Goal: Task Accomplishment & Management: Use online tool/utility

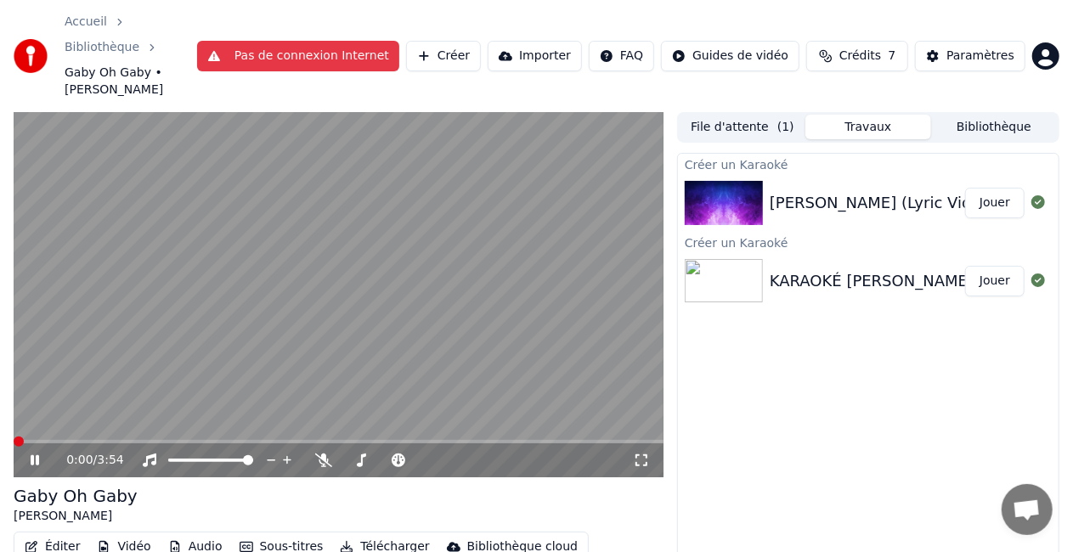
click at [505, 262] on video at bounding box center [339, 294] width 650 height 365
click at [168, 455] on span at bounding box center [173, 460] width 10 height 10
click at [175, 455] on span at bounding box center [173, 460] width 10 height 10
click at [152, 454] on icon at bounding box center [149, 461] width 17 height 14
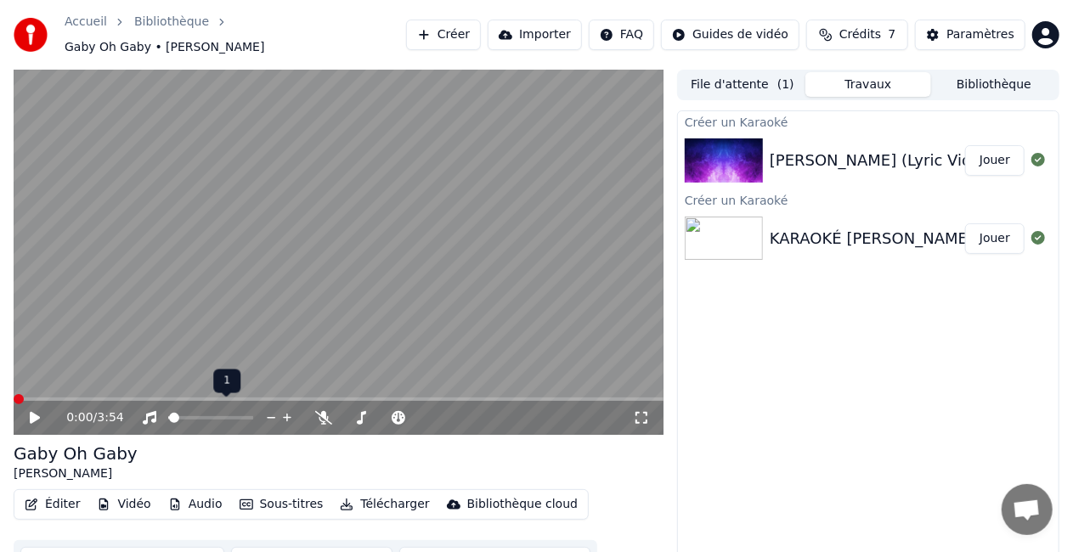
click at [169, 416] on span at bounding box center [174, 418] width 10 height 10
click at [41, 411] on icon at bounding box center [46, 418] width 39 height 14
click at [253, 415] on span at bounding box center [248, 418] width 10 height 10
click at [152, 292] on video at bounding box center [339, 252] width 650 height 365
click at [14, 401] on span at bounding box center [19, 399] width 10 height 10
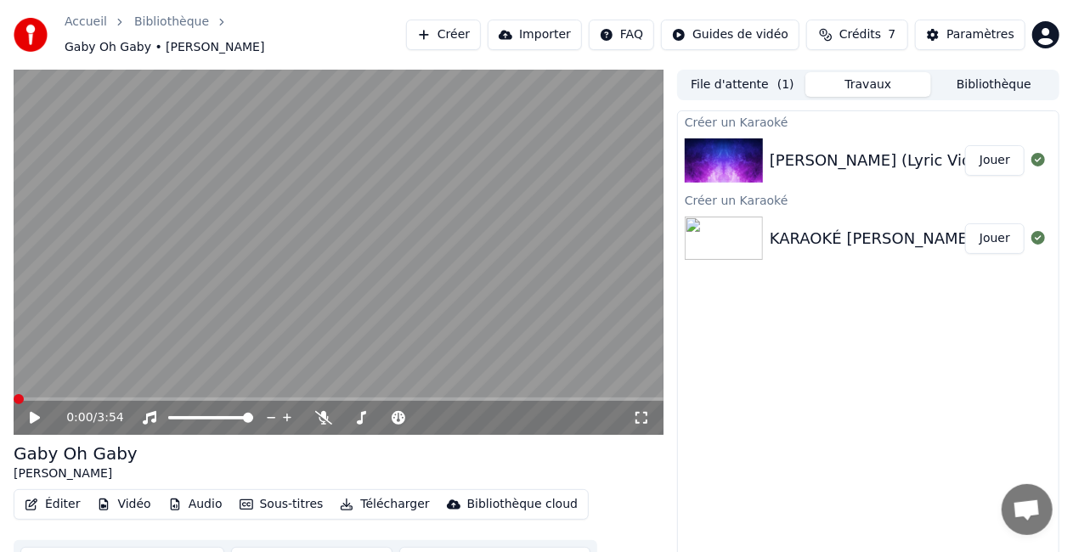
click at [31, 412] on icon at bounding box center [35, 418] width 10 height 12
click at [285, 409] on icon at bounding box center [287, 417] width 16 height 17
click at [319, 411] on icon at bounding box center [323, 418] width 17 height 14
click at [420, 413] on span at bounding box center [422, 418] width 10 height 10
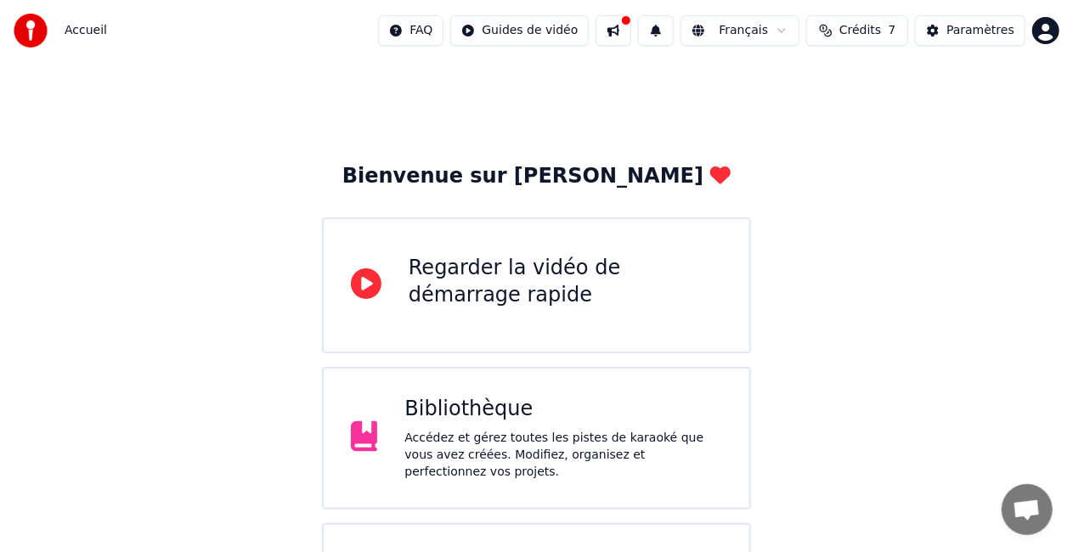
click at [451, 459] on div "Accédez et gérez toutes les pistes de karaoké que vous avez créées. Modifiez, o…" at bounding box center [563, 455] width 318 height 51
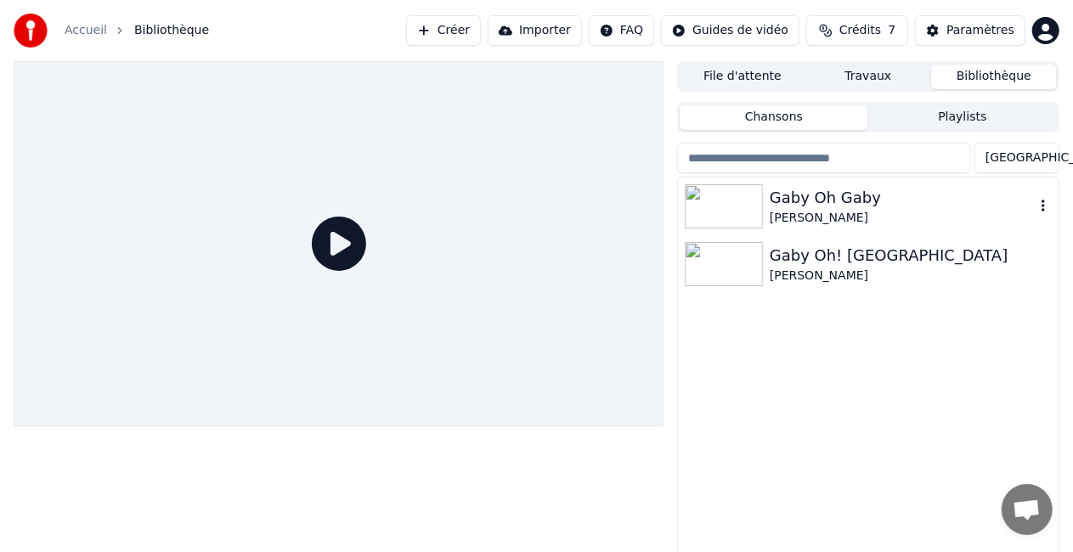
click at [746, 214] on img at bounding box center [724, 206] width 78 height 44
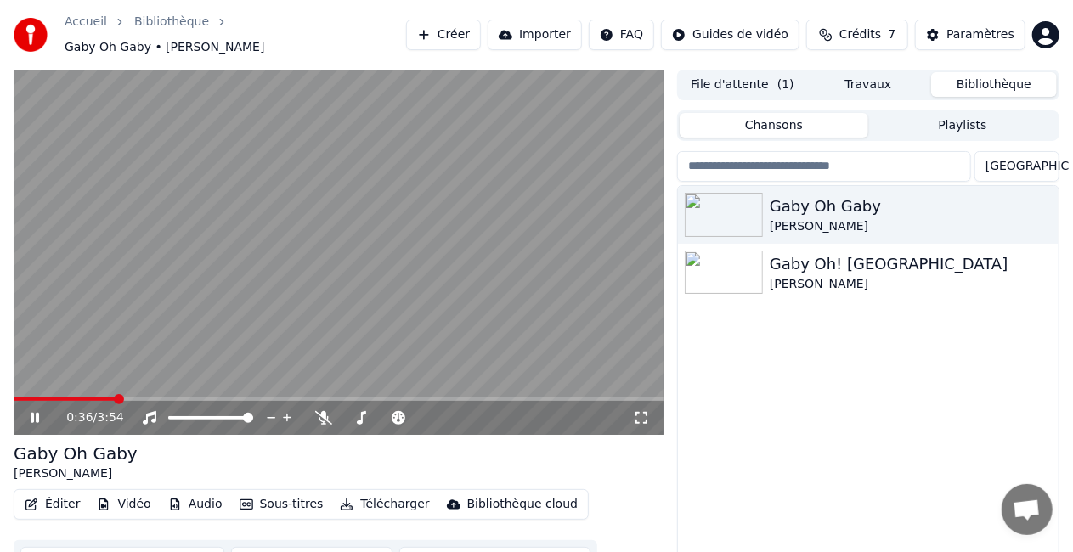
click at [38, 413] on icon at bounding box center [35, 418] width 8 height 10
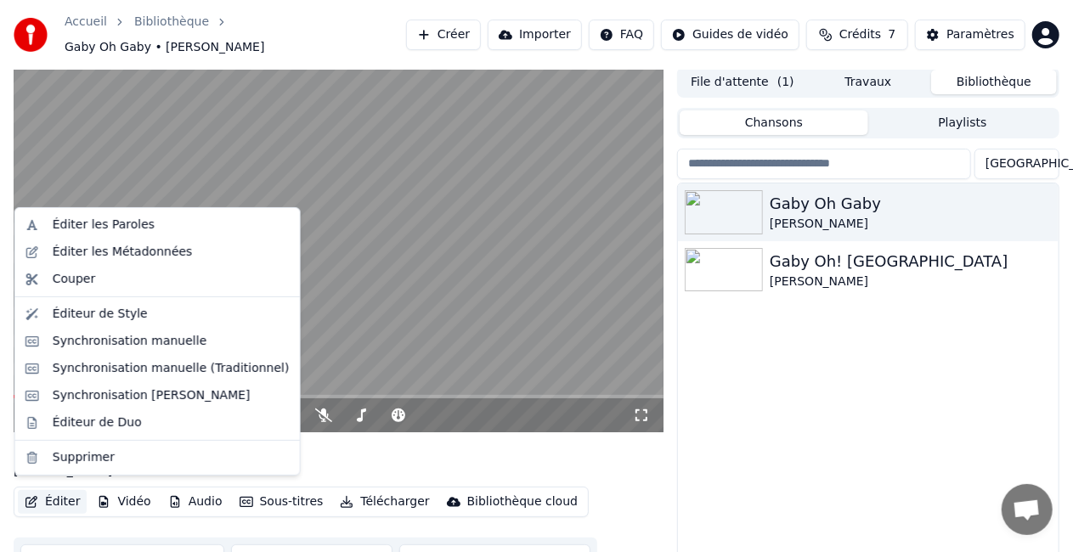
click at [65, 490] on button "Éditer" at bounding box center [52, 502] width 69 height 24
click at [159, 340] on div "Synchronisation manuelle" at bounding box center [130, 341] width 155 height 17
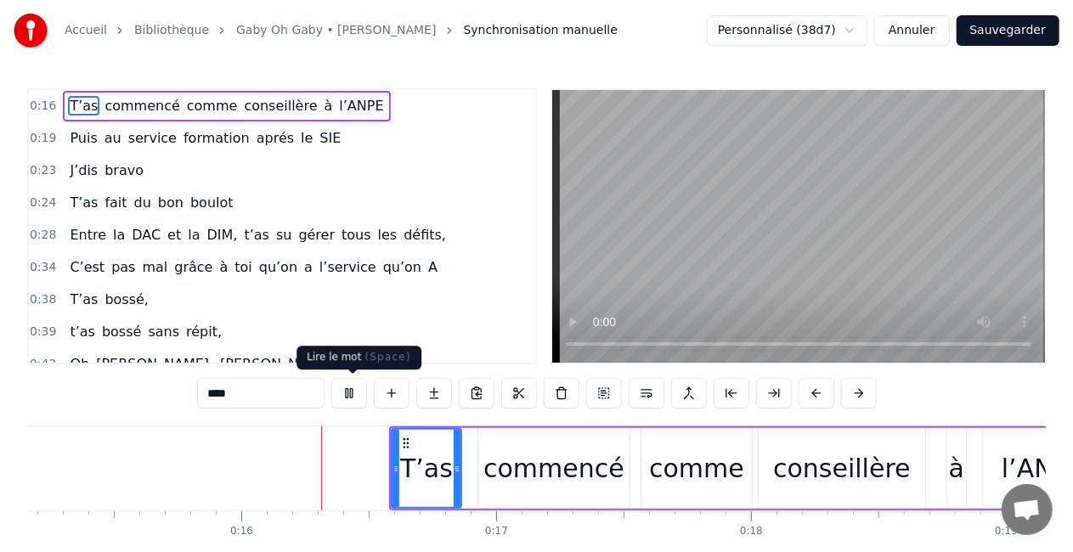
scroll to position [0, 3895]
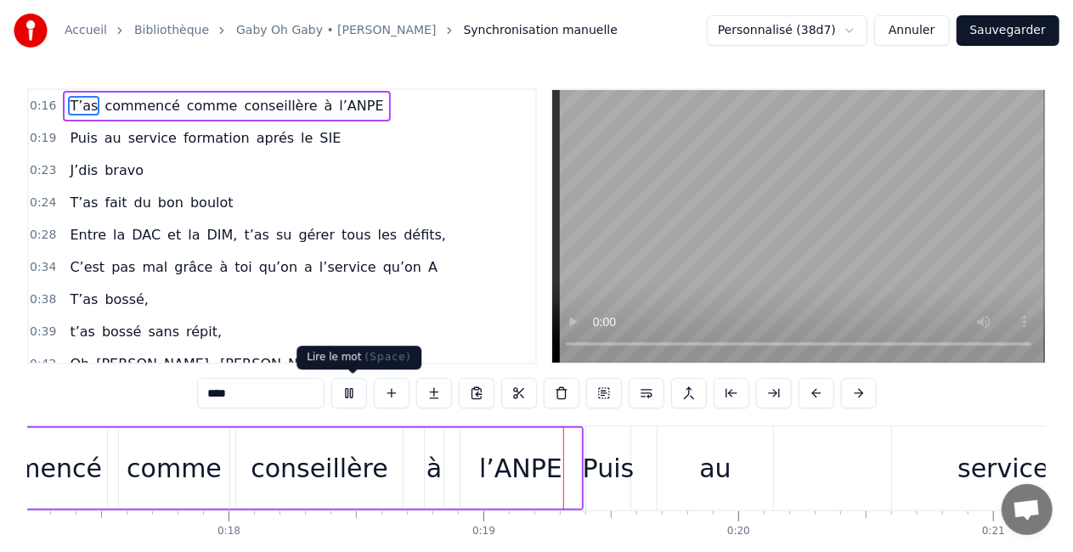
click at [355, 392] on button at bounding box center [349, 393] width 36 height 31
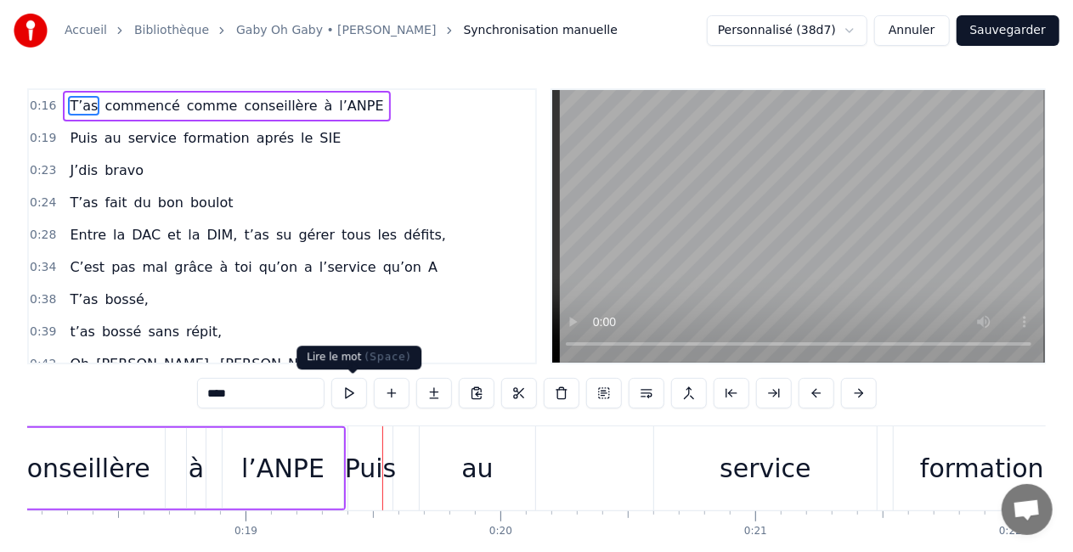
scroll to position [0, 4779]
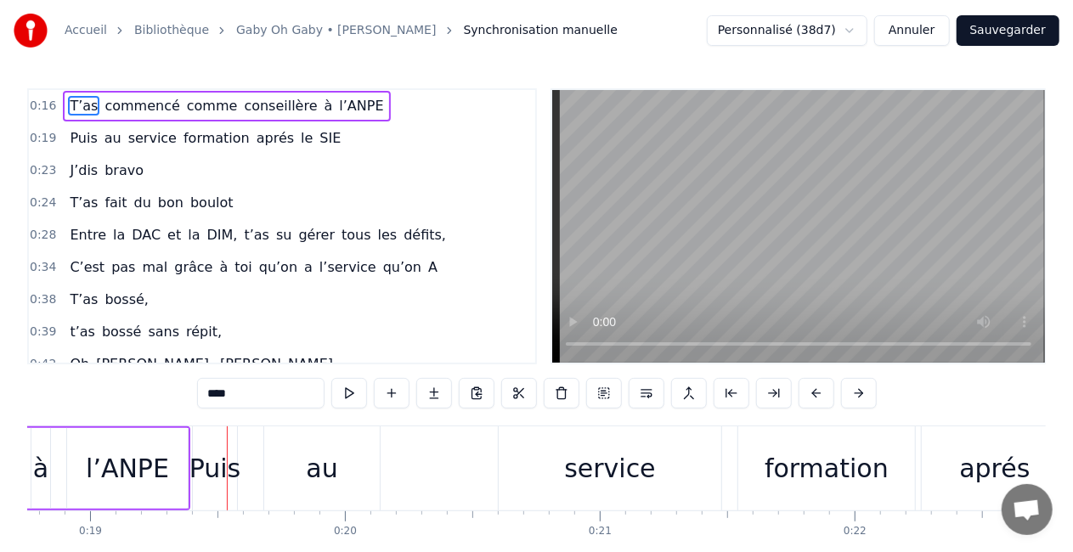
click at [78, 103] on span "T’as" at bounding box center [83, 106] width 31 height 20
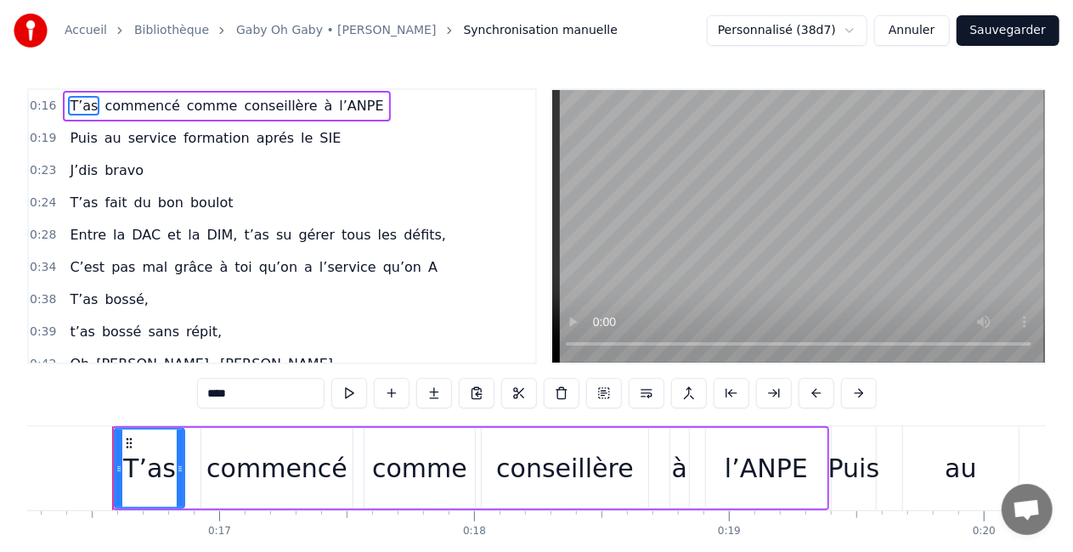
scroll to position [0, 4140]
click at [346, 400] on button at bounding box center [349, 393] width 36 height 31
click at [341, 394] on button at bounding box center [349, 393] width 36 height 31
click at [361, 385] on button at bounding box center [349, 393] width 36 height 31
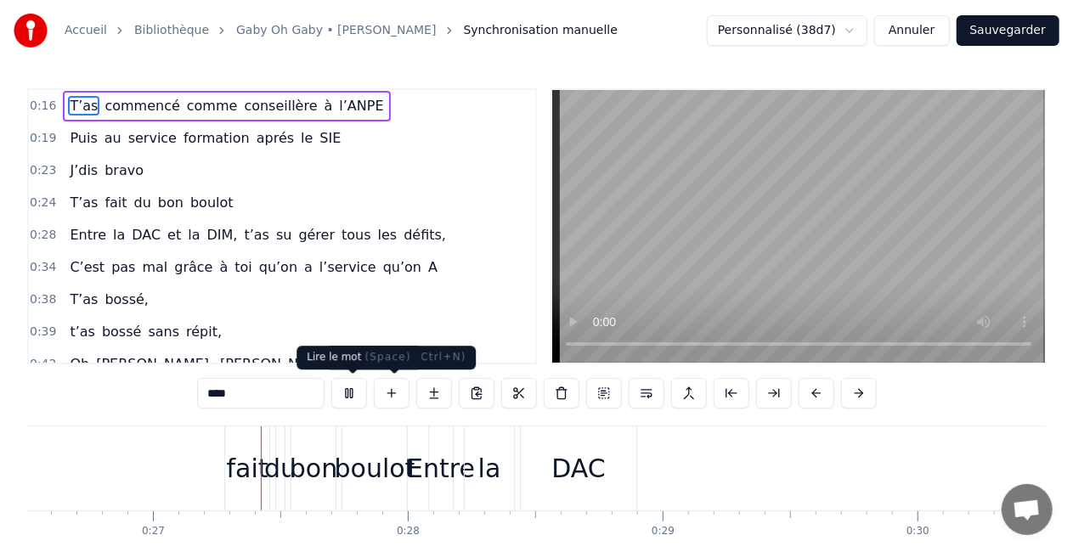
scroll to position [0, 6776]
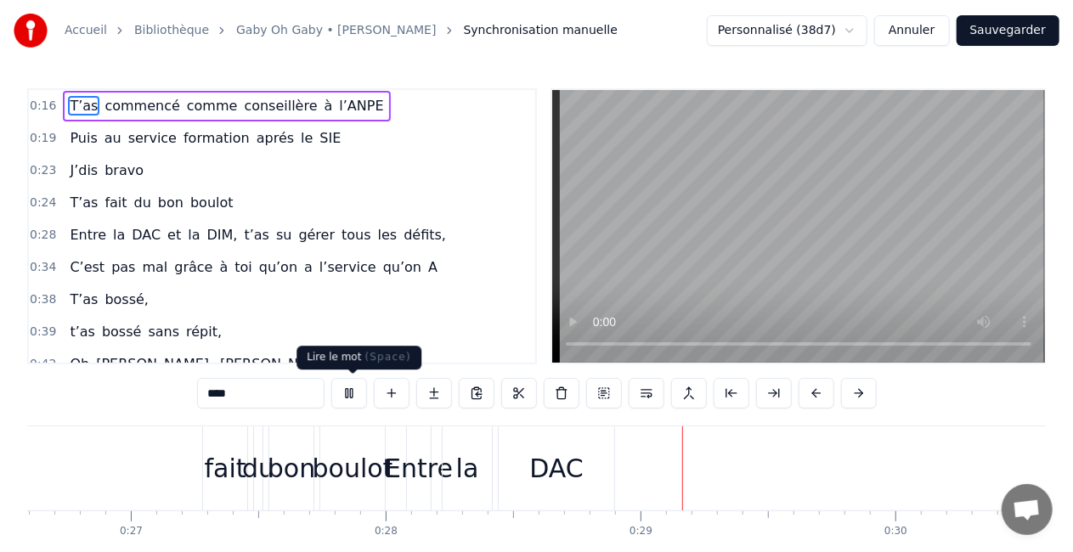
click at [364, 397] on button at bounding box center [349, 393] width 36 height 31
drag, startPoint x: 177, startPoint y: 428, endPoint x: 200, endPoint y: 425, distance: 23.2
click at [200, 425] on div "0:16 T’as commencé comme conseillère à l’ANPE 0:19 Puis au service formation ap…" at bounding box center [536, 342] width 1018 height 509
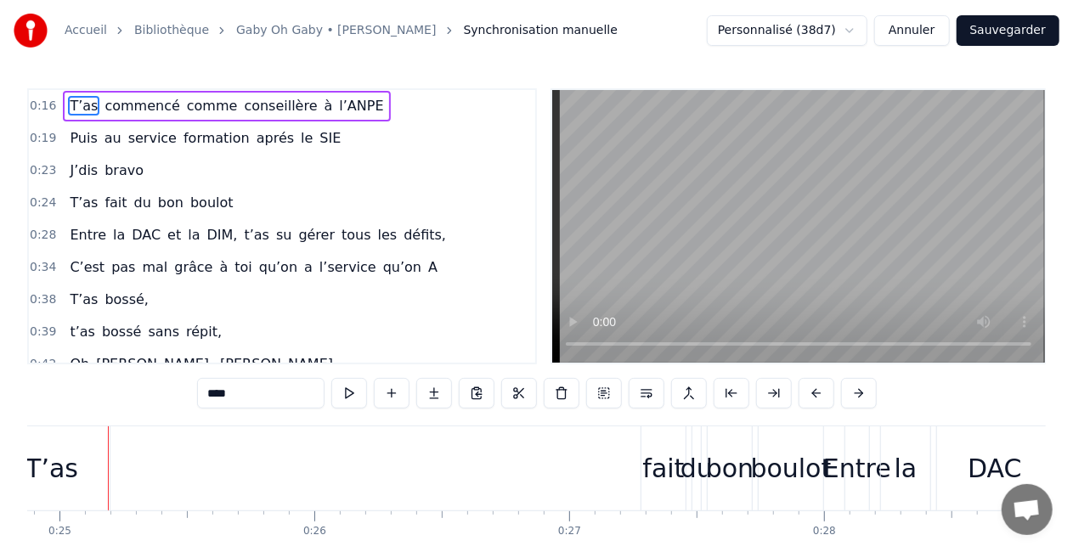
scroll to position [0, 6333]
click at [66, 452] on div "T’as" at bounding box center [57, 468] width 53 height 38
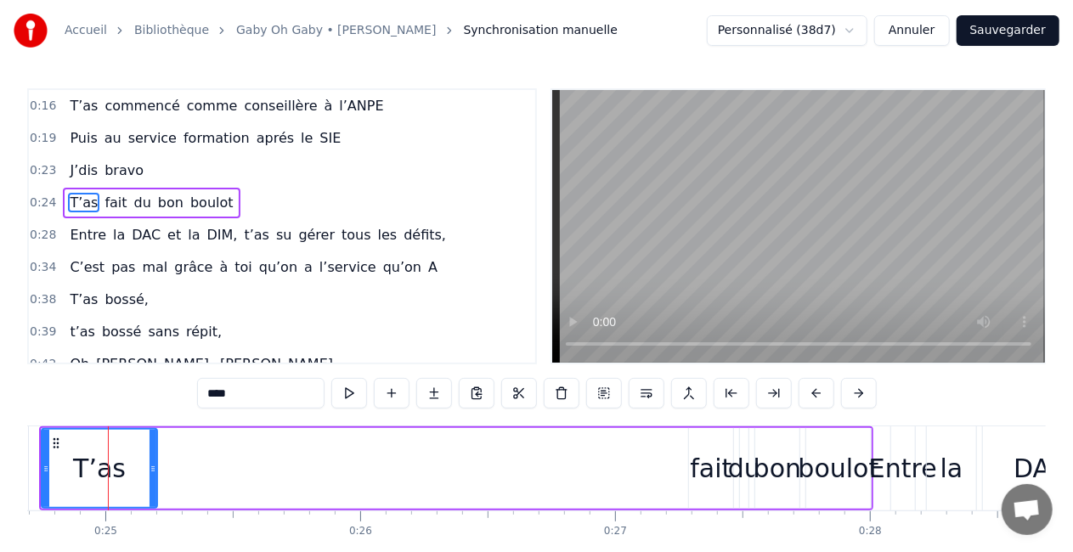
scroll to position [0, 6287]
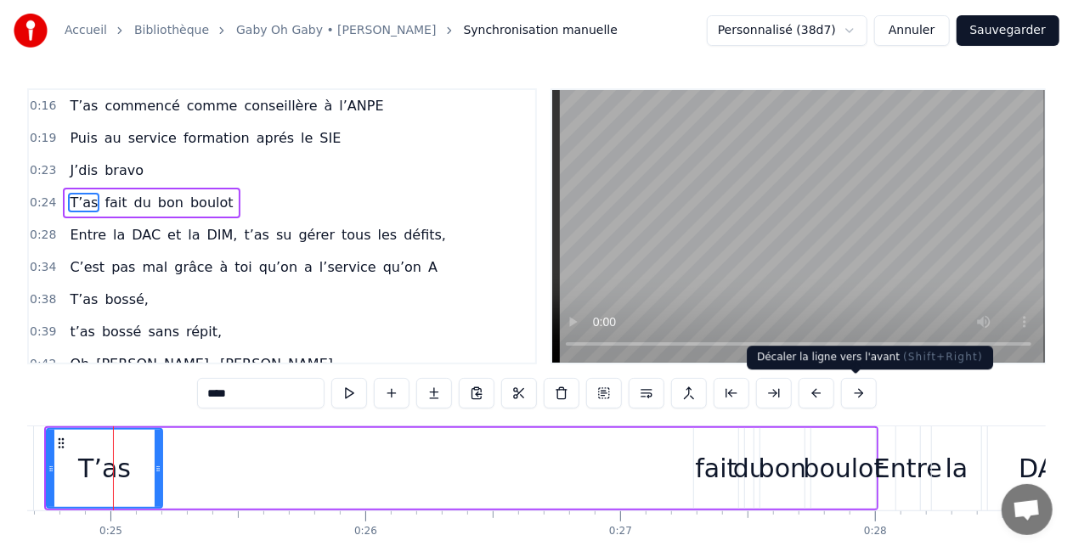
click at [860, 385] on button at bounding box center [859, 393] width 36 height 31
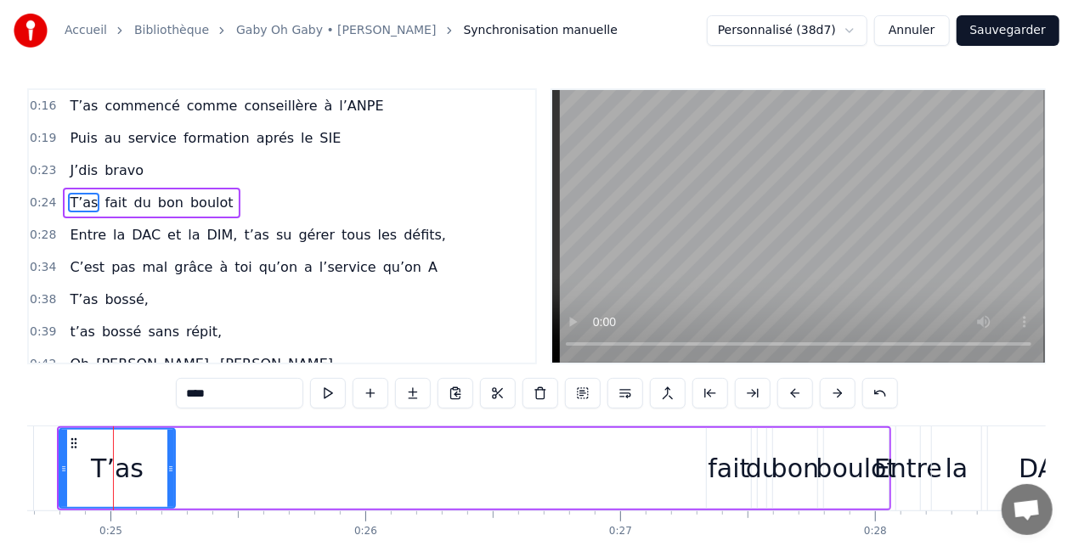
click at [862, 385] on button at bounding box center [880, 393] width 36 height 31
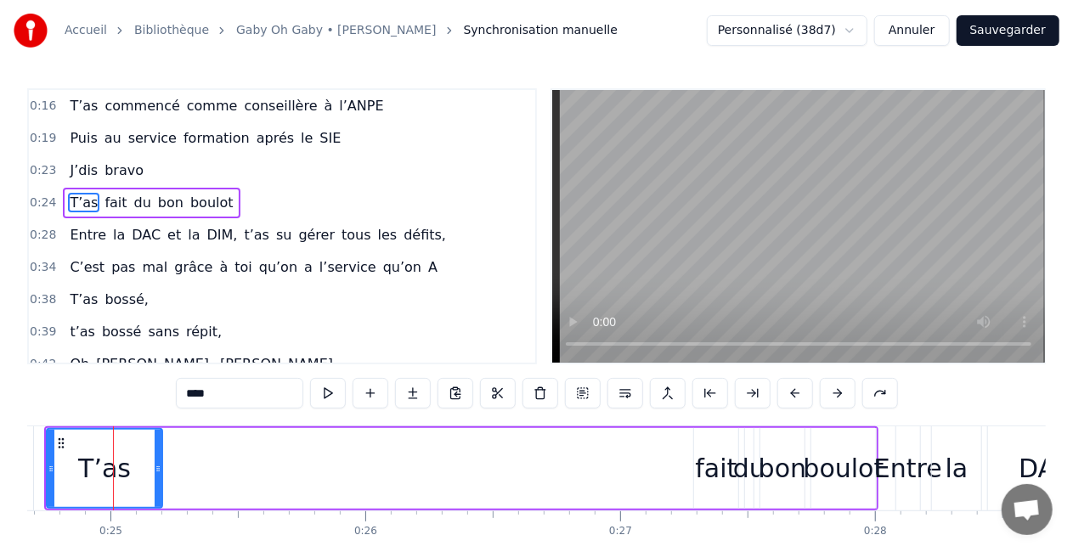
click at [862, 385] on button at bounding box center [880, 393] width 36 height 31
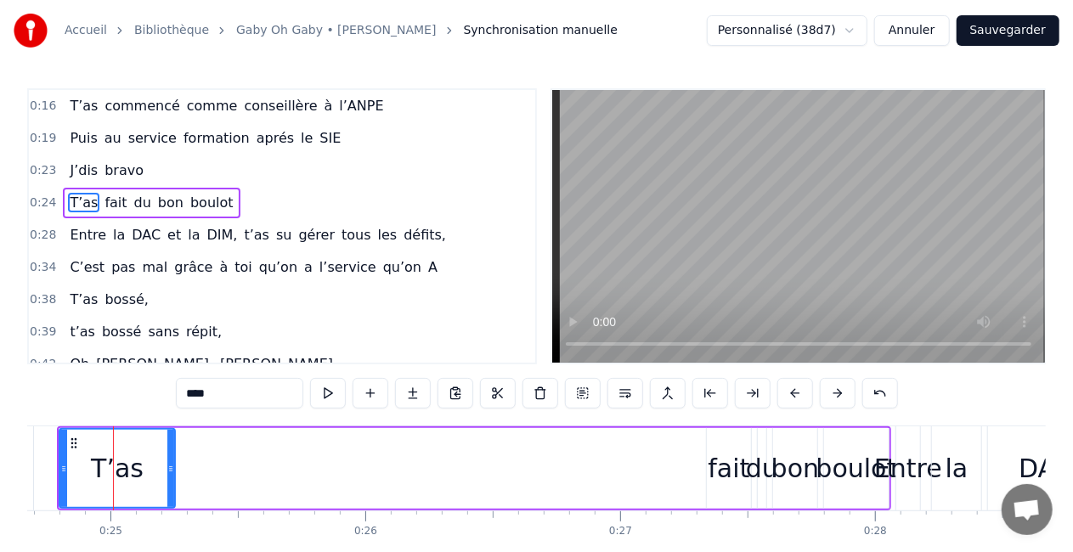
click at [862, 385] on button at bounding box center [880, 393] width 36 height 31
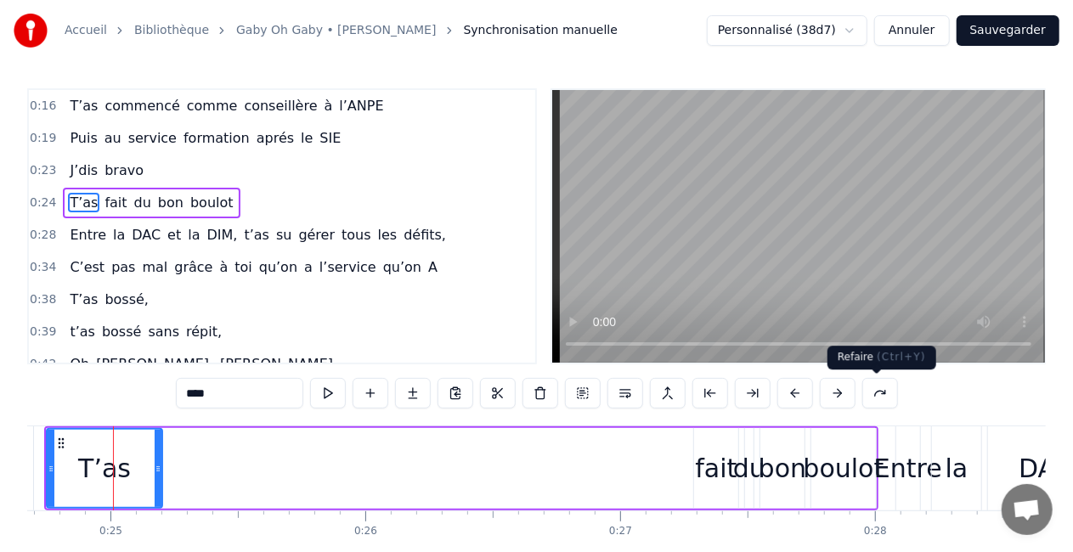
click at [883, 393] on button at bounding box center [880, 393] width 36 height 31
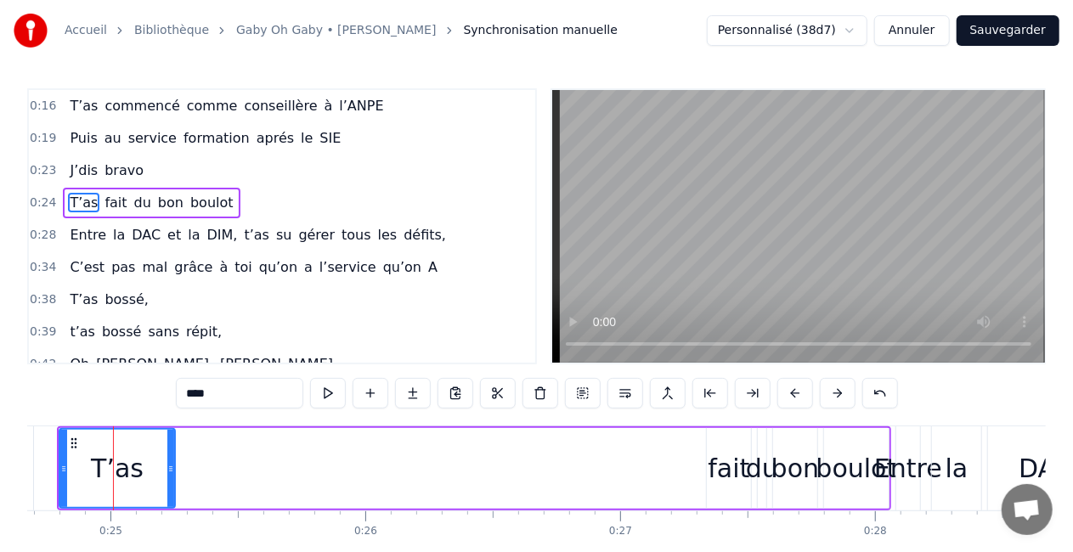
click at [883, 393] on button at bounding box center [880, 393] width 36 height 31
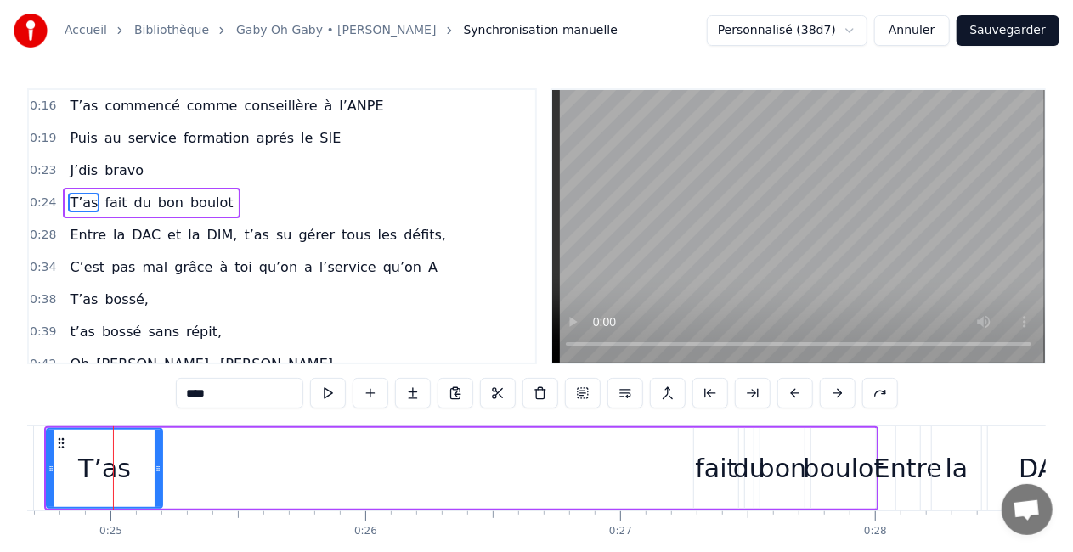
click at [883, 393] on button at bounding box center [880, 393] width 36 height 31
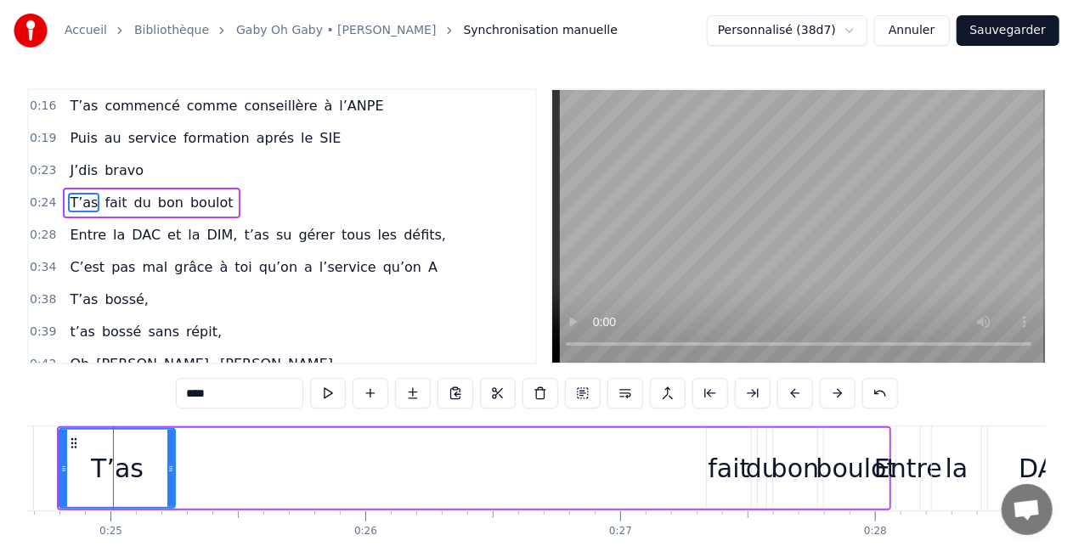
click at [883, 393] on button at bounding box center [880, 393] width 36 height 31
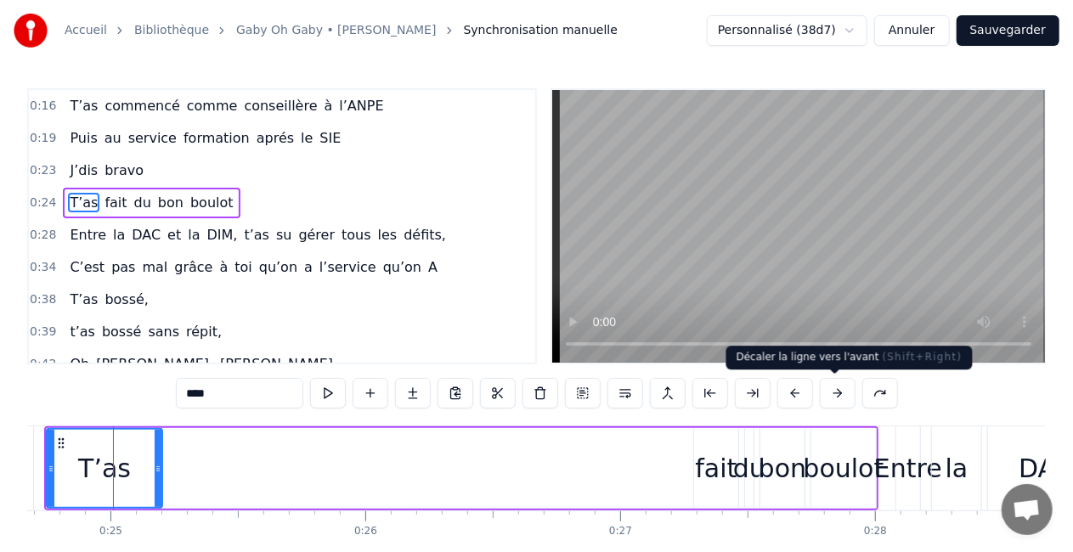
click at [841, 396] on button at bounding box center [838, 393] width 36 height 31
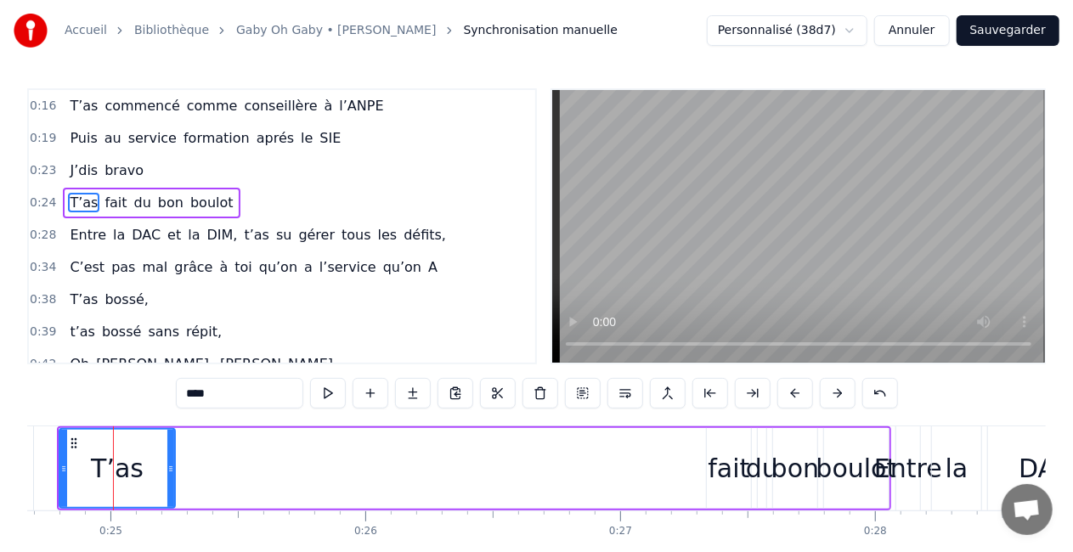
click at [841, 396] on button at bounding box center [838, 393] width 36 height 31
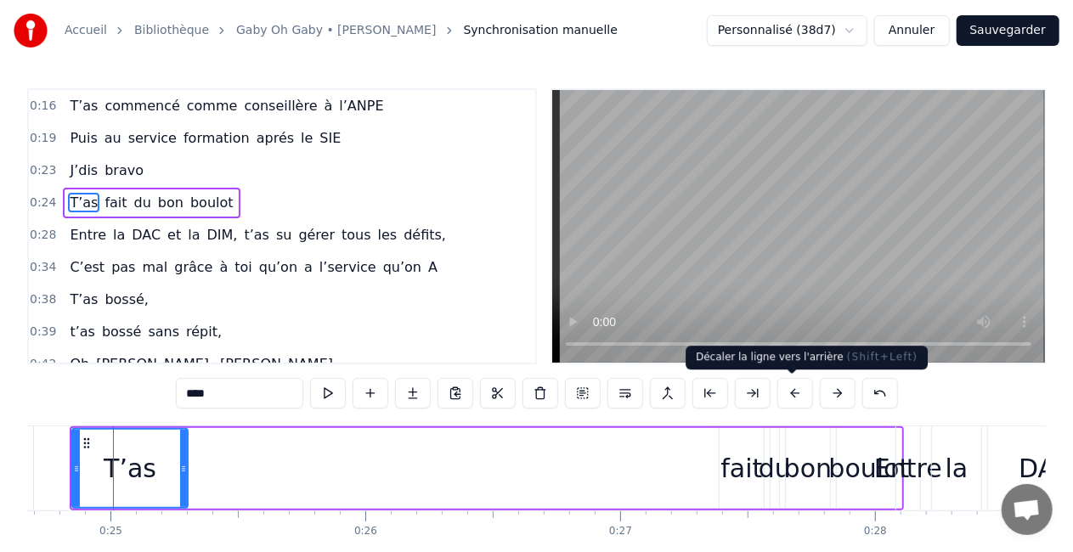
click at [802, 392] on button at bounding box center [795, 393] width 36 height 31
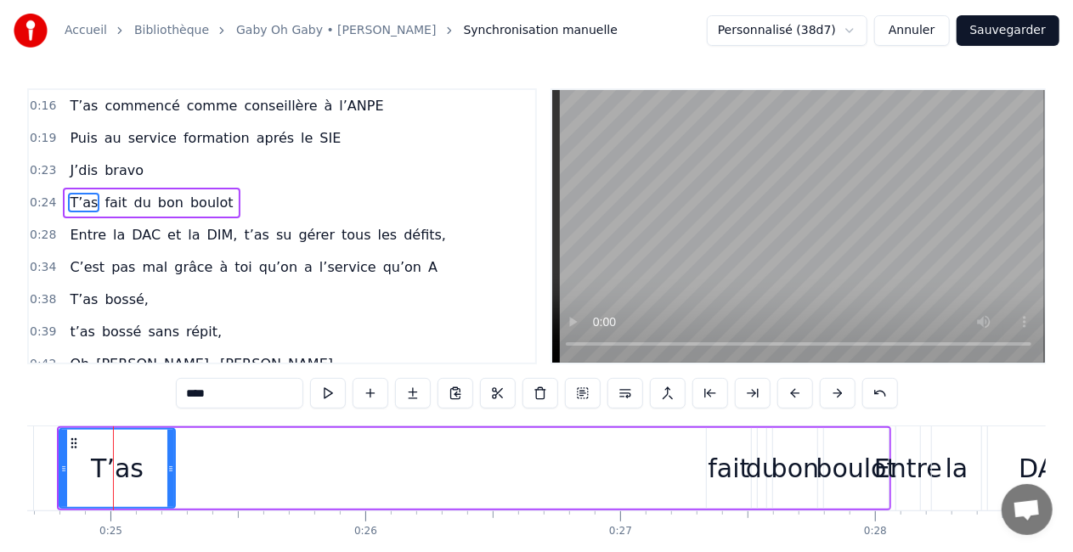
click at [802, 392] on button at bounding box center [795, 393] width 36 height 31
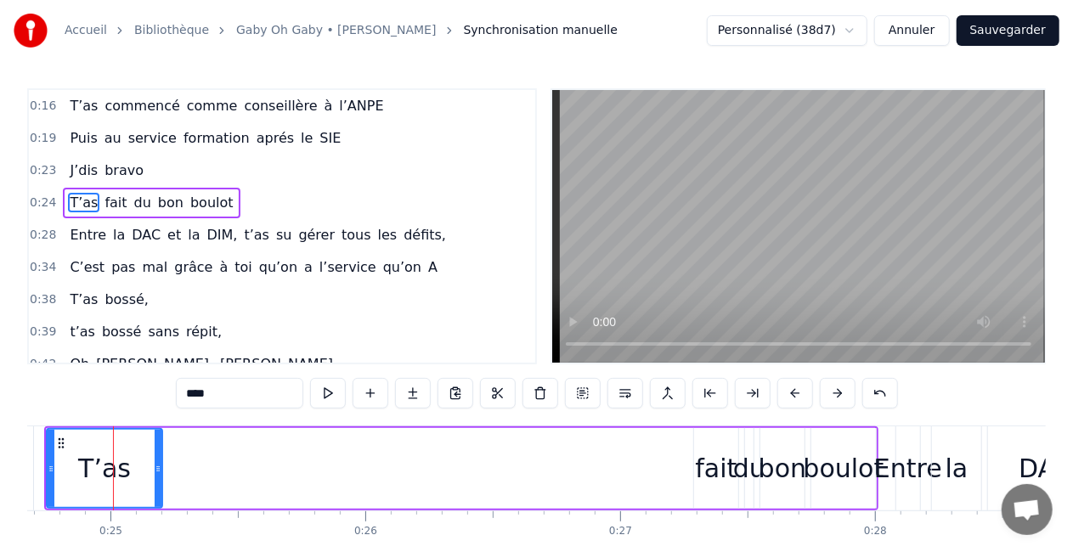
click at [802, 392] on button at bounding box center [795, 393] width 36 height 31
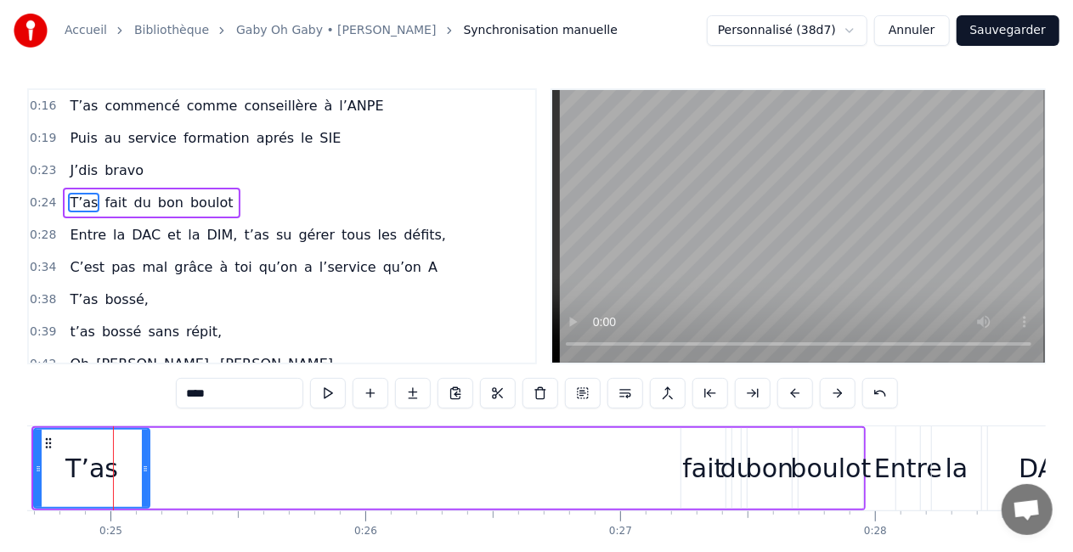
click at [802, 392] on button at bounding box center [795, 393] width 36 height 31
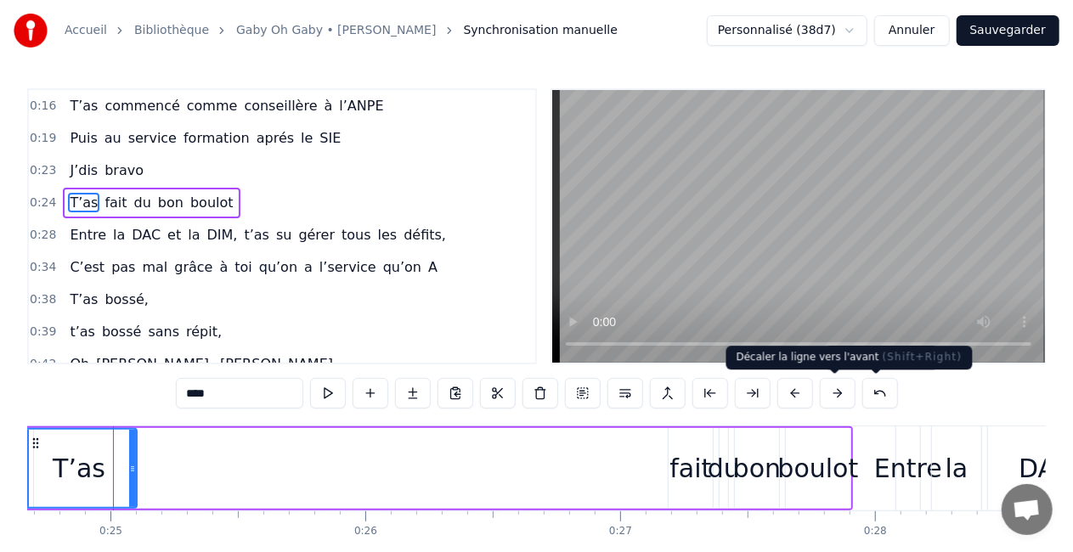
click at [836, 397] on button at bounding box center [838, 393] width 36 height 31
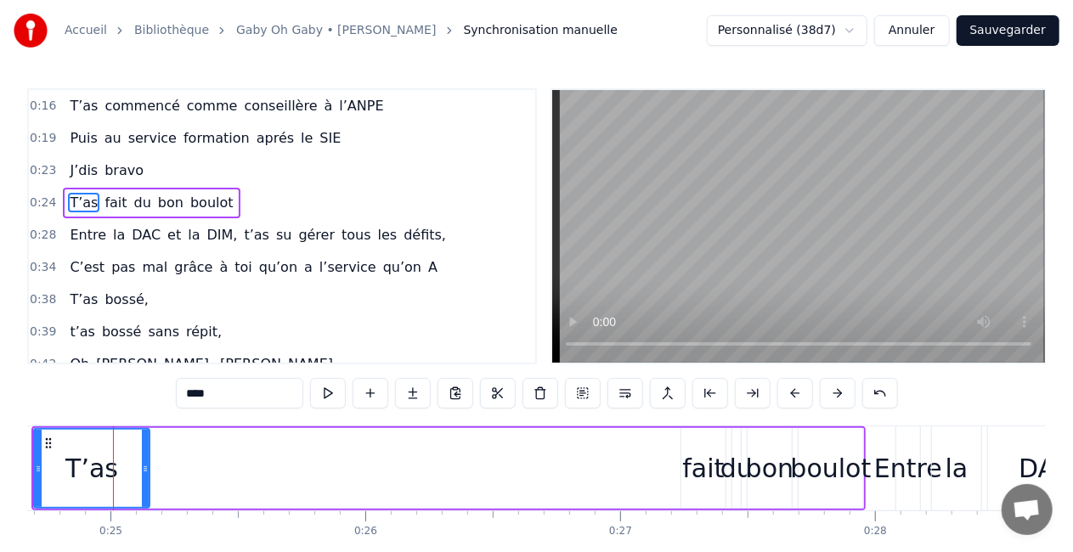
click at [127, 454] on div "T’as" at bounding box center [92, 468] width 114 height 77
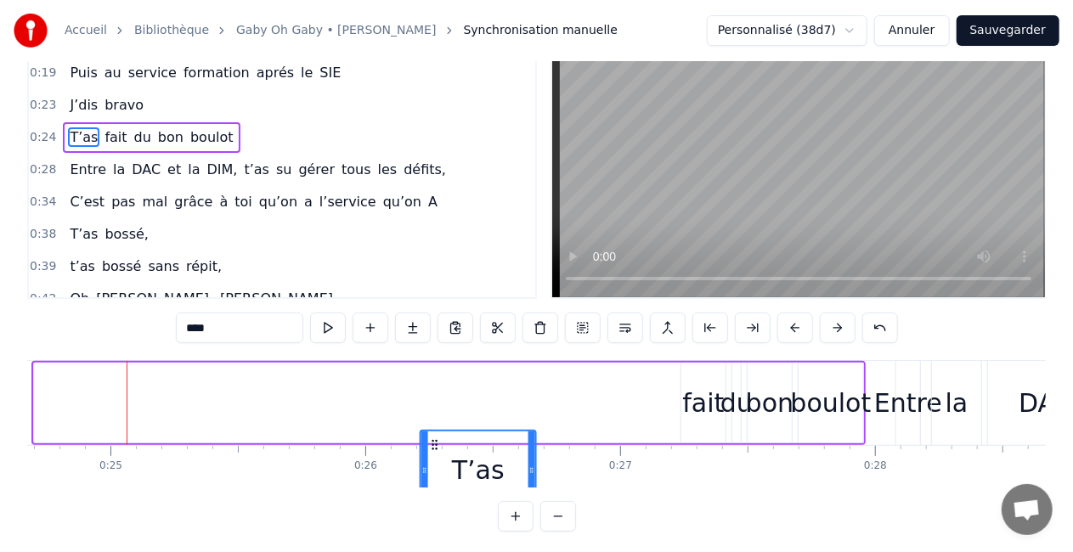
scroll to position [66, 0]
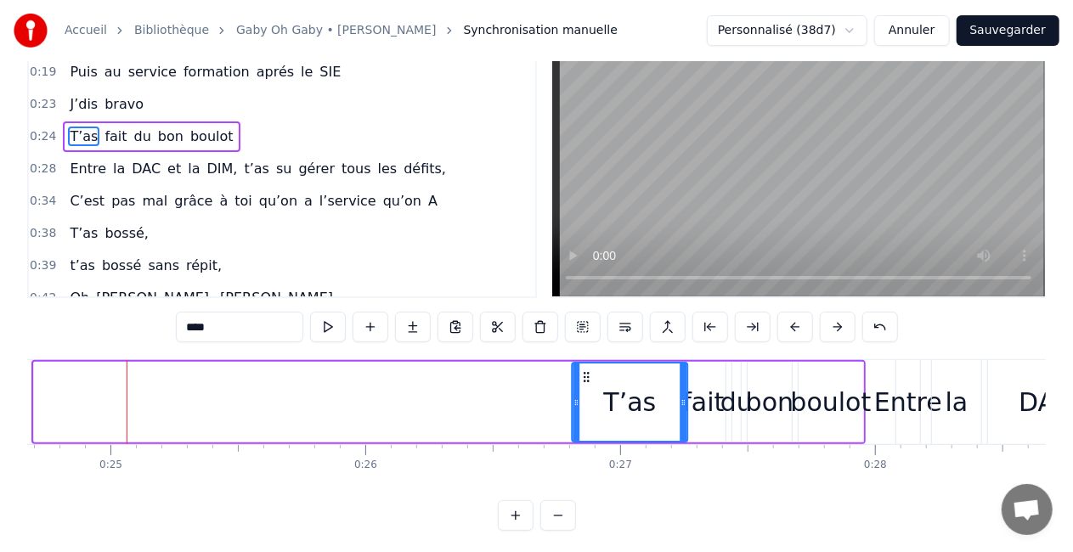
drag, startPoint x: 48, startPoint y: 442, endPoint x: 601, endPoint y: 365, distance: 558.2
click at [601, 365] on div "T’as" at bounding box center [629, 402] width 114 height 77
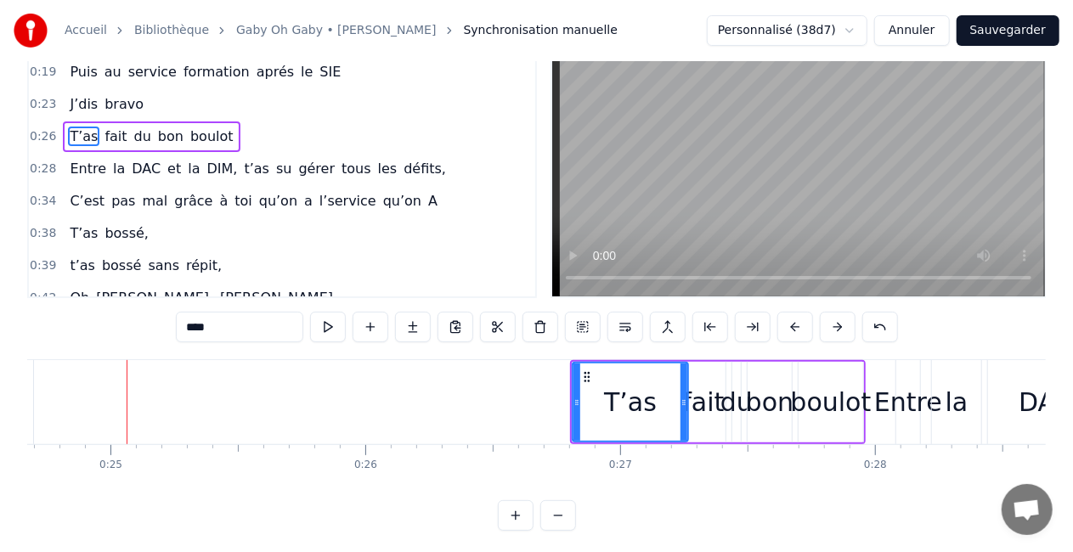
click at [874, 512] on div "0:16 T’as commencé comme conseillère à l’ANPE 0:19 Puis au service formation ap…" at bounding box center [536, 276] width 1018 height 509
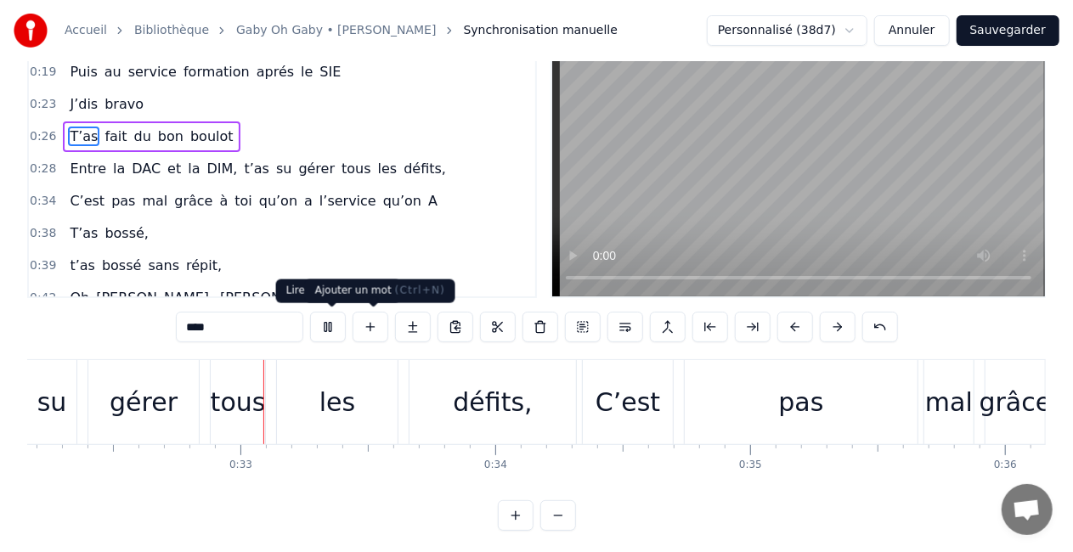
scroll to position [0, 8201]
click at [325, 322] on button at bounding box center [328, 327] width 36 height 31
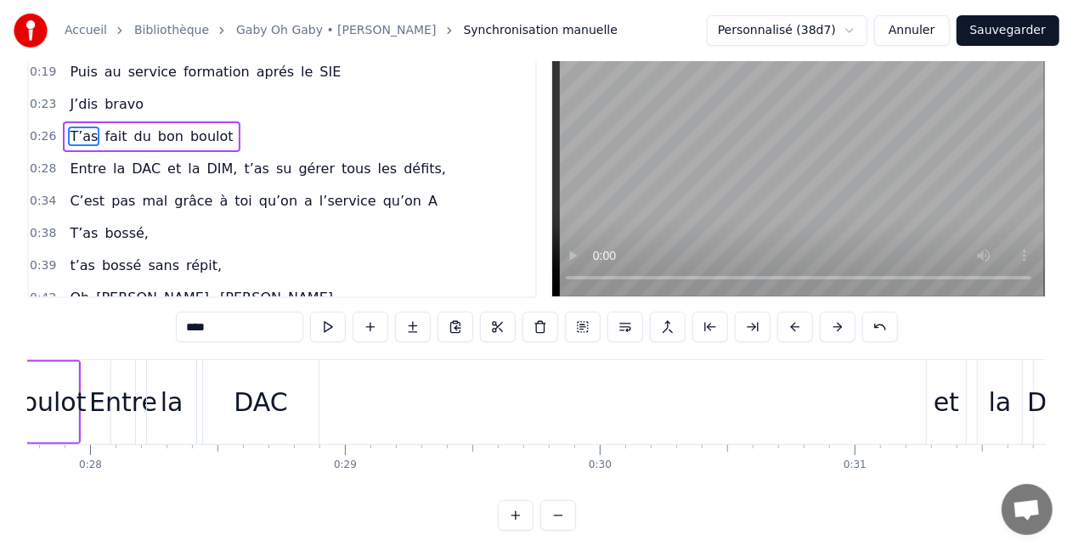
scroll to position [0, 7106]
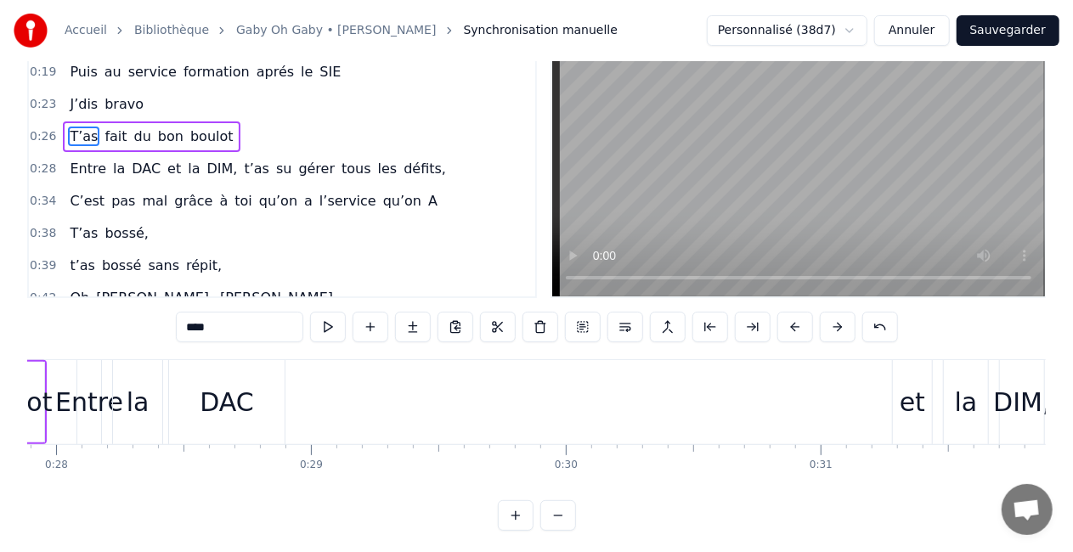
click at [97, 421] on div "Entre" at bounding box center [89, 402] width 24 height 84
type input "*****"
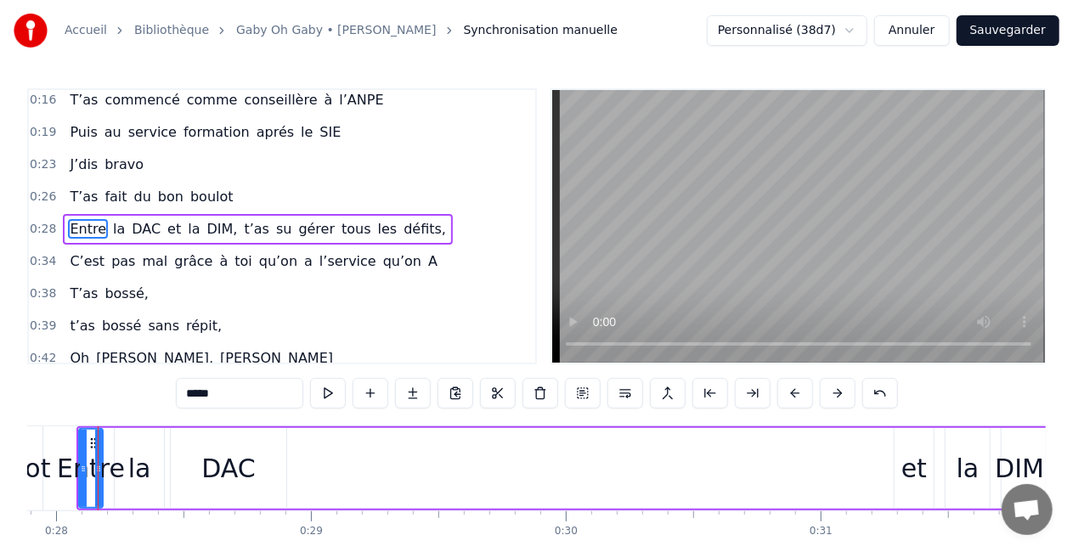
scroll to position [0, 7091]
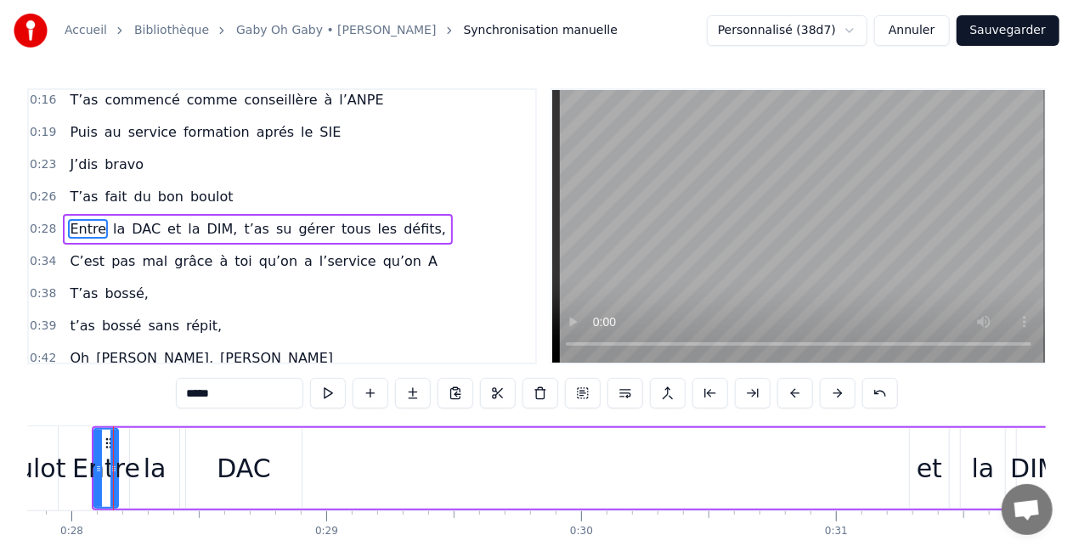
click at [87, 398] on div "0:16 T’as commencé comme conseillère à l’ANPE 0:19 Puis au service formation ap…" at bounding box center [536, 342] width 1018 height 509
drag, startPoint x: 87, startPoint y: 446, endPoint x: 121, endPoint y: 459, distance: 35.5
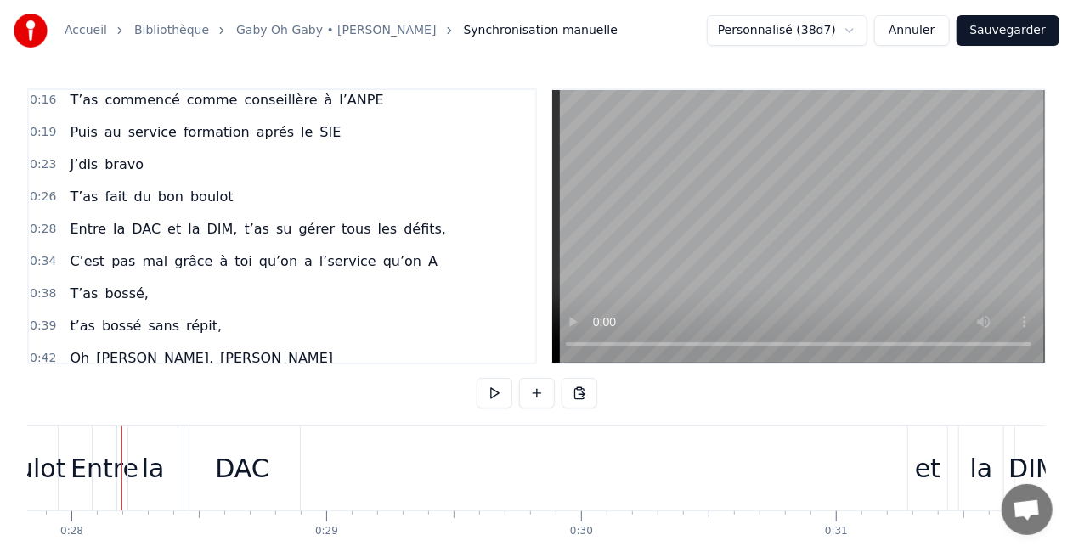
click at [215, 463] on div "DAC" at bounding box center [242, 468] width 116 height 84
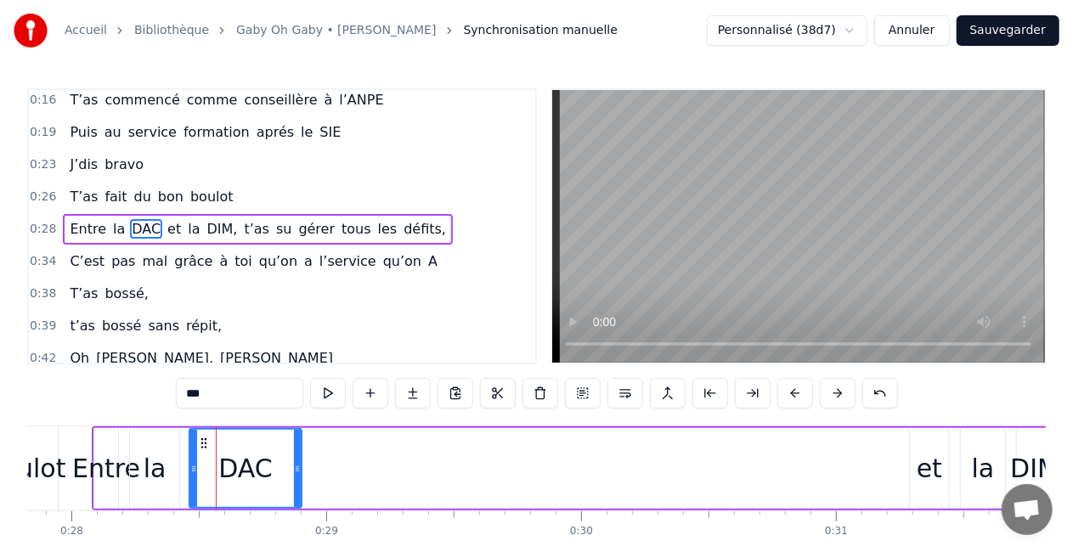
click at [190, 467] on icon at bounding box center [193, 469] width 7 height 14
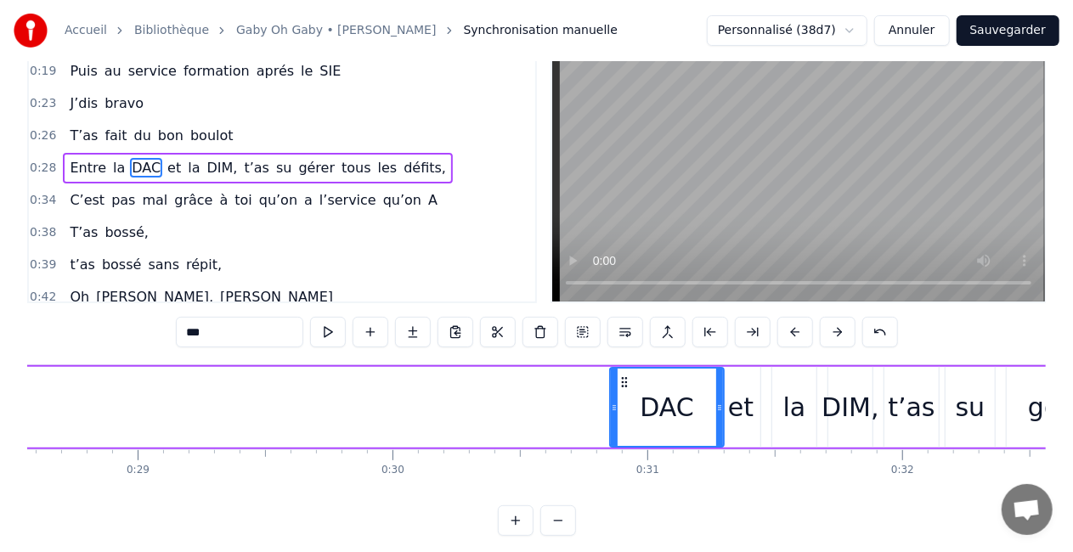
scroll to position [0, 7297]
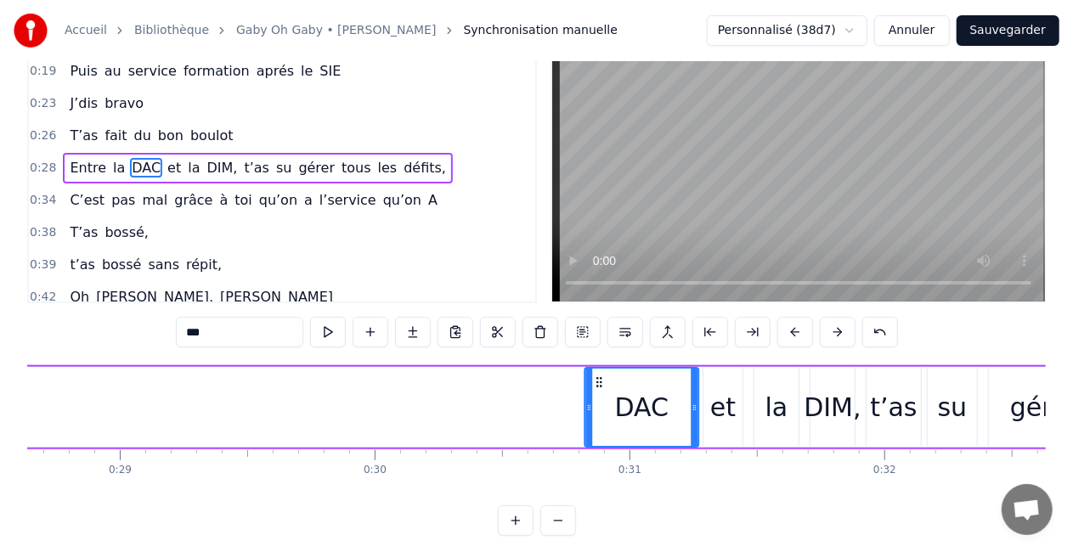
drag, startPoint x: 200, startPoint y: 442, endPoint x: 838, endPoint y: 435, distance: 637.1
click at [838, 435] on div "Entre la DAC et la DIM, t’as su gérer tous les défits," at bounding box center [681, 407] width 1593 height 84
drag, startPoint x: 707, startPoint y: 380, endPoint x: 595, endPoint y: 388, distance: 112.4
click at [595, 388] on icon at bounding box center [596, 382] width 14 height 14
click at [603, 377] on icon at bounding box center [603, 382] width 14 height 14
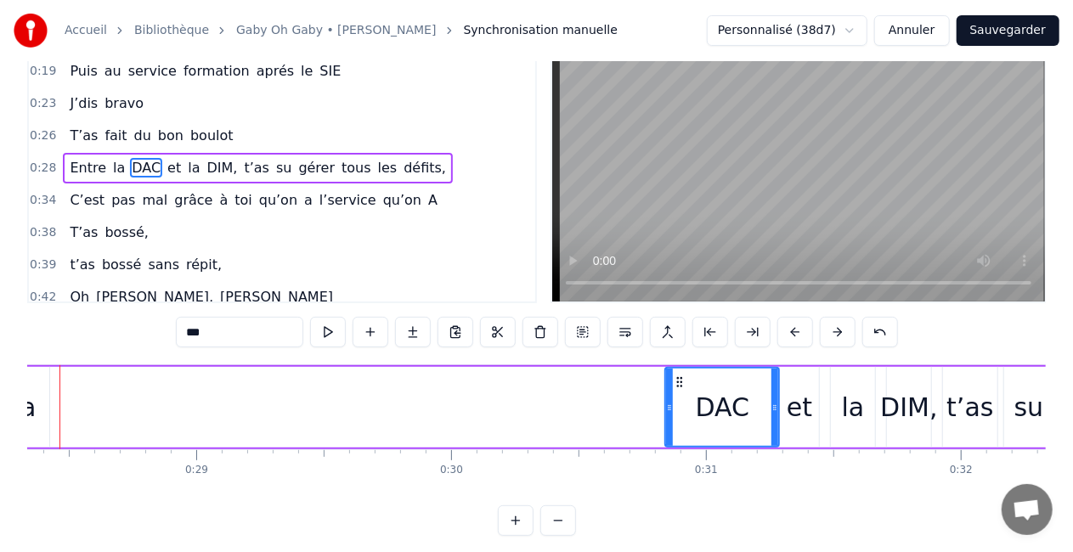
scroll to position [0, 7167]
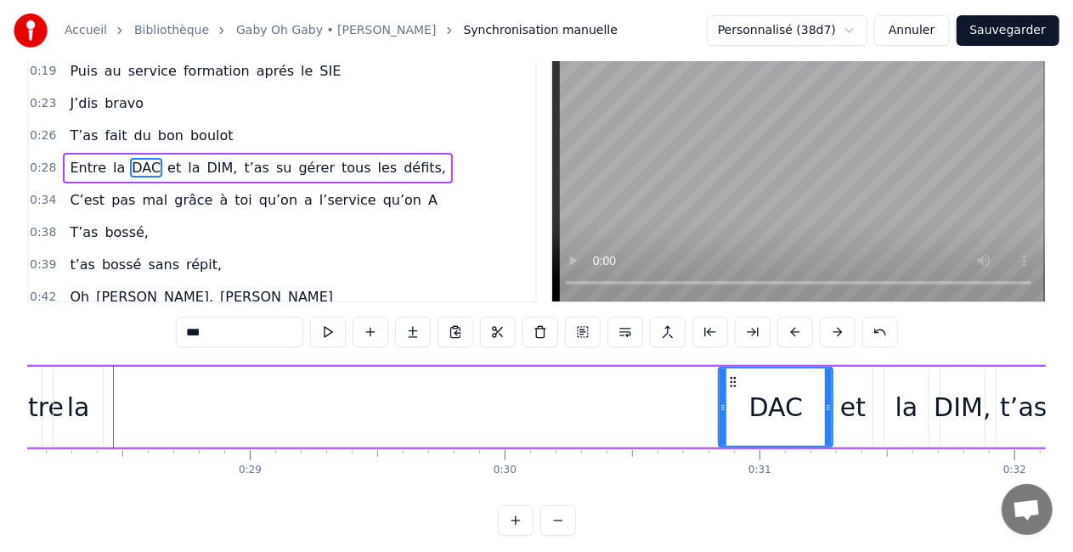
click at [76, 418] on div "la" at bounding box center [78, 407] width 23 height 38
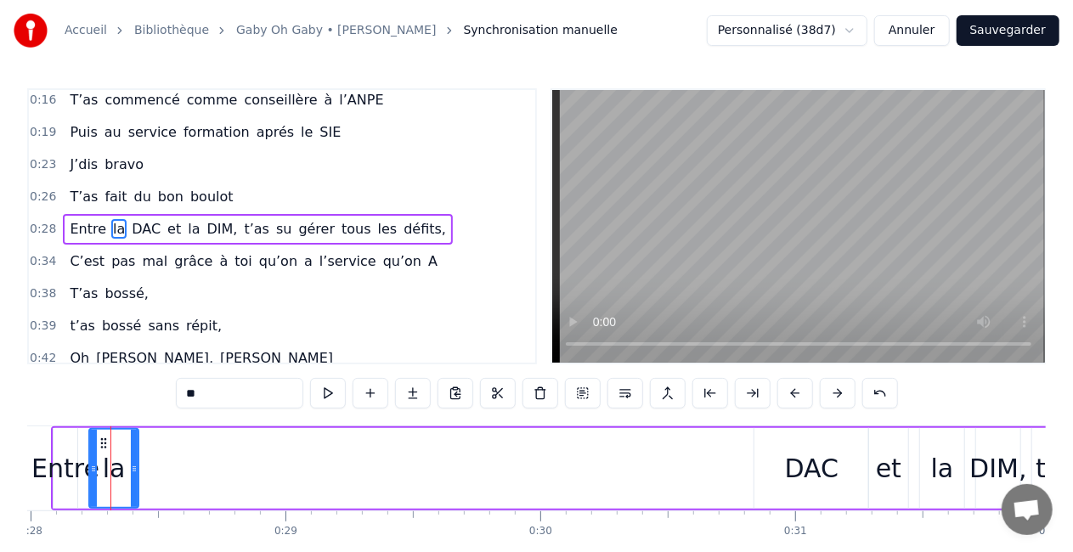
scroll to position [0, 7130]
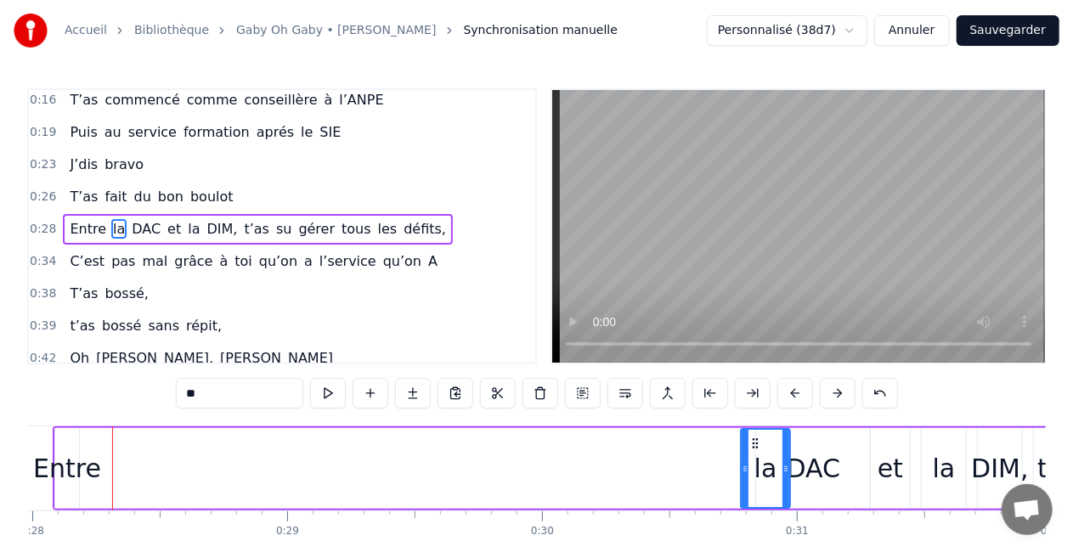
drag, startPoint x: 105, startPoint y: 443, endPoint x: 804, endPoint y: 410, distance: 699.8
click at [804, 410] on div "0:16 T’as commencé comme conseillère à l’ANPE 0:19 Puis au service formation ap…" at bounding box center [536, 342] width 1018 height 509
click at [66, 467] on div "Entre" at bounding box center [67, 468] width 68 height 38
type input "*****"
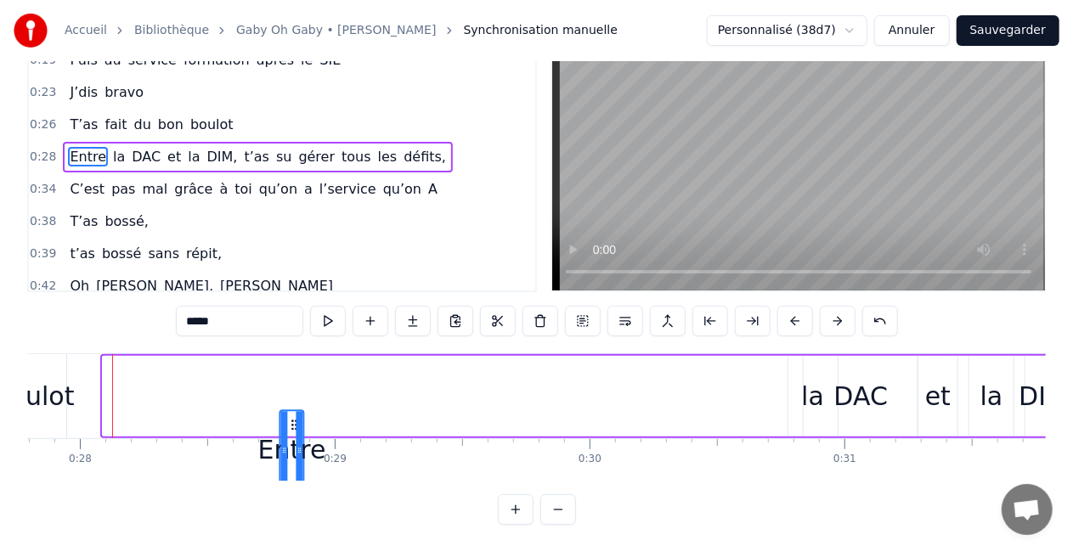
scroll to position [86, 0]
drag, startPoint x: 117, startPoint y: 443, endPoint x: 404, endPoint y: 346, distance: 303.3
click at [404, 354] on div "Entre la DAC et la DIM, t’as su gérer tous les défits," at bounding box center [896, 396] width 1593 height 84
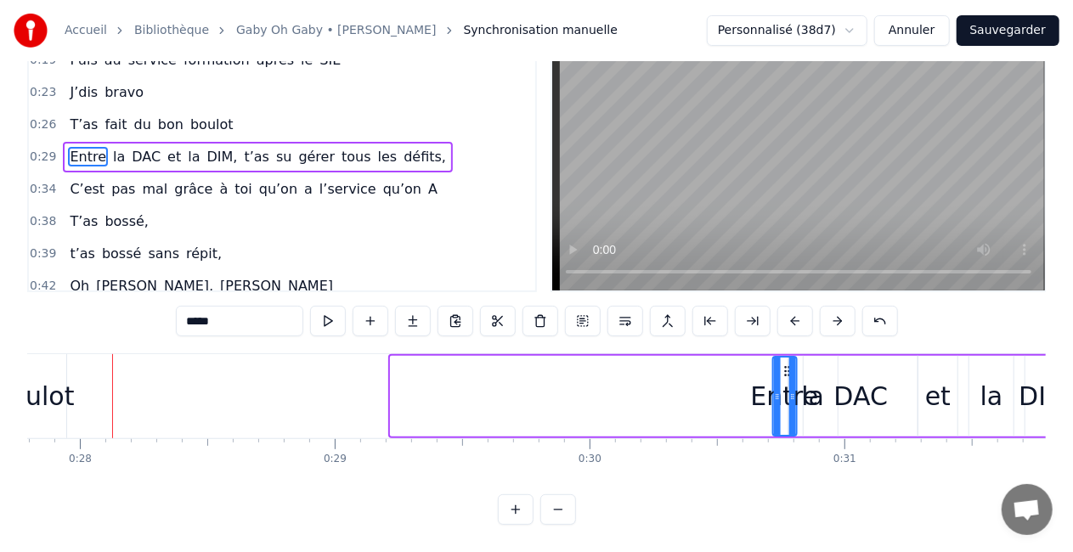
drag, startPoint x: 404, startPoint y: 354, endPoint x: 788, endPoint y: 356, distance: 383.9
click at [788, 364] on icon at bounding box center [788, 371] width 14 height 14
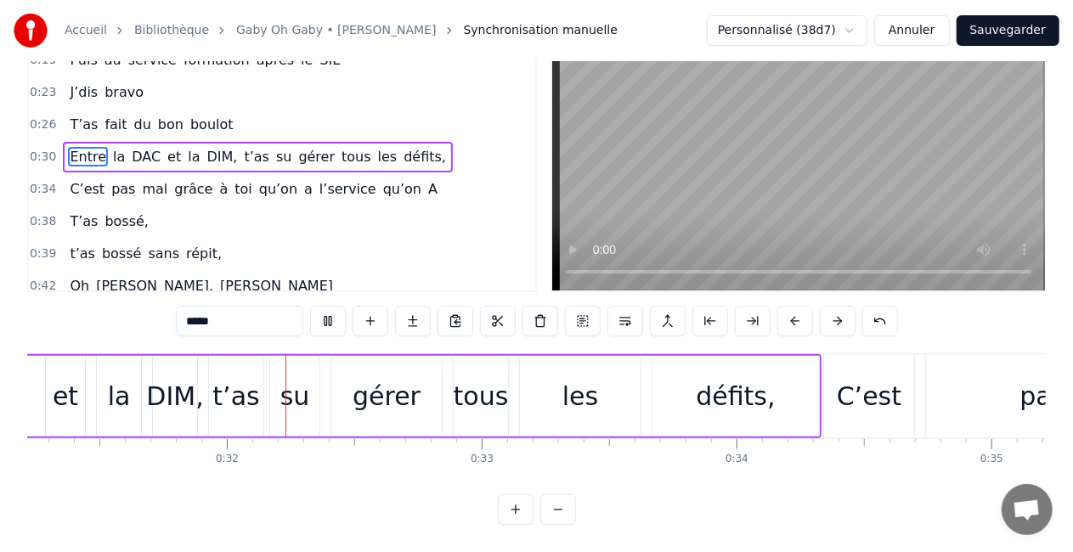
scroll to position [0, 7969]
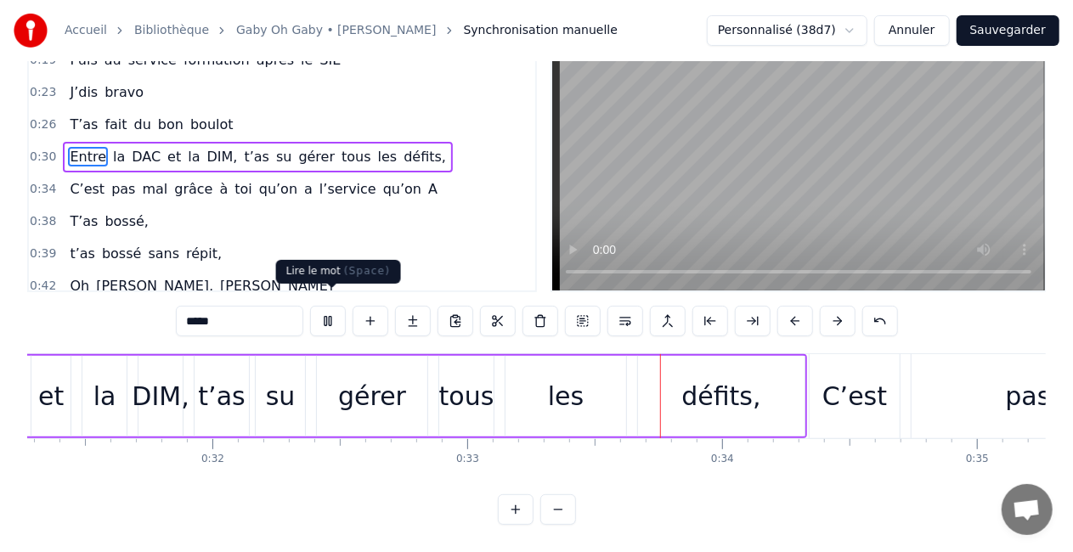
click at [336, 309] on button at bounding box center [328, 321] width 36 height 31
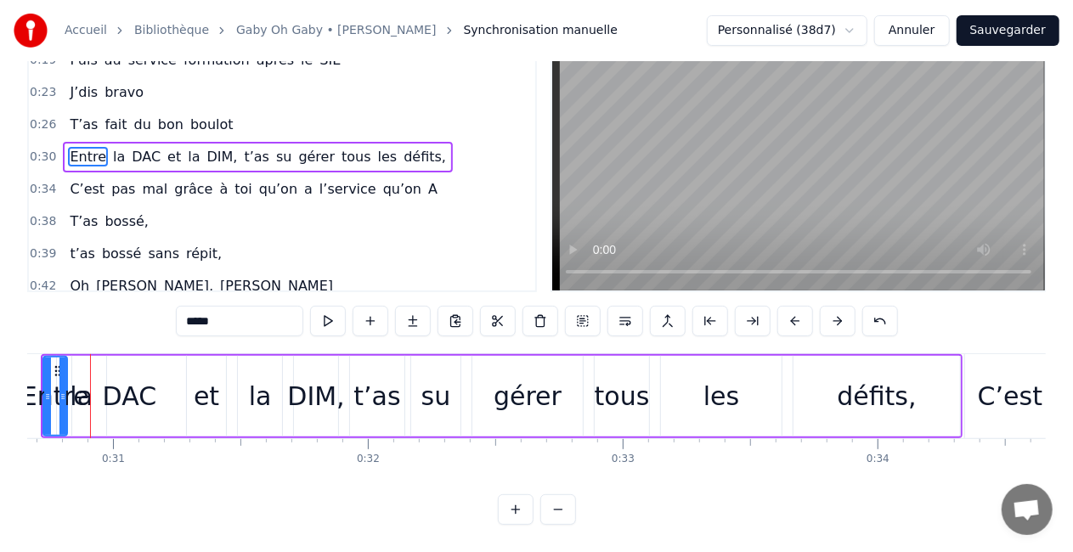
scroll to position [0, 7791]
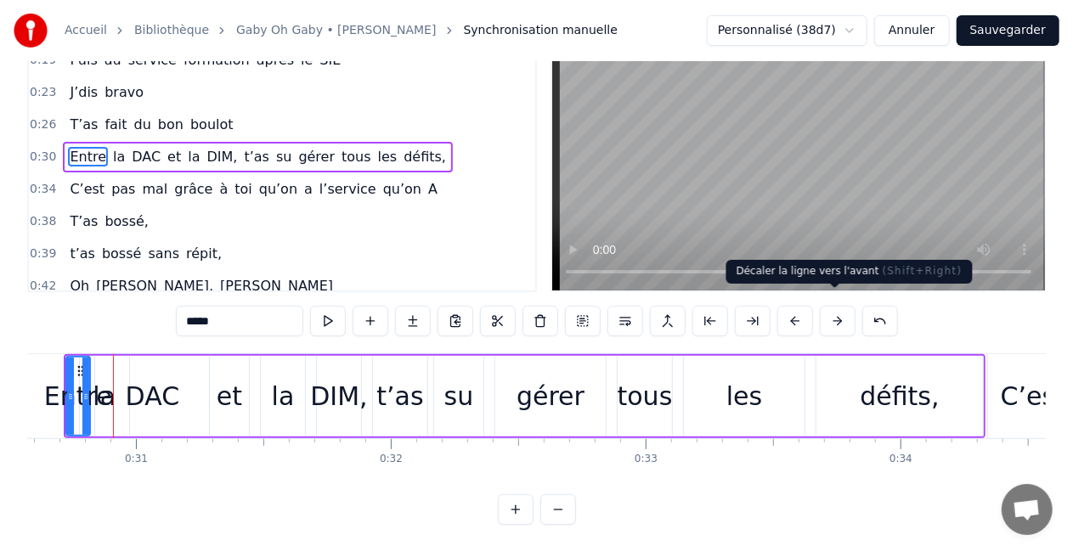
click at [825, 306] on button at bounding box center [838, 321] width 36 height 31
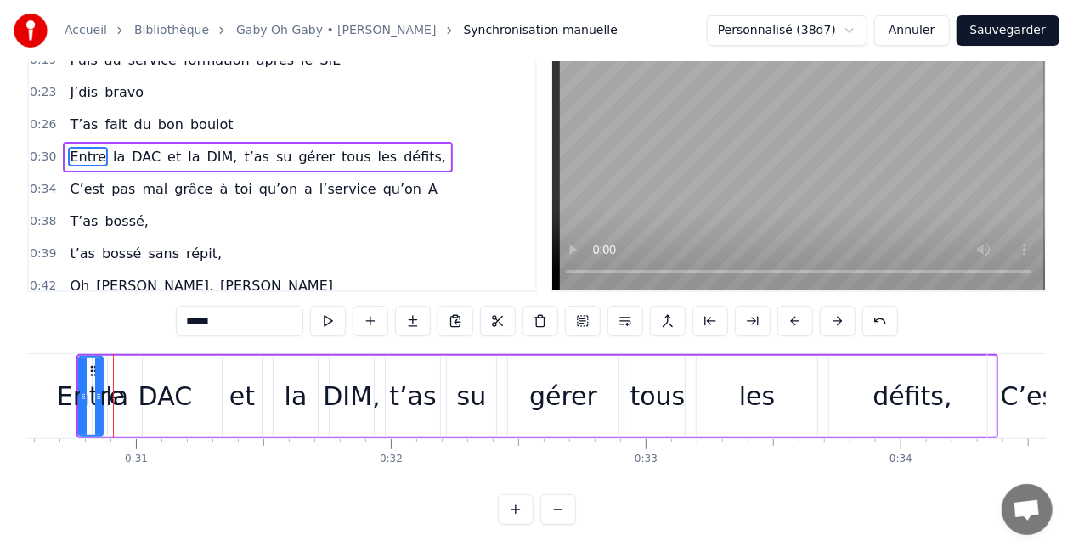
click at [824, 306] on button at bounding box center [838, 321] width 36 height 31
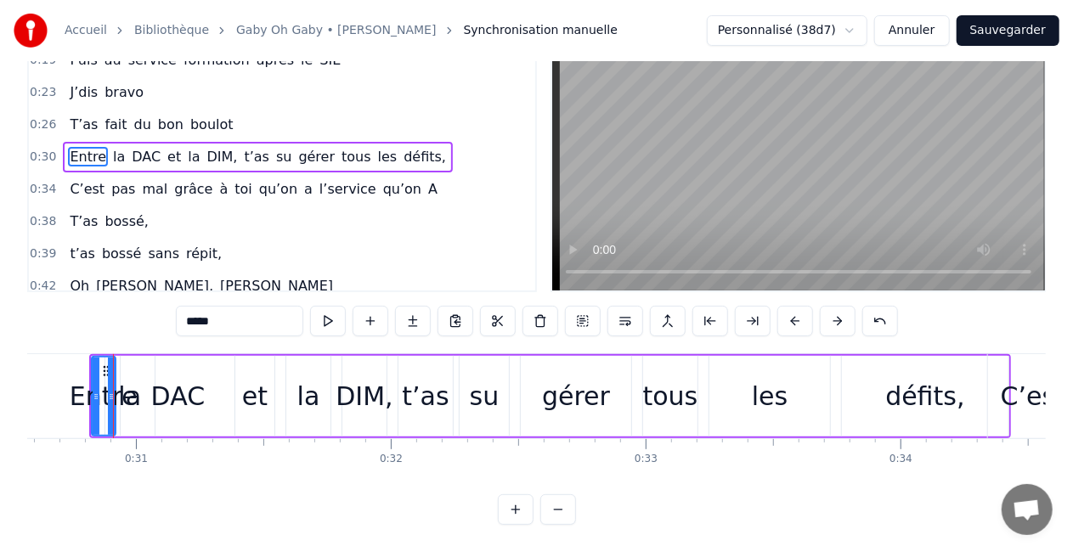
click at [824, 306] on button at bounding box center [838, 321] width 36 height 31
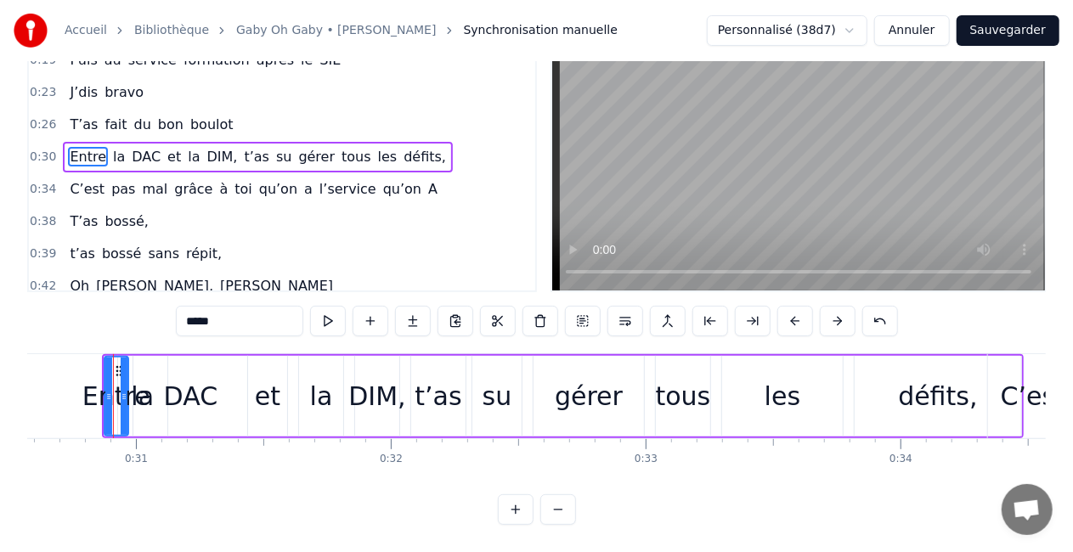
click at [824, 306] on button at bounding box center [838, 321] width 36 height 31
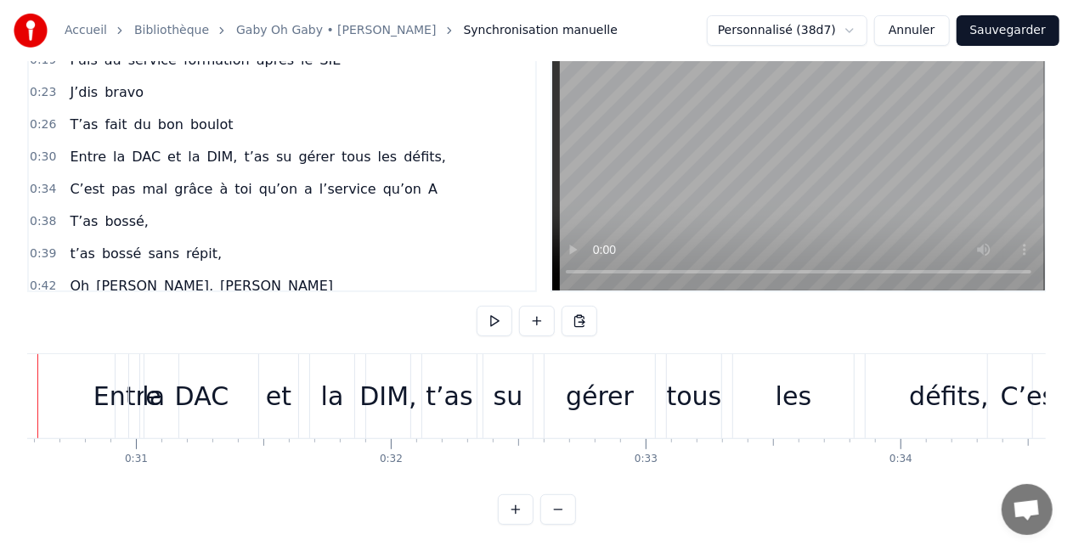
scroll to position [0, 7716]
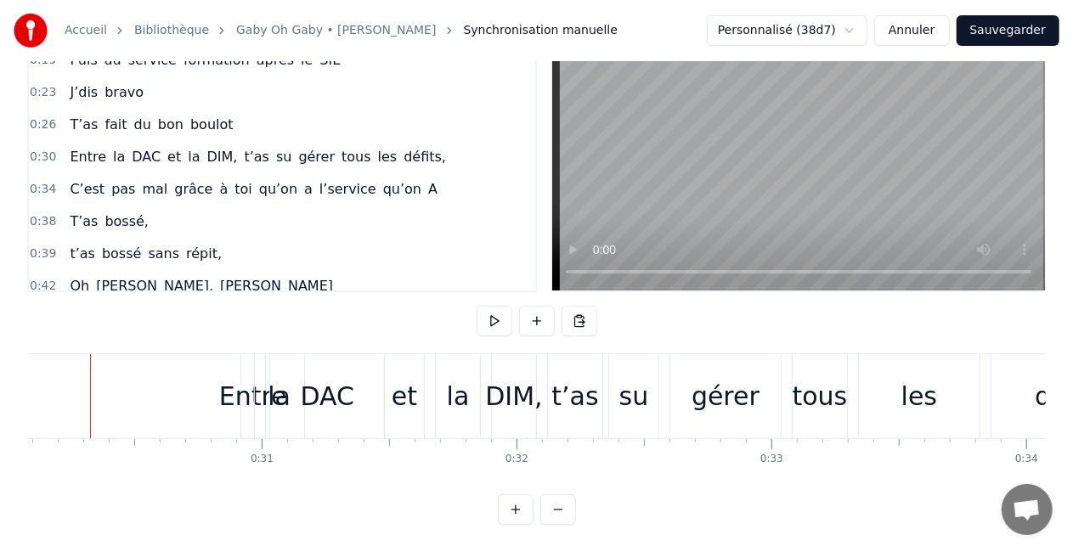
scroll to position [0, 7643]
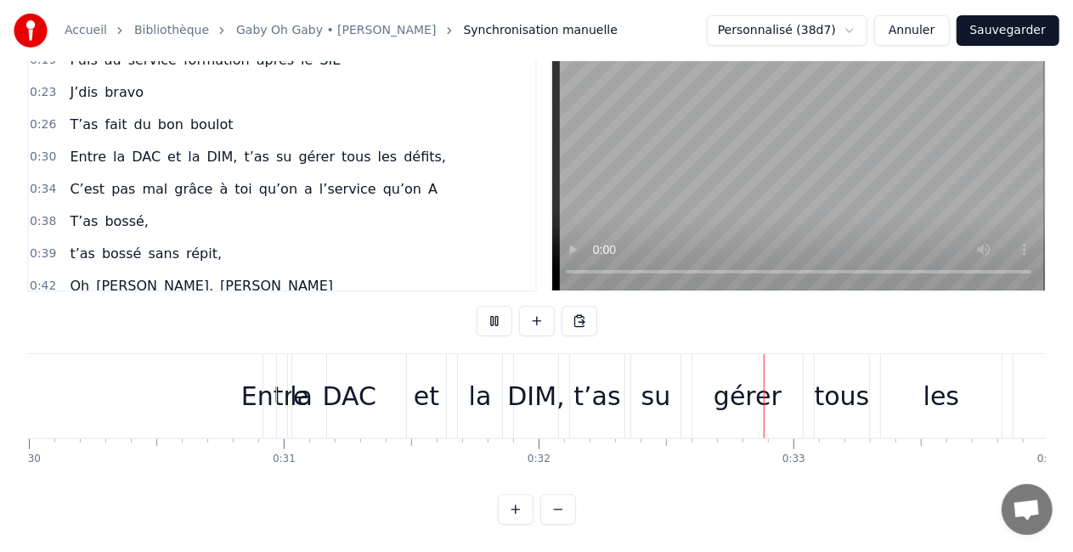
click at [544, 406] on div "DIM," at bounding box center [536, 396] width 44 height 84
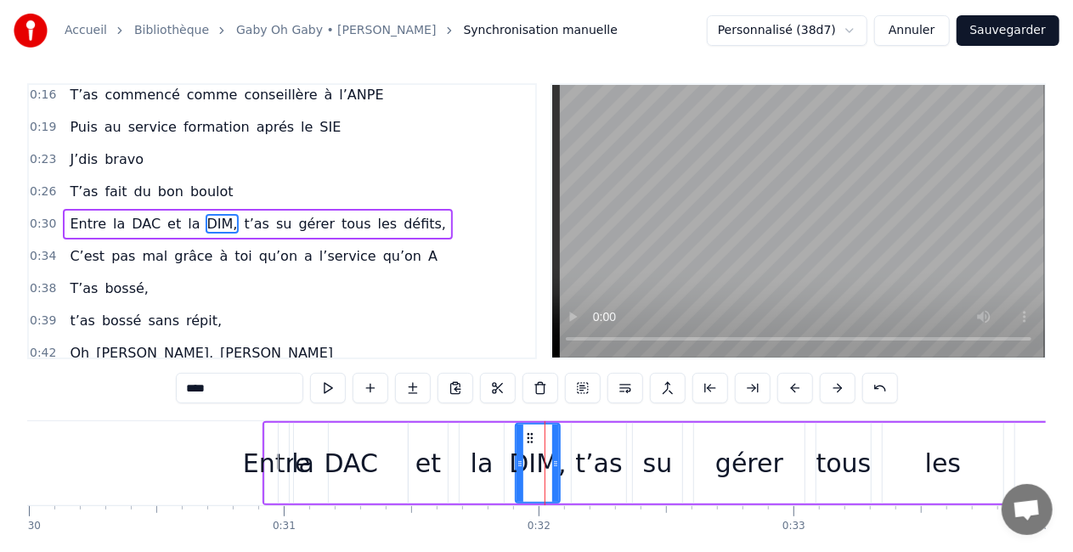
scroll to position [0, 0]
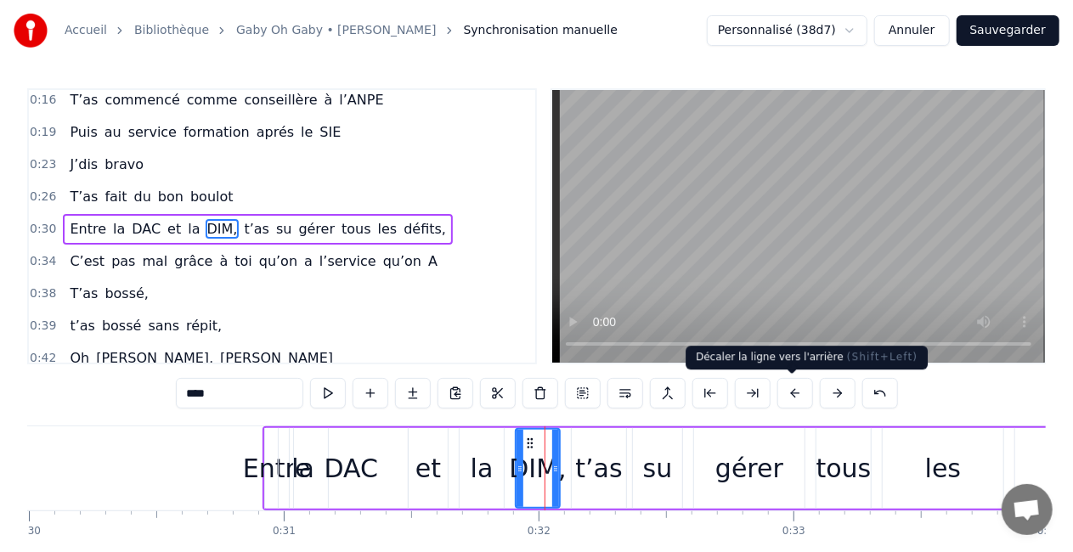
click at [793, 398] on button at bounding box center [795, 393] width 36 height 31
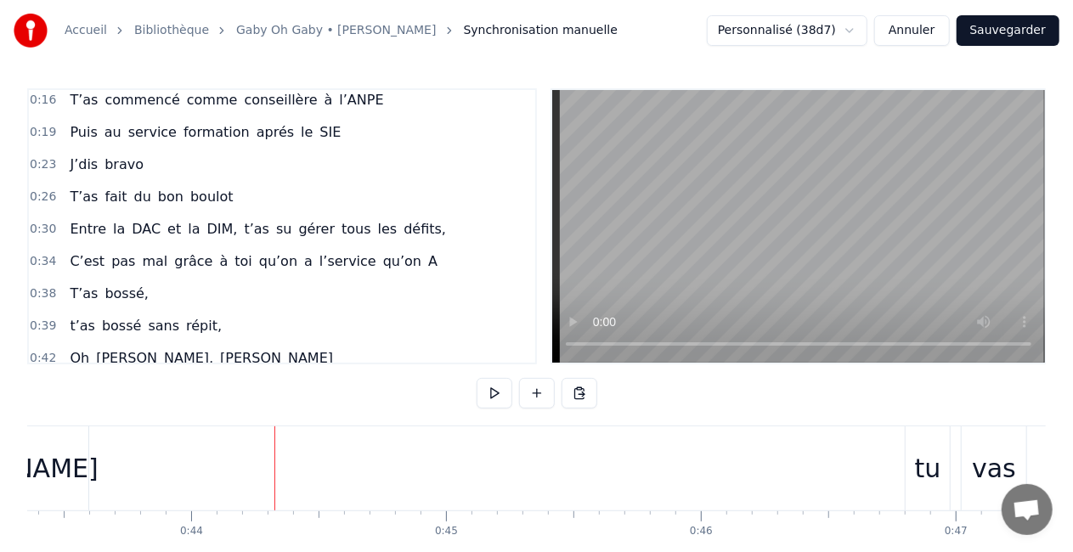
scroll to position [0, 11069]
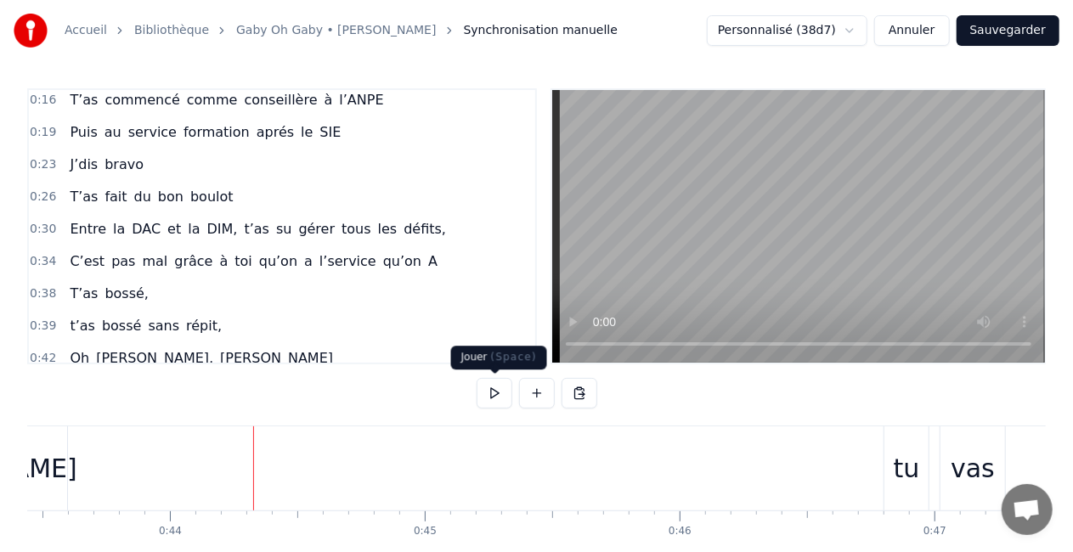
click at [491, 399] on button at bounding box center [495, 393] width 36 height 31
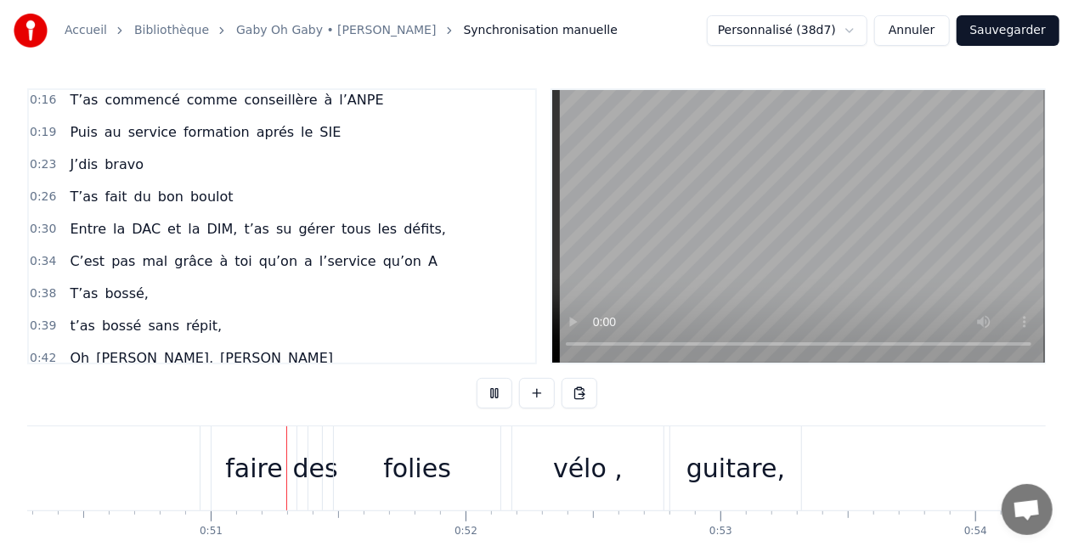
scroll to position [0, 12834]
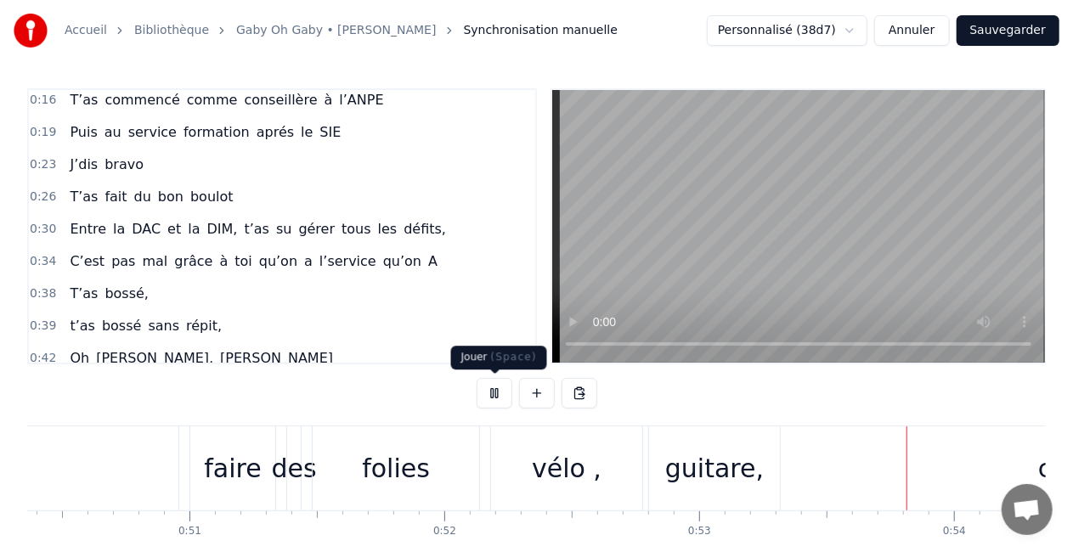
click at [499, 400] on button at bounding box center [495, 393] width 36 height 31
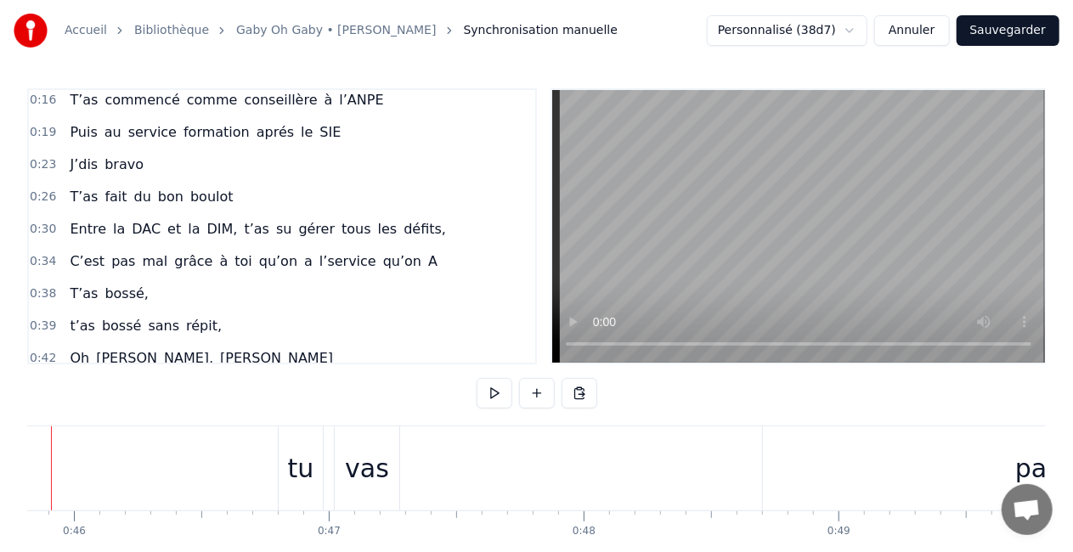
scroll to position [0, 11613]
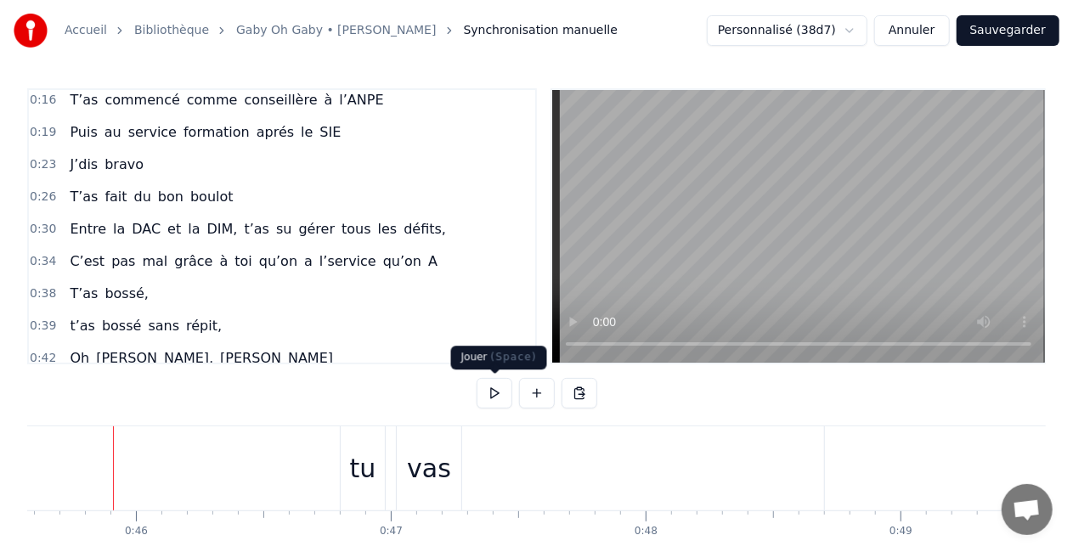
click at [483, 391] on button at bounding box center [495, 393] width 36 height 31
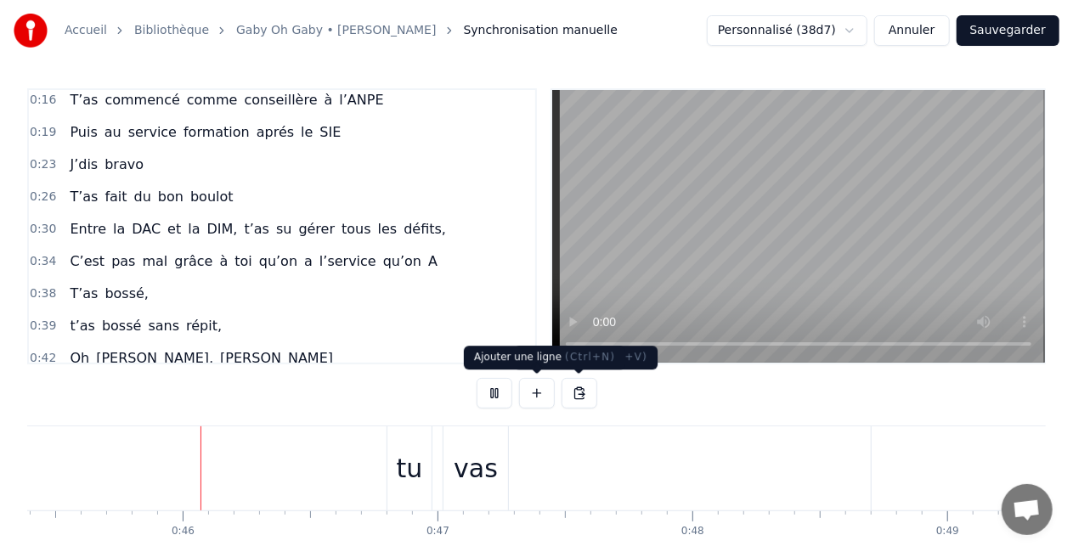
scroll to position [0, 11565]
click at [493, 398] on button at bounding box center [495, 393] width 36 height 31
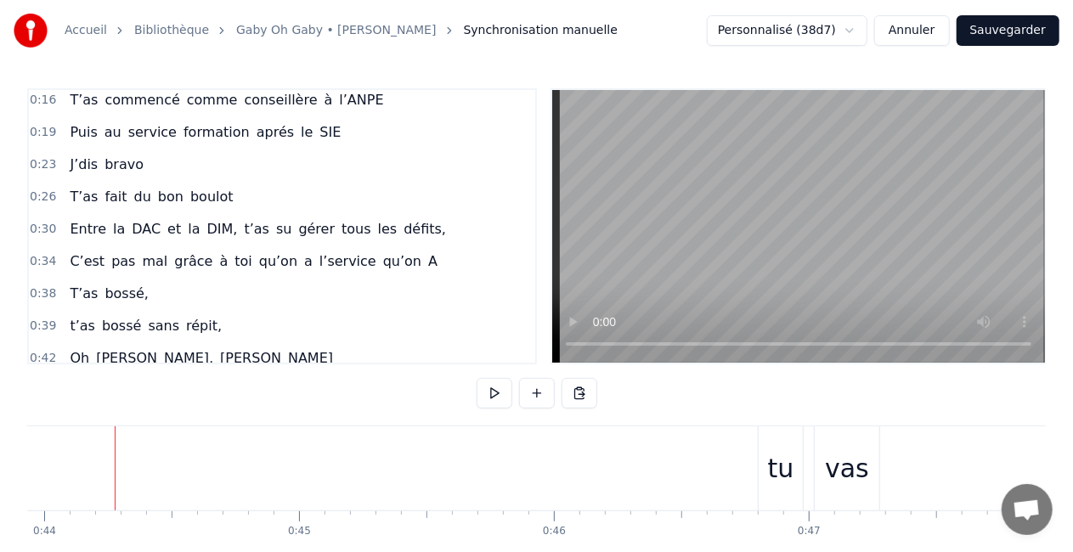
scroll to position [0, 11198]
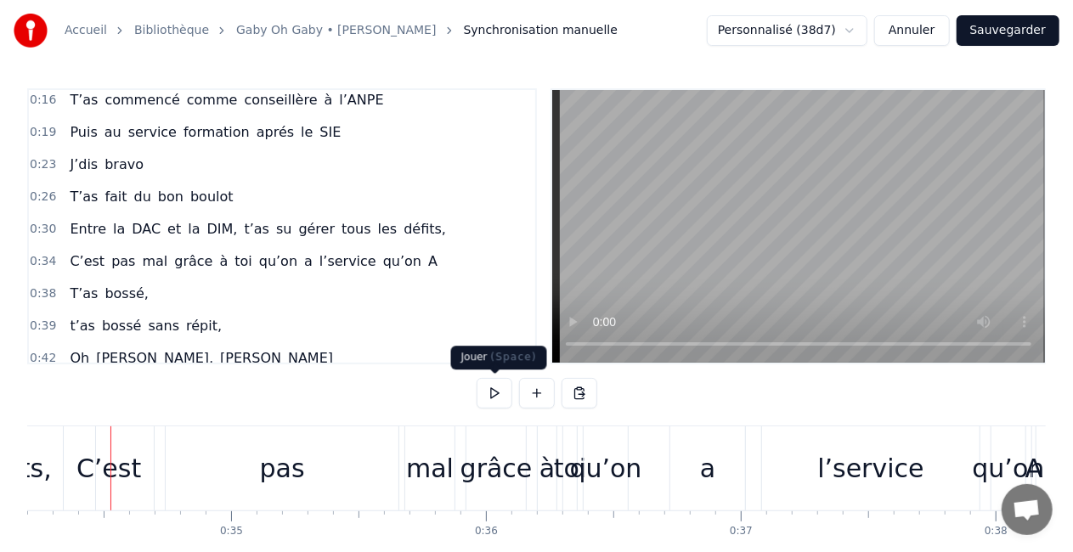
scroll to position [0, 8713]
click at [493, 396] on button at bounding box center [495, 393] width 36 height 31
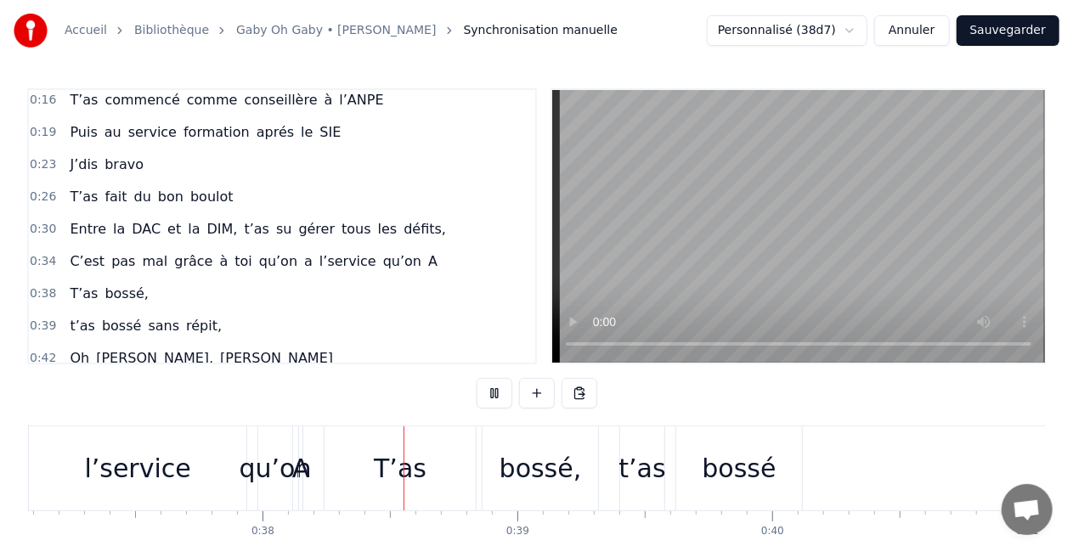
scroll to position [0, 9615]
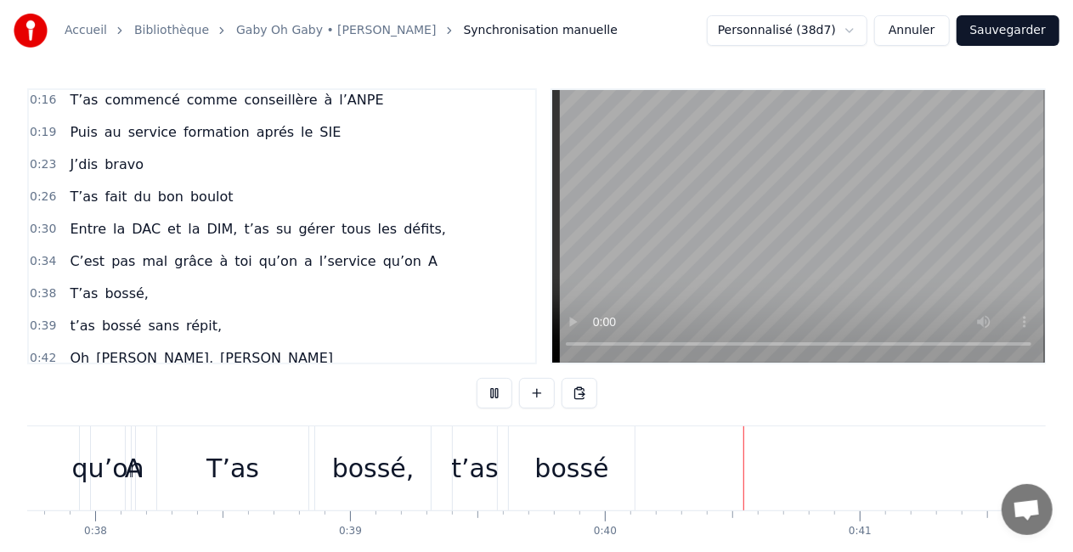
click at [493, 396] on button at bounding box center [495, 393] width 36 height 31
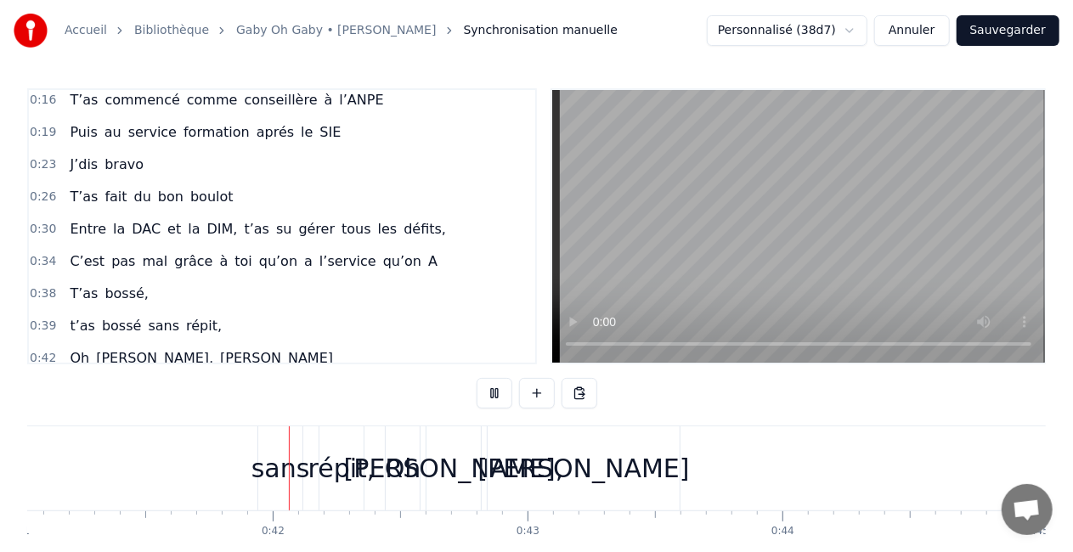
scroll to position [0, 10475]
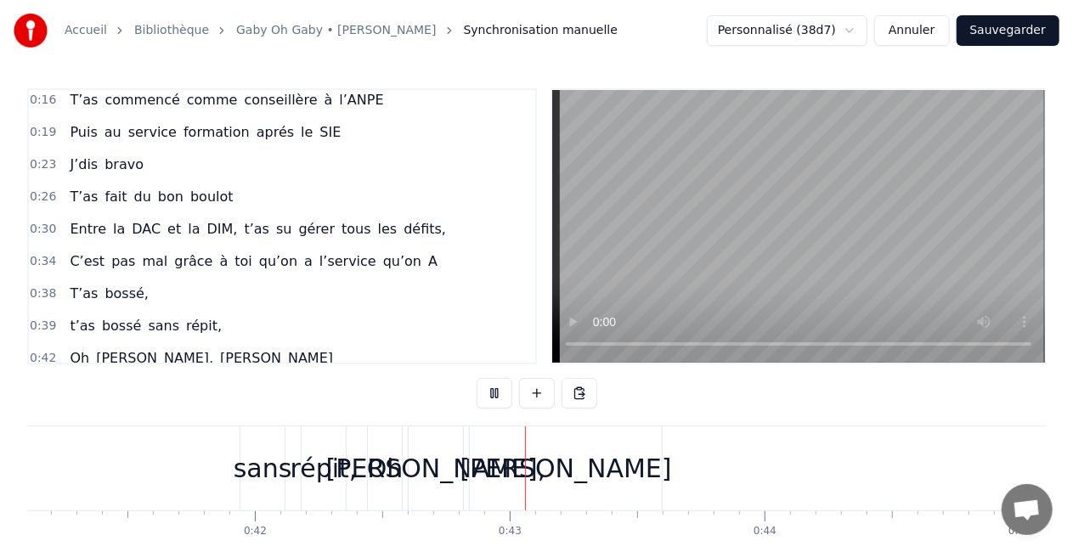
click at [493, 396] on button at bounding box center [495, 393] width 36 height 31
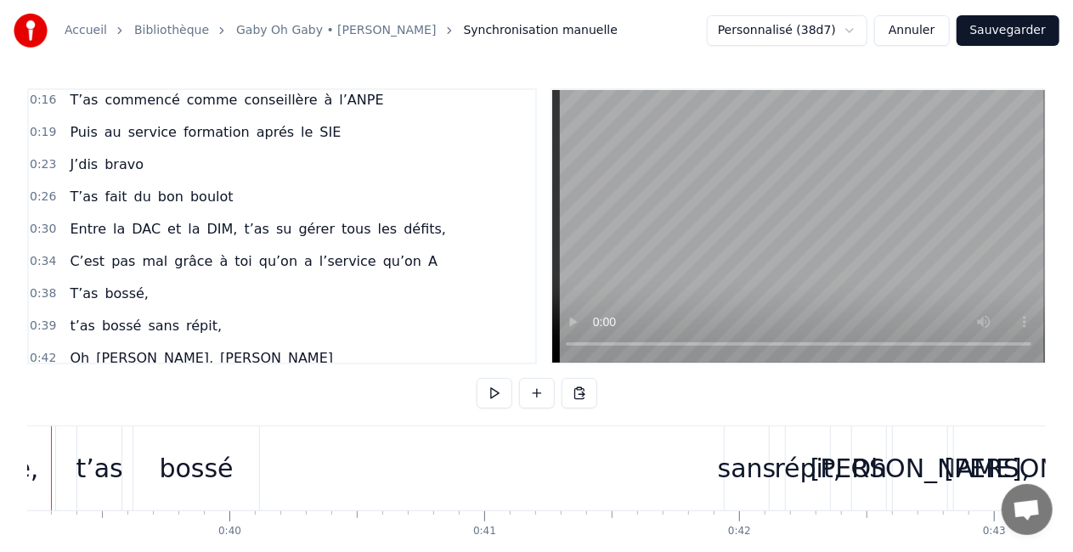
scroll to position [0, 9929]
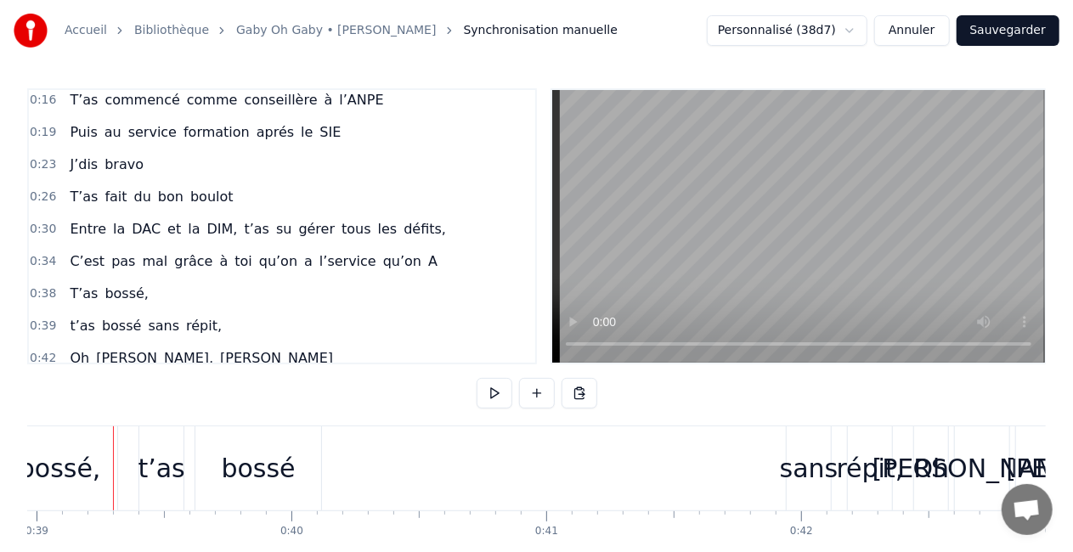
drag, startPoint x: 128, startPoint y: 540, endPoint x: 255, endPoint y: 465, distance: 147.4
click at [255, 465] on div "T’as commencé comme conseillère à l’ANPE Puis au service formation aprés le SIE…" at bounding box center [536, 489] width 1018 height 127
click at [257, 457] on div "bossé" at bounding box center [259, 468] width 74 height 38
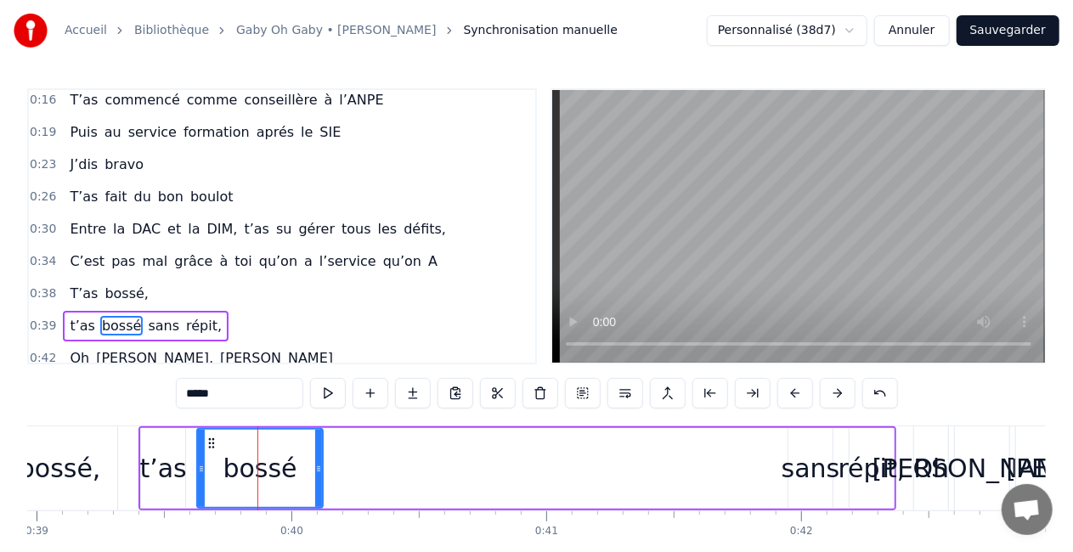
scroll to position [101, 0]
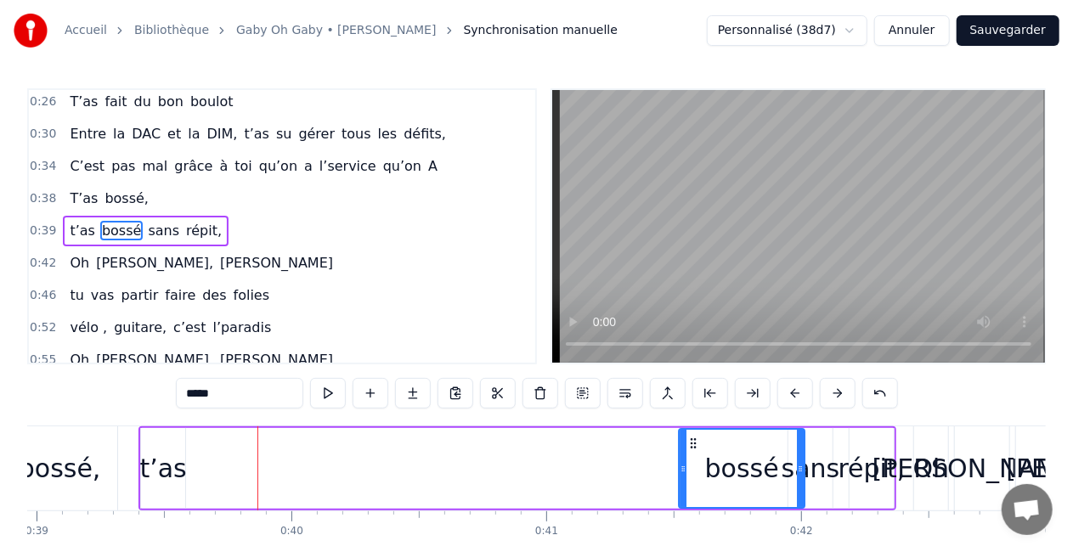
drag, startPoint x: 207, startPoint y: 437, endPoint x: 690, endPoint y: 418, distance: 482.9
click at [690, 418] on div "0:16 T’as commencé comme conseillère à l’ANPE 0:19 Puis au service formation ap…" at bounding box center [536, 342] width 1018 height 509
click at [160, 455] on div "t’as" at bounding box center [162, 468] width 47 height 38
type input "****"
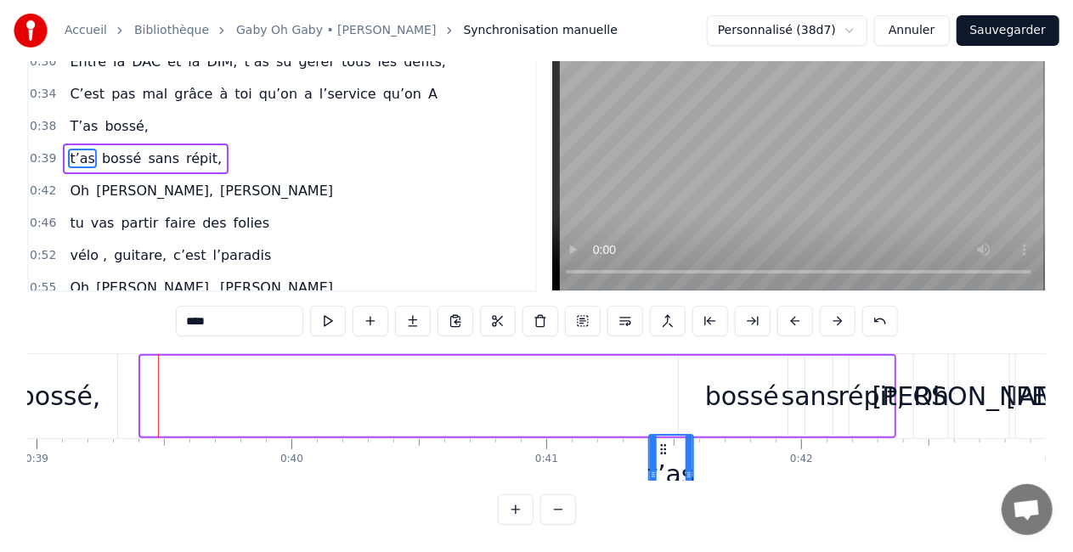
scroll to position [86, 0]
drag, startPoint x: 154, startPoint y: 443, endPoint x: 561, endPoint y: 343, distance: 419.0
click at [561, 354] on div "t’as [PERSON_NAME] sans répit," at bounding box center [517, 396] width 758 height 84
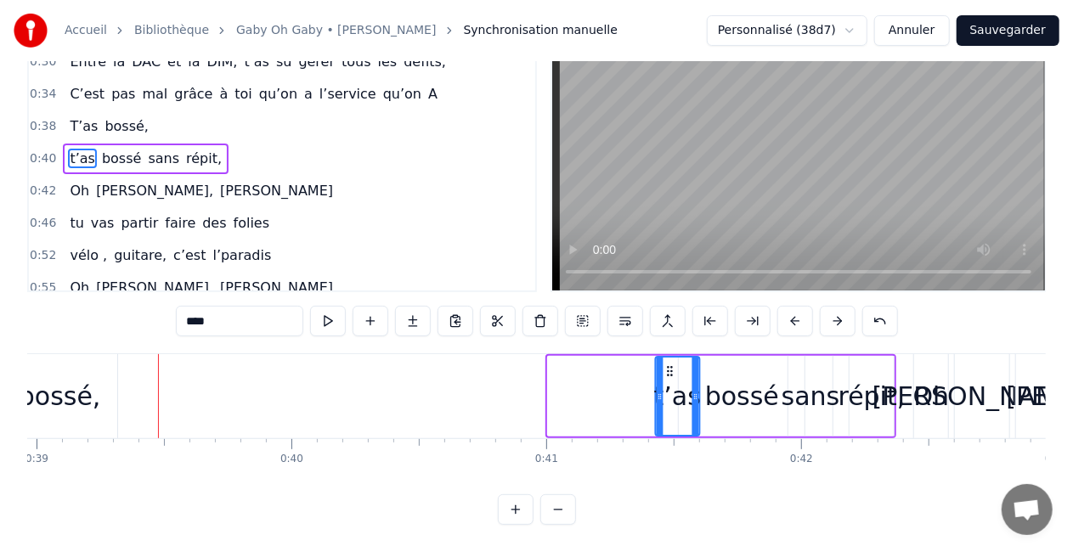
drag, startPoint x: 559, startPoint y: 355, endPoint x: 667, endPoint y: 344, distance: 108.4
click at [667, 358] on div "t’as" at bounding box center [677, 396] width 42 height 77
click at [665, 358] on div "t’as" at bounding box center [677, 396] width 42 height 77
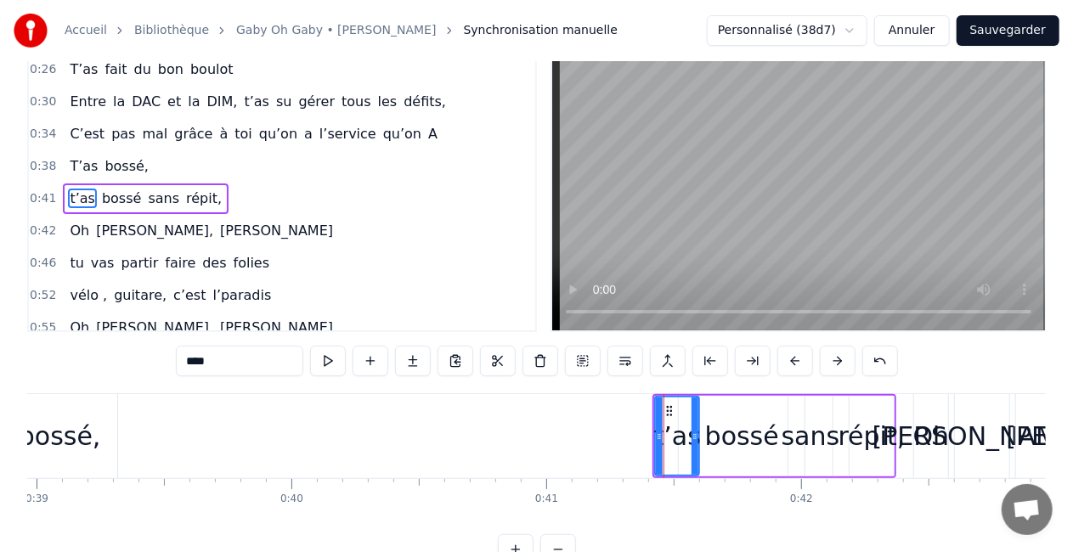
scroll to position [0, 0]
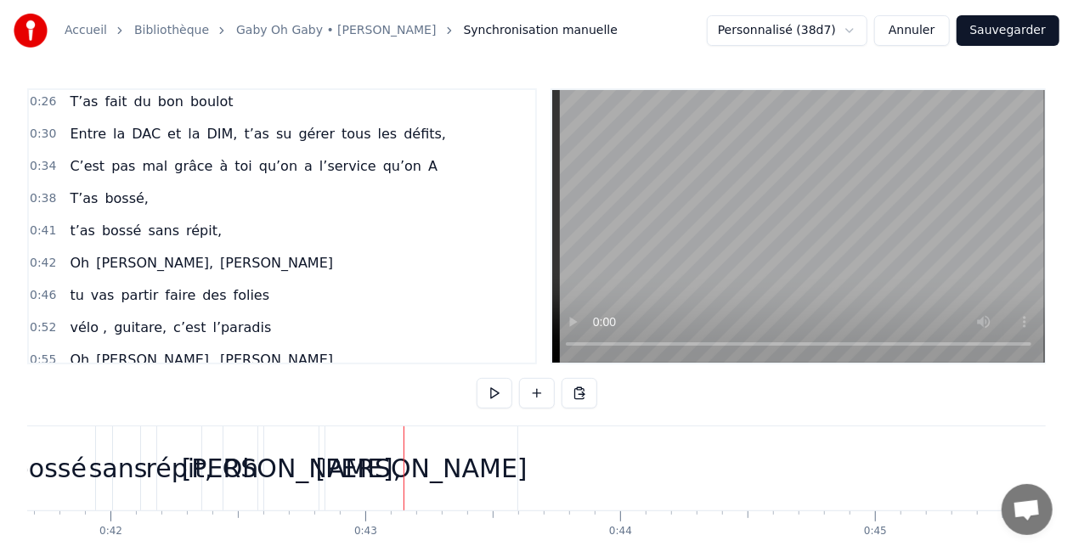
scroll to position [0, 10791]
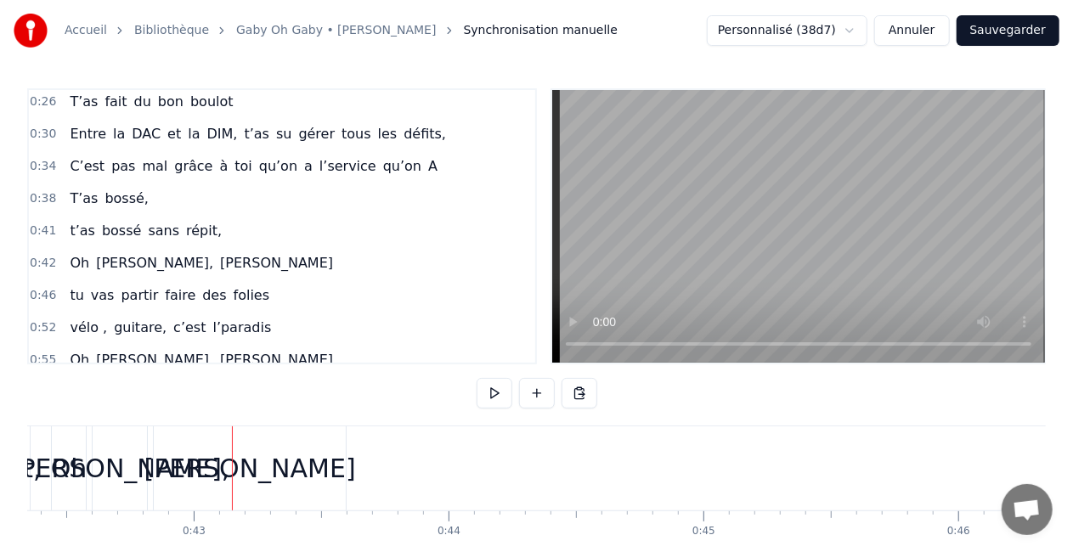
click at [282, 461] on div "[PERSON_NAME]" at bounding box center [250, 468] width 212 height 38
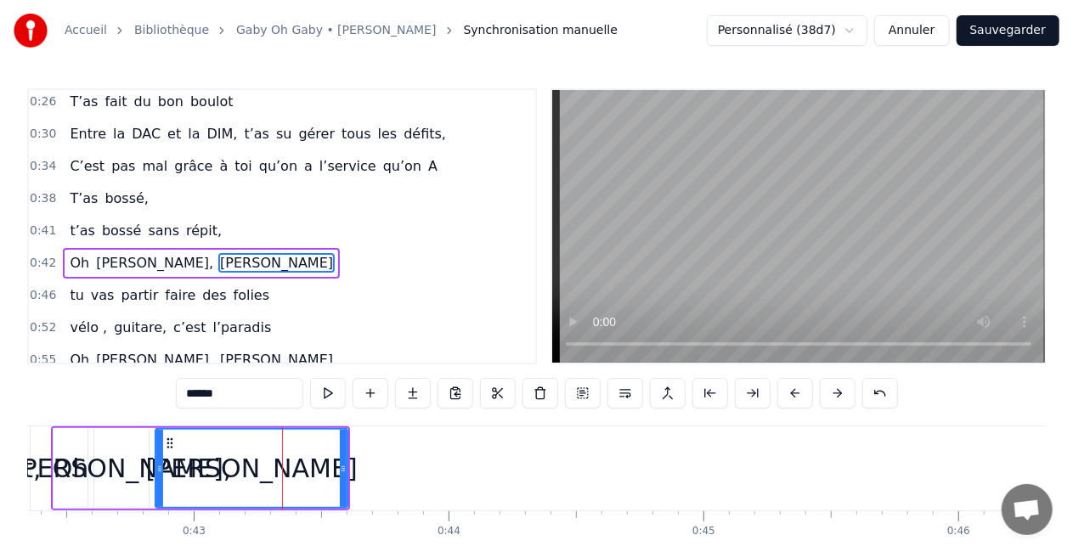
scroll to position [133, 0]
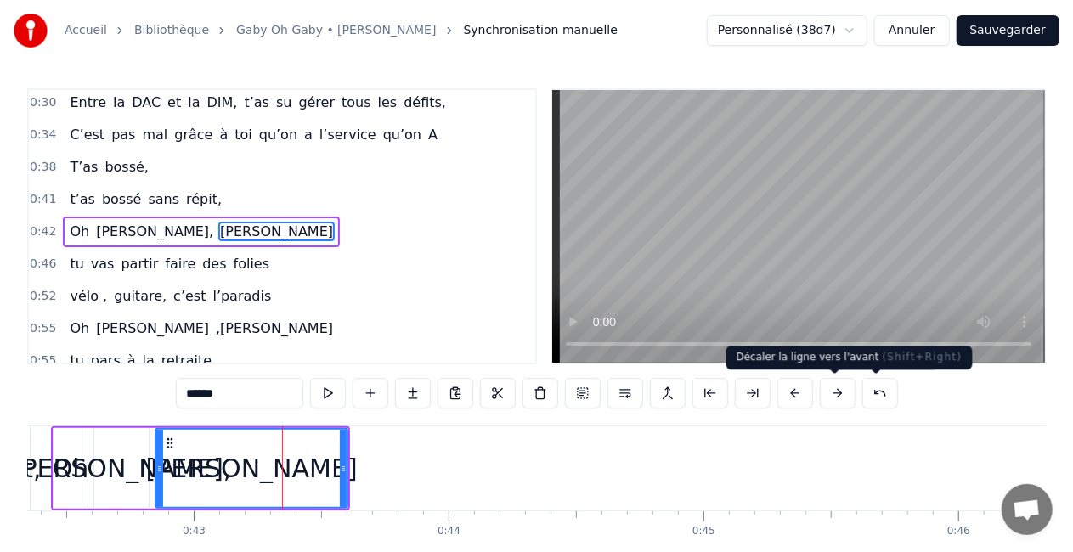
click at [839, 394] on button at bounding box center [838, 393] width 36 height 31
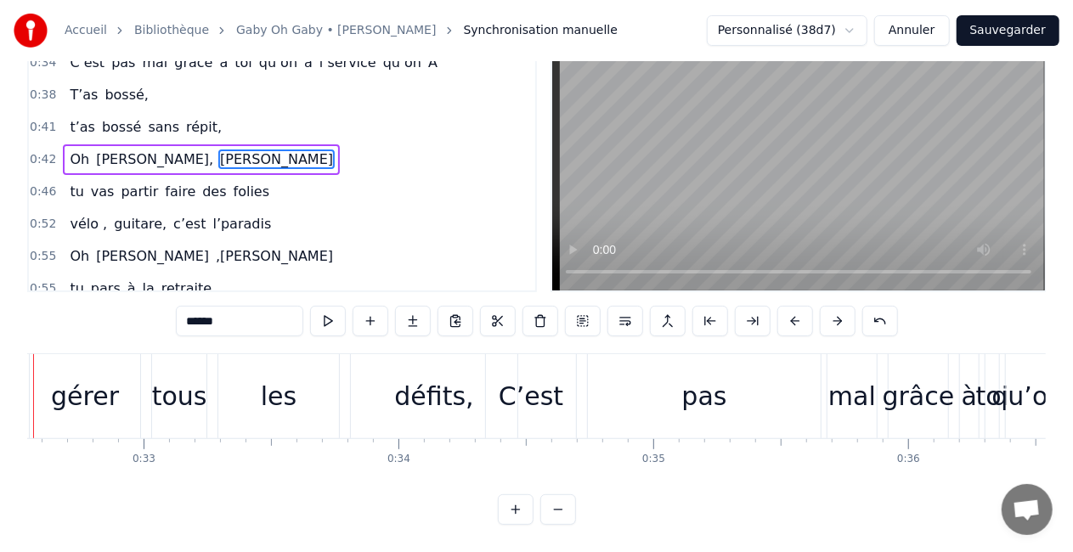
scroll to position [0, 8214]
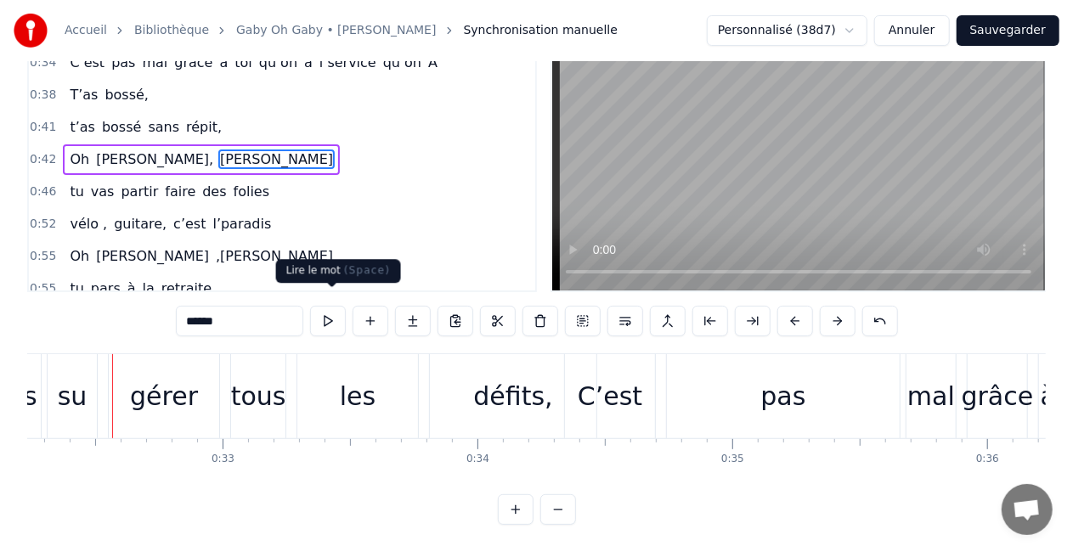
click at [330, 306] on button at bounding box center [328, 321] width 36 height 31
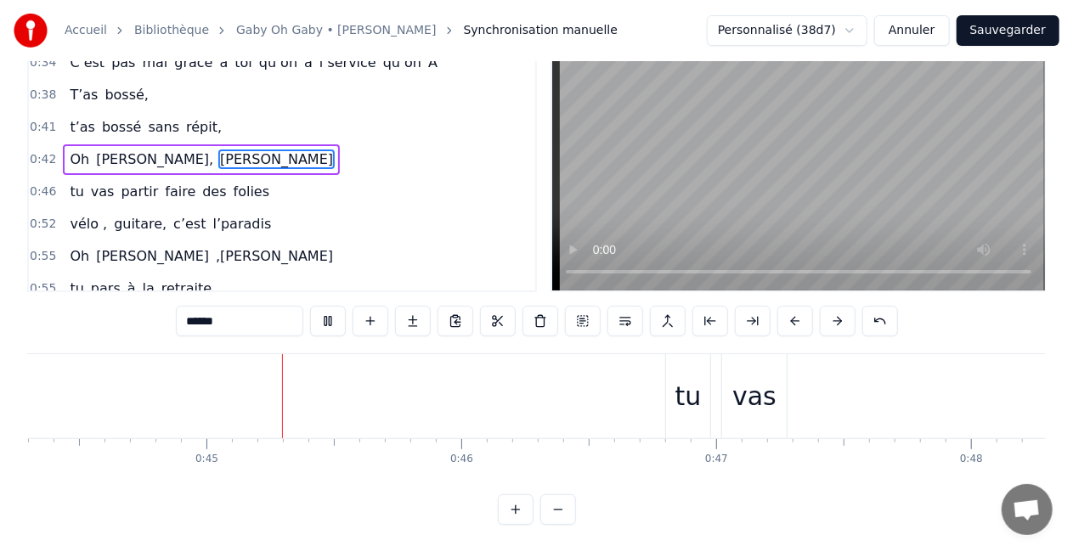
scroll to position [0, 11309]
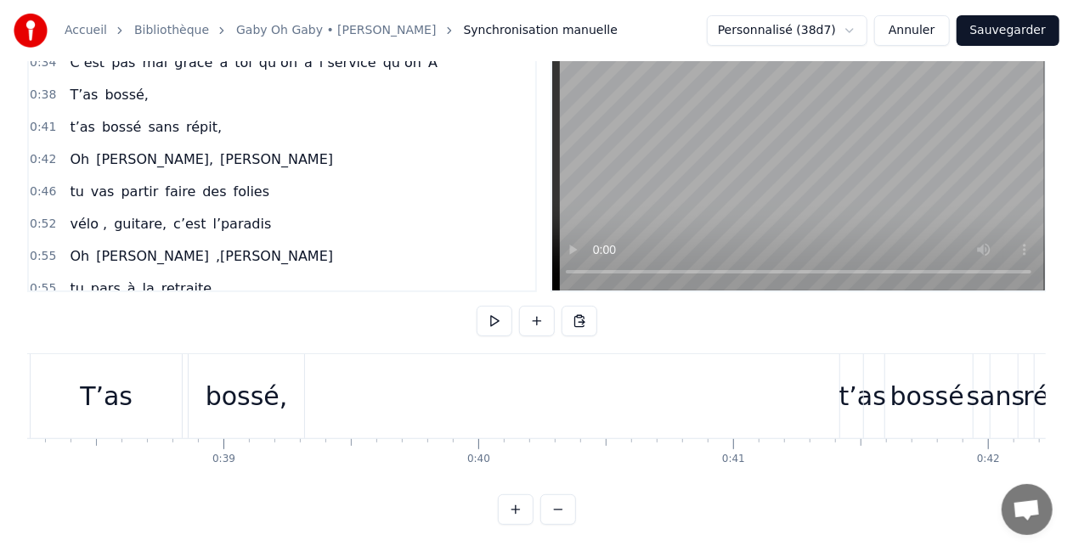
scroll to position [0, 9523]
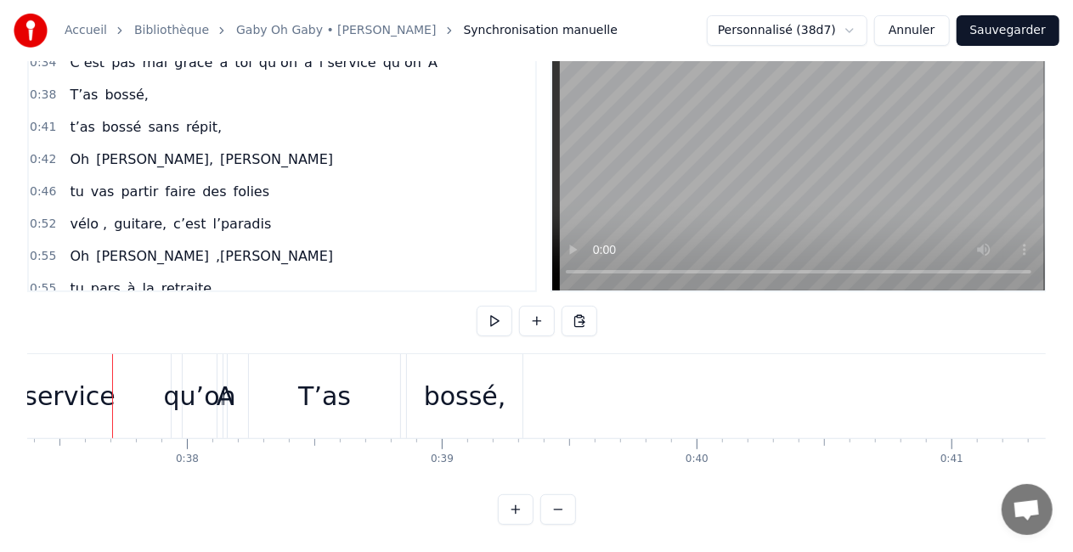
click at [364, 403] on div "T’as" at bounding box center [324, 396] width 151 height 84
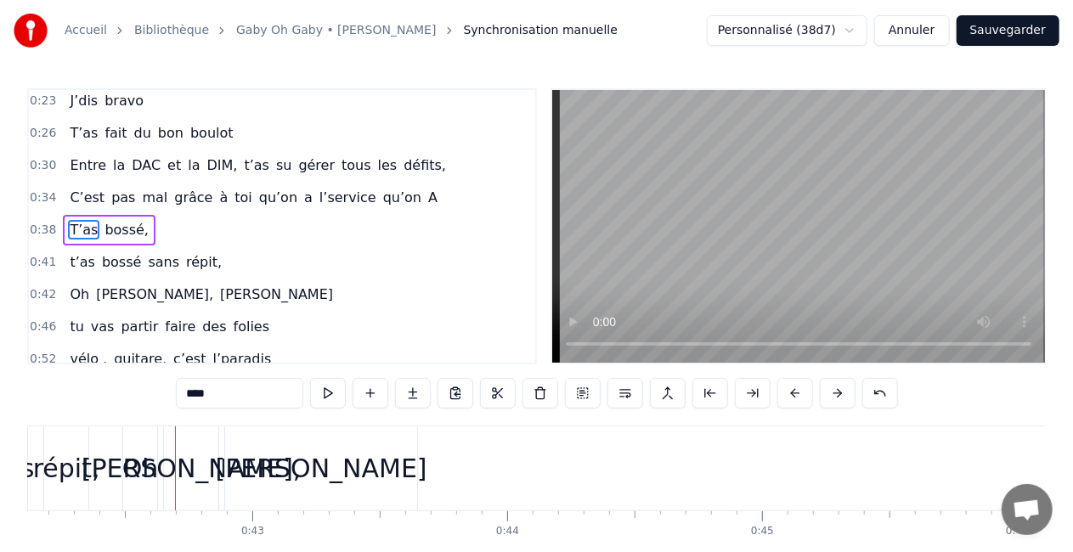
scroll to position [0, 10795]
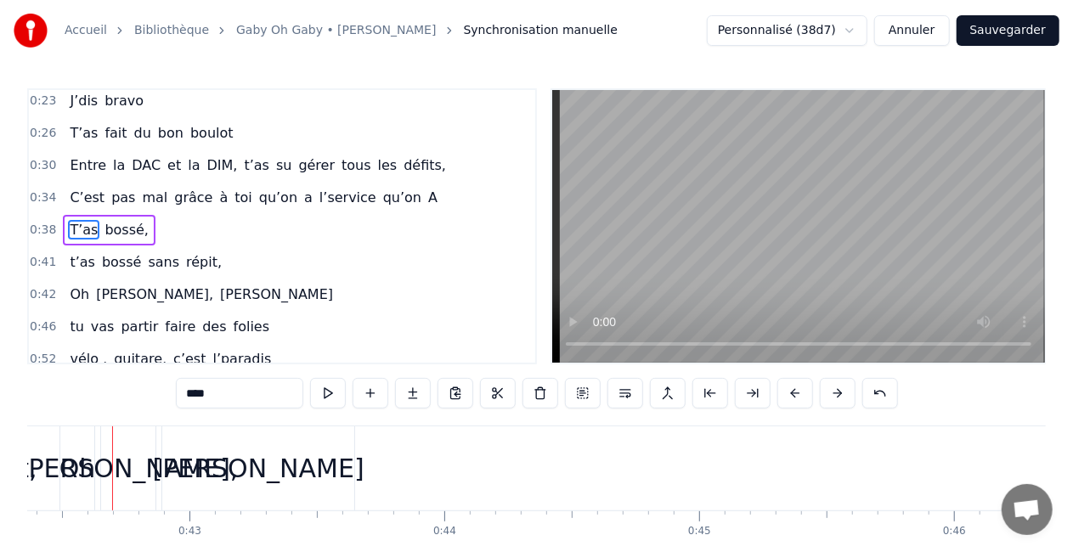
click at [238, 493] on div "[PERSON_NAME]" at bounding box center [258, 468] width 192 height 84
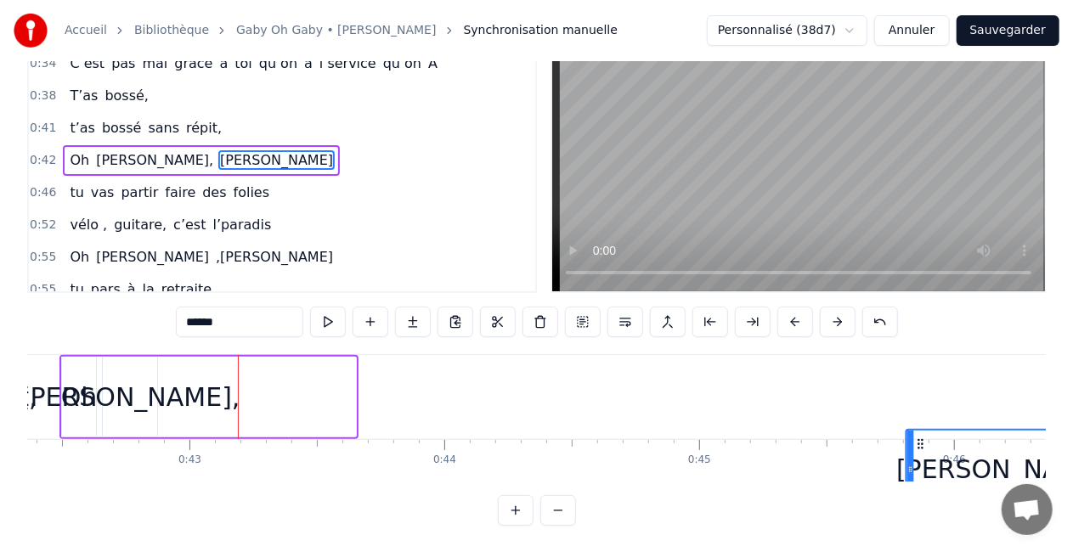
scroll to position [71, 0]
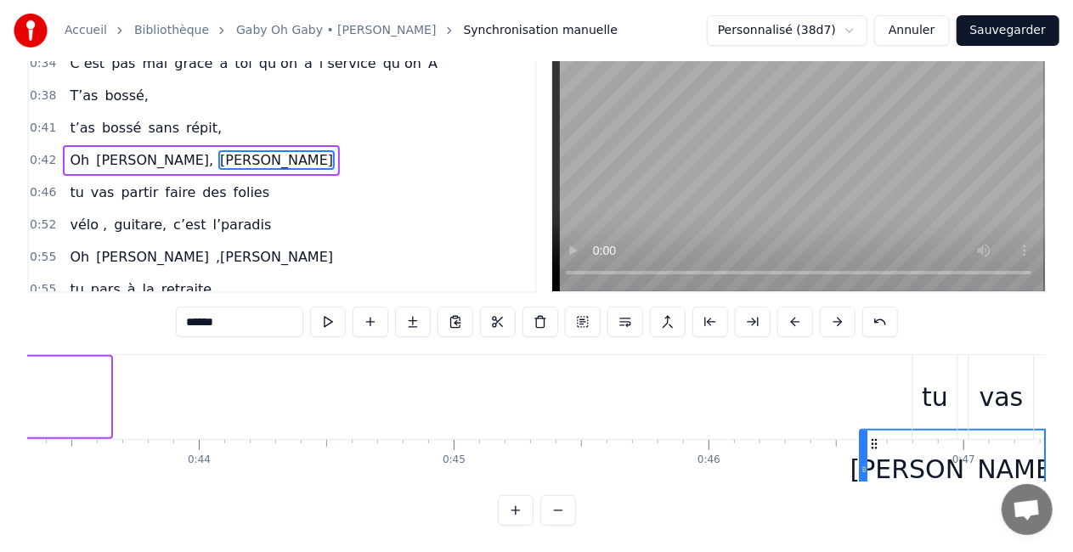
drag, startPoint x: 179, startPoint y: 442, endPoint x: 880, endPoint y: 367, distance: 704.7
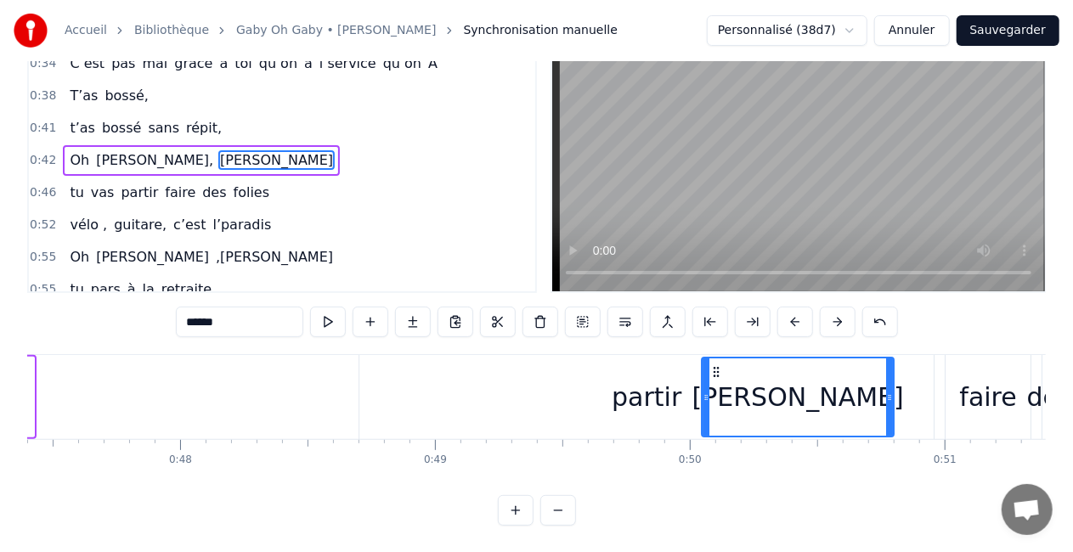
scroll to position [0, 12086]
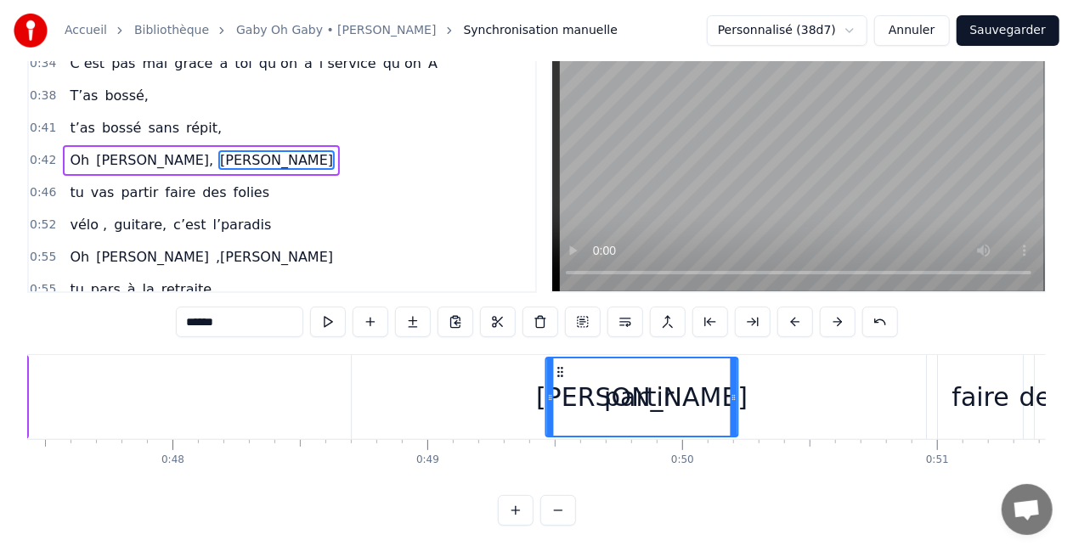
drag, startPoint x: 878, startPoint y: 371, endPoint x: 561, endPoint y: 426, distance: 321.6
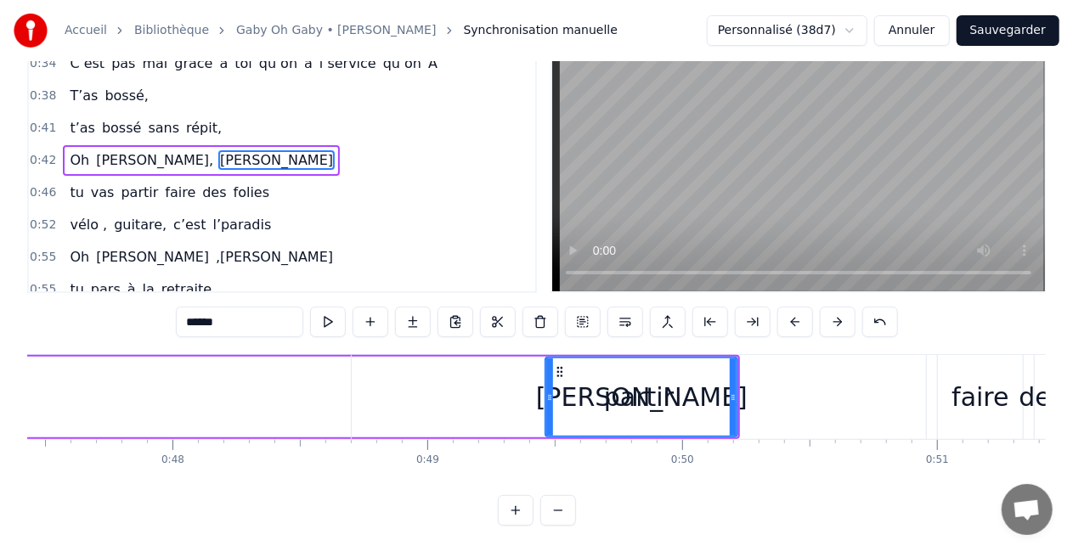
drag, startPoint x: 560, startPoint y: 369, endPoint x: 455, endPoint y: 369, distance: 104.5
click at [455, 369] on div "partir" at bounding box center [639, 397] width 574 height 84
type input "******"
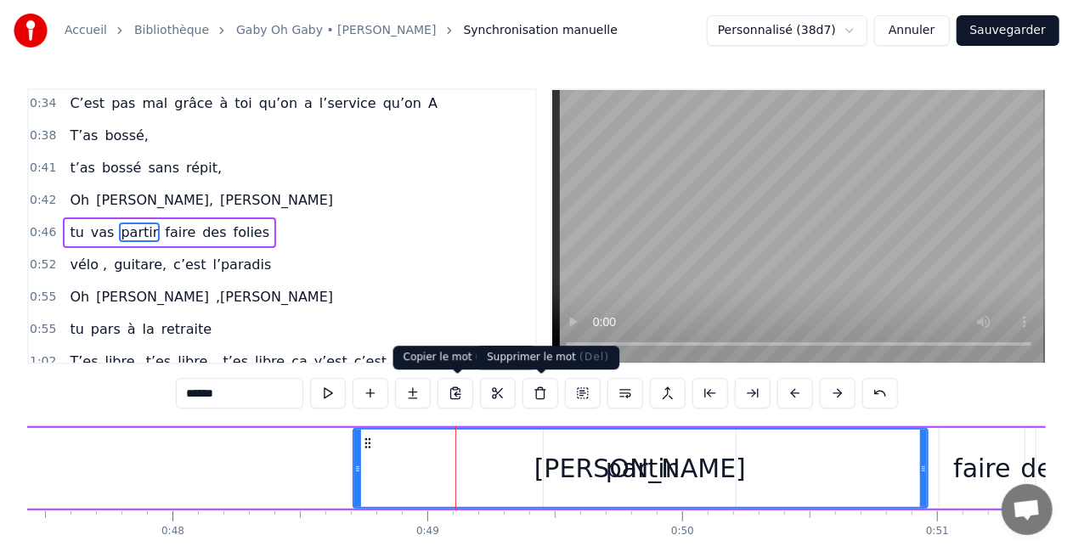
scroll to position [165, 0]
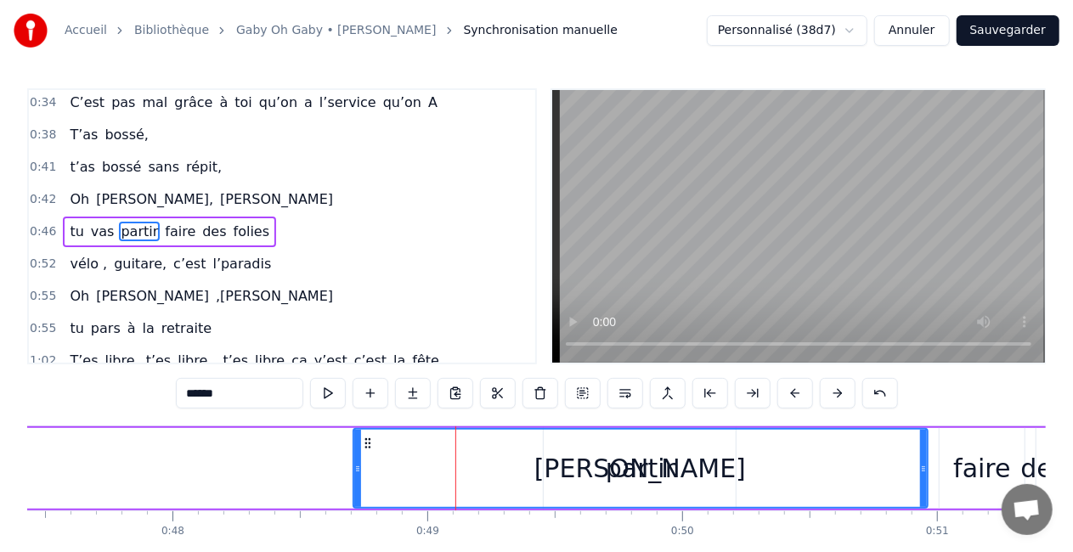
click at [617, 454] on div "partir" at bounding box center [641, 468] width 70 height 38
click at [629, 471] on div "partir" at bounding box center [641, 468] width 70 height 38
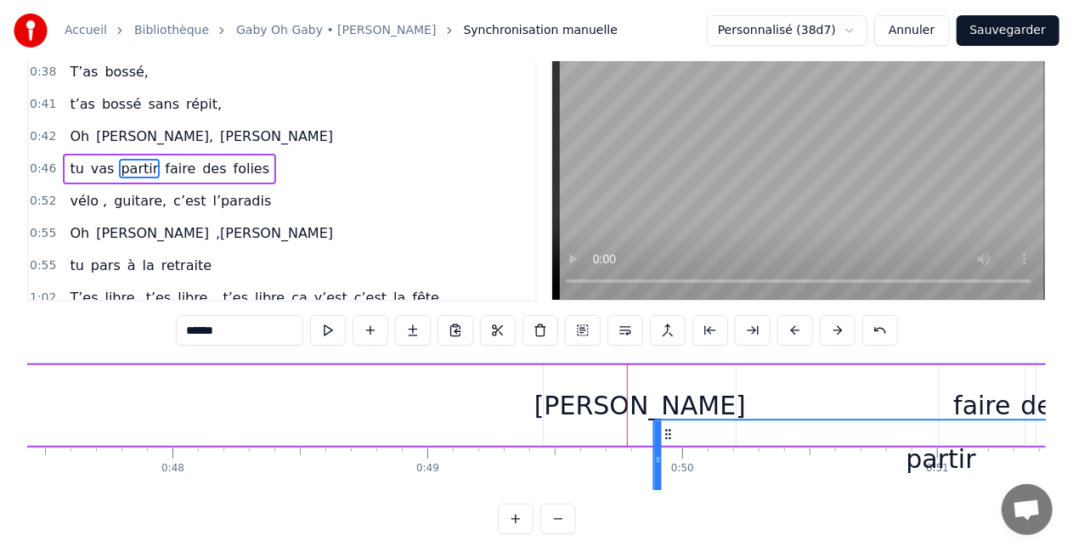
scroll to position [63, 0]
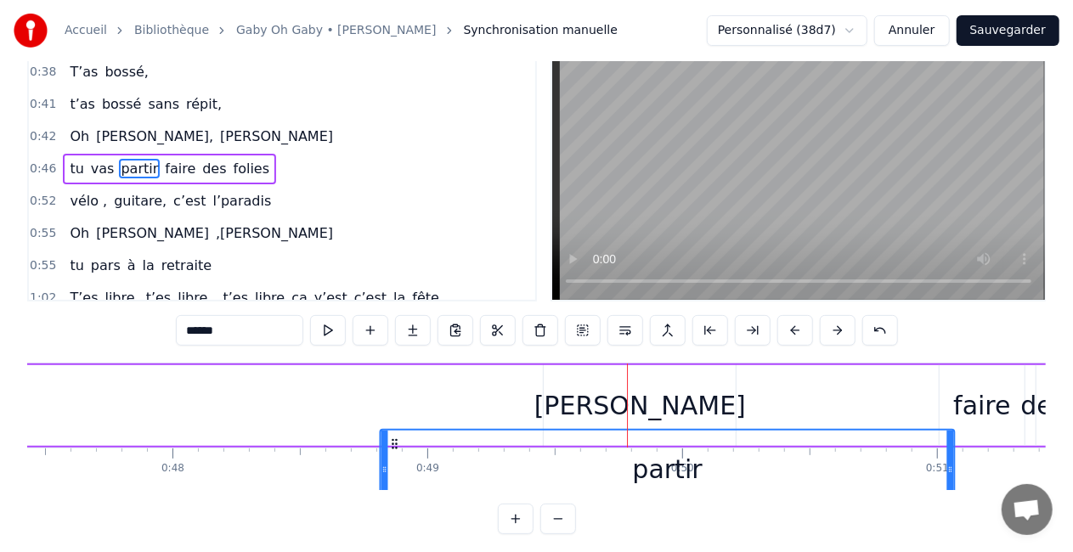
drag, startPoint x: 363, startPoint y: 440, endPoint x: 389, endPoint y: 448, distance: 27.4
click at [389, 448] on icon at bounding box center [394, 444] width 14 height 14
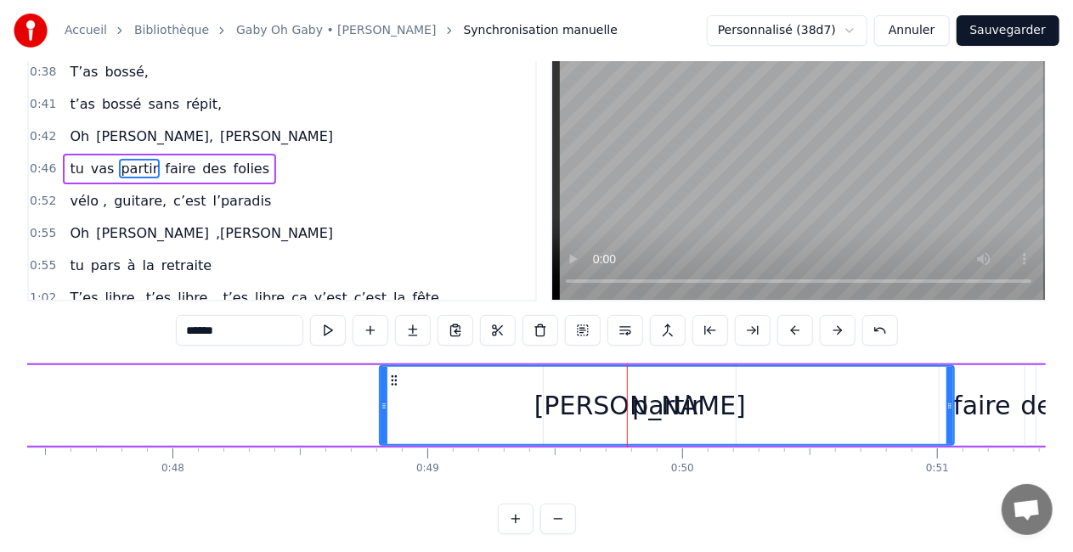
click at [610, 400] on div "partir" at bounding box center [667, 405] width 572 height 77
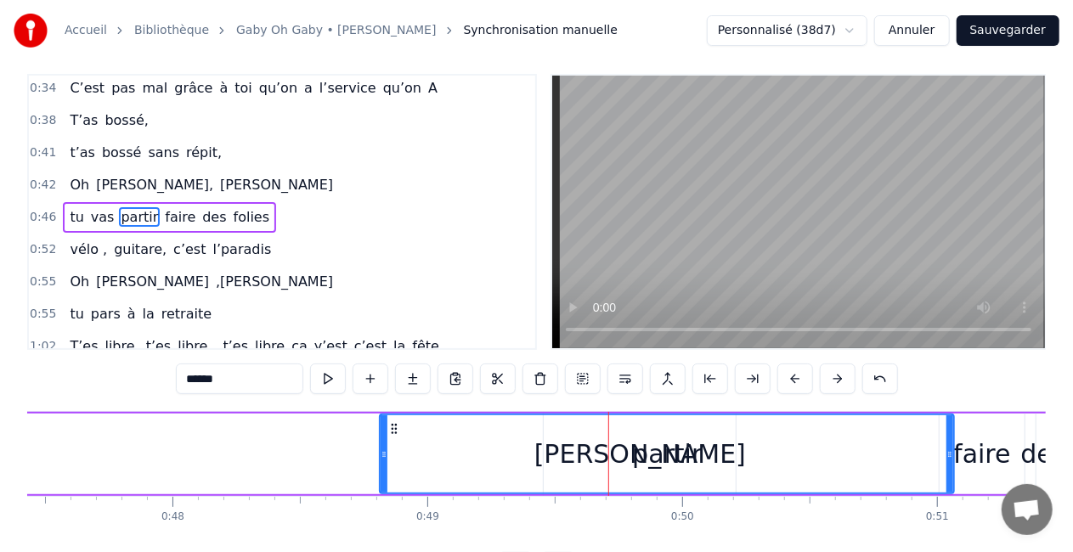
scroll to position [0, 0]
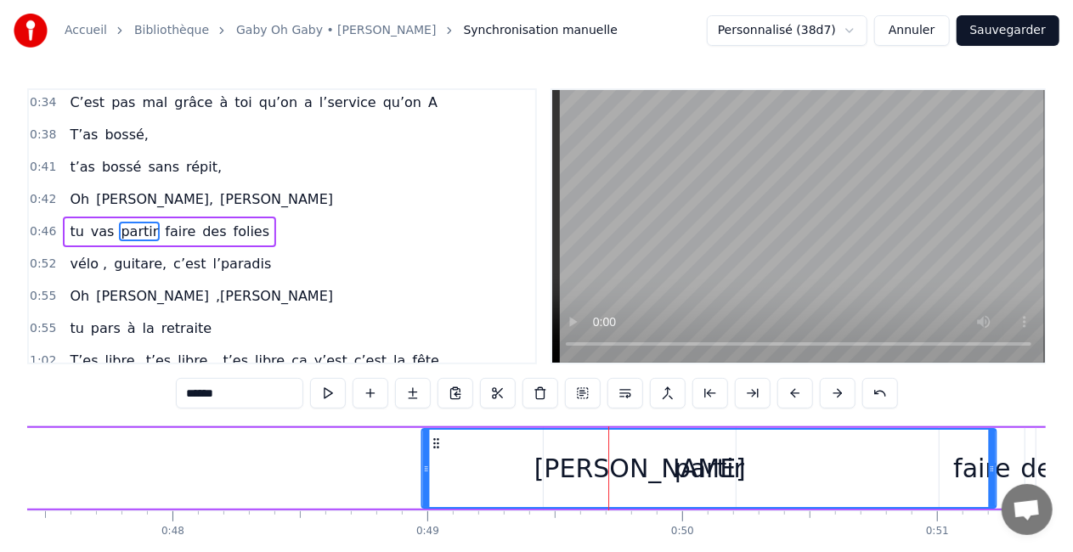
drag, startPoint x: 397, startPoint y: 438, endPoint x: 438, endPoint y: 440, distance: 41.7
click at [438, 440] on icon at bounding box center [437, 444] width 14 height 14
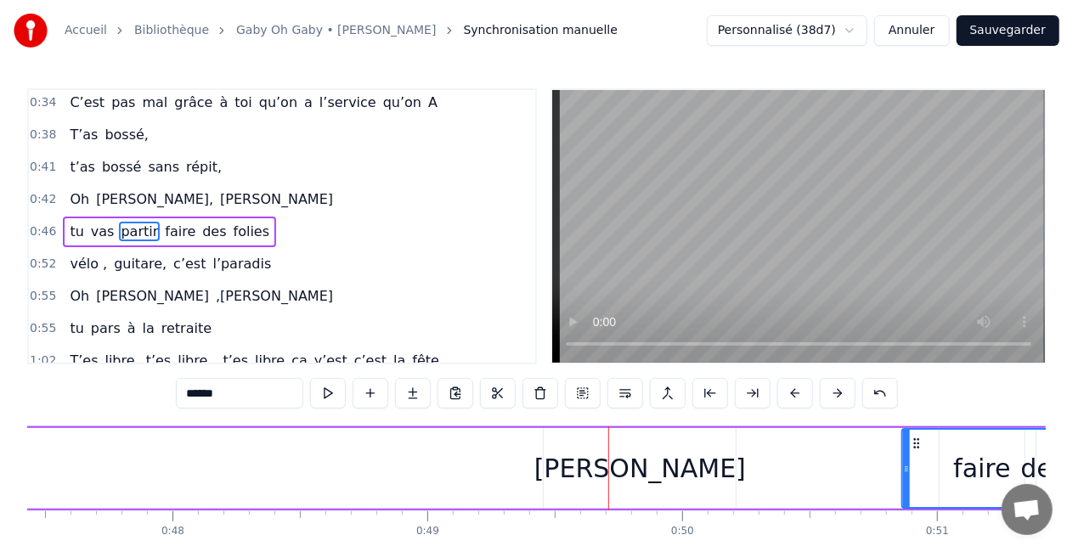
drag, startPoint x: 437, startPoint y: 437, endPoint x: 916, endPoint y: 443, distance: 479.1
click at [916, 443] on icon at bounding box center [916, 444] width 14 height 14
click at [664, 469] on div "tu vas partir faire des folies" at bounding box center [549, 468] width 1364 height 84
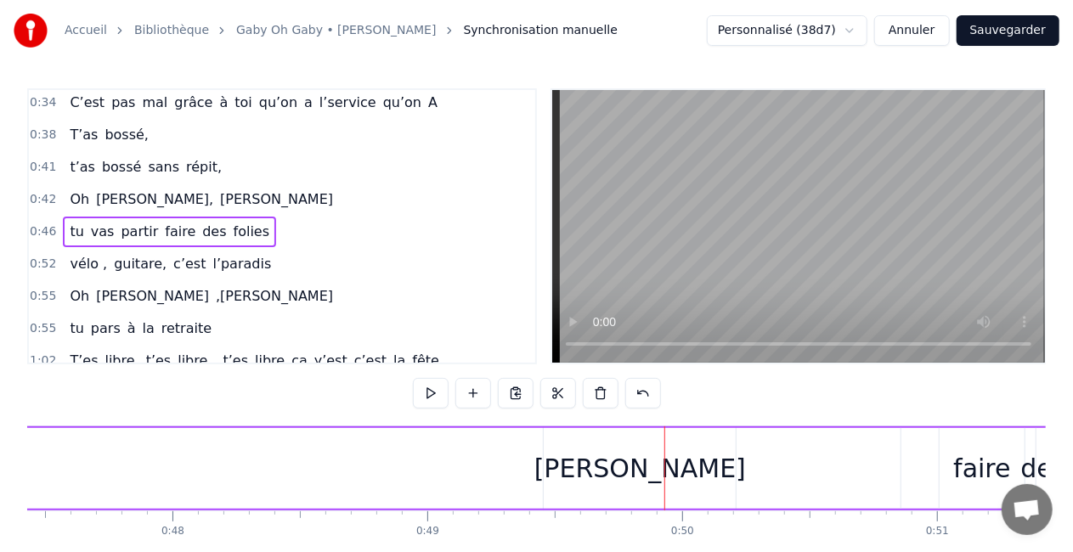
click at [635, 469] on div "tu vas partir faire des folies" at bounding box center [549, 468] width 1364 height 84
click at [661, 474] on div "tu vas partir faire des folies" at bounding box center [549, 468] width 1364 height 84
click at [538, 422] on div "0:16 T’as commencé comme conseillère à l’ANPE 0:19 Puis au service formation ap…" at bounding box center [536, 342] width 1018 height 509
click at [625, 471] on div "tu vas partir faire des folies" at bounding box center [549, 468] width 1364 height 84
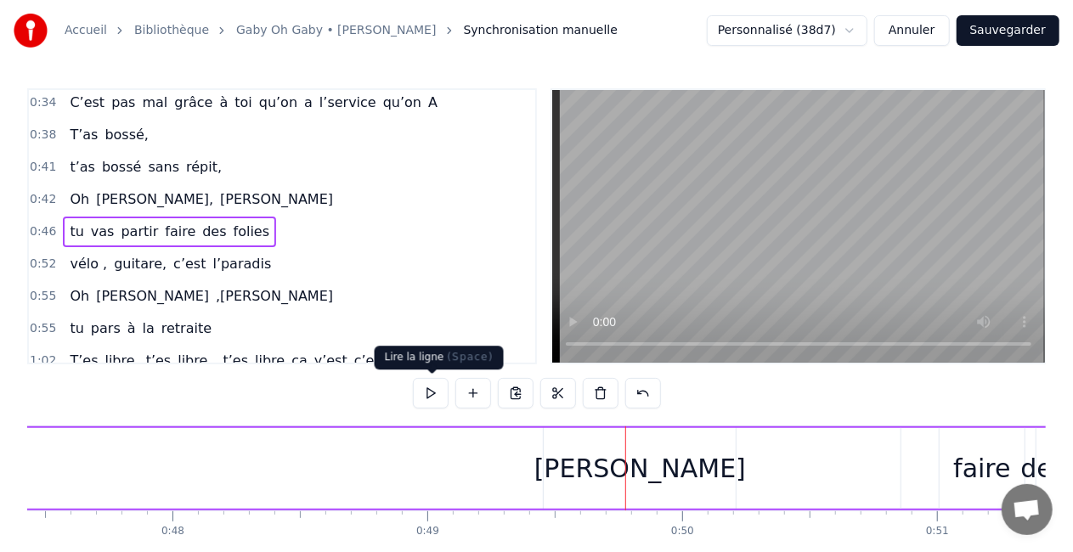
click at [413, 392] on div "0:16 T’as commencé comme conseillère à l’ANPE 0:19 Puis au service formation ap…" at bounding box center [536, 342] width 1018 height 509
click at [630, 462] on div "tu vas partir faire des folies" at bounding box center [549, 468] width 1364 height 84
click at [631, 474] on div "tu vas partir faire des folies" at bounding box center [549, 468] width 1364 height 84
drag, startPoint x: 631, startPoint y: 474, endPoint x: 724, endPoint y: 477, distance: 92.6
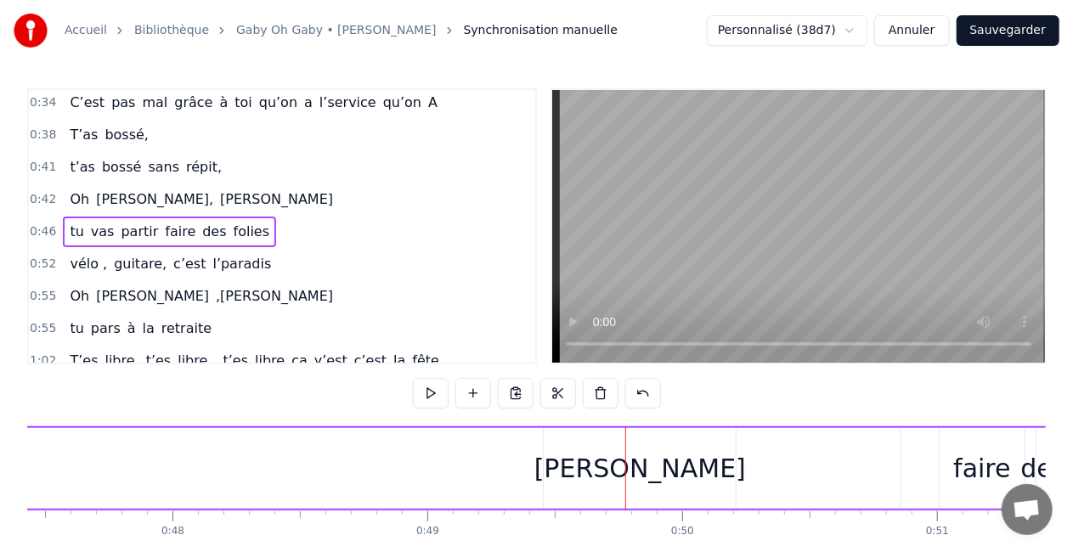
click at [724, 477] on div "tu vas partir faire des folies" at bounding box center [549, 468] width 1364 height 84
click at [694, 471] on div "tu vas partir faire des folies" at bounding box center [549, 468] width 1364 height 84
click at [617, 454] on div "tu vas partir faire des folies" at bounding box center [549, 468] width 1364 height 84
click at [617, 454] on div at bounding box center [617, 468] width 1 height 84
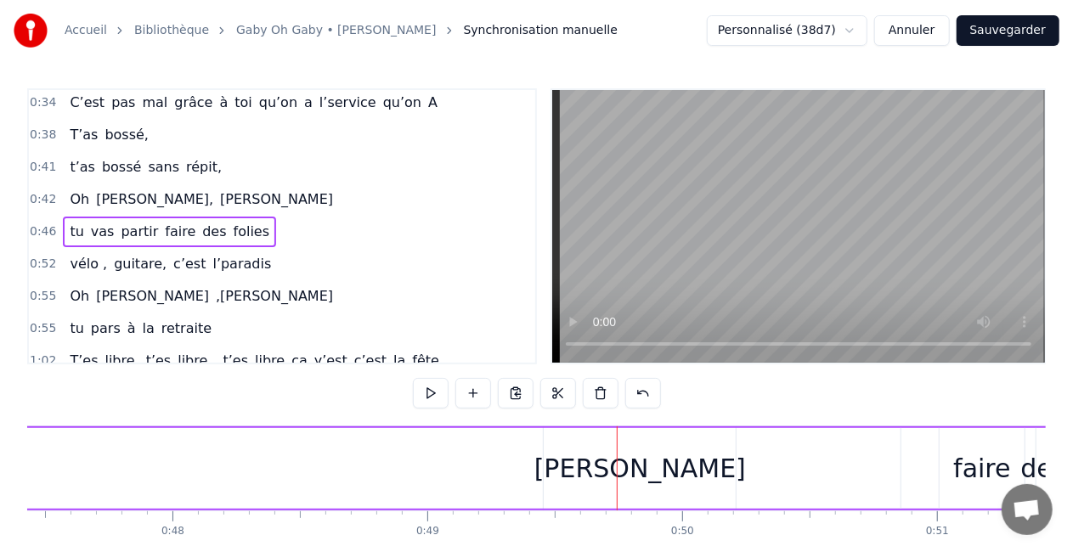
click at [617, 454] on div at bounding box center [617, 468] width 1 height 84
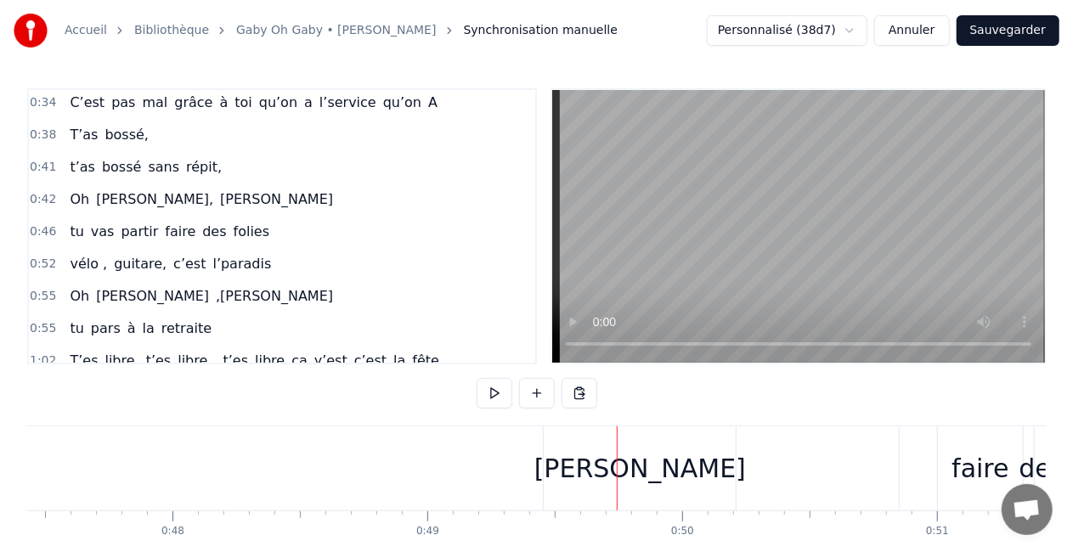
click at [643, 462] on div "tu vas partir faire des folies" at bounding box center [549, 468] width 1364 height 84
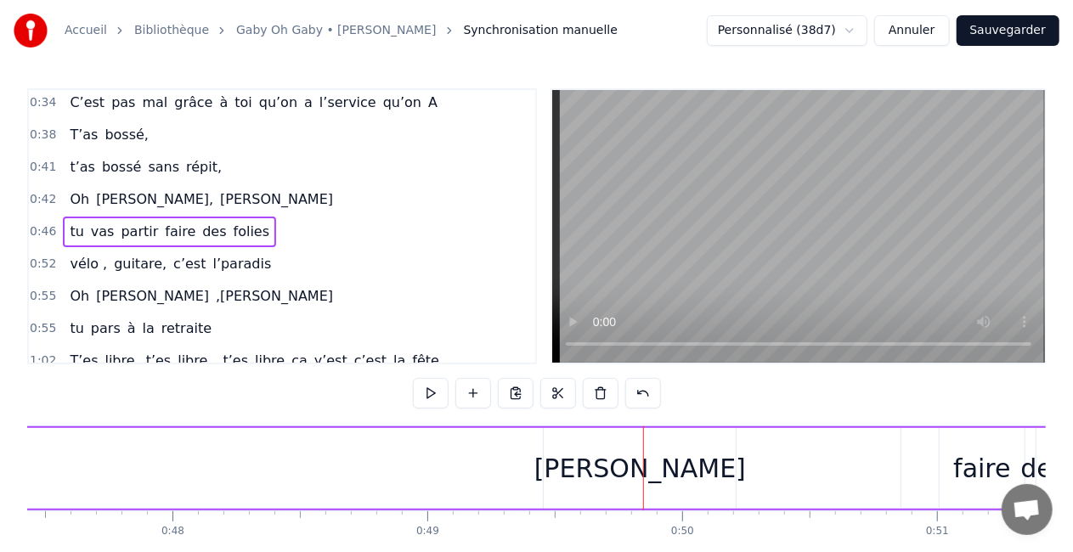
drag, startPoint x: 634, startPoint y: 469, endPoint x: 754, endPoint y: 490, distance: 122.5
click at [781, 492] on div "tu vas partir faire des folies" at bounding box center [549, 468] width 1364 height 84
click at [656, 482] on div "tu vas partir faire des folies" at bounding box center [549, 468] width 1364 height 84
click at [642, 472] on div "tu vas partir faire des folies" at bounding box center [549, 468] width 1364 height 84
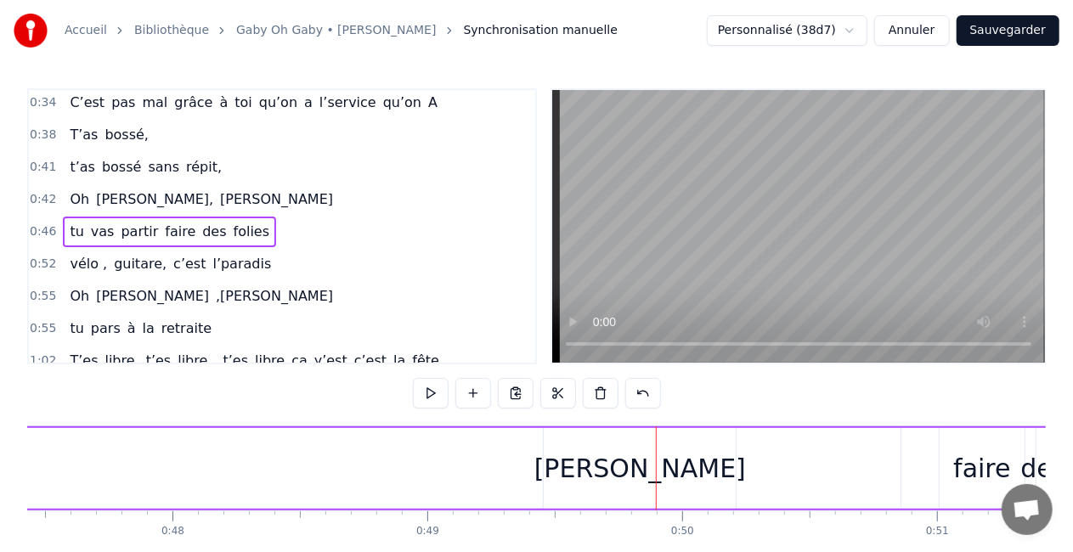
click at [999, 459] on div "faire" at bounding box center [981, 468] width 57 height 38
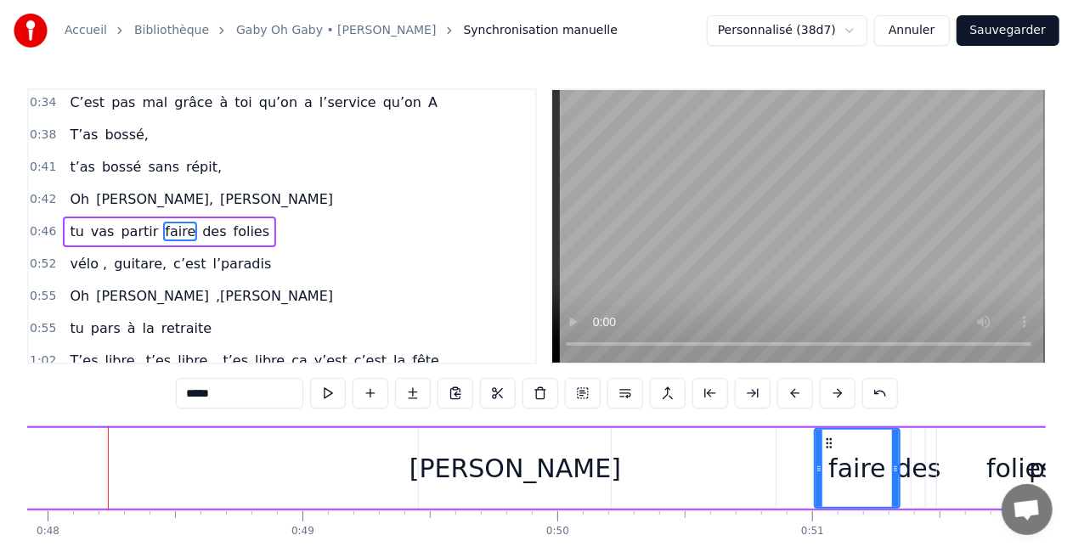
scroll to position [0, 12207]
click at [465, 474] on div "tu vas partir faire des folies" at bounding box center [428, 468] width 1364 height 84
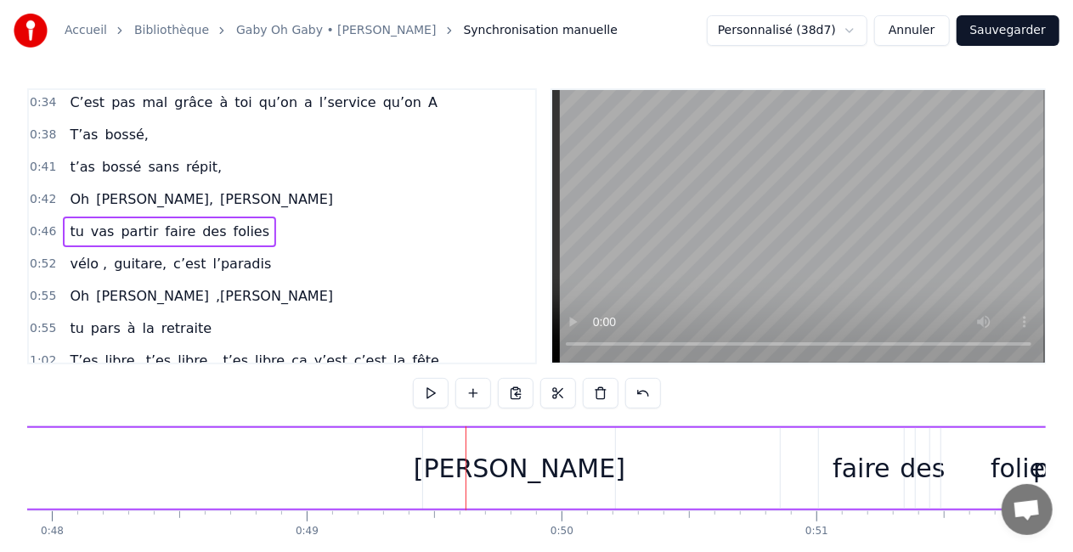
click at [482, 471] on div "tu vas partir faire des folies" at bounding box center [428, 468] width 1364 height 84
click at [136, 487] on div "tu vas partir faire des folies" at bounding box center [428, 468] width 1364 height 84
click at [508, 468] on div "tu vas partir faire des folies" at bounding box center [428, 468] width 1364 height 84
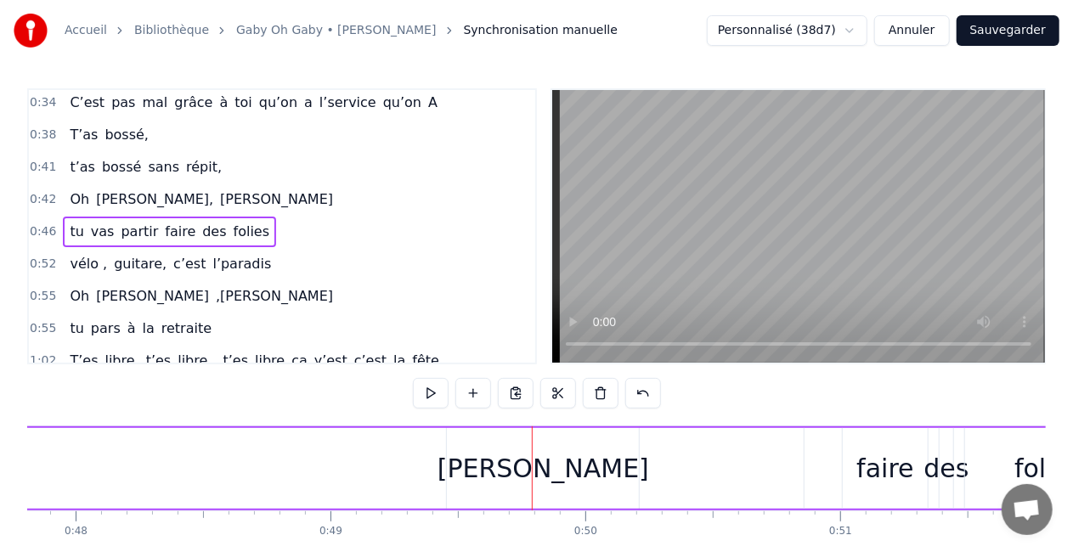
scroll to position [0, 12173]
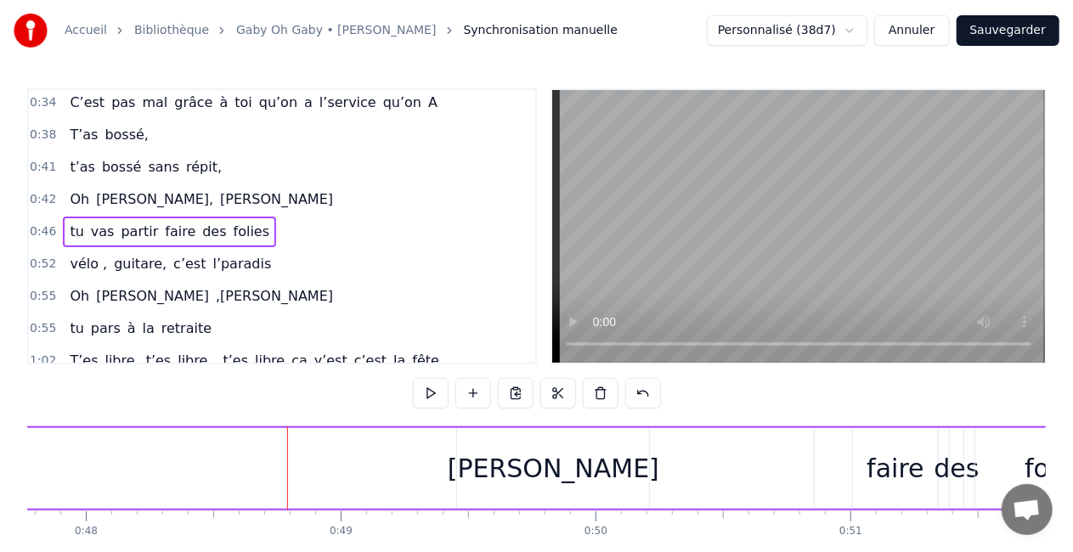
drag, startPoint x: 584, startPoint y: 472, endPoint x: 442, endPoint y: 465, distance: 142.9
click at [442, 465] on div "tu vas partir faire des folies" at bounding box center [462, 468] width 1364 height 84
click at [650, 387] on button at bounding box center [643, 393] width 36 height 31
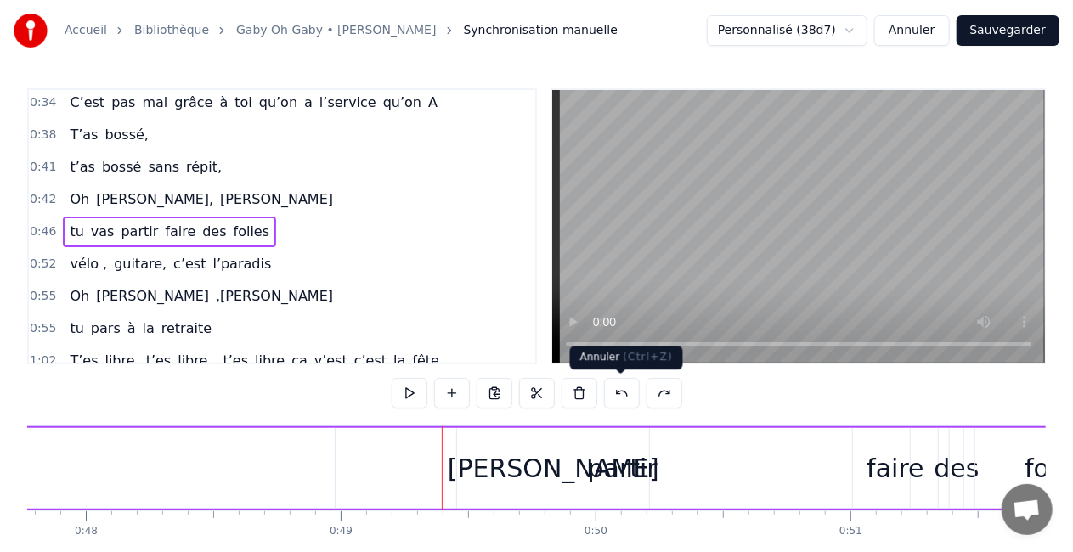
click at [622, 391] on button at bounding box center [622, 393] width 36 height 31
click at [621, 390] on button at bounding box center [622, 393] width 36 height 31
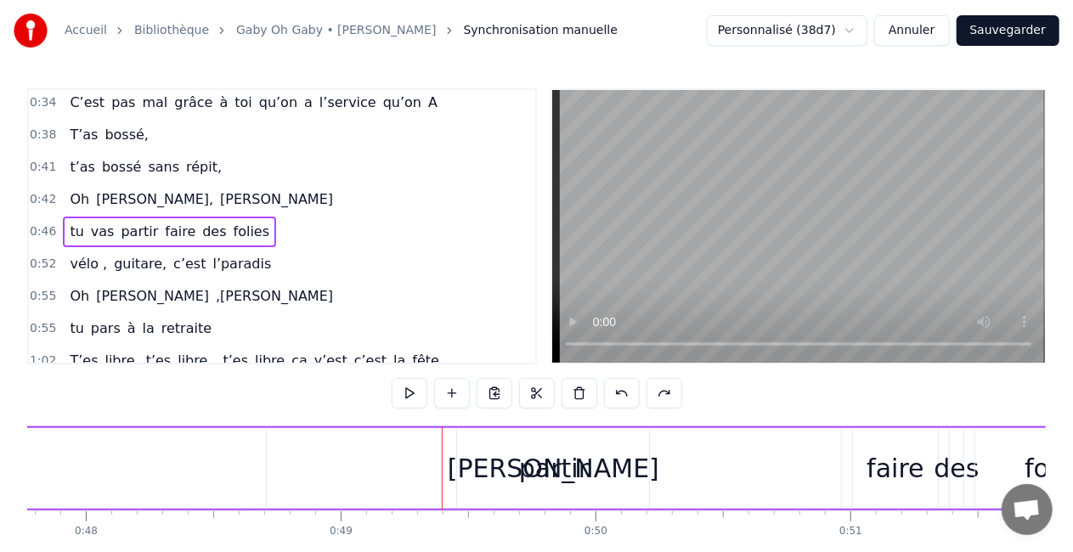
click at [621, 390] on button at bounding box center [622, 393] width 36 height 31
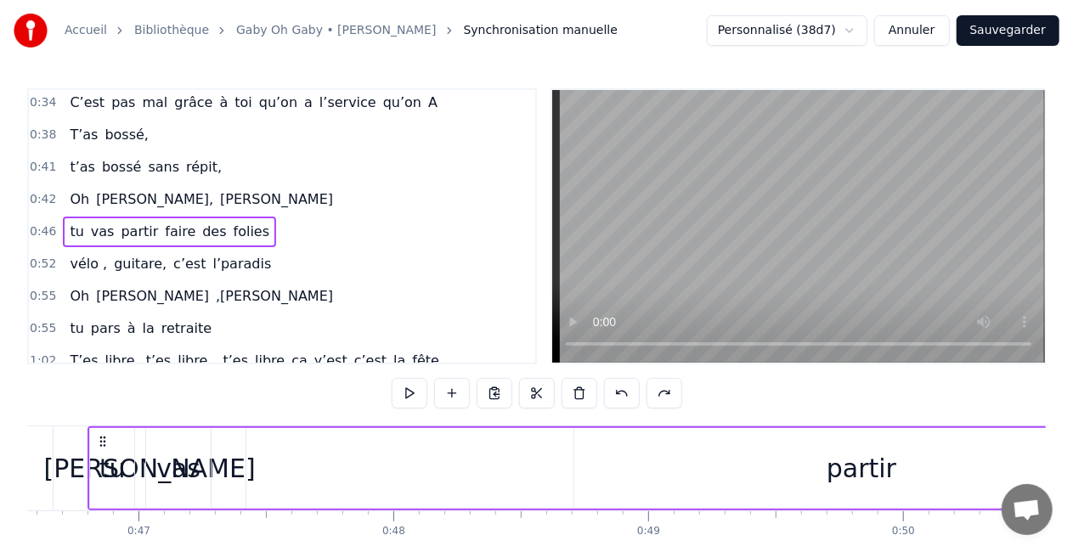
scroll to position [0, 11738]
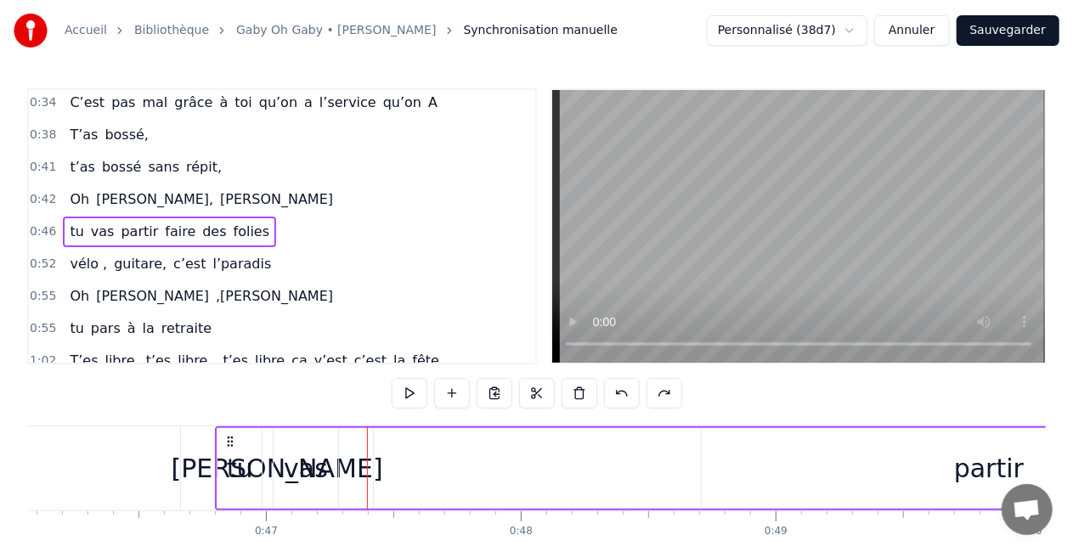
click at [163, 408] on div "0:16 T’as commencé comme conseillère à l’ANPE 0:19 Puis au service formation ap…" at bounding box center [536, 342] width 1018 height 509
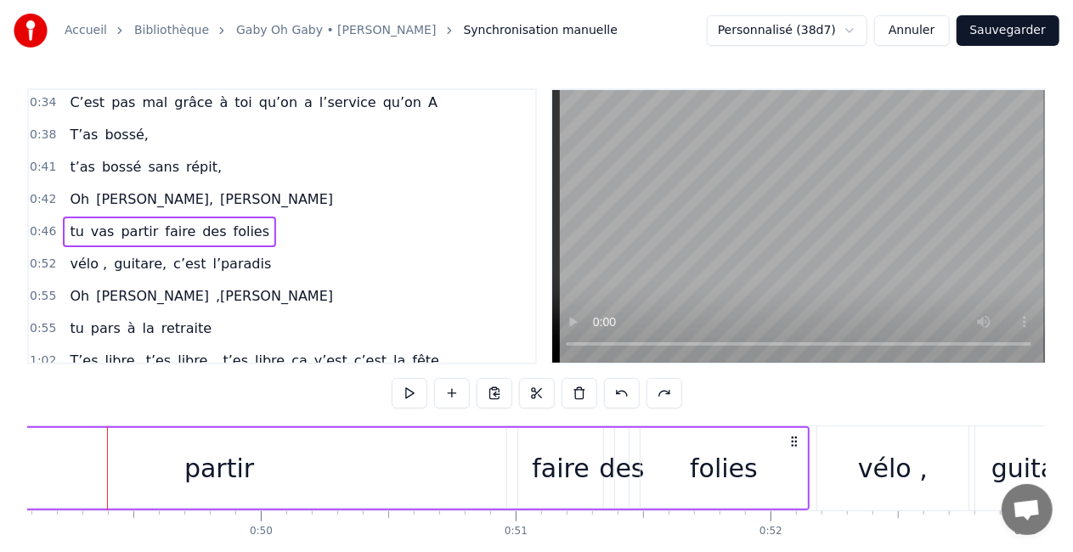
scroll to position [0, 12502]
click at [238, 468] on div "partir" at bounding box center [224, 468] width 70 height 38
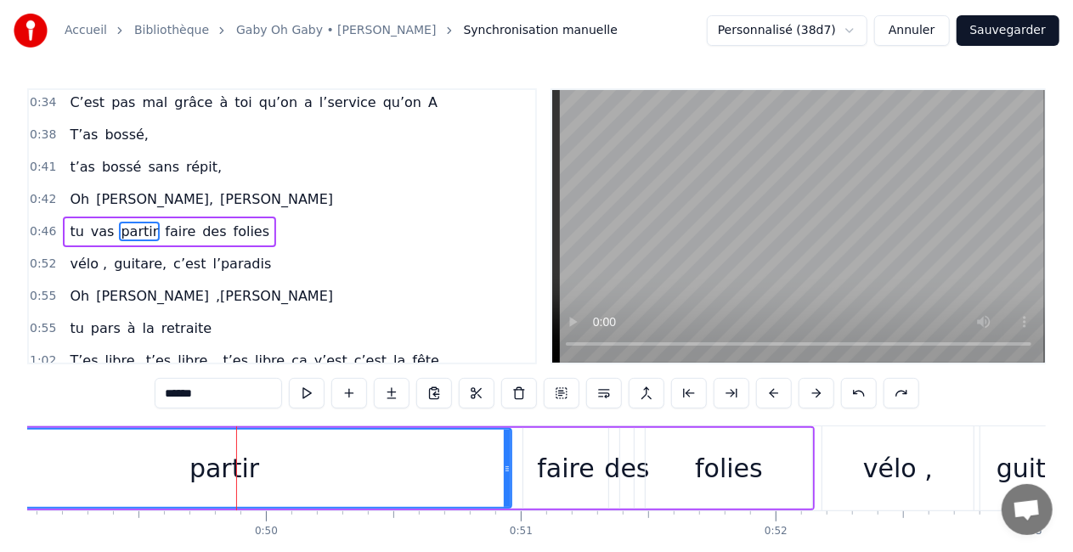
click at [200, 476] on div "partir" at bounding box center [224, 468] width 70 height 38
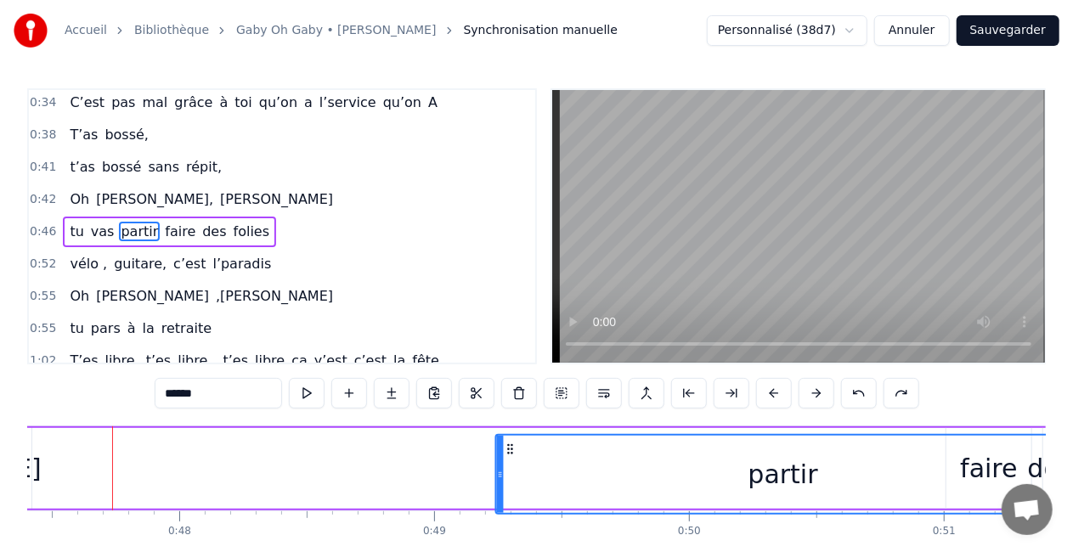
scroll to position [7, 0]
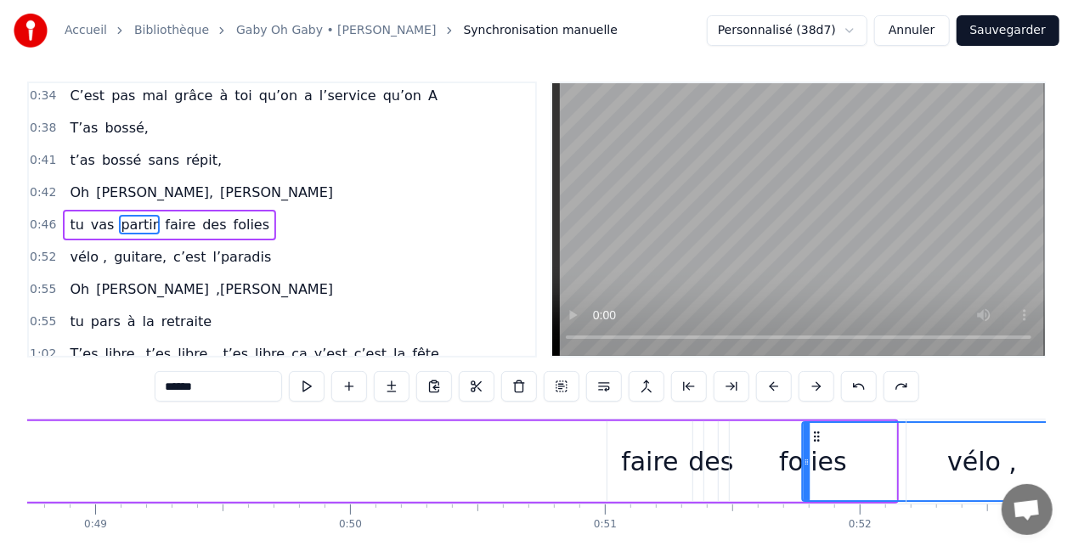
drag, startPoint x: 372, startPoint y: 440, endPoint x: 1001, endPoint y: 408, distance: 630.2
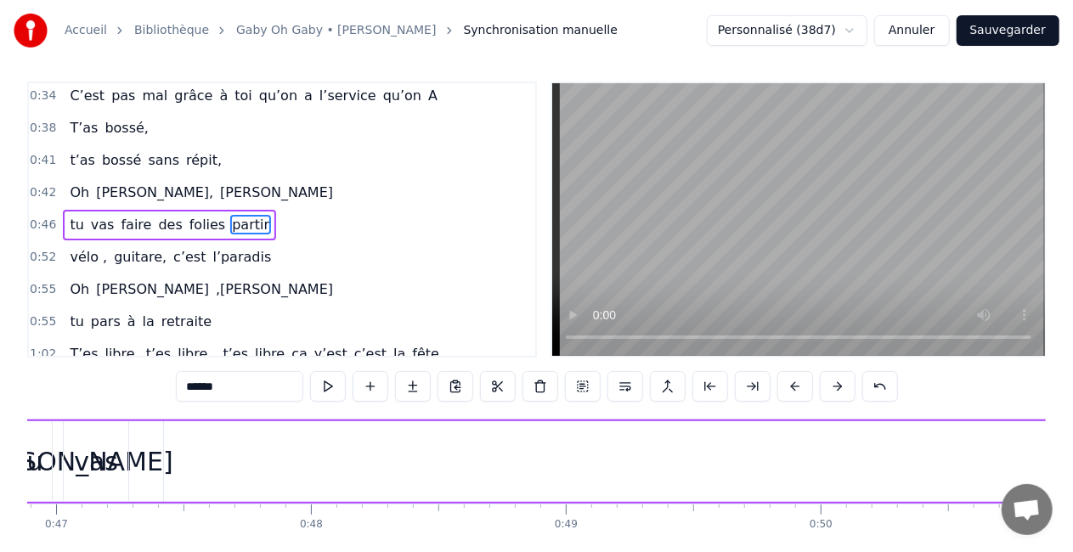
scroll to position [0, 11824]
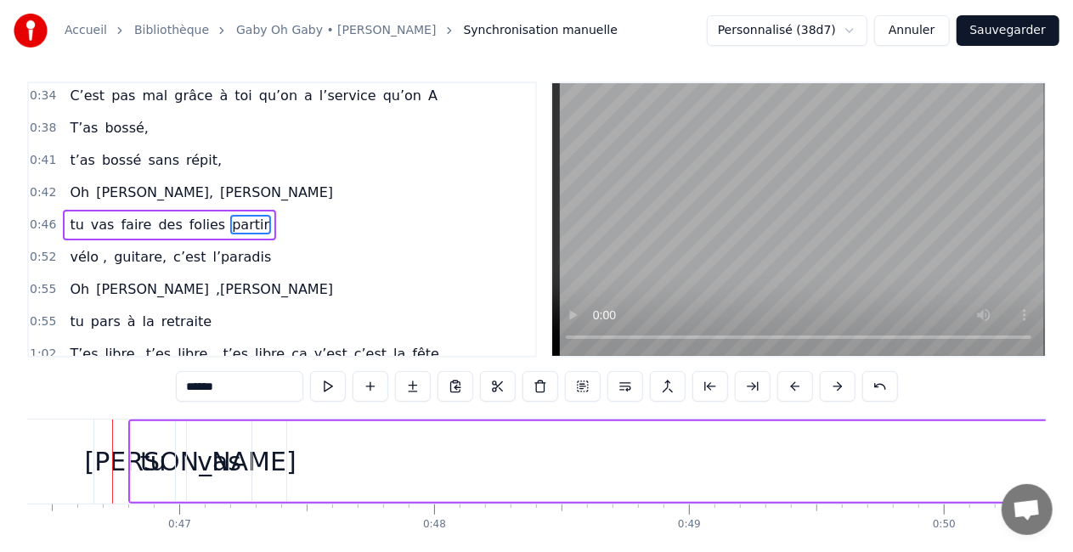
click at [198, 464] on div "vas" at bounding box center [219, 461] width 65 height 81
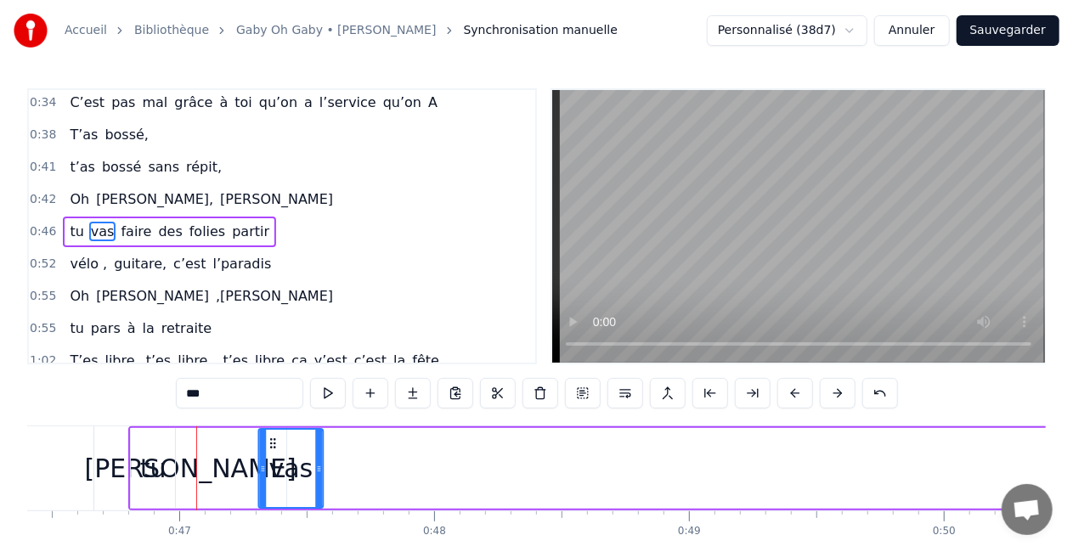
drag, startPoint x: 200, startPoint y: 440, endPoint x: 272, endPoint y: 440, distance: 71.3
click at [272, 440] on icon at bounding box center [273, 444] width 14 height 14
click at [175, 469] on div "tu" at bounding box center [153, 468] width 46 height 81
type input "**"
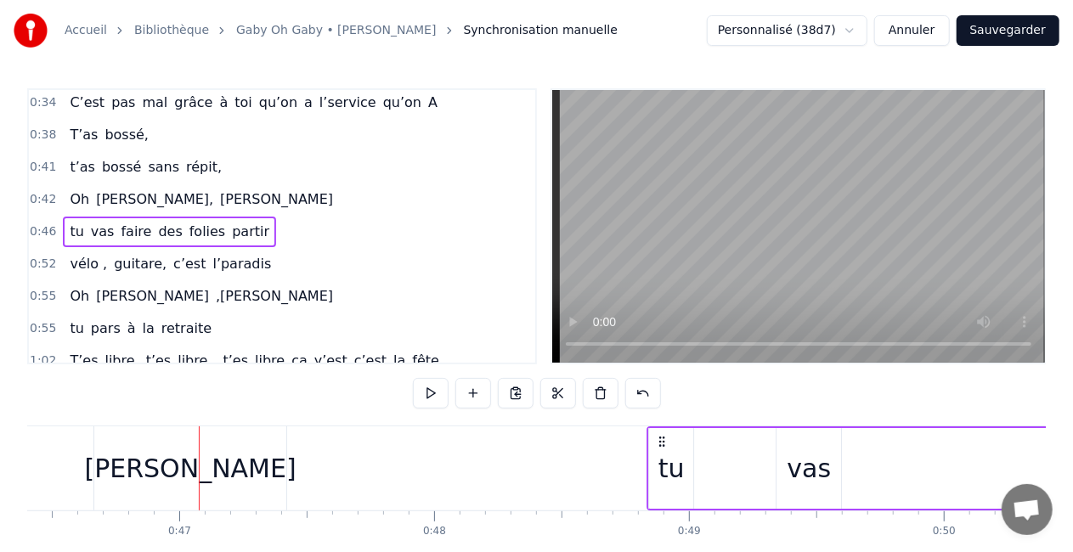
drag, startPoint x: 143, startPoint y: 439, endPoint x: 661, endPoint y: 447, distance: 518.2
click at [661, 447] on icon at bounding box center [662, 442] width 14 height 14
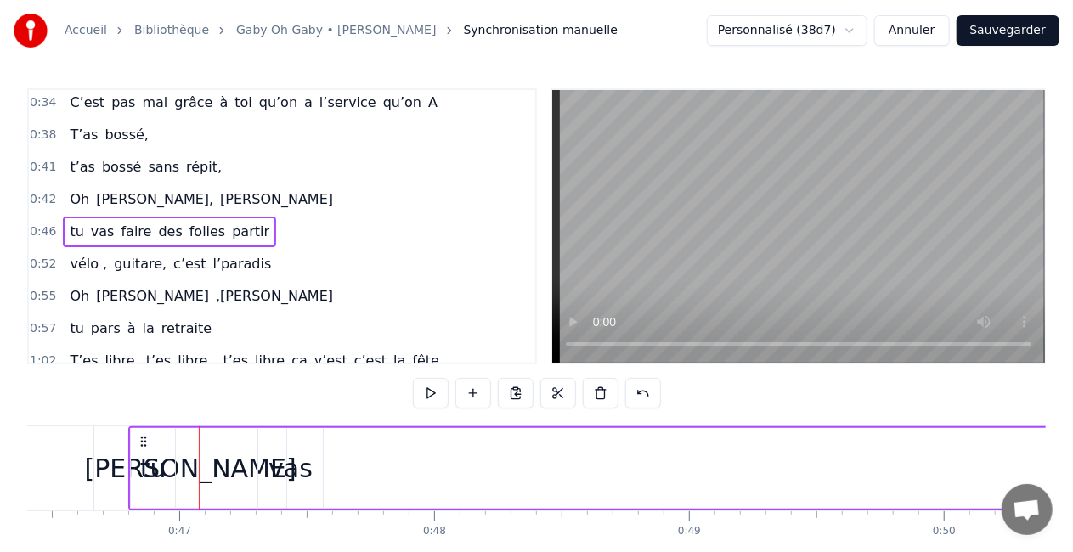
click at [153, 460] on div "tu" at bounding box center [153, 468] width 26 height 38
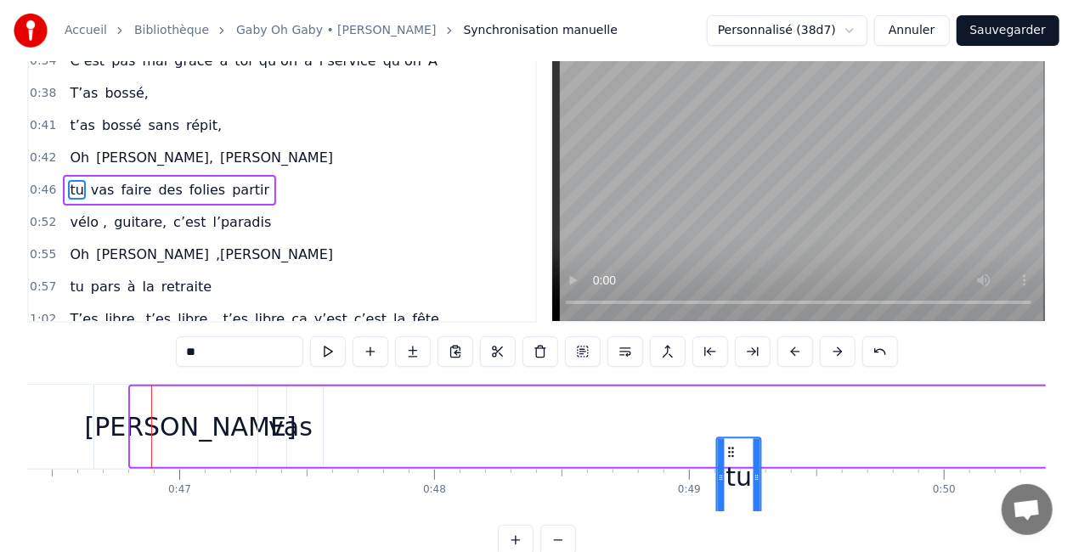
drag, startPoint x: 144, startPoint y: 442, endPoint x: 730, endPoint y: 467, distance: 586.6
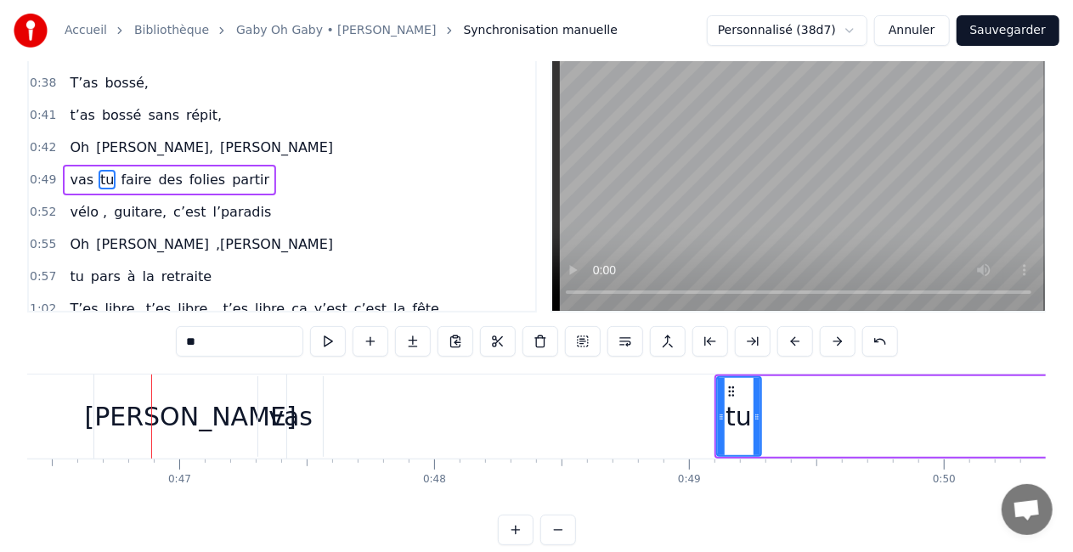
click at [292, 412] on div "vas" at bounding box center [290, 417] width 44 height 38
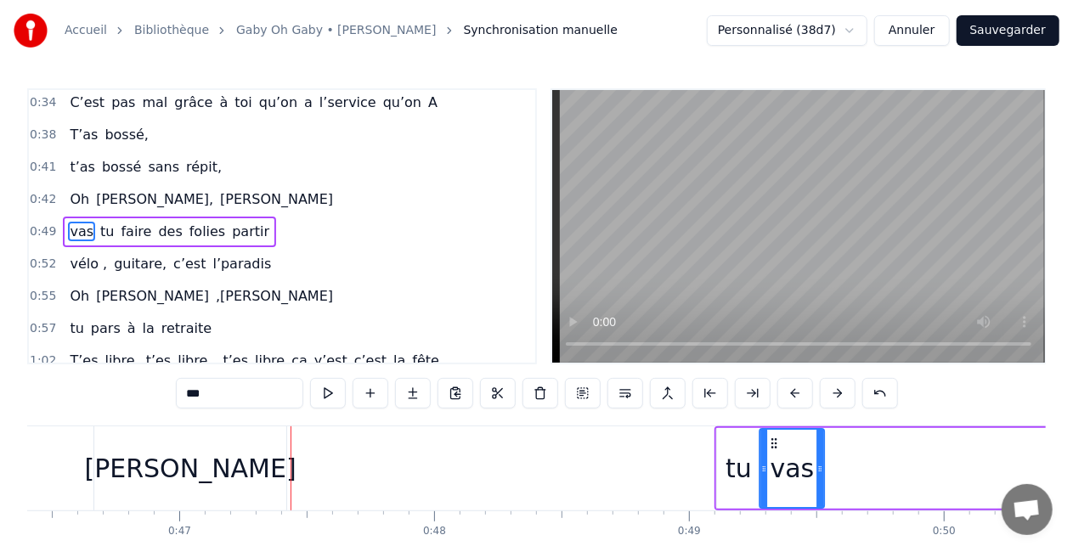
scroll to position [0, 11835]
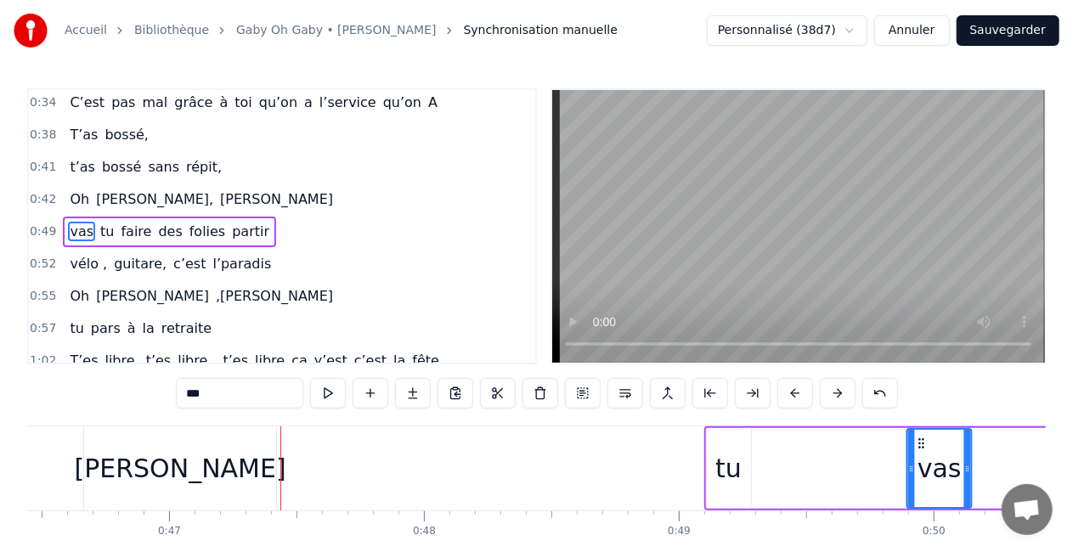
drag, startPoint x: 271, startPoint y: 442, endPoint x: 919, endPoint y: 443, distance: 648.1
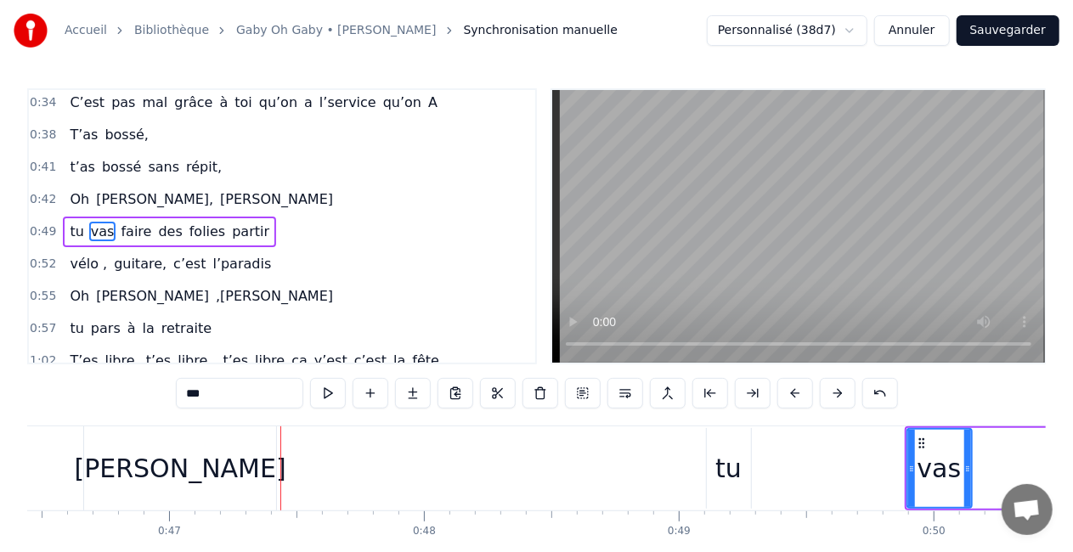
click at [166, 470] on div "[PERSON_NAME]" at bounding box center [181, 468] width 212 height 38
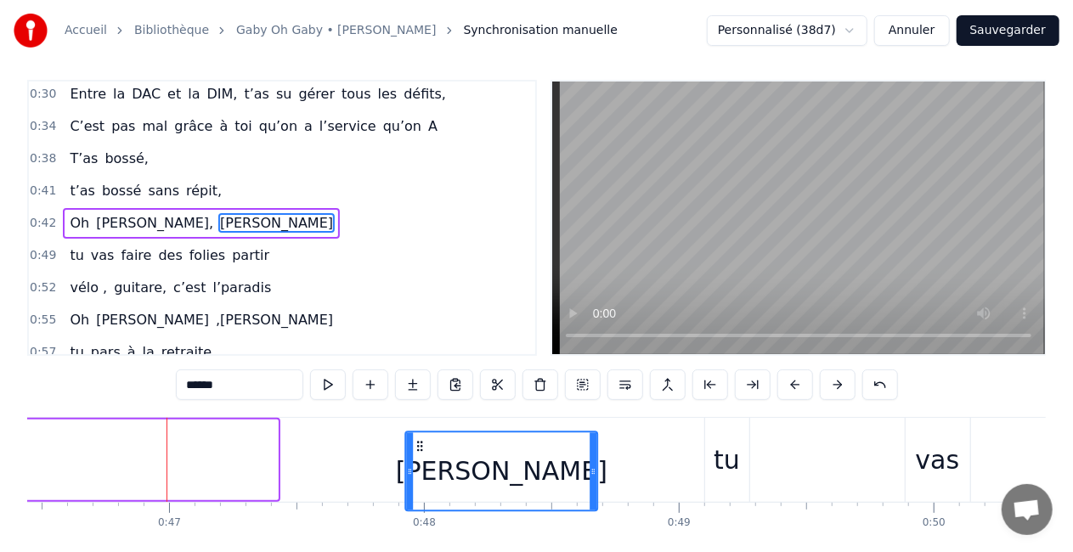
scroll to position [14, 0]
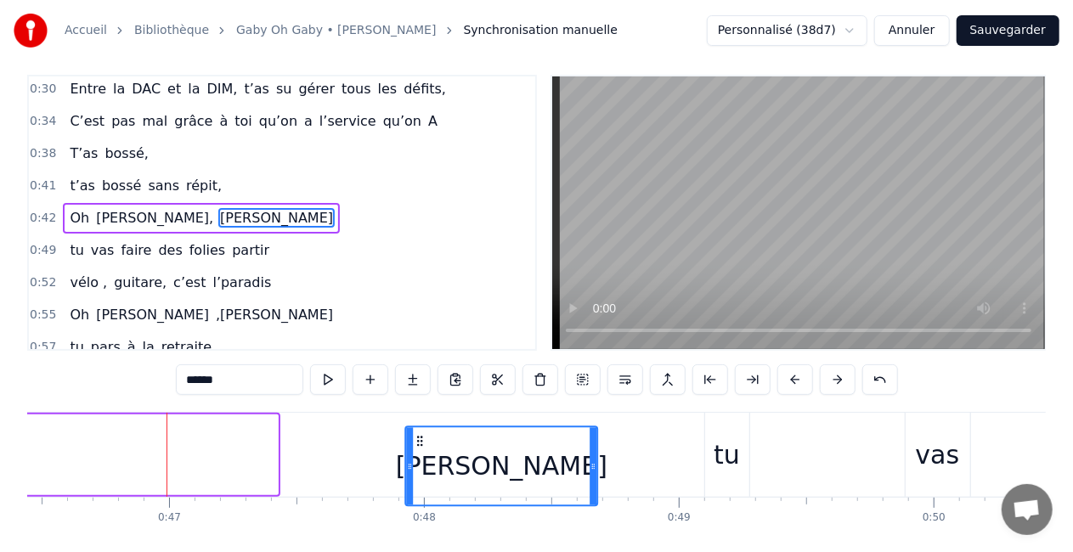
drag, startPoint x: 102, startPoint y: 439, endPoint x: 450, endPoint y: 448, distance: 348.4
click at [426, 448] on icon at bounding box center [420, 441] width 14 height 14
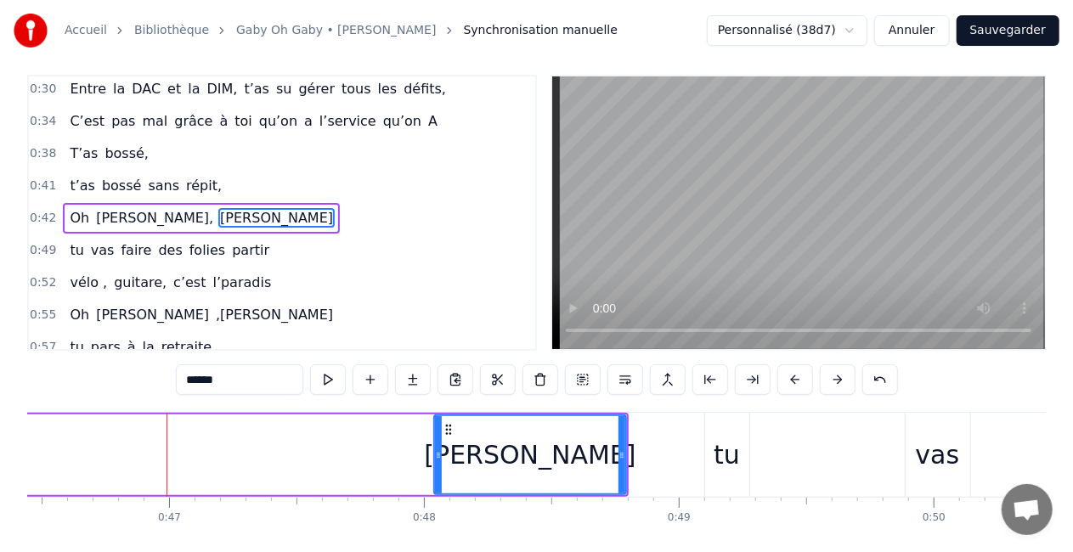
click at [742, 458] on div "tu" at bounding box center [727, 455] width 44 height 84
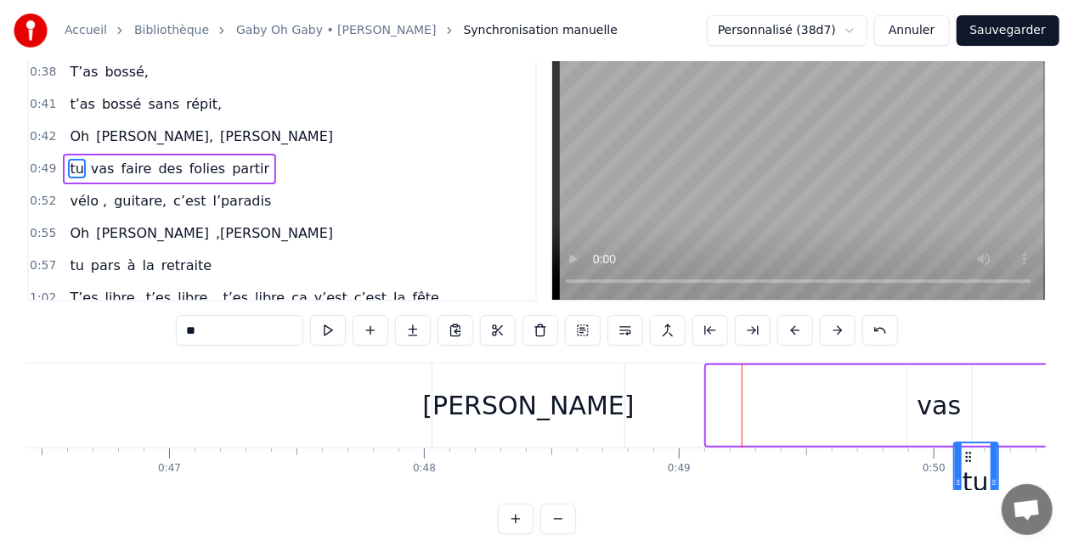
scroll to position [76, 0]
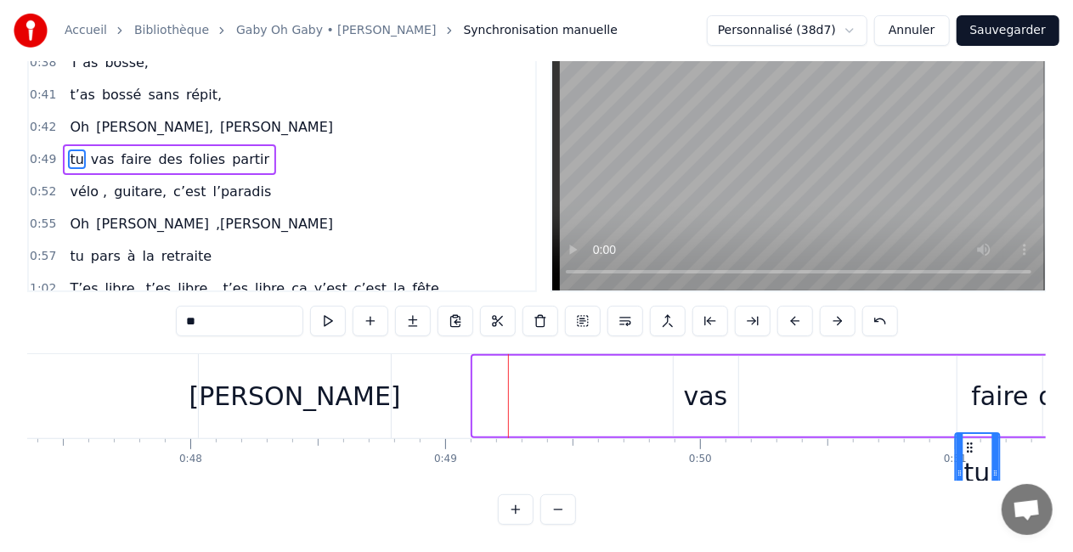
drag, startPoint x: 723, startPoint y: 443, endPoint x: 1021, endPoint y: 369, distance: 307.4
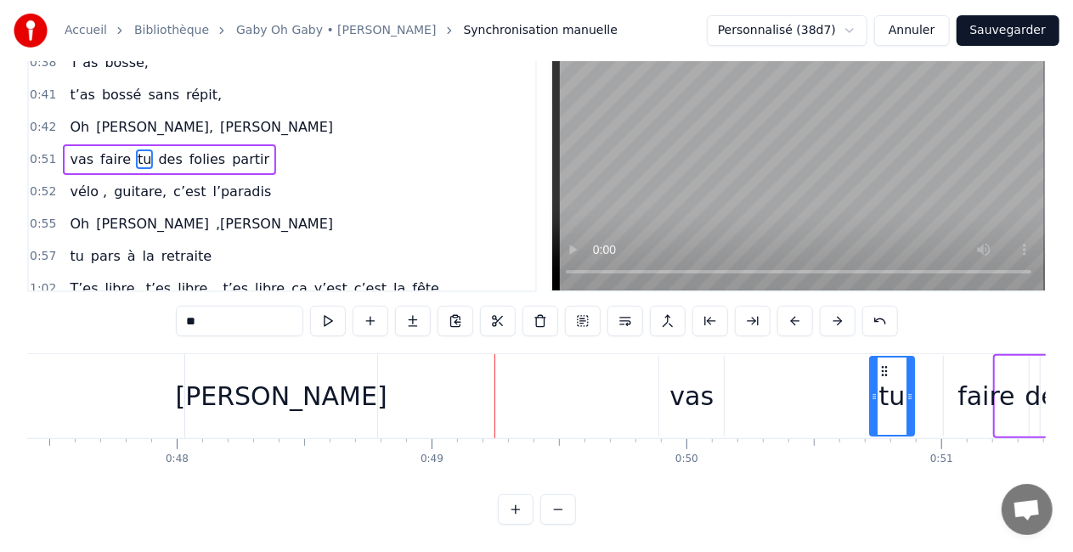
drag, startPoint x: 1006, startPoint y: 363, endPoint x: 882, endPoint y: 353, distance: 124.4
click at [882, 358] on div "tu" at bounding box center [892, 396] width 42 height 77
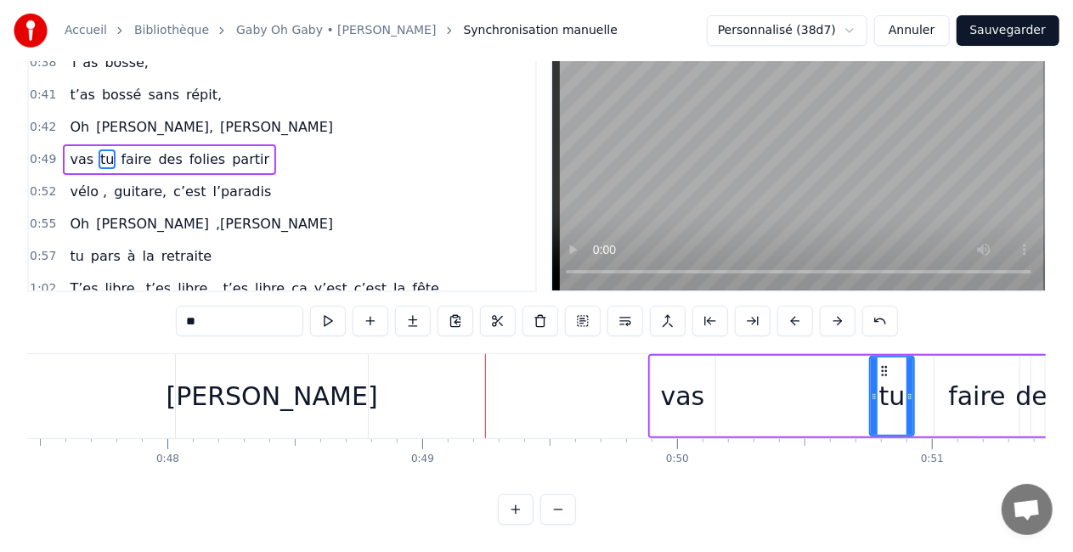
click at [670, 369] on div "vas" at bounding box center [683, 396] width 65 height 81
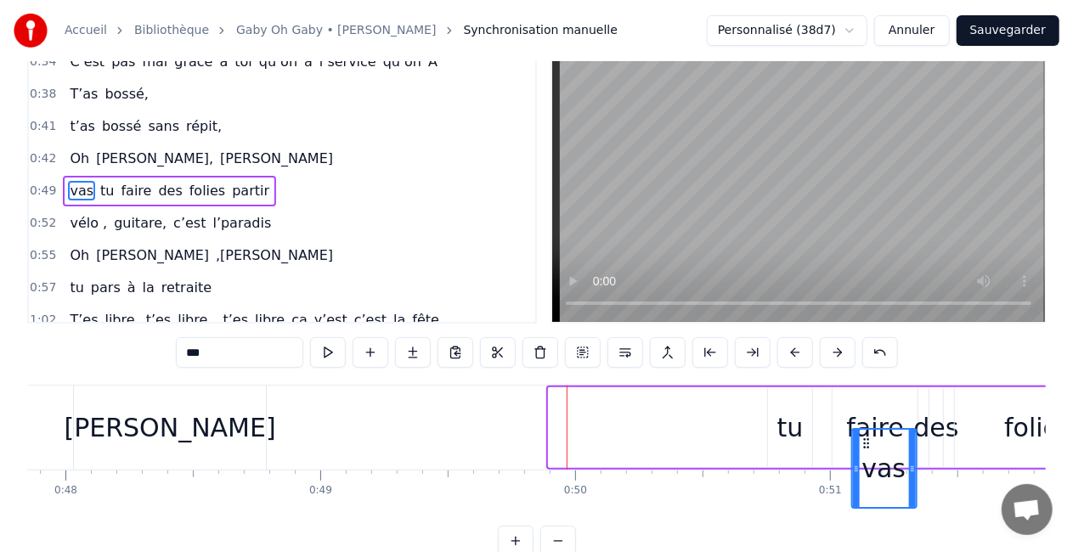
scroll to position [0, 12200]
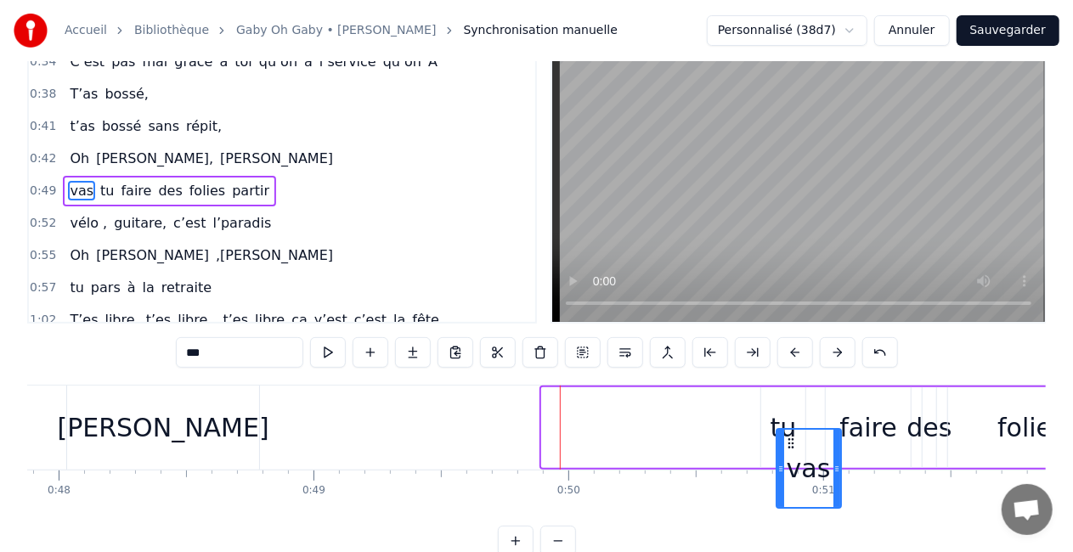
drag, startPoint x: 665, startPoint y: 442, endPoint x: 795, endPoint y: 386, distance: 141.5
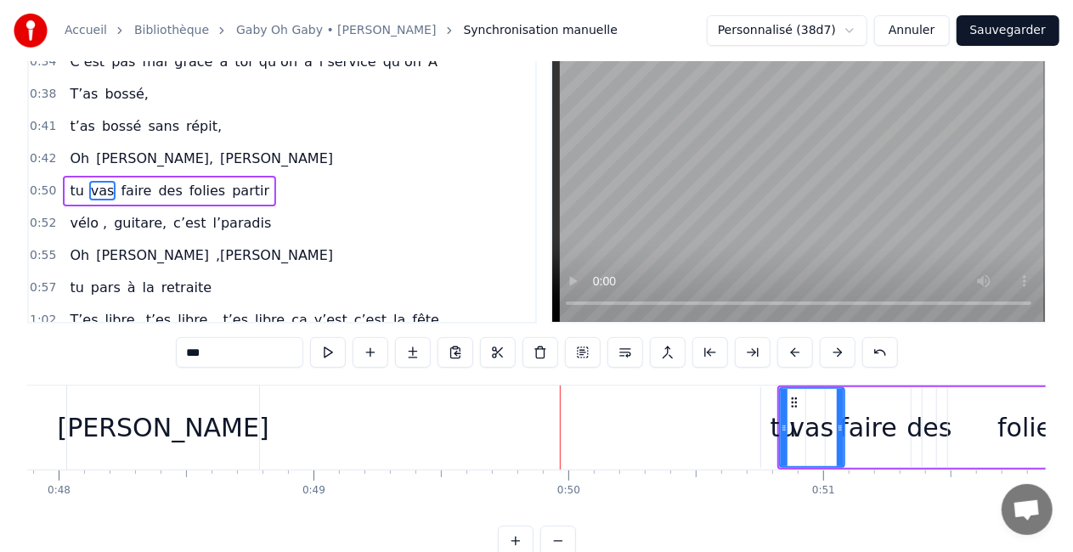
click at [155, 428] on div "[PERSON_NAME]" at bounding box center [164, 428] width 212 height 38
type input "******"
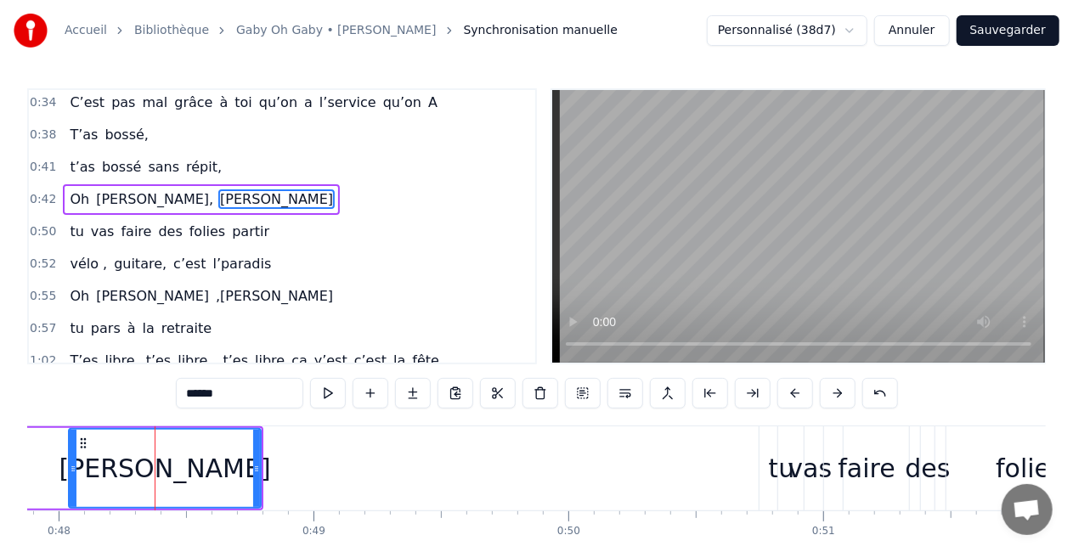
scroll to position [133, 0]
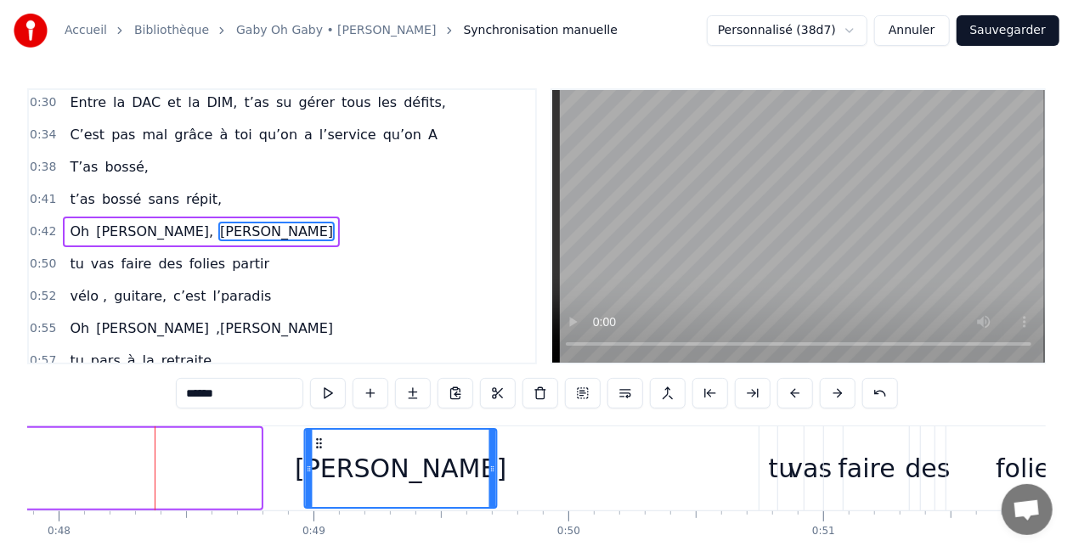
drag, startPoint x: 85, startPoint y: 444, endPoint x: 321, endPoint y: 439, distance: 236.2
click at [321, 439] on icon at bounding box center [319, 444] width 14 height 14
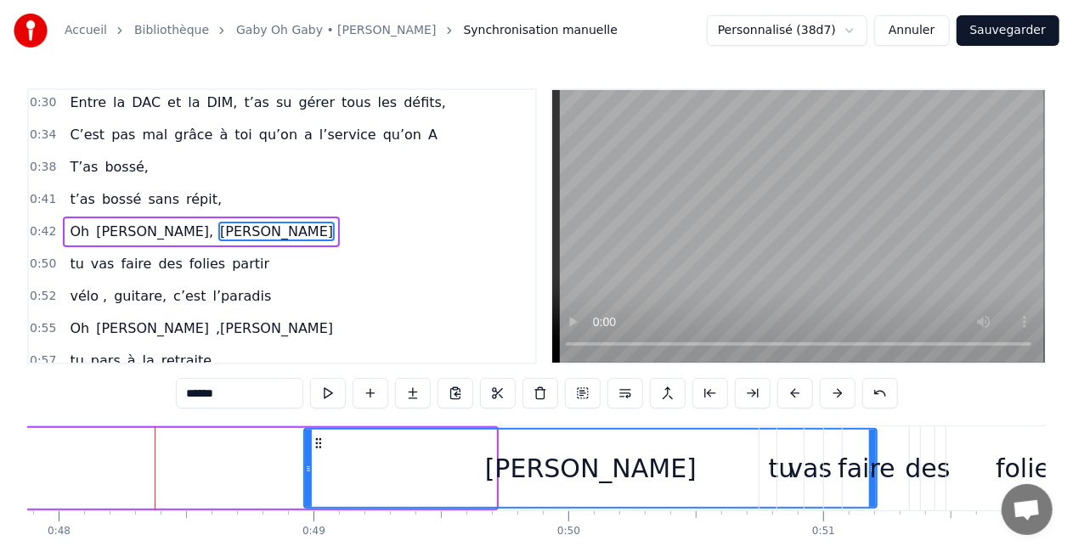
drag, startPoint x: 494, startPoint y: 463, endPoint x: 875, endPoint y: 448, distance: 380.8
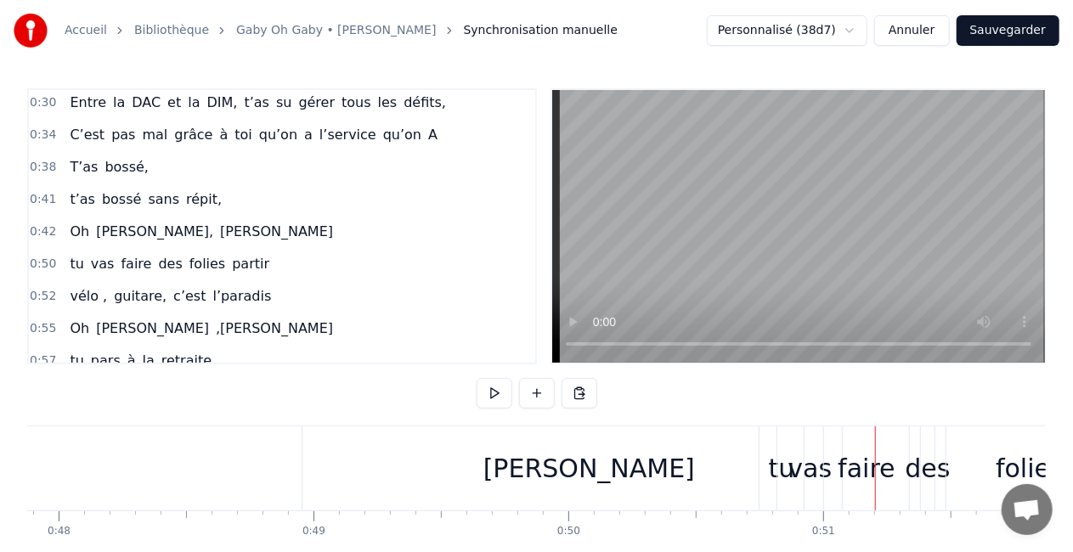
drag, startPoint x: 515, startPoint y: 462, endPoint x: 442, endPoint y: 460, distance: 73.1
click at [442, 460] on div "[PERSON_NAME]" at bounding box center [588, 468] width 572 height 84
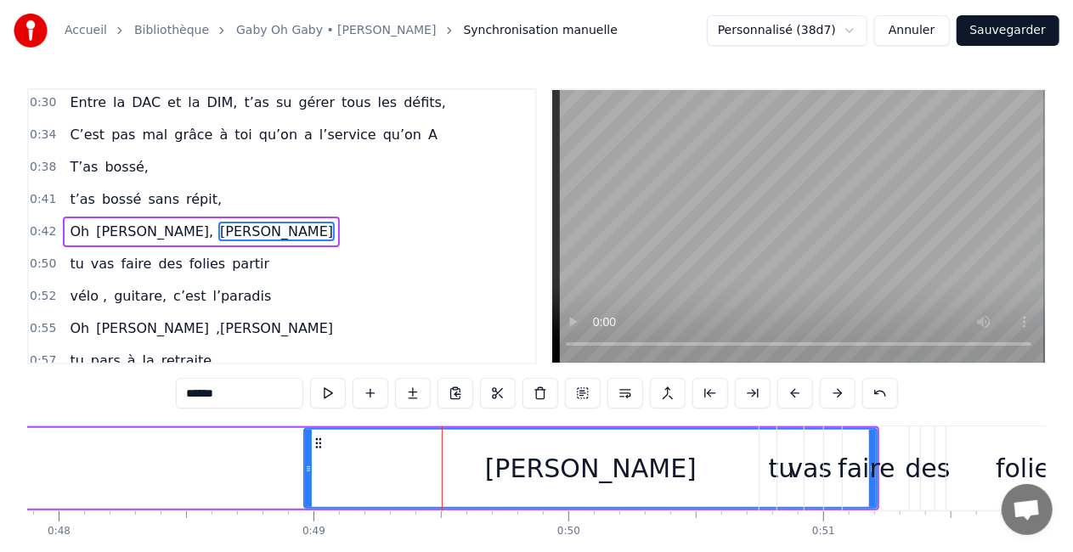
click at [398, 457] on div "[PERSON_NAME]" at bounding box center [590, 468] width 571 height 77
click at [363, 543] on div "T’as commencé comme conseillère à l’ANPE Puis au service formation aprés le SIE…" at bounding box center [536, 489] width 1018 height 127
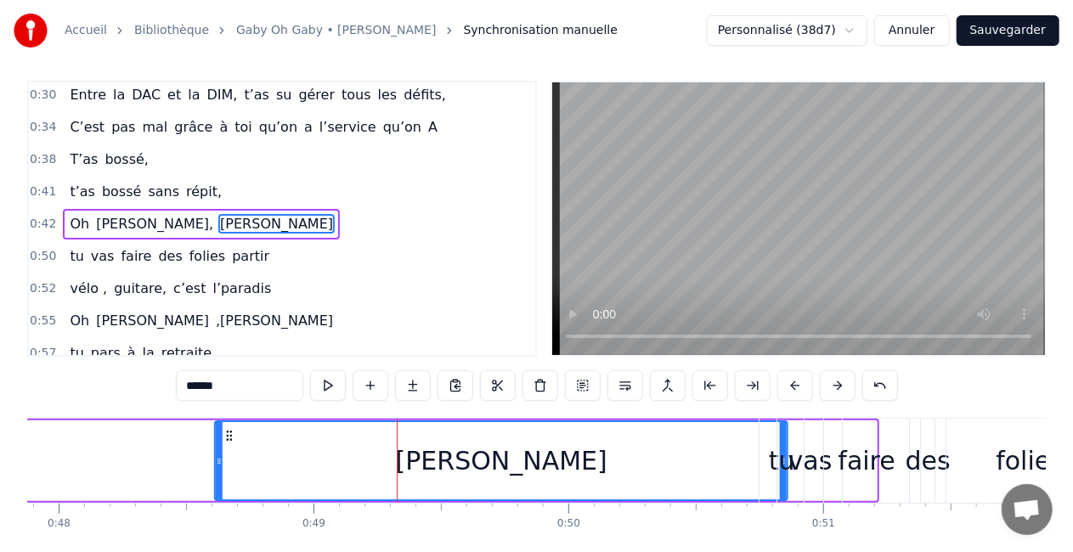
drag, startPoint x: 318, startPoint y: 443, endPoint x: 167, endPoint y: 448, distance: 150.4
click at [223, 443] on icon at bounding box center [230, 436] width 14 height 14
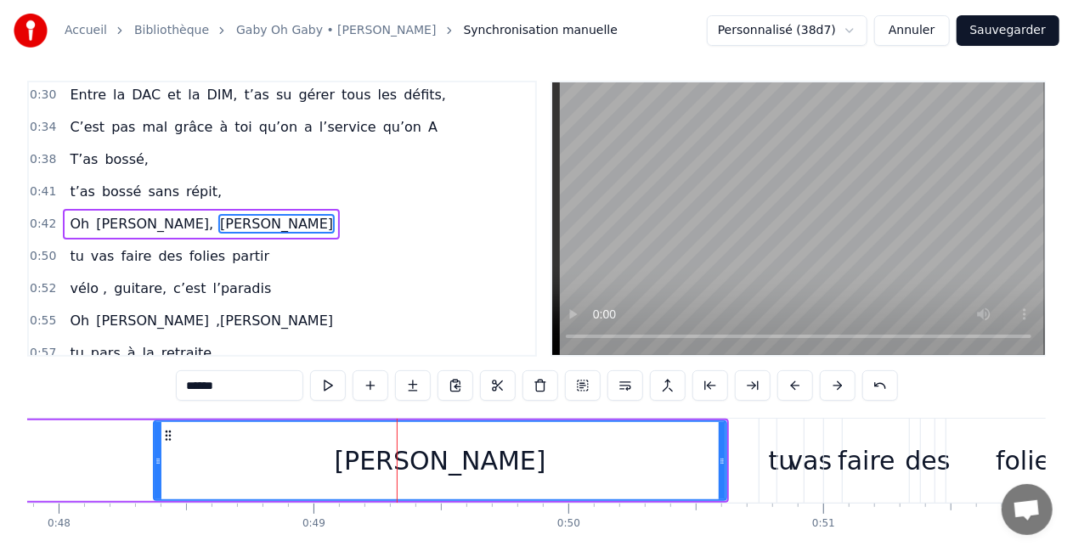
scroll to position [8, 0]
click at [333, 384] on button at bounding box center [328, 384] width 36 height 31
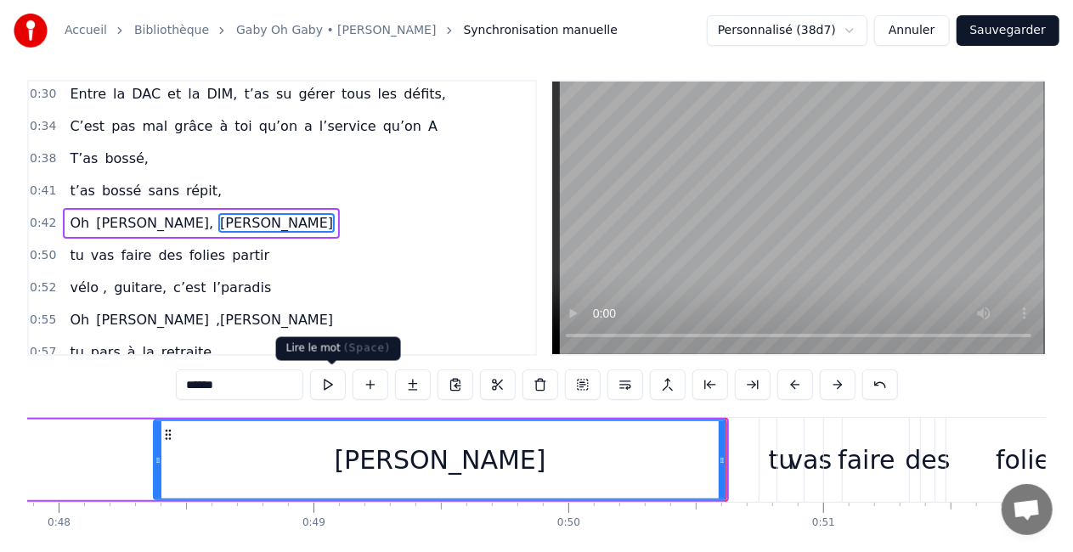
click at [330, 381] on button at bounding box center [328, 384] width 36 height 31
click at [12, 481] on div "Accueil Bibliothèque [PERSON_NAME] • [PERSON_NAME] Synchronisation manuelle Per…" at bounding box center [536, 290] width 1073 height 597
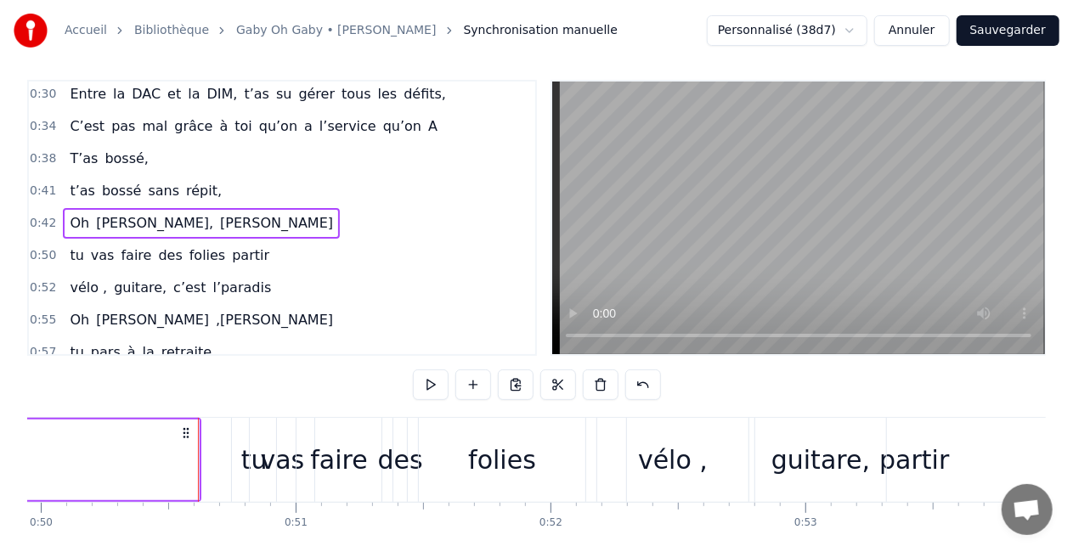
scroll to position [0, 12693]
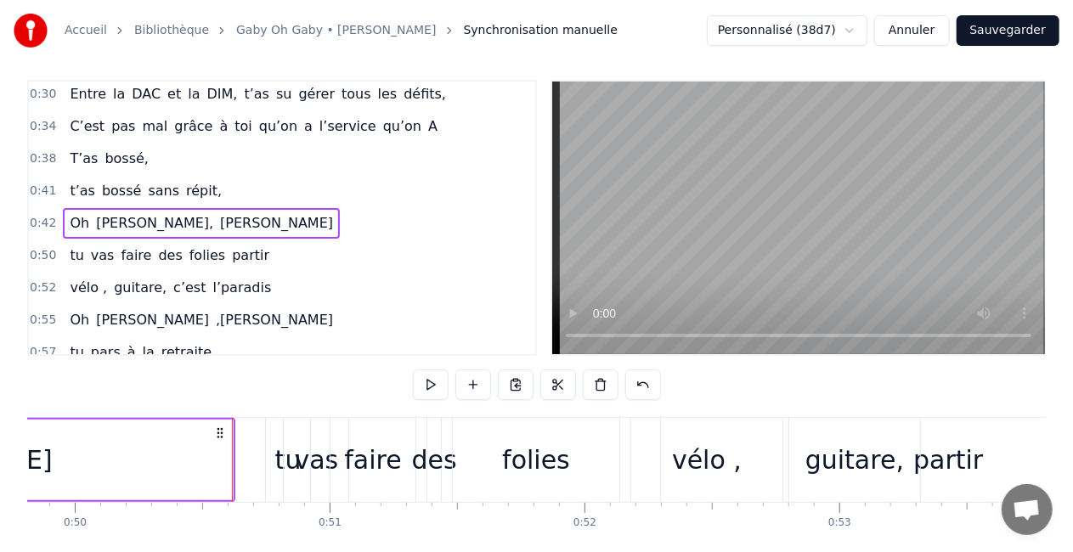
drag, startPoint x: 955, startPoint y: 452, endPoint x: 882, endPoint y: 459, distance: 73.4
click at [882, 459] on div "vélo , guitare, c’est l’[PERSON_NAME]" at bounding box center [1001, 460] width 742 height 84
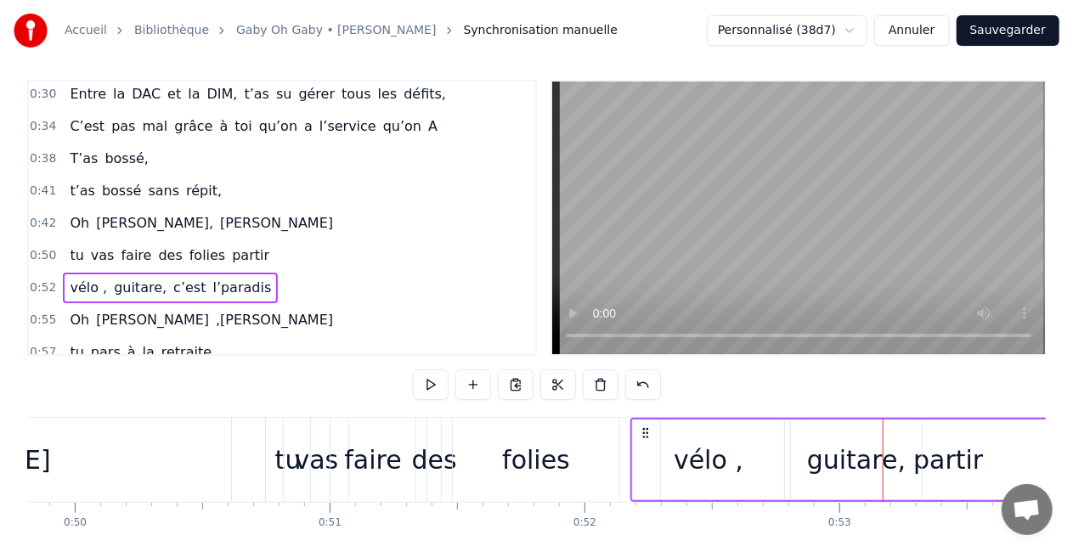
click at [950, 449] on div "vélo , guitare, c’est l’[PERSON_NAME]" at bounding box center [1001, 460] width 742 height 84
click at [942, 464] on div "vélo , guitare, c’est l’[PERSON_NAME]" at bounding box center [1001, 460] width 742 height 84
click at [983, 406] on div "0:16 T’as commencé comme conseillère à l’ANPE 0:19 Puis au service formation ap…" at bounding box center [536, 334] width 1018 height 509
click at [1005, 381] on div "0:16 T’as commencé comme conseillère à l’ANPE 0:19 Puis au service formation ap…" at bounding box center [536, 334] width 1018 height 509
click at [698, 442] on div "vélo ," at bounding box center [709, 460] width 70 height 38
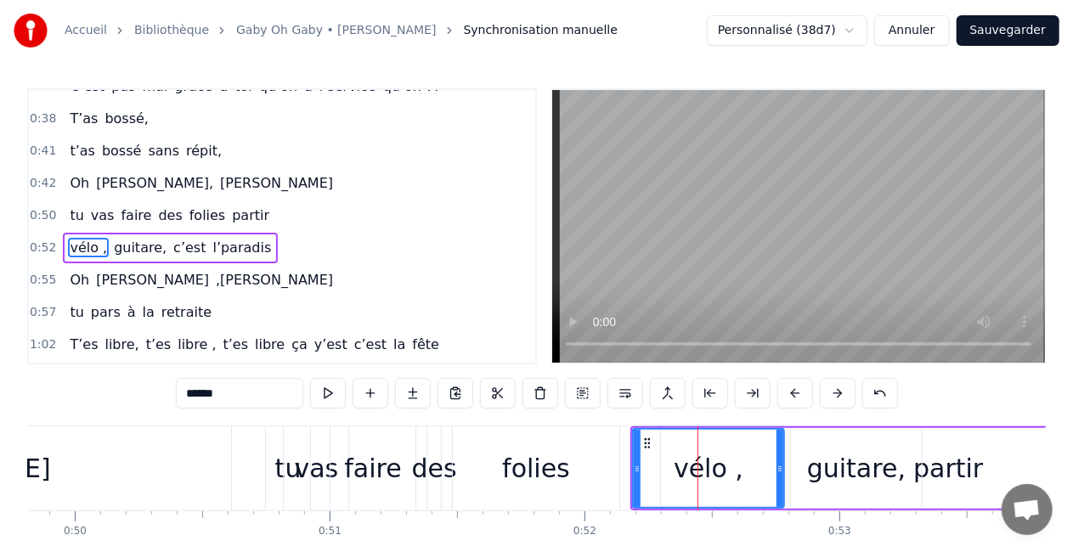
scroll to position [196, 0]
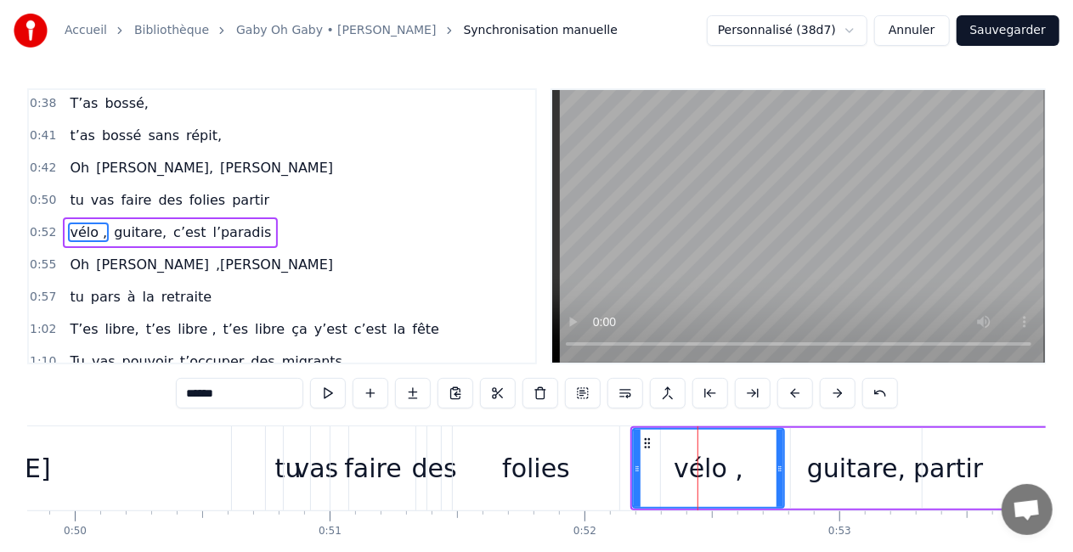
click at [943, 469] on div "vélo , guitare, c’est l’[PERSON_NAME]" at bounding box center [1001, 468] width 742 height 84
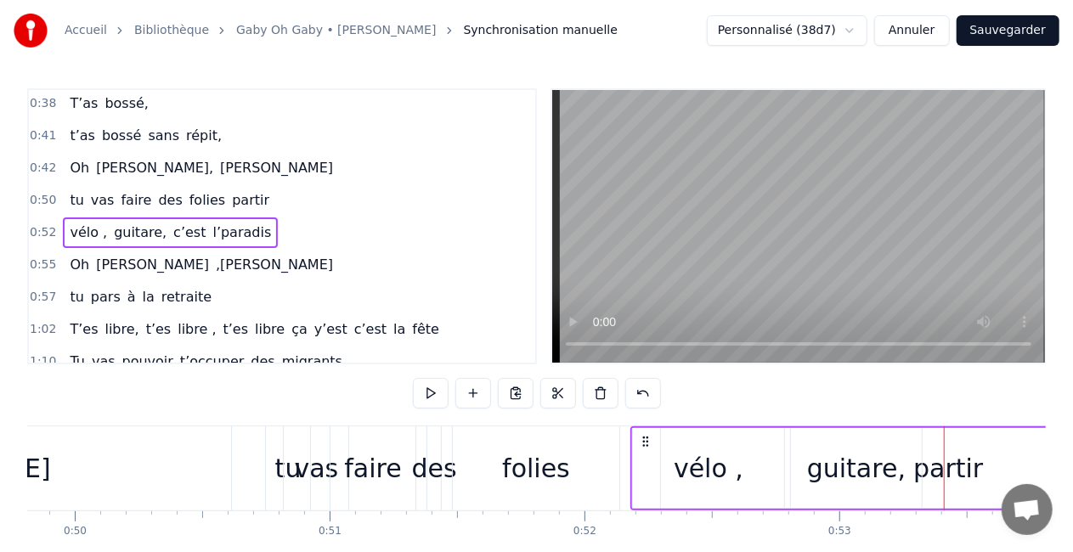
click at [944, 468] on div at bounding box center [944, 468] width 1 height 84
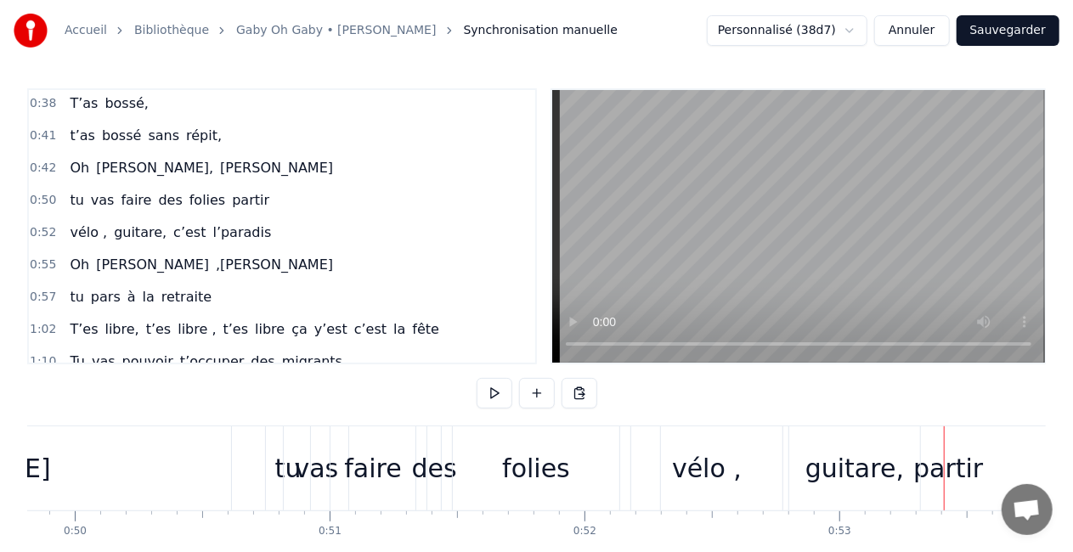
click at [935, 468] on div "vélo , guitare, c’est l’[PERSON_NAME]" at bounding box center [1001, 468] width 742 height 84
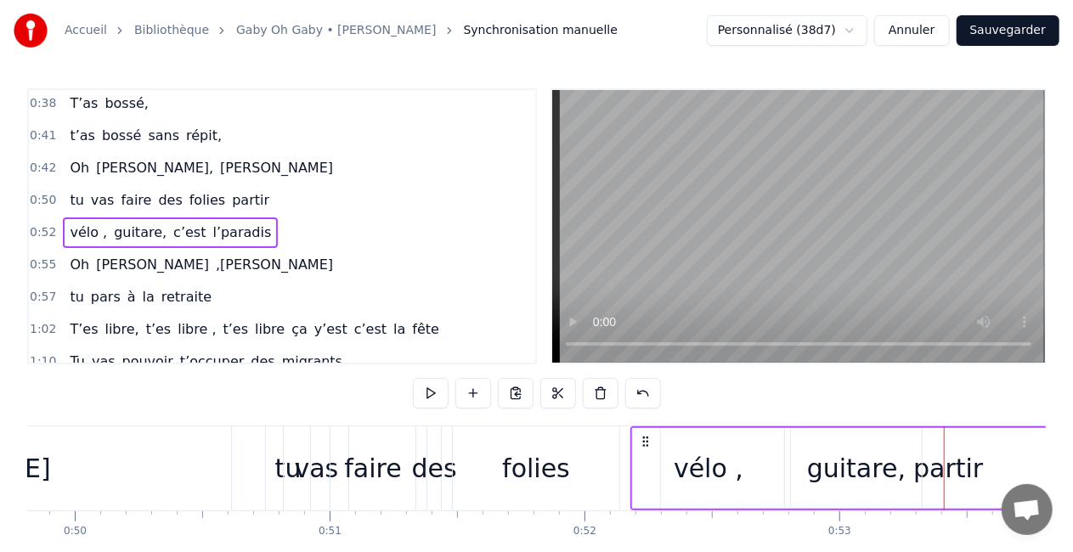
click at [935, 468] on div "vélo , guitare, c’est l’[PERSON_NAME]" at bounding box center [1001, 468] width 742 height 84
click at [980, 469] on div "vélo , guitare, c’est l’[PERSON_NAME]" at bounding box center [1001, 468] width 742 height 84
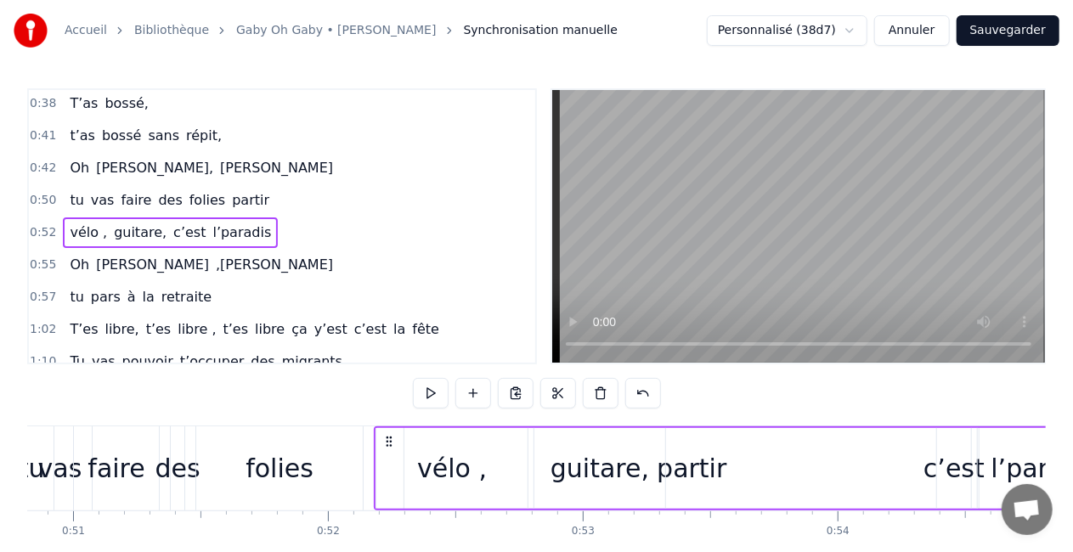
scroll to position [0, 12797]
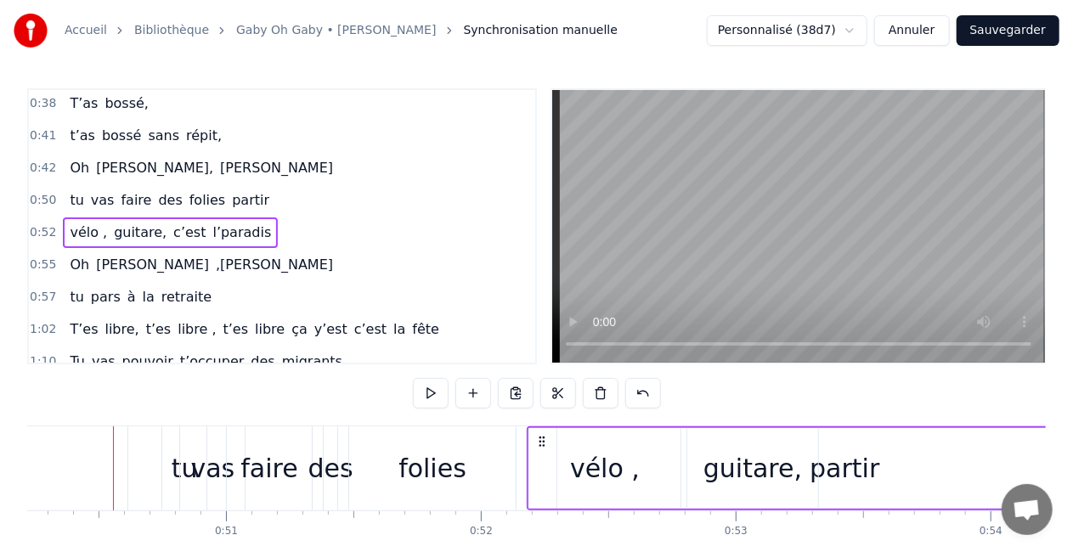
click at [848, 471] on div "vélo , guitare, c’est l’[PERSON_NAME]" at bounding box center [898, 468] width 742 height 84
click at [839, 366] on div "0:16 T’as commencé comme conseillère à l’ANPE 0:19 Puis au service formation ap…" at bounding box center [536, 342] width 1018 height 509
click at [544, 443] on icon at bounding box center [542, 442] width 14 height 14
click at [496, 445] on div "folies" at bounding box center [432, 468] width 166 height 84
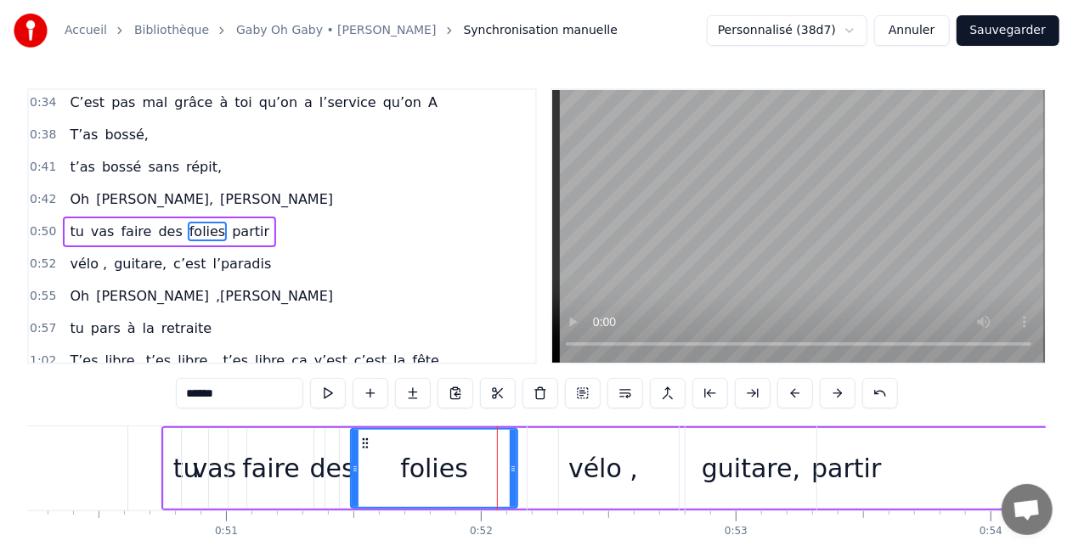
click at [836, 471] on div "vélo , guitare, c’est l’[PERSON_NAME]" at bounding box center [898, 468] width 742 height 84
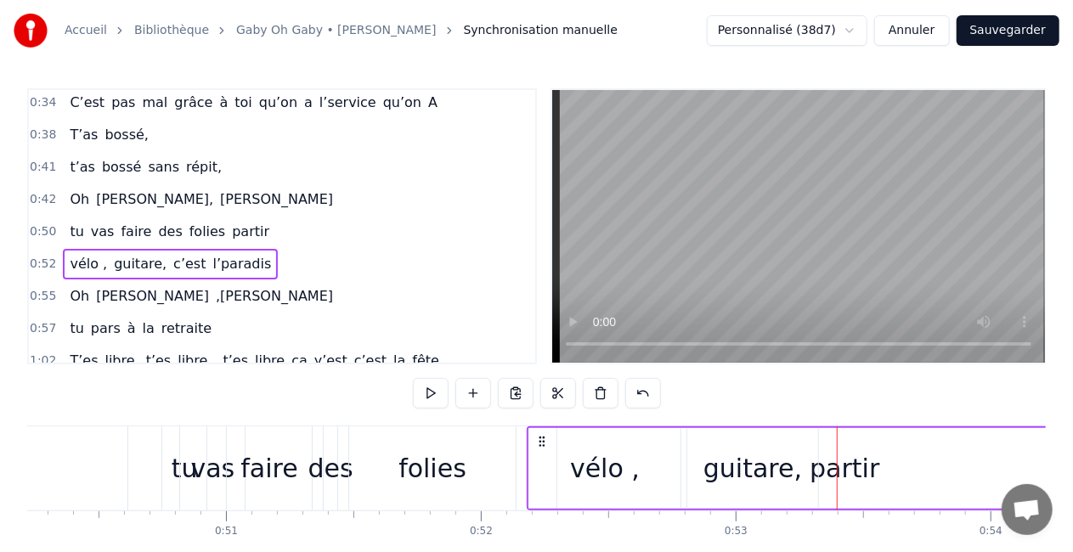
click at [834, 471] on div "vélo , guitare, c’est l’[PERSON_NAME]" at bounding box center [898, 468] width 742 height 84
click at [773, 488] on div "guitare," at bounding box center [752, 468] width 131 height 81
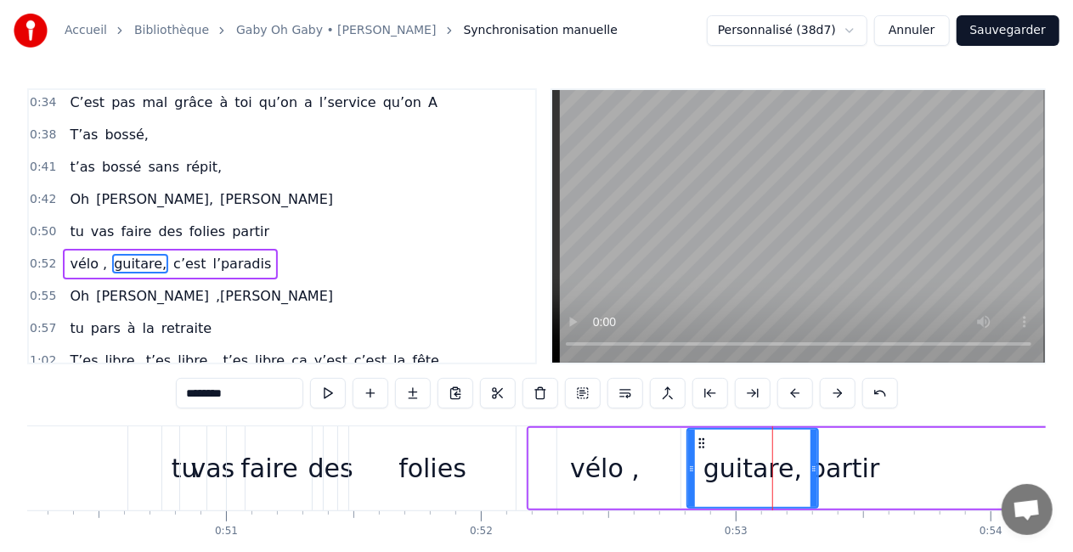
scroll to position [196, 0]
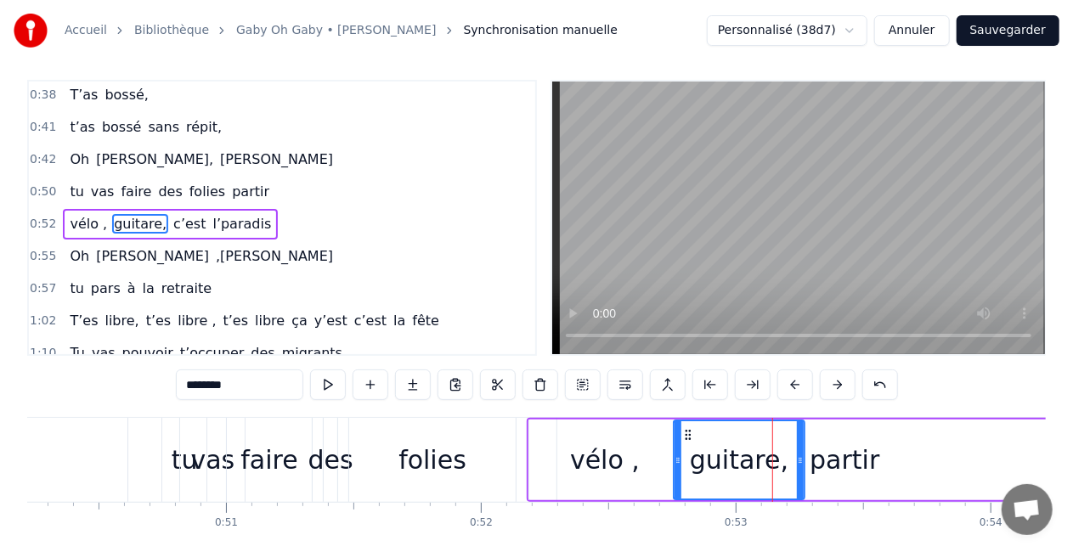
drag, startPoint x: 701, startPoint y: 440, endPoint x: 674, endPoint y: 452, distance: 28.9
click at [674, 452] on div "guitare," at bounding box center [738, 459] width 129 height 77
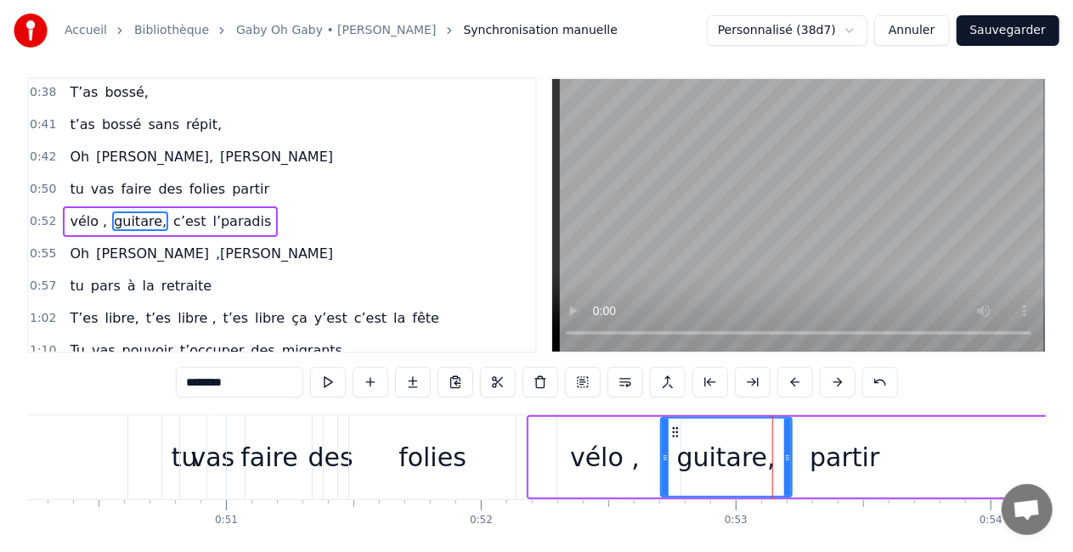
click at [847, 451] on div "vélo , guitare, c’est l’[PERSON_NAME]" at bounding box center [898, 457] width 742 height 84
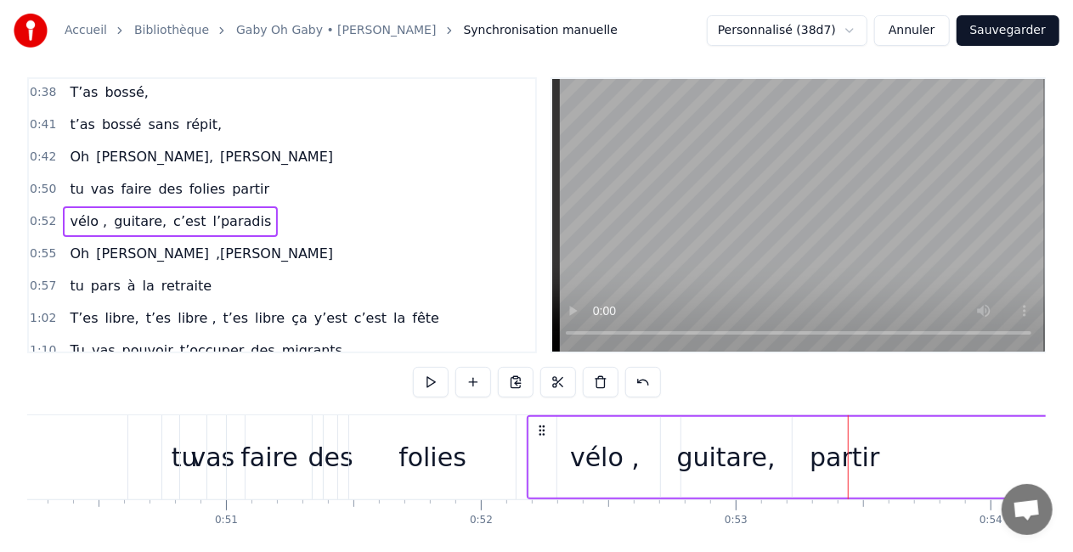
click at [848, 451] on div at bounding box center [848, 457] width 1 height 84
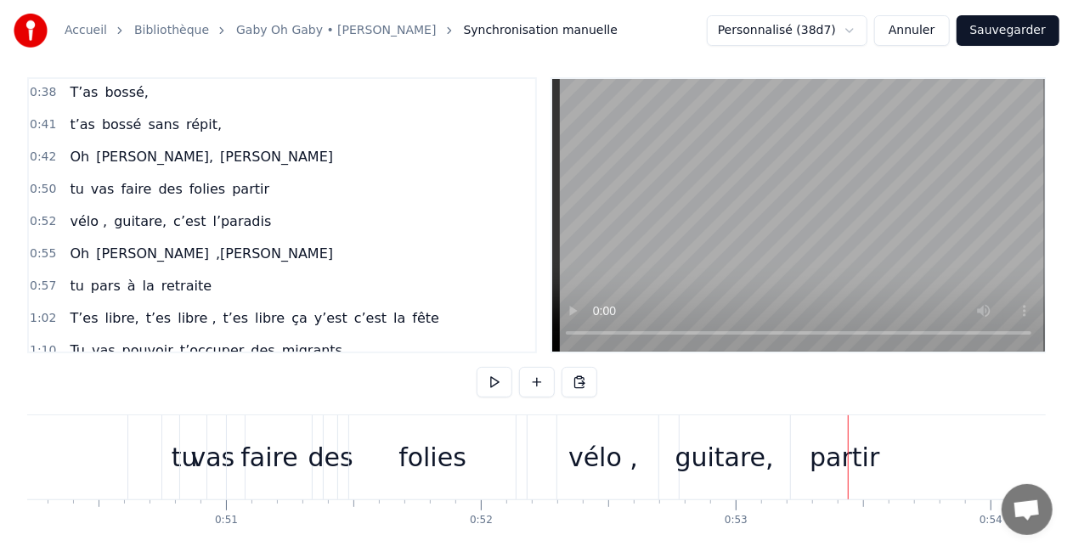
click at [845, 454] on div "vélo , guitare, c’est l’[PERSON_NAME]" at bounding box center [898, 457] width 742 height 84
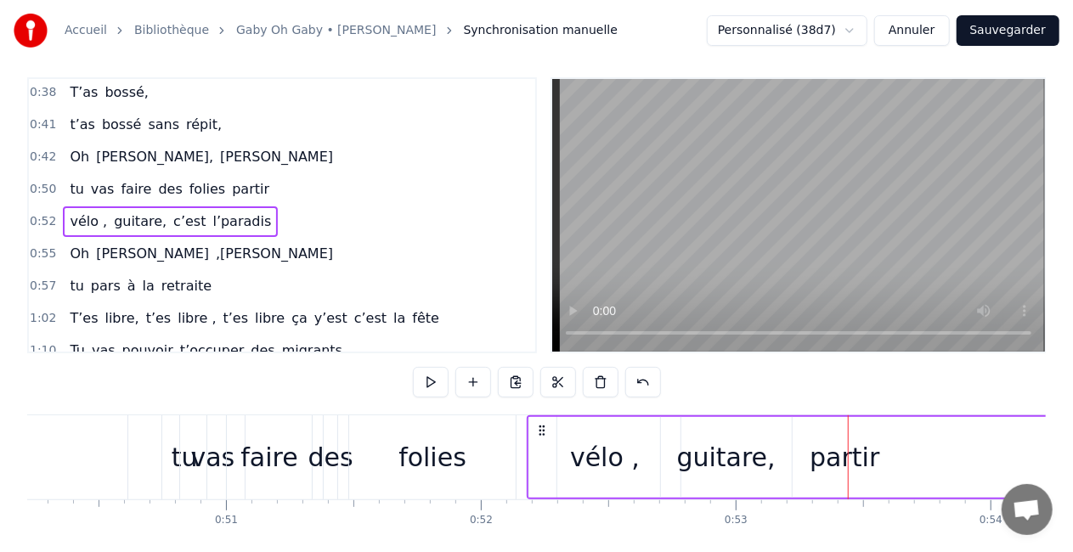
click at [845, 454] on div "vélo , guitare, c’est l’[PERSON_NAME]" at bounding box center [898, 457] width 742 height 84
drag, startPoint x: 845, startPoint y: 454, endPoint x: 797, endPoint y: 461, distance: 49.0
click at [797, 461] on div "vélo , guitare, c’est l’[PERSON_NAME]" at bounding box center [898, 457] width 742 height 84
click at [647, 370] on button at bounding box center [643, 382] width 36 height 31
click at [647, 370] on button at bounding box center [664, 382] width 36 height 31
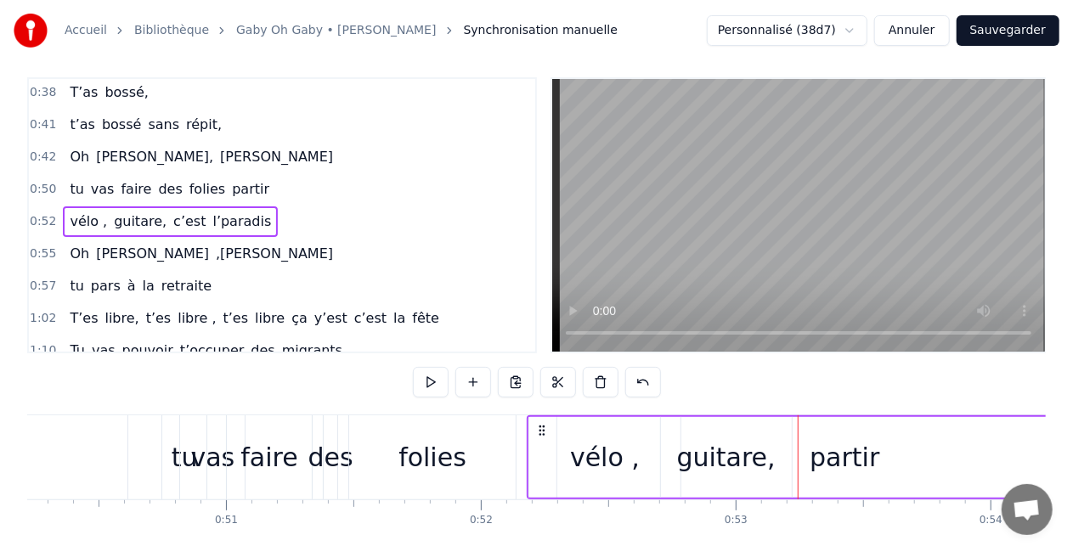
click at [647, 370] on button at bounding box center [643, 382] width 36 height 31
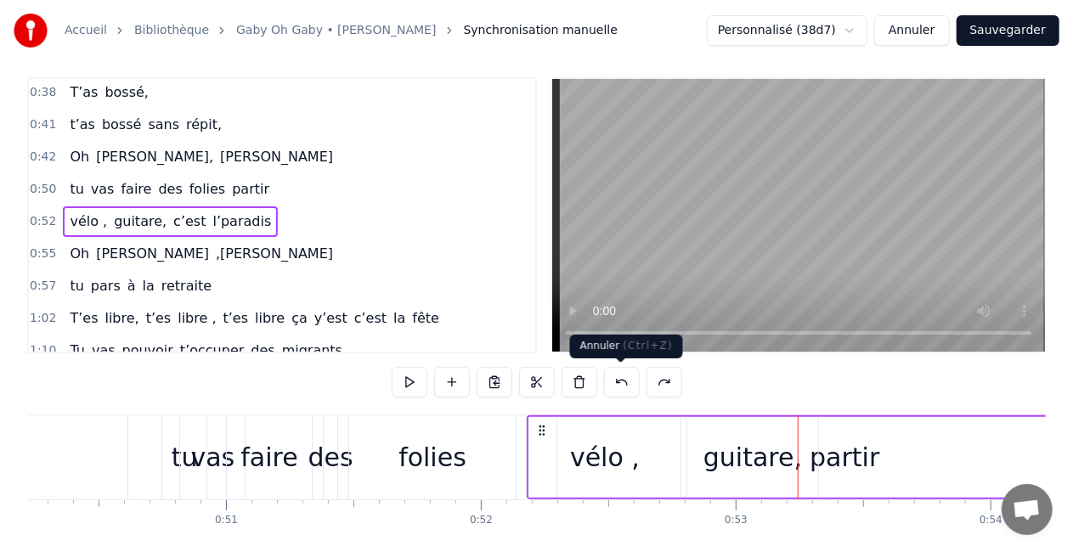
click at [617, 381] on button at bounding box center [622, 382] width 36 height 31
click at [838, 459] on div "vélo , guitare, c’est l’[PERSON_NAME]" at bounding box center [898, 457] width 742 height 84
click at [633, 381] on button at bounding box center [622, 382] width 36 height 31
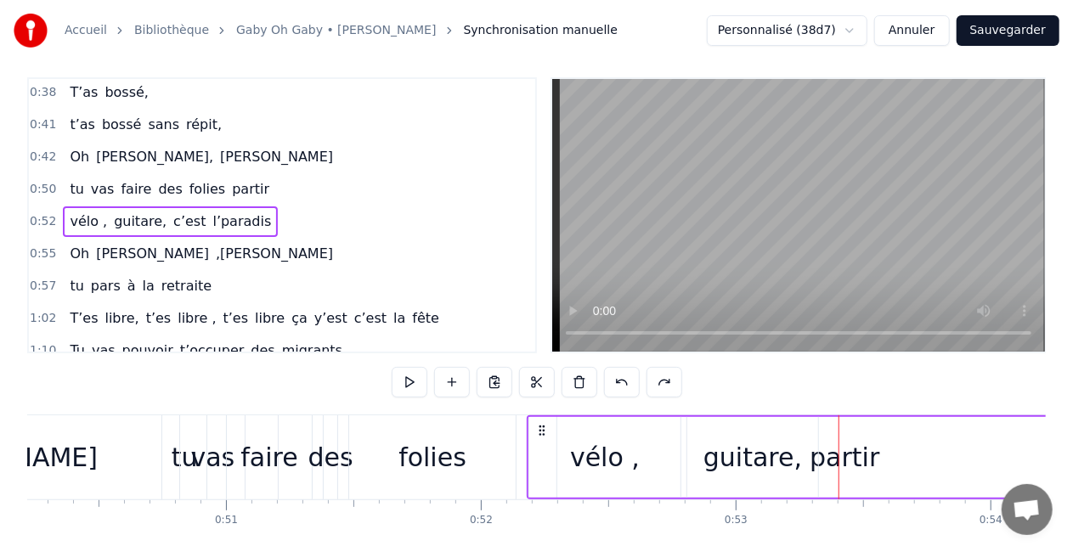
click at [633, 381] on button at bounding box center [622, 382] width 36 height 31
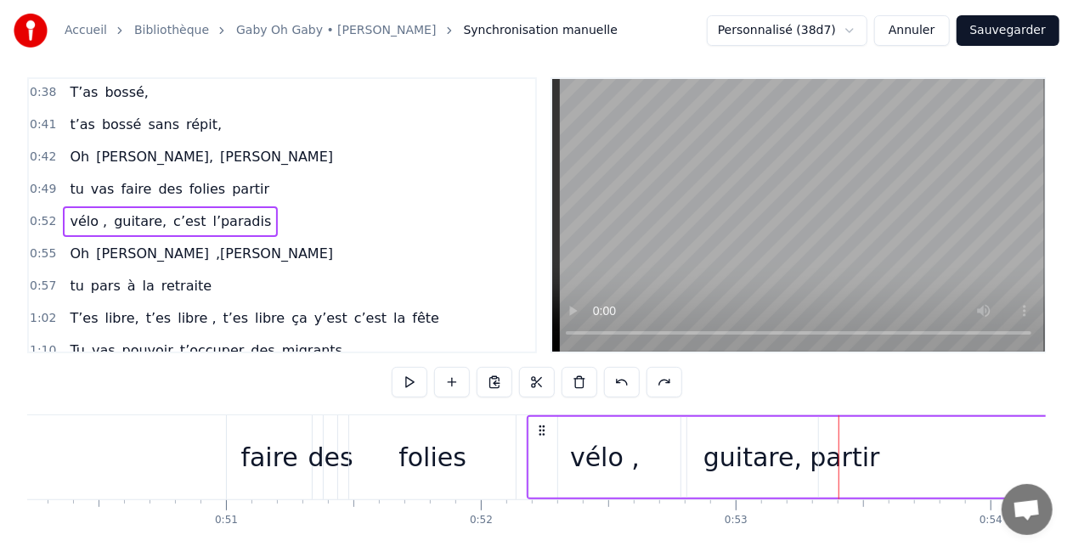
click at [633, 381] on button at bounding box center [622, 382] width 36 height 31
click at [618, 378] on button at bounding box center [622, 382] width 36 height 31
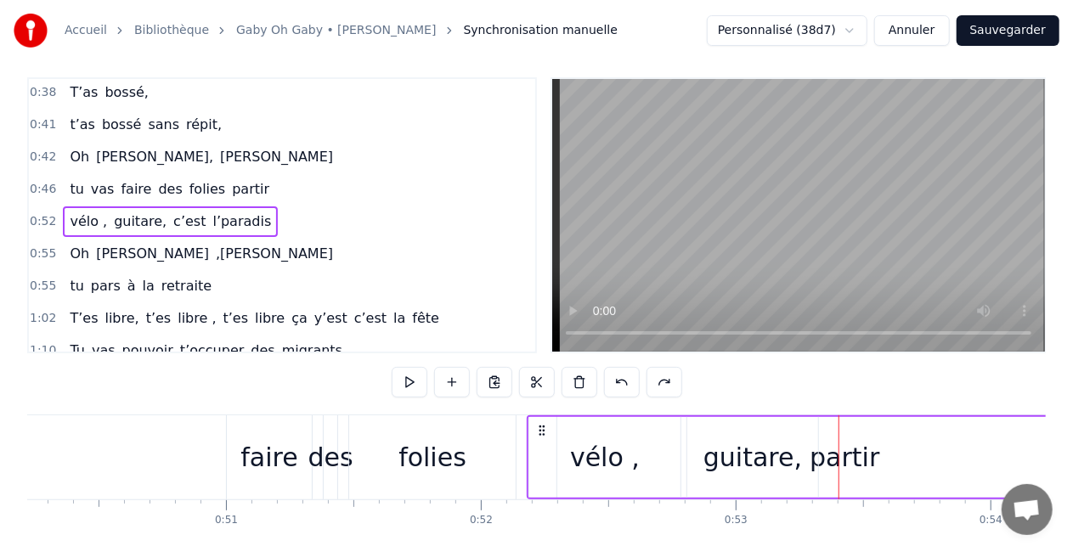
click at [618, 378] on button at bounding box center [622, 382] width 36 height 31
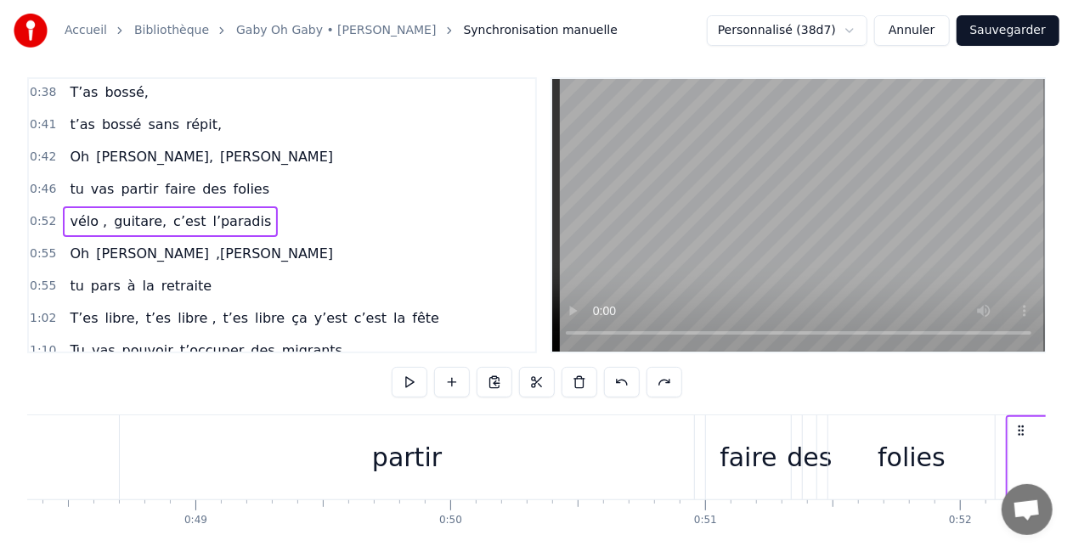
scroll to position [0, 12353]
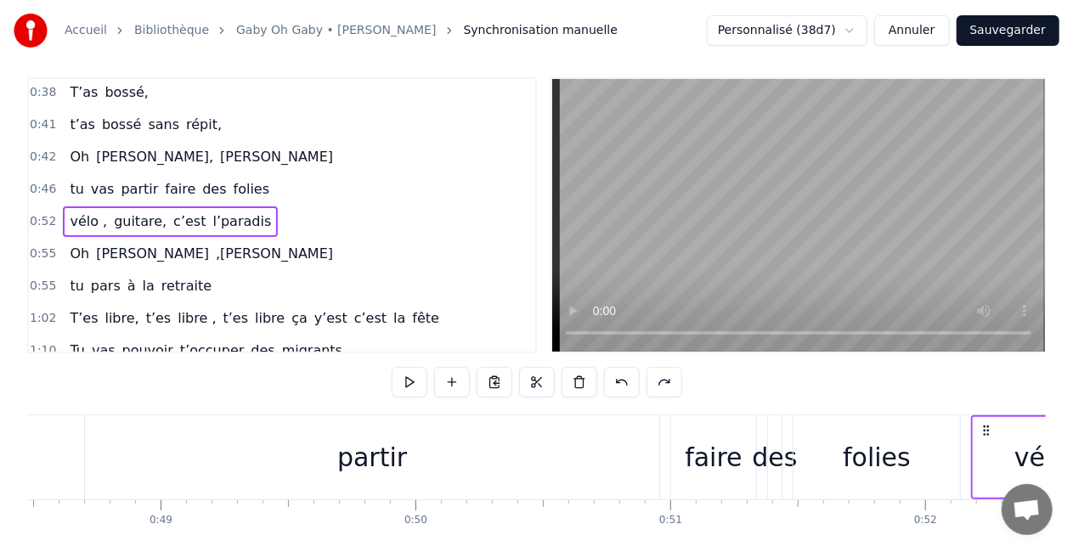
drag, startPoint x: 386, startPoint y: 455, endPoint x: 505, endPoint y: 469, distance: 119.7
click at [505, 469] on div "partir" at bounding box center [372, 457] width 574 height 84
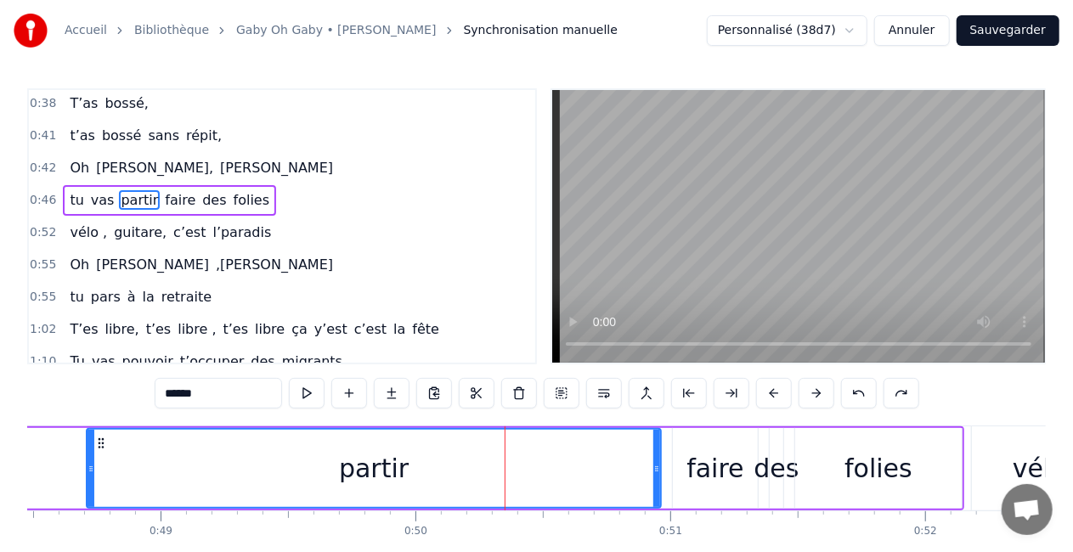
scroll to position [165, 0]
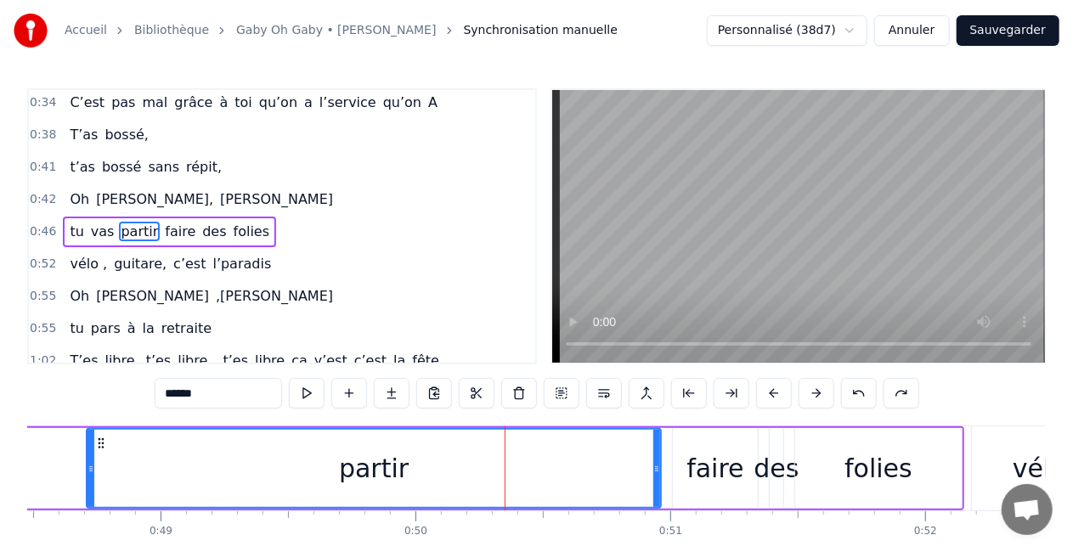
drag, startPoint x: 505, startPoint y: 469, endPoint x: 384, endPoint y: 477, distance: 120.9
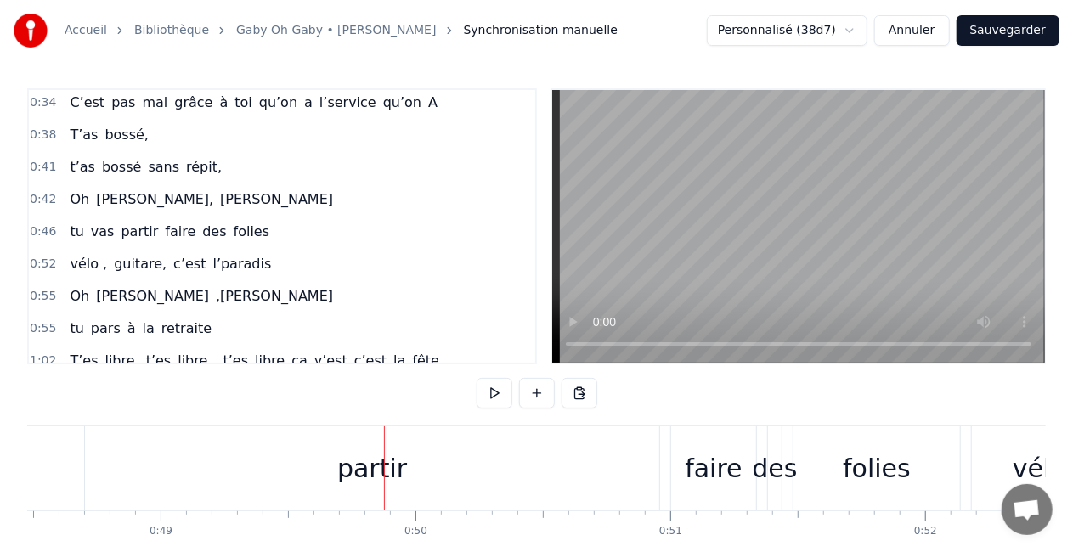
click at [197, 475] on div "partir" at bounding box center [372, 468] width 574 height 84
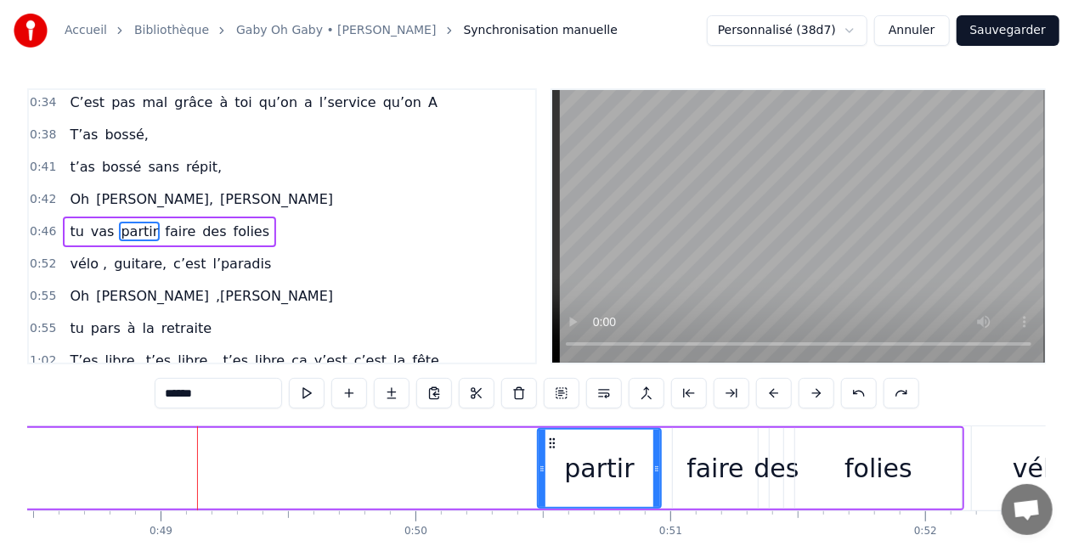
drag, startPoint x: 93, startPoint y: 468, endPoint x: 544, endPoint y: 480, distance: 451.2
click at [544, 480] on div at bounding box center [542, 468] width 7 height 77
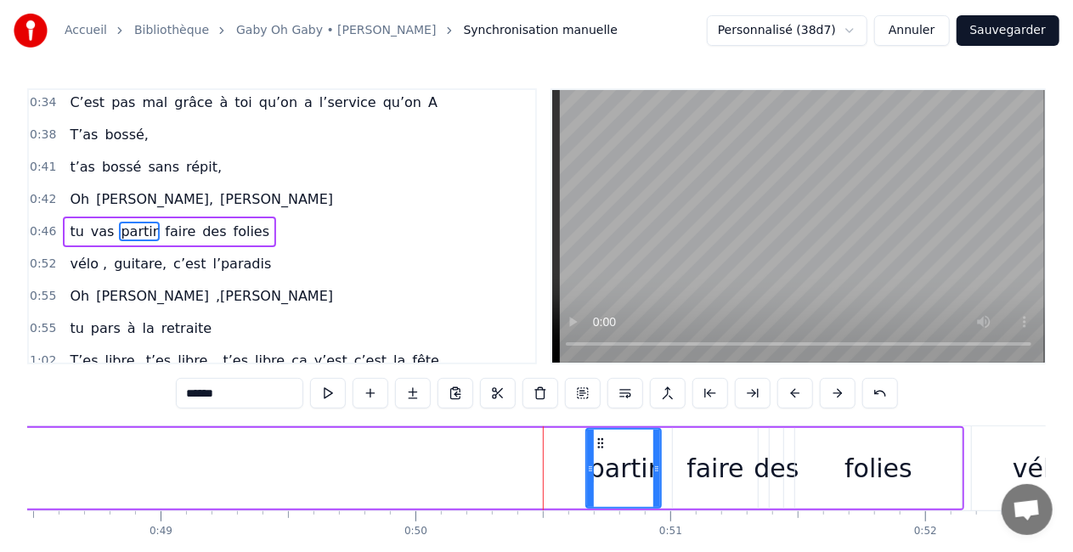
drag, startPoint x: 544, startPoint y: 469, endPoint x: 603, endPoint y: 477, distance: 59.1
click at [594, 477] on div at bounding box center [590, 468] width 7 height 77
click at [630, 475] on div "partir" at bounding box center [629, 468] width 70 height 38
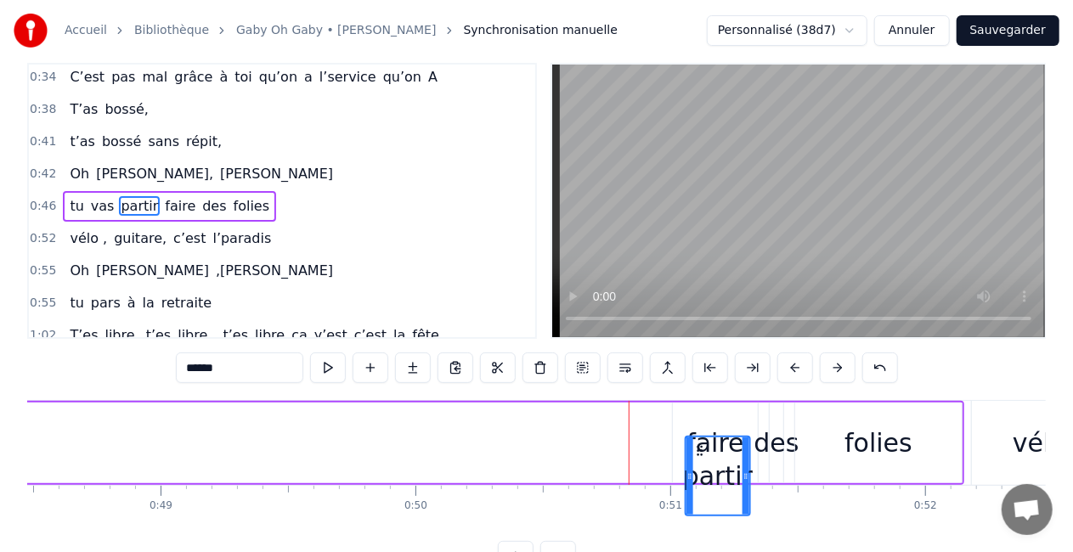
scroll to position [36, 0]
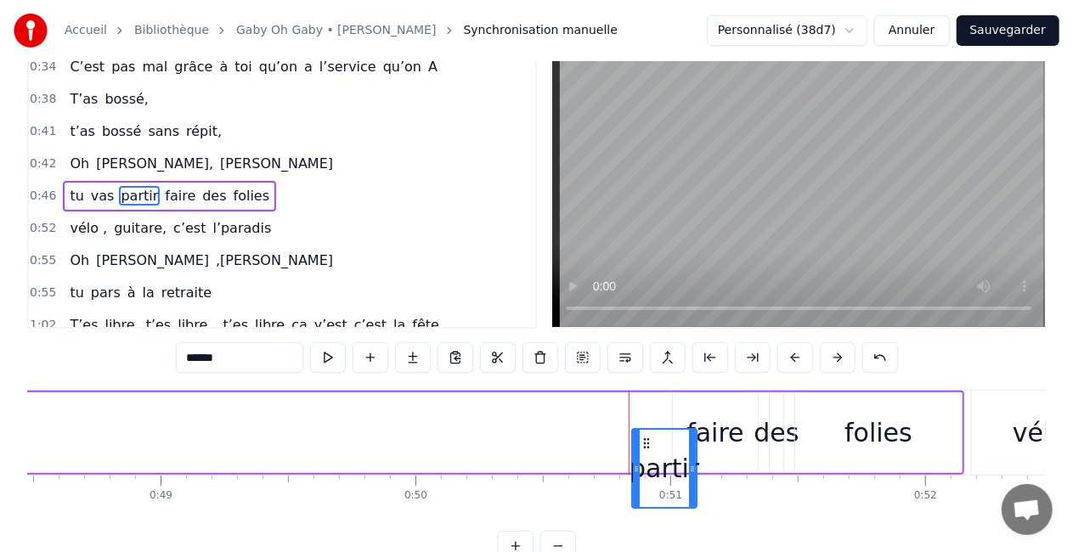
drag, startPoint x: 608, startPoint y: 440, endPoint x: 644, endPoint y: 385, distance: 65.7
click at [644, 385] on div "0:16 T’as commencé comme conseillère à l’ANPE 0:19 Puis au service formation ap…" at bounding box center [536, 307] width 1018 height 509
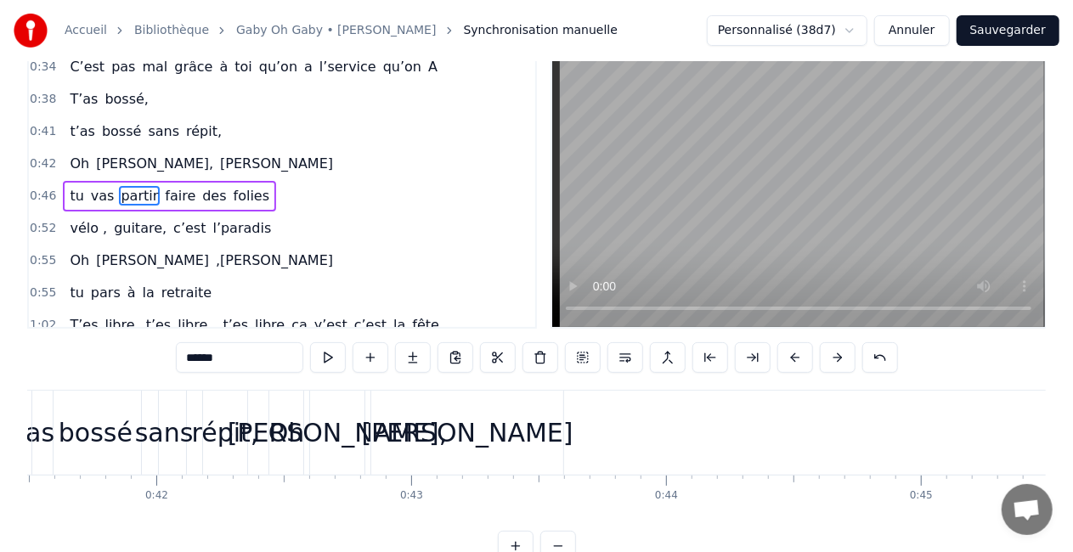
scroll to position [0, 10642]
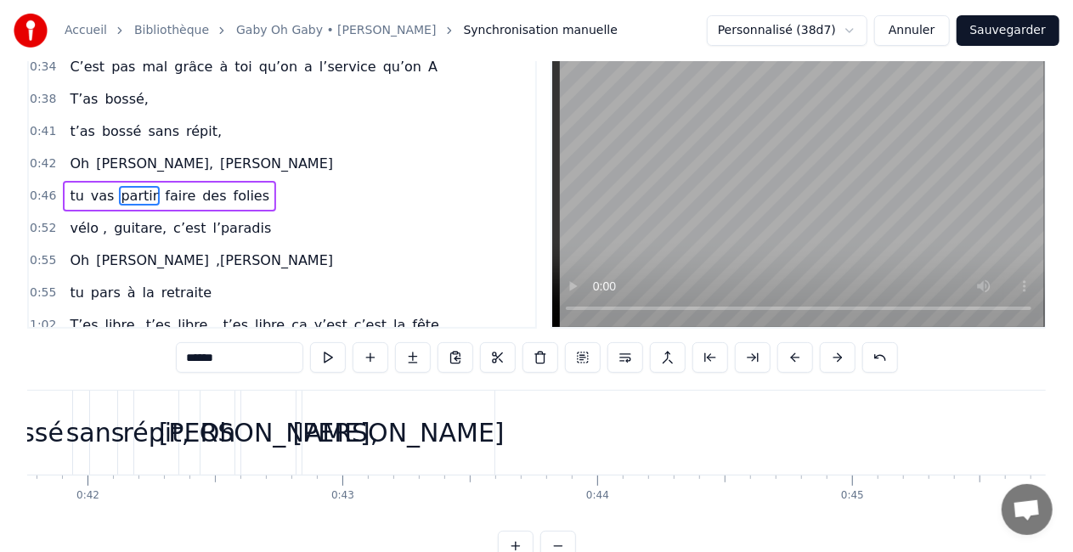
click at [378, 427] on div "[PERSON_NAME]" at bounding box center [399, 433] width 212 height 38
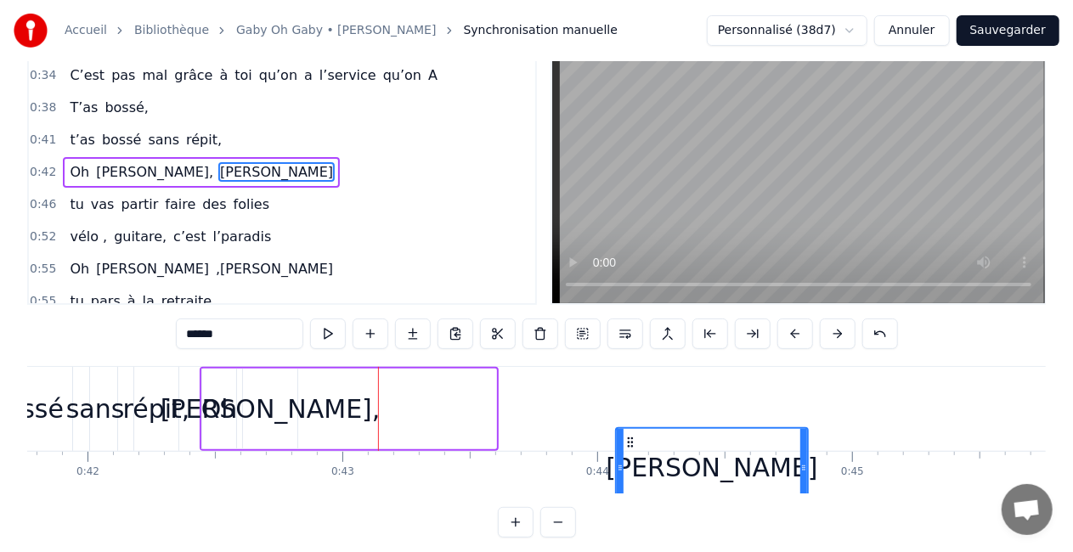
scroll to position [61, 0]
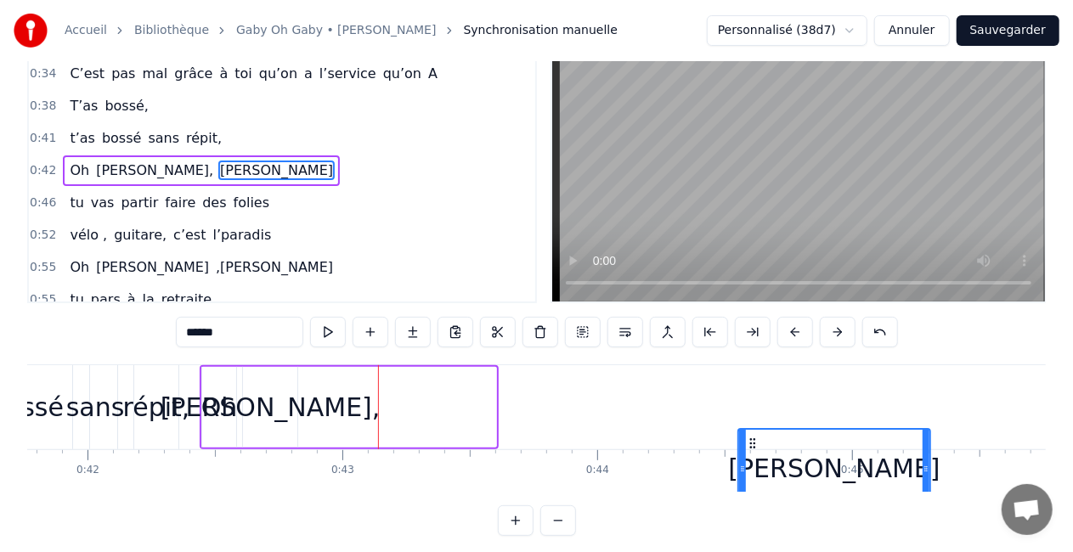
drag, startPoint x: 316, startPoint y: 442, endPoint x: 781, endPoint y: 389, distance: 468.4
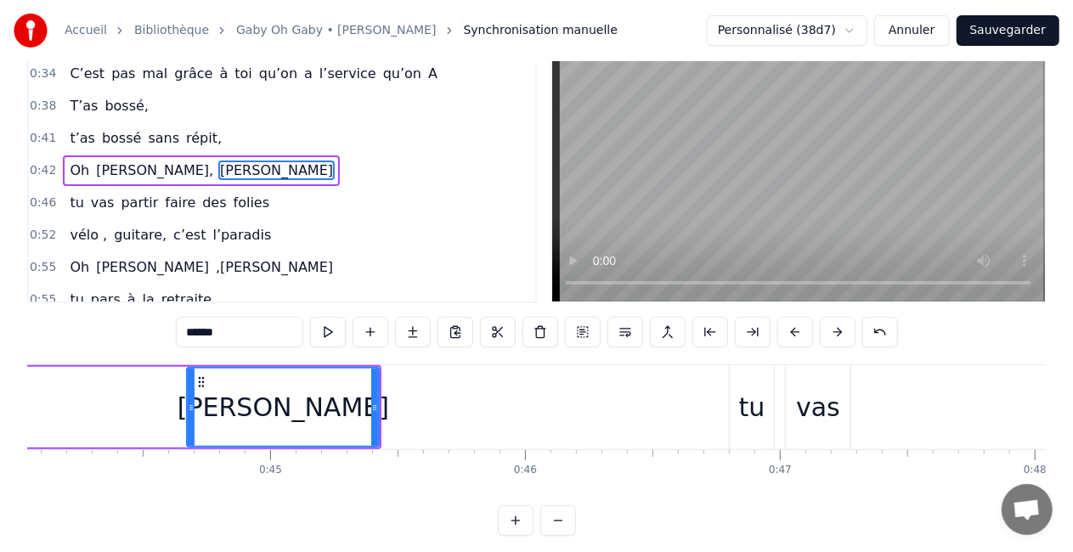
scroll to position [0, 11326]
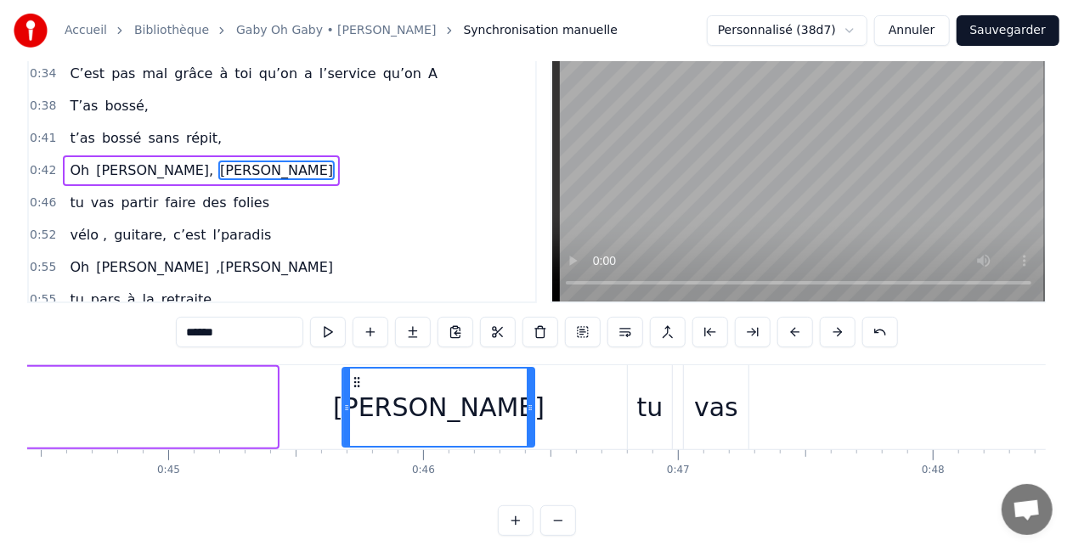
drag, startPoint x: 104, startPoint y: 385, endPoint x: 394, endPoint y: 397, distance: 290.7
click at [394, 397] on div "[PERSON_NAME]" at bounding box center [438, 407] width 190 height 77
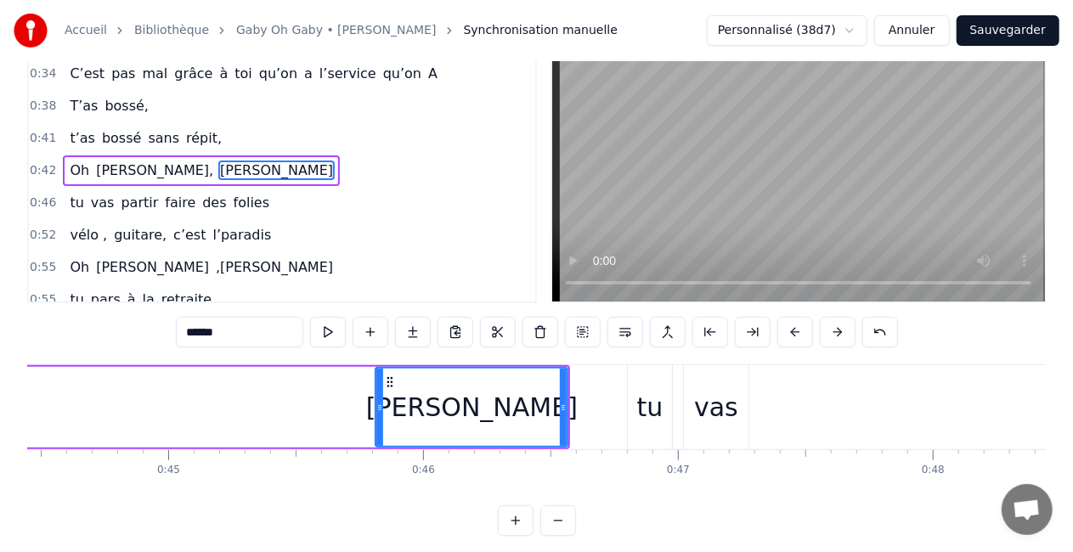
click at [708, 399] on div "vas" at bounding box center [716, 407] width 44 height 38
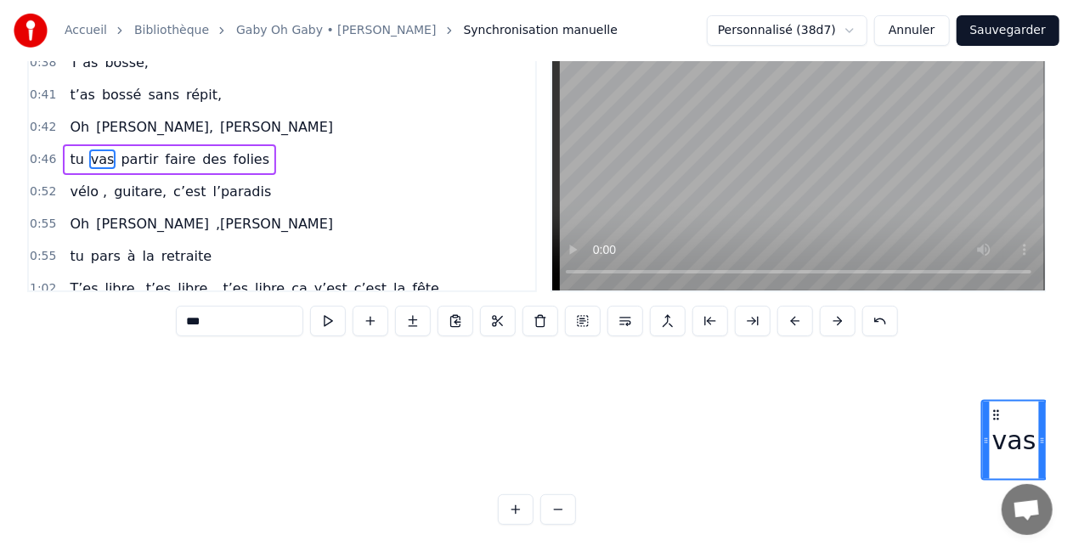
scroll to position [49, 11717]
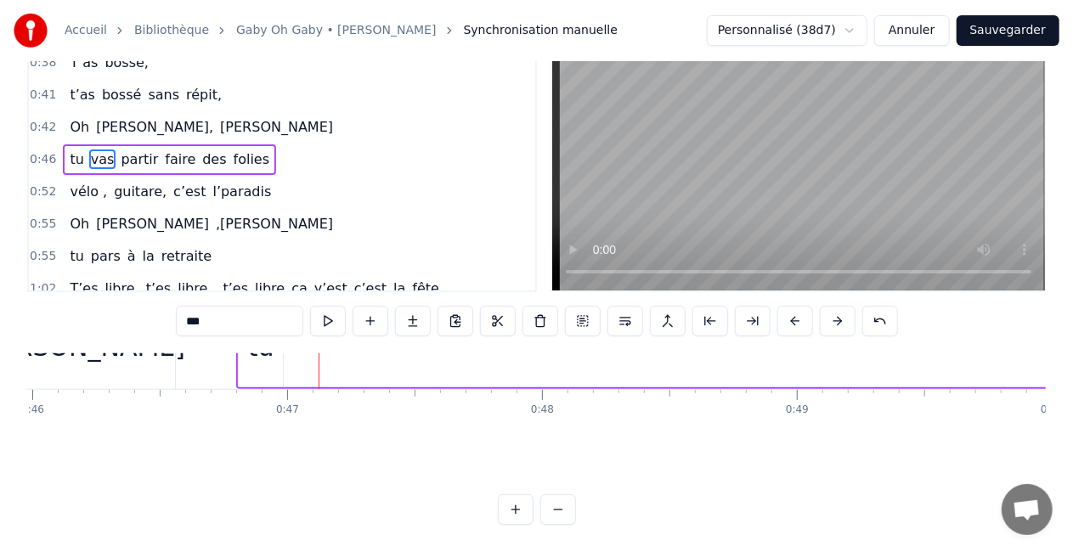
drag, startPoint x: 702, startPoint y: 440, endPoint x: 973, endPoint y: 316, distance: 298.0
click at [973, 316] on div "0:16 T’as commencé comme conseillère à l’ANPE 0:19 Puis au service formation ap…" at bounding box center [536, 270] width 1018 height 509
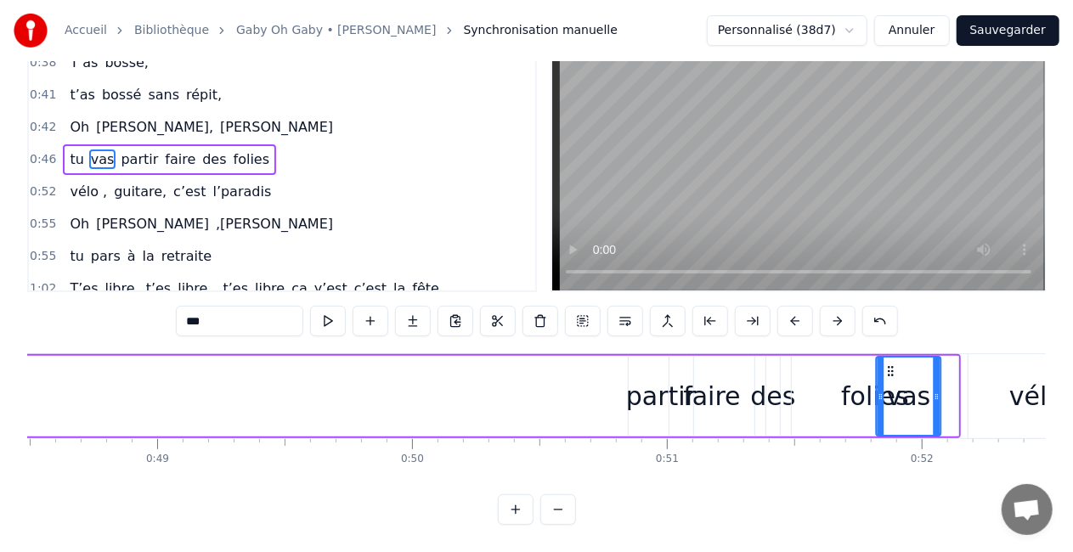
scroll to position [0, 12357]
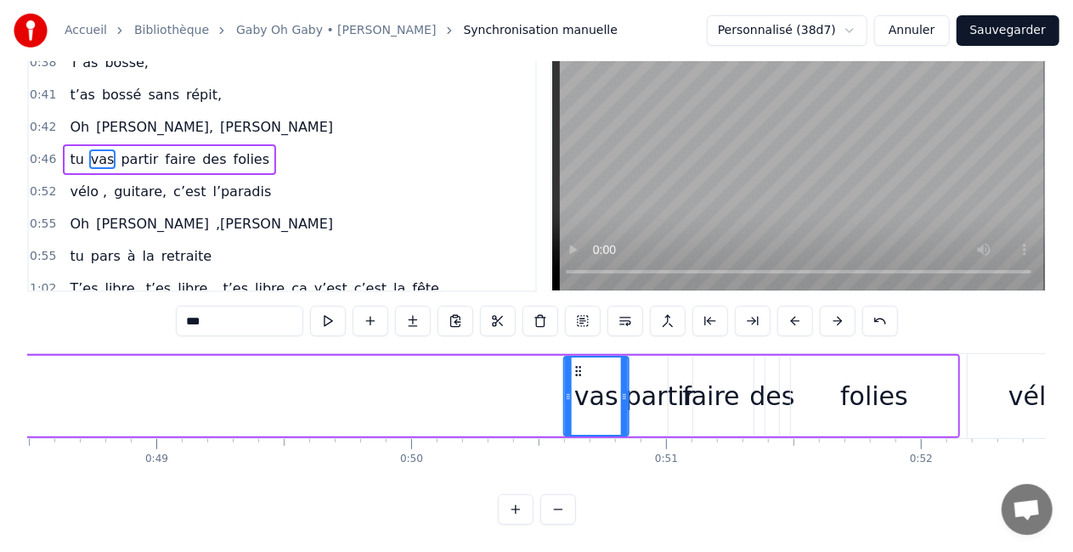
drag, startPoint x: 964, startPoint y: 353, endPoint x: 578, endPoint y: 364, distance: 386.6
click at [578, 364] on div "vas" at bounding box center [596, 396] width 63 height 77
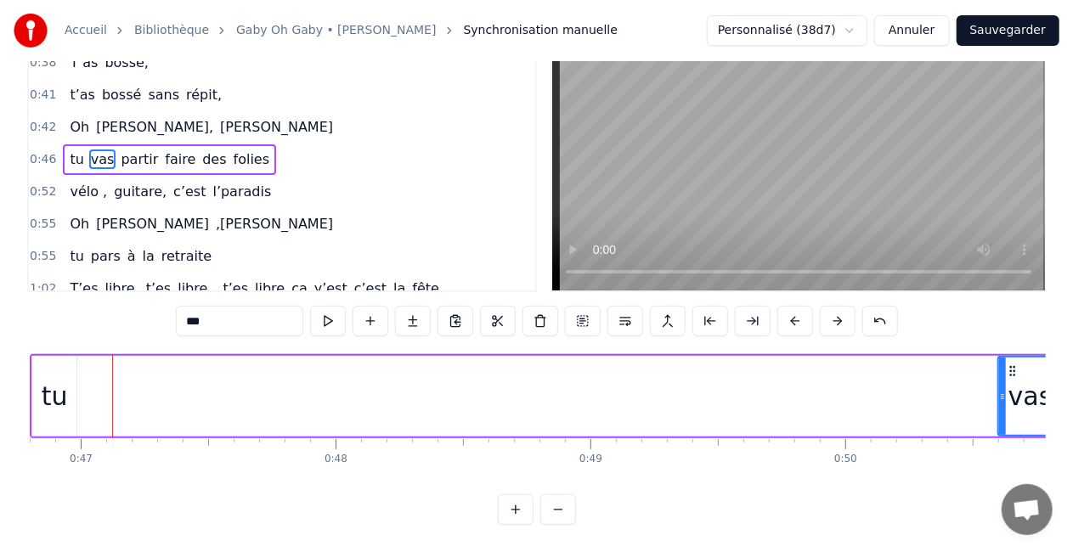
scroll to position [0, 11922]
click at [57, 381] on div "tu" at bounding box center [55, 396] width 26 height 38
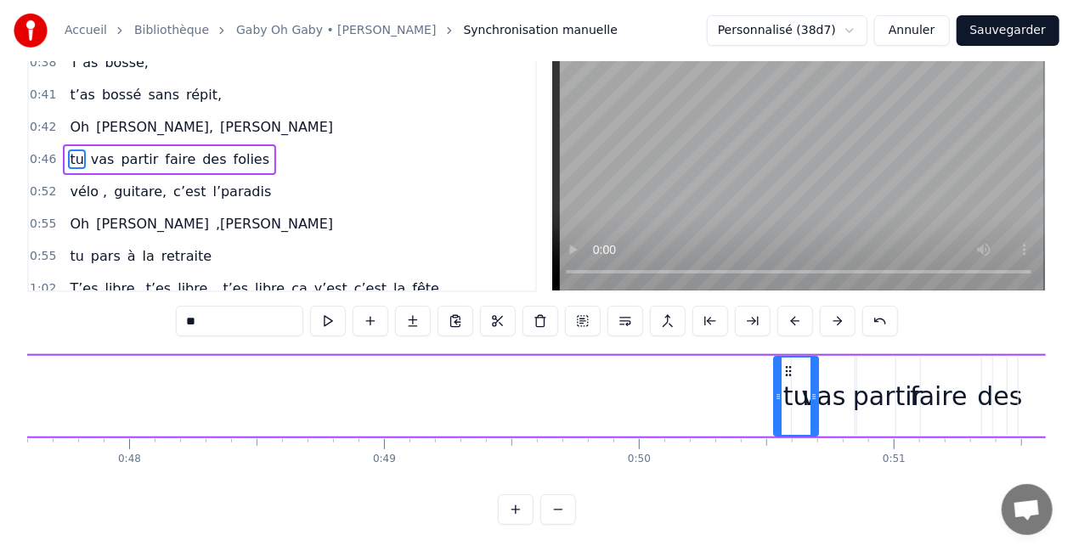
scroll to position [0, 12129]
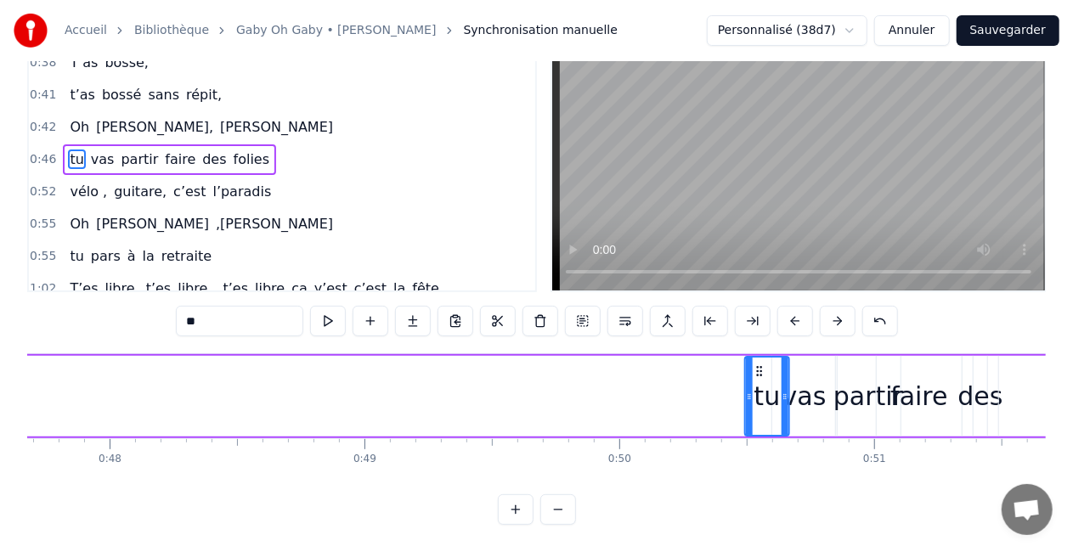
drag, startPoint x: 104, startPoint y: 410, endPoint x: 858, endPoint y: 406, distance: 754.3
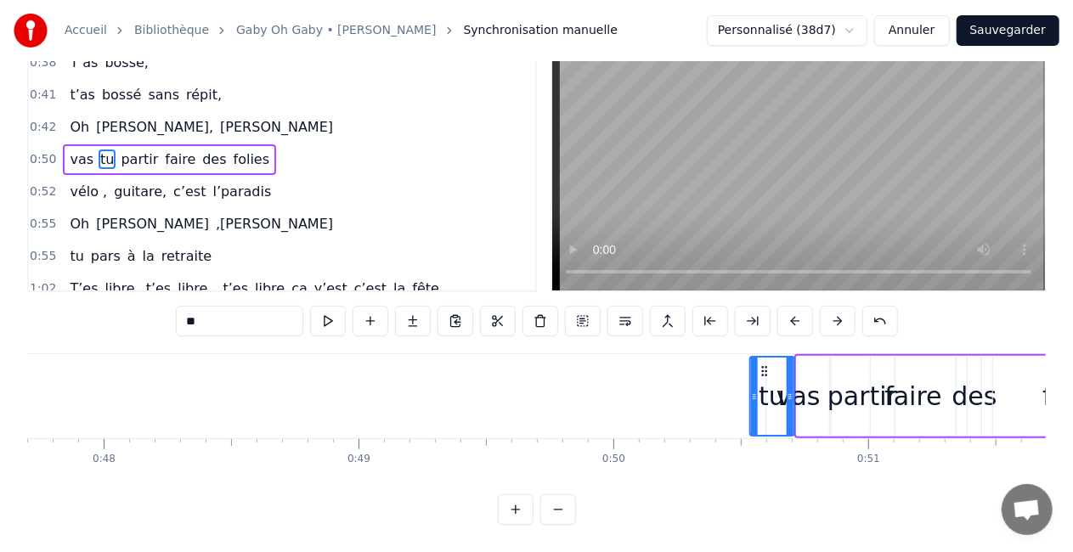
drag, startPoint x: 809, startPoint y: 355, endPoint x: 759, endPoint y: 358, distance: 50.2
click at [759, 364] on icon at bounding box center [764, 371] width 14 height 14
drag, startPoint x: 759, startPoint y: 353, endPoint x: 741, endPoint y: 357, distance: 19.0
click at [741, 364] on icon at bounding box center [743, 371] width 14 height 14
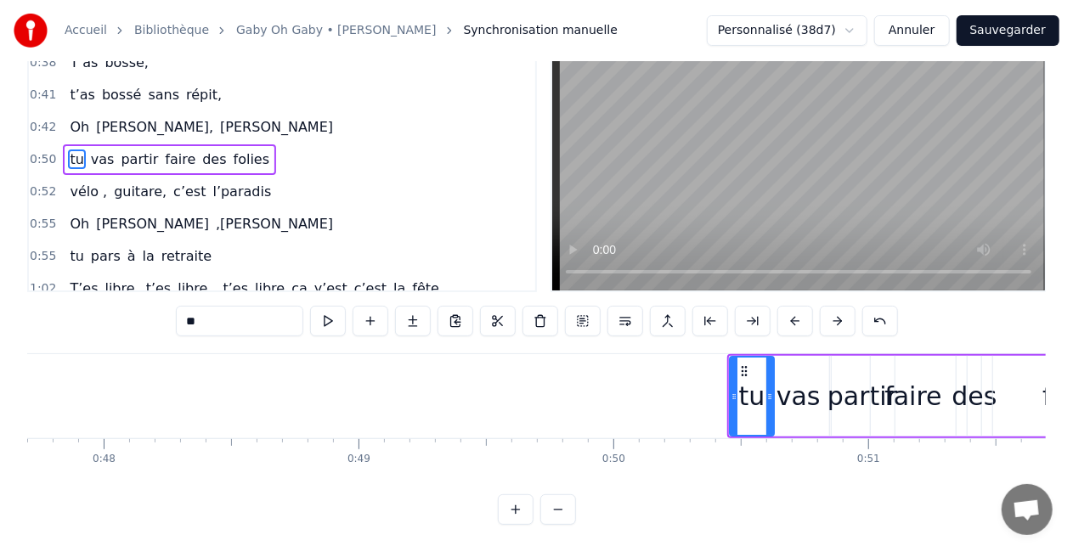
click at [742, 370] on circle at bounding box center [742, 370] width 1 height 1
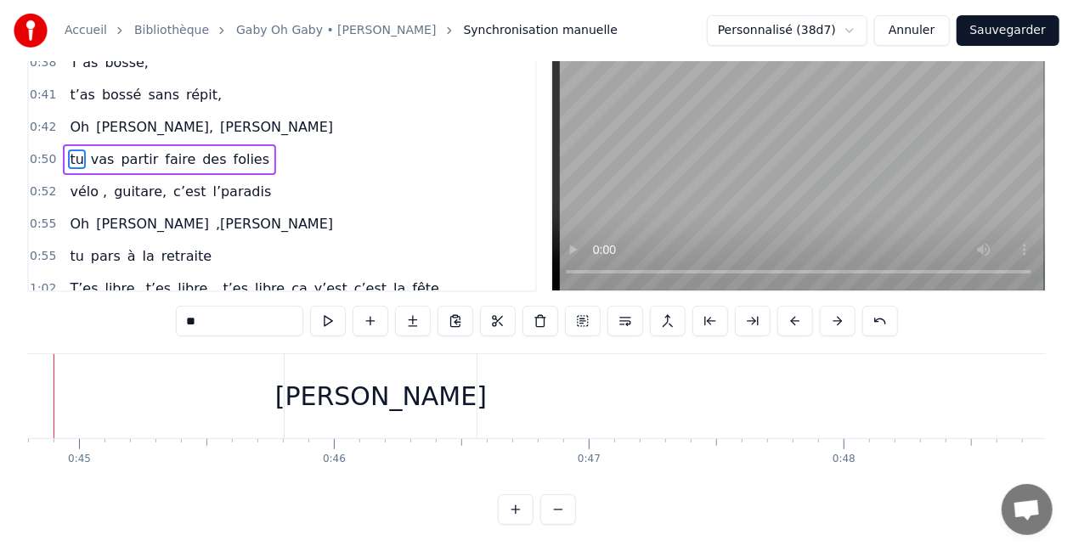
scroll to position [0, 11356]
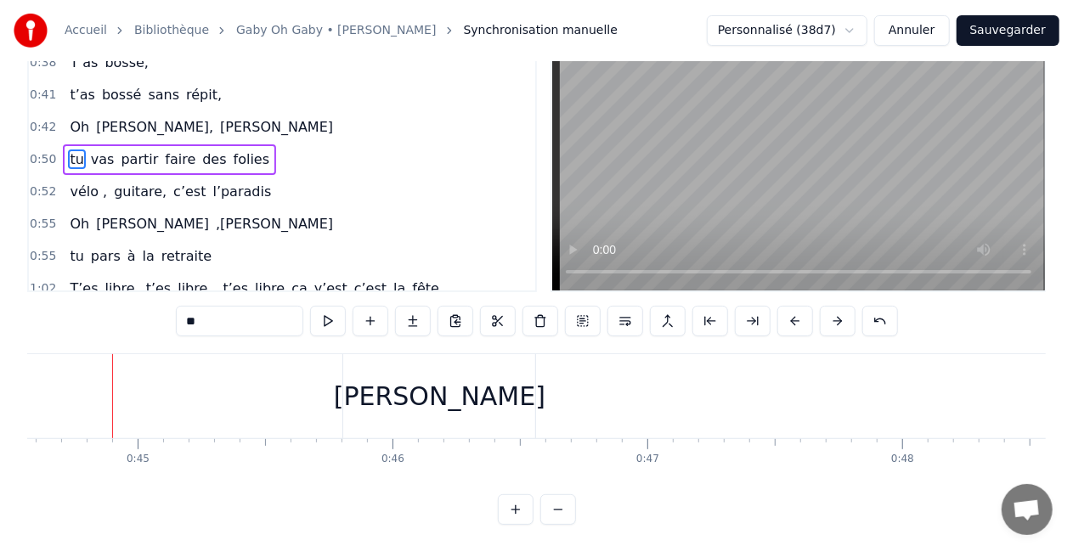
click at [426, 398] on div "[PERSON_NAME]" at bounding box center [440, 396] width 212 height 38
type input "******"
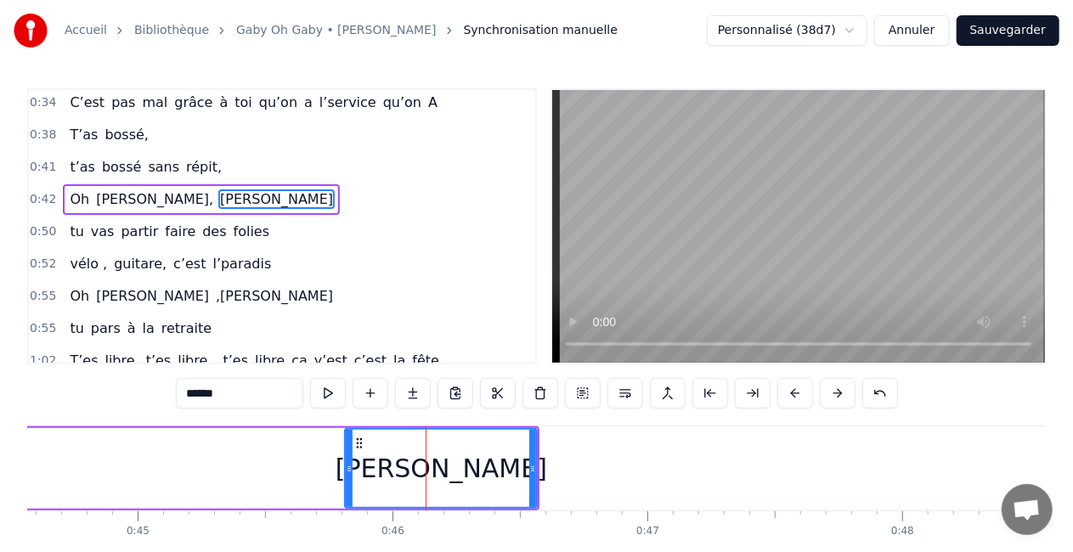
scroll to position [133, 0]
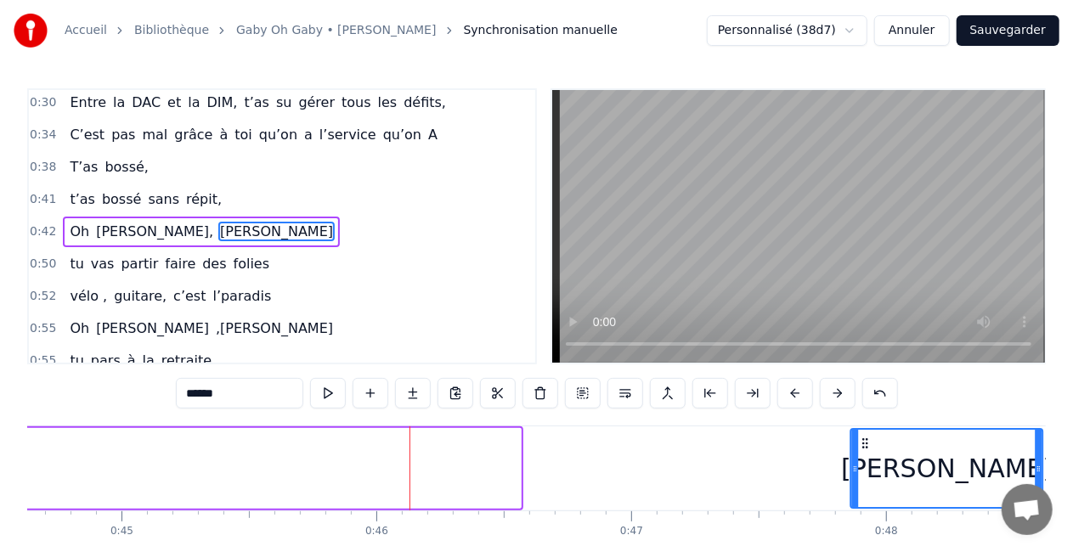
drag, startPoint x: 359, startPoint y: 442, endPoint x: 869, endPoint y: 415, distance: 510.4
click at [869, 415] on div "0:16 T’as commencé comme conseillère à l’ANPE 0:19 Puis au service formation ap…" at bounding box center [536, 342] width 1018 height 509
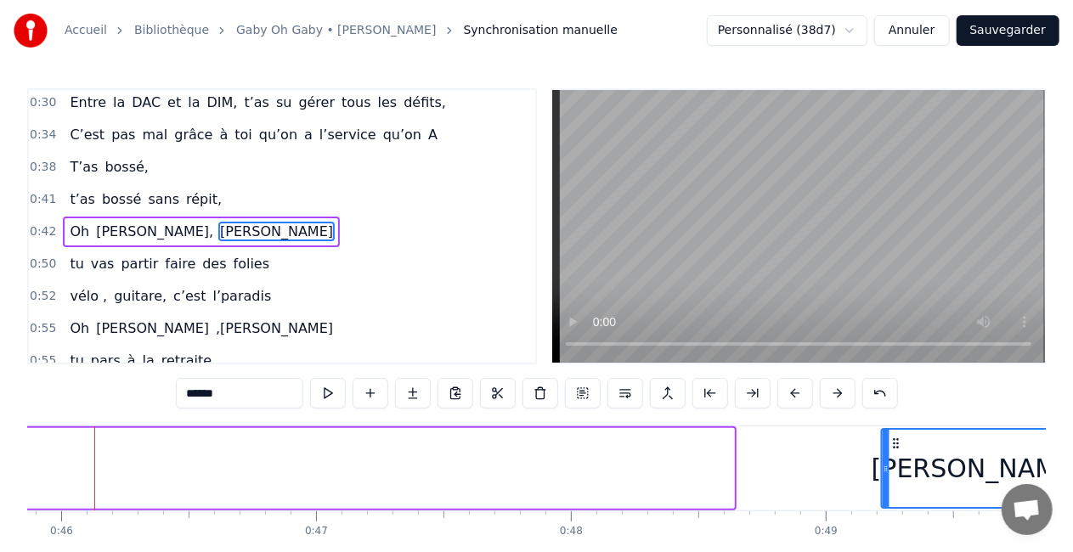
scroll to position [0, 11697]
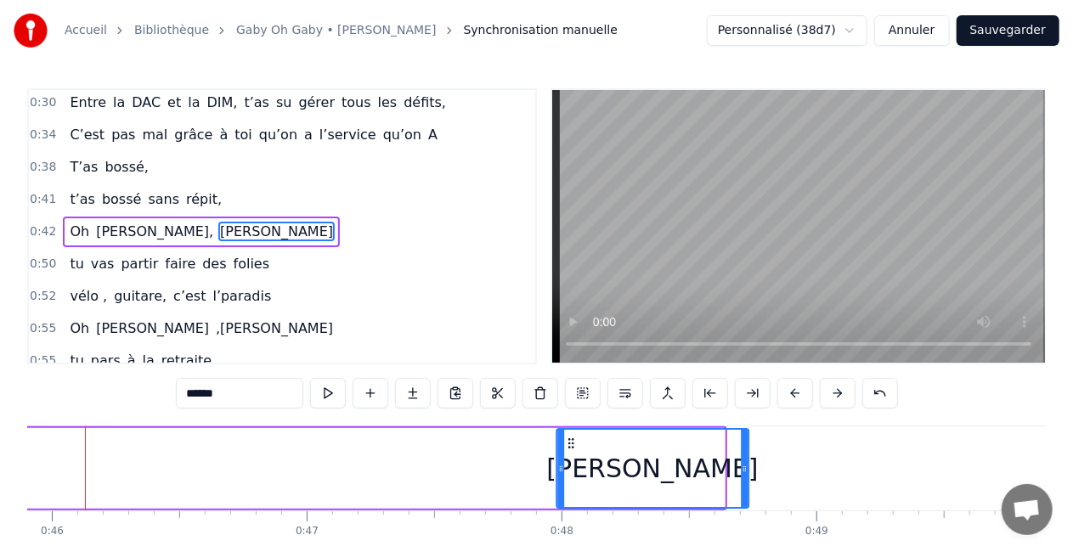
drag, startPoint x: 871, startPoint y: 443, endPoint x: 572, endPoint y: 435, distance: 299.1
click at [572, 435] on div "[PERSON_NAME]" at bounding box center [652, 468] width 190 height 77
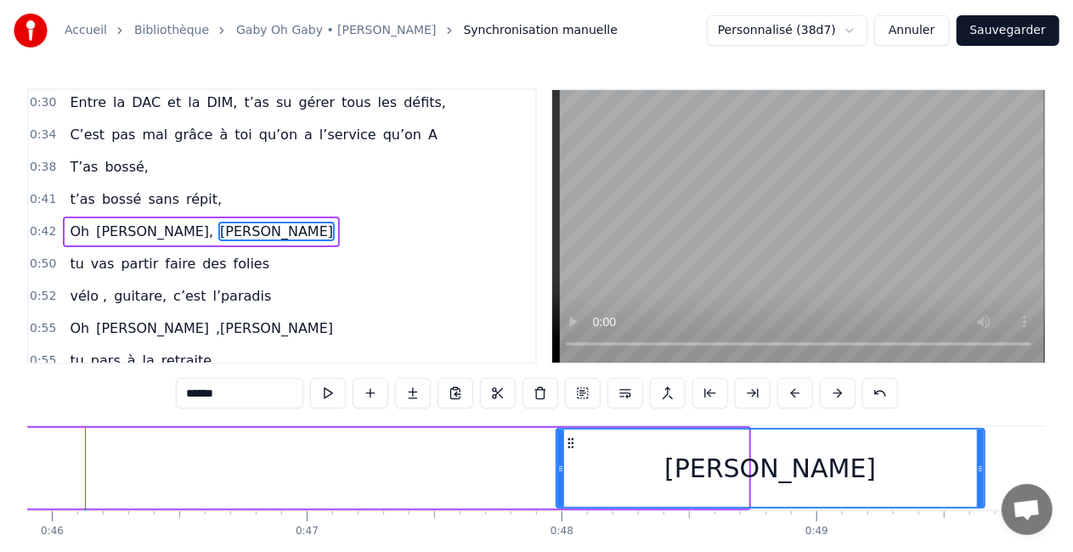
drag, startPoint x: 744, startPoint y: 469, endPoint x: 984, endPoint y: 489, distance: 240.4
click at [984, 489] on div at bounding box center [980, 468] width 7 height 77
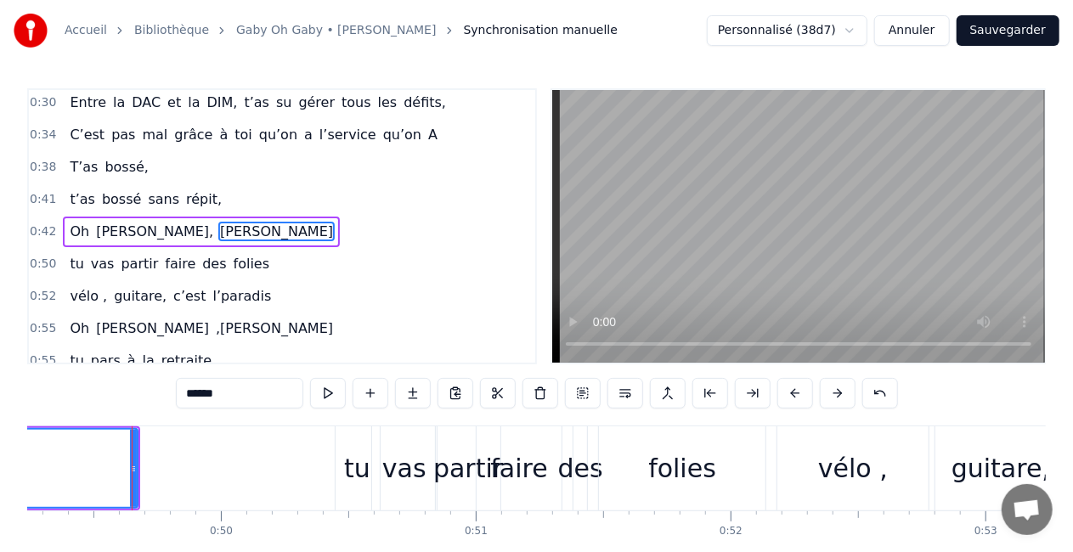
scroll to position [0, 12567]
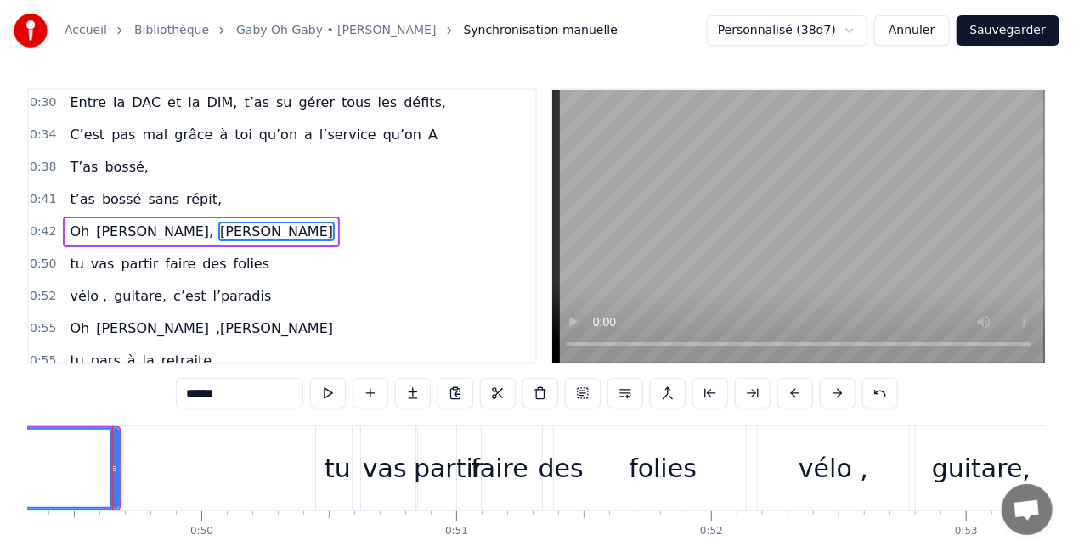
drag, startPoint x: 112, startPoint y: 465, endPoint x: 151, endPoint y: 465, distance: 39.1
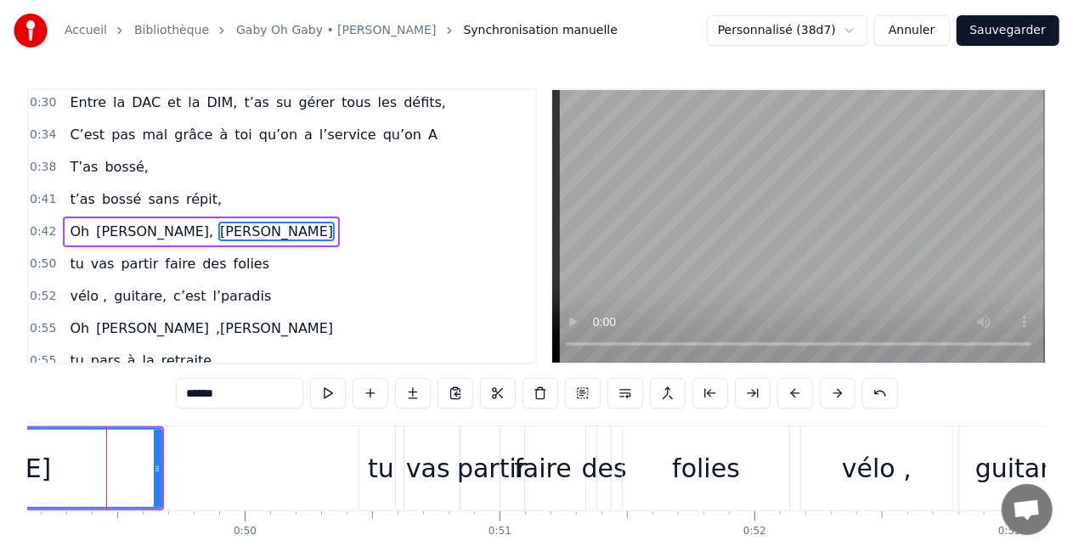
scroll to position [0, 12518]
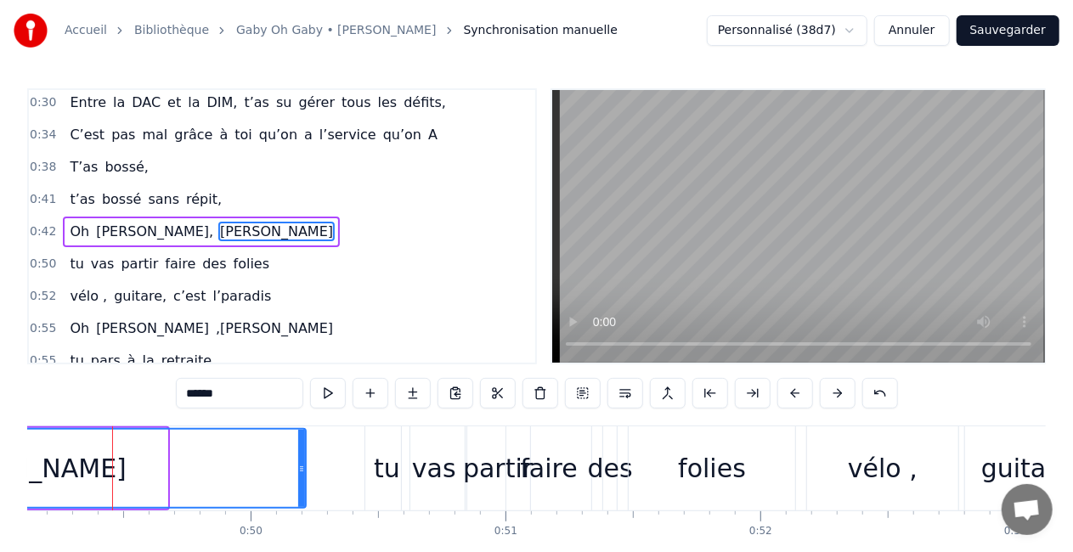
drag, startPoint x: 164, startPoint y: 467, endPoint x: 302, endPoint y: 459, distance: 138.7
click at [302, 459] on div at bounding box center [301, 468] width 7 height 77
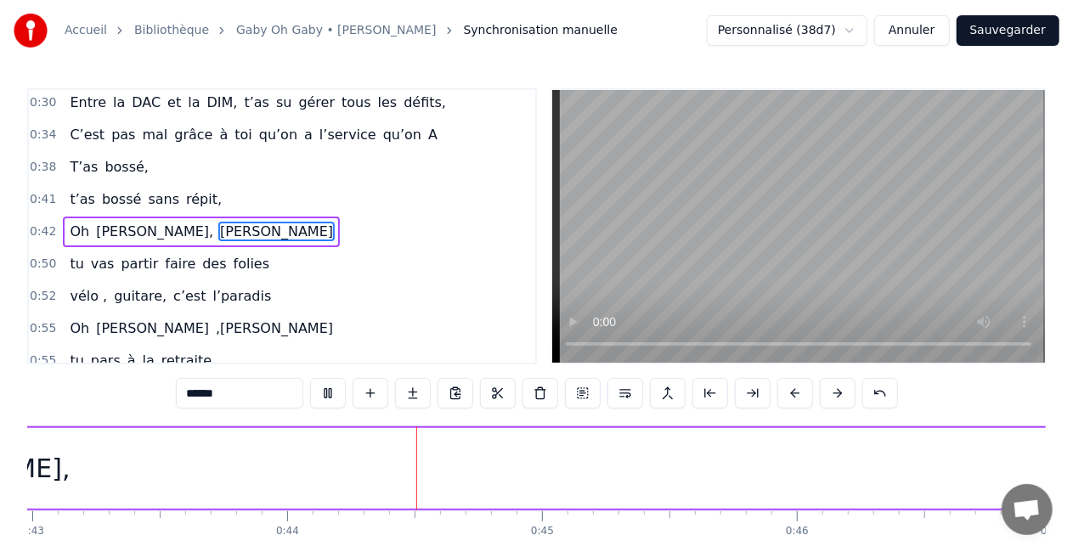
scroll to position [0, 11105]
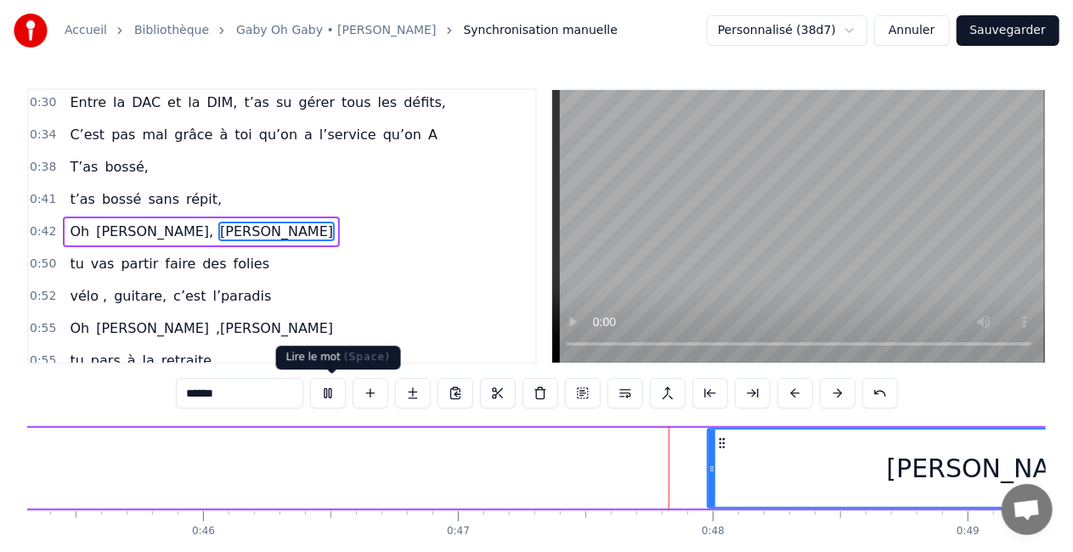
click at [337, 391] on button at bounding box center [328, 393] width 36 height 31
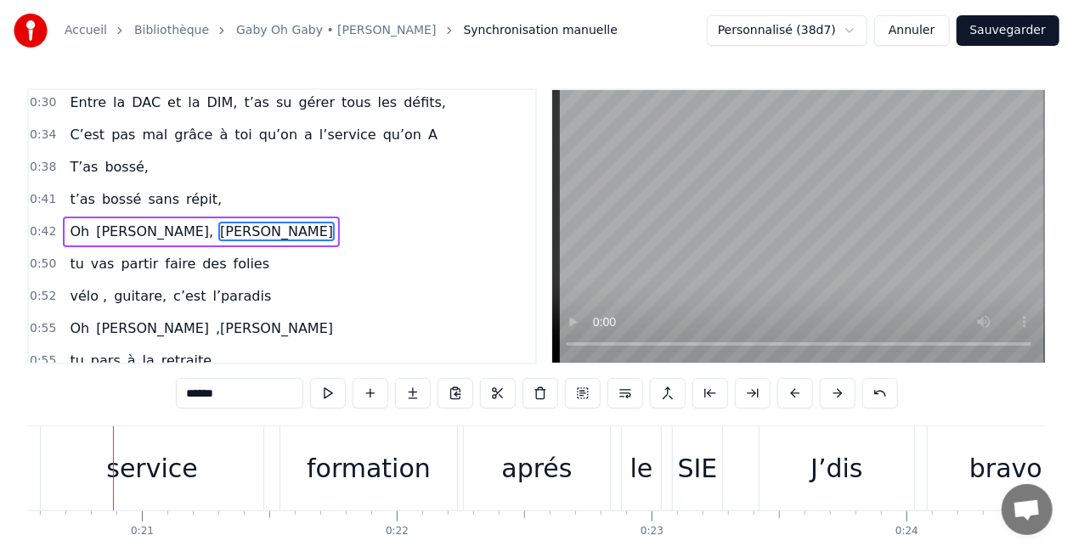
scroll to position [0, 5237]
click at [28, 459] on div "Puis au service formation aprés le SIE" at bounding box center [229, 468] width 992 height 84
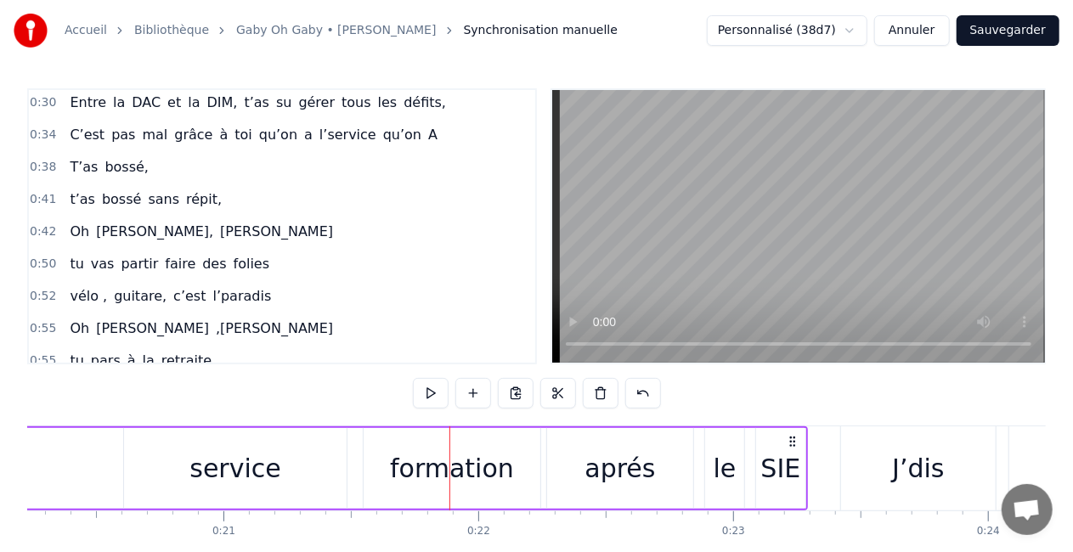
scroll to position [0, 5154]
click at [435, 394] on button at bounding box center [431, 393] width 36 height 31
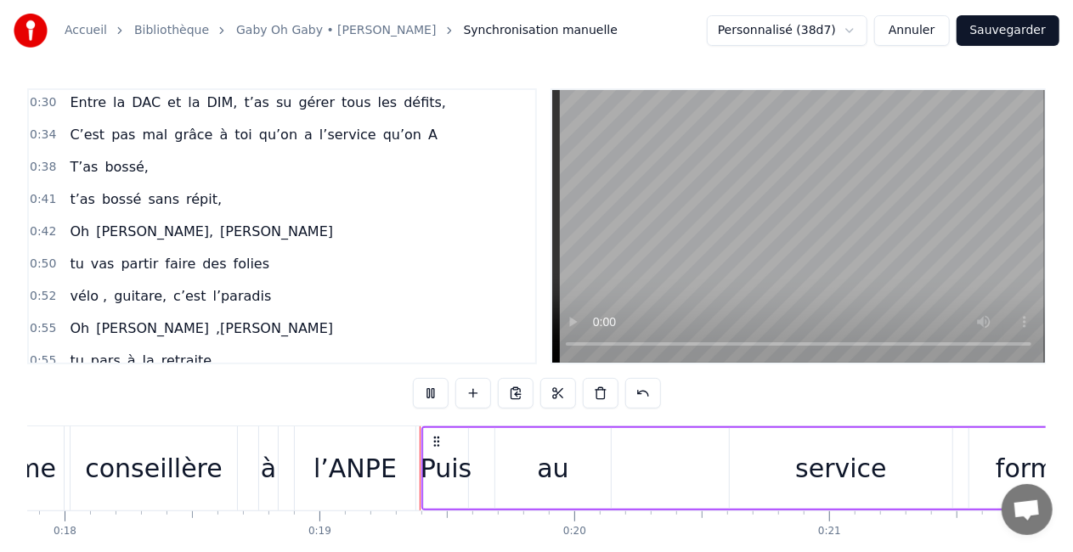
scroll to position [0, 4704]
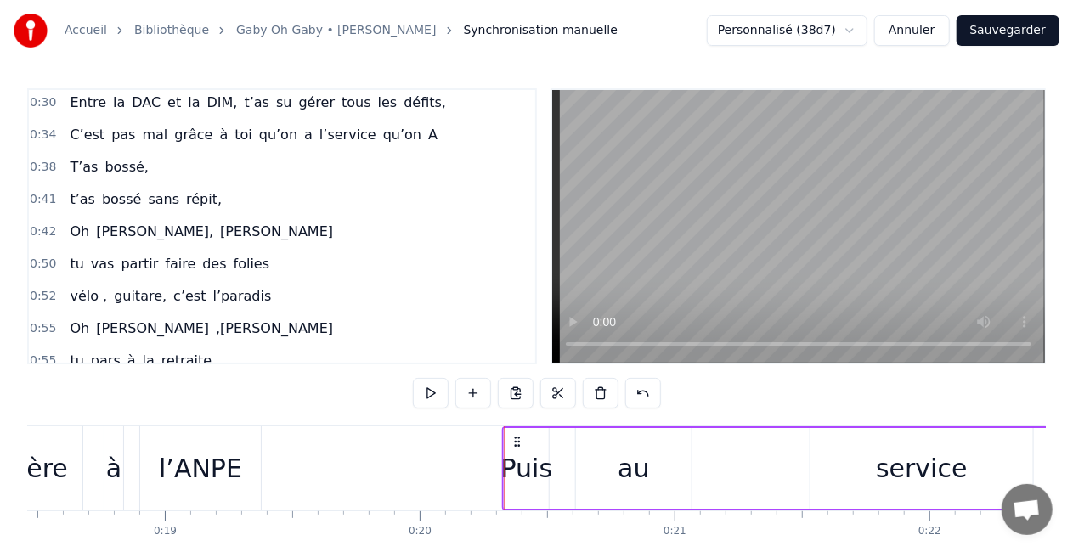
drag, startPoint x: 284, startPoint y: 436, endPoint x: 520, endPoint y: 440, distance: 236.2
click at [520, 440] on icon at bounding box center [517, 442] width 14 height 14
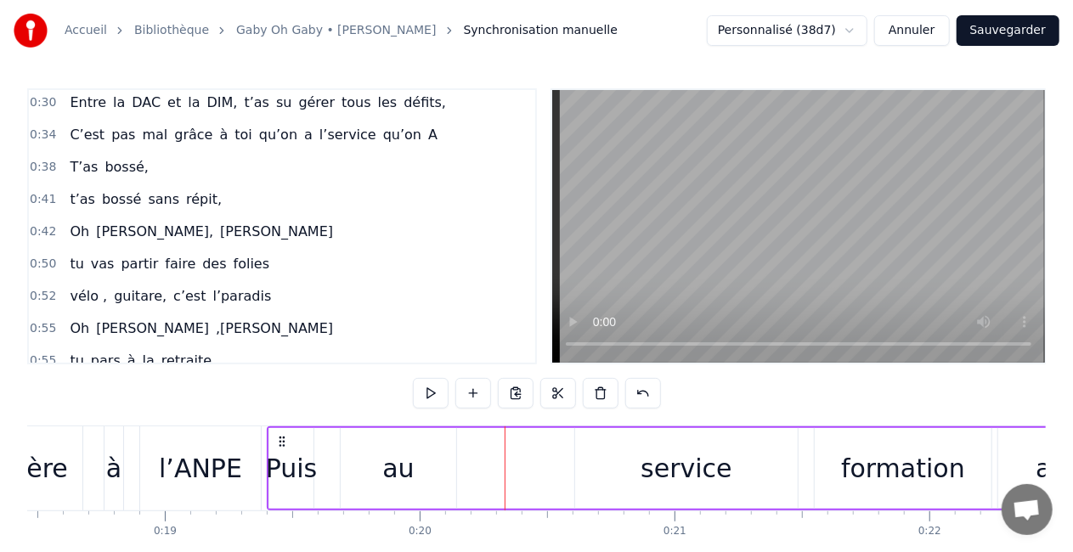
drag, startPoint x: 281, startPoint y: 433, endPoint x: 341, endPoint y: 434, distance: 60.3
click at [341, 434] on div "Puis au service formation aprés le SIE" at bounding box center [763, 468] width 992 height 84
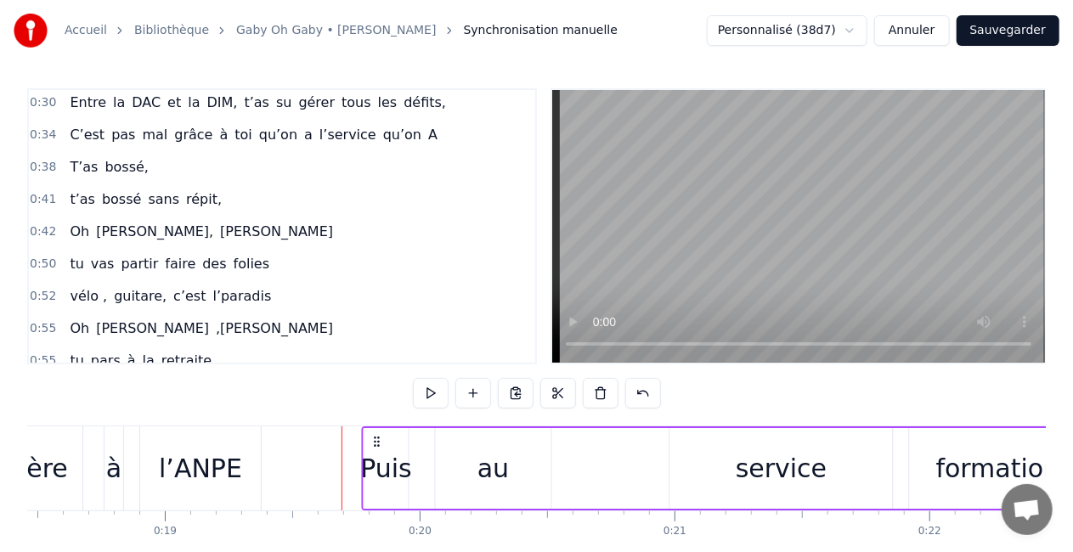
drag, startPoint x: 280, startPoint y: 442, endPoint x: 438, endPoint y: 437, distance: 158.1
click at [384, 437] on icon at bounding box center [377, 442] width 14 height 14
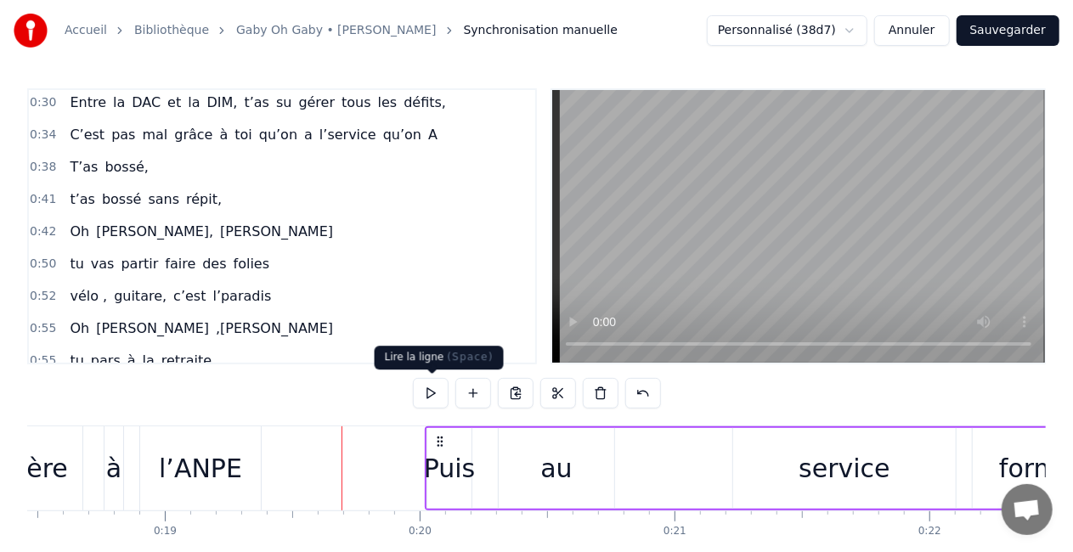
click at [450, 394] on div at bounding box center [537, 393] width 248 height 31
click at [438, 392] on button at bounding box center [431, 393] width 36 height 31
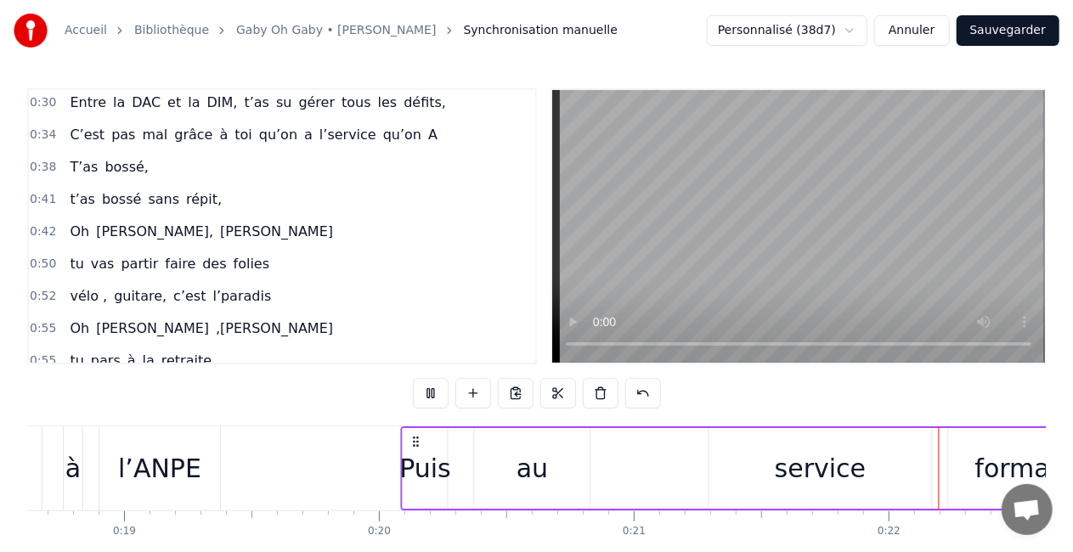
drag, startPoint x: 442, startPoint y: 440, endPoint x: 499, endPoint y: 439, distance: 56.9
click at [499, 439] on div "Puis au service formation aprés le SIE" at bounding box center [897, 468] width 992 height 84
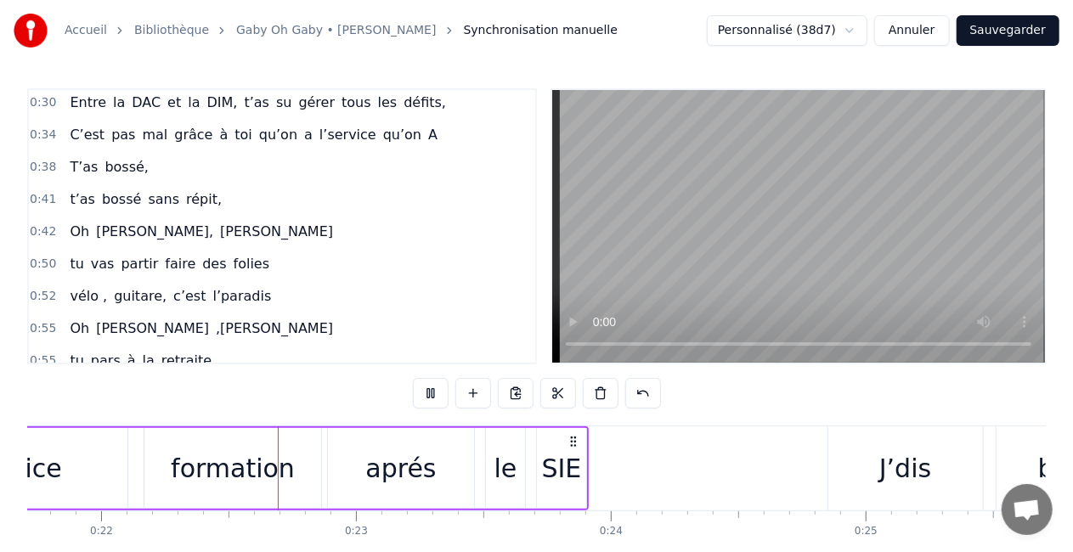
scroll to position [0, 5559]
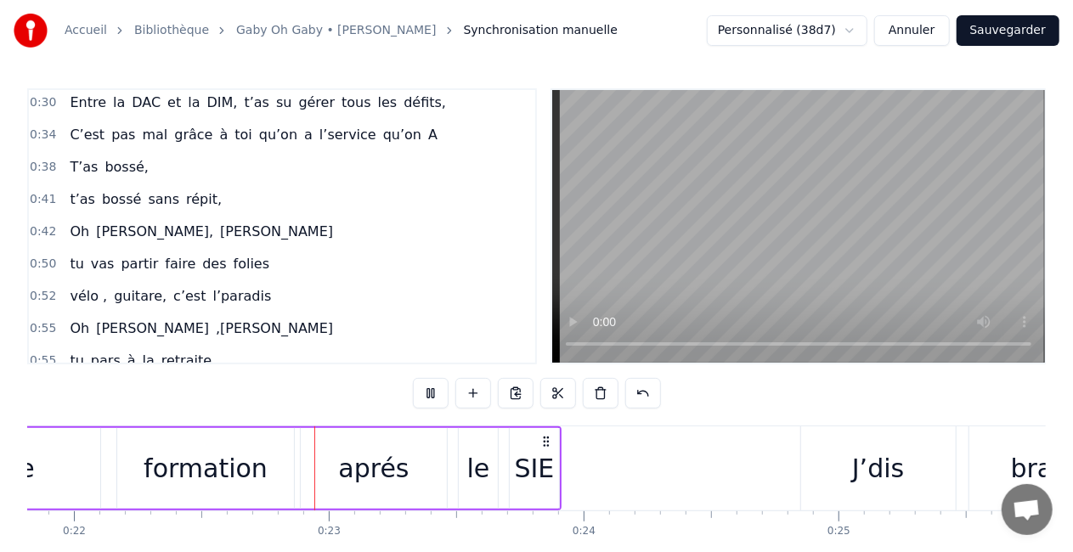
drag, startPoint x: 392, startPoint y: 444, endPoint x: 306, endPoint y: 465, distance: 88.4
click at [306, 465] on div "aprés" at bounding box center [374, 468] width 146 height 81
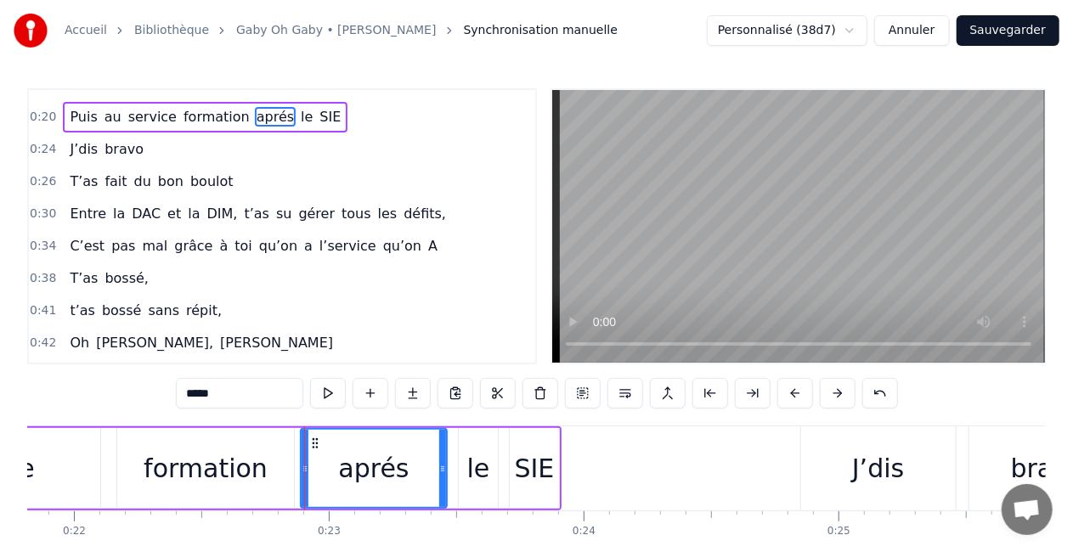
scroll to position [0, 0]
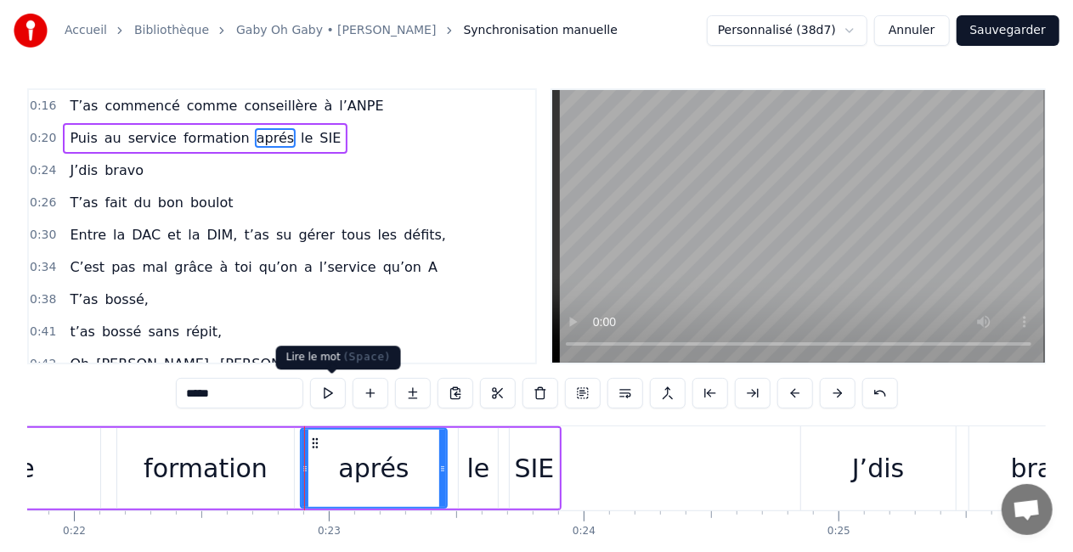
click at [327, 392] on button at bounding box center [328, 393] width 36 height 31
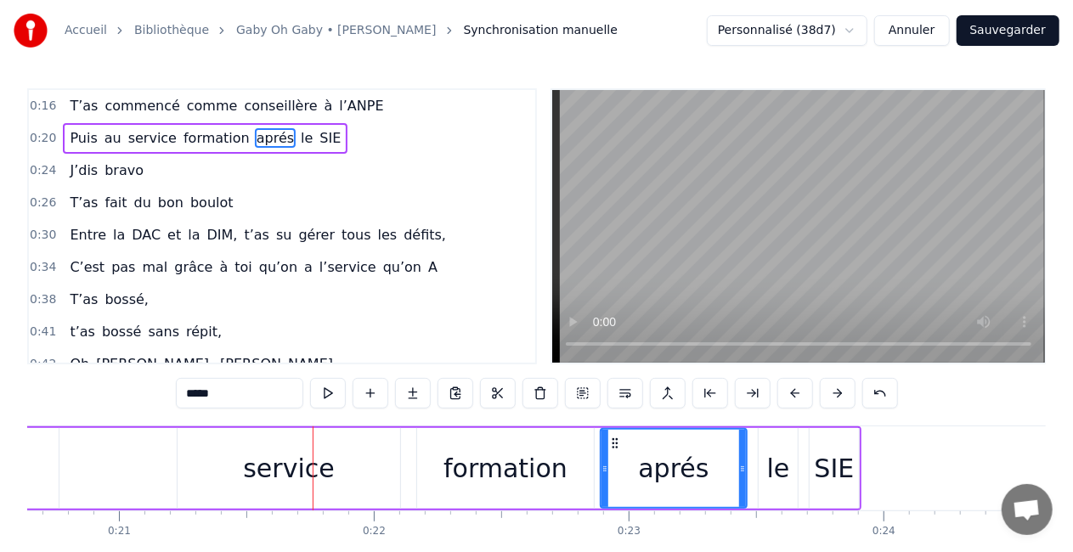
scroll to position [0, 5293]
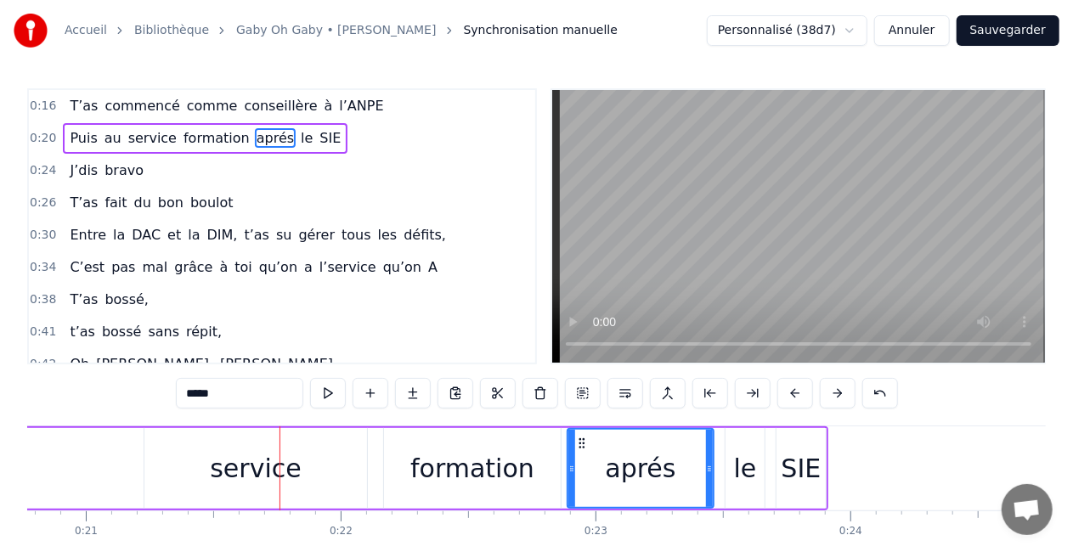
drag, startPoint x: 97, startPoint y: 476, endPoint x: 144, endPoint y: 476, distance: 47.6
click at [144, 476] on div "Puis au service formation aprés le SIE" at bounding box center [332, 468] width 992 height 84
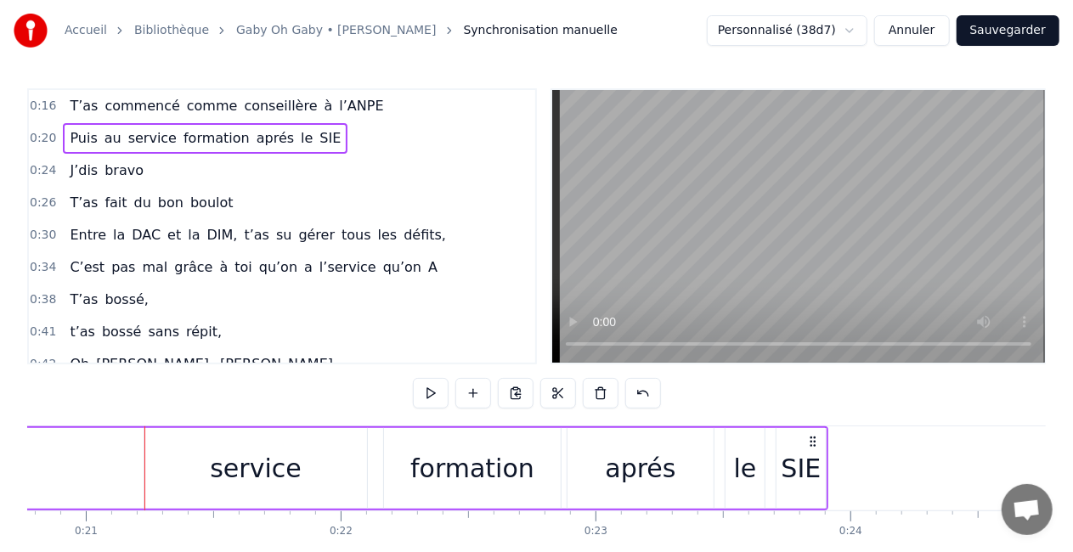
drag, startPoint x: 123, startPoint y: 528, endPoint x: 193, endPoint y: 533, distance: 69.8
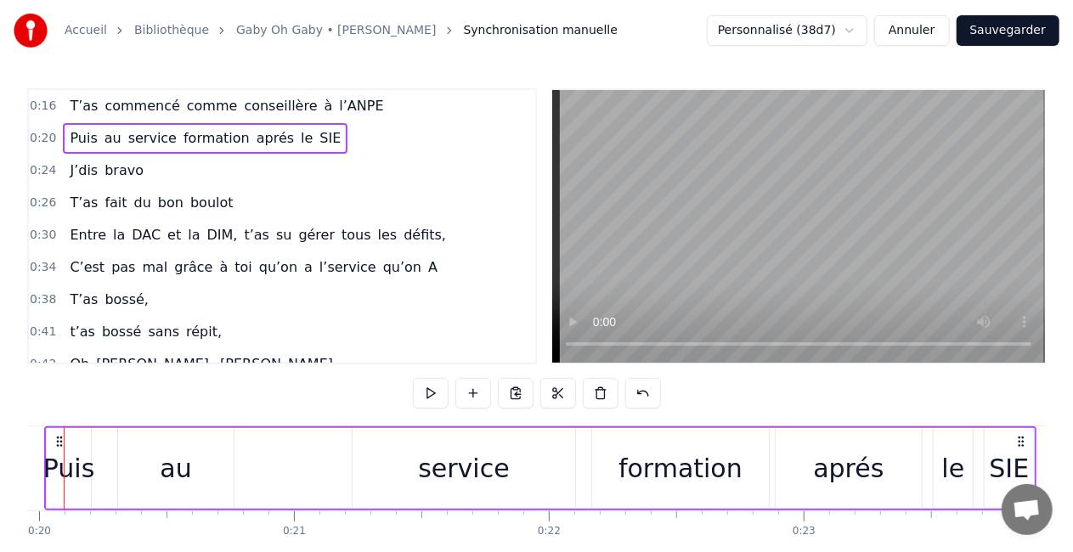
scroll to position [0, 5036]
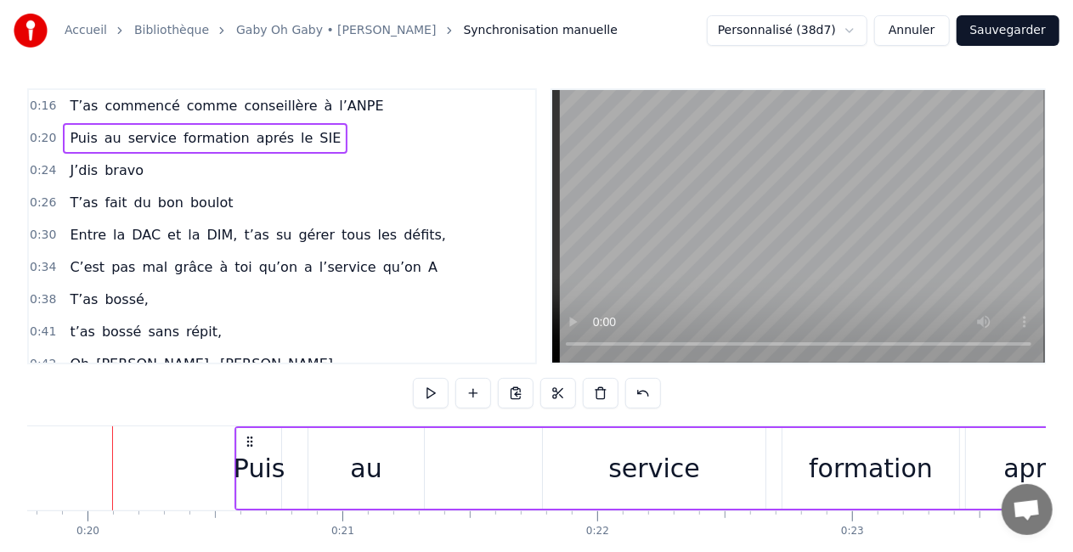
drag, startPoint x: 107, startPoint y: 439, endPoint x: 248, endPoint y: 439, distance: 141.0
click at [248, 439] on icon at bounding box center [250, 442] width 14 height 14
click at [431, 389] on button at bounding box center [431, 393] width 36 height 31
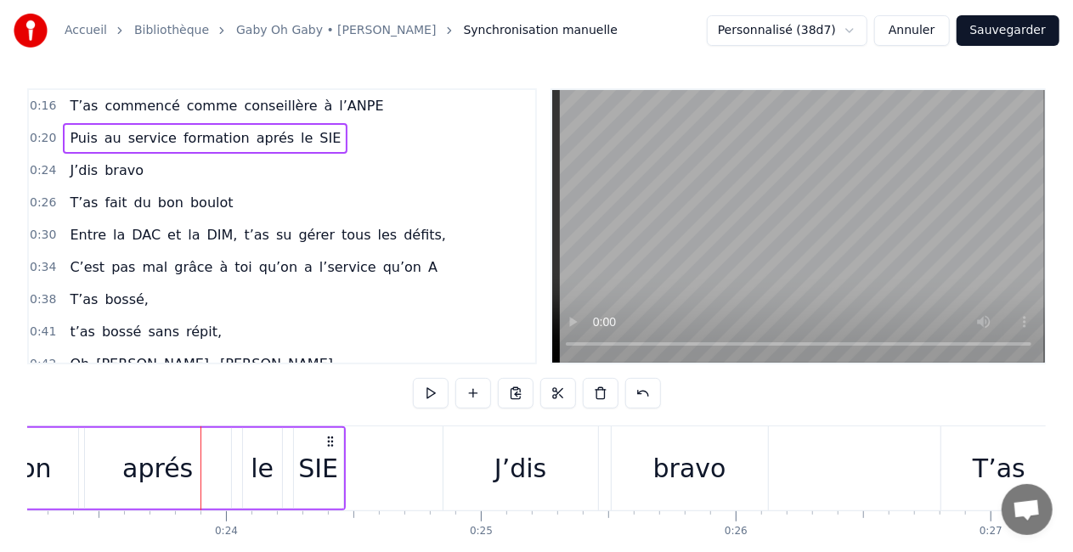
scroll to position [0, 5919]
click at [185, 482] on div "aprés" at bounding box center [155, 468] width 146 height 81
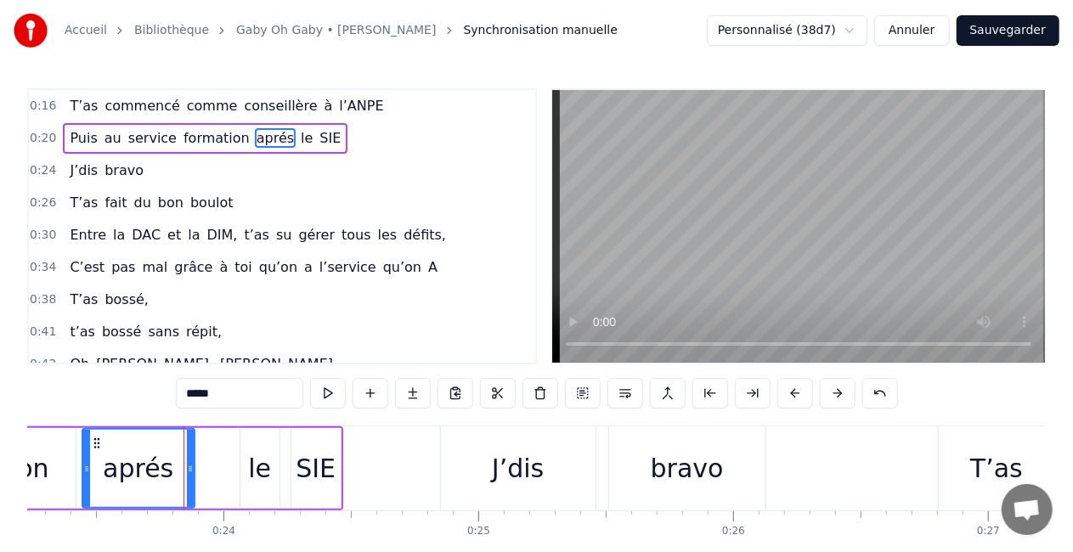
drag, startPoint x: 224, startPoint y: 465, endPoint x: 190, endPoint y: 479, distance: 36.6
click at [190, 479] on div at bounding box center [190, 468] width 7 height 77
drag, startPoint x: 274, startPoint y: 467, endPoint x: 260, endPoint y: 468, distance: 13.6
click at [260, 468] on div "le" at bounding box center [259, 468] width 39 height 81
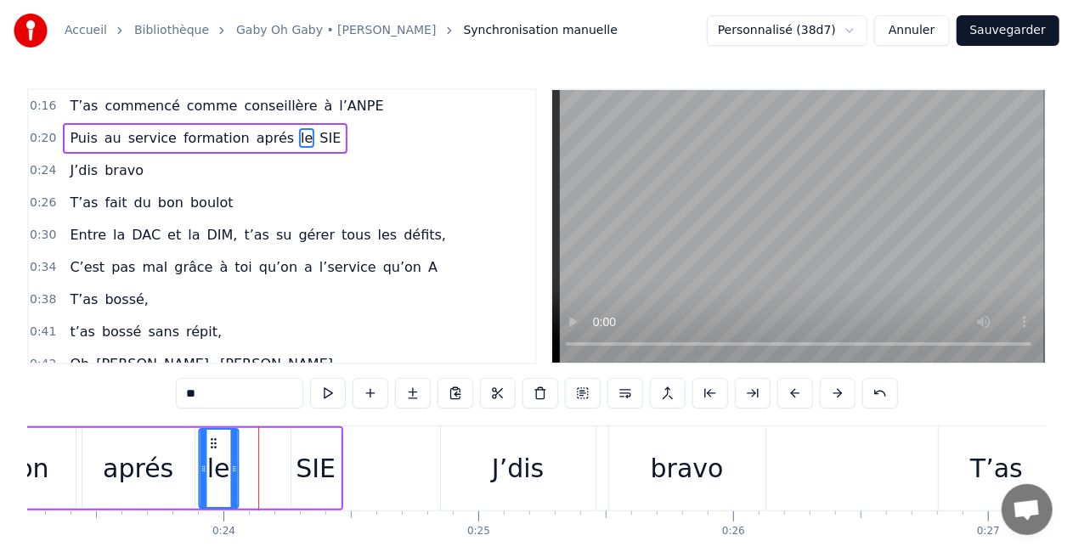
scroll to position [0, 5916]
drag, startPoint x: 252, startPoint y: 441, endPoint x: 216, endPoint y: 445, distance: 36.8
click at [216, 445] on icon at bounding box center [216, 444] width 14 height 14
click at [310, 462] on div "SIE" at bounding box center [319, 468] width 40 height 38
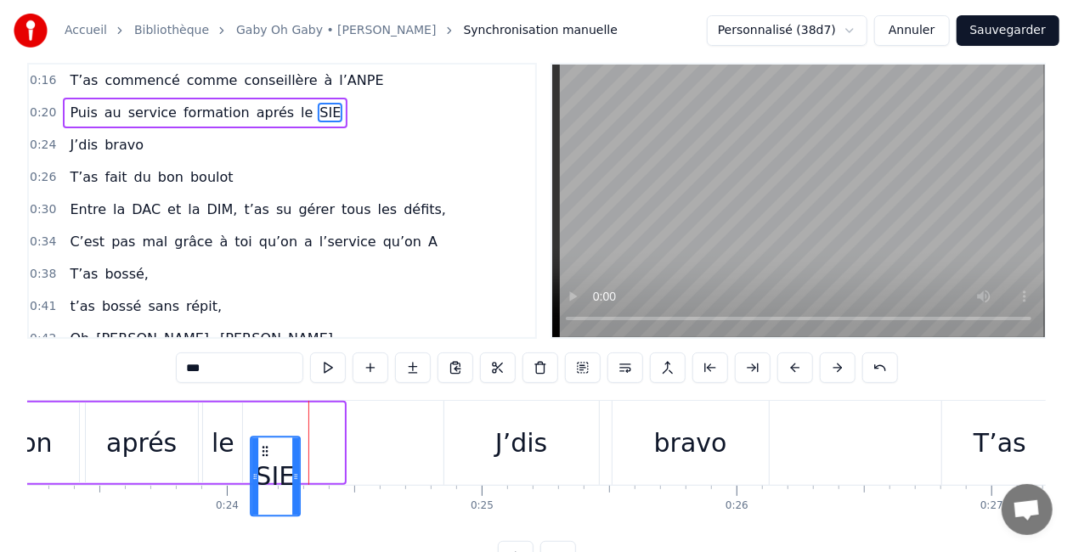
scroll to position [42, 0]
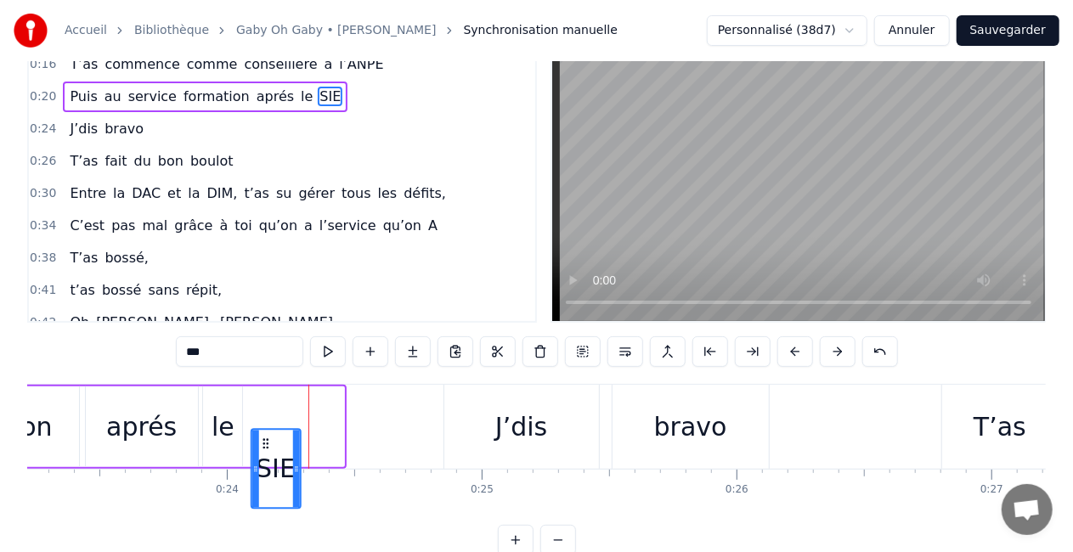
drag, startPoint x: 307, startPoint y: 439, endPoint x: 262, endPoint y: 426, distance: 47.6
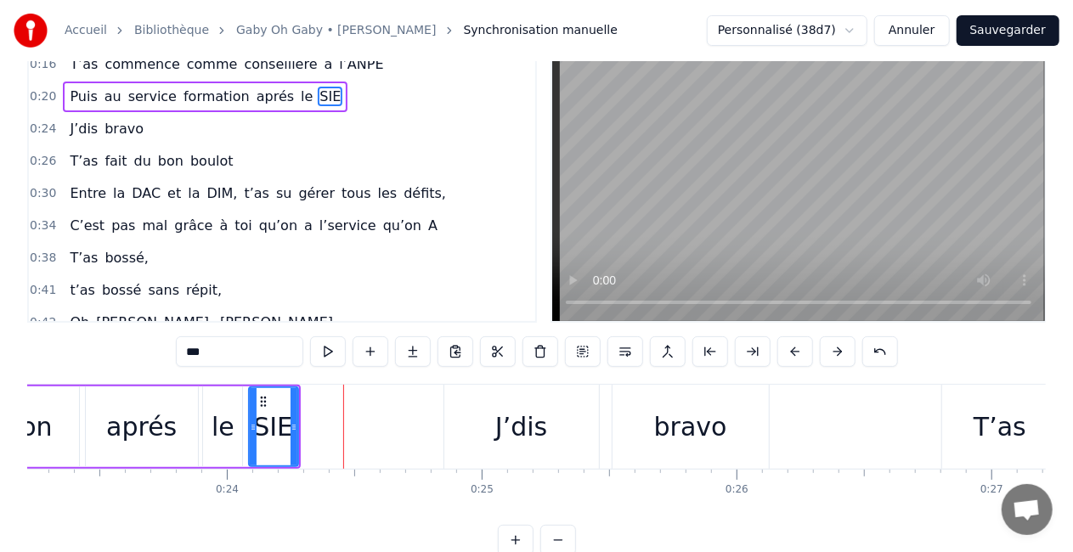
click at [93, 421] on div "aprés" at bounding box center [142, 426] width 112 height 81
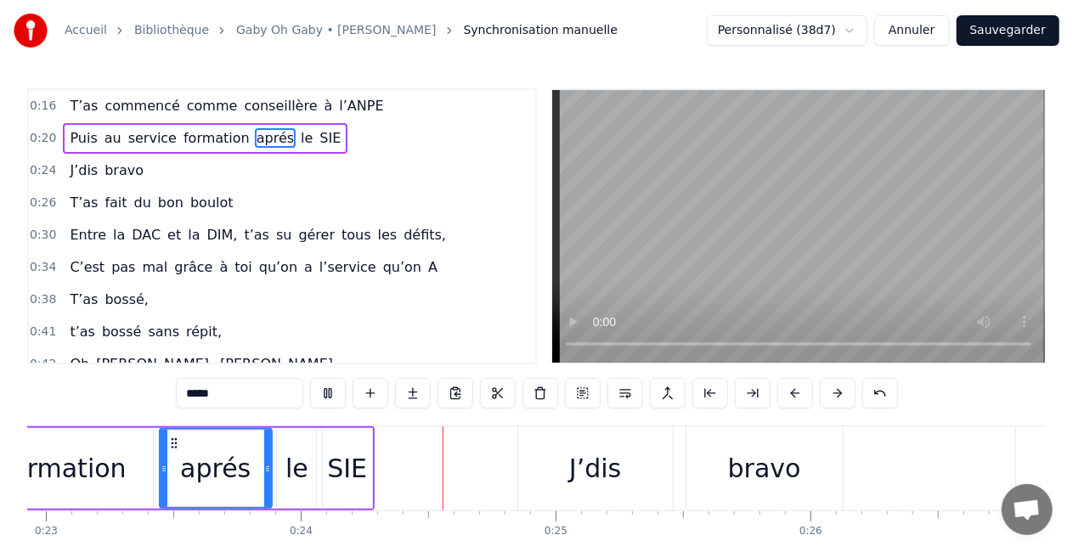
scroll to position [0, 6023]
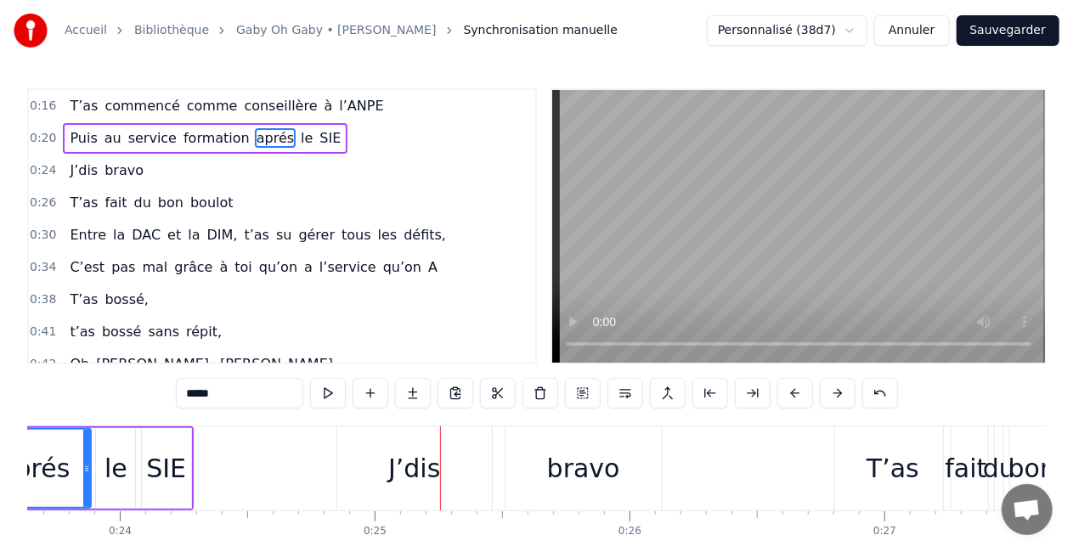
click at [110, 488] on div "le" at bounding box center [115, 468] width 39 height 81
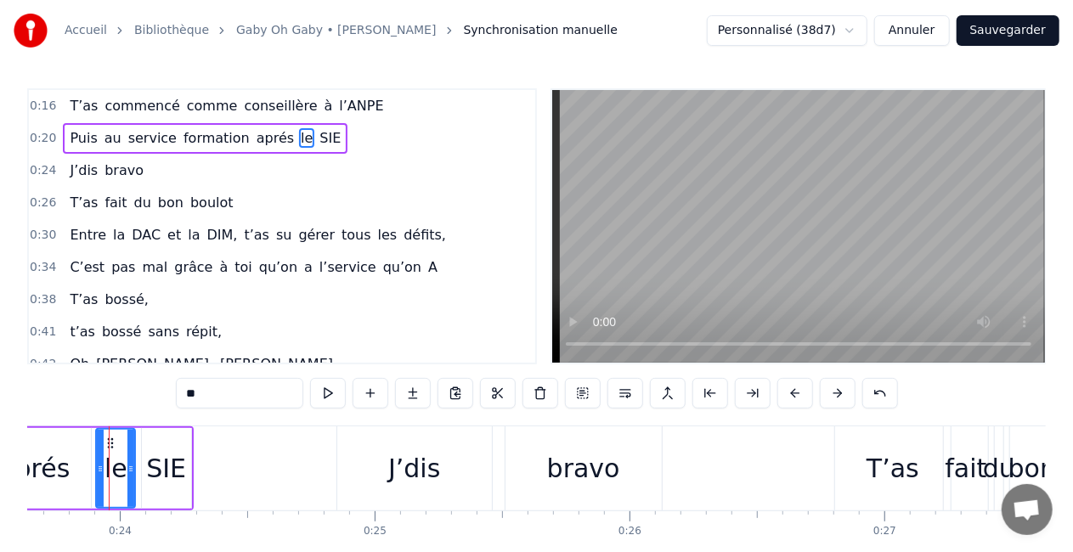
scroll to position [0, 6020]
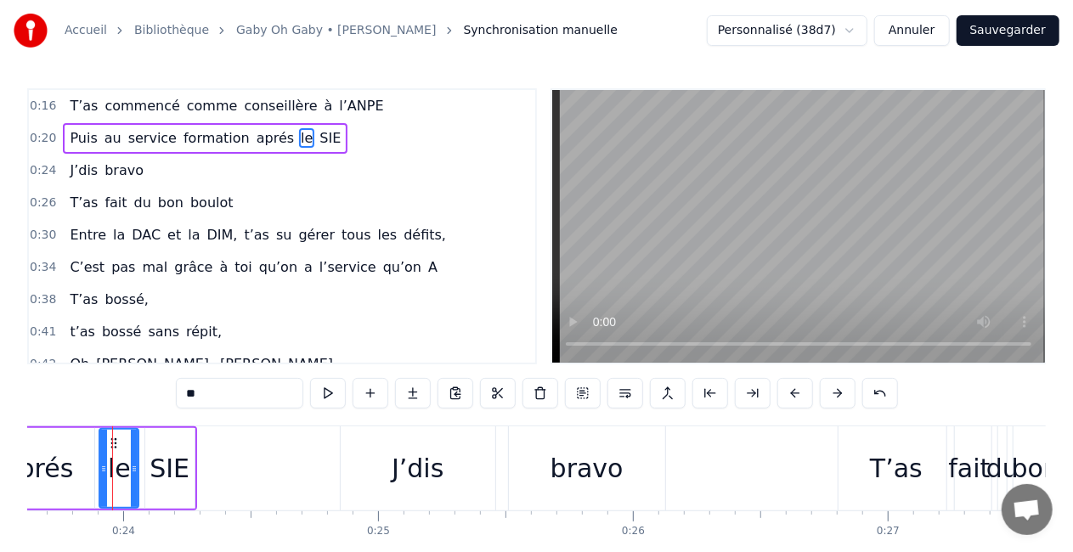
click at [153, 477] on div "SIE" at bounding box center [169, 468] width 40 height 38
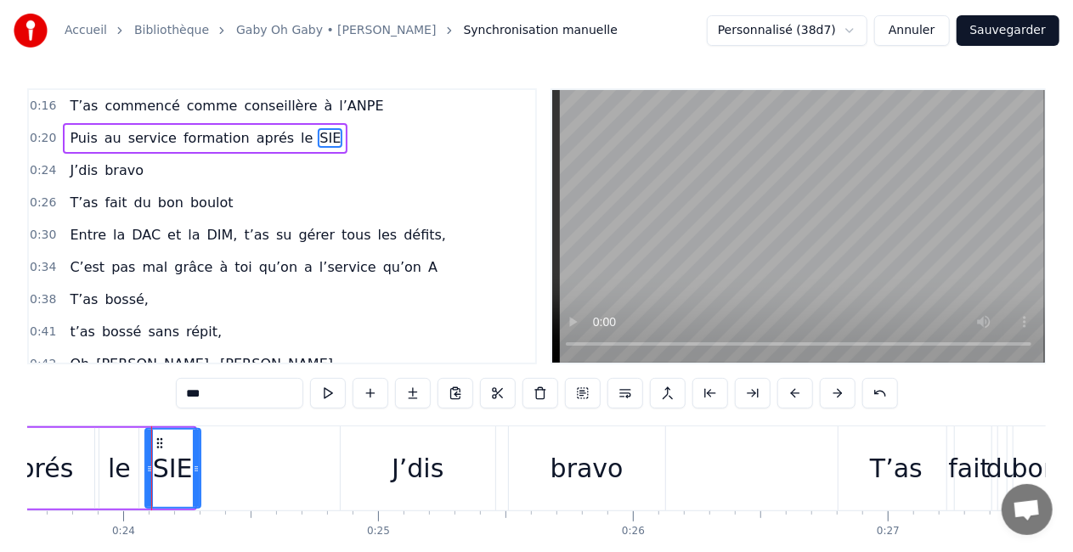
click at [196, 465] on icon at bounding box center [196, 469] width 7 height 14
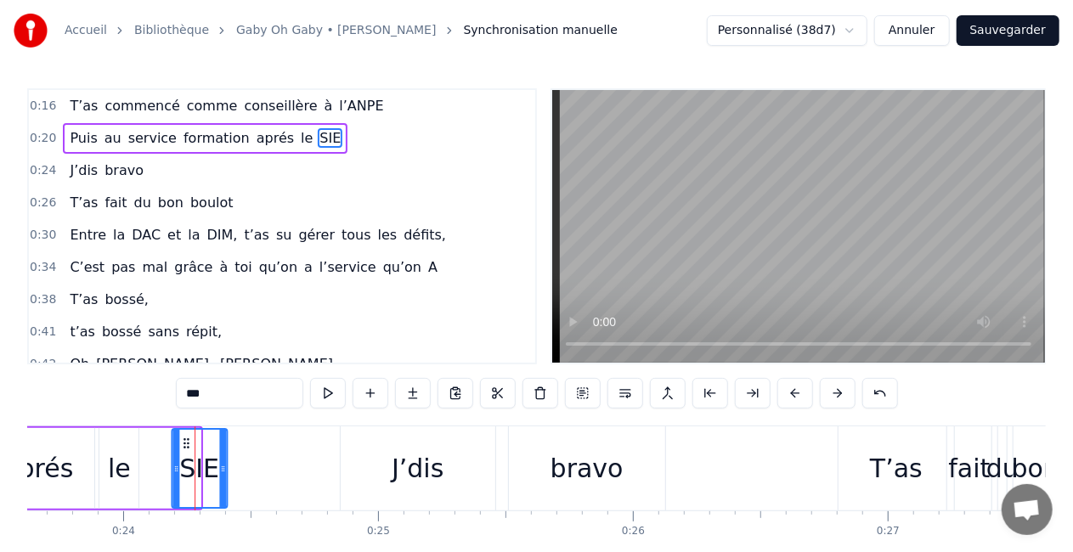
drag, startPoint x: 158, startPoint y: 439, endPoint x: 184, endPoint y: 440, distance: 26.3
click at [184, 440] on circle at bounding box center [183, 439] width 1 height 1
click at [132, 452] on div "le" at bounding box center [118, 468] width 39 height 81
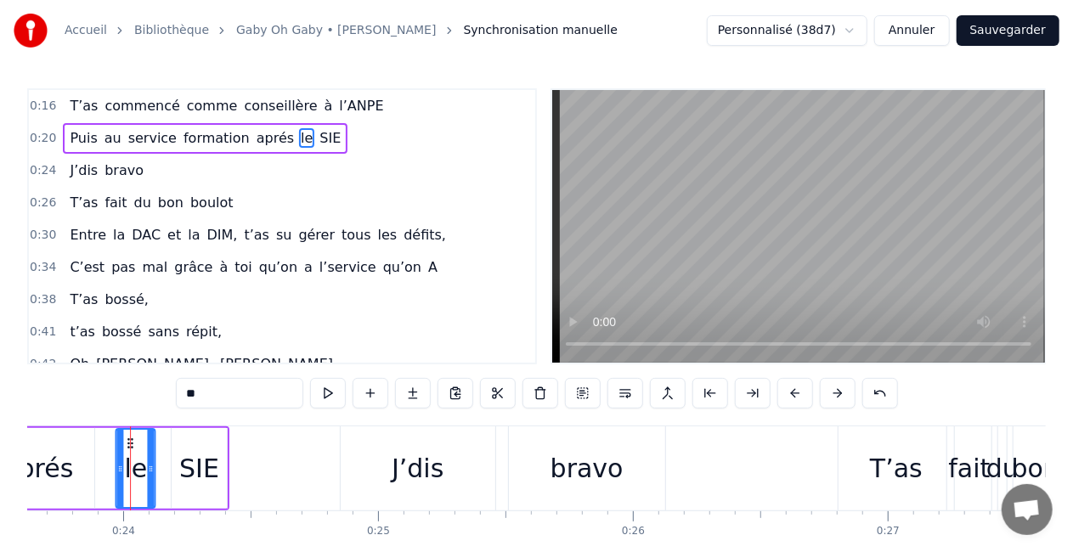
drag, startPoint x: 107, startPoint y: 441, endPoint x: 124, endPoint y: 441, distance: 17.0
click at [124, 441] on icon at bounding box center [131, 444] width 14 height 14
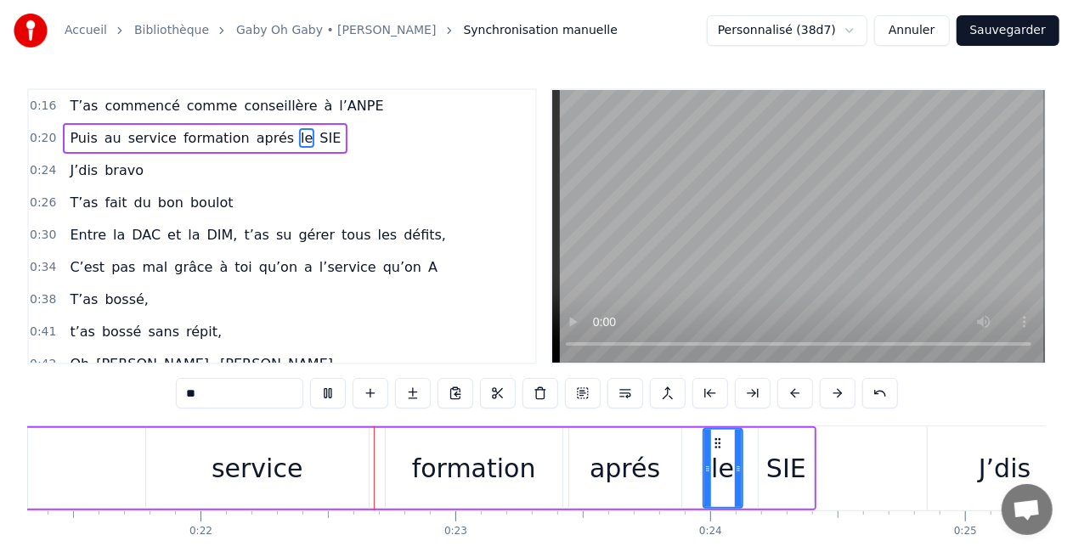
scroll to position [0, 5569]
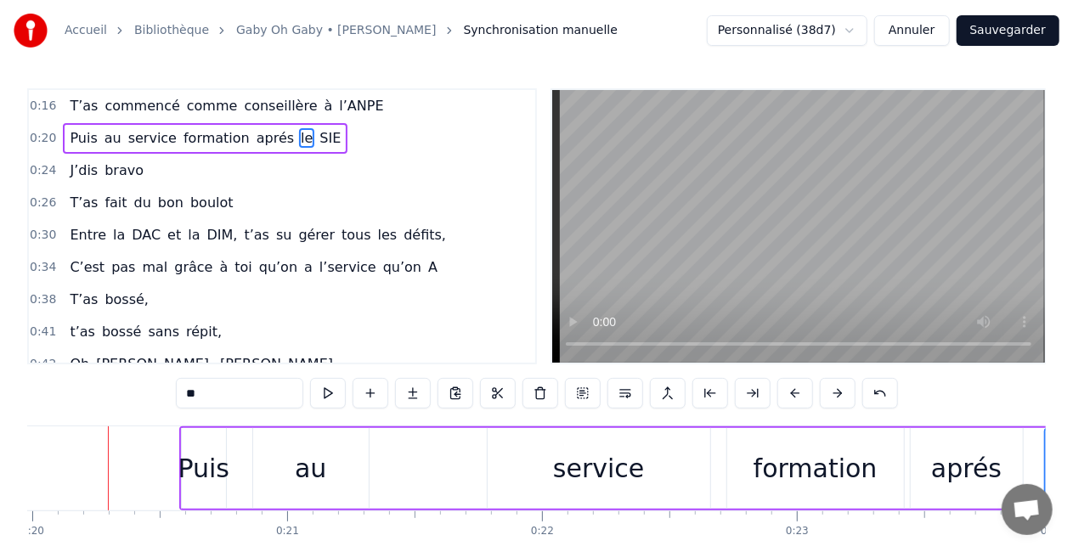
scroll to position [0, 5086]
click at [629, 452] on div "service" at bounding box center [603, 468] width 91 height 38
type input "*******"
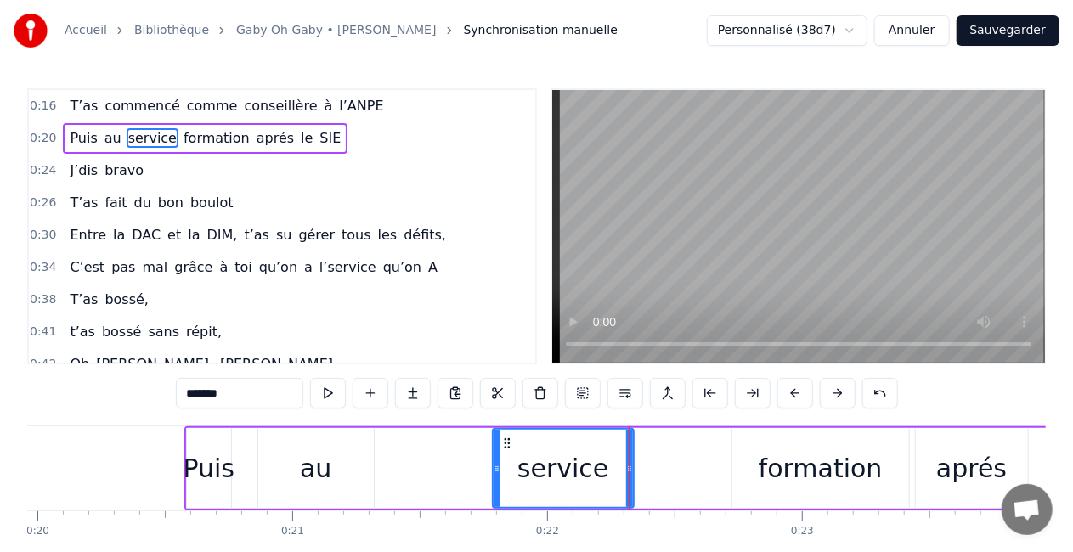
drag, startPoint x: 711, startPoint y: 466, endPoint x: 629, endPoint y: 477, distance: 83.0
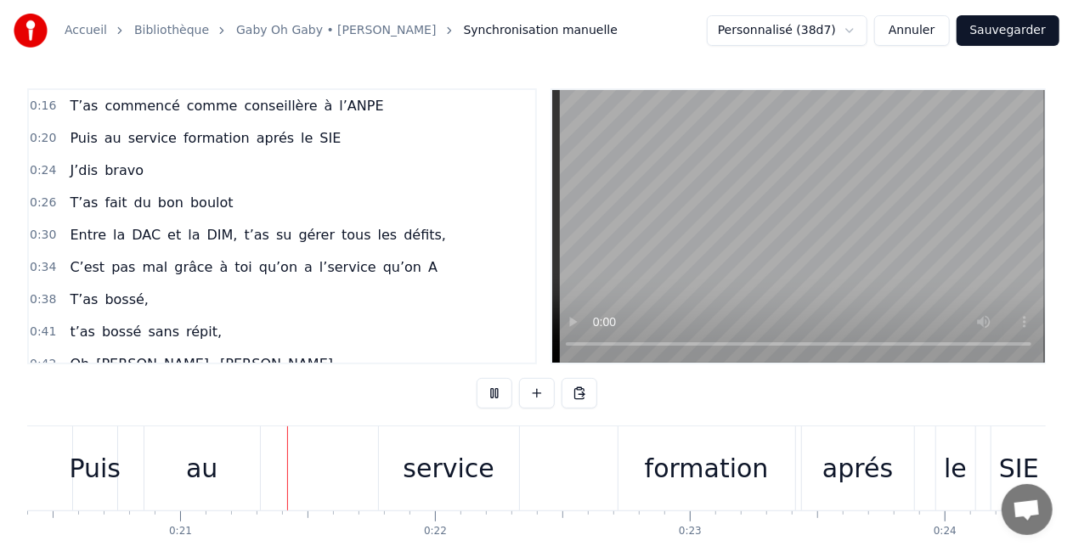
scroll to position [0, 5217]
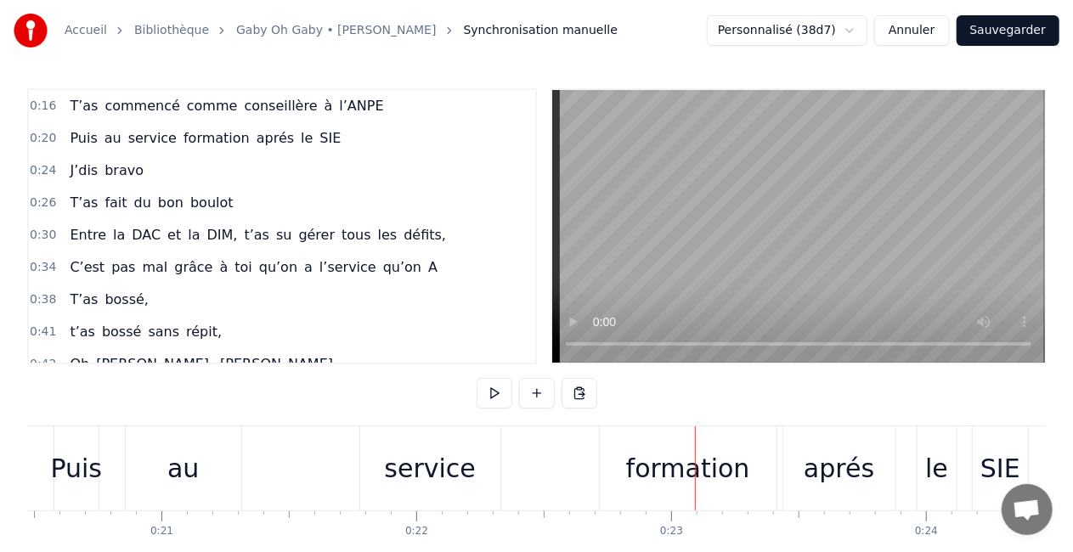
drag, startPoint x: 427, startPoint y: 482, endPoint x: 396, endPoint y: 484, distance: 31.5
click at [396, 484] on div "service" at bounding box center [429, 468] width 91 height 38
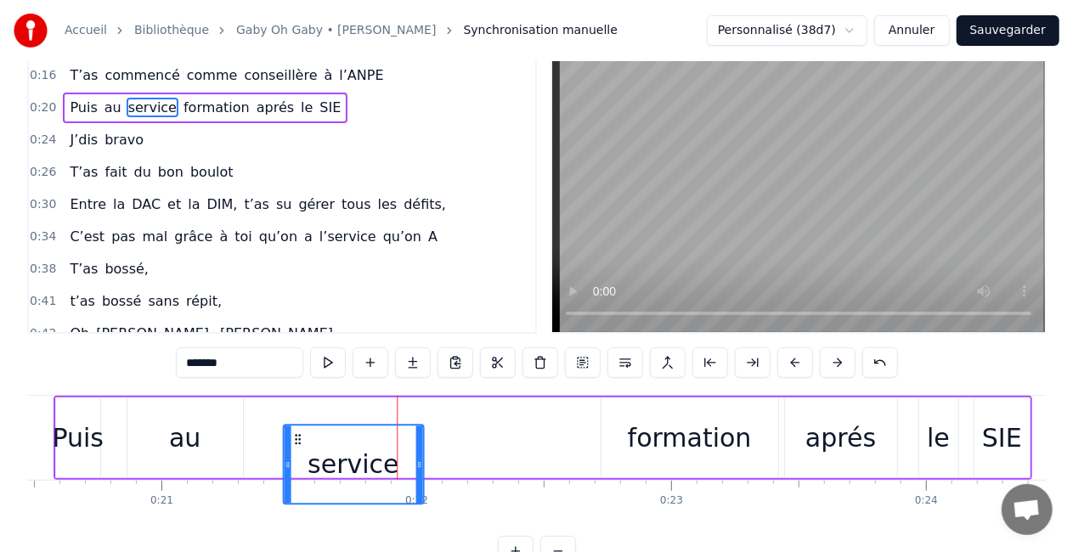
scroll to position [32, 0]
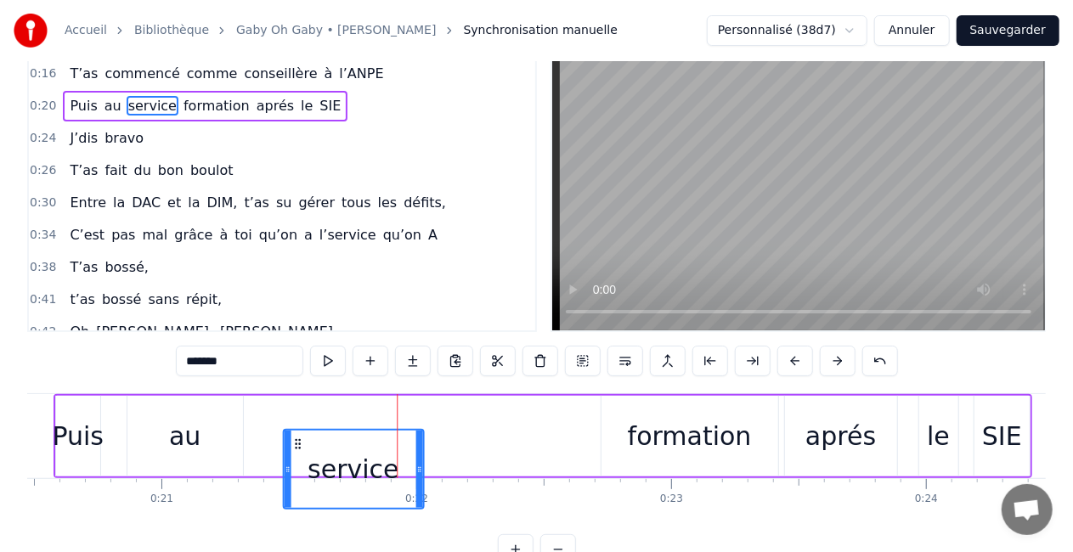
drag, startPoint x: 375, startPoint y: 441, endPoint x: 300, endPoint y: 413, distance: 80.6
click at [300, 413] on div "Puis au service formation aprés le SIE" at bounding box center [543, 436] width 979 height 84
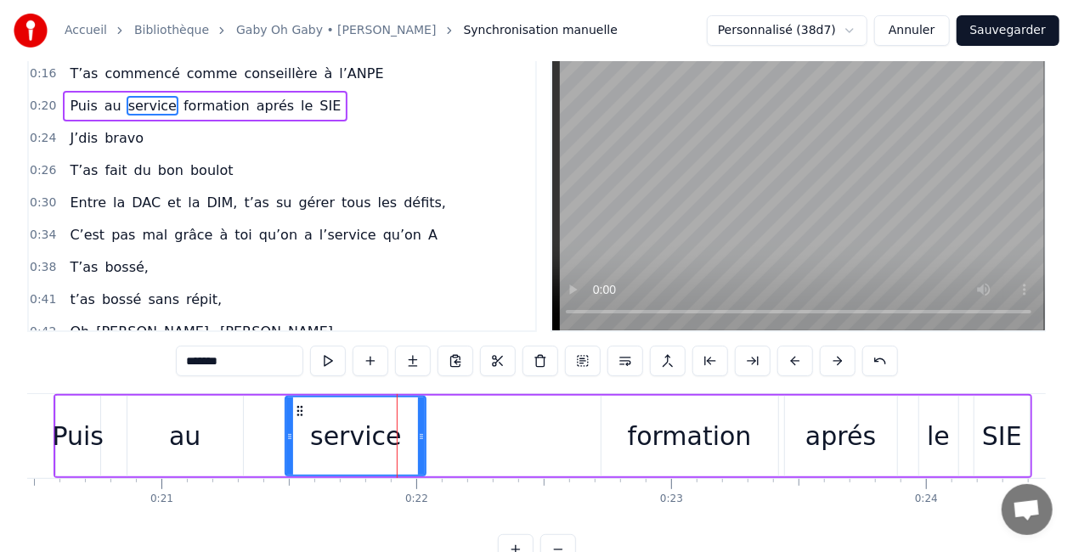
click at [427, 434] on div "Puis au service formation aprés le SIE" at bounding box center [543, 436] width 979 height 84
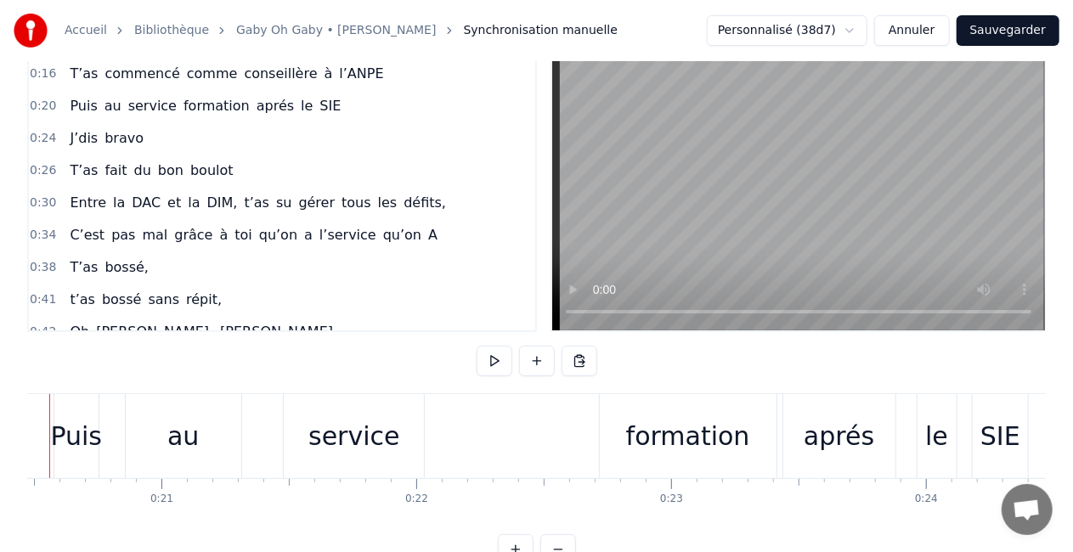
scroll to position [0, 5154]
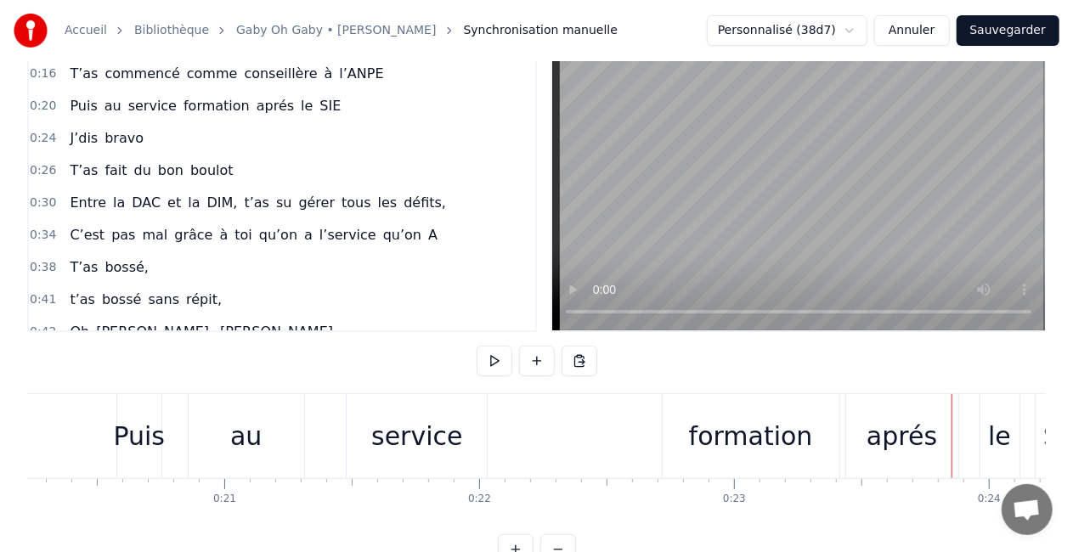
click at [742, 422] on div "formation" at bounding box center [751, 436] width 124 height 38
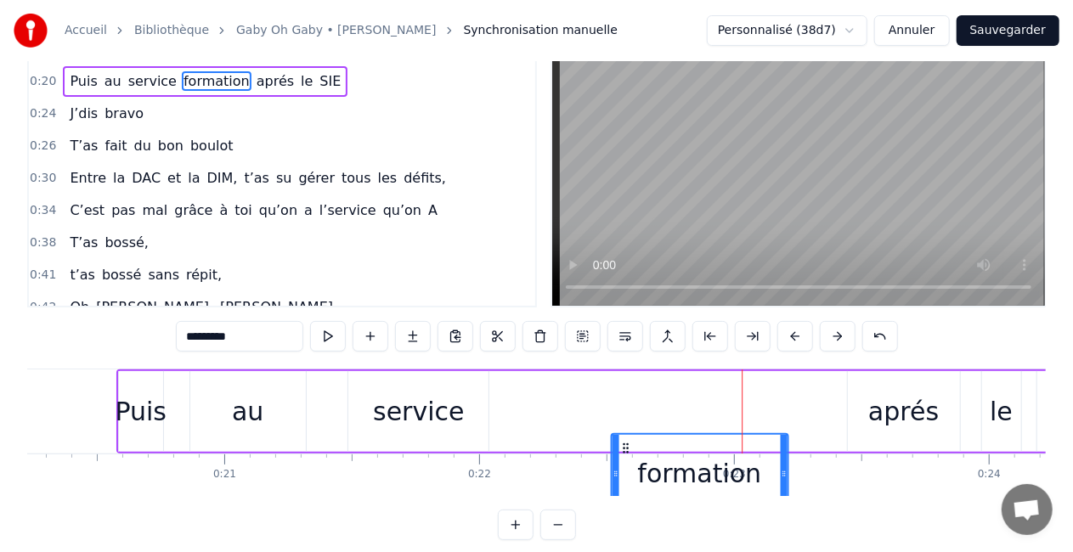
scroll to position [61, 0]
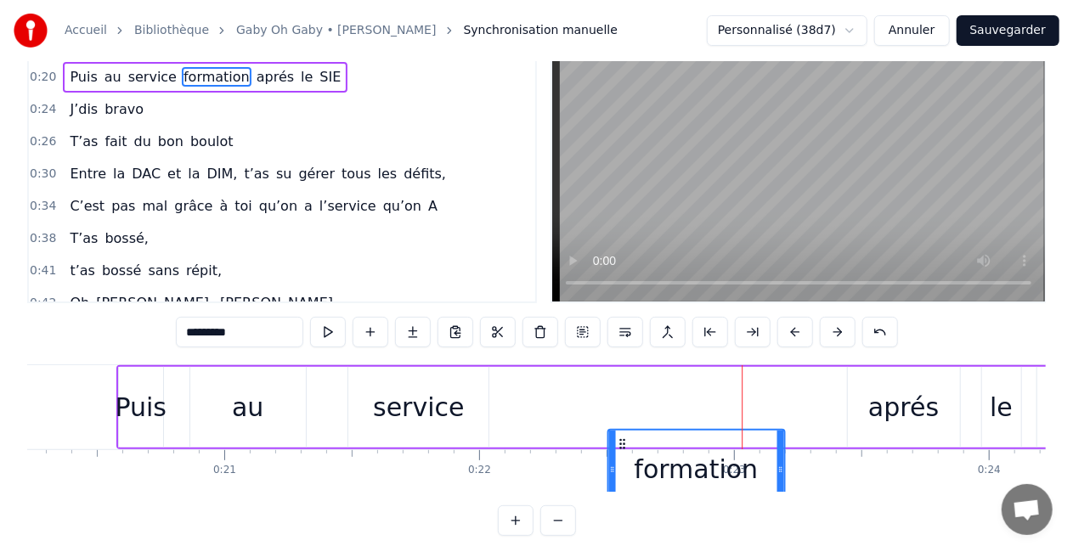
drag, startPoint x: 676, startPoint y: 445, endPoint x: 618, endPoint y: 426, distance: 60.7
click at [618, 426] on div "Puis au service formation aprés le SIE" at bounding box center [605, 407] width 979 height 84
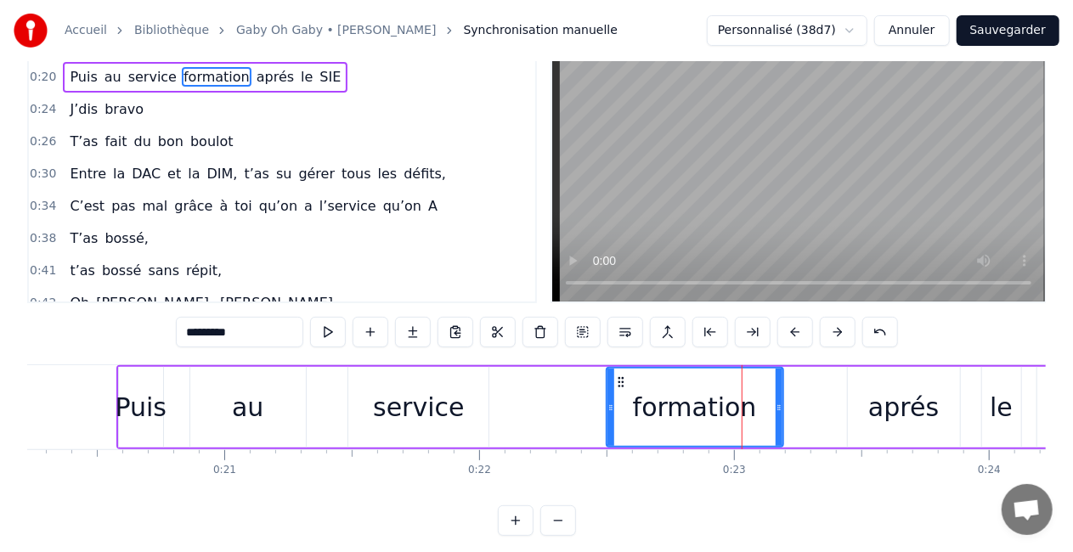
click at [867, 409] on div "aprés" at bounding box center [904, 407] width 112 height 81
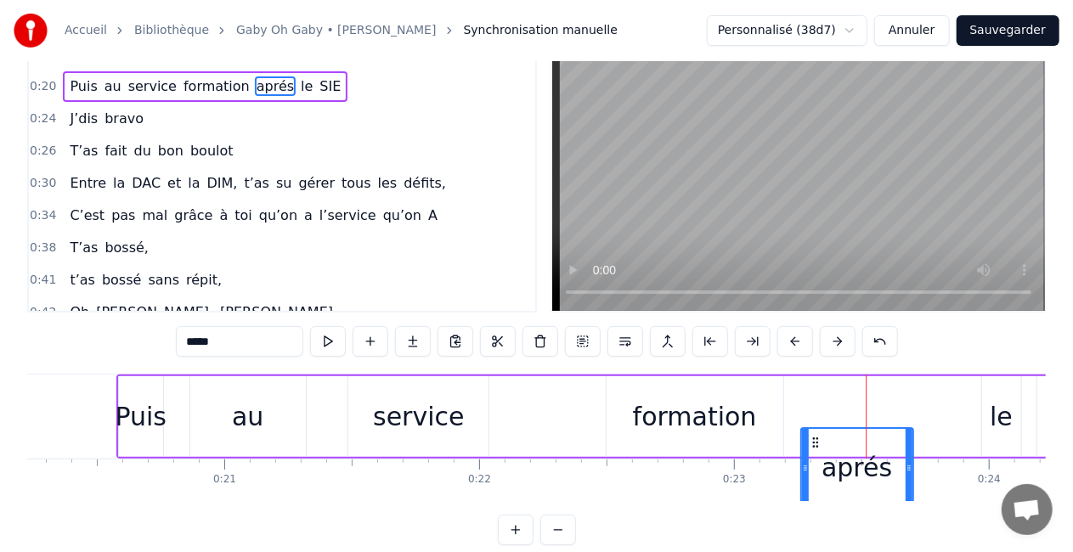
scroll to position [63, 0]
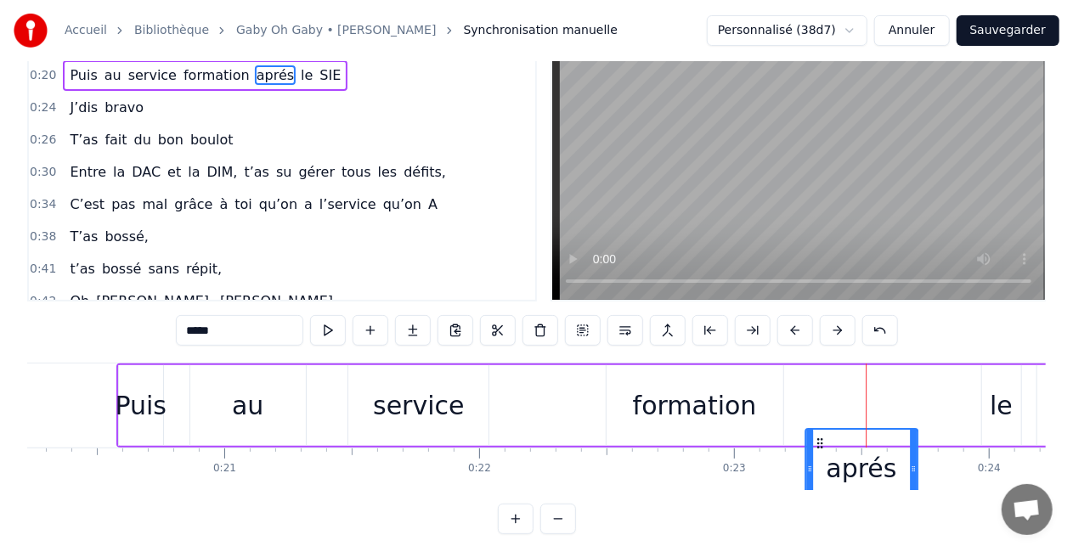
drag, startPoint x: 863, startPoint y: 438, endPoint x: 821, endPoint y: 429, distance: 43.5
click at [821, 430] on div "aprés" at bounding box center [861, 468] width 110 height 77
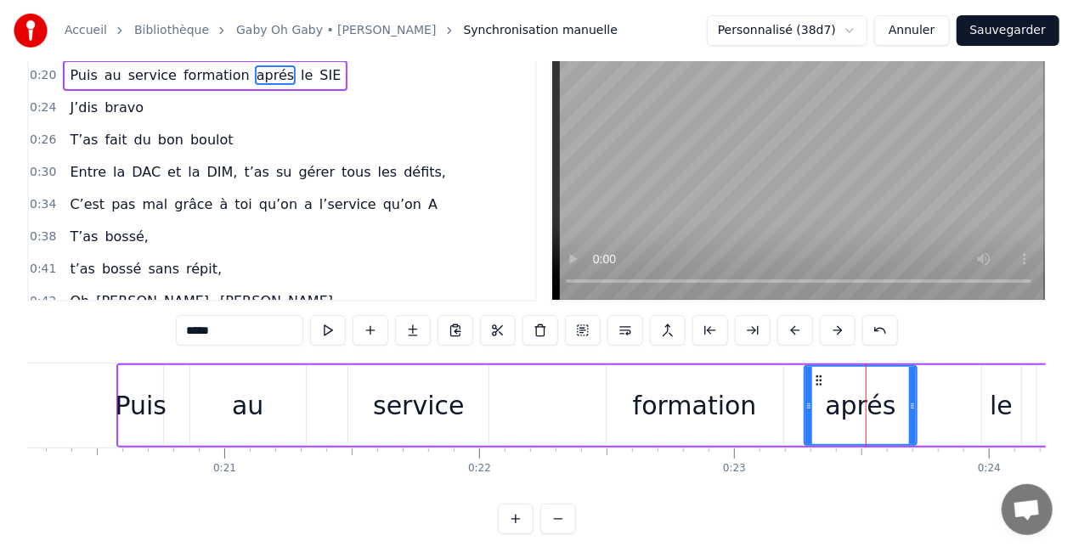
click at [997, 424] on div "le" at bounding box center [1001, 405] width 23 height 38
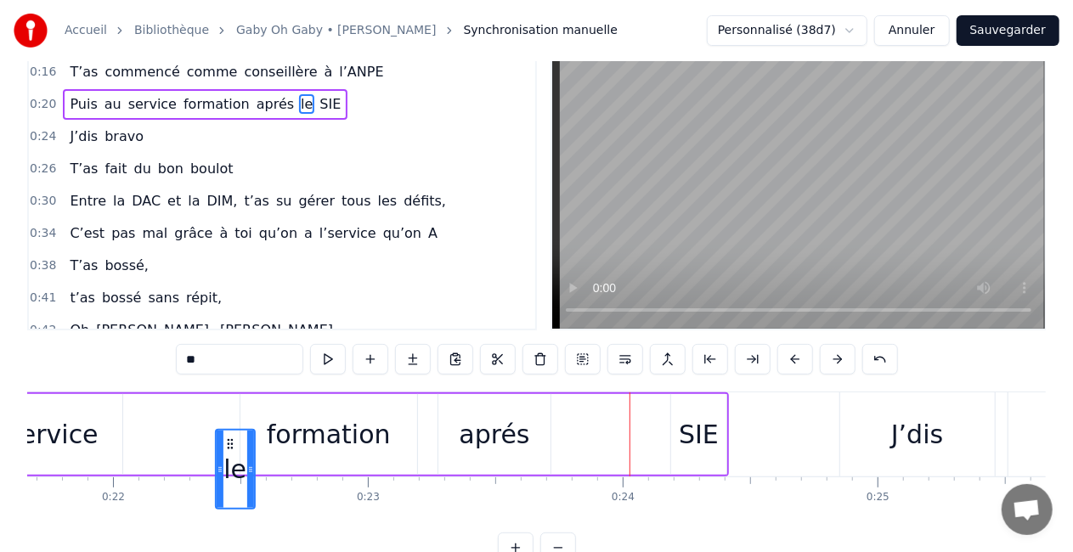
scroll to position [0, 5519]
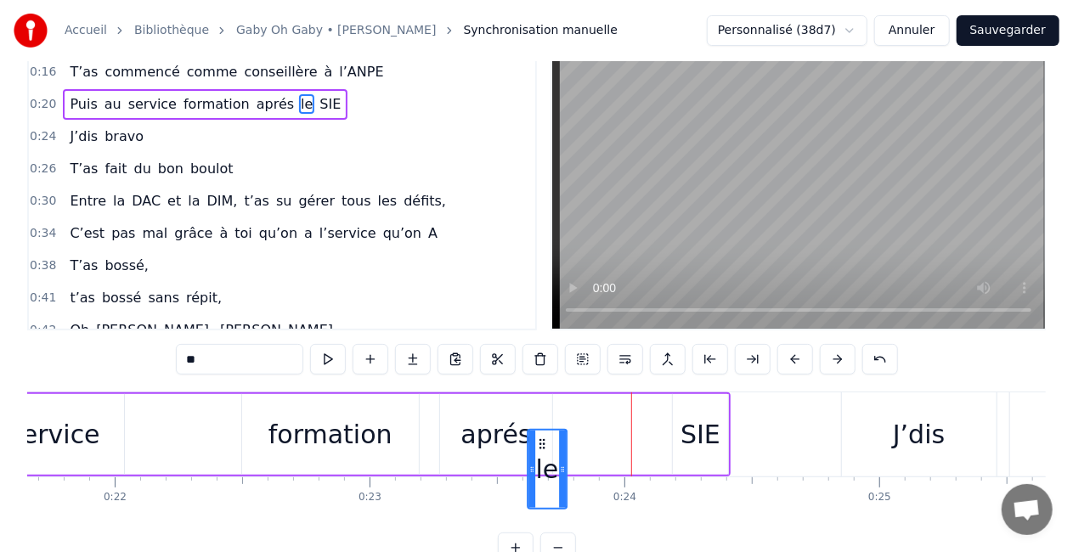
drag, startPoint x: 110, startPoint y: 443, endPoint x: 567, endPoint y: 424, distance: 458.2
click at [567, 424] on div "Puis au service formation aprés le SIE" at bounding box center [241, 434] width 979 height 84
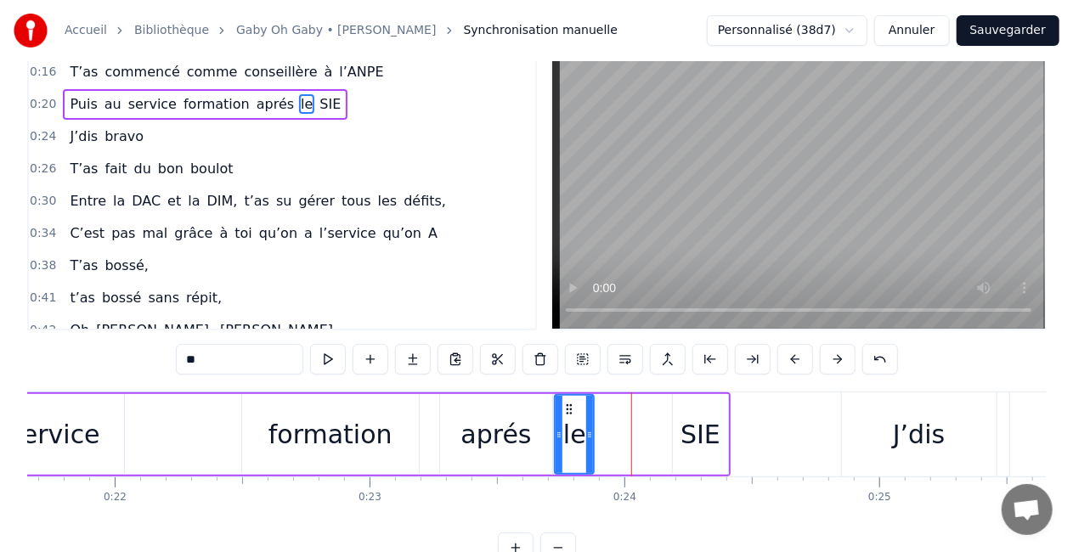
click at [697, 423] on div "SIE" at bounding box center [700, 434] width 40 height 38
type input "***"
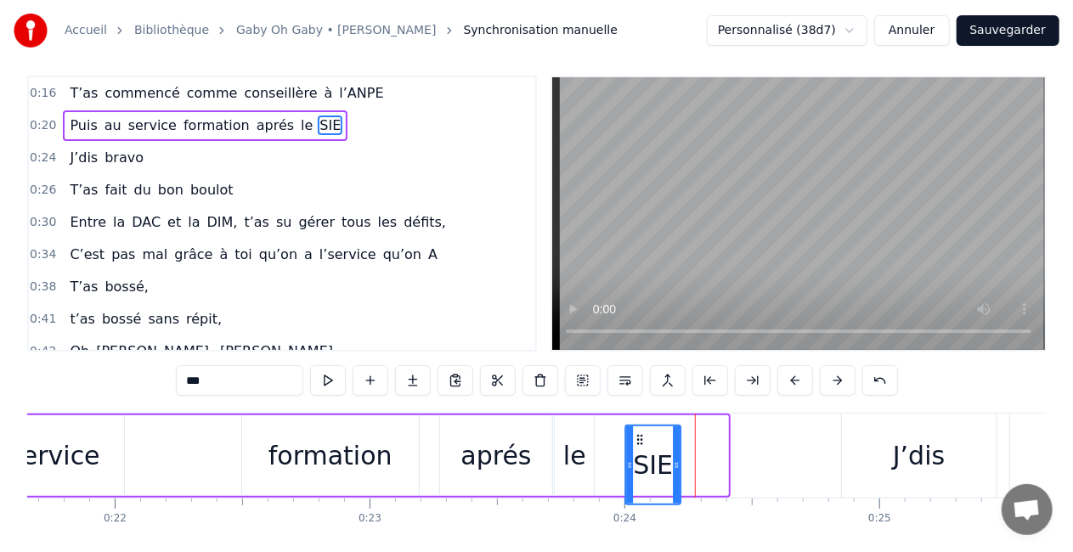
scroll to position [25, 0]
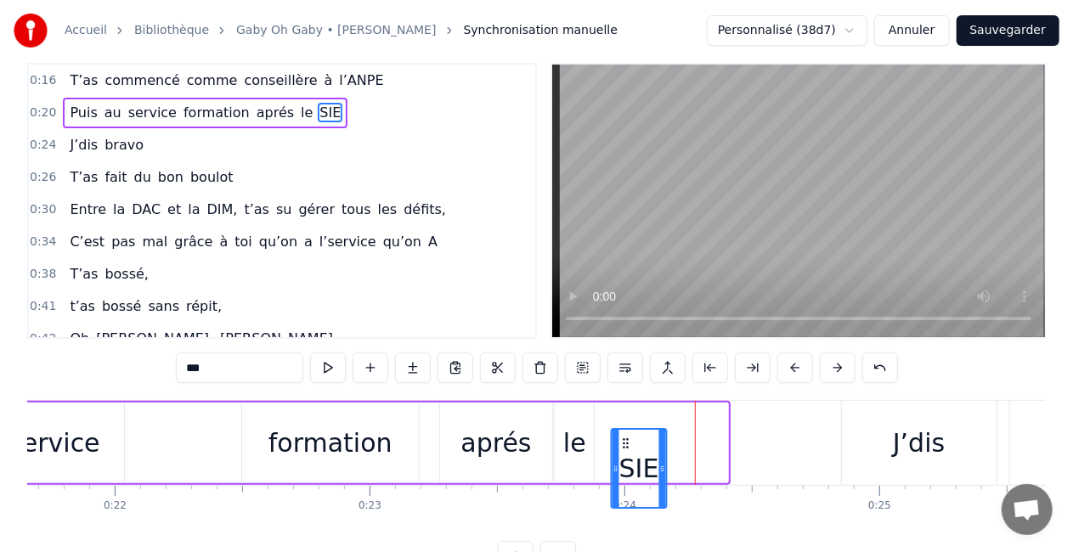
drag, startPoint x: 688, startPoint y: 438, endPoint x: 623, endPoint y: 436, distance: 64.6
click at [623, 437] on icon at bounding box center [625, 444] width 14 height 14
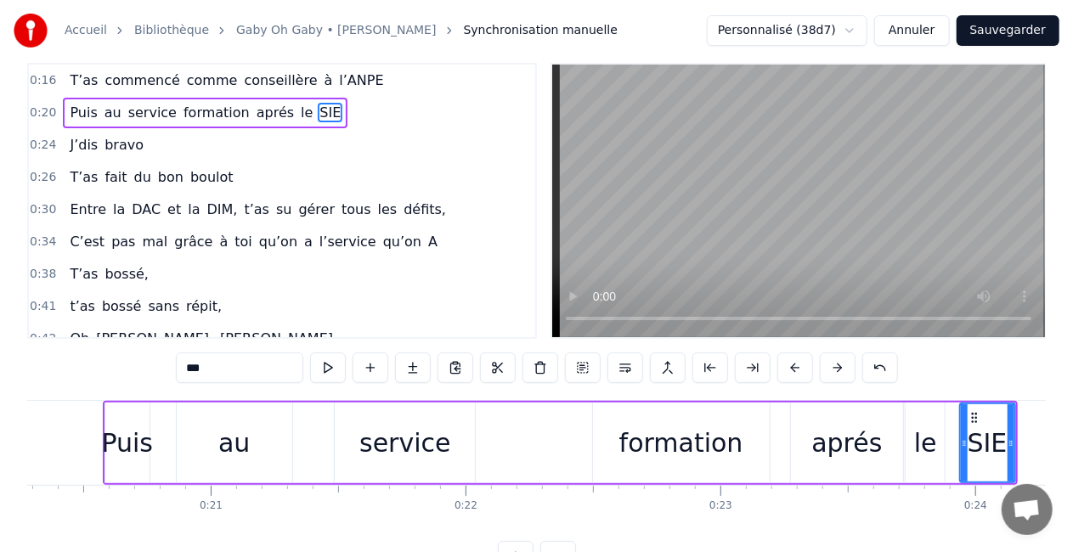
scroll to position [0, 5134]
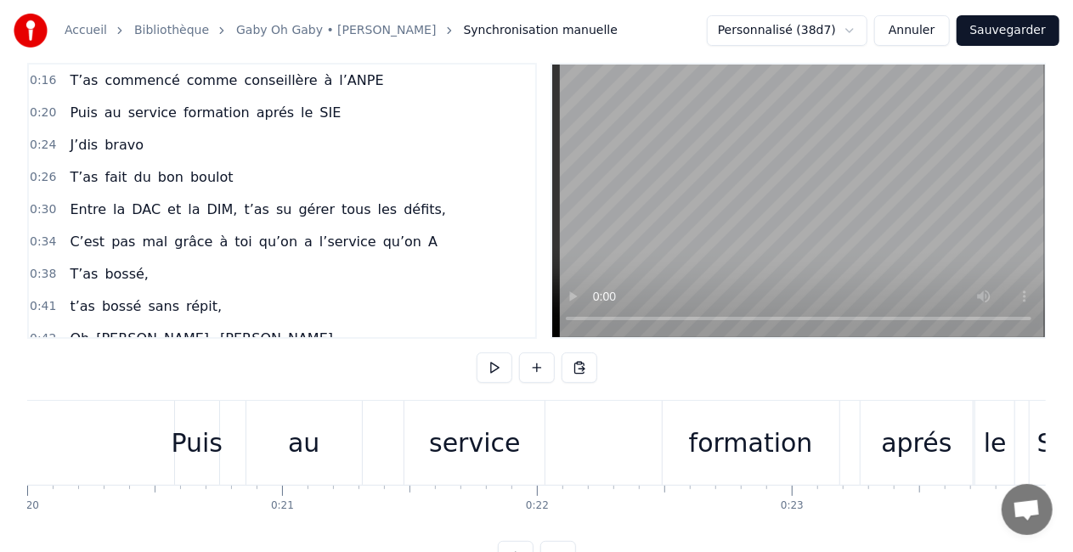
scroll to position [0, 5165]
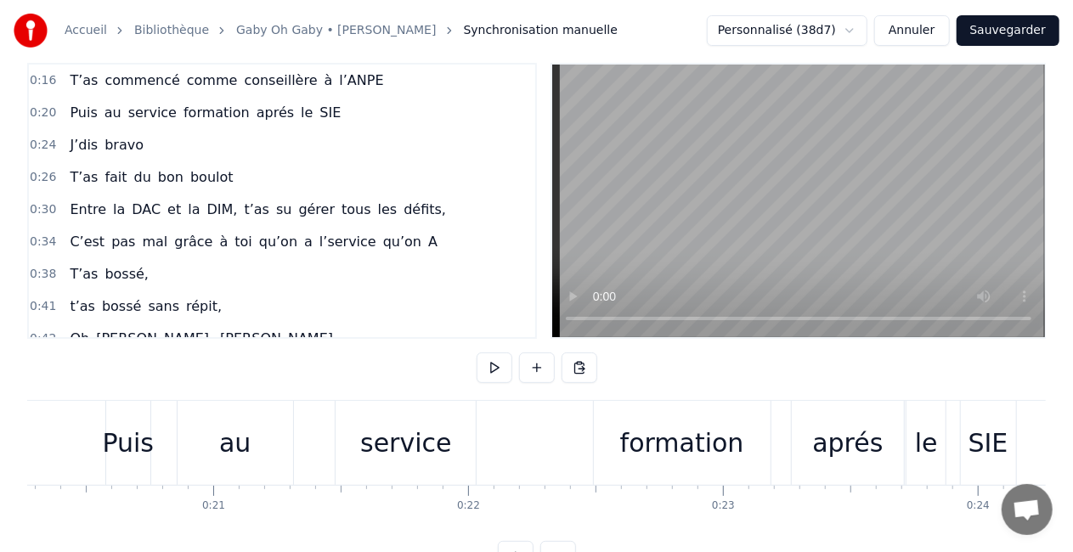
click at [635, 425] on div "formation" at bounding box center [682, 443] width 124 height 38
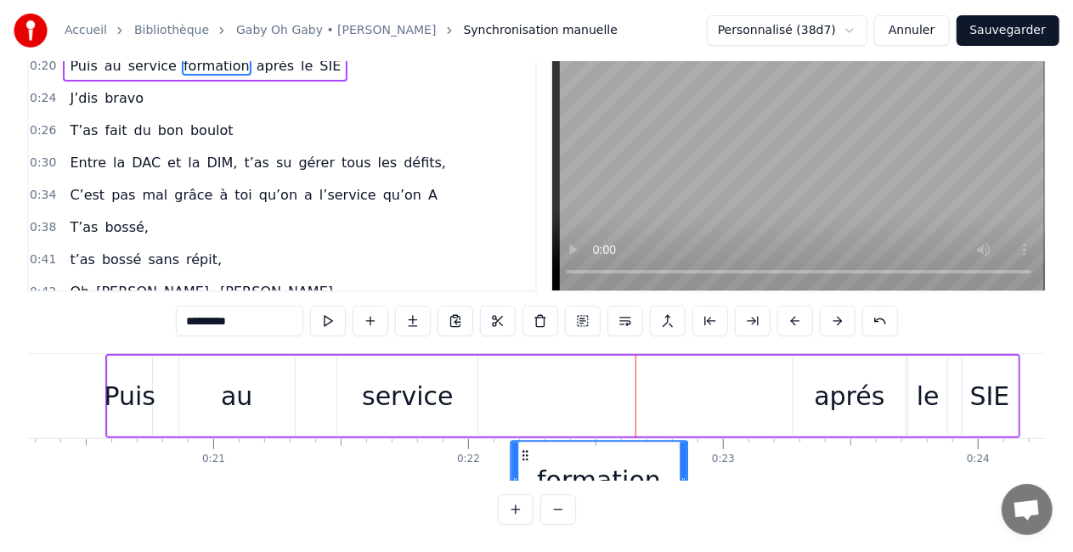
scroll to position [87, 0]
drag, startPoint x: 612, startPoint y: 440, endPoint x: 525, endPoint y: 451, distance: 87.3
click at [525, 451] on div "formation" at bounding box center [598, 480] width 175 height 77
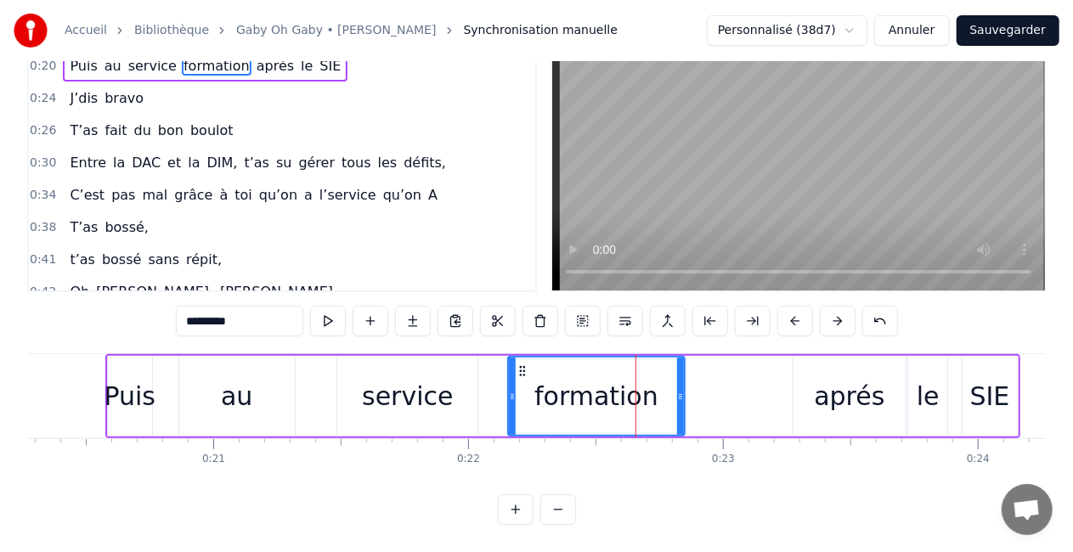
click at [420, 356] on div "service" at bounding box center [407, 396] width 140 height 81
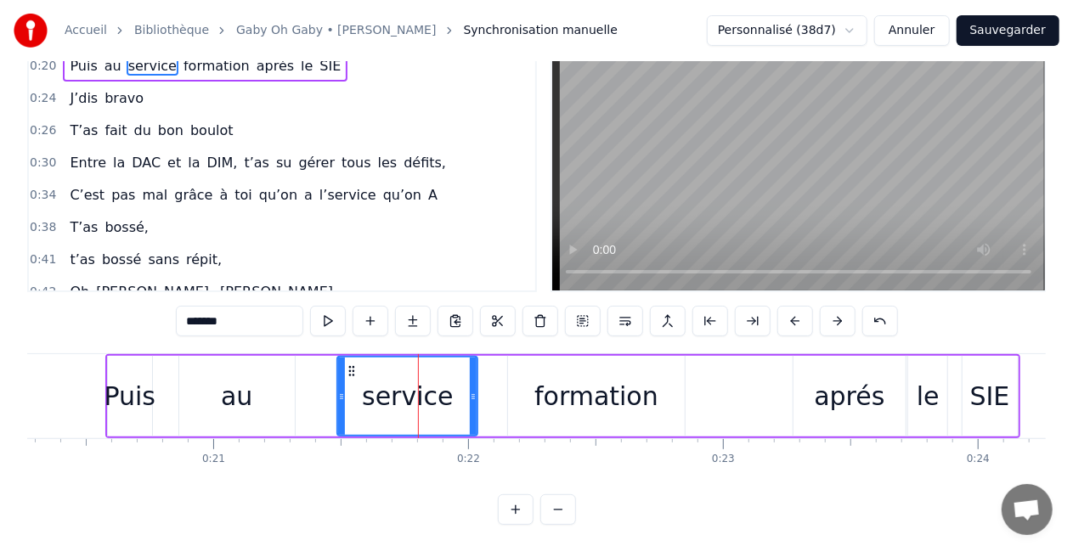
scroll to position [0, 0]
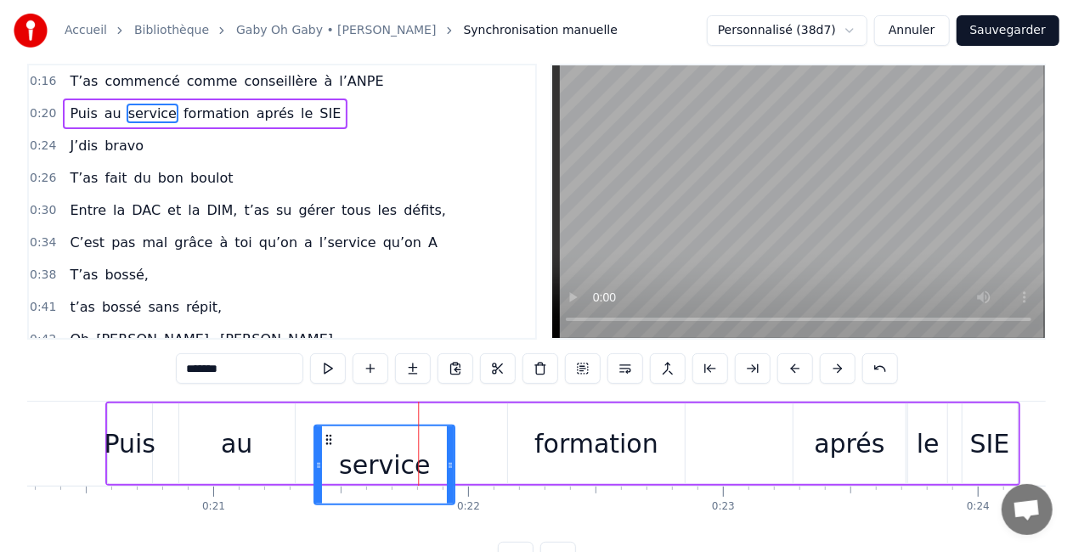
drag, startPoint x: 352, startPoint y: 441, endPoint x: 328, endPoint y: 454, distance: 27.0
click at [328, 454] on div "service" at bounding box center [384, 464] width 138 height 77
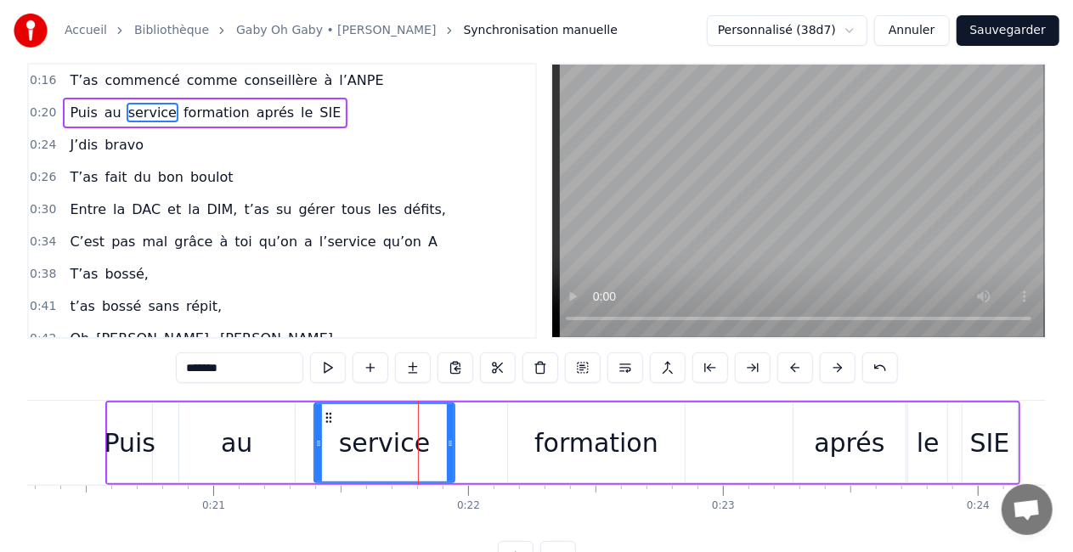
click at [578, 407] on div "formation" at bounding box center [596, 443] width 177 height 81
type input "*********"
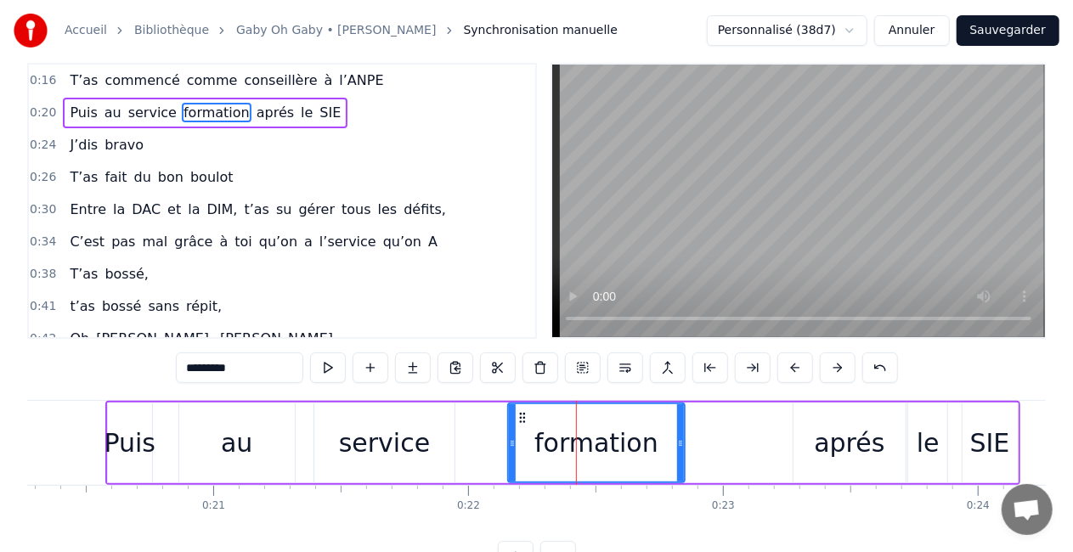
scroll to position [0, 0]
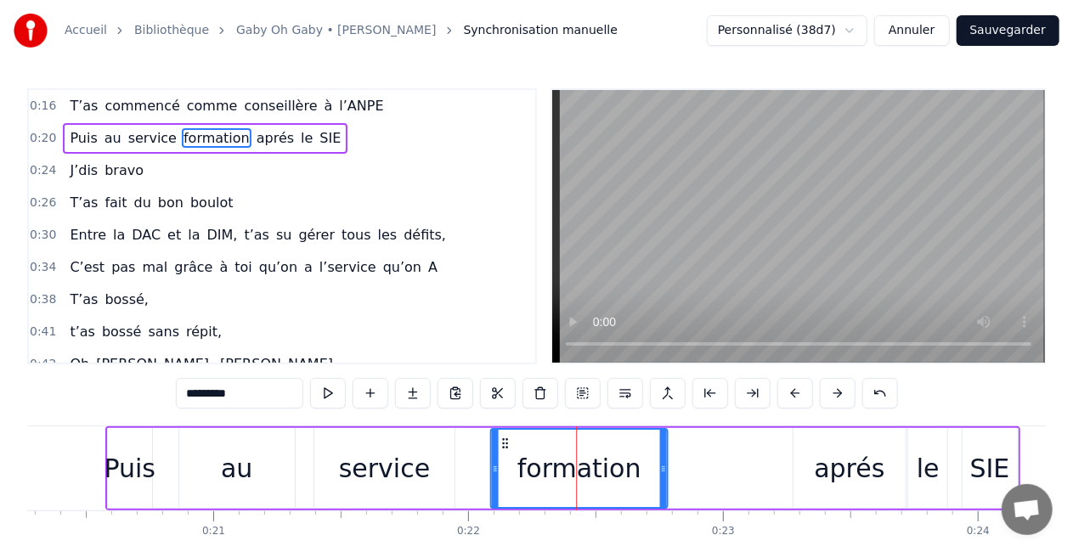
drag, startPoint x: 522, startPoint y: 442, endPoint x: 507, endPoint y: 442, distance: 15.3
click at [507, 442] on icon at bounding box center [505, 444] width 14 height 14
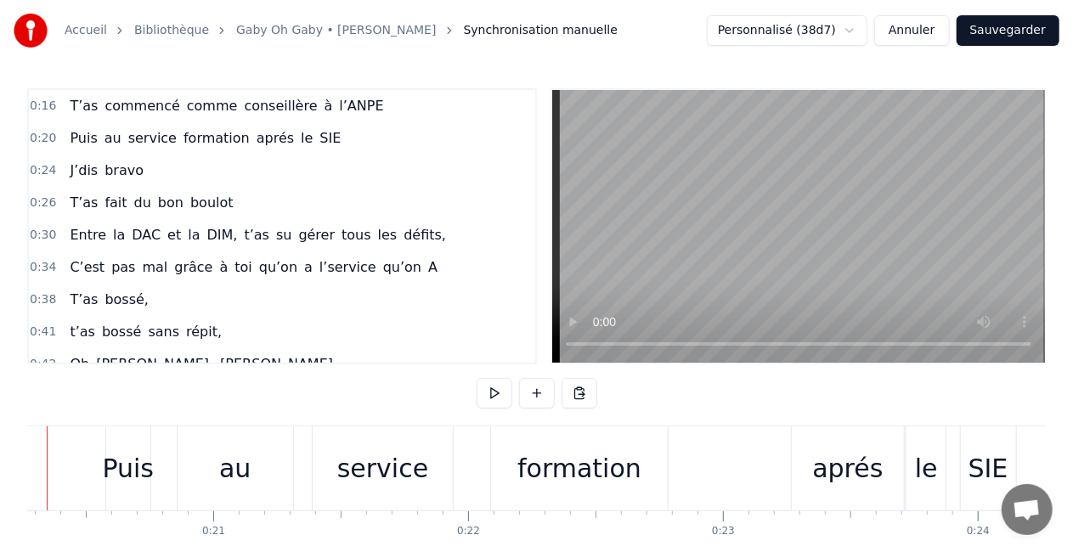
scroll to position [0, 5100]
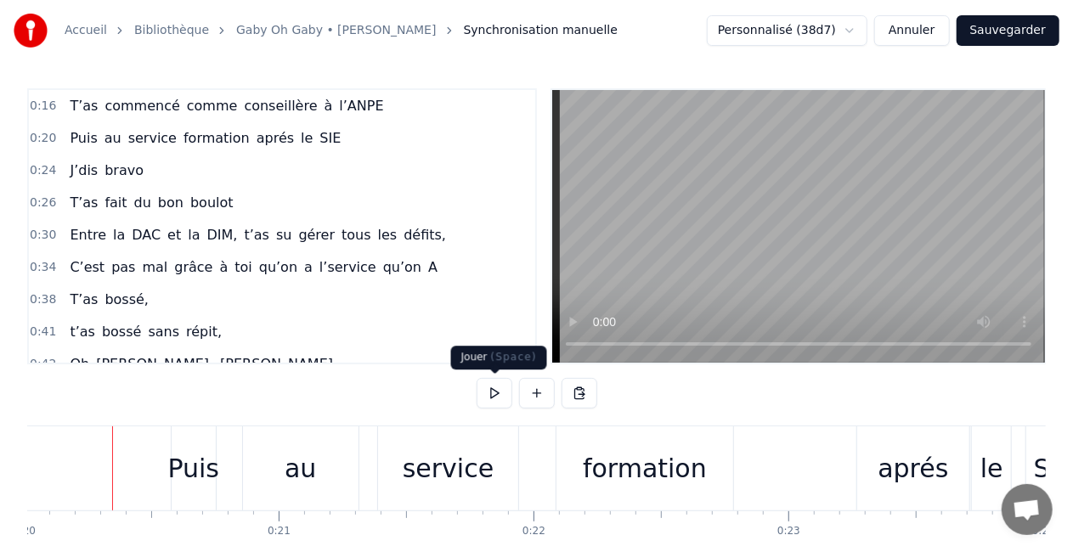
click at [509, 395] on button at bounding box center [495, 393] width 36 height 31
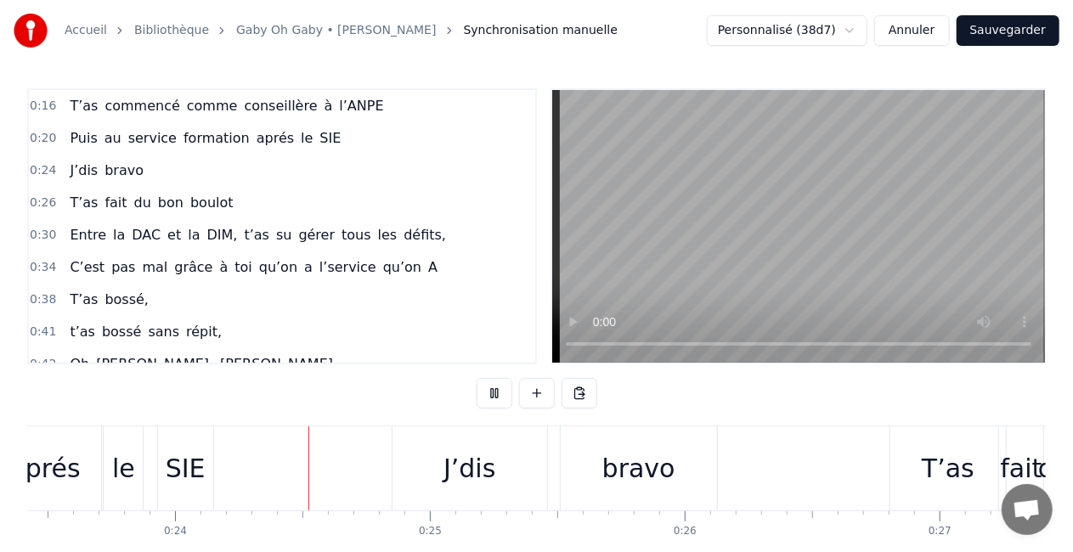
scroll to position [0, 5981]
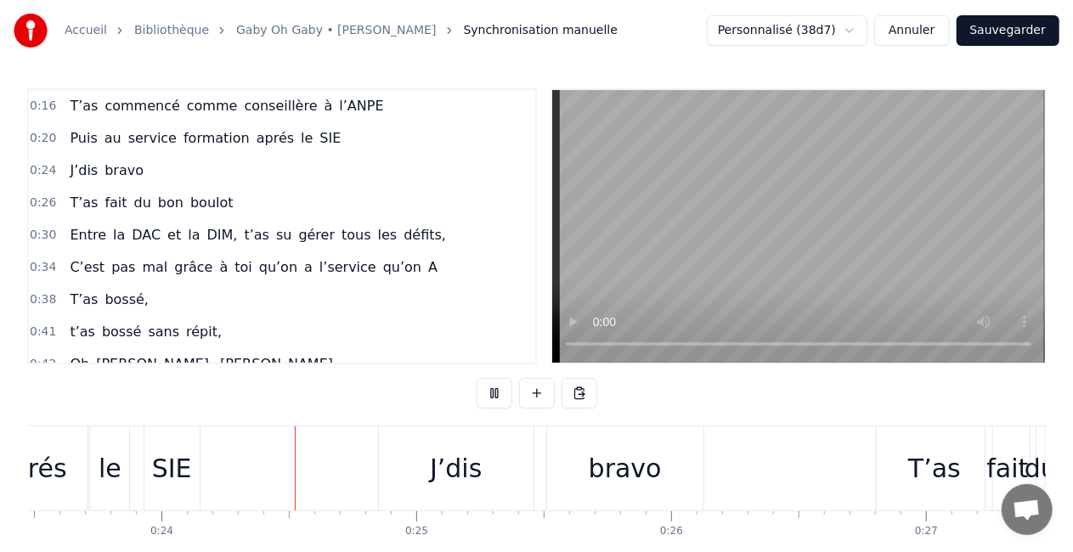
click at [504, 392] on button at bounding box center [495, 393] width 36 height 31
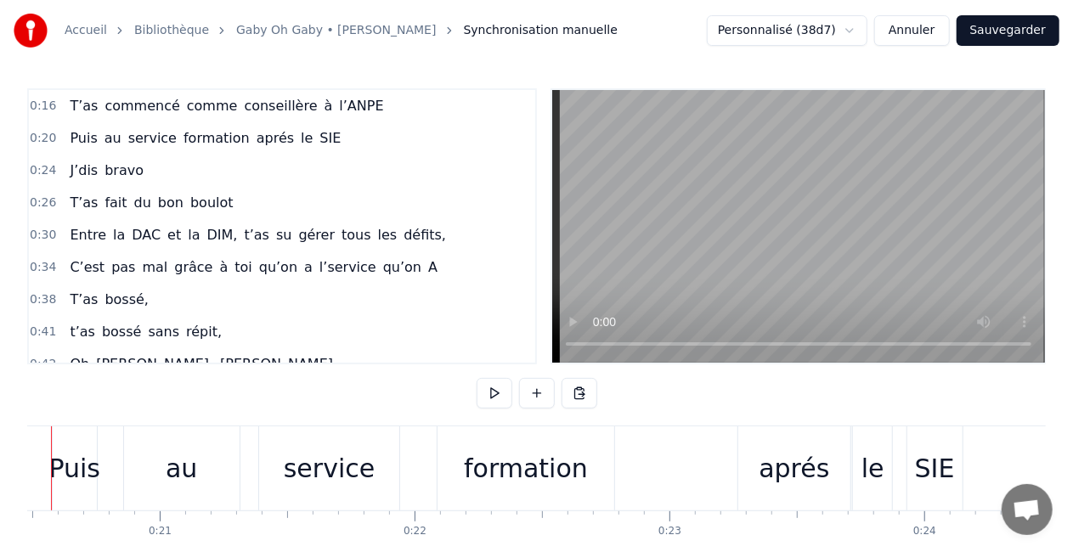
scroll to position [0, 5158]
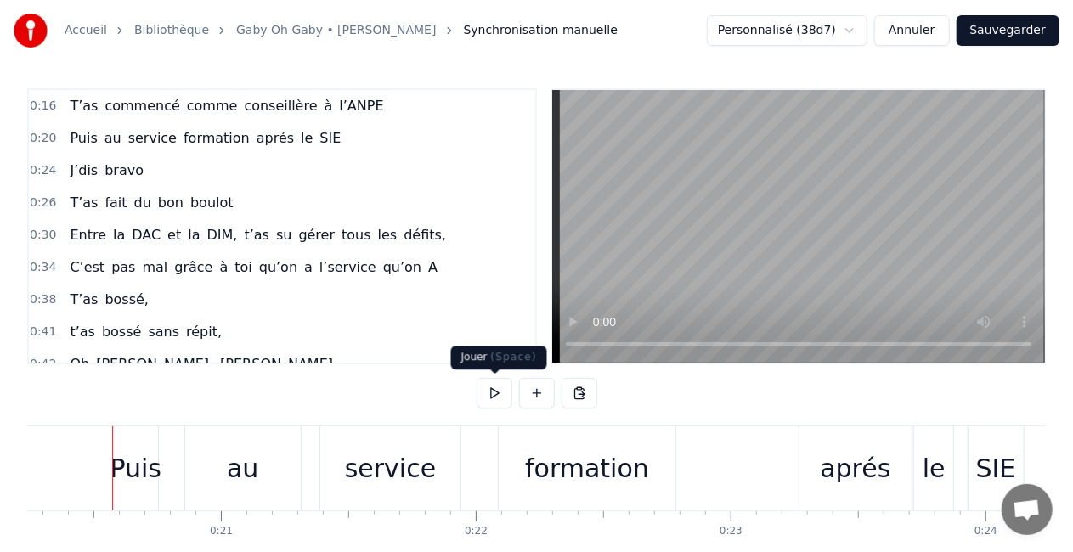
click at [488, 398] on button at bounding box center [495, 393] width 36 height 31
click at [605, 497] on div "formation" at bounding box center [587, 468] width 177 height 84
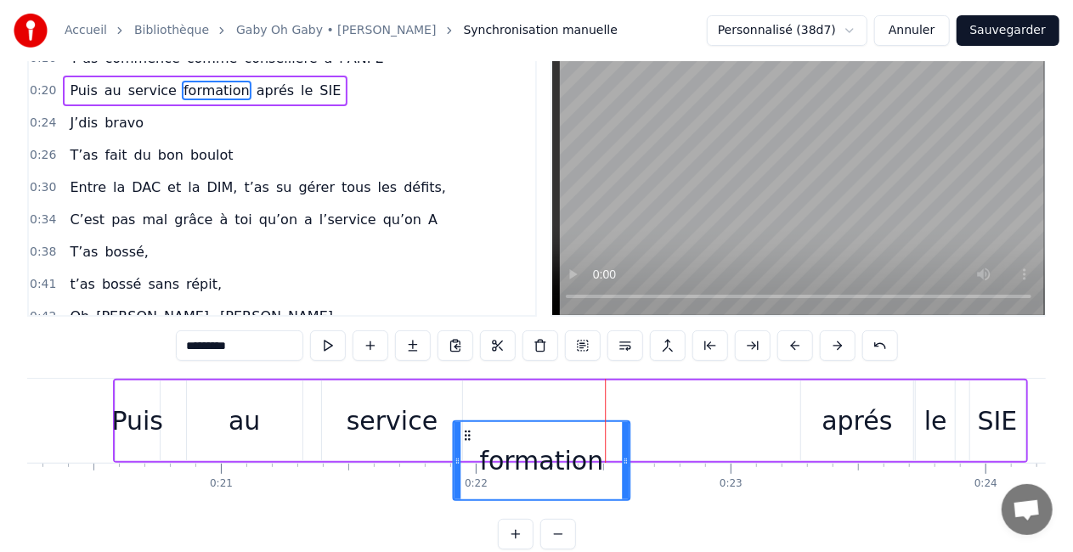
drag, startPoint x: 514, startPoint y: 443, endPoint x: 466, endPoint y: 448, distance: 47.8
click at [466, 443] on icon at bounding box center [467, 436] width 14 height 14
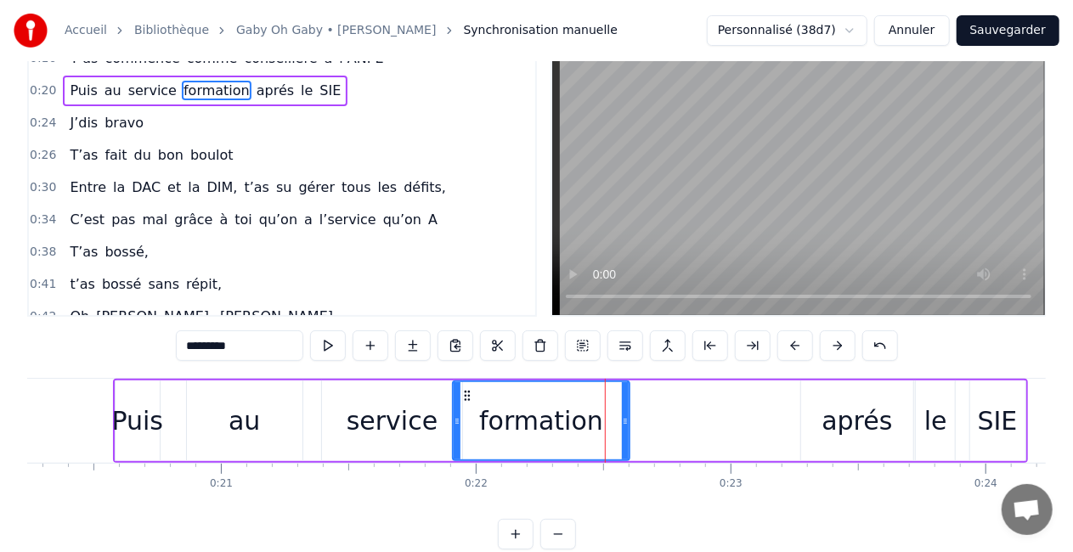
scroll to position [52, 0]
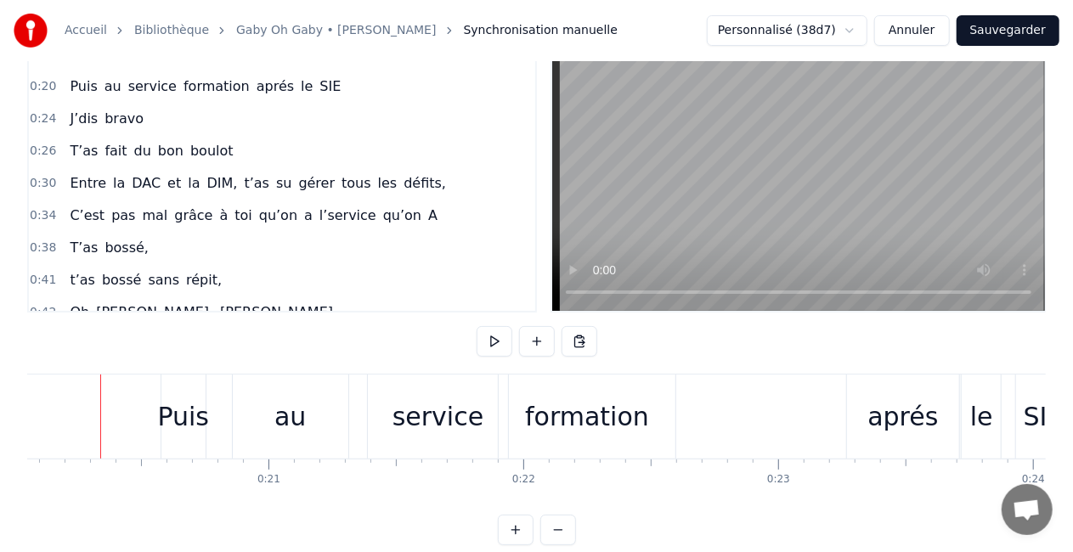
scroll to position [0, 5098]
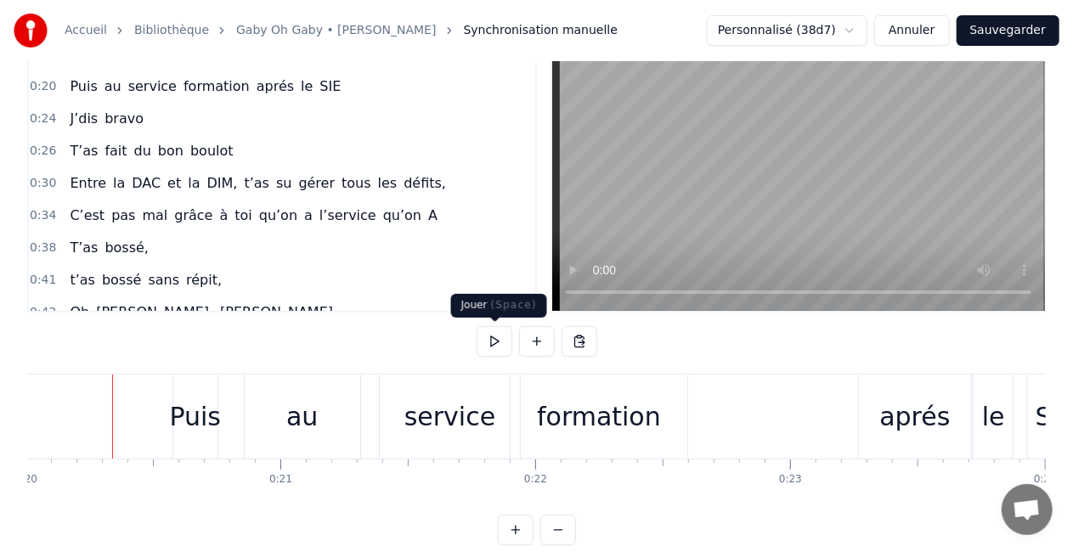
click at [496, 348] on button at bounding box center [495, 341] width 36 height 31
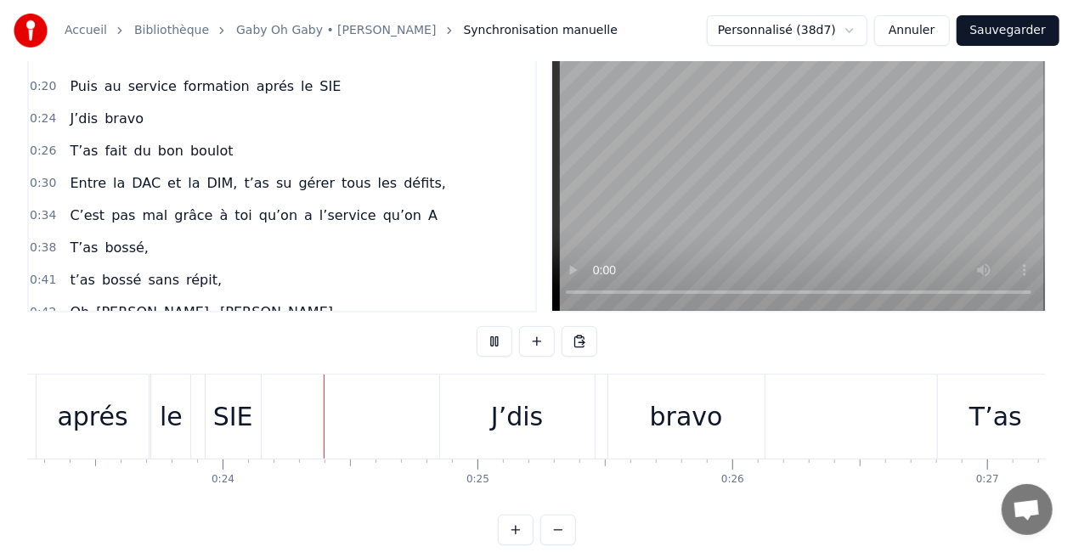
scroll to position [0, 5964]
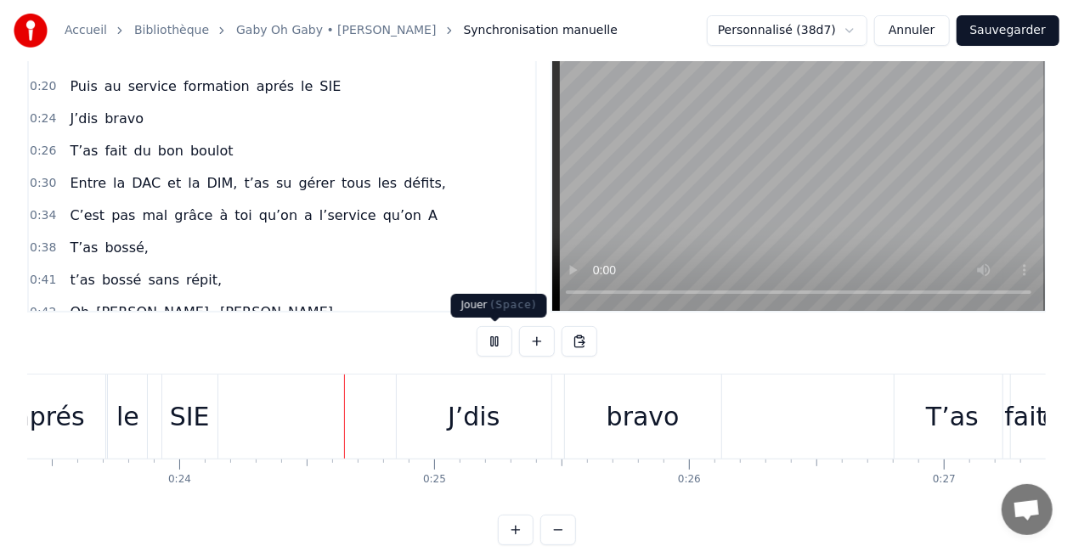
click at [505, 342] on button at bounding box center [495, 341] width 36 height 31
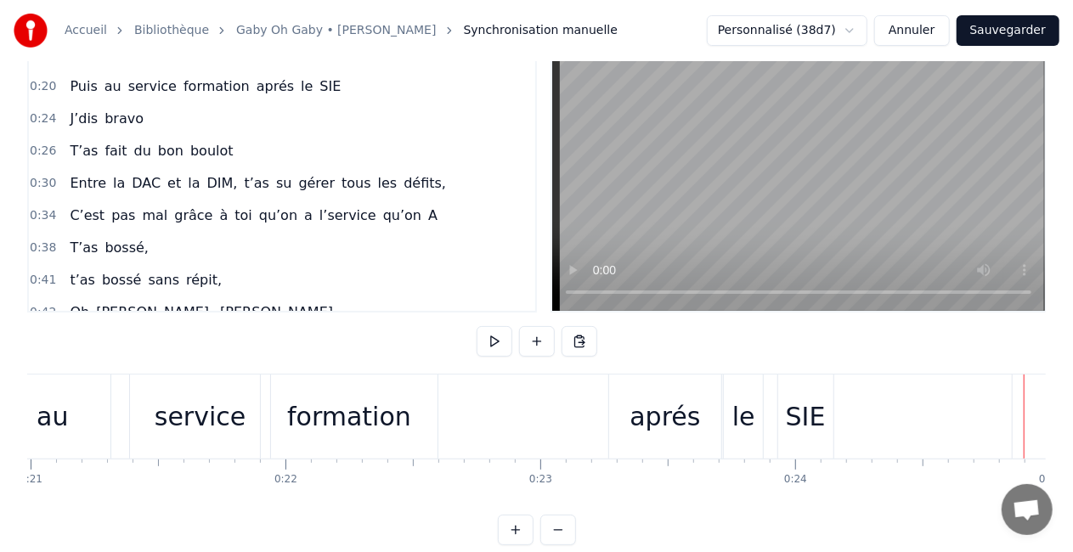
scroll to position [0, 5382]
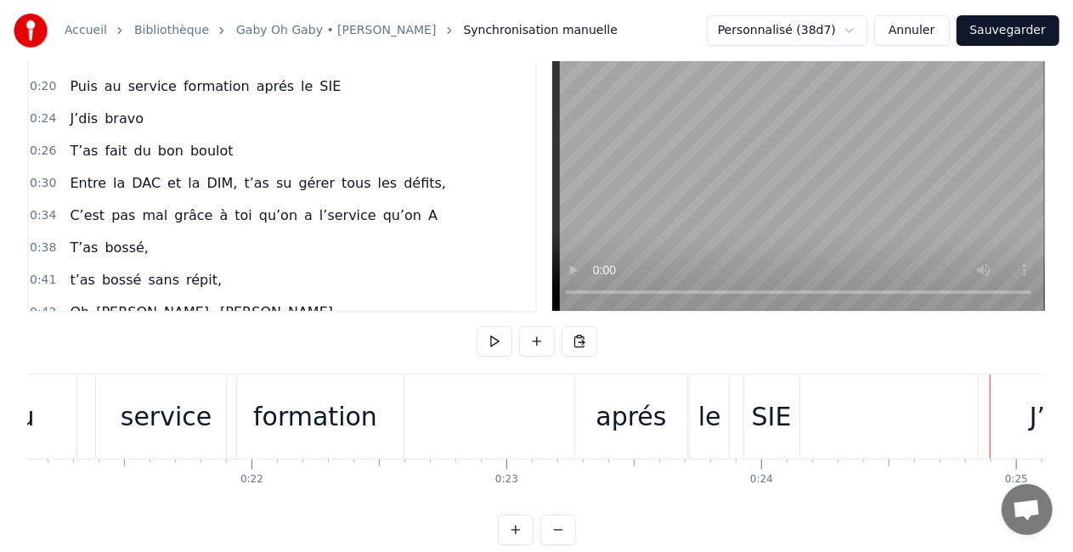
click at [605, 396] on div "aprés" at bounding box center [631, 417] width 112 height 84
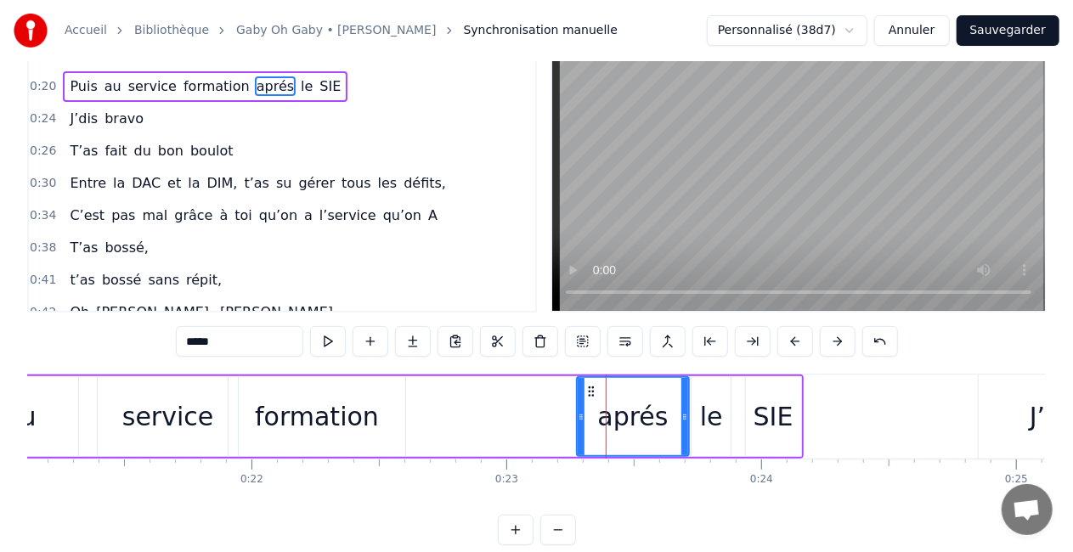
scroll to position [0, 0]
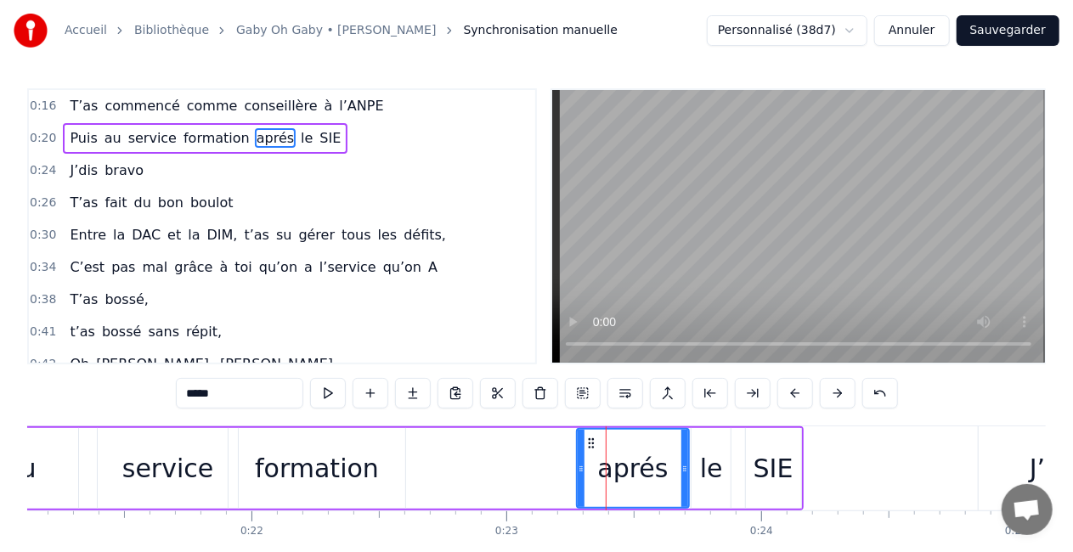
click at [582, 435] on div at bounding box center [581, 468] width 7 height 77
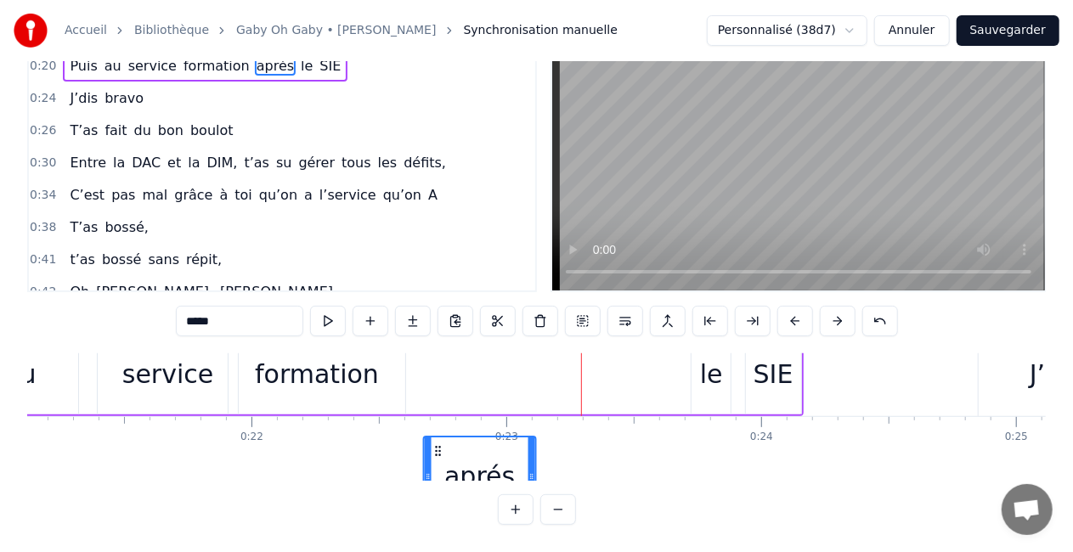
scroll to position [37, 5382]
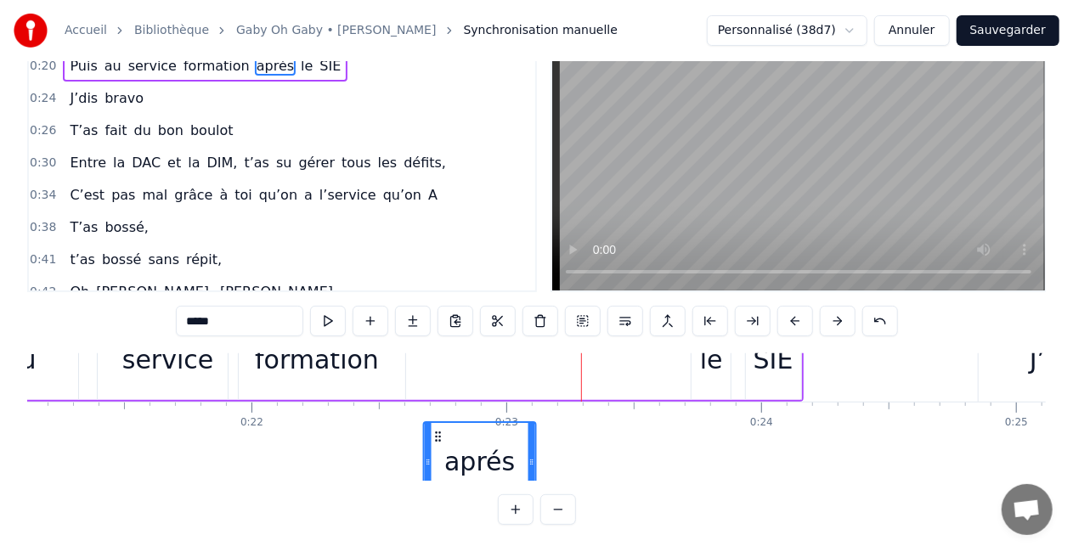
drag, startPoint x: 587, startPoint y: 440, endPoint x: 431, endPoint y: 457, distance: 157.2
click at [431, 457] on div "aprés" at bounding box center [479, 461] width 110 height 77
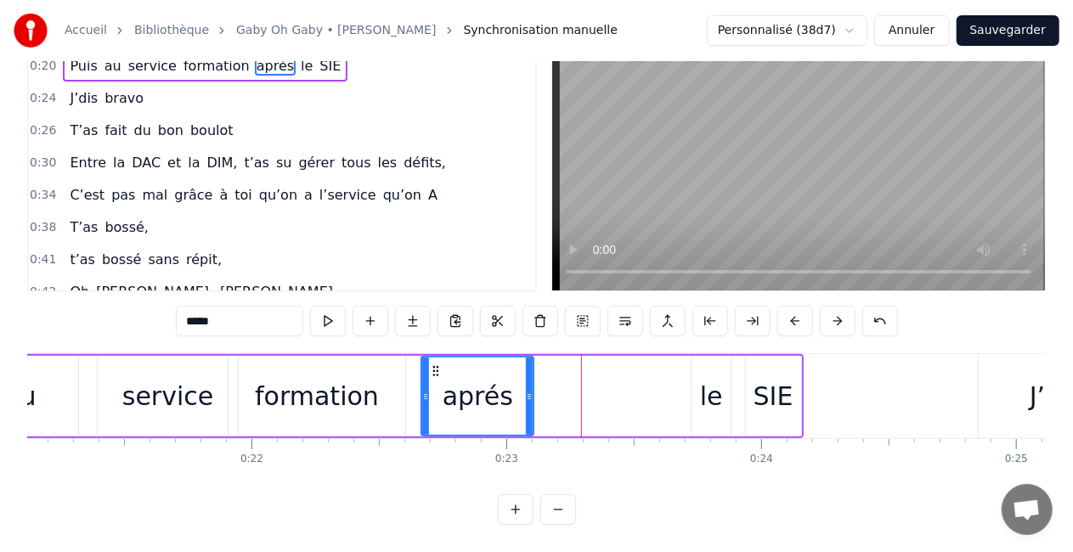
scroll to position [0, 5382]
click at [702, 358] on div "le" at bounding box center [710, 396] width 39 height 81
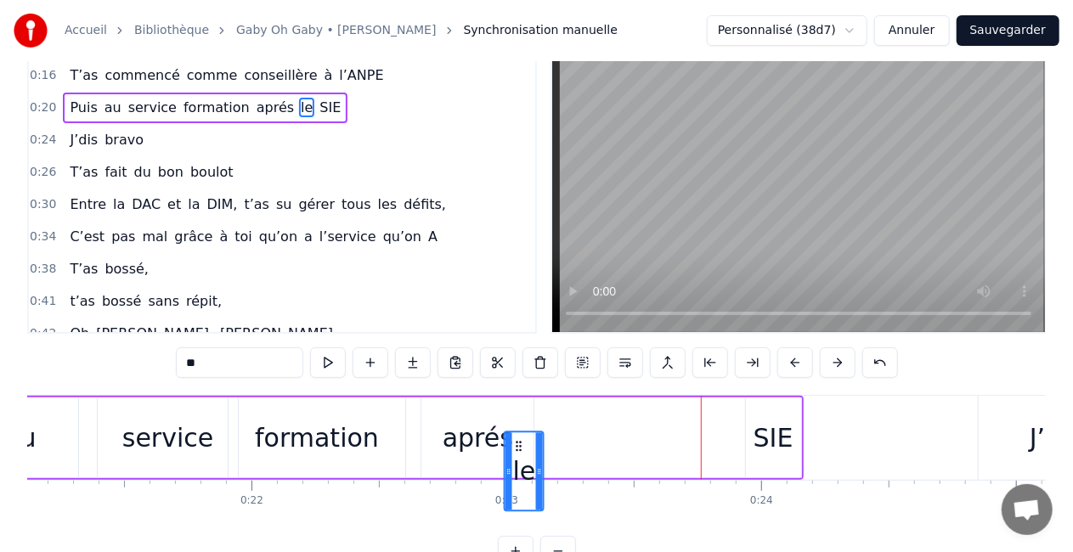
scroll to position [33, 0]
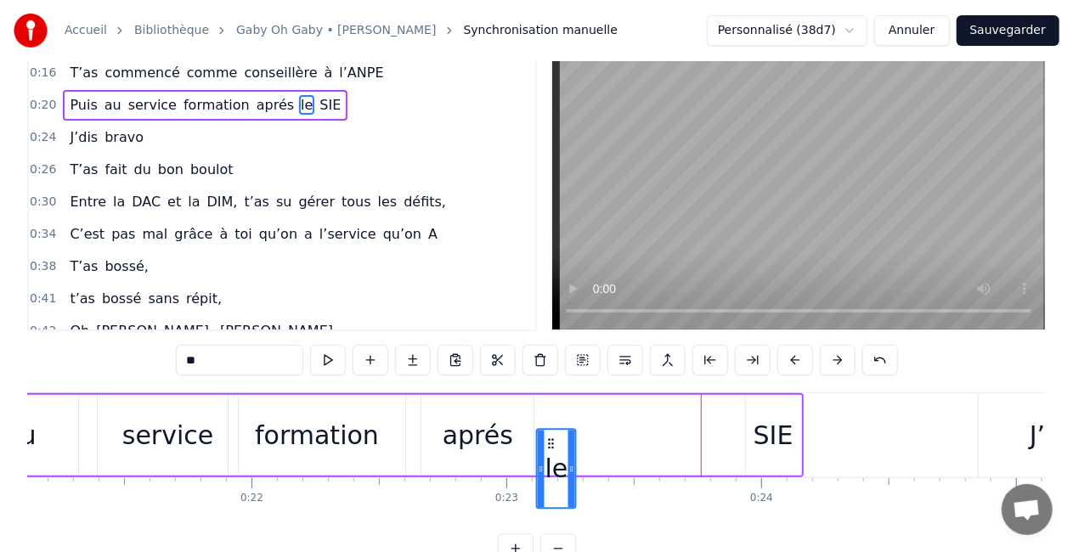
drag, startPoint x: 703, startPoint y: 437, endPoint x: 549, endPoint y: 443, distance: 154.7
click at [549, 443] on icon at bounding box center [551, 444] width 14 height 14
click at [769, 416] on div "SIE" at bounding box center [773, 435] width 40 height 38
type input "***"
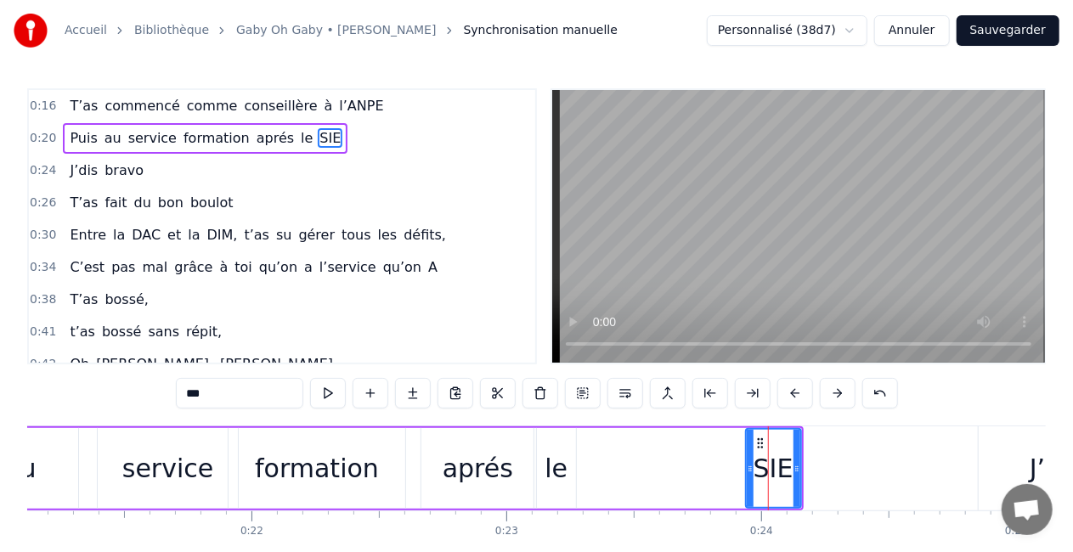
drag, startPoint x: 756, startPoint y: 435, endPoint x: 662, endPoint y: 439, distance: 94.4
click at [662, 439] on div "Puis au service formation aprés le SIE" at bounding box center [346, 468] width 915 height 84
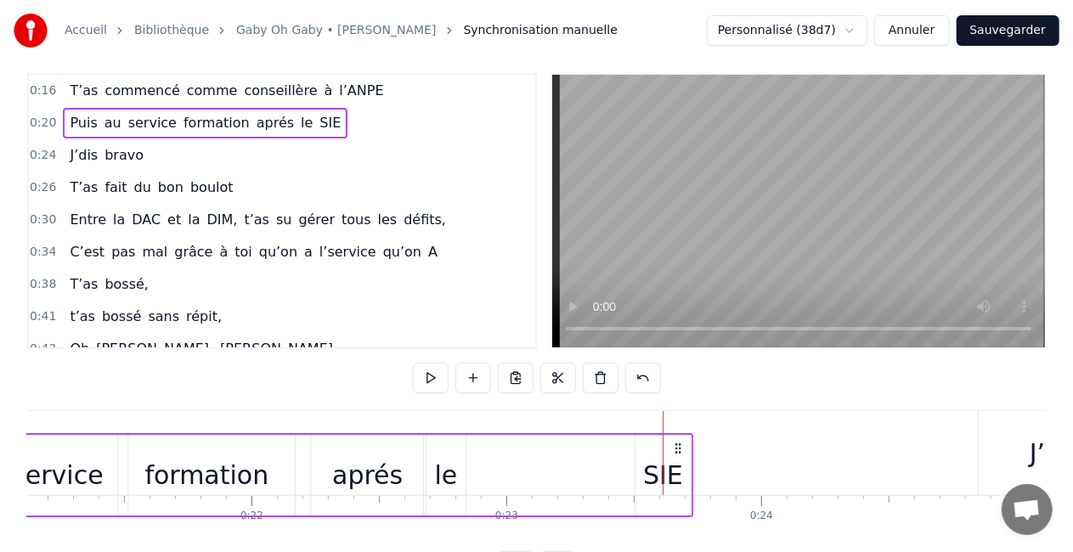
scroll to position [22, 0]
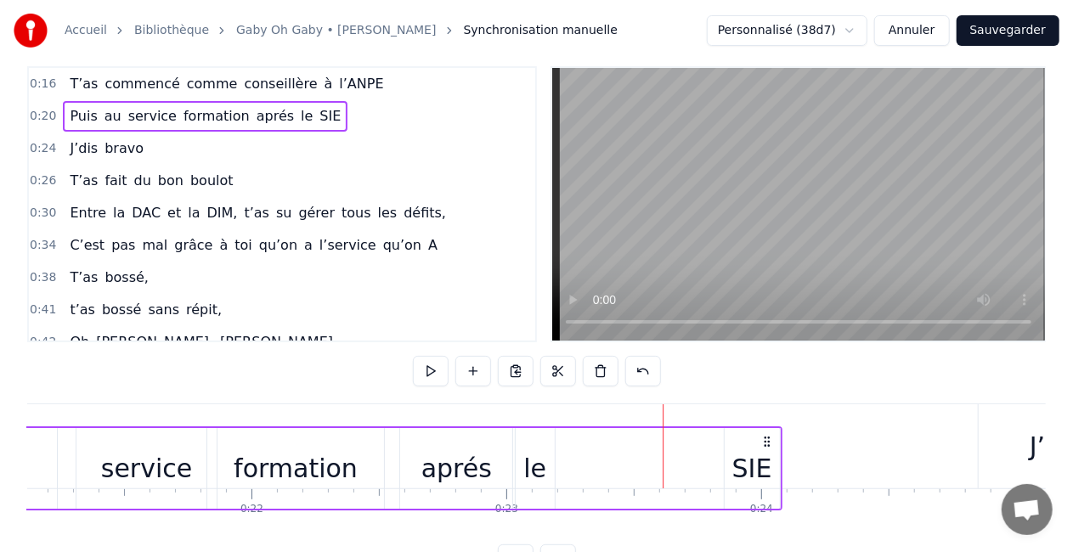
drag, startPoint x: 787, startPoint y: 440, endPoint x: 766, endPoint y: 429, distance: 23.9
click at [766, 429] on div "Puis au service formation aprés le SIE" at bounding box center [324, 468] width 915 height 84
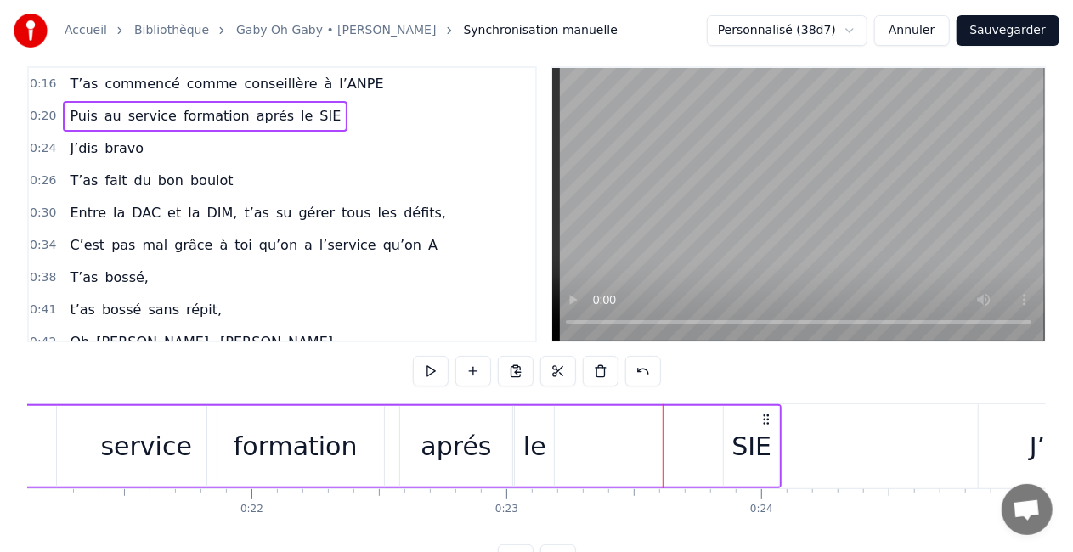
click at [753, 425] on div "SIE" at bounding box center [751, 446] width 55 height 81
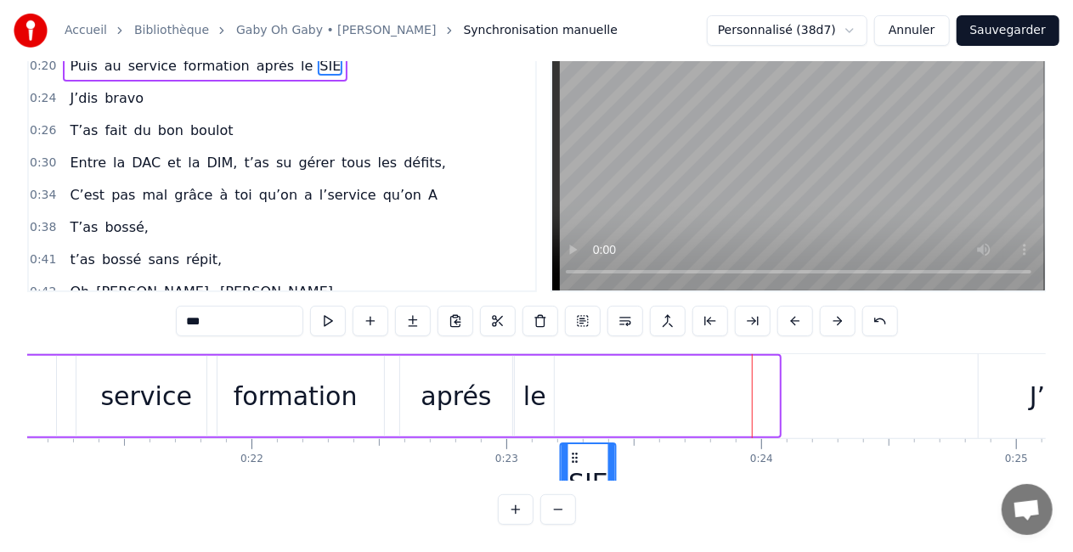
scroll to position [87, 0]
drag, startPoint x: 741, startPoint y: 438, endPoint x: 576, endPoint y: 450, distance: 165.2
click at [576, 450] on div "SIE" at bounding box center [588, 482] width 54 height 77
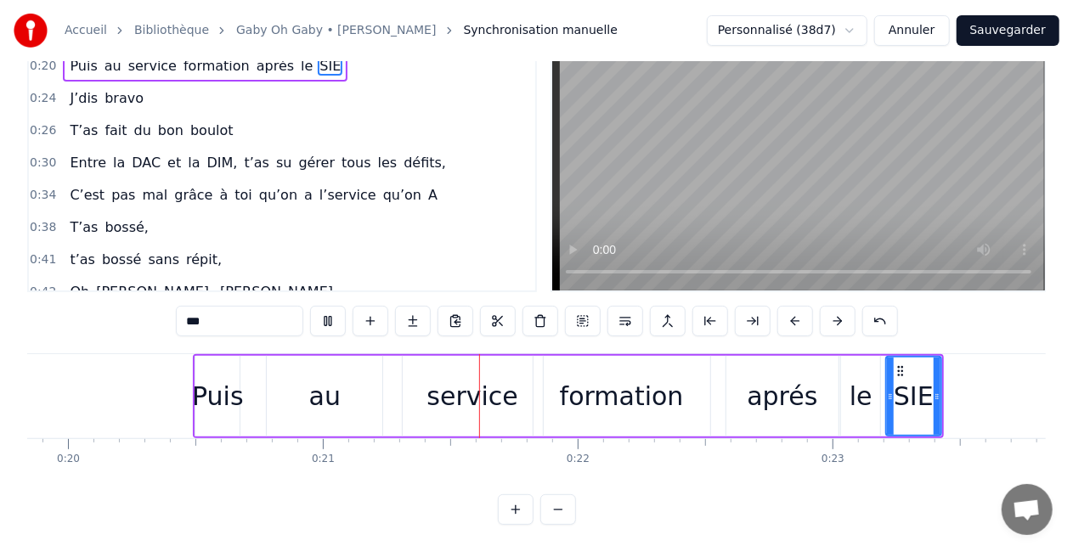
scroll to position [0, 5287]
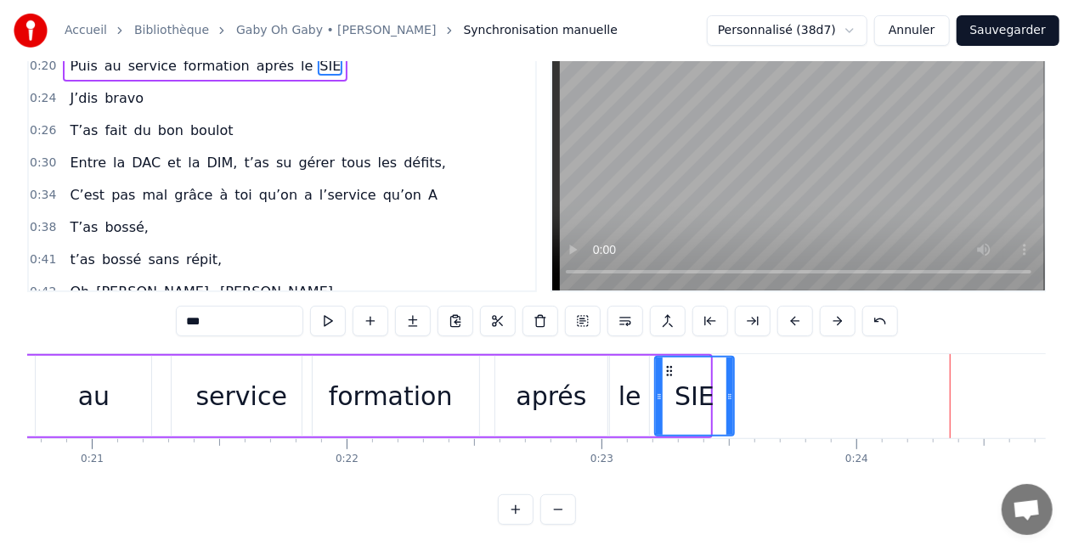
drag, startPoint x: 705, startPoint y: 381, endPoint x: 729, endPoint y: 381, distance: 23.8
click at [729, 390] on icon at bounding box center [729, 397] width 7 height 14
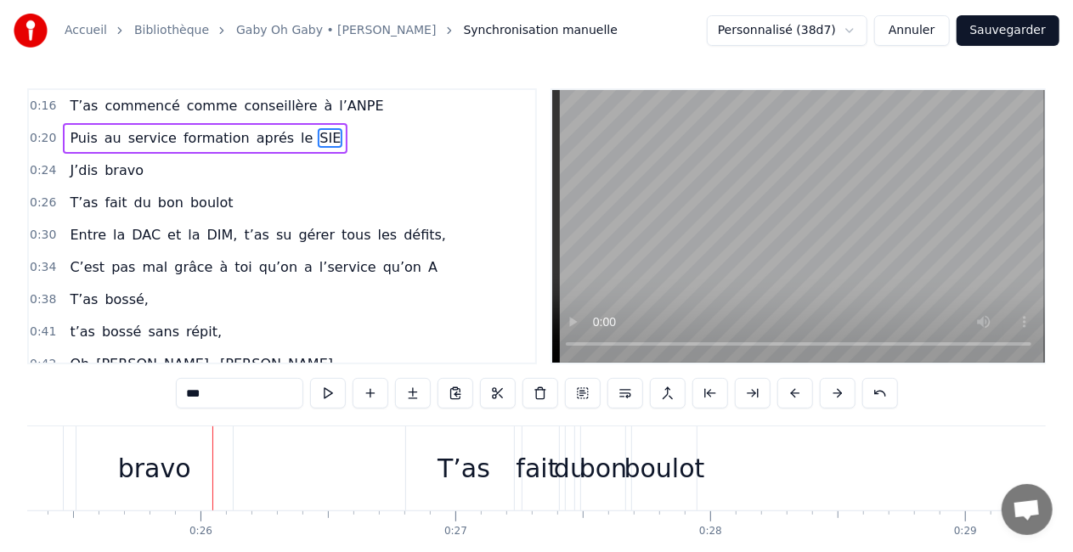
scroll to position [0, 6466]
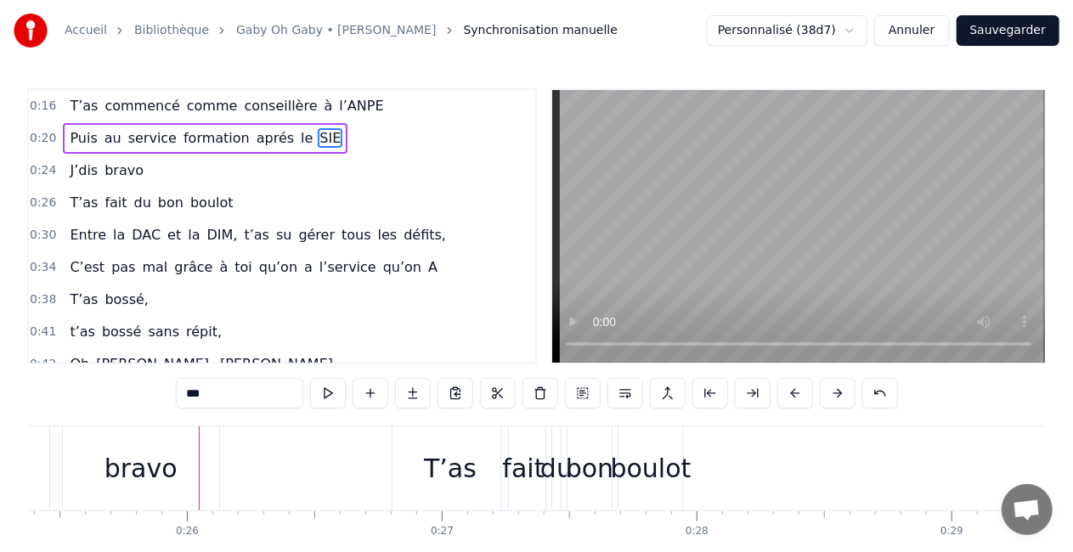
click at [178, 454] on div "bravo" at bounding box center [141, 468] width 156 height 84
type input "*****"
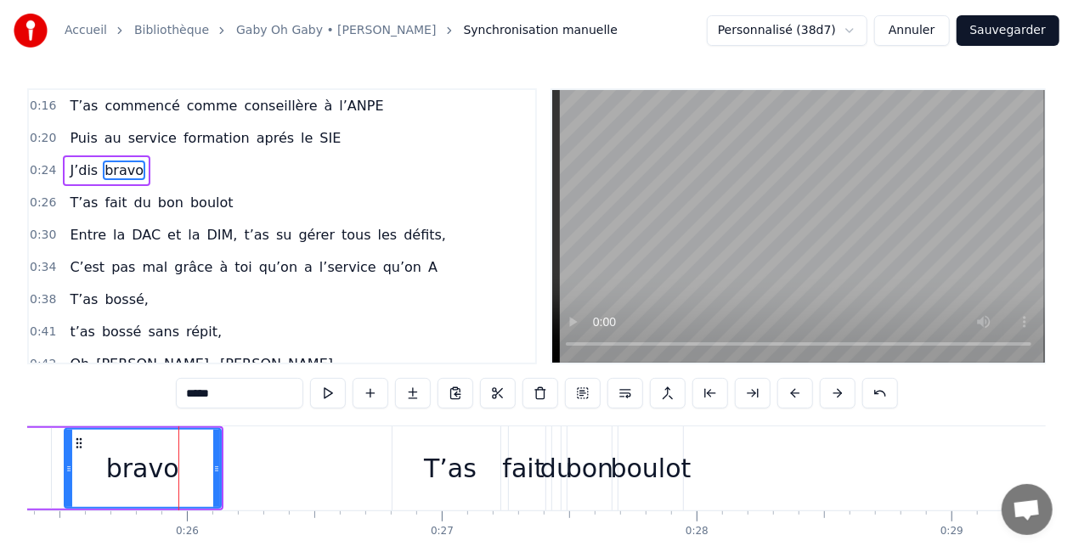
click at [59, 471] on div "J’dis bravo" at bounding box center [59, 468] width 330 height 84
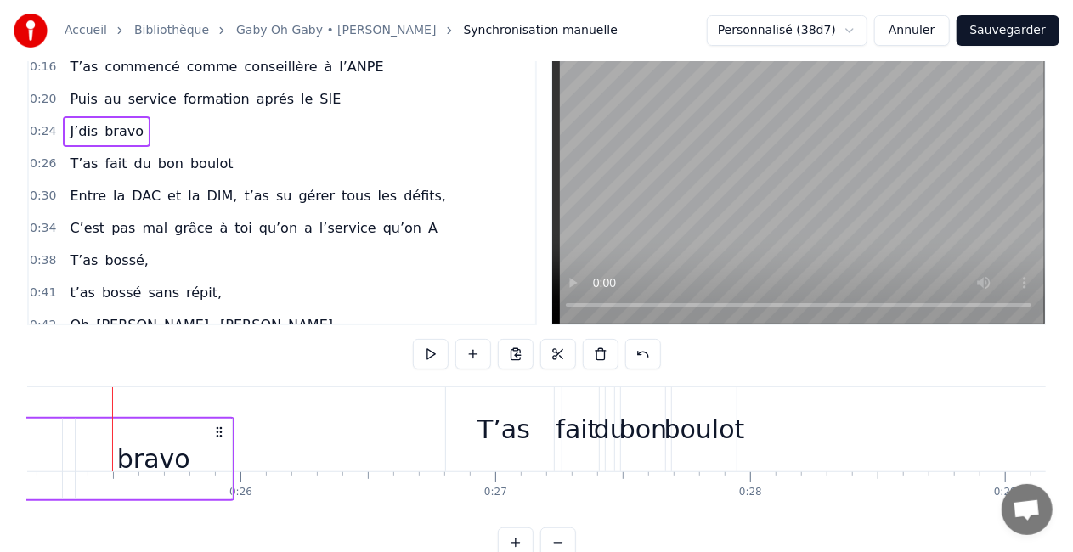
scroll to position [46, 0]
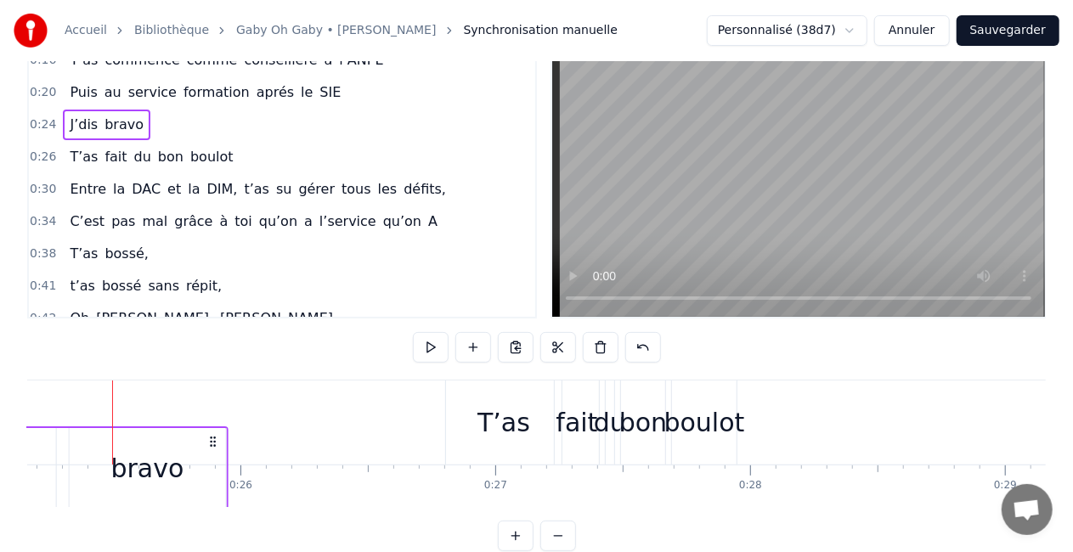
drag, startPoint x: 262, startPoint y: 440, endPoint x: 213, endPoint y: 445, distance: 48.7
click at [213, 445] on icon at bounding box center [213, 442] width 14 height 14
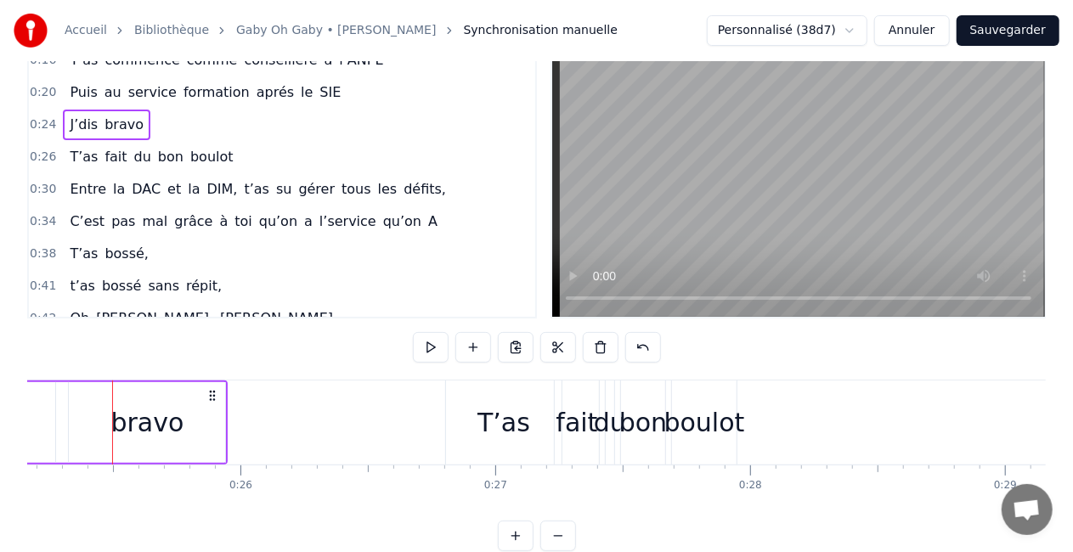
click at [213, 445] on div "bravo" at bounding box center [147, 422] width 156 height 81
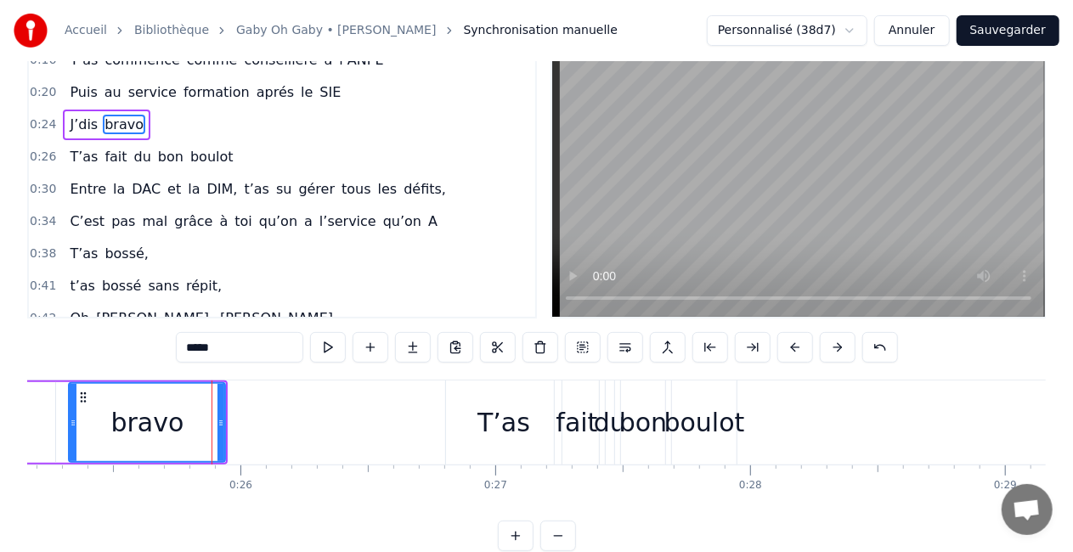
scroll to position [0, 0]
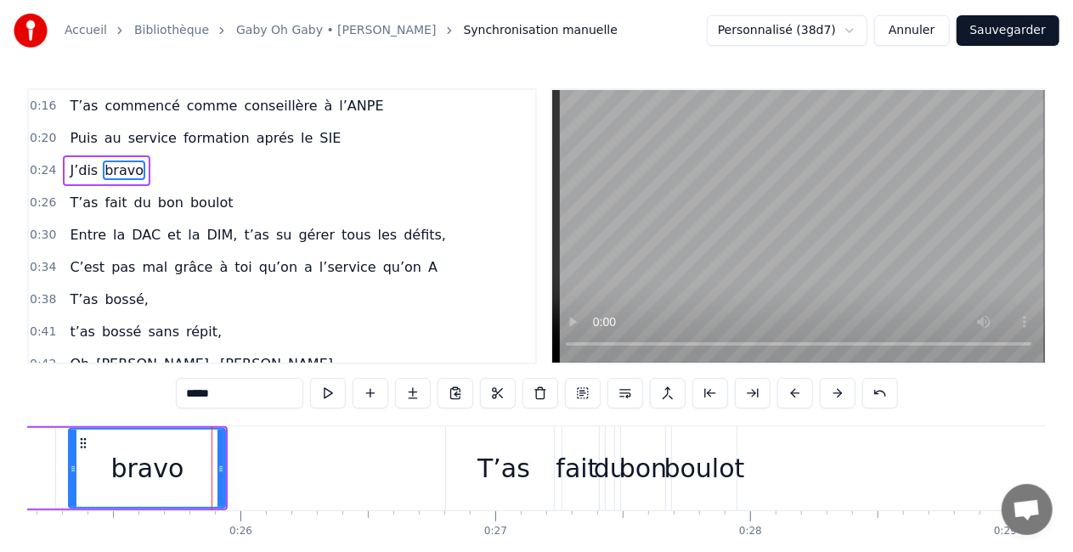
click at [62, 470] on div "J’dis bravo" at bounding box center [63, 468] width 330 height 84
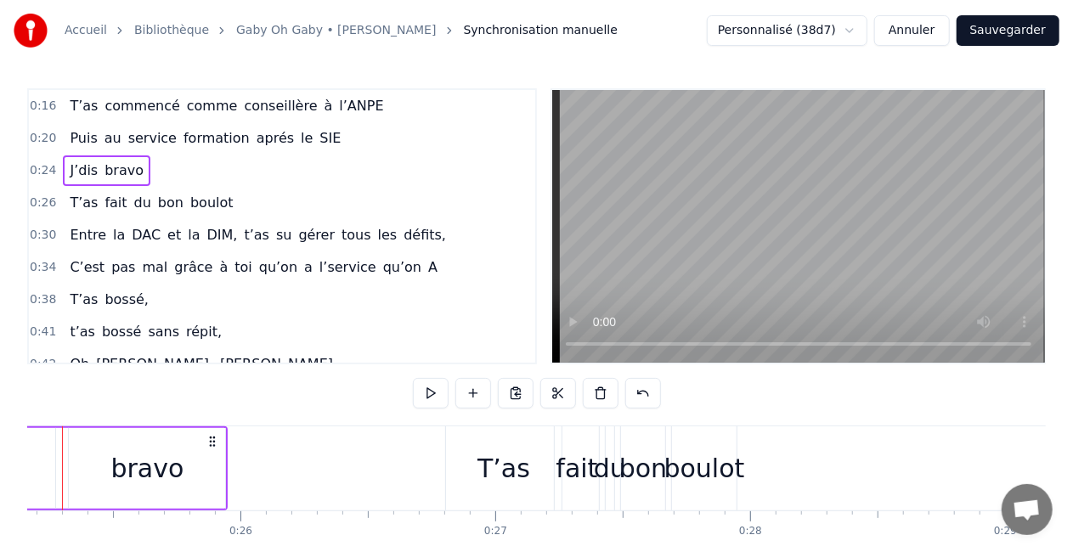
scroll to position [0, 6362]
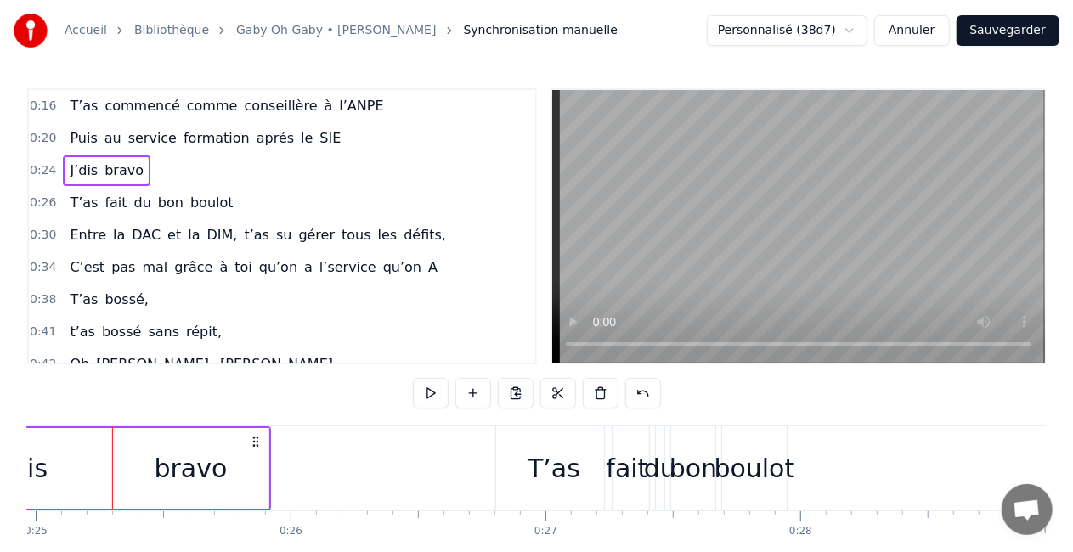
click at [255, 443] on icon at bounding box center [256, 442] width 14 height 14
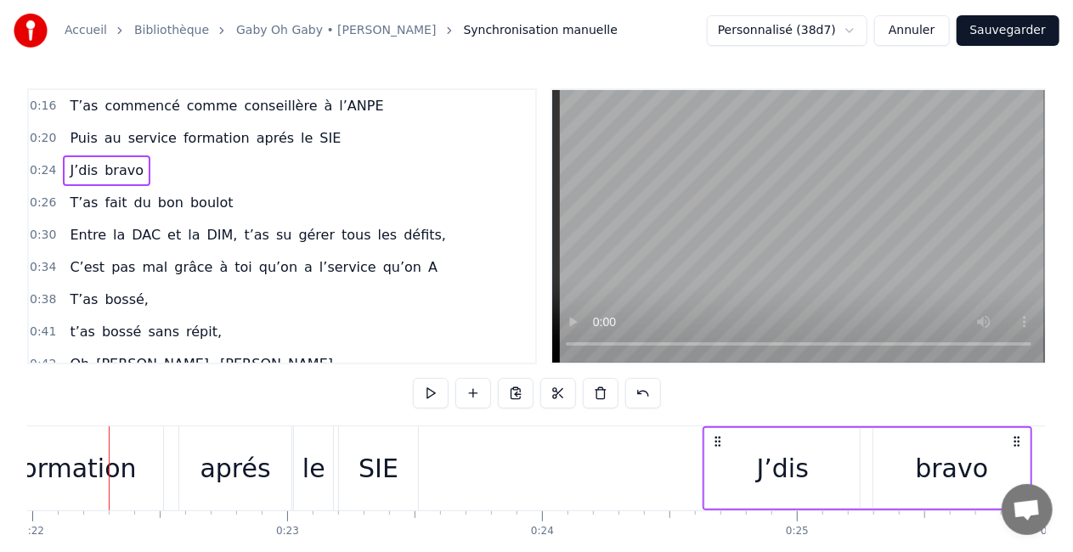
scroll to position [0, 5598]
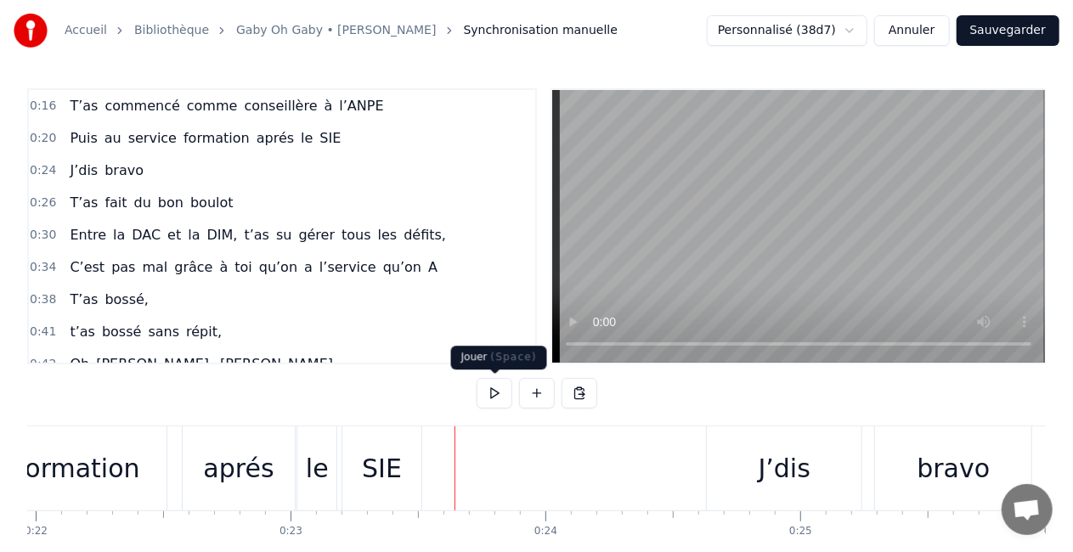
click at [504, 386] on button at bounding box center [495, 393] width 36 height 31
click at [506, 386] on button at bounding box center [495, 393] width 36 height 31
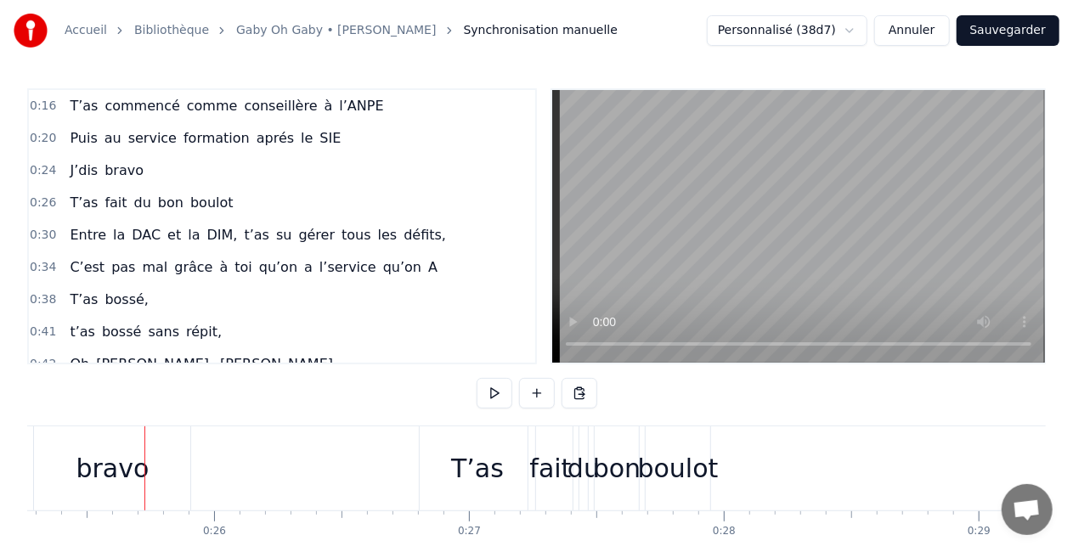
scroll to position [0, 6470]
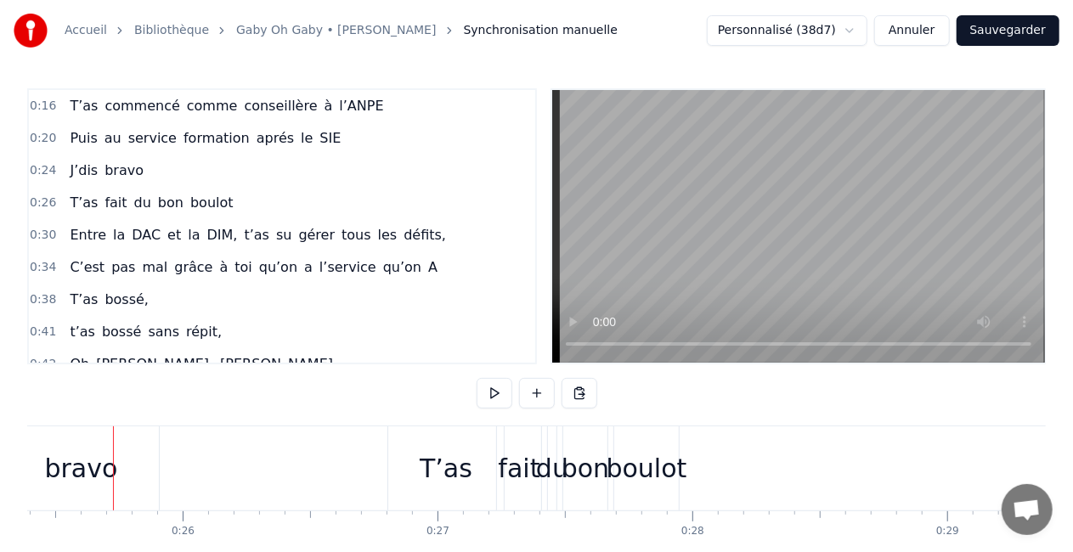
click at [58, 474] on div "bravo" at bounding box center [80, 468] width 73 height 38
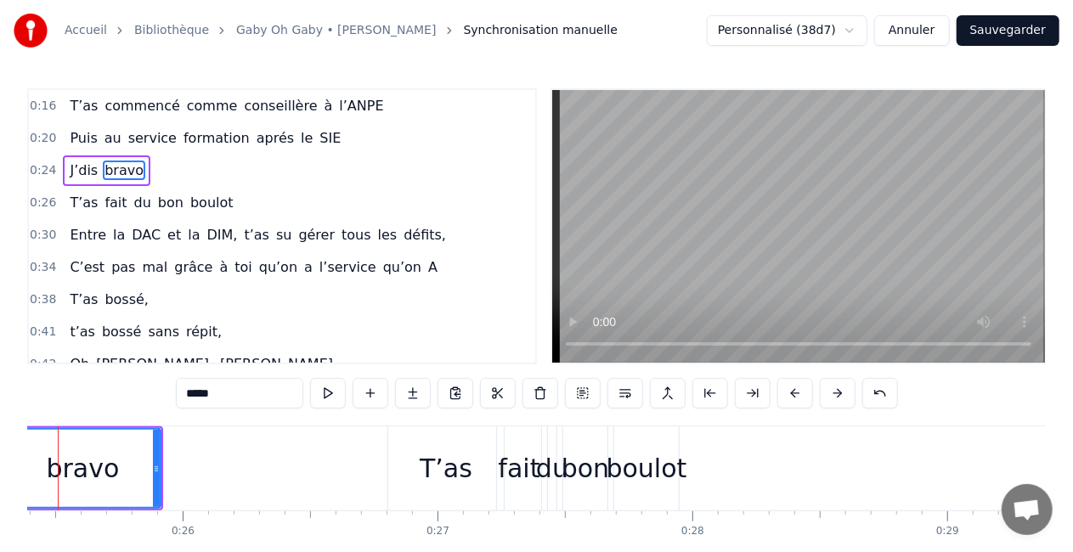
scroll to position [0, 6416]
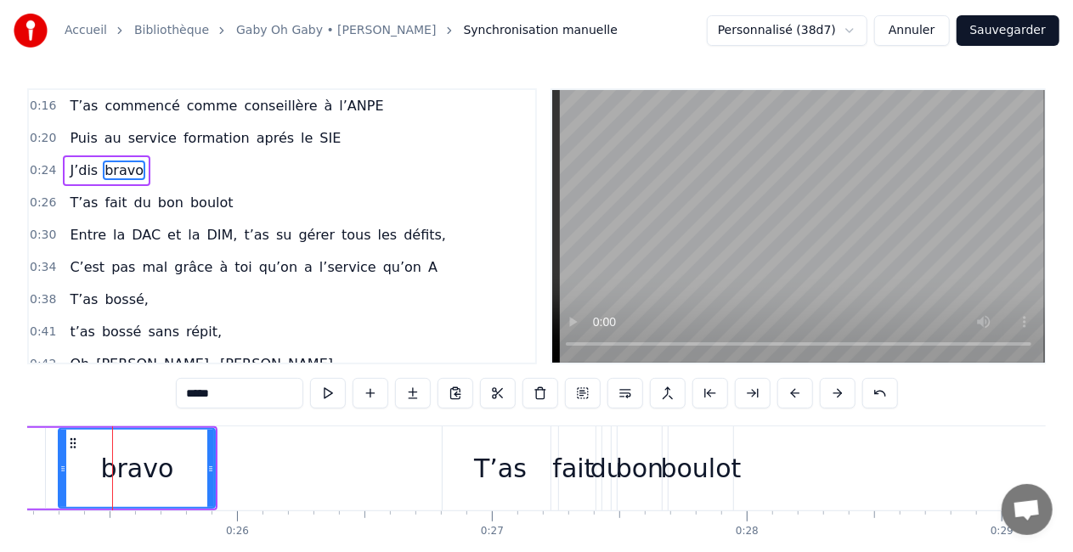
click at [51, 471] on div "J’dis bravo" at bounding box center [53, 468] width 330 height 84
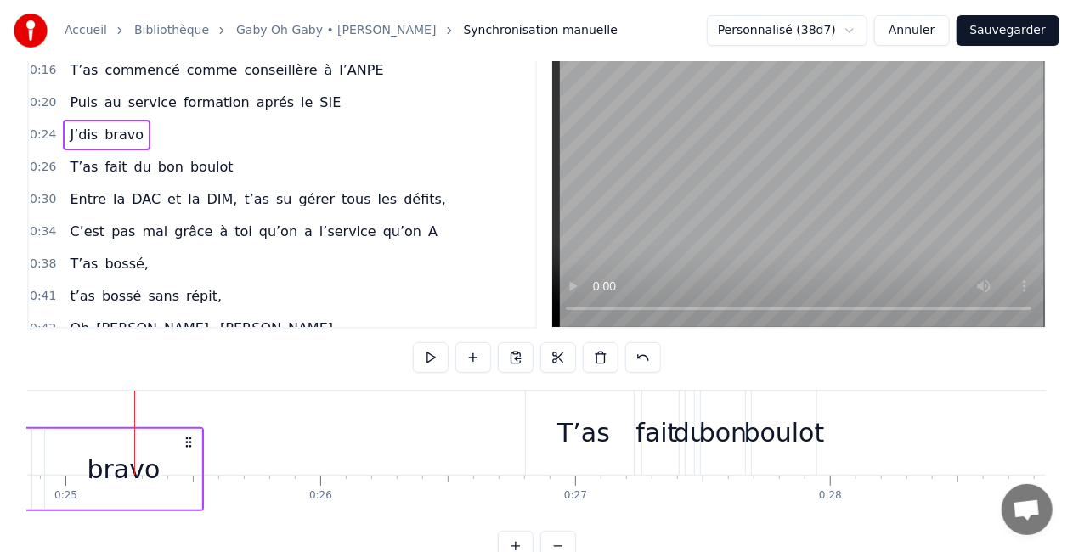
scroll to position [0, 6319]
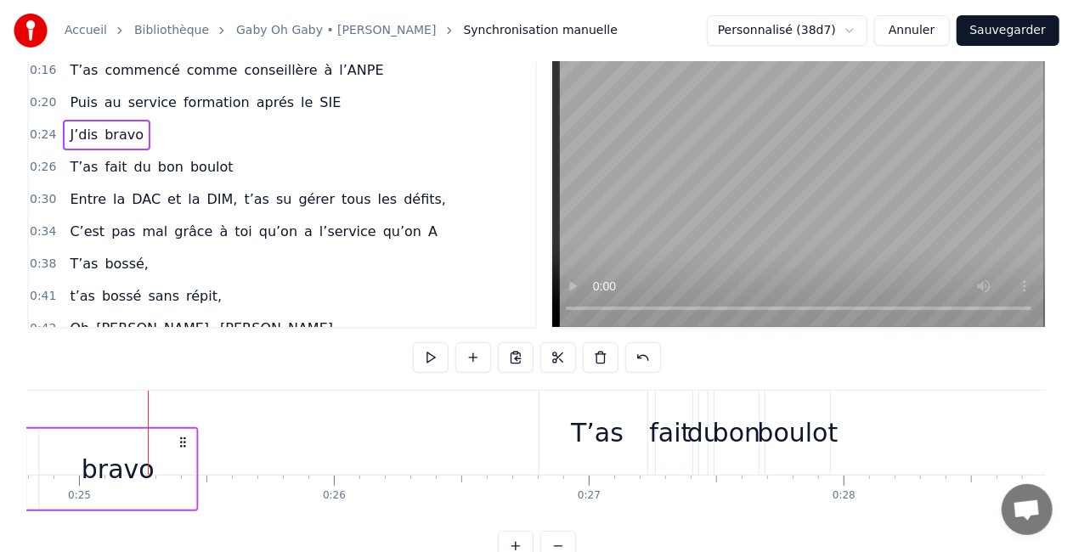
drag, startPoint x: 266, startPoint y: 438, endPoint x: 185, endPoint y: 443, distance: 80.8
click at [185, 443] on icon at bounding box center [184, 443] width 14 height 14
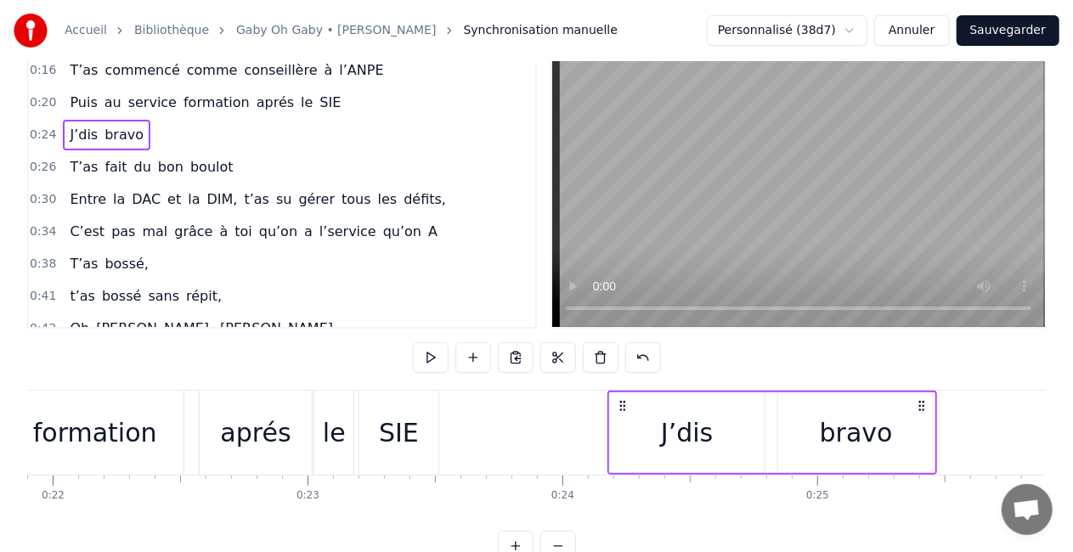
scroll to position [0, 5335]
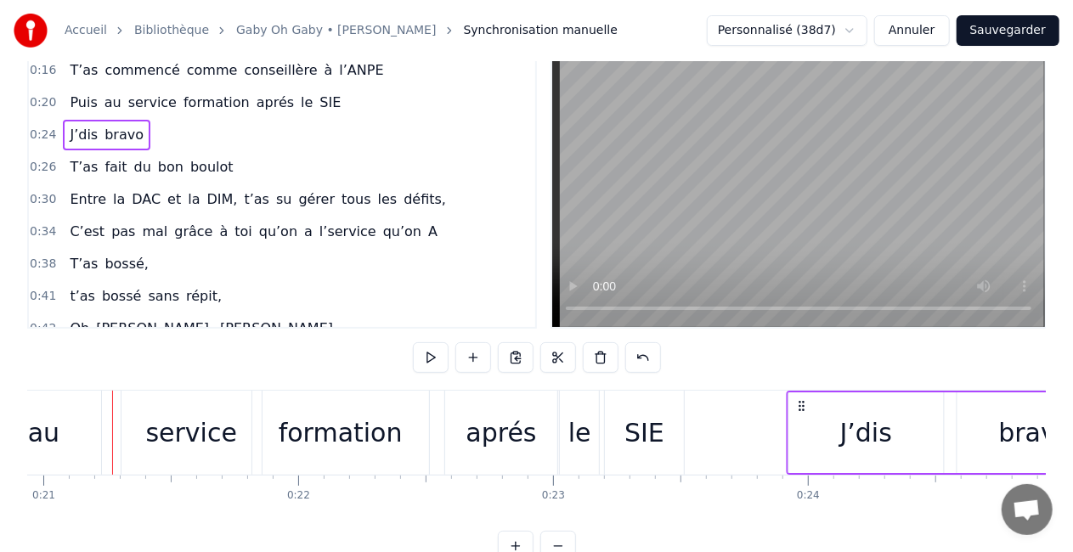
drag, startPoint x: 865, startPoint y: 404, endPoint x: 798, endPoint y: 409, distance: 67.2
click at [798, 409] on icon at bounding box center [801, 406] width 14 height 14
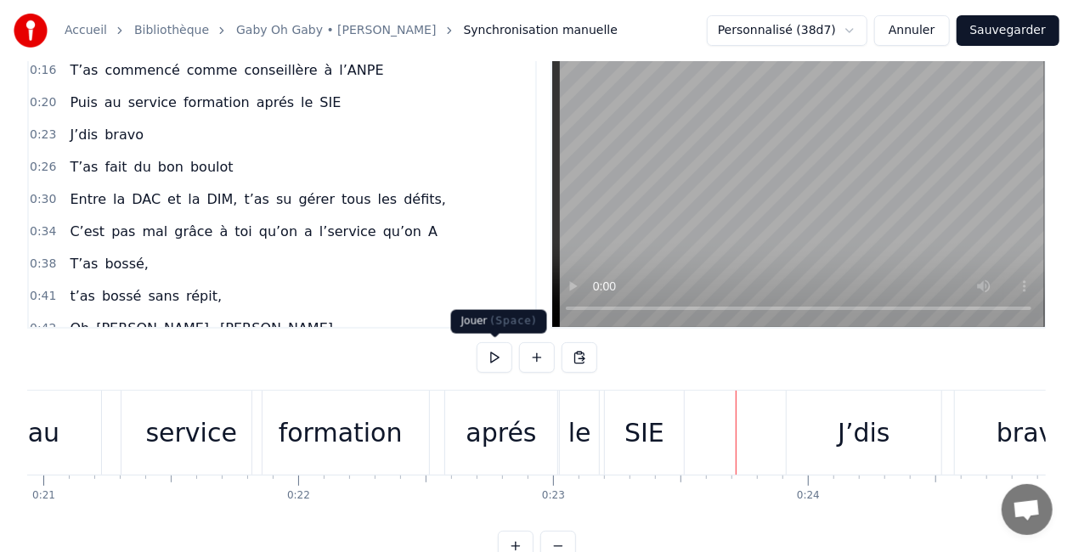
click at [493, 352] on button at bounding box center [495, 357] width 36 height 31
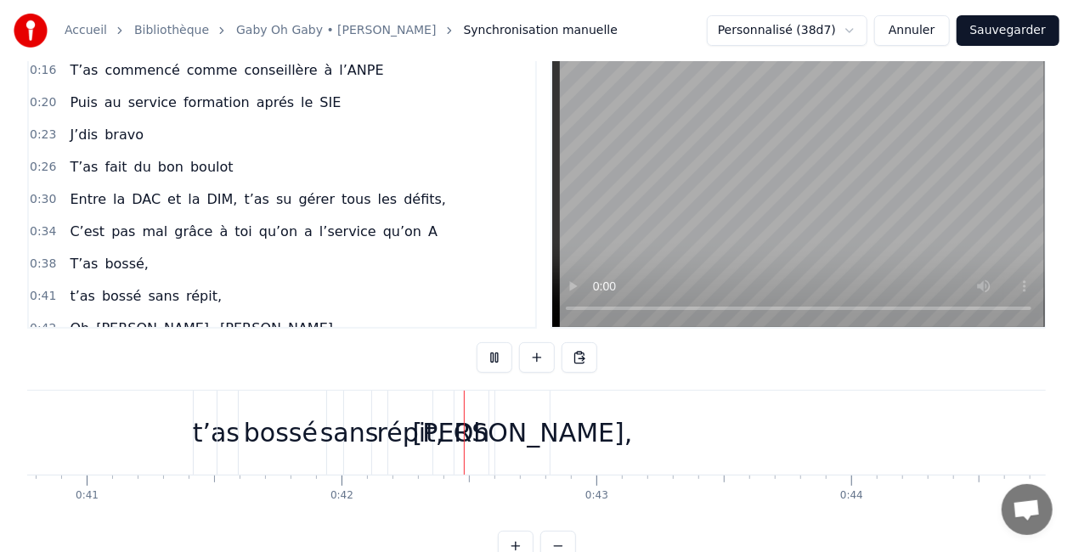
scroll to position [0, 10602]
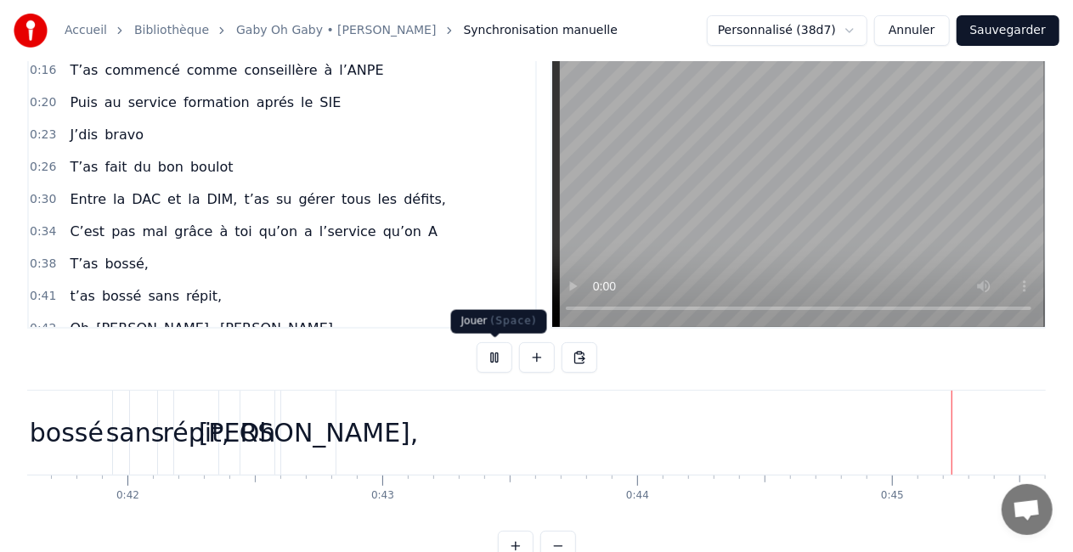
click at [488, 363] on button at bounding box center [495, 357] width 36 height 31
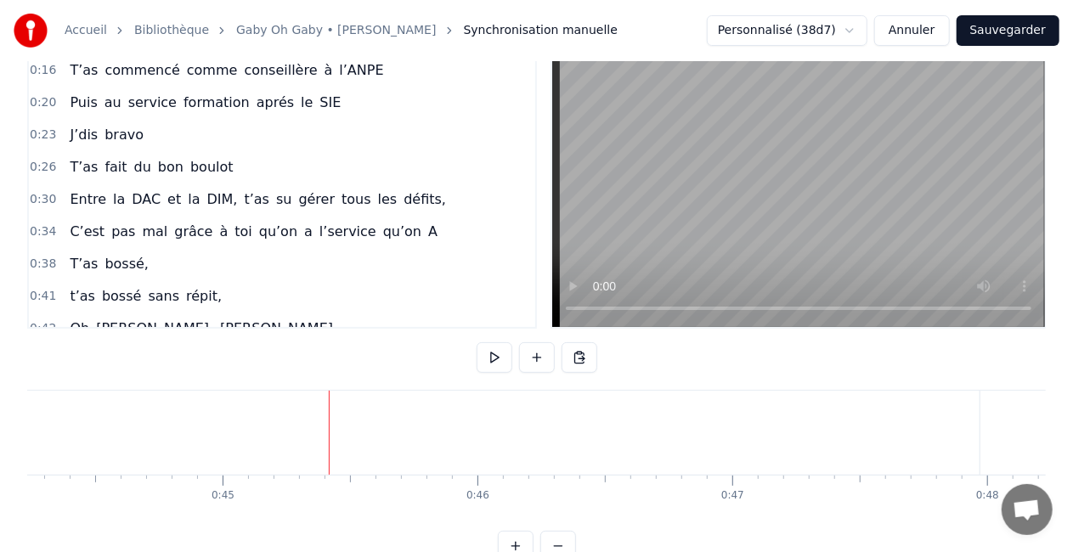
scroll to position [0, 11487]
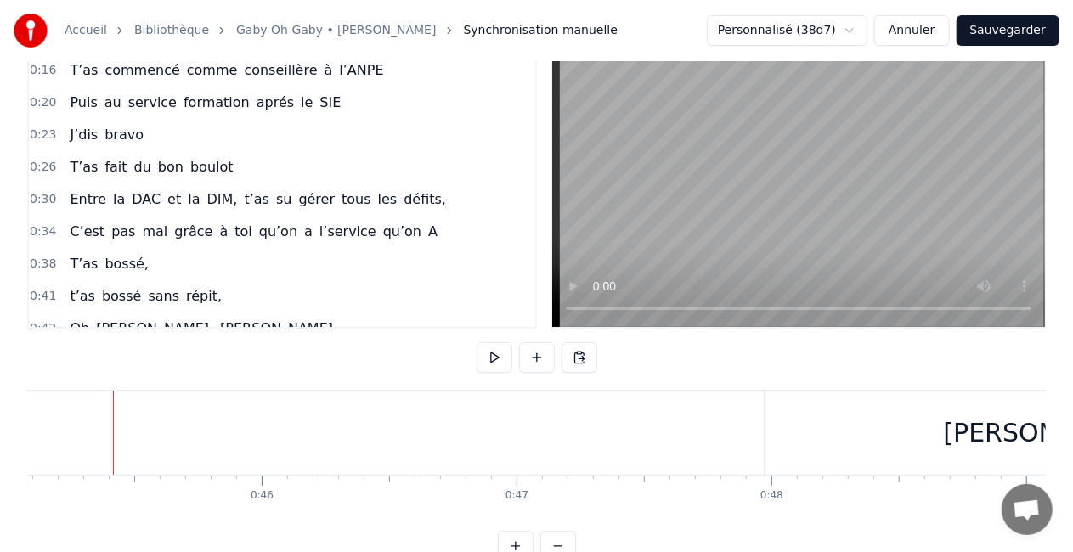
click at [488, 363] on button at bounding box center [495, 357] width 36 height 31
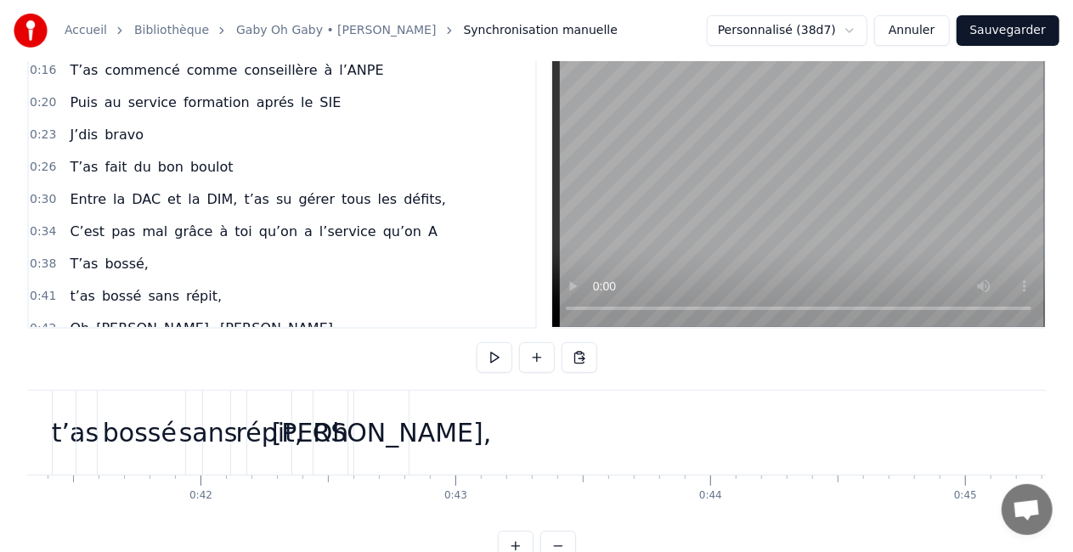
scroll to position [0, 10564]
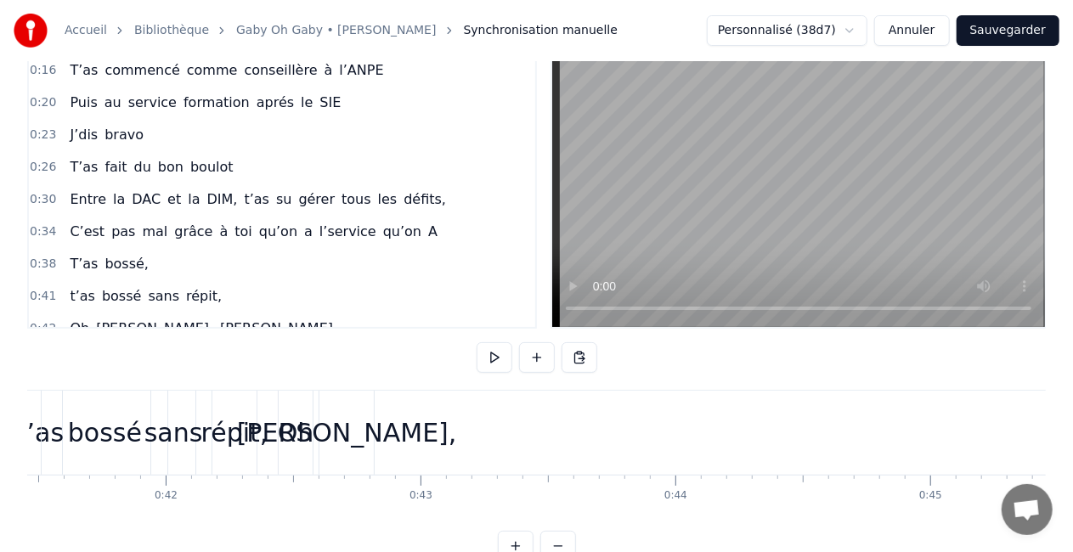
click at [307, 461] on div "Oh" at bounding box center [296, 433] width 34 height 84
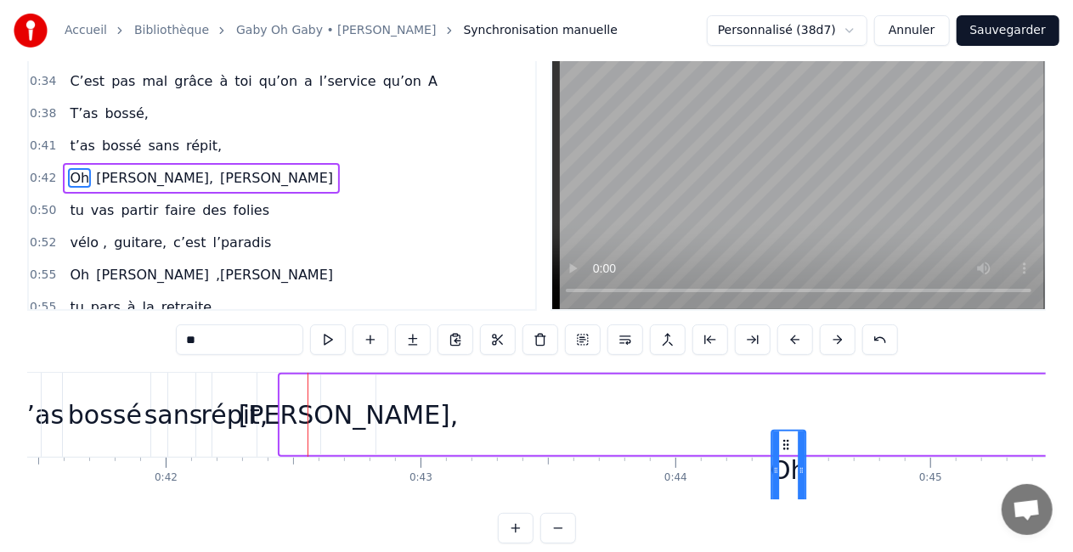
scroll to position [54, 0]
drag, startPoint x: 295, startPoint y: 442, endPoint x: 812, endPoint y: 409, distance: 518.3
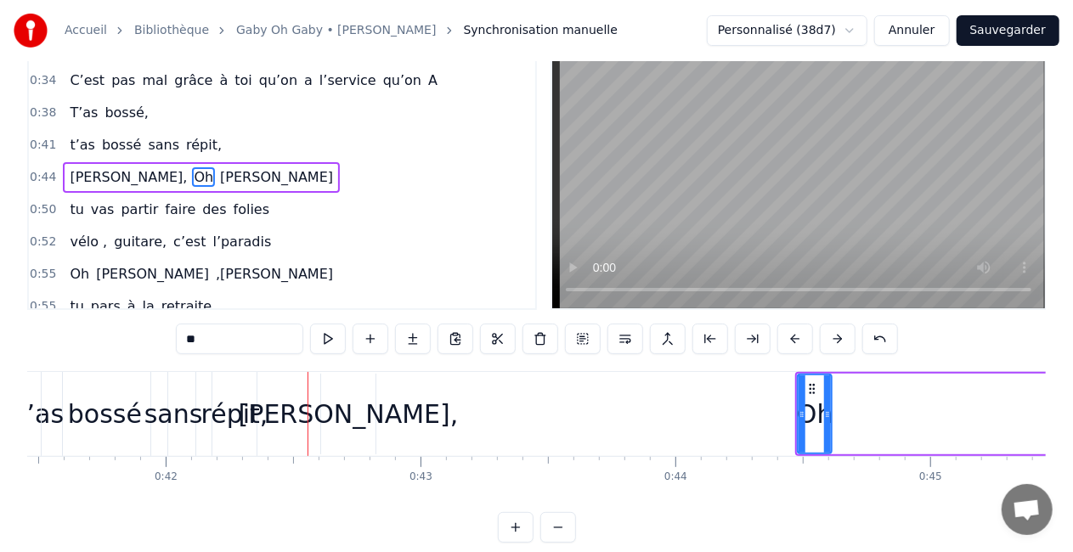
click at [348, 402] on div "[PERSON_NAME]," at bounding box center [349, 414] width 220 height 38
type input "*******"
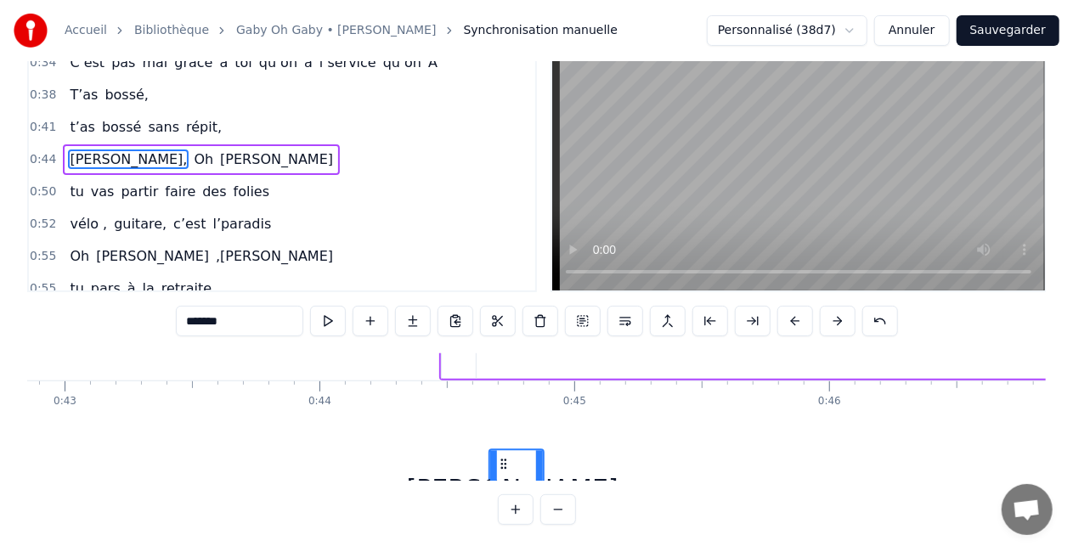
scroll to position [76, 10920]
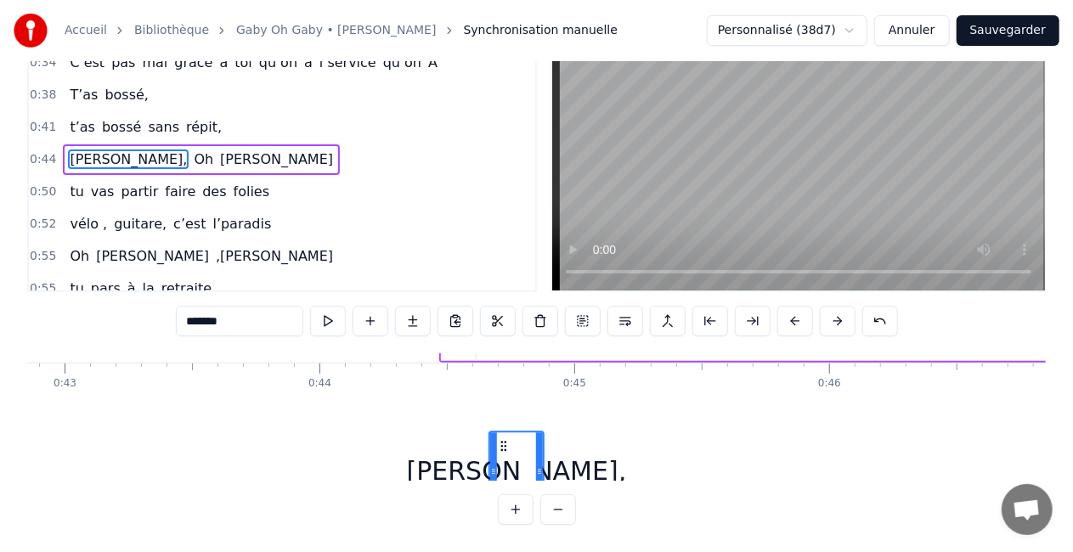
drag, startPoint x: 335, startPoint y: 442, endPoint x: 727, endPoint y: 457, distance: 392.7
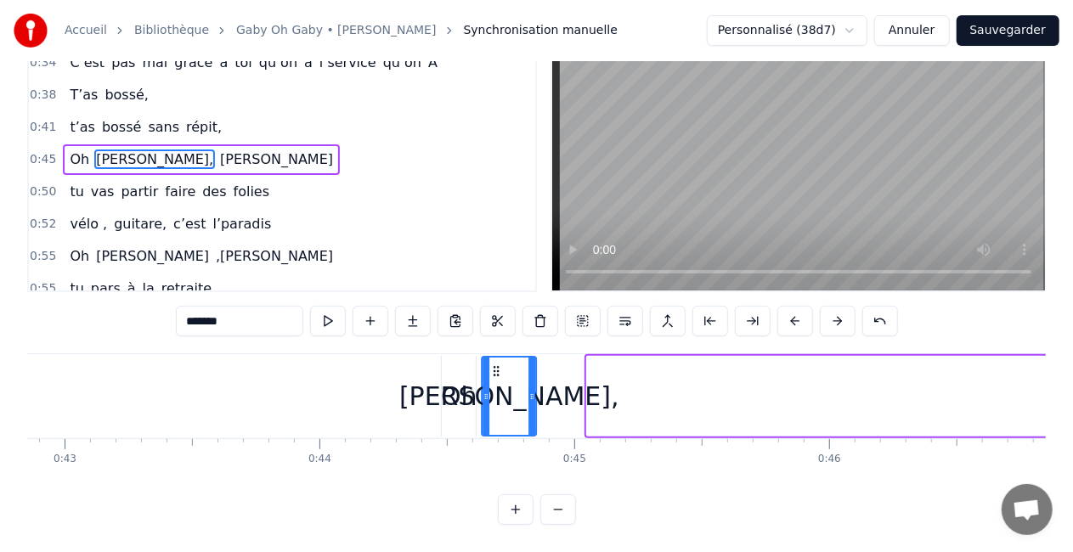
drag, startPoint x: 602, startPoint y: 355, endPoint x: 498, endPoint y: 373, distance: 106.0
click at [498, 373] on div "[PERSON_NAME]," at bounding box center [509, 396] width 53 height 77
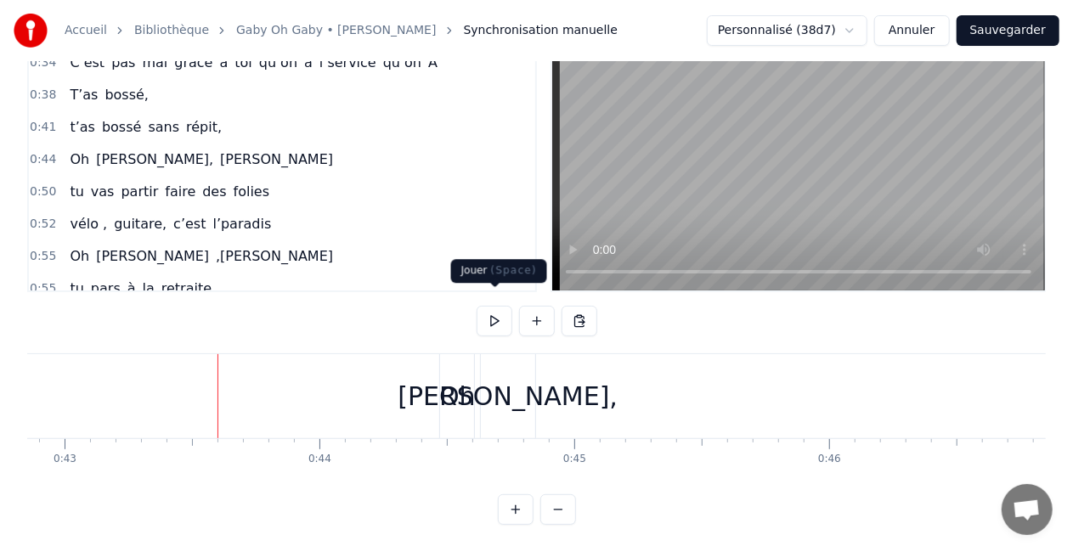
click at [491, 306] on button at bounding box center [495, 321] width 36 height 31
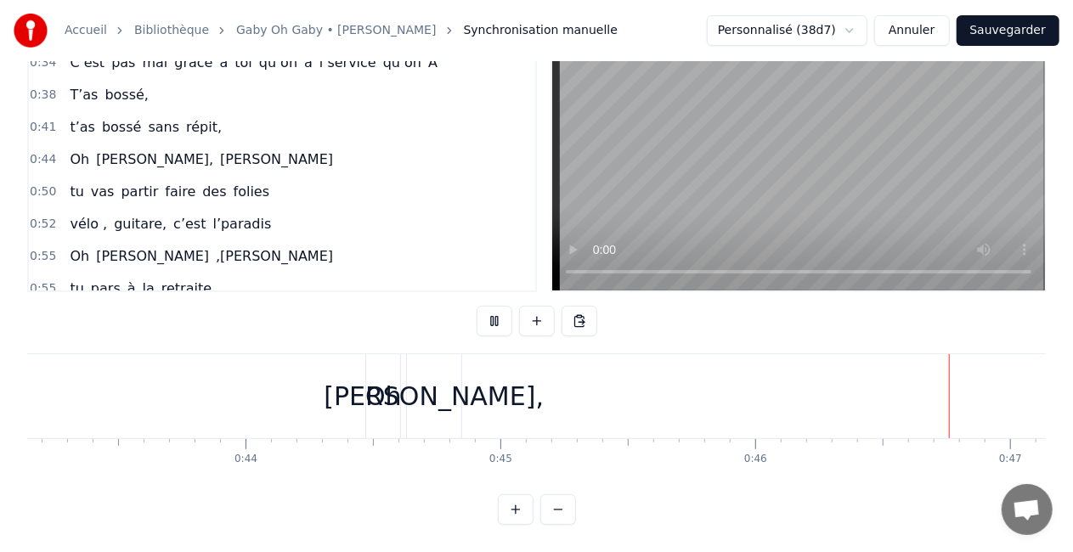
click at [491, 306] on button at bounding box center [495, 321] width 36 height 31
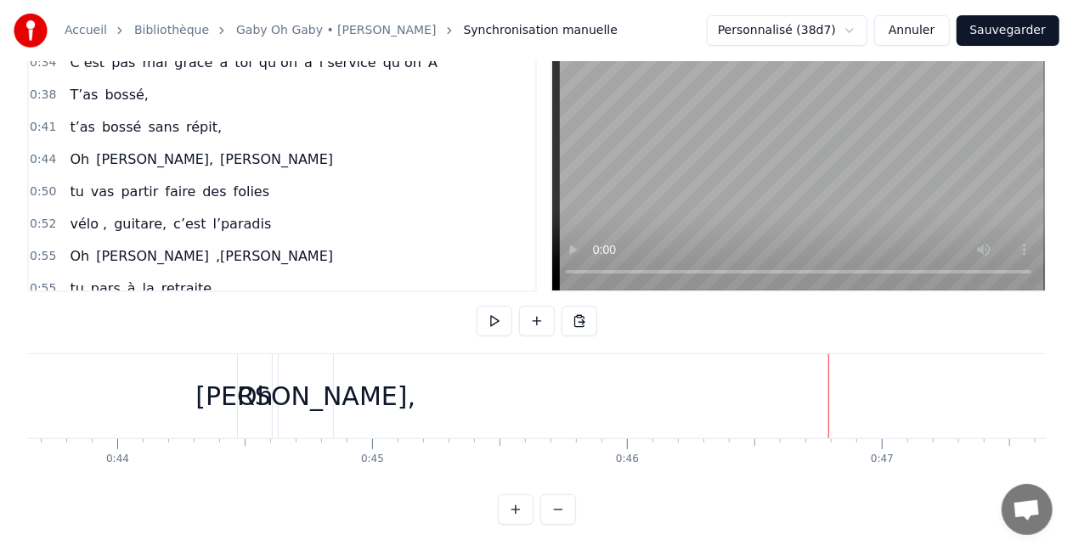
scroll to position [0, 11294]
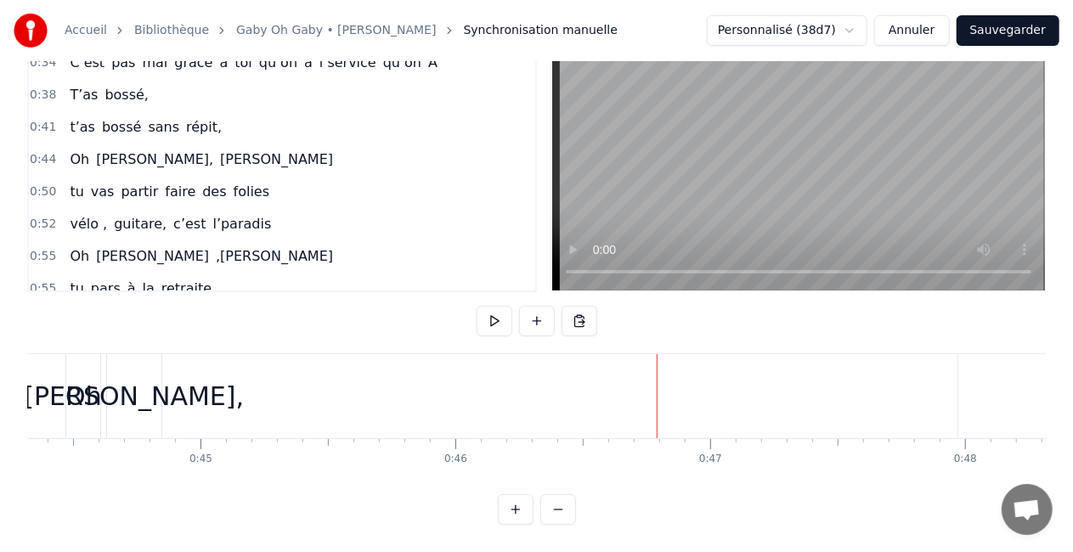
click at [76, 390] on div "Oh" at bounding box center [83, 396] width 37 height 38
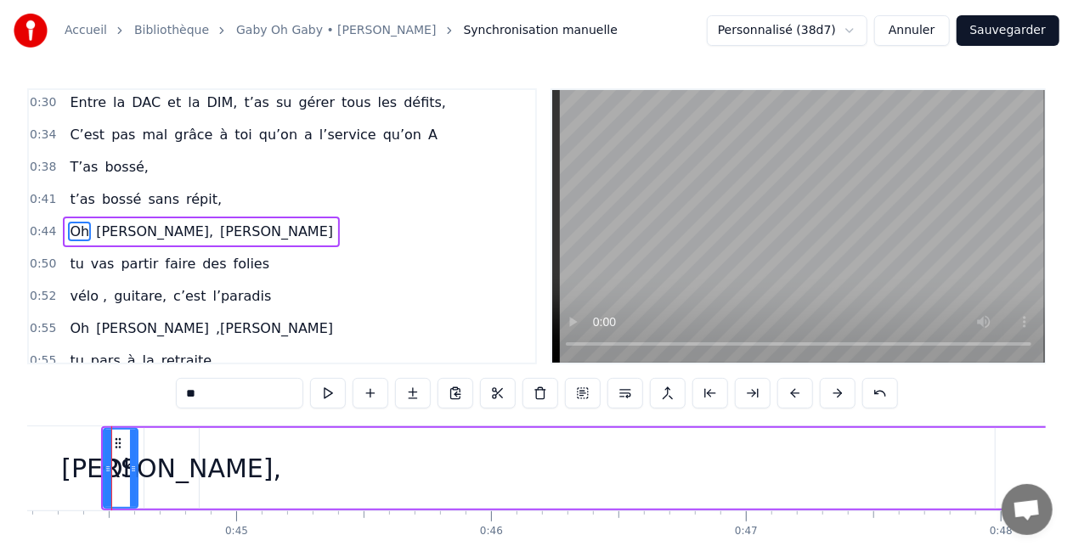
scroll to position [0, 11257]
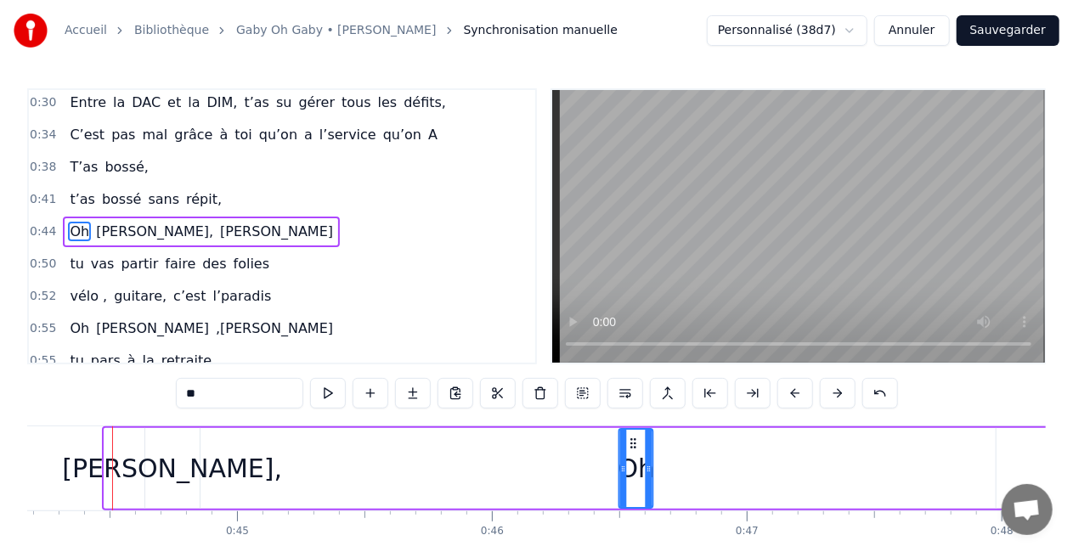
drag, startPoint x: 116, startPoint y: 436, endPoint x: 630, endPoint y: 416, distance: 515.1
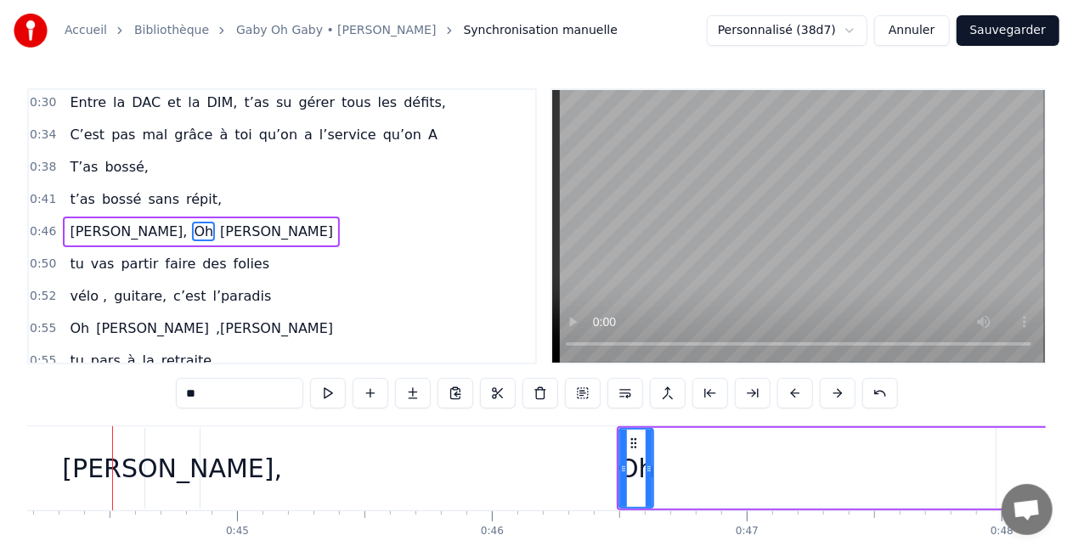
click at [189, 455] on div "[PERSON_NAME]," at bounding box center [172, 468] width 220 height 38
type input "*******"
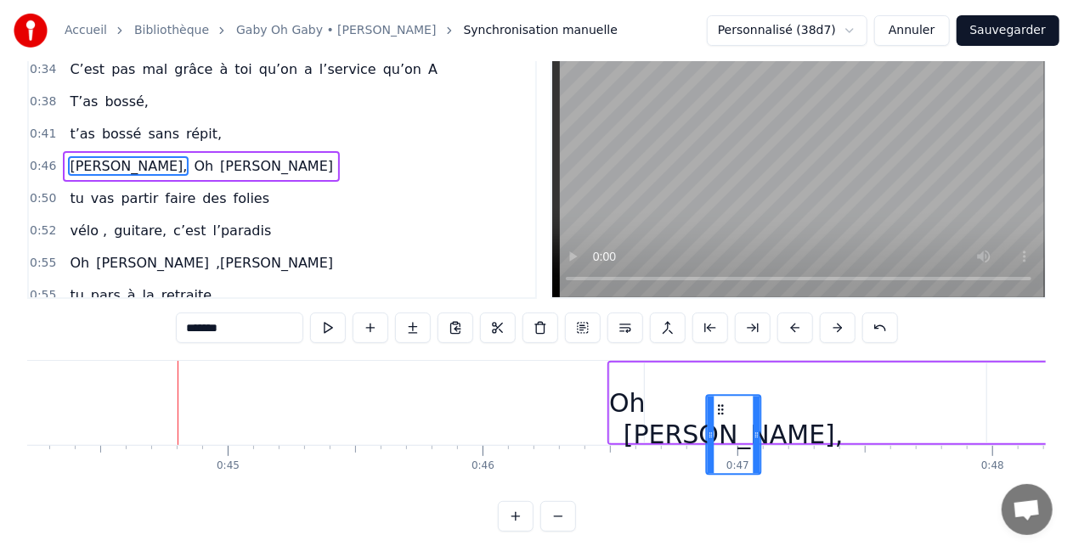
scroll to position [0, 11270]
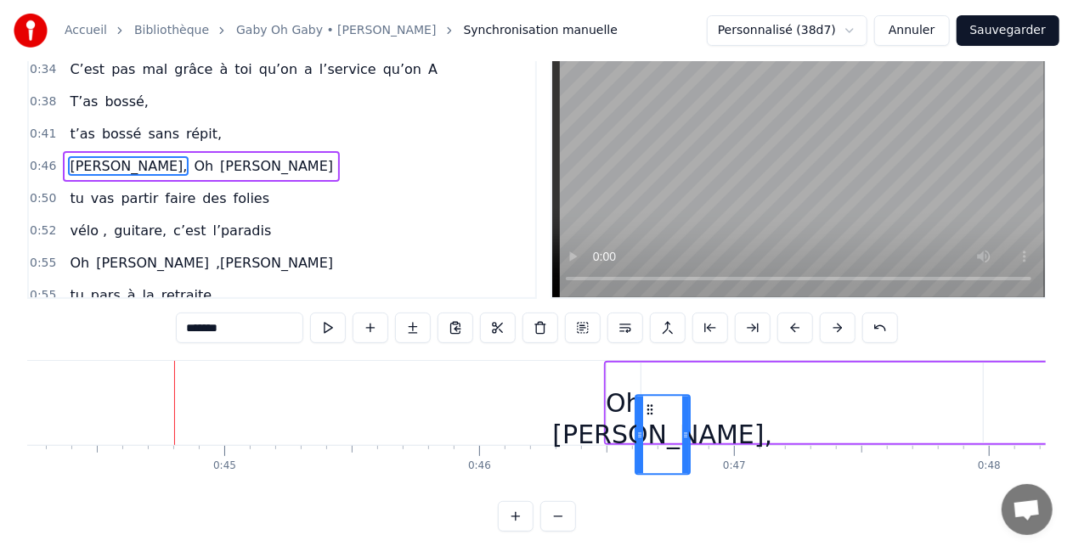
drag, startPoint x: 158, startPoint y: 442, endPoint x: 791, endPoint y: 426, distance: 633.0
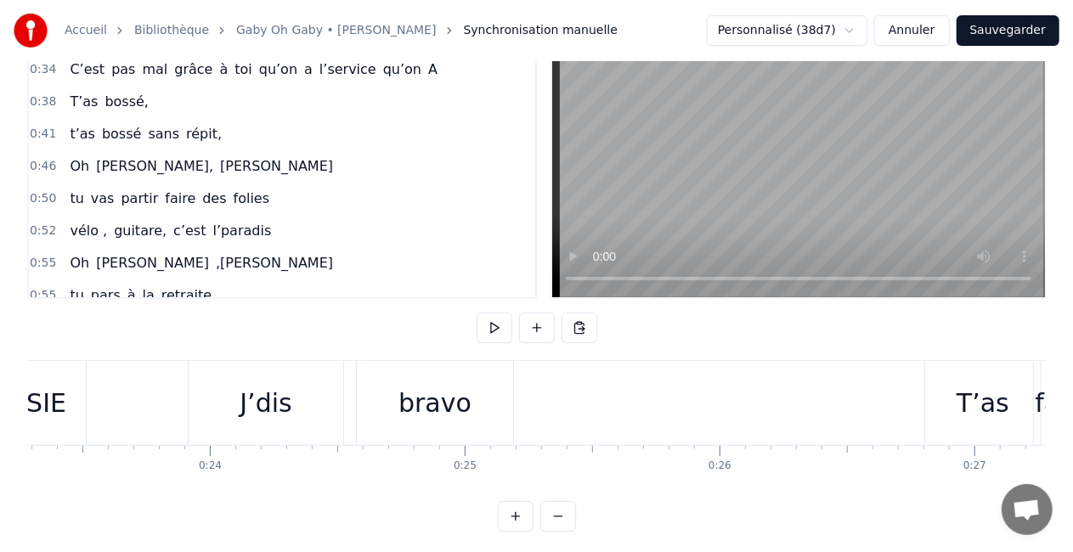
scroll to position [0, 5899]
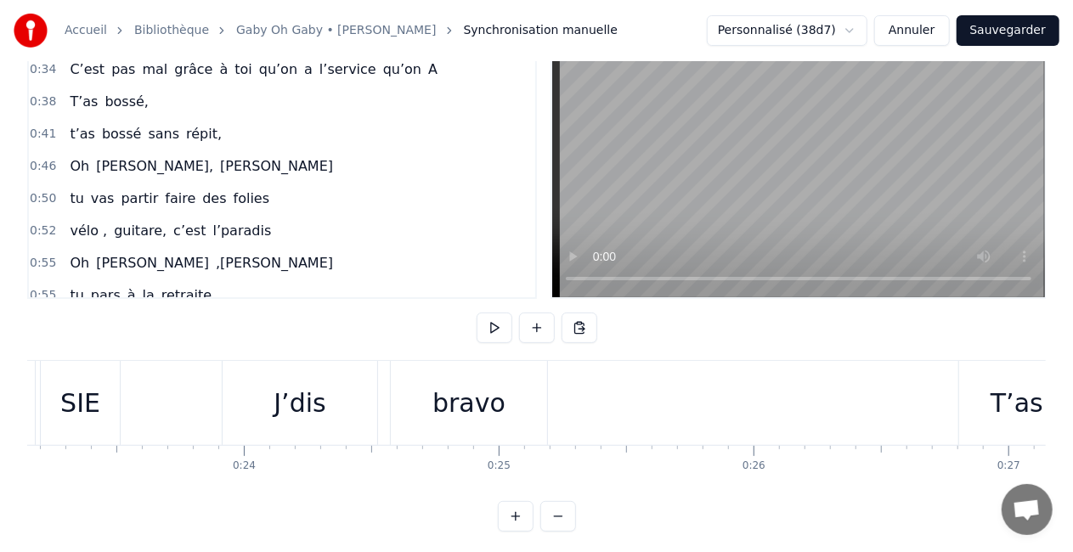
click at [494, 328] on button at bounding box center [495, 328] width 36 height 31
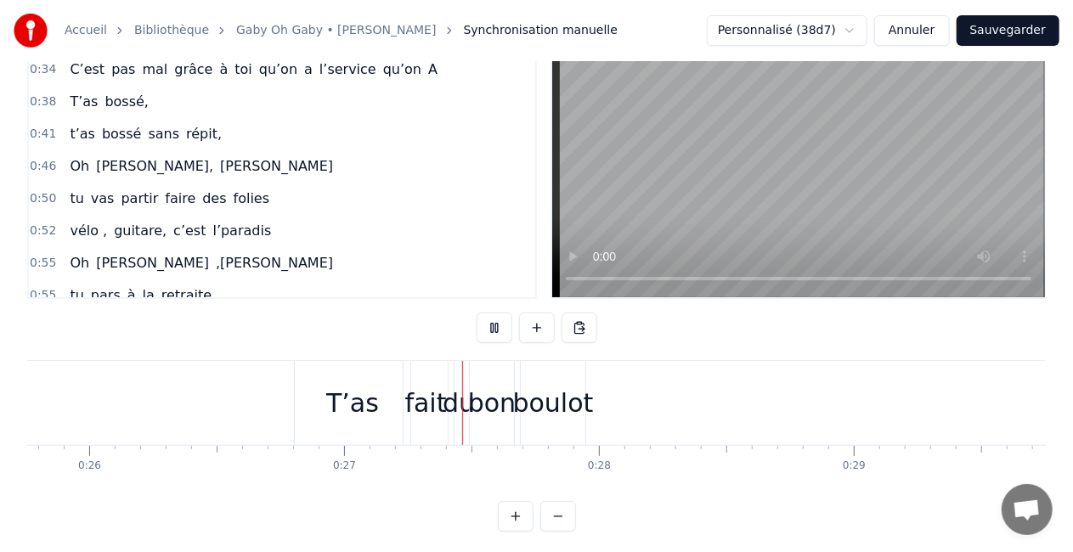
scroll to position [0, 6772]
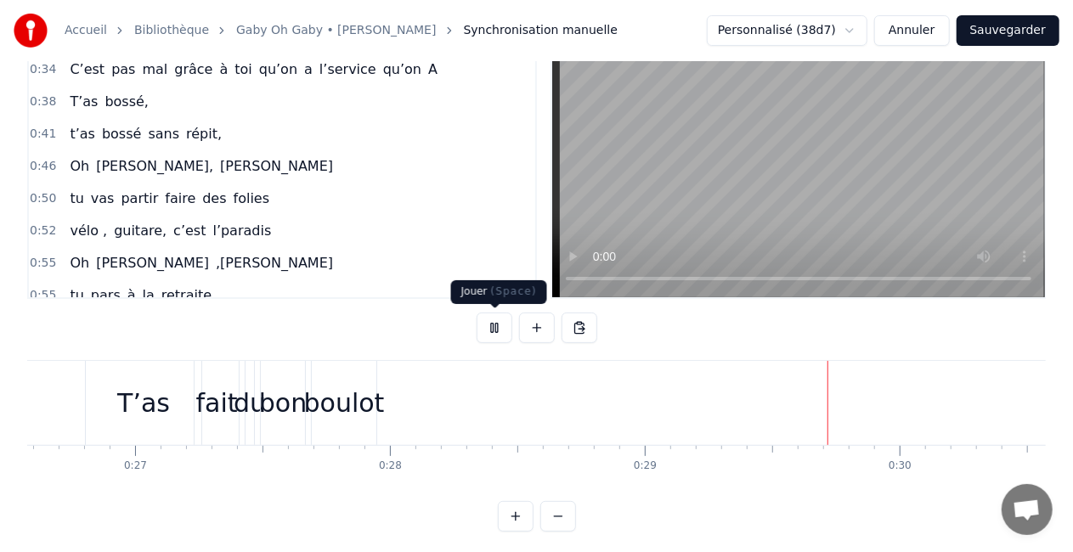
click at [481, 330] on button at bounding box center [495, 328] width 36 height 31
click at [360, 395] on div "boulot" at bounding box center [344, 403] width 81 height 38
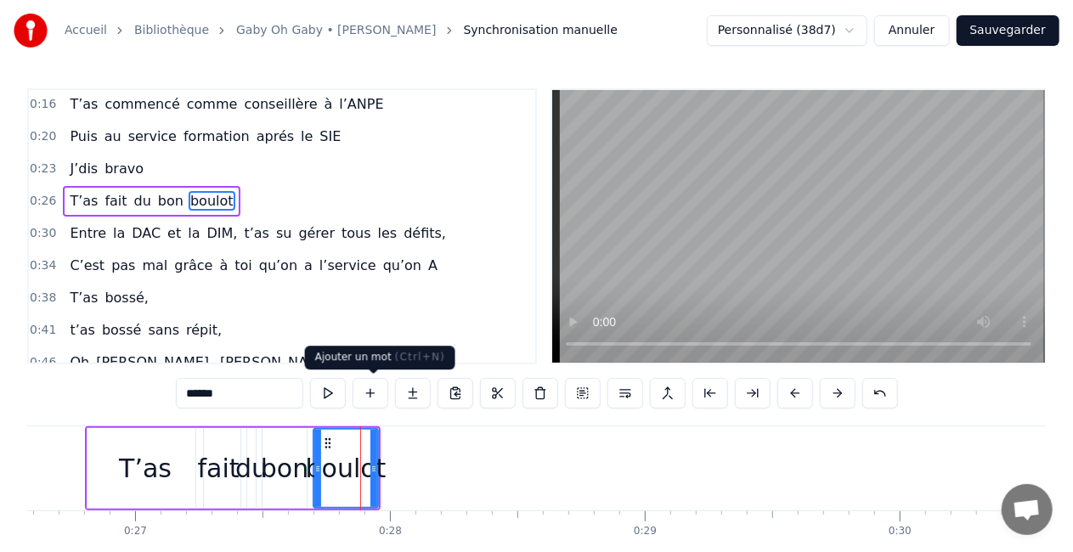
scroll to position [0, 0]
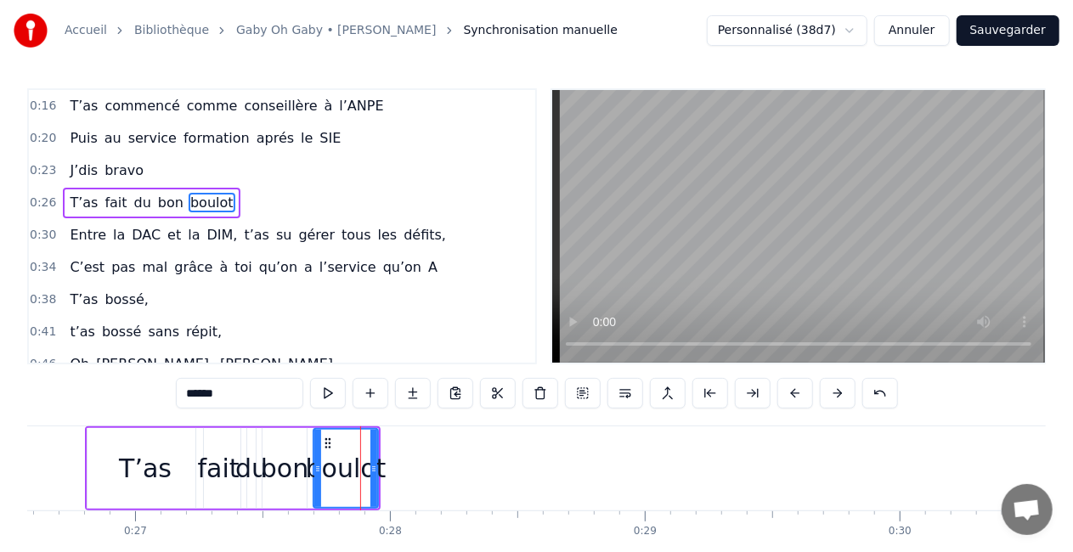
drag, startPoint x: 377, startPoint y: 465, endPoint x: 404, endPoint y: 465, distance: 27.2
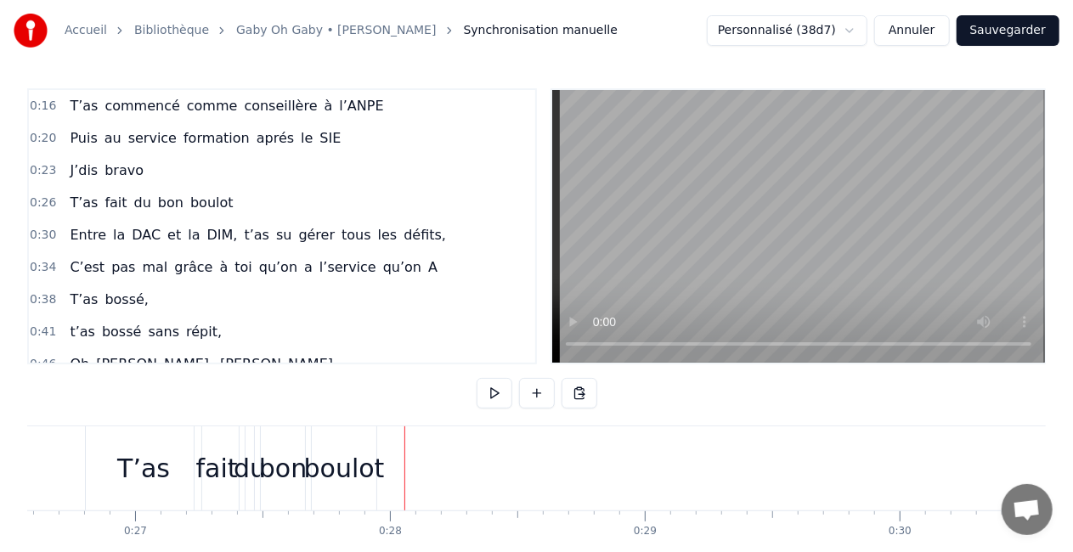
click at [373, 465] on div "boulot" at bounding box center [344, 468] width 81 height 38
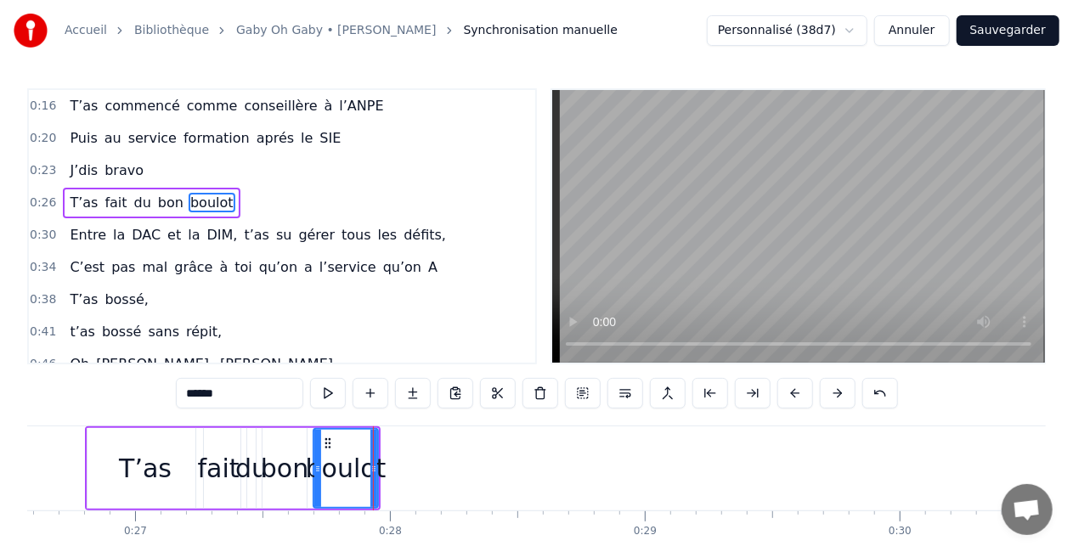
click at [373, 467] on div at bounding box center [373, 468] width 1 height 84
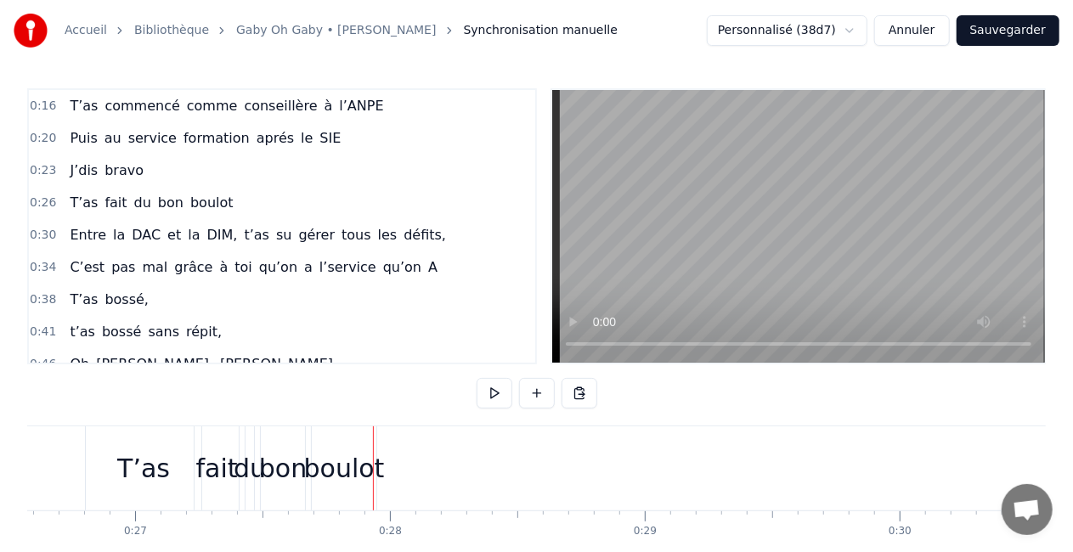
click at [358, 464] on div "boulot" at bounding box center [344, 468] width 81 height 38
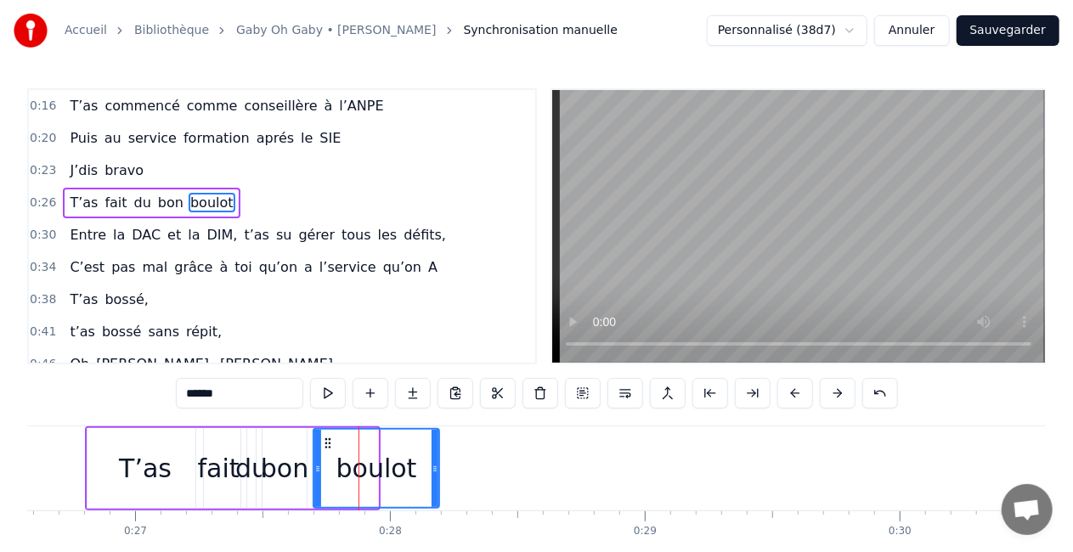
drag, startPoint x: 375, startPoint y: 466, endPoint x: 435, endPoint y: 464, distance: 60.4
click at [435, 464] on icon at bounding box center [434, 469] width 7 height 14
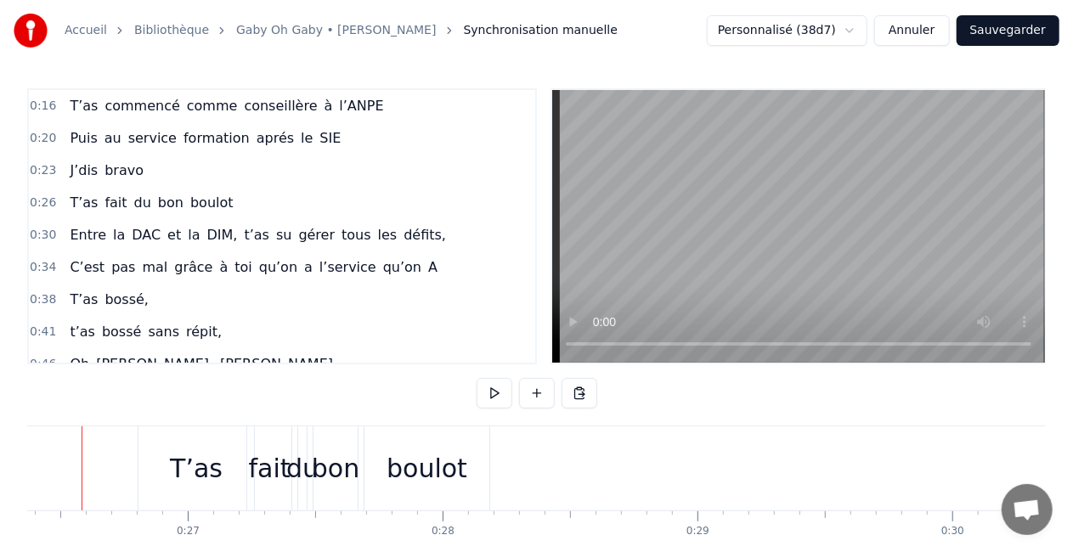
scroll to position [0, 6689]
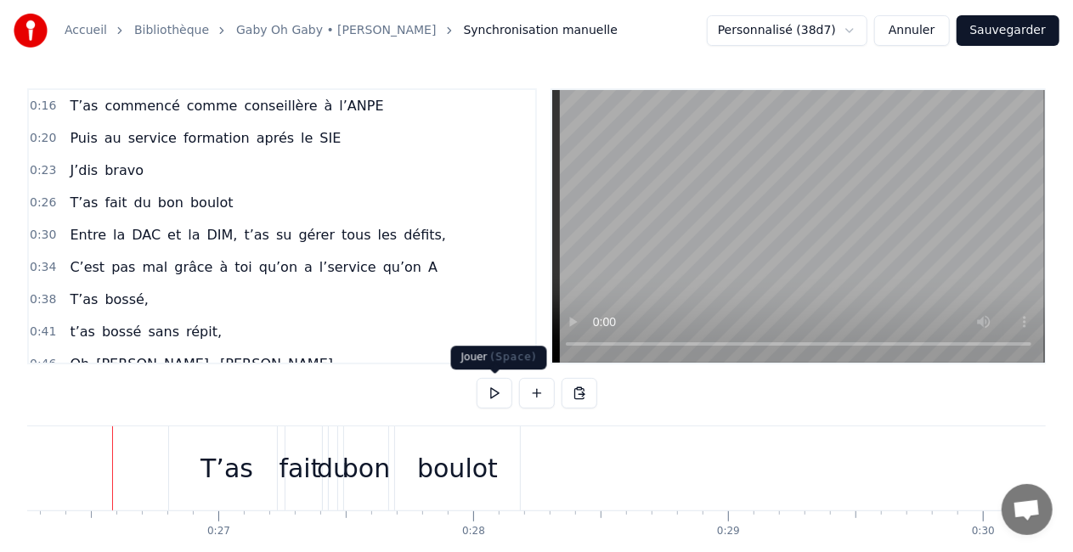
click at [488, 389] on button at bounding box center [495, 393] width 36 height 31
click at [494, 396] on button at bounding box center [495, 393] width 36 height 31
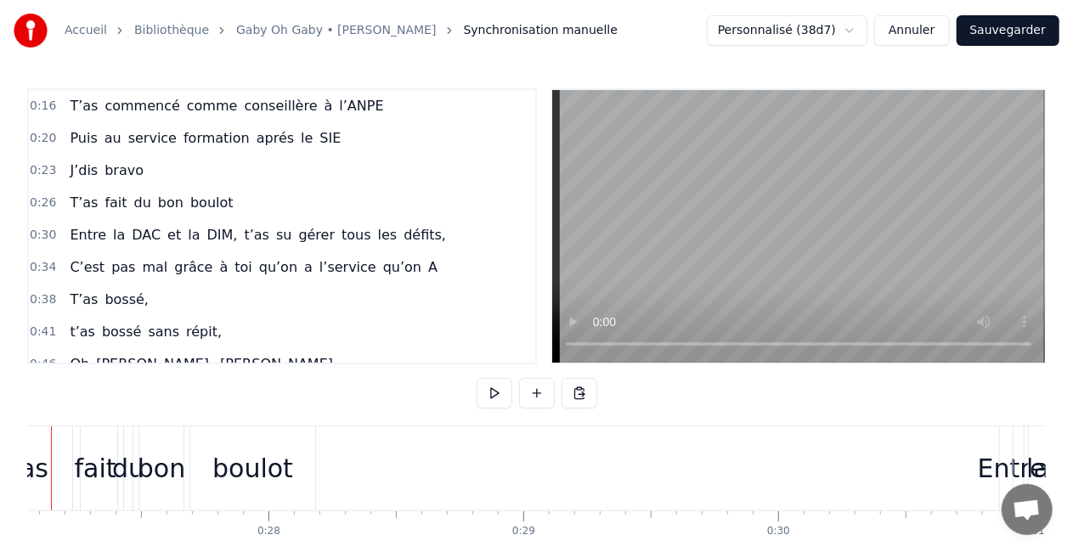
scroll to position [0, 6833]
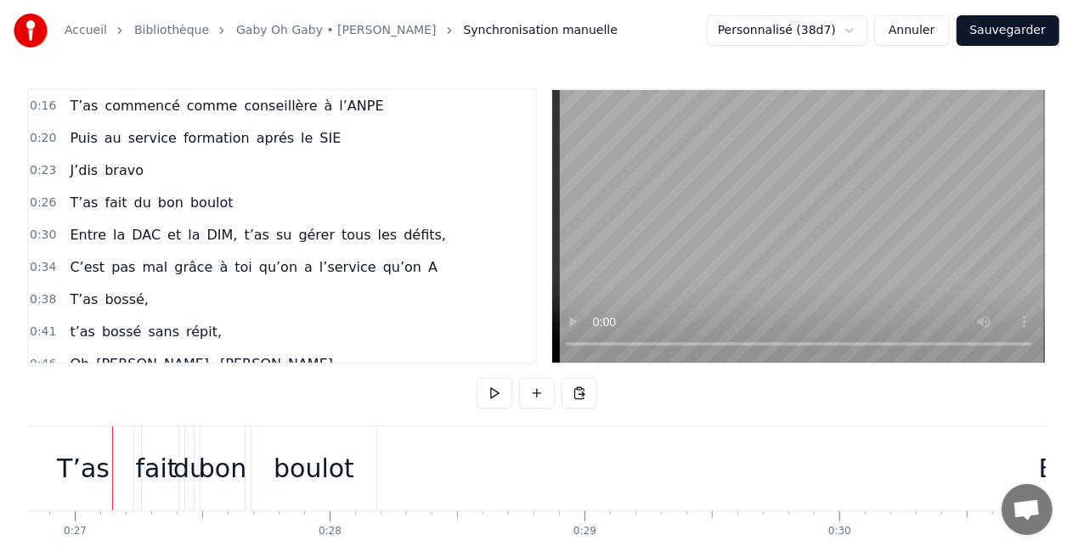
click at [323, 435] on div "boulot" at bounding box center [313, 468] width 125 height 84
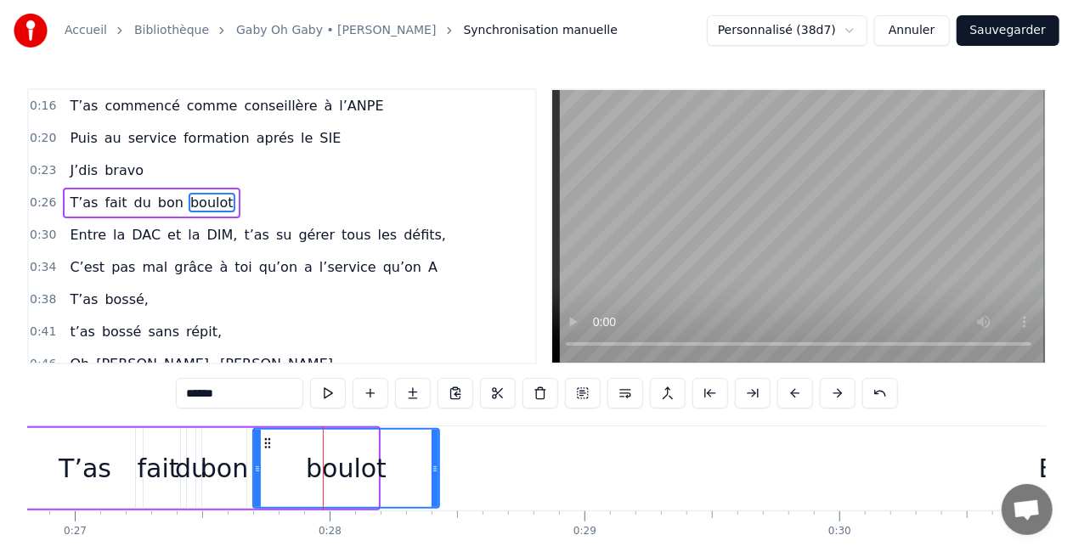
drag, startPoint x: 375, startPoint y: 465, endPoint x: 437, endPoint y: 466, distance: 62.0
click at [437, 466] on icon at bounding box center [434, 469] width 7 height 14
click at [41, 447] on div "T’as" at bounding box center [85, 468] width 116 height 81
type input "****"
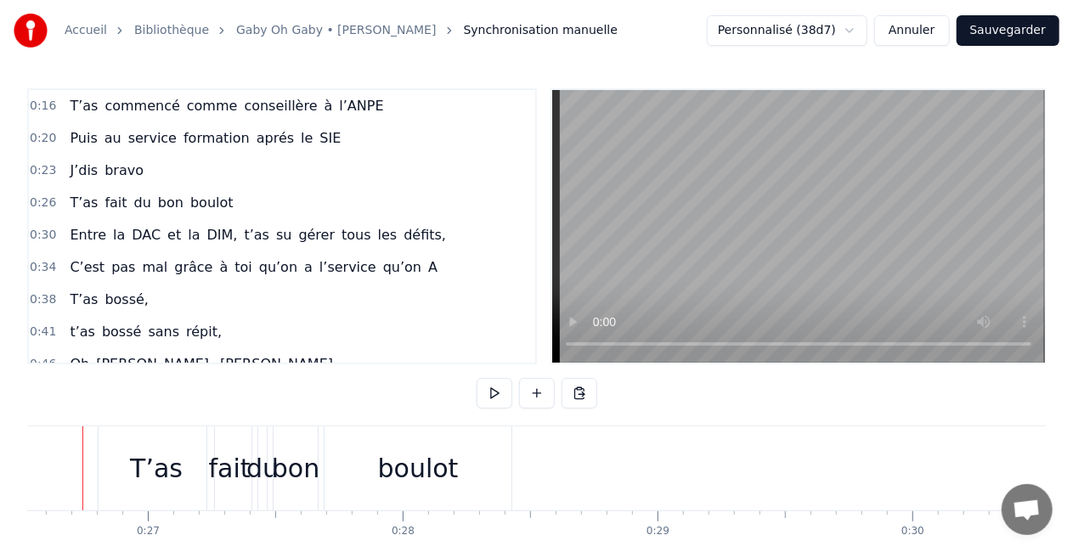
scroll to position [0, 6730]
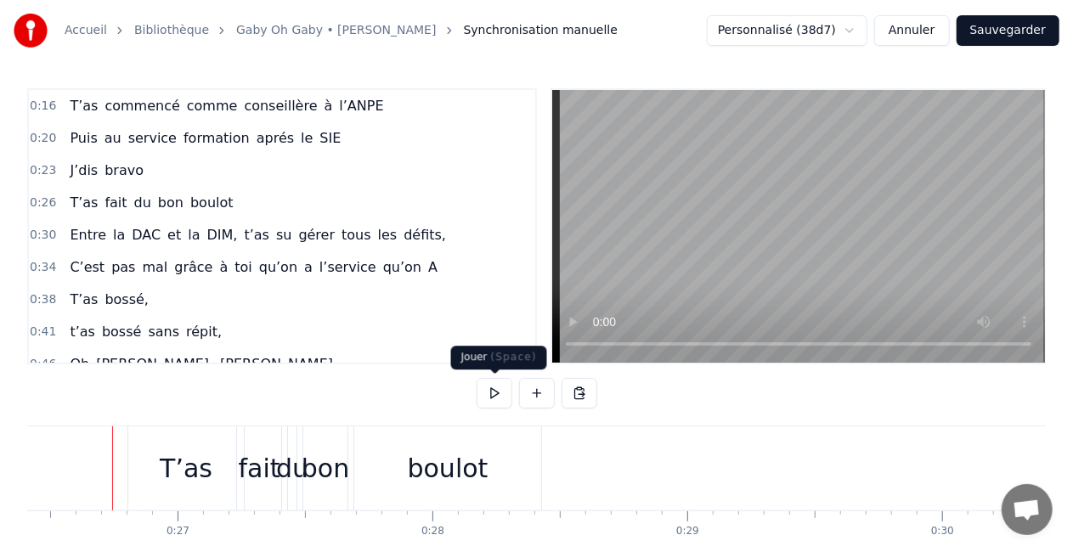
click at [488, 398] on button at bounding box center [495, 393] width 36 height 31
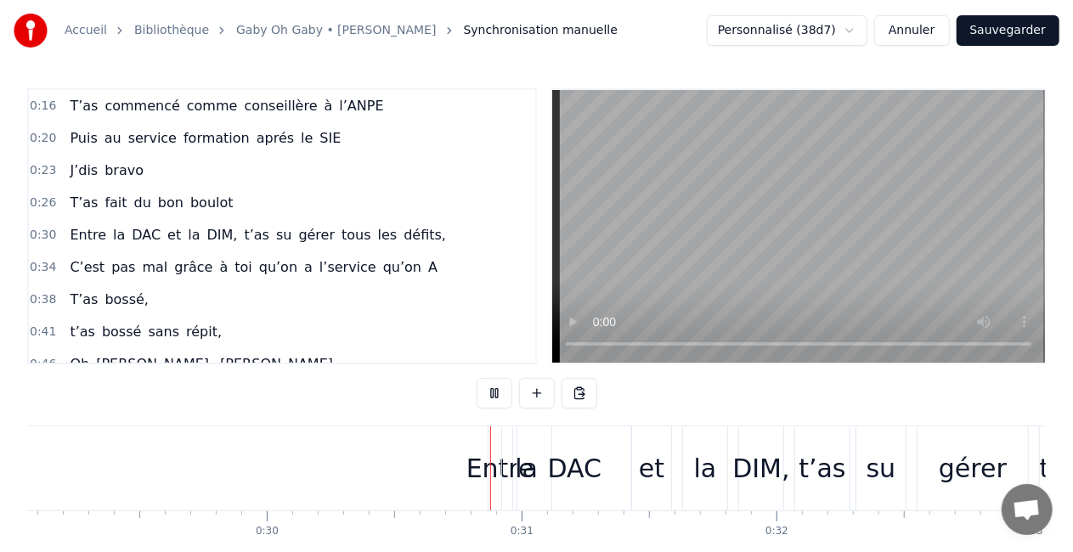
scroll to position [0, 7640]
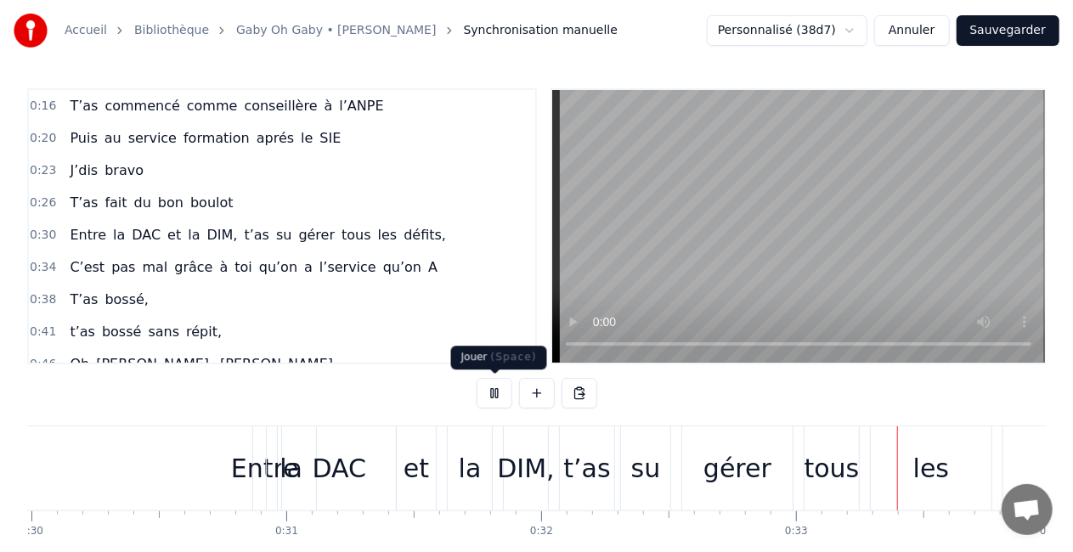
click at [499, 382] on button at bounding box center [495, 393] width 36 height 31
click at [690, 471] on div "gérer" at bounding box center [737, 468] width 110 height 84
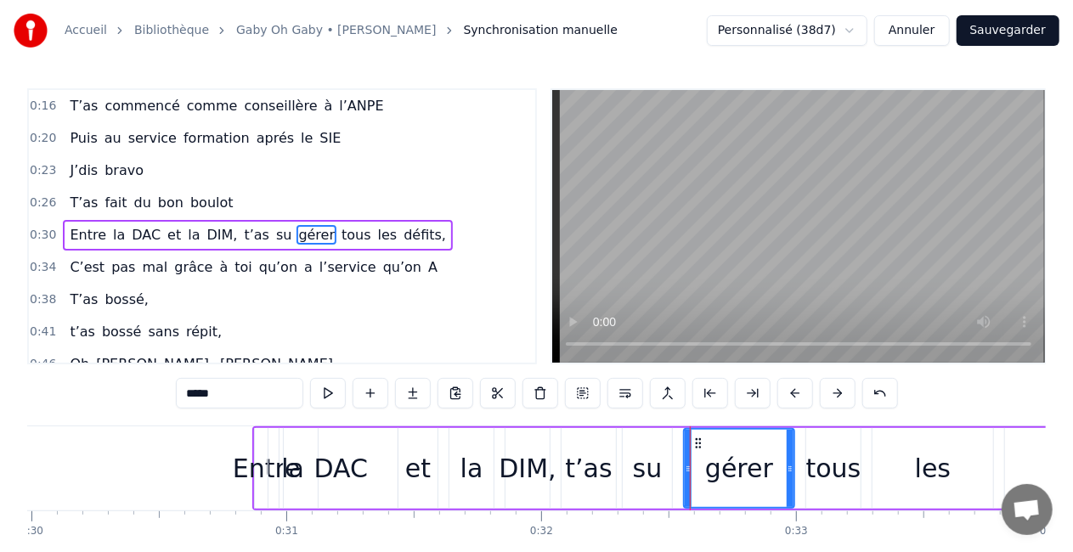
scroll to position [6, 0]
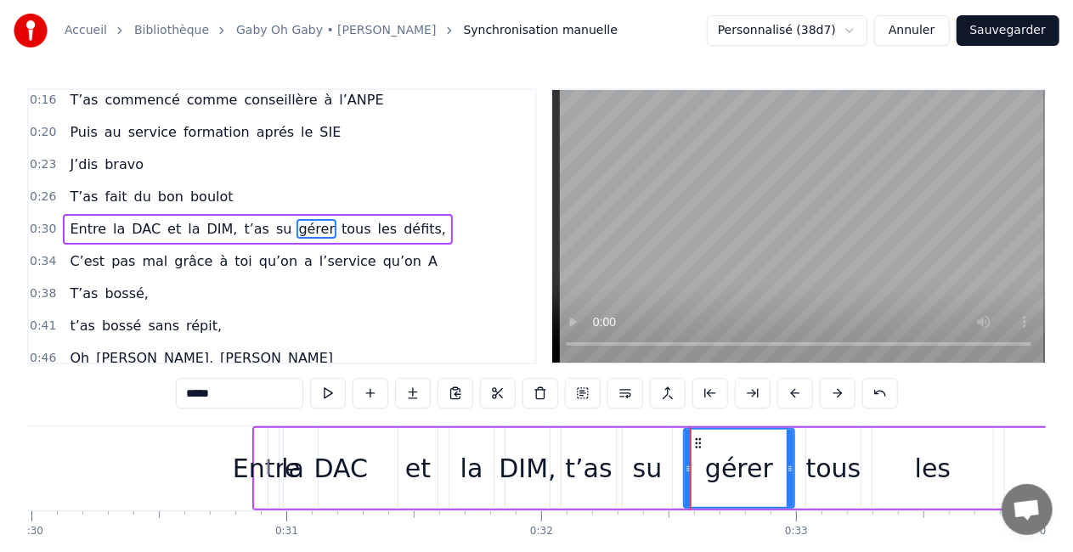
click at [678, 468] on div "Entre la DAC et la DIM, t’as su gérer tous les défits," at bounding box center [713, 468] width 922 height 84
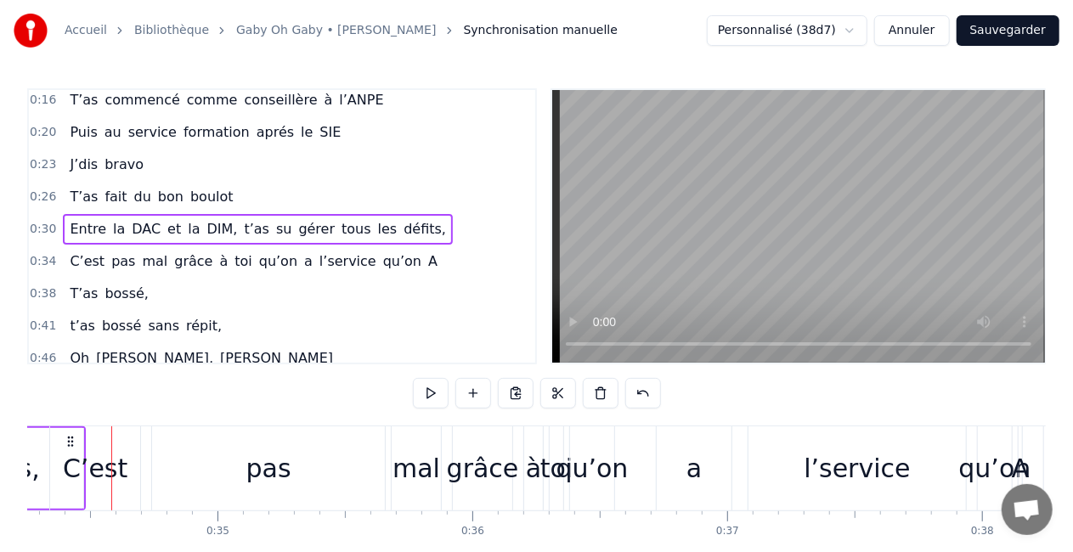
scroll to position [0, 8728]
drag, startPoint x: 70, startPoint y: 438, endPoint x: 121, endPoint y: 438, distance: 51.8
click at [121, 438] on div "C’est" at bounding box center [96, 468] width 90 height 84
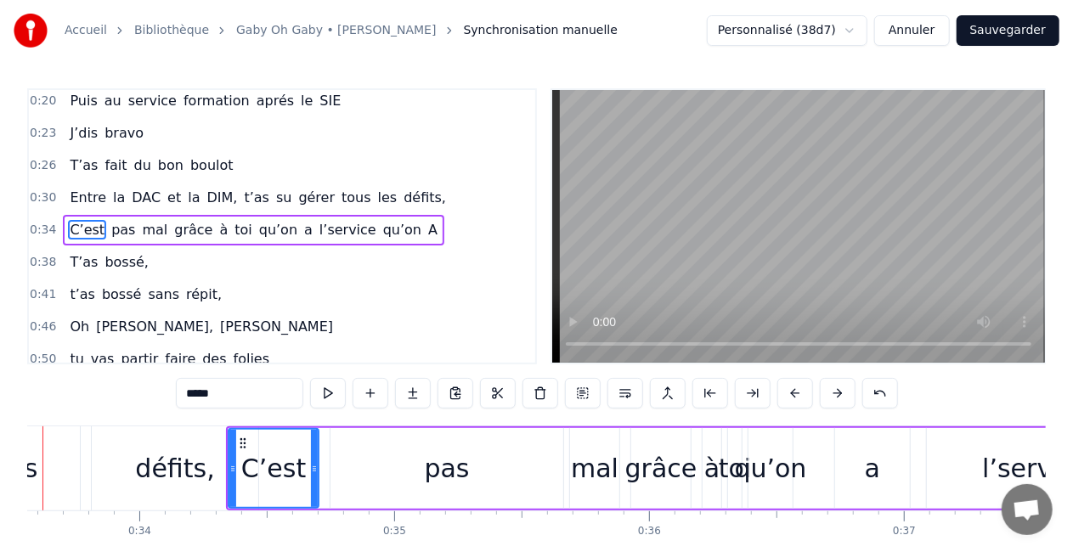
scroll to position [0, 8482]
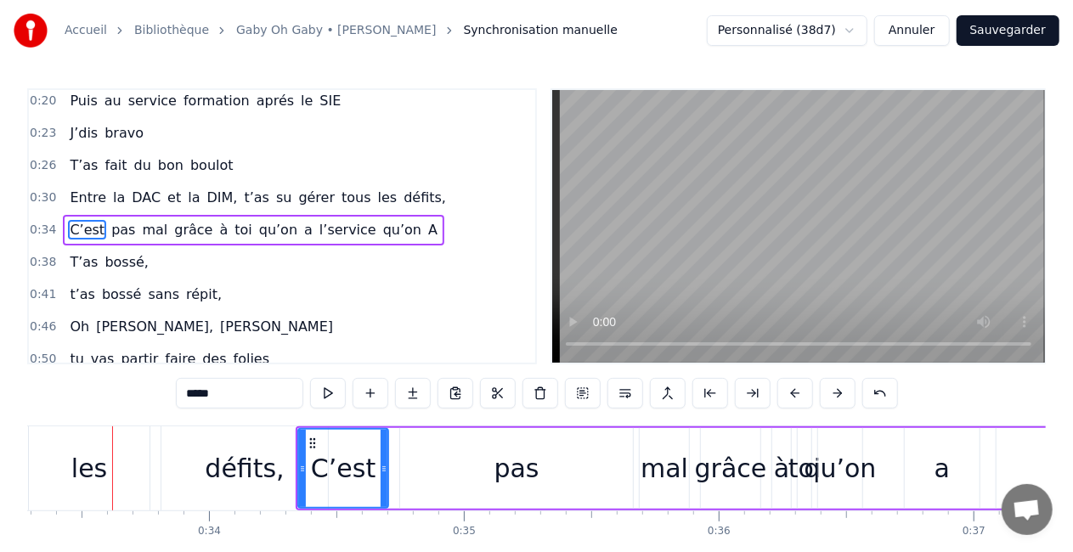
click at [219, 491] on div "défits," at bounding box center [244, 468] width 166 height 84
type input "*******"
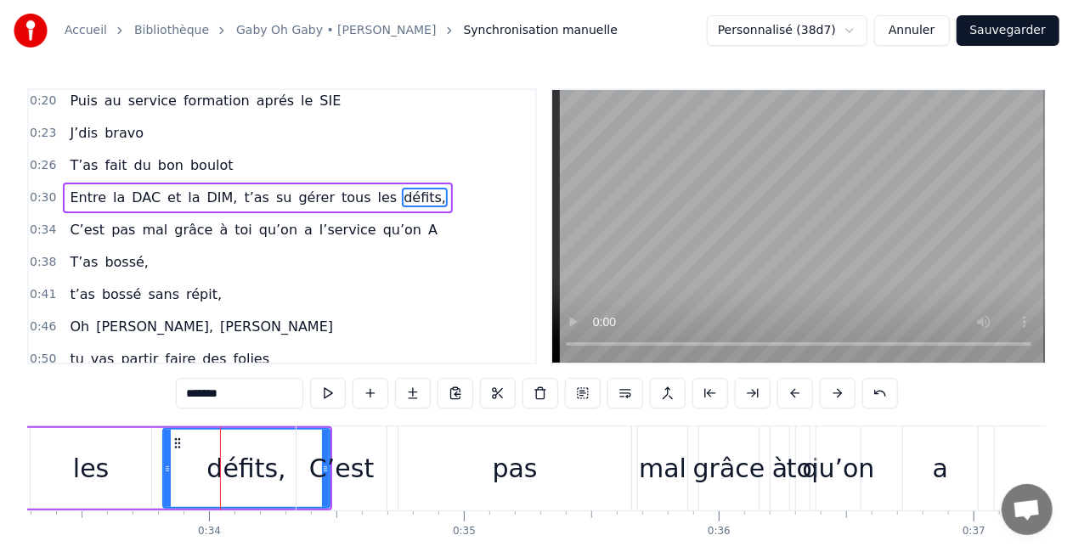
scroll to position [6, 0]
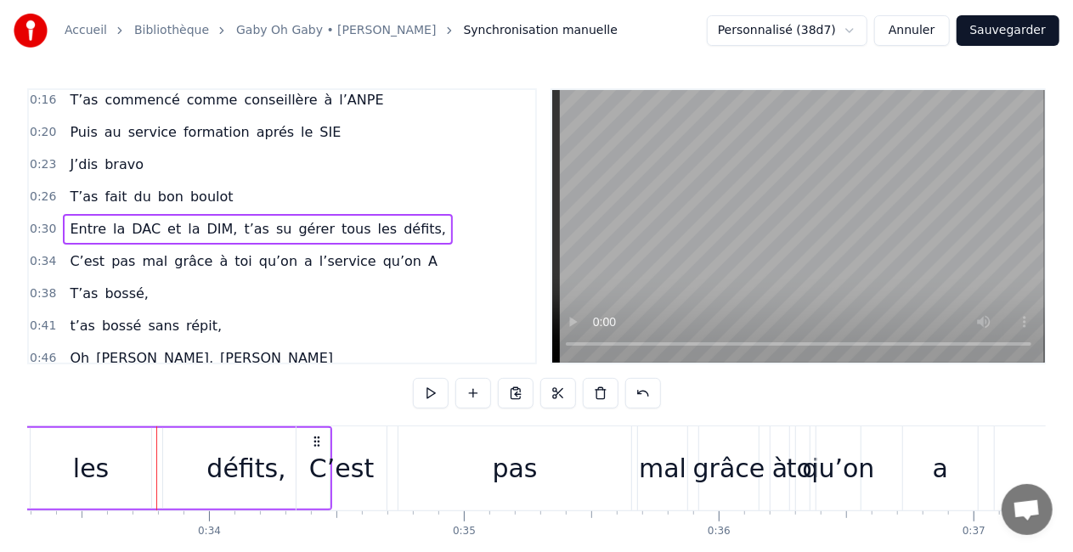
drag, startPoint x: 315, startPoint y: 438, endPoint x: 346, endPoint y: 438, distance: 30.6
click at [346, 438] on div "C’est" at bounding box center [341, 468] width 90 height 84
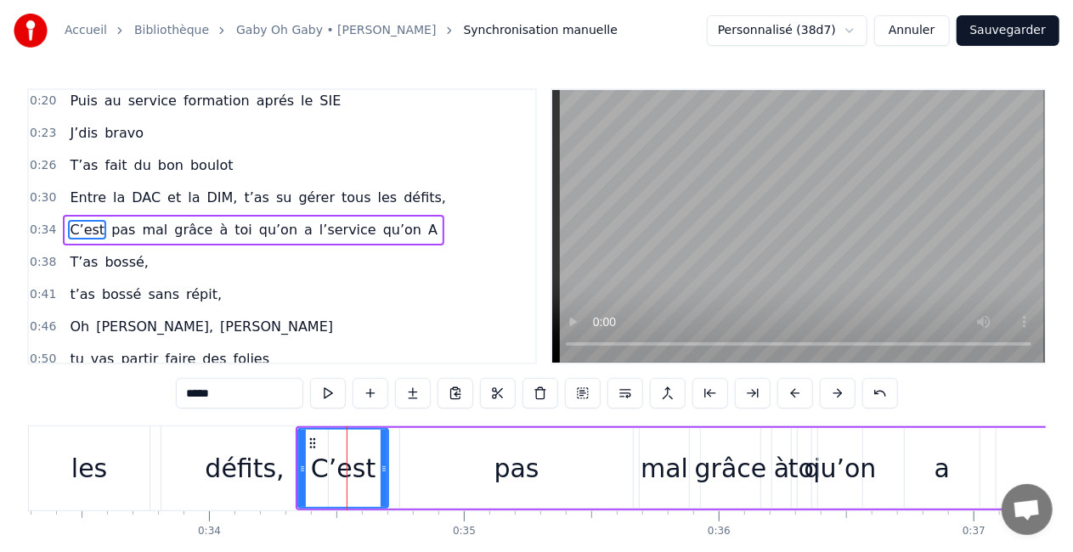
click at [234, 436] on div "défits," at bounding box center [244, 468] width 166 height 84
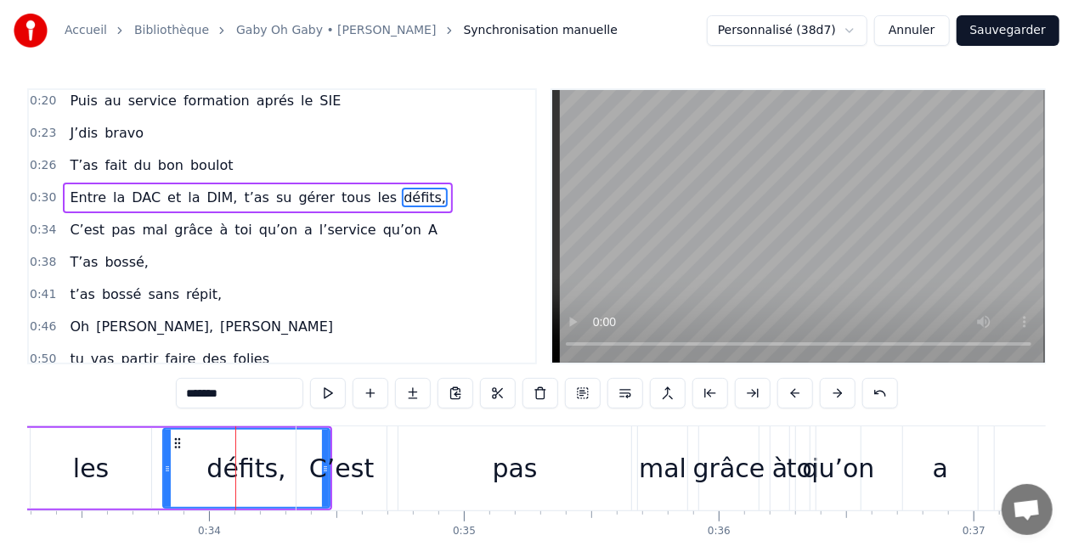
scroll to position [6, 0]
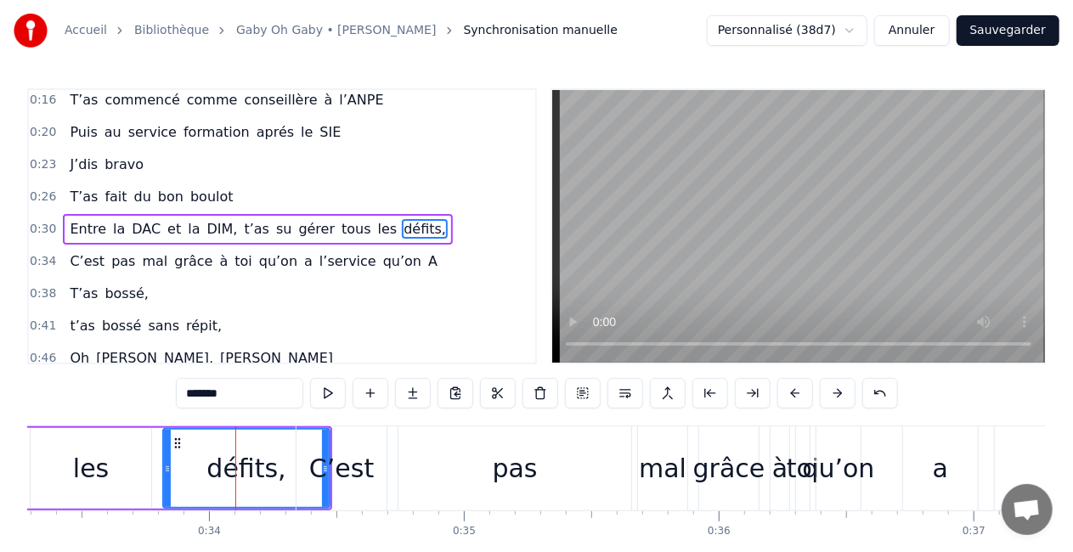
click at [372, 484] on div "C’est" at bounding box center [341, 468] width 90 height 84
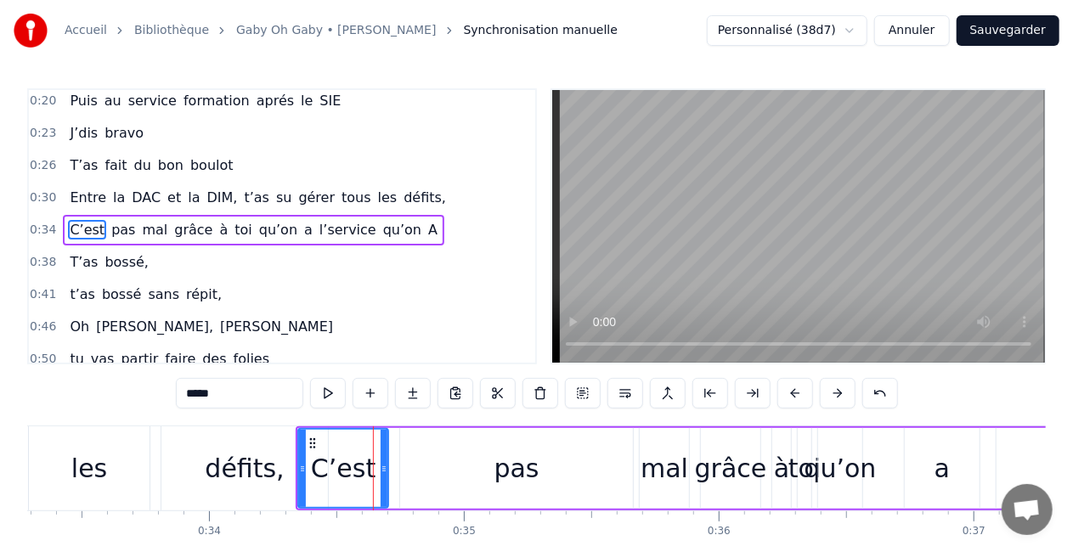
scroll to position [37, 0]
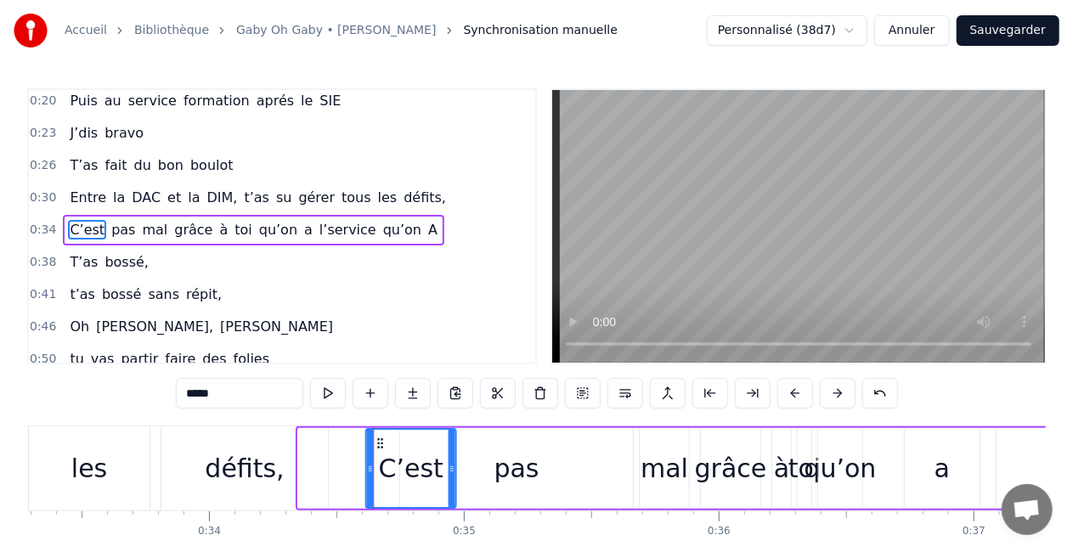
drag, startPoint x: 311, startPoint y: 440, endPoint x: 379, endPoint y: 445, distance: 68.1
click at [379, 445] on icon at bounding box center [380, 444] width 14 height 14
click at [274, 446] on div "défits," at bounding box center [244, 468] width 166 height 84
type input "*******"
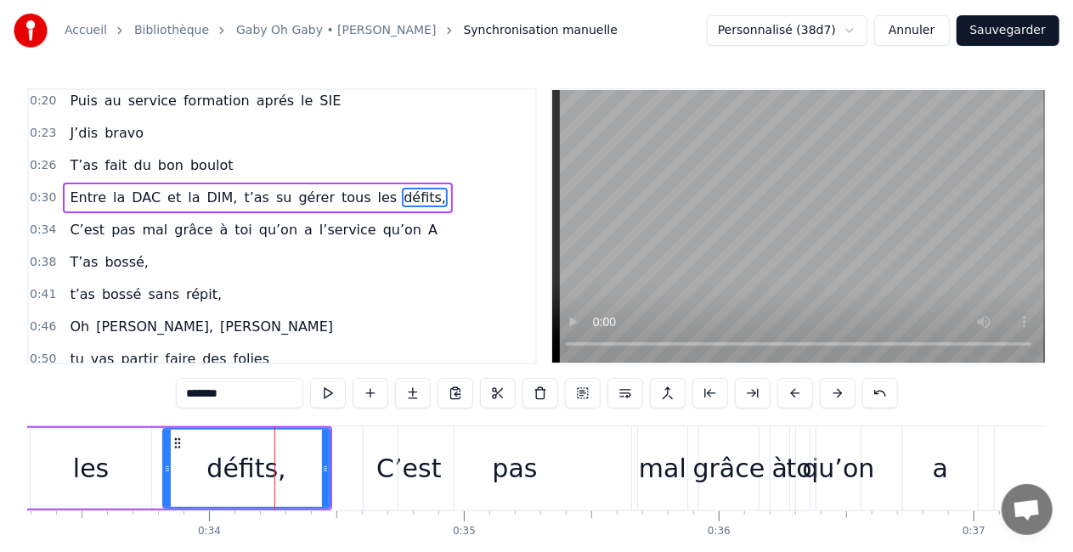
scroll to position [6, 0]
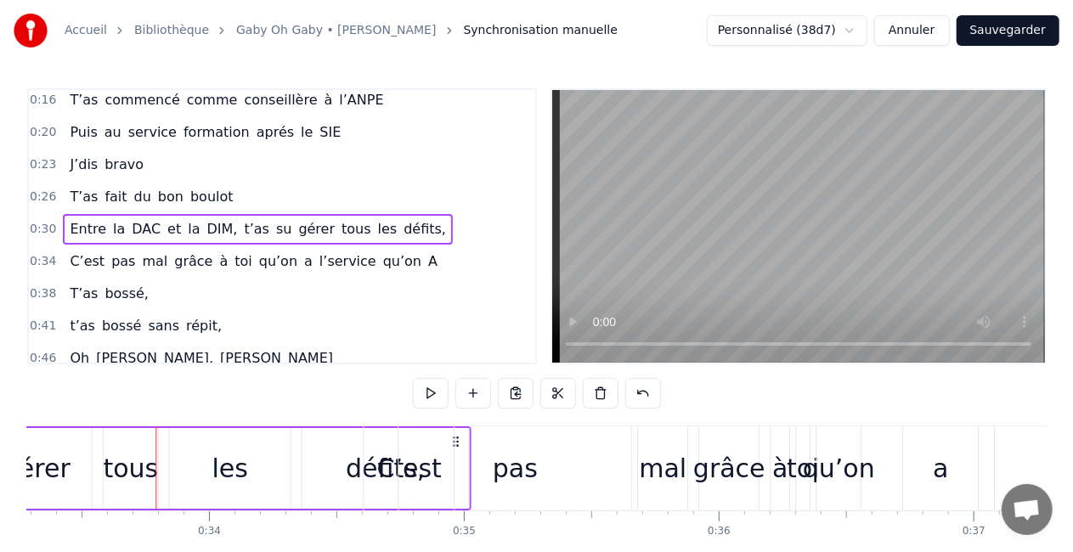
drag, startPoint x: 319, startPoint y: 435, endPoint x: 459, endPoint y: 432, distance: 139.3
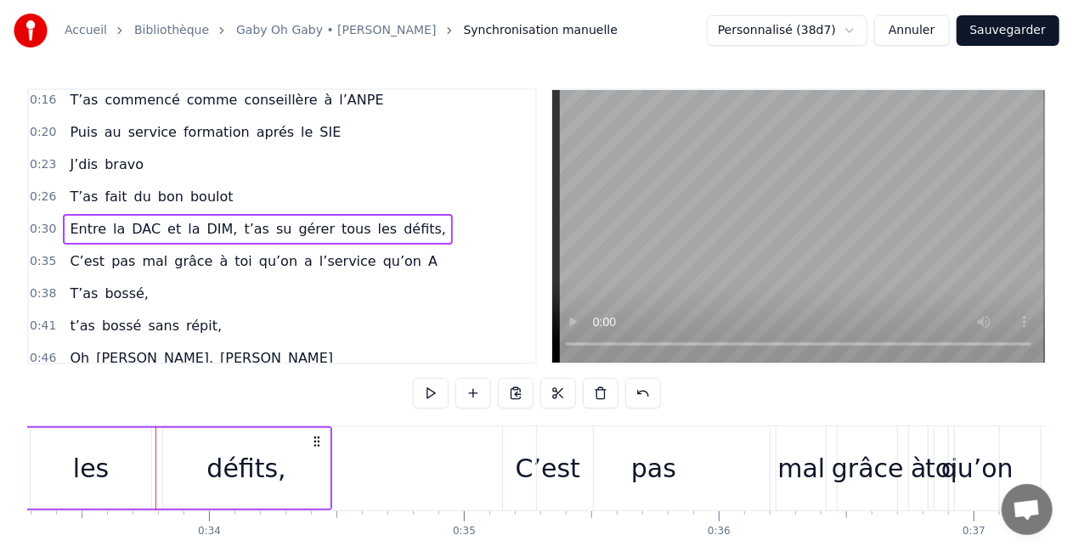
drag, startPoint x: 316, startPoint y: 431, endPoint x: 465, endPoint y: 440, distance: 148.9
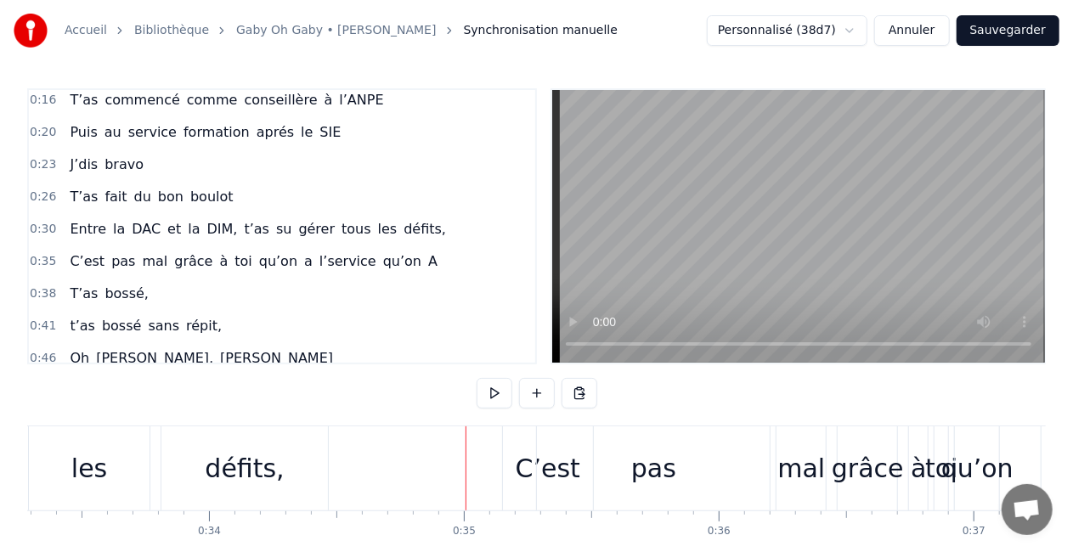
click at [297, 445] on div "défits," at bounding box center [244, 468] width 166 height 84
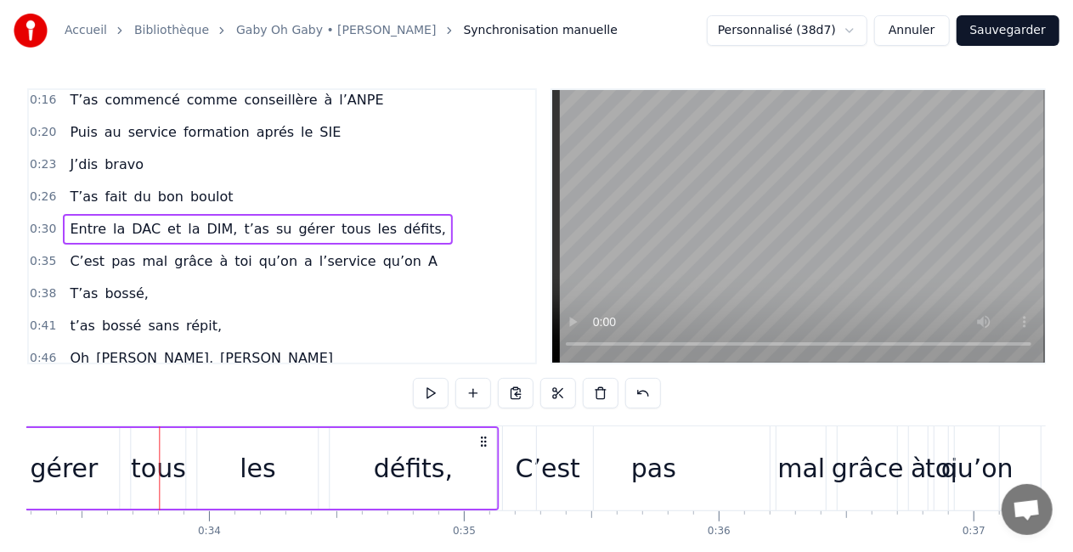
drag, startPoint x: 312, startPoint y: 440, endPoint x: 478, endPoint y: 443, distance: 166.5
click at [478, 443] on icon at bounding box center [484, 442] width 14 height 14
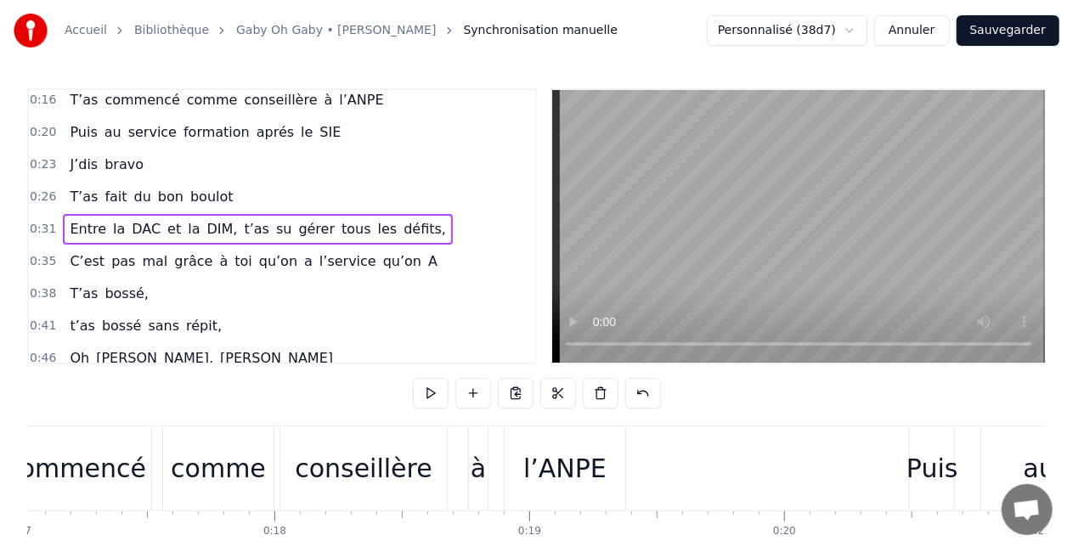
scroll to position [0, 4196]
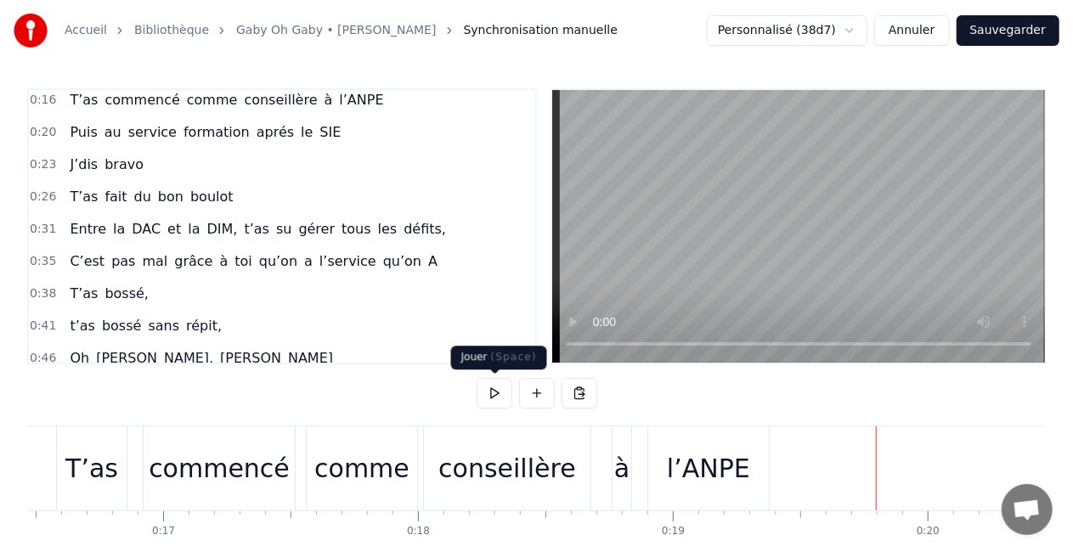
click at [505, 389] on button at bounding box center [495, 393] width 36 height 31
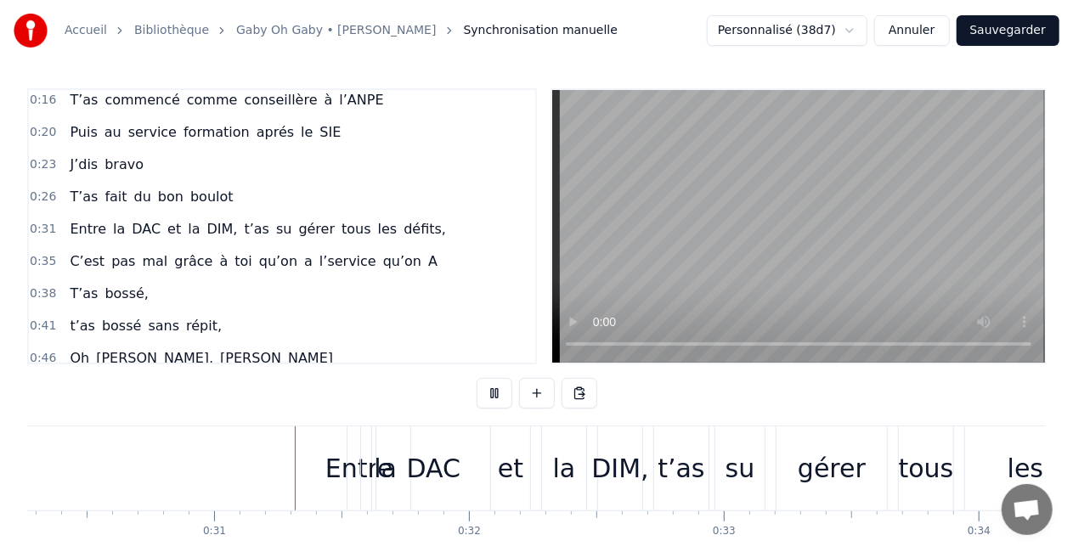
scroll to position [0, 7735]
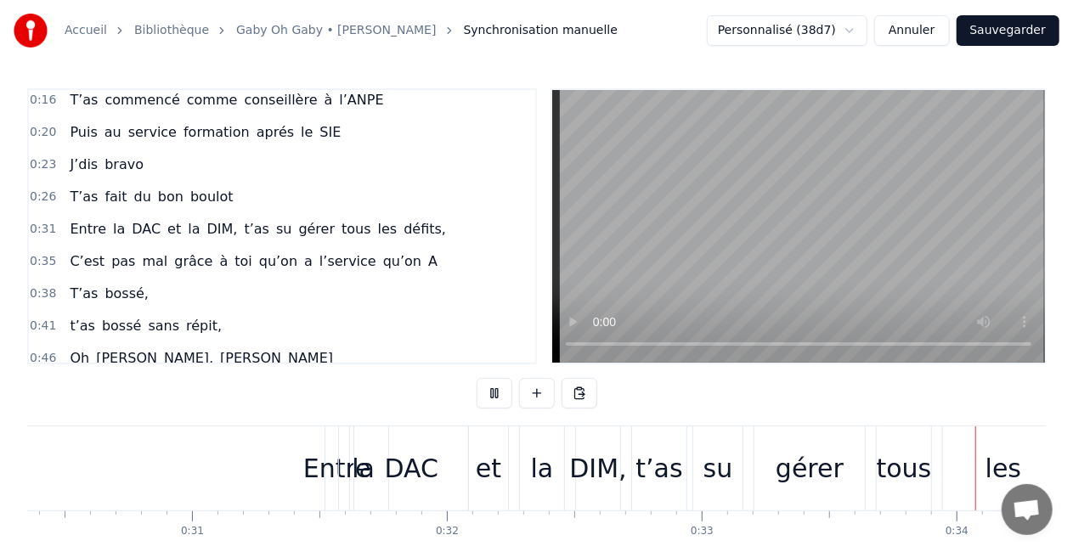
click at [477, 378] on button at bounding box center [495, 393] width 36 height 31
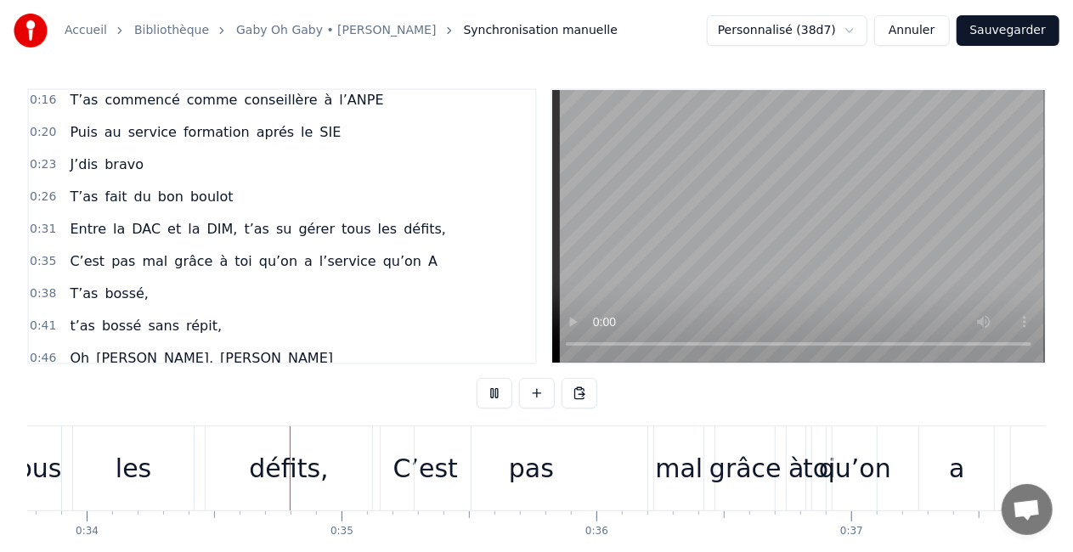
scroll to position [0, 8631]
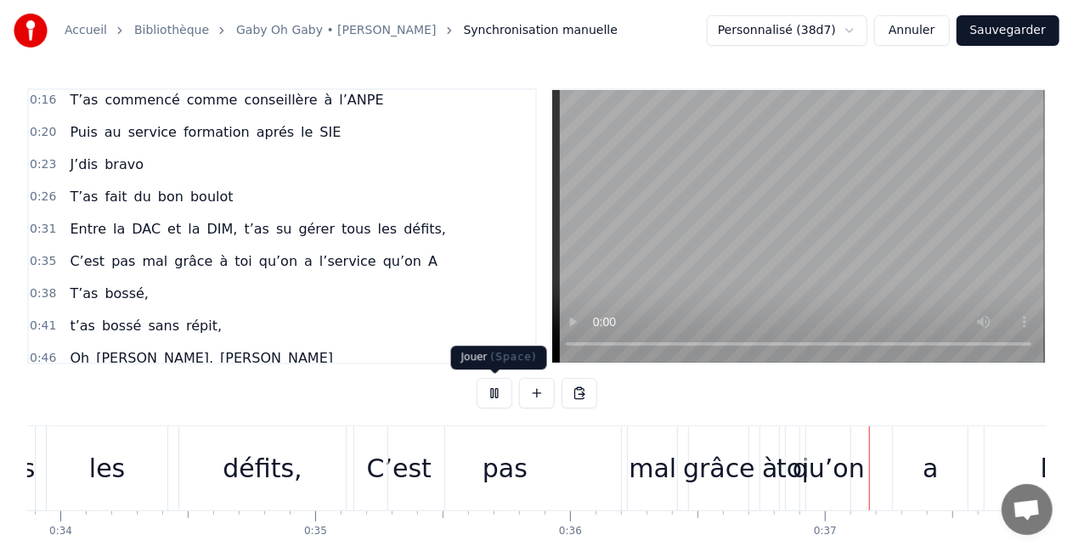
click at [498, 386] on button at bounding box center [495, 393] width 36 height 31
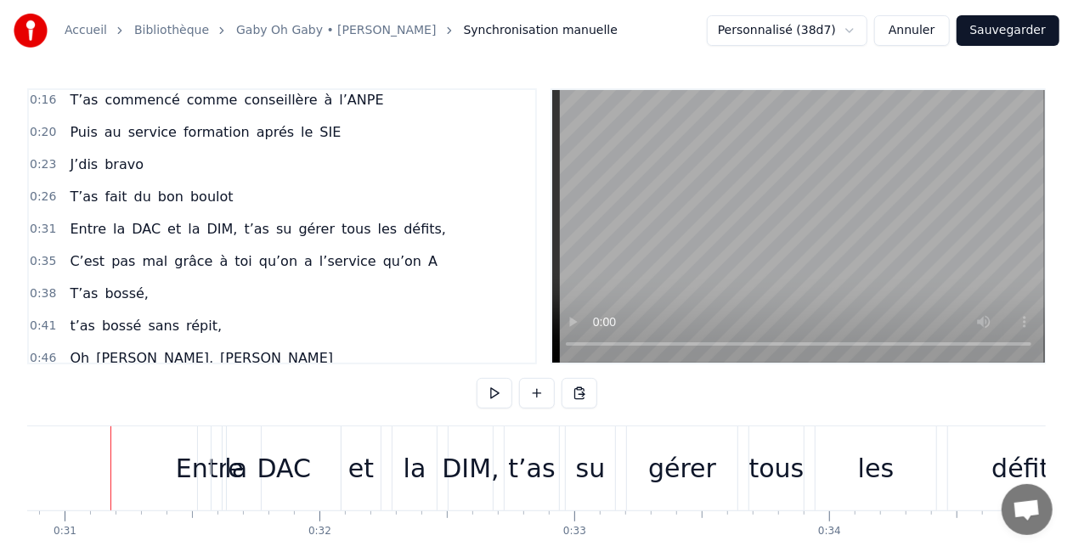
scroll to position [0, 7860]
click at [498, 386] on button at bounding box center [495, 393] width 36 height 31
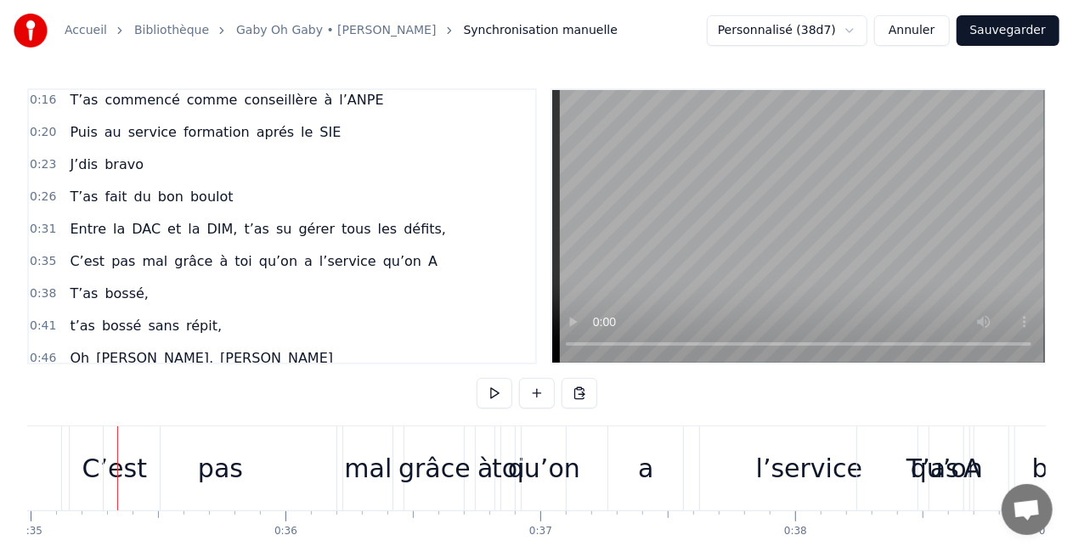
scroll to position [0, 8920]
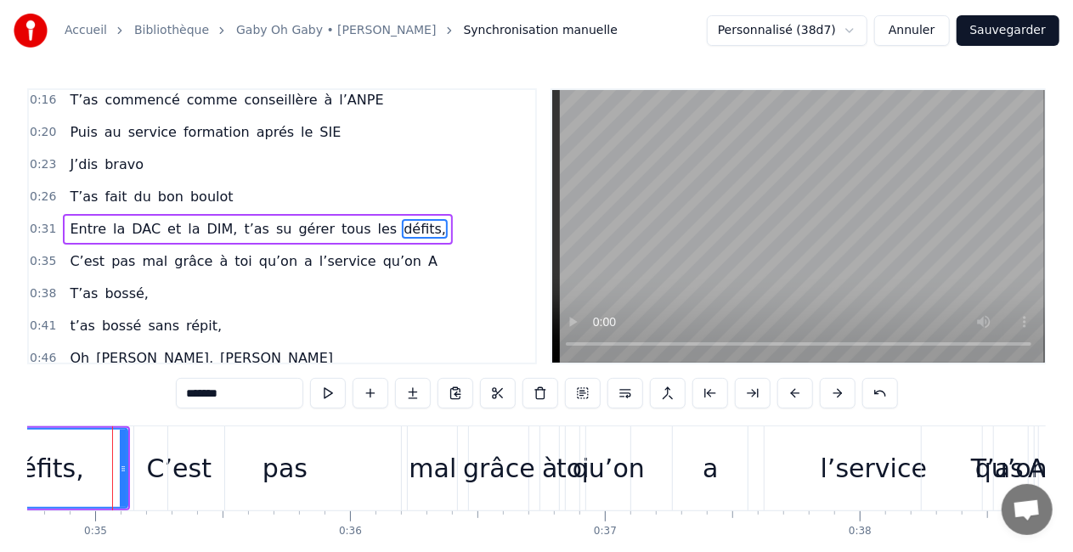
click at [43, 454] on div "défits," at bounding box center [44, 468] width 165 height 77
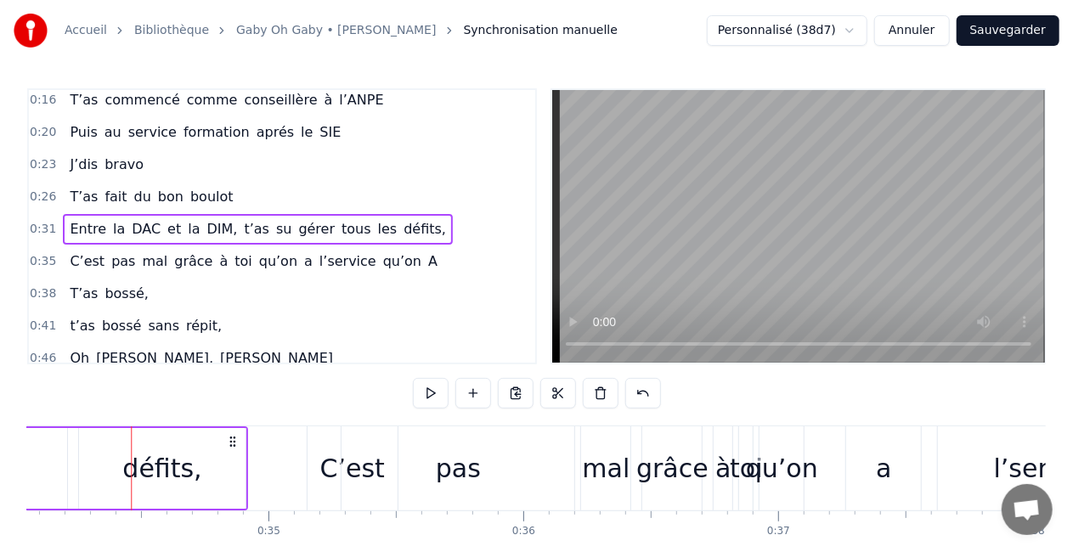
scroll to position [0, 8677]
drag, startPoint x: 262, startPoint y: 435, endPoint x: 229, endPoint y: 444, distance: 34.4
click at [229, 444] on icon at bounding box center [233, 442] width 14 height 14
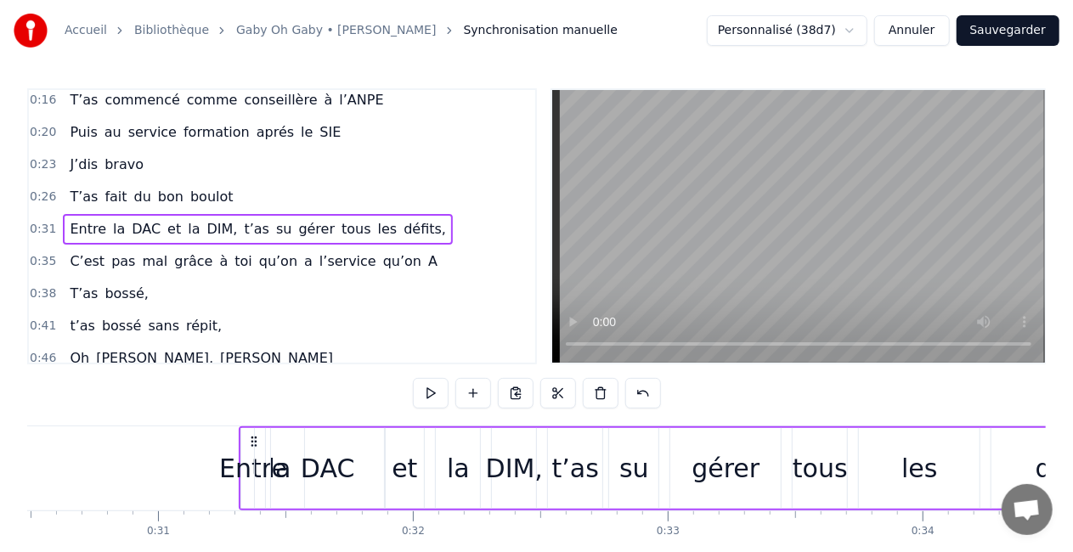
scroll to position [0, 7677]
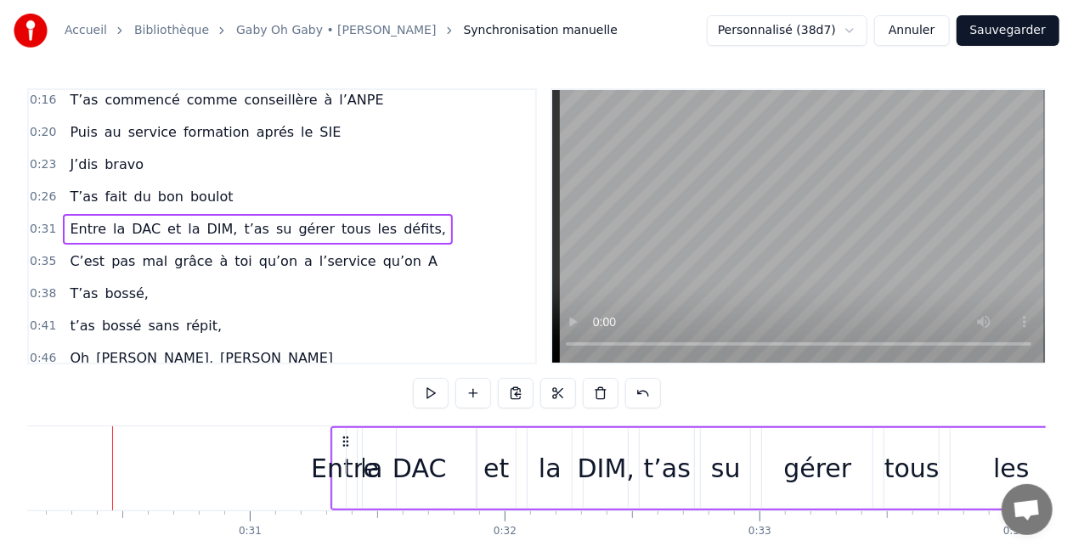
click at [341, 474] on div "Entre" at bounding box center [345, 468] width 68 height 38
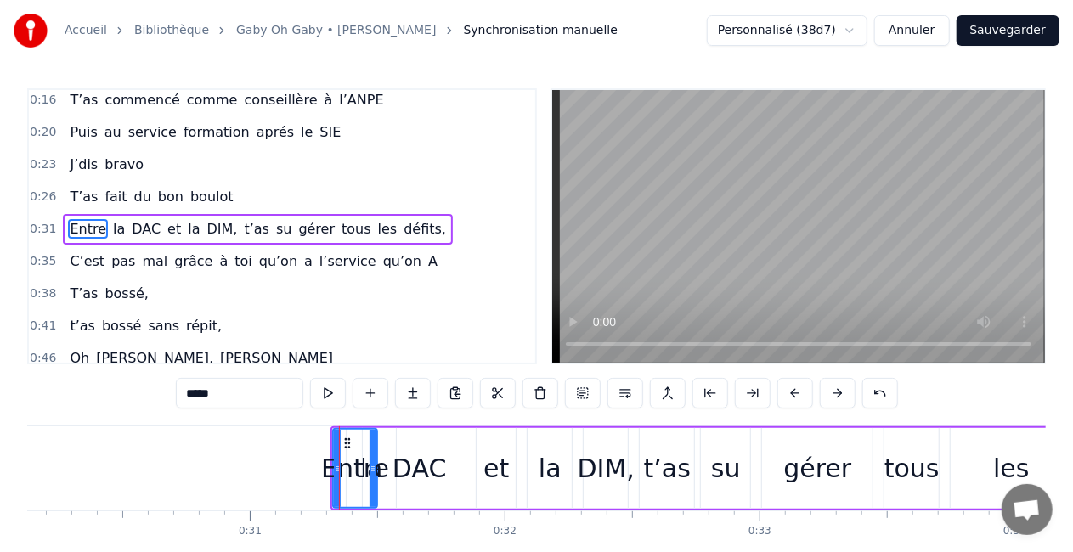
drag, startPoint x: 352, startPoint y: 465, endPoint x: 372, endPoint y: 465, distance: 20.4
click at [372, 465] on icon at bounding box center [372, 469] width 7 height 14
click at [379, 474] on div "Entre" at bounding box center [355, 468] width 68 height 38
click at [377, 466] on div at bounding box center [377, 468] width 1 height 84
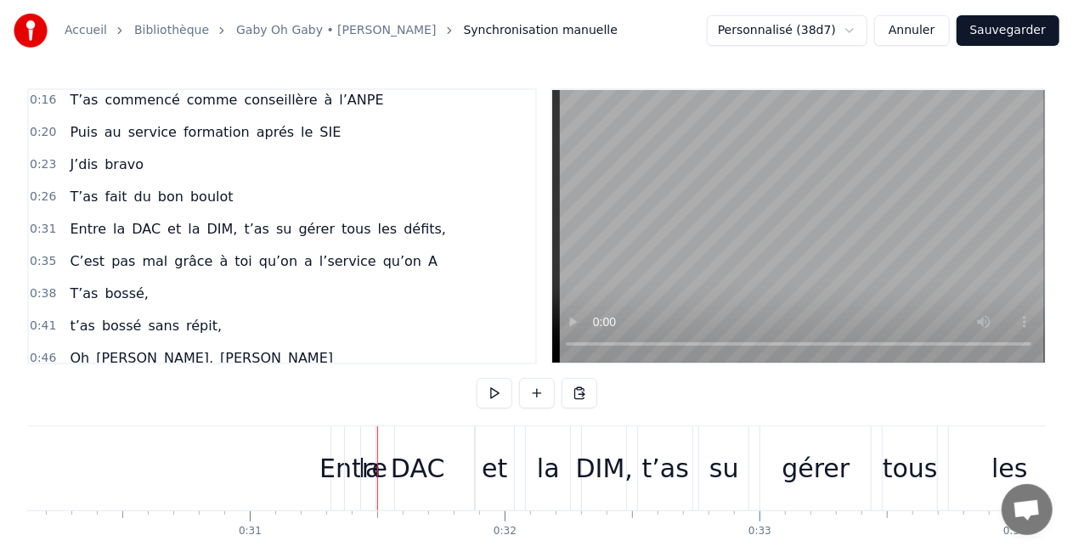
click at [375, 465] on div "DAC" at bounding box center [418, 468] width 114 height 84
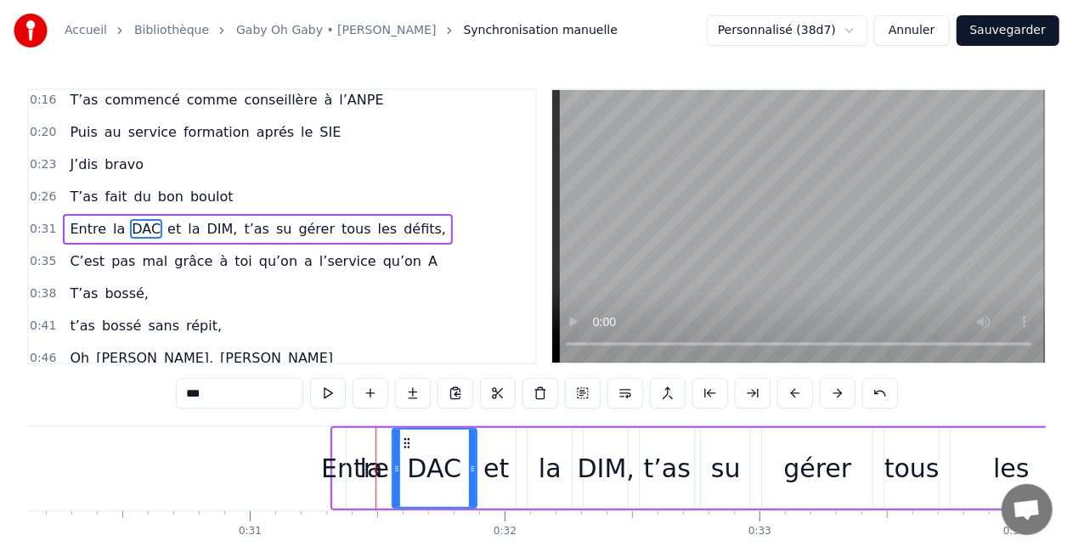
drag, startPoint x: 367, startPoint y: 471, endPoint x: 397, endPoint y: 472, distance: 29.8
click at [397, 472] on icon at bounding box center [396, 469] width 7 height 14
click at [375, 474] on div "la" at bounding box center [371, 468] width 23 height 38
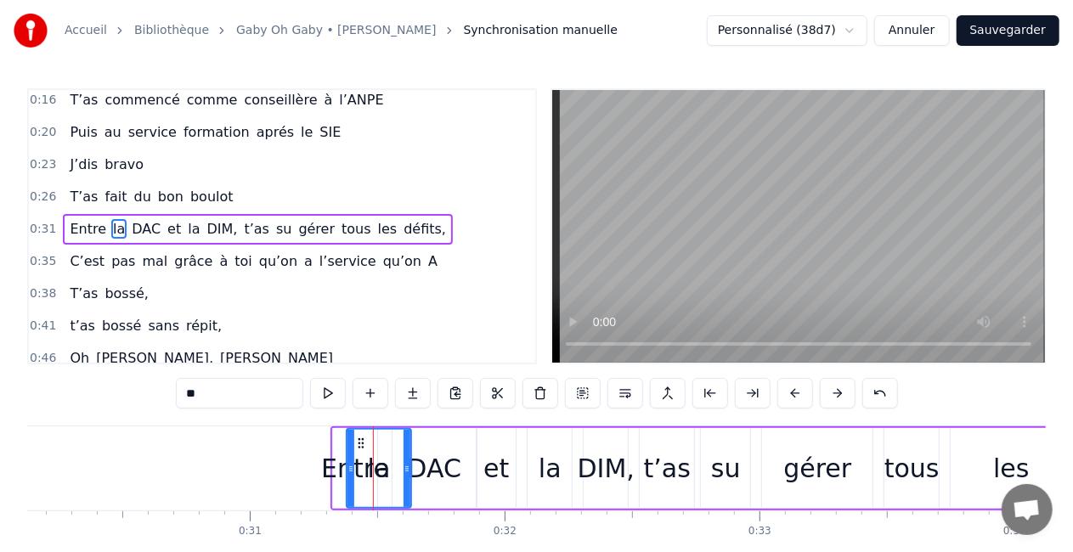
drag, startPoint x: 391, startPoint y: 466, endPoint x: 406, endPoint y: 468, distance: 15.4
click at [406, 468] on icon at bounding box center [406, 469] width 7 height 14
click at [425, 461] on div "DAC" at bounding box center [434, 468] width 54 height 38
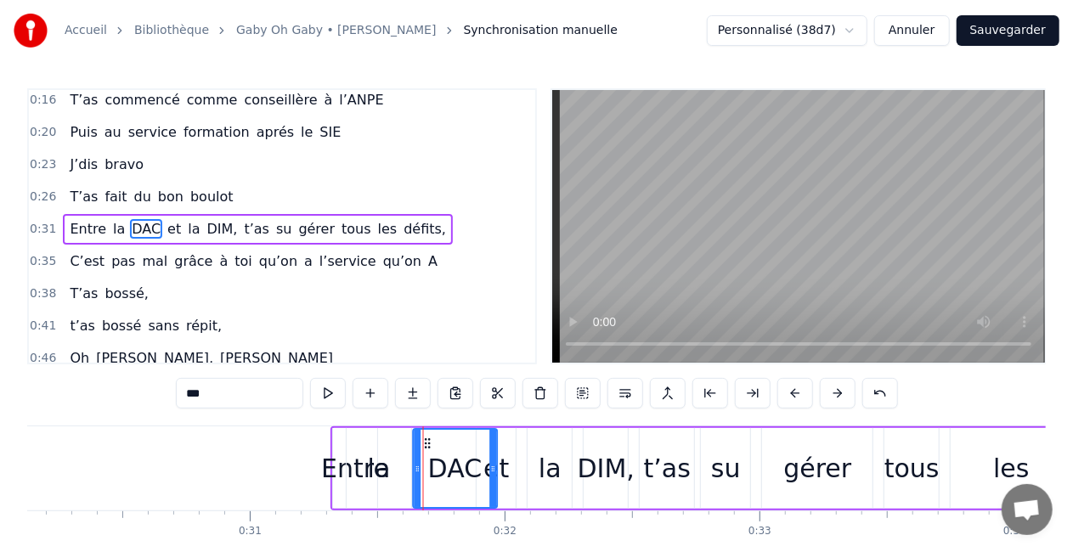
drag, startPoint x: 406, startPoint y: 438, endPoint x: 428, endPoint y: 443, distance: 22.7
click at [428, 443] on icon at bounding box center [427, 444] width 14 height 14
click at [384, 458] on div "la" at bounding box center [379, 468] width 23 height 38
type input "**"
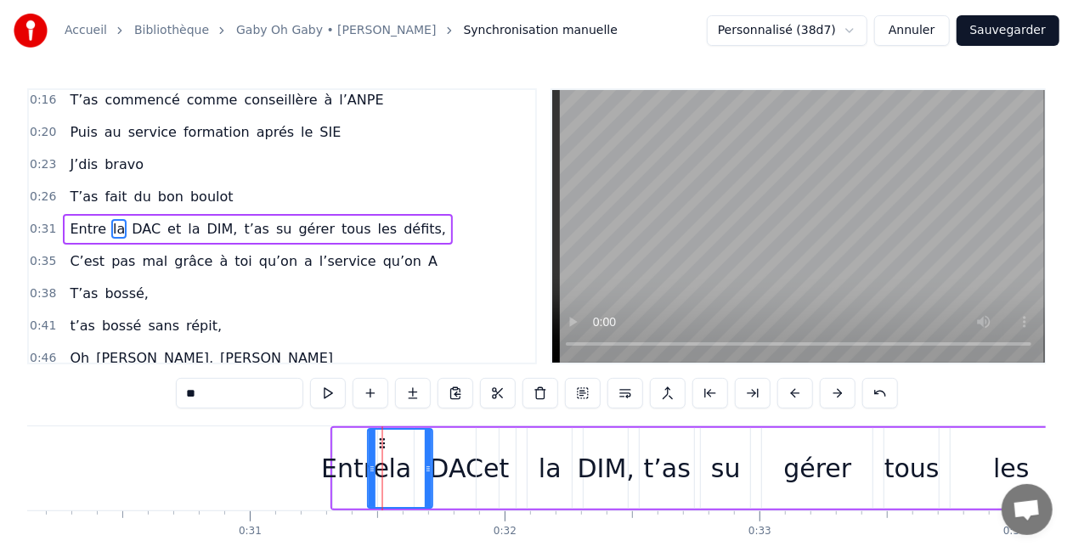
drag, startPoint x: 362, startPoint y: 439, endPoint x: 390, endPoint y: 441, distance: 28.1
click at [389, 441] on icon at bounding box center [382, 444] width 14 height 14
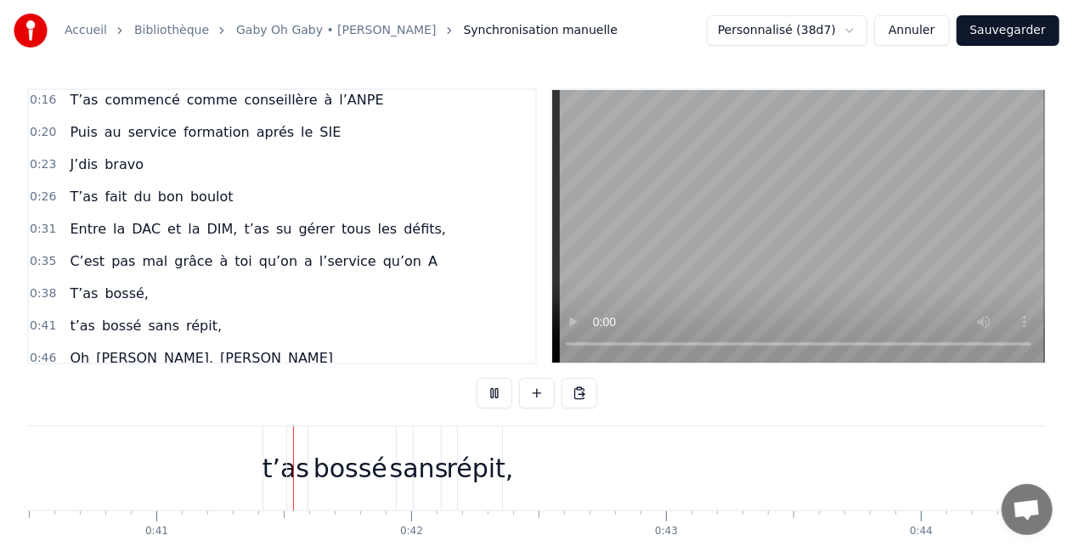
scroll to position [0, 10339]
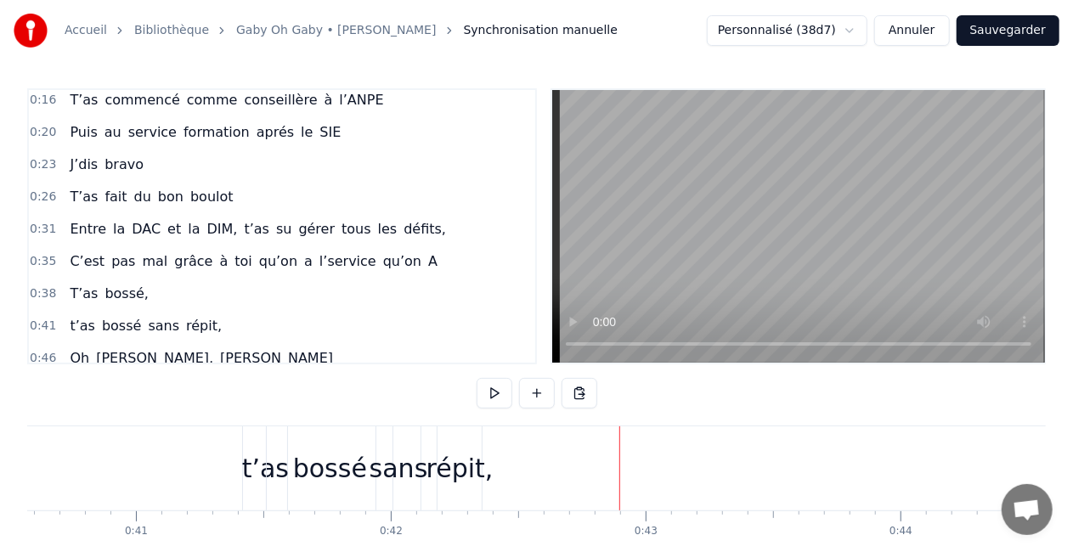
click at [436, 475] on div "répit," at bounding box center [459, 468] width 67 height 38
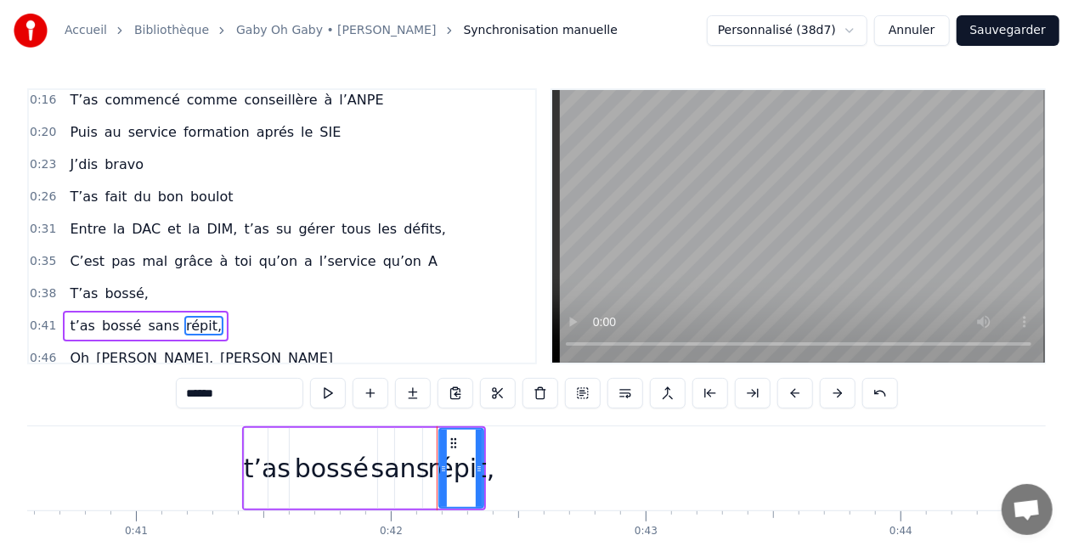
scroll to position [101, 0]
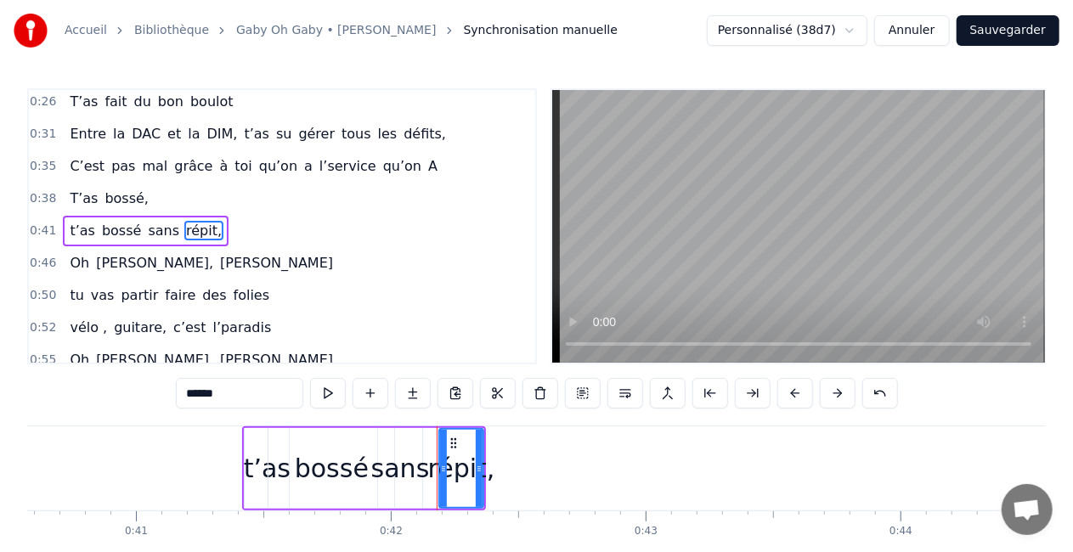
click at [430, 486] on div "t’as [PERSON_NAME] sans répit," at bounding box center [364, 468] width 244 height 84
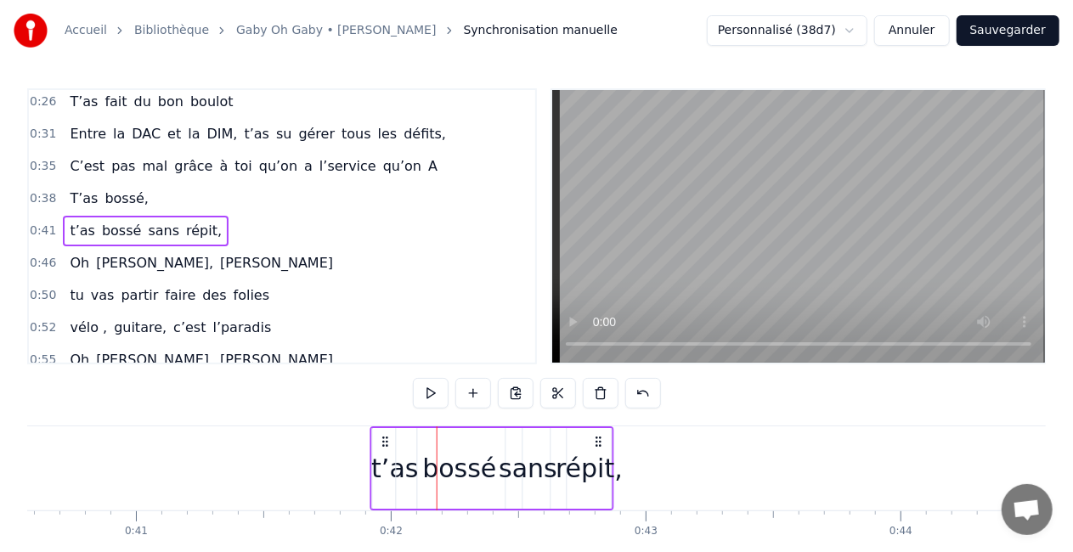
drag, startPoint x: 469, startPoint y: 437, endPoint x: 598, endPoint y: 438, distance: 129.1
click at [597, 438] on circle at bounding box center [596, 437] width 1 height 1
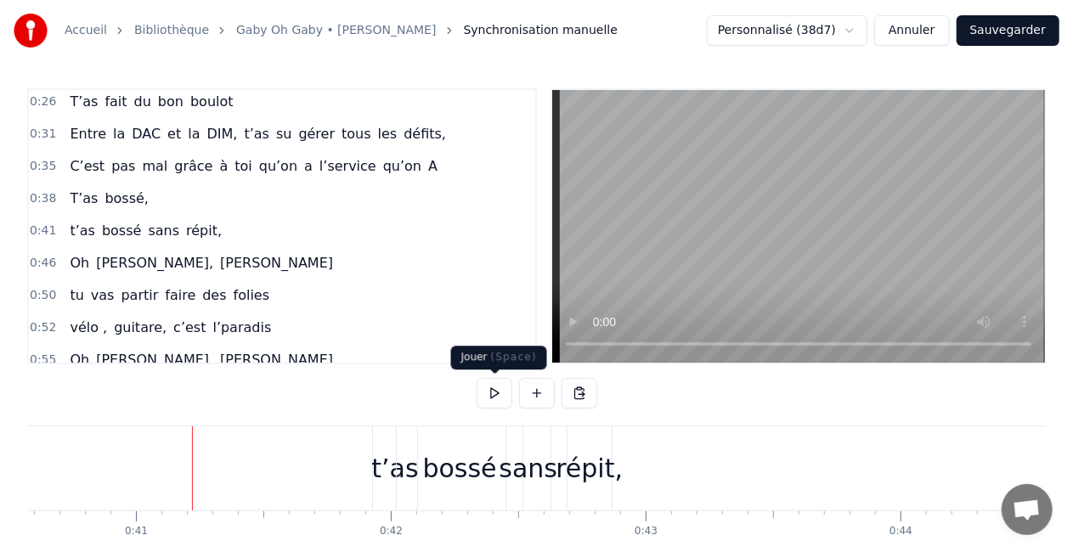
click at [496, 392] on button at bounding box center [495, 393] width 36 height 31
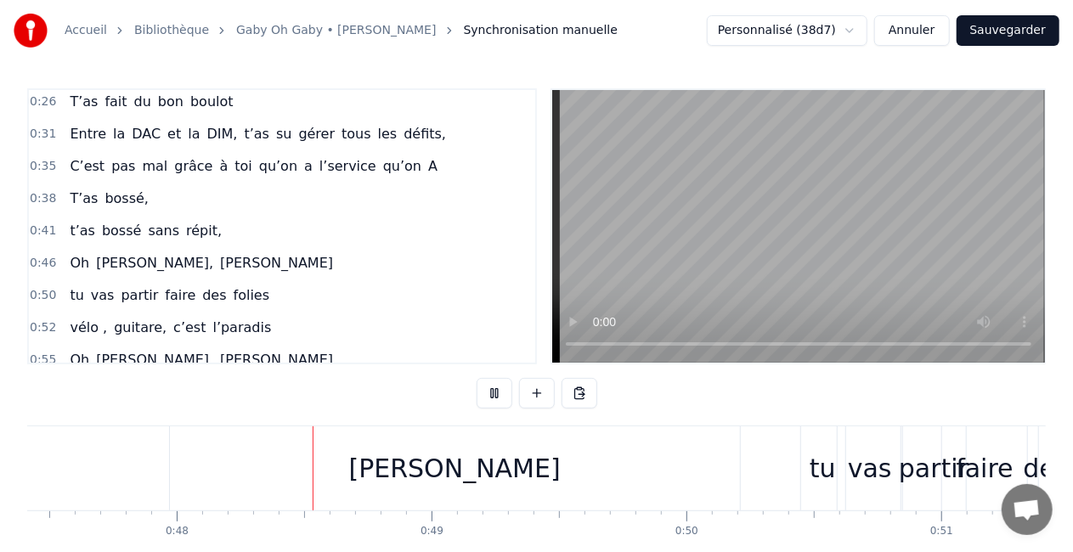
scroll to position [0, 12104]
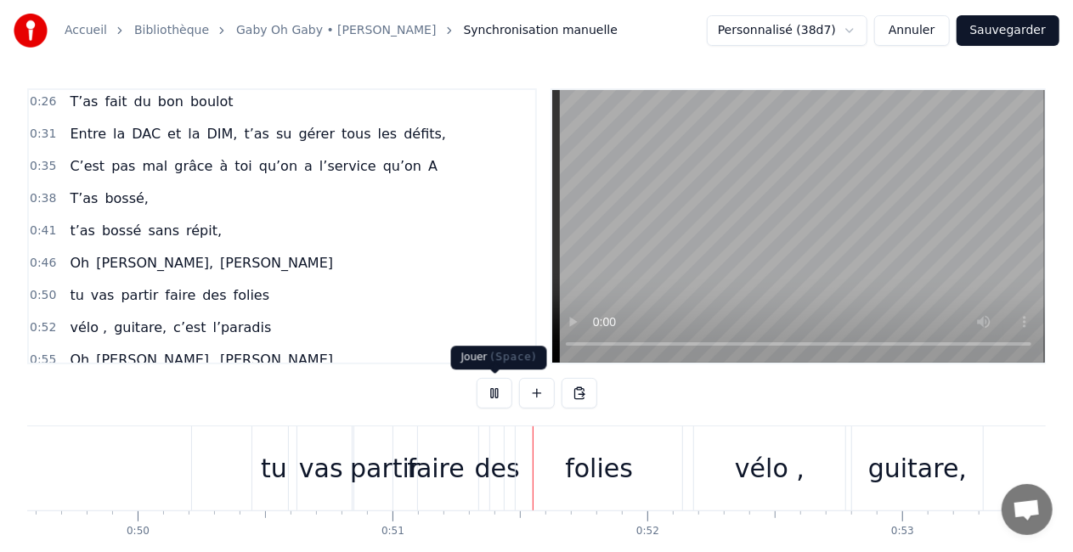
click at [495, 392] on button at bounding box center [495, 393] width 36 height 31
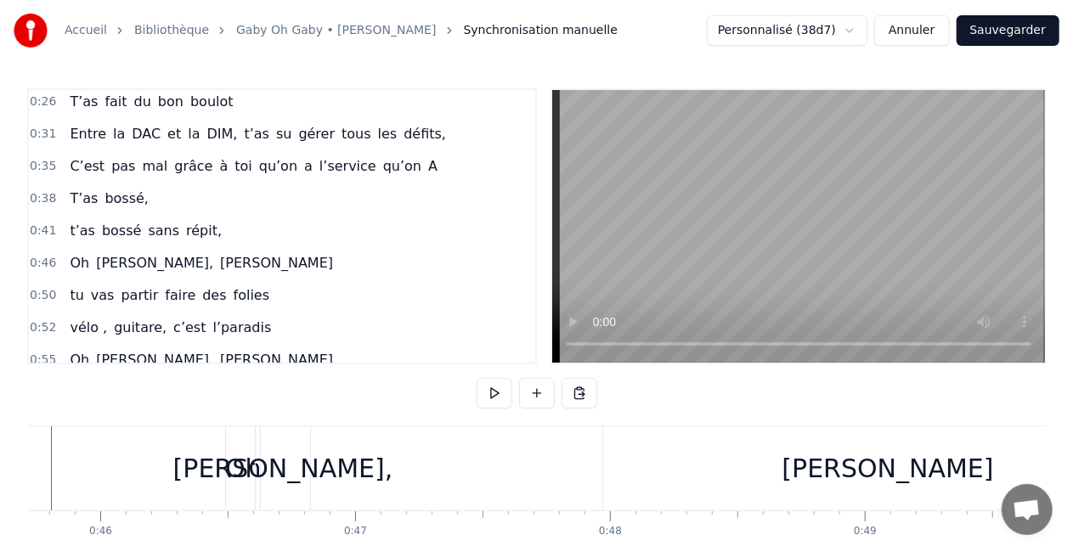
scroll to position [0, 11587]
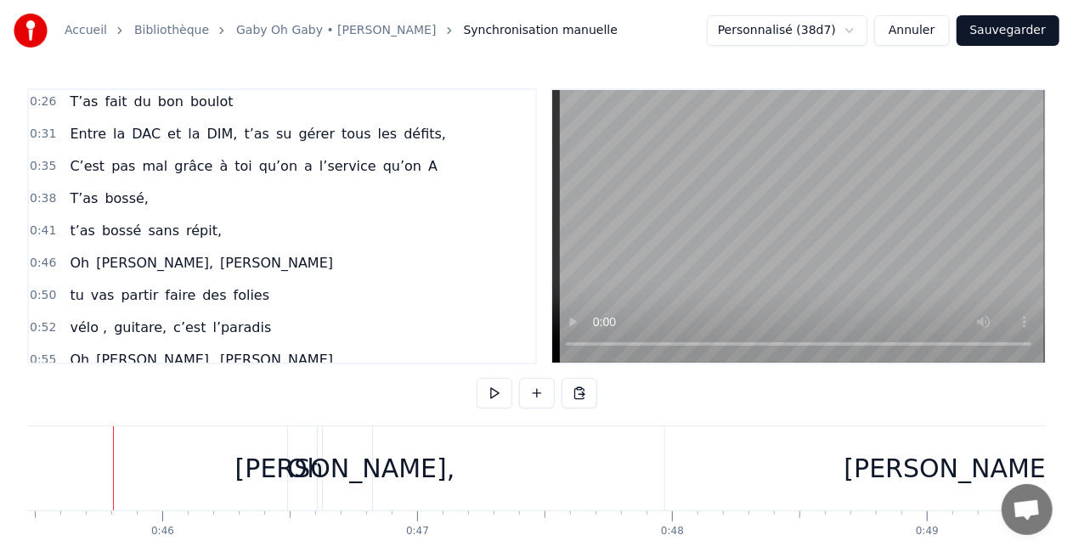
click at [495, 392] on button at bounding box center [495, 393] width 36 height 31
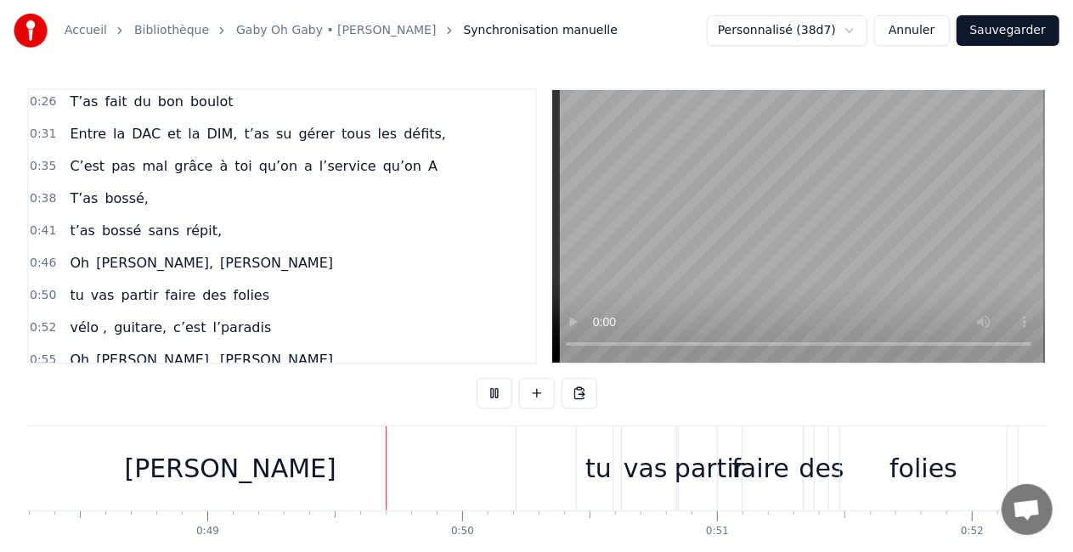
scroll to position [0, 12450]
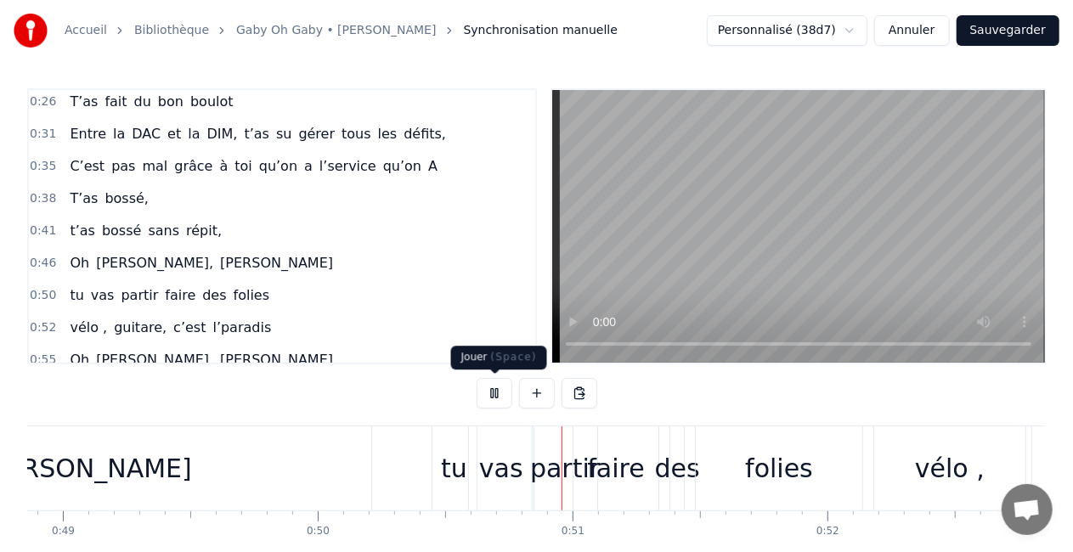
click at [486, 392] on button at bounding box center [495, 393] width 36 height 31
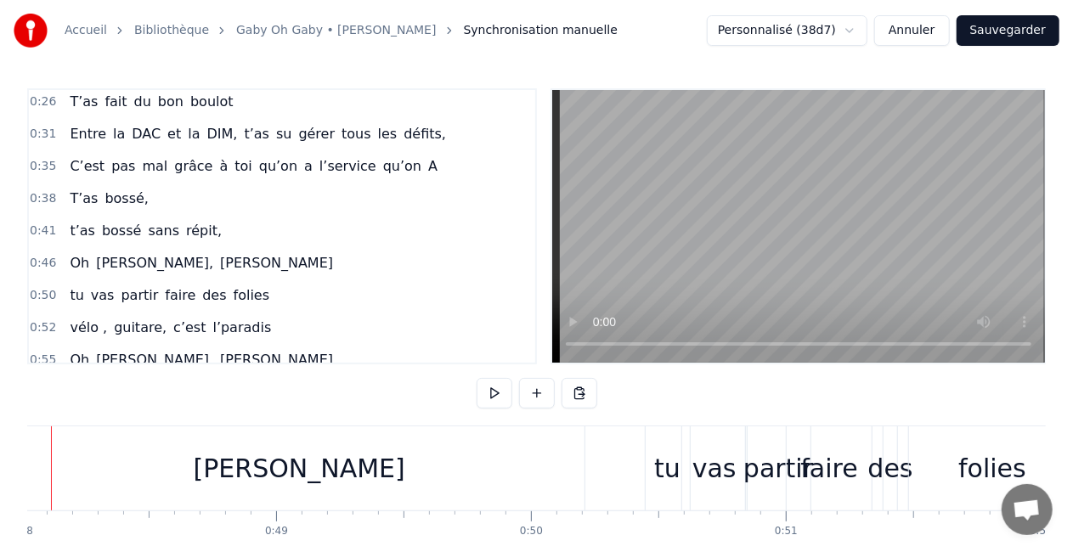
scroll to position [0, 12176]
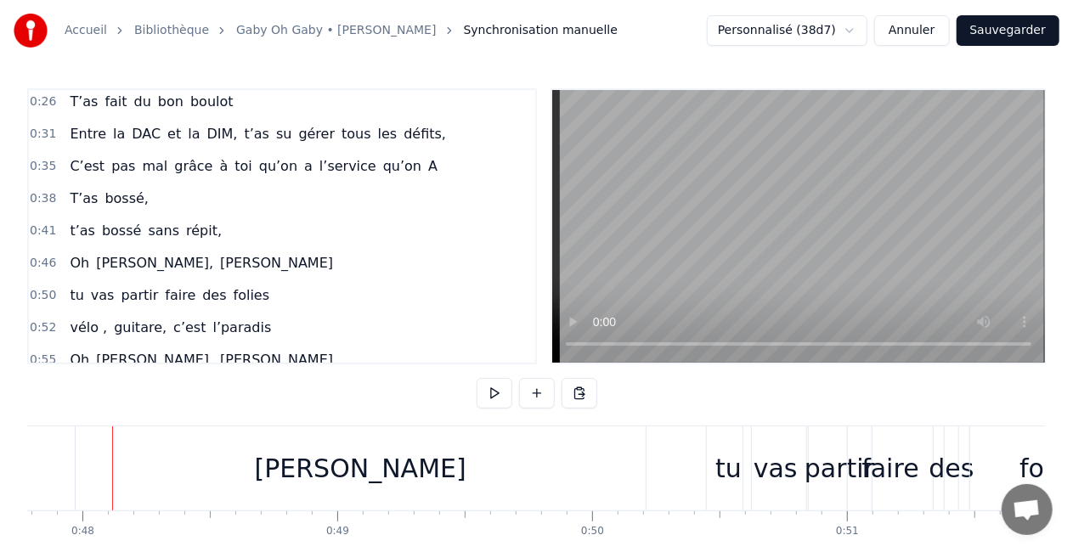
click at [336, 476] on div "[PERSON_NAME]" at bounding box center [361, 468] width 212 height 38
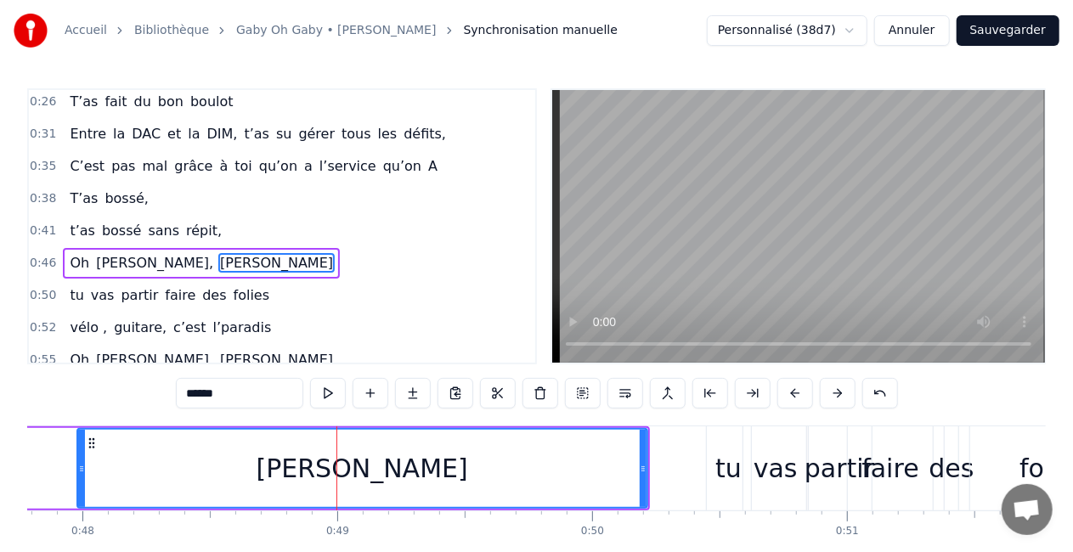
scroll to position [133, 0]
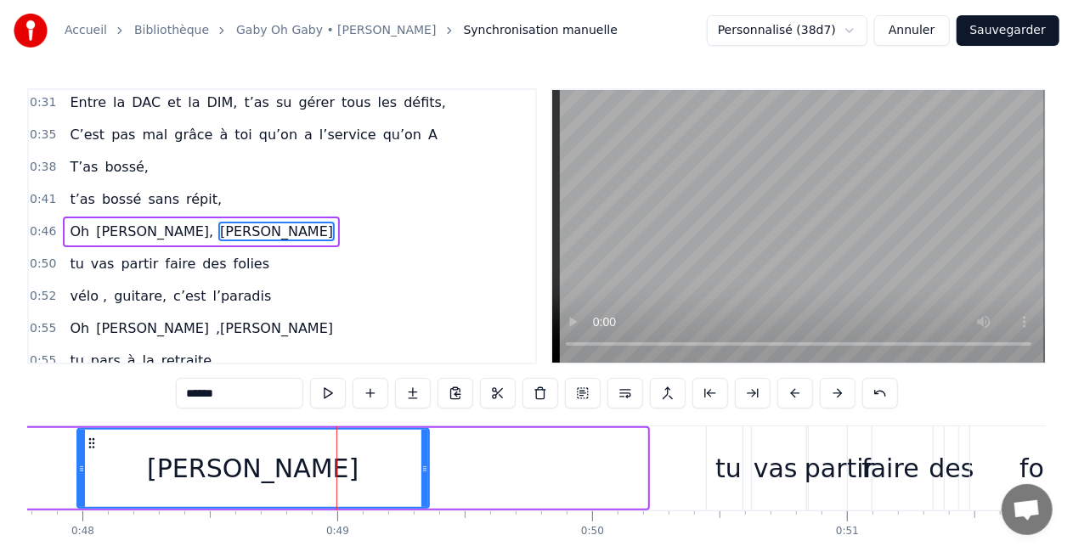
drag, startPoint x: 643, startPoint y: 471, endPoint x: 424, endPoint y: 491, distance: 220.0
click at [424, 491] on div at bounding box center [424, 468] width 7 height 77
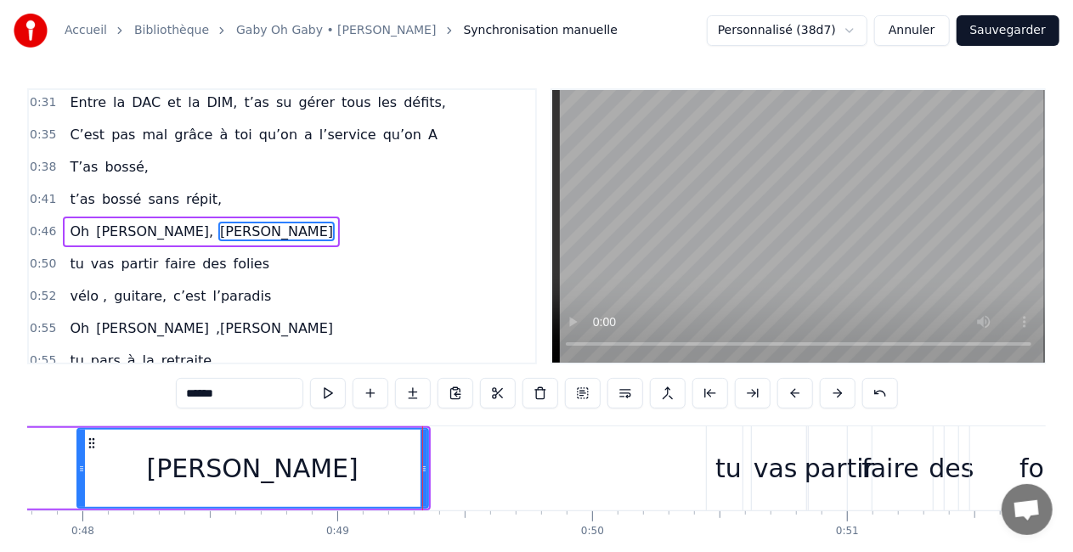
click at [31, 437] on div "Oh [PERSON_NAME]" at bounding box center [64, 468] width 732 height 84
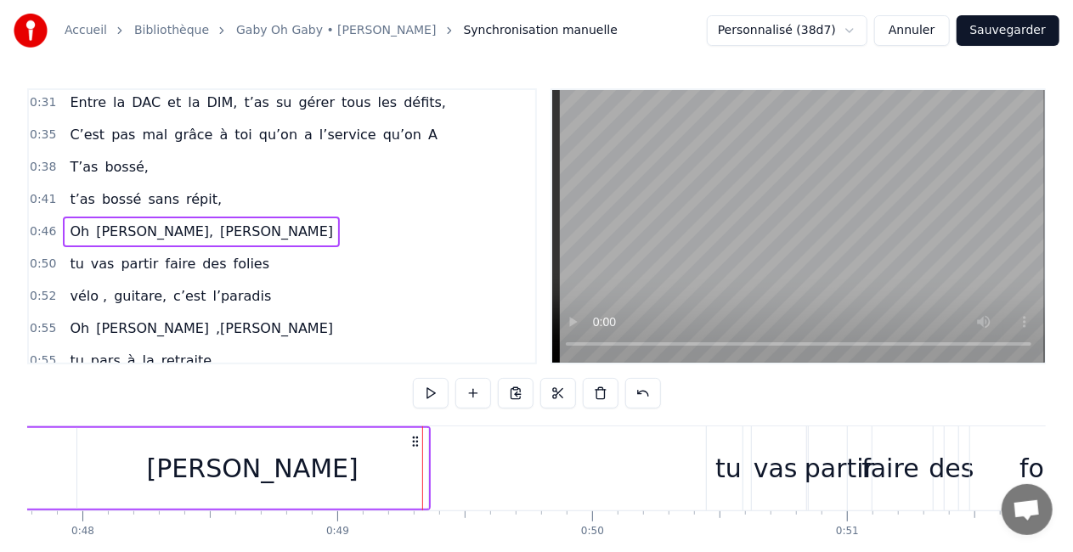
scroll to position [0, 12095]
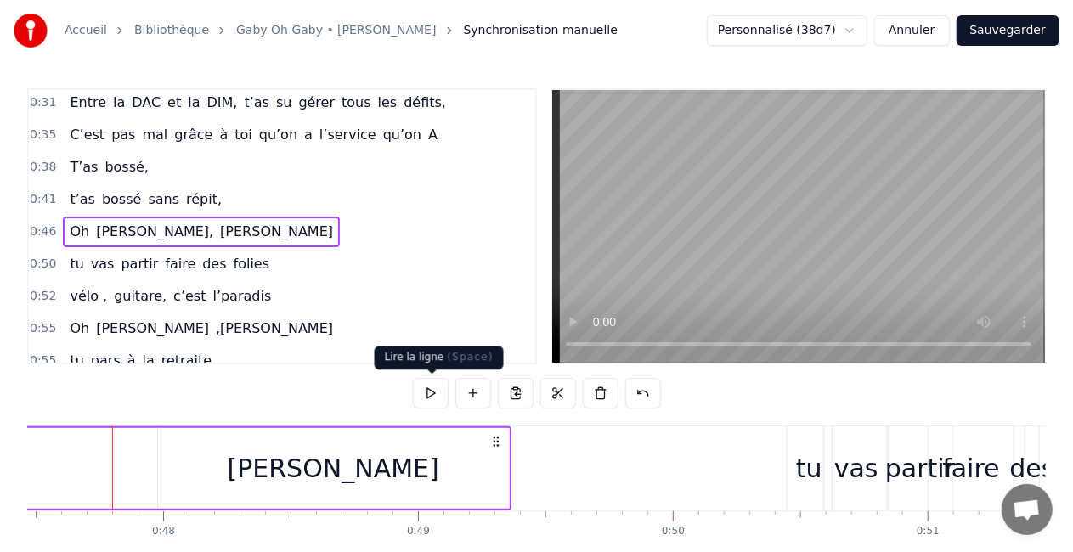
click at [424, 392] on button at bounding box center [431, 393] width 36 height 31
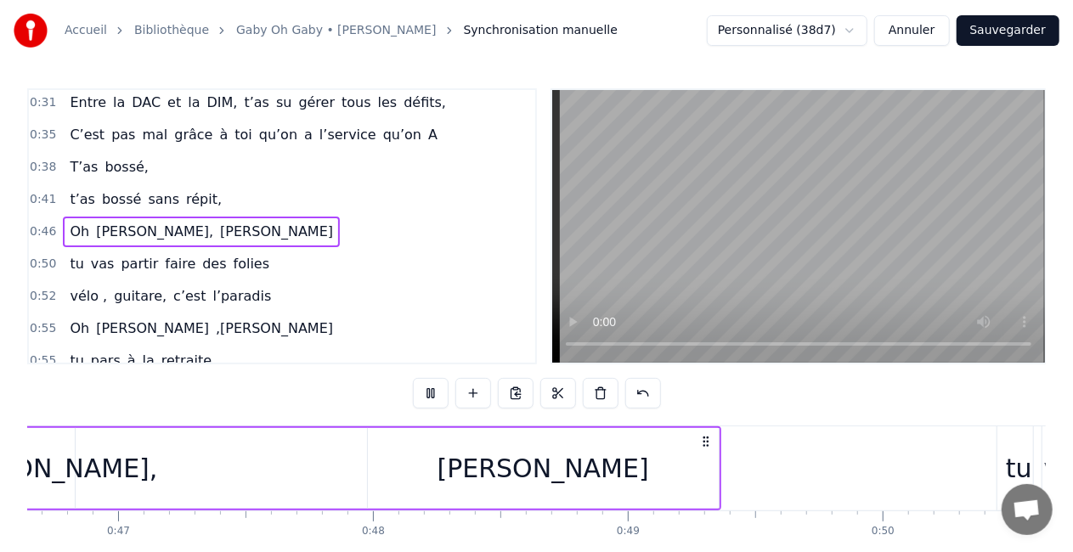
scroll to position [0, 11780]
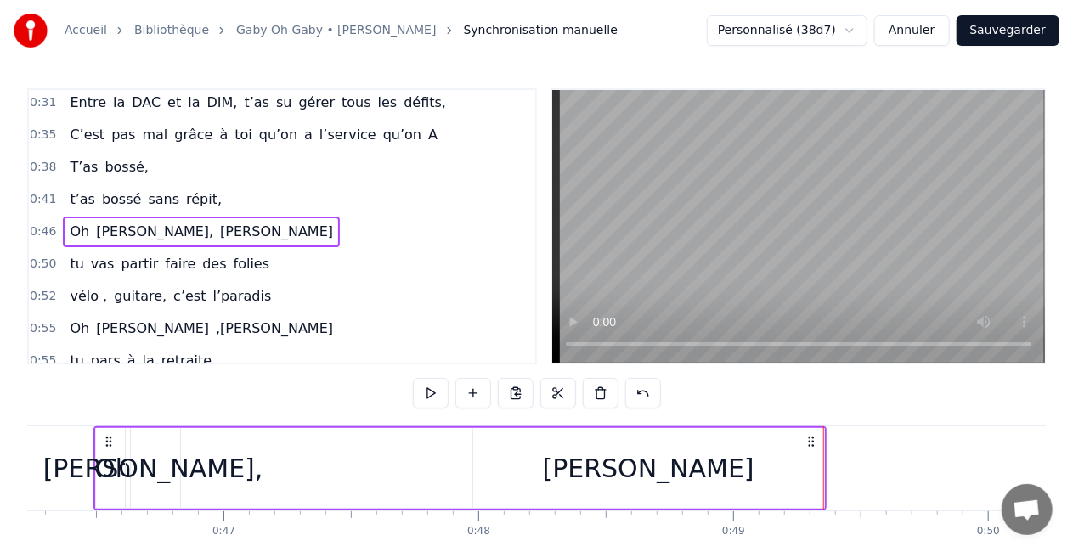
click at [424, 392] on button at bounding box center [431, 393] width 36 height 31
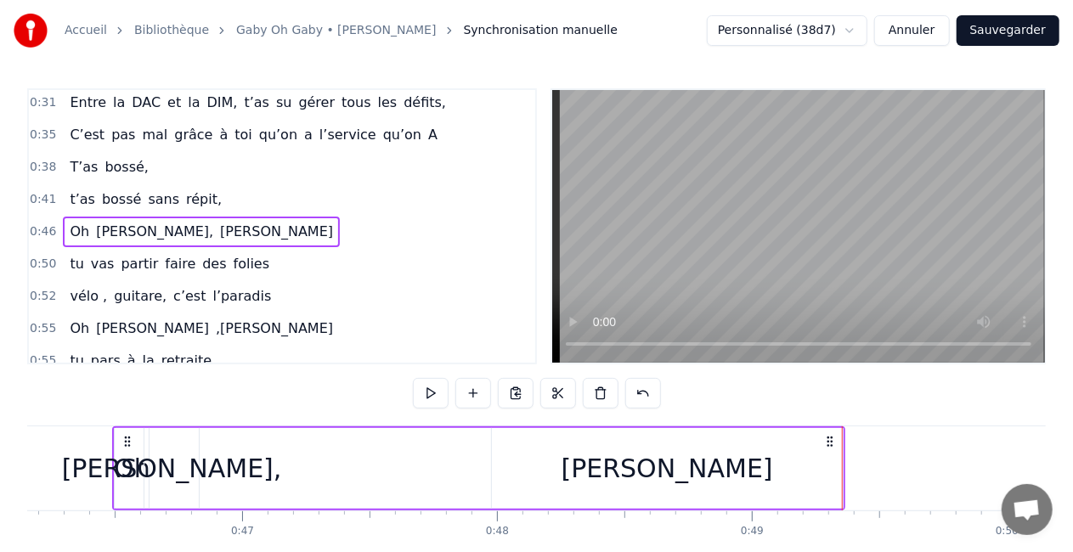
click at [421, 391] on button at bounding box center [431, 393] width 36 height 31
click at [691, 458] on div "[PERSON_NAME]" at bounding box center [667, 468] width 212 height 38
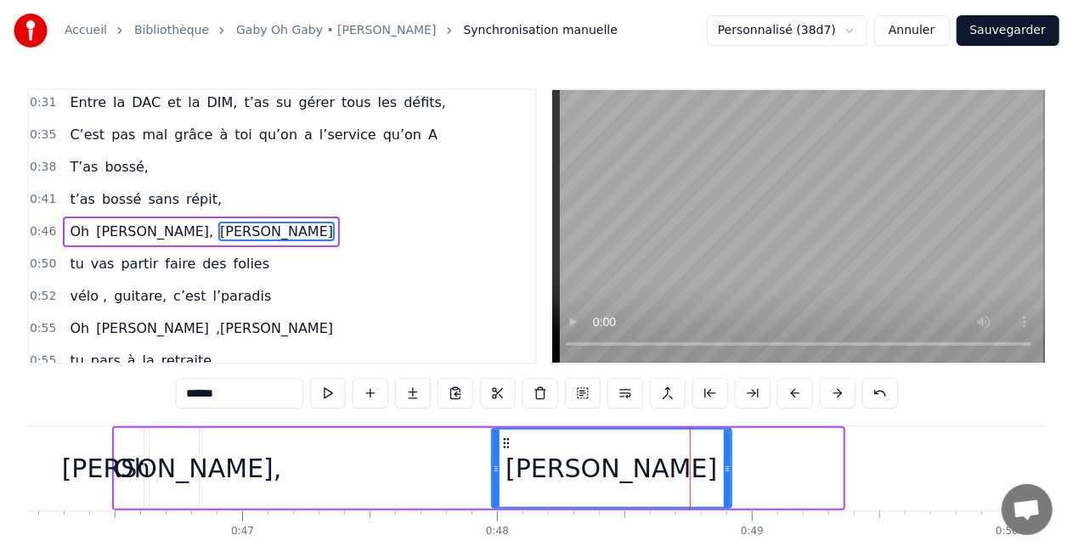
drag, startPoint x: 837, startPoint y: 467, endPoint x: 725, endPoint y: 472, distance: 111.4
click at [725, 472] on icon at bounding box center [727, 469] width 7 height 14
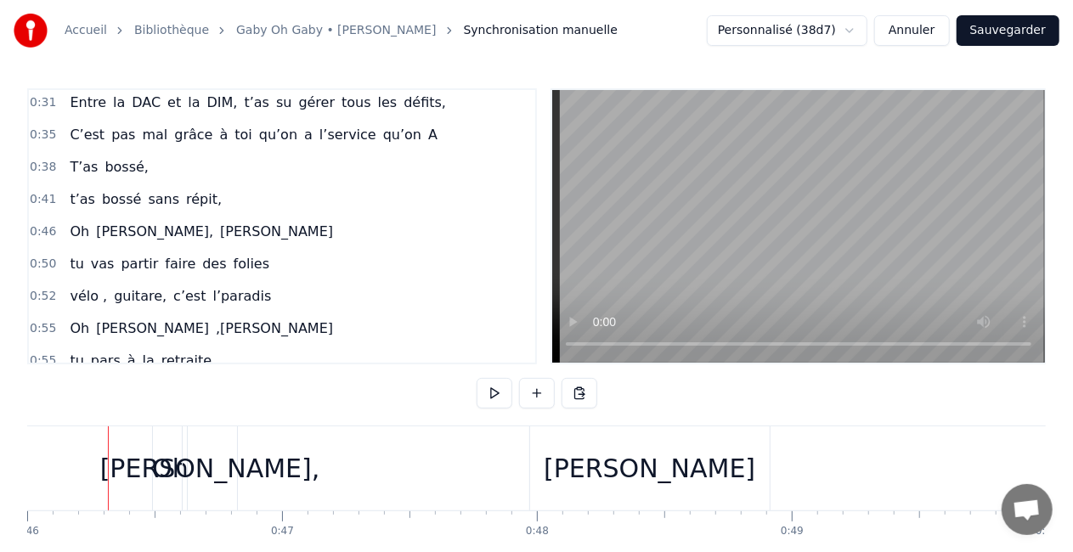
scroll to position [0, 11717]
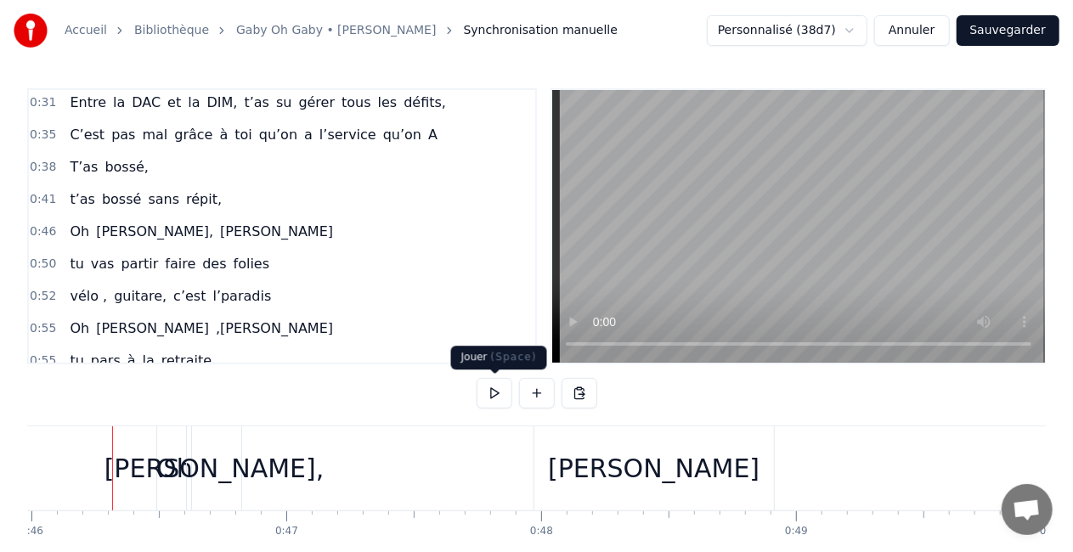
click at [502, 389] on button at bounding box center [495, 393] width 36 height 31
click at [644, 472] on div "[PERSON_NAME]" at bounding box center [654, 468] width 212 height 38
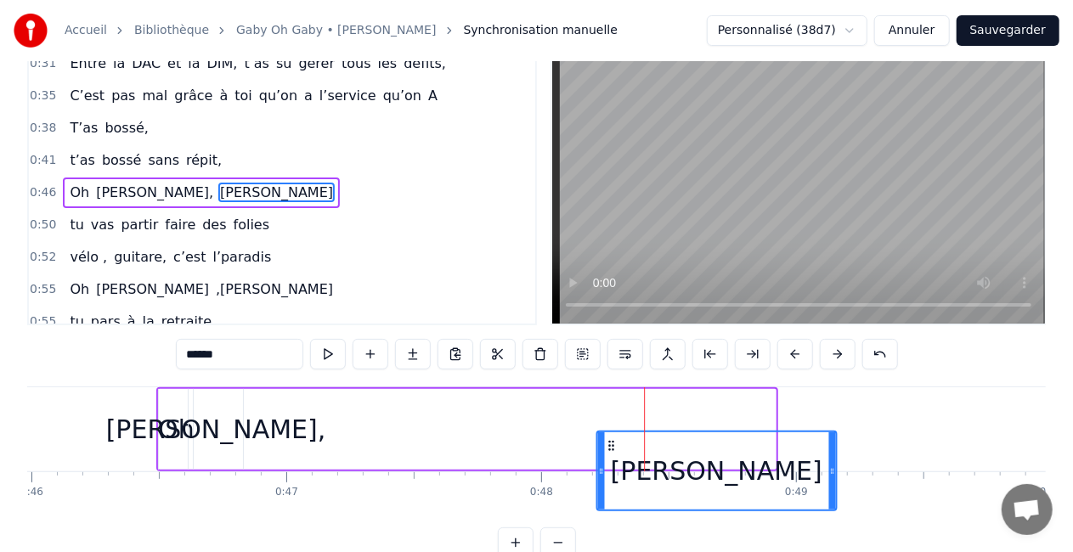
drag, startPoint x: 549, startPoint y: 442, endPoint x: 607, endPoint y: 453, distance: 59.6
click at [607, 453] on div "[PERSON_NAME]" at bounding box center [716, 470] width 238 height 77
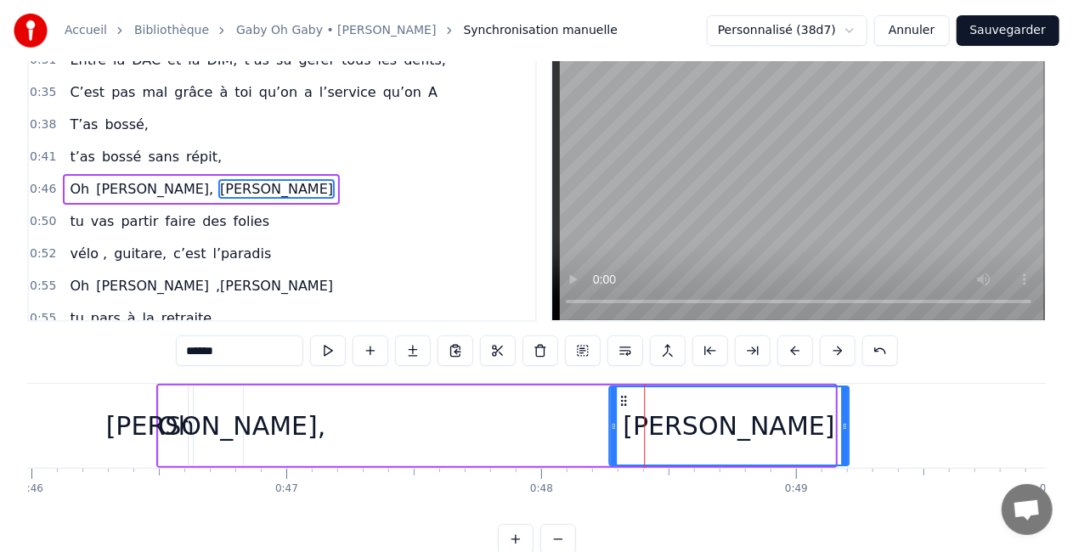
drag, startPoint x: 612, startPoint y: 401, endPoint x: 627, endPoint y: 403, distance: 15.4
click at [627, 403] on icon at bounding box center [624, 401] width 14 height 14
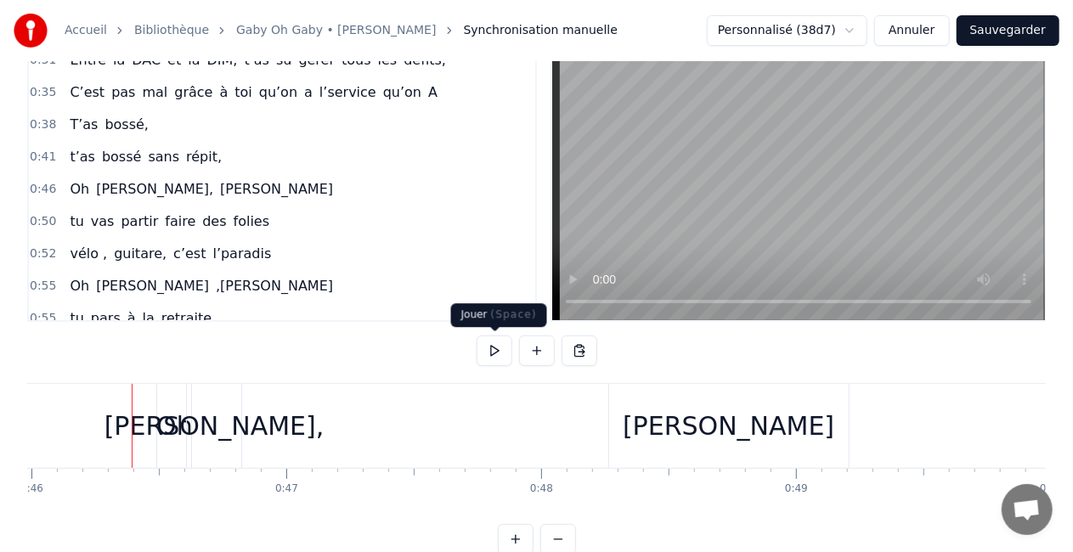
click at [489, 351] on button at bounding box center [495, 351] width 36 height 31
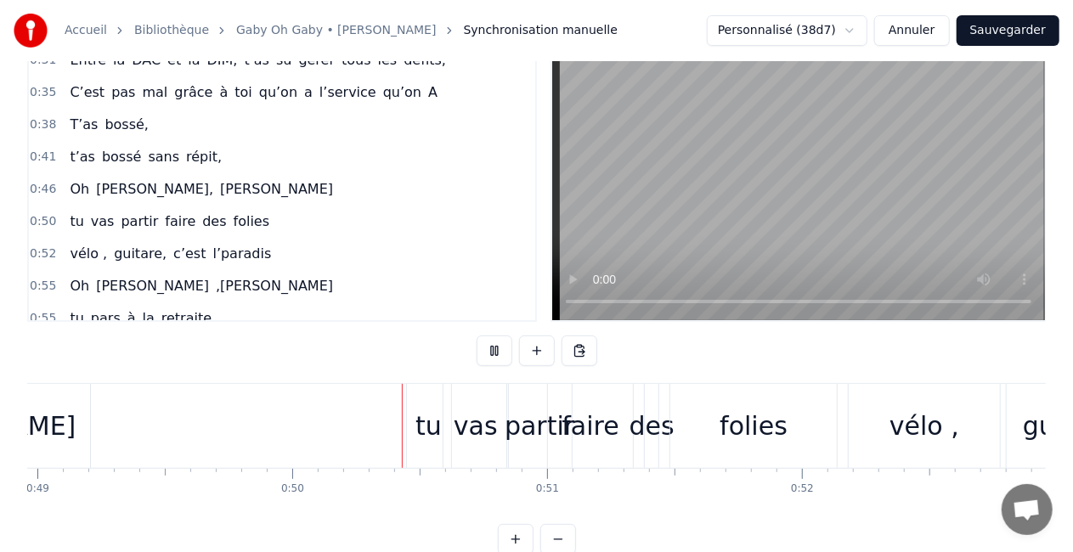
scroll to position [0, 12612]
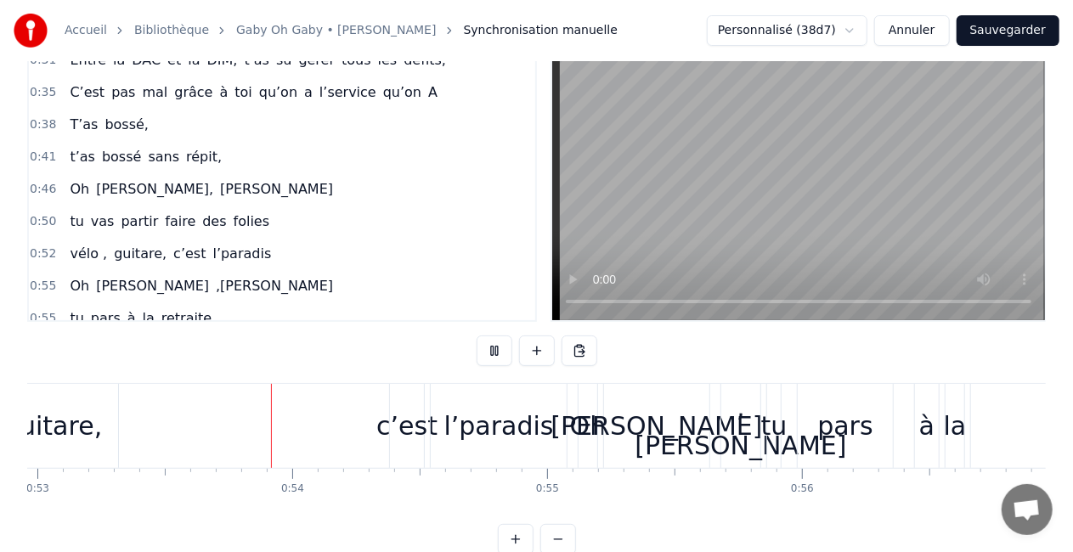
click at [490, 350] on button at bounding box center [495, 351] width 36 height 31
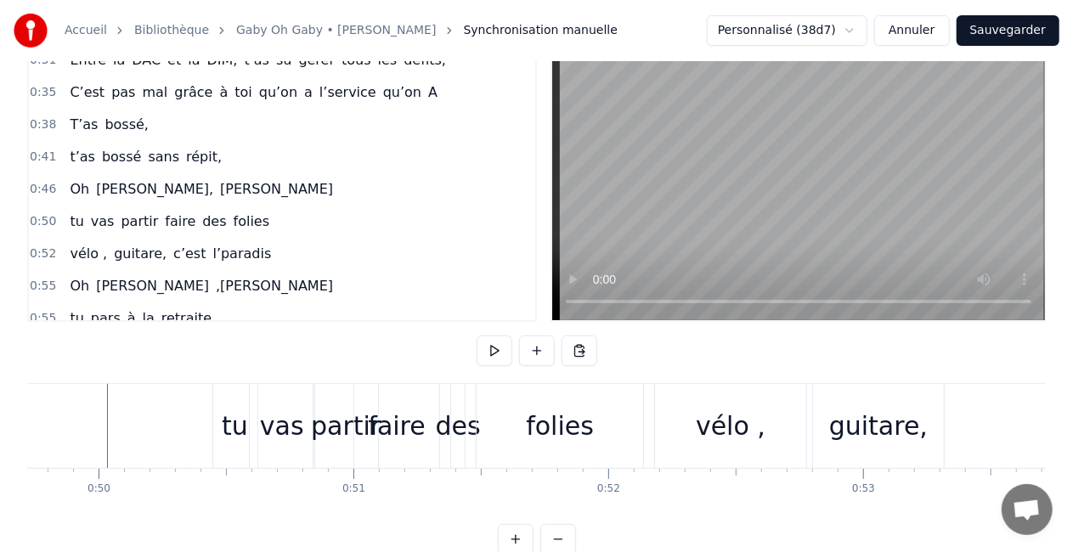
scroll to position [0, 12665]
click at [580, 457] on div "folies" at bounding box center [565, 426] width 166 height 84
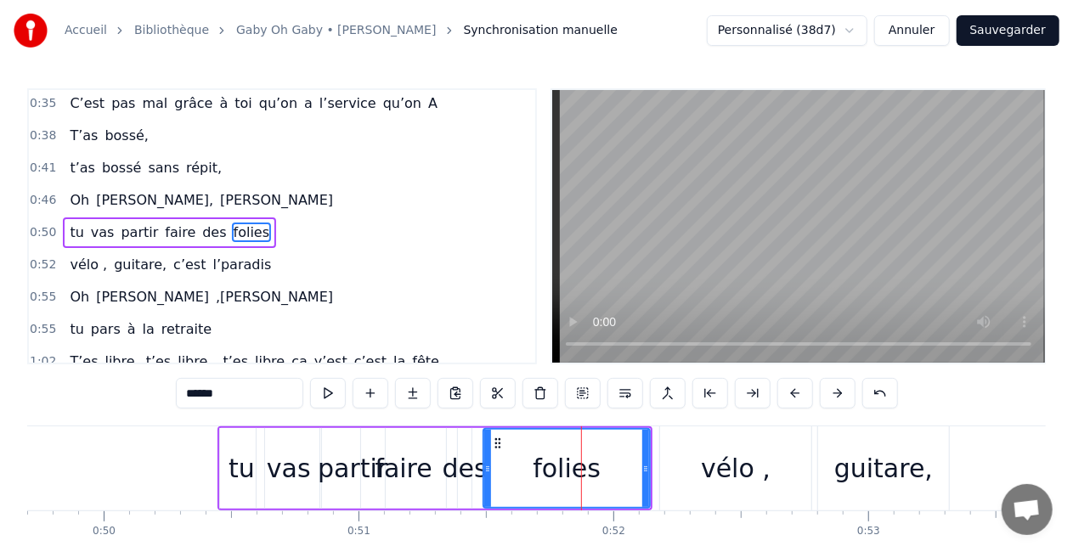
scroll to position [165, 0]
click at [475, 448] on div "tu vas partir faire des folies" at bounding box center [435, 468] width 436 height 84
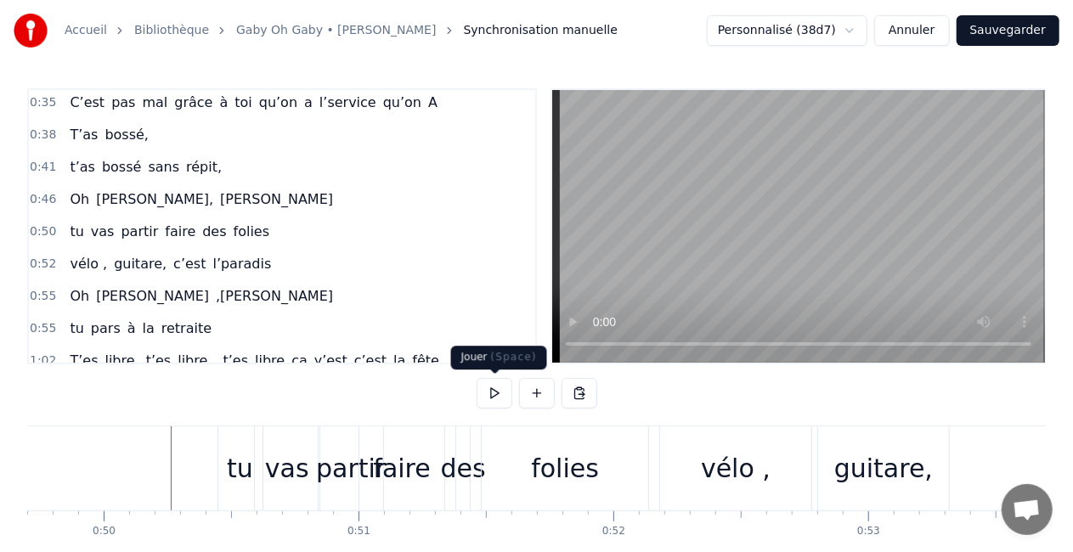
click at [501, 391] on button at bounding box center [495, 393] width 36 height 31
click at [673, 477] on div "vélo ," at bounding box center [735, 468] width 151 height 84
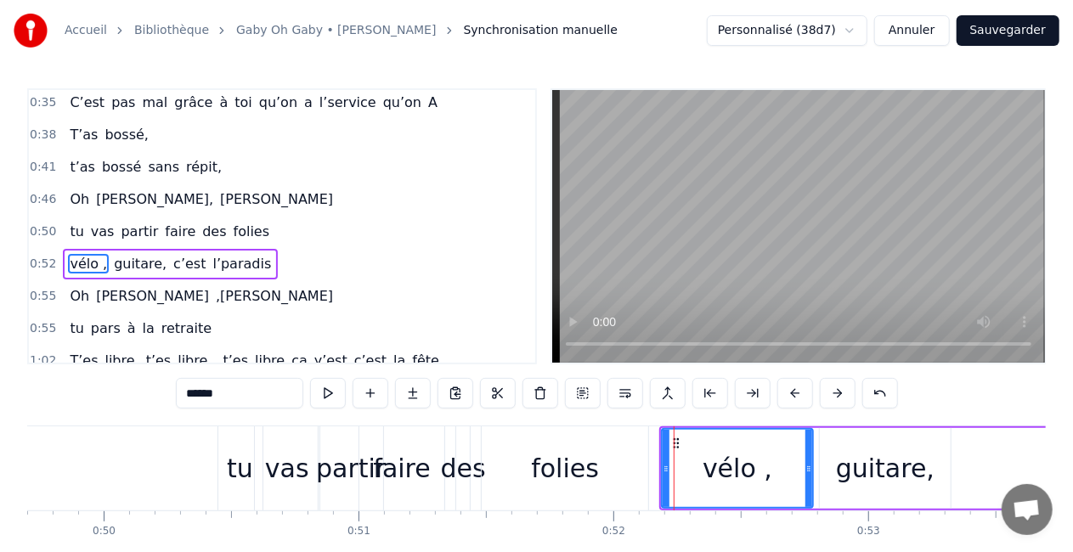
scroll to position [196, 0]
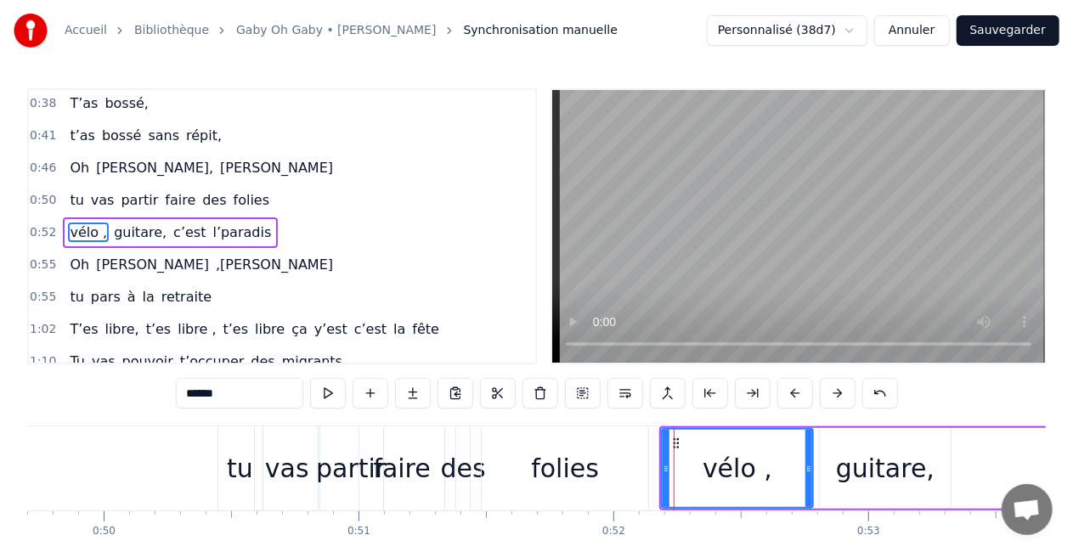
click at [815, 491] on div "vélo , guitare, c’est l’[PERSON_NAME]" at bounding box center [1030, 468] width 742 height 84
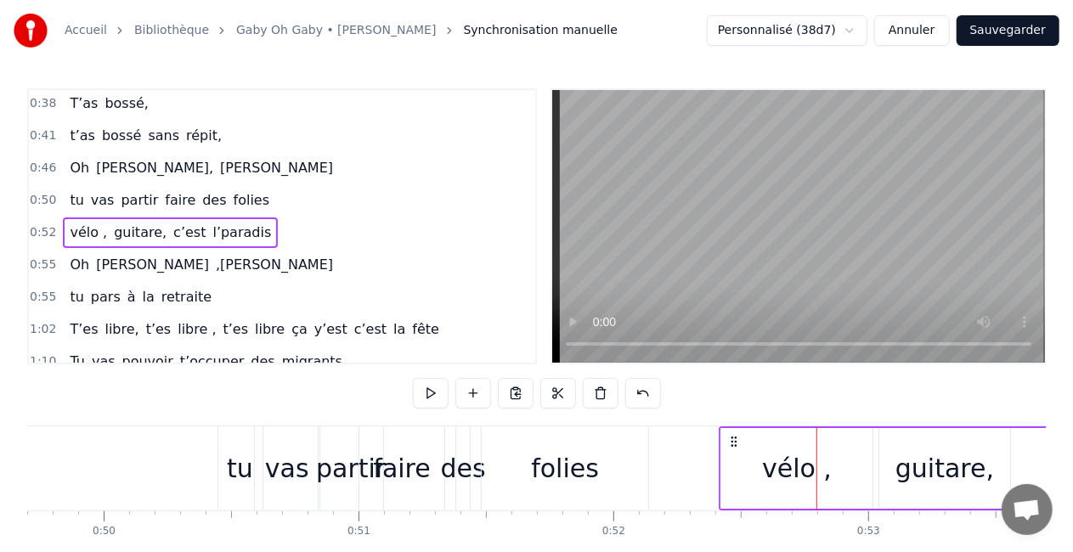
drag, startPoint x: 671, startPoint y: 438, endPoint x: 815, endPoint y: 415, distance: 145.4
click at [815, 415] on div "0:16 T’as commencé comme conseillère à l’ANPE 0:20 Puis au service formation ap…" at bounding box center [536, 342] width 1018 height 509
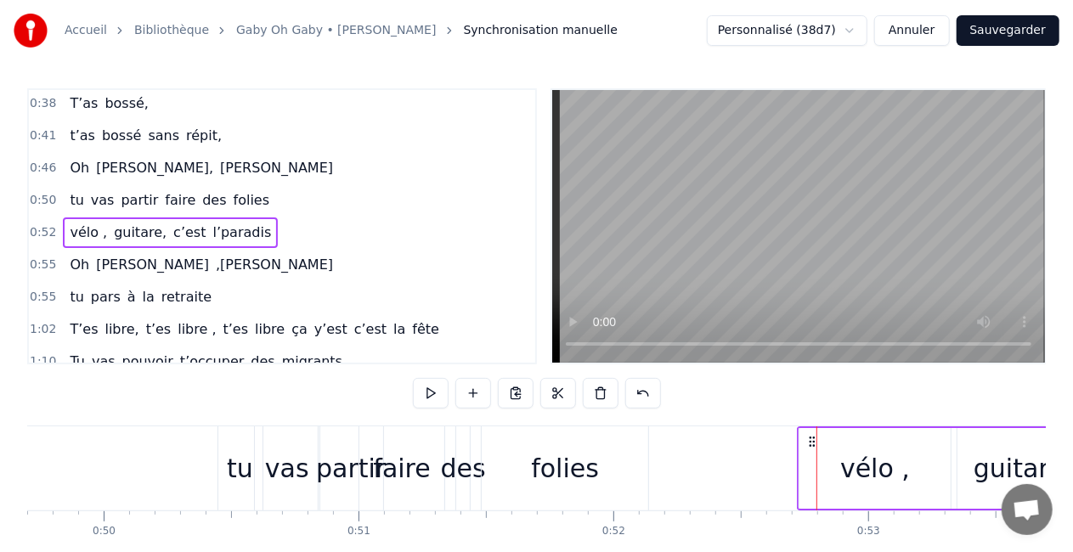
drag, startPoint x: 671, startPoint y: 437, endPoint x: 809, endPoint y: 442, distance: 138.5
click at [809, 442] on icon at bounding box center [812, 442] width 14 height 14
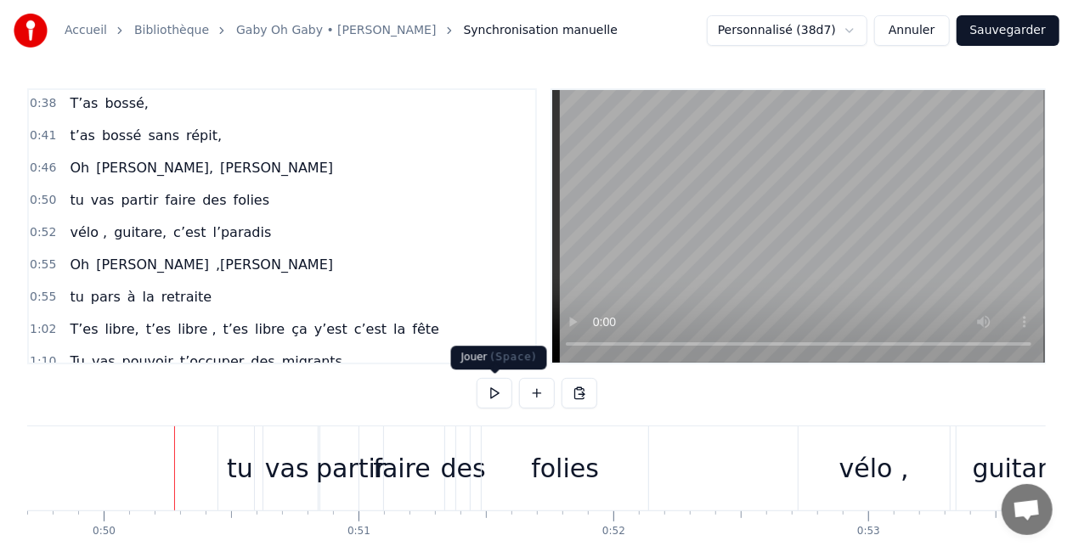
click at [491, 392] on button at bounding box center [495, 393] width 36 height 31
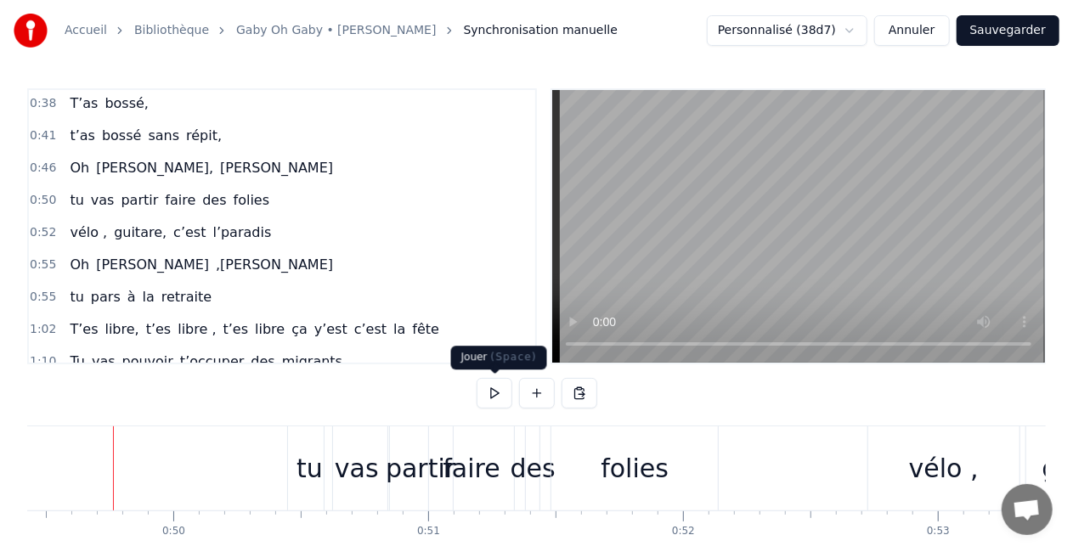
click at [486, 394] on button at bounding box center [495, 393] width 36 height 31
click at [573, 490] on div "folies" at bounding box center [634, 468] width 166 height 84
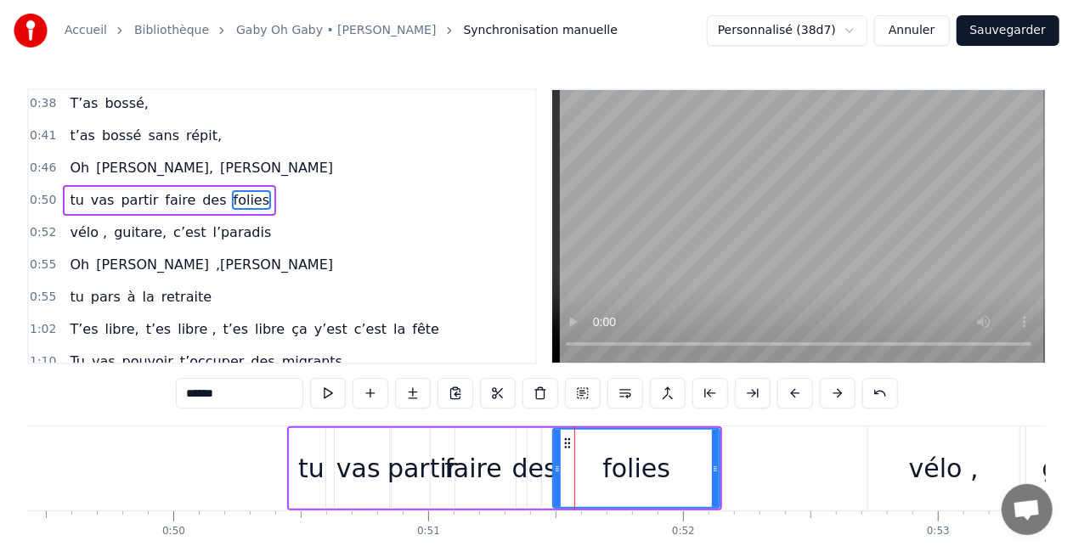
scroll to position [165, 0]
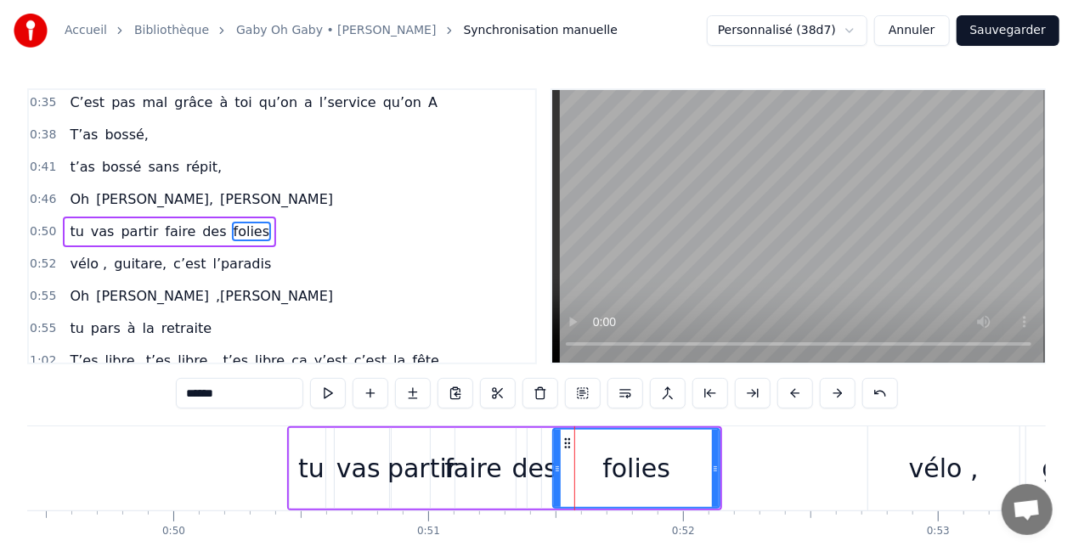
click at [548, 484] on div "des" at bounding box center [534, 468] width 45 height 38
type input "***"
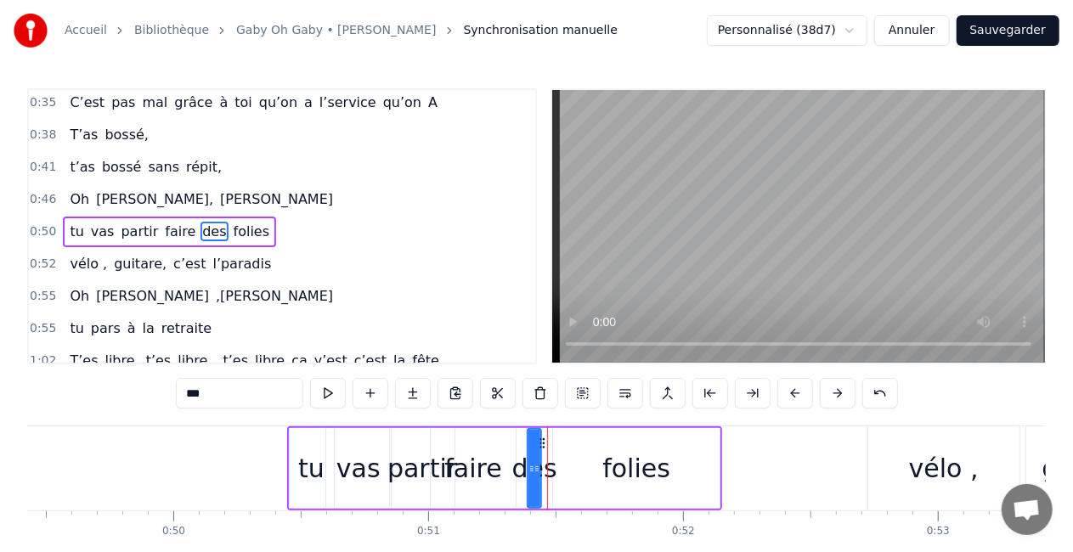
click at [549, 496] on div "tu vas partir faire des folies" at bounding box center [505, 468] width 436 height 84
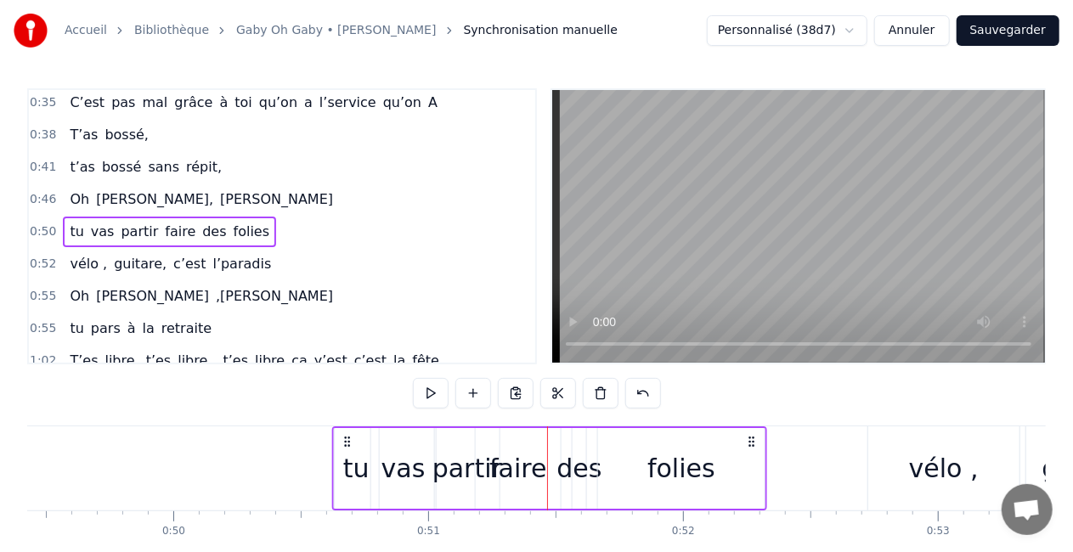
drag, startPoint x: 706, startPoint y: 440, endPoint x: 752, endPoint y: 433, distance: 46.4
click at [752, 433] on div "tu vas partir faire des folies" at bounding box center [549, 468] width 436 height 84
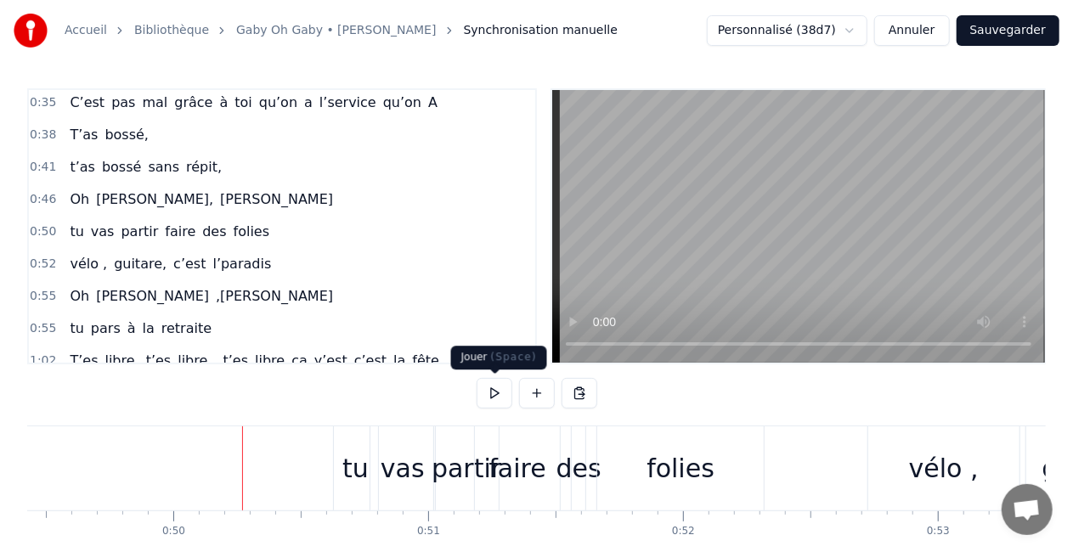
click at [499, 393] on button at bounding box center [495, 393] width 36 height 31
click at [496, 392] on button at bounding box center [495, 393] width 36 height 31
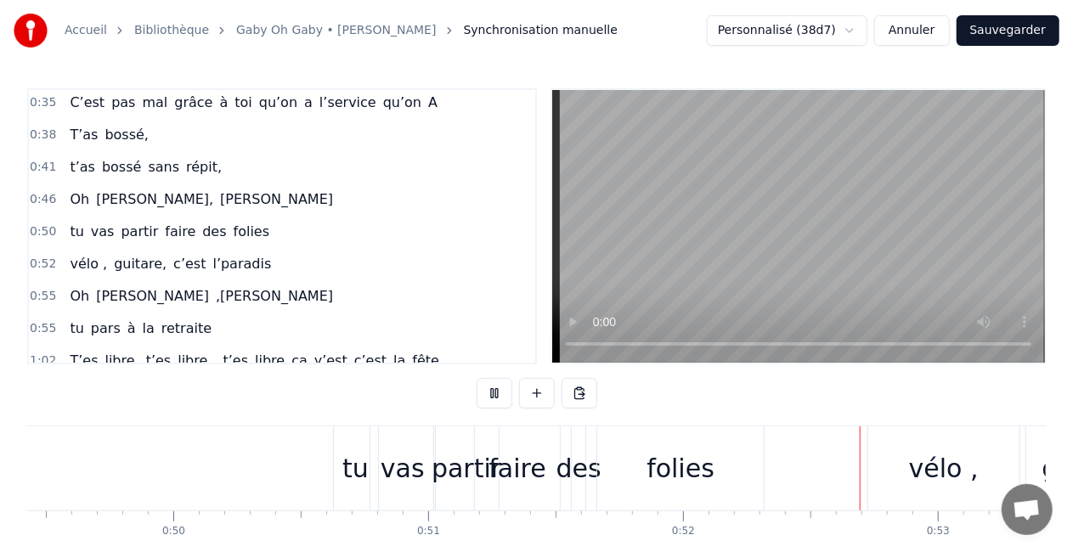
click at [496, 392] on button at bounding box center [495, 393] width 36 height 31
click at [634, 460] on div "folies" at bounding box center [680, 468] width 166 height 84
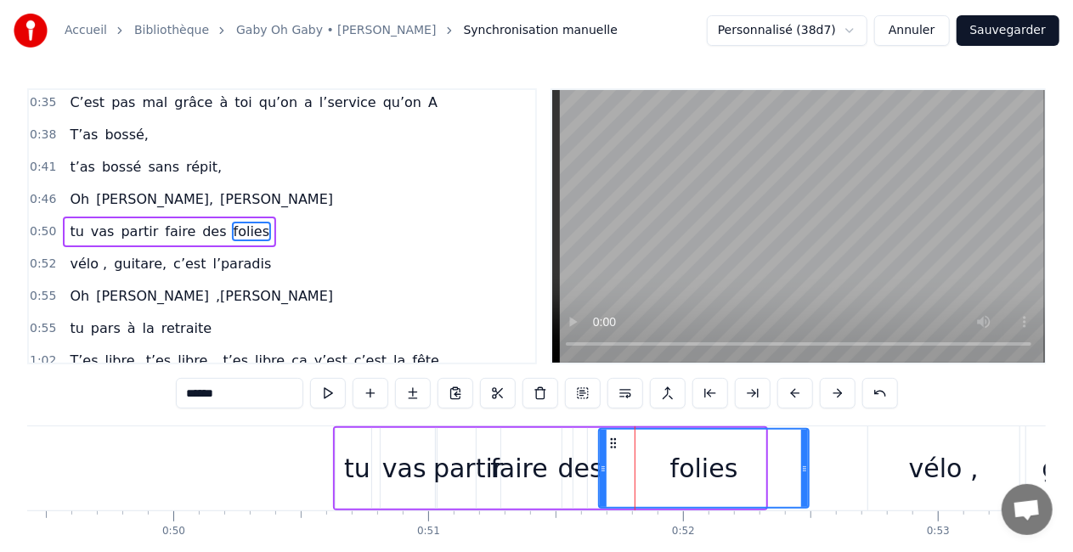
drag, startPoint x: 760, startPoint y: 470, endPoint x: 831, endPoint y: 459, distance: 71.4
click at [808, 459] on div at bounding box center [804, 468] width 7 height 77
drag, startPoint x: 832, startPoint y: 470, endPoint x: 815, endPoint y: 479, distance: 20.1
click at [815, 479] on div at bounding box center [813, 468] width 7 height 77
click at [584, 468] on div "des" at bounding box center [580, 468] width 45 height 38
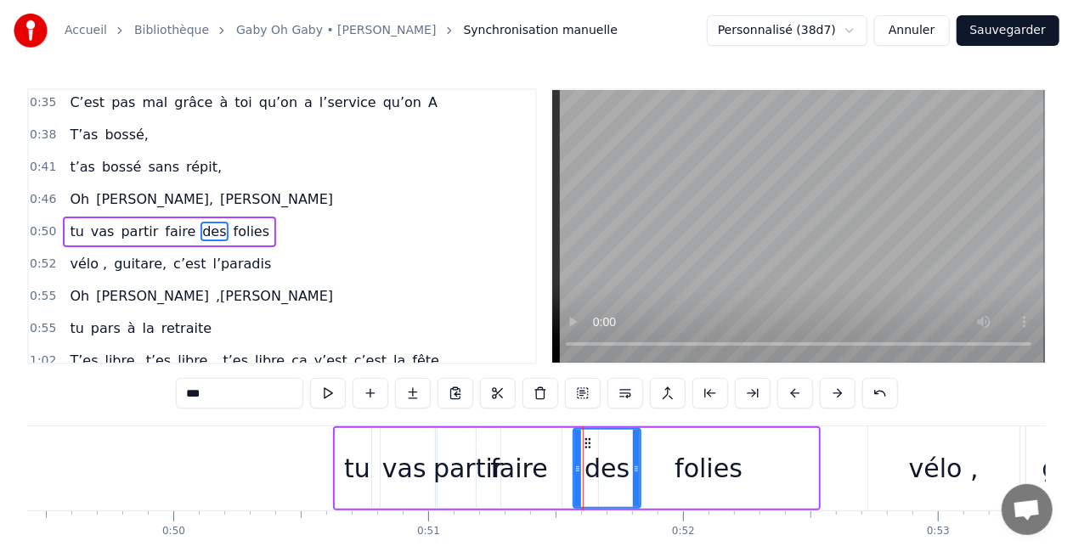
drag, startPoint x: 583, startPoint y: 466, endPoint x: 652, endPoint y: 460, distance: 70.0
click at [640, 460] on div at bounding box center [636, 468] width 7 height 77
click at [708, 448] on div "folies" at bounding box center [708, 468] width 219 height 81
type input "******"
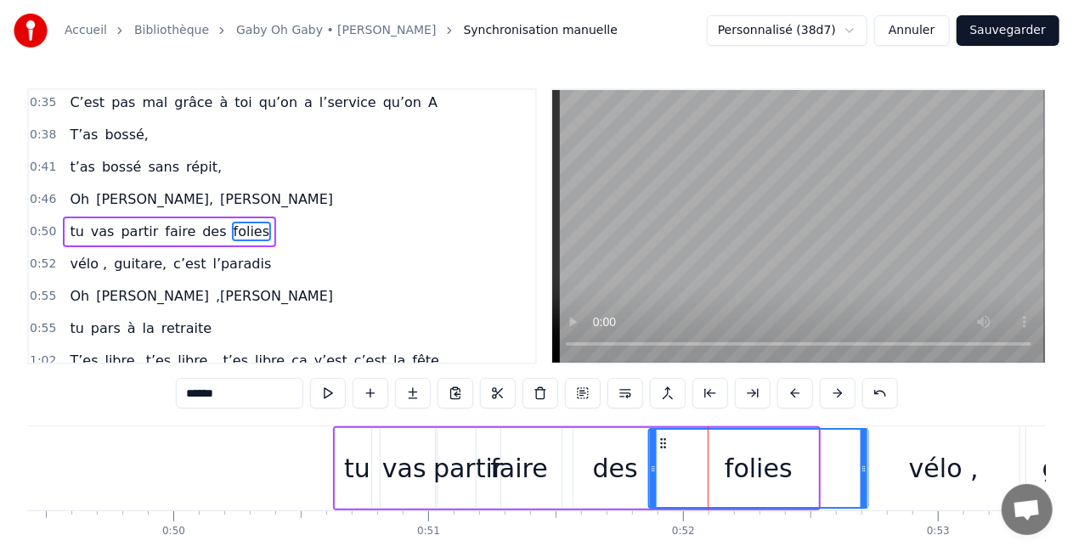
drag, startPoint x: 609, startPoint y: 440, endPoint x: 658, endPoint y: 438, distance: 49.3
click at [658, 438] on icon at bounding box center [664, 444] width 14 height 14
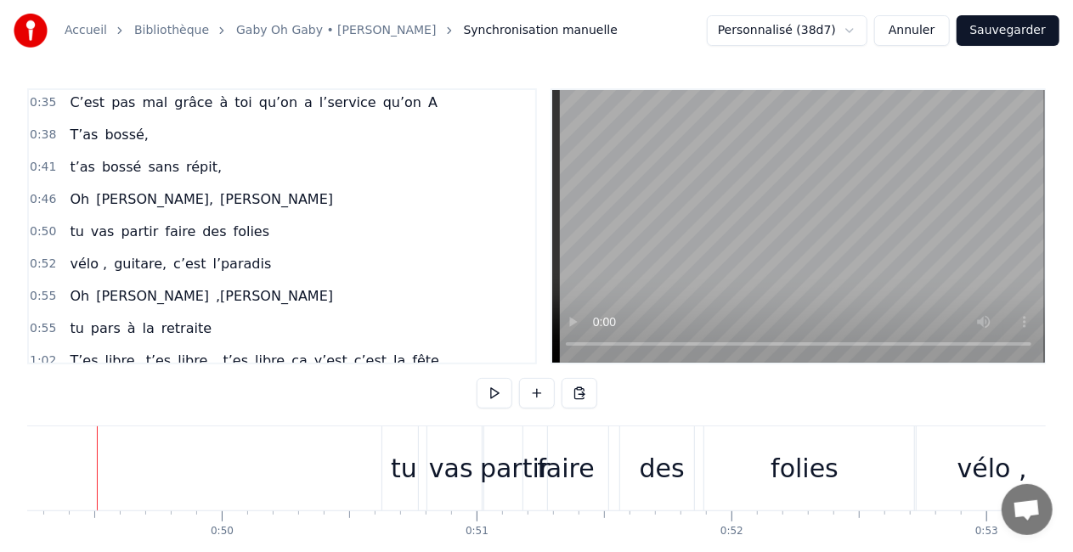
scroll to position [0, 12530]
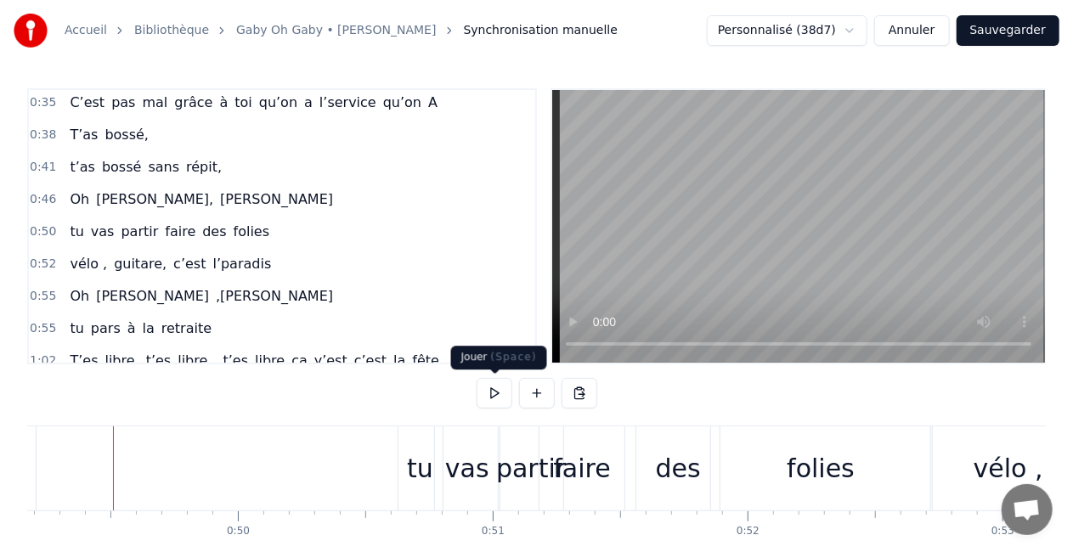
click at [484, 394] on button at bounding box center [495, 393] width 36 height 31
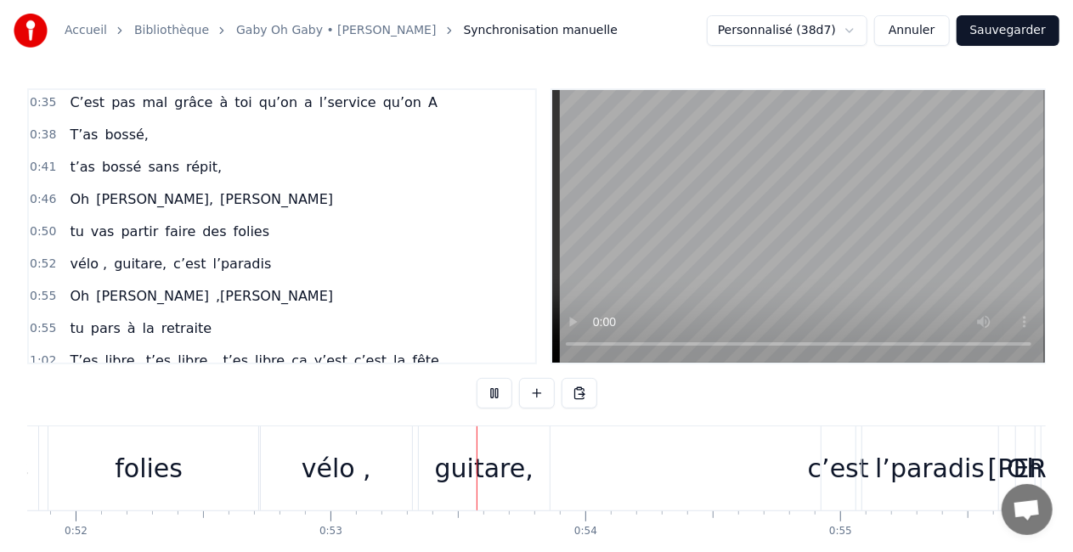
scroll to position [0, 13426]
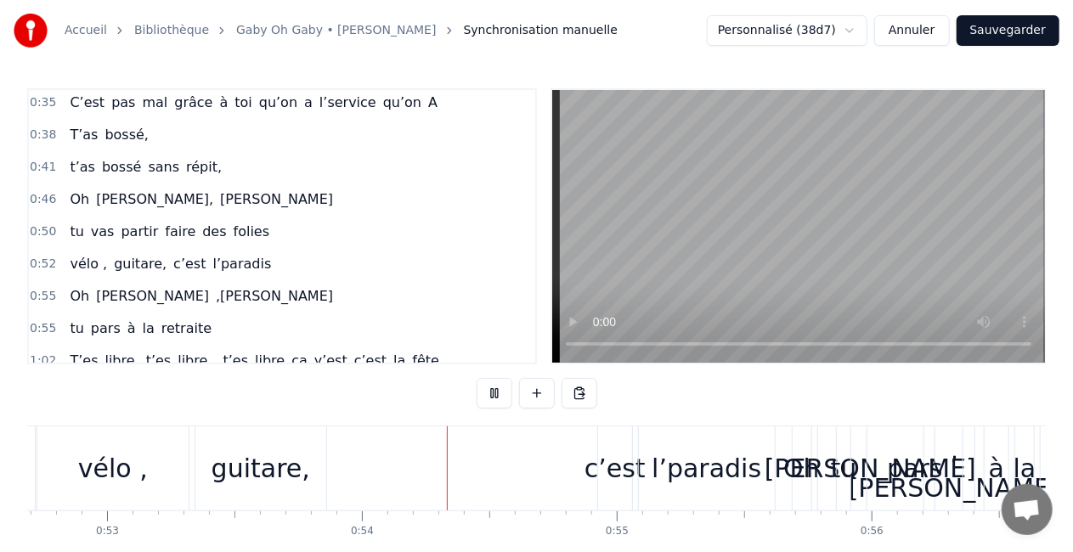
click at [501, 389] on button at bounding box center [495, 393] width 36 height 31
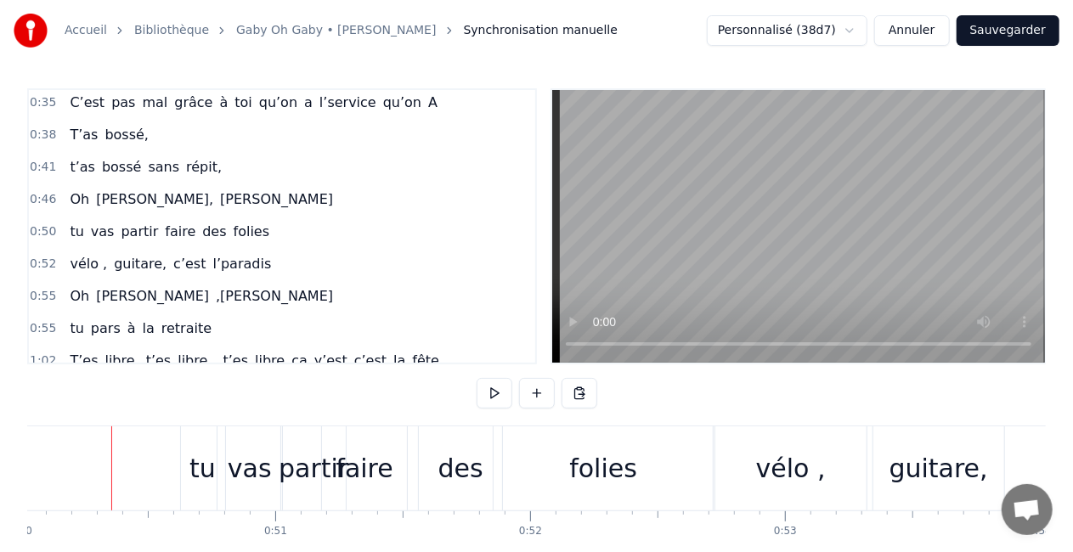
scroll to position [0, 12746]
click at [388, 477] on div "faire" at bounding box center [365, 468] width 57 height 38
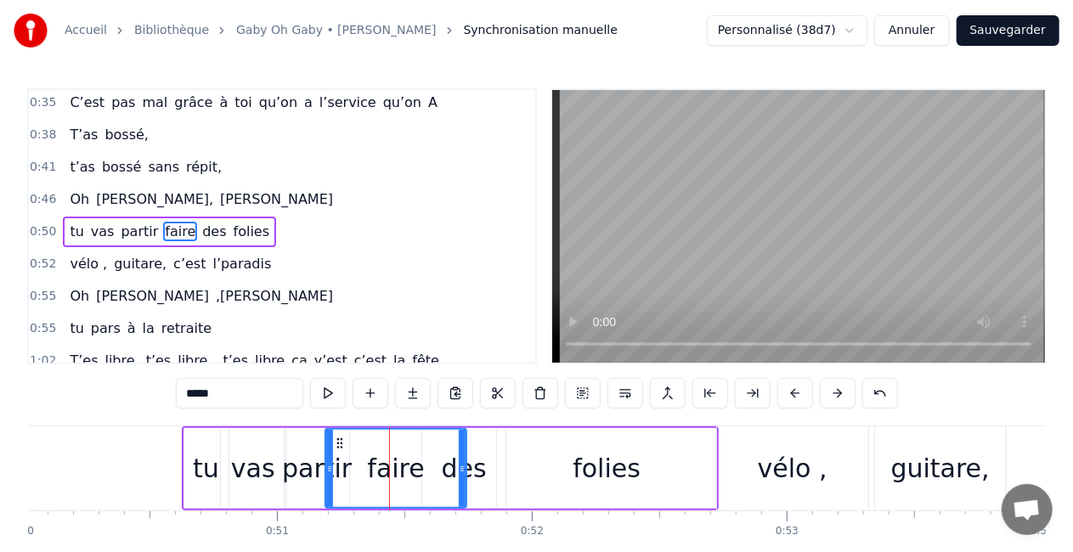
drag, startPoint x: 408, startPoint y: 465, endPoint x: 464, endPoint y: 467, distance: 56.1
click at [464, 467] on icon at bounding box center [462, 469] width 7 height 14
click at [488, 455] on div "des" at bounding box center [463, 468] width 83 height 81
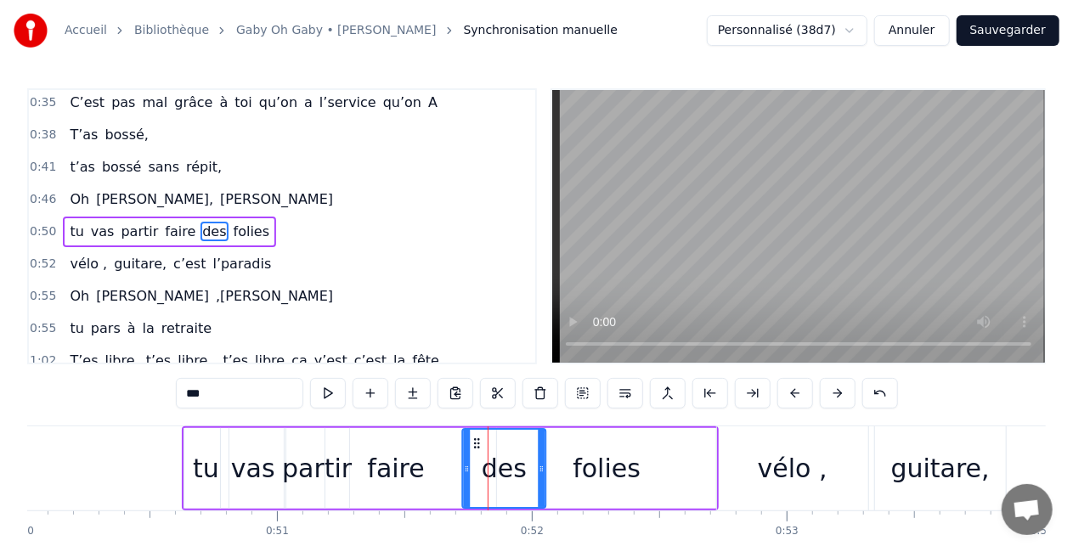
drag, startPoint x: 437, startPoint y: 437, endPoint x: 479, endPoint y: 437, distance: 41.6
click at [479, 437] on icon at bounding box center [478, 444] width 14 height 14
click at [555, 440] on div "folies" at bounding box center [606, 468] width 219 height 81
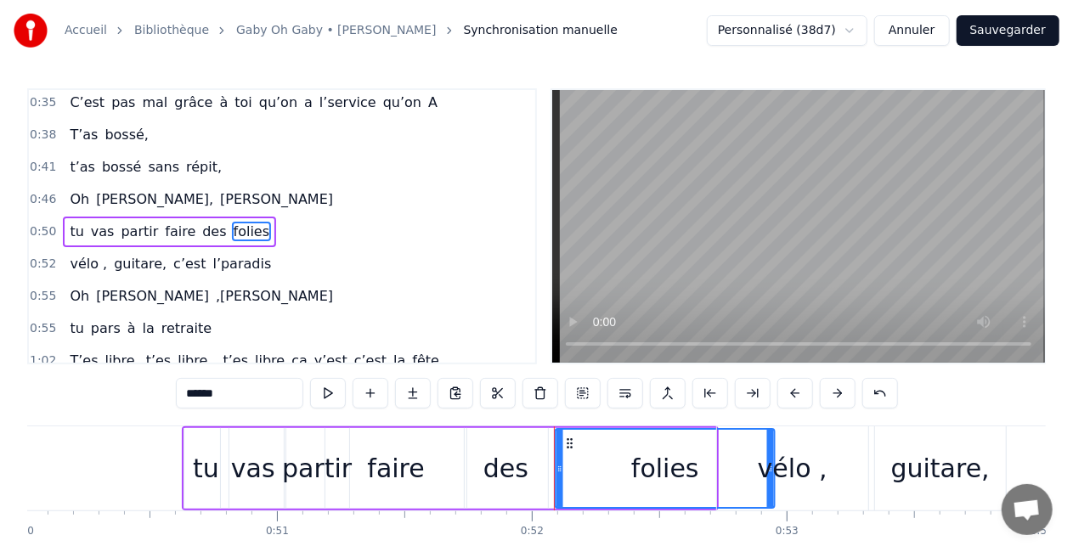
drag, startPoint x: 510, startPoint y: 439, endPoint x: 567, endPoint y: 440, distance: 57.8
click at [567, 440] on icon at bounding box center [570, 444] width 14 height 14
click at [849, 455] on div "vélo ," at bounding box center [792, 468] width 151 height 84
type input "******"
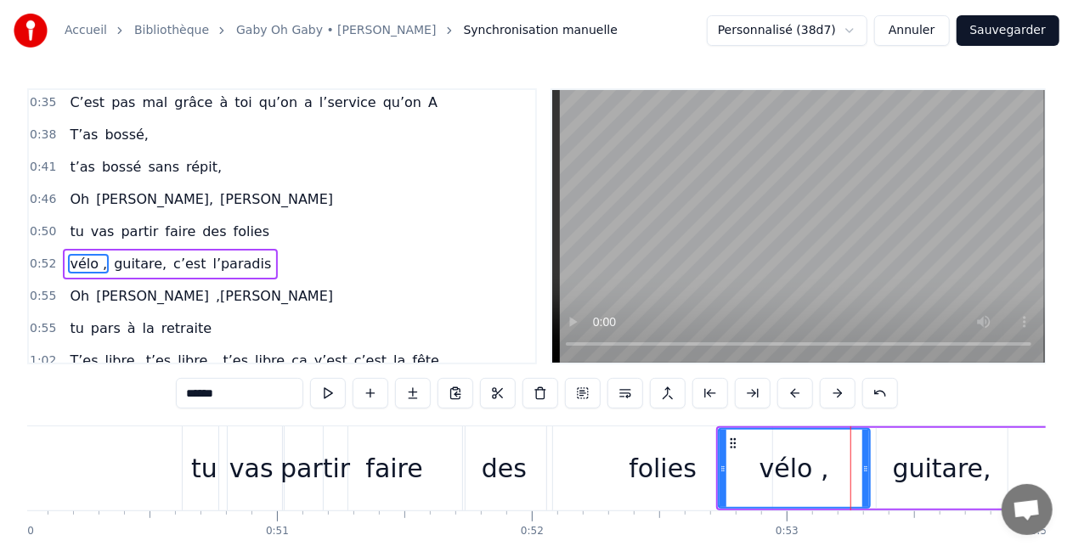
scroll to position [196, 0]
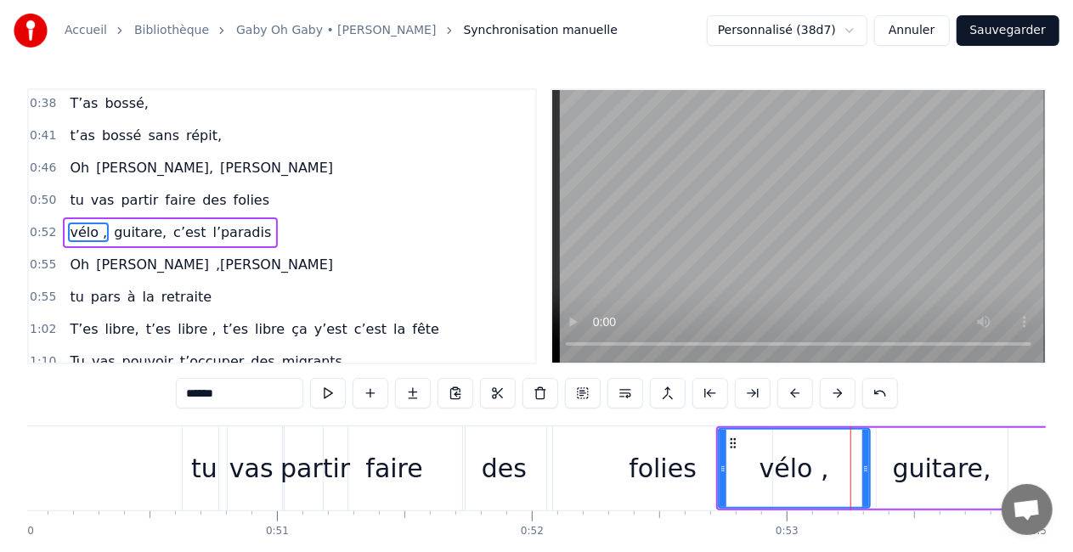
click at [871, 477] on div "vélo , guitare, c’est l’[PERSON_NAME]" at bounding box center [1087, 468] width 742 height 84
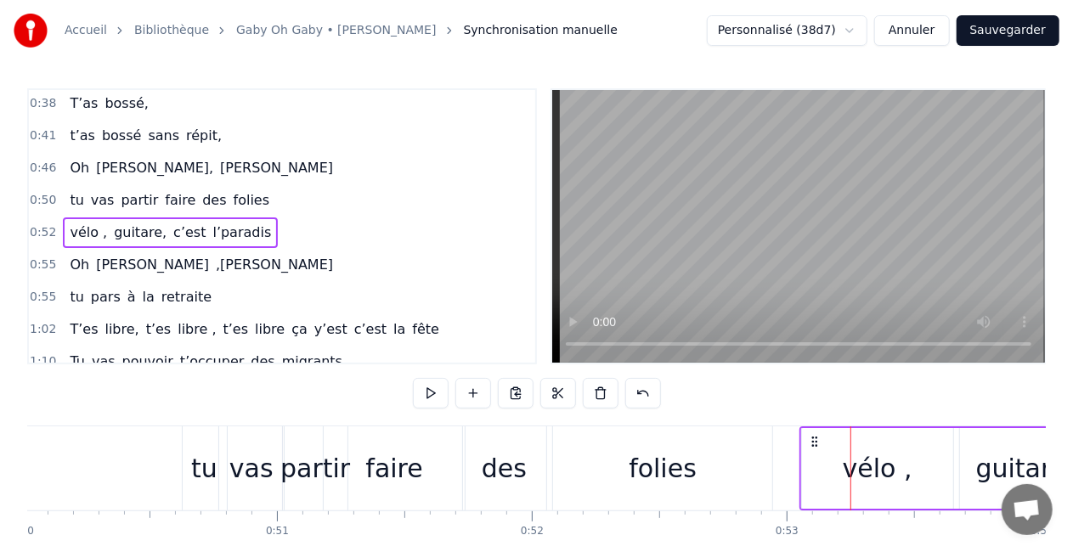
drag, startPoint x: 727, startPoint y: 435, endPoint x: 911, endPoint y: 445, distance: 184.6
click at [821, 445] on icon at bounding box center [815, 442] width 14 height 14
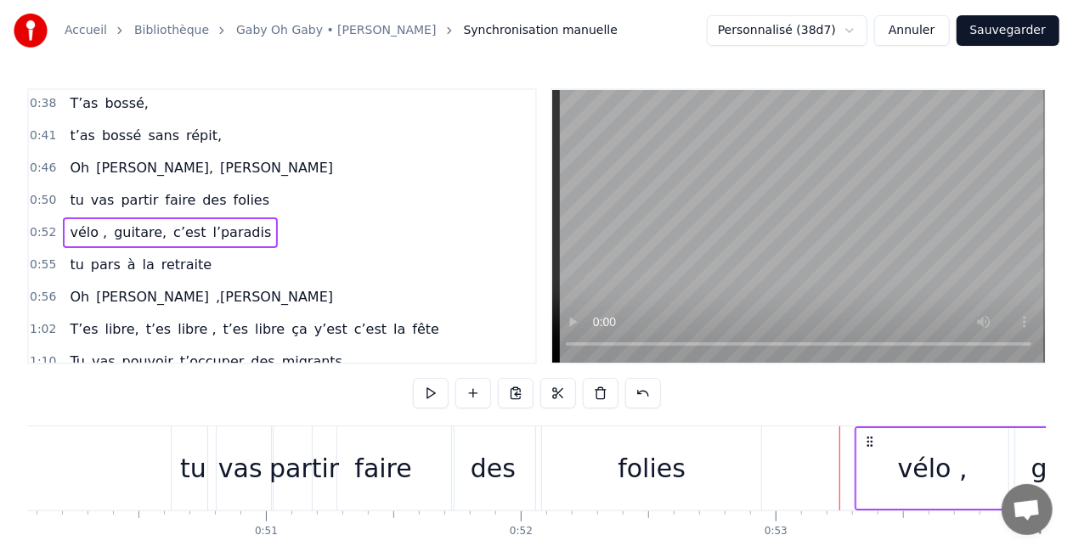
drag, startPoint x: 730, startPoint y: 441, endPoint x: 870, endPoint y: 436, distance: 139.4
click at [870, 436] on icon at bounding box center [870, 442] width 14 height 14
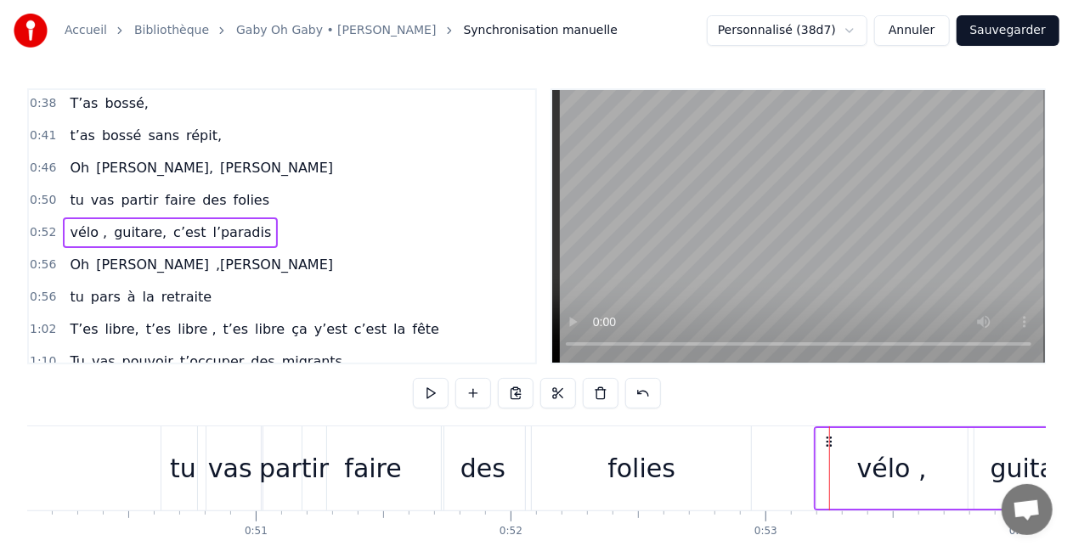
drag, startPoint x: 708, startPoint y: 439, endPoint x: 850, endPoint y: 437, distance: 141.9
click at [836, 437] on icon at bounding box center [829, 442] width 14 height 14
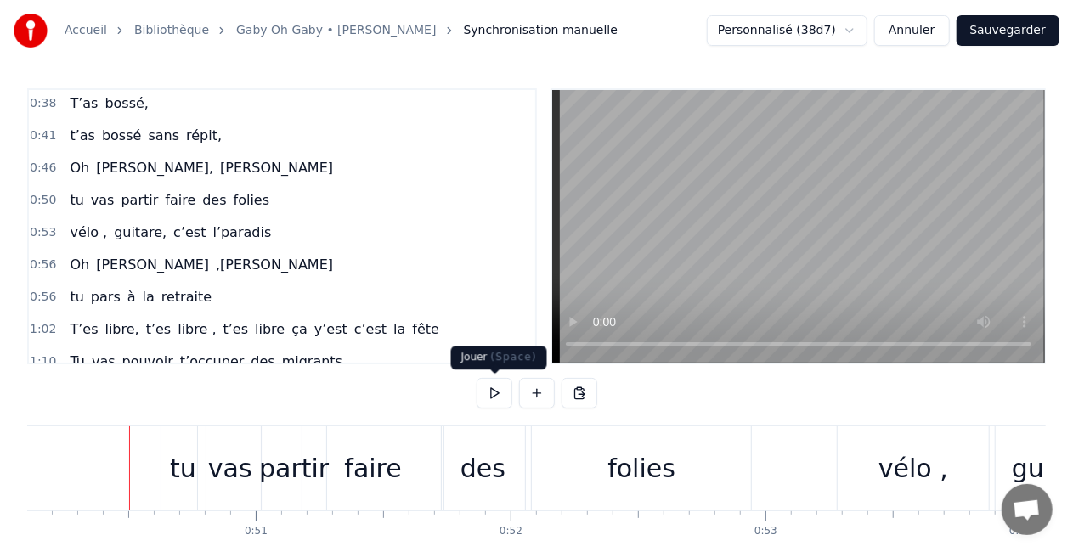
click at [505, 385] on button at bounding box center [495, 393] width 36 height 31
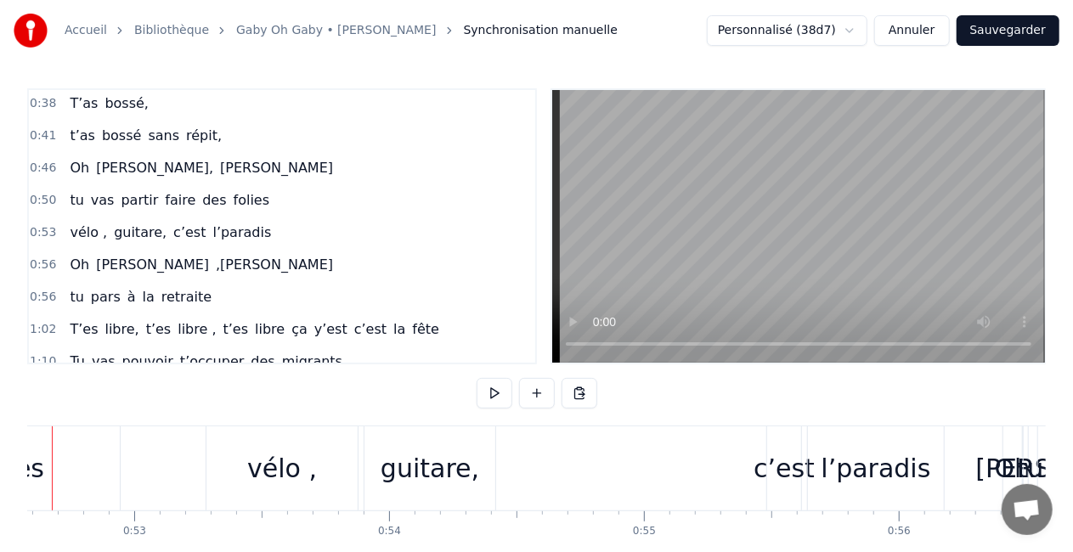
scroll to position [0, 13337]
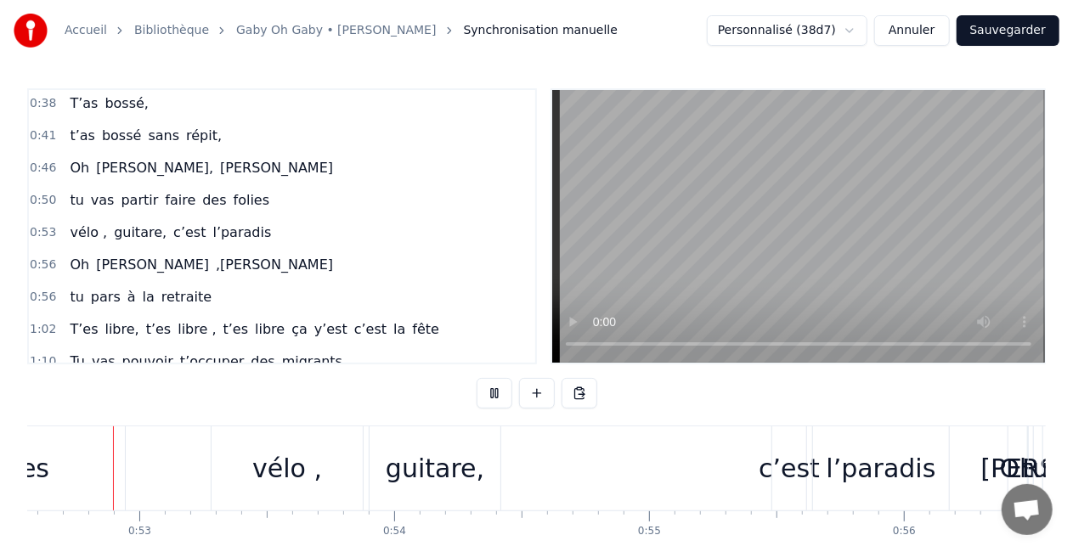
scroll to position [0, 13388]
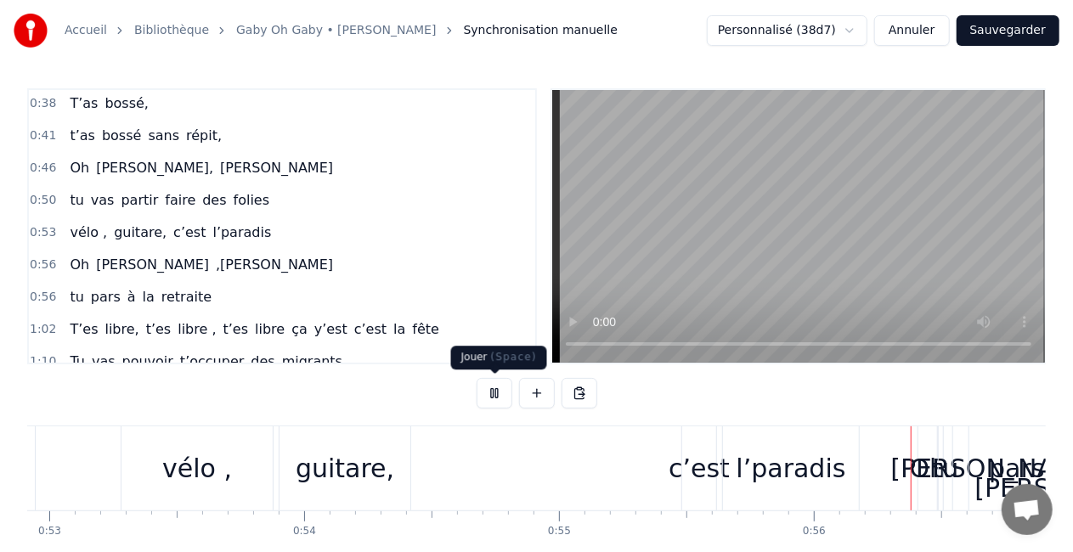
click at [498, 392] on button at bounding box center [495, 393] width 36 height 31
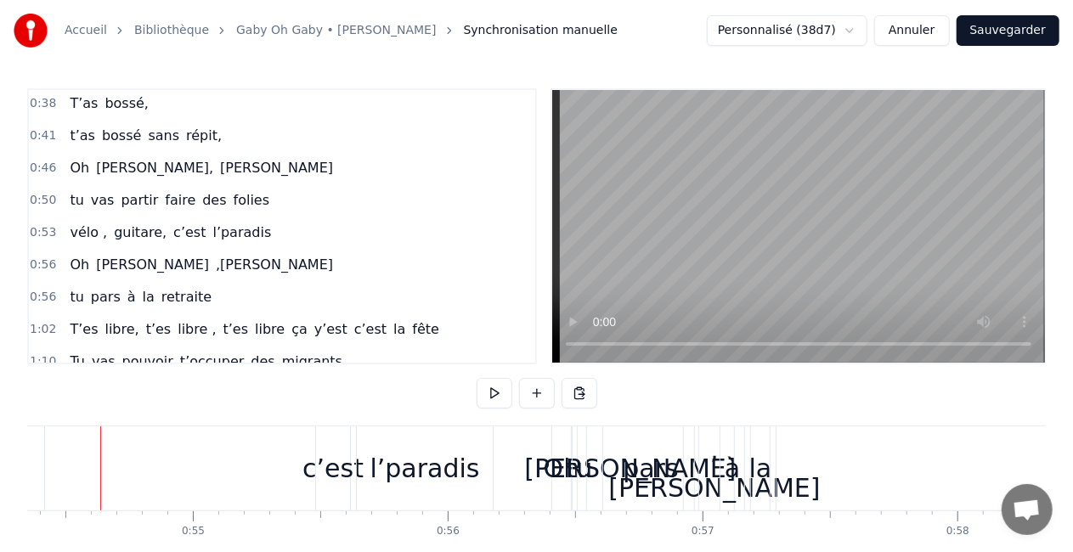
scroll to position [0, 13838]
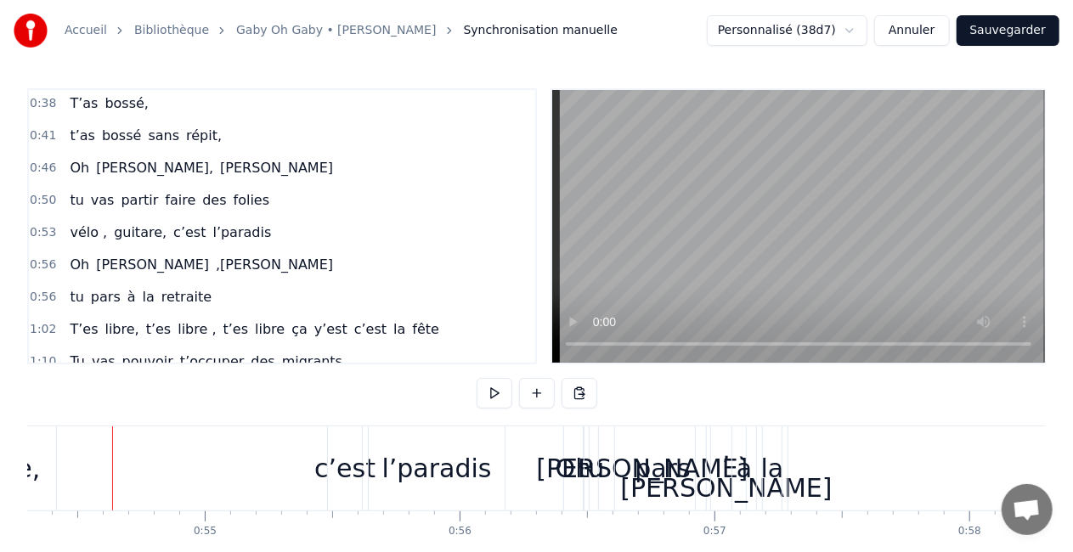
click at [652, 474] on div "pars" at bounding box center [662, 468] width 55 height 38
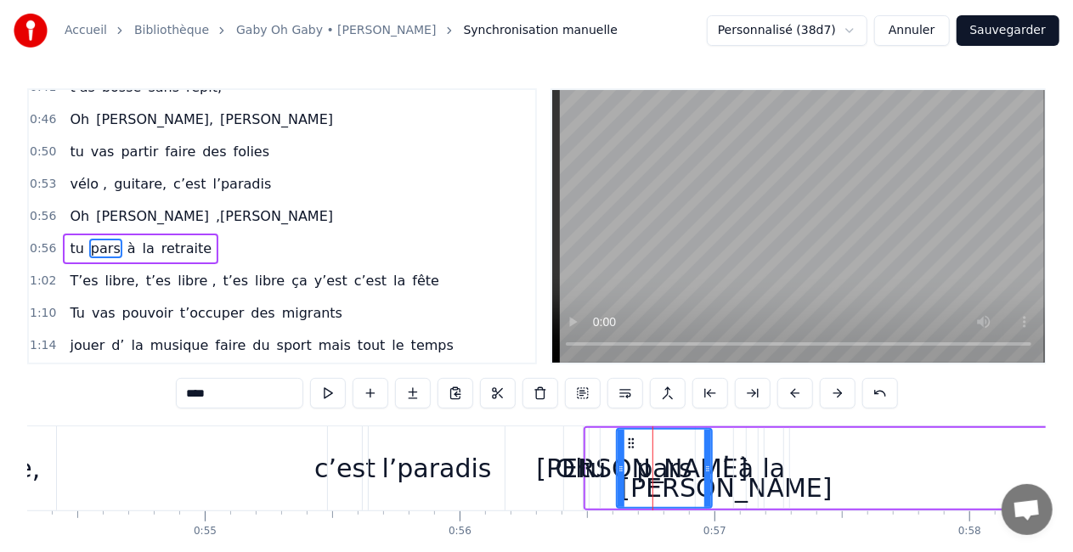
scroll to position [260, 0]
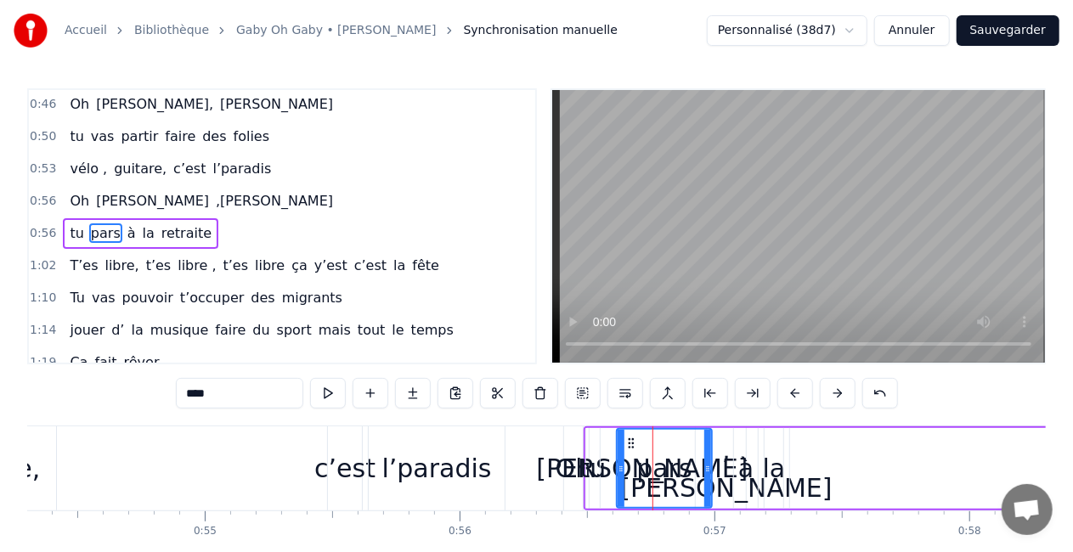
type input "********"
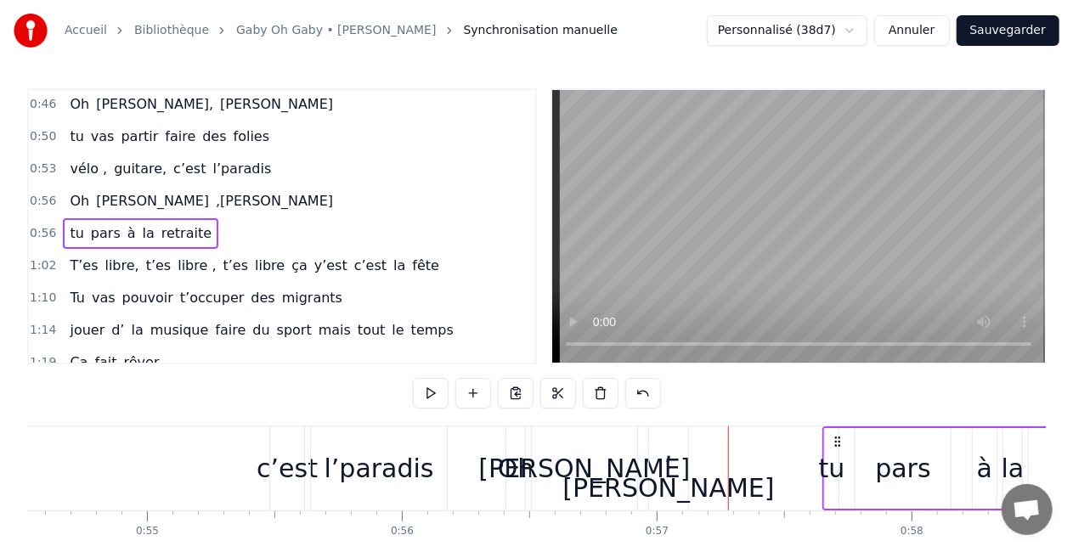
drag, startPoint x: 593, startPoint y: 437, endPoint x: 905, endPoint y: 424, distance: 312.0
click at [905, 424] on div "0:16 T’as commencé comme conseillère à l’ANPE 0:20 Puis au service formation ap…" at bounding box center [536, 342] width 1018 height 509
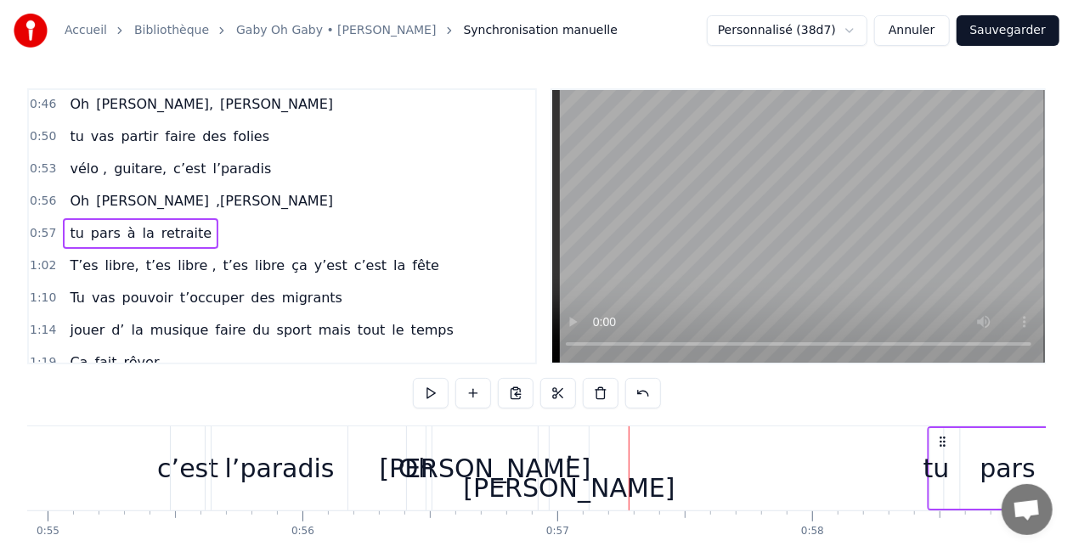
drag, startPoint x: 894, startPoint y: 438, endPoint x: 984, endPoint y: 438, distance: 90.0
click at [950, 438] on icon at bounding box center [943, 442] width 14 height 14
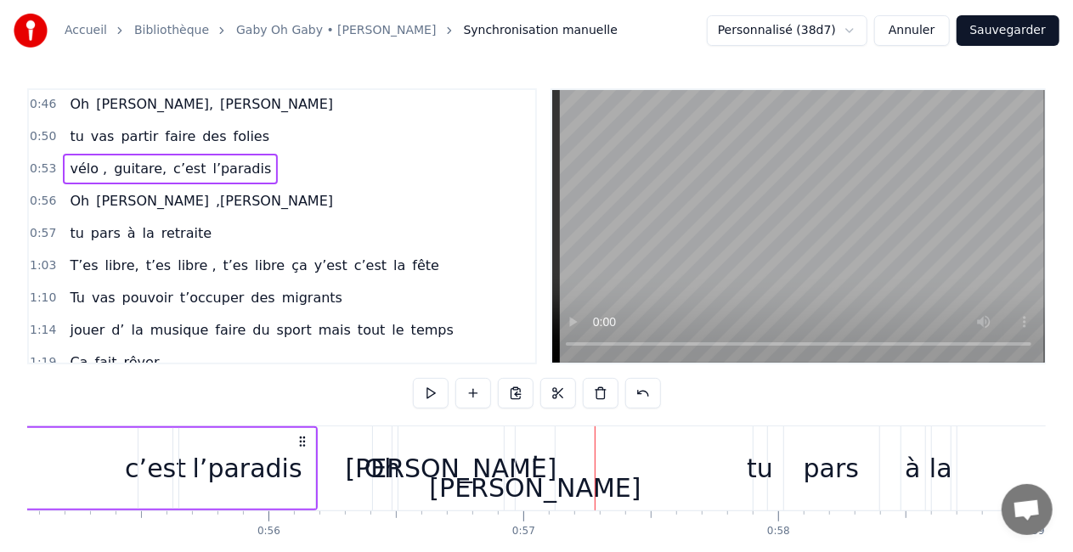
scroll to position [0, 13984]
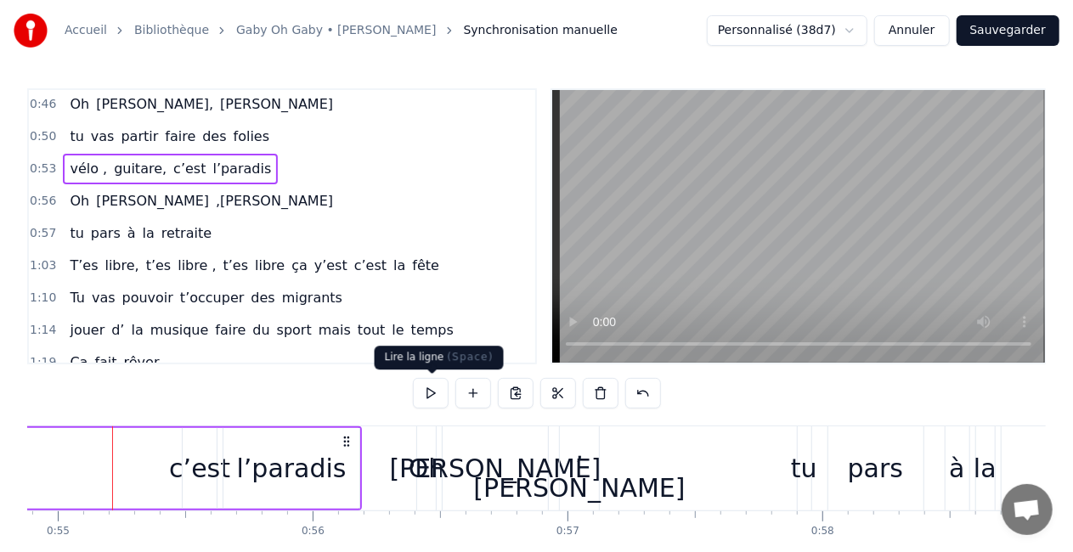
click at [432, 397] on button at bounding box center [431, 393] width 36 height 31
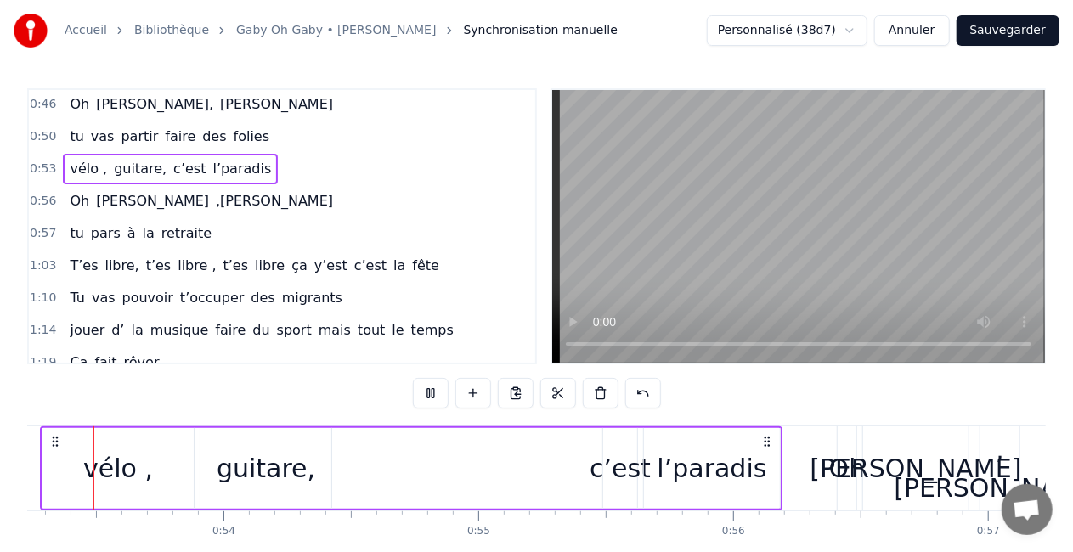
scroll to position [0, 13498]
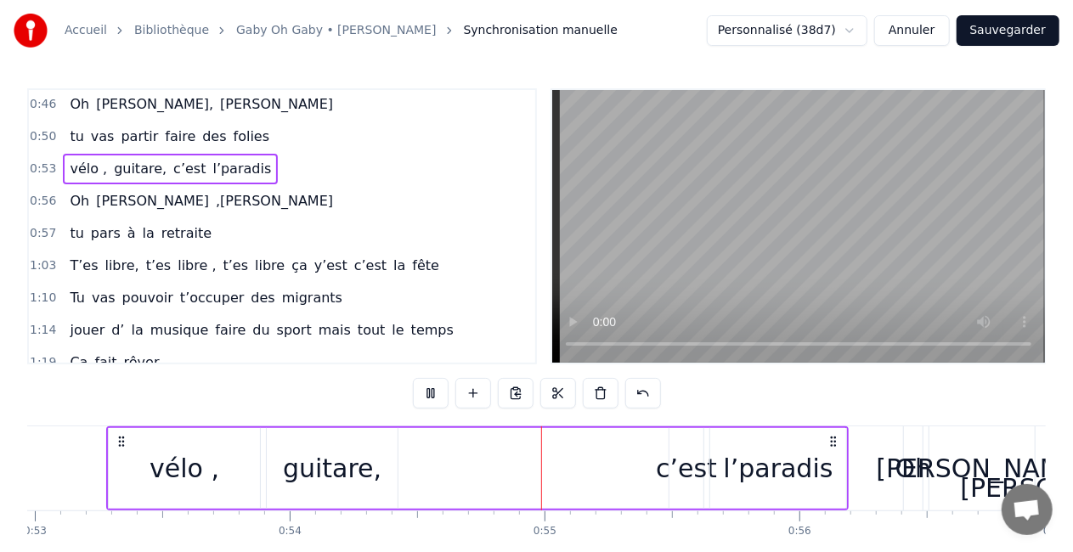
click at [432, 397] on button at bounding box center [431, 393] width 36 height 31
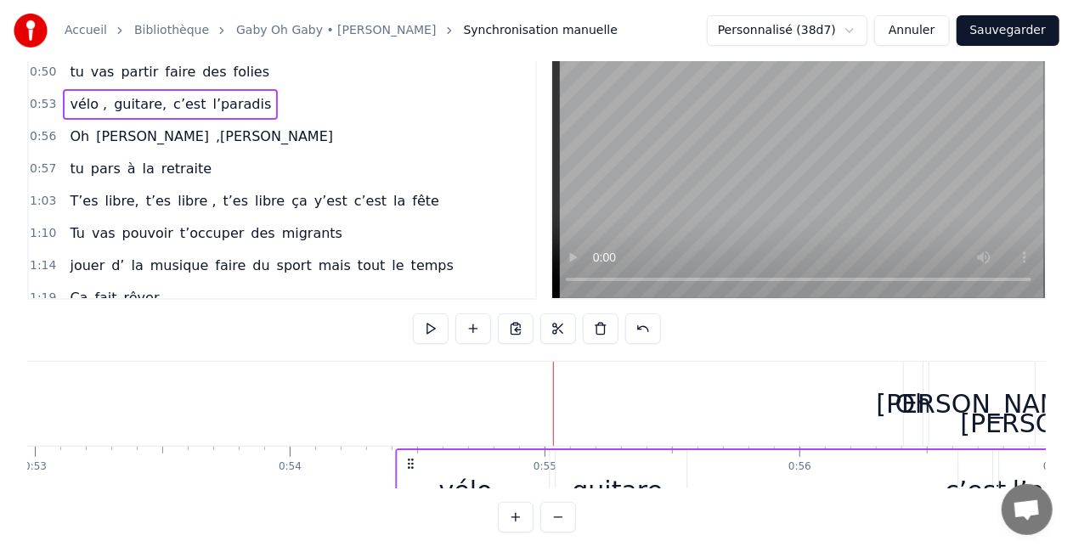
scroll to position [87, 0]
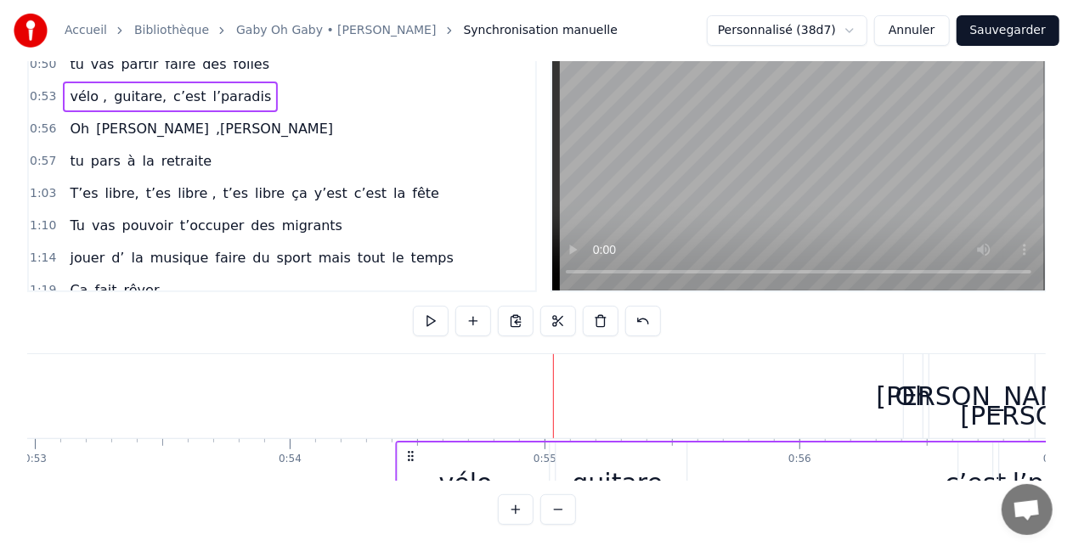
drag, startPoint x: 118, startPoint y: 438, endPoint x: 414, endPoint y: 455, distance: 296.1
click at [414, 455] on div "vélo , guitare, c’est l’[PERSON_NAME]" at bounding box center [767, 483] width 742 height 84
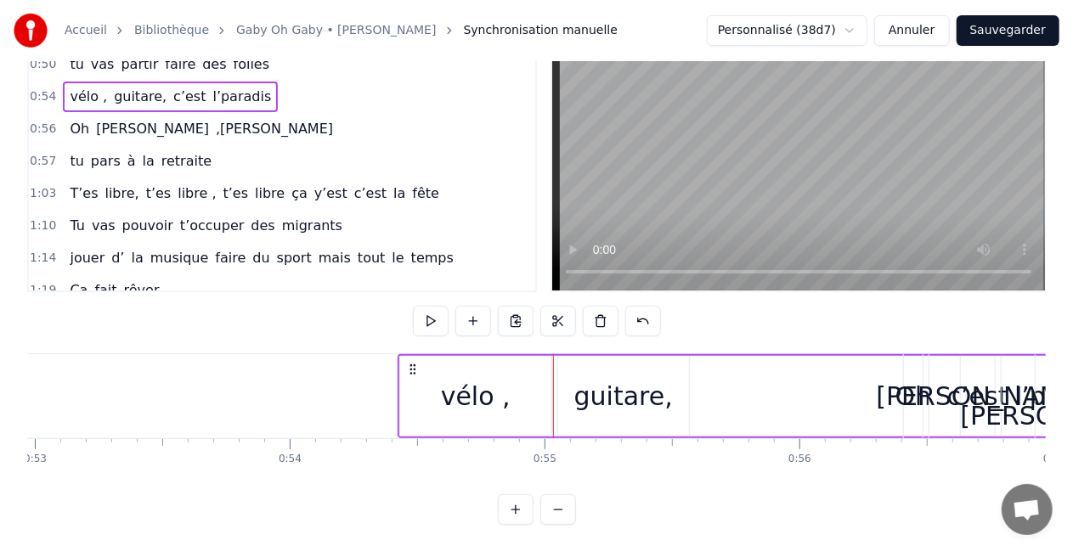
click at [441, 306] on button at bounding box center [431, 321] width 36 height 31
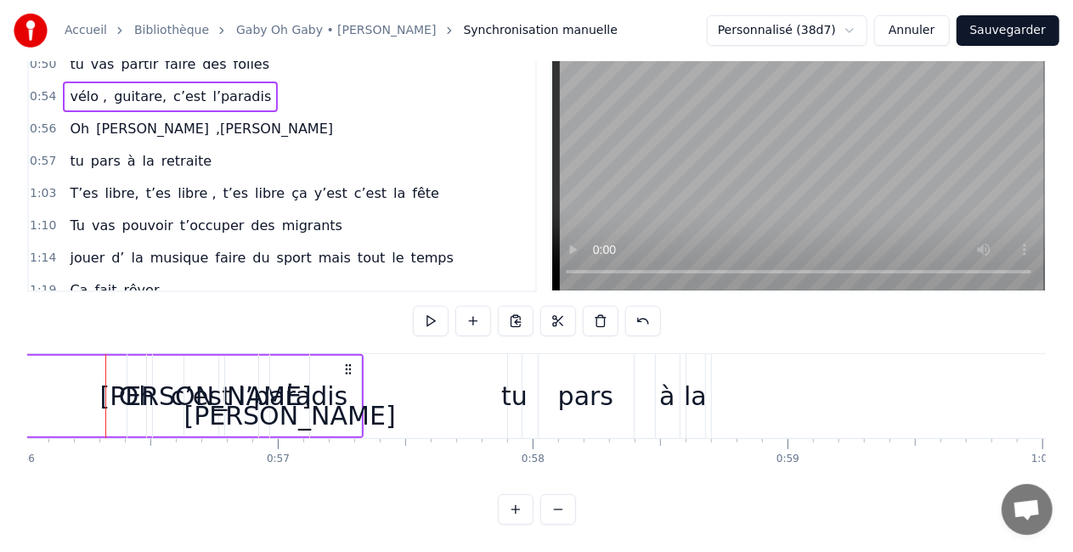
scroll to position [0, 14266]
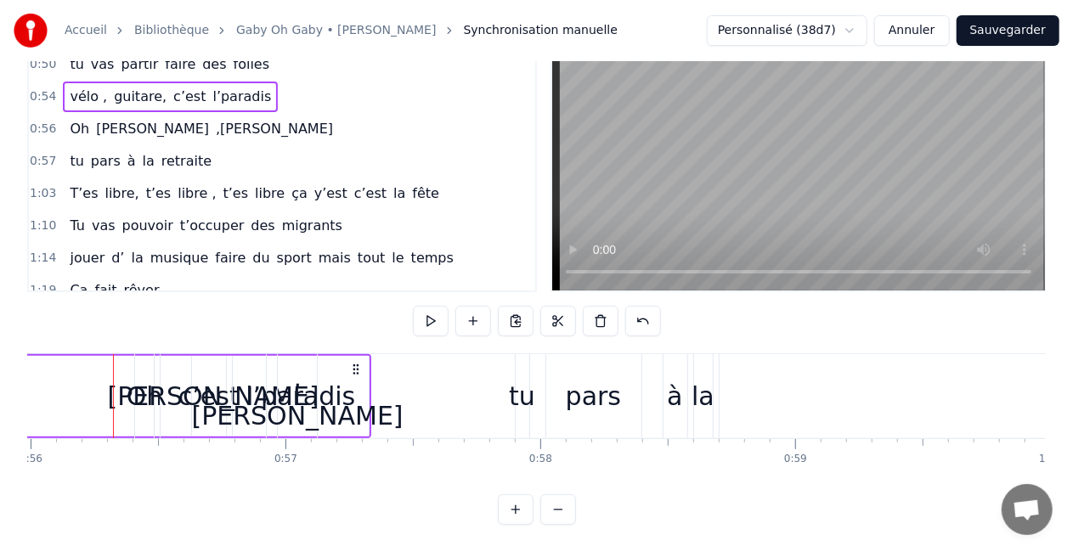
click at [336, 373] on div ",[PERSON_NAME]" at bounding box center [298, 396] width 212 height 76
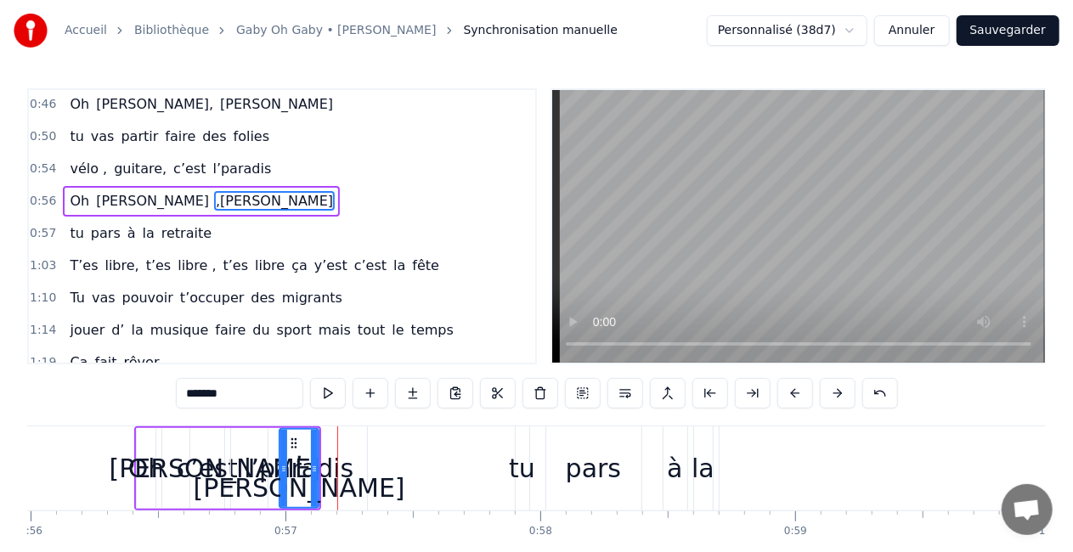
scroll to position [228, 0]
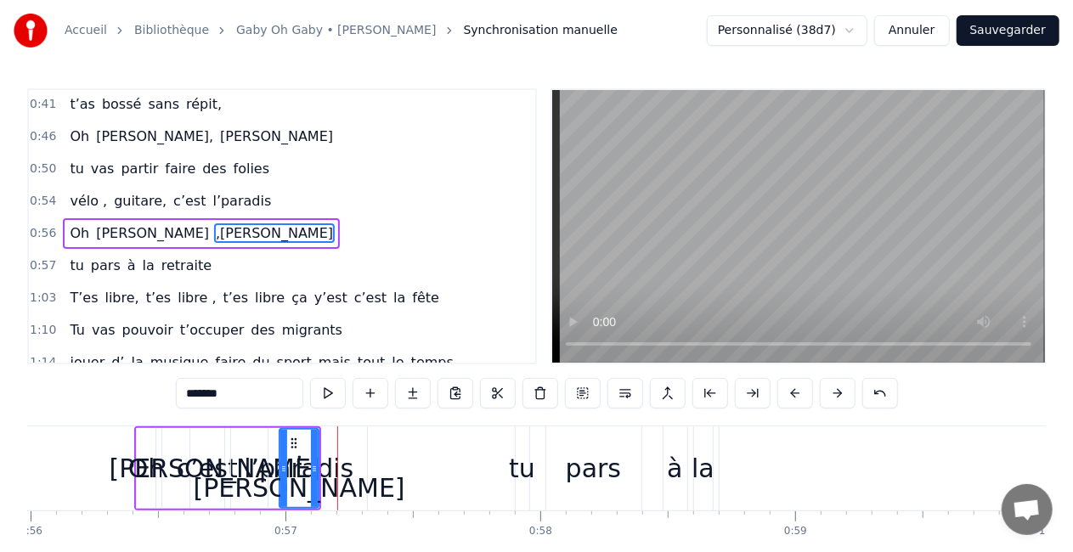
click at [272, 479] on div ",[PERSON_NAME]" at bounding box center [300, 469] width 212 height 76
click at [272, 481] on div ",[PERSON_NAME]" at bounding box center [300, 469] width 212 height 76
click at [167, 473] on div "[PERSON_NAME]" at bounding box center [214, 468] width 105 height 81
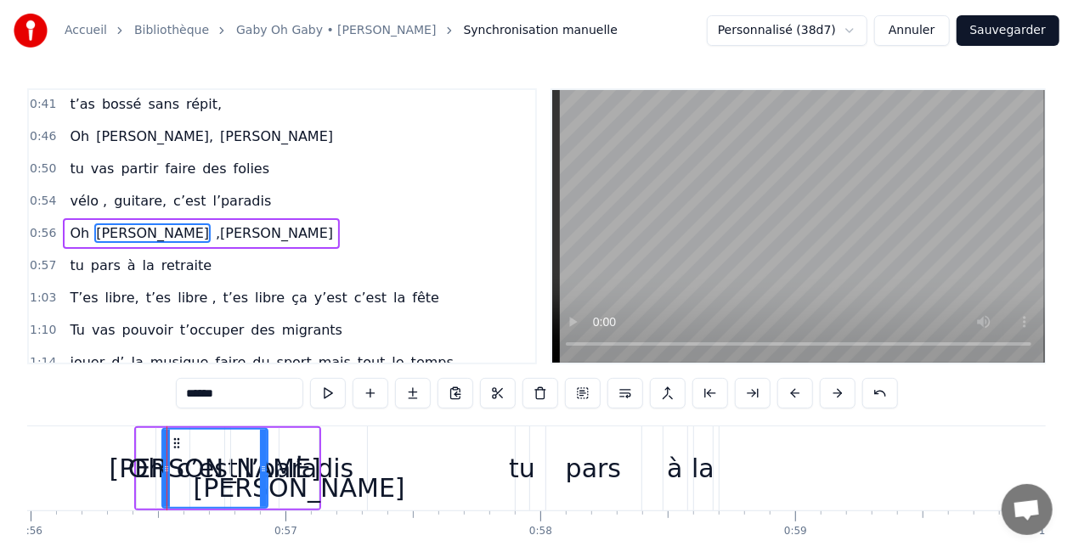
click at [159, 481] on div "Oh" at bounding box center [146, 468] width 37 height 38
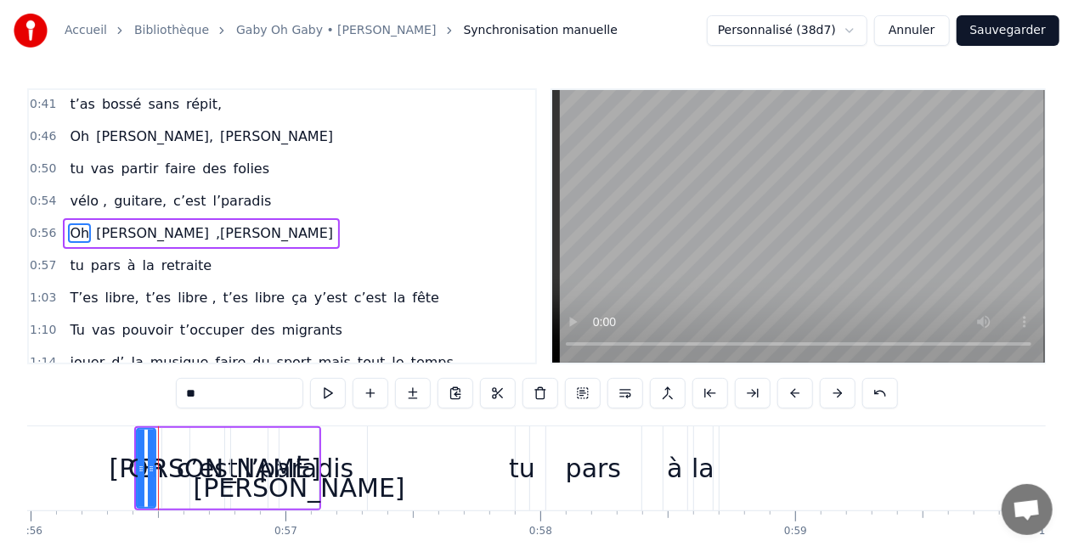
click at [159, 481] on div "Oh" at bounding box center [146, 468] width 37 height 38
click at [315, 483] on div ",[PERSON_NAME]" at bounding box center [300, 469] width 212 height 76
type input "*******"
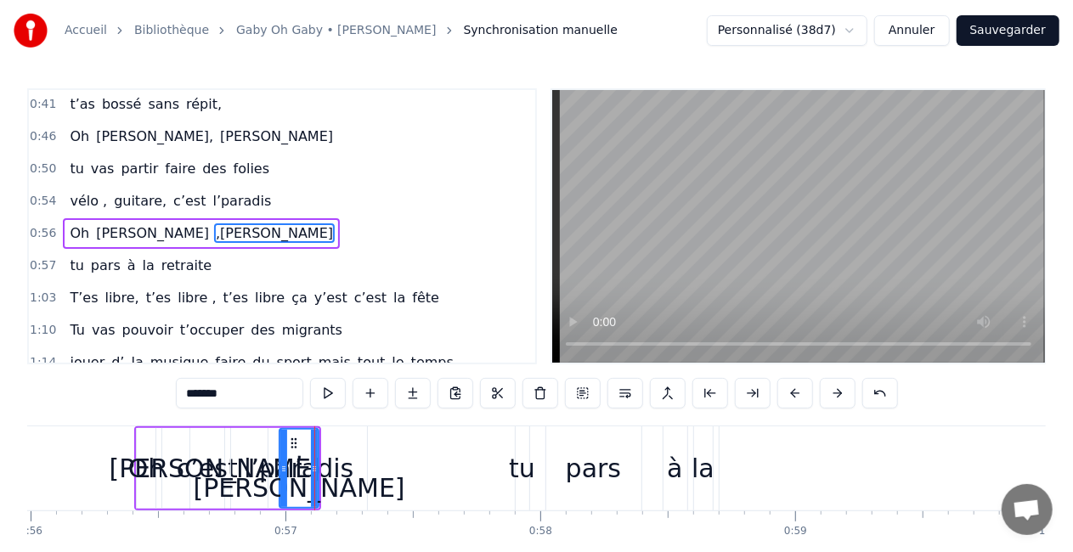
click at [274, 489] on div "Oh [PERSON_NAME]" at bounding box center [227, 468] width 187 height 84
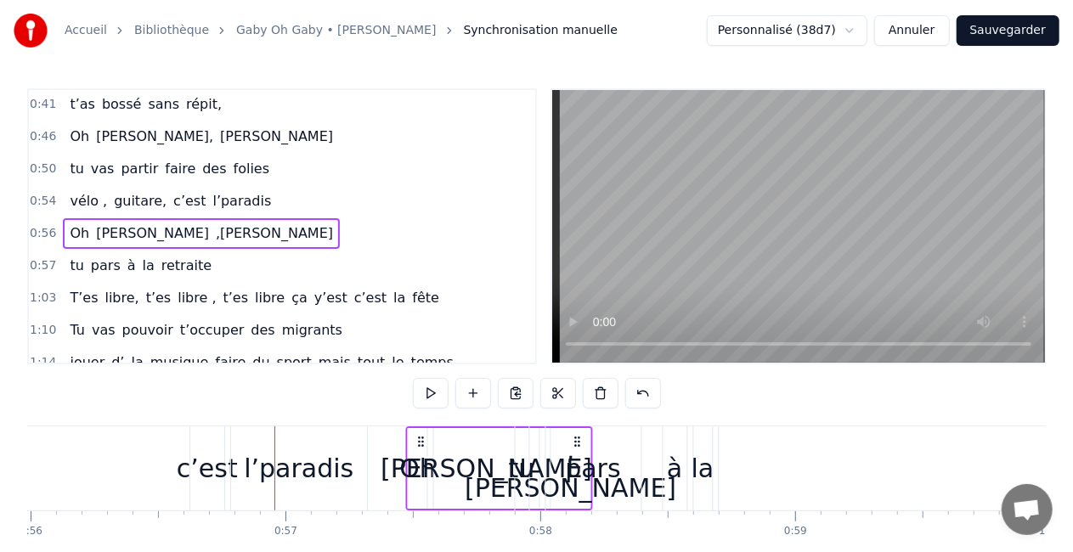
drag, startPoint x: 301, startPoint y: 435, endPoint x: 572, endPoint y: 430, distance: 271.9
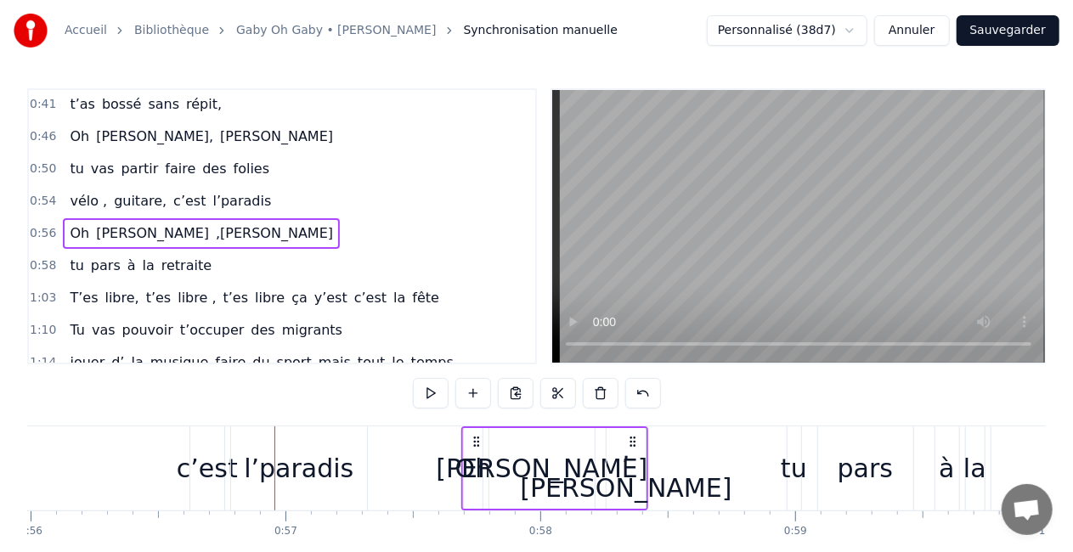
drag, startPoint x: 305, startPoint y: 438, endPoint x: 697, endPoint y: 435, distance: 392.4
click at [640, 435] on icon at bounding box center [633, 442] width 14 height 14
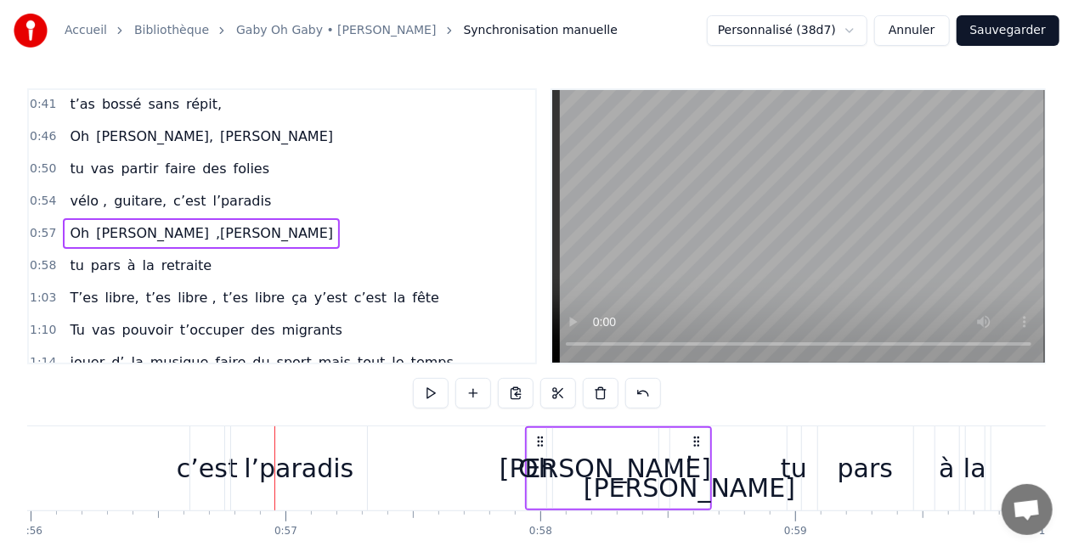
click at [334, 448] on div "l’paradis" at bounding box center [299, 468] width 136 height 84
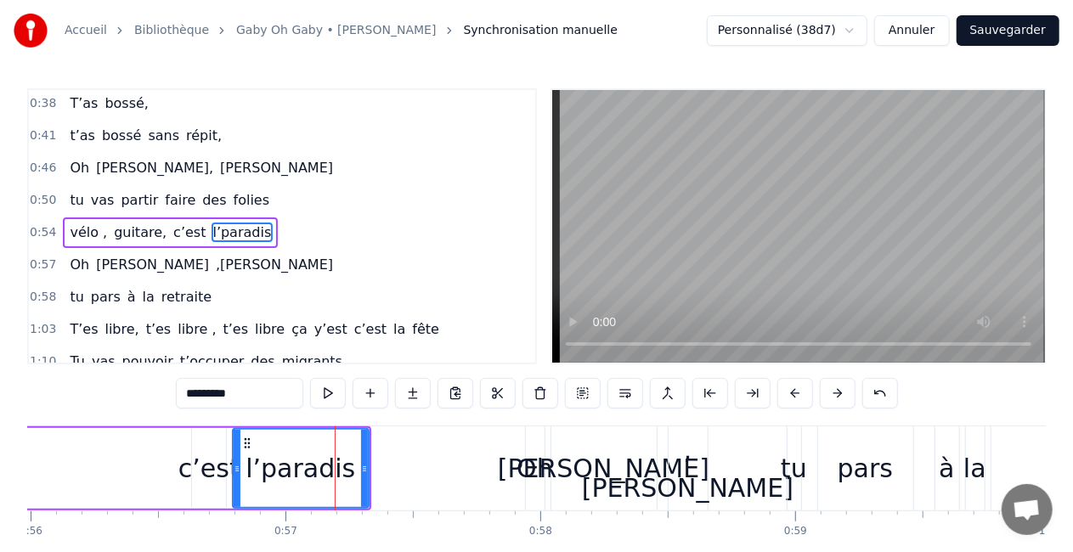
click at [133, 492] on div "vélo , guitare, c’est l’[PERSON_NAME]" at bounding box center [0, 468] width 742 height 84
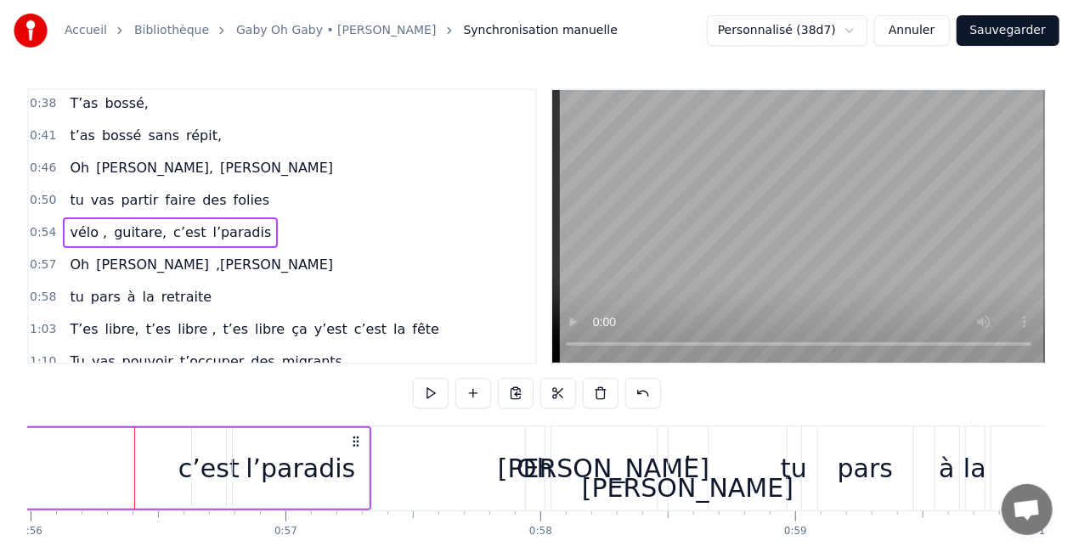
click at [222, 486] on div "c’est" at bounding box center [208, 468] width 61 height 38
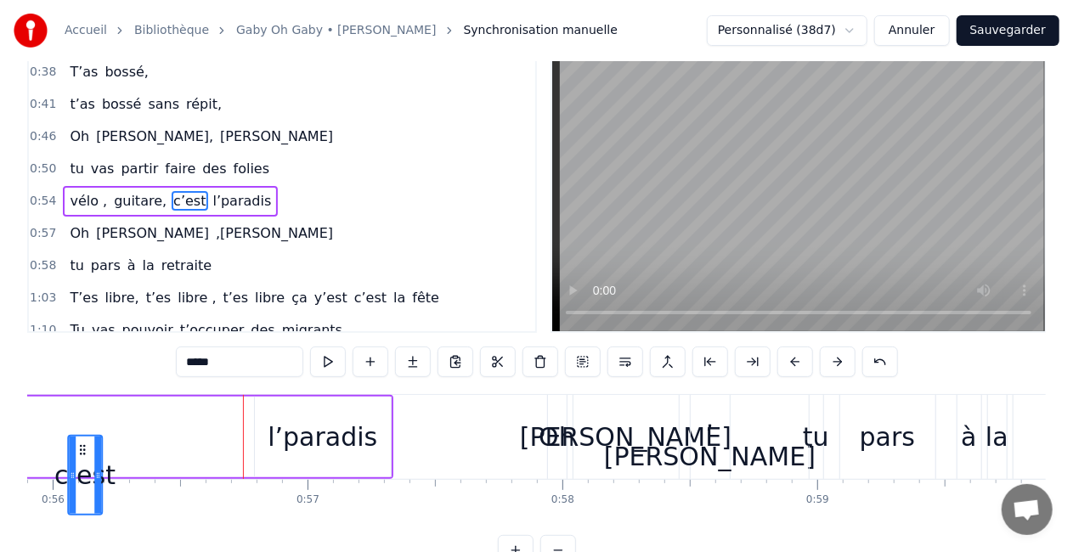
scroll to position [37, 0]
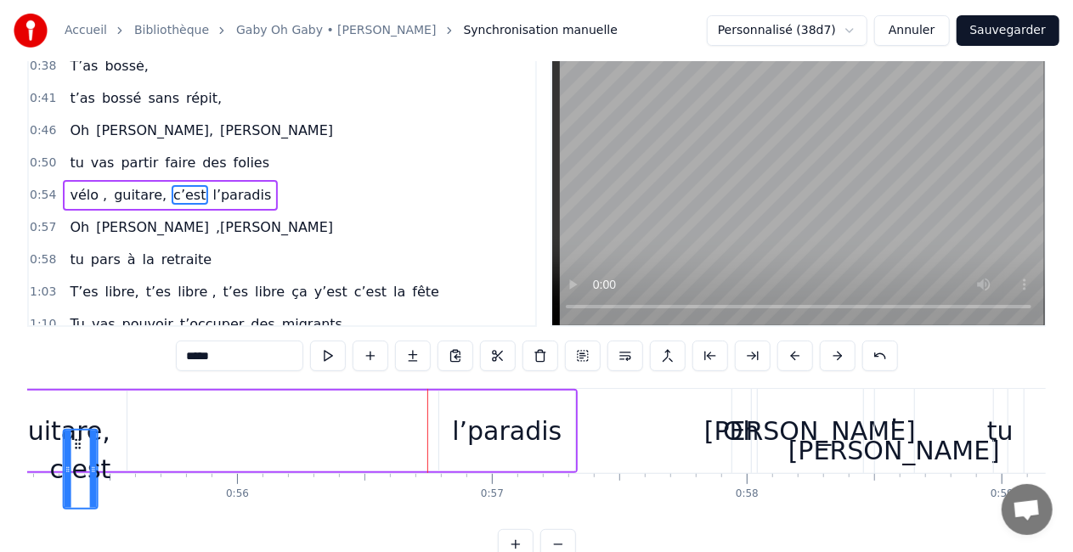
drag, startPoint x: 204, startPoint y: 443, endPoint x: 73, endPoint y: 425, distance: 132.1
click at [73, 425] on div "vélo , guitare, c’est l’[PERSON_NAME]" at bounding box center [206, 431] width 742 height 84
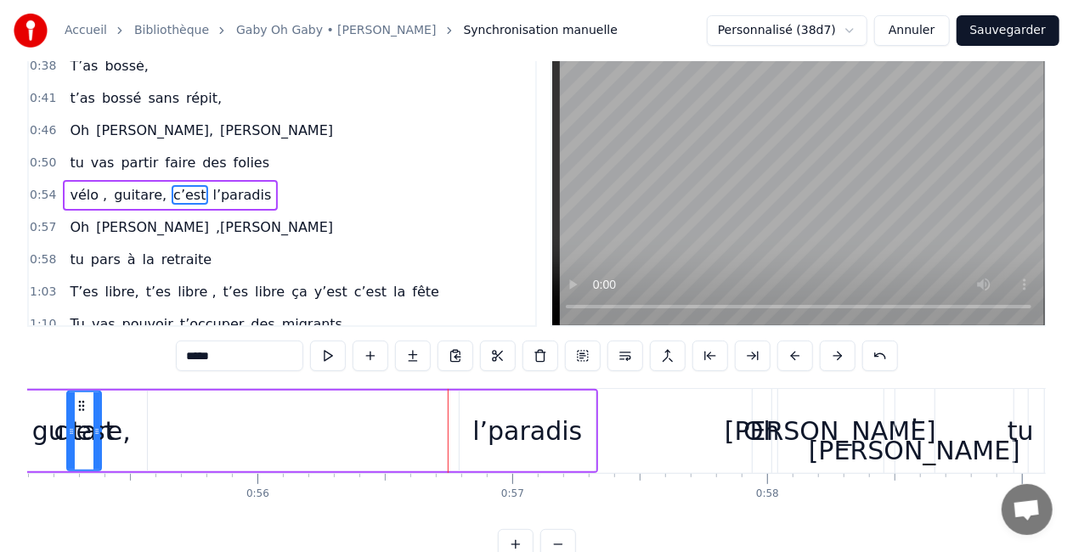
drag, startPoint x: 82, startPoint y: 396, endPoint x: 165, endPoint y: 406, distance: 83.9
click at [165, 406] on div "vélo , guitare, c’est l’[PERSON_NAME]" at bounding box center [227, 431] width 742 height 84
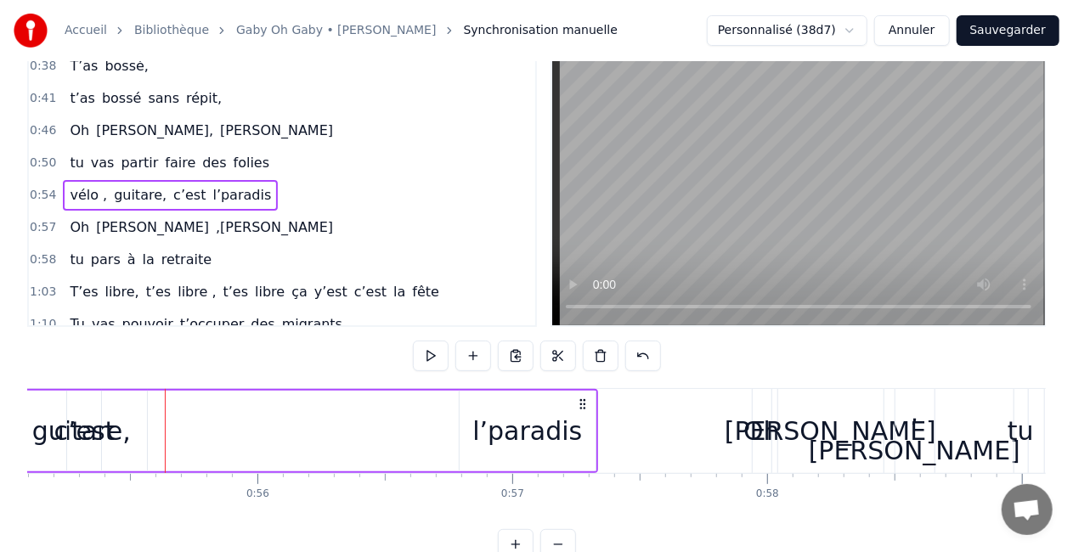
click at [87, 404] on div "c’est" at bounding box center [84, 431] width 34 height 81
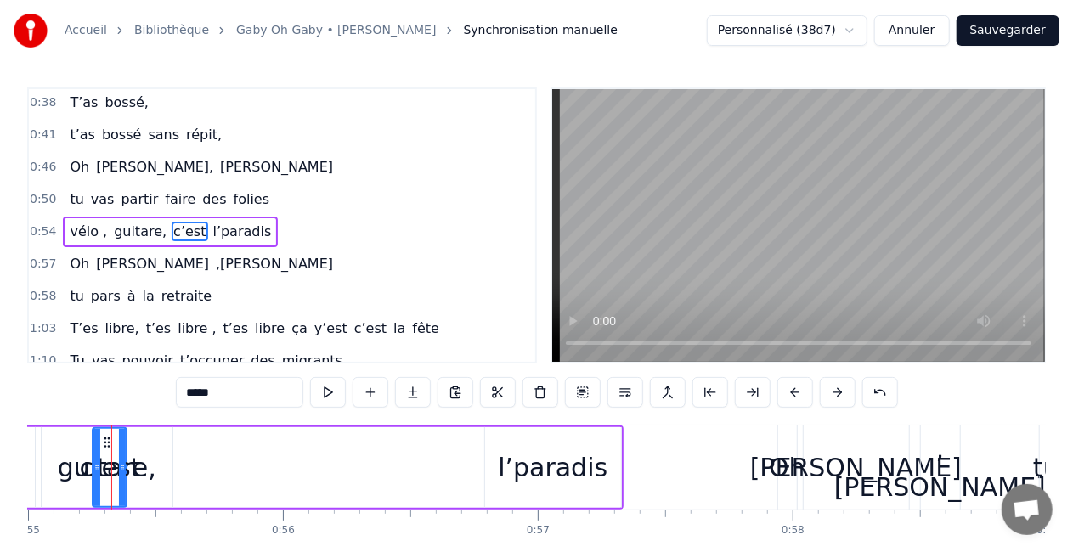
scroll to position [0, 14013]
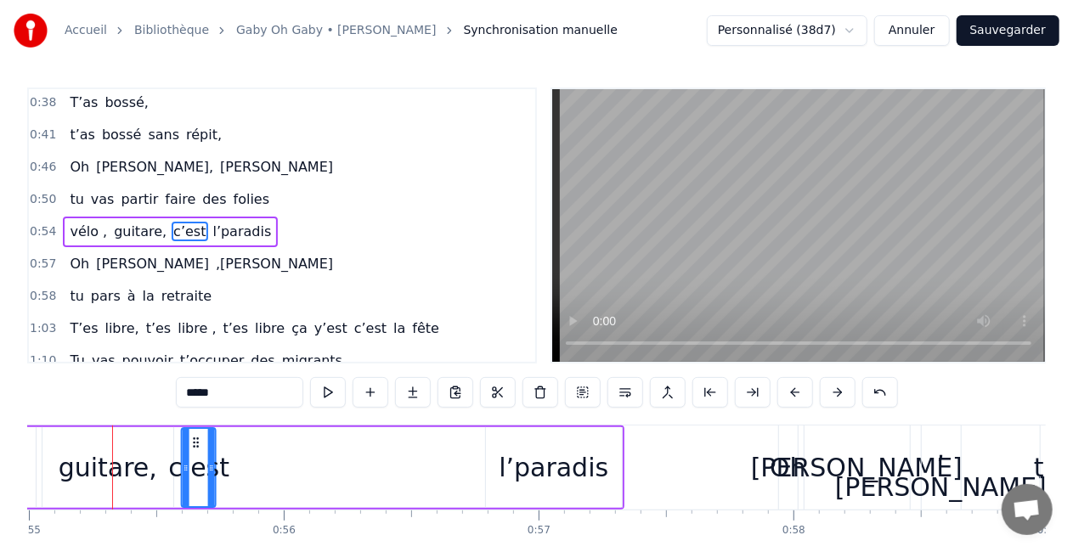
drag, startPoint x: 105, startPoint y: 438, endPoint x: 195, endPoint y: 446, distance: 90.4
click at [195, 446] on icon at bounding box center [196, 443] width 14 height 14
click at [70, 495] on div "guitare," at bounding box center [107, 467] width 131 height 81
type input "********"
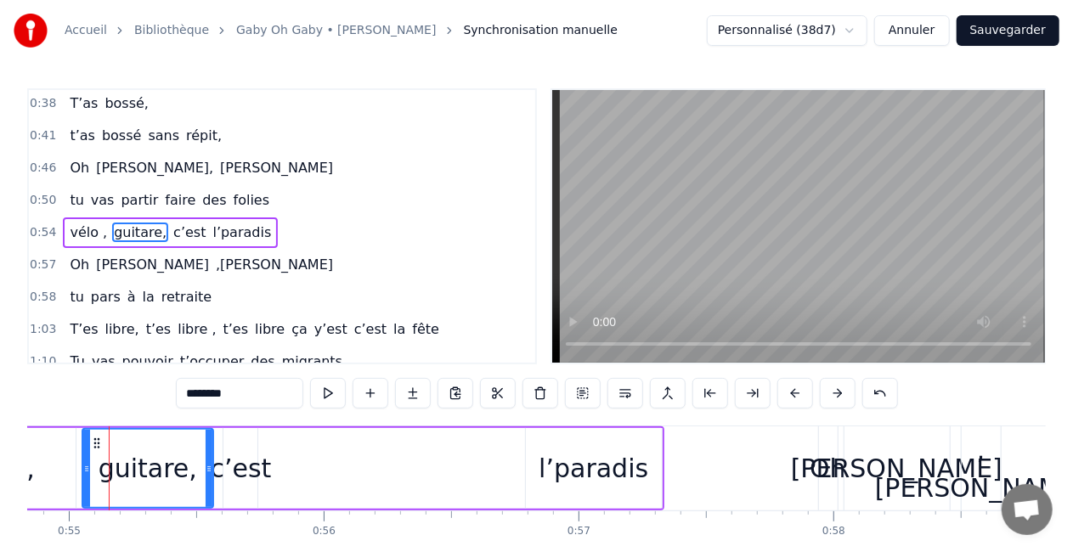
scroll to position [0, 13969]
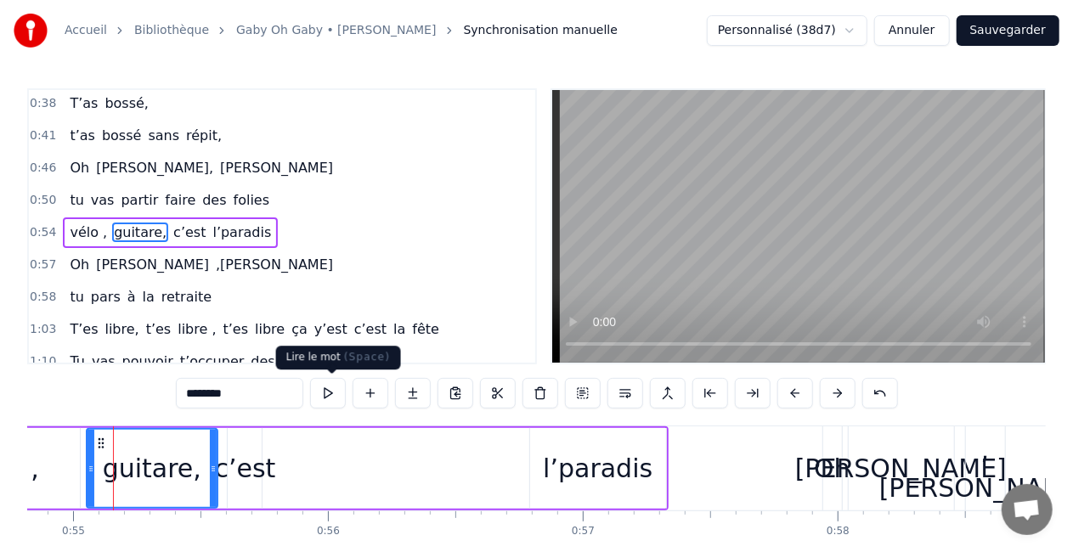
click at [323, 401] on button at bounding box center [328, 393] width 36 height 31
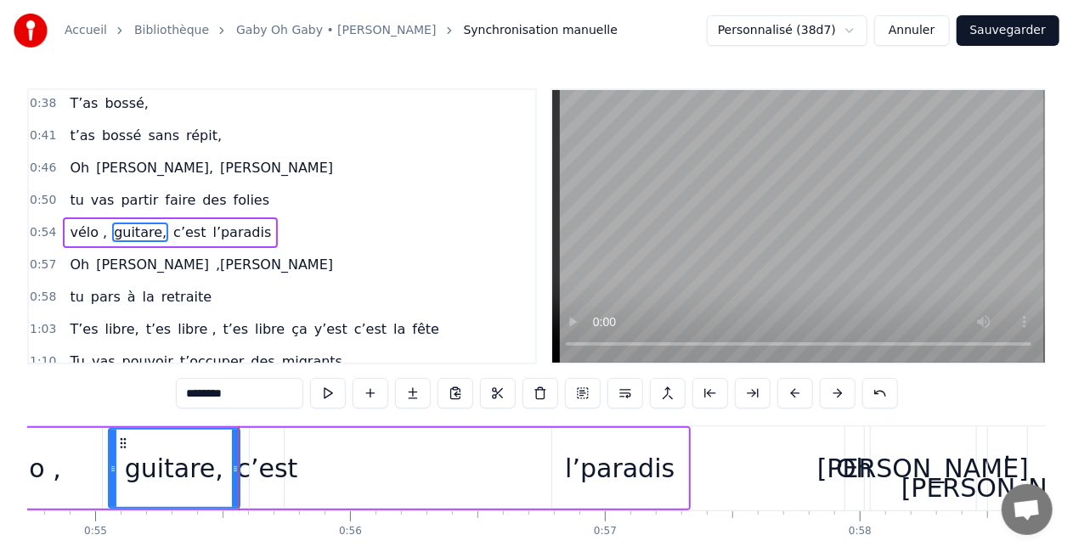
click at [323, 401] on button at bounding box center [328, 393] width 36 height 31
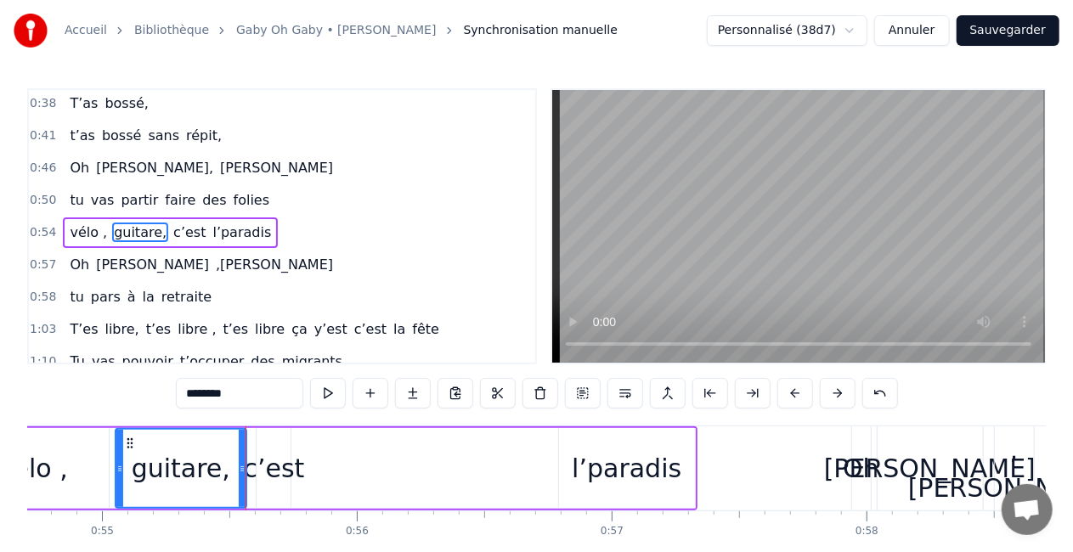
click at [300, 418] on div "0:16 T’as commencé comme conseillère à l’ANPE 0:20 Puis au service formation ap…" at bounding box center [536, 342] width 1018 height 509
click at [115, 449] on div "guitare," at bounding box center [181, 468] width 133 height 81
click at [328, 394] on button at bounding box center [328, 393] width 36 height 31
click at [110, 435] on div "vélo , guitare, c’est l’[PERSON_NAME]" at bounding box center [326, 468] width 742 height 84
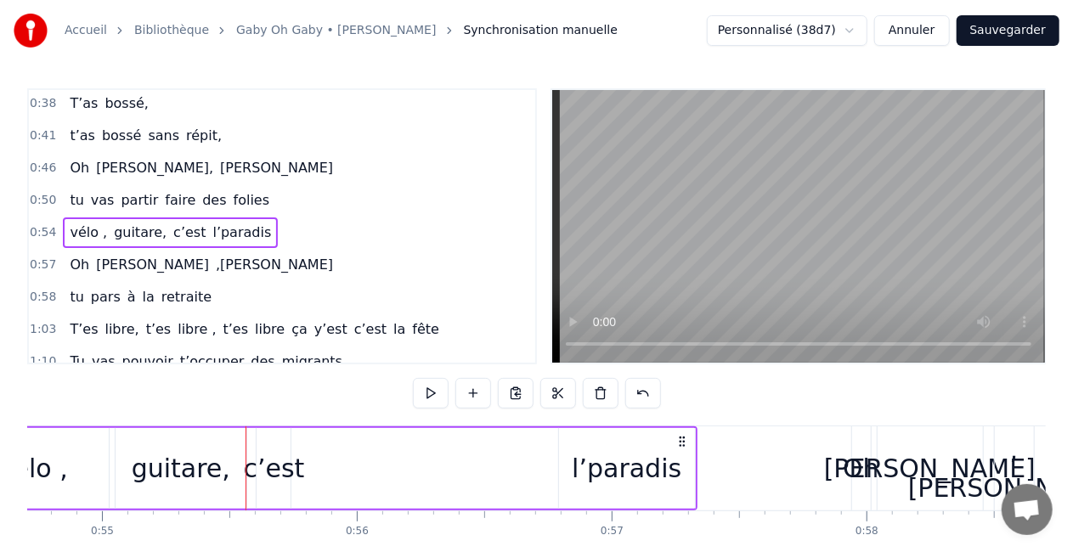
scroll to position [0, 13939]
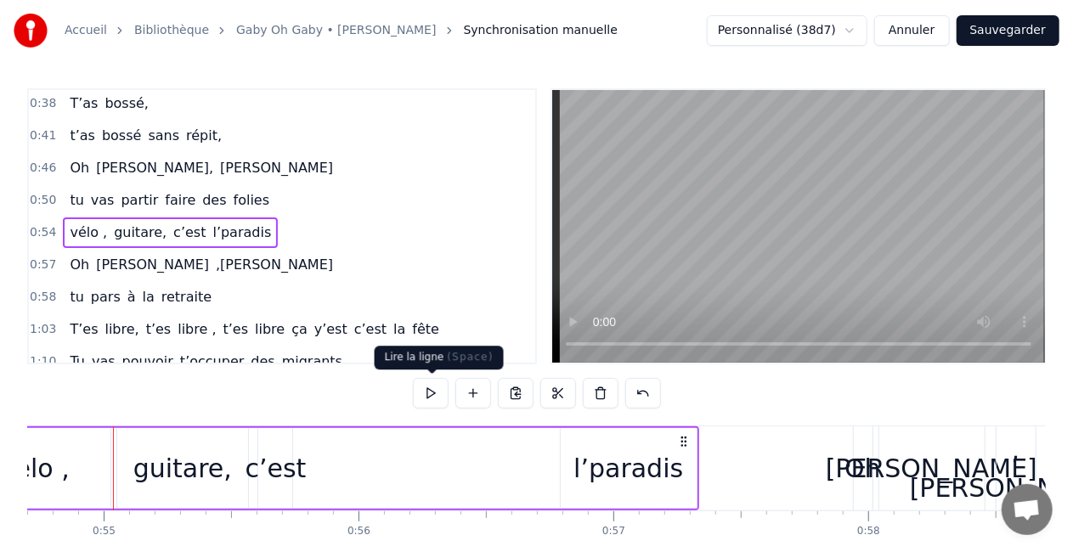
click at [440, 385] on button at bounding box center [431, 393] width 36 height 31
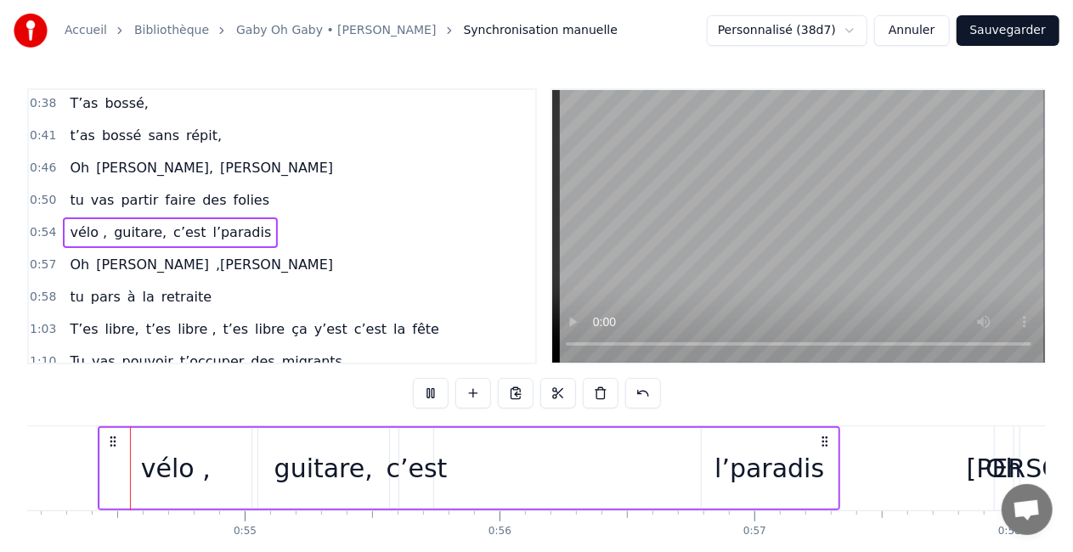
scroll to position [0, 13782]
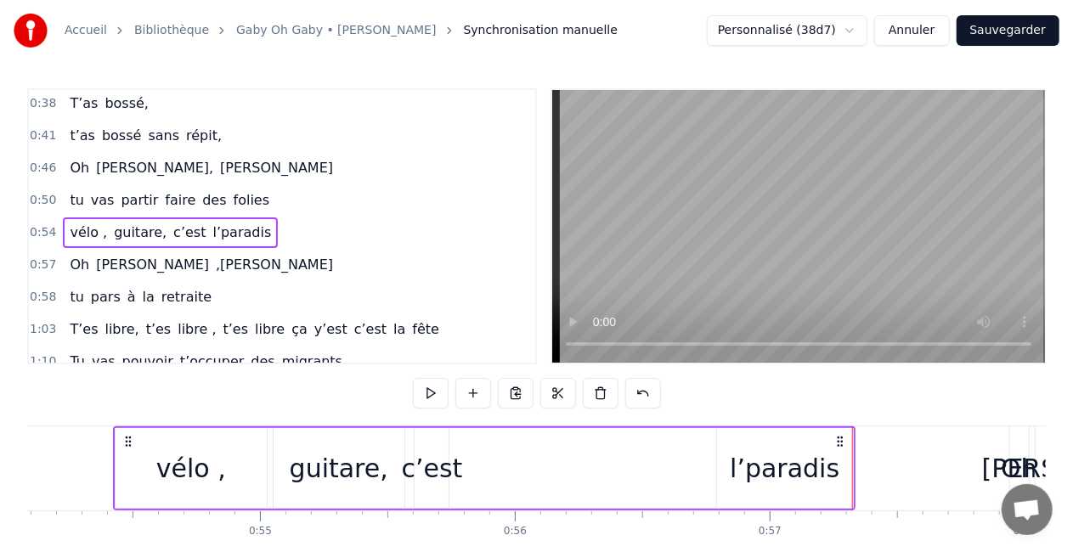
click at [819, 455] on div "l’paradis" at bounding box center [785, 468] width 110 height 38
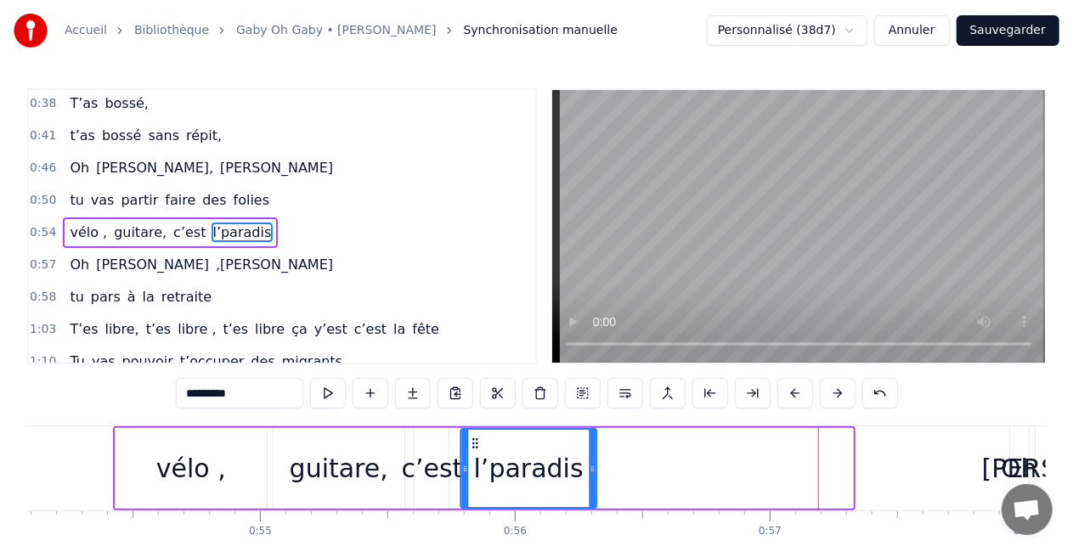
drag, startPoint x: 730, startPoint y: 437, endPoint x: 474, endPoint y: 435, distance: 255.7
click at [474, 435] on div "l’paradis" at bounding box center [528, 468] width 134 height 77
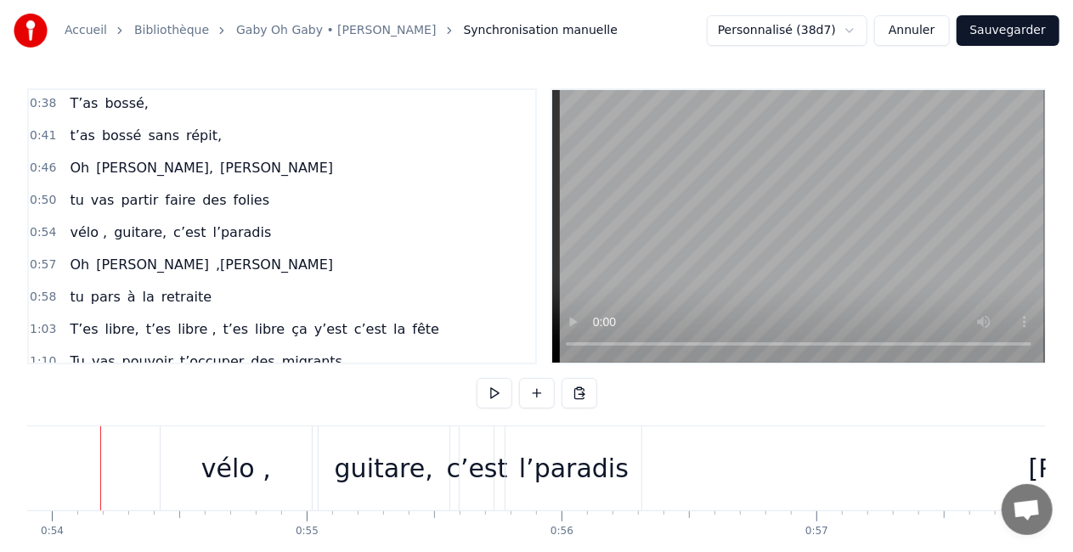
scroll to position [0, 13723]
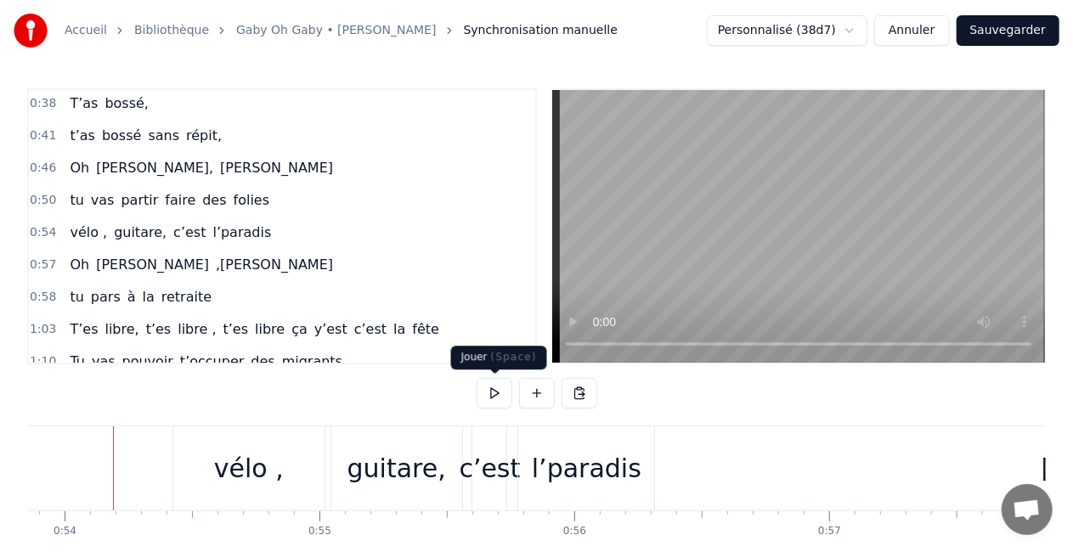
click at [487, 405] on button at bounding box center [495, 393] width 36 height 31
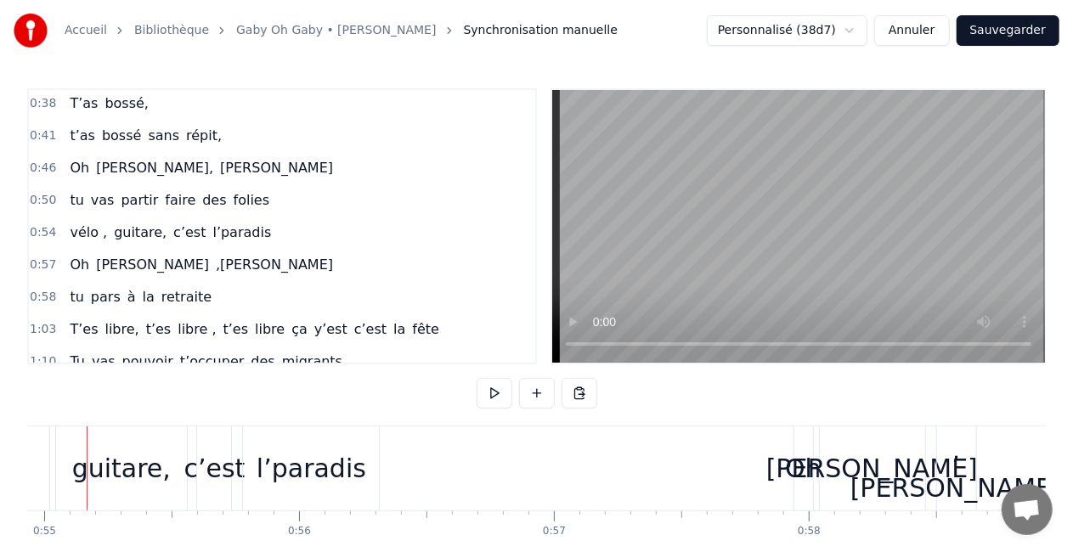
scroll to position [0, 13973]
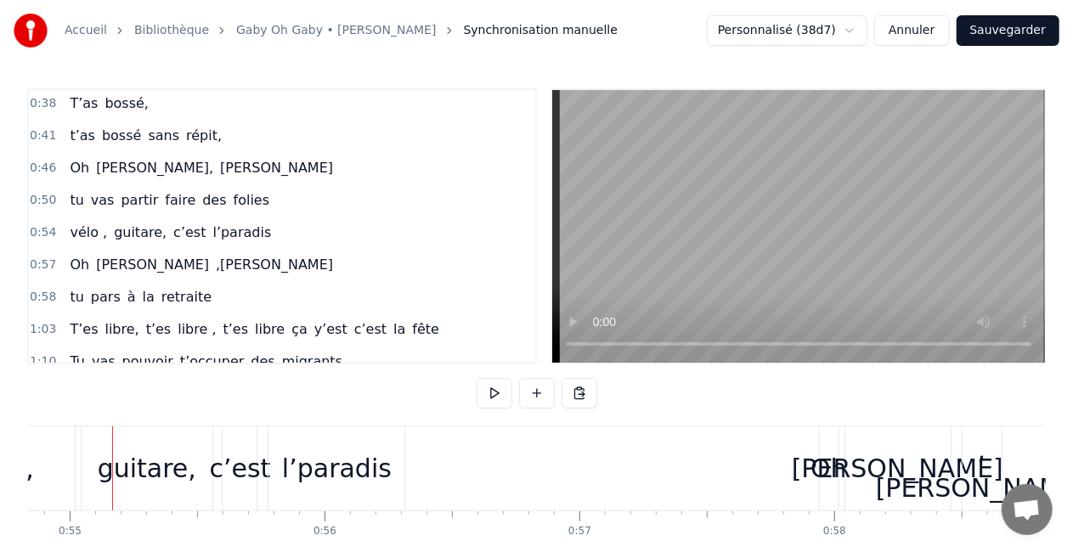
click at [223, 464] on div "c’est" at bounding box center [240, 468] width 61 height 38
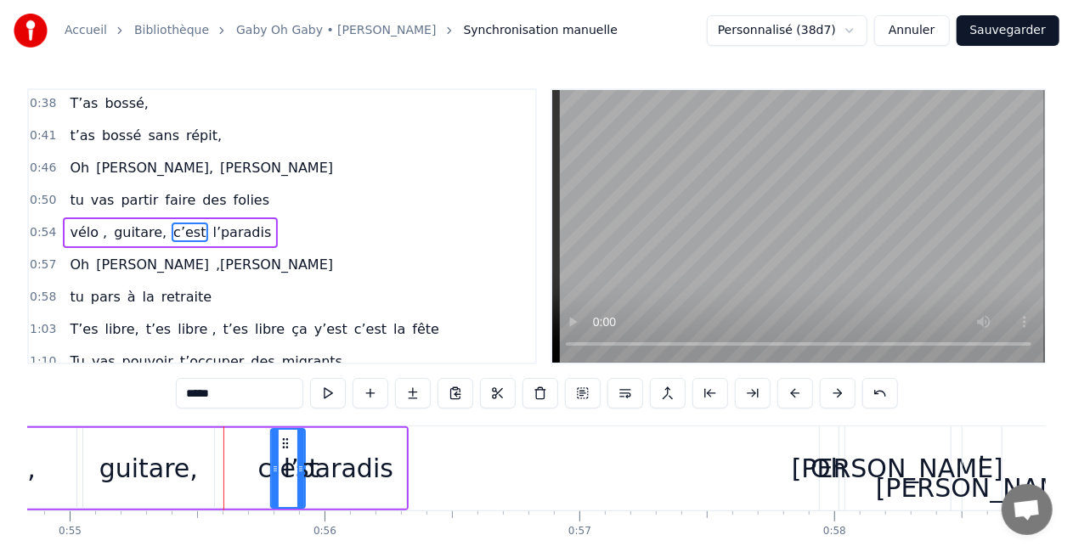
drag, startPoint x: 238, startPoint y: 440, endPoint x: 285, endPoint y: 447, distance: 47.2
drag, startPoint x: 298, startPoint y: 466, endPoint x: 333, endPoint y: 465, distance: 34.8
click at [333, 465] on icon at bounding box center [336, 469] width 7 height 14
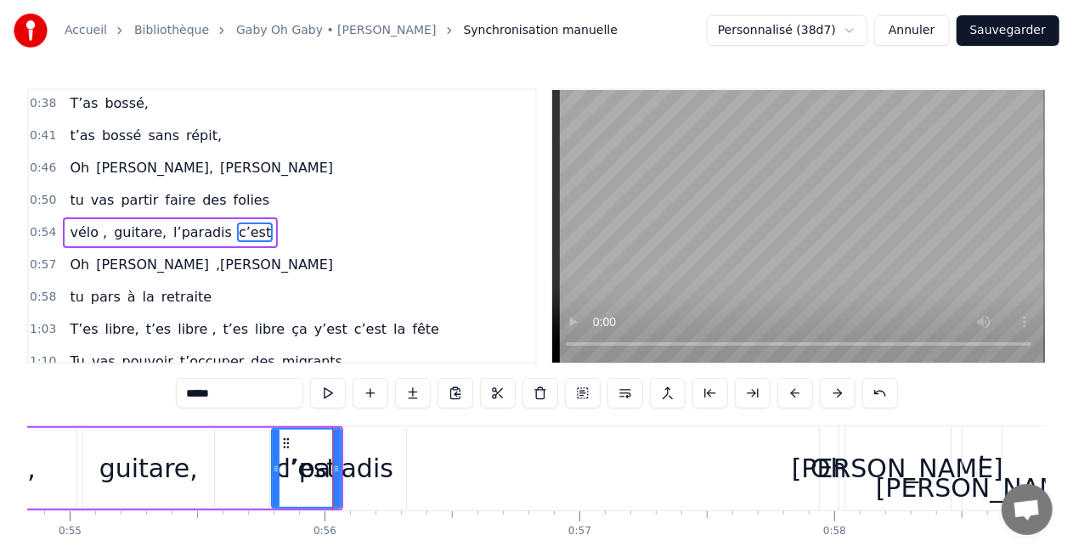
click at [344, 471] on div "l’paradis" at bounding box center [339, 468] width 110 height 38
type input "*********"
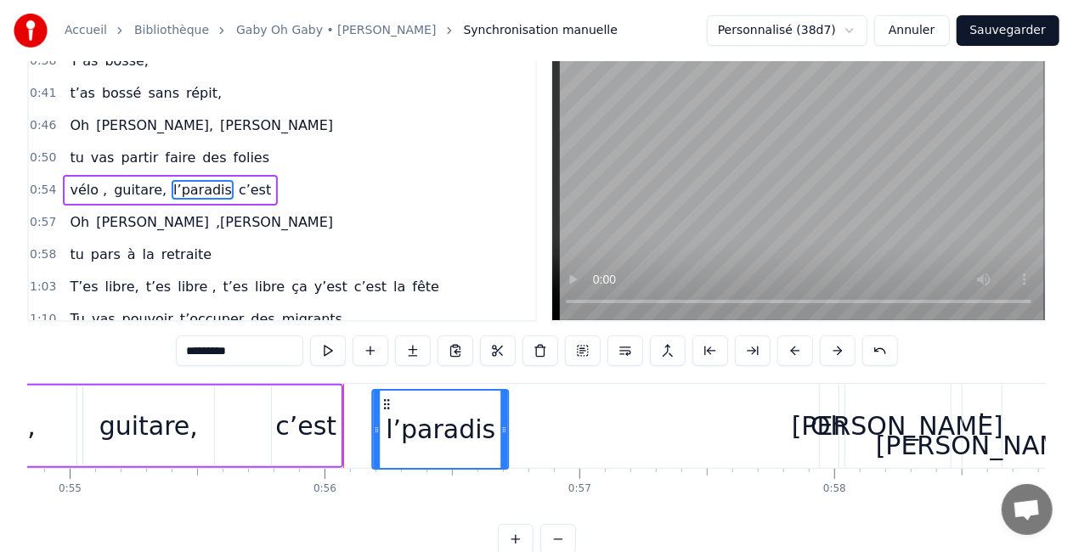
drag, startPoint x: 285, startPoint y: 438, endPoint x: 430, endPoint y: 470, distance: 148.6
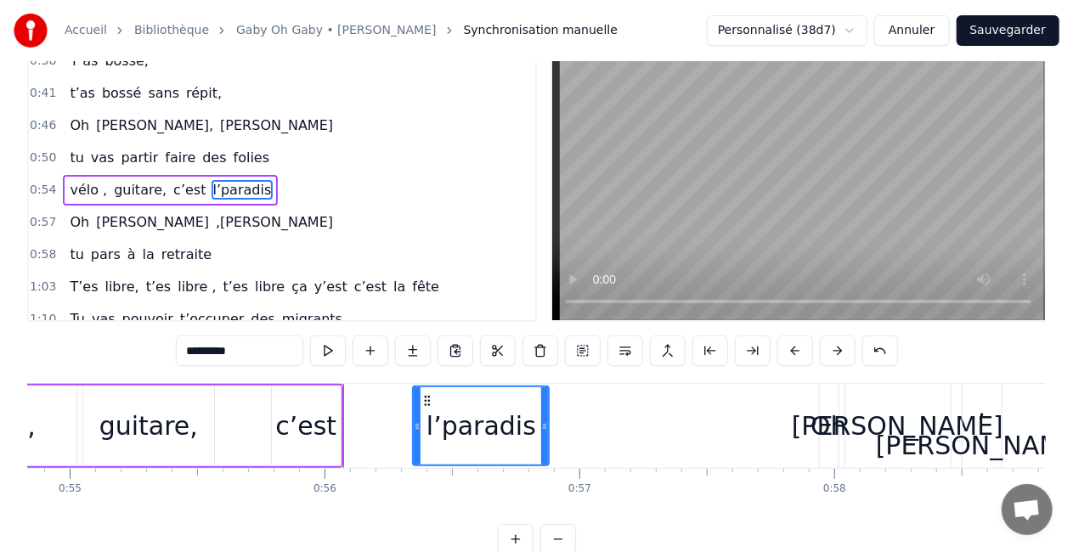
scroll to position [59, 0]
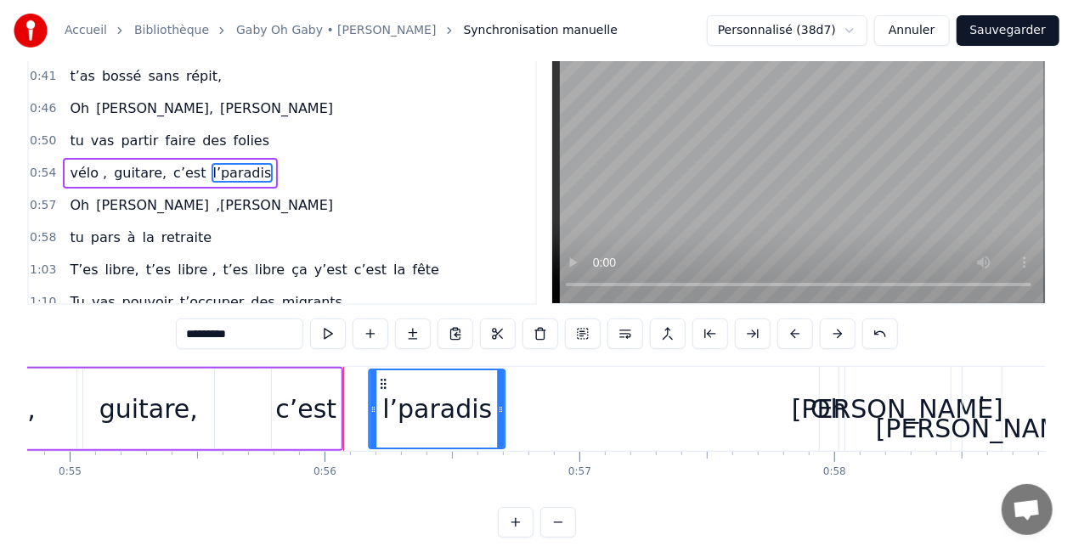
drag, startPoint x: 430, startPoint y: 385, endPoint x: 384, endPoint y: 382, distance: 45.9
click at [384, 382] on icon at bounding box center [384, 384] width 14 height 14
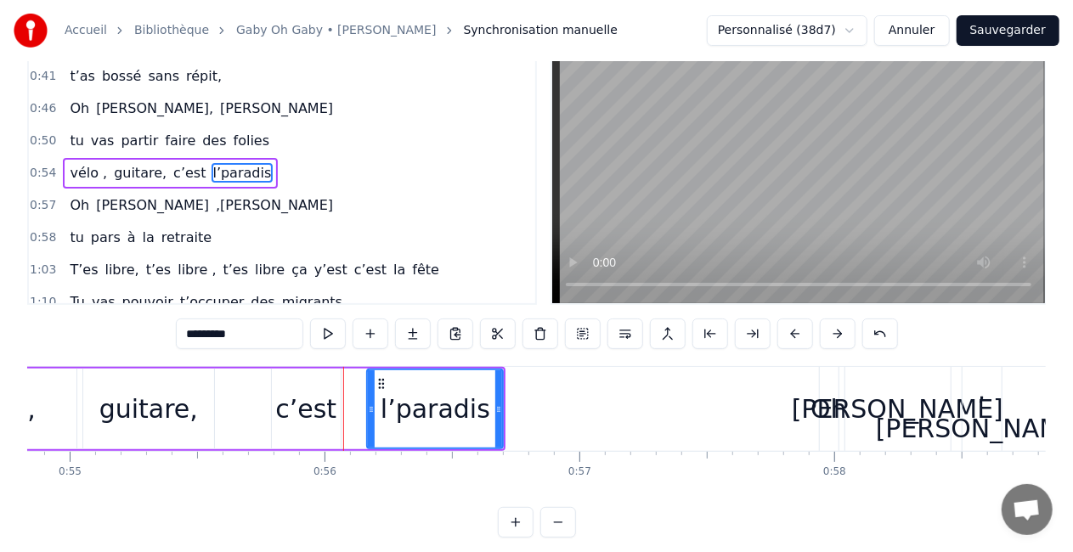
click at [260, 400] on div "vélo , guitare, c’est l’[PERSON_NAME]" at bounding box center [215, 409] width 584 height 84
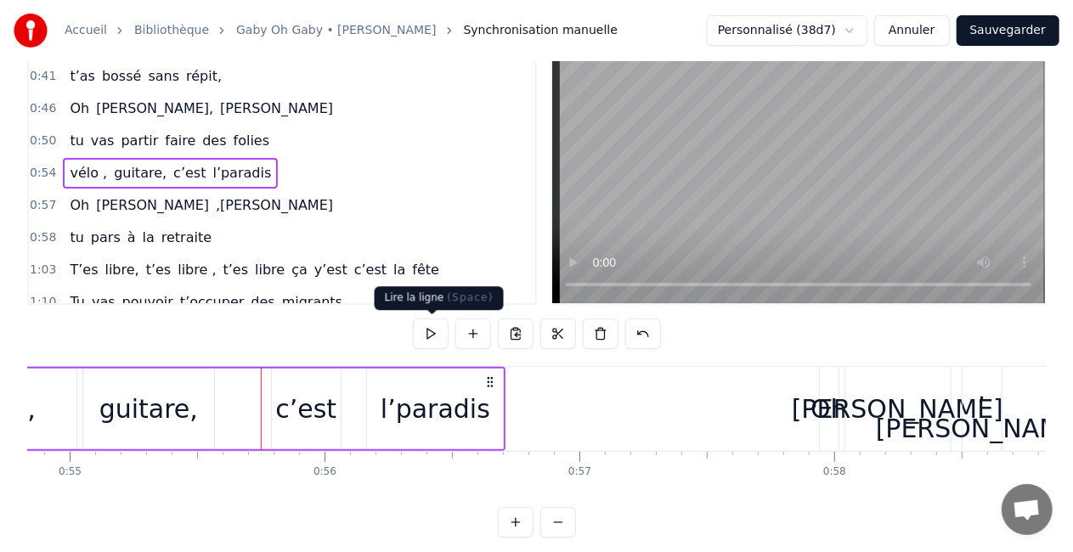
click at [429, 338] on button at bounding box center [431, 334] width 36 height 31
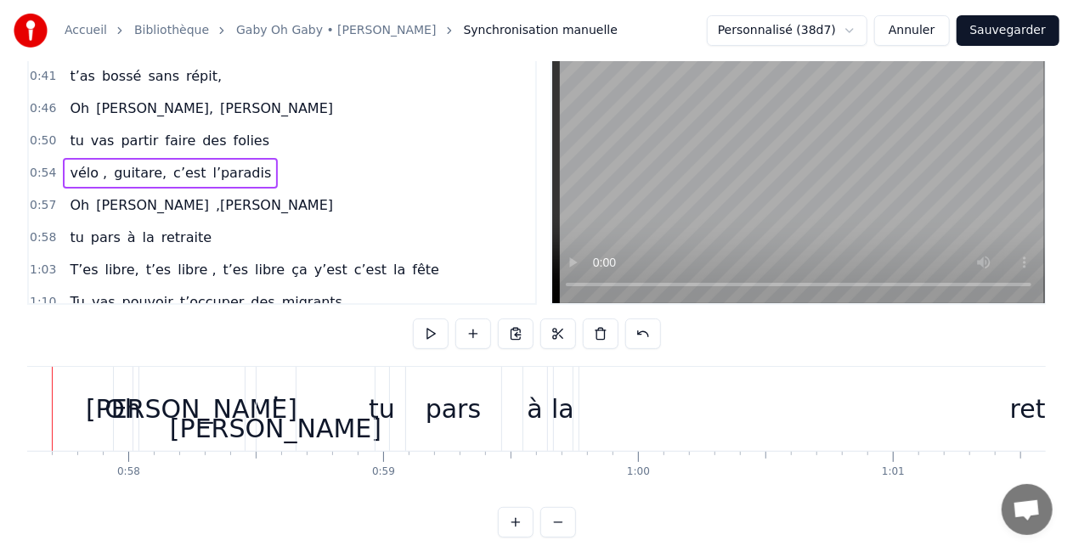
scroll to position [0, 14617]
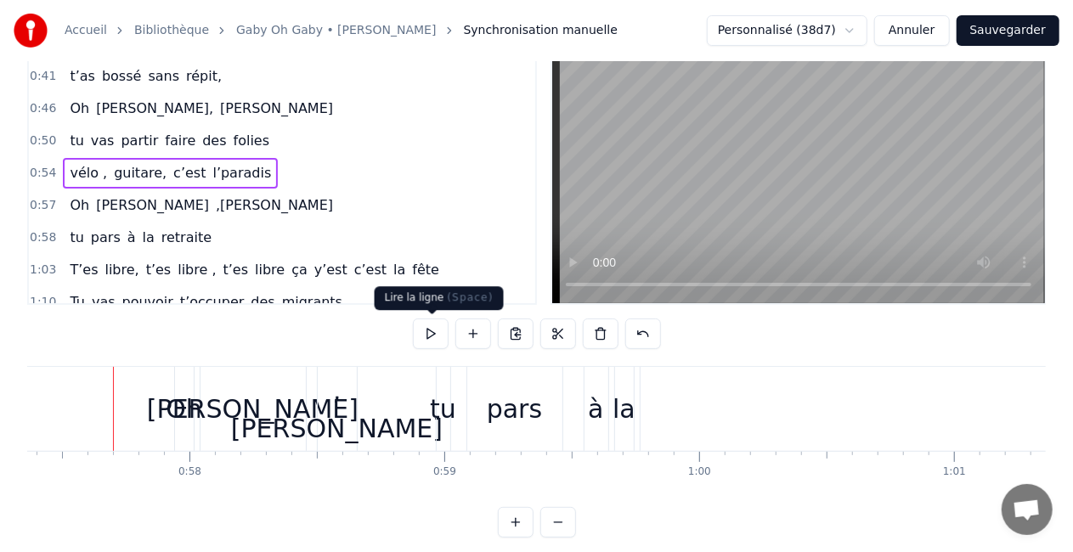
click at [438, 331] on button at bounding box center [431, 334] width 36 height 31
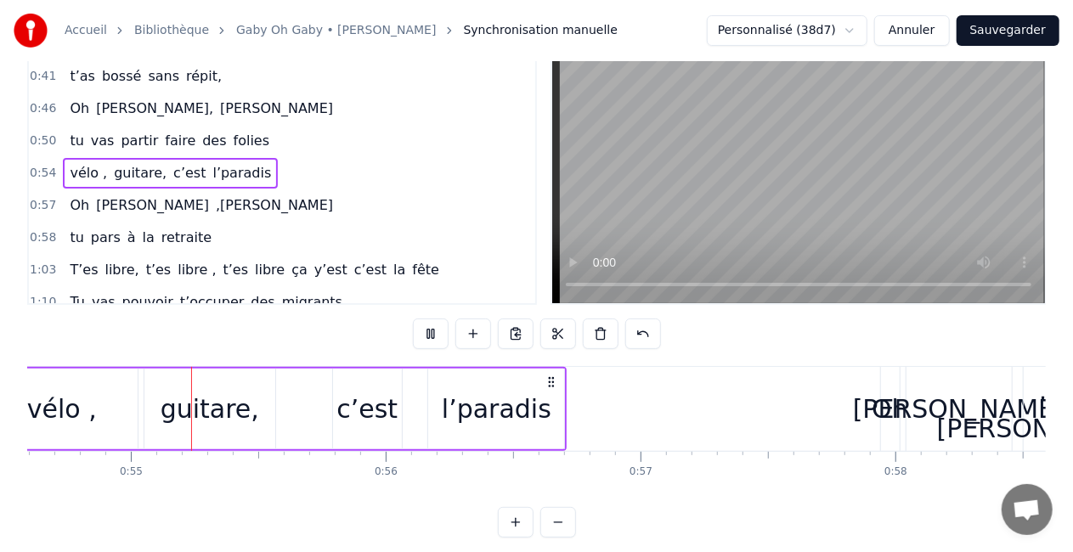
scroll to position [0, 13910]
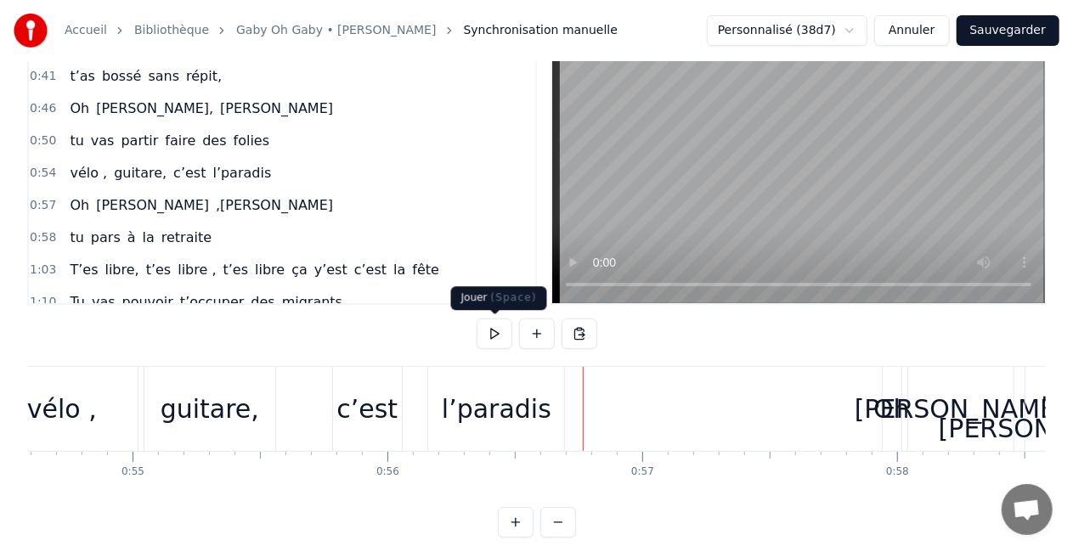
click at [498, 331] on button at bounding box center [495, 334] width 36 height 31
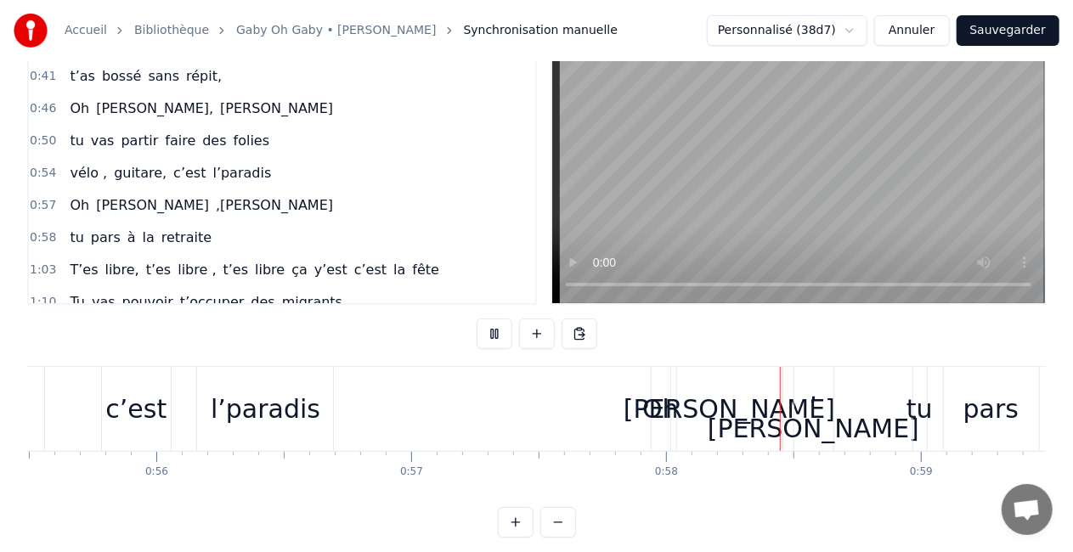
click at [498, 331] on button at bounding box center [495, 334] width 36 height 31
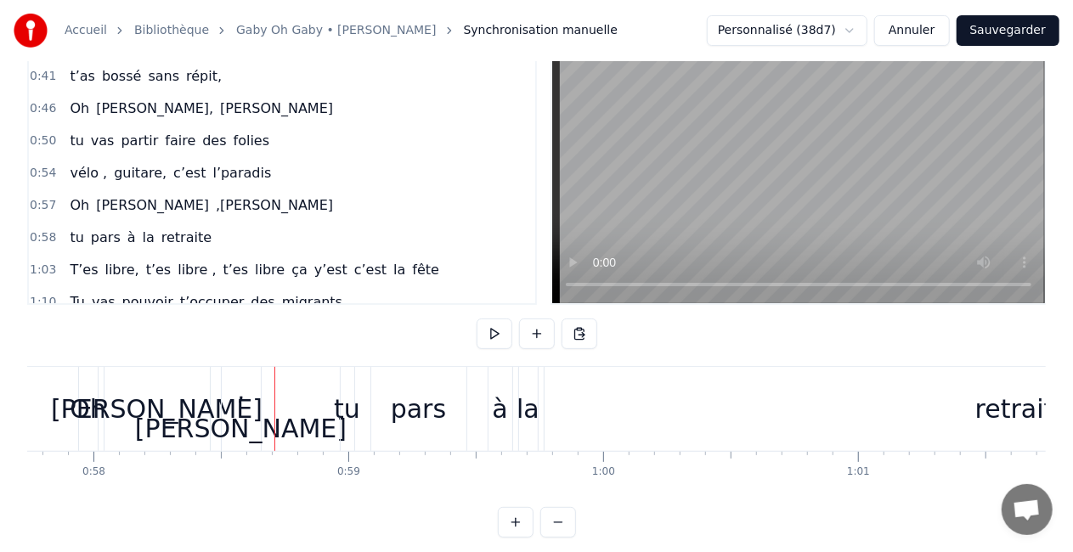
scroll to position [0, 14768]
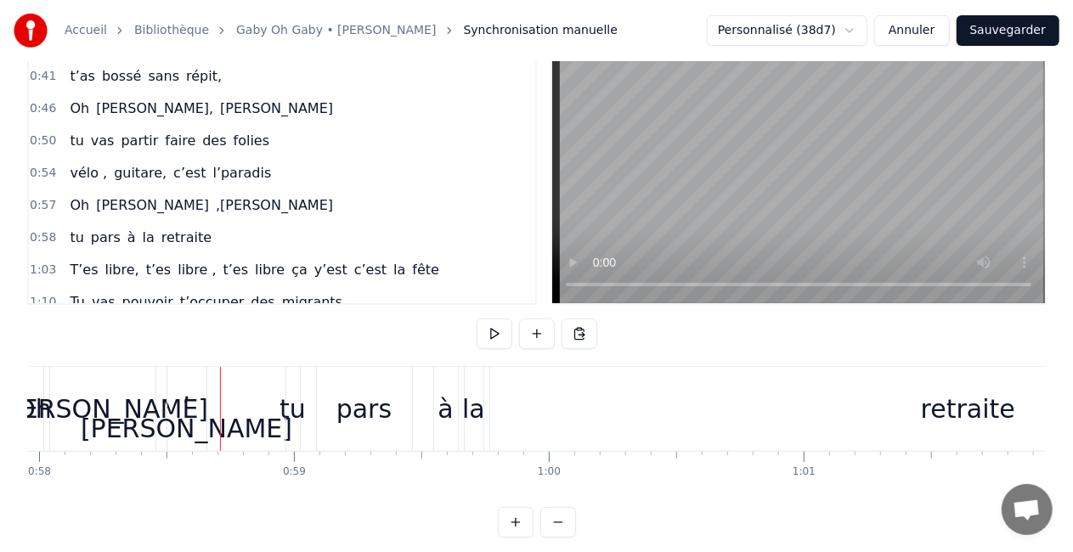
click at [69, 429] on div "[PERSON_NAME]" at bounding box center [102, 409] width 105 height 84
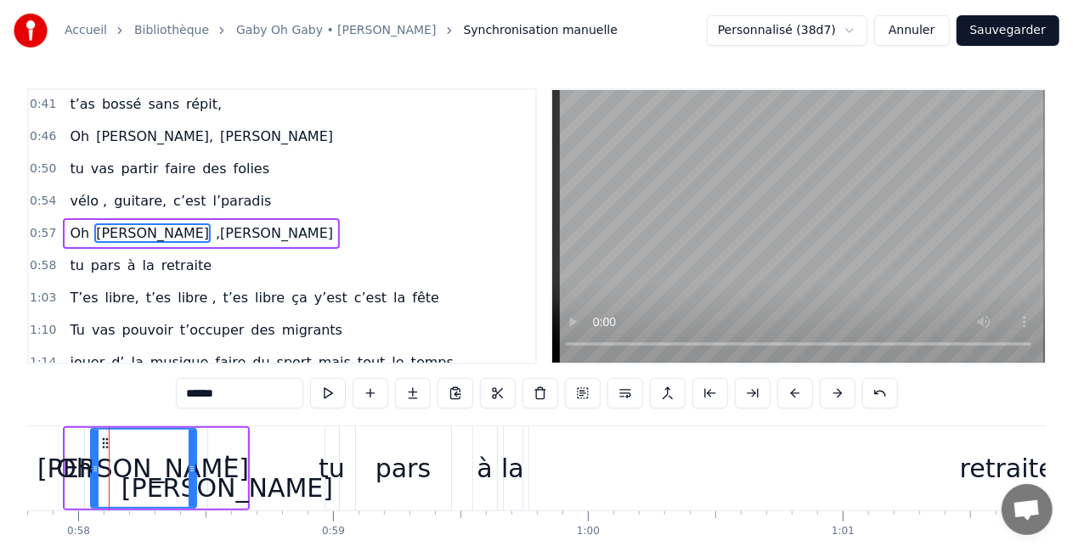
scroll to position [0, 14725]
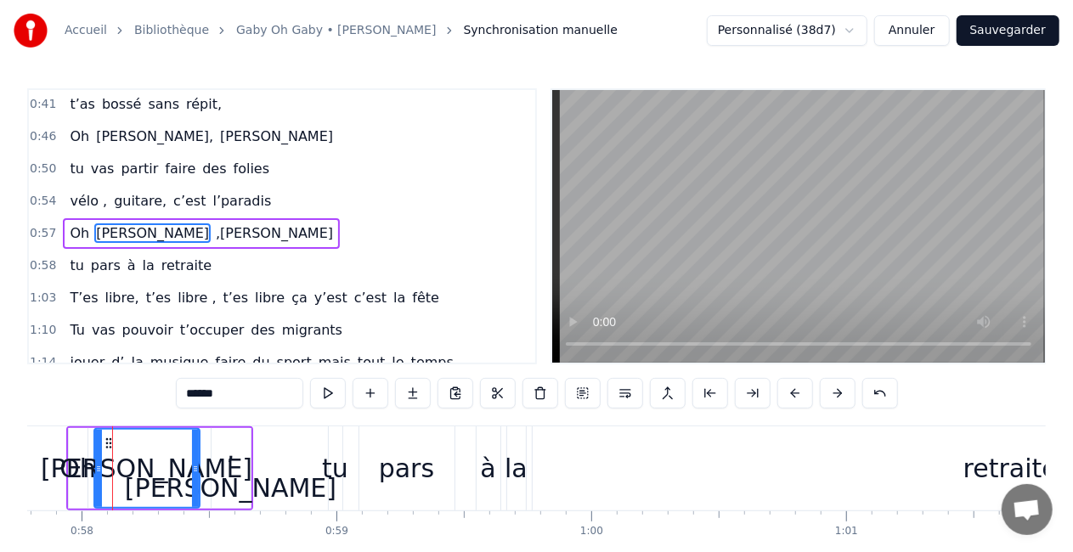
click at [92, 444] on div "Oh [PERSON_NAME]" at bounding box center [159, 468] width 187 height 84
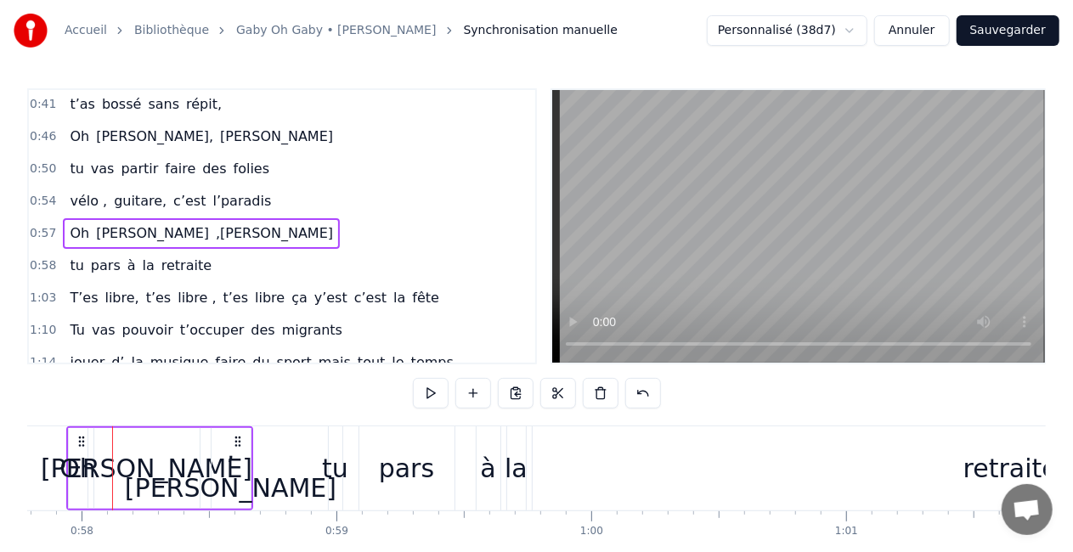
scroll to position [0, 14705]
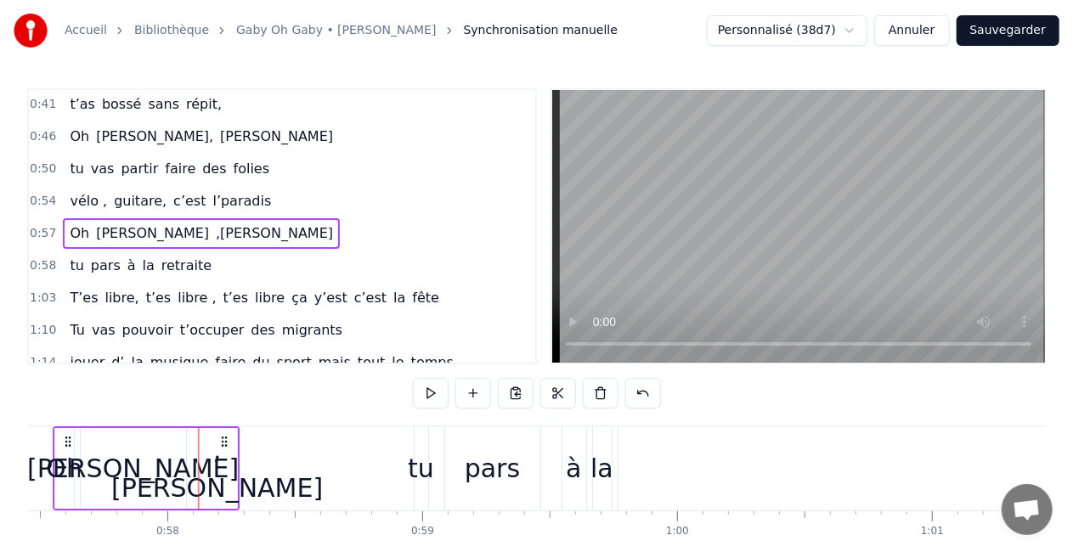
drag, startPoint x: 255, startPoint y: 435, endPoint x: 212, endPoint y: 437, distance: 42.5
click at [217, 437] on icon at bounding box center [224, 442] width 14 height 14
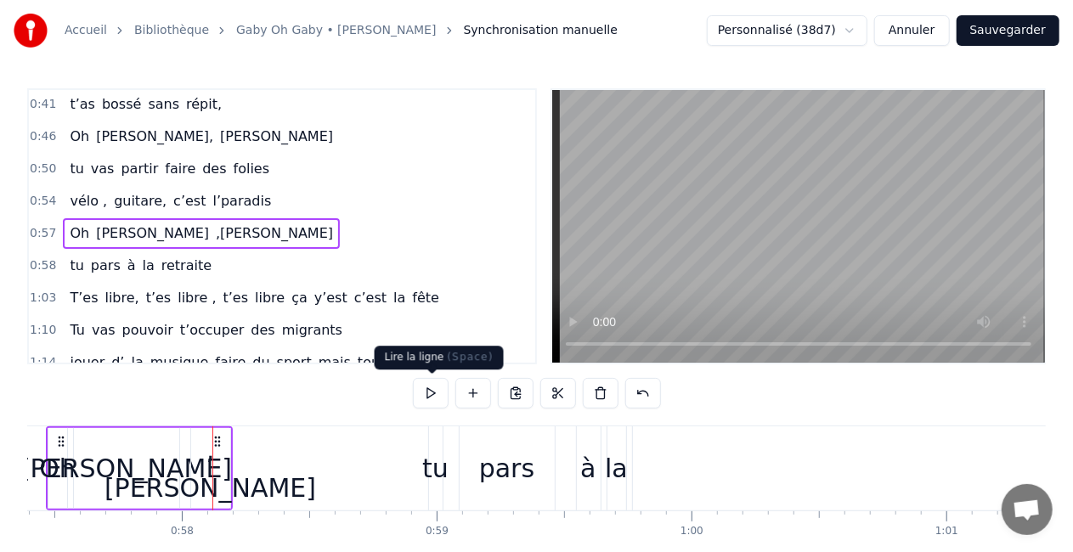
click at [436, 392] on button at bounding box center [431, 393] width 36 height 31
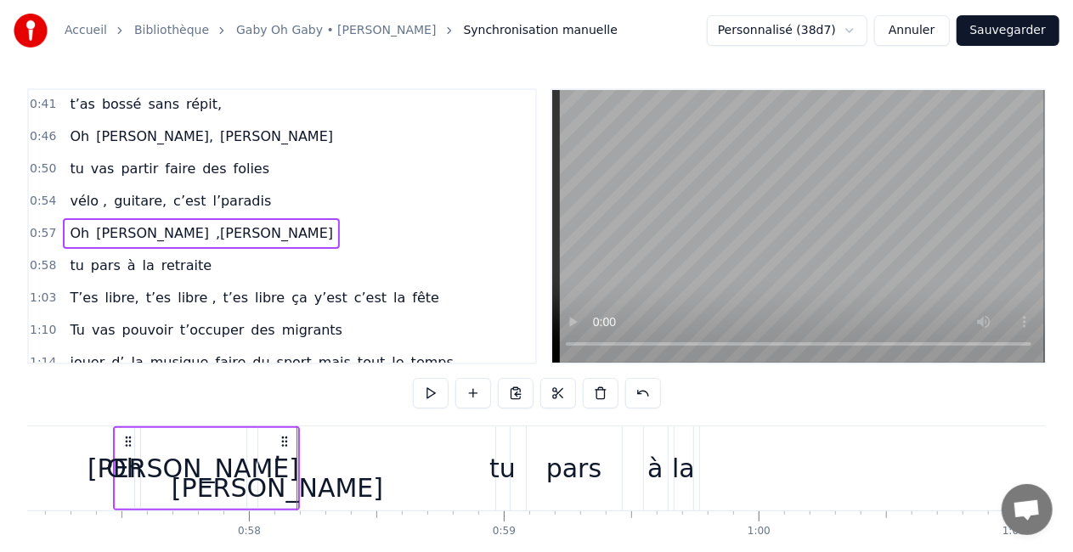
click at [432, 391] on button at bounding box center [431, 393] width 36 height 31
click at [272, 450] on div ",[PERSON_NAME]" at bounding box center [278, 469] width 212 height 76
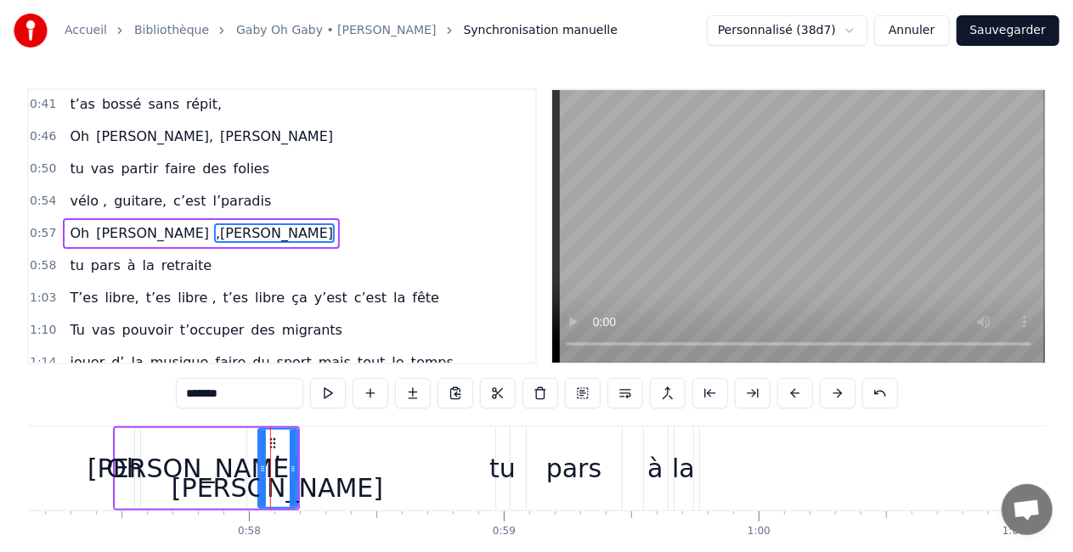
drag, startPoint x: 270, startPoint y: 442, endPoint x: 418, endPoint y: 463, distance: 149.3
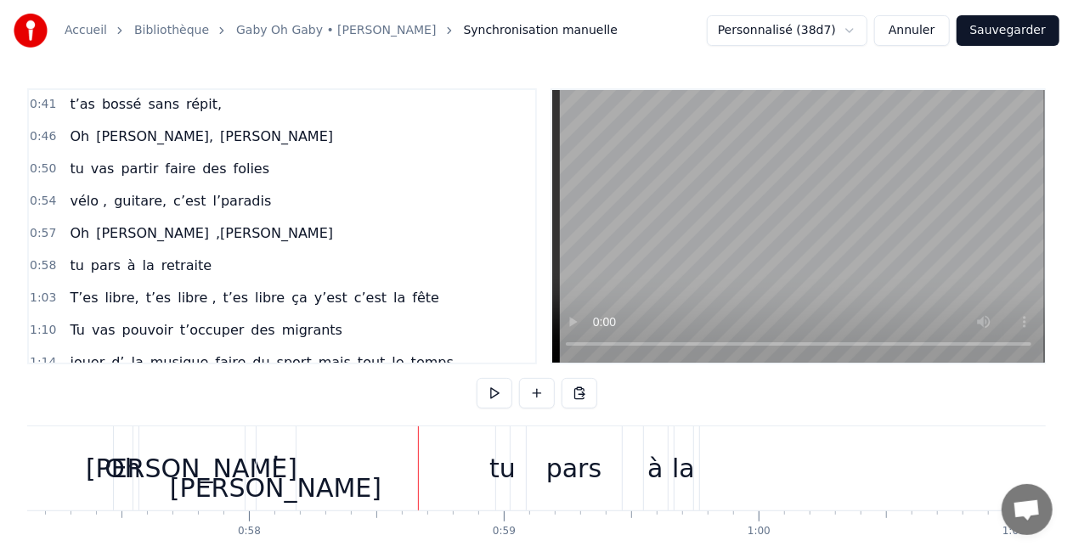
click at [277, 455] on div ",[PERSON_NAME]" at bounding box center [276, 469] width 212 height 76
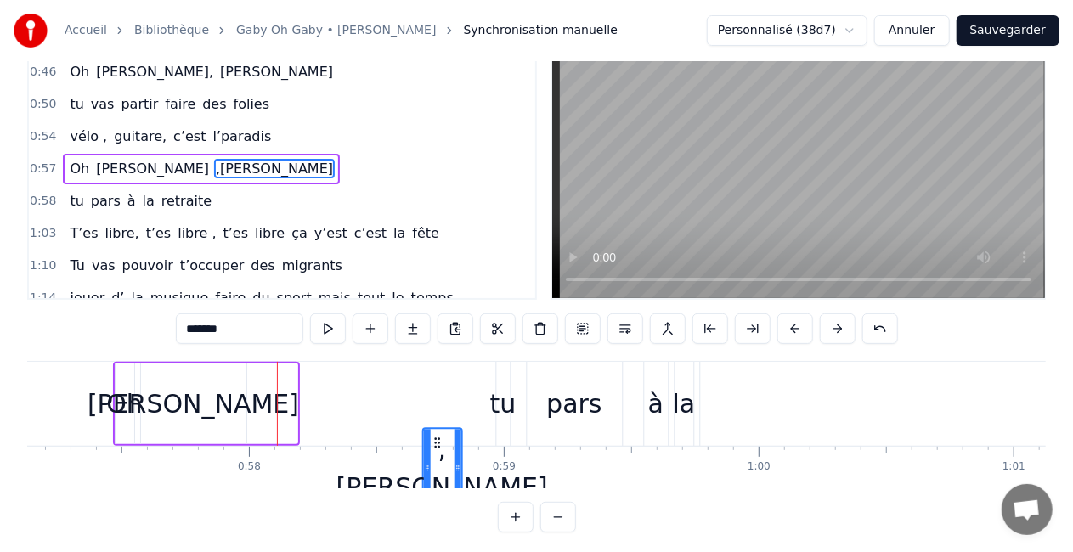
scroll to position [75, 0]
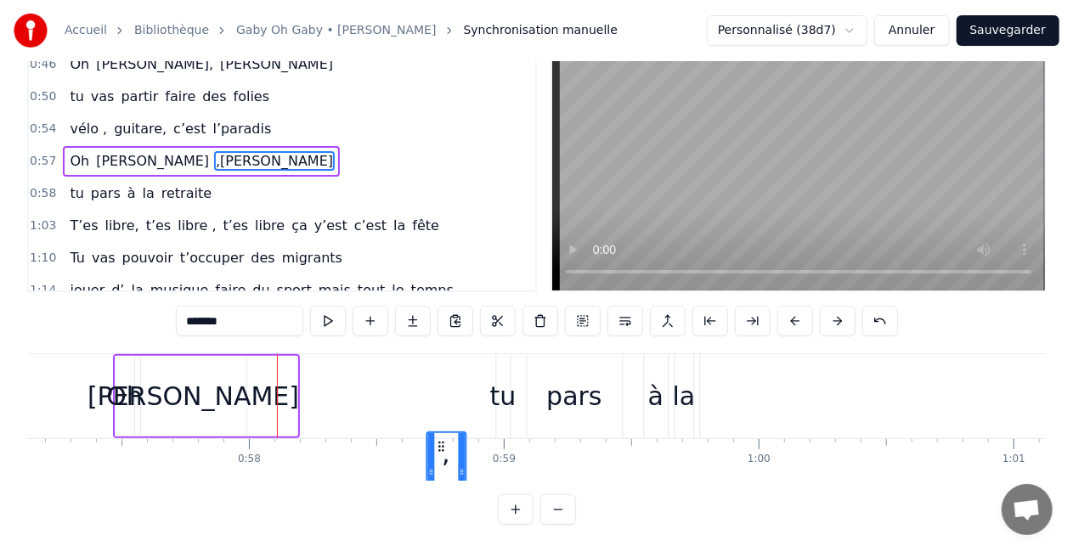
drag, startPoint x: 272, startPoint y: 439, endPoint x: 440, endPoint y: 440, distance: 168.2
click at [440, 440] on icon at bounding box center [441, 447] width 14 height 14
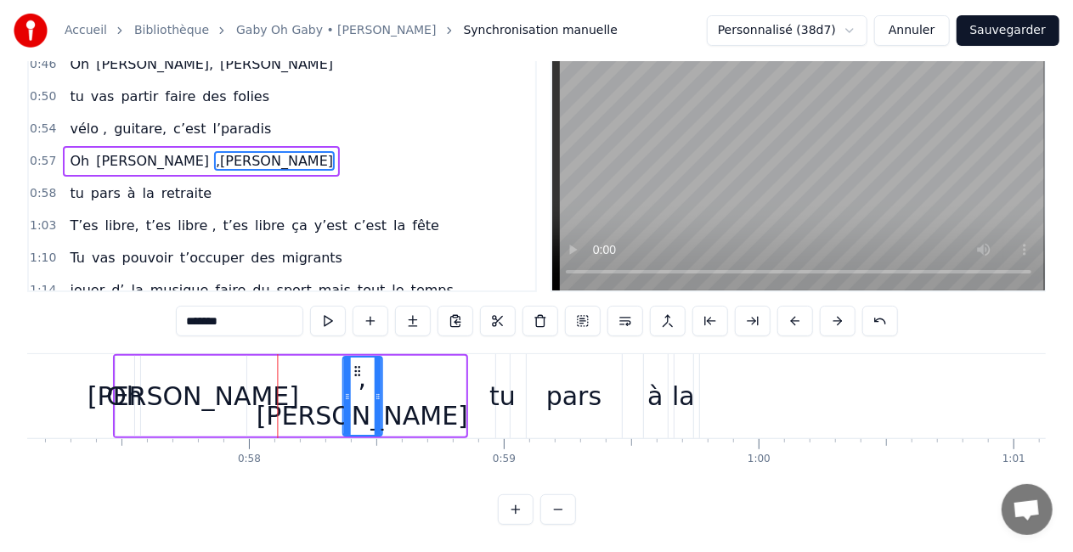
drag, startPoint x: 438, startPoint y: 362, endPoint x: 355, endPoint y: 362, distance: 83.2
click at [355, 364] on icon at bounding box center [357, 371] width 14 height 14
click at [528, 402] on div "pars" at bounding box center [574, 396] width 95 height 84
type input "****"
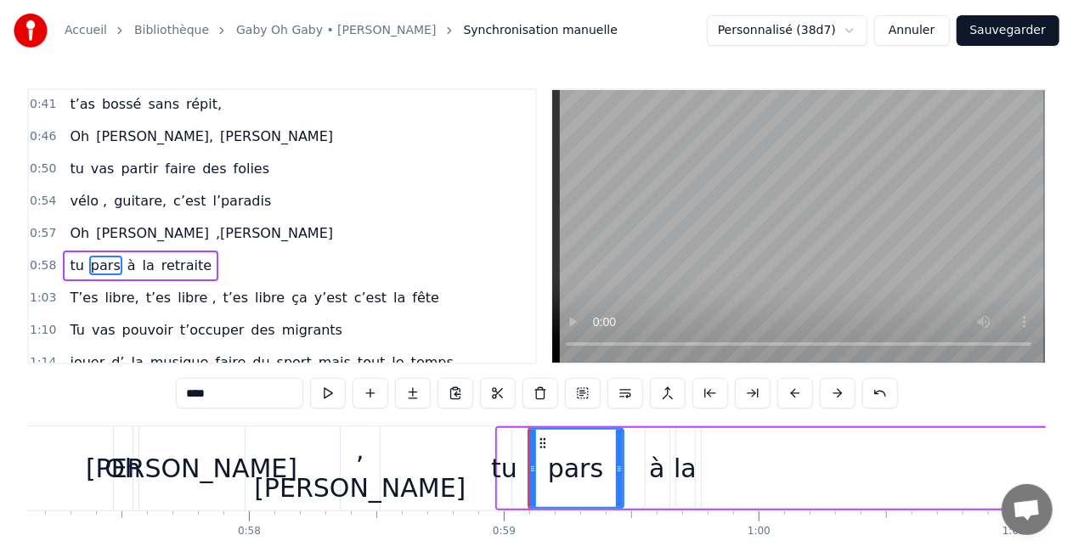
scroll to position [260, 0]
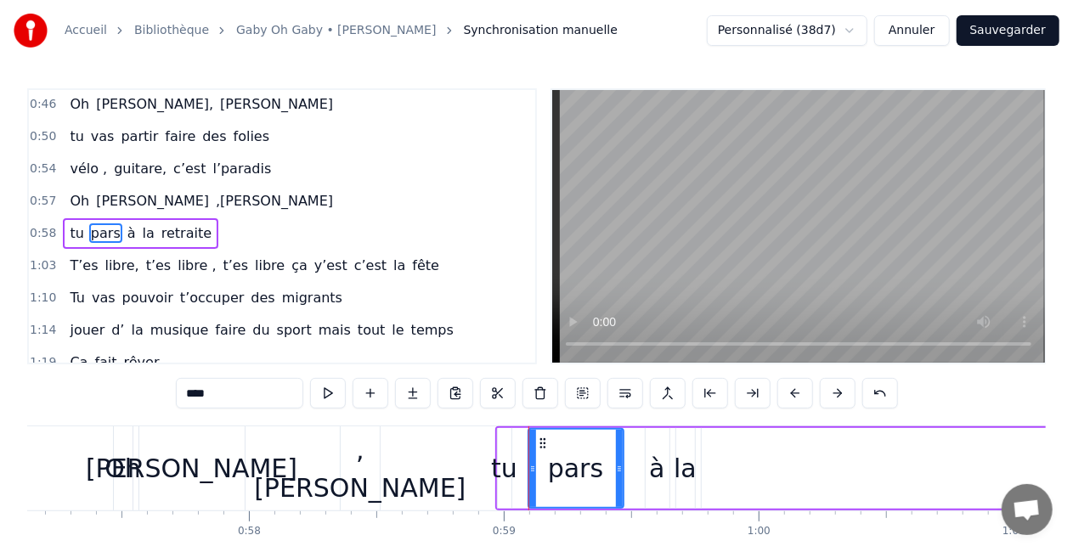
click at [527, 444] on div "pars" at bounding box center [575, 468] width 97 height 81
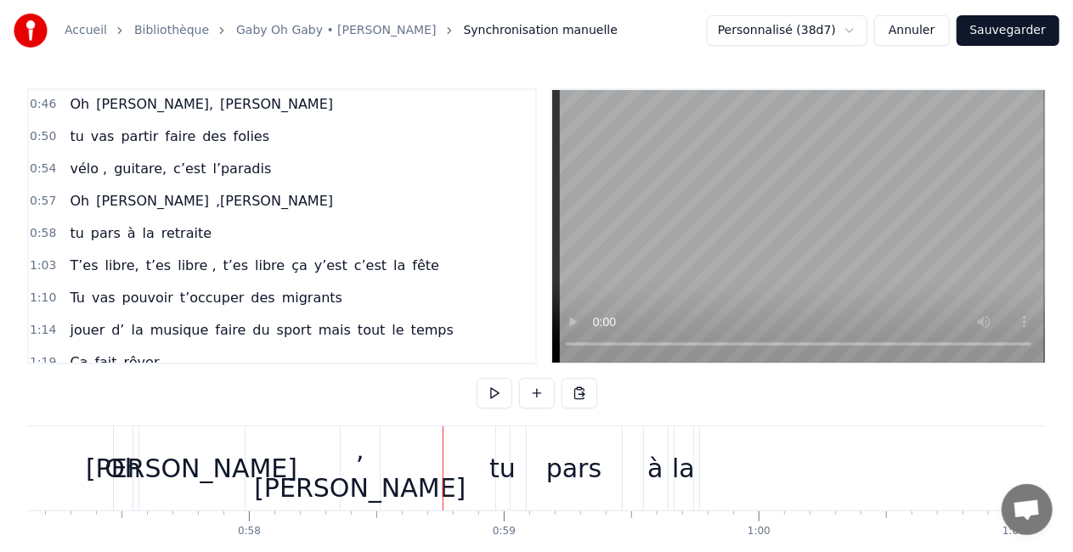
click at [514, 449] on div "tu pars à la retraite" at bounding box center [1077, 468] width 1165 height 84
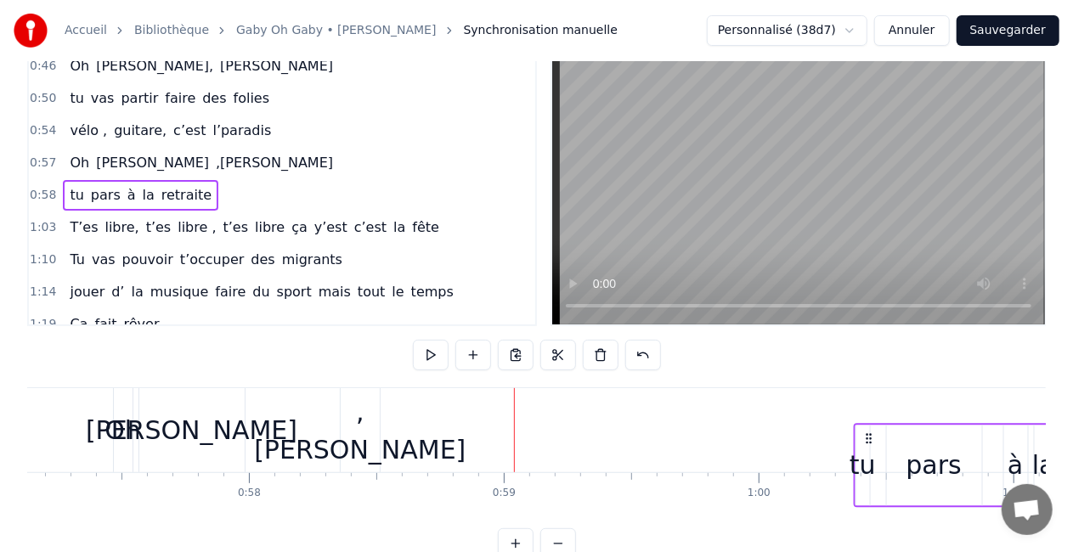
scroll to position [42, 0]
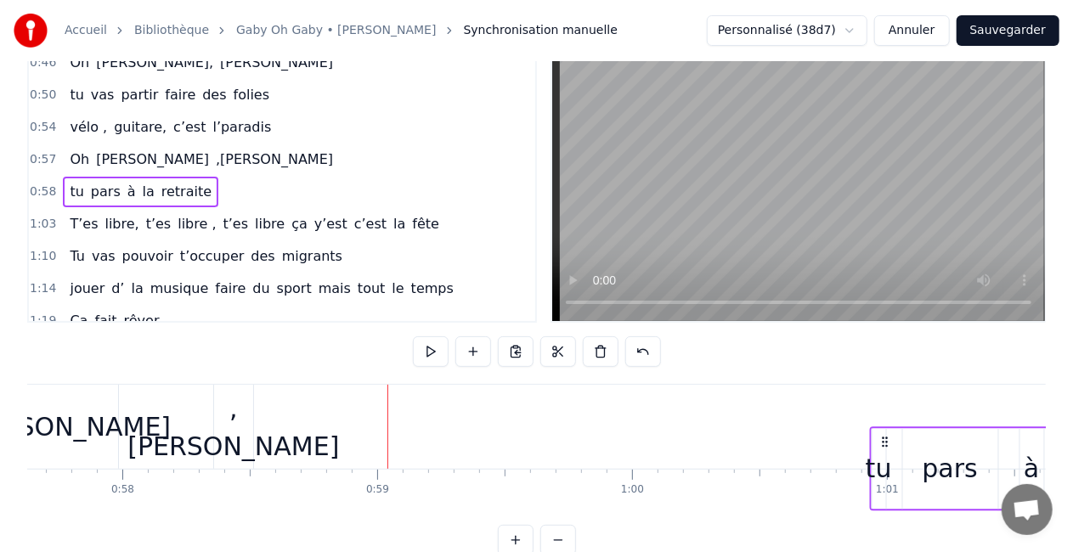
drag, startPoint x: 510, startPoint y: 437, endPoint x: 971, endPoint y: 409, distance: 462.1
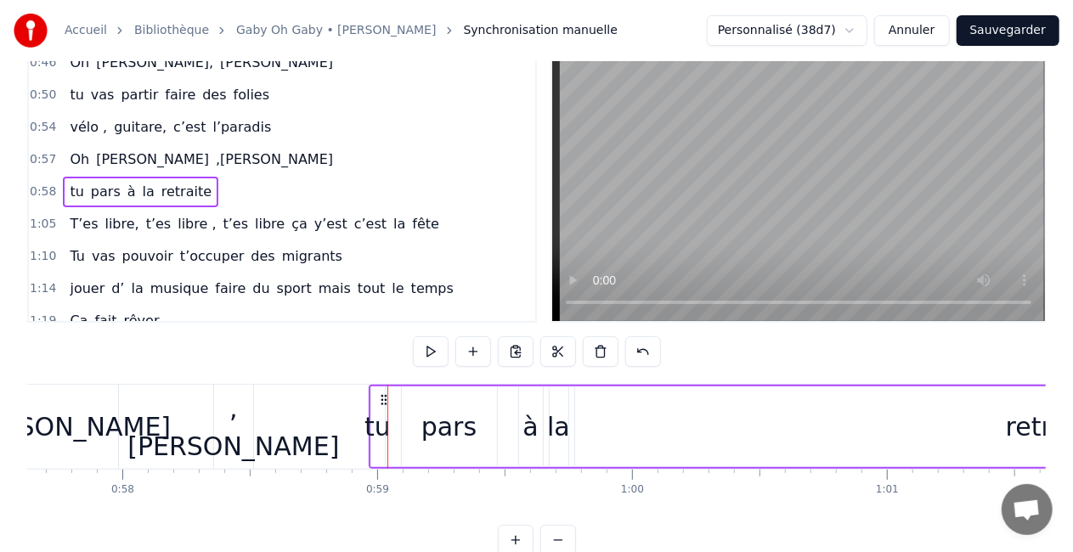
scroll to position [0, 14689]
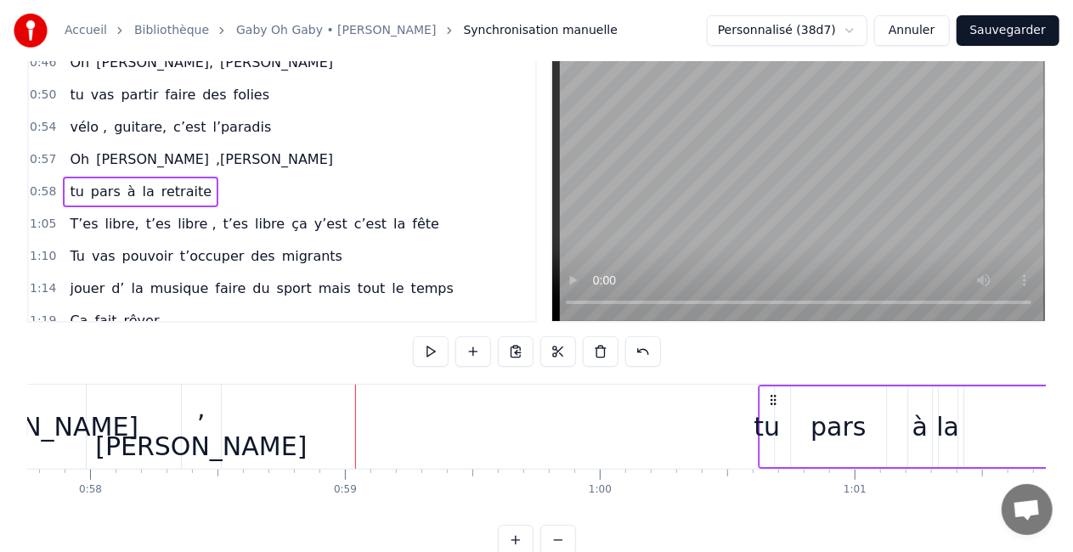
drag, startPoint x: 381, startPoint y: 401, endPoint x: 954, endPoint y: 401, distance: 573.3
click at [780, 401] on icon at bounding box center [773, 400] width 14 height 14
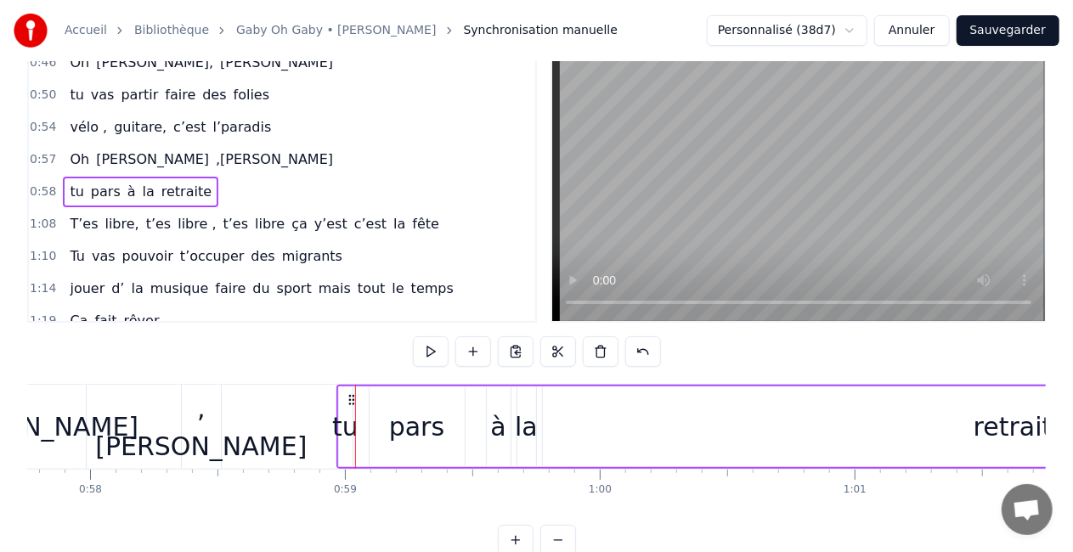
scroll to position [0, 14746]
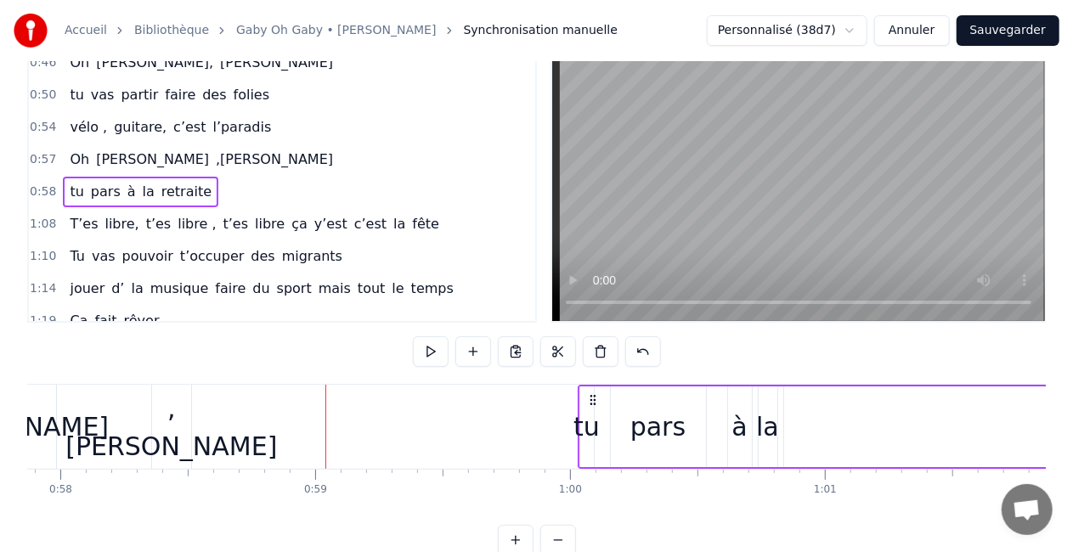
drag, startPoint x: 320, startPoint y: 396, endPoint x: 674, endPoint y: 380, distance: 354.6
click at [674, 380] on div "0:16 T’as commencé comme conseillère à l’ANPE 0:20 Puis au service formation ap…" at bounding box center [536, 301] width 1018 height 509
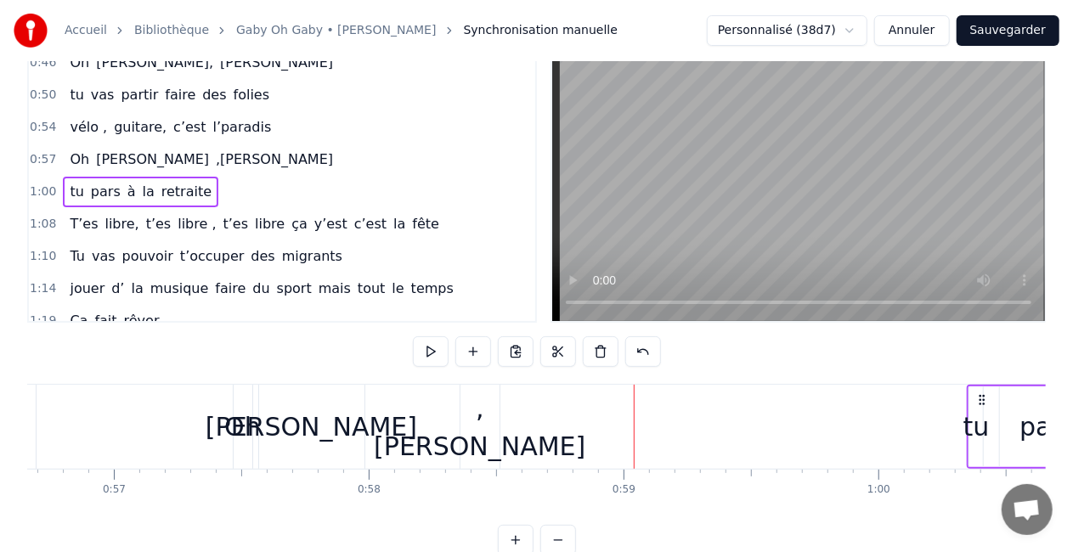
scroll to position [0, 14542]
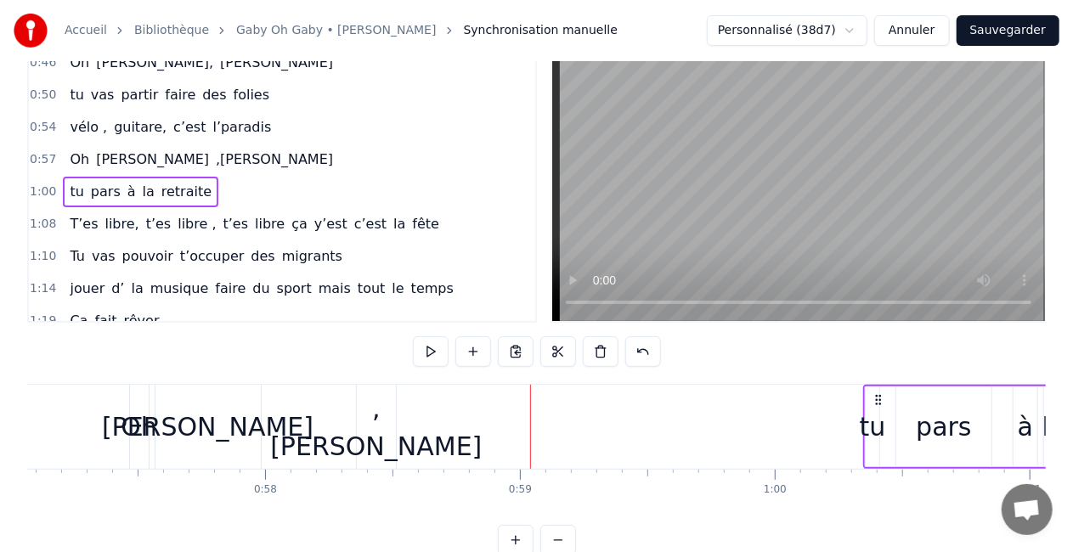
click at [194, 425] on div "[PERSON_NAME]" at bounding box center [208, 427] width 212 height 38
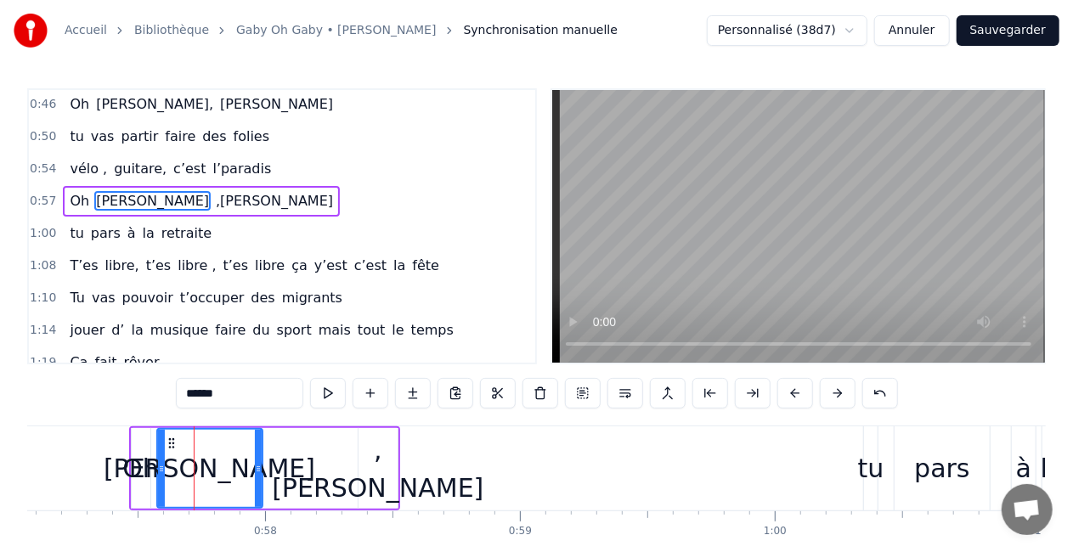
scroll to position [228, 0]
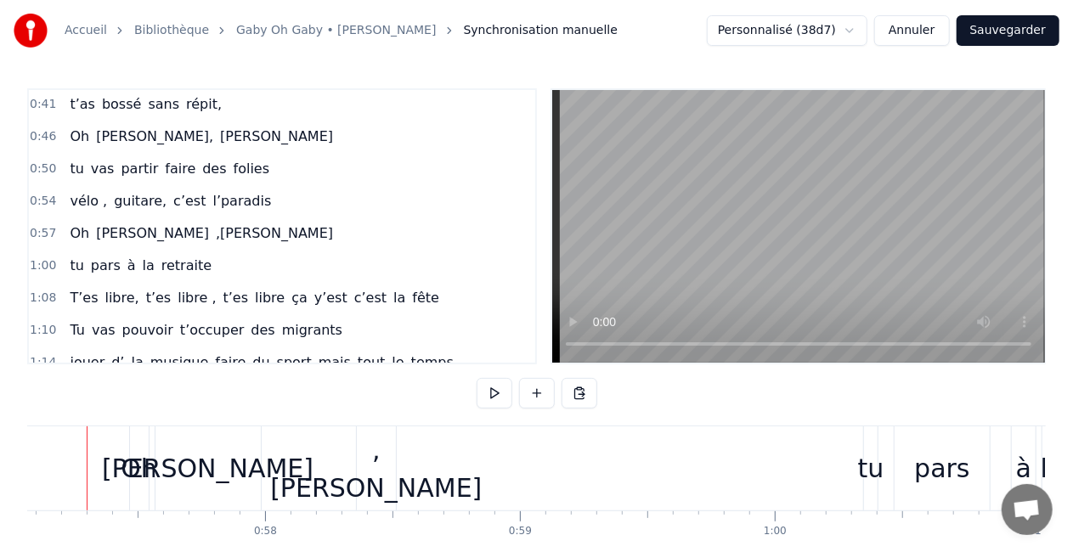
scroll to position [0, 14516]
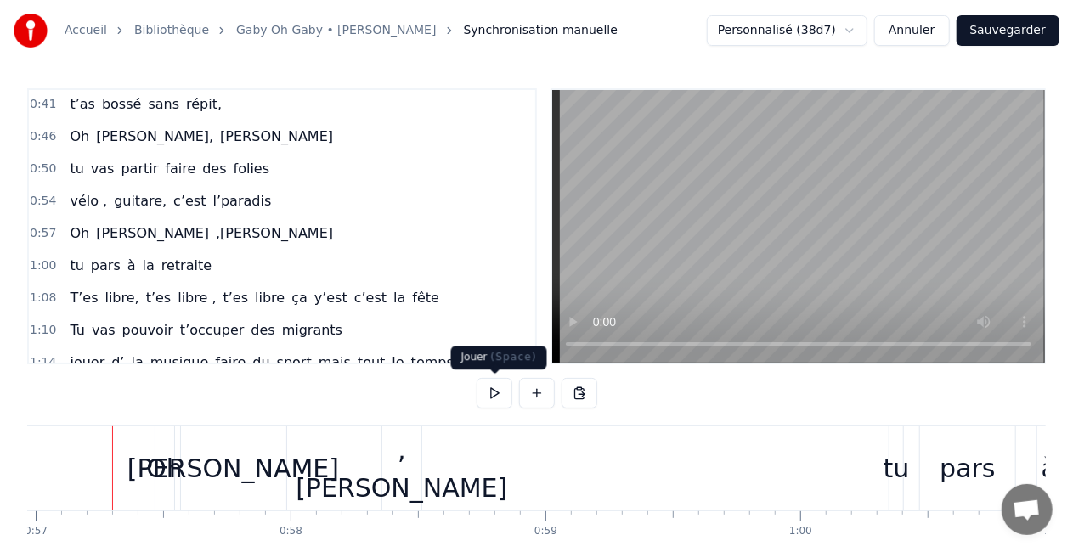
click at [482, 403] on button at bounding box center [495, 393] width 36 height 31
click at [226, 438] on div "[PERSON_NAME]" at bounding box center [233, 468] width 105 height 84
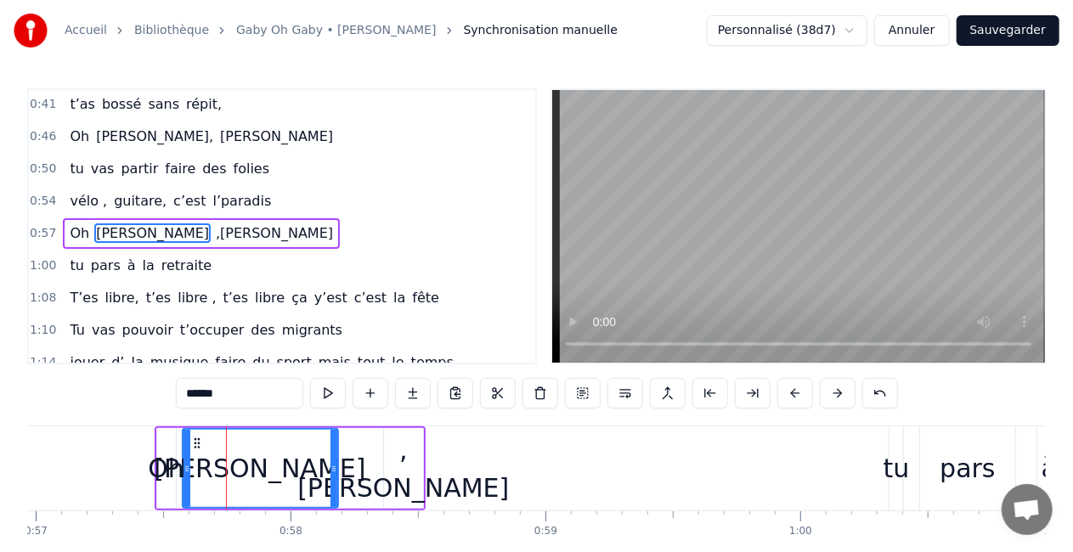
drag, startPoint x: 285, startPoint y: 477, endPoint x: 336, endPoint y: 481, distance: 50.2
click at [336, 481] on div at bounding box center [333, 468] width 7 height 77
click at [174, 471] on div "Oh" at bounding box center [166, 468] width 37 height 38
type input "**"
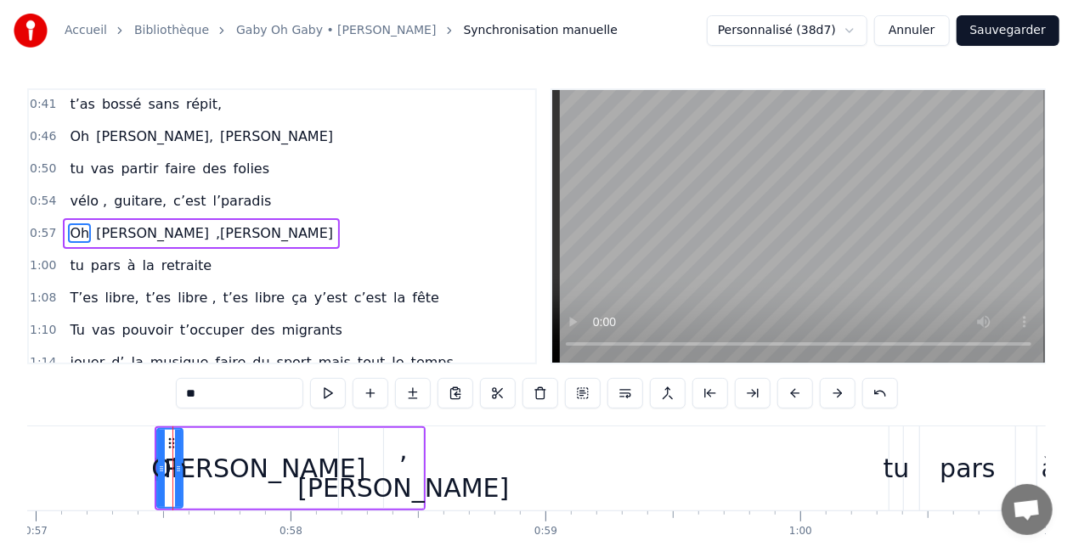
click at [178, 464] on icon at bounding box center [178, 469] width 7 height 14
drag, startPoint x: 171, startPoint y: 471, endPoint x: 194, endPoint y: 469, distance: 23.0
click at [194, 469] on div "Oh [PERSON_NAME]" at bounding box center [290, 468] width 271 height 84
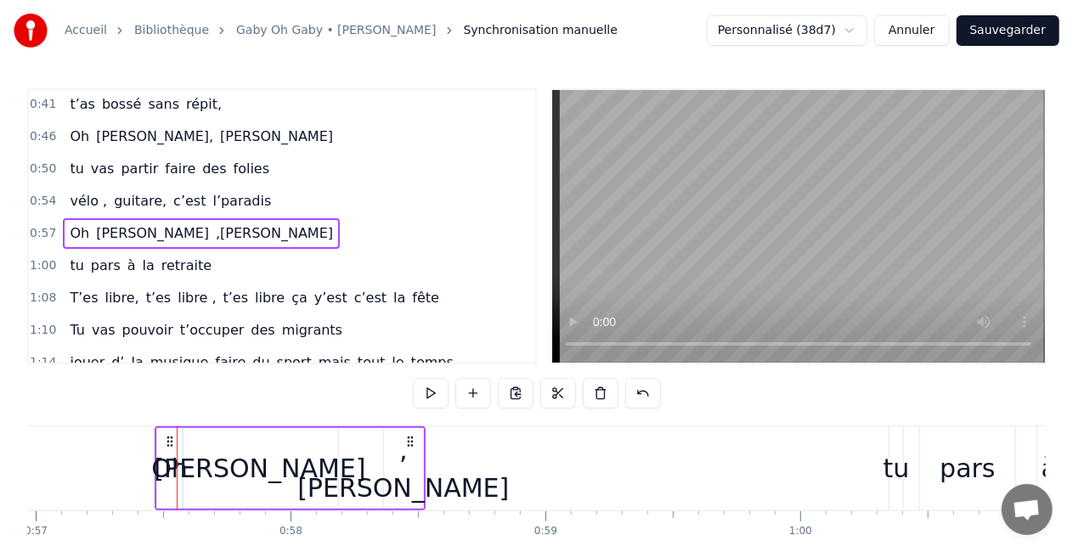
click at [161, 463] on div "Oh" at bounding box center [169, 468] width 37 height 38
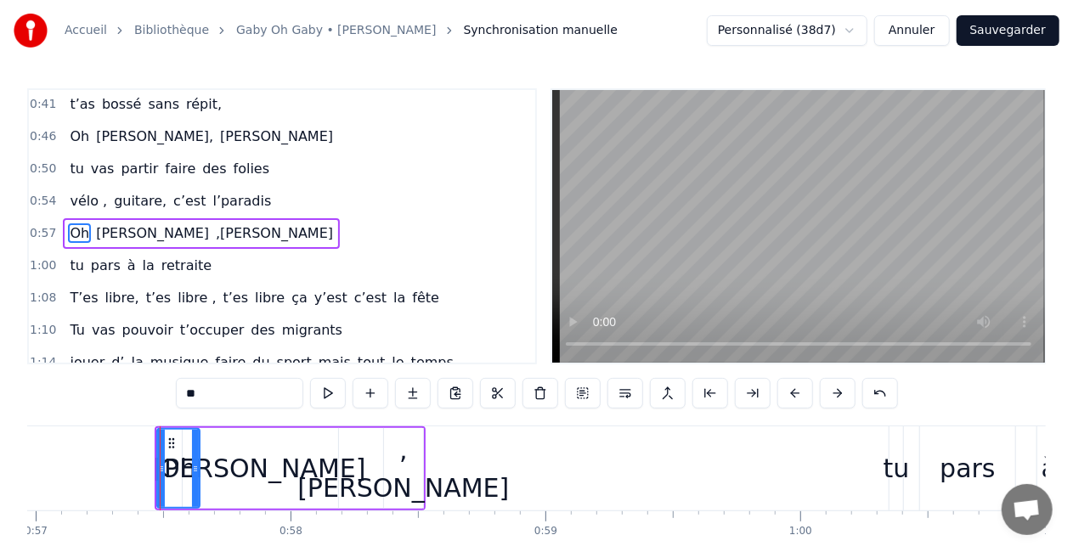
drag, startPoint x: 178, startPoint y: 465, endPoint x: 197, endPoint y: 465, distance: 19.5
click at [197, 465] on icon at bounding box center [195, 469] width 7 height 14
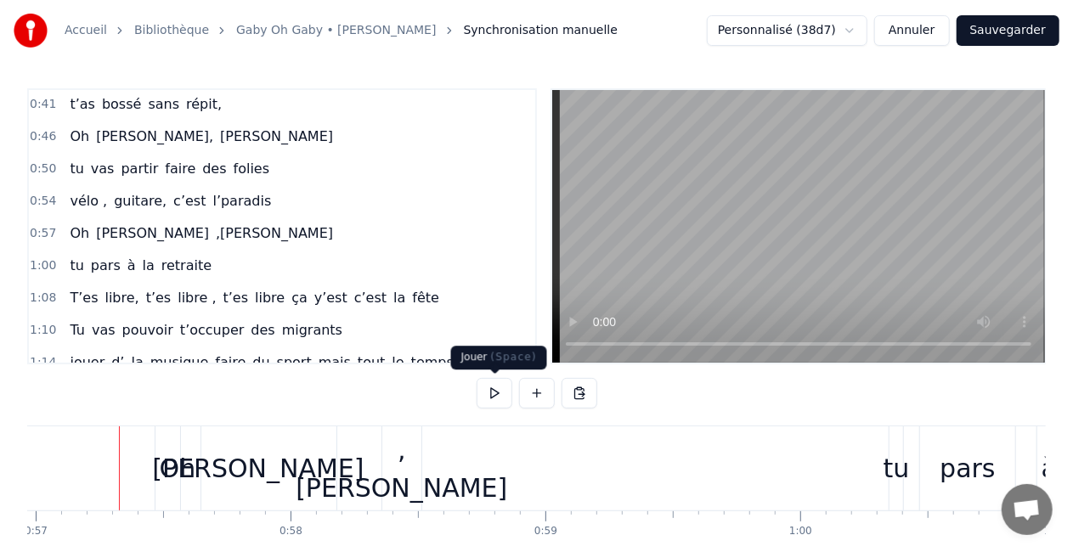
click at [499, 386] on button at bounding box center [495, 393] width 36 height 31
click at [498, 392] on button at bounding box center [495, 393] width 36 height 31
click at [398, 454] on div ",[PERSON_NAME]" at bounding box center [402, 469] width 212 height 76
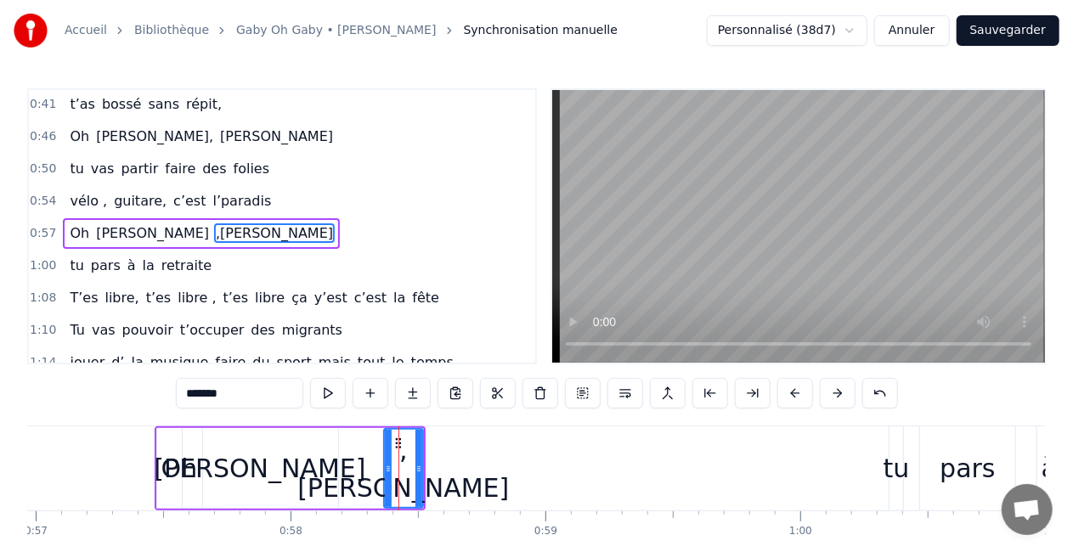
drag, startPoint x: 398, startPoint y: 440, endPoint x: 601, endPoint y: 444, distance: 203.9
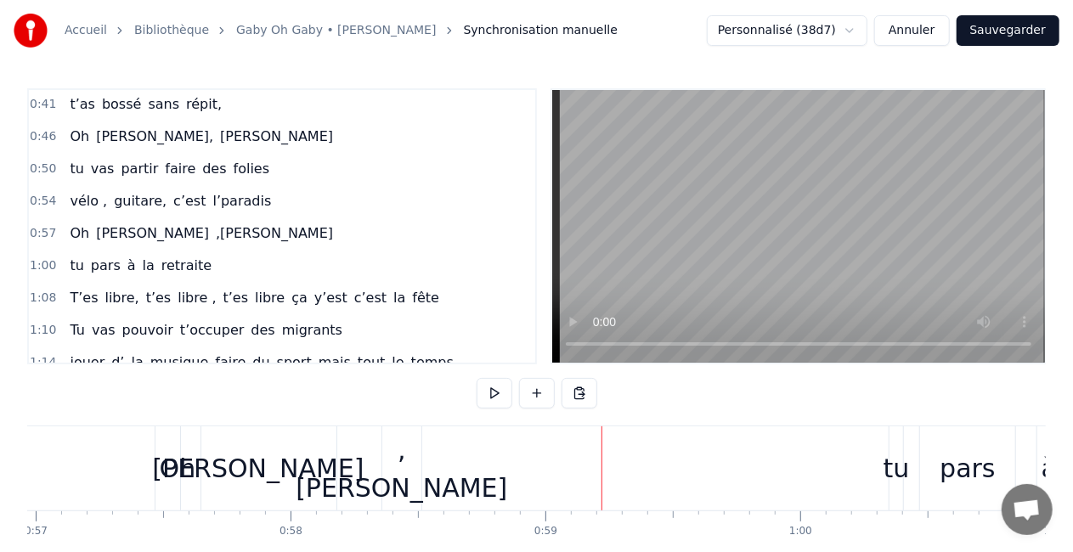
click at [396, 460] on div ",[PERSON_NAME]" at bounding box center [402, 469] width 212 height 76
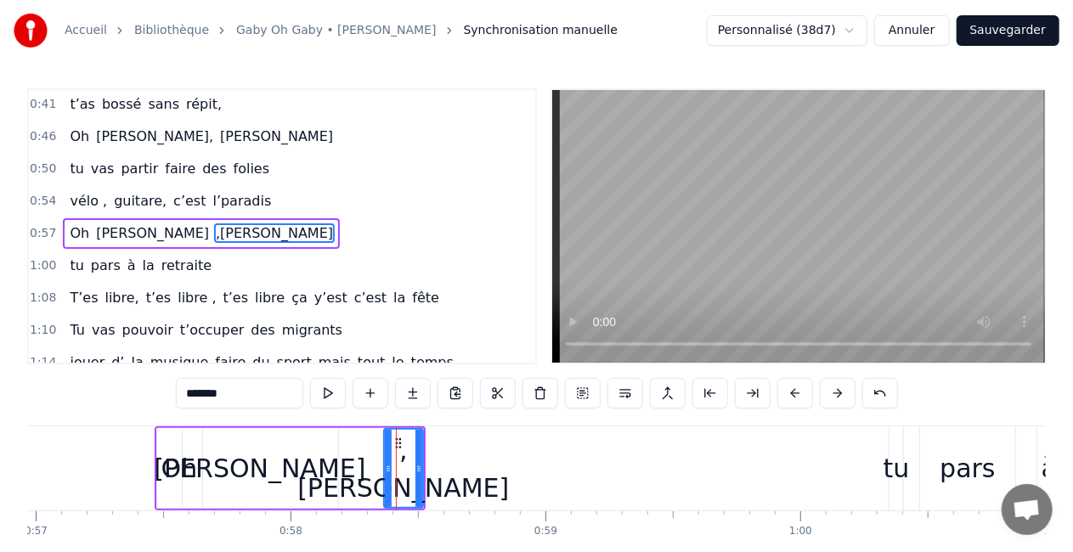
drag, startPoint x: 396, startPoint y: 438, endPoint x: 655, endPoint y: 449, distance: 259.3
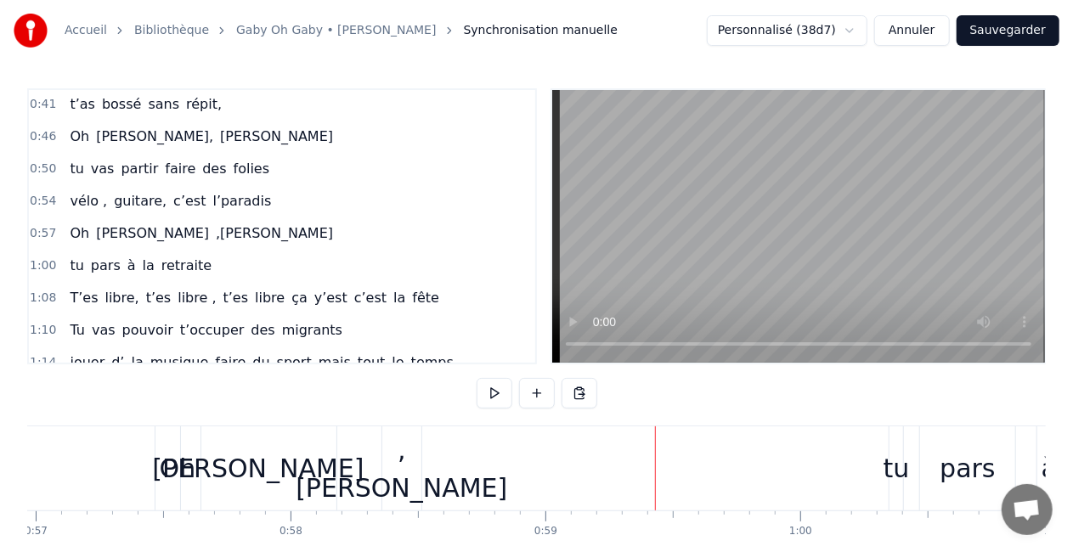
click at [400, 453] on div ",[PERSON_NAME]" at bounding box center [402, 469] width 212 height 76
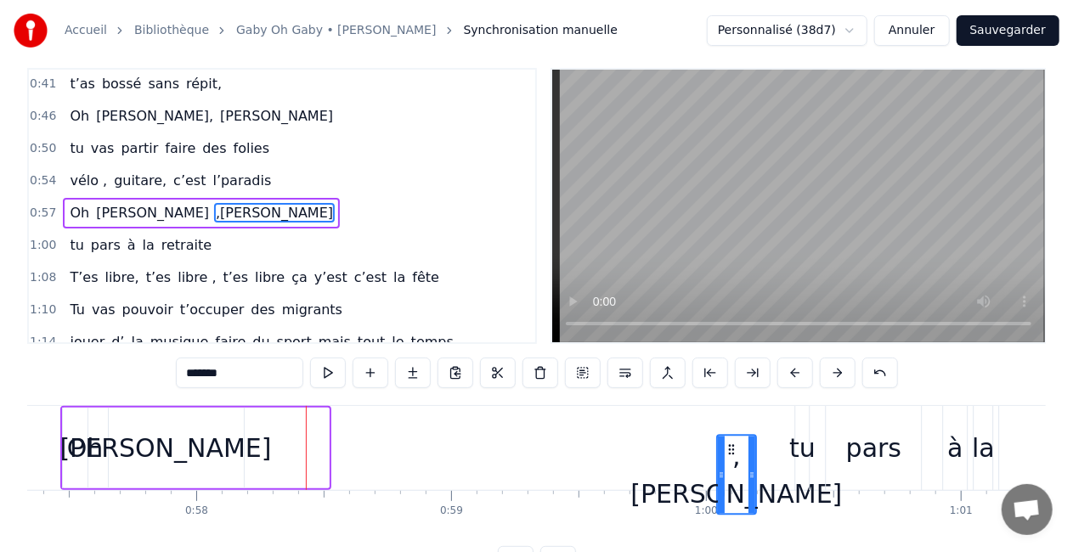
scroll to position [31, 0]
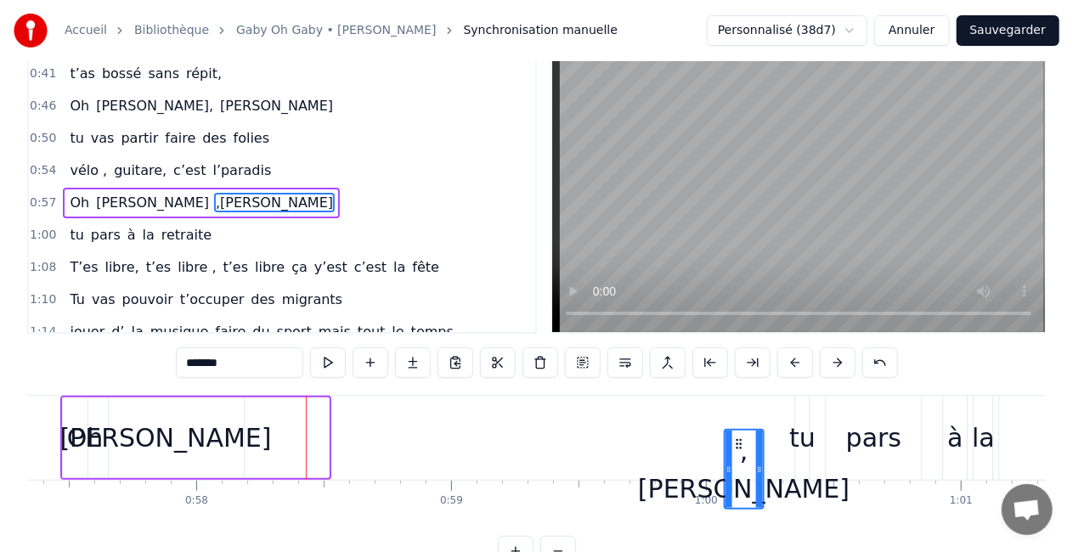
drag, startPoint x: 398, startPoint y: 440, endPoint x: 737, endPoint y: 434, distance: 339.8
click at [737, 434] on div ",[PERSON_NAME]" at bounding box center [743, 469] width 37 height 77
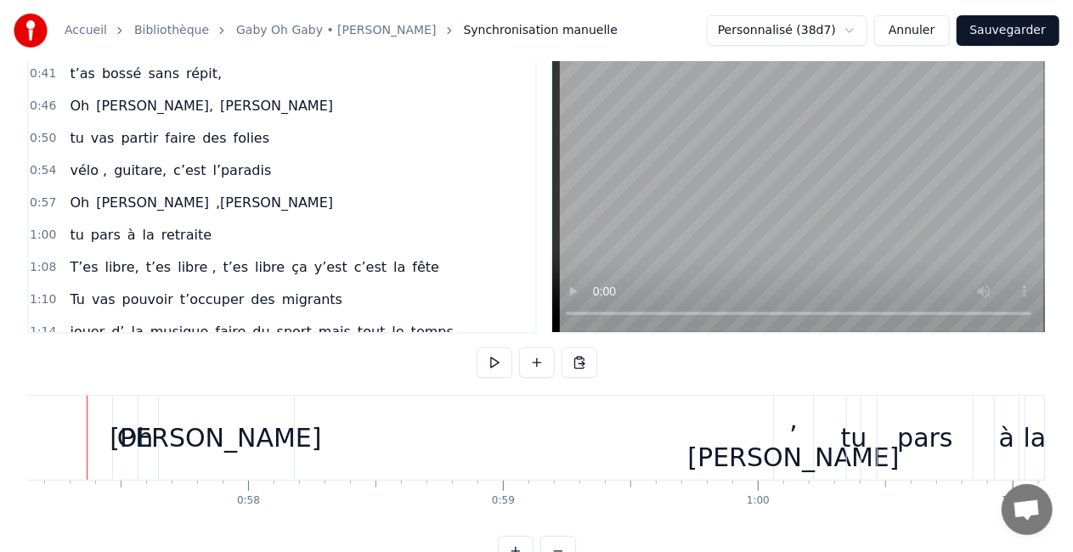
scroll to position [0, 14533]
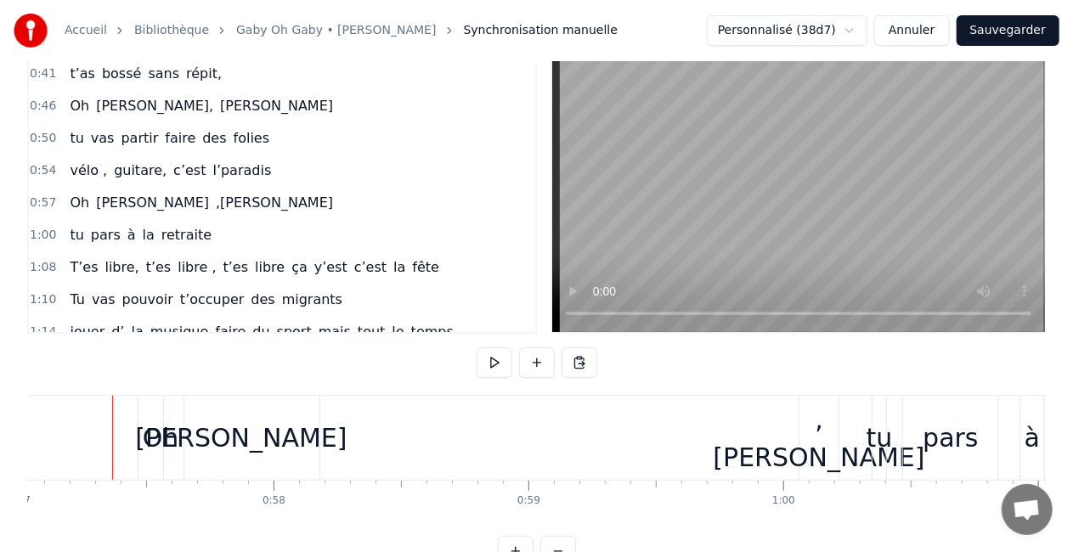
click at [499, 358] on button at bounding box center [495, 362] width 36 height 31
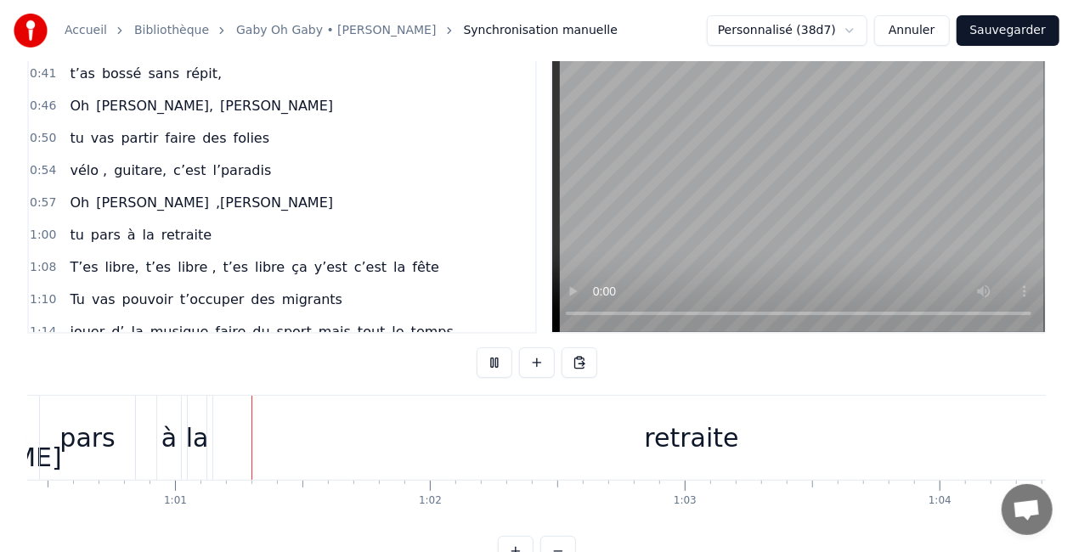
scroll to position [0, 15408]
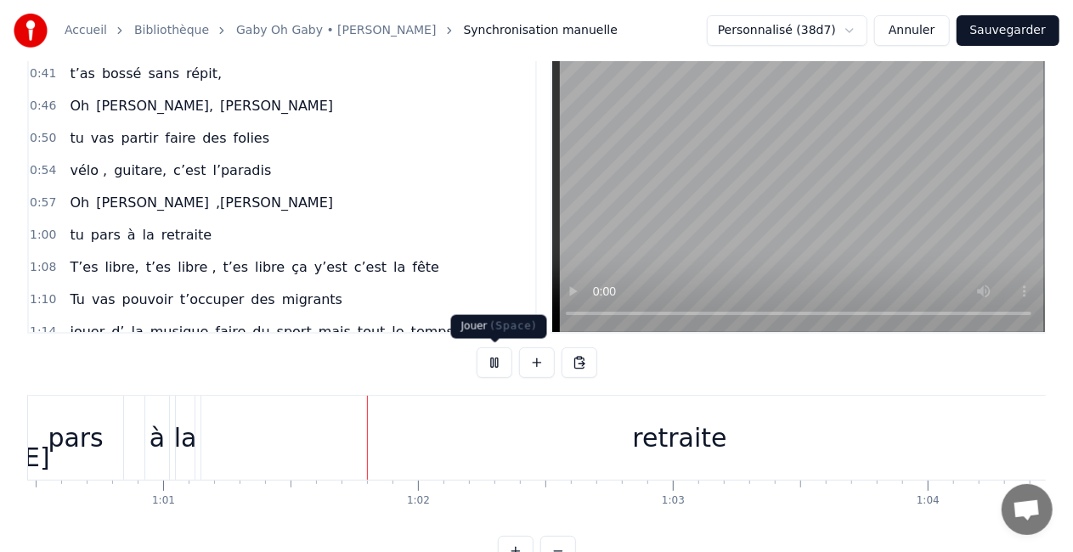
click at [496, 367] on button at bounding box center [495, 362] width 36 height 31
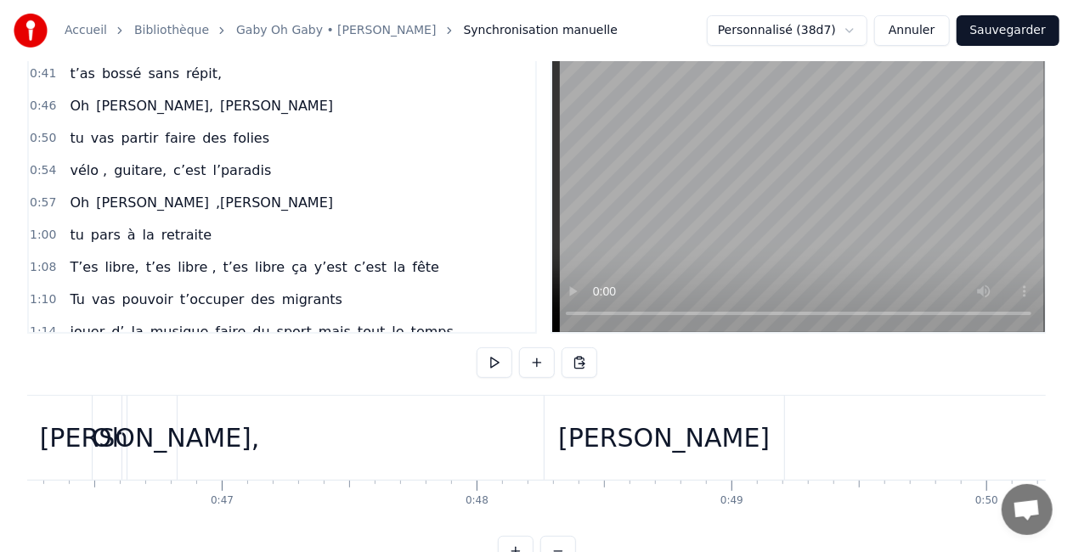
scroll to position [0, 11645]
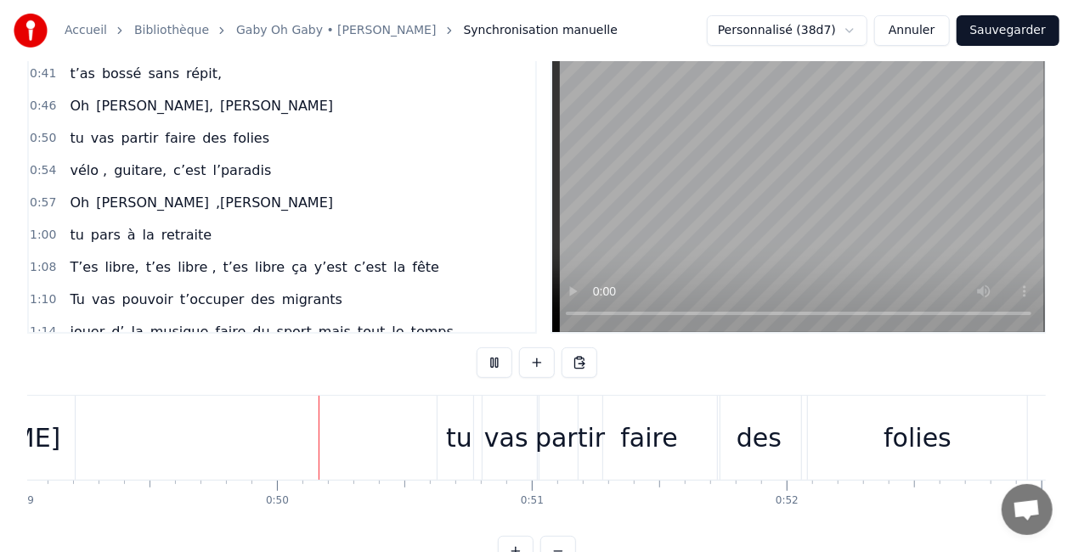
scroll to position [0, 12524]
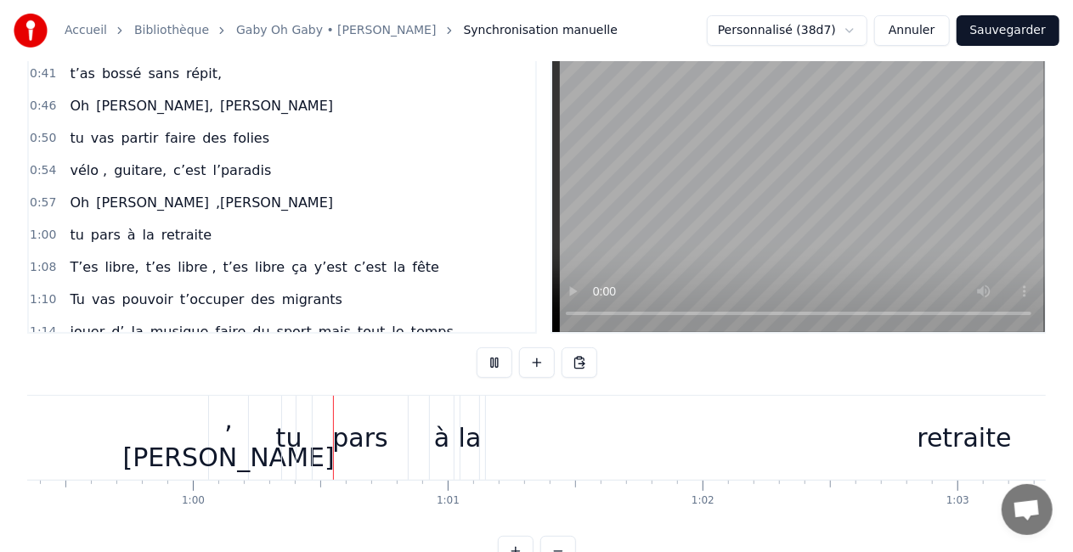
scroll to position [0, 15170]
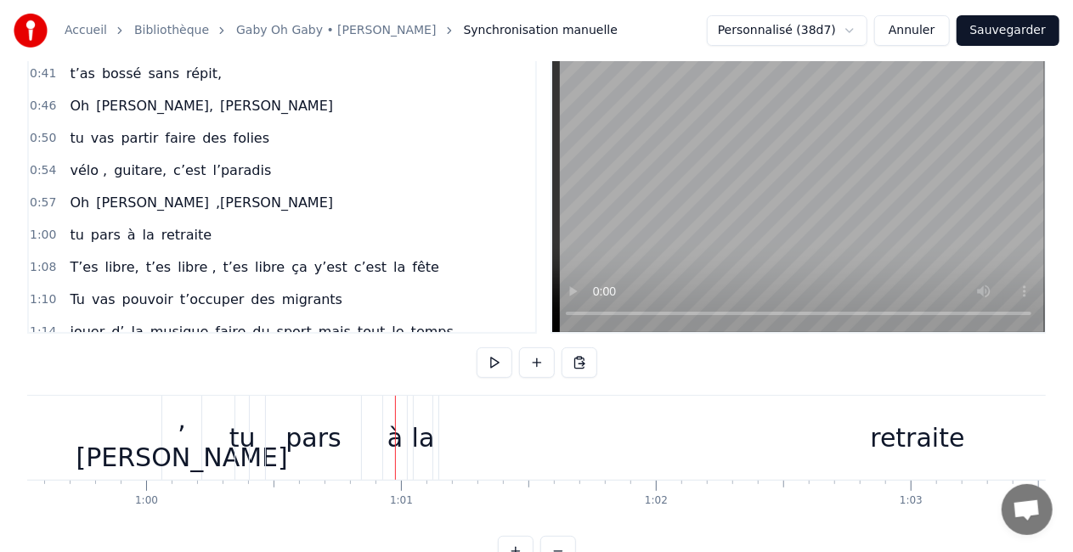
click at [194, 417] on div ",[PERSON_NAME]" at bounding box center [181, 438] width 39 height 84
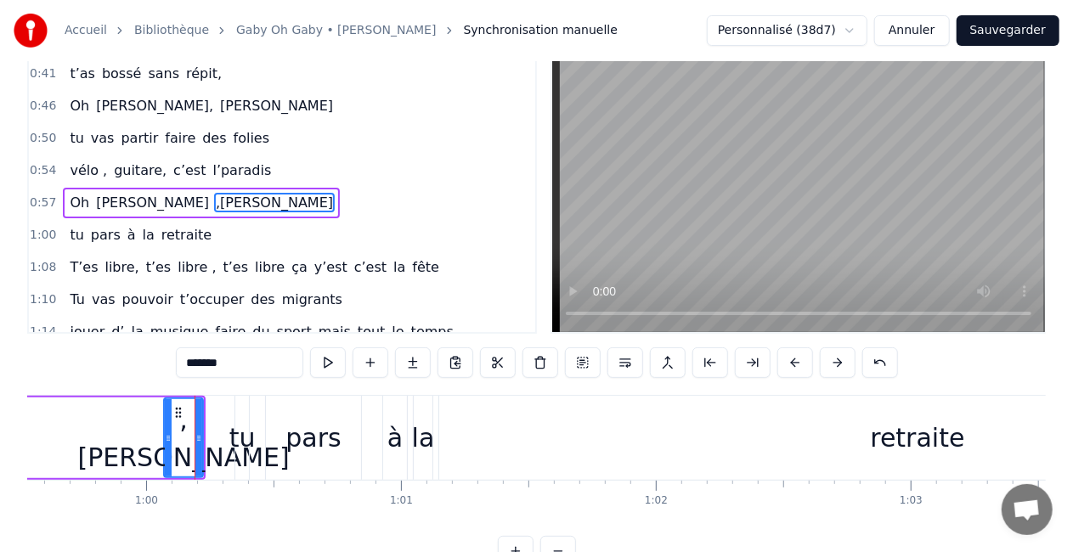
scroll to position [0, 0]
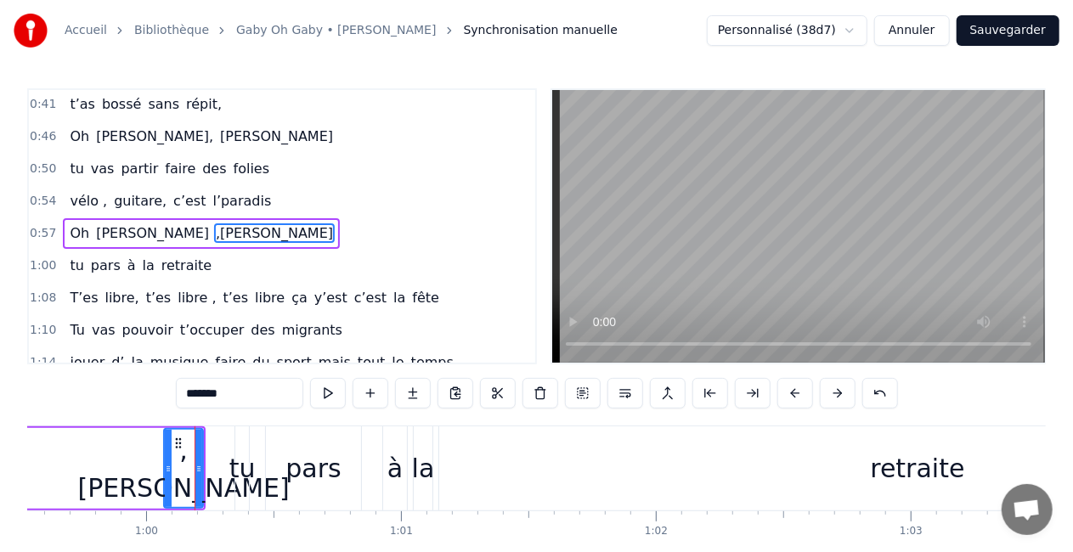
click at [220, 462] on div ",[PERSON_NAME]" at bounding box center [184, 469] width 212 height 76
click at [279, 428] on div "pars" at bounding box center [313, 468] width 95 height 84
type input "****"
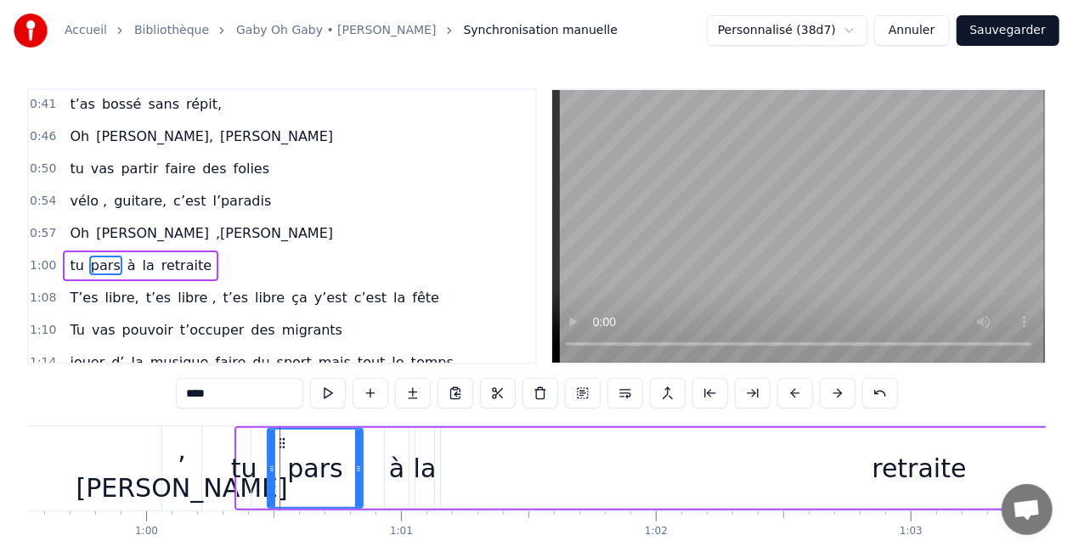
scroll to position [260, 0]
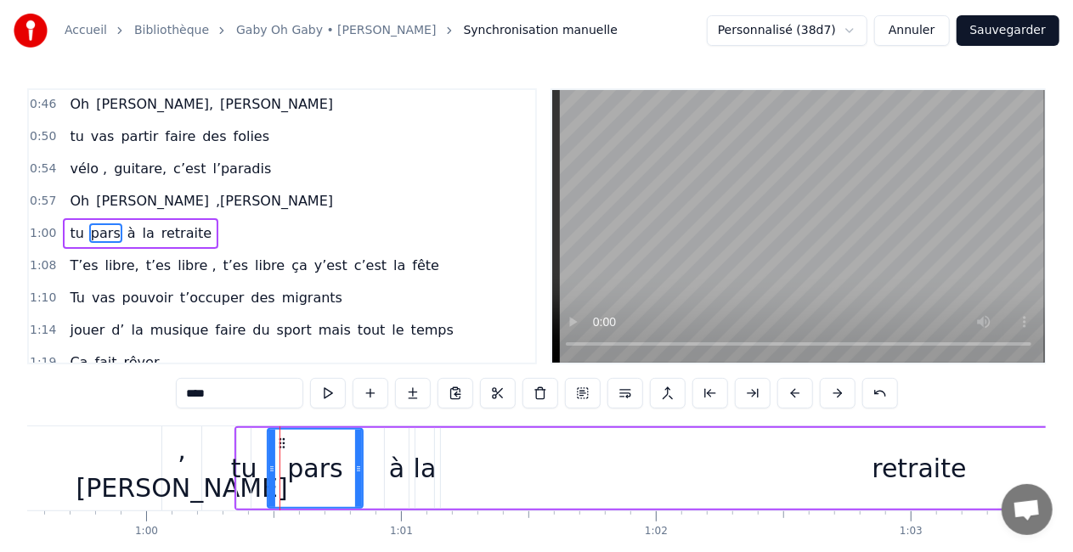
click at [267, 442] on div "pars" at bounding box center [315, 468] width 97 height 81
click at [255, 440] on div "tu pars à la retraite" at bounding box center [816, 468] width 1165 height 84
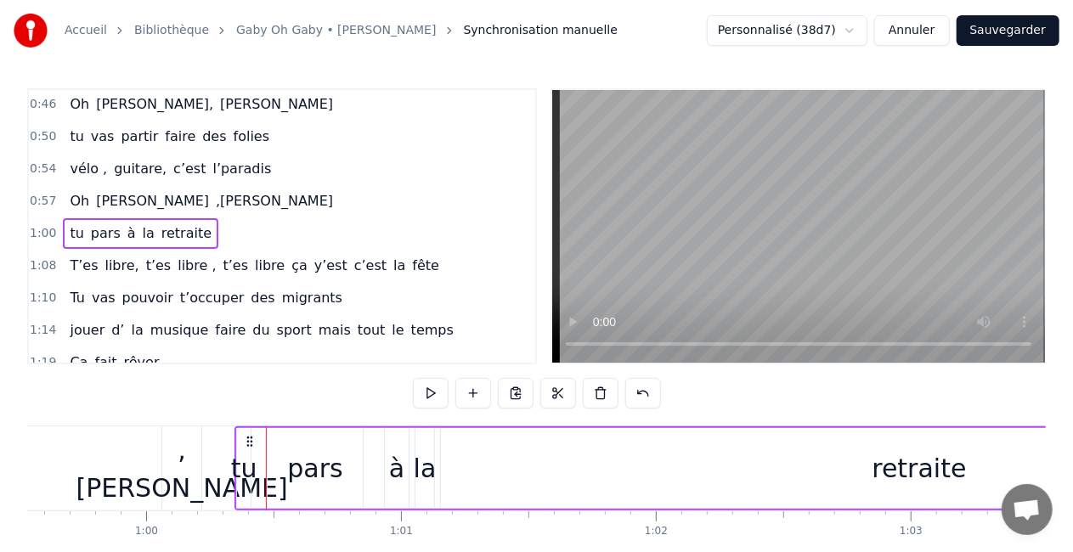
drag, startPoint x: 248, startPoint y: 433, endPoint x: 387, endPoint y: 430, distance: 139.3
click at [387, 430] on div "tu pars à la retraite" at bounding box center [816, 468] width 1165 height 84
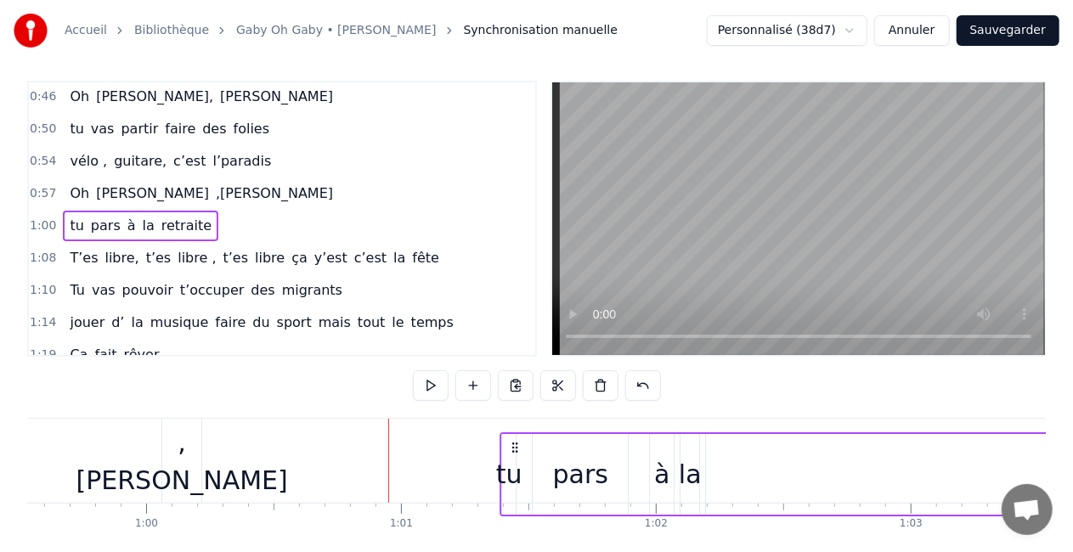
scroll to position [31, 0]
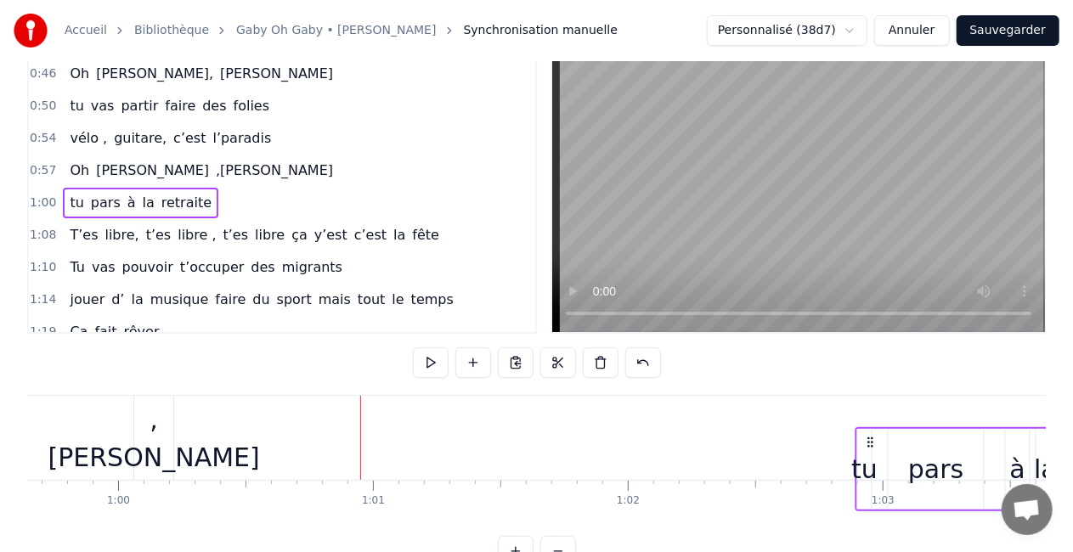
drag, startPoint x: 245, startPoint y: 438, endPoint x: 874, endPoint y: 414, distance: 629.0
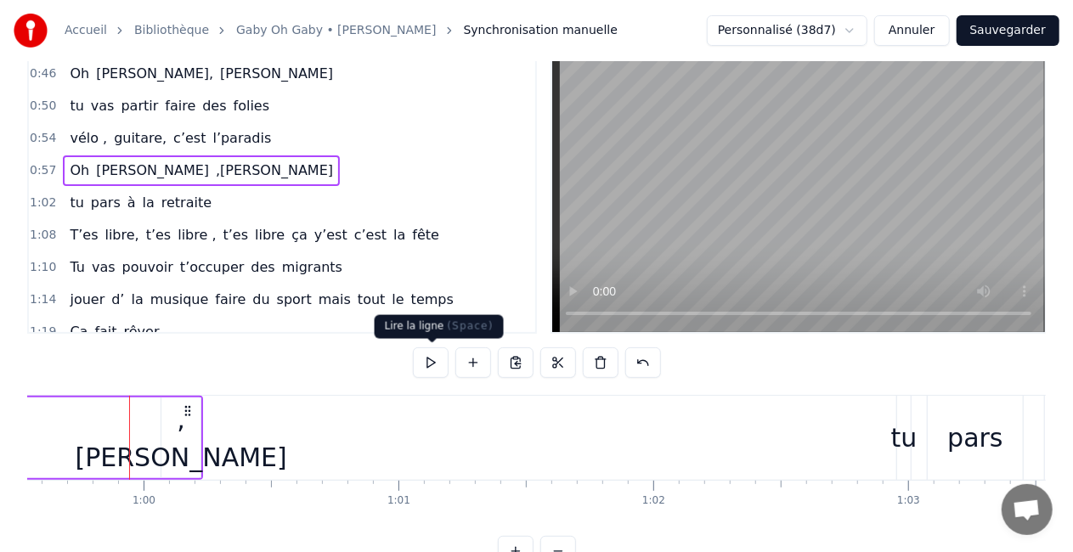
click at [443, 362] on button at bounding box center [431, 362] width 36 height 31
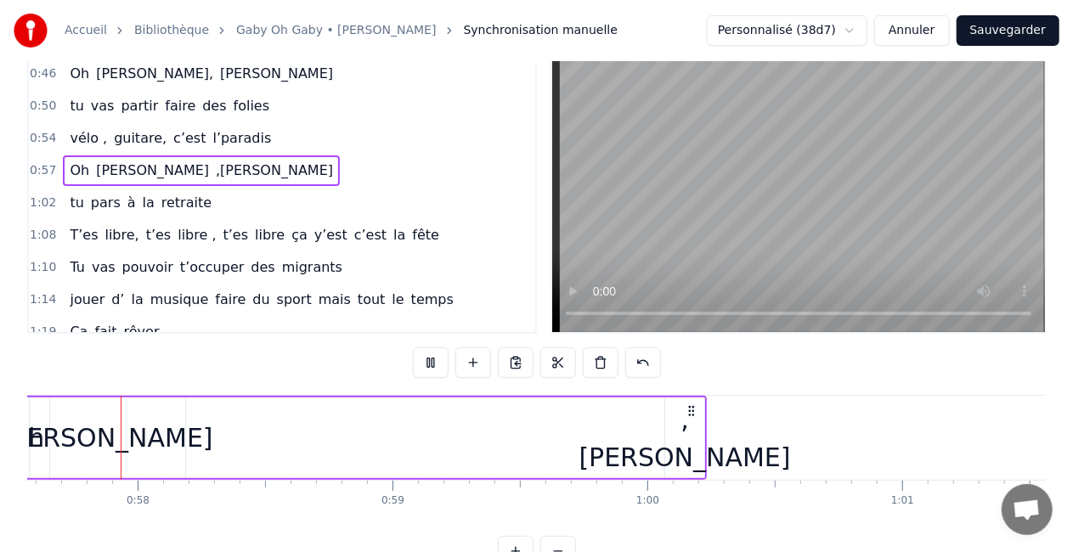
scroll to position [0, 14649]
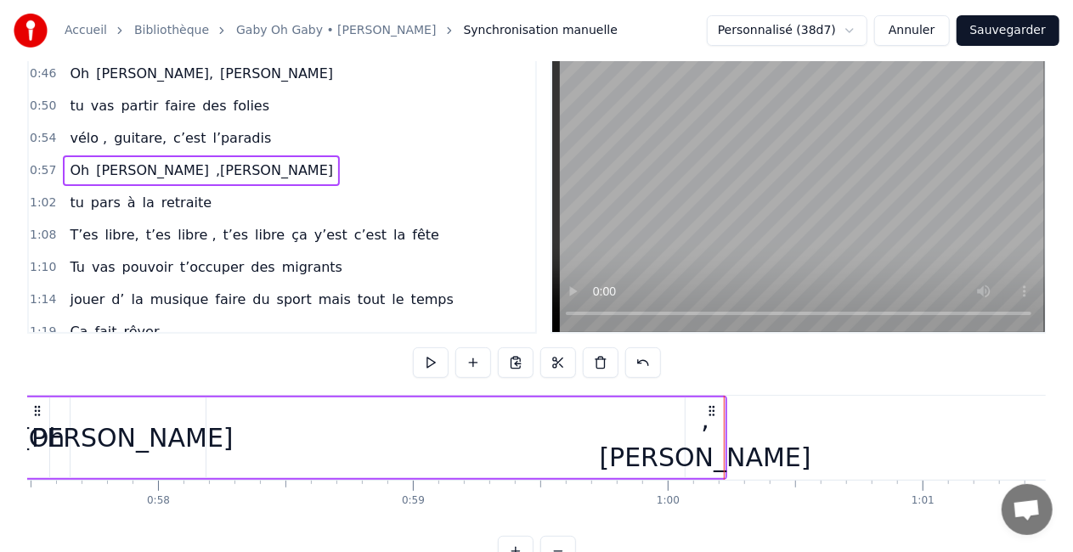
click at [747, 378] on div "0:16 T’as commencé comme conseillère à l’ANPE 0:20 Puis au service formation ap…" at bounding box center [536, 312] width 1018 height 509
click at [375, 421] on div "Oh [PERSON_NAME]" at bounding box center [375, 438] width 706 height 84
click at [348, 376] on div "0:16 T’as commencé comme conseillère à l’ANPE 0:20 Puis au service formation ap…" at bounding box center [536, 312] width 1018 height 509
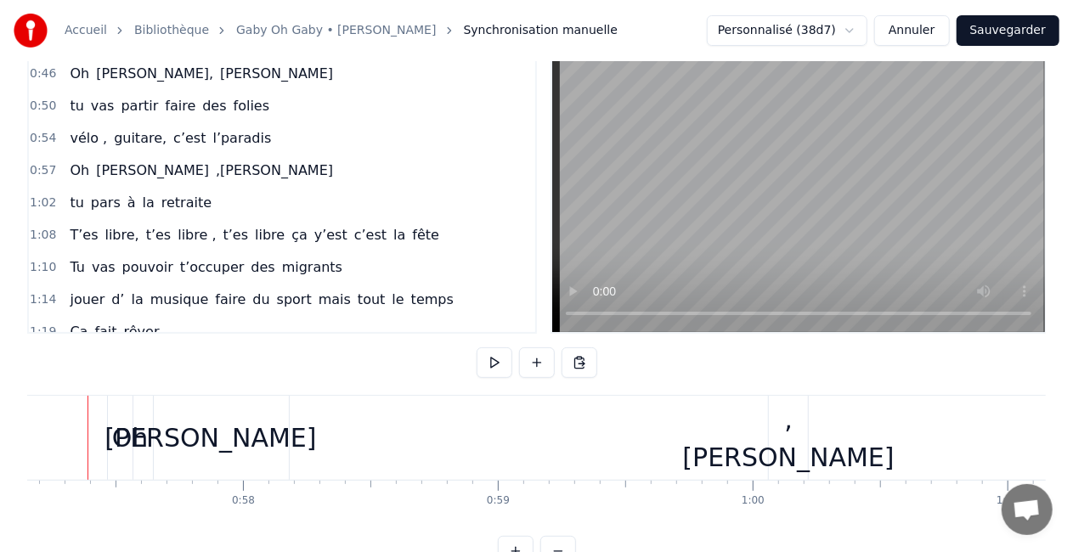
scroll to position [0, 14538]
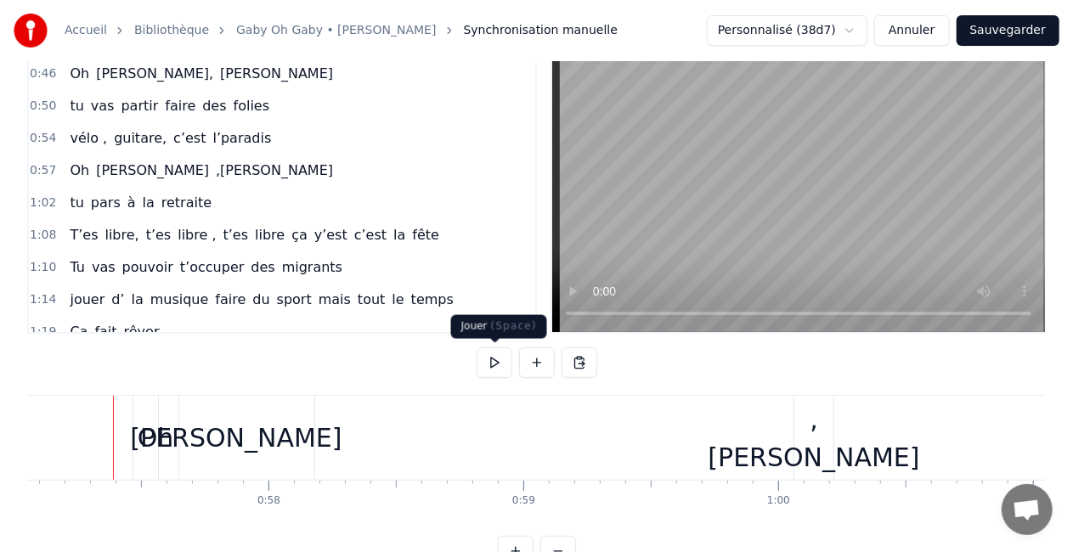
click at [497, 355] on button at bounding box center [495, 362] width 36 height 31
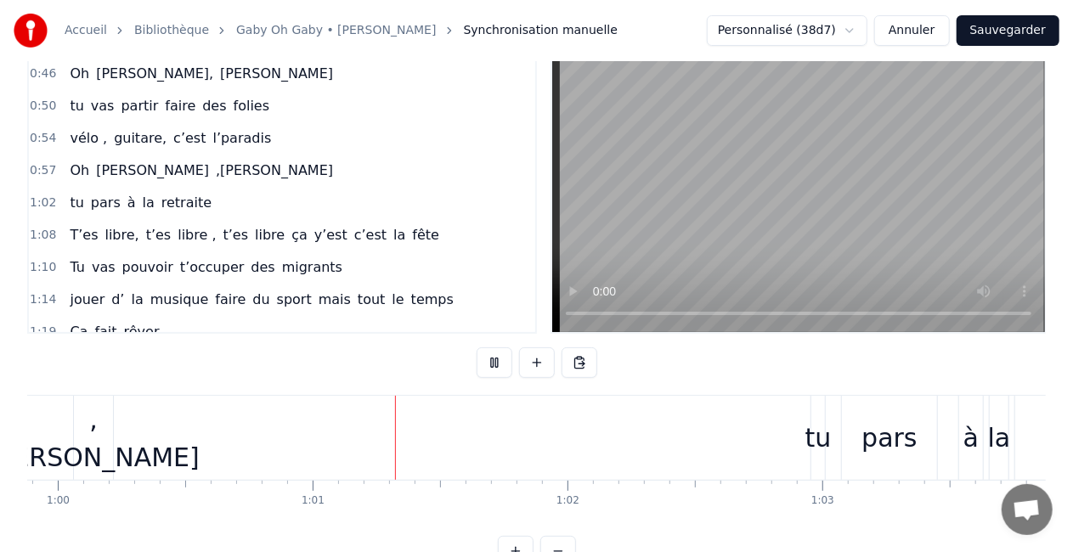
scroll to position [0, 15405]
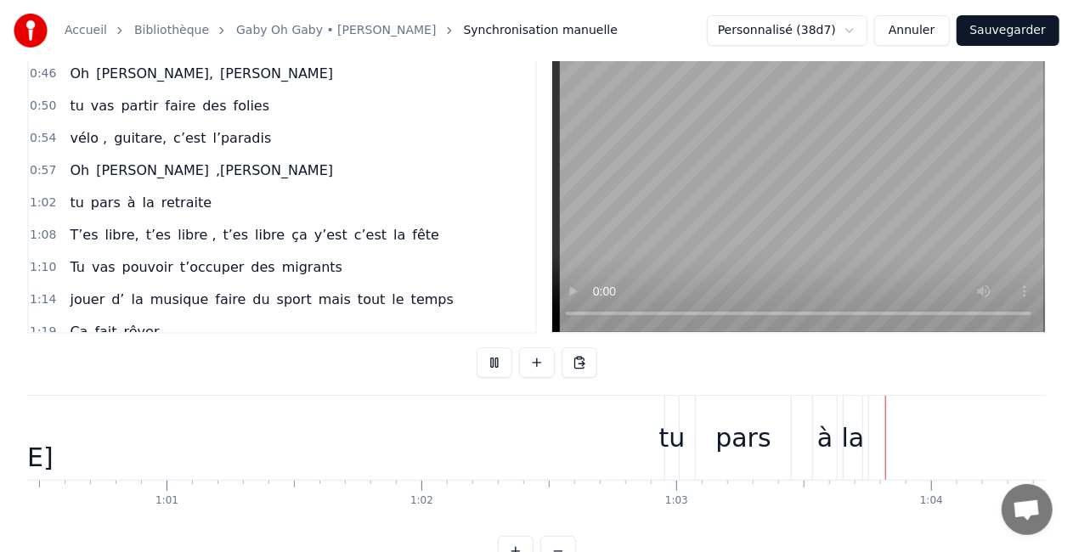
click at [497, 355] on button at bounding box center [495, 362] width 36 height 31
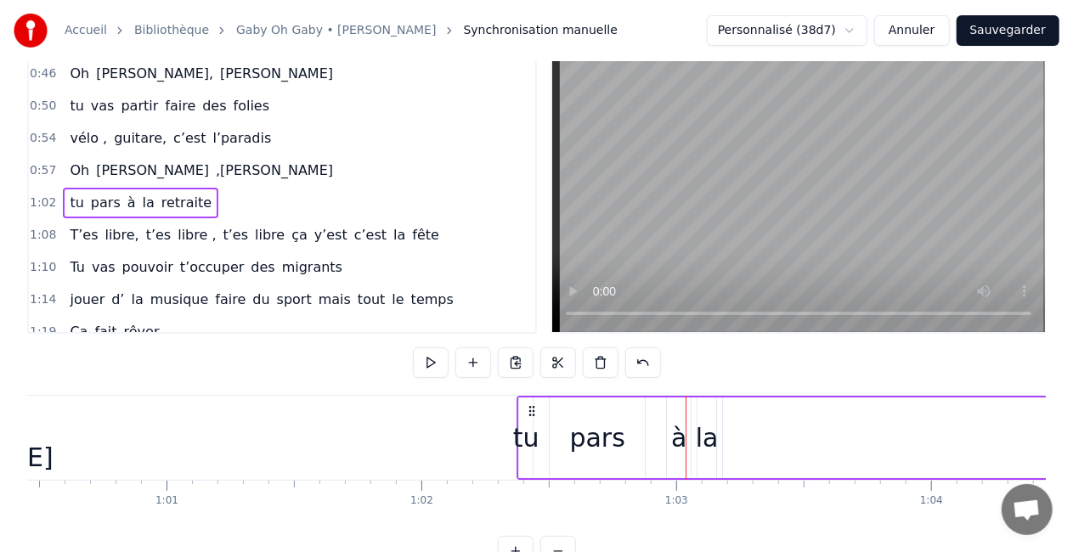
drag, startPoint x: 679, startPoint y: 409, endPoint x: 531, endPoint y: 406, distance: 147.8
click at [531, 406] on icon at bounding box center [532, 411] width 14 height 14
click at [370, 392] on div "0:16 T’as commencé comme conseillère à l’ANPE 0:20 Puis au service formation ap…" at bounding box center [536, 312] width 1018 height 509
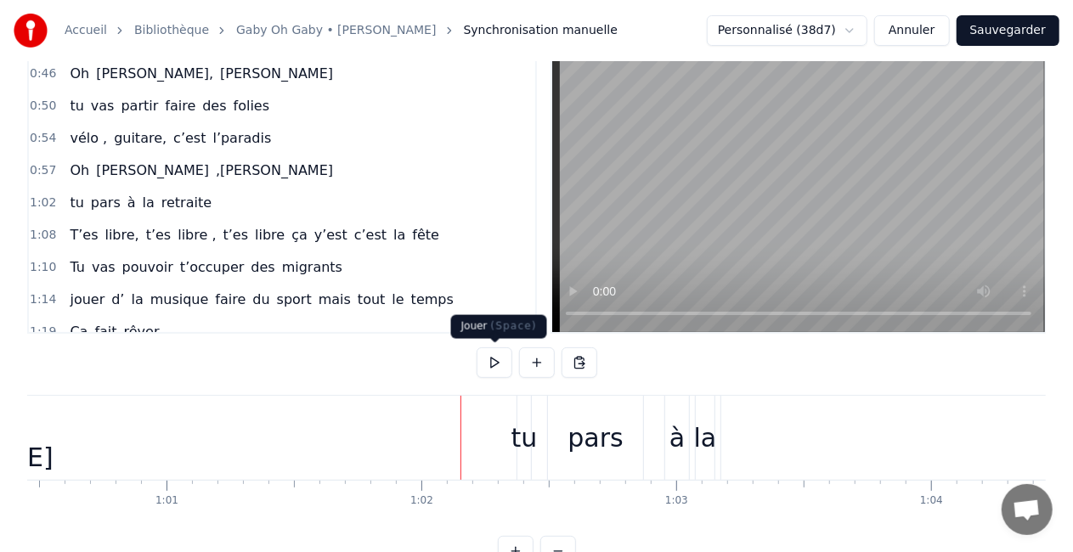
click at [488, 362] on button at bounding box center [495, 362] width 36 height 31
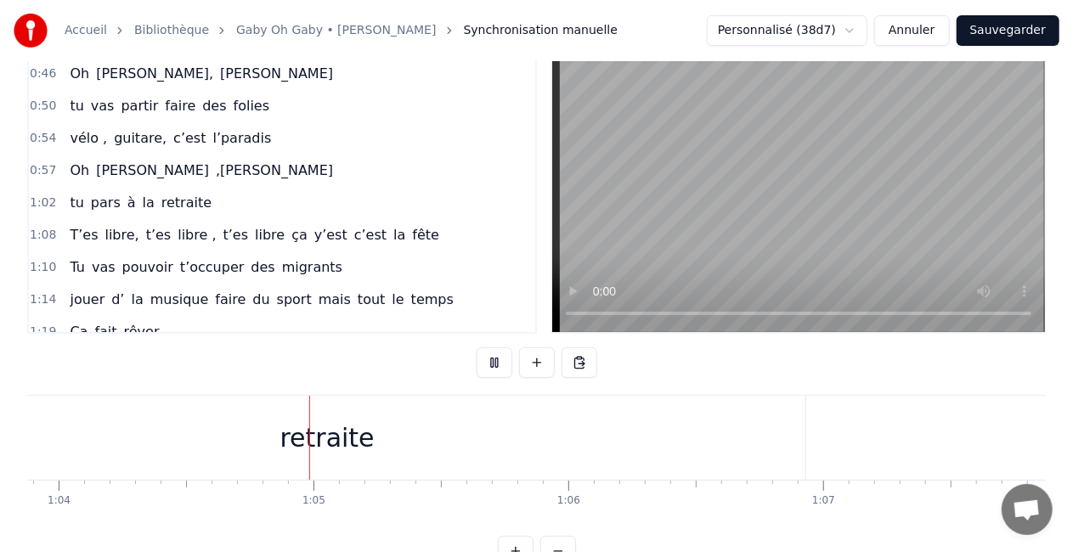
scroll to position [0, 16280]
click at [499, 358] on button at bounding box center [495, 362] width 36 height 31
click at [357, 414] on div "retraite" at bounding box center [324, 438] width 956 height 84
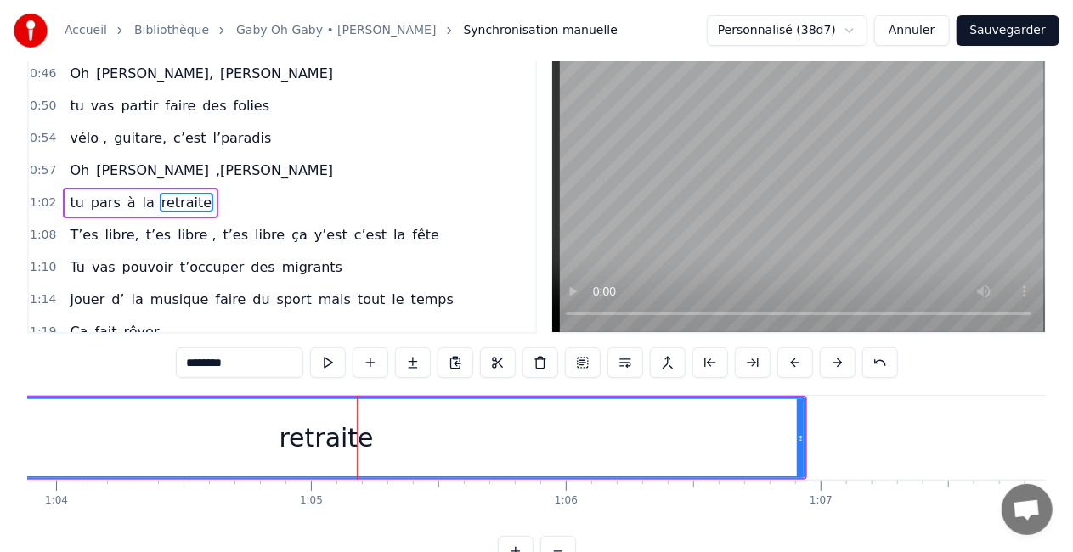
scroll to position [0, 0]
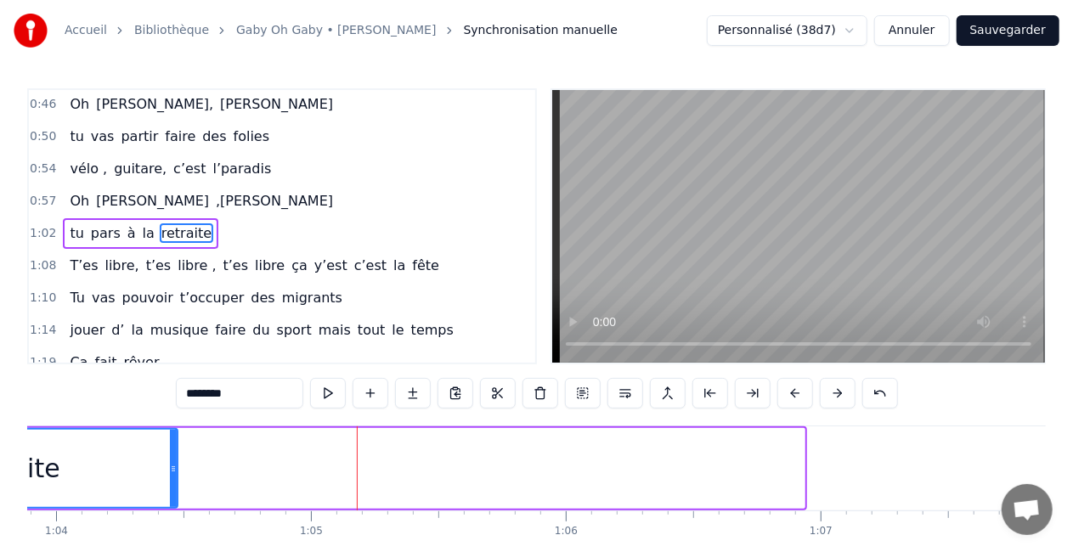
drag, startPoint x: 798, startPoint y: 464, endPoint x: 175, endPoint y: 466, distance: 623.5
click at [175, 466] on icon at bounding box center [173, 469] width 7 height 14
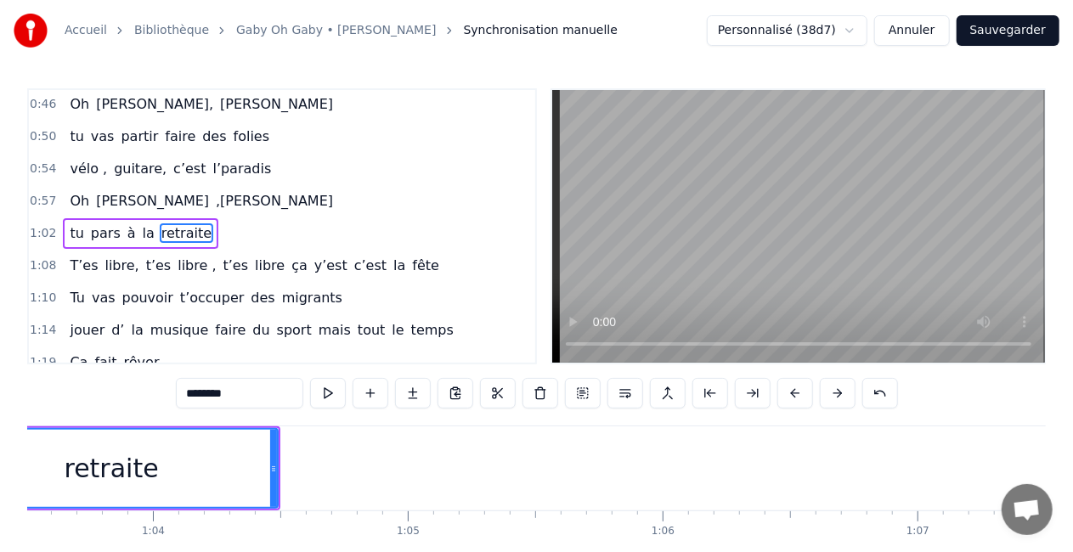
scroll to position [0, 16086]
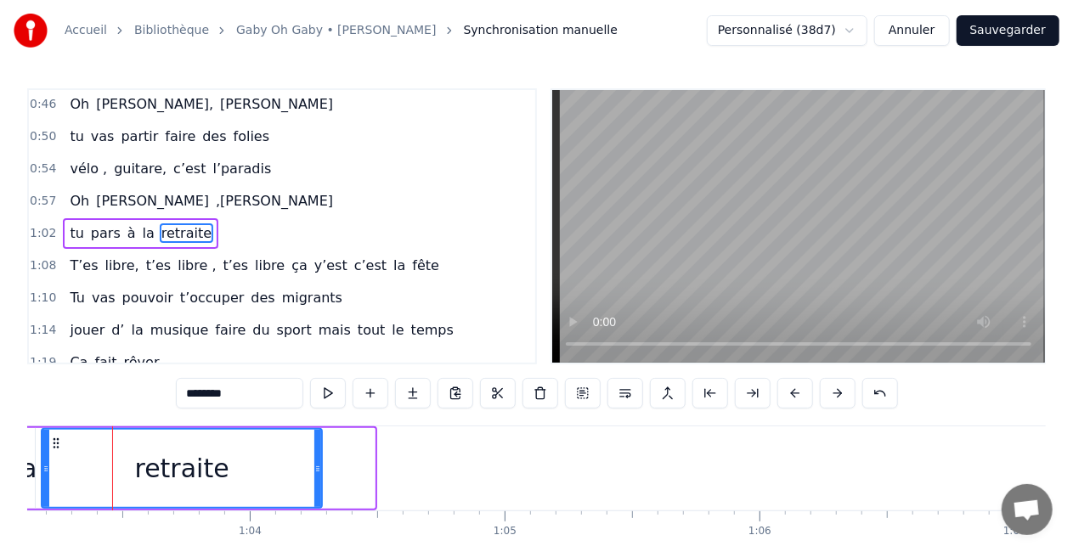
drag, startPoint x: 369, startPoint y: 466, endPoint x: 251, endPoint y: 483, distance: 118.4
click at [314, 483] on div at bounding box center [317, 468] width 7 height 77
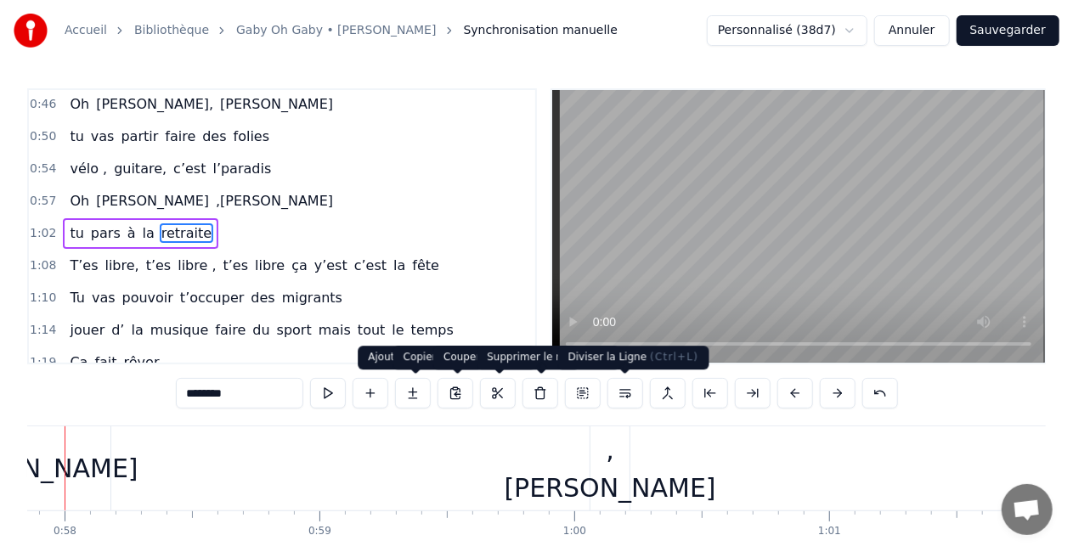
scroll to position [0, 14695]
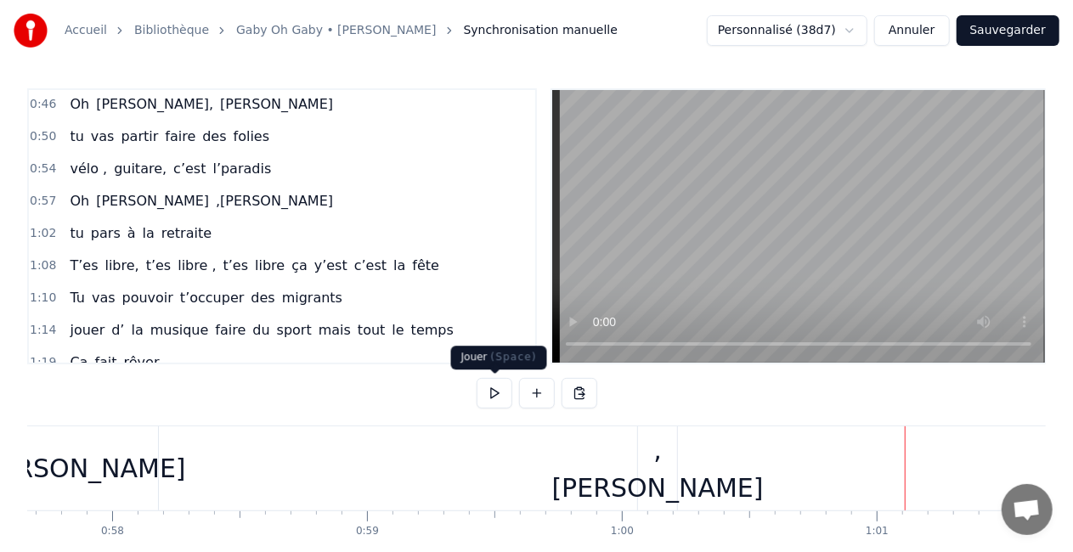
click at [506, 382] on button at bounding box center [495, 393] width 36 height 31
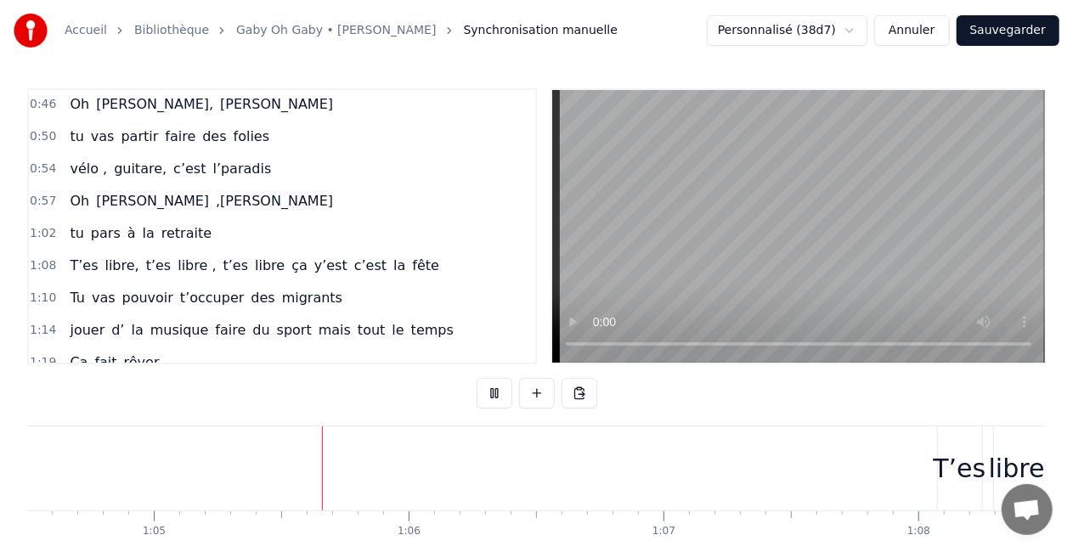
scroll to position [0, 16470]
click at [506, 382] on button at bounding box center [495, 393] width 36 height 31
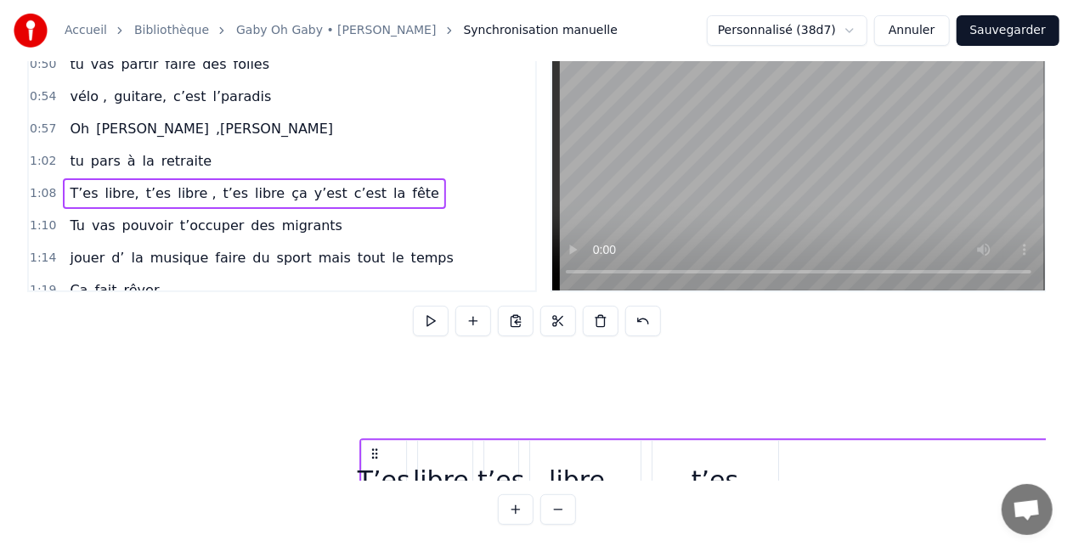
scroll to position [249, 16470]
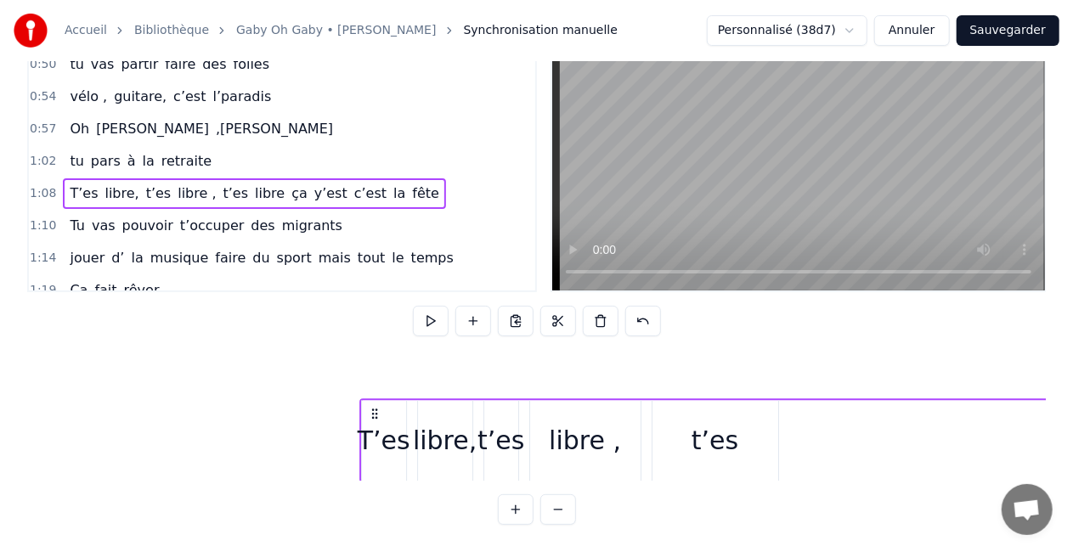
drag, startPoint x: 916, startPoint y: 437, endPoint x: 366, endPoint y: 463, distance: 550.2
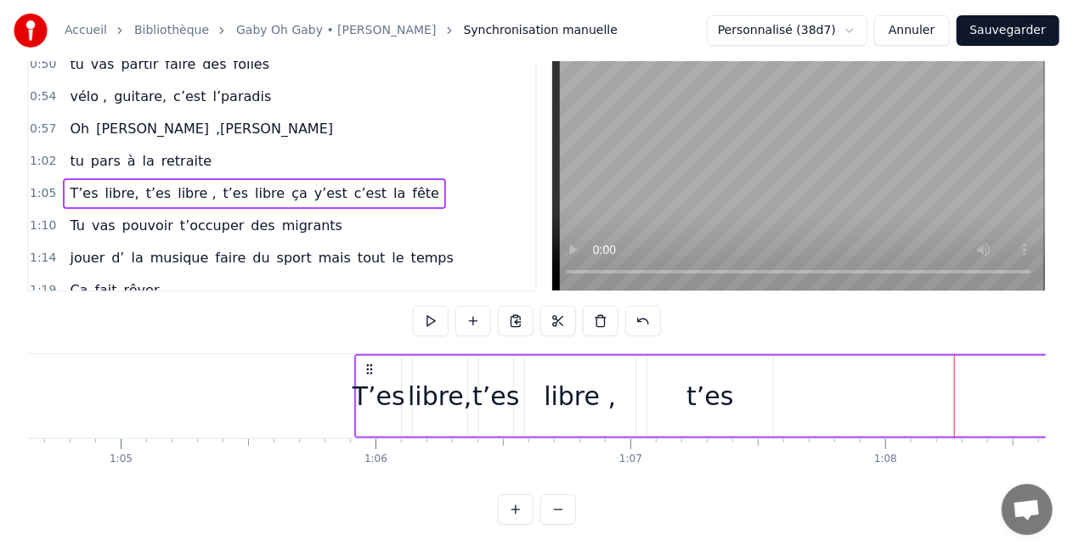
scroll to position [0, 16470]
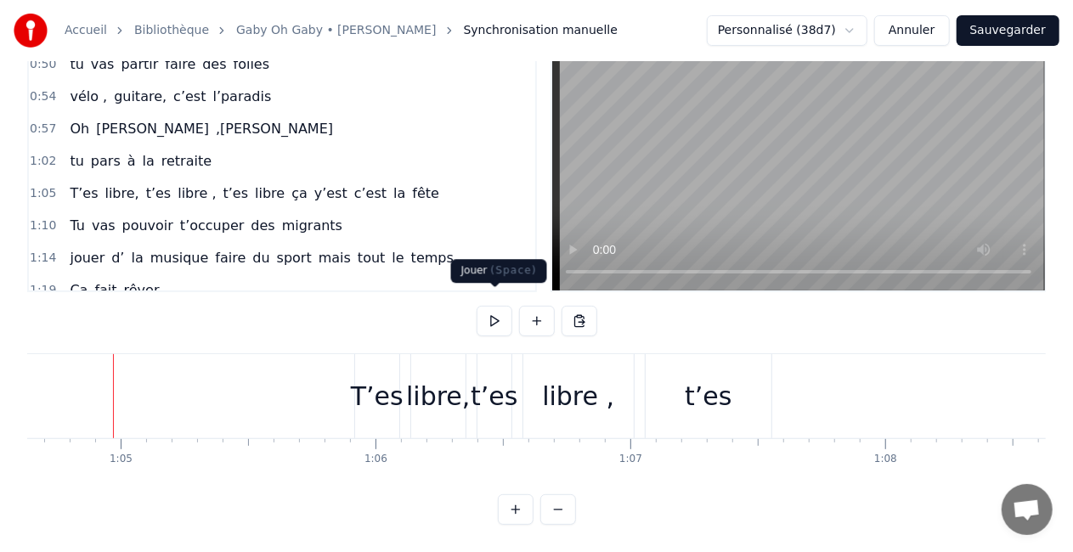
click at [496, 306] on button at bounding box center [495, 321] width 36 height 31
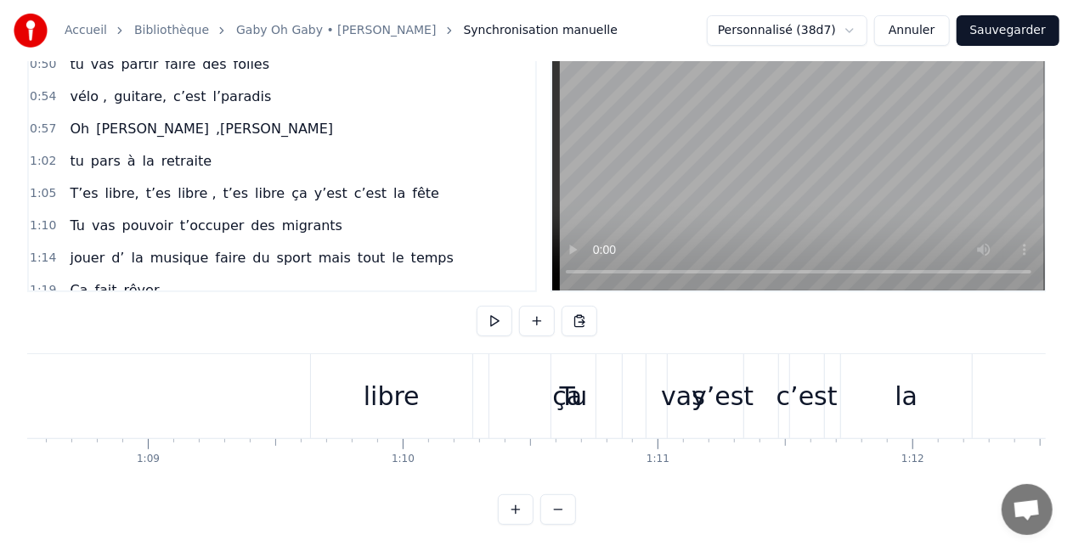
scroll to position [0, 17565]
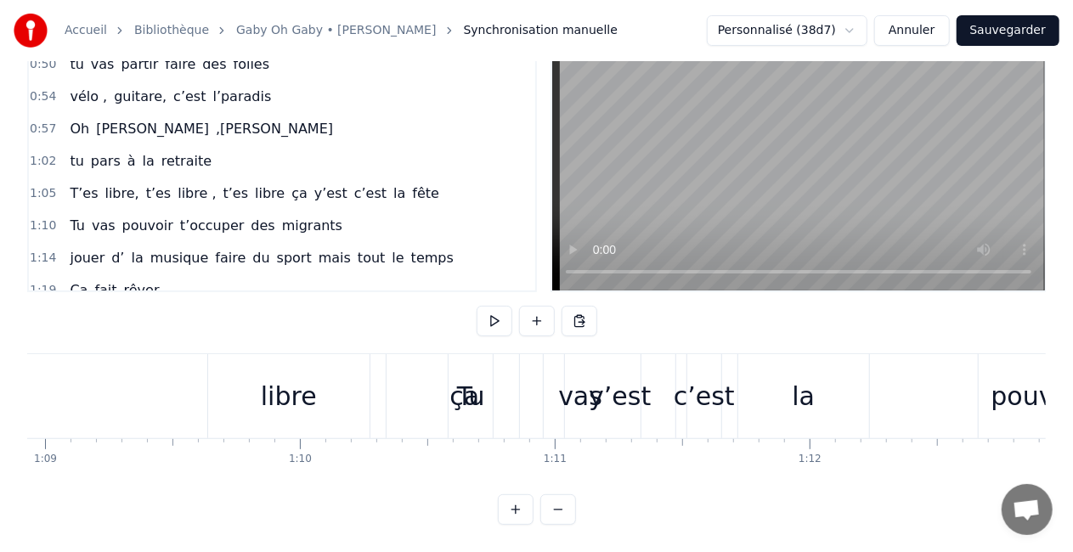
click at [307, 405] on div "libre" at bounding box center [288, 396] width 161 height 84
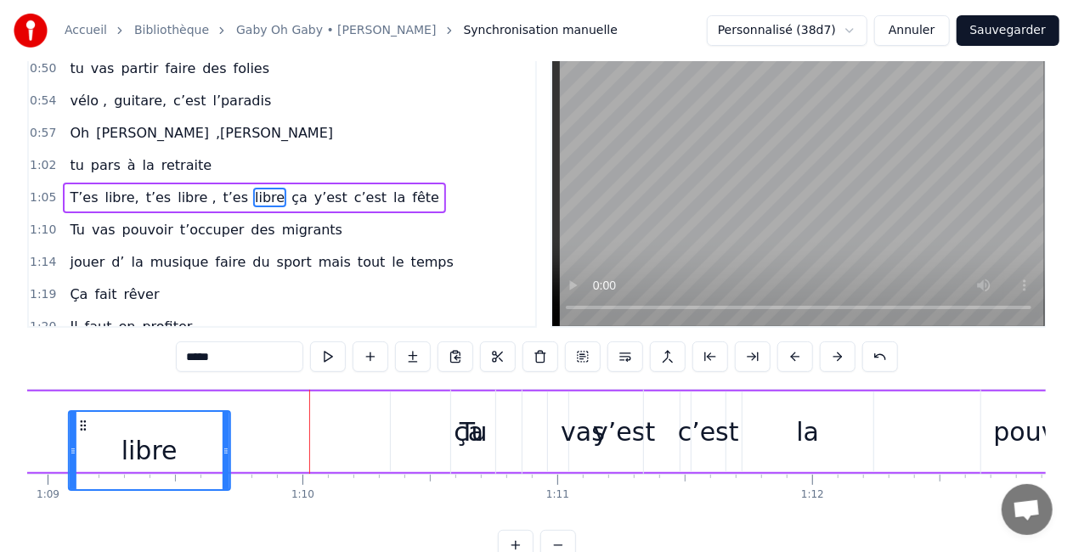
scroll to position [45, 0]
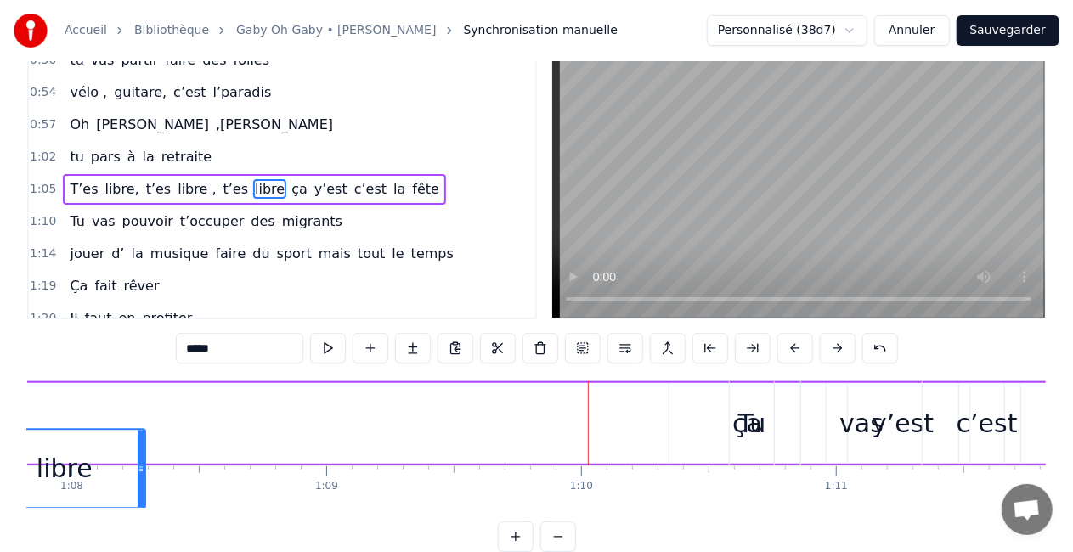
drag, startPoint x: 225, startPoint y: 442, endPoint x: 8, endPoint y: 413, distance: 218.5
click at [8, 413] on div "Accueil Bibliothèque [PERSON_NAME] • [PERSON_NAME] Synchronisation manuelle Per…" at bounding box center [536, 253] width 1073 height 597
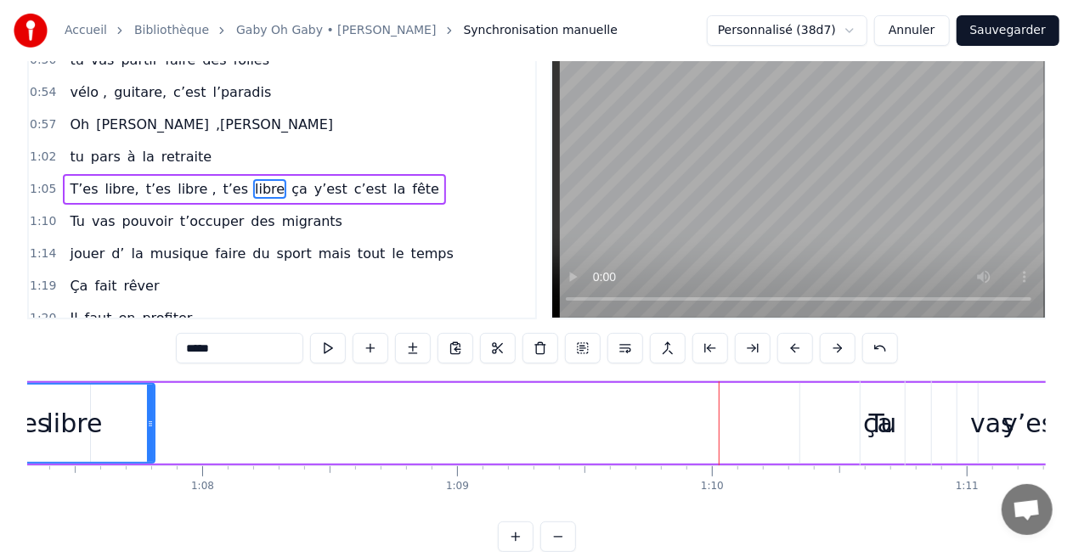
click at [97, 416] on div "libre" at bounding box center [75, 423] width 56 height 38
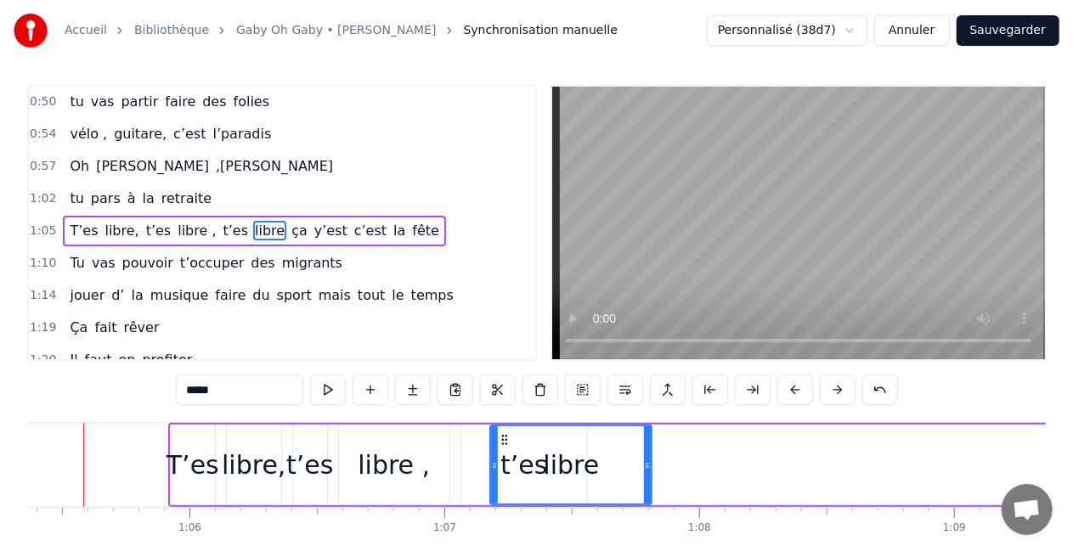
scroll to position [0, 16626]
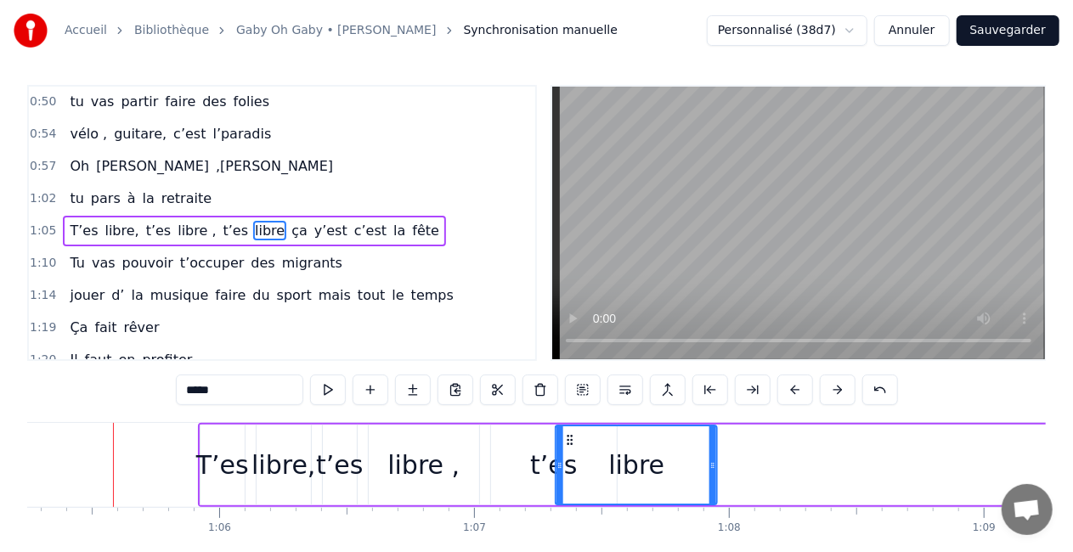
drag, startPoint x: 533, startPoint y: 437, endPoint x: 569, endPoint y: 437, distance: 35.7
click at [569, 437] on icon at bounding box center [570, 440] width 14 height 14
click at [326, 382] on button at bounding box center [328, 390] width 36 height 31
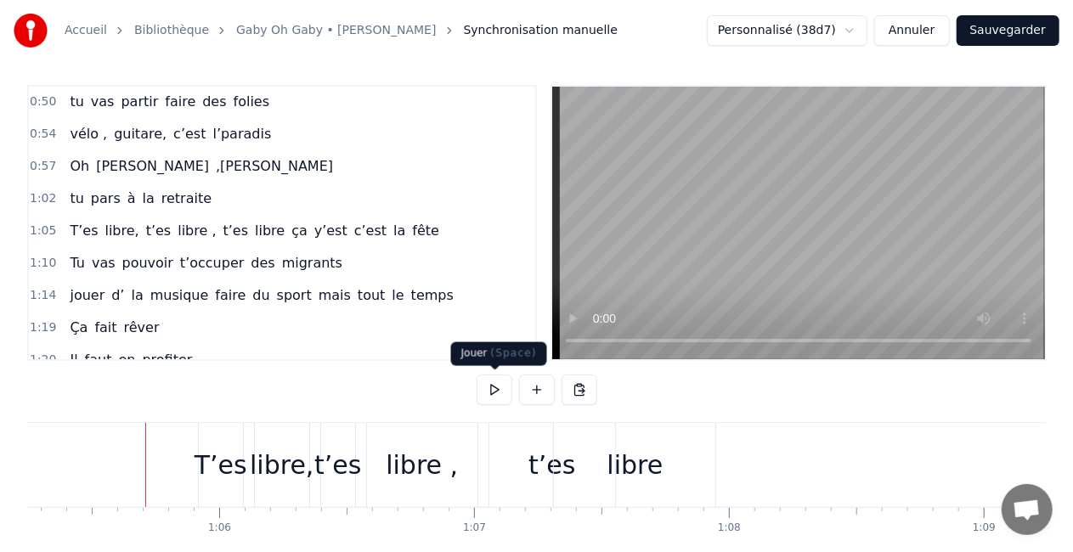
click at [481, 382] on button at bounding box center [495, 390] width 36 height 31
click at [660, 454] on div "libre" at bounding box center [634, 465] width 161 height 84
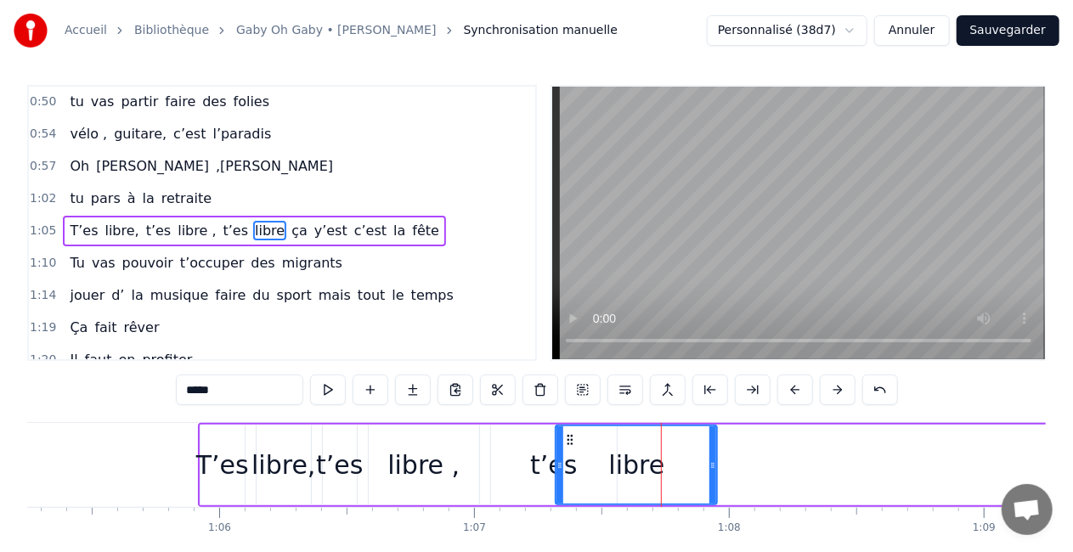
scroll to position [0, 0]
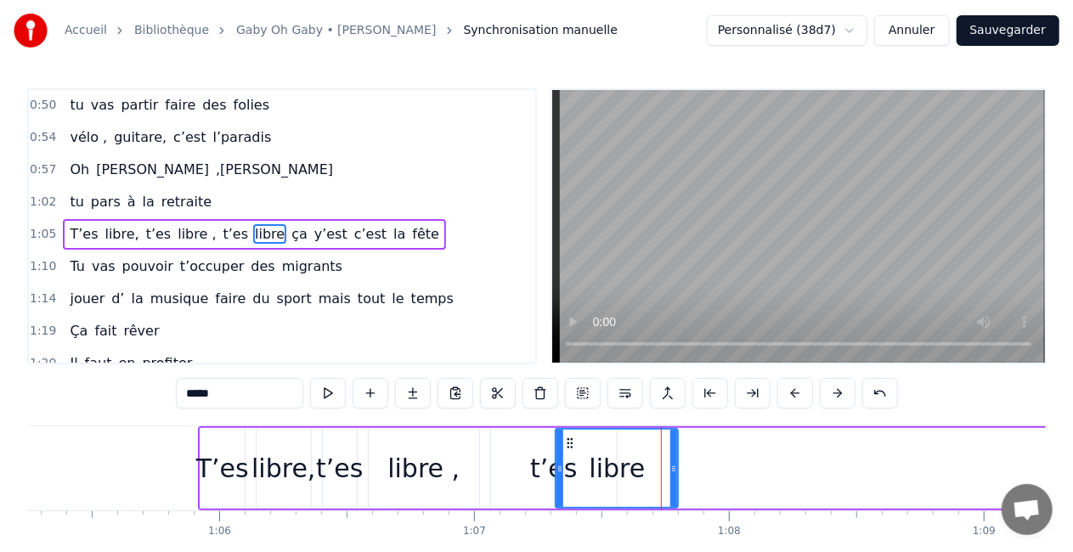
drag, startPoint x: 713, startPoint y: 471, endPoint x: 671, endPoint y: 476, distance: 42.7
click at [671, 476] on div at bounding box center [673, 468] width 7 height 77
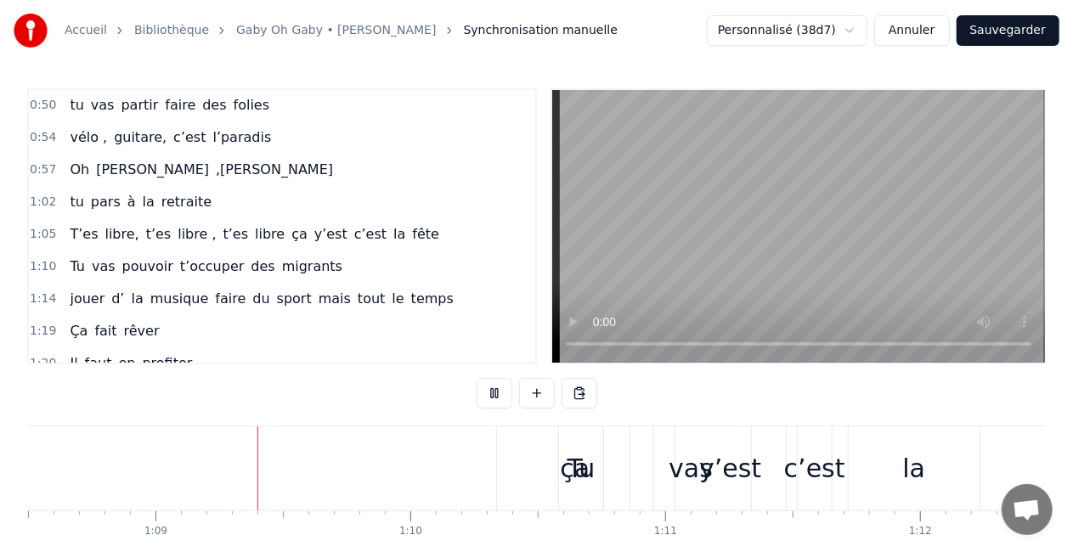
scroll to position [0, 17473]
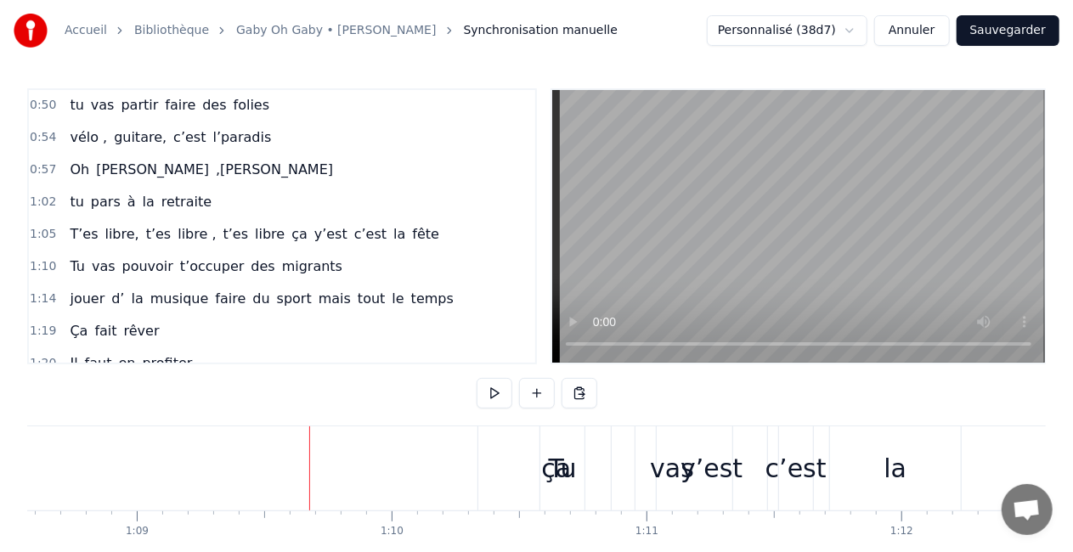
click at [337, 428] on div "T’es libre, t’es libre , t’es libre ça y’est c’est la fête" at bounding box center [387, 468] width 2073 height 84
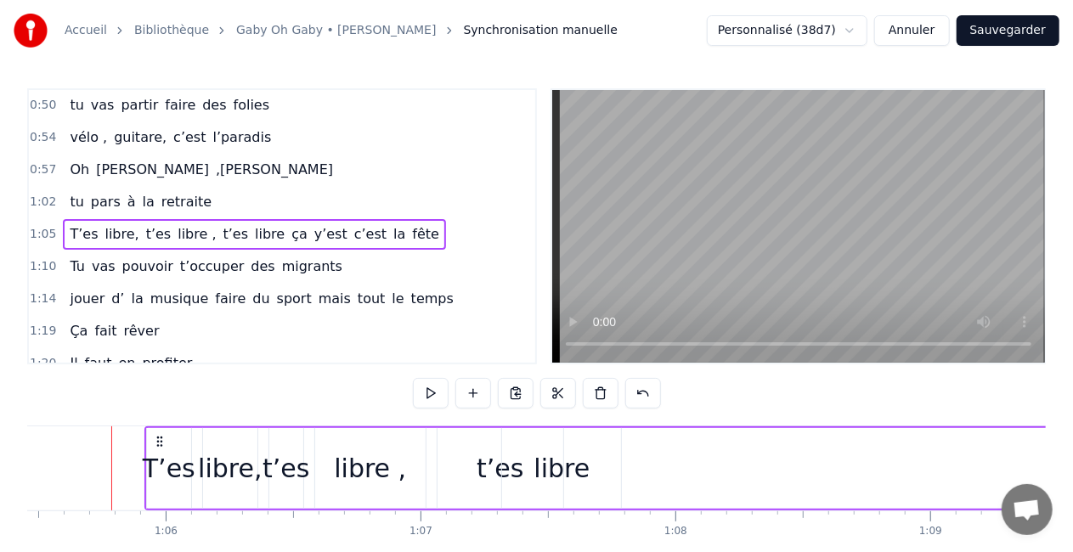
scroll to position [0, 16679]
click at [496, 460] on div "t’es" at bounding box center [500, 468] width 47 height 38
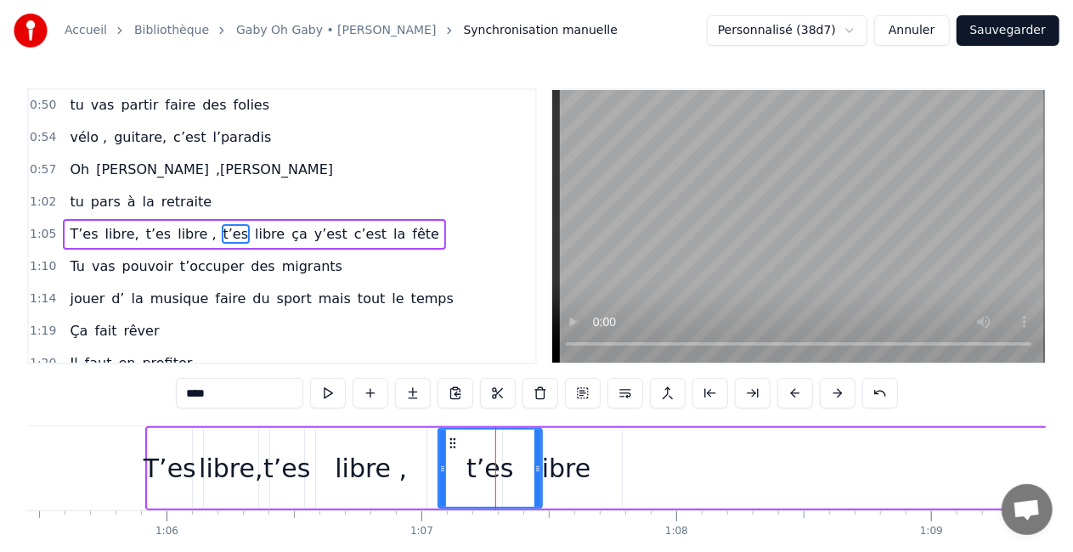
drag, startPoint x: 558, startPoint y: 471, endPoint x: 533, endPoint y: 472, distance: 24.7
click at [534, 472] on icon at bounding box center [537, 469] width 7 height 14
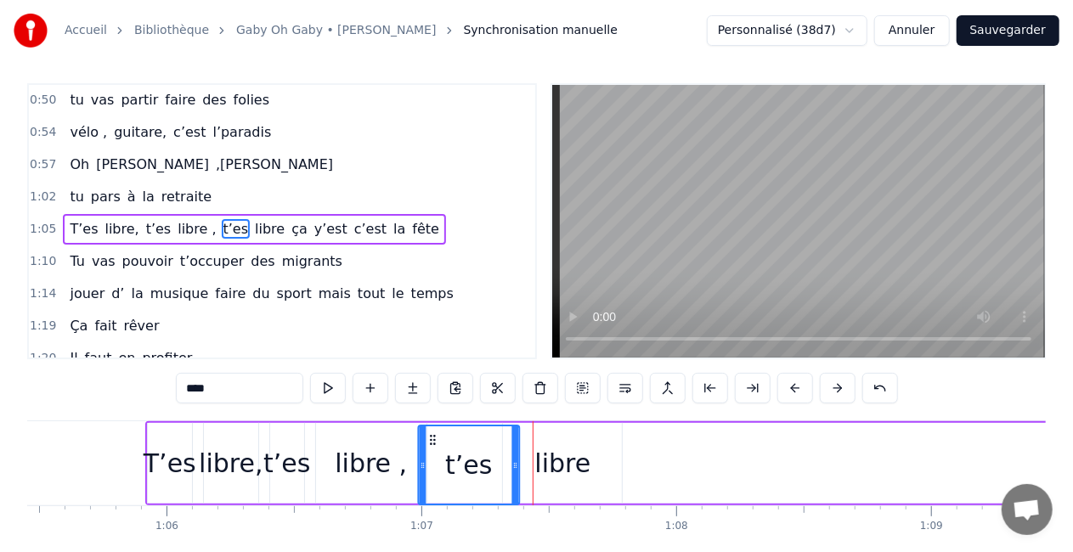
drag, startPoint x: 451, startPoint y: 440, endPoint x: 431, endPoint y: 450, distance: 22.8
click at [431, 450] on div "t’es" at bounding box center [468, 464] width 99 height 77
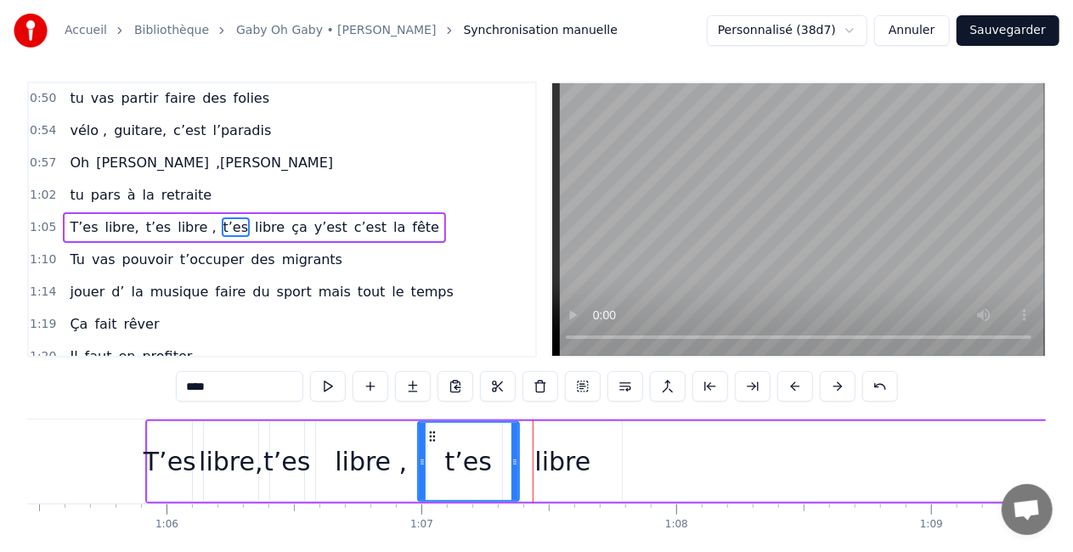
click at [530, 437] on div "libre" at bounding box center [562, 461] width 119 height 81
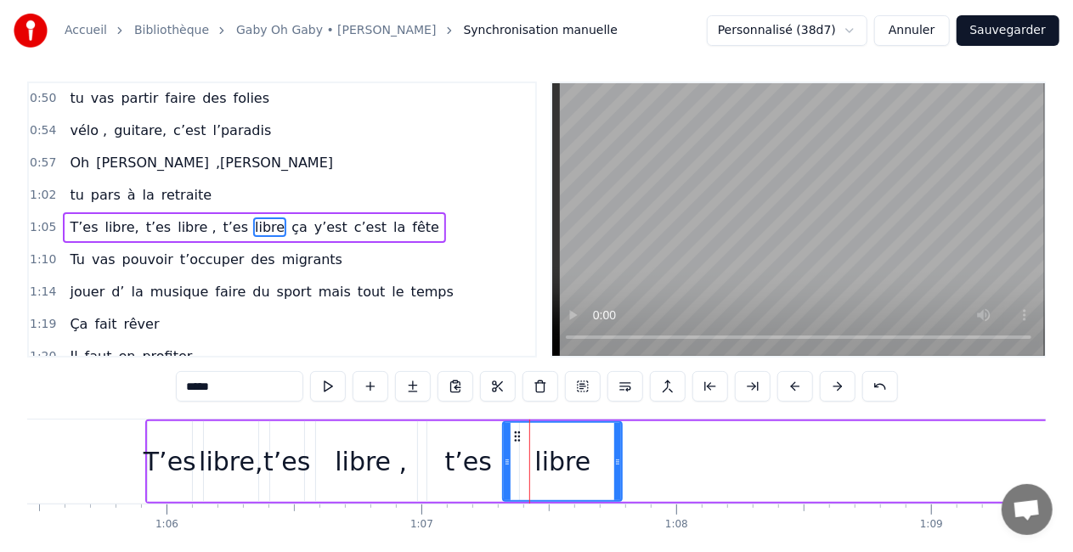
scroll to position [0, 0]
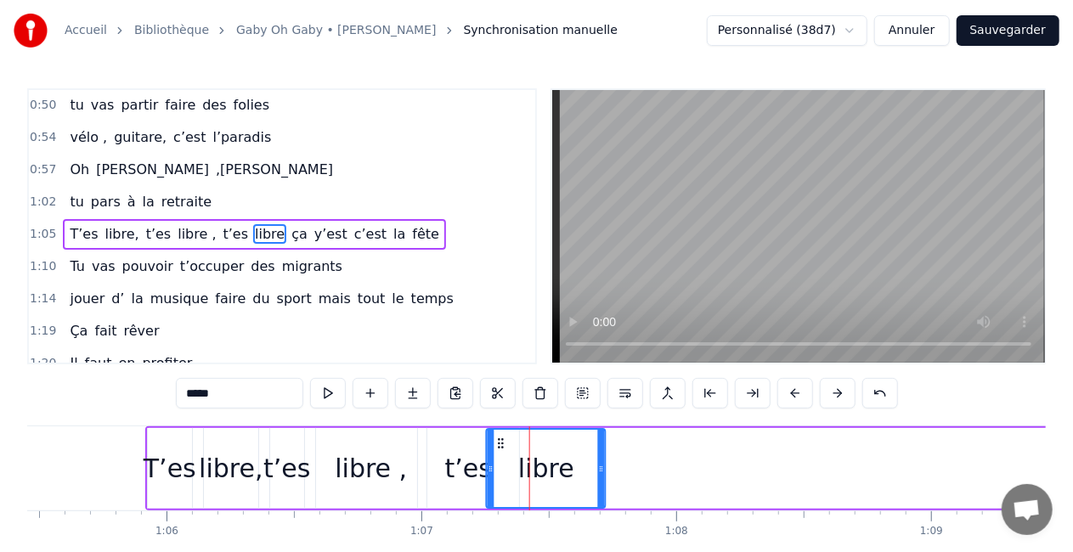
drag, startPoint x: 514, startPoint y: 438, endPoint x: 499, endPoint y: 443, distance: 15.3
click at [499, 443] on icon at bounding box center [501, 444] width 14 height 14
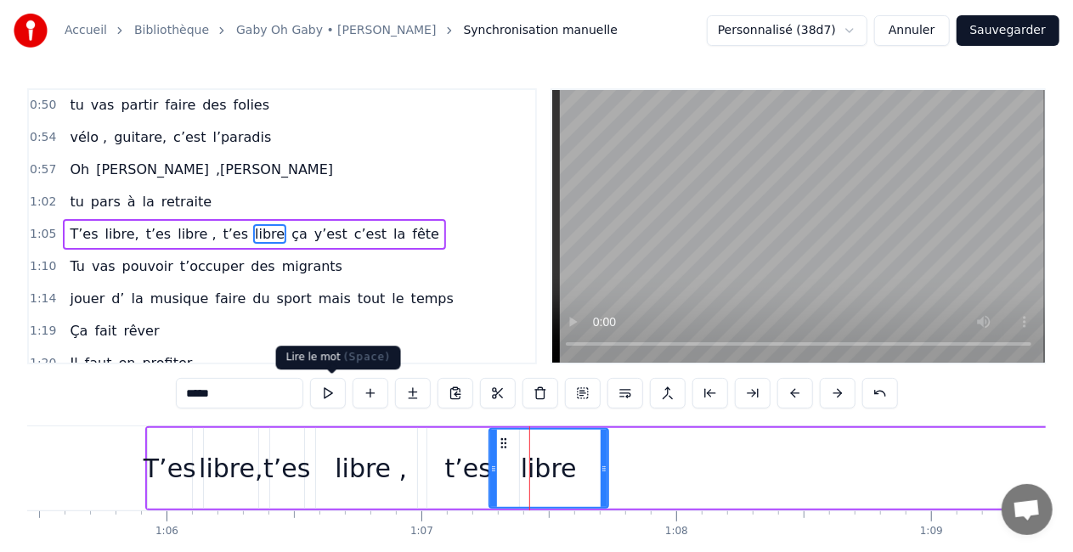
click at [339, 389] on button at bounding box center [328, 393] width 36 height 31
click at [172, 441] on div "T’es" at bounding box center [170, 468] width 44 height 81
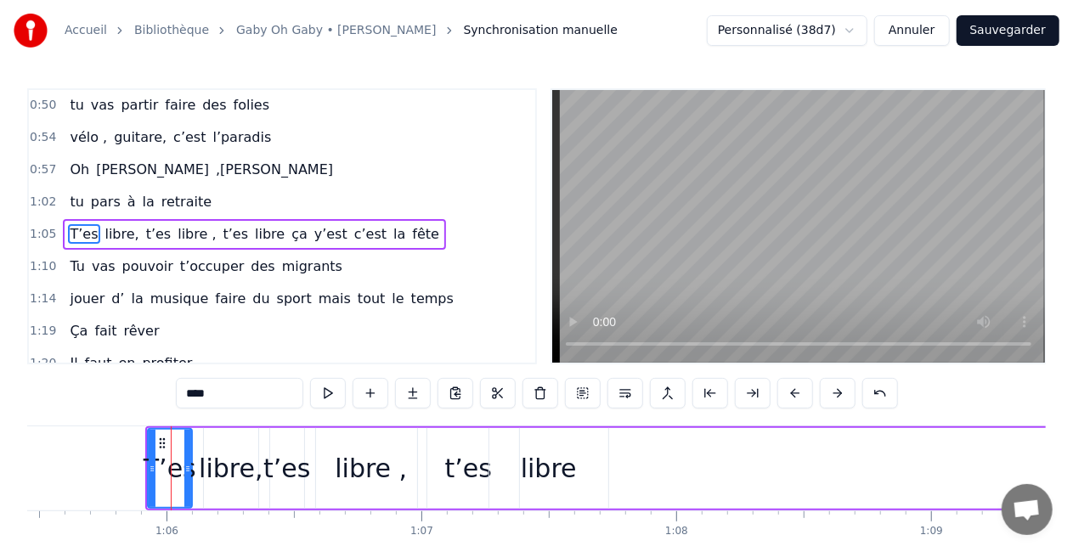
click at [209, 462] on div "libre," at bounding box center [231, 468] width 64 height 38
type input "******"
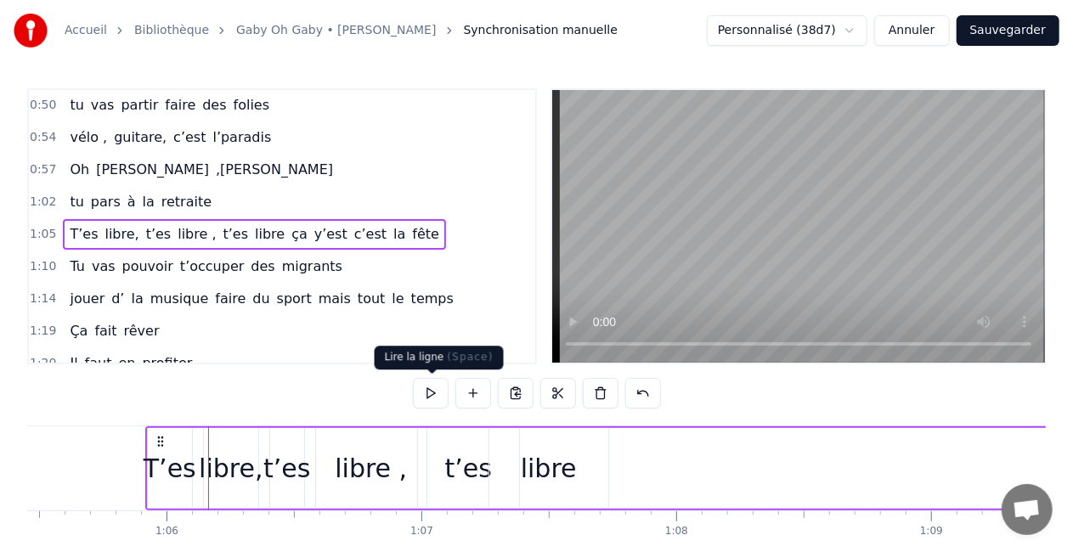
click at [431, 388] on button at bounding box center [431, 393] width 36 height 31
click at [428, 386] on button at bounding box center [431, 393] width 36 height 31
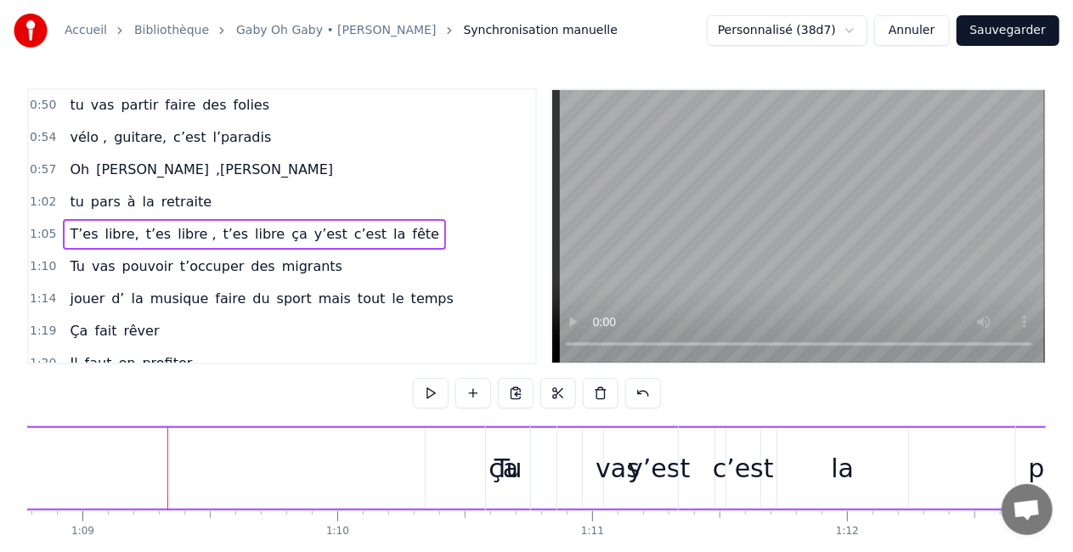
scroll to position [0, 17583]
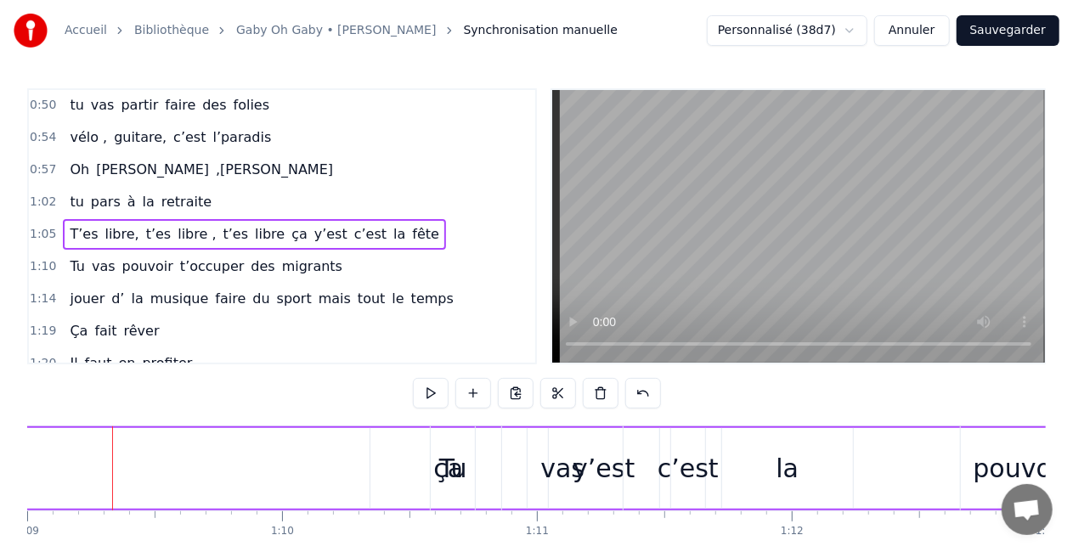
click at [569, 315] on div "0:16 T’as commencé comme conseillère à l’ANPE 0:20 Puis au service formation ap…" at bounding box center [536, 226] width 1018 height 276
click at [436, 392] on button at bounding box center [431, 393] width 36 height 31
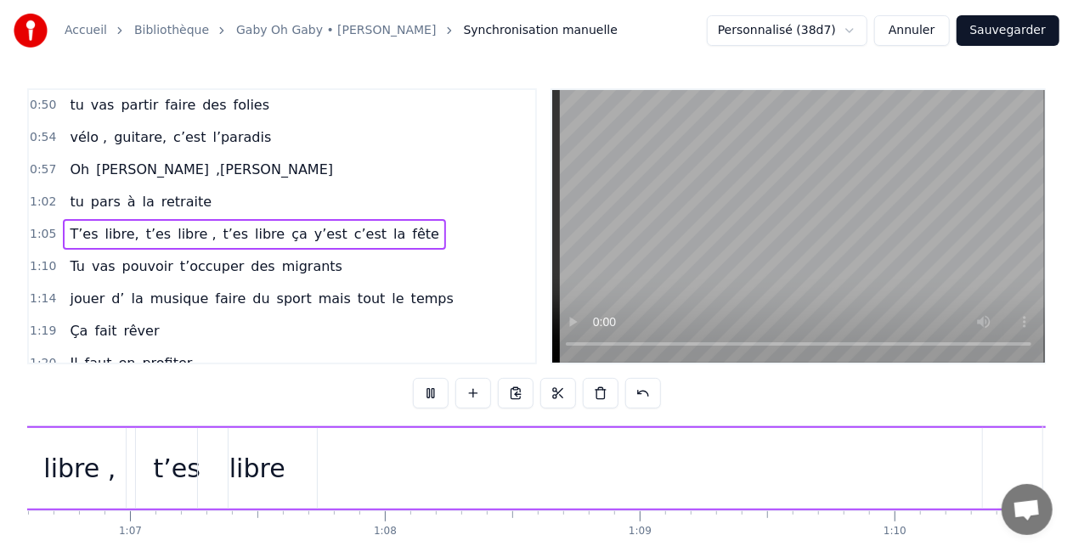
scroll to position [0, 16811]
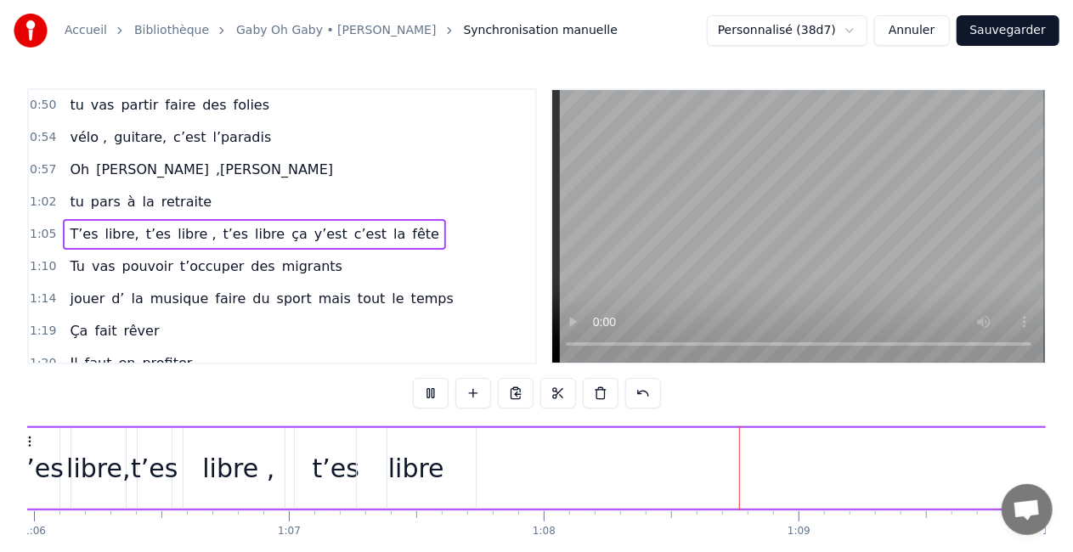
click at [436, 392] on button at bounding box center [431, 393] width 36 height 31
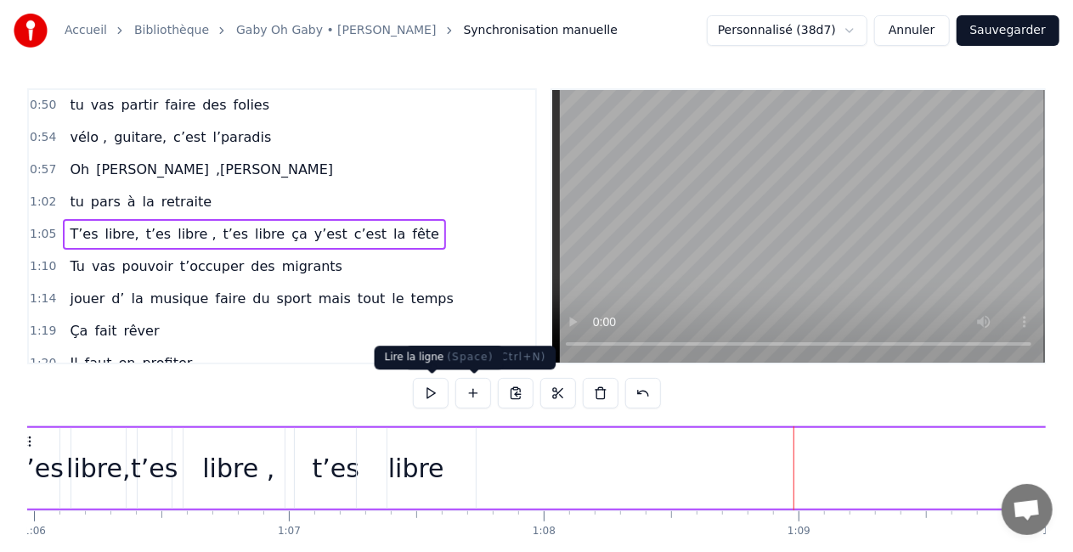
click at [441, 392] on button at bounding box center [431, 393] width 36 height 31
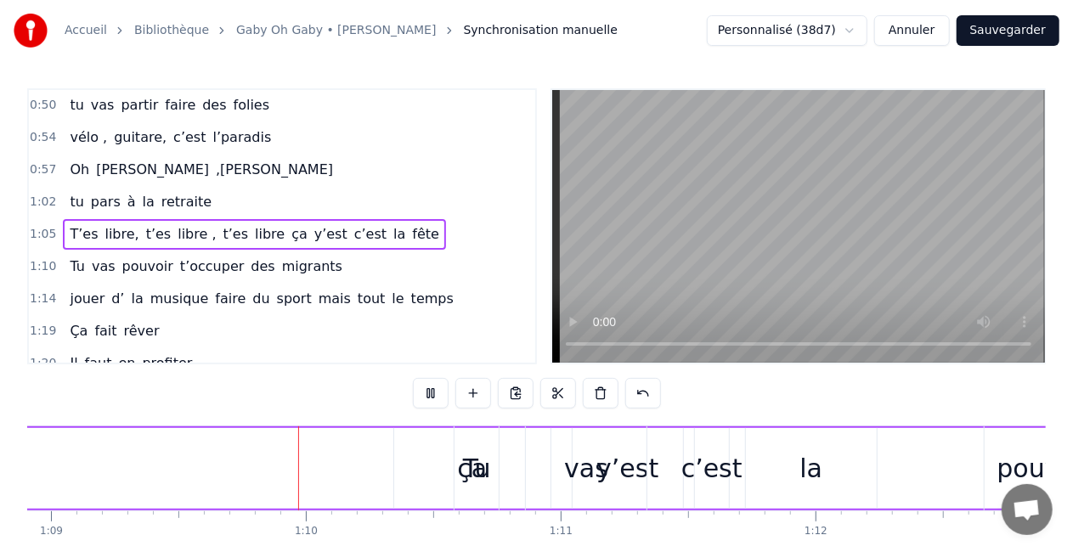
scroll to position [0, 17577]
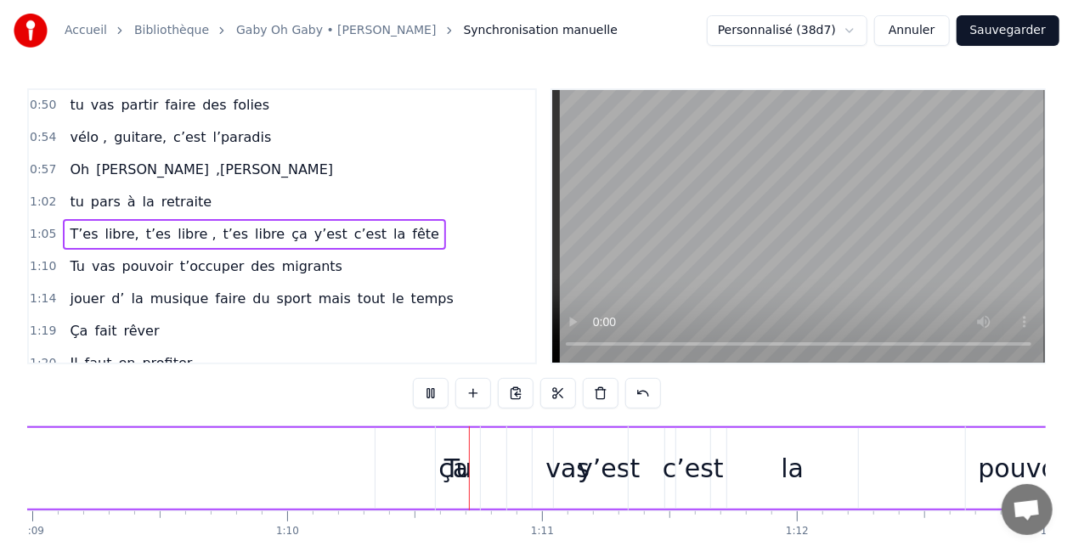
click at [441, 392] on button at bounding box center [431, 393] width 36 height 31
click at [472, 471] on div "Tu" at bounding box center [458, 468] width 44 height 84
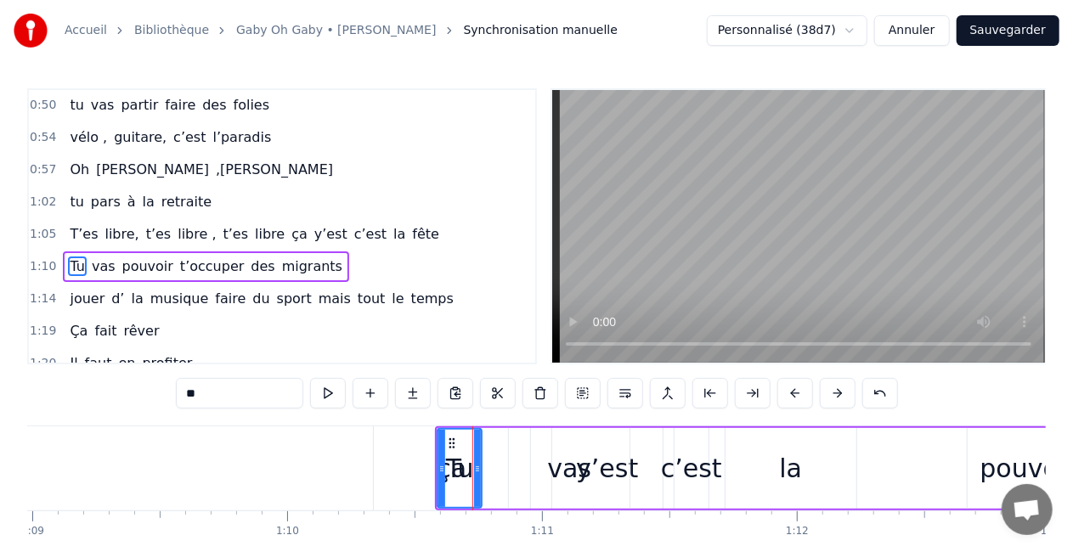
scroll to position [323, 0]
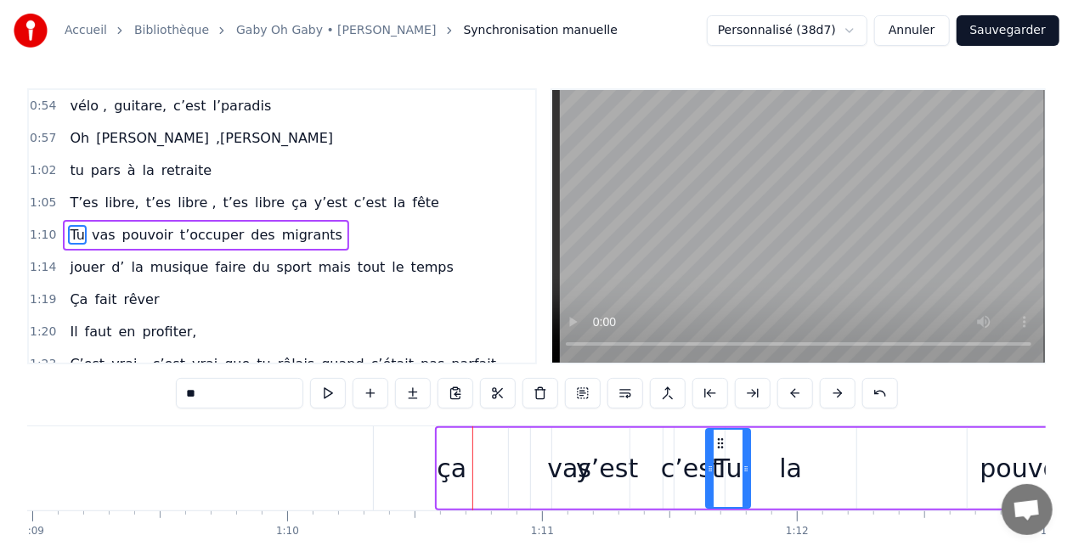
drag, startPoint x: 452, startPoint y: 439, endPoint x: 729, endPoint y: 431, distance: 277.0
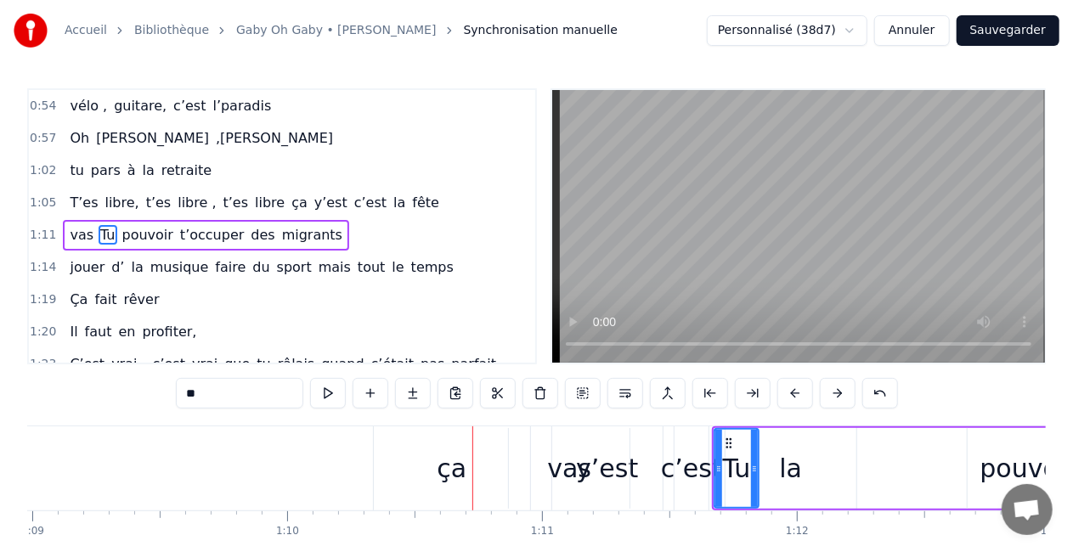
drag, startPoint x: 727, startPoint y: 435, endPoint x: 805, endPoint y: 420, distance: 79.6
click at [805, 420] on div "0:16 T’as commencé comme conseillère à l’ANPE 0:20 Puis au service formation ap…" at bounding box center [536, 342] width 1018 height 509
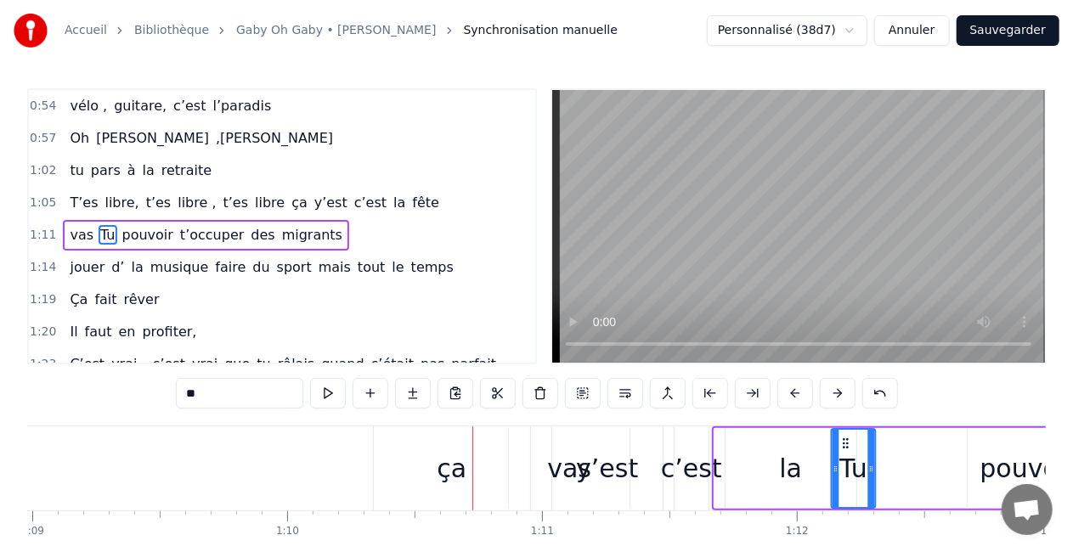
drag, startPoint x: 727, startPoint y: 438, endPoint x: 845, endPoint y: 423, distance: 119.1
click at [845, 423] on div "0:16 T’as commencé comme conseillère à l’ANPE 0:20 Puis au service formation ap…" at bounding box center [536, 342] width 1018 height 509
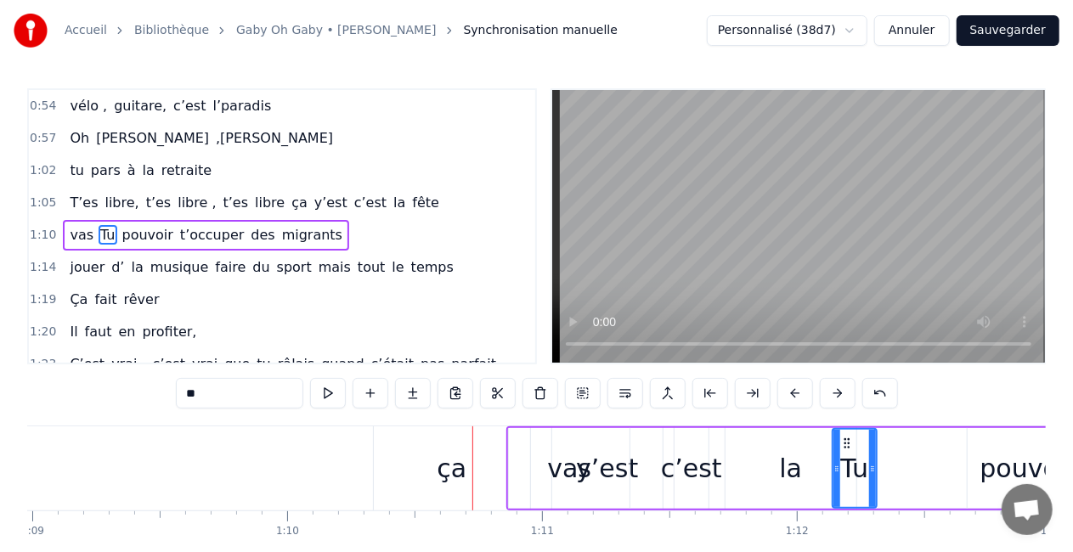
click at [556, 466] on div "vas" at bounding box center [569, 468] width 44 height 38
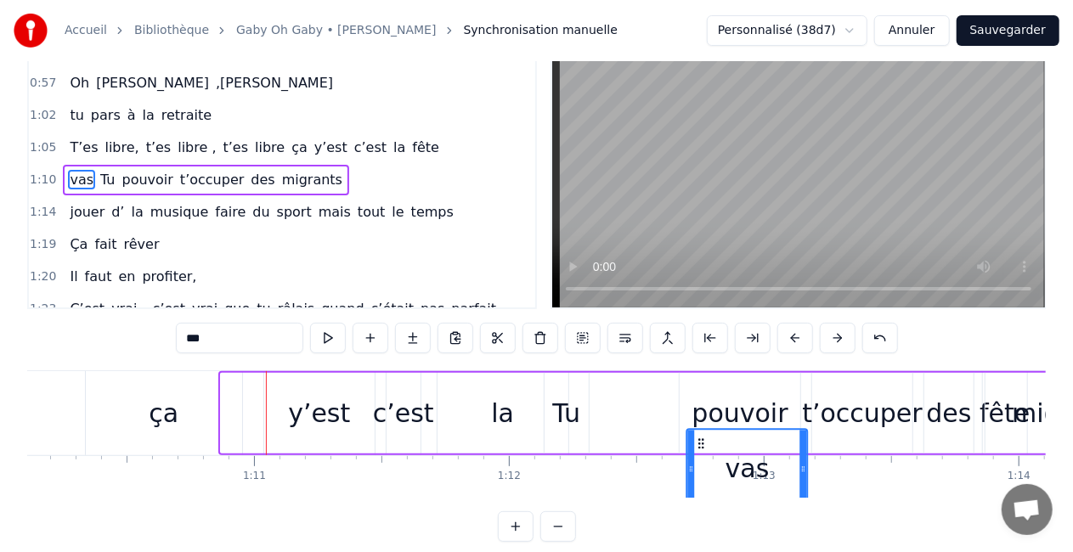
scroll to position [0, 17866]
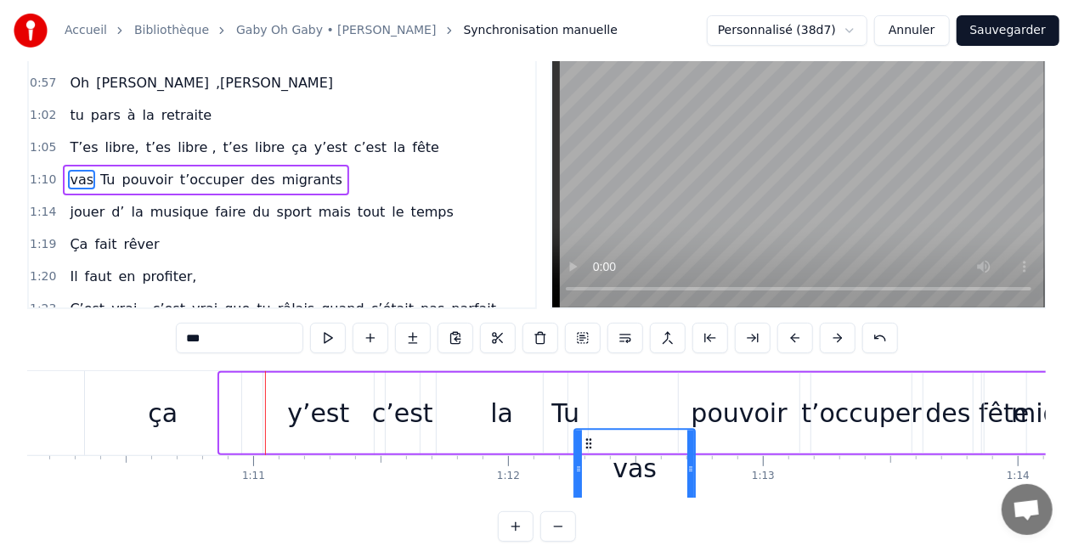
drag, startPoint x: 523, startPoint y: 437, endPoint x: 771, endPoint y: 432, distance: 248.1
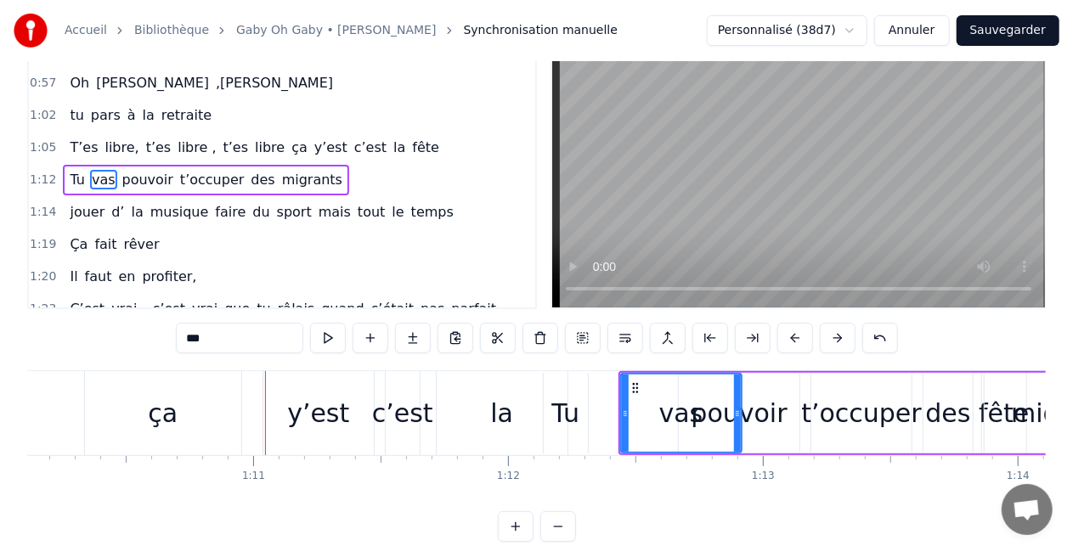
click at [992, 408] on div "migrants" at bounding box center [1067, 413] width 166 height 81
type input "********"
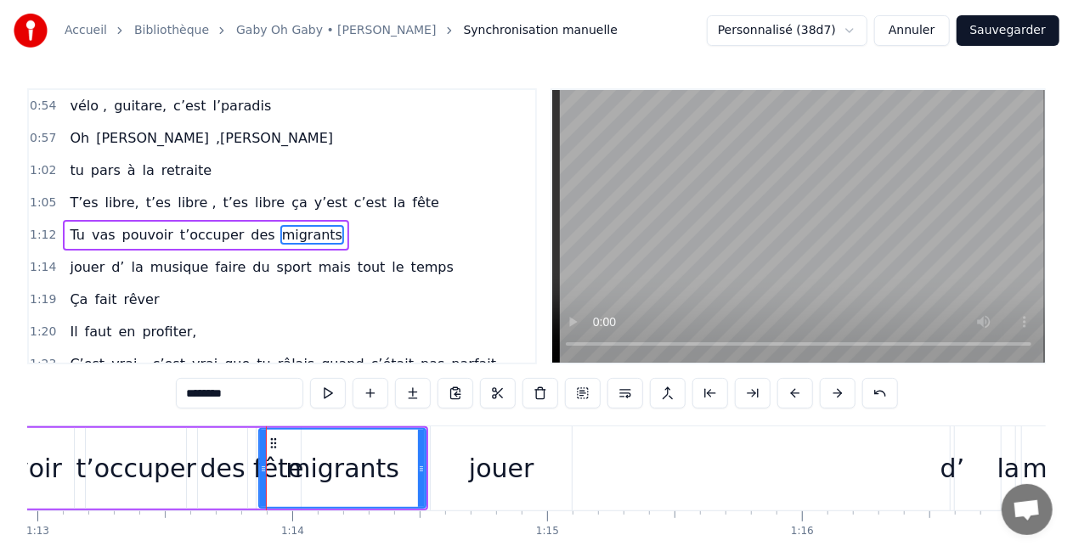
scroll to position [0, 18745]
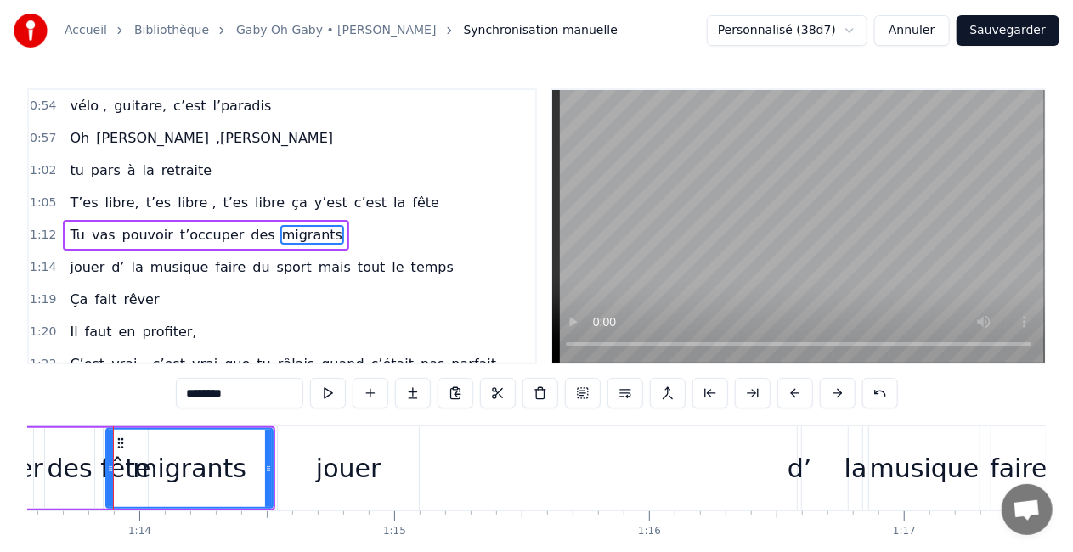
click at [105, 486] on div "migrants" at bounding box center [189, 468] width 168 height 81
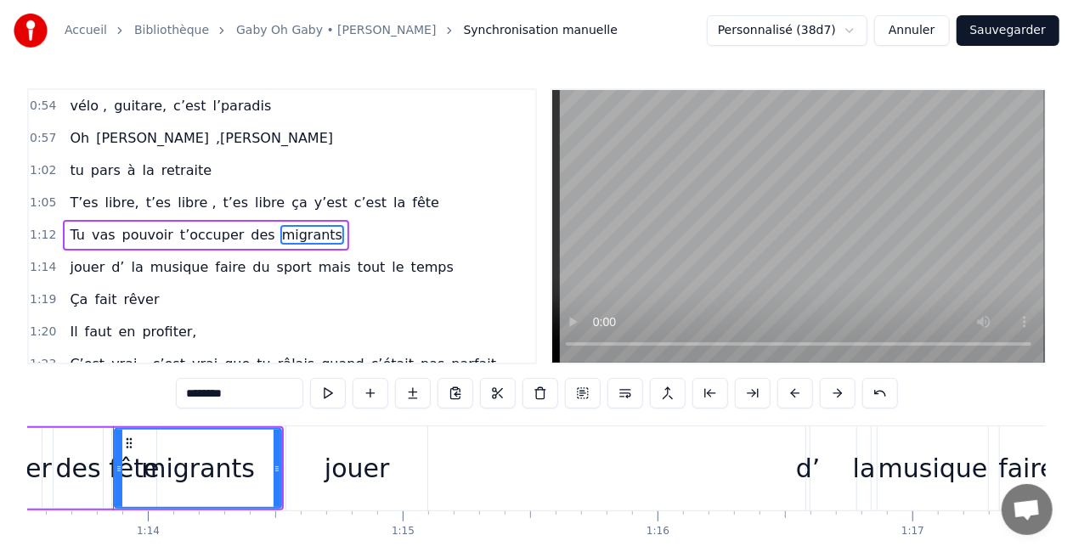
click at [113, 484] on div at bounding box center [113, 468] width 1 height 84
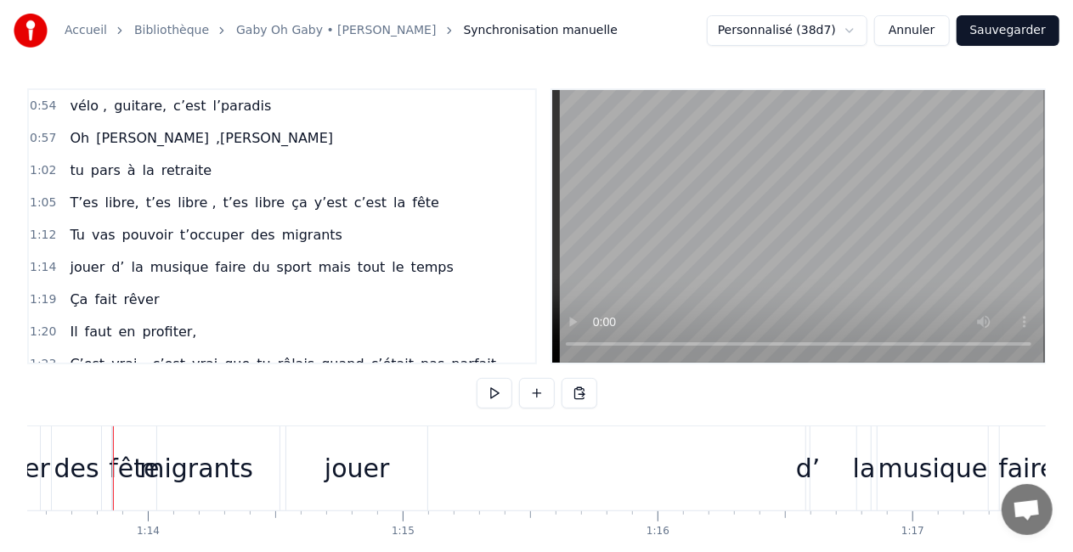
click at [117, 481] on div "migrants" at bounding box center [196, 468] width 166 height 84
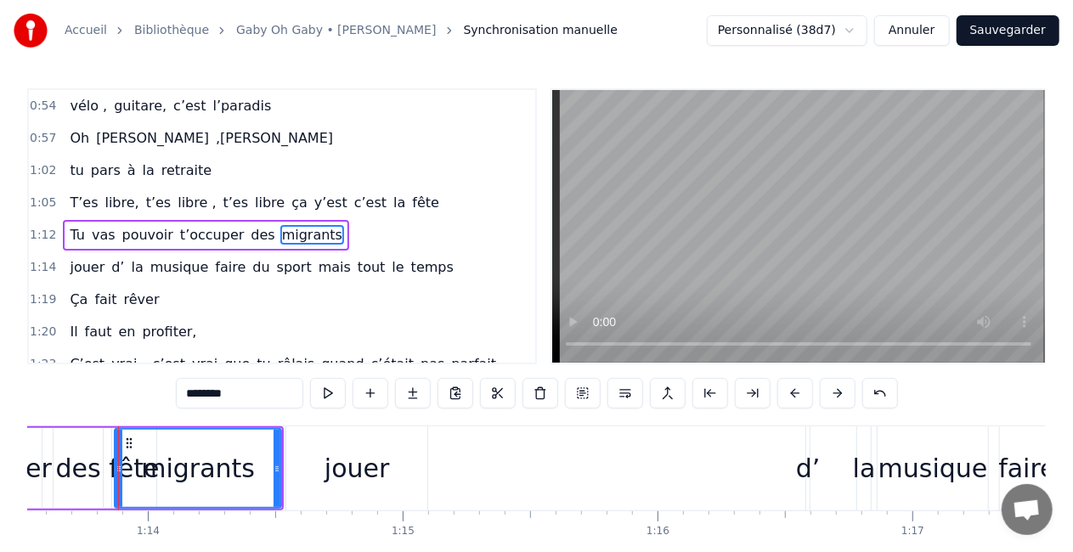
click at [110, 470] on div "Tu vas pouvoir t’occuper des migrants" at bounding box center [17, 468] width 536 height 84
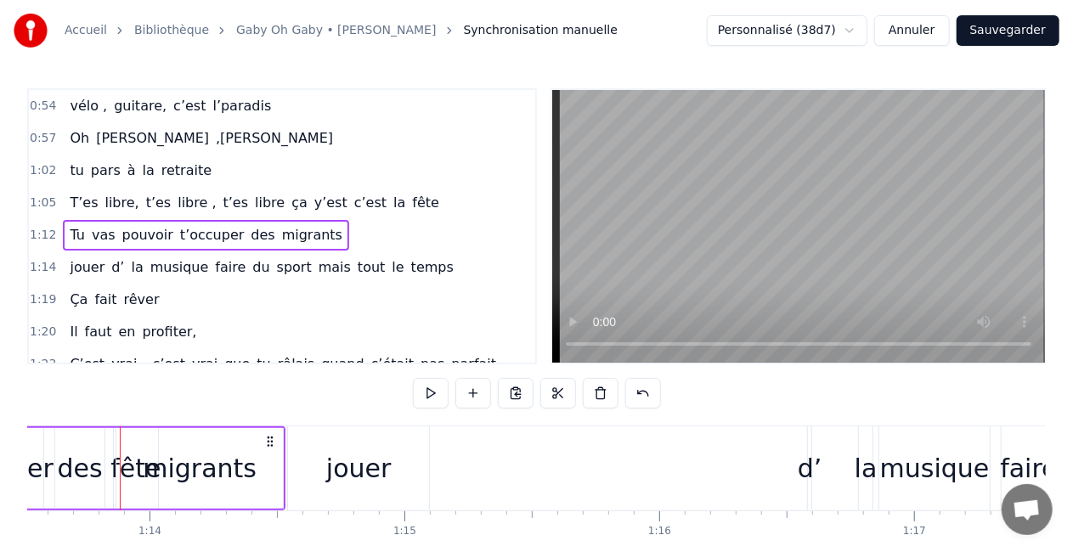
click at [158, 469] on div "migrants" at bounding box center [200, 468] width 114 height 38
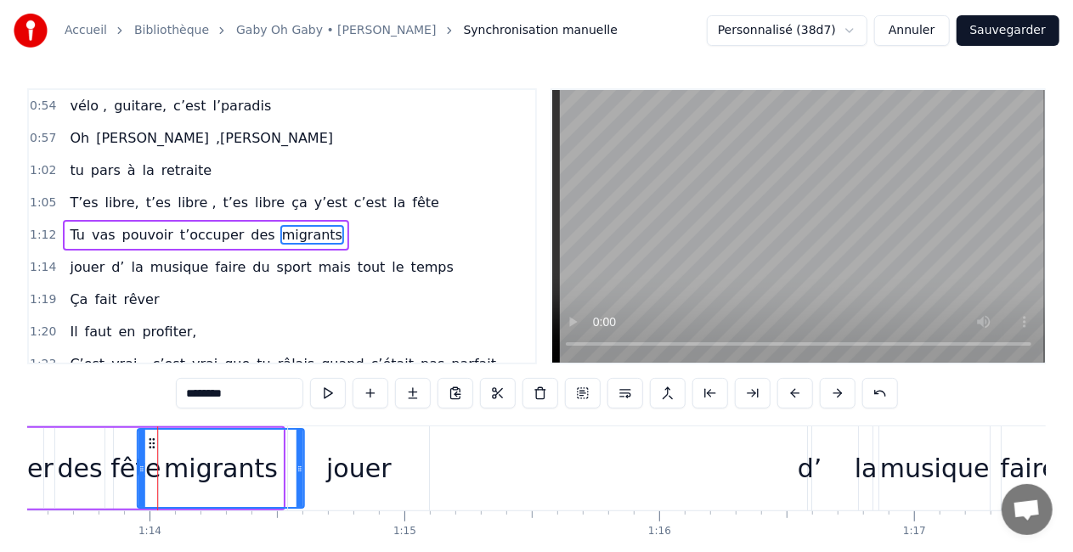
drag, startPoint x: 137, startPoint y: 443, endPoint x: 159, endPoint y: 445, distance: 22.1
click at [159, 445] on icon at bounding box center [152, 444] width 14 height 14
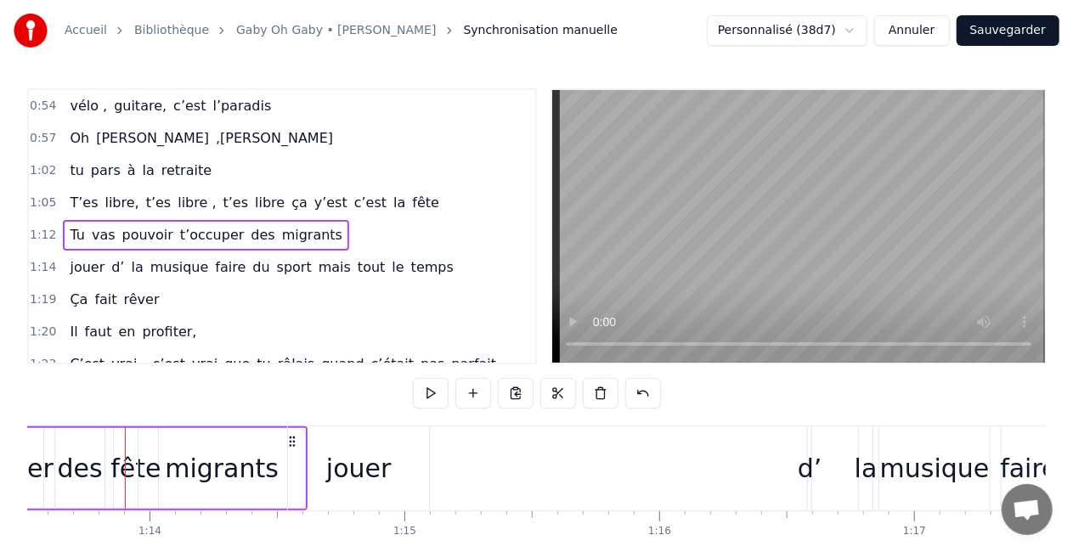
click at [177, 398] on div "0:16 T’as commencé comme conseillère à l’ANPE 0:20 Puis au service formation ap…" at bounding box center [536, 342] width 1018 height 509
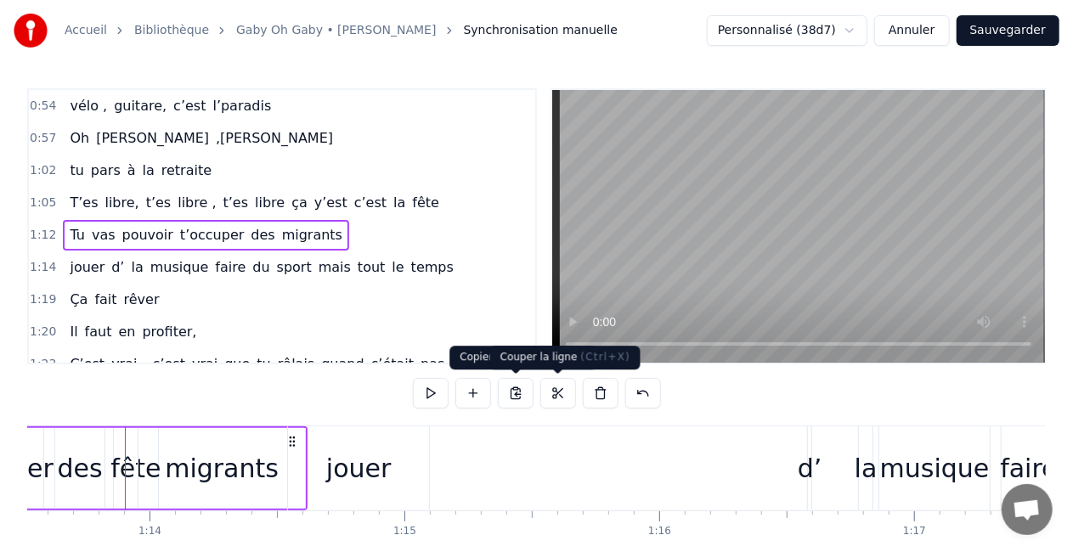
drag, startPoint x: 291, startPoint y: 436, endPoint x: 540, endPoint y: 406, distance: 250.6
click at [540, 406] on div "0:16 T’as commencé comme conseillère à l’ANPE 0:20 Puis au service formation ap…" at bounding box center [536, 342] width 1018 height 509
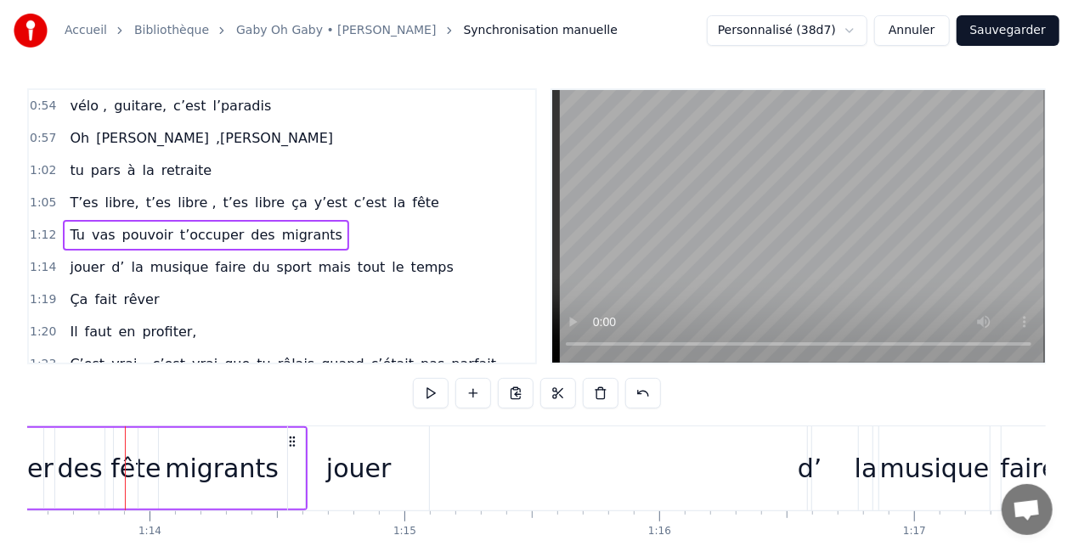
drag, startPoint x: 287, startPoint y: 437, endPoint x: 362, endPoint y: 440, distance: 74.8
click at [362, 440] on div "jouer" at bounding box center [358, 468] width 143 height 84
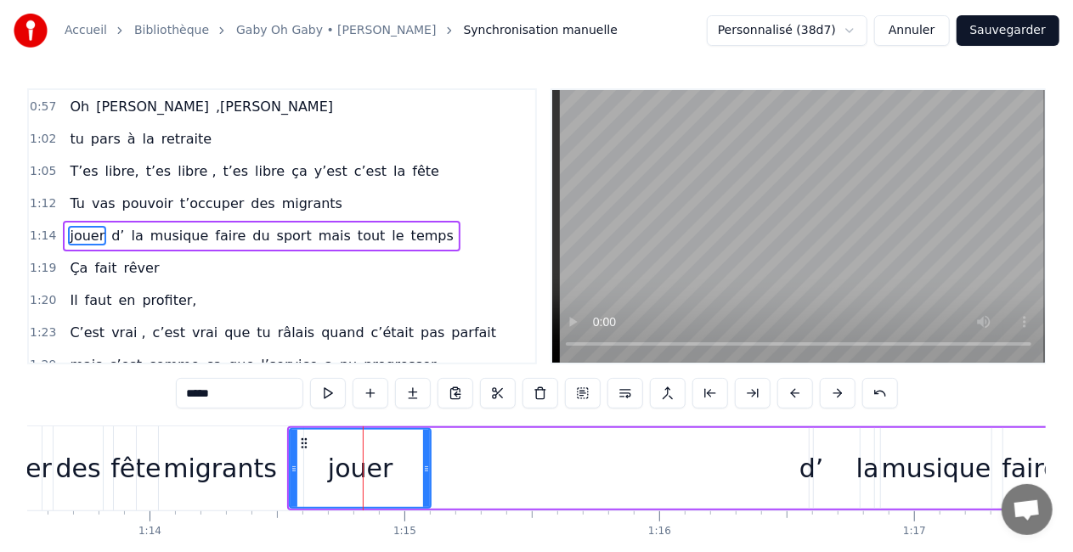
scroll to position [355, 0]
click at [244, 455] on div "migrants" at bounding box center [220, 468] width 114 height 38
type input "********"
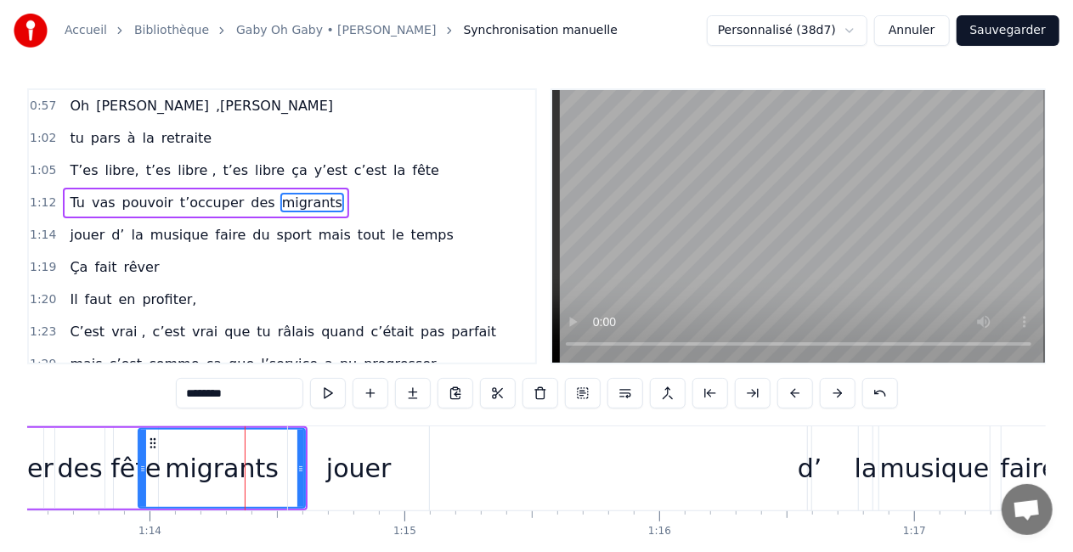
scroll to position [323, 0]
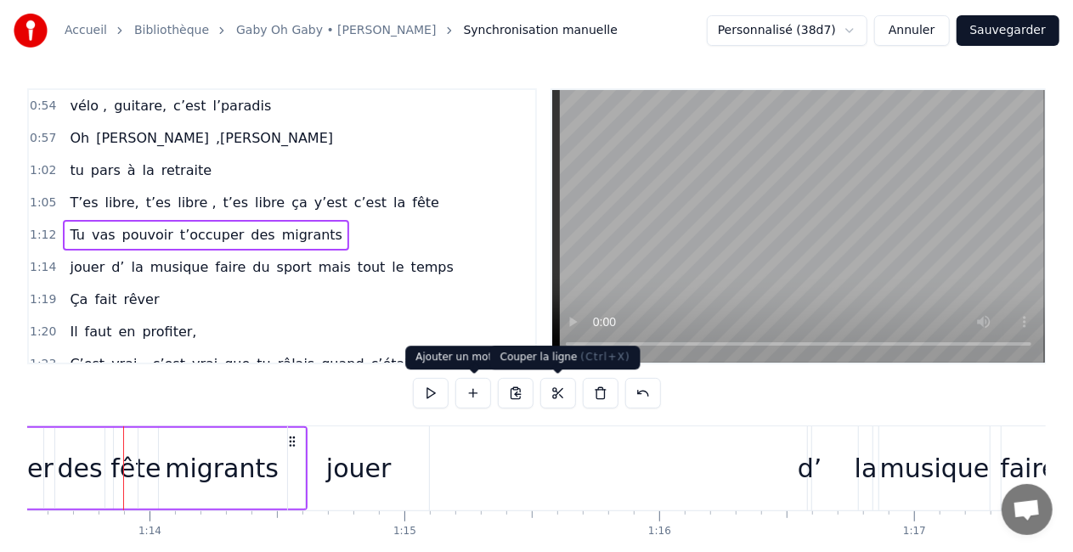
drag, startPoint x: 291, startPoint y: 437, endPoint x: 552, endPoint y: 404, distance: 262.9
click at [552, 404] on div "0:16 T’as commencé comme conseillère à l’ANPE 0:20 Puis au service formation ap…" at bounding box center [536, 342] width 1018 height 509
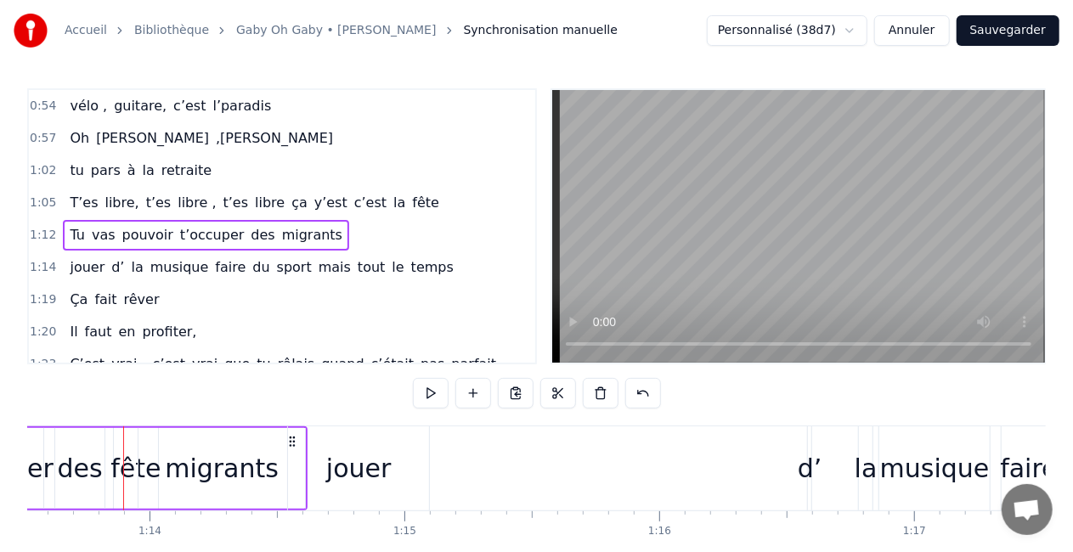
click at [296, 442] on div "jouer" at bounding box center [358, 468] width 141 height 84
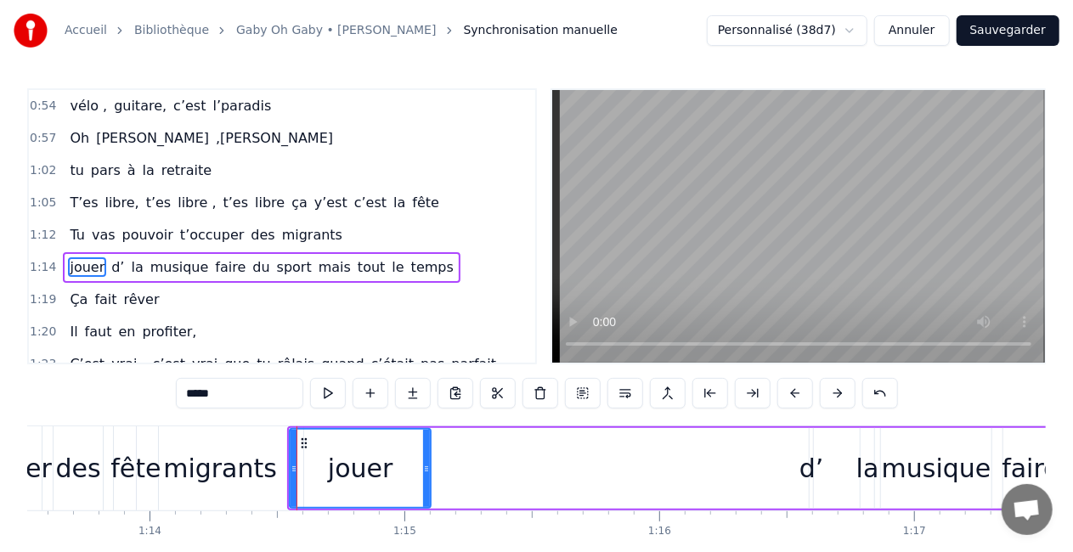
scroll to position [355, 0]
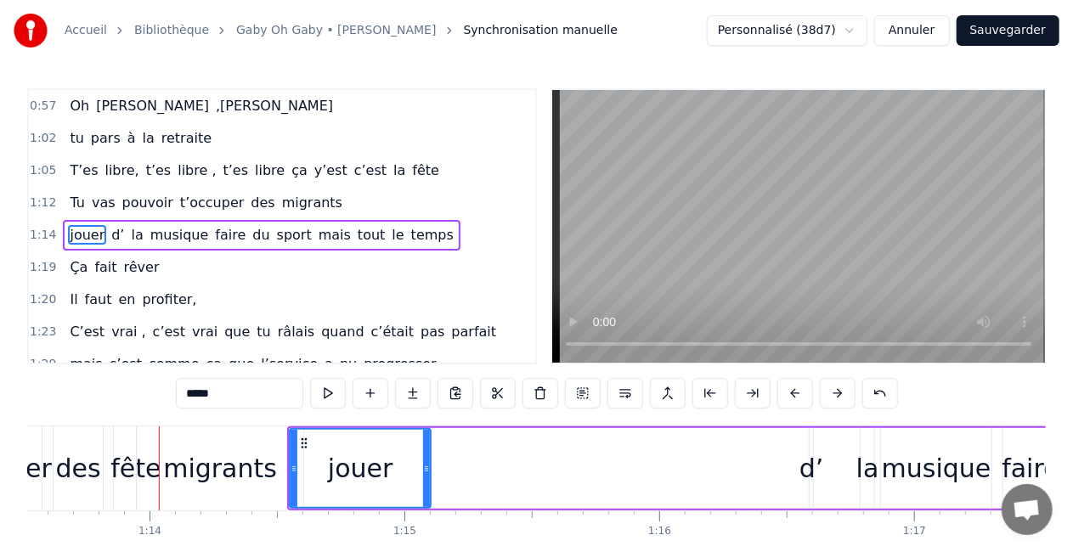
click at [270, 443] on div "migrants" at bounding box center [220, 468] width 166 height 84
type input "********"
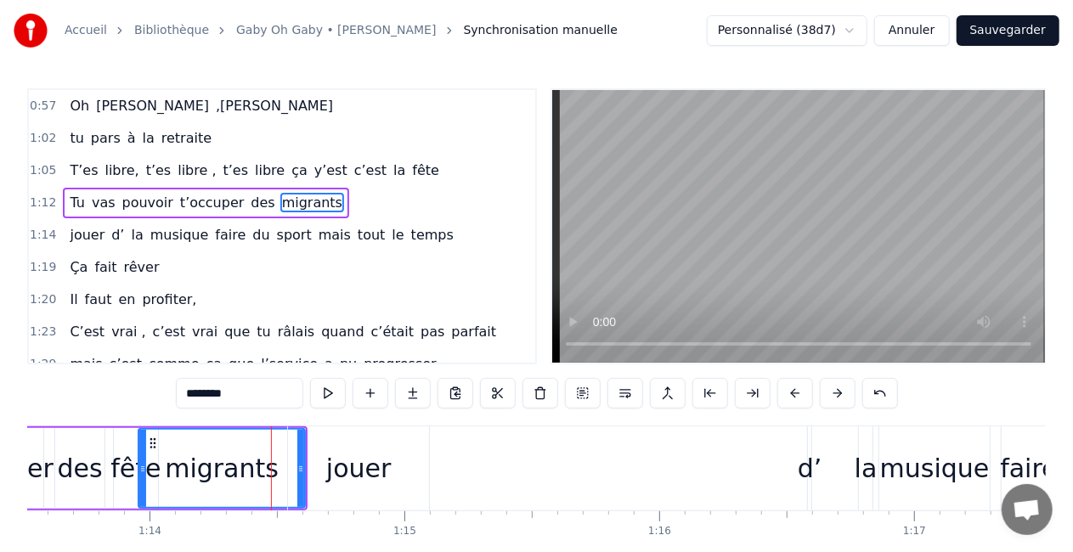
scroll to position [323, 0]
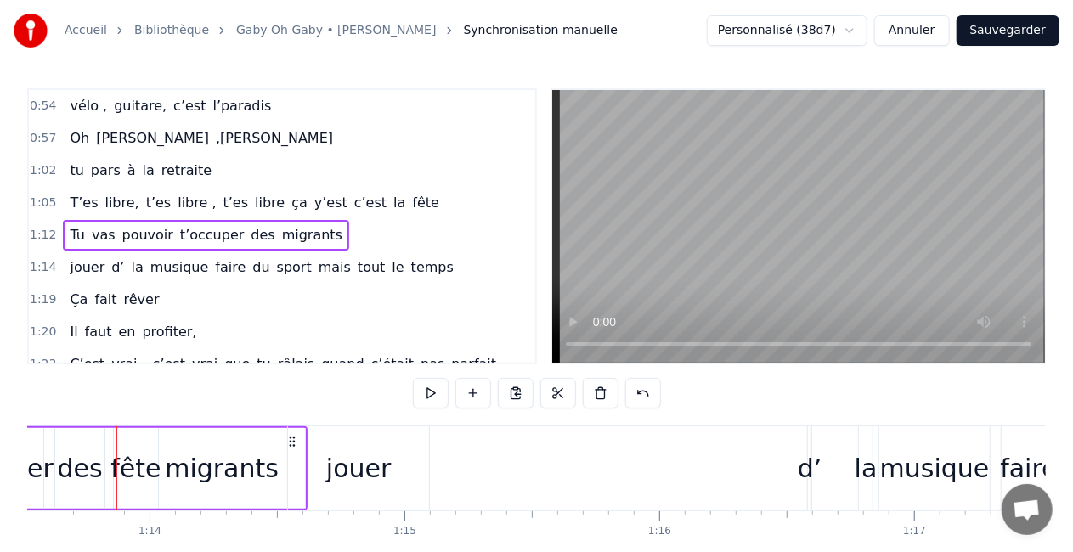
drag, startPoint x: 291, startPoint y: 440, endPoint x: 452, endPoint y: 421, distance: 161.6
click at [452, 421] on div "0:16 T’as commencé comme conseillère à l’ANPE 0:20 Puis au service formation ap…" at bounding box center [536, 342] width 1018 height 509
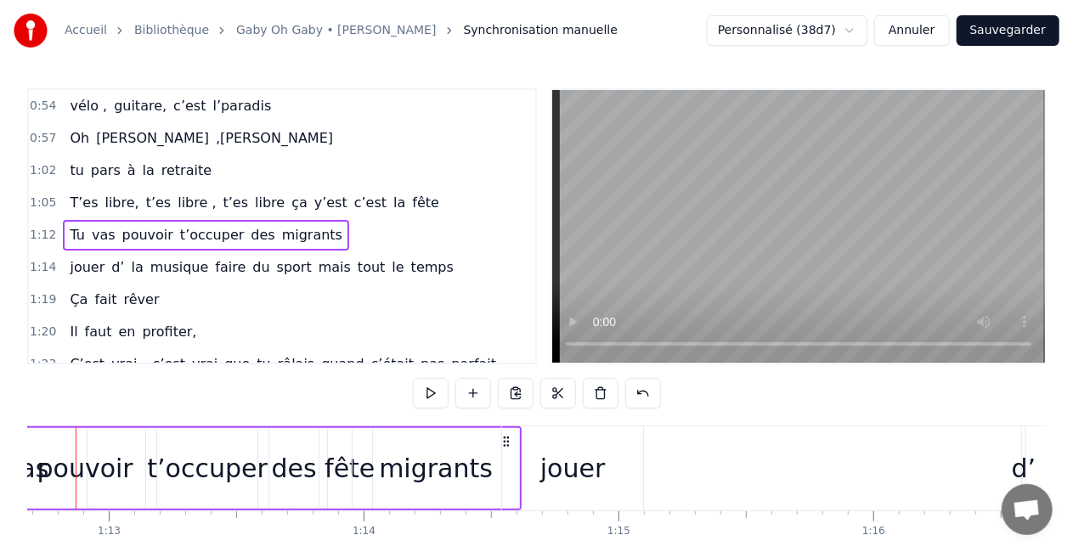
scroll to position [0, 18483]
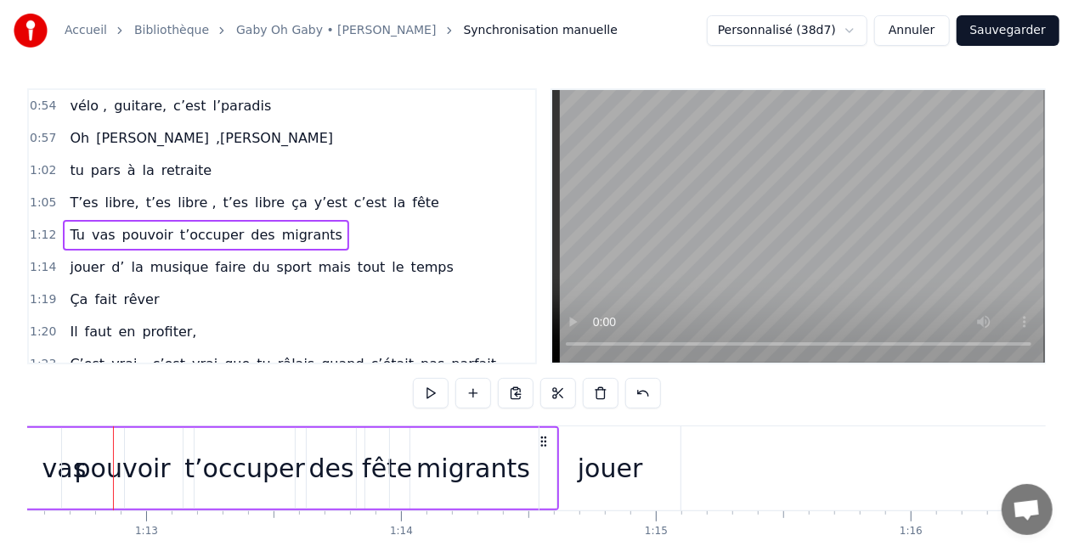
click at [644, 440] on div "jouer" at bounding box center [609, 468] width 141 height 84
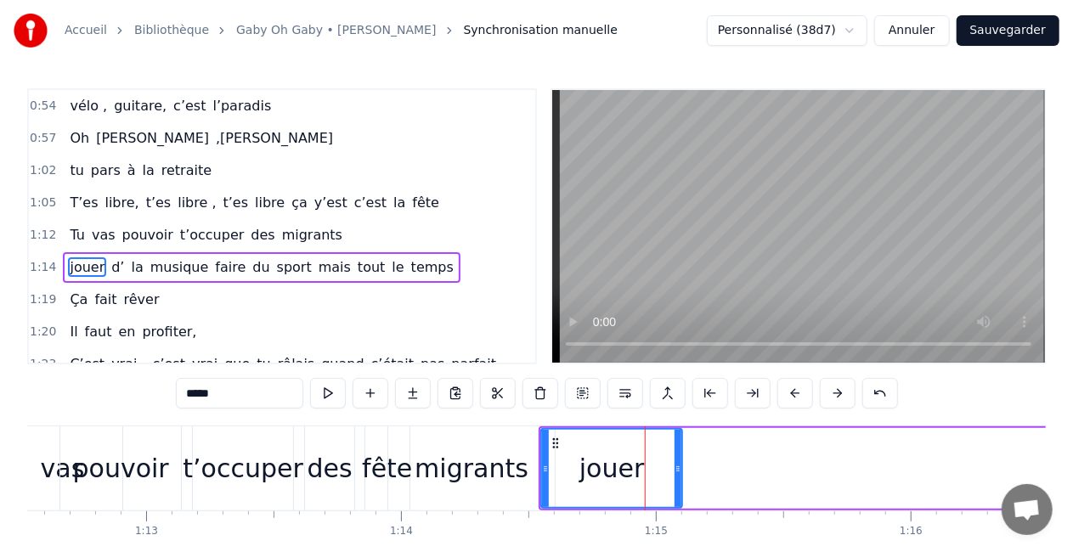
scroll to position [355, 0]
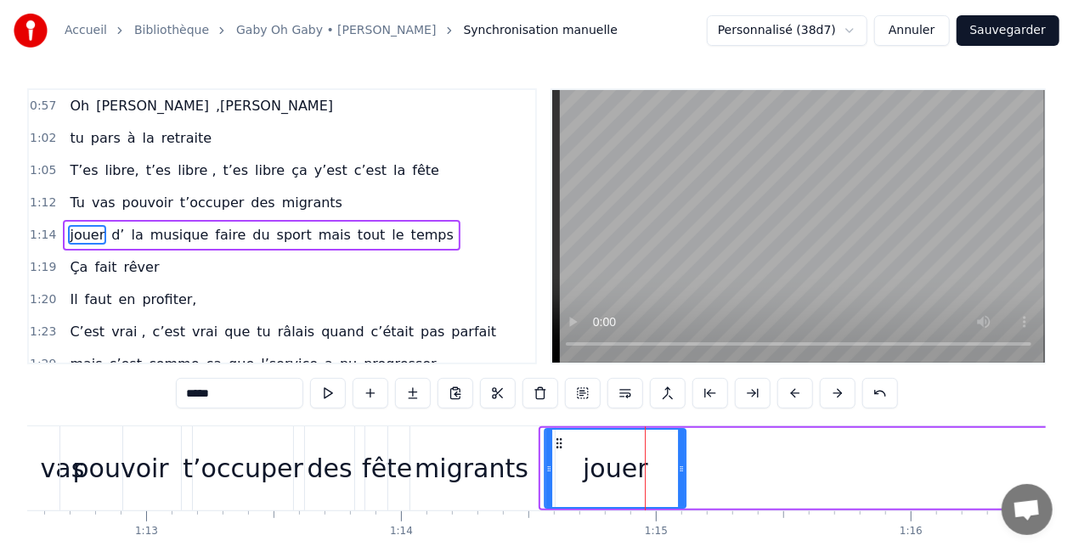
drag, startPoint x: 555, startPoint y: 440, endPoint x: 601, endPoint y: 435, distance: 46.1
click at [601, 435] on div "jouer" at bounding box center [614, 468] width 139 height 77
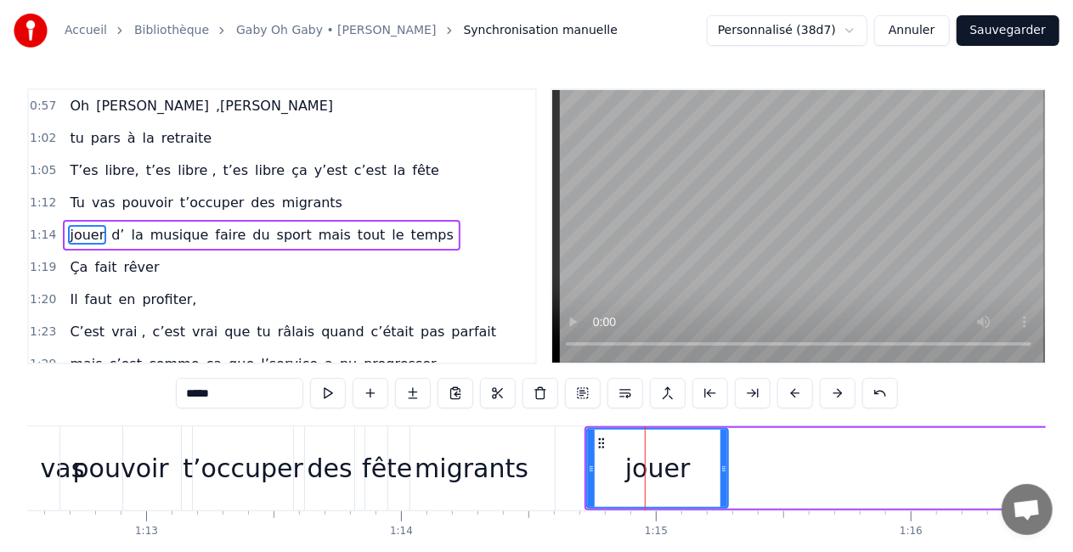
drag, startPoint x: 601, startPoint y: 435, endPoint x: 476, endPoint y: 471, distance: 129.9
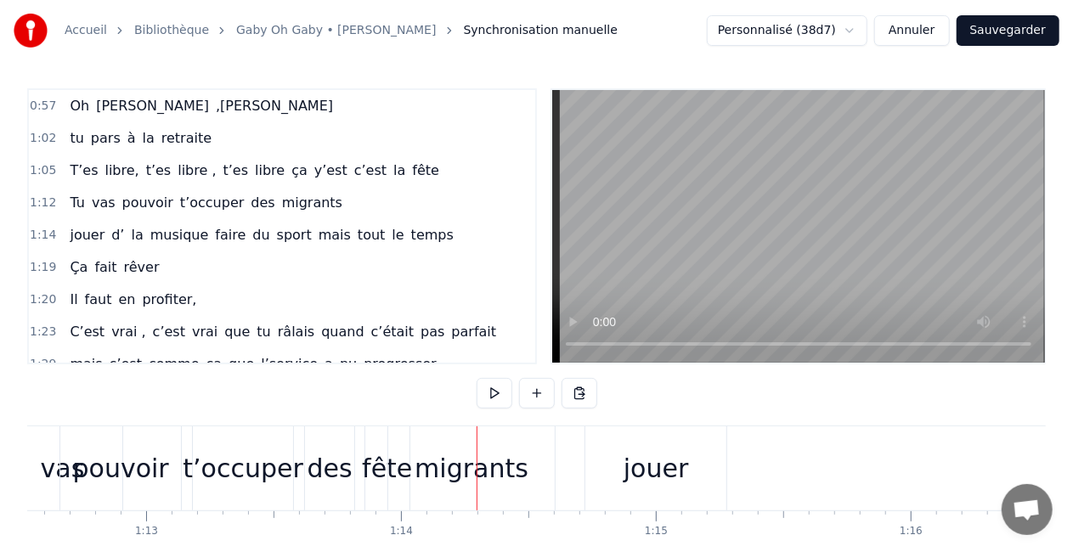
click at [375, 445] on div "Tu vas pouvoir t’occuper des migrants" at bounding box center [241, 468] width 635 height 84
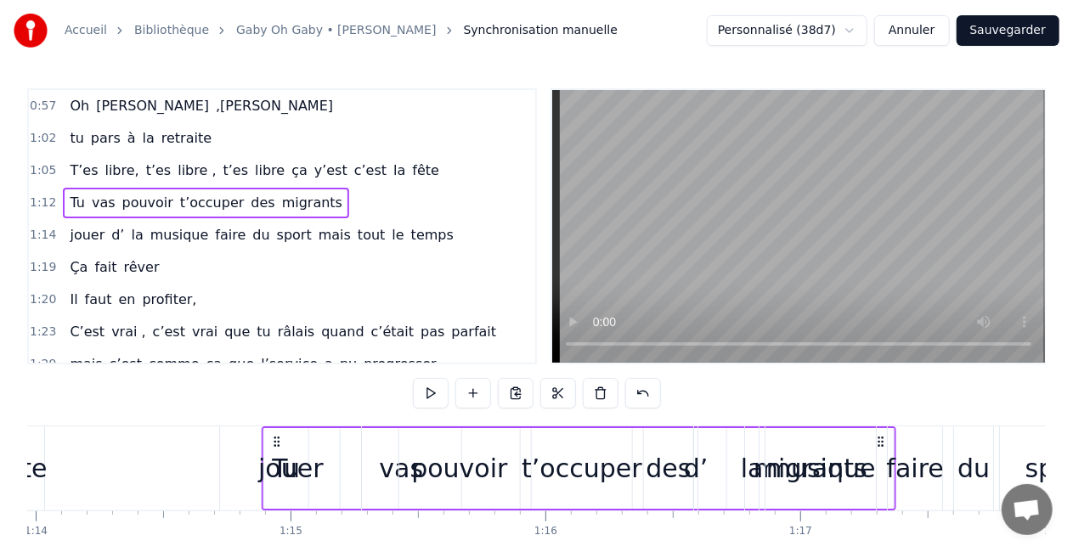
scroll to position [0, 18848]
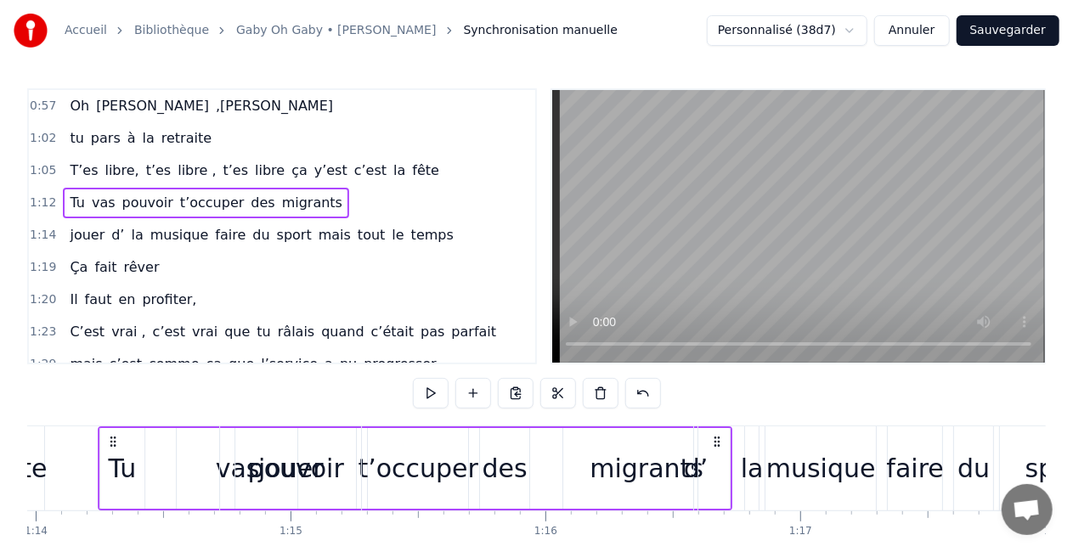
drag, startPoint x: 541, startPoint y: 440, endPoint x: 715, endPoint y: 441, distance: 174.1
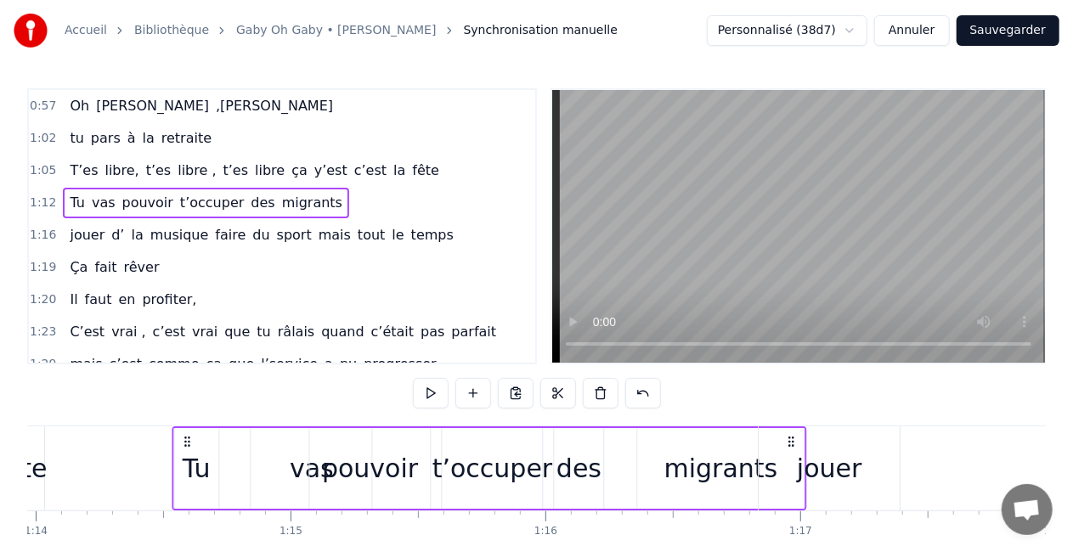
drag, startPoint x: 177, startPoint y: 435, endPoint x: 802, endPoint y: 445, distance: 625.2
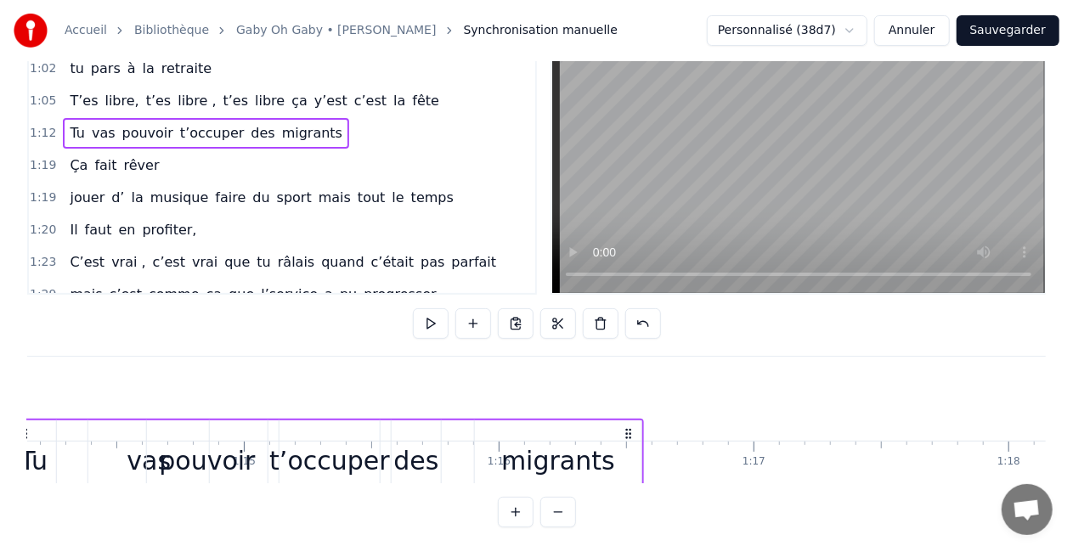
scroll to position [71, 0]
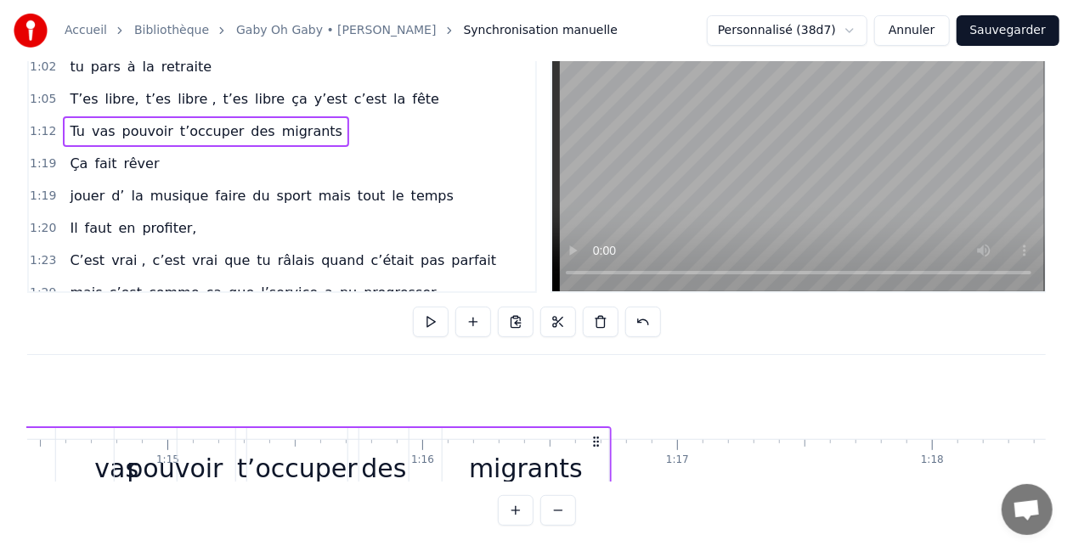
drag, startPoint x: 178, startPoint y: 437, endPoint x: 967, endPoint y: 433, distance: 788.2
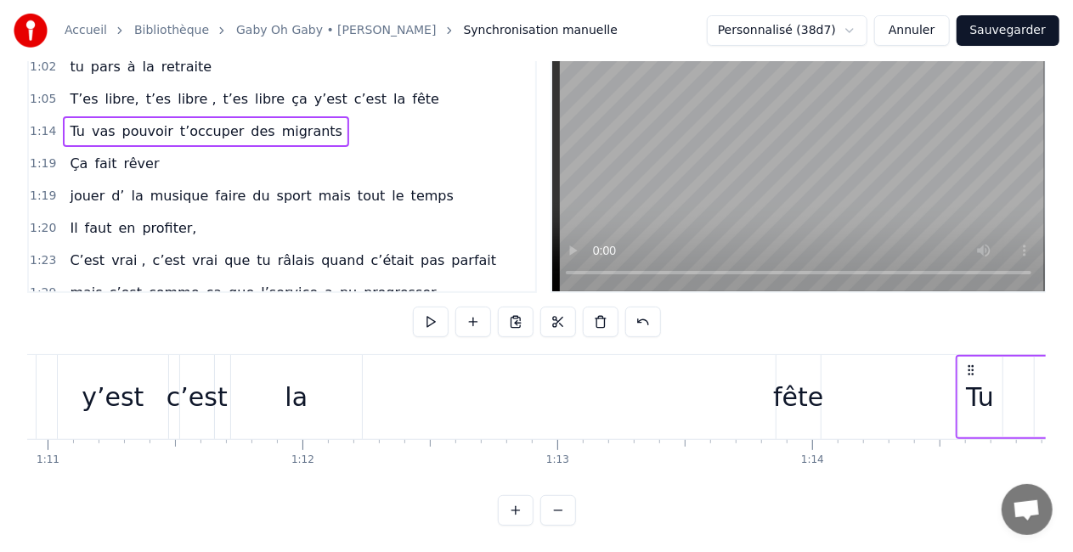
scroll to position [0, 17982]
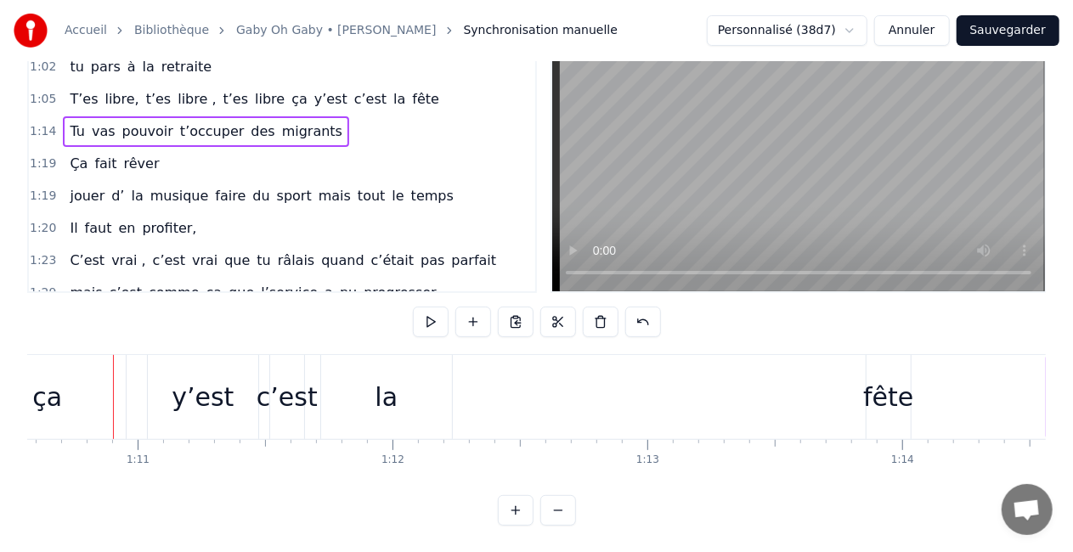
click at [891, 420] on div "fête" at bounding box center [888, 397] width 44 height 84
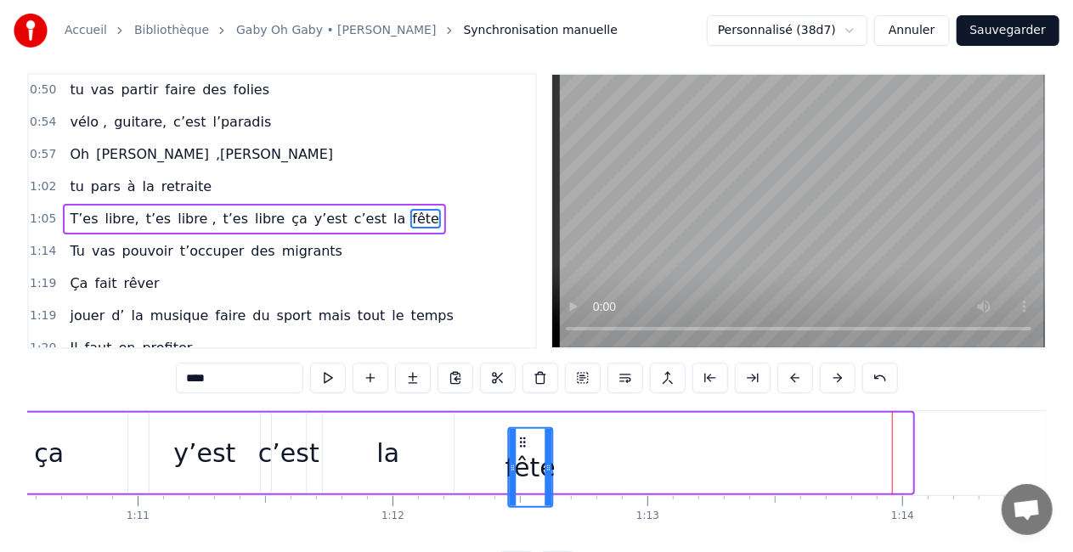
scroll to position [18, 0]
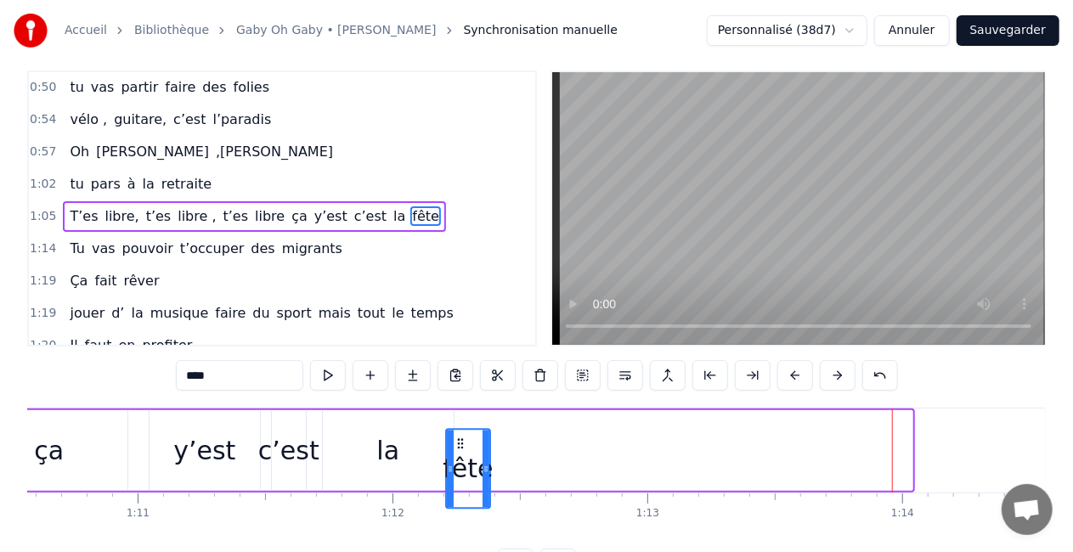
drag, startPoint x: 883, startPoint y: 443, endPoint x: 460, endPoint y: 431, distance: 423.2
click at [460, 431] on div "fête" at bounding box center [467, 468] width 42 height 77
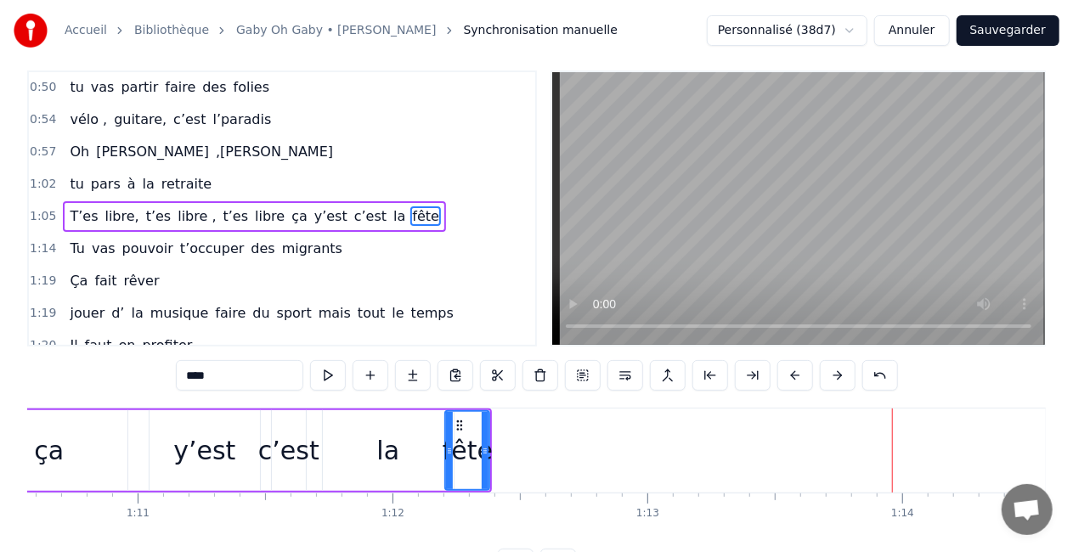
click at [394, 442] on div "la" at bounding box center [387, 450] width 23 height 38
type input "**"
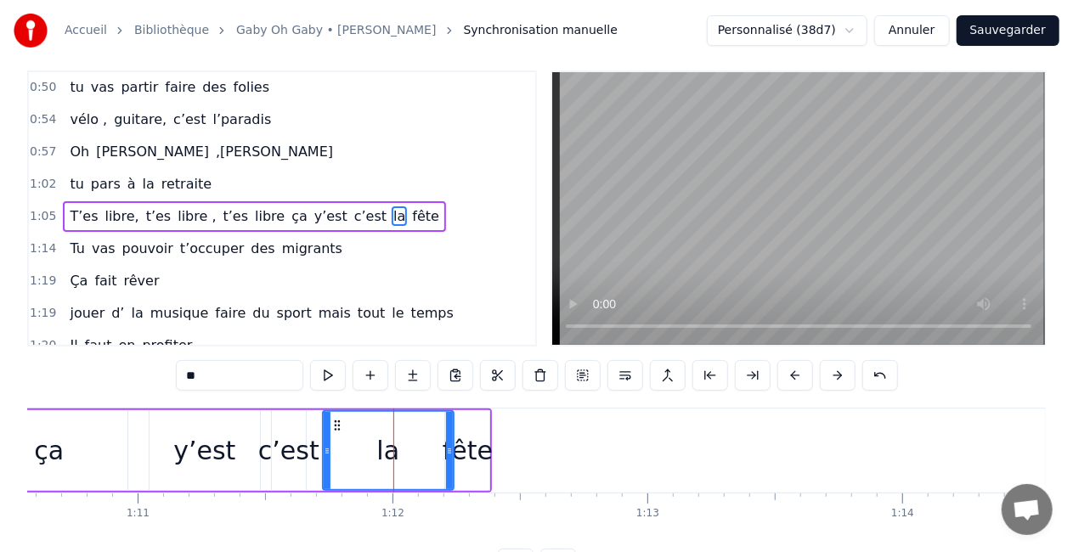
scroll to position [0, 0]
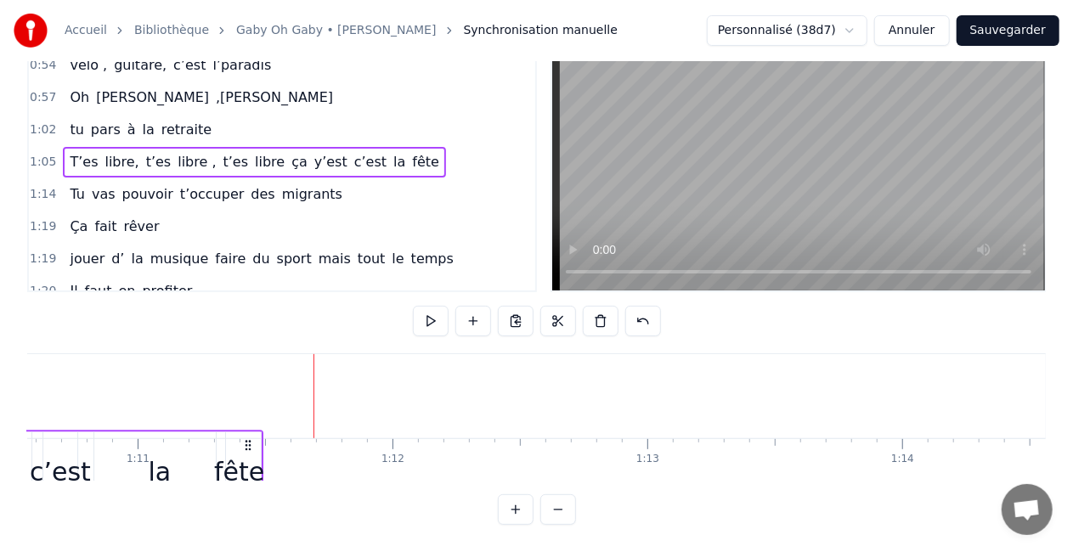
scroll to position [20, 17980]
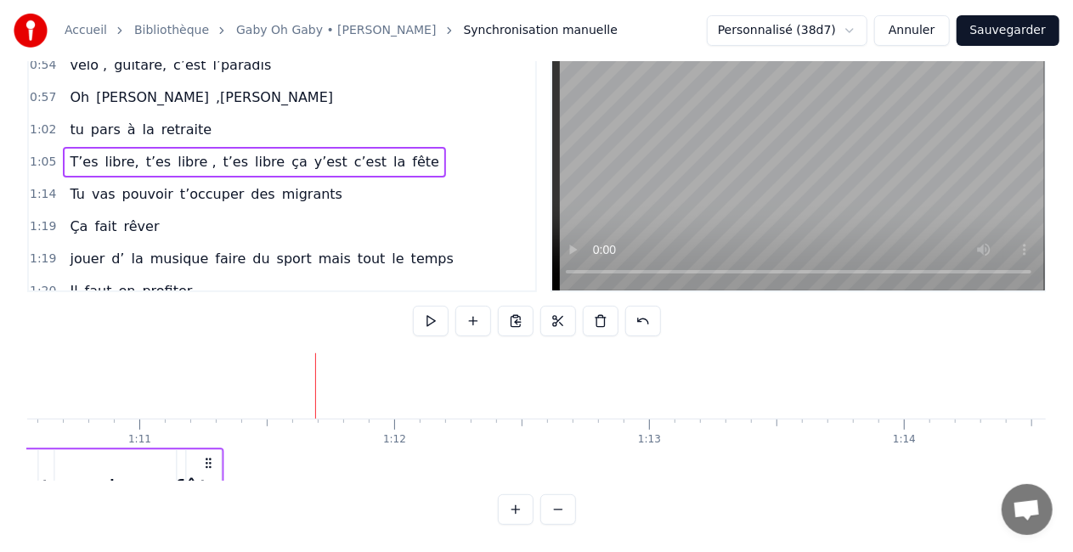
drag, startPoint x: 482, startPoint y: 437, endPoint x: 219, endPoint y: 460, distance: 263.5
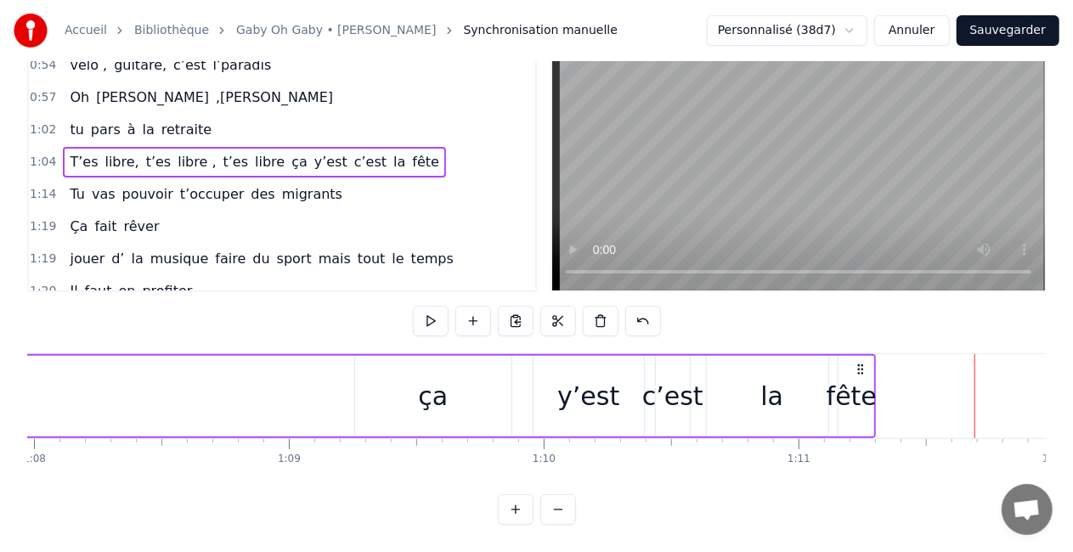
scroll to position [0, 17389]
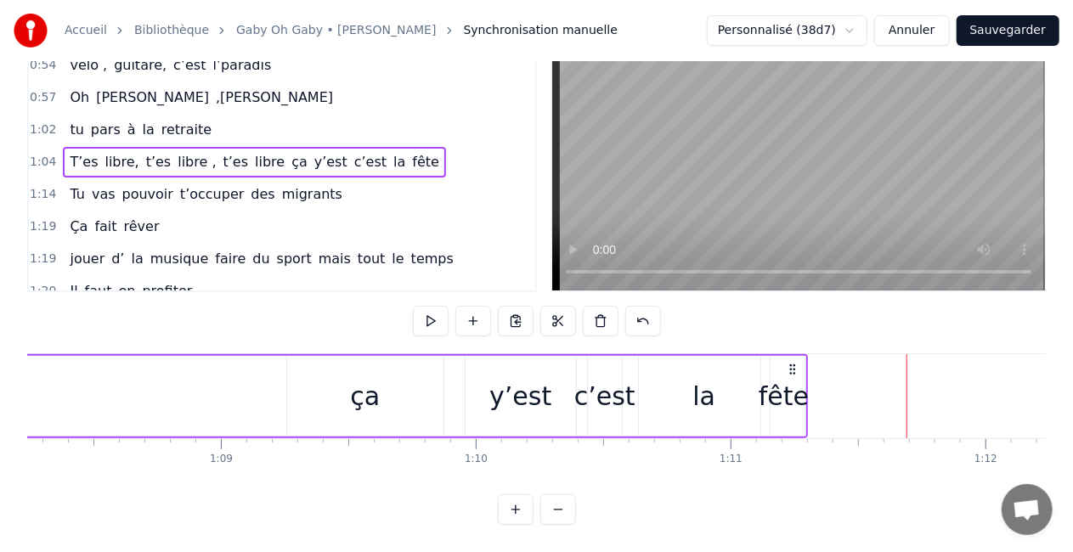
click at [435, 360] on div "ça" at bounding box center [365, 396] width 156 height 81
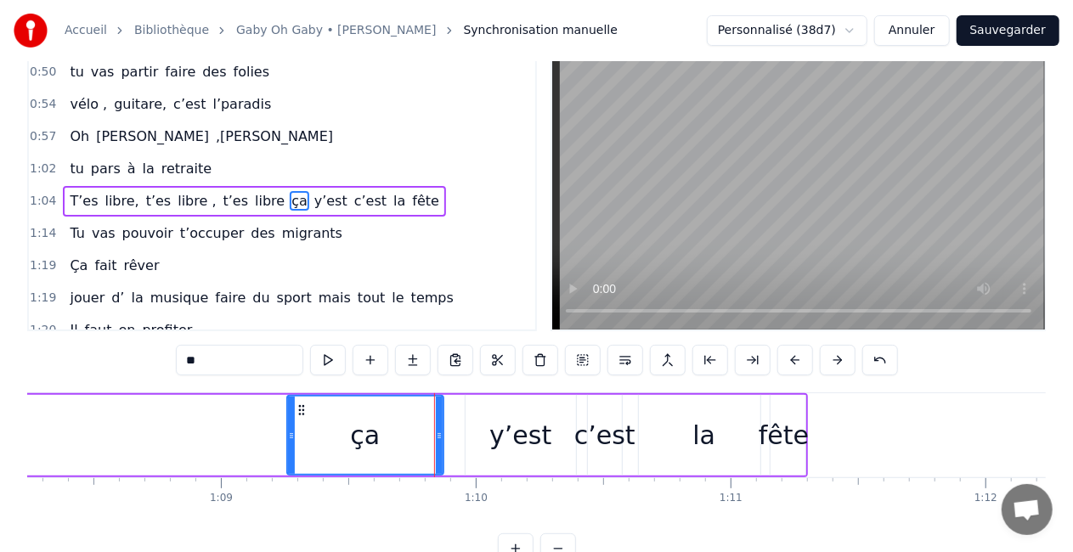
scroll to position [0, 0]
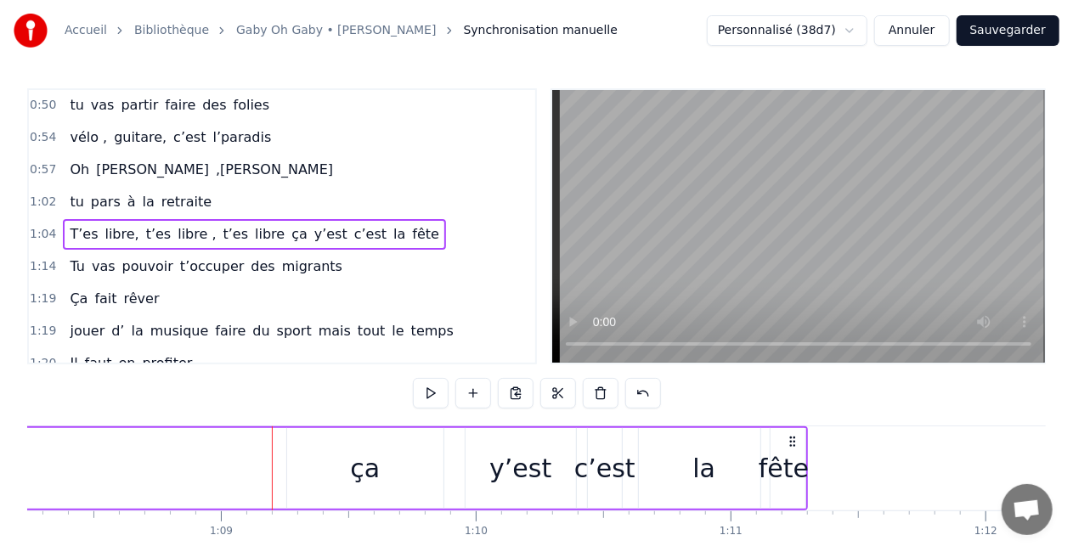
click at [290, 224] on span "ça" at bounding box center [300, 234] width 20 height 20
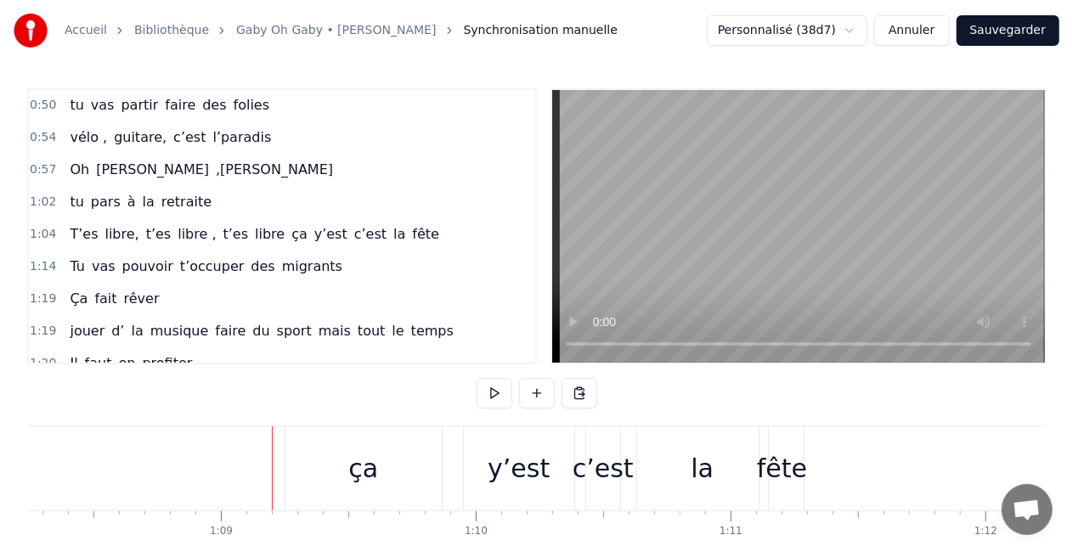
click at [290, 224] on span "ça" at bounding box center [300, 234] width 20 height 20
click at [304, 466] on div "ça" at bounding box center [363, 468] width 156 height 84
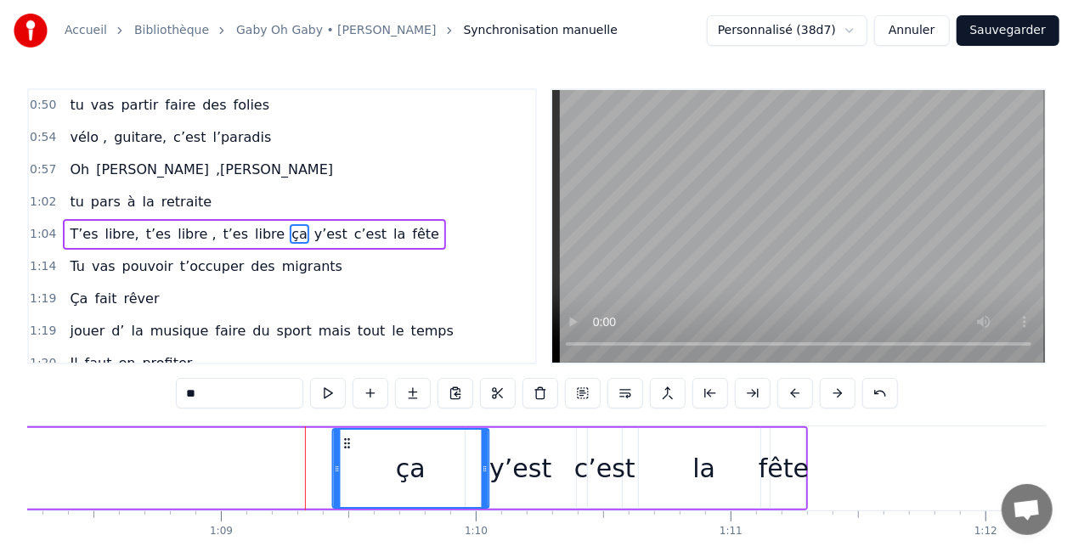
drag, startPoint x: 299, startPoint y: 442, endPoint x: 352, endPoint y: 439, distance: 52.7
click at [352, 439] on icon at bounding box center [348, 444] width 14 height 14
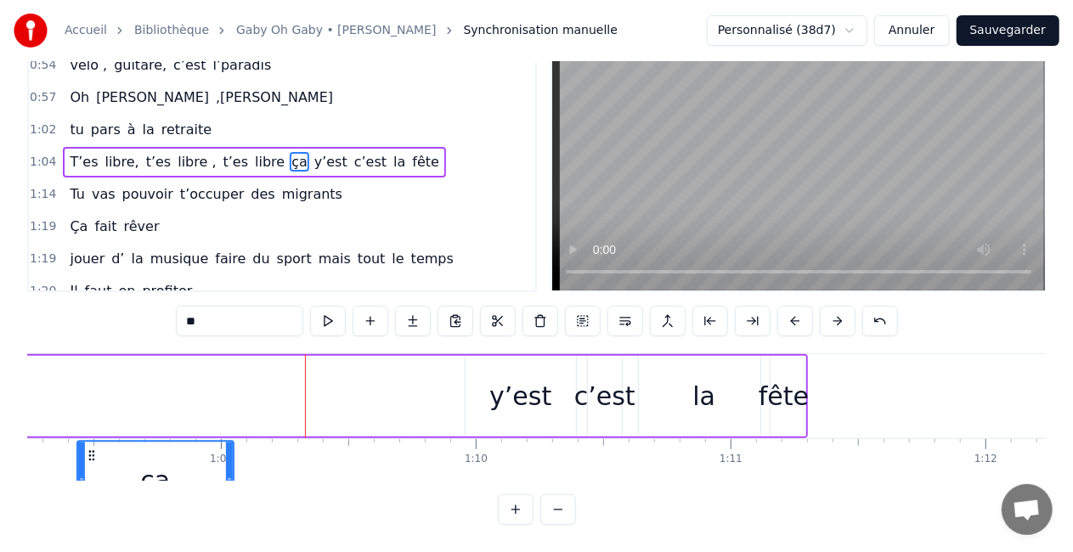
scroll to position [87, 0]
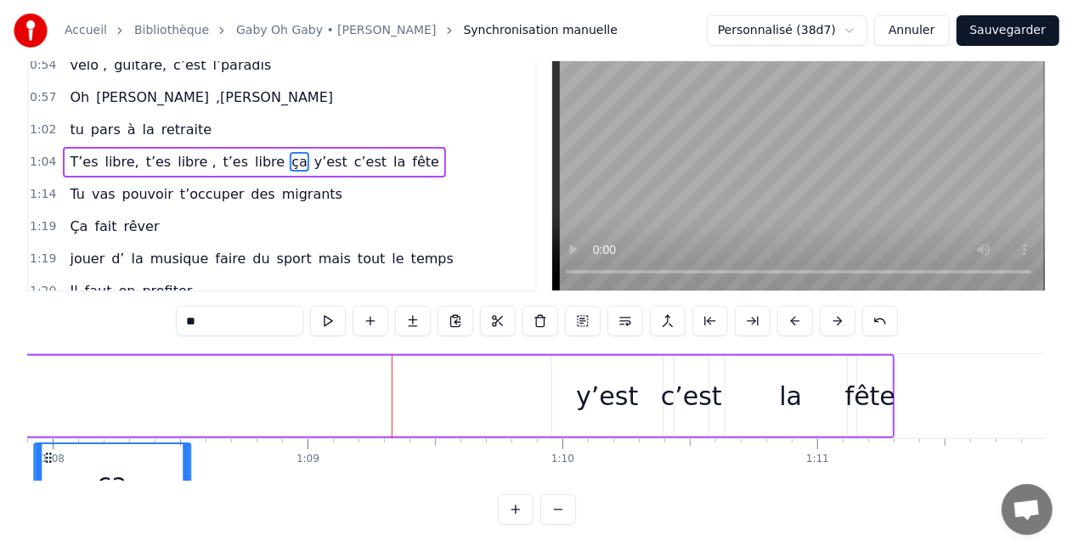
drag, startPoint x: 355, startPoint y: 442, endPoint x: 82, endPoint y: 452, distance: 273.7
click at [82, 452] on div "ça" at bounding box center [112, 482] width 155 height 77
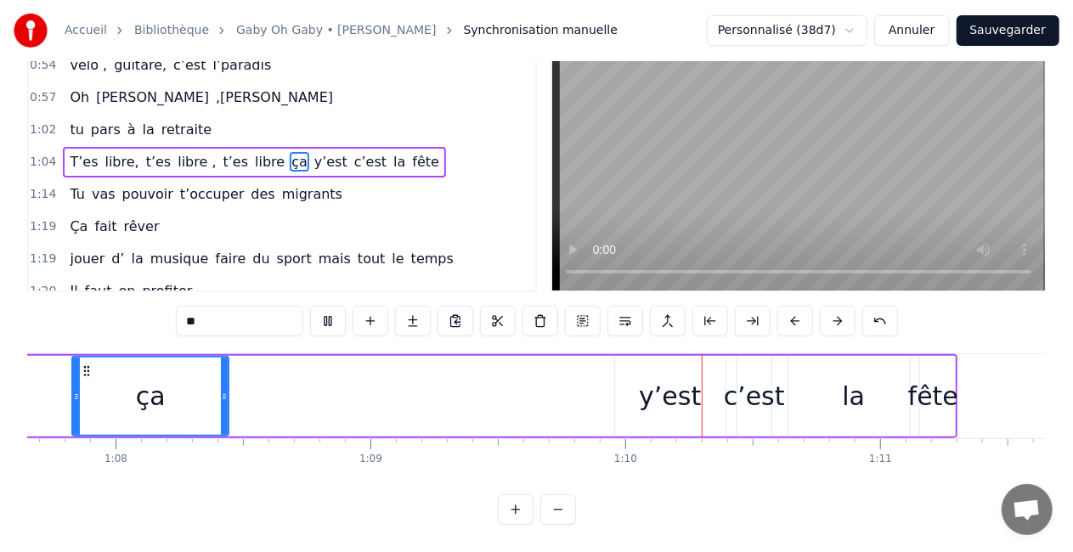
click at [52, 392] on div "T’es libre, t’es libre , t’es libre ça y’est c’est la fête" at bounding box center [133, 396] width 1650 height 84
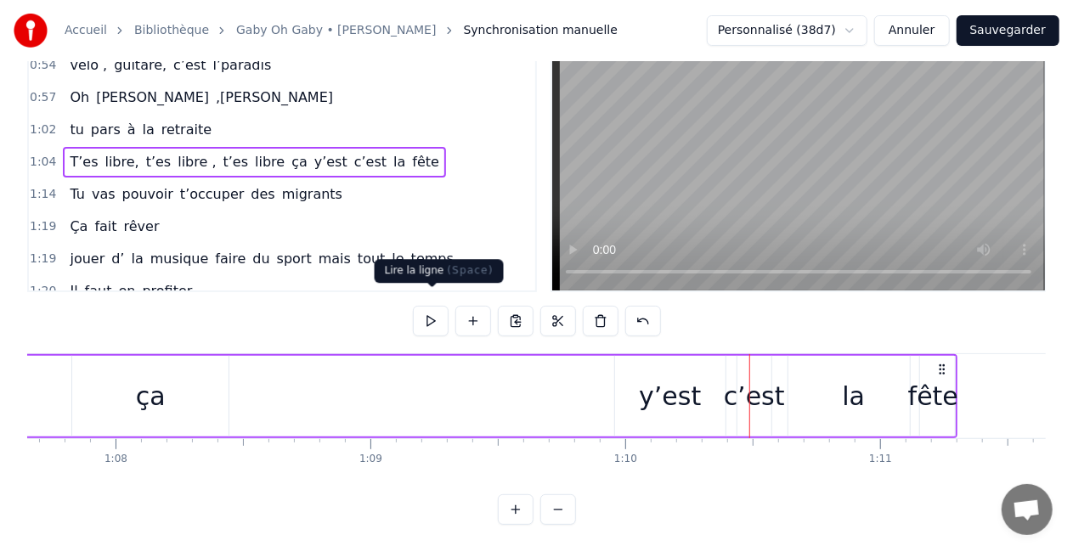
click at [425, 306] on button at bounding box center [431, 321] width 36 height 31
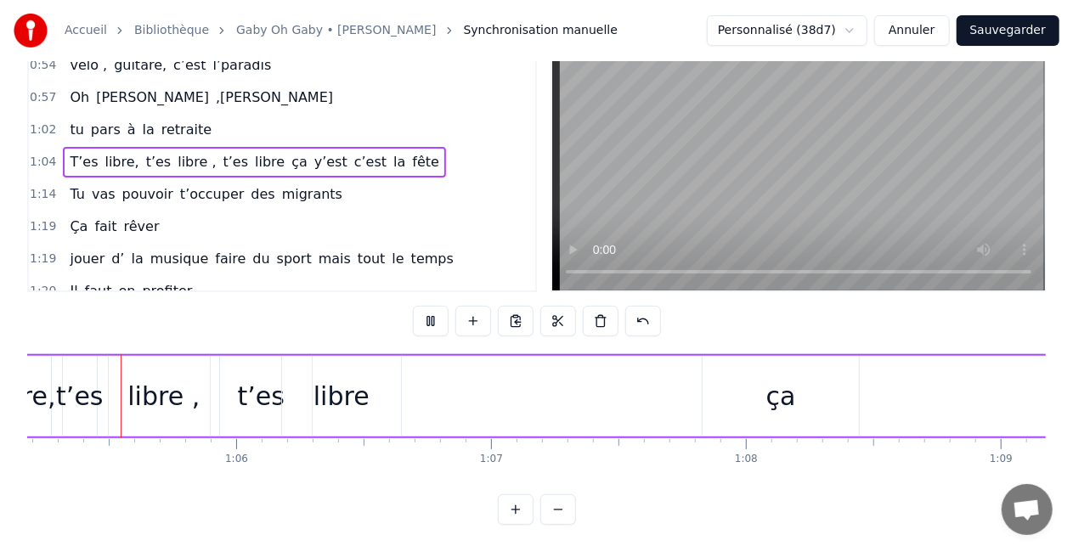
scroll to position [0, 16556]
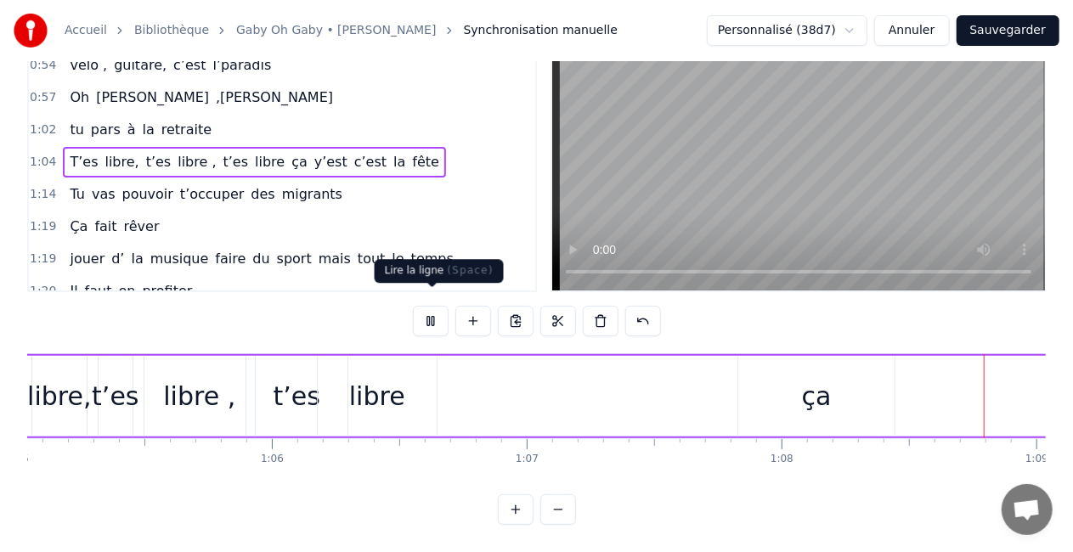
click at [431, 306] on button at bounding box center [431, 321] width 36 height 31
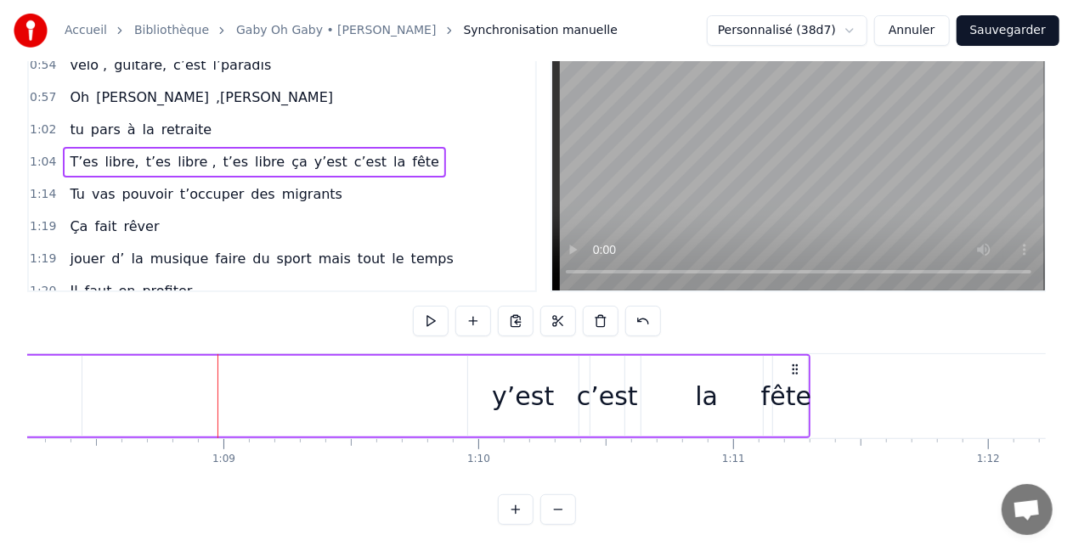
scroll to position [0, 17432]
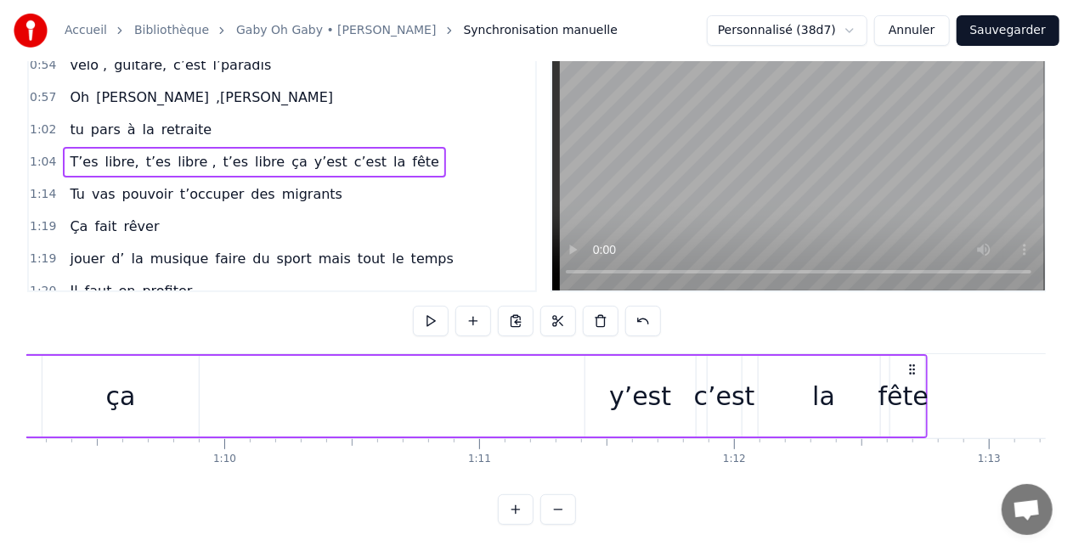
drag, startPoint x: 751, startPoint y: 352, endPoint x: 931, endPoint y: 348, distance: 180.1
click at [920, 363] on icon at bounding box center [913, 370] width 14 height 14
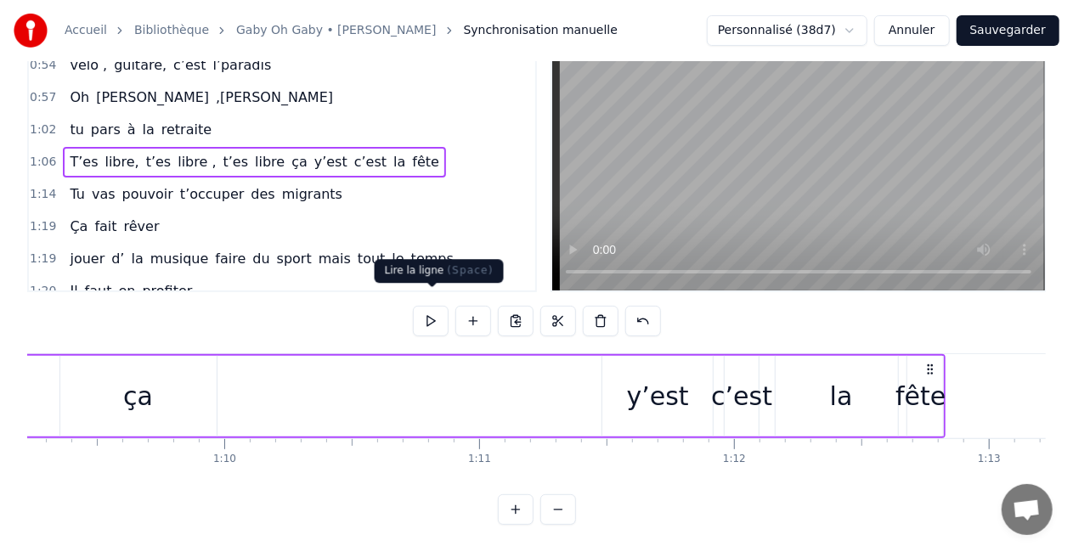
click at [437, 306] on button at bounding box center [431, 321] width 36 height 31
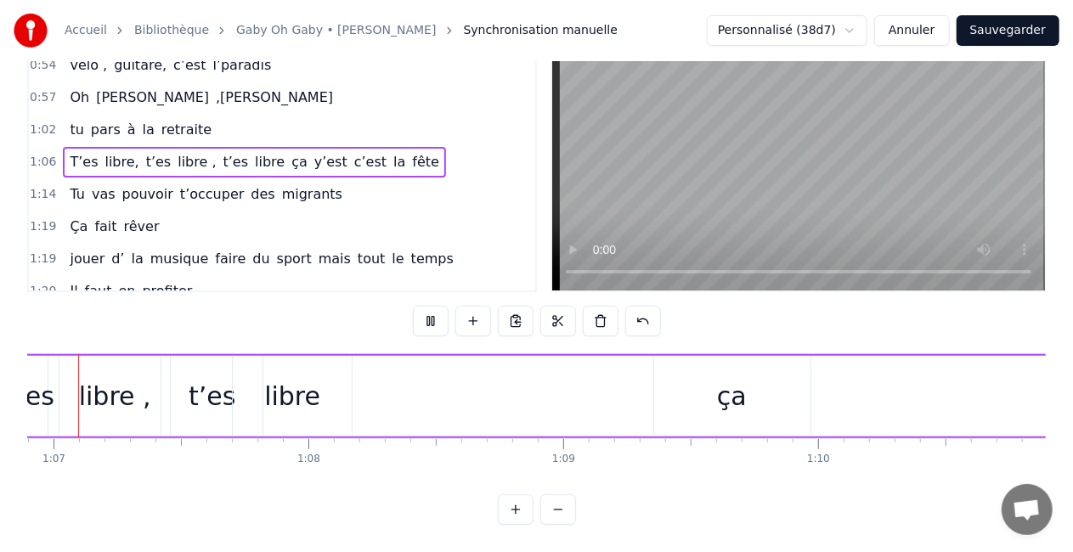
scroll to position [0, 16946]
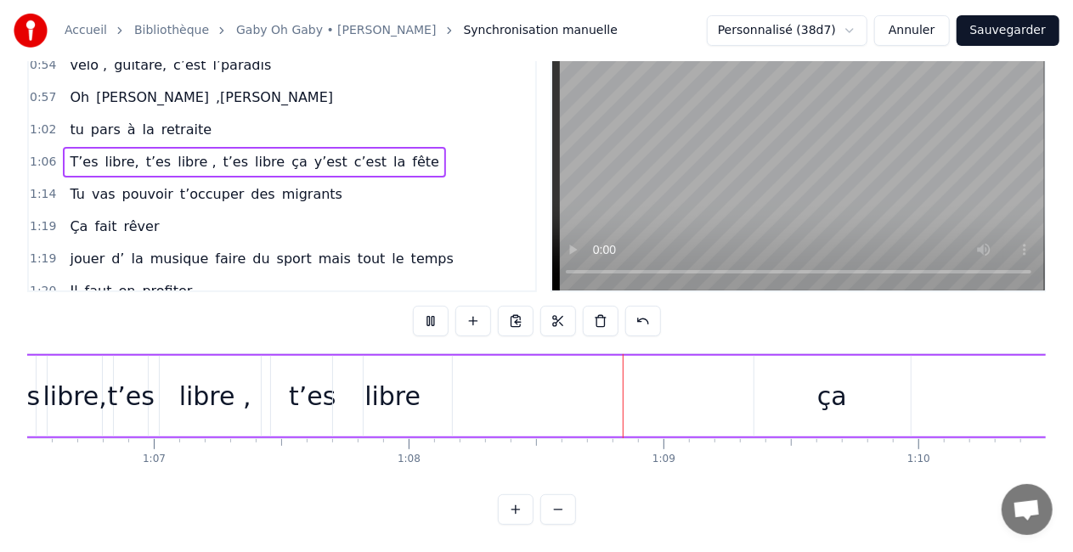
click at [437, 306] on button at bounding box center [431, 321] width 36 height 31
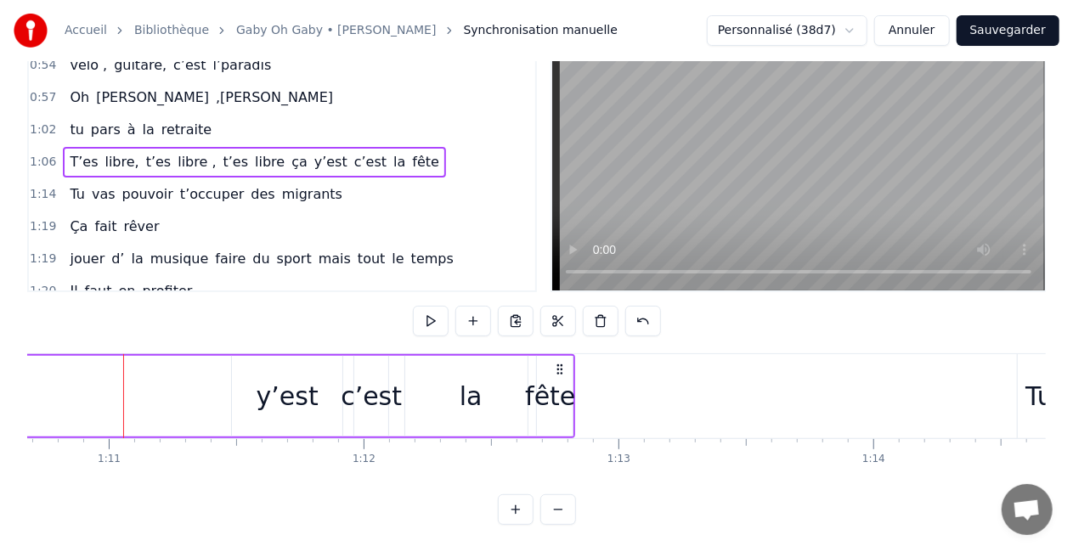
scroll to position [0, 18021]
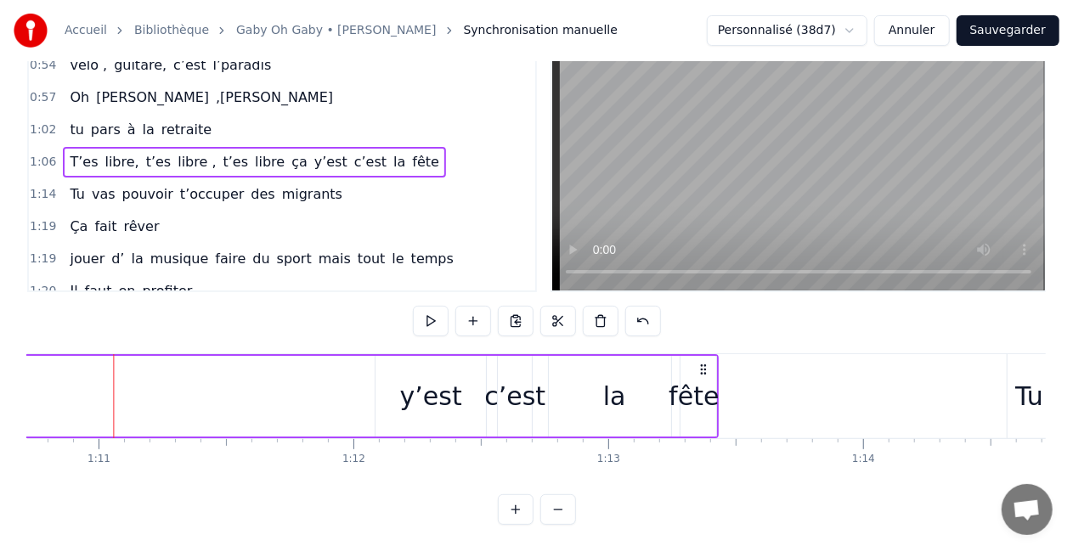
drag, startPoint x: 547, startPoint y: 353, endPoint x: 702, endPoint y: 352, distance: 154.6
click at [702, 363] on icon at bounding box center [704, 370] width 14 height 14
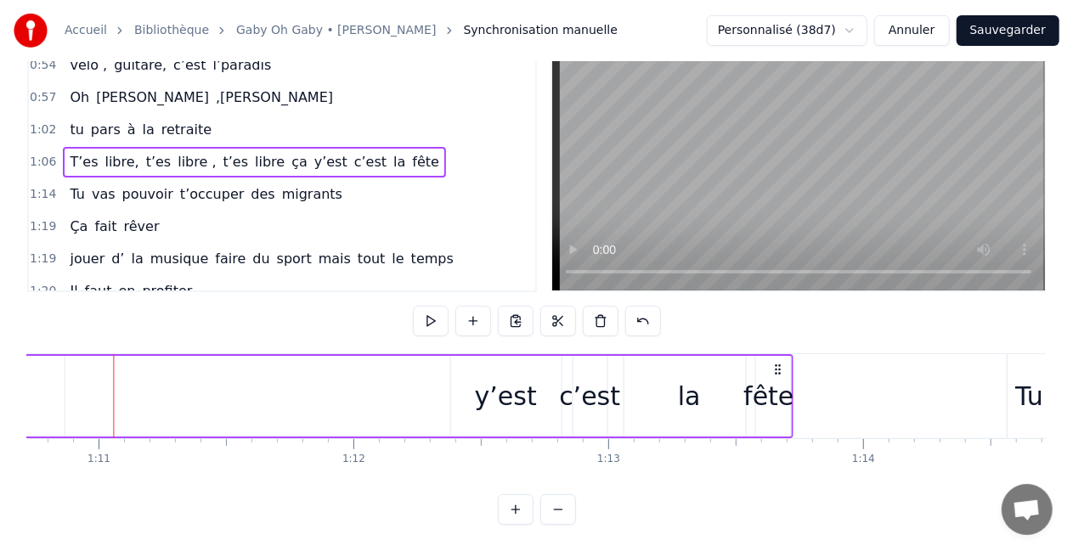
drag, startPoint x: 700, startPoint y: 351, endPoint x: 775, endPoint y: 343, distance: 75.1
click at [442, 306] on button at bounding box center [431, 321] width 36 height 31
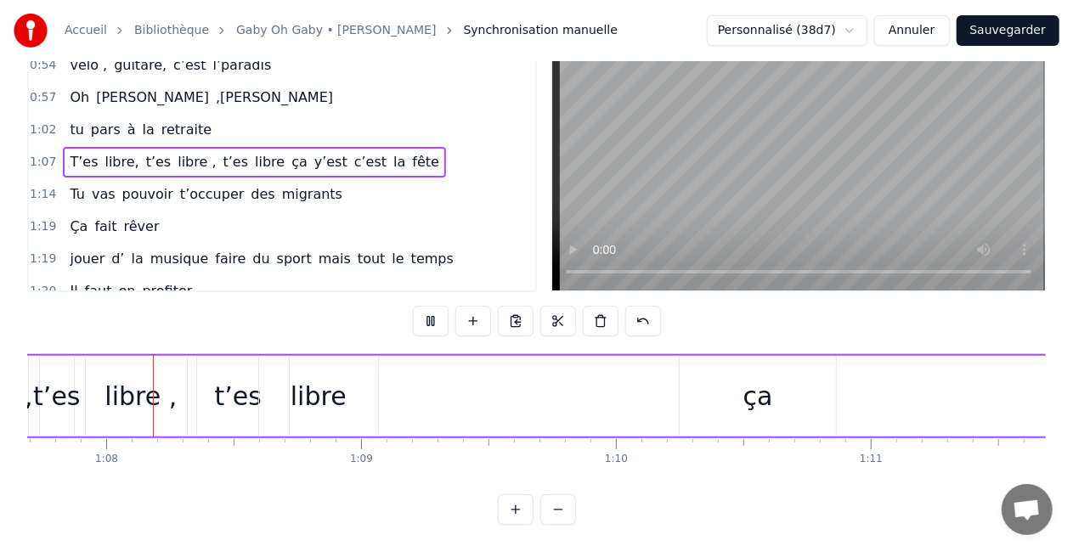
scroll to position [0, 17248]
click at [442, 306] on button at bounding box center [431, 321] width 36 height 31
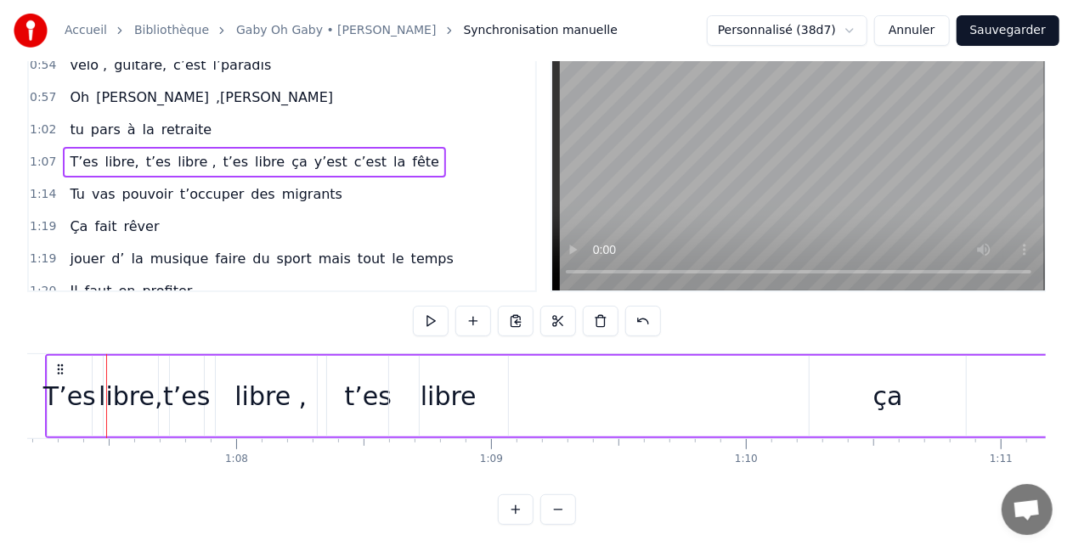
scroll to position [0, 17112]
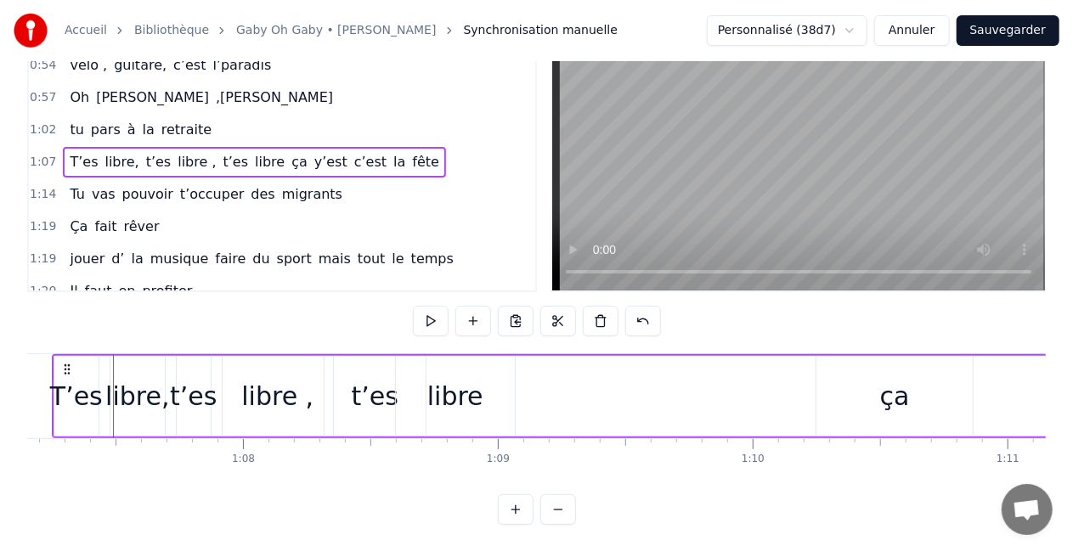
click at [54, 356] on div "T’es" at bounding box center [76, 396] width 44 height 81
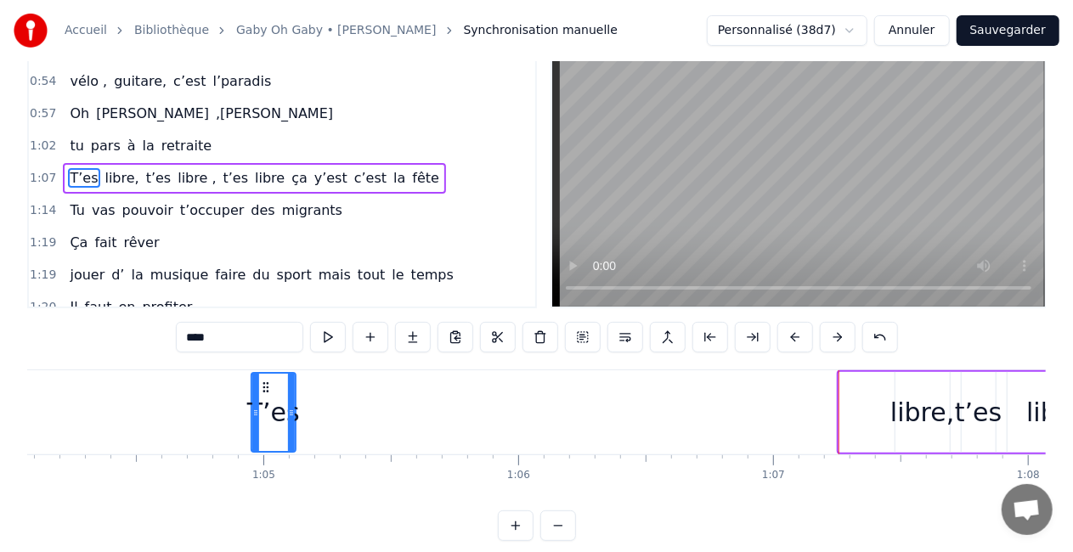
scroll to position [0, 16315]
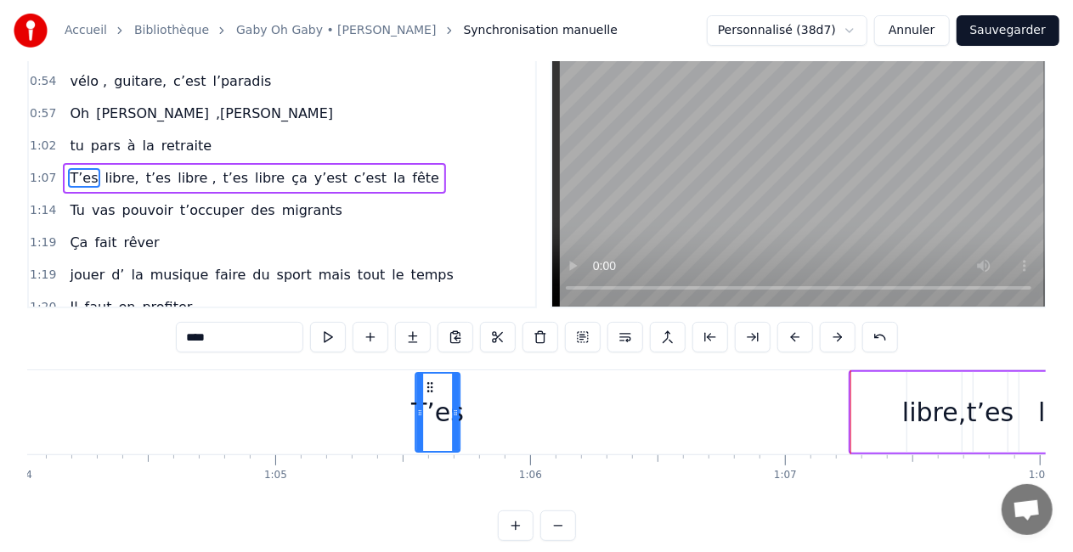
drag, startPoint x: 128, startPoint y: 387, endPoint x: 849, endPoint y: 381, distance: 721.2
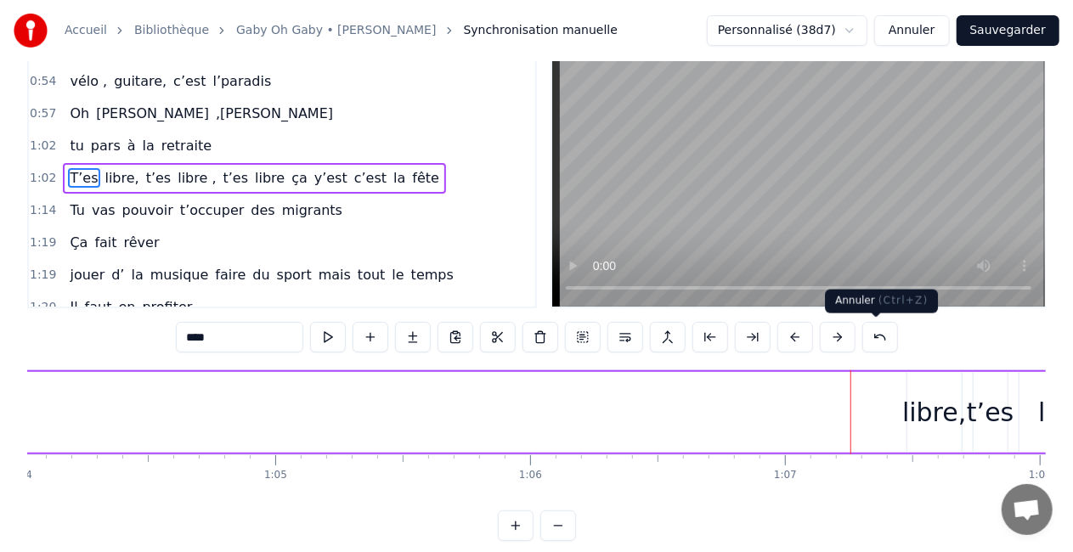
click at [868, 332] on button at bounding box center [880, 337] width 36 height 31
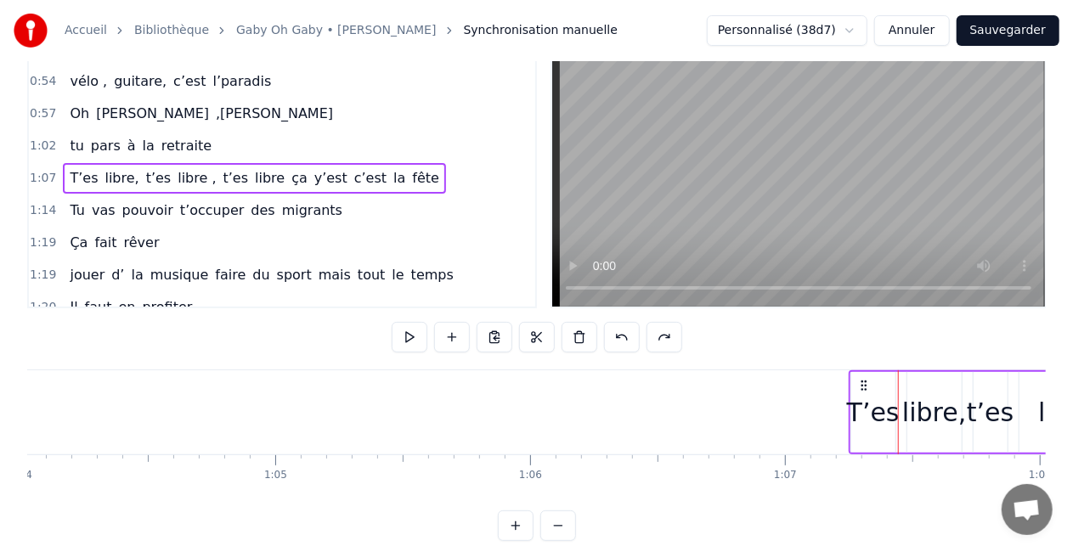
drag, startPoint x: 861, startPoint y: 376, endPoint x: 722, endPoint y: 396, distance: 140.7
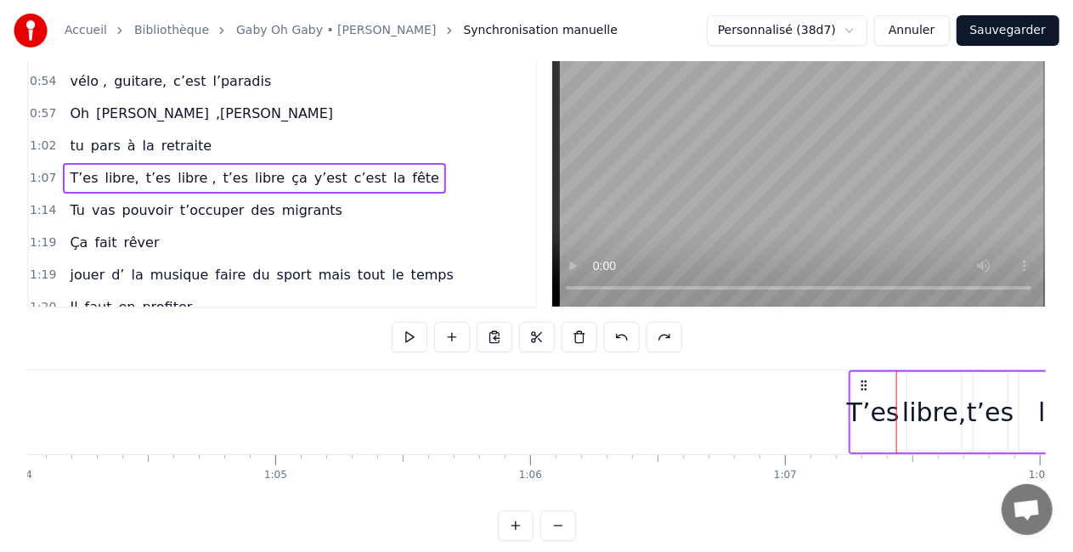
drag, startPoint x: 861, startPoint y: 377, endPoint x: 813, endPoint y: 392, distance: 50.5
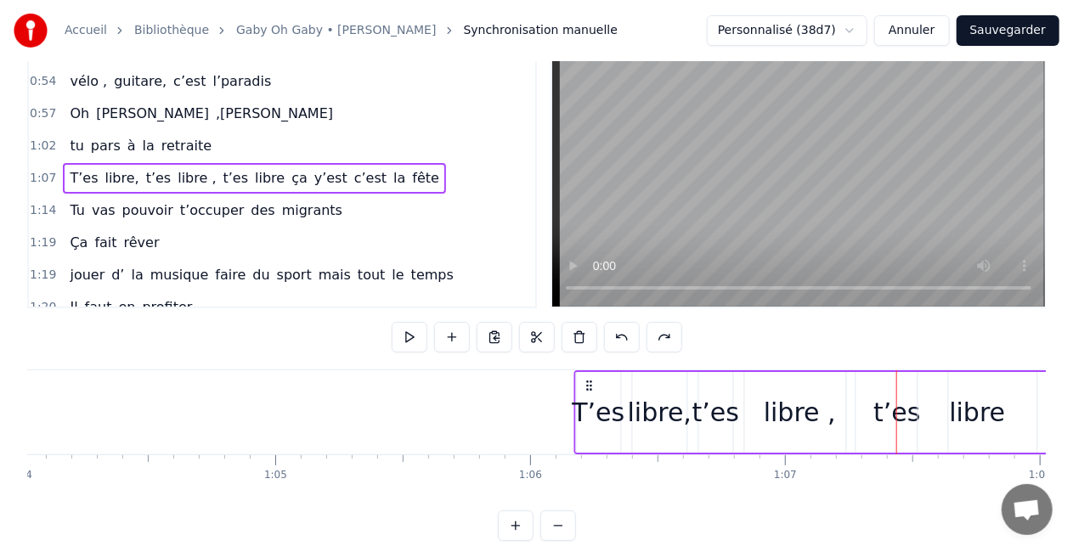
drag, startPoint x: 864, startPoint y: 381, endPoint x: 589, endPoint y: 419, distance: 276.9
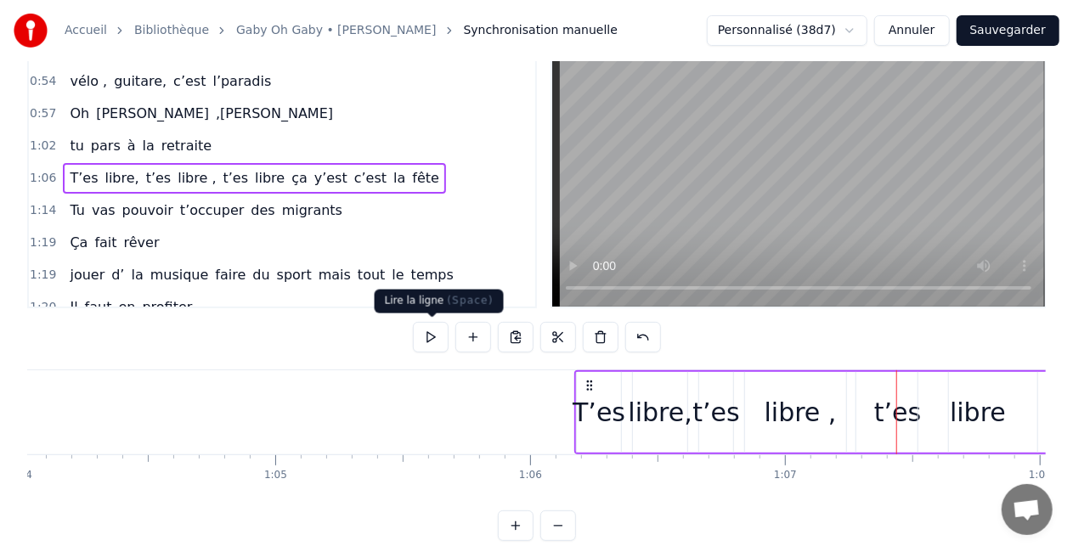
click at [420, 338] on button at bounding box center [431, 337] width 36 height 31
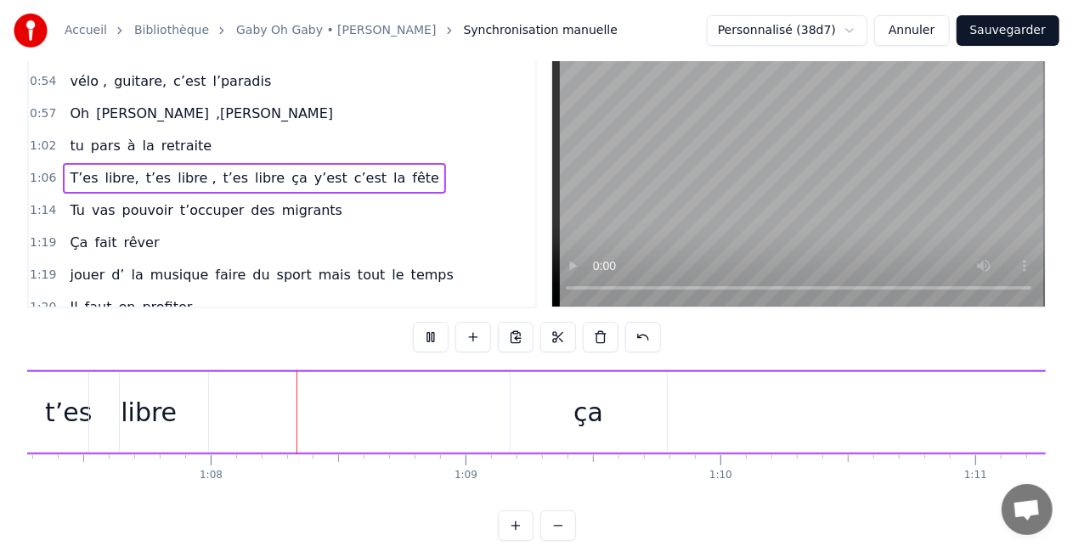
scroll to position [0, 17188]
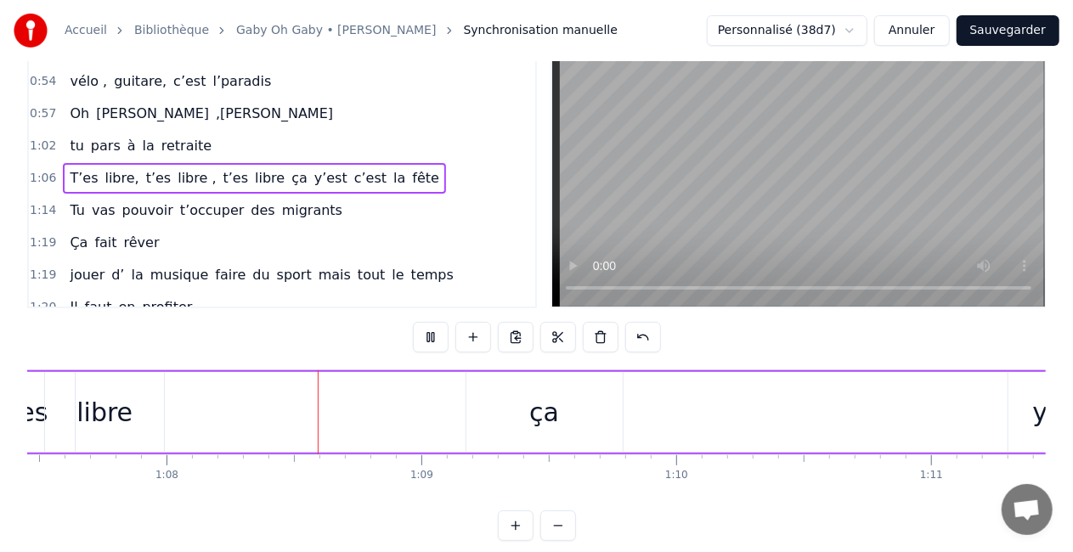
click at [421, 332] on button at bounding box center [431, 337] width 36 height 31
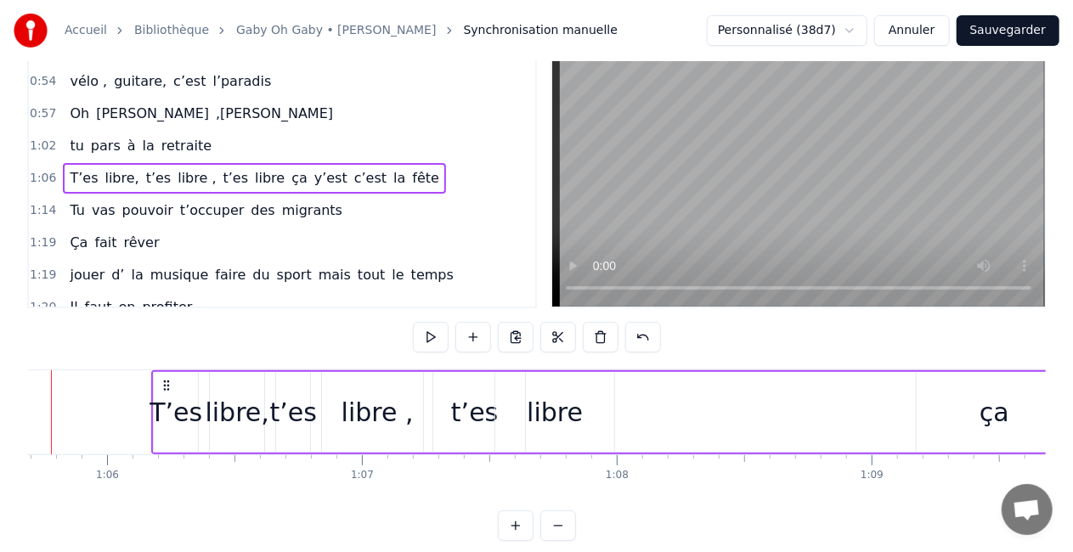
scroll to position [0, 16677]
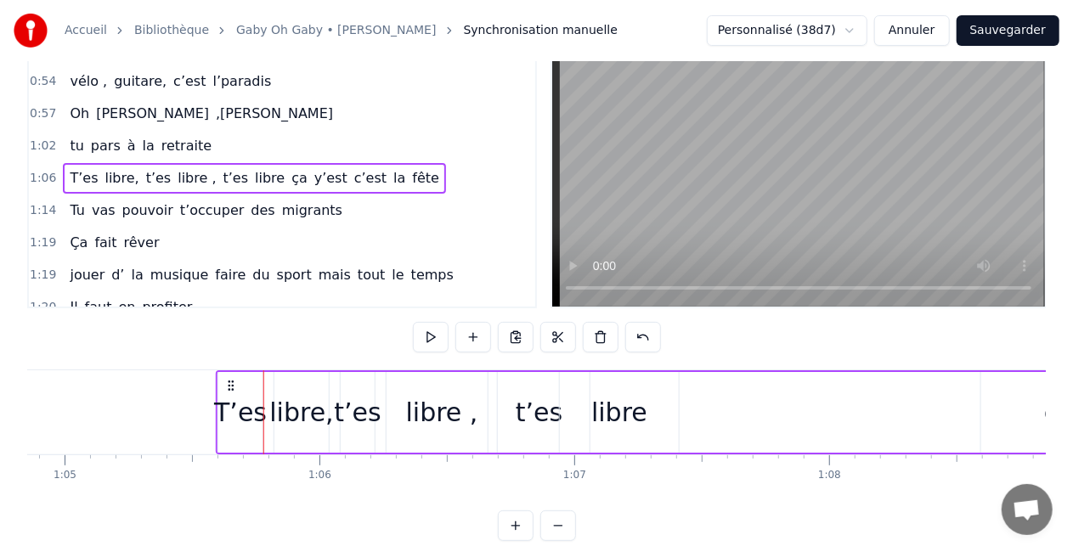
drag, startPoint x: 227, startPoint y: 382, endPoint x: 182, endPoint y: 388, distance: 45.4
click at [224, 388] on icon at bounding box center [231, 386] width 14 height 14
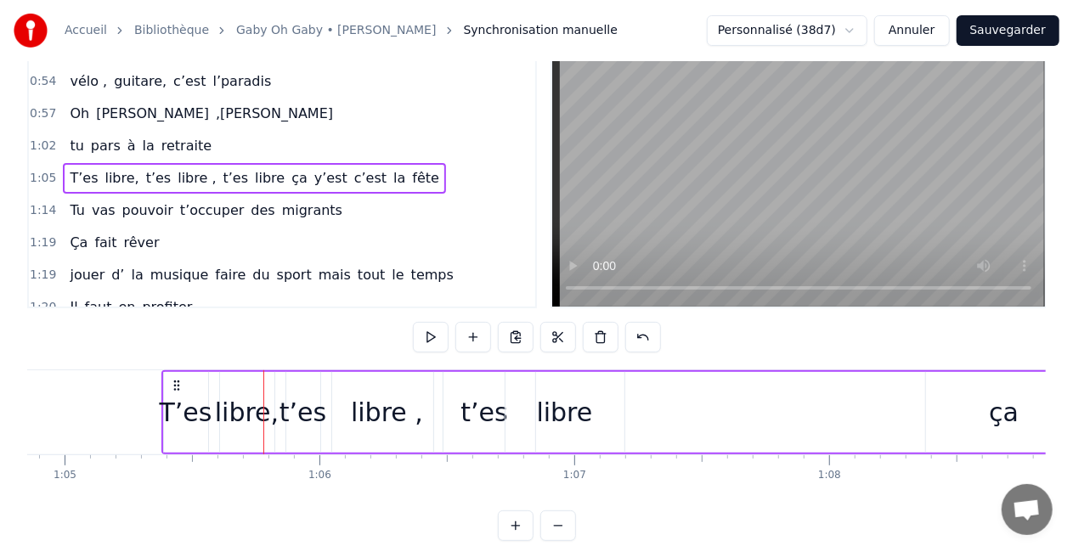
scroll to position [0, 16519]
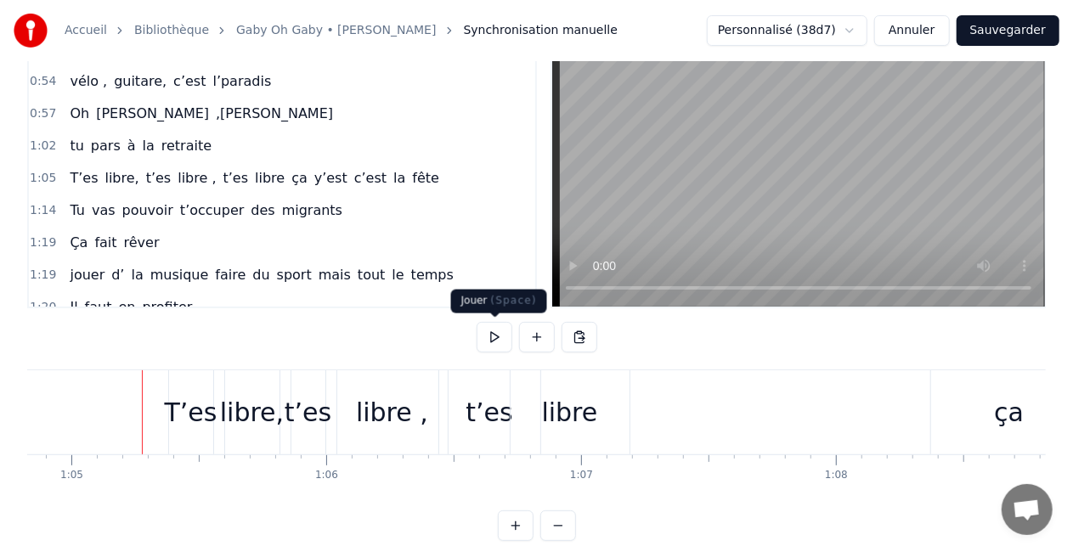
click at [501, 331] on button at bounding box center [495, 337] width 36 height 31
click at [493, 335] on button at bounding box center [495, 337] width 36 height 31
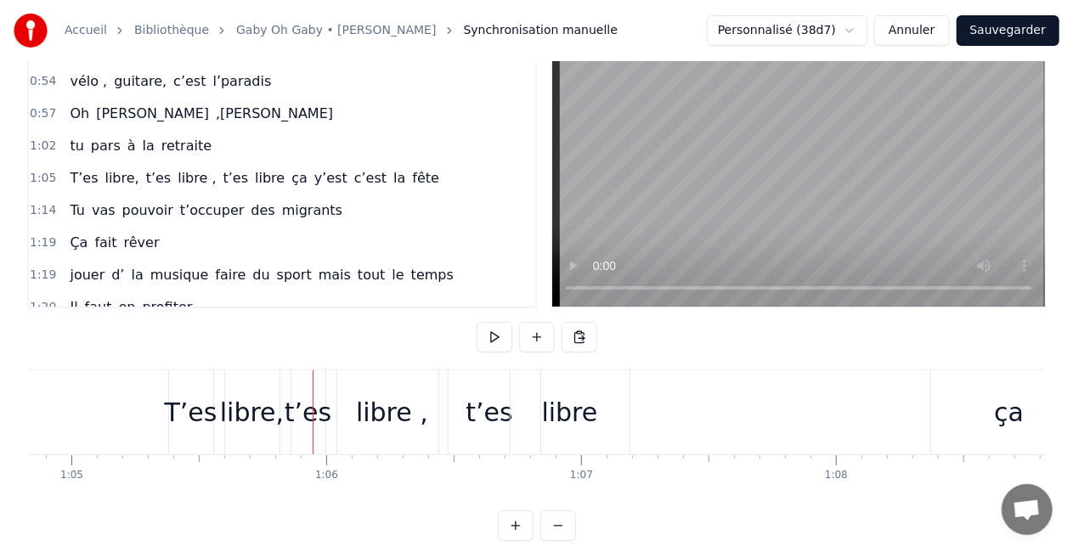
click at [215, 381] on div "T’es libre, t’es libre , t’es libre ça y’est c’est la fête" at bounding box center [993, 412] width 1650 height 84
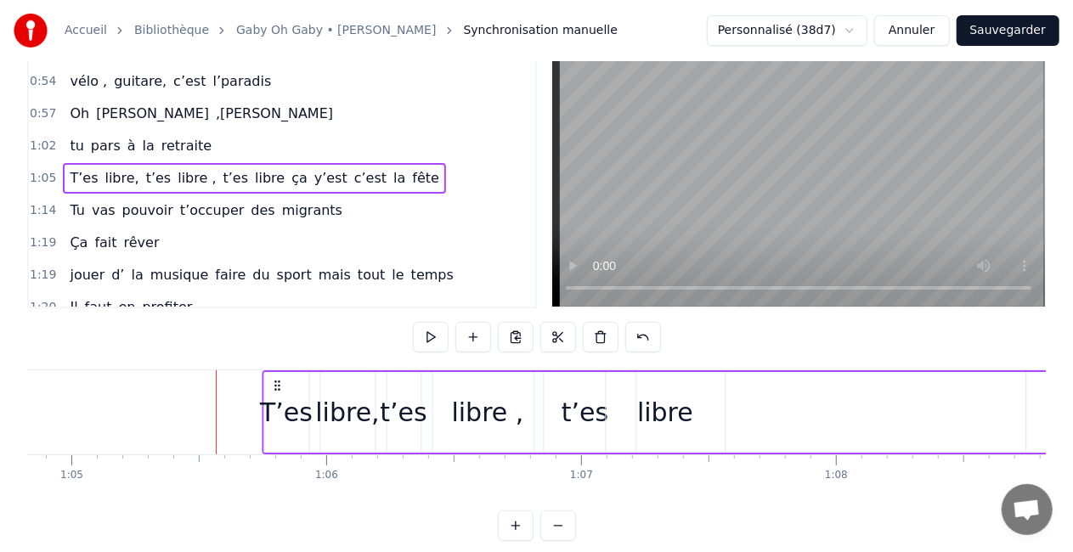
drag, startPoint x: 182, startPoint y: 377, endPoint x: 275, endPoint y: 381, distance: 93.5
click at [275, 381] on icon at bounding box center [277, 386] width 14 height 14
click at [442, 335] on button at bounding box center [431, 337] width 36 height 31
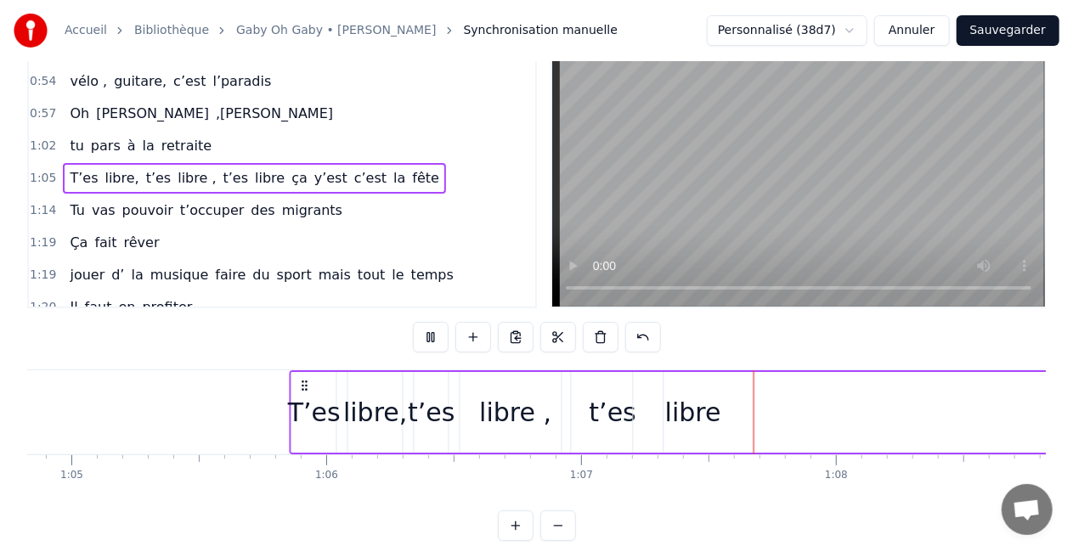
drag, startPoint x: 275, startPoint y: 380, endPoint x: 302, endPoint y: 381, distance: 27.2
click at [302, 381] on circle at bounding box center [302, 381] width 1 height 1
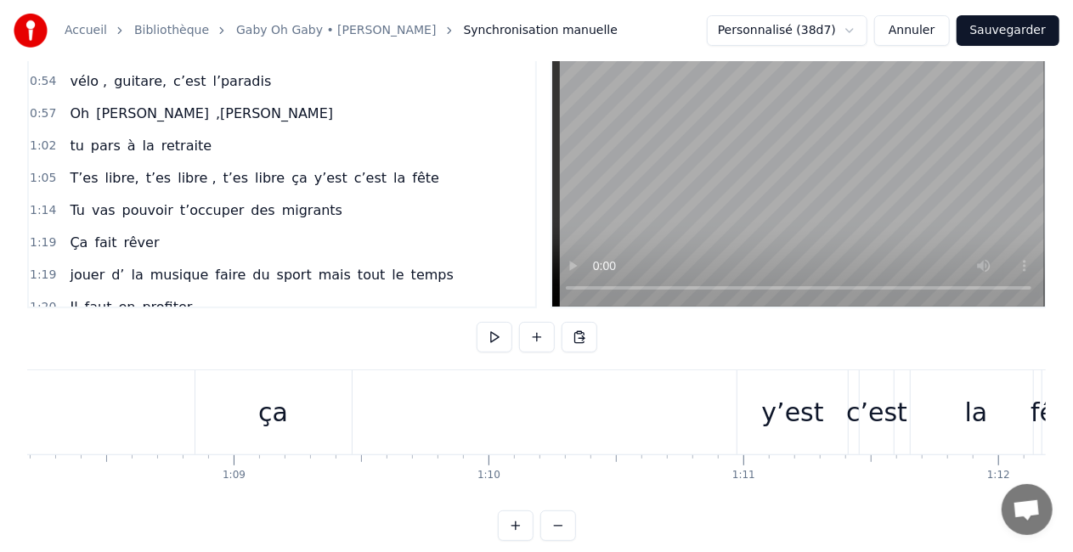
scroll to position [0, 17436]
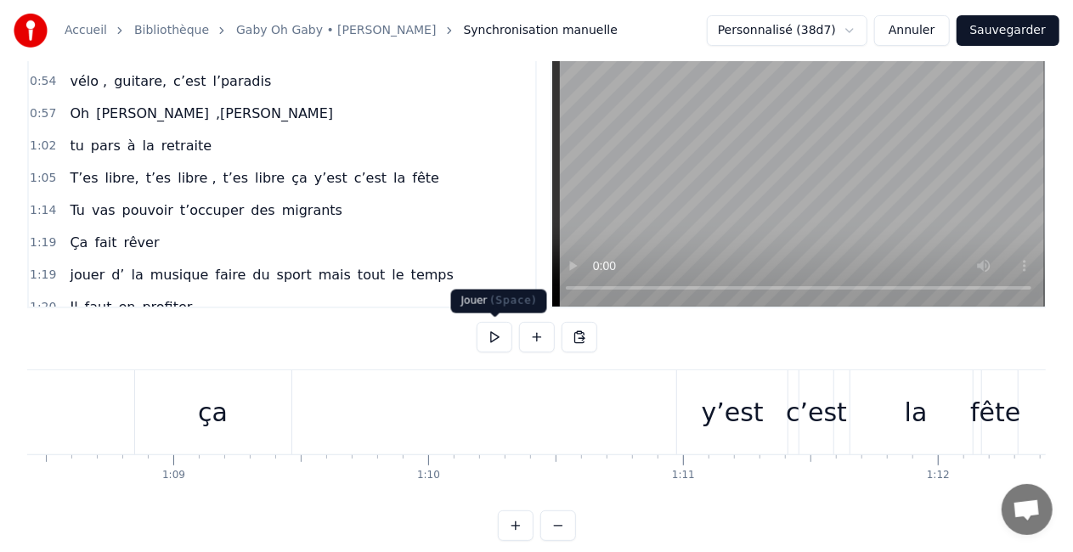
click at [489, 331] on button at bounding box center [495, 337] width 36 height 31
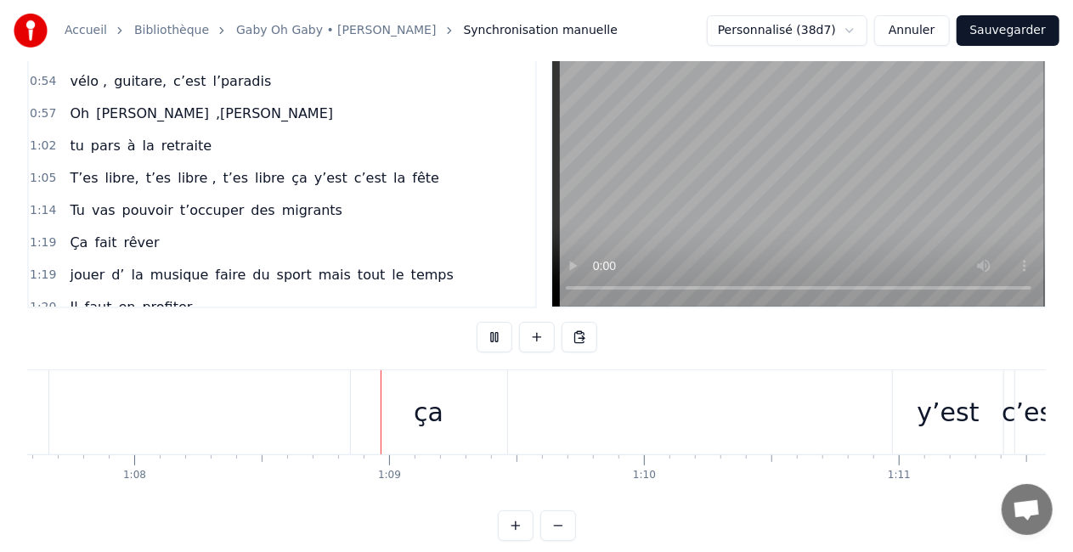
scroll to position [0, 17366]
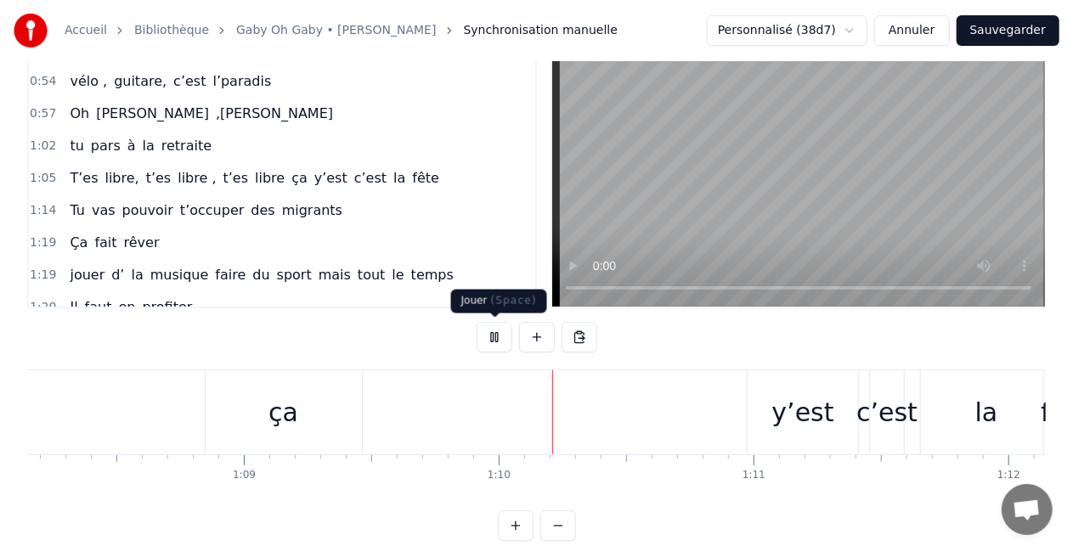
click at [505, 335] on button at bounding box center [495, 337] width 36 height 31
click at [267, 402] on div "ça" at bounding box center [284, 412] width 156 height 84
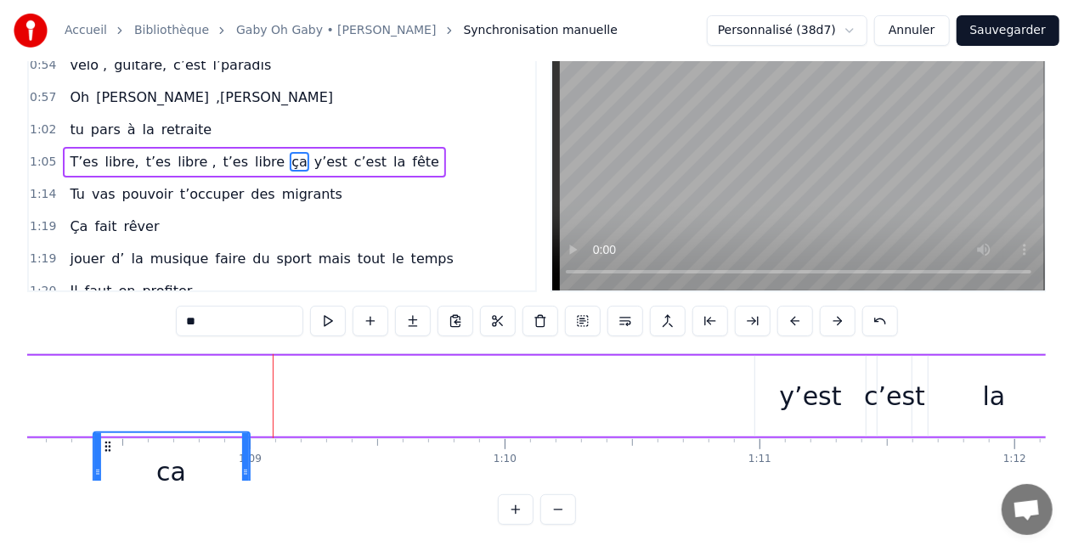
scroll to position [87, 0]
drag, startPoint x: 215, startPoint y: 438, endPoint x: 101, endPoint y: 458, distance: 115.5
click at [101, 458] on div "ça" at bounding box center [171, 471] width 155 height 77
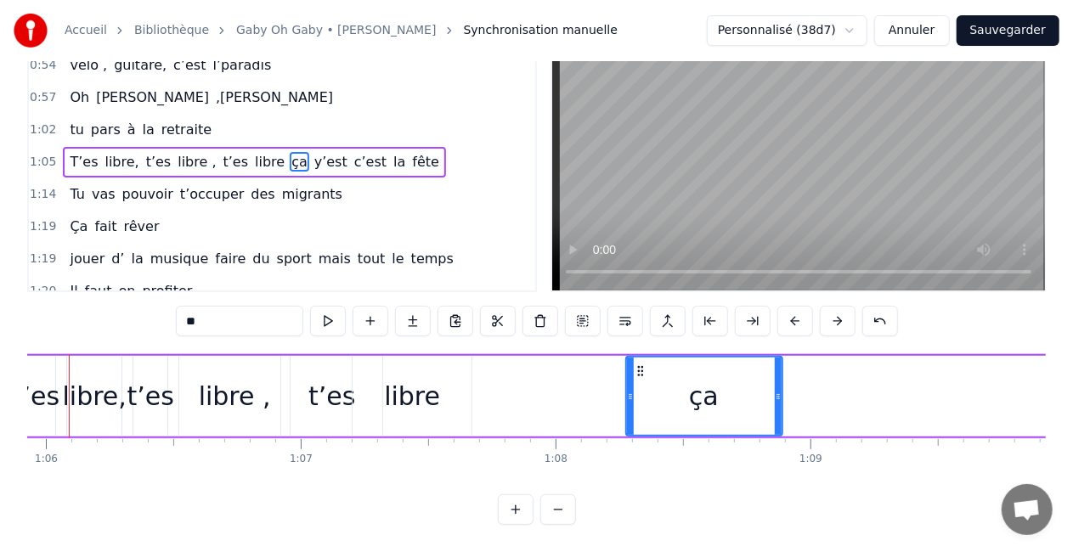
scroll to position [0, 16756]
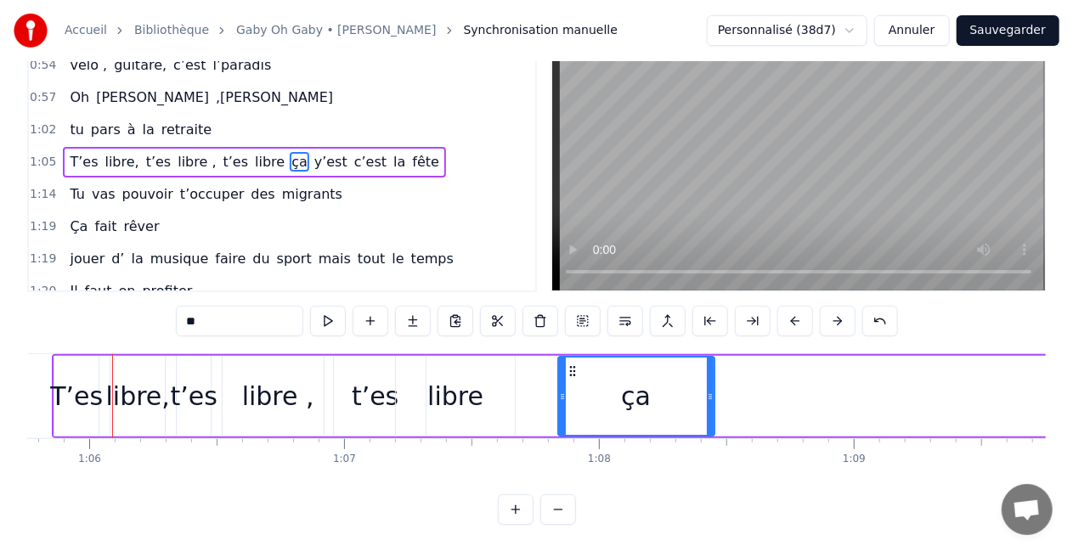
drag, startPoint x: 681, startPoint y: 353, endPoint x: 571, endPoint y: 365, distance: 111.1
click at [571, 365] on div "ça" at bounding box center [636, 396] width 155 height 77
click at [252, 402] on div "libre ," at bounding box center [278, 396] width 110 height 81
type input "*******"
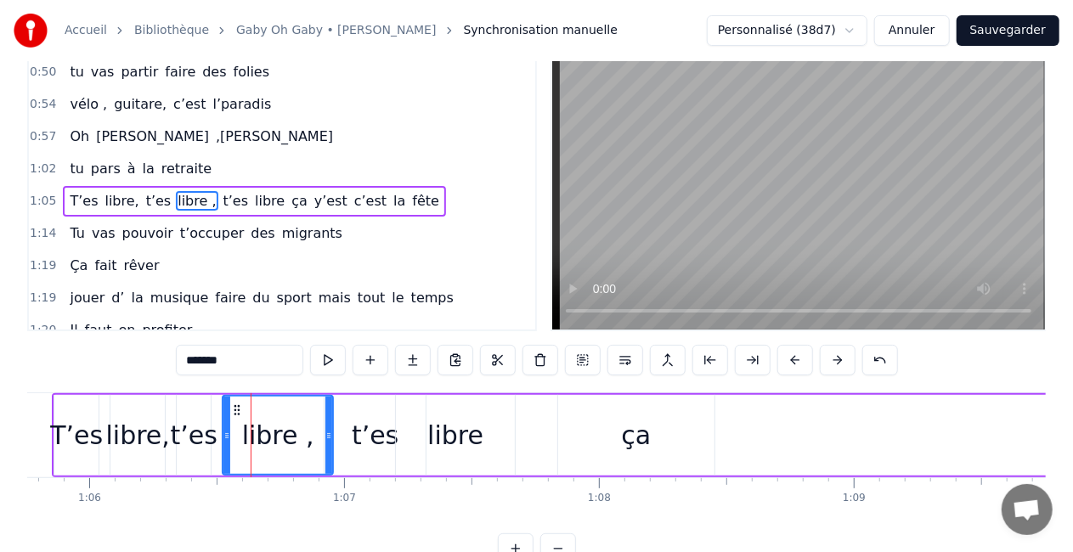
scroll to position [0, 0]
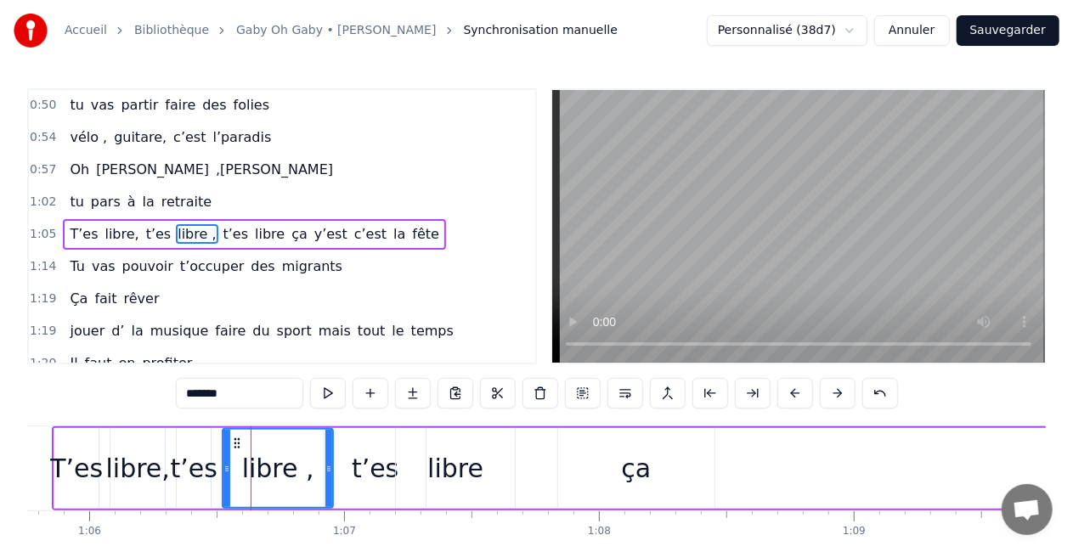
click at [107, 443] on div "T’es libre, t’es libre , t’es libre ça y’est c’est la fête" at bounding box center [877, 468] width 1650 height 84
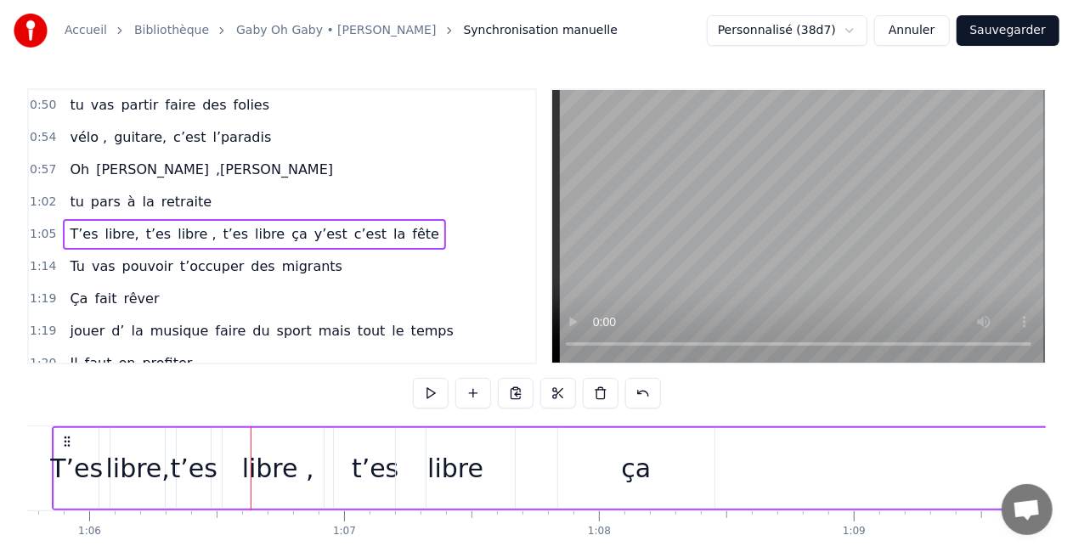
scroll to position [0, 16751]
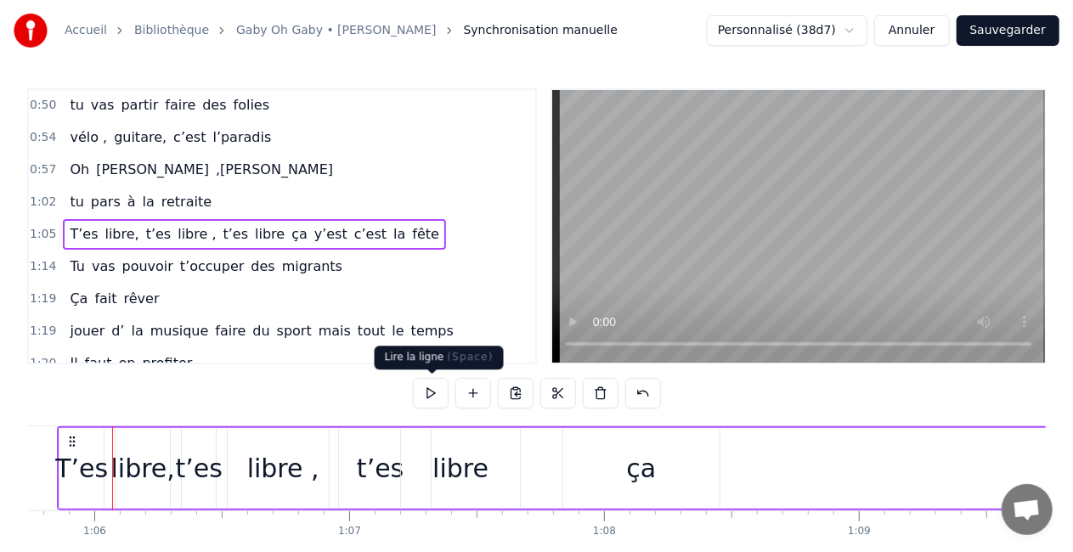
click at [444, 391] on button at bounding box center [431, 393] width 36 height 31
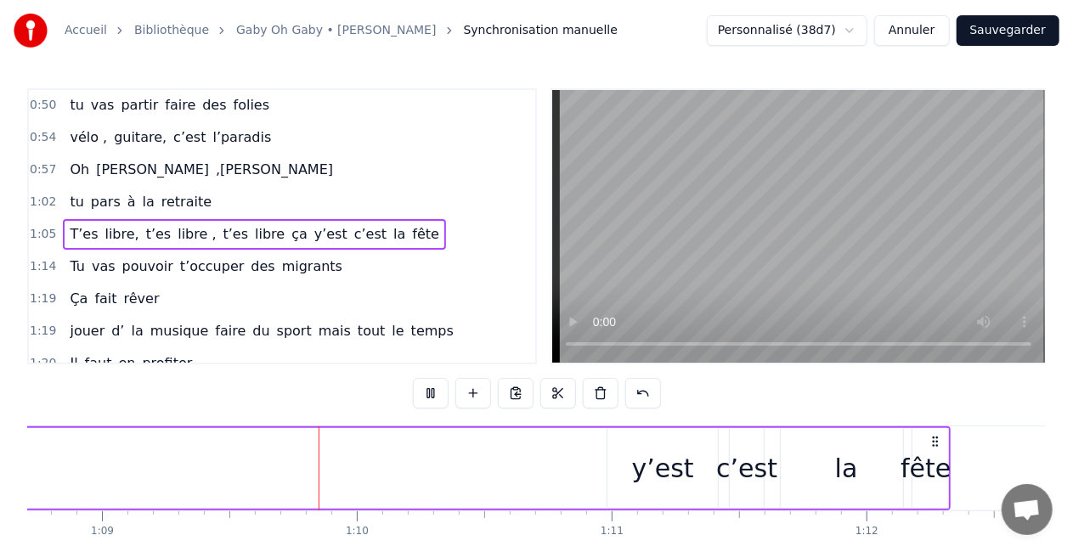
scroll to position [0, 17545]
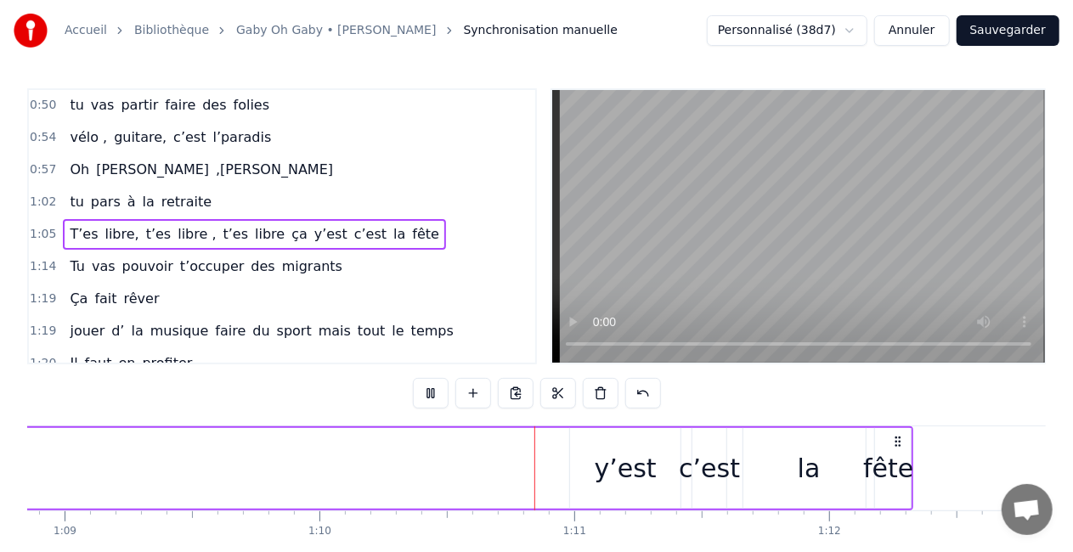
click at [441, 389] on button at bounding box center [431, 393] width 36 height 31
click at [601, 447] on div "y’est" at bounding box center [625, 468] width 110 height 81
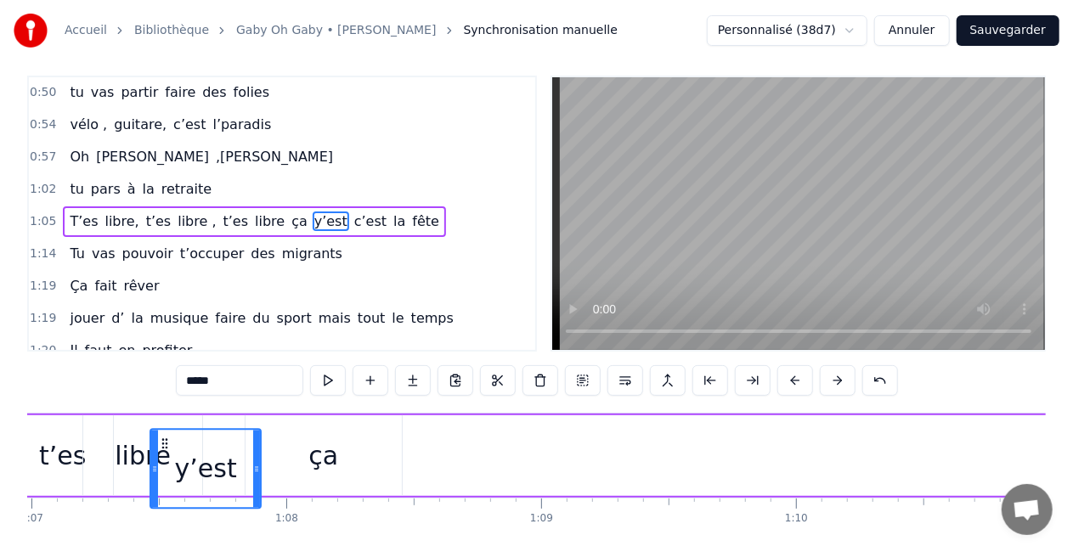
scroll to position [0, 17053]
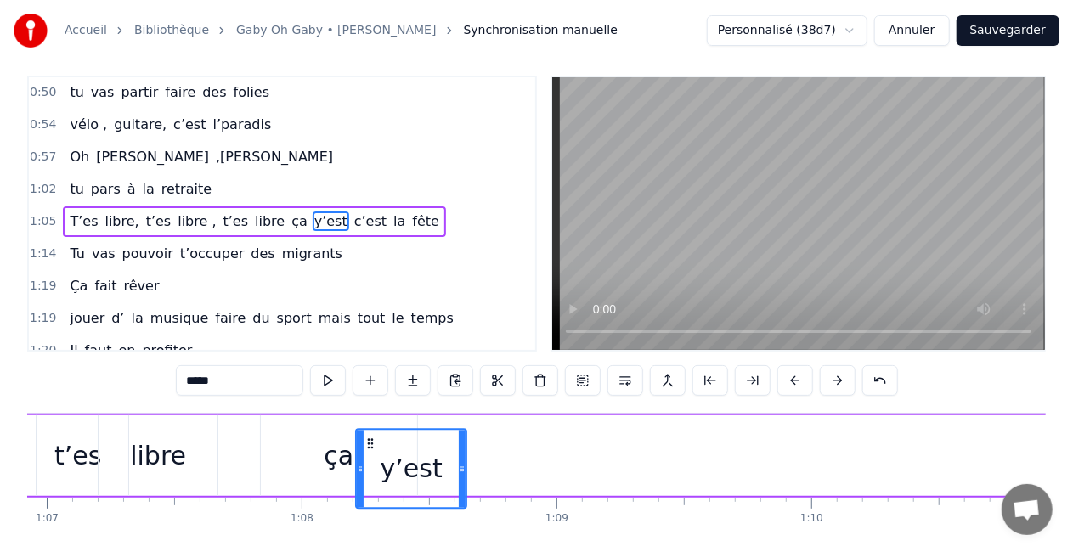
drag, startPoint x: 585, startPoint y: 443, endPoint x: 372, endPoint y: 426, distance: 213.9
click at [372, 426] on div "T’es libre, t’es libre , t’es libre ça y’est c’est la fête" at bounding box center [580, 456] width 1650 height 84
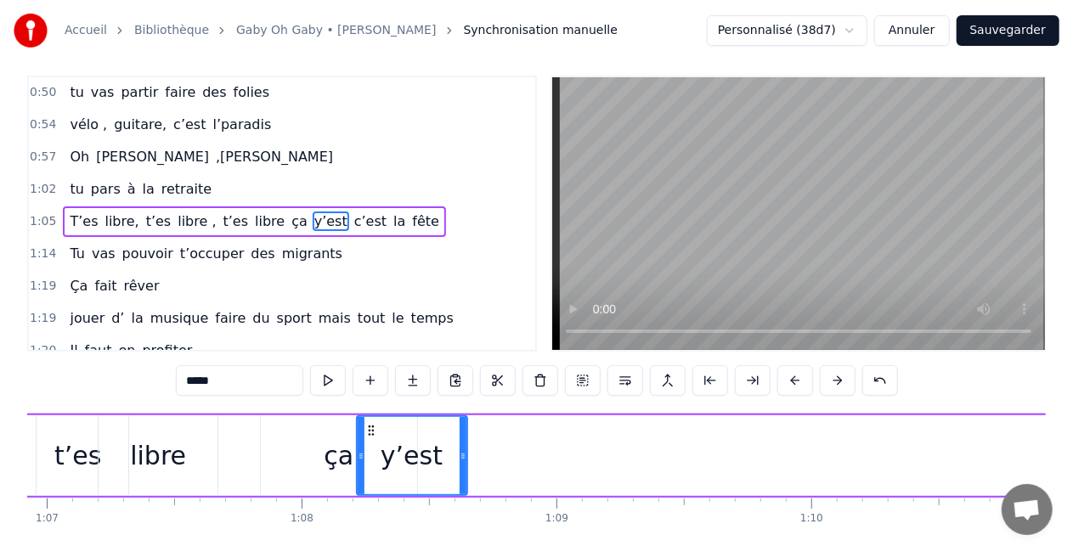
click at [268, 423] on div "ça" at bounding box center [339, 455] width 156 height 81
type input "**"
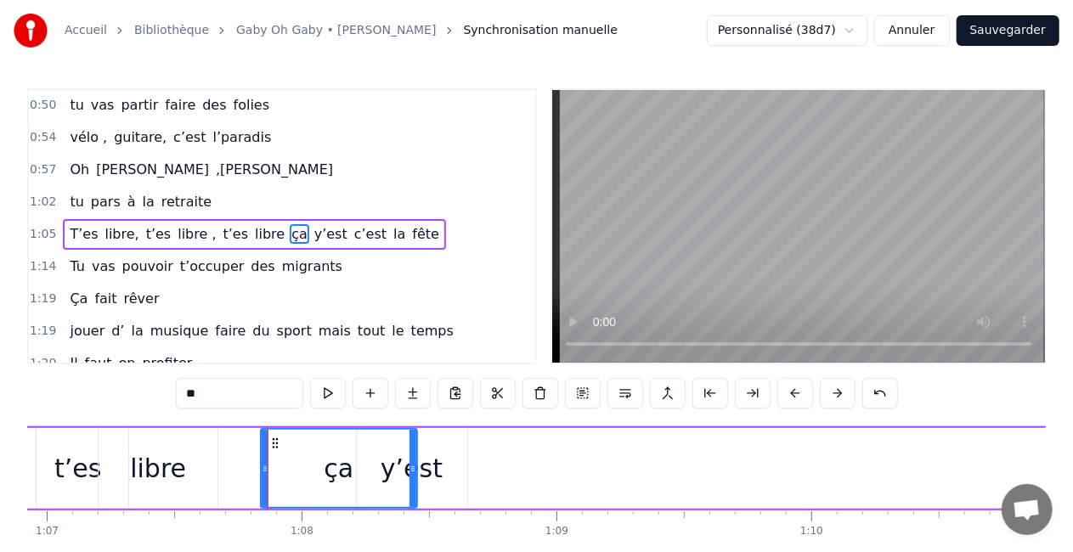
click at [247, 430] on div "T’es libre, t’es libre , t’es libre ça y’est c’est la fête" at bounding box center [580, 468] width 1650 height 84
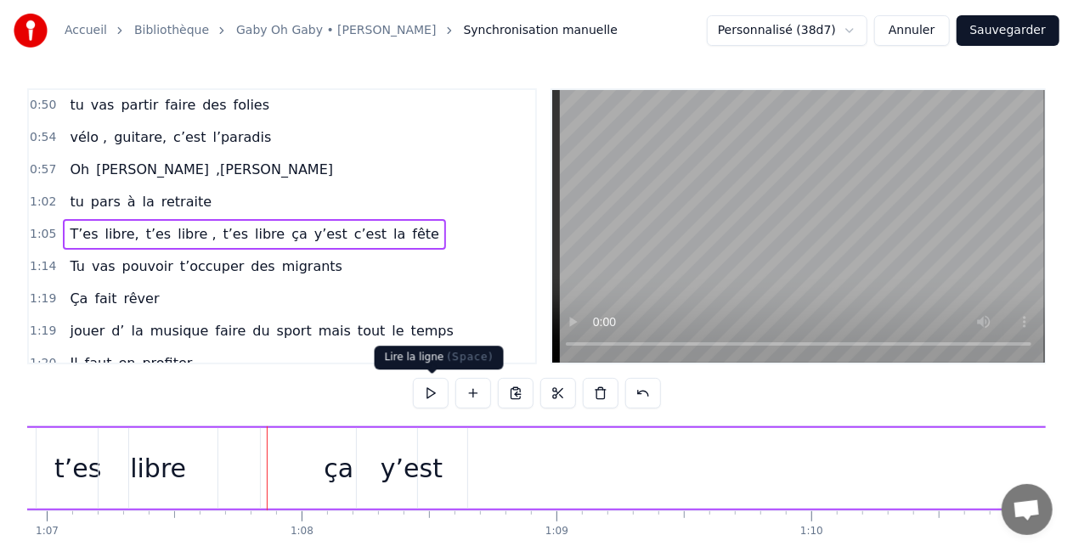
click at [431, 385] on button at bounding box center [431, 393] width 36 height 31
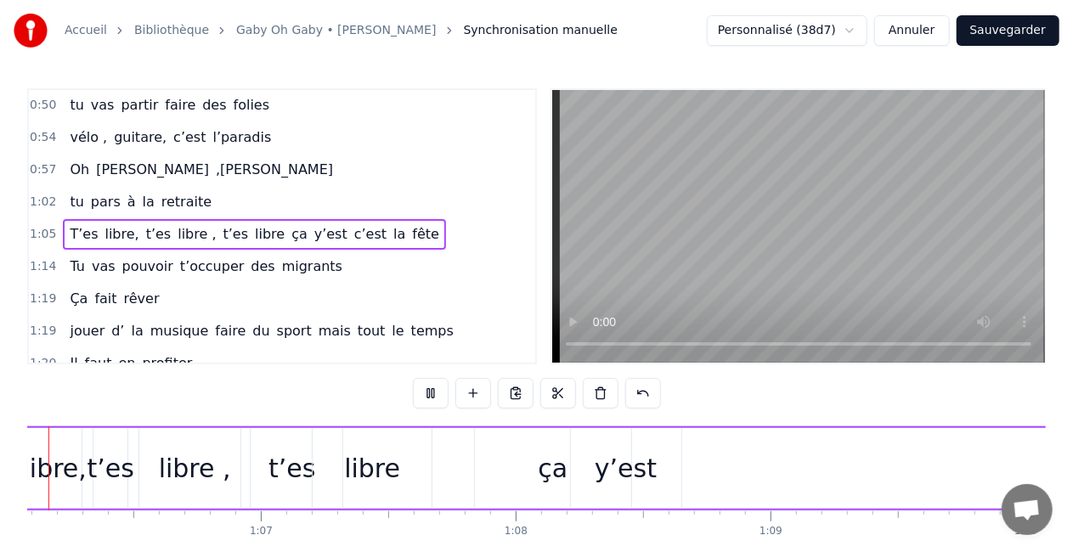
scroll to position [0, 16748]
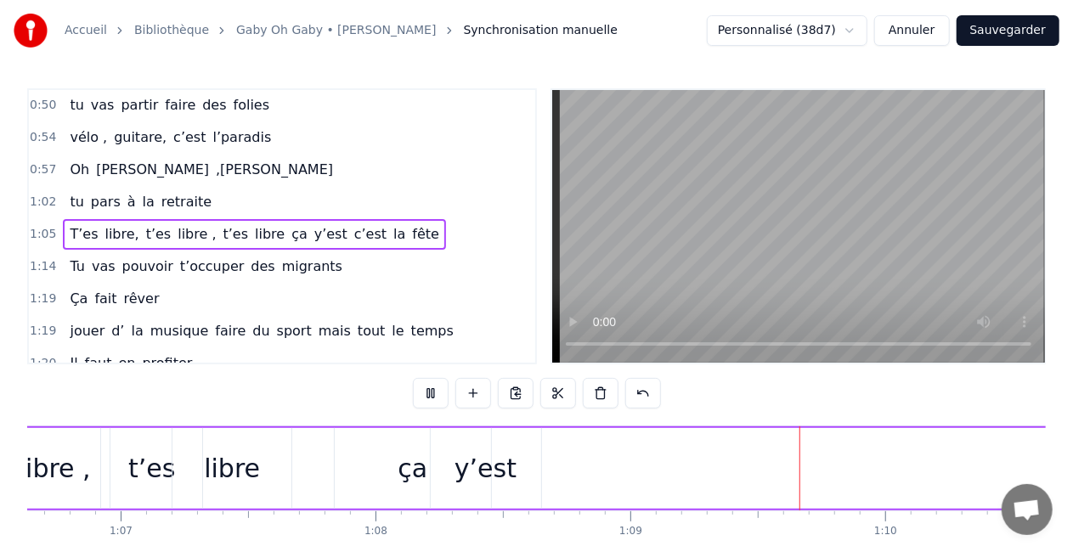
click at [431, 385] on button at bounding box center [431, 393] width 36 height 31
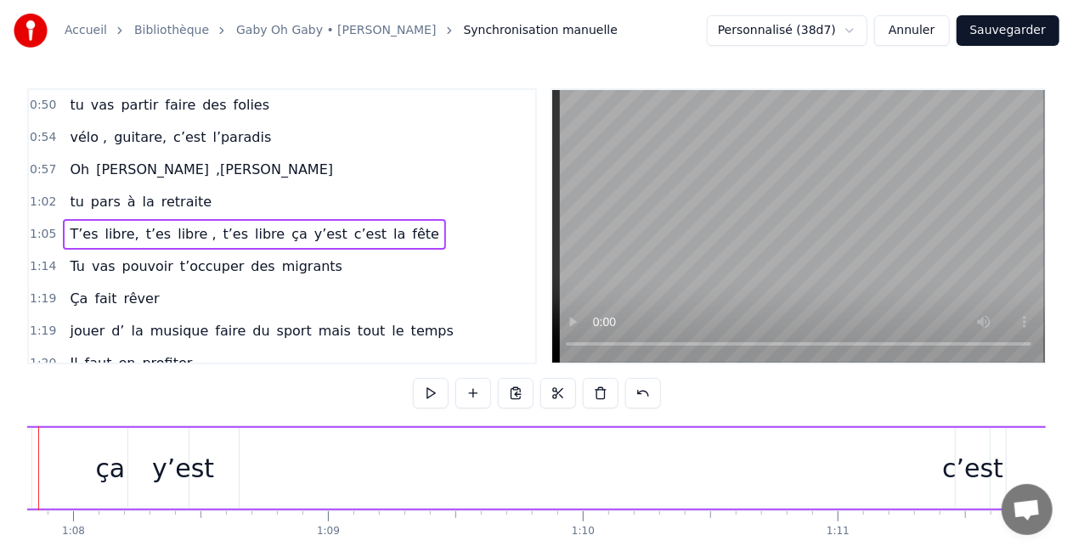
scroll to position [0, 17207]
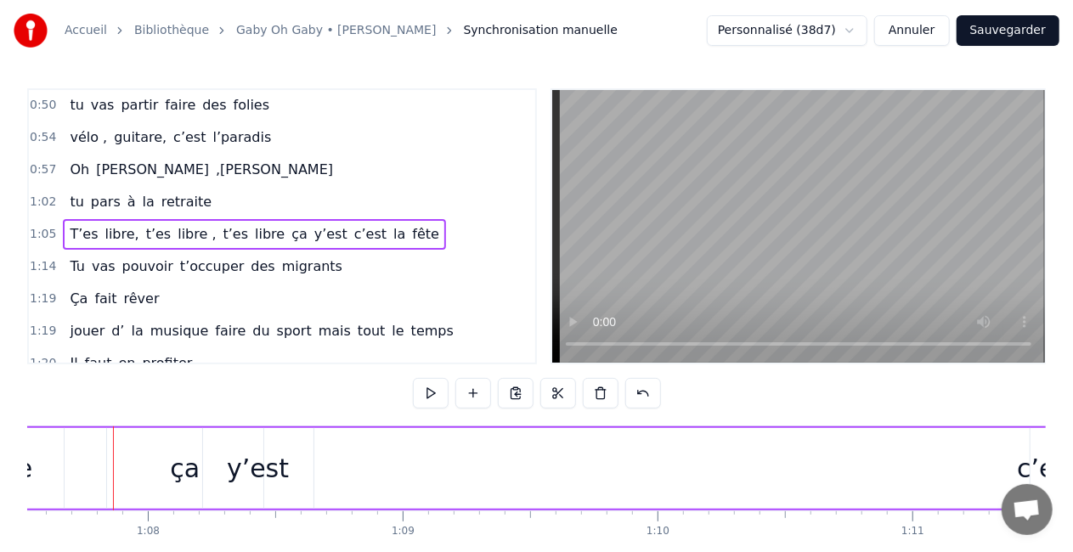
click at [207, 441] on div "y’est" at bounding box center [258, 468] width 110 height 81
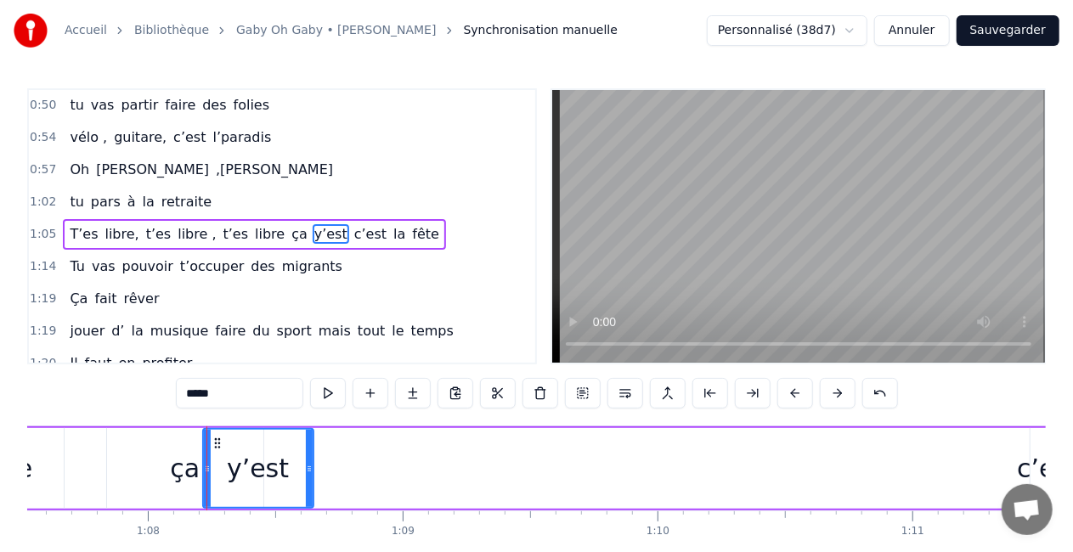
click at [197, 449] on div "ça" at bounding box center [185, 468] width 156 height 81
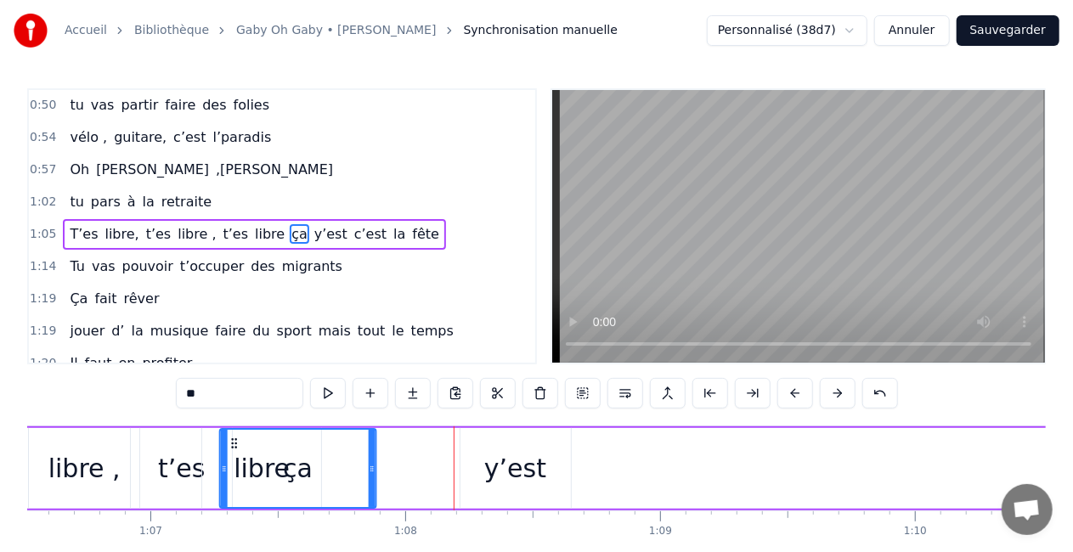
click at [228, 438] on icon at bounding box center [235, 444] width 14 height 14
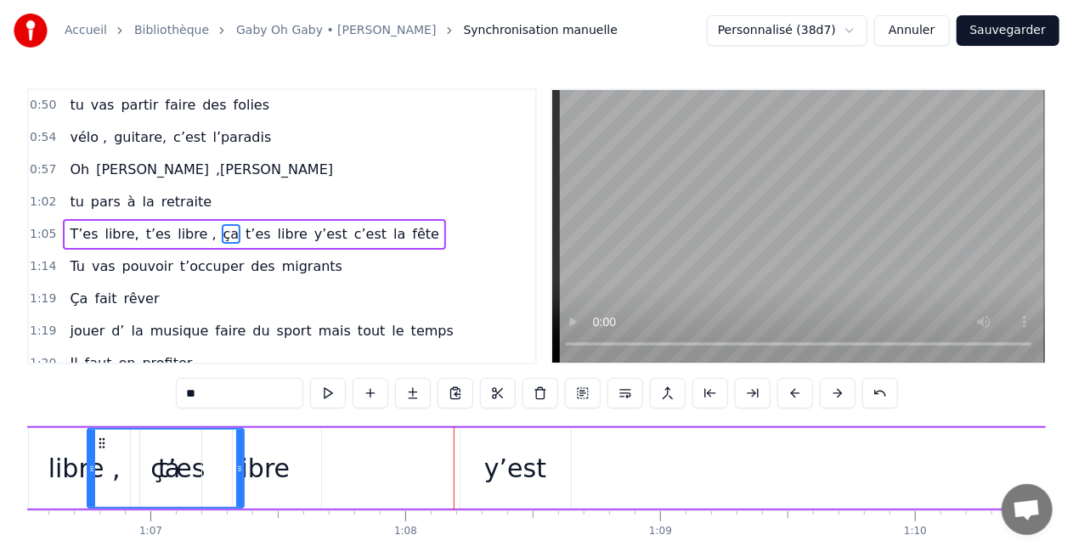
scroll to position [0, 16923]
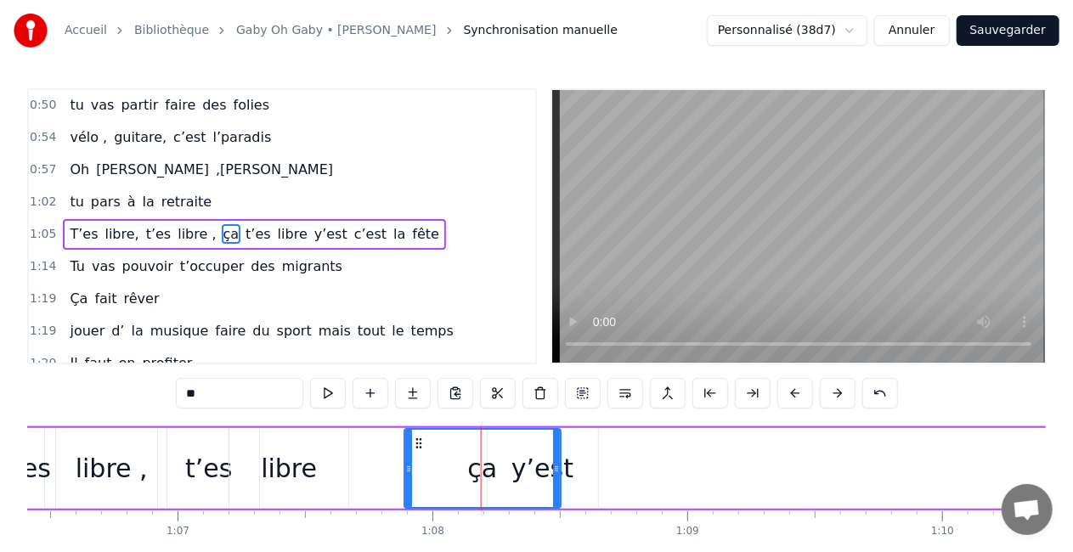
drag, startPoint x: 129, startPoint y: 440, endPoint x: 418, endPoint y: 428, distance: 289.0
click at [585, 430] on div "y’est" at bounding box center [543, 468] width 110 height 81
type input "*****"
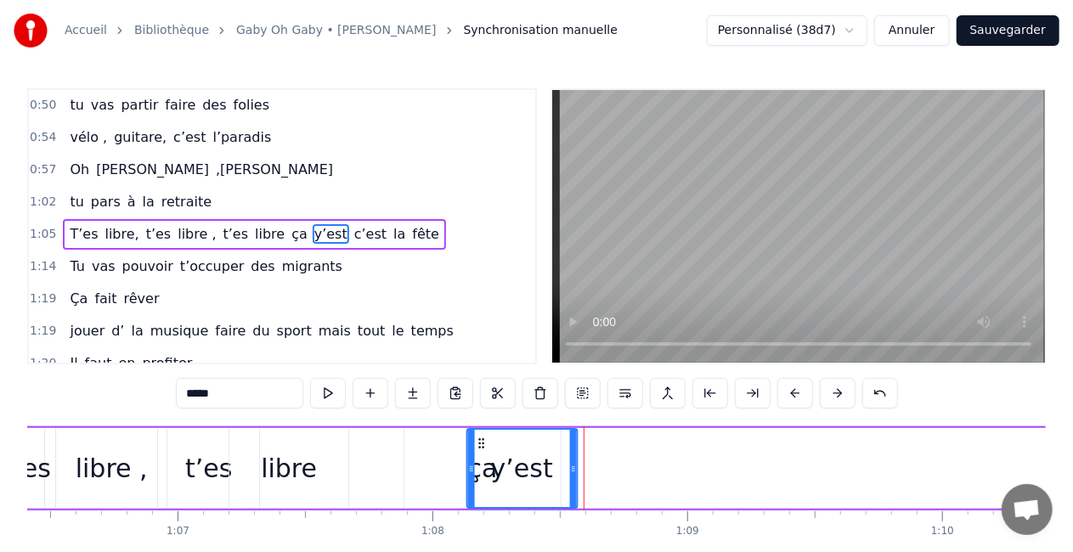
drag, startPoint x: 502, startPoint y: 440, endPoint x: 482, endPoint y: 438, distance: 20.5
click at [482, 438] on icon at bounding box center [482, 444] width 14 height 14
click at [362, 458] on div "T’es libre, t’es libre , t’es libre ça y’est c’est la fête" at bounding box center [710, 468] width 1650 height 84
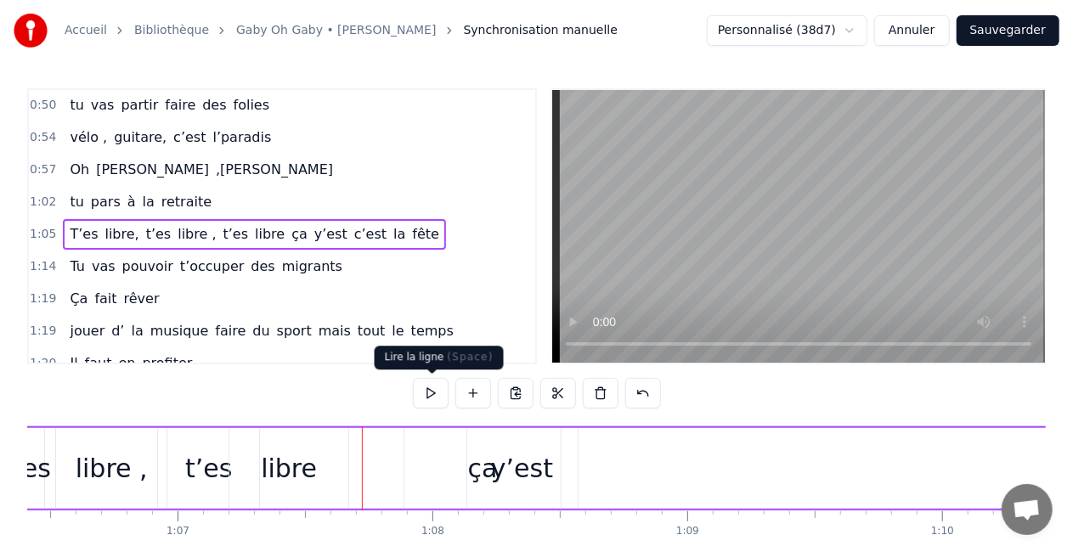
click at [423, 387] on button at bounding box center [431, 393] width 36 height 31
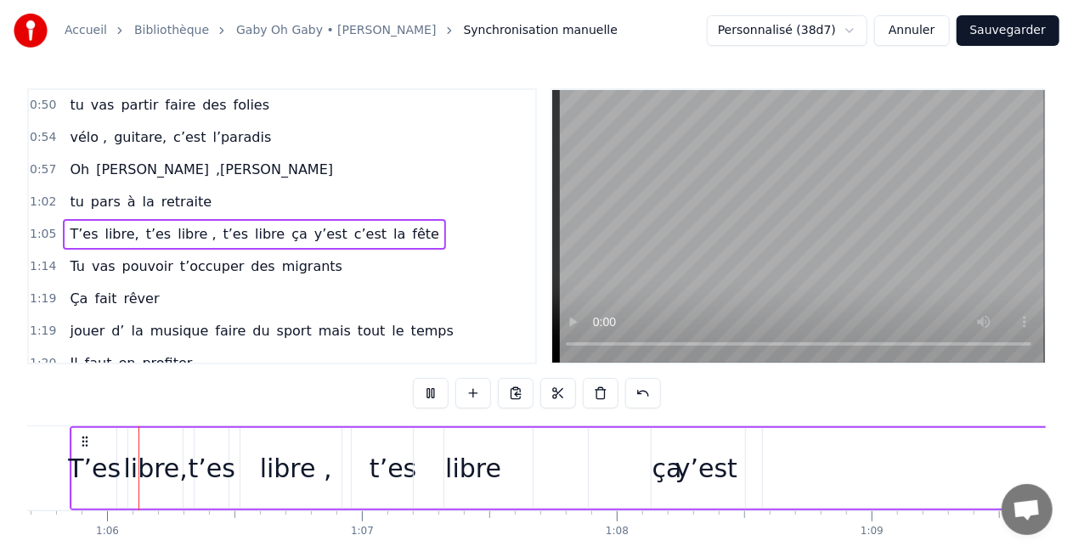
scroll to position [0, 16732]
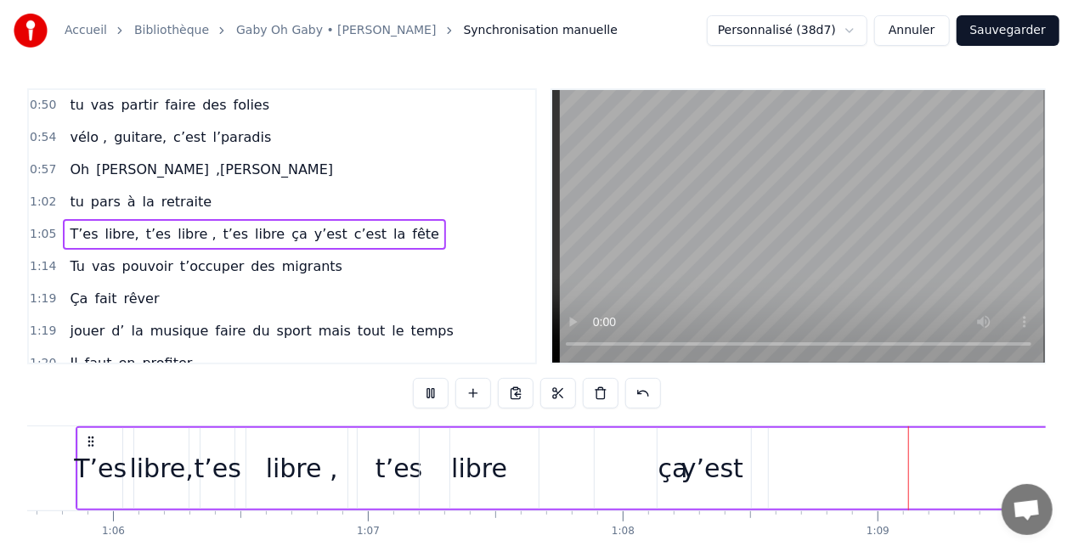
click at [423, 387] on button at bounding box center [431, 393] width 36 height 31
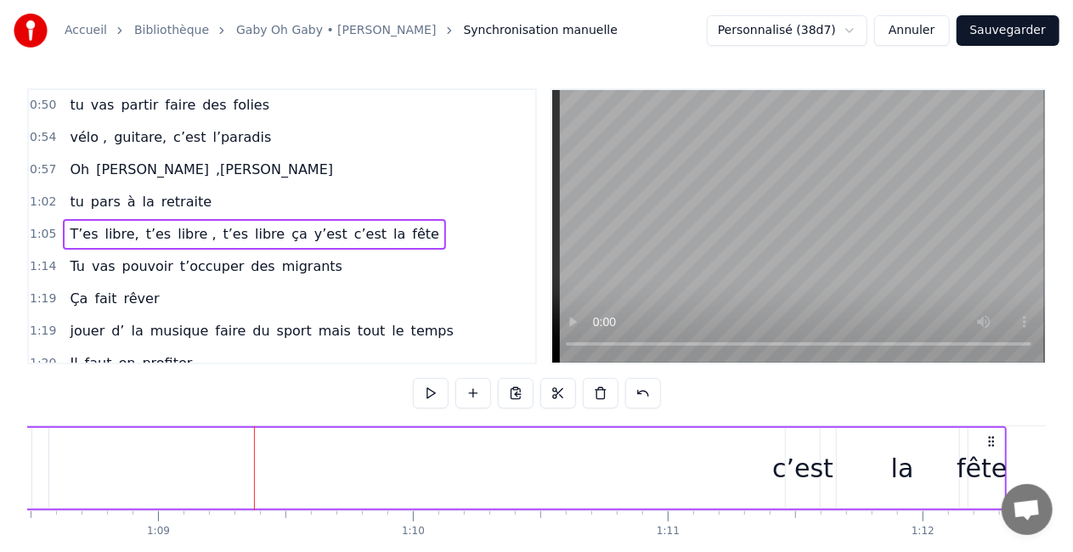
scroll to position [0, 17594]
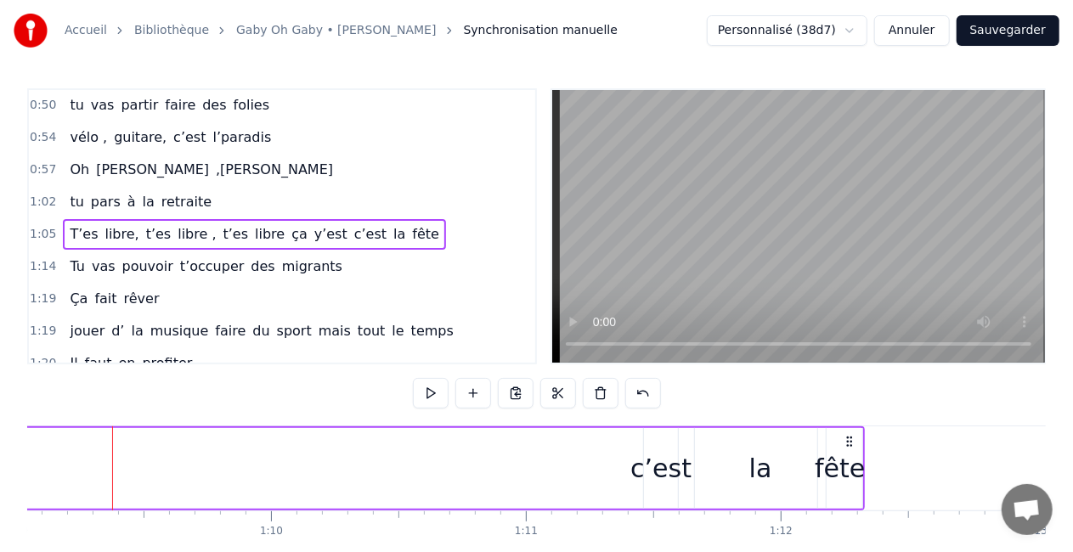
click at [657, 481] on div "c’est" at bounding box center [660, 468] width 61 height 38
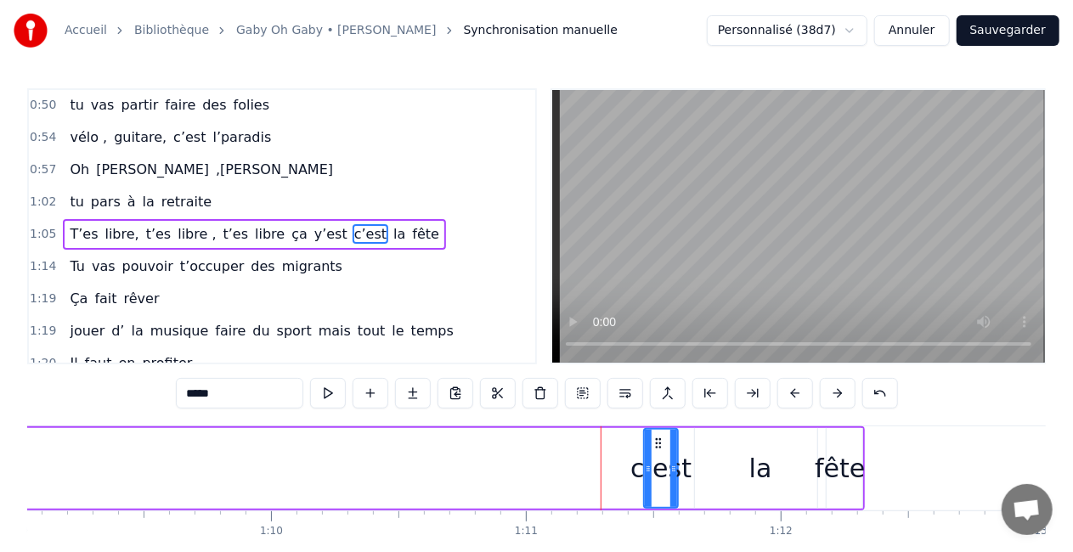
click at [190, 460] on div "T’es libre, t’es libre , t’es libre ça y’est c’est la fête" at bounding box center [39, 468] width 1650 height 84
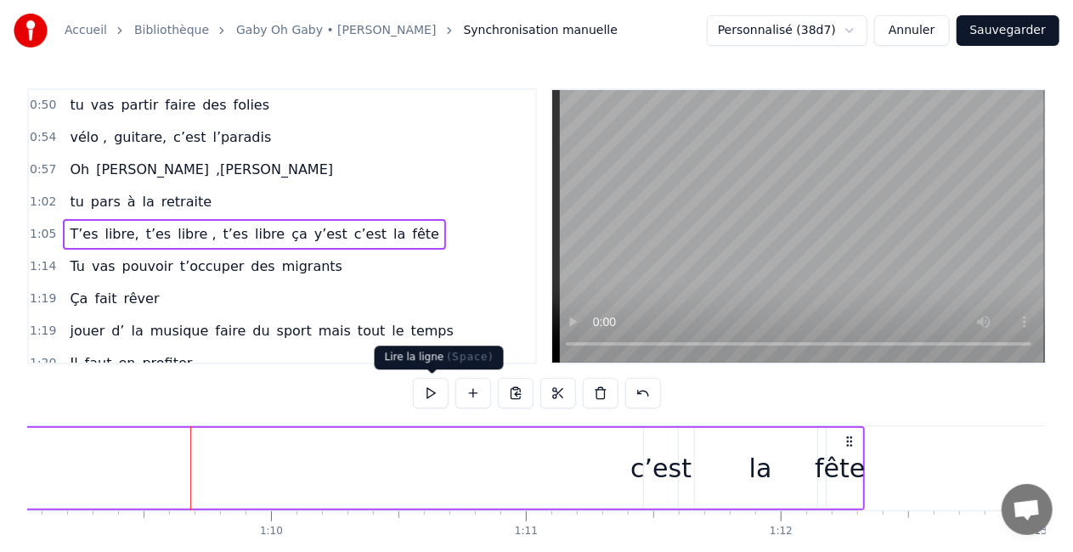
click at [442, 394] on button at bounding box center [431, 393] width 36 height 31
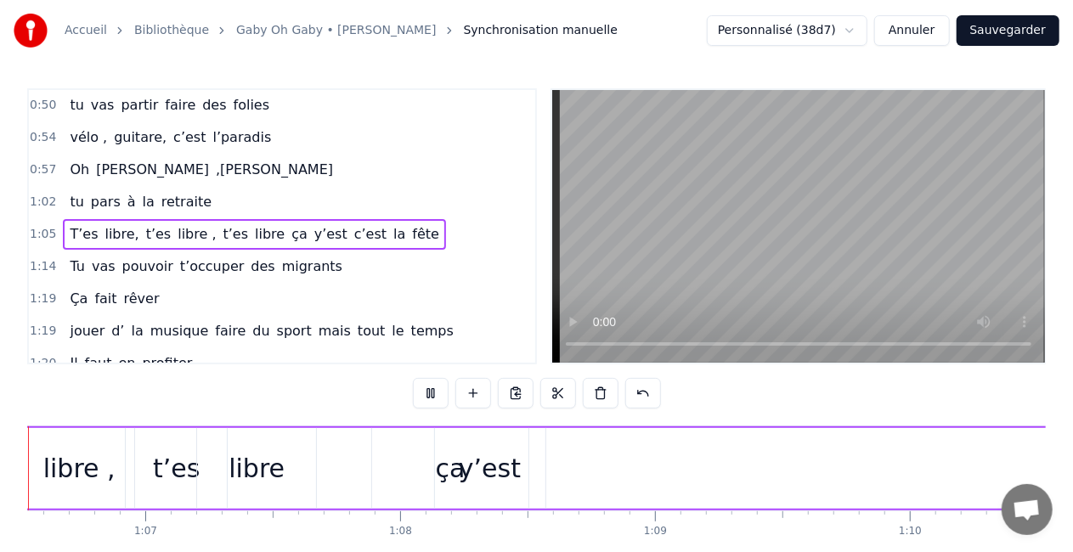
scroll to position [0, 16818]
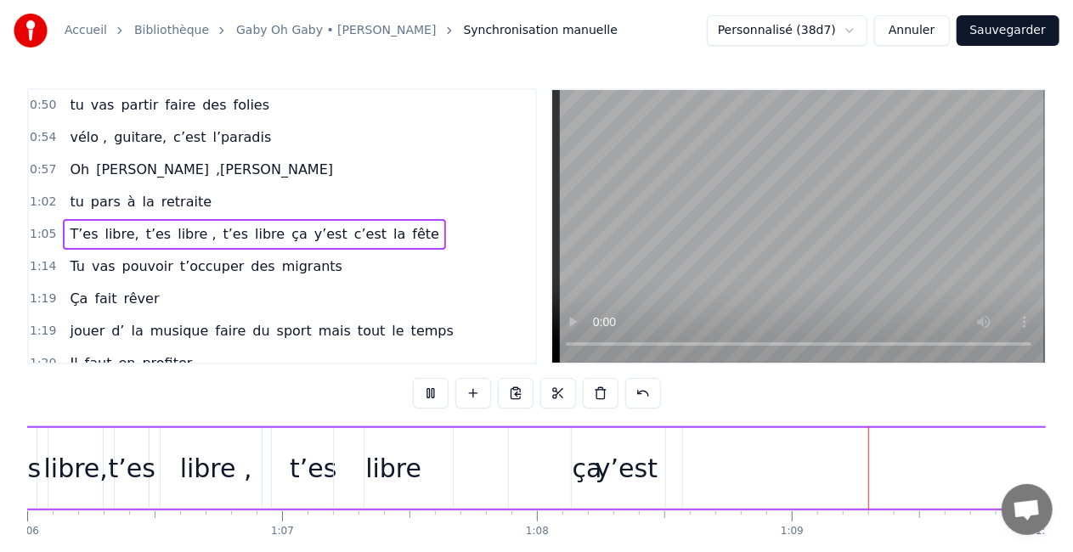
click at [442, 394] on button at bounding box center [431, 393] width 36 height 31
click at [440, 394] on button at bounding box center [431, 393] width 36 height 31
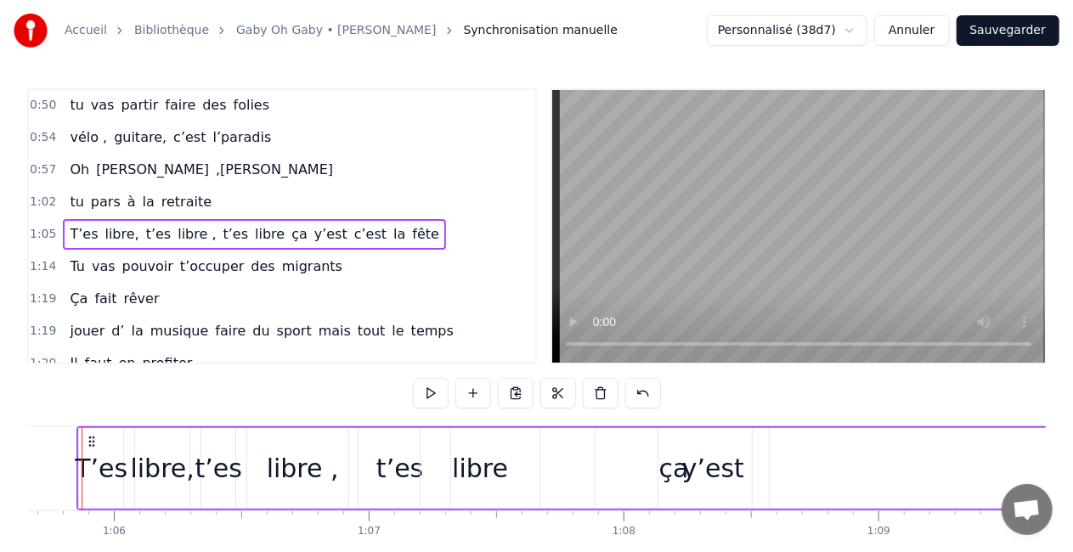
scroll to position [0, 16701]
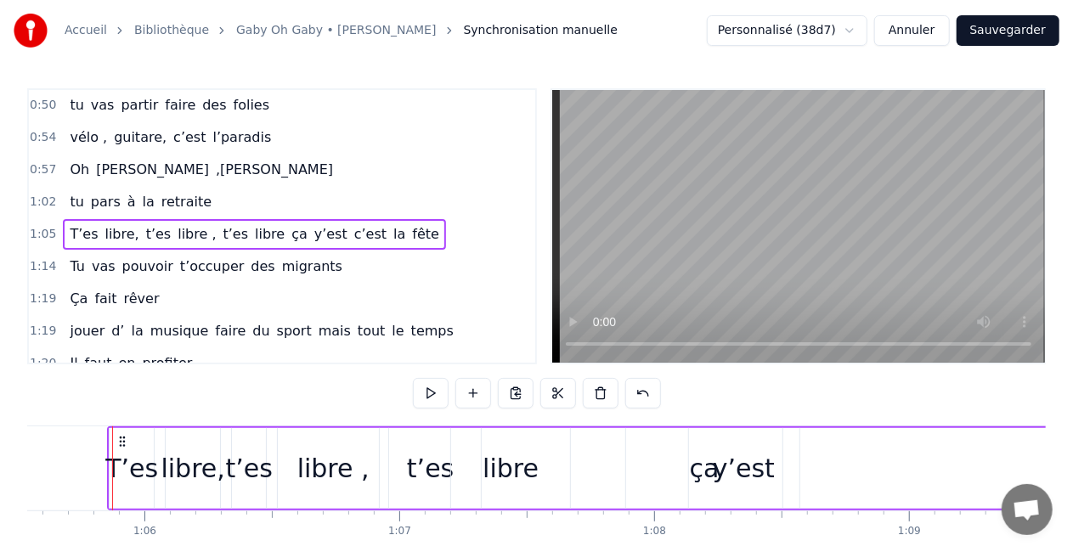
click at [440, 394] on button at bounding box center [431, 393] width 36 height 31
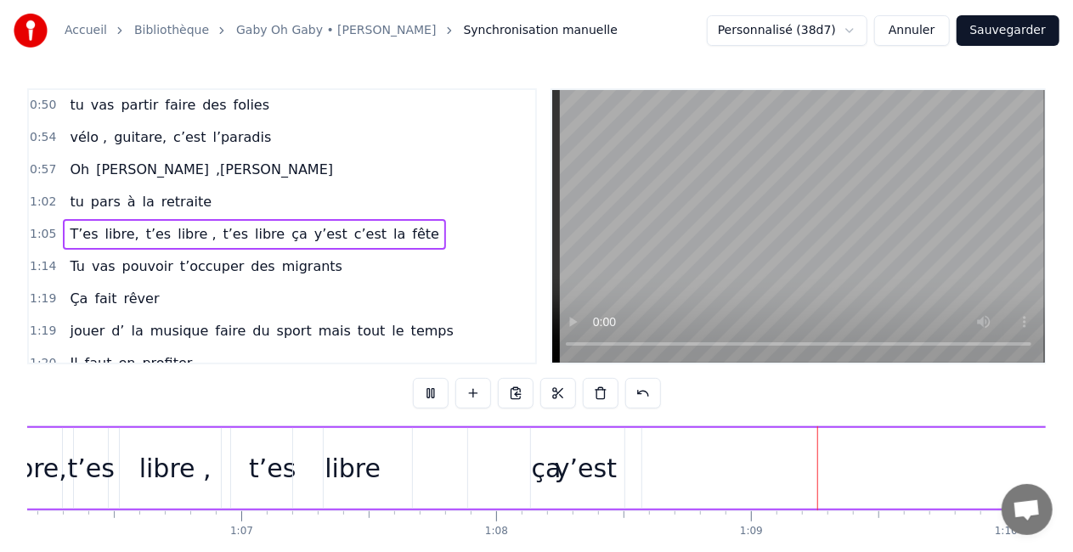
click at [440, 394] on button at bounding box center [431, 393] width 36 height 31
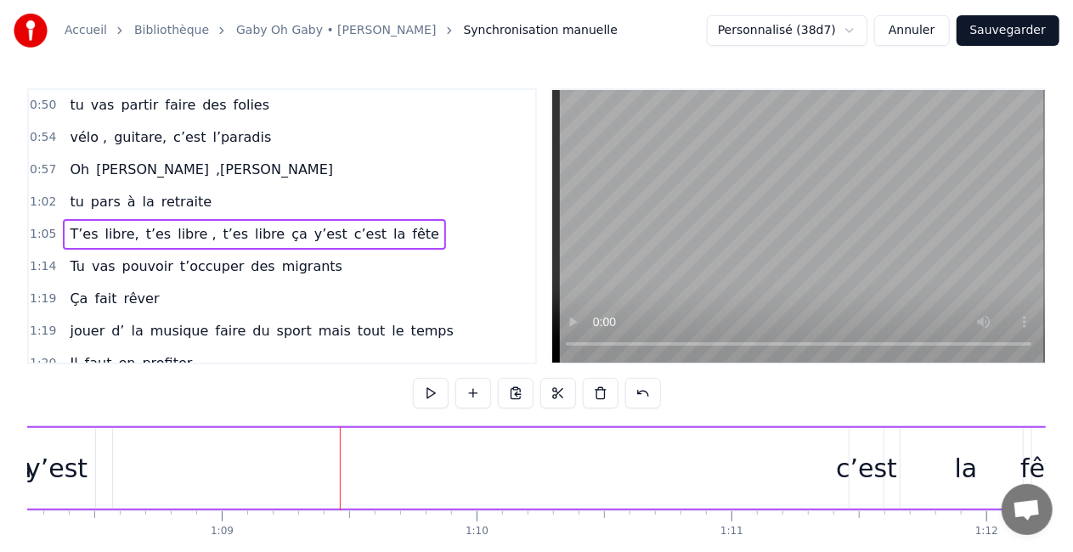
scroll to position [0, 17560]
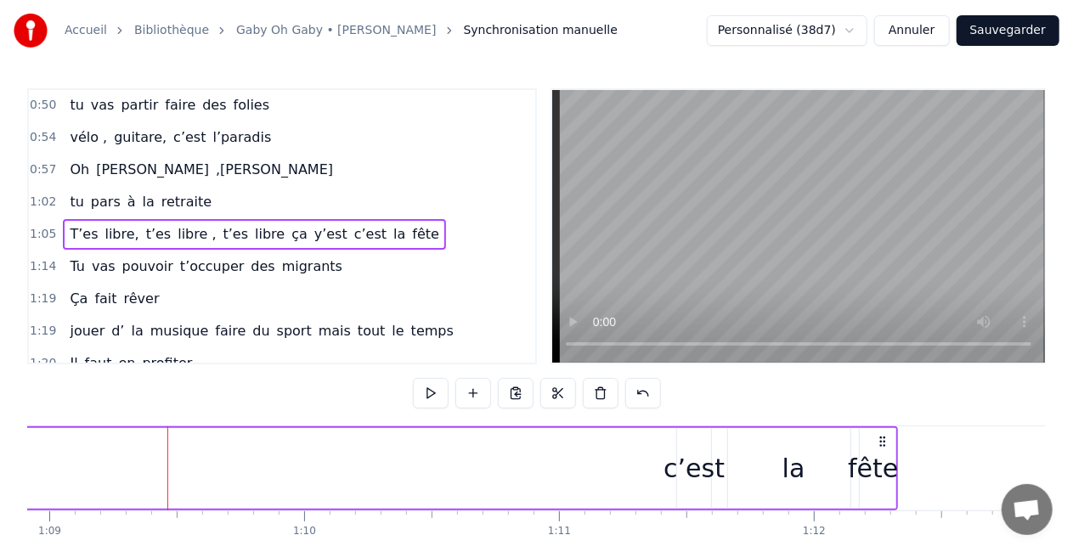
click at [681, 449] on div "c’est" at bounding box center [693, 468] width 61 height 38
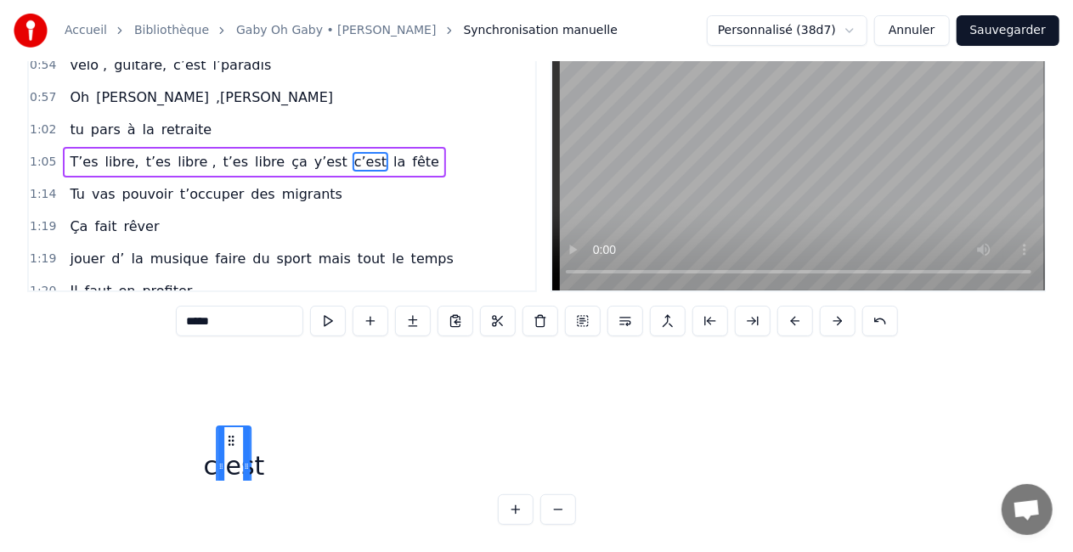
scroll to position [313, 17556]
drag, startPoint x: 694, startPoint y: 441, endPoint x: 223, endPoint y: 465, distance: 472.0
click at [223, 465] on div "c’est" at bounding box center [239, 440] width 32 height 77
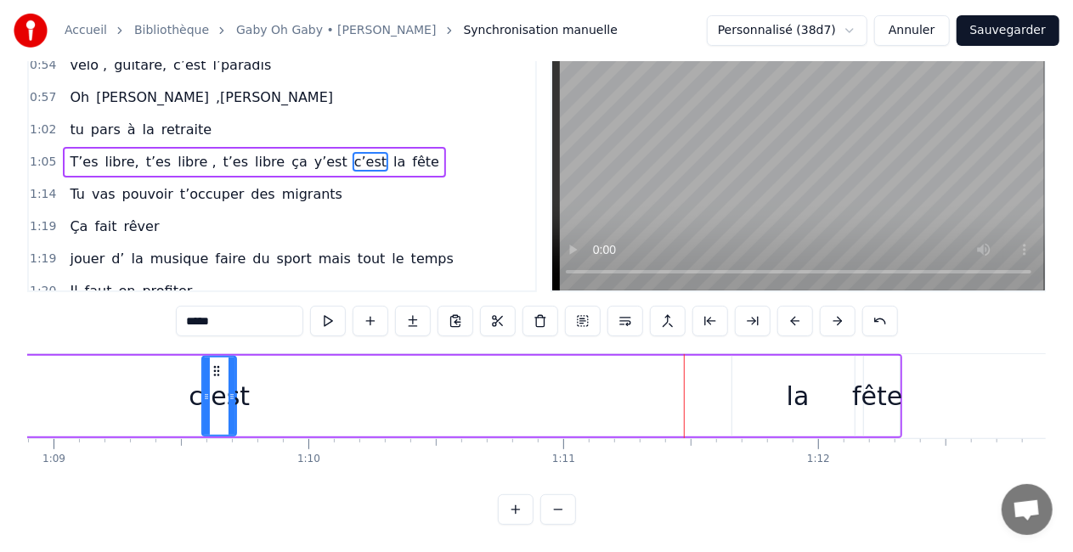
scroll to position [0, 17552]
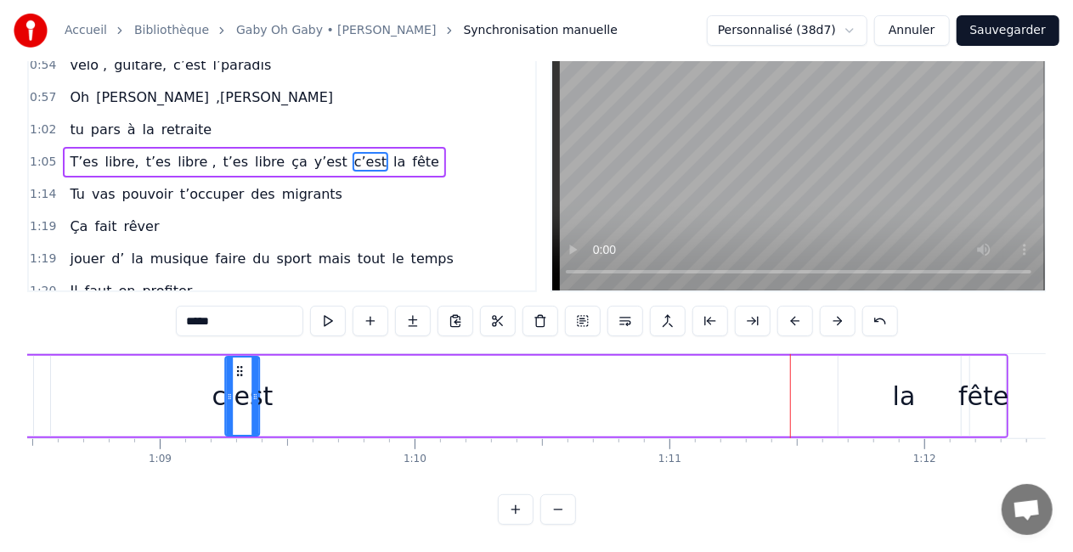
drag, startPoint x: 217, startPoint y: 352, endPoint x: 189, endPoint y: 343, distance: 30.1
click at [227, 358] on div "c’est" at bounding box center [243, 396] width 32 height 77
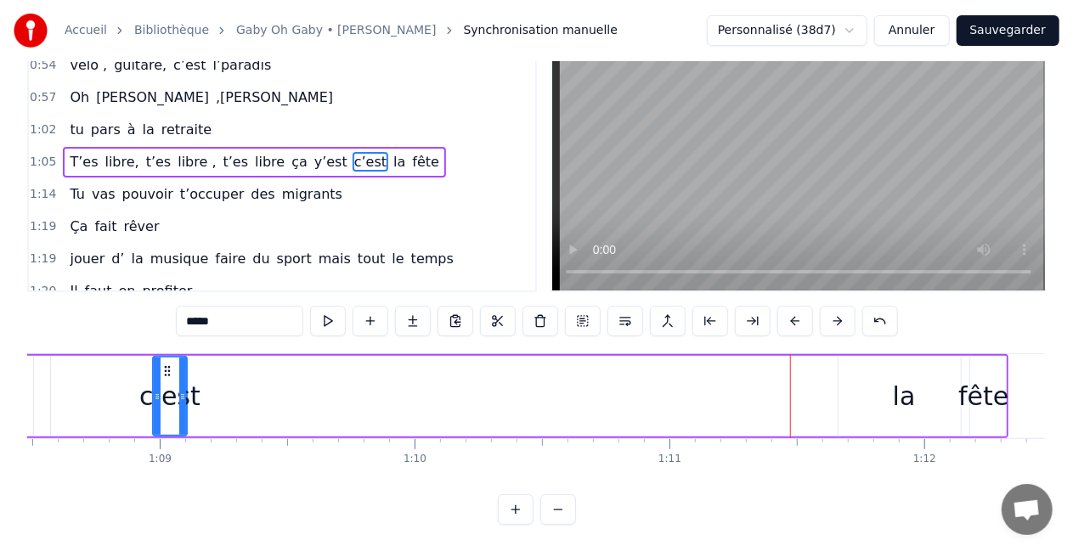
scroll to position [0, 17425]
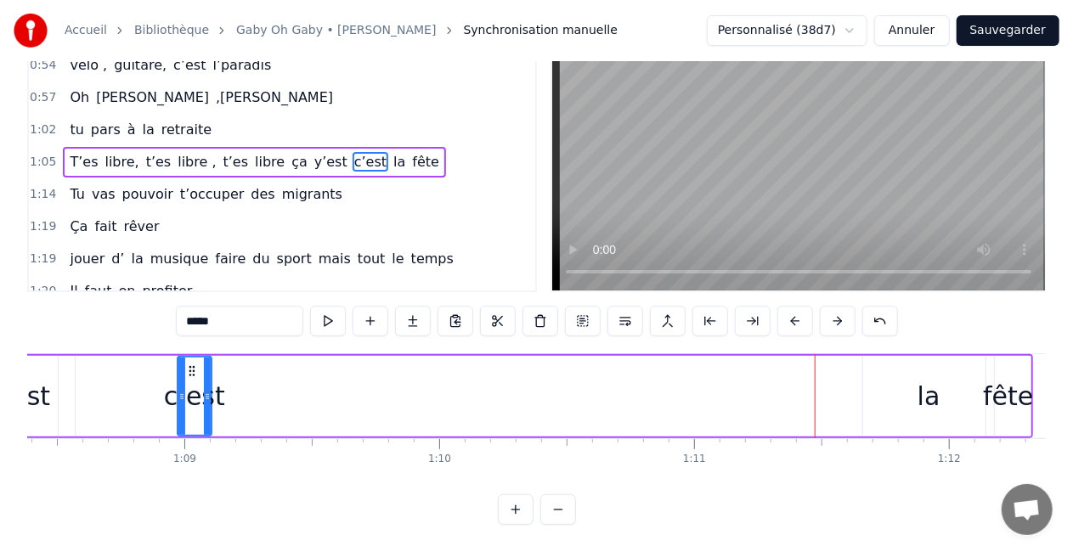
drag, startPoint x: 189, startPoint y: 343, endPoint x: 223, endPoint y: 357, distance: 37.4
click at [223, 357] on div "T’es libre, t’es libre , t’es libre ça y’est c’est la fête" at bounding box center [207, 396] width 1650 height 84
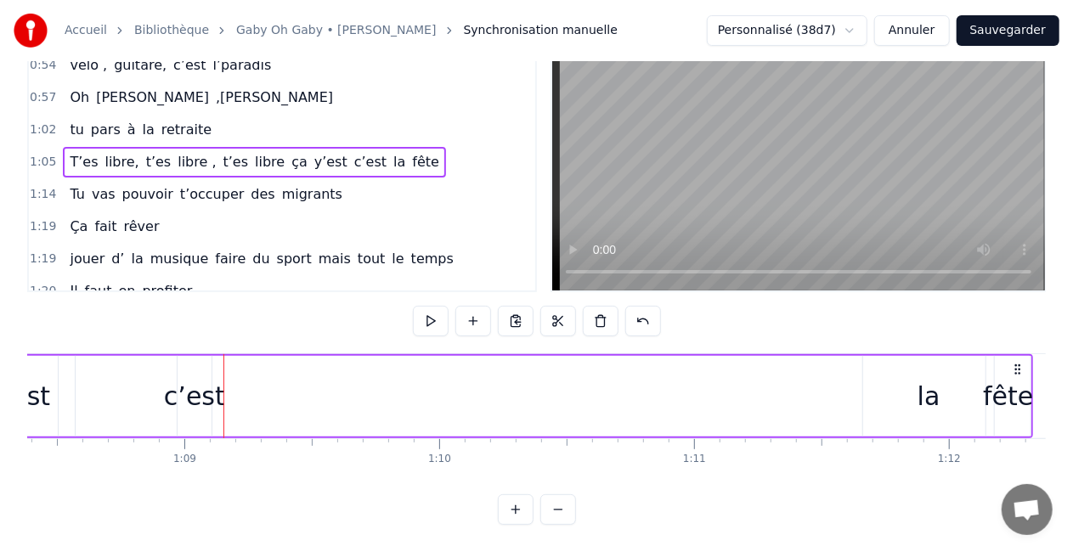
click at [194, 361] on div "c’est" at bounding box center [195, 396] width 34 height 81
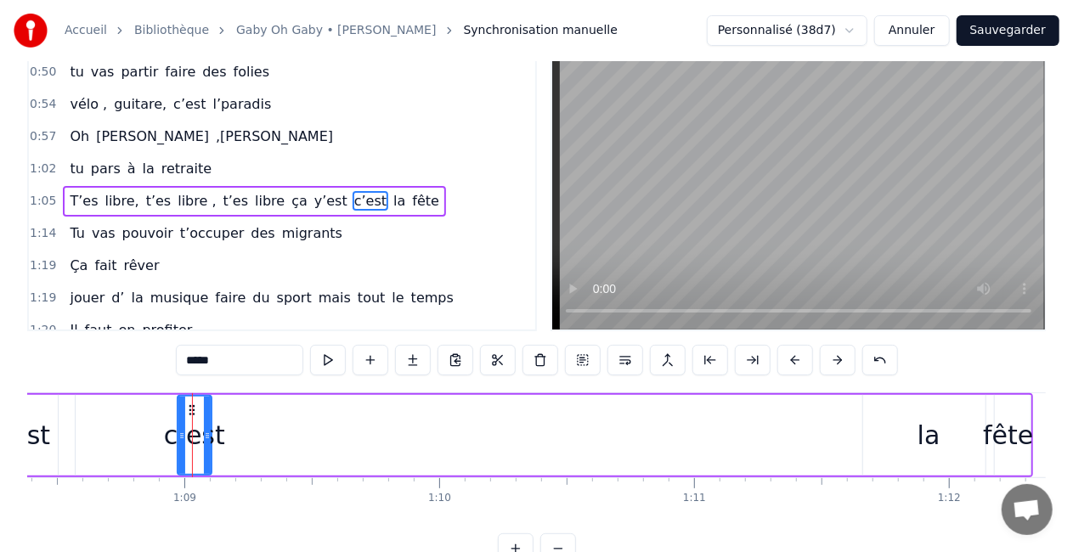
scroll to position [0, 0]
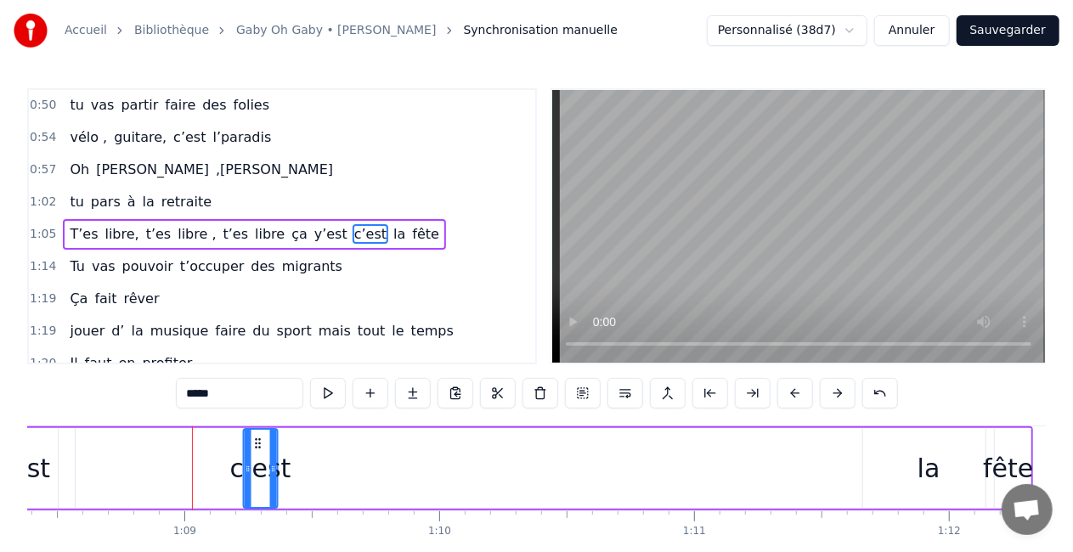
drag, startPoint x: 191, startPoint y: 442, endPoint x: 257, endPoint y: 439, distance: 65.5
click at [257, 439] on icon at bounding box center [258, 444] width 14 height 14
click at [913, 462] on div "la" at bounding box center [928, 468] width 131 height 81
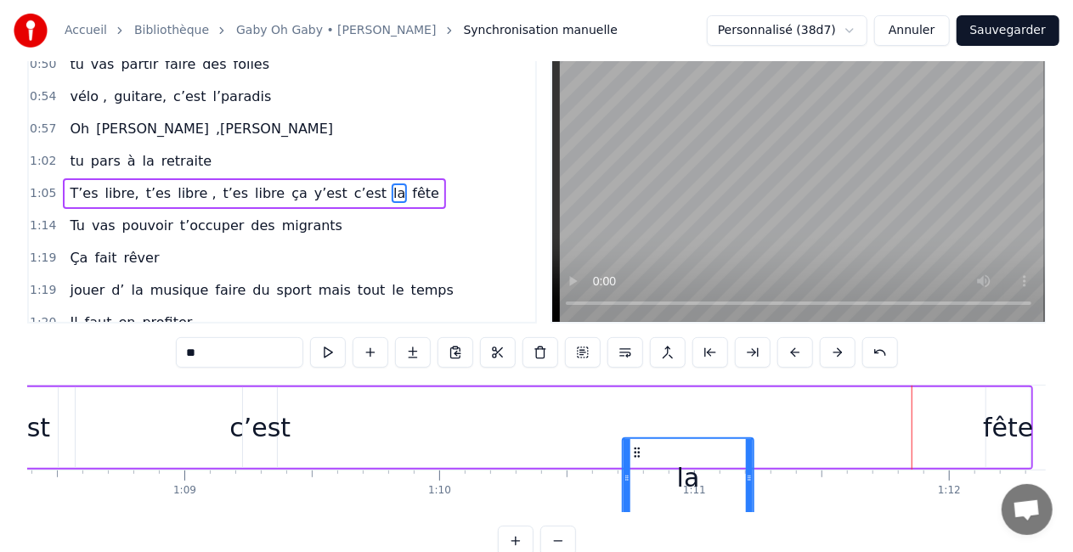
scroll to position [54, 0]
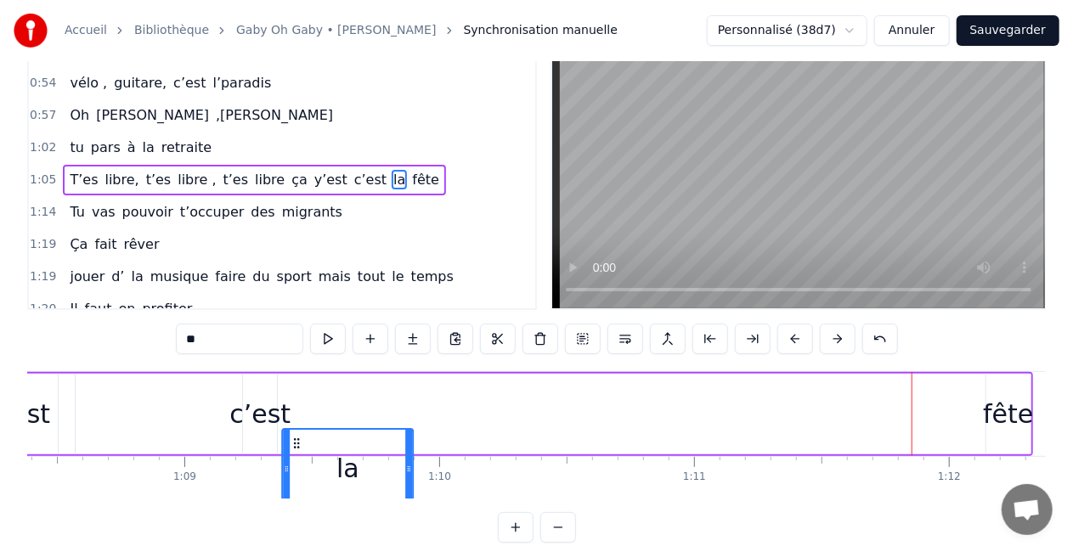
drag, startPoint x: 877, startPoint y: 440, endPoint x: 296, endPoint y: 398, distance: 583.3
click at [296, 398] on div "T’es libre, t’es libre , t’es libre ça y’est c’est la fête" at bounding box center [207, 414] width 1650 height 84
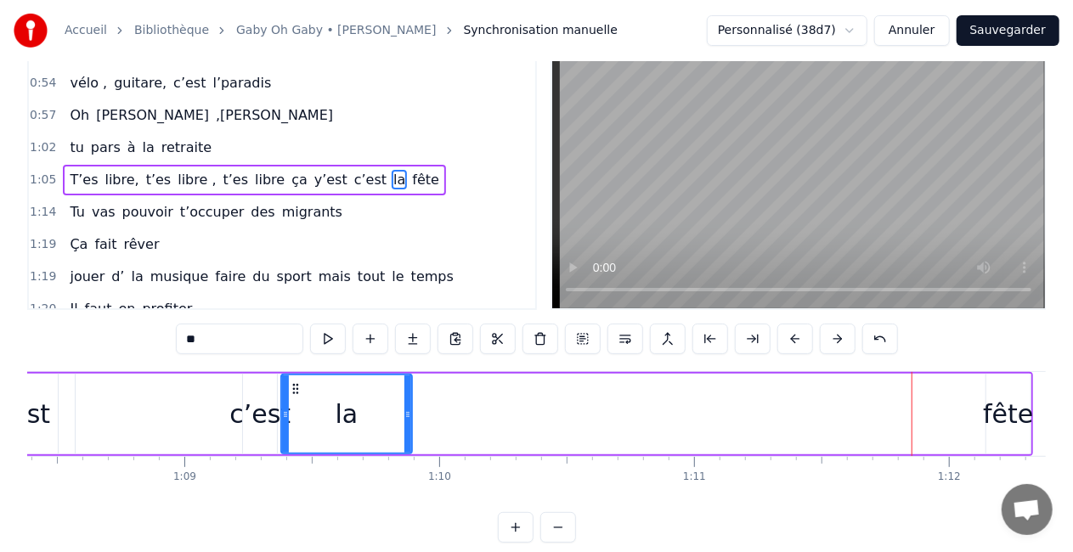
drag, startPoint x: 411, startPoint y: 414, endPoint x: 336, endPoint y: 430, distance: 76.5
click at [336, 430] on div "la" at bounding box center [346, 414] width 133 height 81
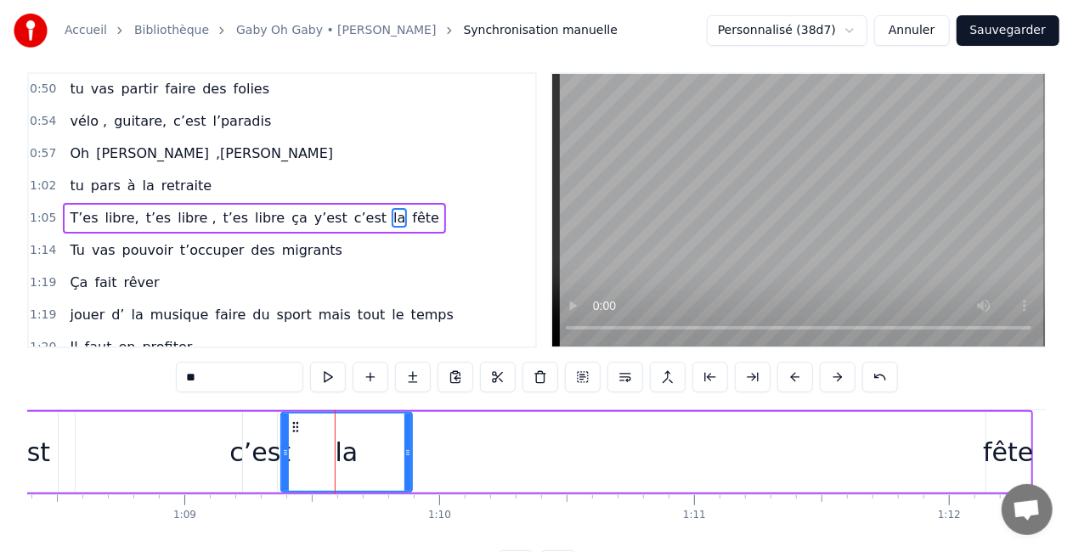
scroll to position [0, 0]
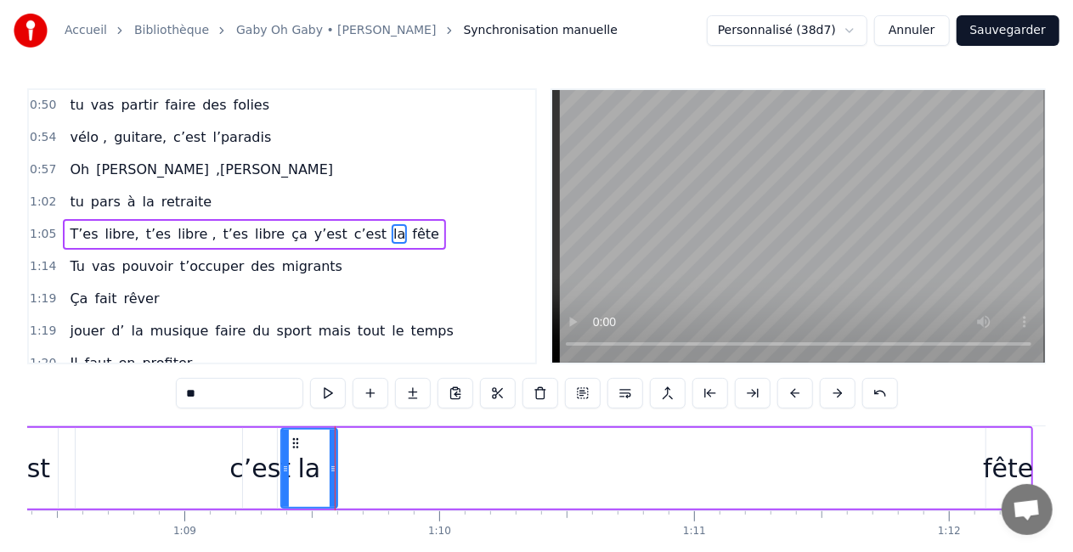
drag, startPoint x: 409, startPoint y: 471, endPoint x: 336, endPoint y: 476, distance: 74.1
click at [336, 476] on div at bounding box center [333, 468] width 7 height 77
click at [1004, 448] on div "fête" at bounding box center [1008, 468] width 44 height 81
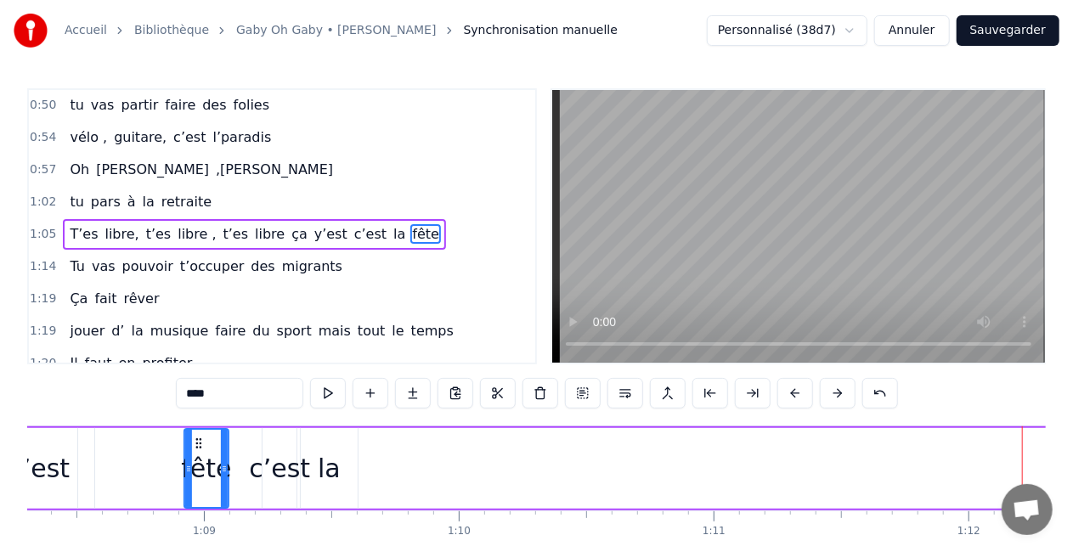
scroll to position [0, 17377]
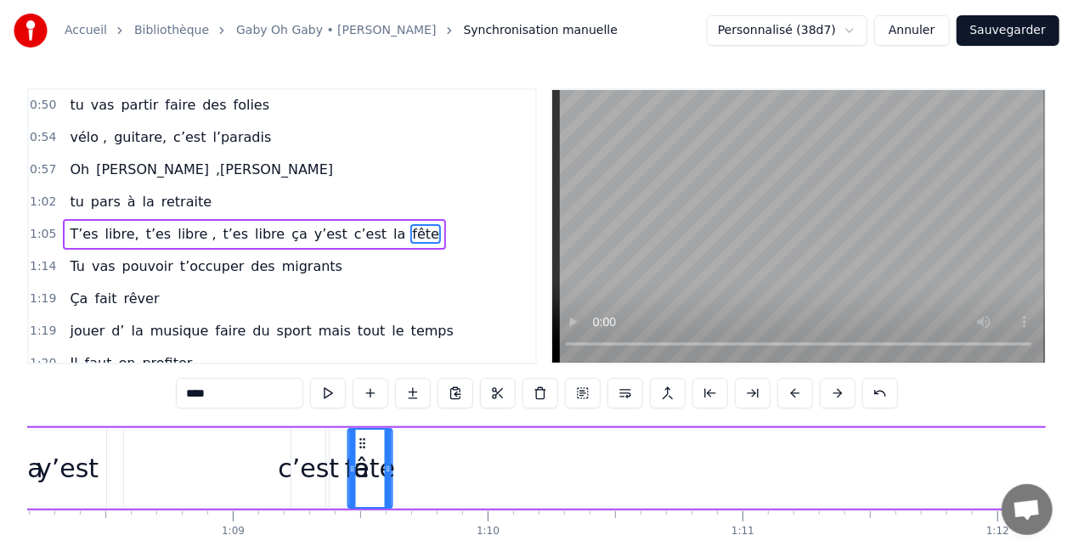
drag, startPoint x: 107, startPoint y: 440, endPoint x: 401, endPoint y: 423, distance: 294.4
click at [401, 423] on div "0:16 T’as commencé comme conseillère à l’ANPE 0:20 Puis au service formation ap…" at bounding box center [536, 342] width 1018 height 509
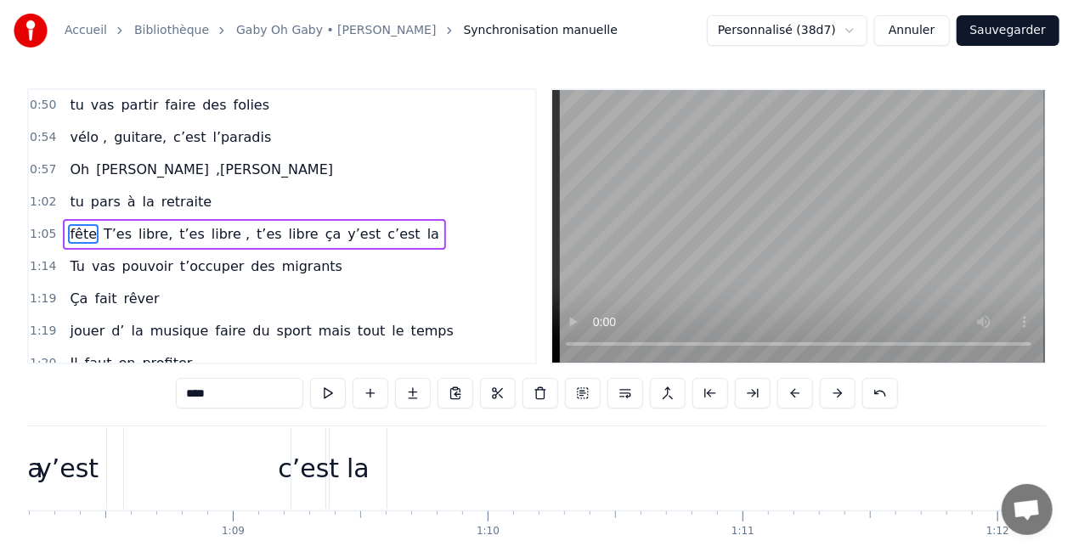
click at [340, 454] on div "la" at bounding box center [358, 468] width 57 height 81
click at [340, 454] on div "la" at bounding box center [357, 468] width 55 height 77
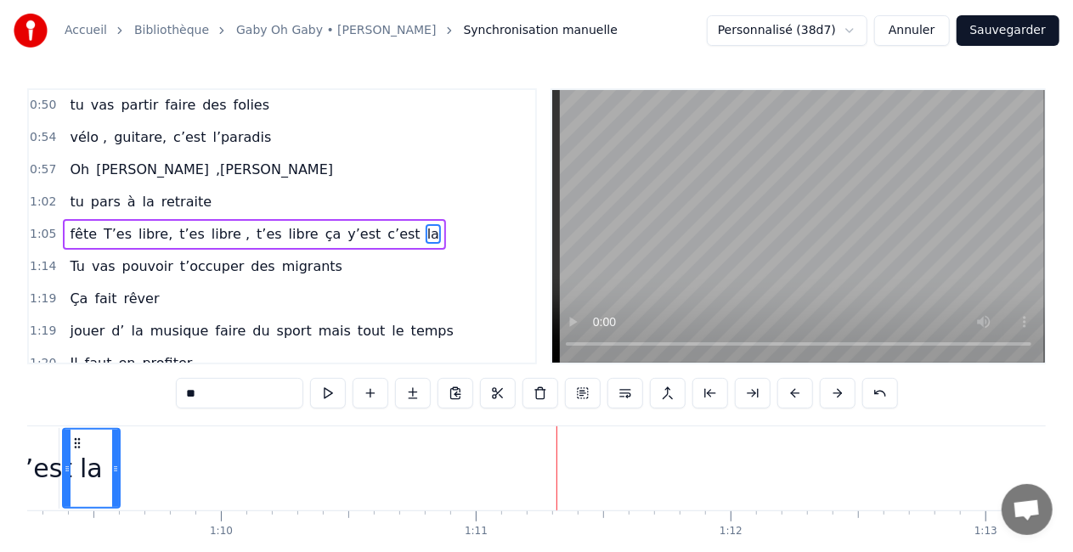
scroll to position [0, 17637]
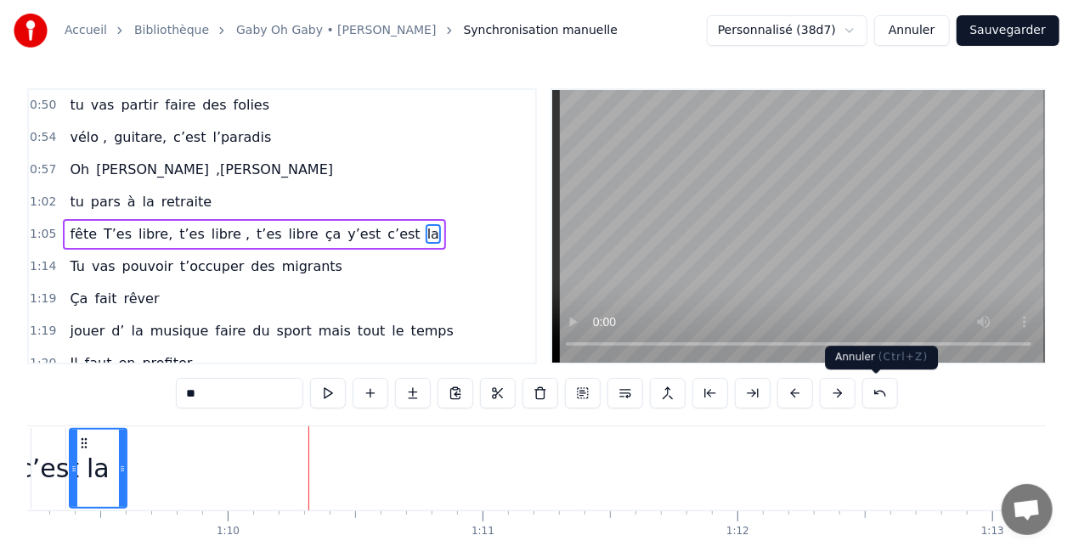
click at [880, 395] on button at bounding box center [880, 393] width 36 height 31
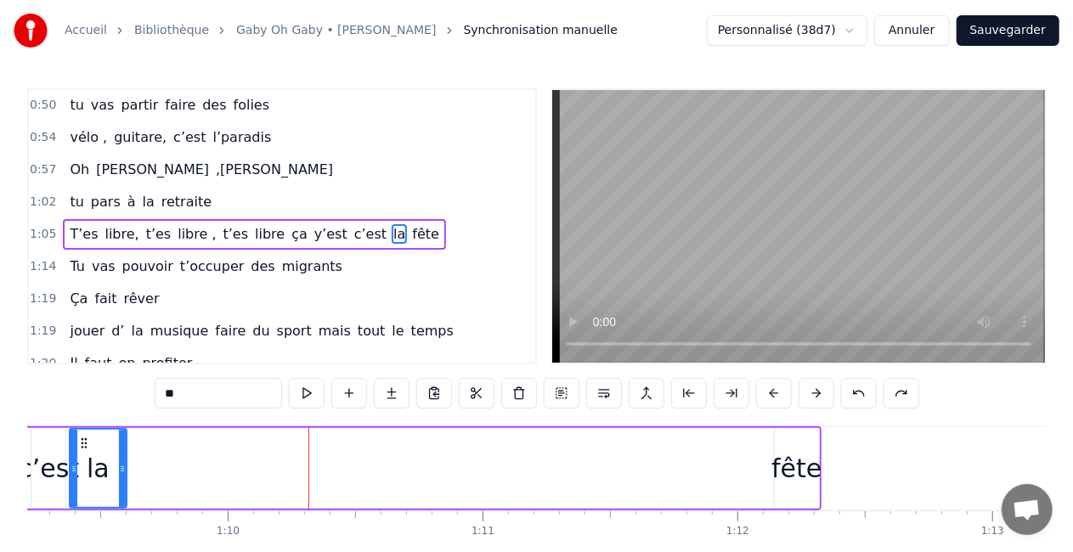
click at [787, 476] on div "fête" at bounding box center [796, 468] width 50 height 38
type input "****"
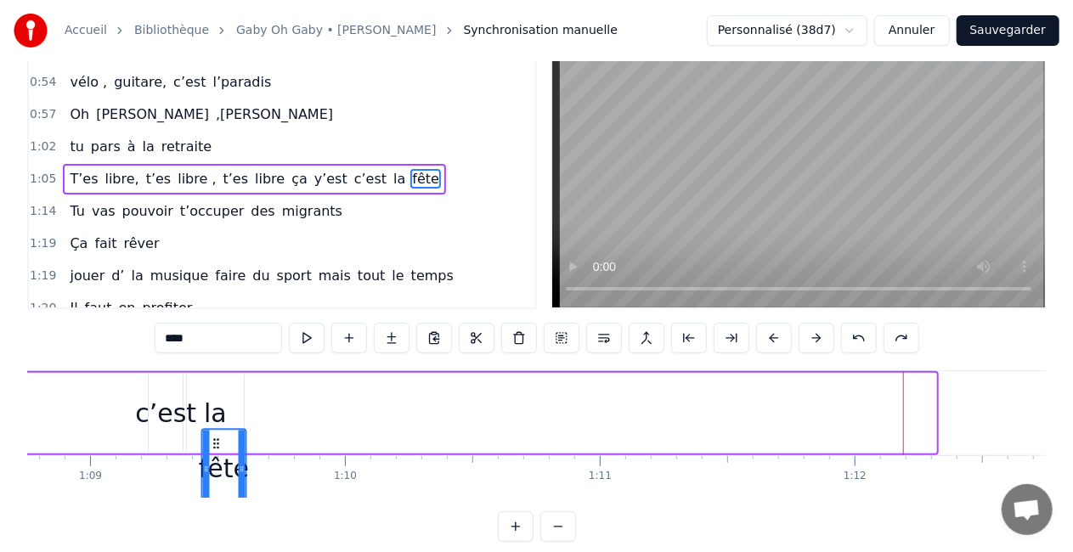
scroll to position [0, 17513]
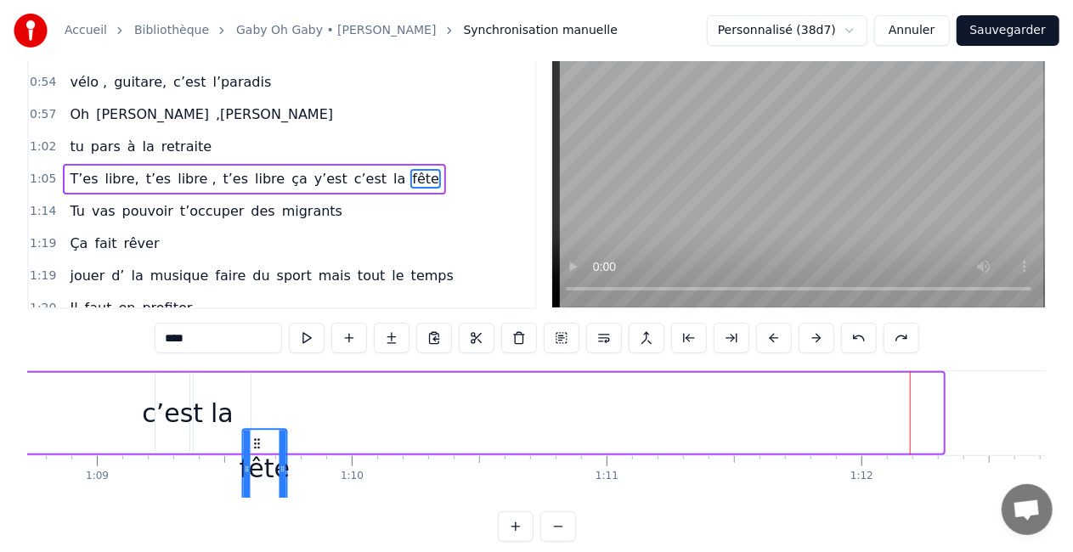
drag, startPoint x: 787, startPoint y: 445, endPoint x: 256, endPoint y: 396, distance: 534.0
click at [256, 396] on div "T’es libre, t’es libre , t’es libre ça y’est c’est la fête" at bounding box center [120, 413] width 1650 height 84
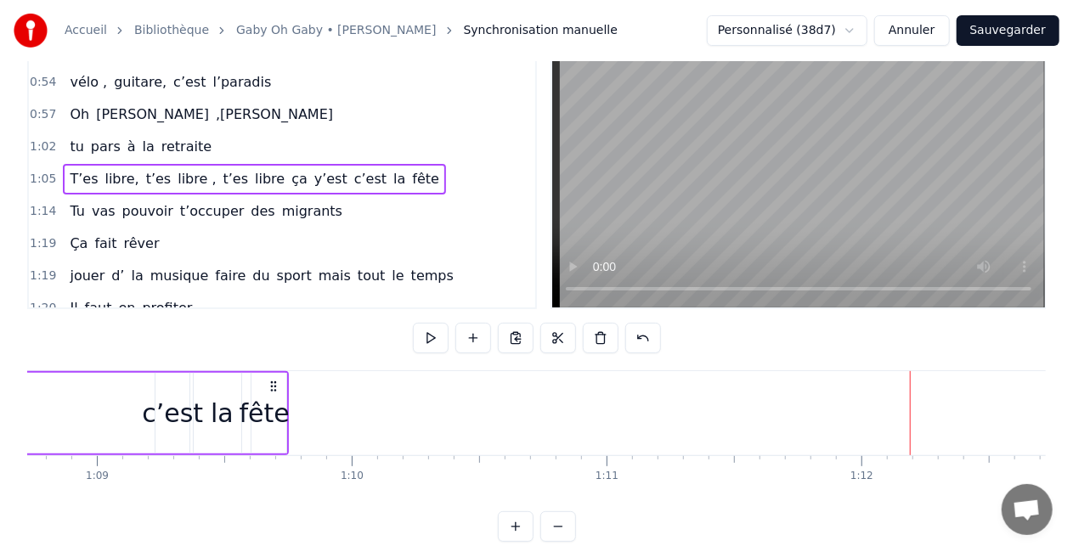
scroll to position [0, 17447]
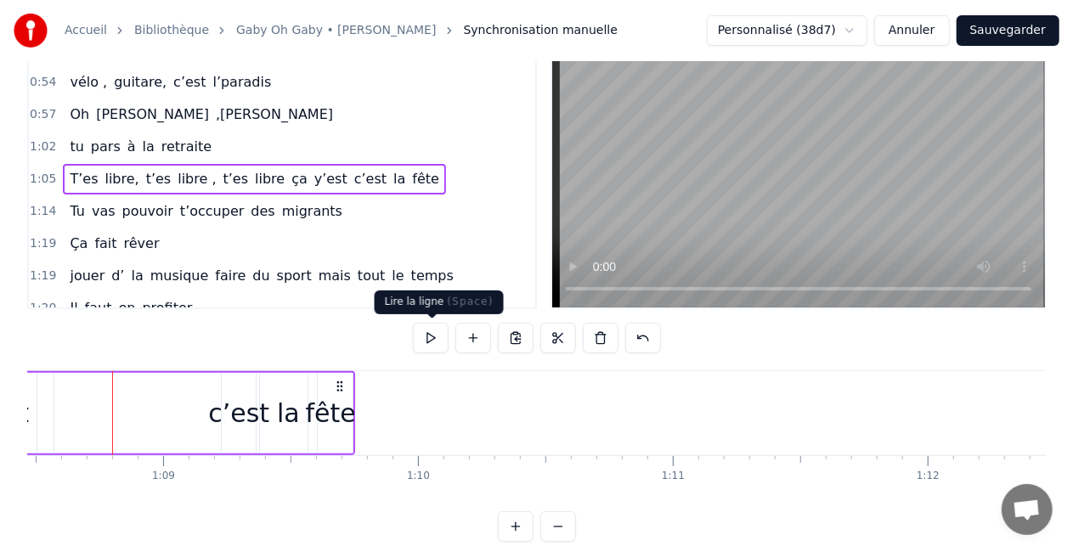
click at [436, 341] on button at bounding box center [431, 338] width 36 height 31
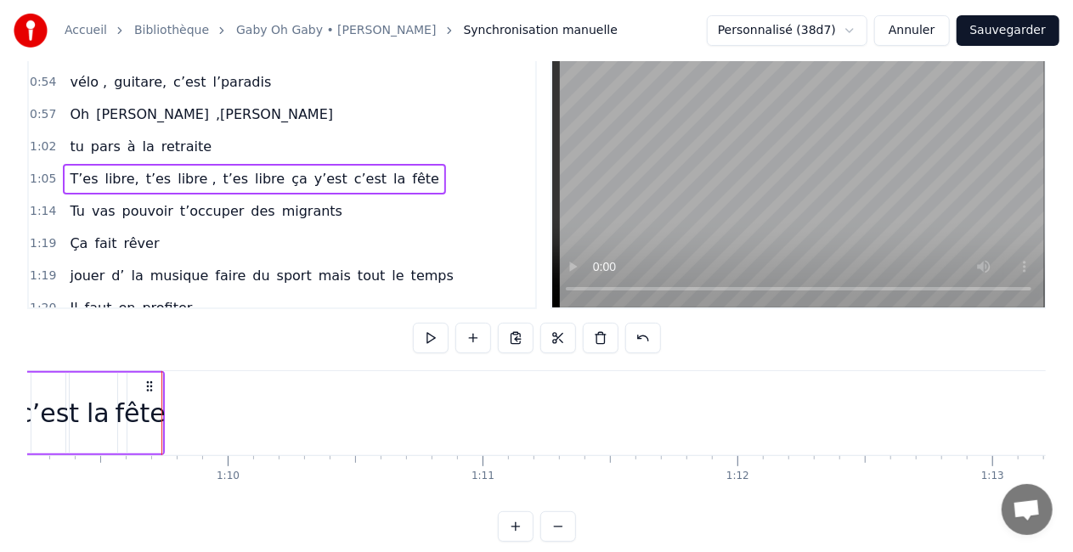
scroll to position [0, 17686]
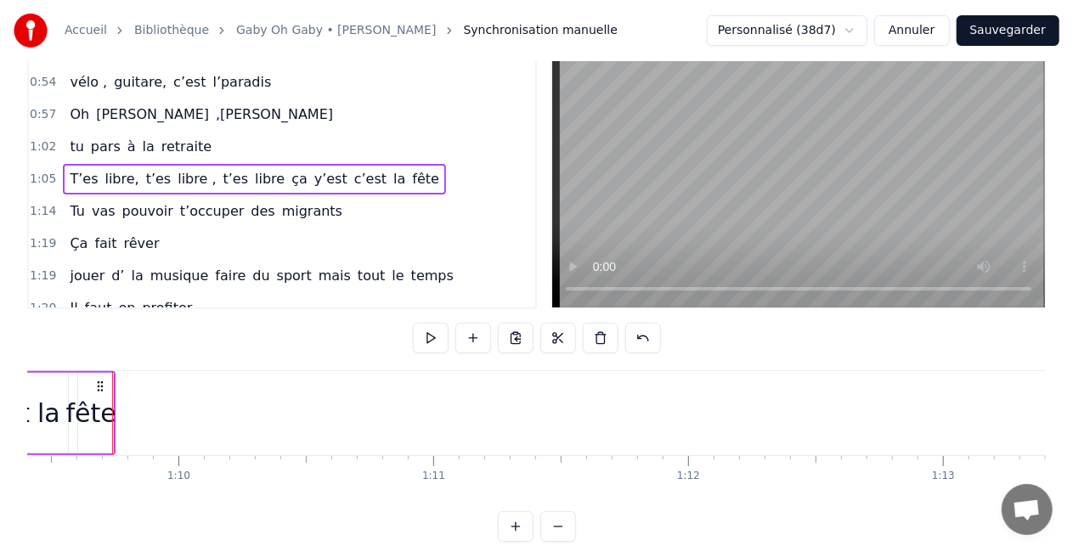
click at [93, 485] on div "T’as commencé comme conseillère à l’ANPE Puis au service formation aprés le SIE…" at bounding box center [536, 433] width 1018 height 127
click at [100, 382] on icon at bounding box center [100, 387] width 14 height 14
click at [104, 486] on div "T’as commencé comme conseillère à l’ANPE Puis au service formation aprés le SIE…" at bounding box center [536, 433] width 1018 height 127
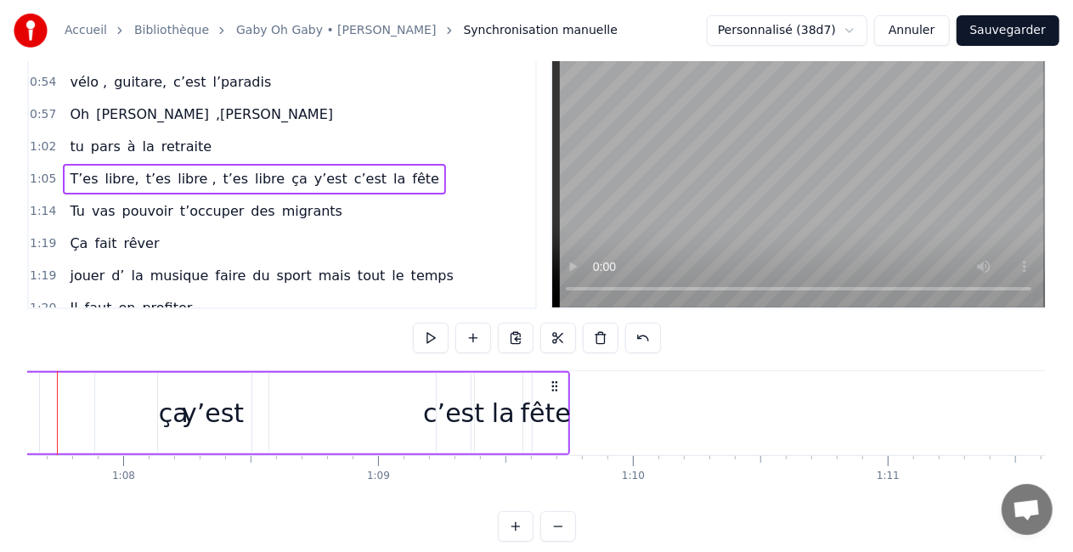
scroll to position [0, 17177]
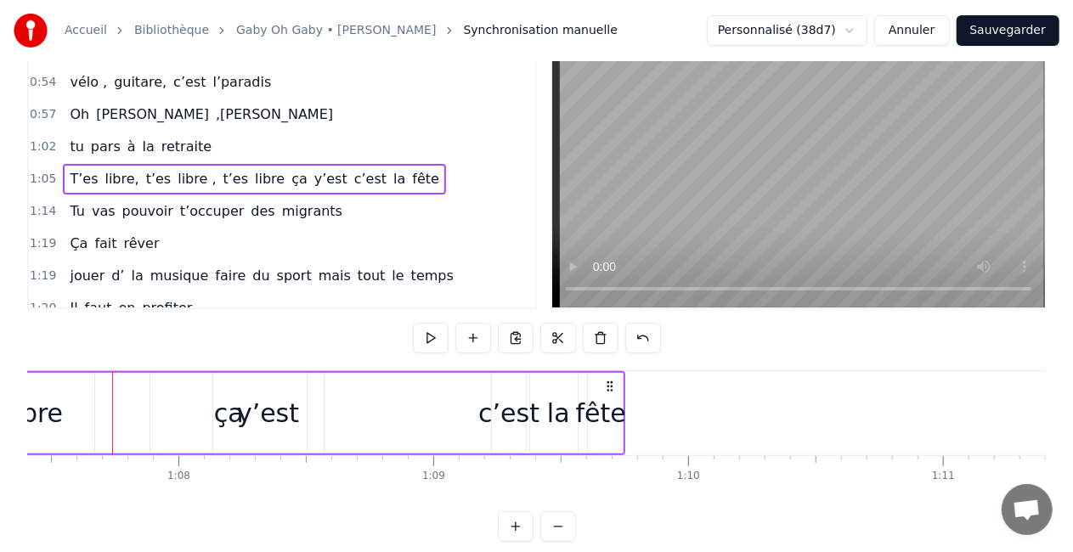
click at [510, 421] on div "c’est" at bounding box center [508, 413] width 61 height 38
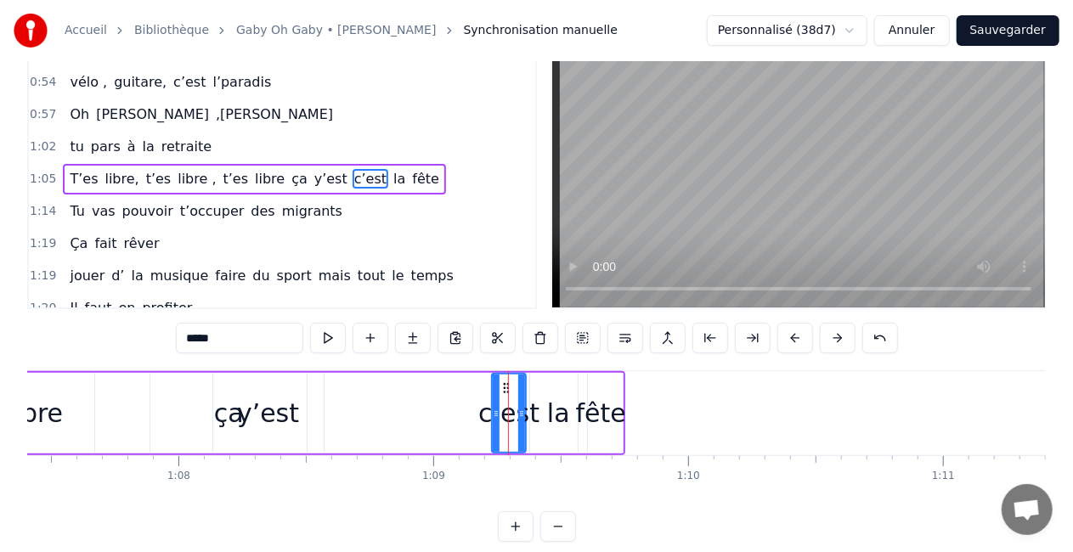
scroll to position [0, 0]
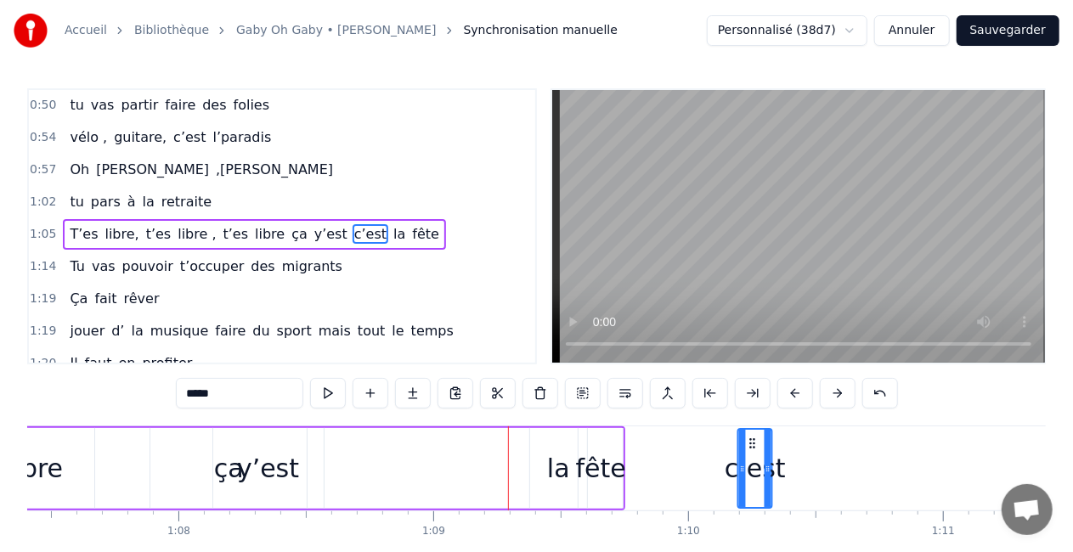
drag, startPoint x: 503, startPoint y: 439, endPoint x: 749, endPoint y: 416, distance: 247.4
click at [556, 457] on div "la" at bounding box center [558, 468] width 23 height 38
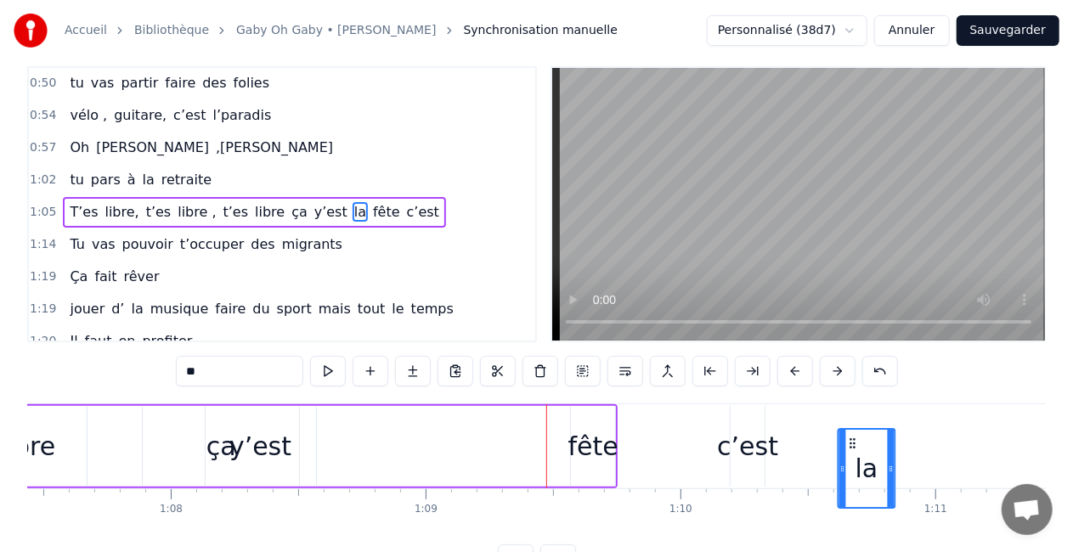
scroll to position [0, 17185]
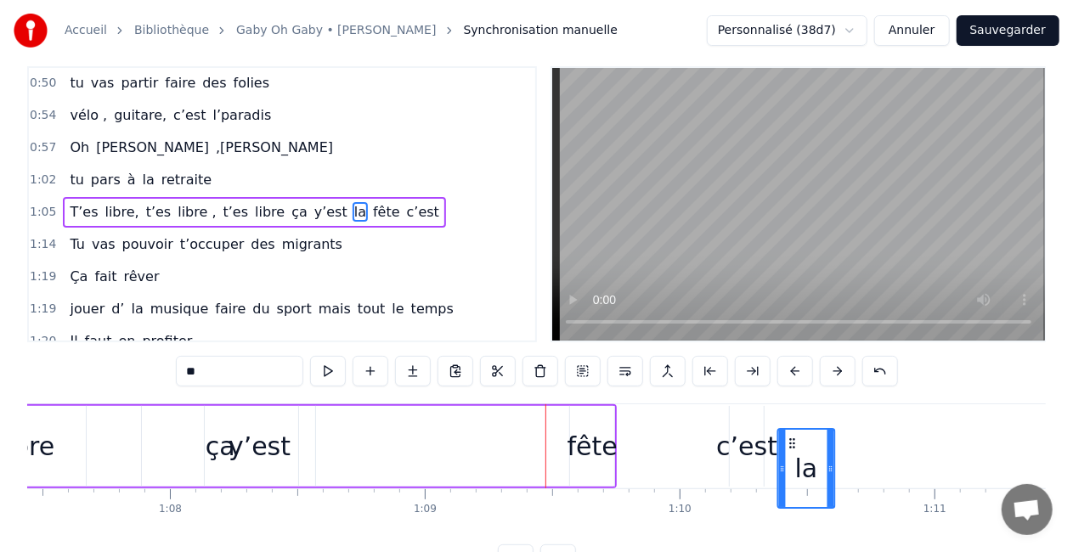
drag, startPoint x: 544, startPoint y: 438, endPoint x: 792, endPoint y: 426, distance: 248.4
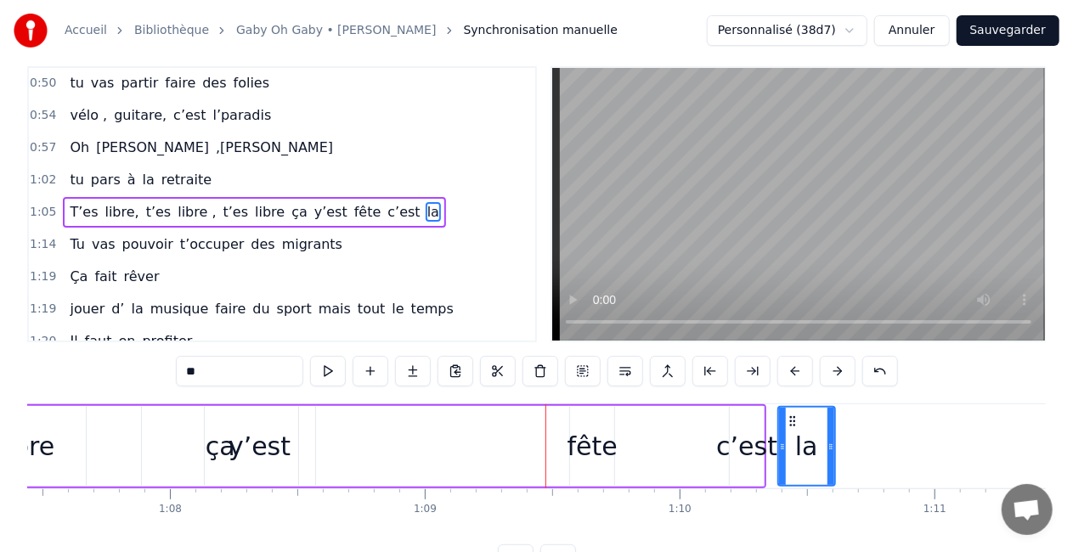
click at [593, 428] on div "fête" at bounding box center [592, 446] width 50 height 38
type input "****"
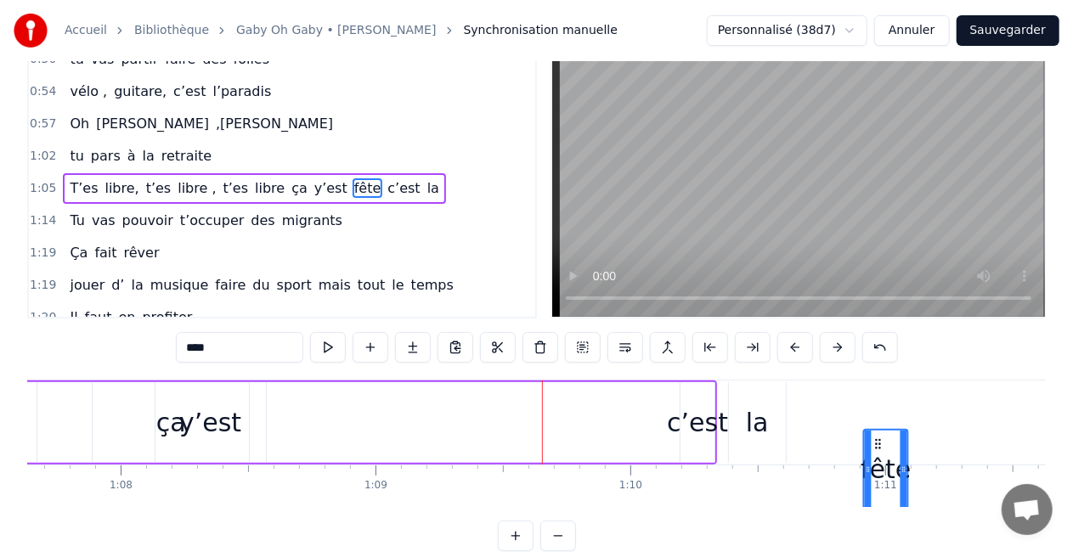
scroll to position [0, 17244]
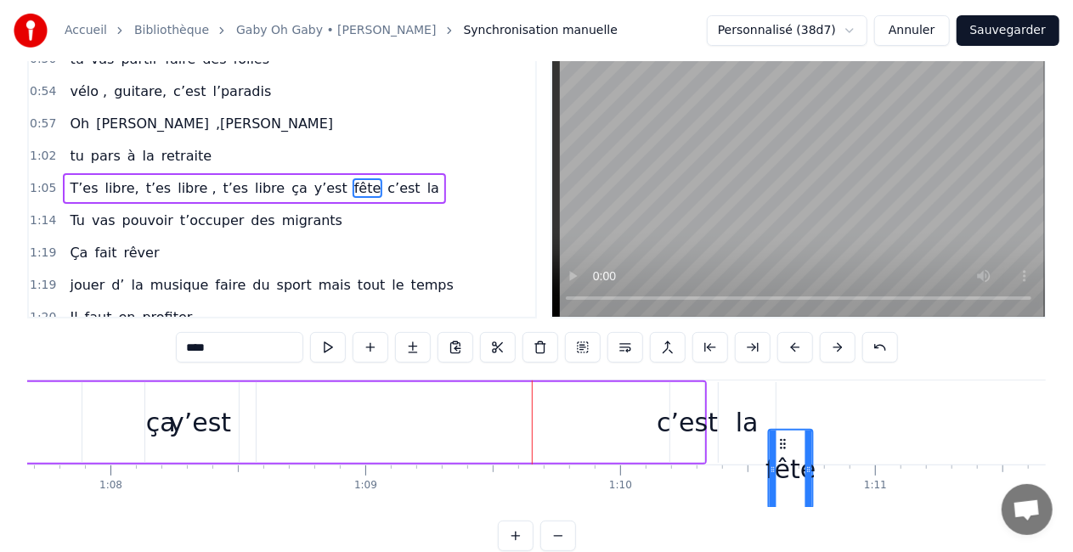
drag, startPoint x: 582, startPoint y: 441, endPoint x: 780, endPoint y: 447, distance: 198.0
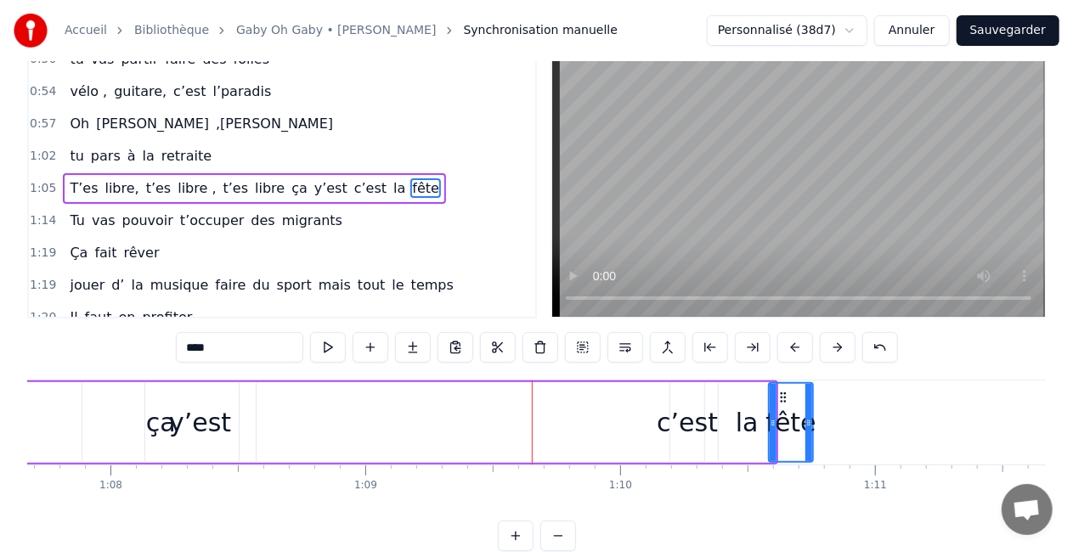
click at [523, 377] on div "0:16 T’as commencé comme conseillère à l’ANPE 0:20 Puis au service formation ap…" at bounding box center [536, 296] width 1018 height 509
click at [321, 347] on button at bounding box center [328, 347] width 36 height 31
click at [350, 459] on div "T’es libre, t’es libre , t’es libre ça y’est c’est la fête" at bounding box center [170, 423] width 1215 height 84
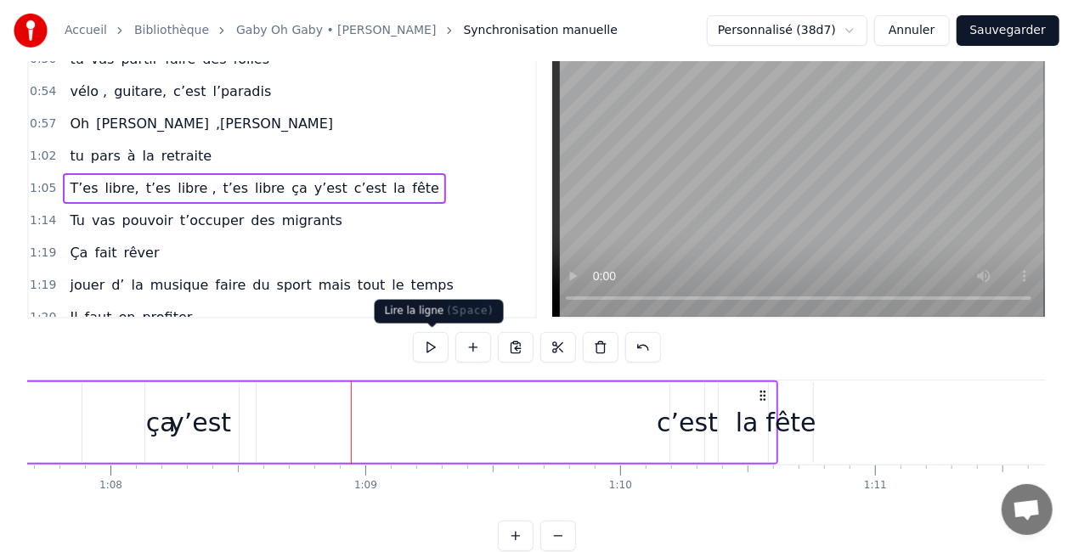
click at [419, 353] on button at bounding box center [431, 347] width 36 height 31
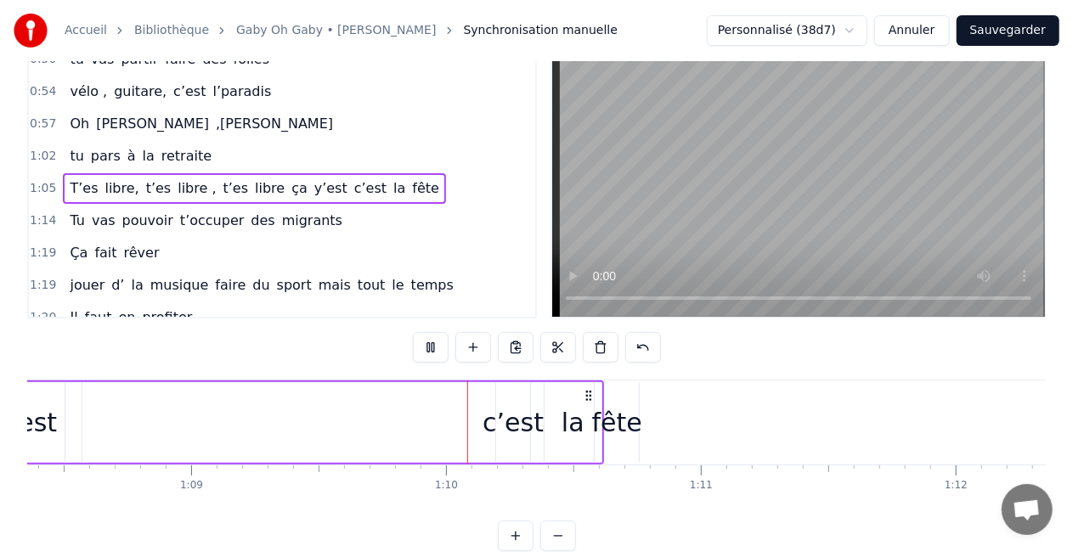
scroll to position [0, 17628]
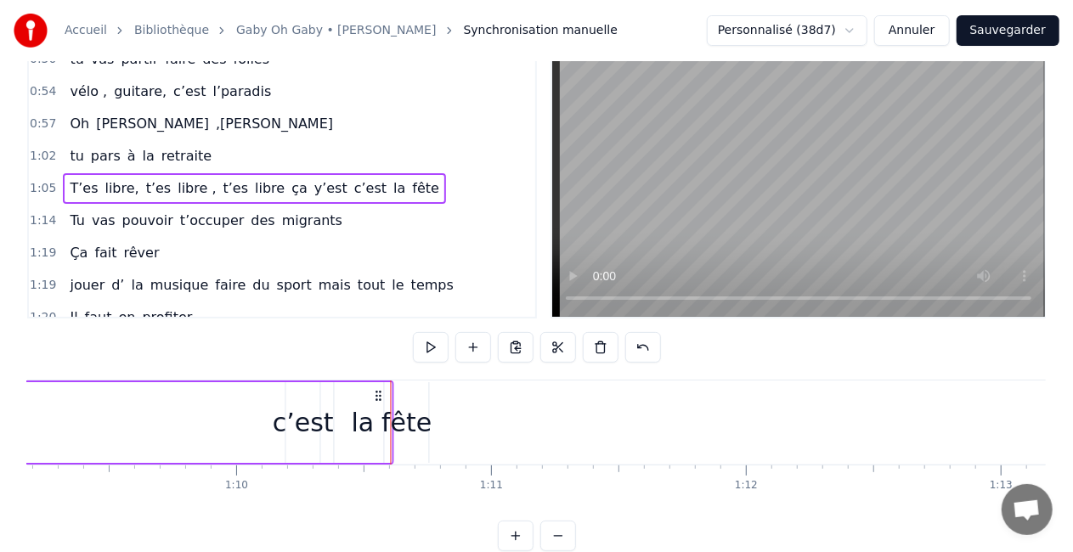
click at [380, 392] on circle at bounding box center [380, 392] width 1 height 1
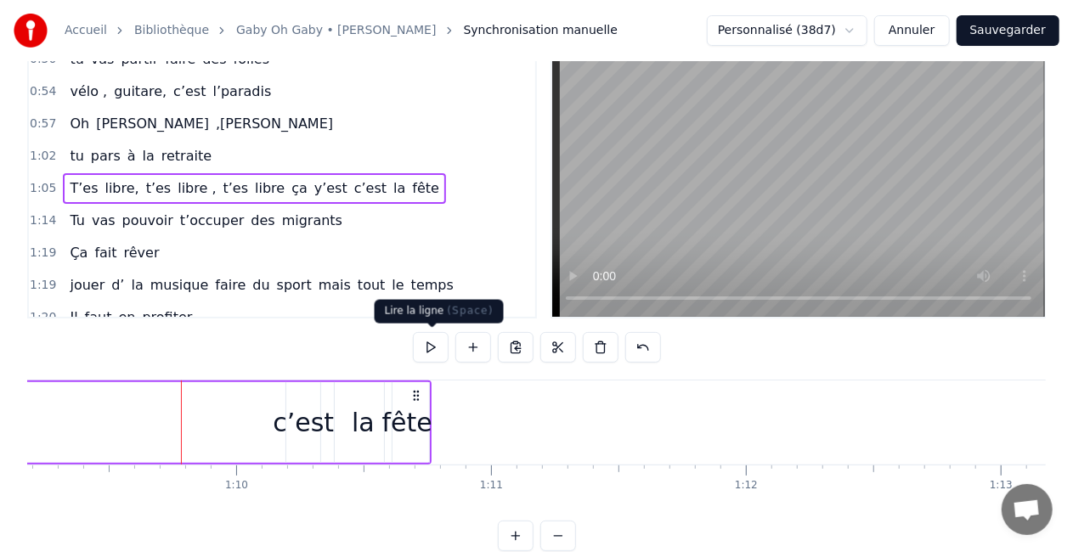
click at [437, 344] on button at bounding box center [431, 347] width 36 height 31
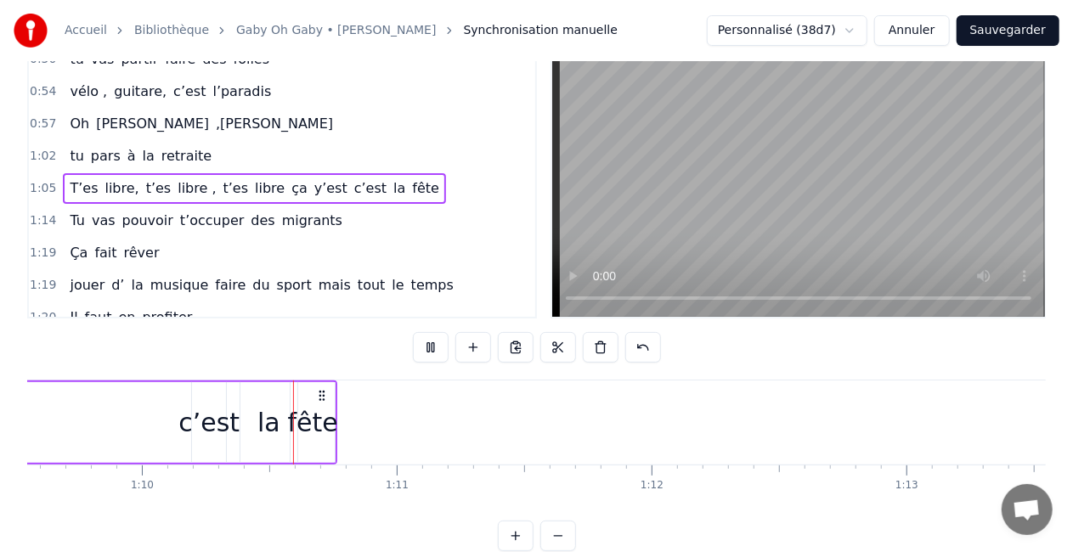
scroll to position [0, 17744]
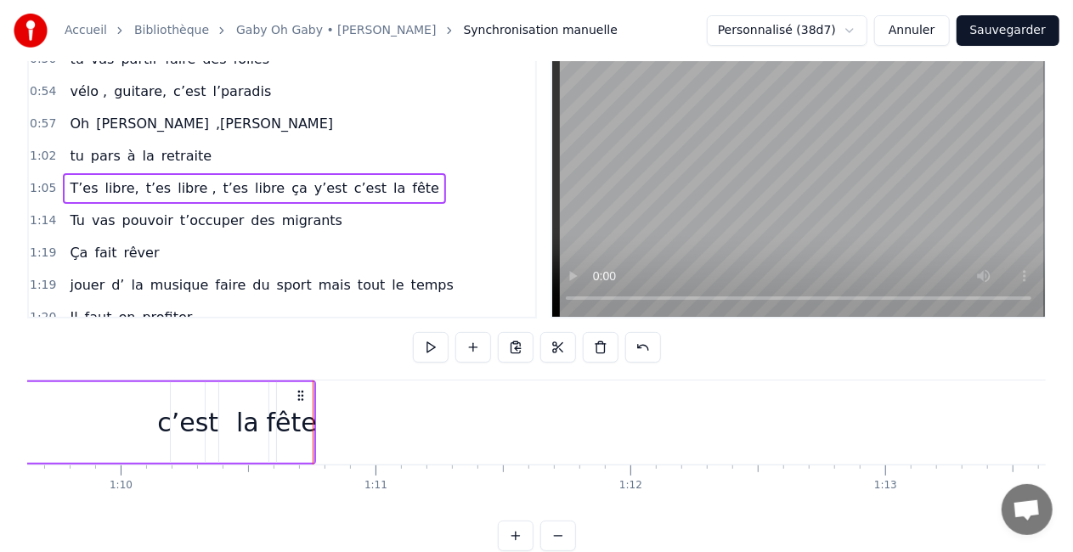
click at [291, 420] on div "fête" at bounding box center [292, 422] width 50 height 38
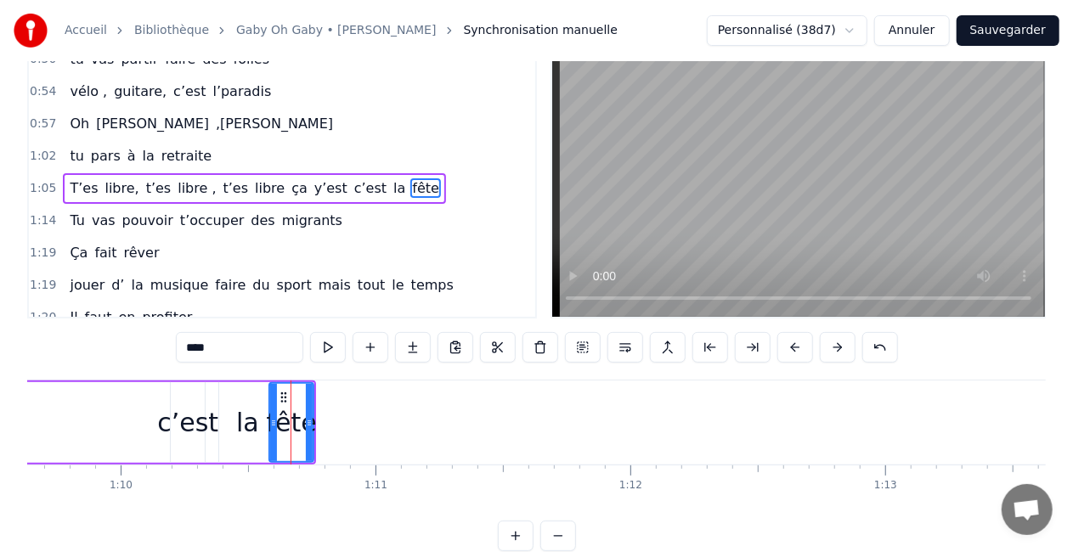
scroll to position [0, 0]
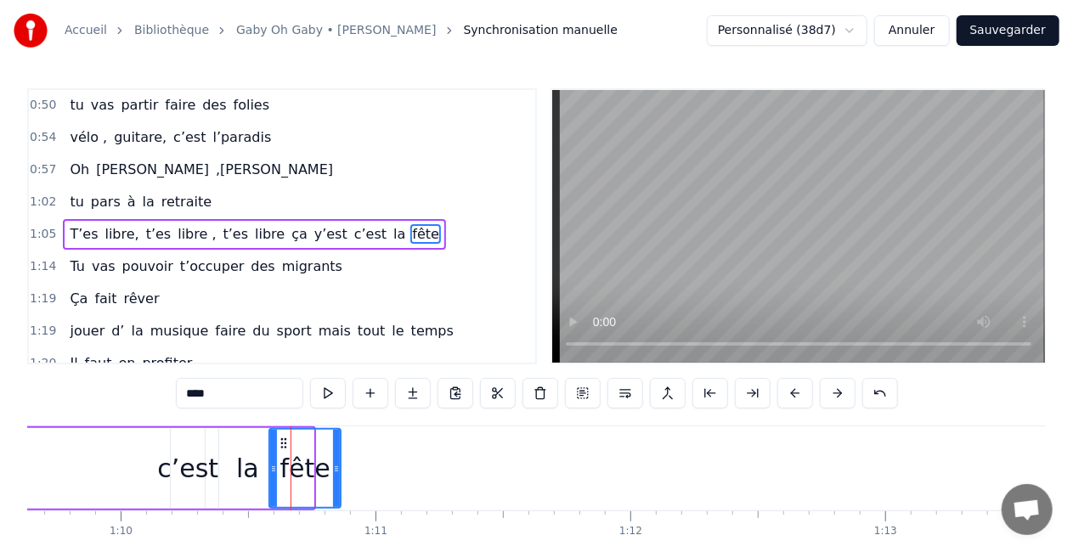
drag, startPoint x: 307, startPoint y: 468, endPoint x: 335, endPoint y: 469, distance: 27.2
click at [335, 469] on icon at bounding box center [336, 469] width 7 height 14
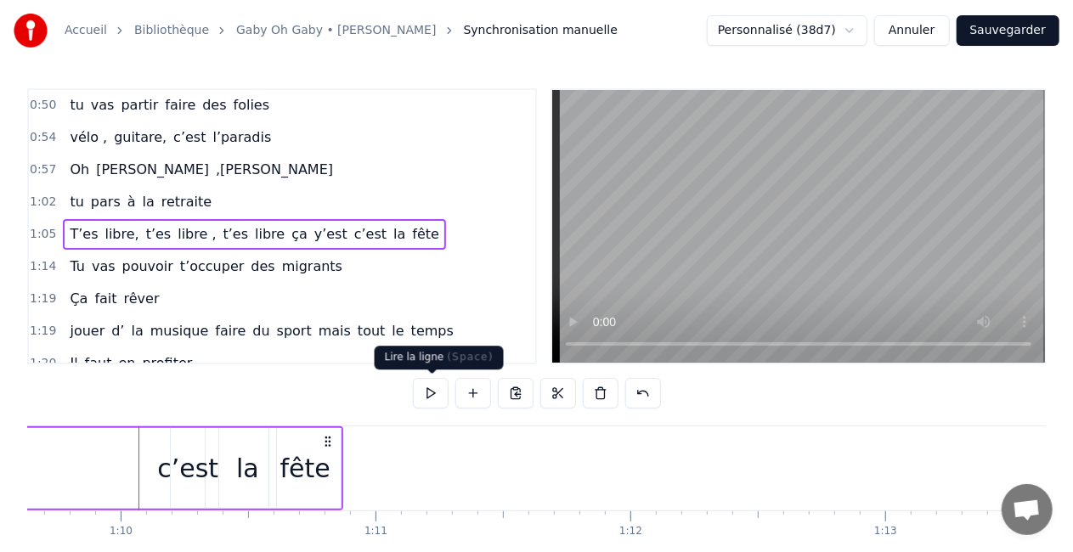
click at [429, 394] on button at bounding box center [431, 393] width 36 height 31
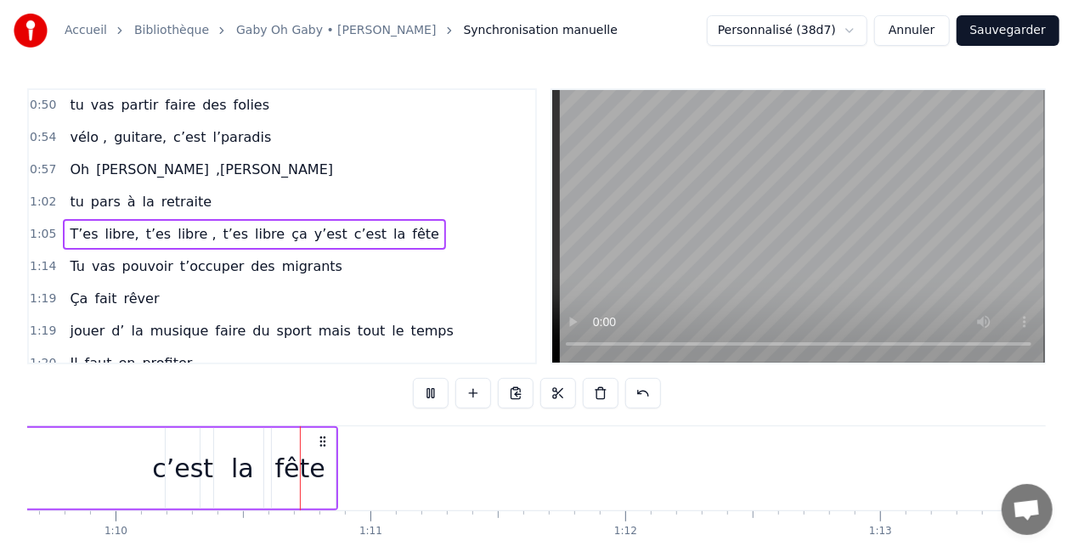
scroll to position [0, 17772]
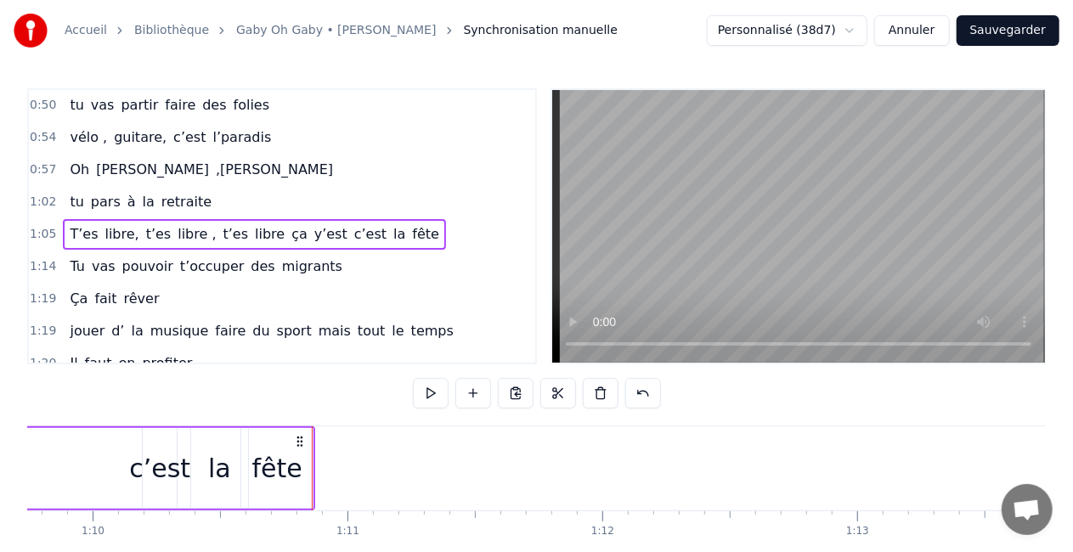
click at [290, 455] on div "fête" at bounding box center [277, 468] width 50 height 38
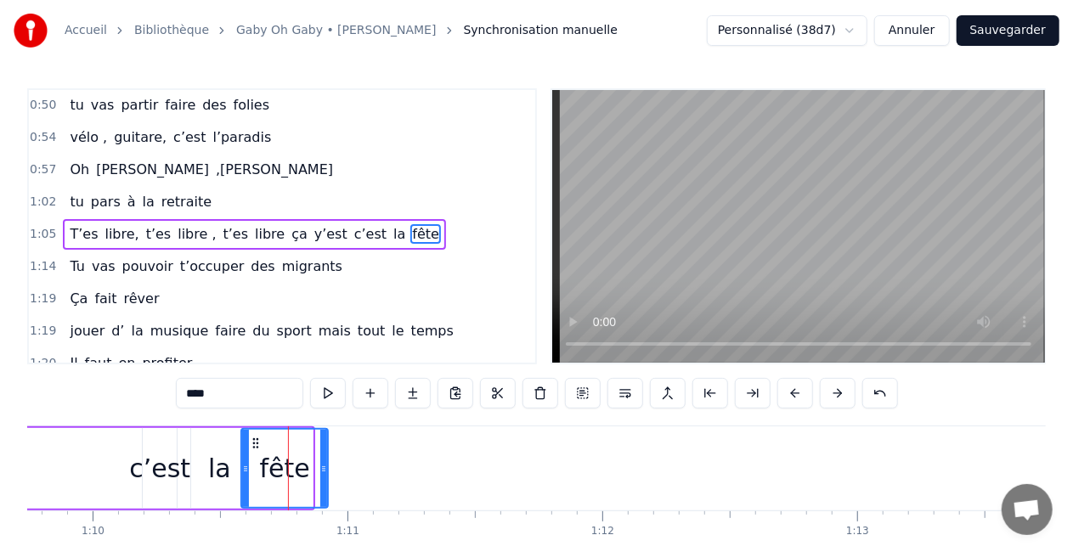
drag, startPoint x: 307, startPoint y: 471, endPoint x: 321, endPoint y: 471, distance: 13.6
click at [321, 471] on icon at bounding box center [323, 469] width 7 height 14
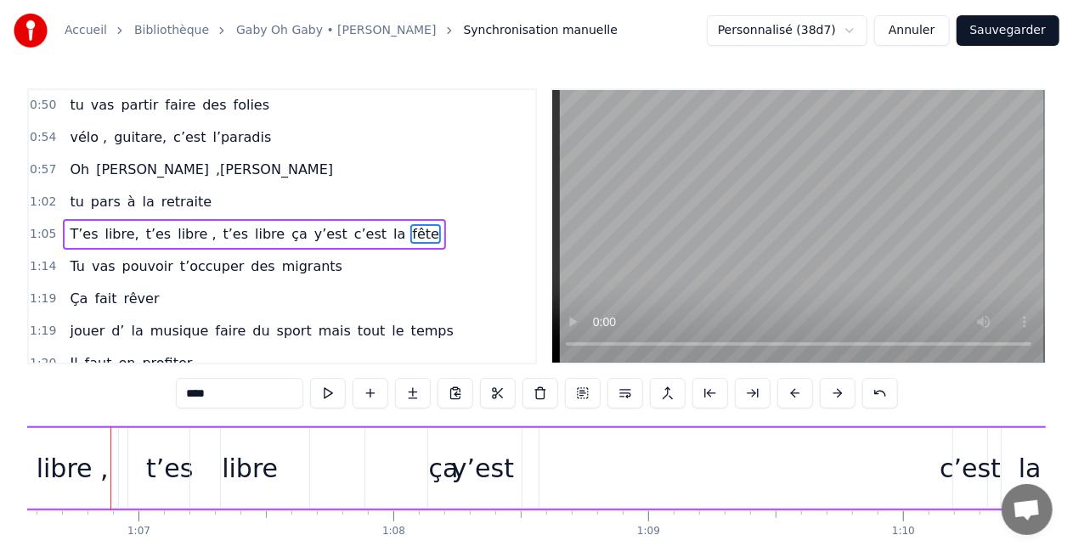
scroll to position [0, 16960]
click at [489, 484] on div "y’est" at bounding box center [485, 468] width 62 height 38
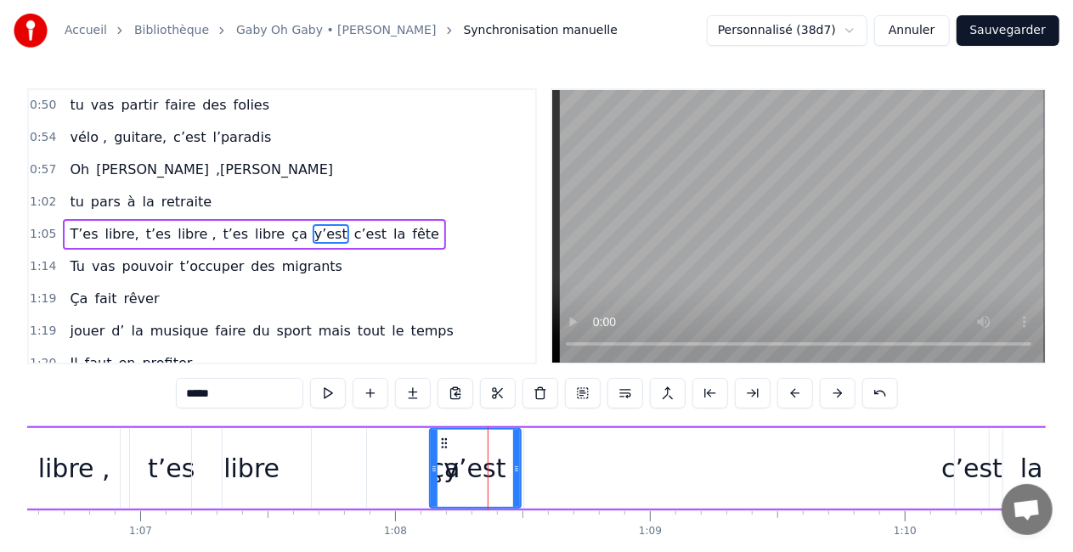
drag, startPoint x: 537, startPoint y: 469, endPoint x: 517, endPoint y: 471, distance: 19.6
click at [517, 471] on icon at bounding box center [516, 469] width 7 height 14
click at [391, 474] on div "ça" at bounding box center [445, 468] width 156 height 81
type input "**"
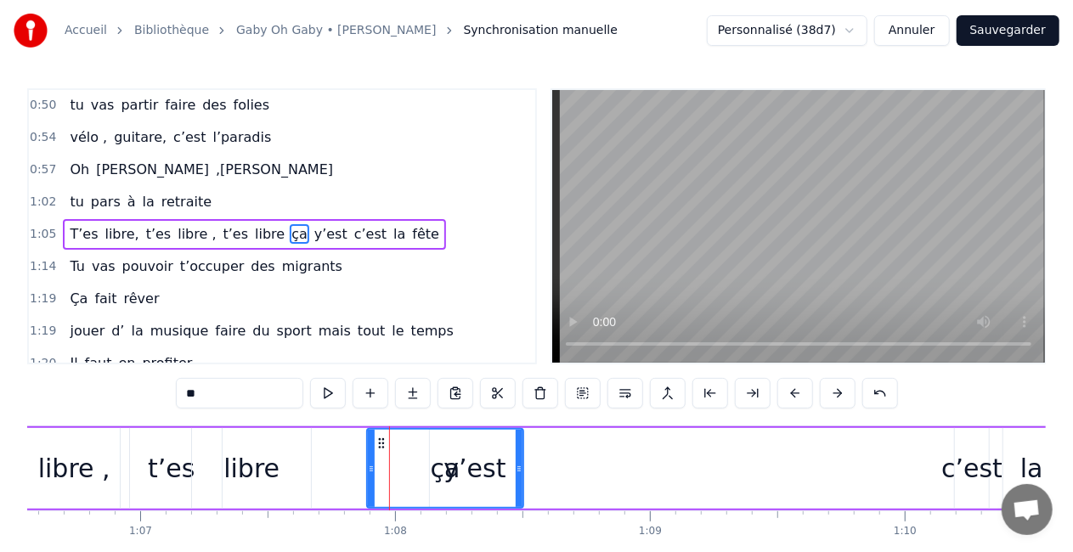
click at [337, 452] on div "T’es libre, t’es libre , t’es libre ça y’est c’est la fête" at bounding box center [494, 468] width 1293 height 84
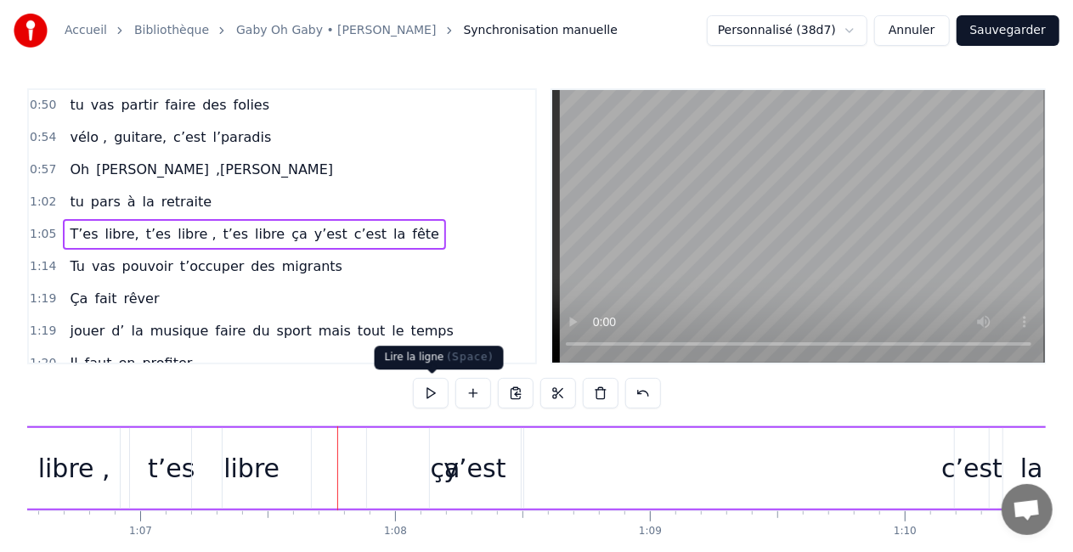
click at [433, 396] on button at bounding box center [431, 393] width 36 height 31
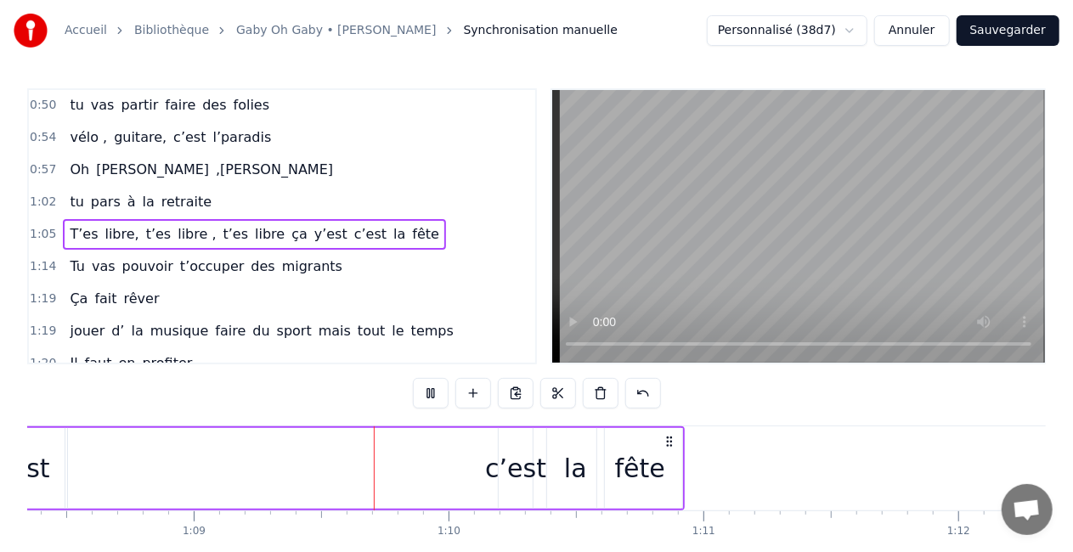
scroll to position [0, 17552]
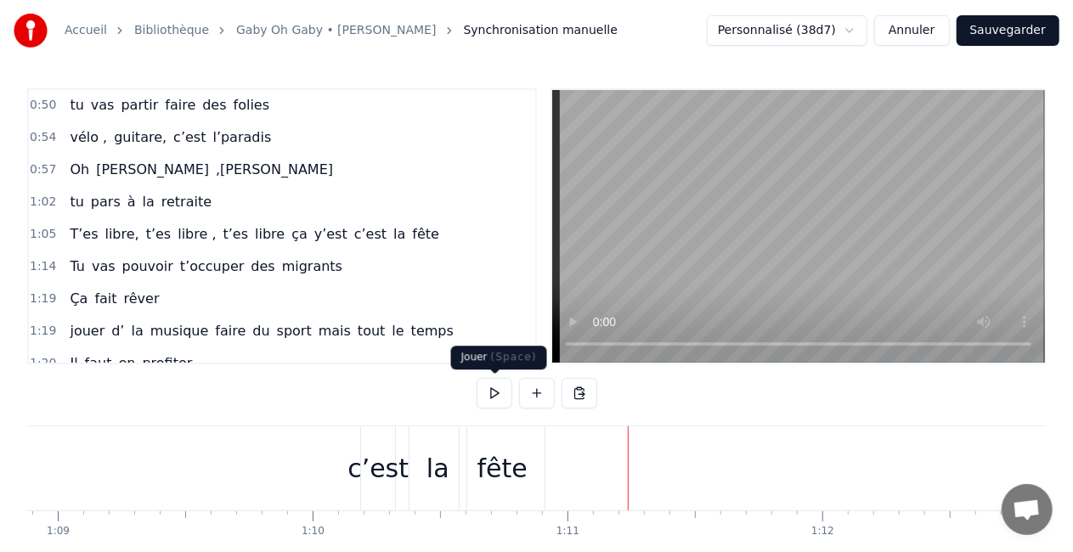
click at [491, 389] on button at bounding box center [495, 393] width 36 height 31
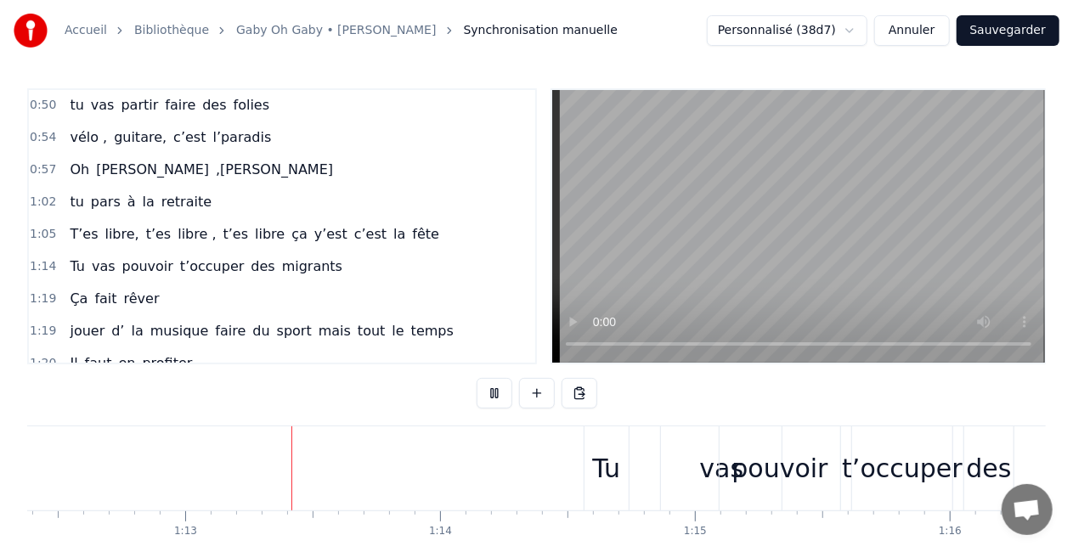
scroll to position [0, 18463]
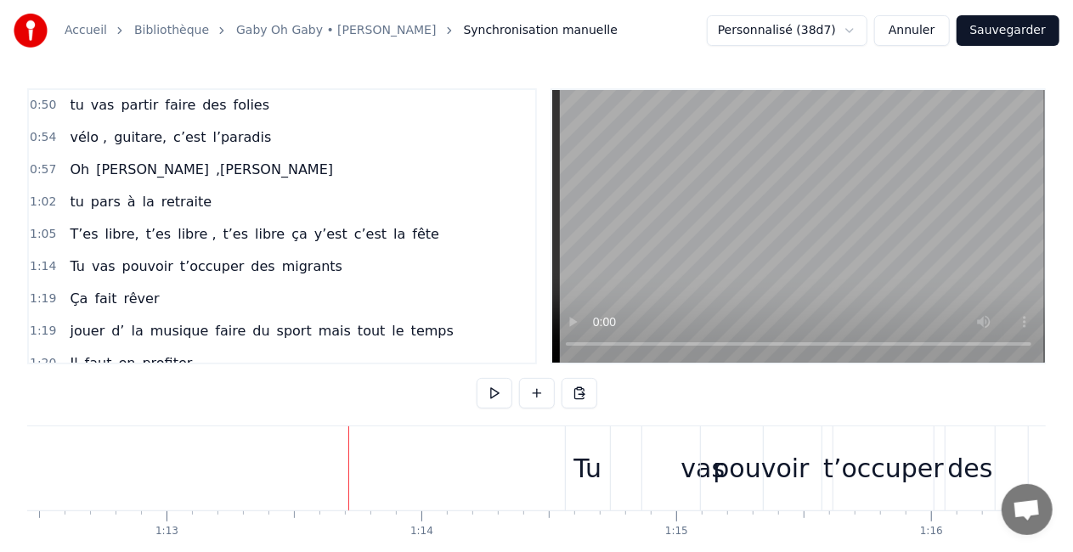
click at [491, 389] on button at bounding box center [495, 393] width 36 height 31
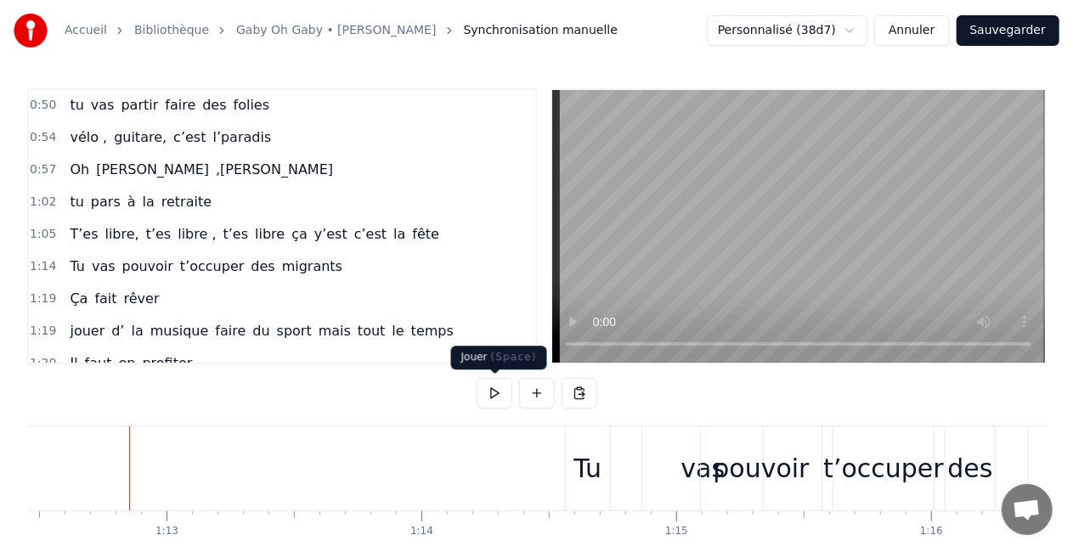
click at [491, 389] on button at bounding box center [495, 393] width 36 height 31
click at [492, 388] on button at bounding box center [495, 393] width 36 height 31
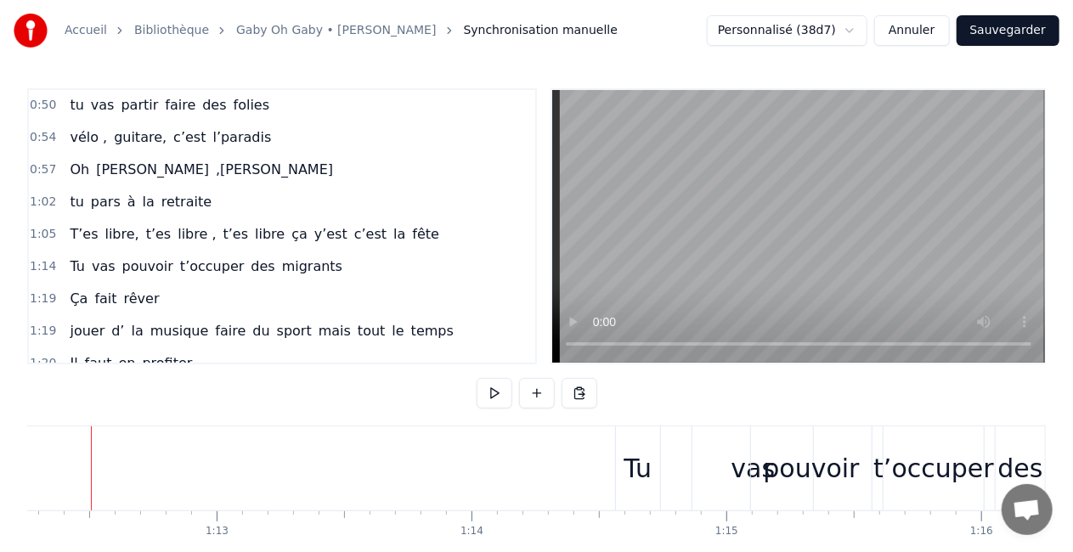
scroll to position [0, 18391]
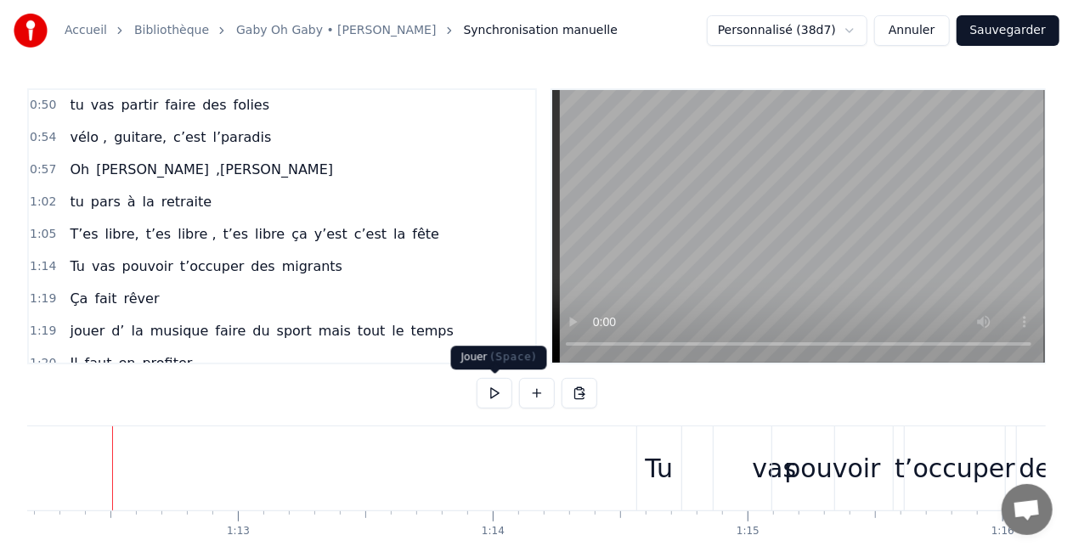
click at [505, 389] on button at bounding box center [495, 393] width 36 height 31
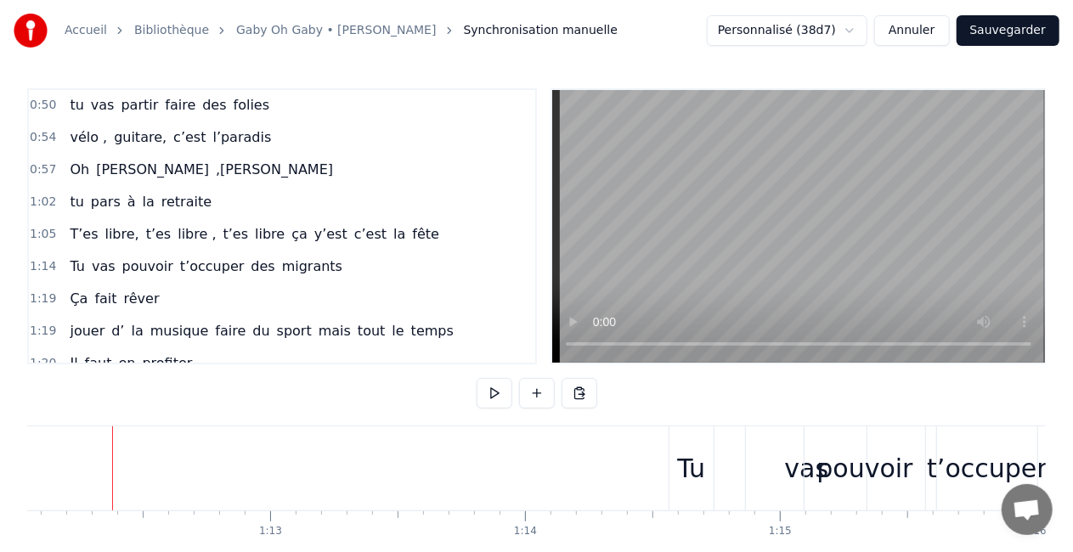
scroll to position [0, 18359]
click at [494, 391] on button at bounding box center [495, 393] width 36 height 31
click at [685, 485] on div "Tu" at bounding box center [691, 468] width 28 height 38
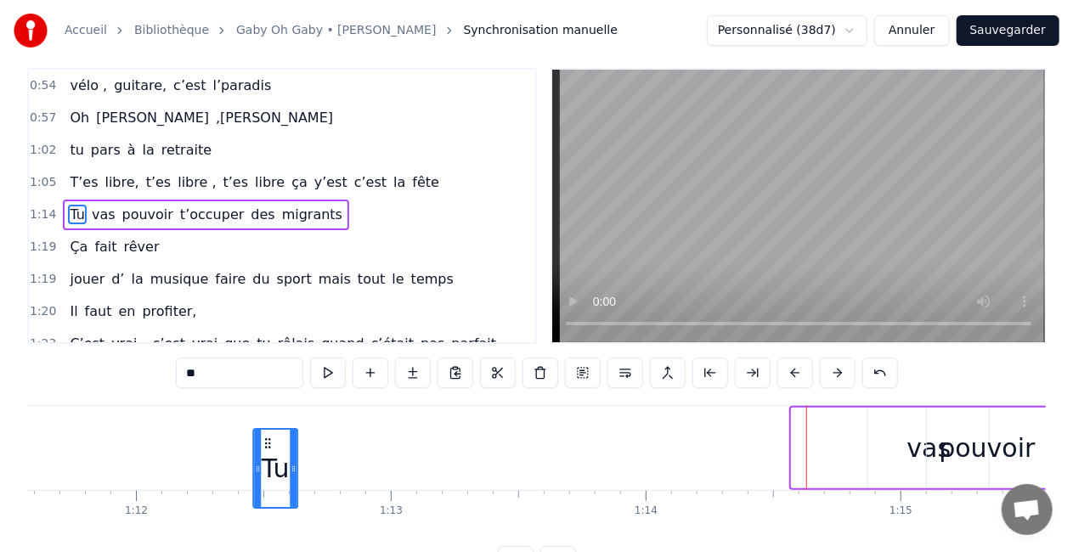
scroll to position [0, 18238]
drag, startPoint x: 684, startPoint y: 438, endPoint x: 302, endPoint y: 435, distance: 381.4
click at [302, 435] on div "Tu" at bounding box center [312, 468] width 42 height 77
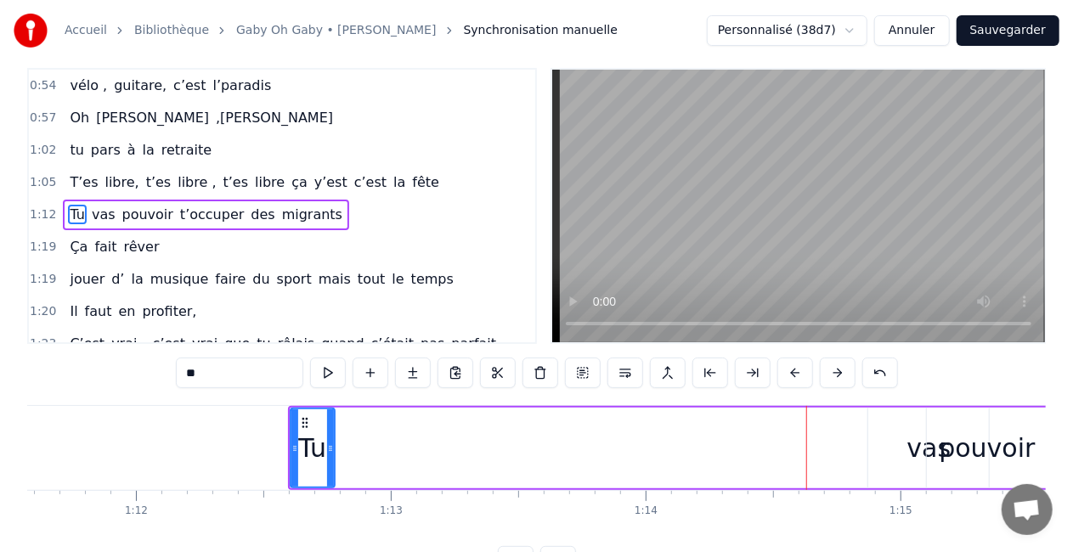
click at [921, 464] on div "vas" at bounding box center [929, 448] width 44 height 38
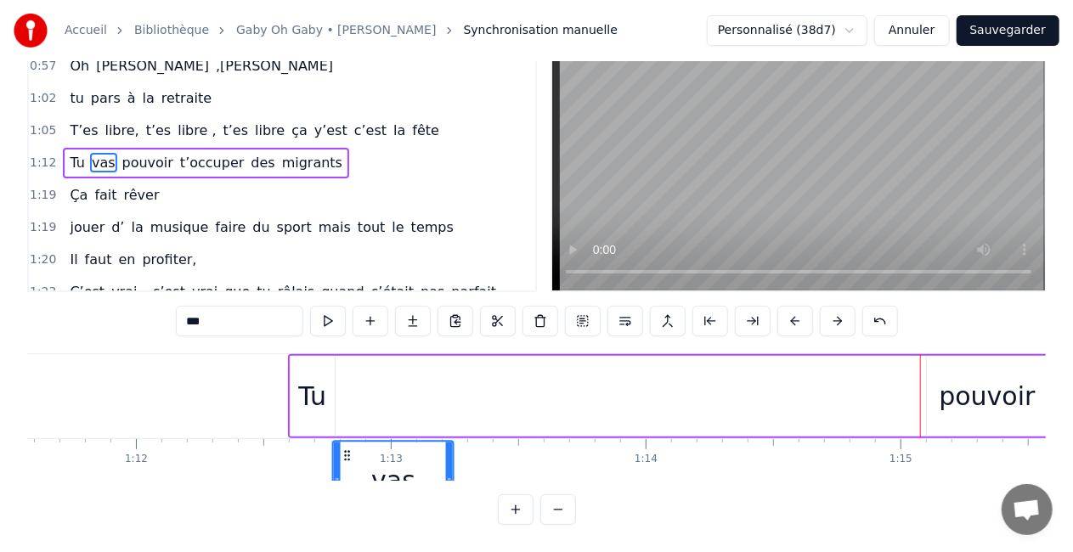
scroll to position [87, 0]
drag, startPoint x: 885, startPoint y: 443, endPoint x: 350, endPoint y: 452, distance: 535.2
click at [350, 452] on div "vas" at bounding box center [393, 480] width 119 height 77
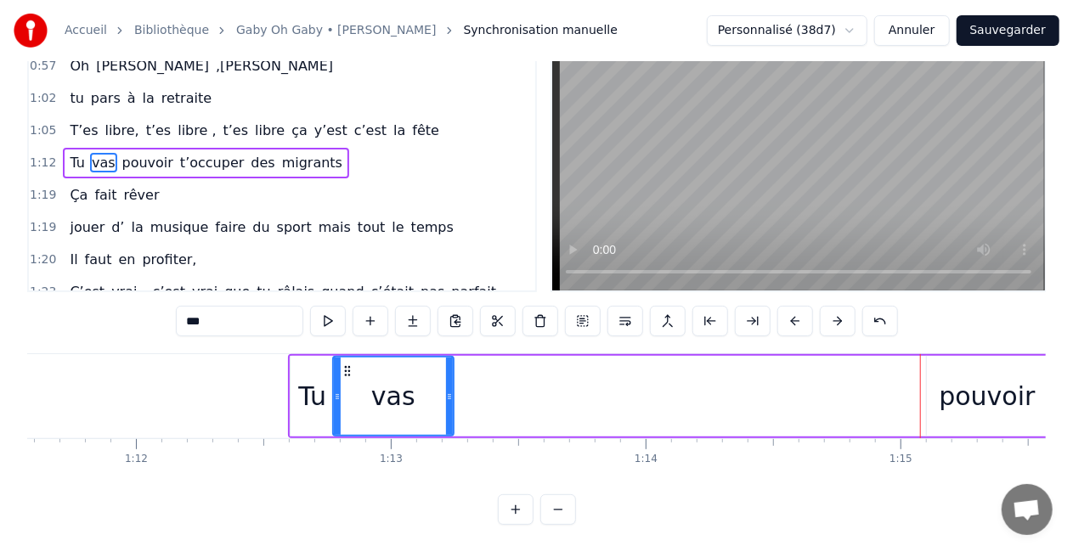
click at [945, 377] on div "pouvoir" at bounding box center [987, 396] width 96 height 38
type input "*******"
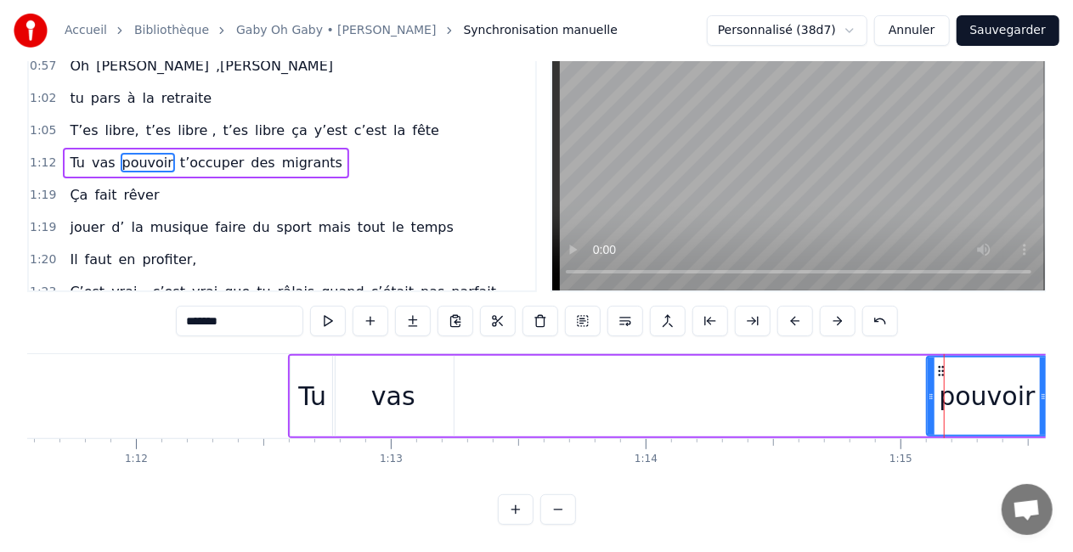
scroll to position [0, 0]
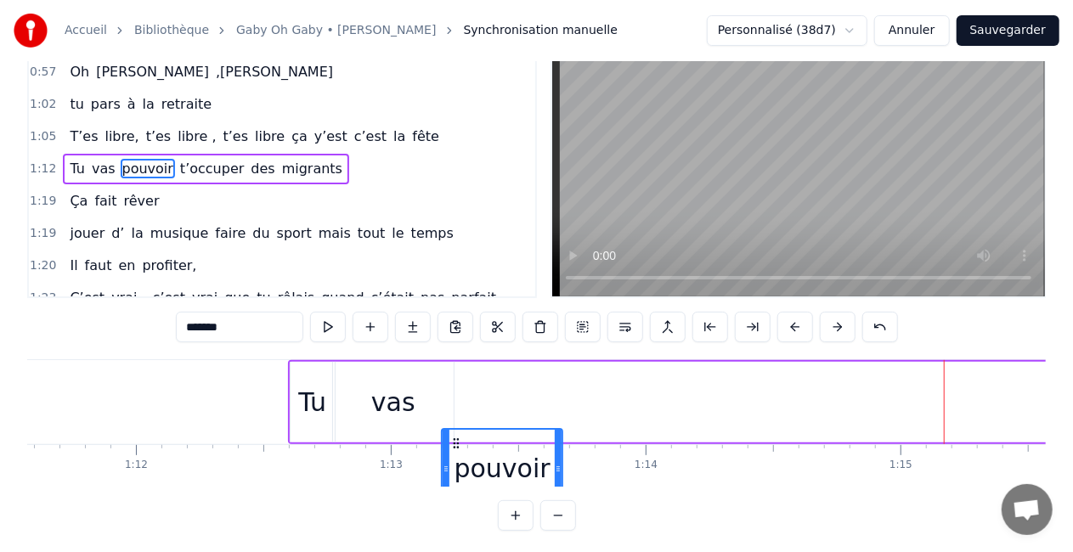
drag, startPoint x: 940, startPoint y: 439, endPoint x: 454, endPoint y: 448, distance: 485.9
click at [454, 448] on div "pouvoir" at bounding box center [502, 468] width 119 height 77
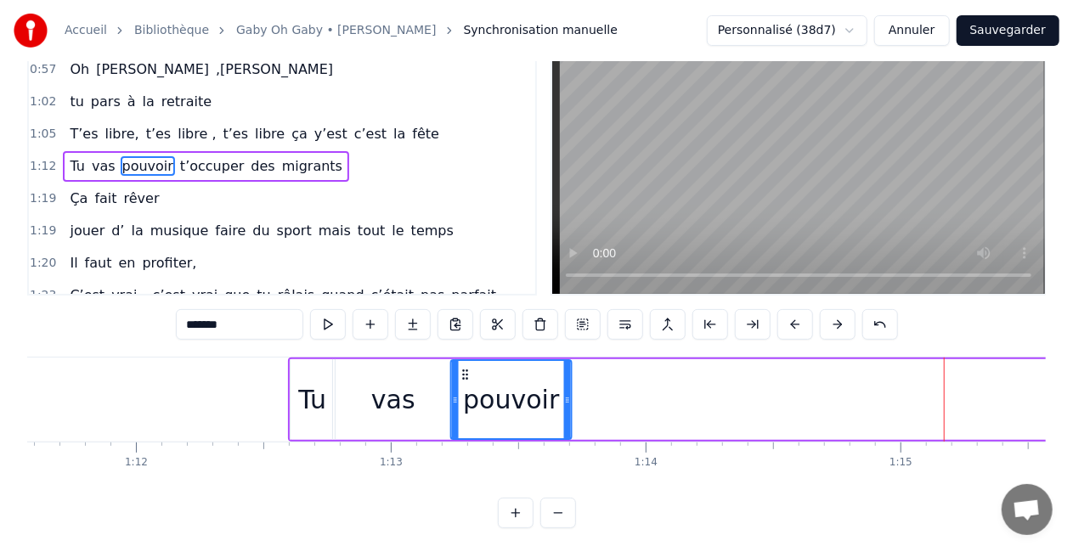
drag, startPoint x: 454, startPoint y: 370, endPoint x: 466, endPoint y: 370, distance: 11.9
click at [466, 370] on icon at bounding box center [465, 375] width 14 height 14
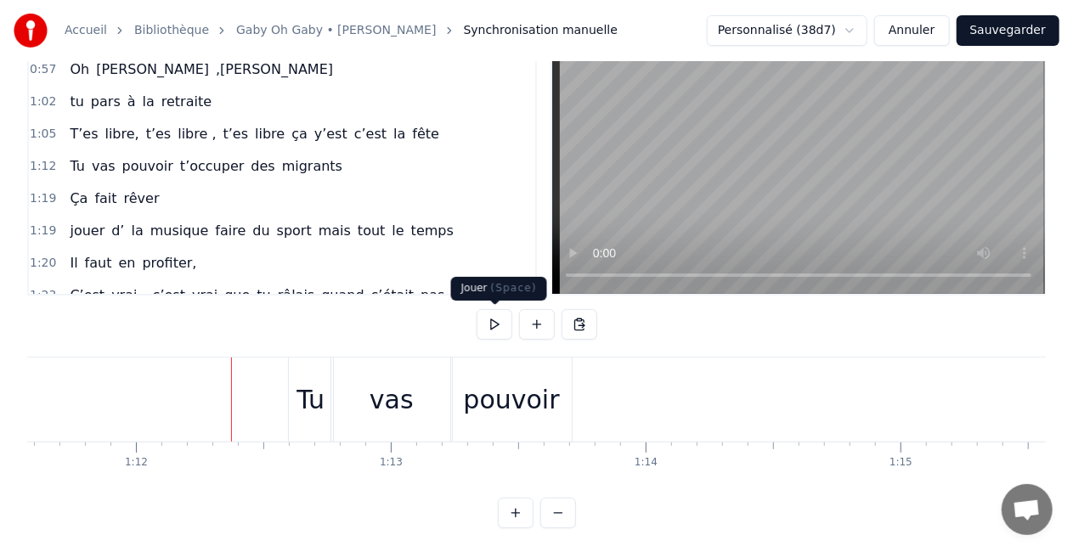
click at [486, 330] on button at bounding box center [495, 324] width 36 height 31
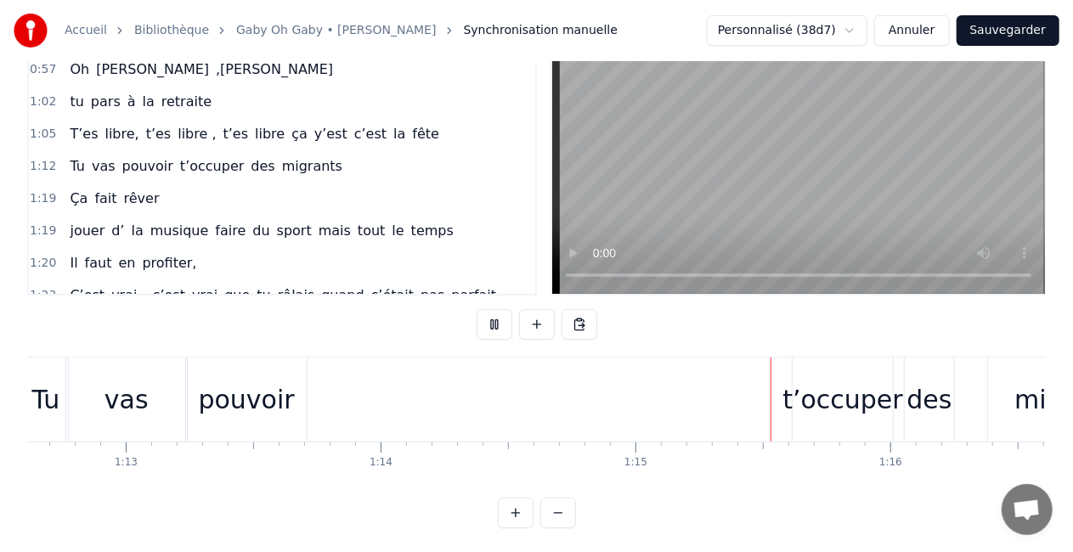
click at [486, 329] on button at bounding box center [495, 324] width 36 height 31
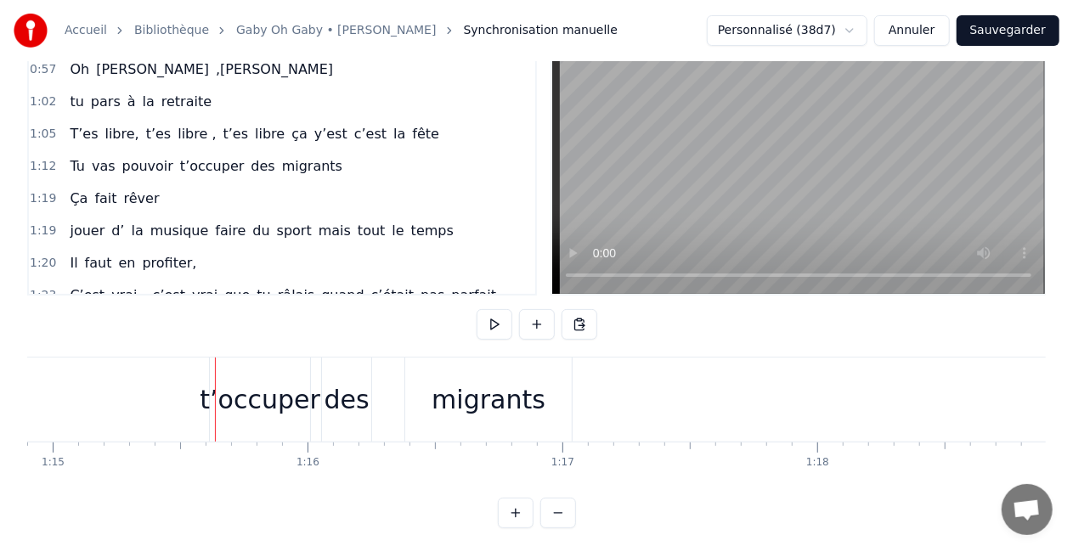
scroll to position [0, 19106]
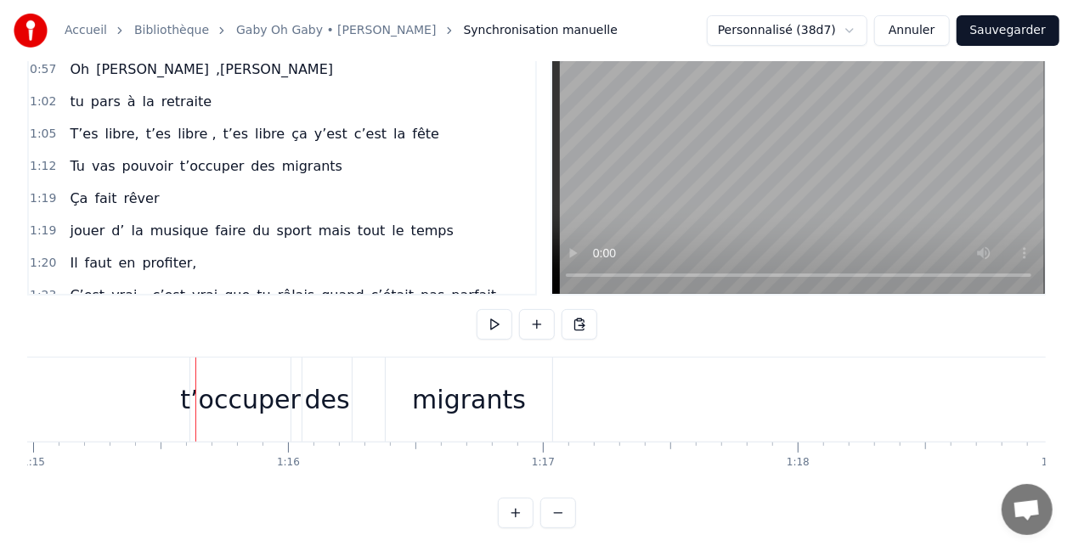
click at [218, 417] on div "t’occuper" at bounding box center [240, 400] width 121 height 38
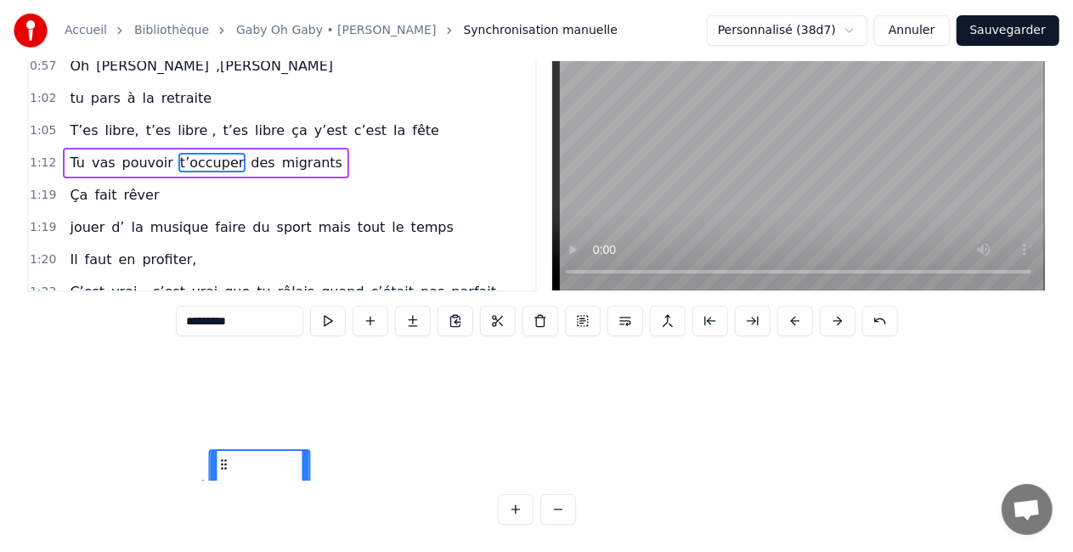
scroll to position [4, 18673]
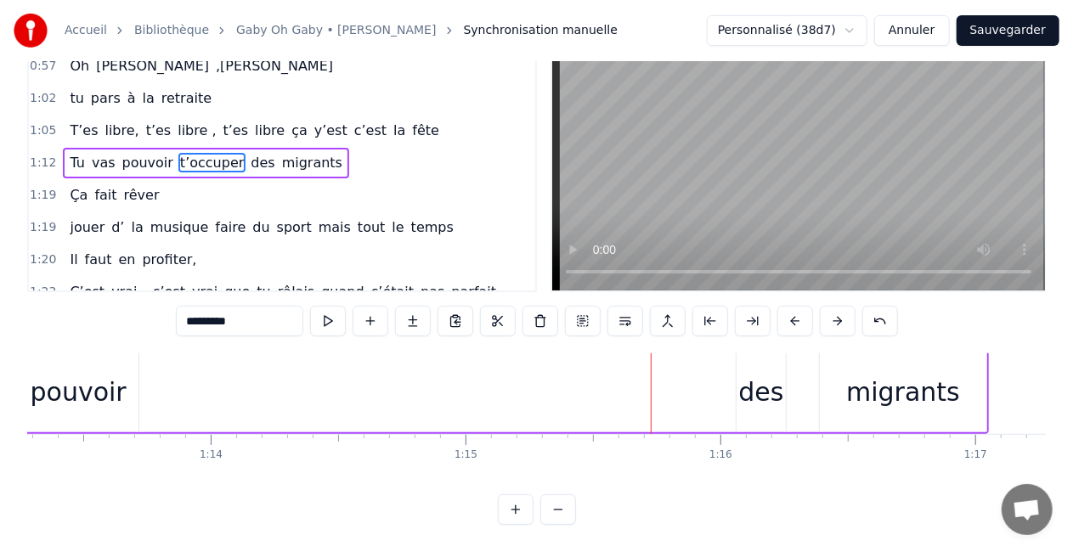
drag, startPoint x: 204, startPoint y: 442, endPoint x: 403, endPoint y: 313, distance: 237.0
click at [386, 314] on div "0:16 T’as commencé comme conseillère à l’ANPE 0:20 Puis au service formation ap…" at bounding box center [536, 270] width 1018 height 509
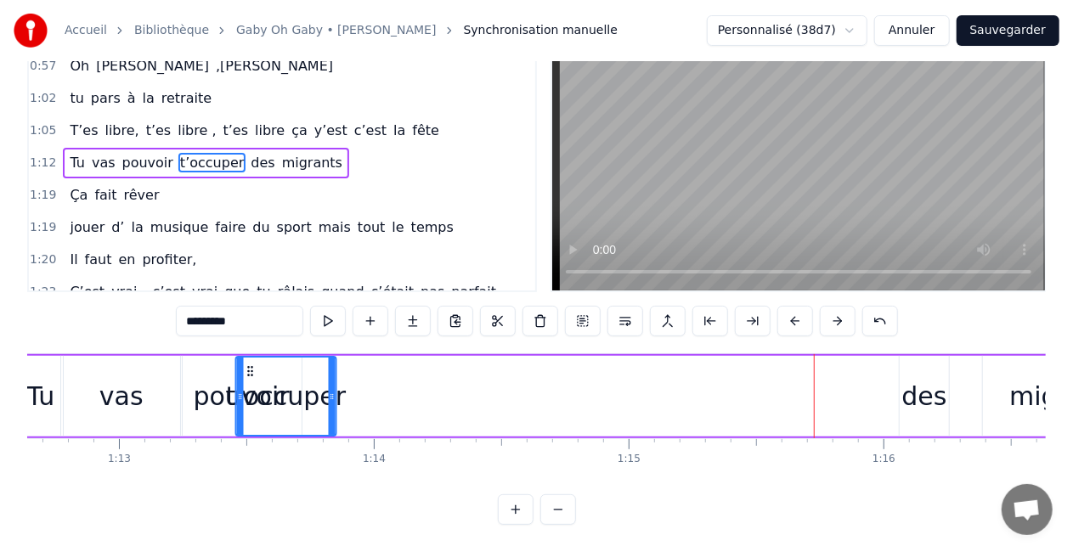
scroll to position [0, 18508]
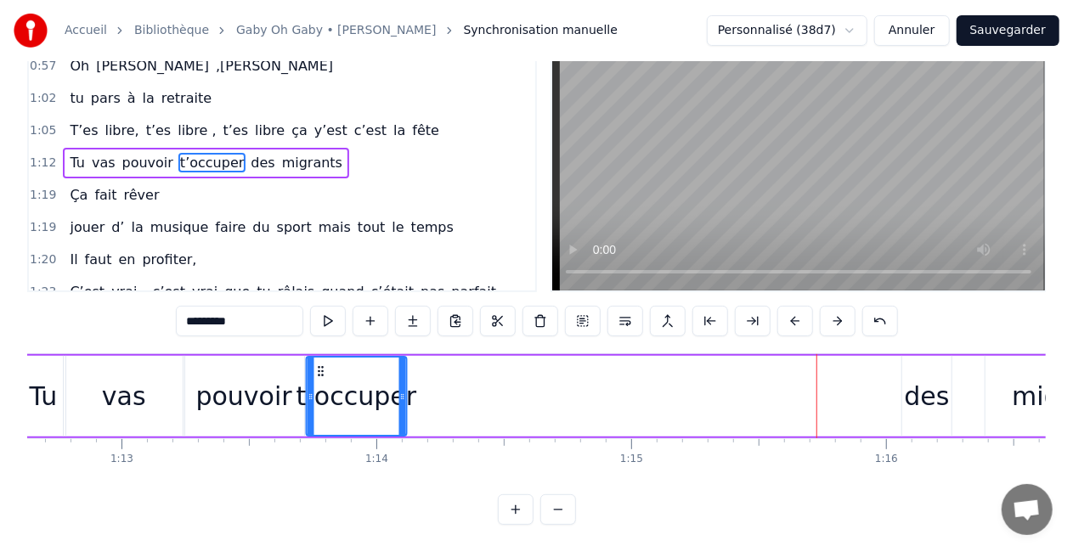
drag, startPoint x: 381, startPoint y: 357, endPoint x: 318, endPoint y: 349, distance: 63.3
click at [318, 364] on icon at bounding box center [320, 371] width 14 height 14
click at [932, 377] on div "des" at bounding box center [927, 396] width 45 height 38
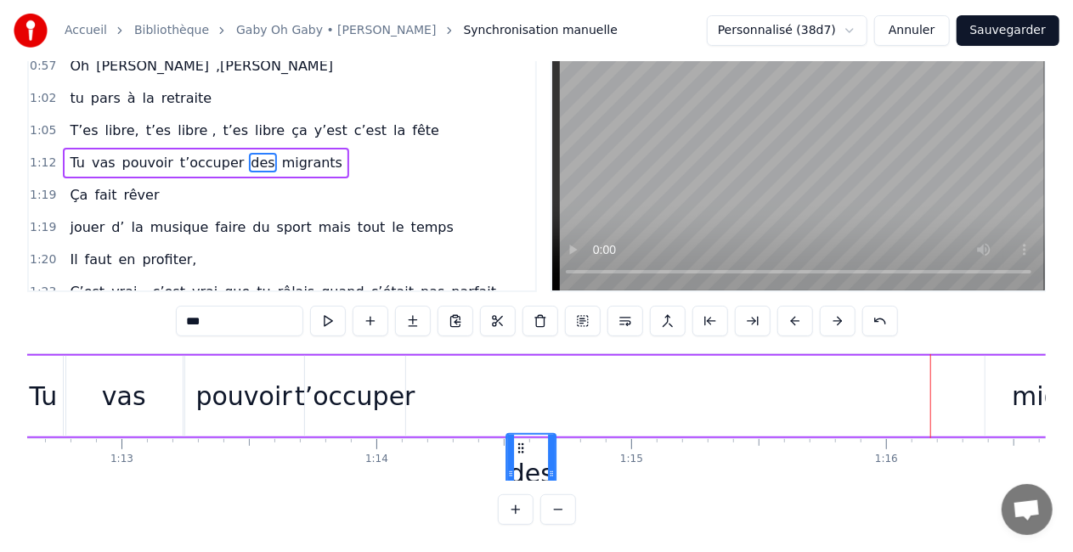
scroll to position [79, 0]
drag, startPoint x: 917, startPoint y: 440, endPoint x: 420, endPoint y: 433, distance: 496.9
click at [420, 437] on div "des" at bounding box center [432, 475] width 48 height 77
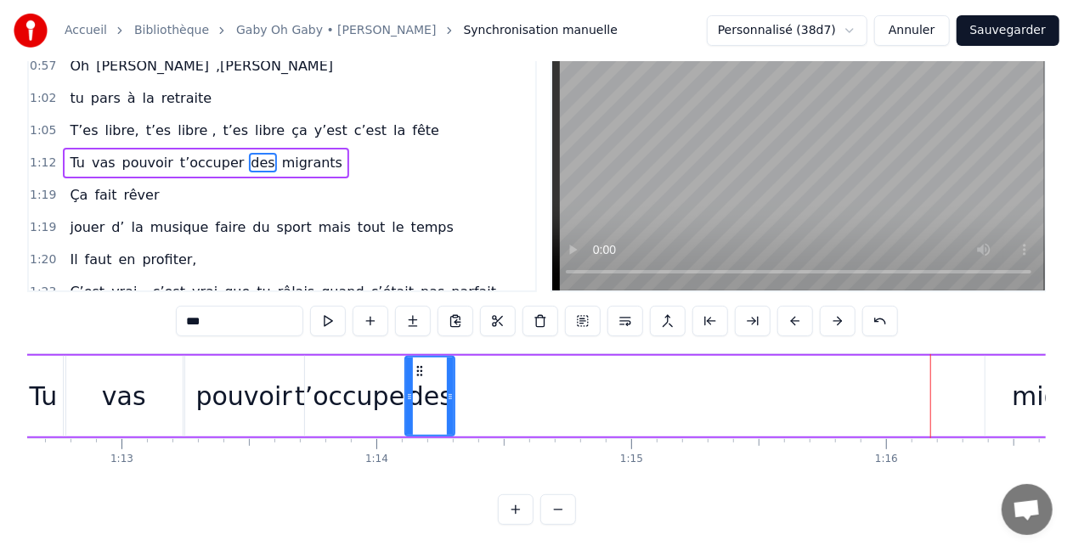
click at [1037, 389] on div "migrants" at bounding box center [1069, 396] width 114 height 38
type input "********"
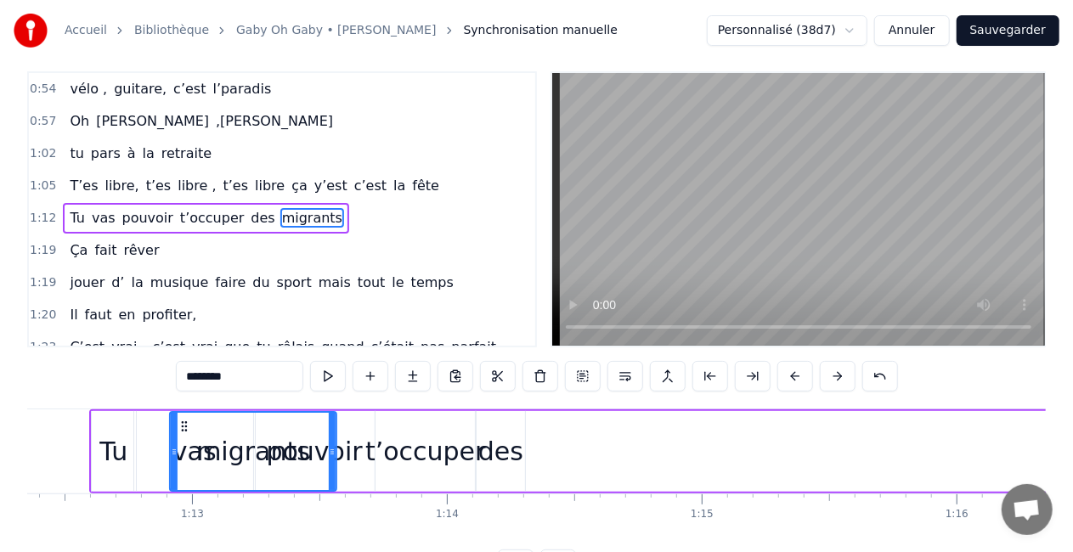
scroll to position [0, 18422]
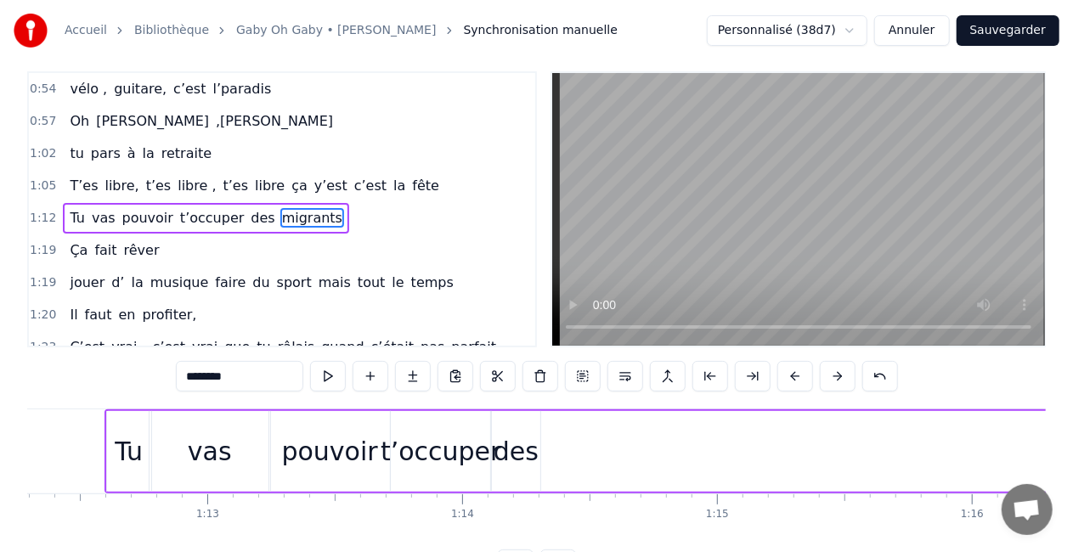
drag, startPoint x: 80, startPoint y: 426, endPoint x: 648, endPoint y: 424, distance: 568.3
click at [648, 424] on div "Tu vas pouvoir t’occuper des migrants" at bounding box center [672, 451] width 1136 height 84
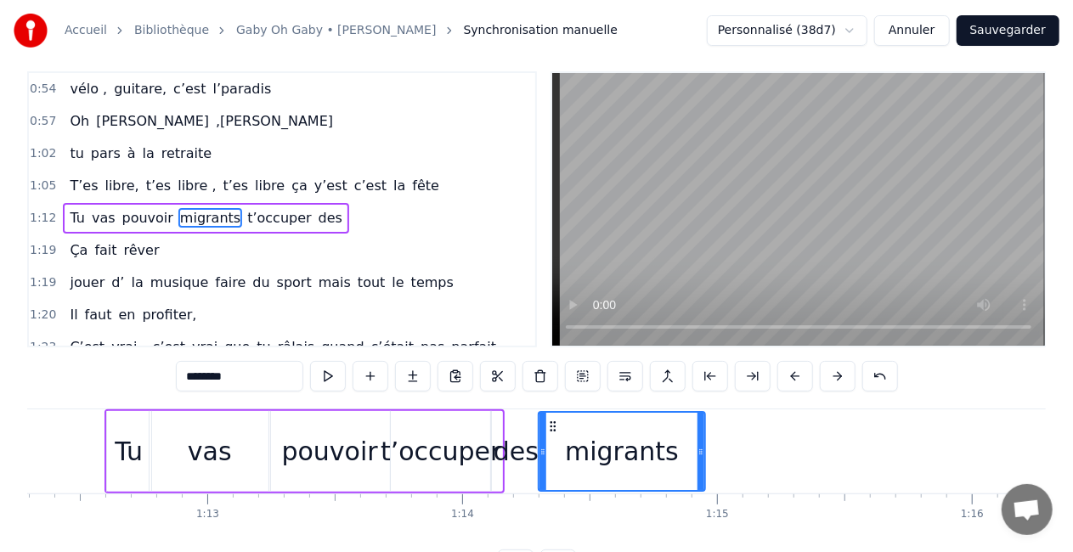
drag, startPoint x: 350, startPoint y: 424, endPoint x: 552, endPoint y: 403, distance: 203.3
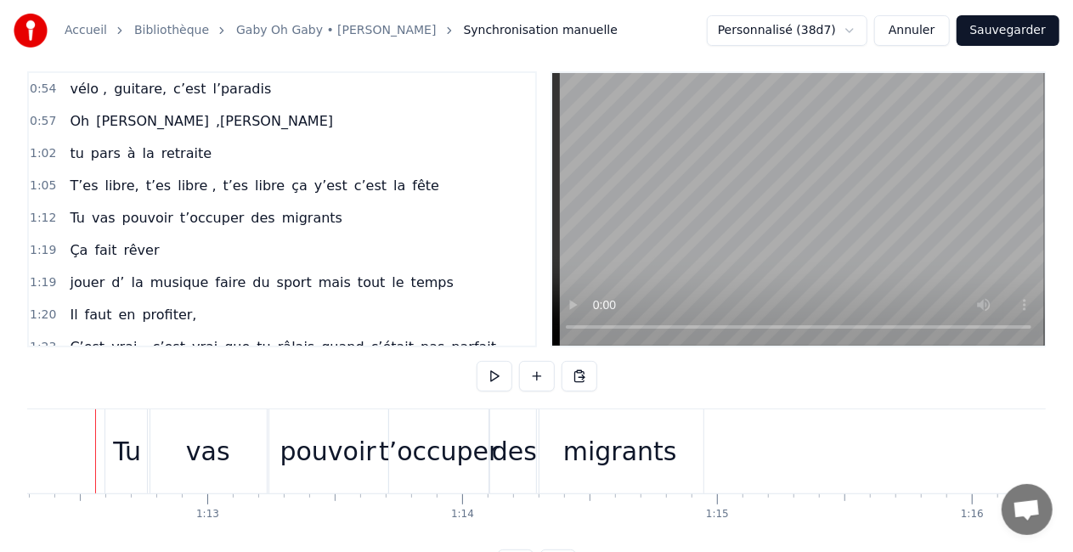
scroll to position [0, 18405]
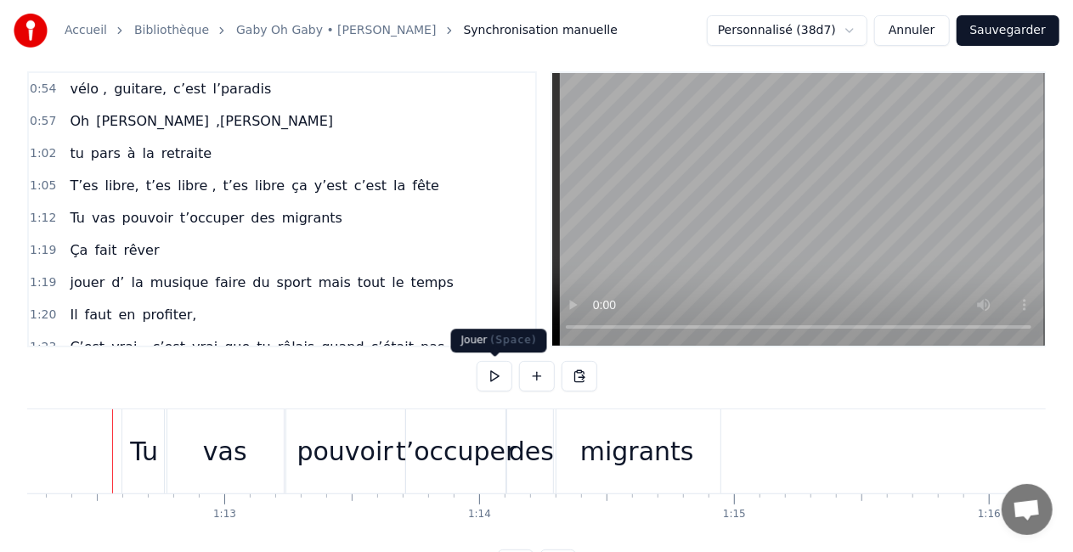
click at [488, 374] on button at bounding box center [495, 376] width 36 height 31
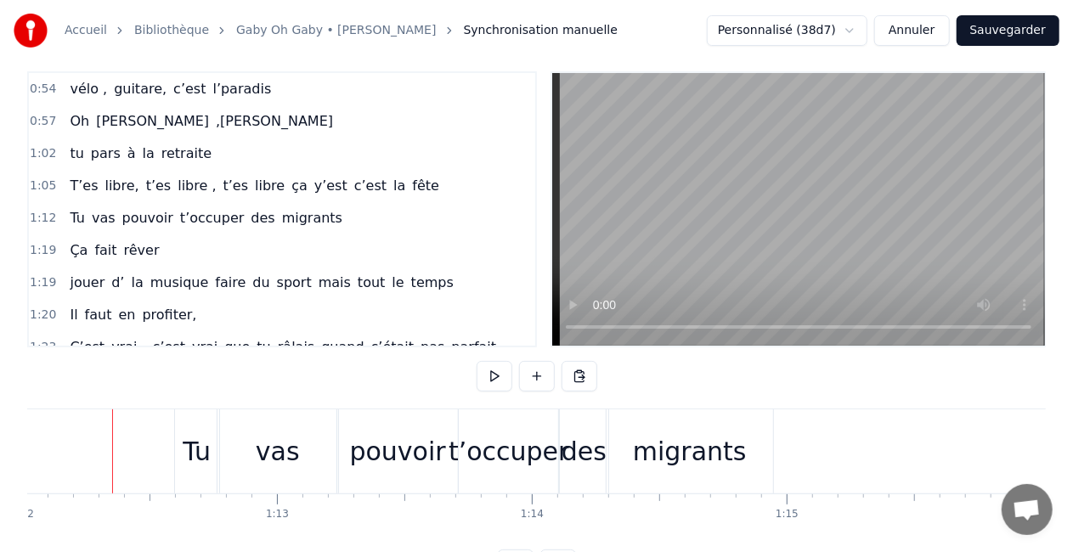
click at [472, 377] on div "0:16 T’as commencé comme conseillère à l’ANPE 0:20 Puis au service formation ap…" at bounding box center [536, 325] width 1018 height 509
click at [484, 375] on button at bounding box center [495, 376] width 36 height 31
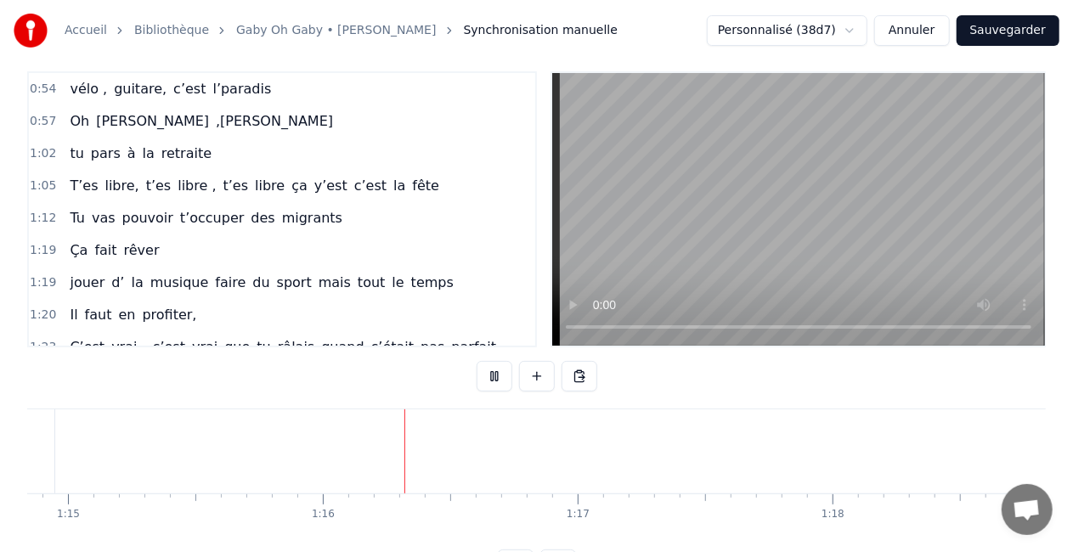
scroll to position [0, 19214]
click at [491, 375] on button at bounding box center [495, 376] width 36 height 31
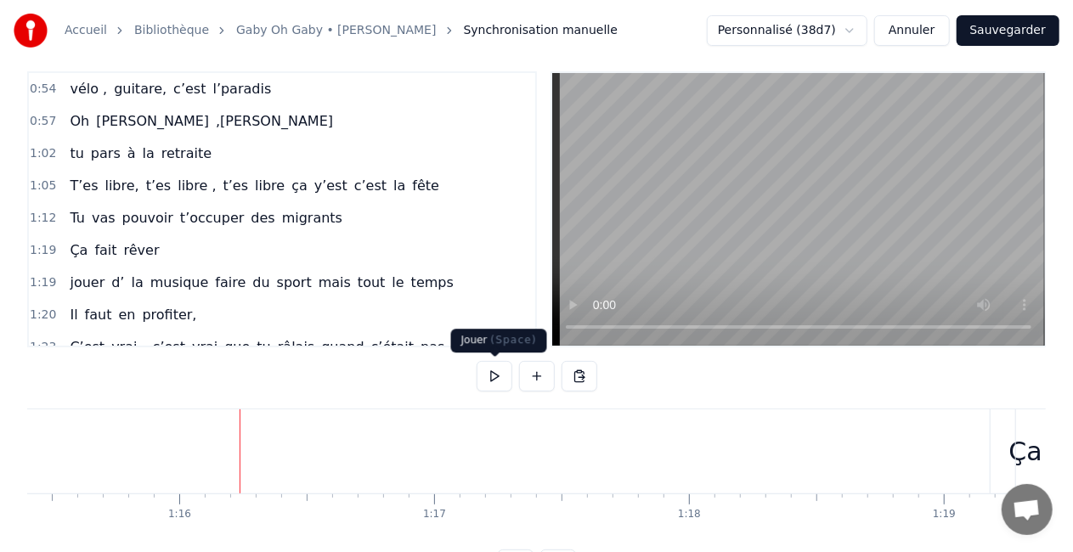
click at [498, 371] on button at bounding box center [495, 376] width 36 height 31
click at [483, 372] on button at bounding box center [495, 376] width 36 height 31
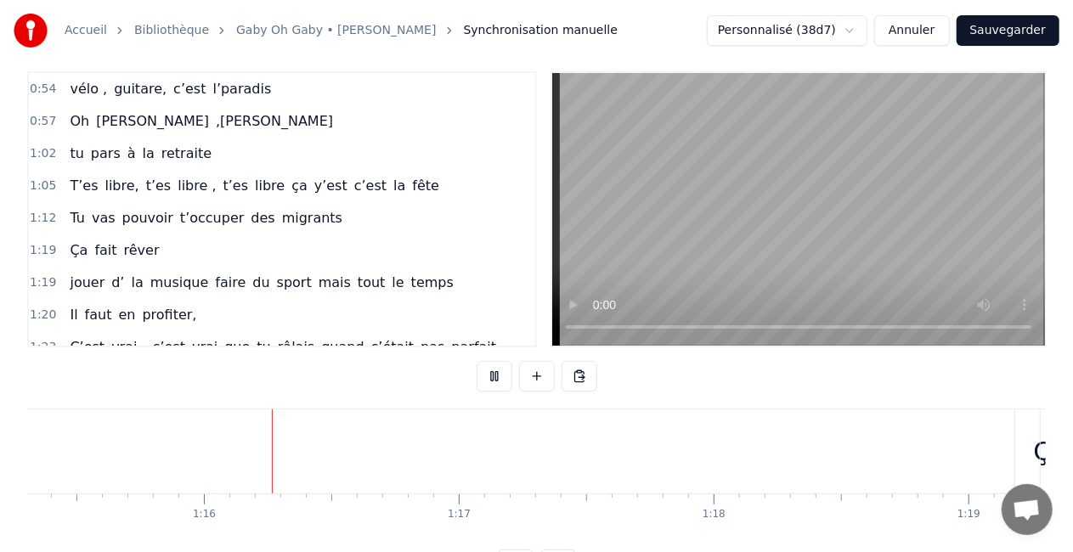
click at [483, 372] on button at bounding box center [495, 376] width 36 height 31
click at [1014, 436] on div "Ça" at bounding box center [1049, 451] width 71 height 84
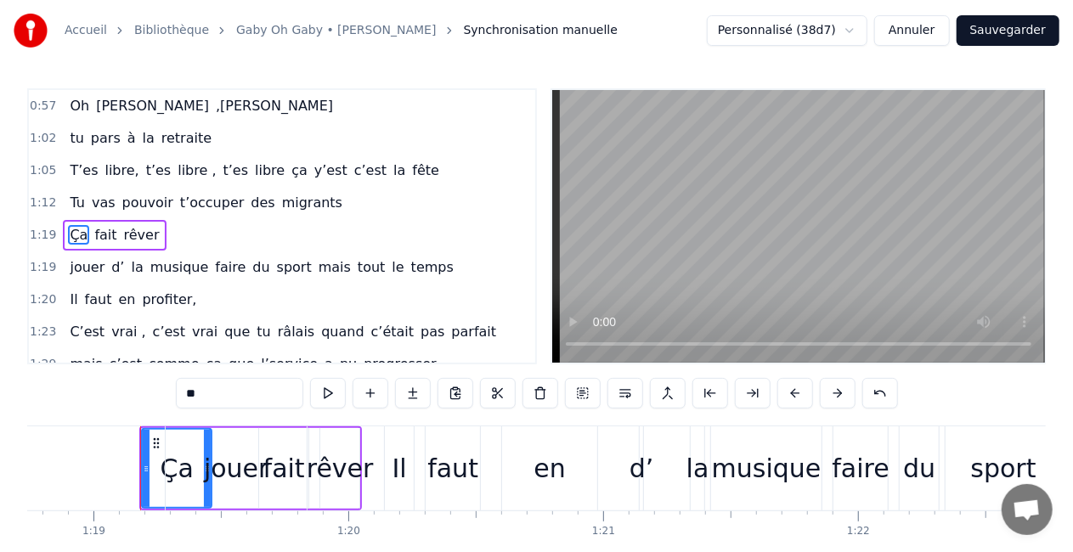
scroll to position [0, 20092]
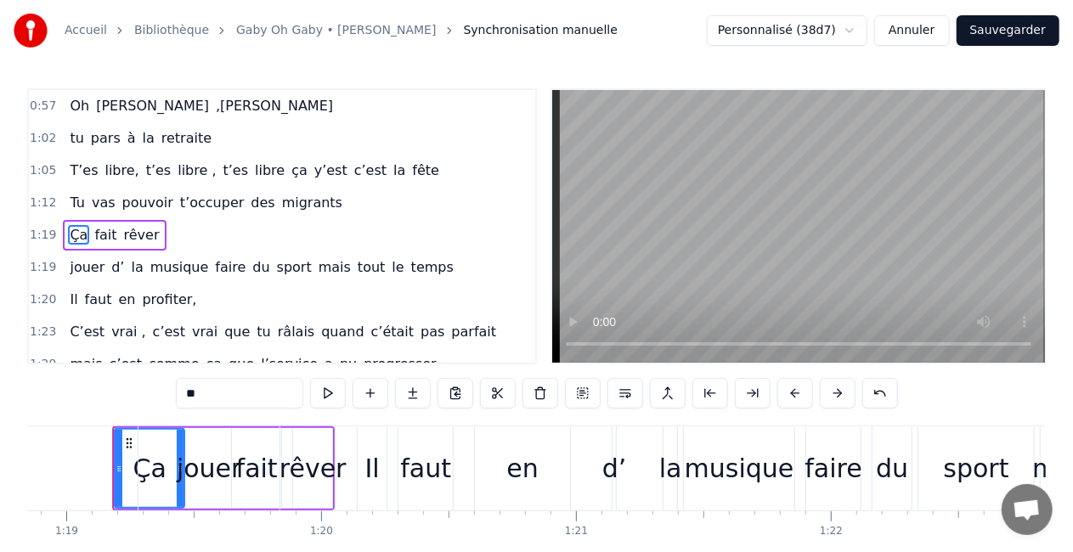
click at [348, 464] on div "jouer d’ la musique faire du sport mais tout le temps" at bounding box center [705, 468] width 1135 height 84
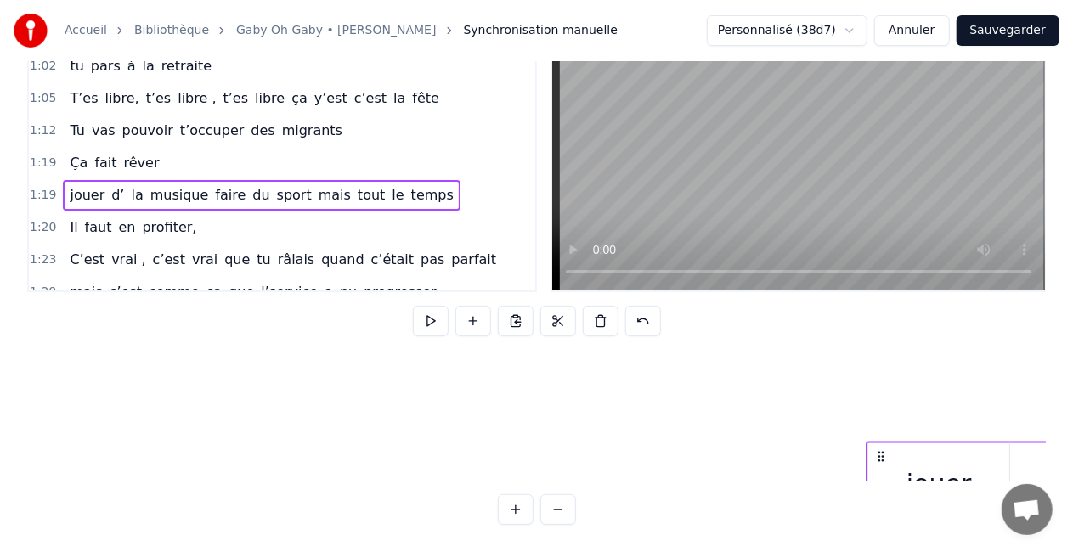
scroll to position [127, 19902]
drag, startPoint x: 148, startPoint y: 437, endPoint x: 1019, endPoint y: 396, distance: 872.4
click at [1019, 396] on div "T’as commencé comme conseillère à l’ANPE Puis au service formation aprés le SIE…" at bounding box center [536, 416] width 1018 height 127
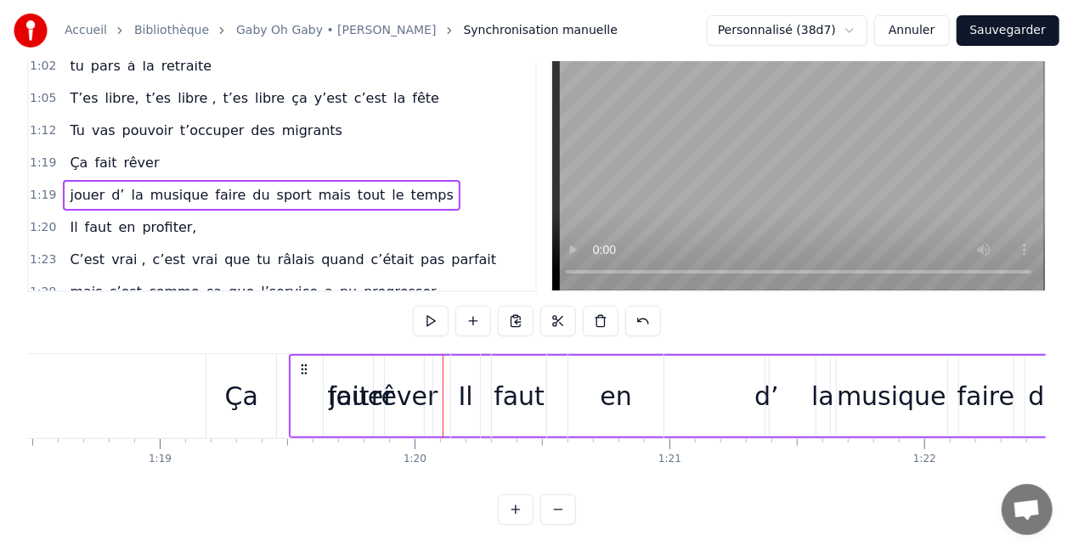
click at [282, 358] on div "Ça fait rêver" at bounding box center [317, 396] width 223 height 84
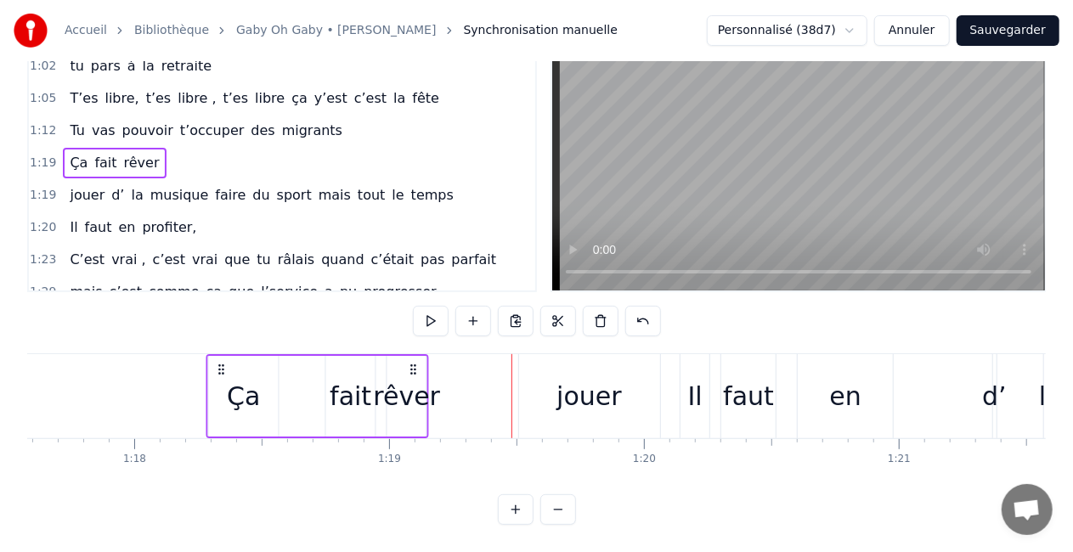
drag, startPoint x: 222, startPoint y: 351, endPoint x: 116, endPoint y: 358, distance: 105.6
click at [215, 363] on icon at bounding box center [222, 370] width 14 height 14
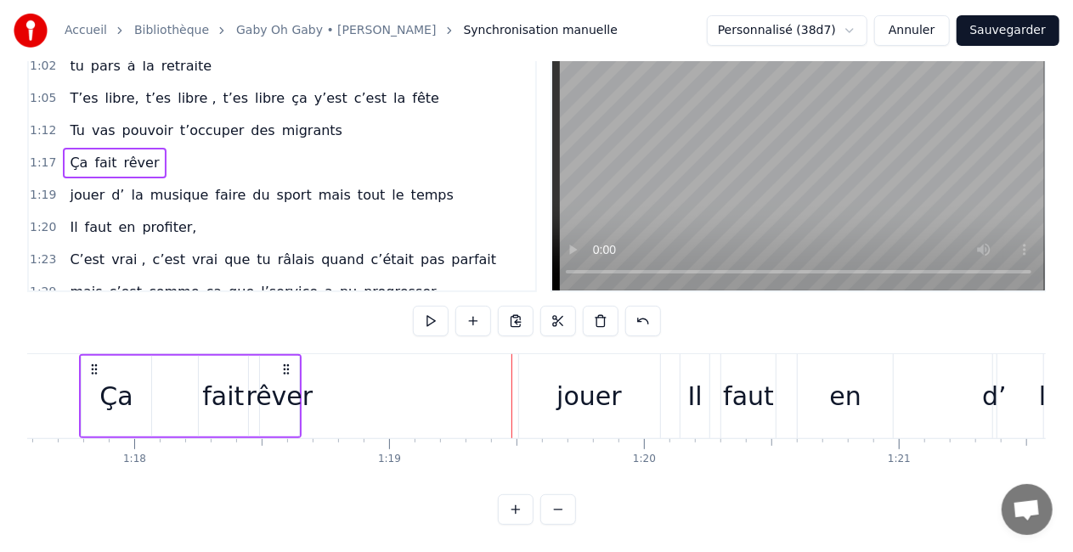
scroll to position [0, 19743]
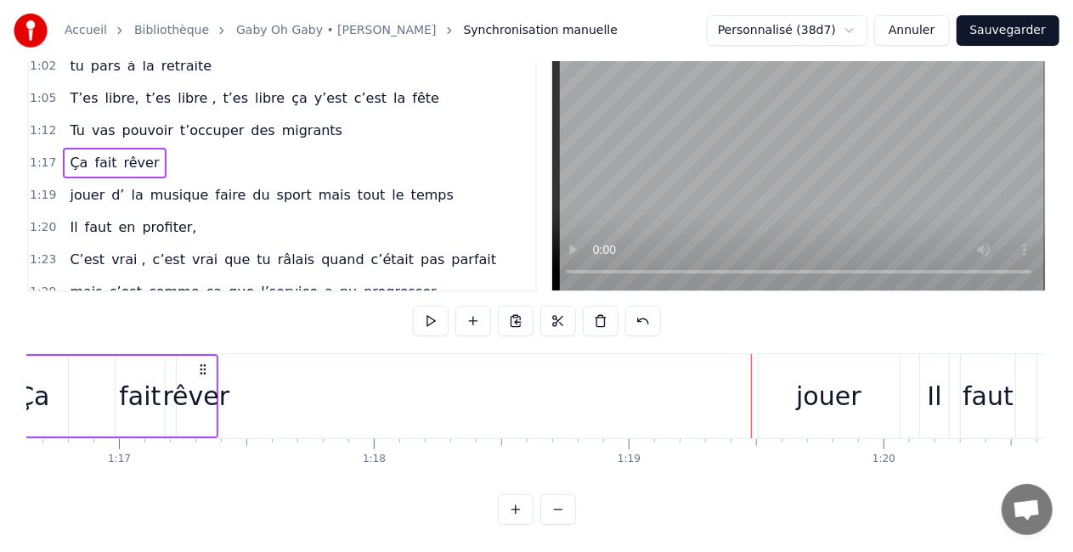
drag, startPoint x: 121, startPoint y: 348, endPoint x: 67, endPoint y: 358, distance: 54.5
click at [67, 358] on div "Ça fait rêver" at bounding box center [107, 396] width 223 height 84
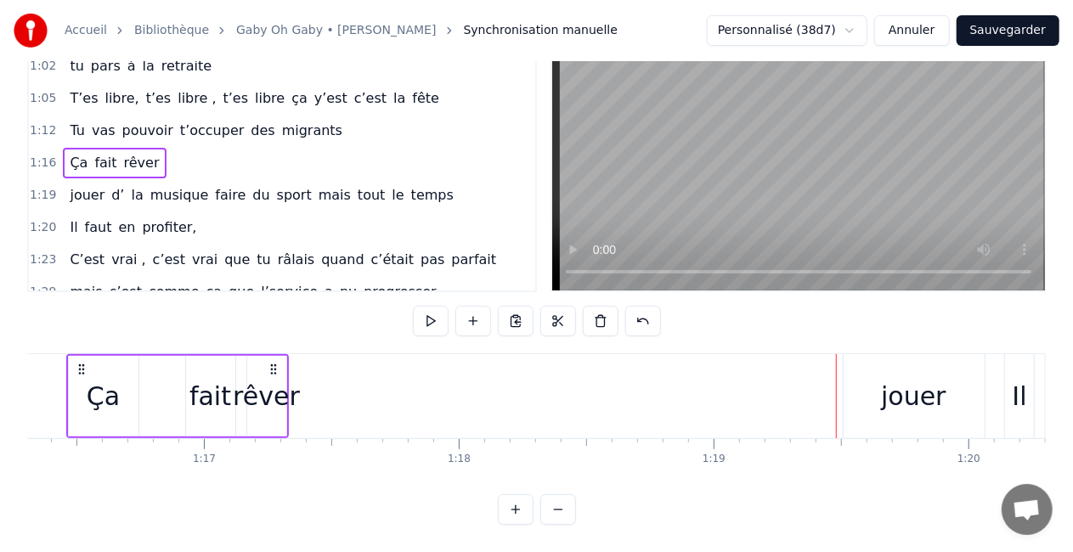
drag, startPoint x: 87, startPoint y: 347, endPoint x: 104, endPoint y: 350, distance: 17.3
click at [104, 356] on div "Ça" at bounding box center [104, 396] width 70 height 81
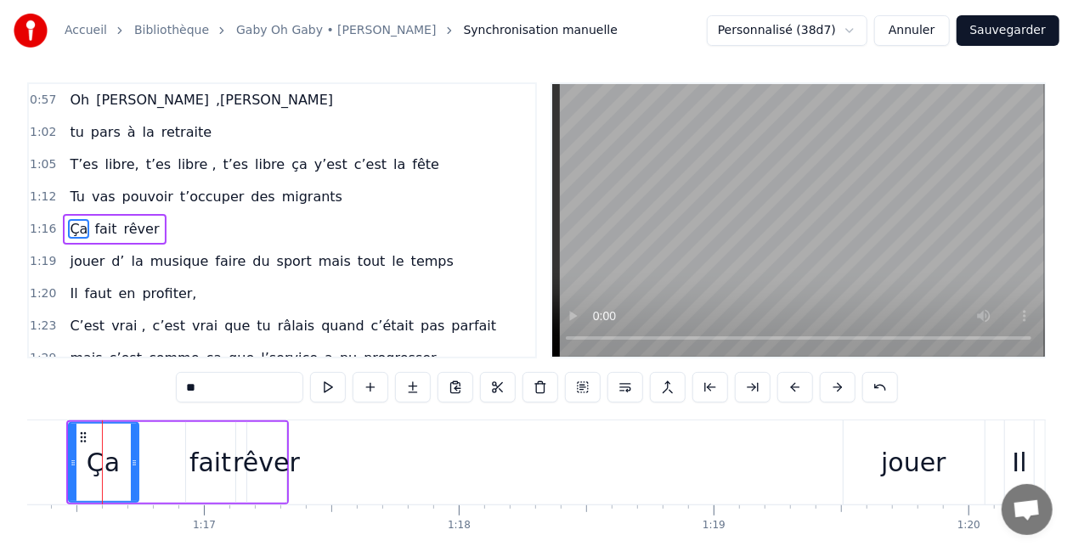
scroll to position [0, 19434]
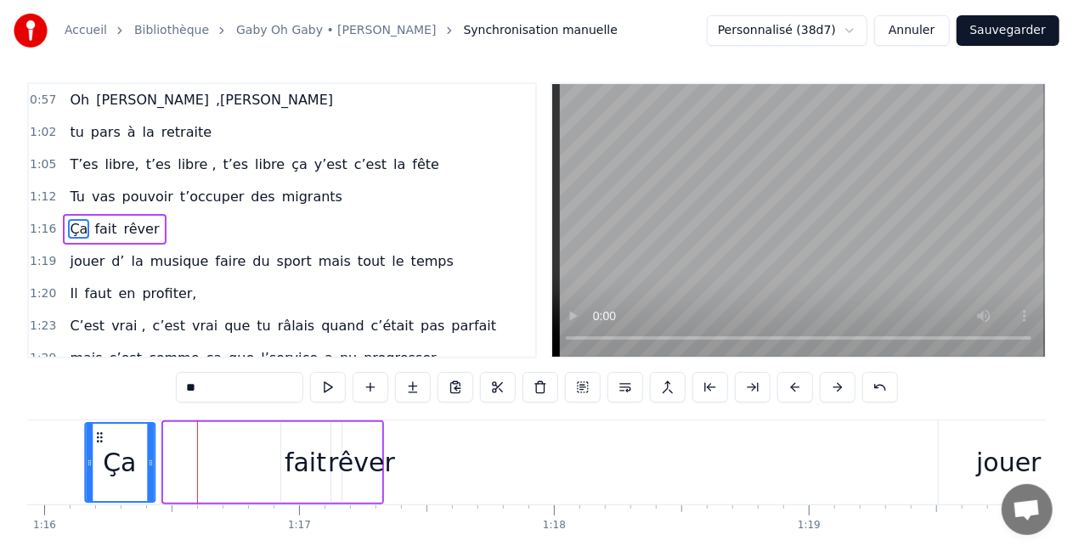
click at [95, 435] on icon at bounding box center [100, 438] width 14 height 14
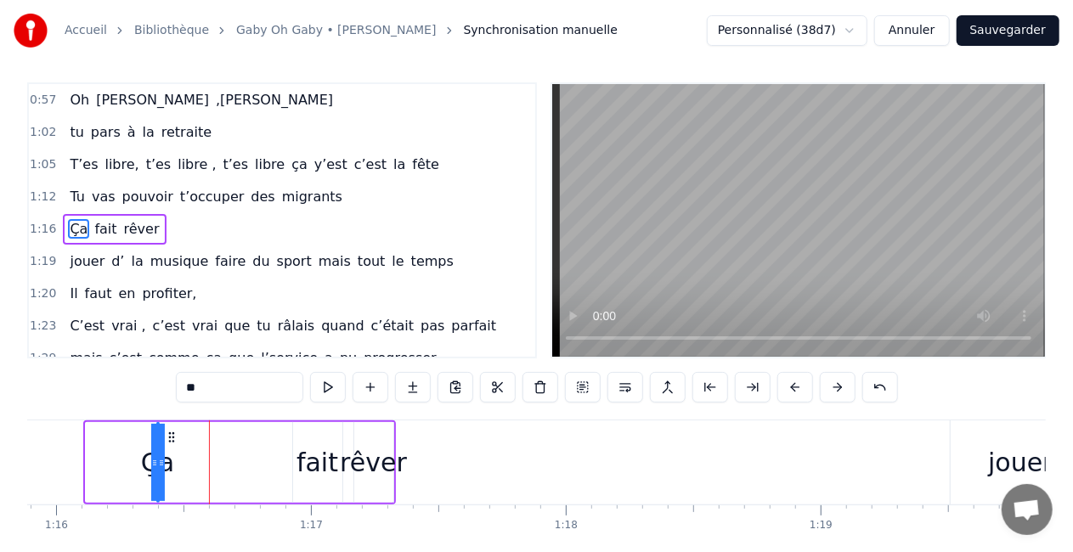
drag, startPoint x: 92, startPoint y: 433, endPoint x: 227, endPoint y: 415, distance: 136.3
click at [227, 415] on div "0:16 T’as commencé comme conseillère à l’ANPE 0:20 Puis au service formation ap…" at bounding box center [536, 336] width 1018 height 509
drag, startPoint x: 153, startPoint y: 444, endPoint x: 127, endPoint y: 448, distance: 25.8
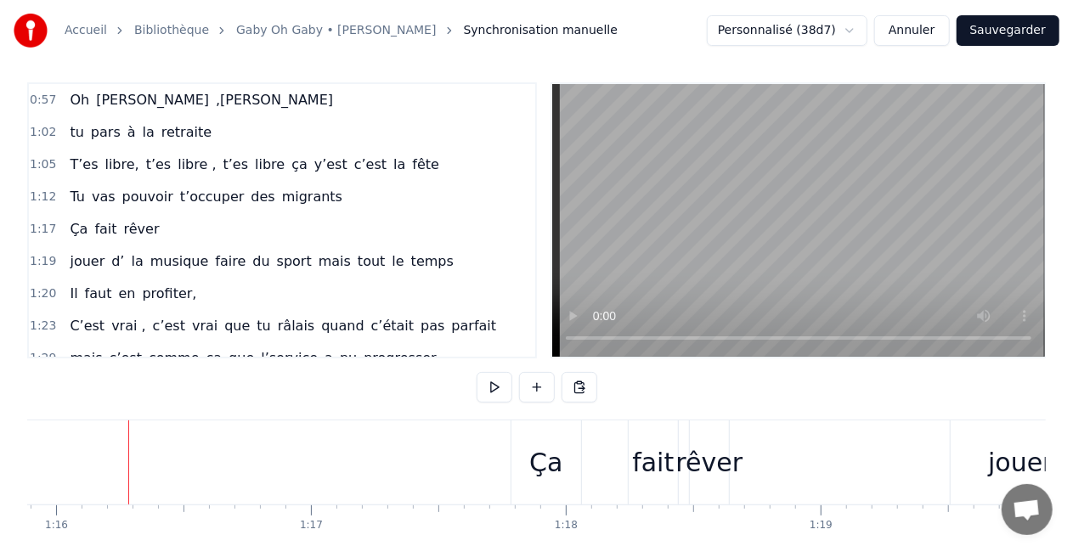
click at [611, 481] on div "Ça fait rêver" at bounding box center [621, 462] width 223 height 84
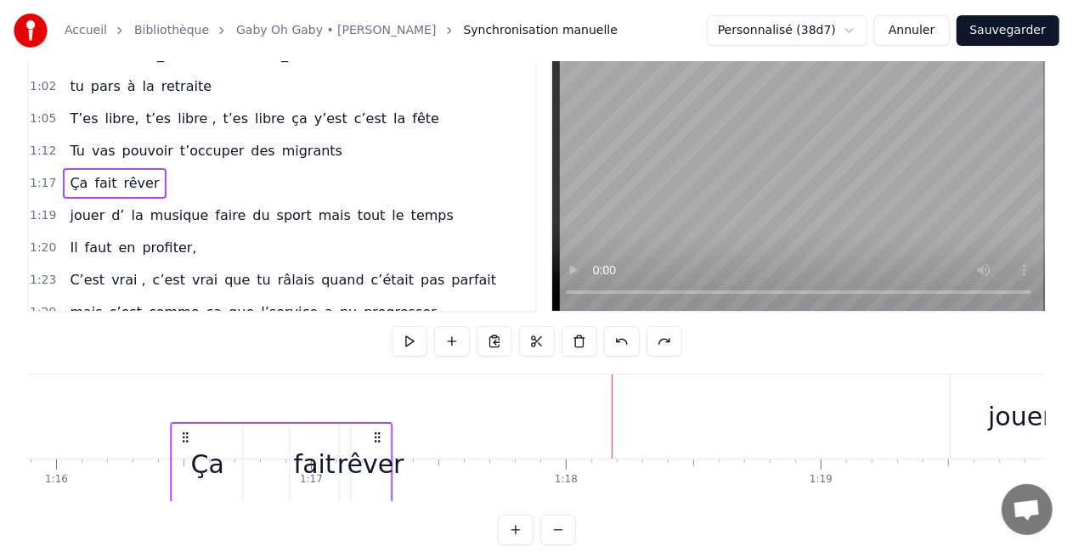
scroll to position [54, 0]
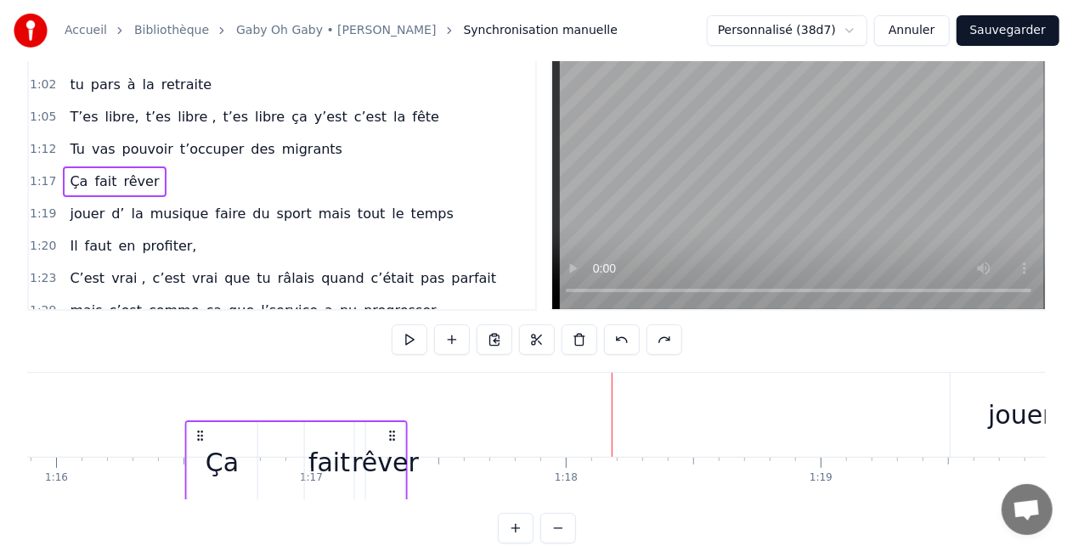
drag, startPoint x: 523, startPoint y: 433, endPoint x: 197, endPoint y: 443, distance: 326.3
click at [197, 443] on div "Ça fait rêver" at bounding box center [296, 462] width 223 height 84
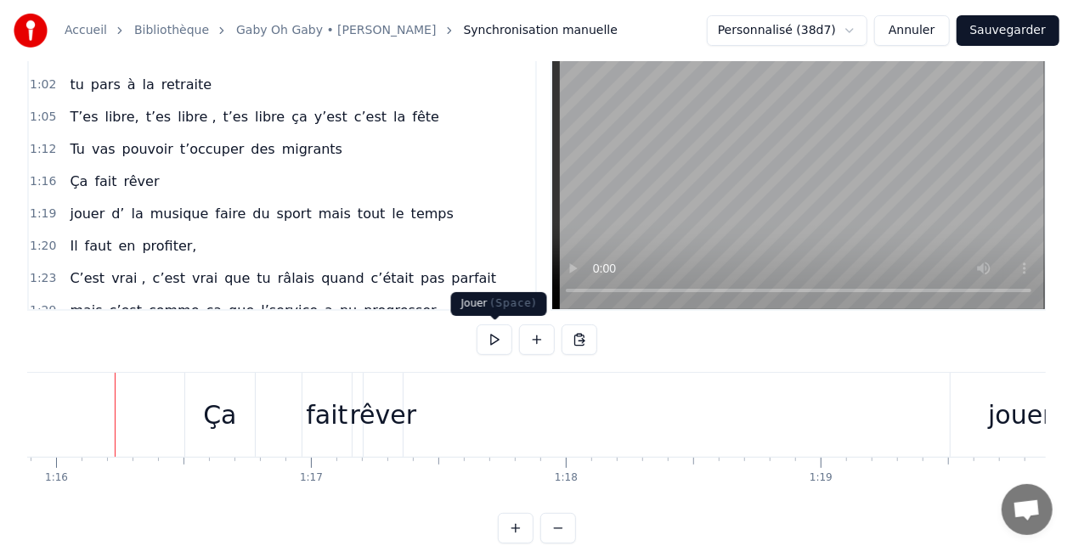
click at [483, 345] on button at bounding box center [495, 339] width 36 height 31
click at [484, 346] on button at bounding box center [495, 339] width 36 height 31
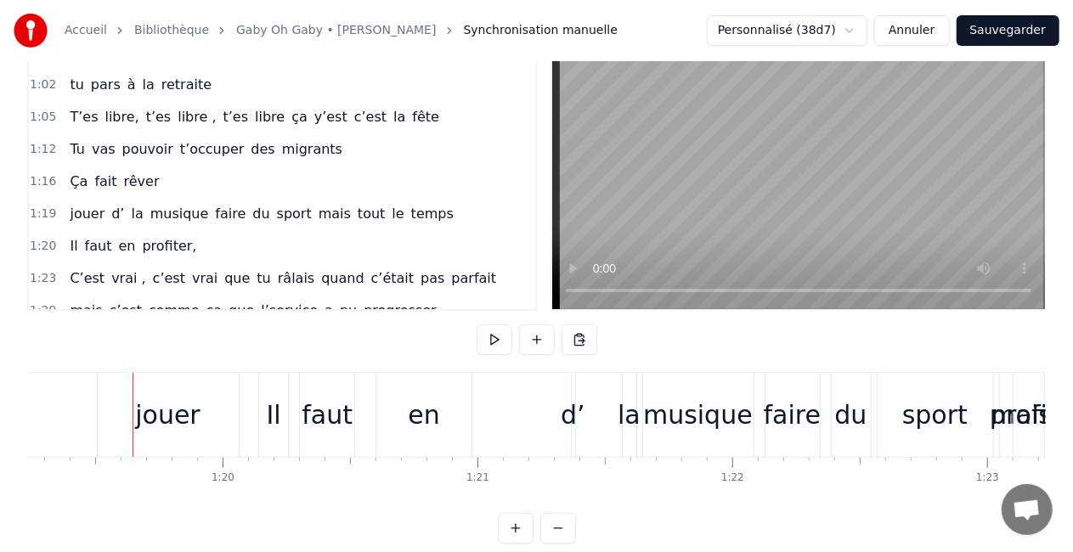
scroll to position [0, 20211]
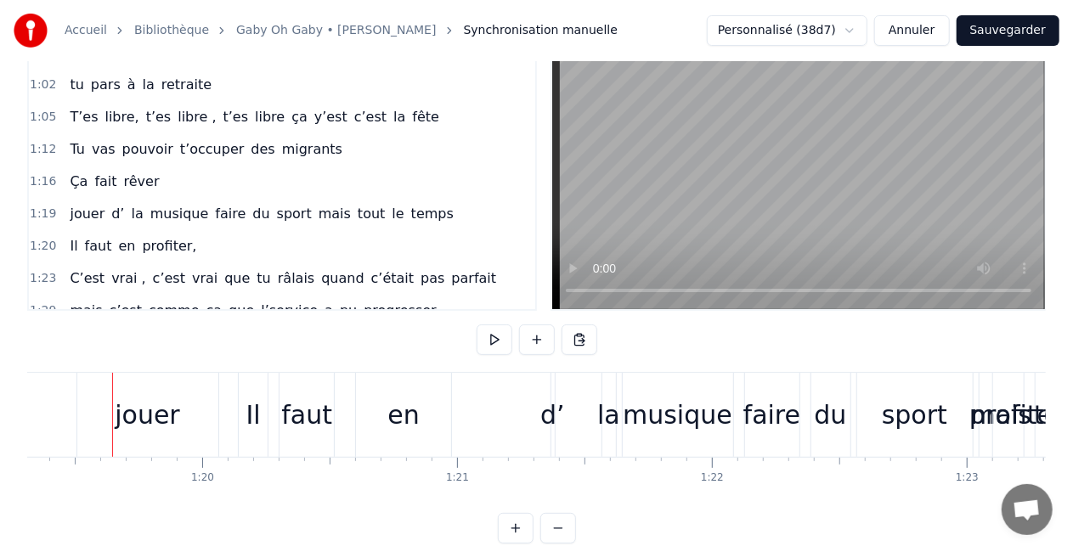
click at [199, 444] on div "jouer" at bounding box center [147, 415] width 141 height 84
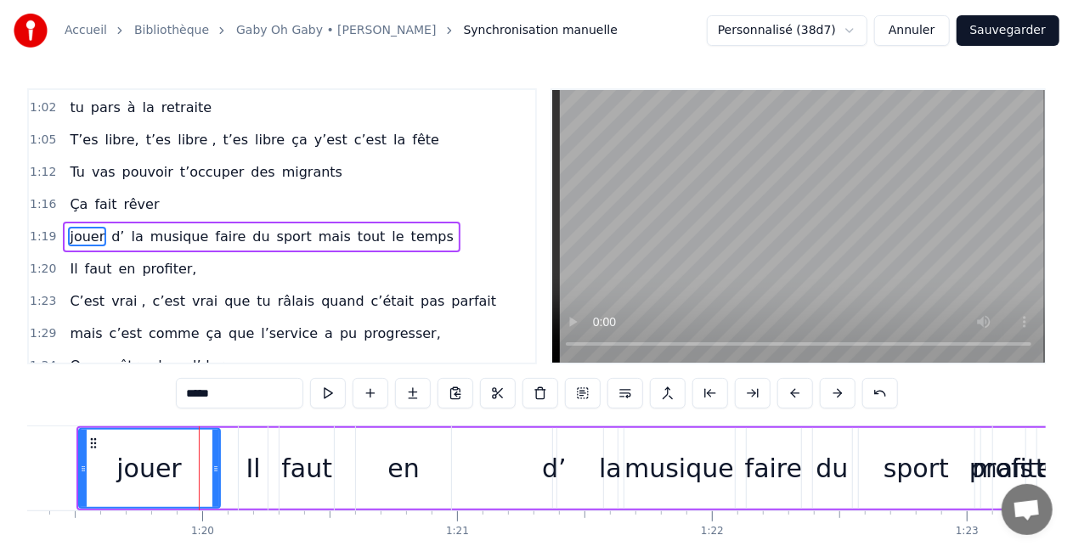
scroll to position [386, 0]
click at [234, 459] on div "jouer d’ la musique faire du sport mais tout le temps" at bounding box center [643, 468] width 1135 height 84
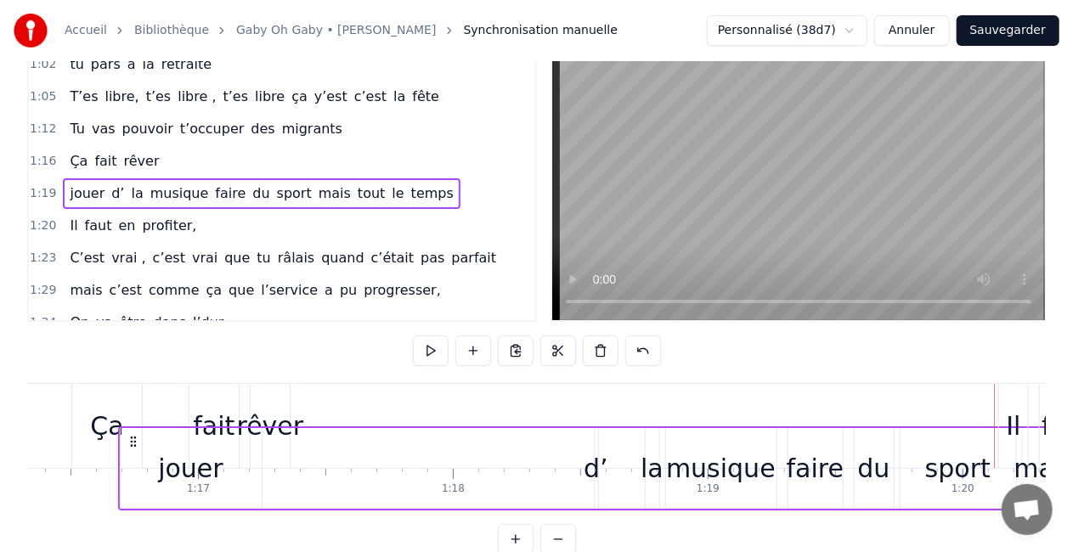
scroll to position [0, 19399]
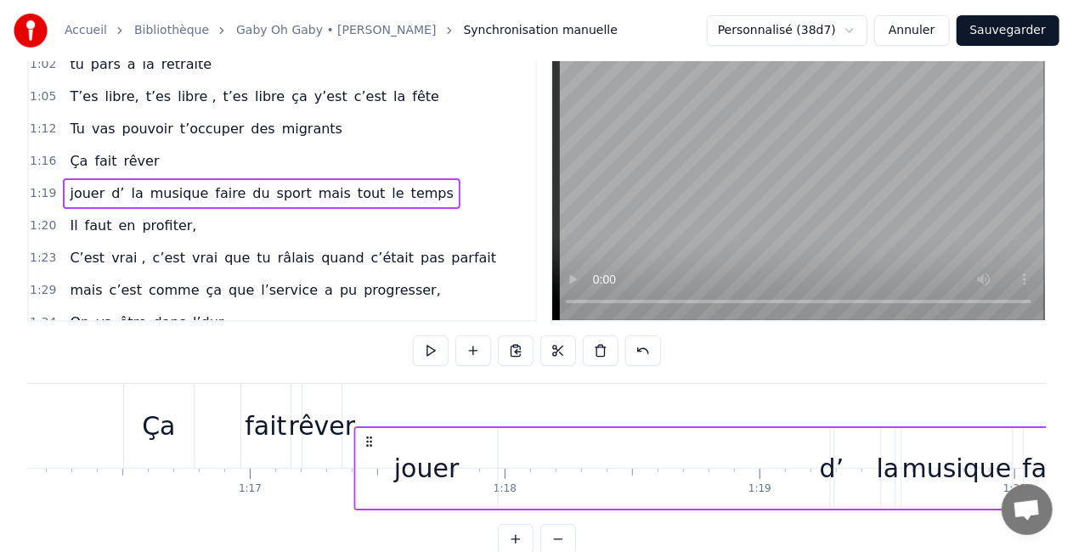
drag, startPoint x: 88, startPoint y: 435, endPoint x: 366, endPoint y: 430, distance: 277.8
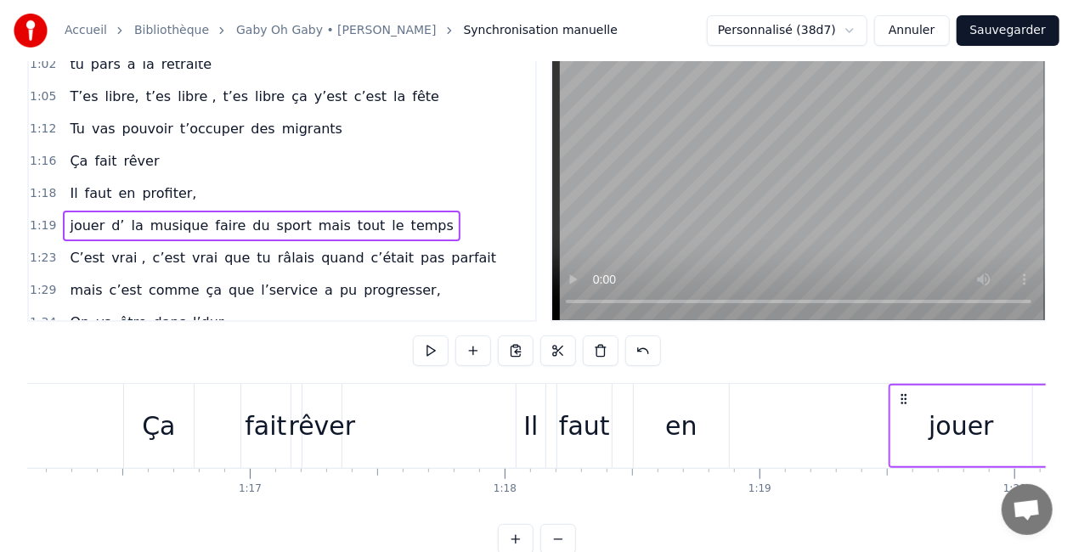
drag, startPoint x: 99, startPoint y: 176, endPoint x: 110, endPoint y: 194, distance: 21.0
click at [110, 194] on div "Il faut en profiter," at bounding box center [133, 193] width 140 height 31
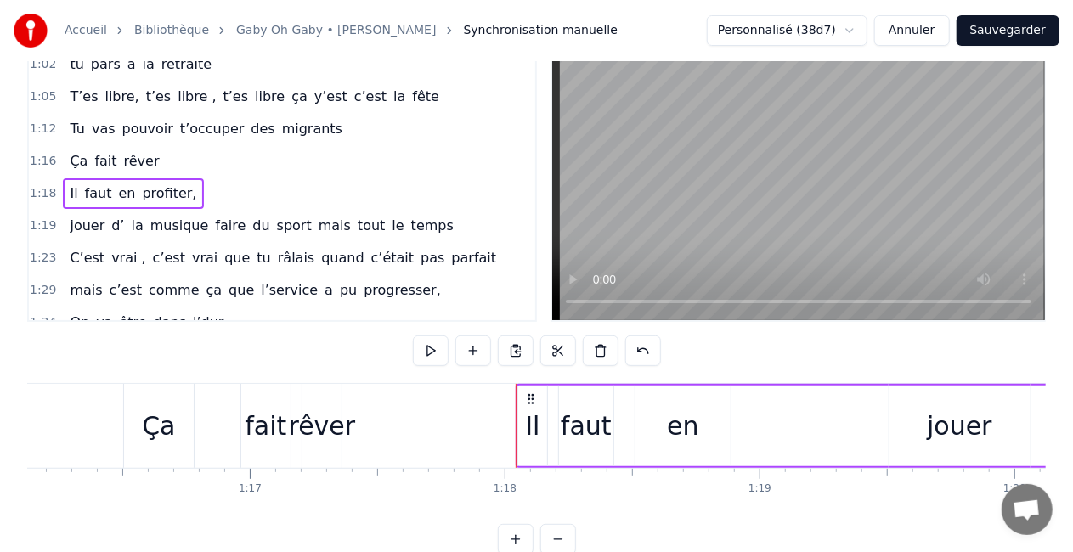
click at [254, 178] on div "1:18 Il faut en profiter," at bounding box center [282, 194] width 506 height 32
drag, startPoint x: 533, startPoint y: 392, endPoint x: 578, endPoint y: 378, distance: 46.5
click at [578, 378] on div "0:16 T’as commencé comme conseillère à l’ANPE 0:20 Puis au service formation ap…" at bounding box center [536, 300] width 1018 height 509
drag, startPoint x: 578, startPoint y: 378, endPoint x: 516, endPoint y: 401, distance: 66.1
click at [516, 401] on div "0:16 T’as commencé comme conseillère à l’ANPE 0:20 Puis au service formation ap…" at bounding box center [536, 300] width 1018 height 509
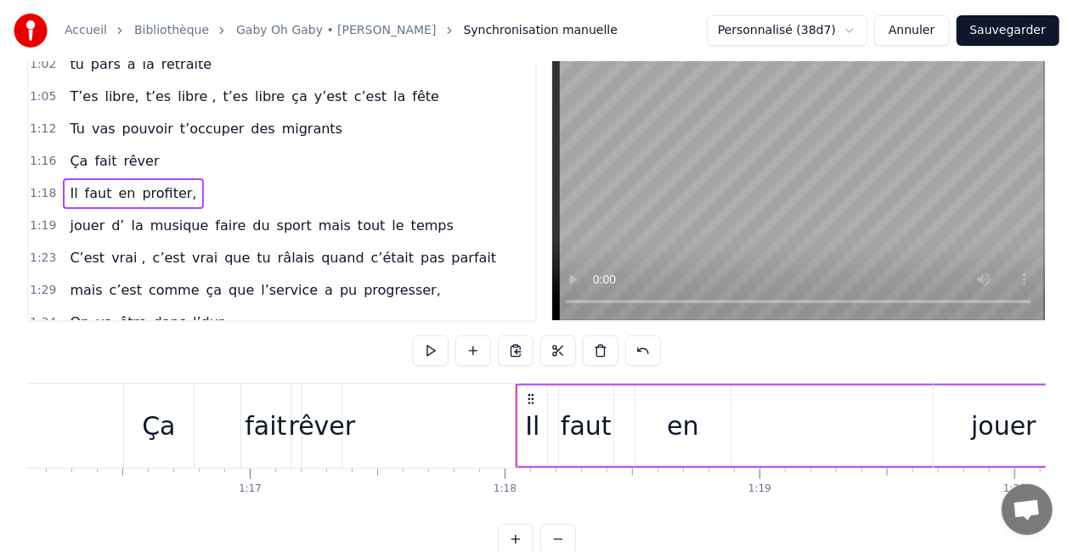
drag, startPoint x: 528, startPoint y: 391, endPoint x: 431, endPoint y: 409, distance: 98.6
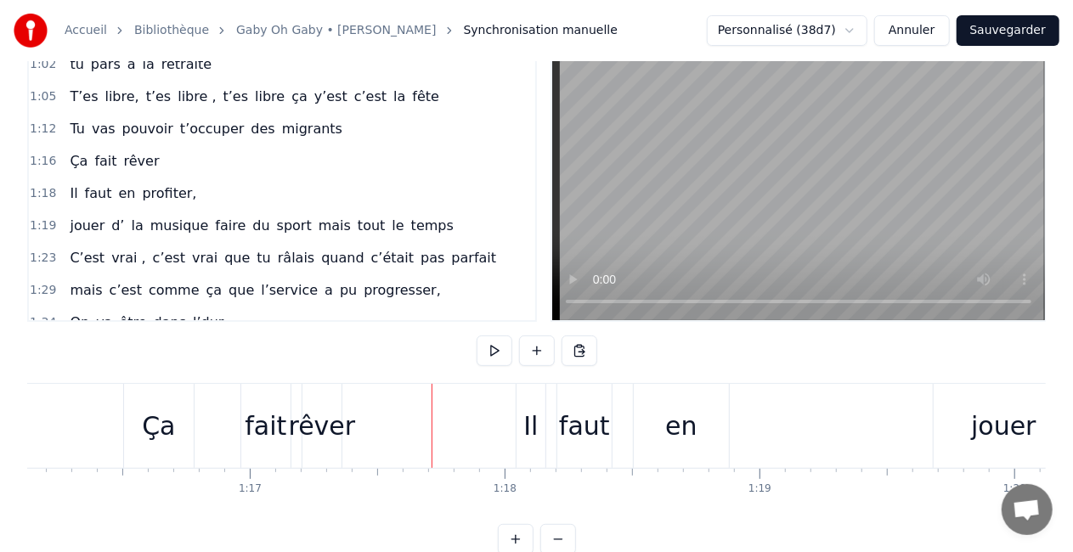
click at [552, 398] on div "Il faut en profiter," at bounding box center [923, 426] width 814 height 84
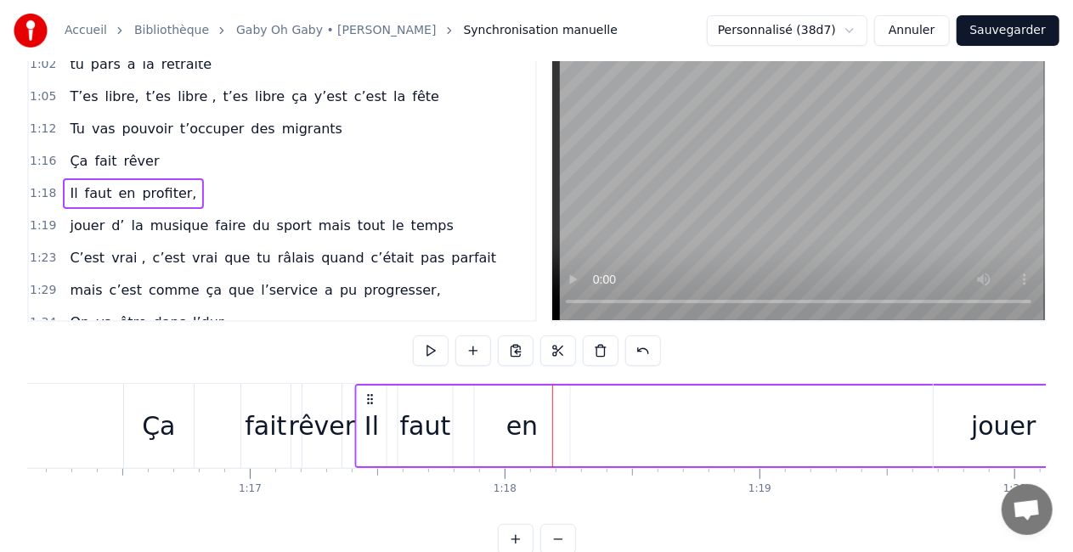
drag, startPoint x: 527, startPoint y: 395, endPoint x: 367, endPoint y: 404, distance: 160.0
click at [367, 404] on icon at bounding box center [371, 399] width 14 height 14
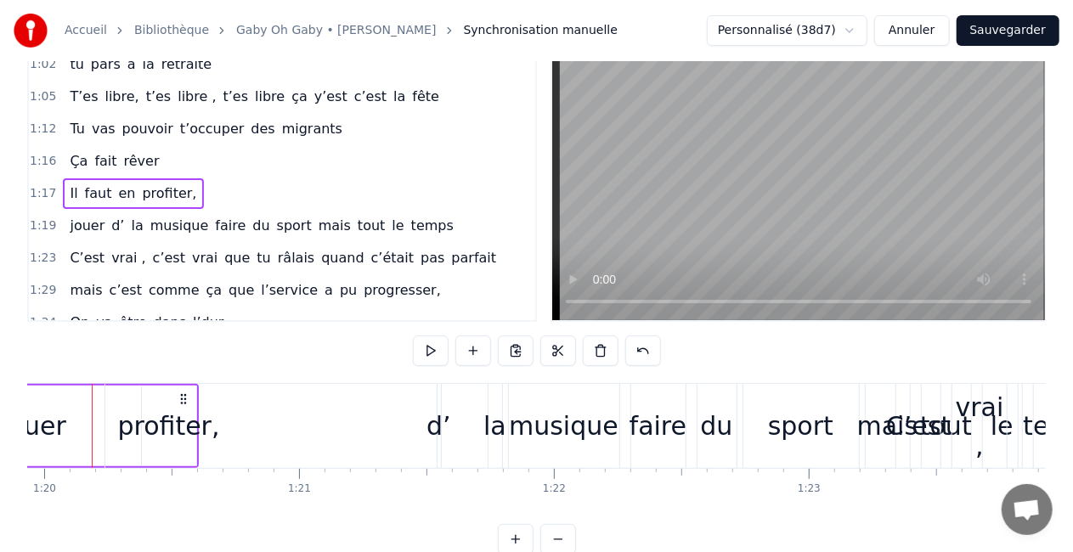
scroll to position [0, 20348]
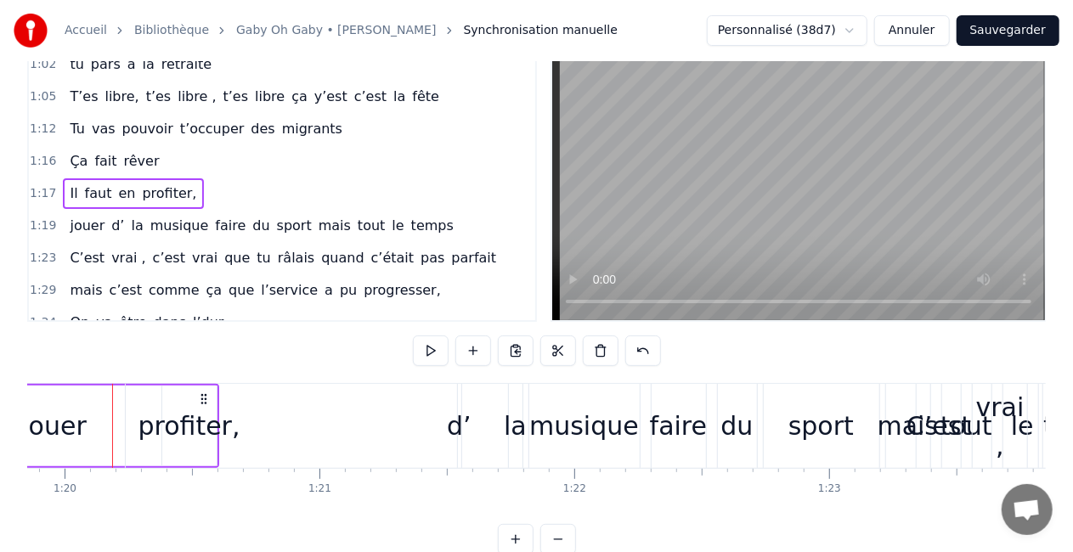
click at [192, 443] on div "jouer d’ la musique faire du sport mais tout le temps" at bounding box center [550, 426] width 1135 height 84
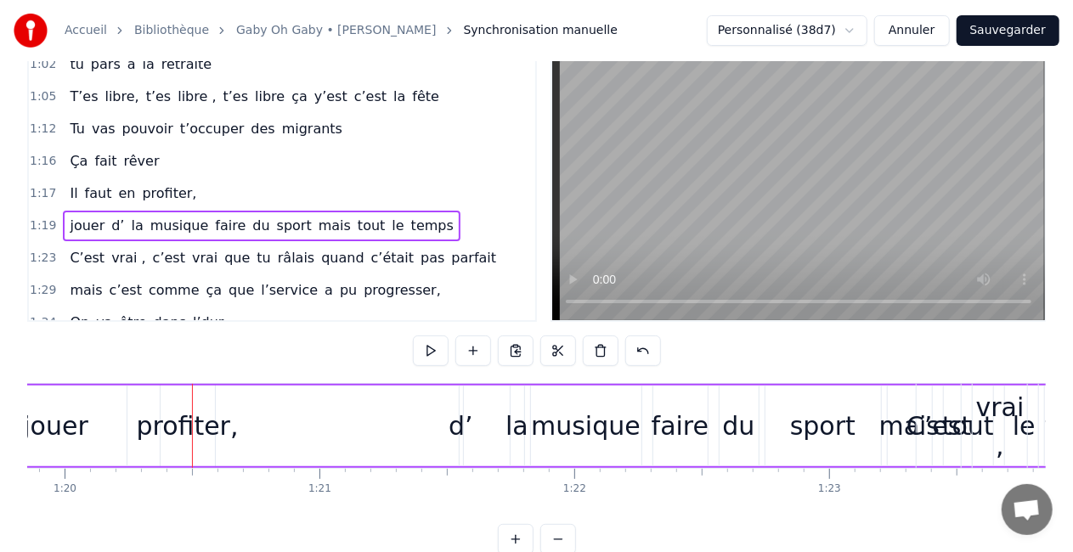
click at [212, 428] on div "jouer d’ la musique faire du sport mais tout le temps" at bounding box center [550, 426] width 1135 height 84
click at [119, 415] on div "jouer" at bounding box center [56, 426] width 141 height 81
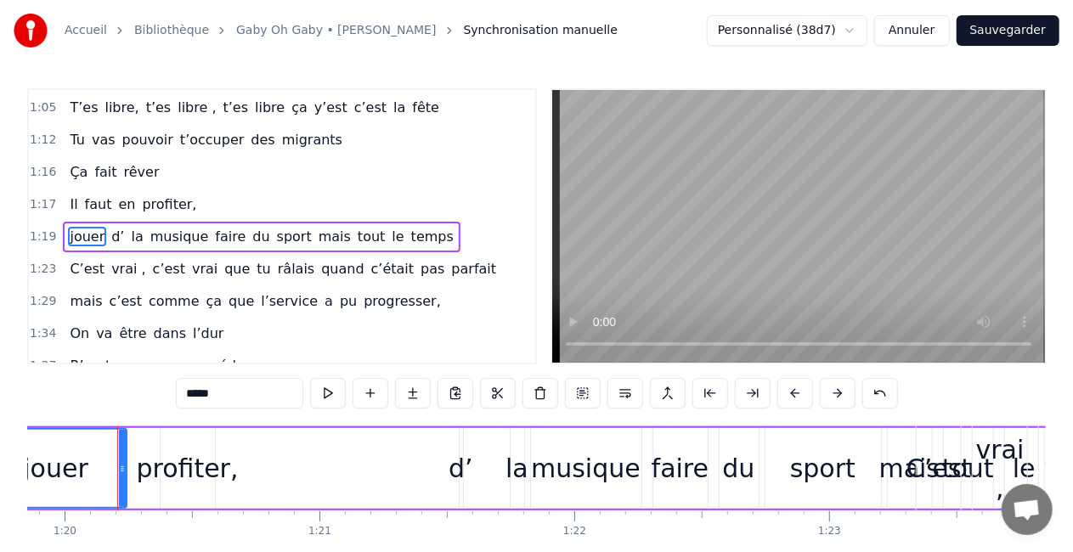
scroll to position [418, 0]
click at [189, 430] on div "jouer d’ la musique faire du sport mais tout le temps" at bounding box center [550, 468] width 1135 height 84
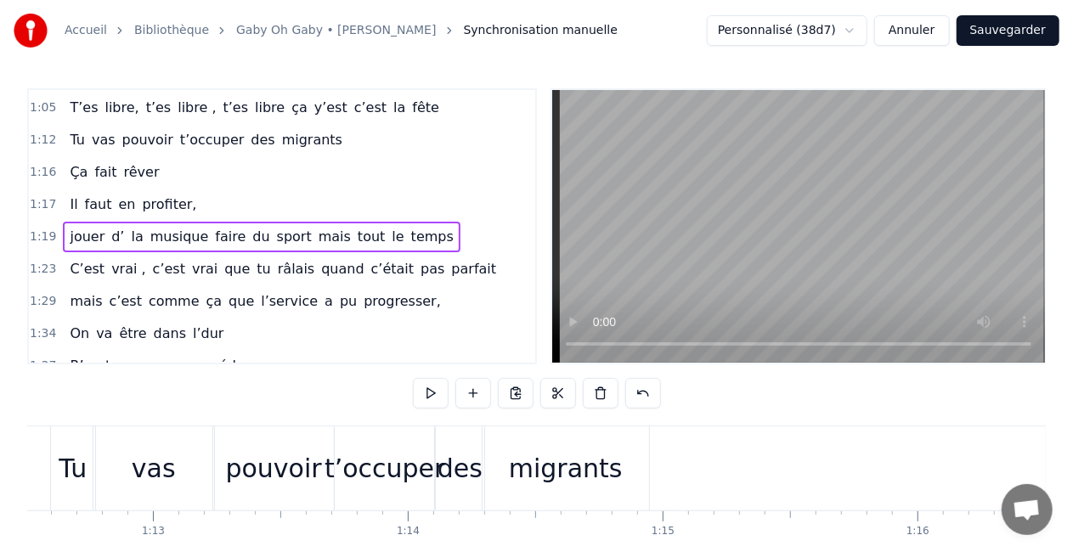
scroll to position [0, 18364]
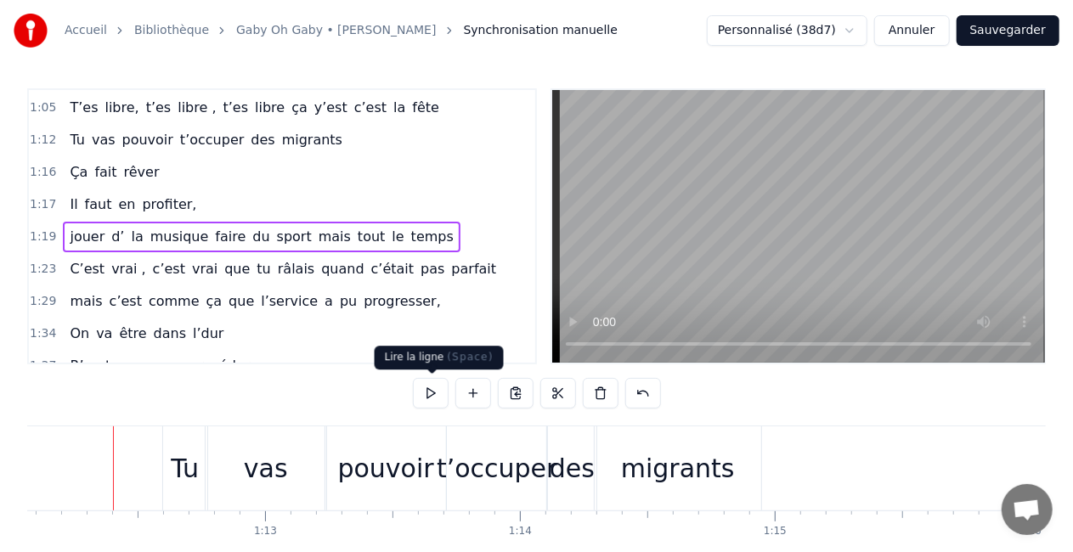
click at [442, 392] on button at bounding box center [431, 393] width 36 height 31
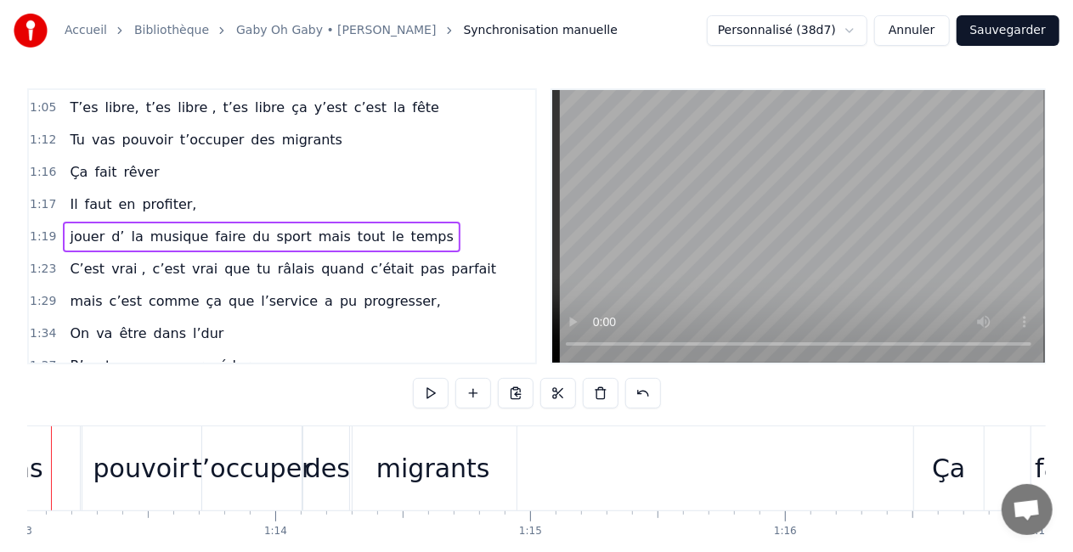
scroll to position [0, 18547]
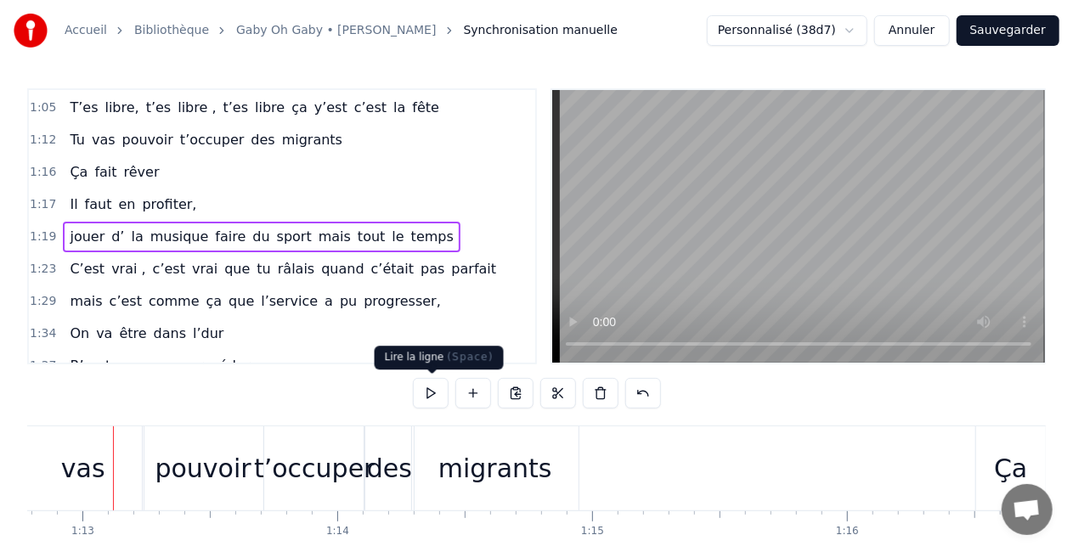
click at [420, 398] on button at bounding box center [431, 393] width 36 height 31
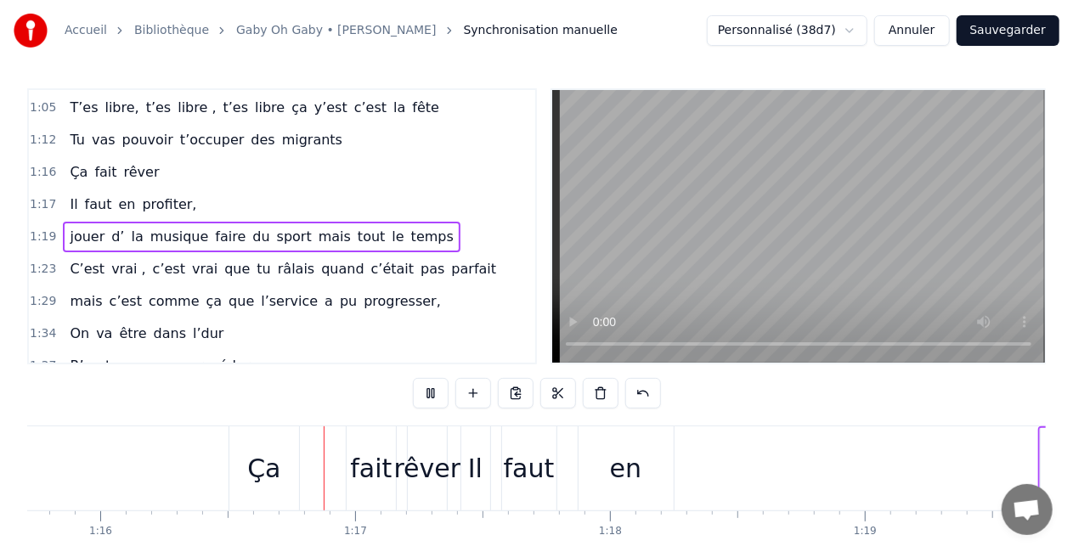
scroll to position [0, 19327]
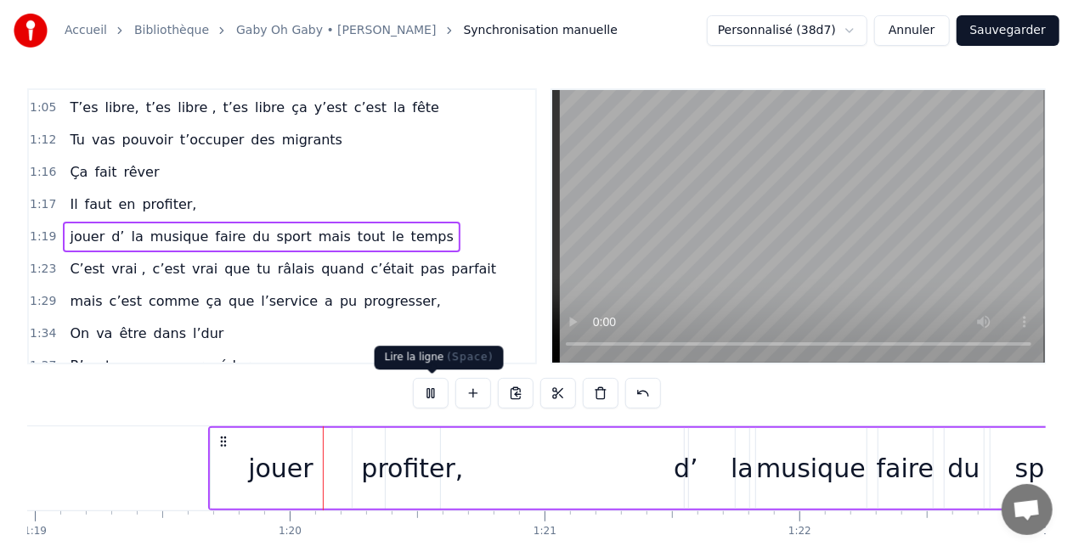
click at [436, 381] on button at bounding box center [431, 393] width 36 height 31
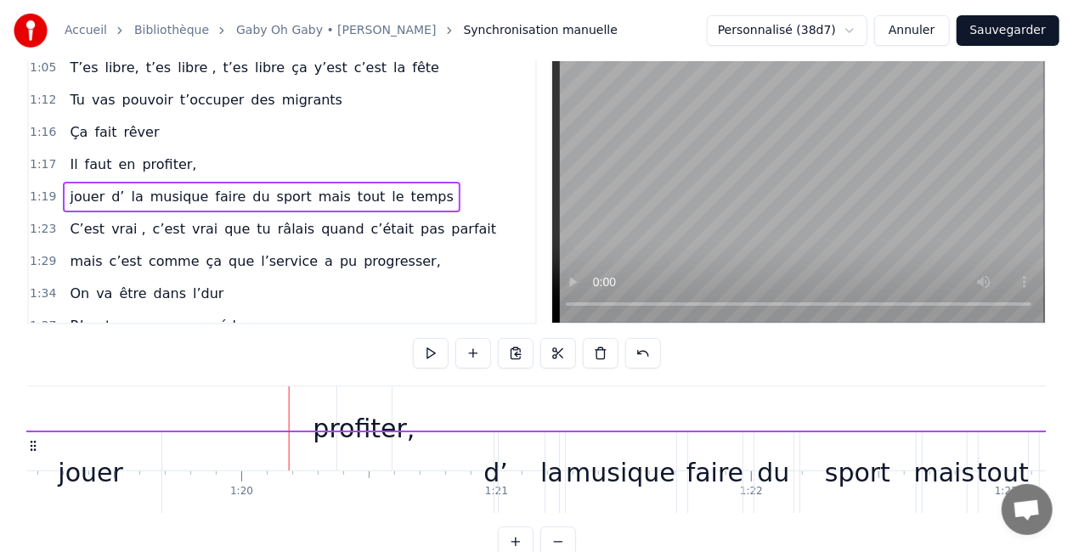
scroll to position [44, 0]
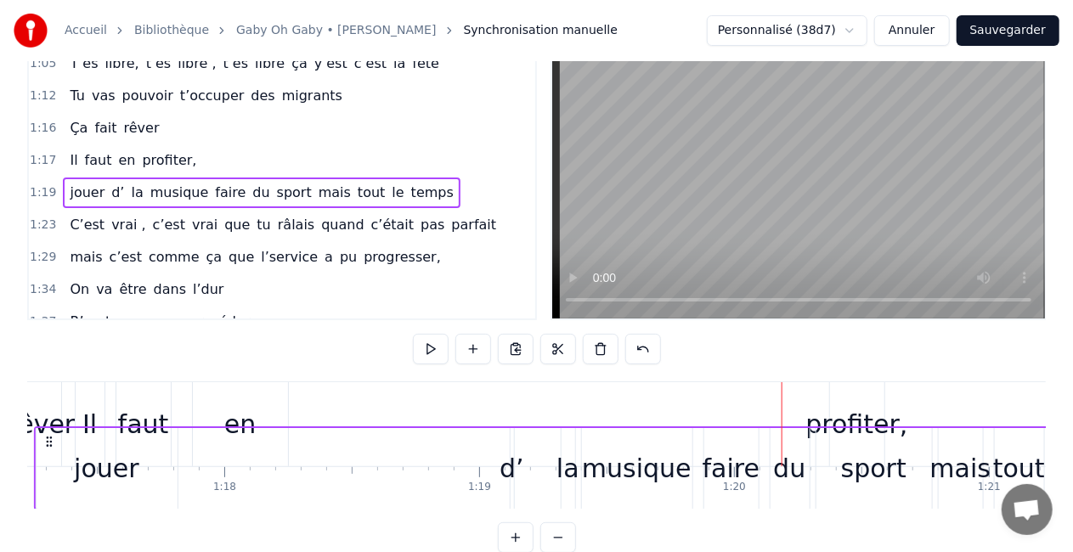
drag, startPoint x: 139, startPoint y: 438, endPoint x: 37, endPoint y: 426, distance: 103.6
click at [34, 426] on div "jouer d’ la musique faire du sport mais tout le temps" at bounding box center [601, 468] width 1135 height 84
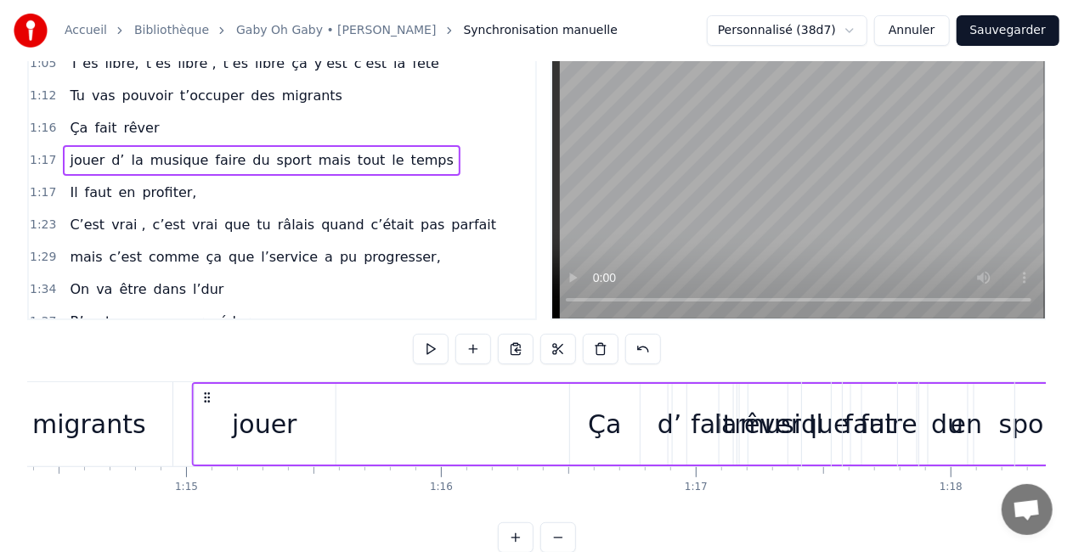
scroll to position [0, 18946]
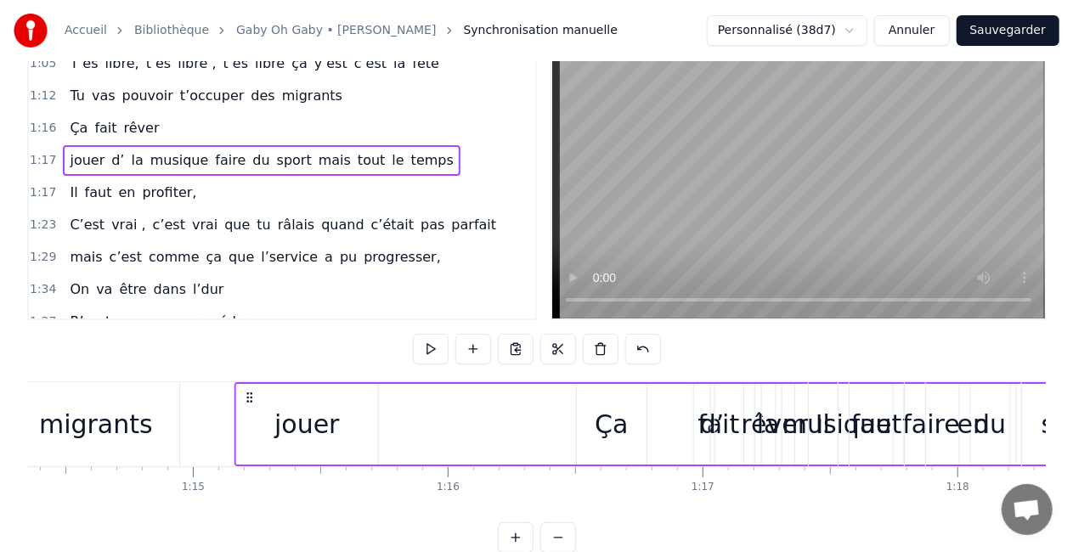
drag, startPoint x: 36, startPoint y: 393, endPoint x: 245, endPoint y: 392, distance: 209.0
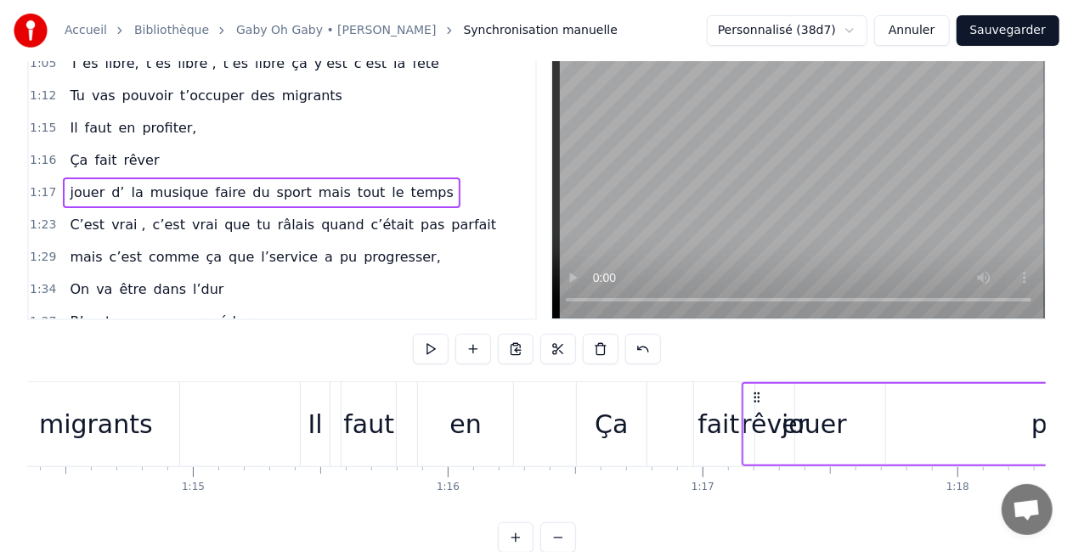
click at [409, 183] on span "temps" at bounding box center [432, 193] width 46 height 20
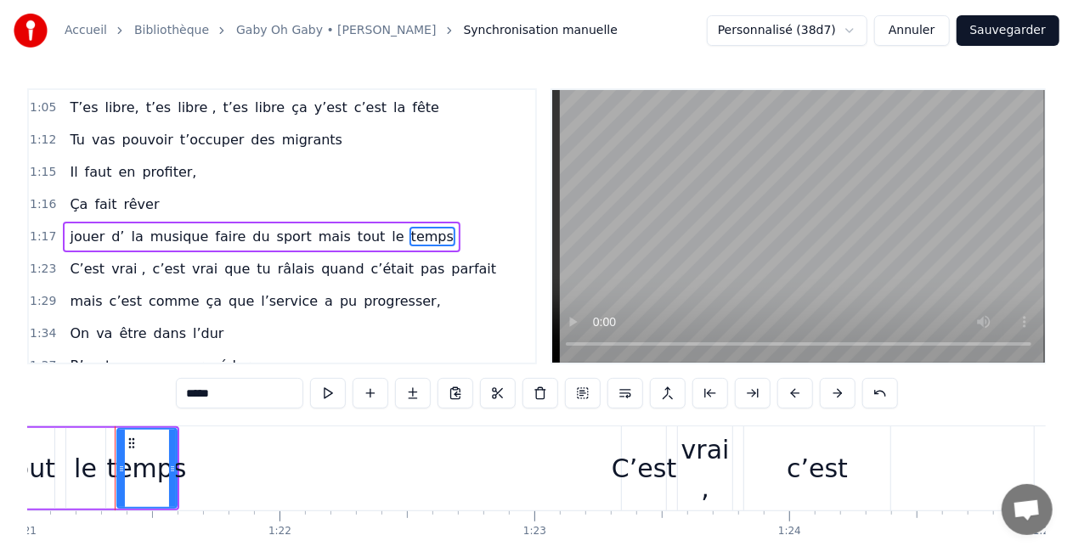
scroll to position [0, 20645]
type input "*****"
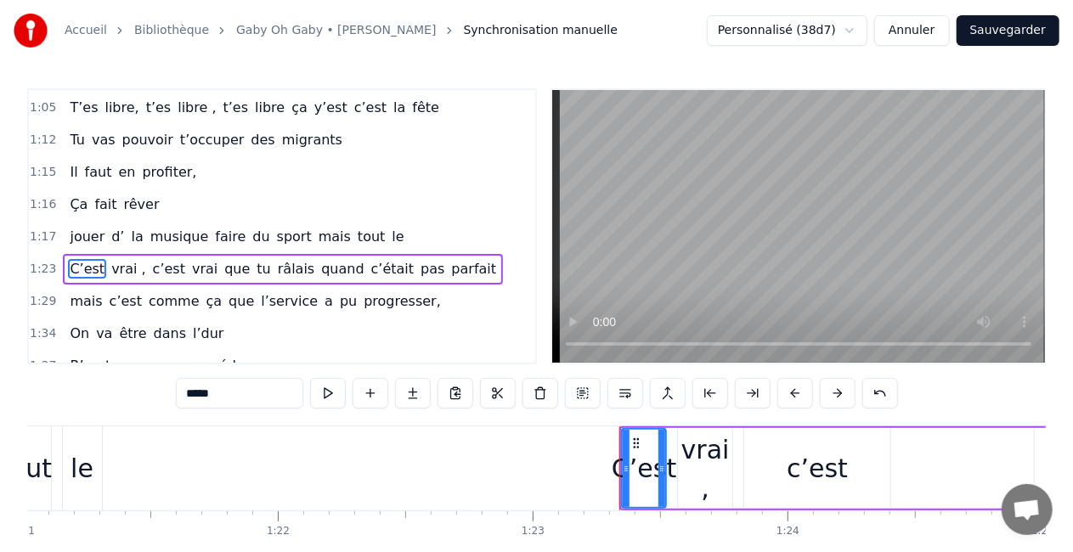
scroll to position [450, 0]
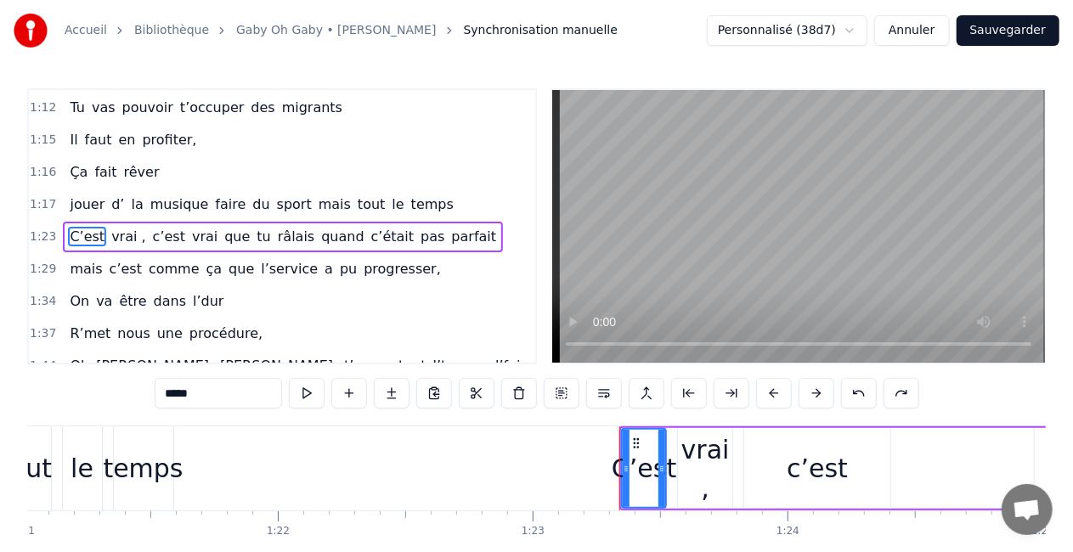
click at [357, 206] on div "jouer d’ la musique faire du sport mais tout le temps" at bounding box center [262, 204] width 398 height 31
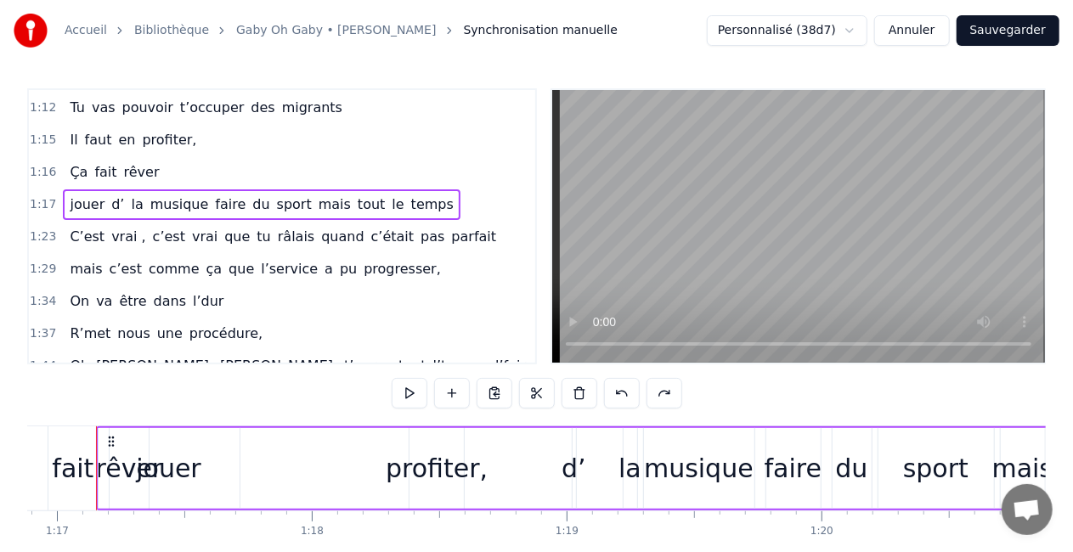
scroll to position [0, 19574]
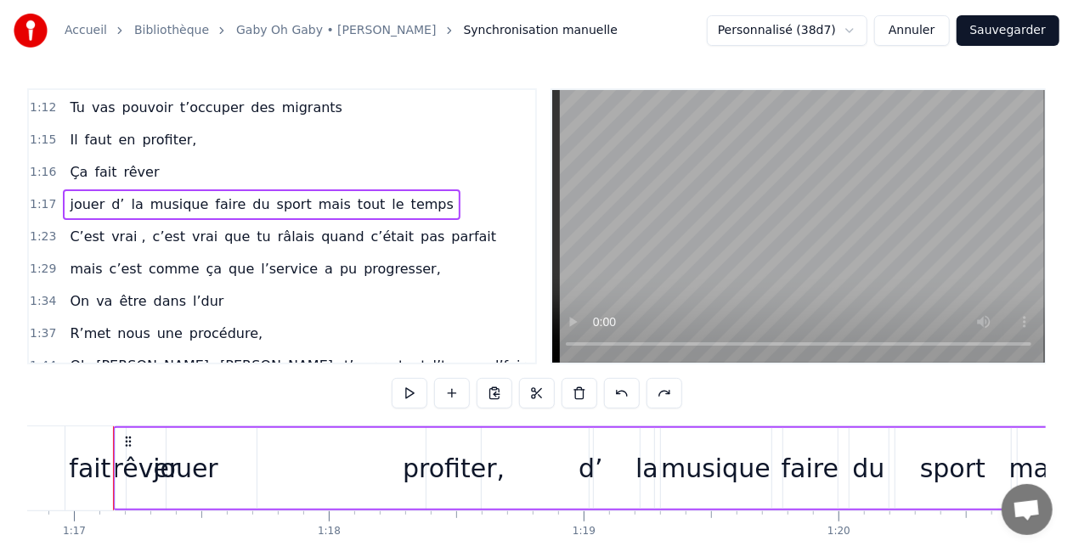
drag, startPoint x: 314, startPoint y: 197, endPoint x: 341, endPoint y: 198, distance: 27.2
click at [341, 198] on div "jouer d’ la musique faire du sport mais tout le temps" at bounding box center [262, 204] width 398 height 31
click at [409, 195] on span "temps" at bounding box center [432, 205] width 46 height 20
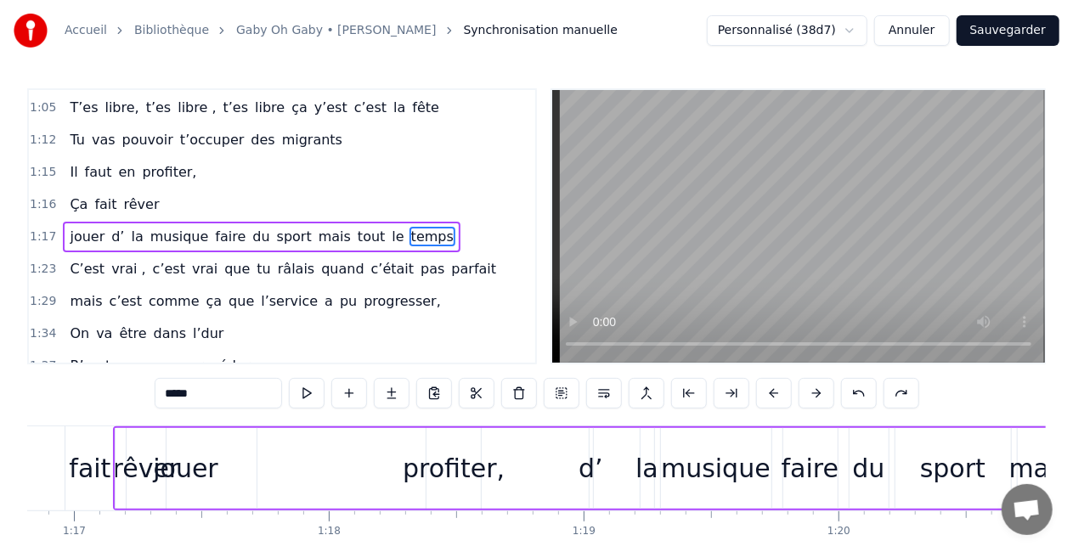
click at [392, 194] on div "1:16 Ça fait rêver" at bounding box center [282, 205] width 506 height 32
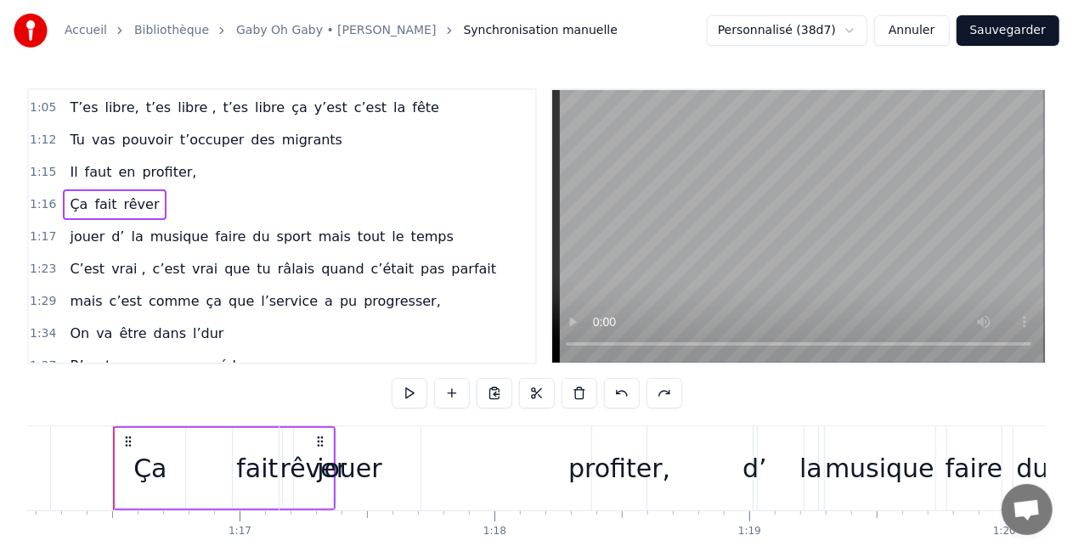
click at [409, 227] on span "temps" at bounding box center [432, 237] width 46 height 20
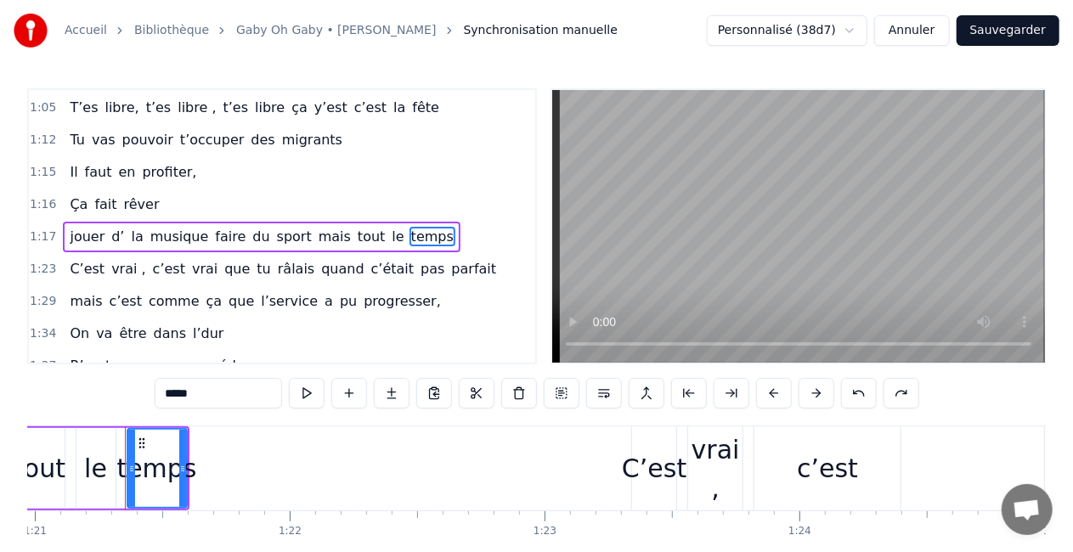
drag, startPoint x: 388, startPoint y: 223, endPoint x: 386, endPoint y: 232, distance: 8.7
click at [409, 232] on span "temps" at bounding box center [432, 237] width 46 height 20
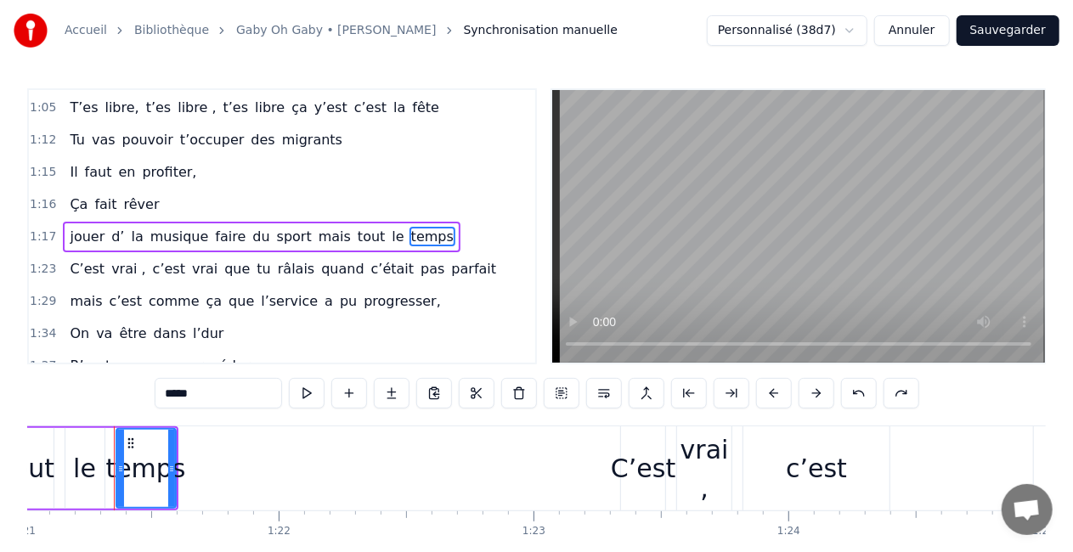
scroll to position [0, 20645]
click at [409, 232] on span "temps" at bounding box center [432, 237] width 46 height 20
click at [136, 471] on div "temps" at bounding box center [144, 468] width 80 height 38
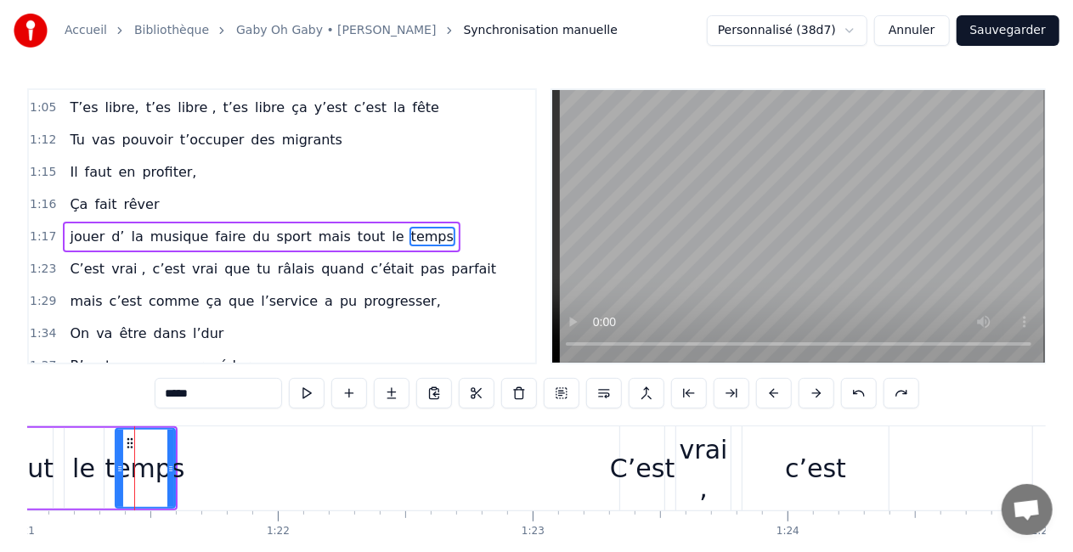
click at [144, 471] on div "temps" at bounding box center [144, 468] width 80 height 38
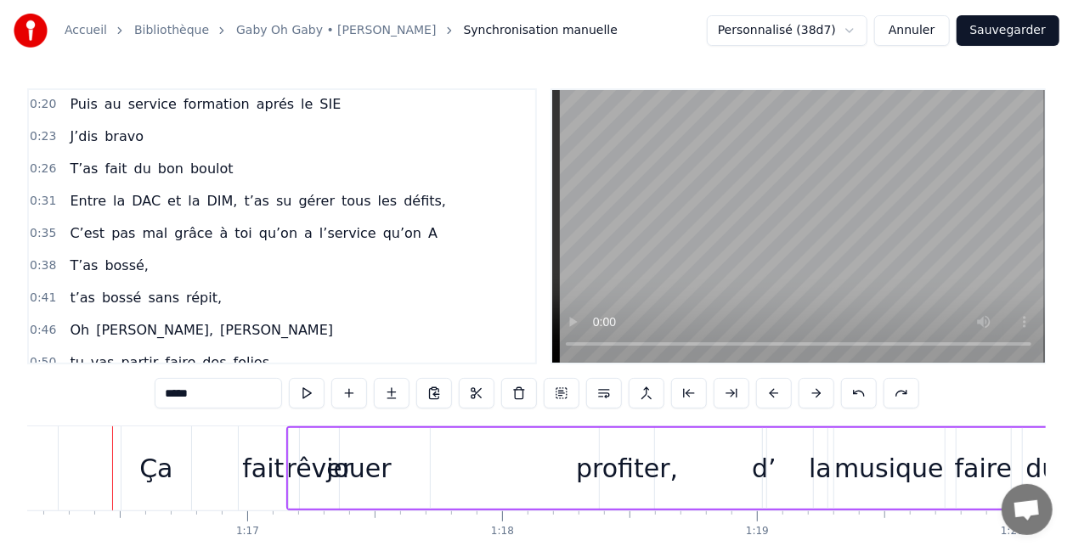
scroll to position [0, 0]
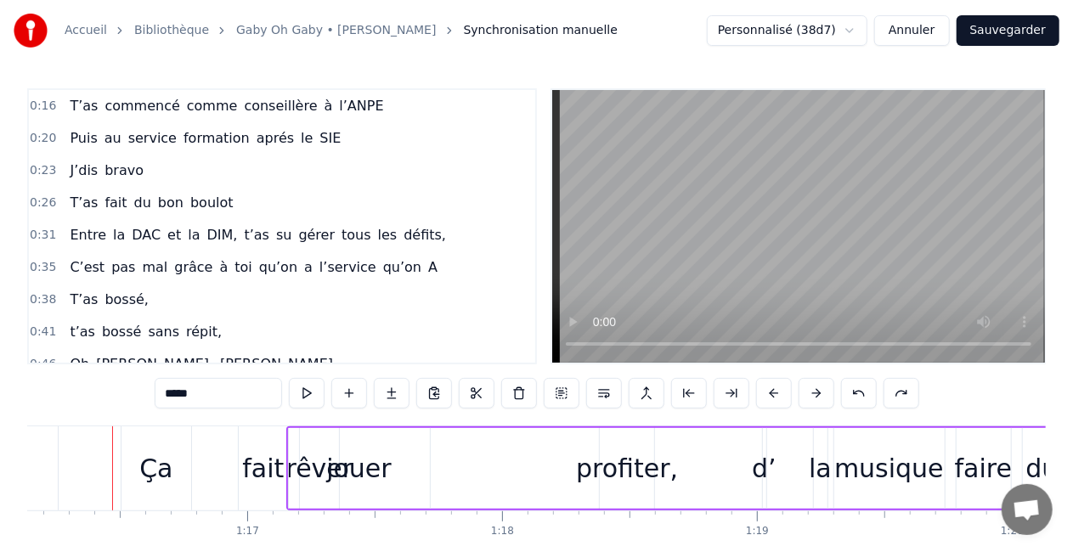
click at [990, 32] on button "Sauvegarder" at bounding box center [1007, 30] width 103 height 31
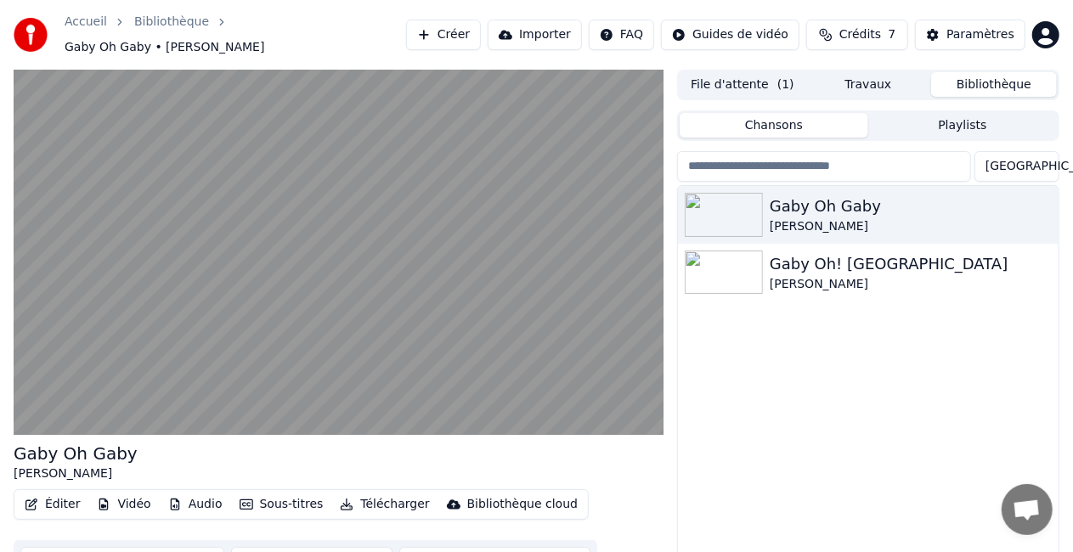
click at [265, 493] on button "Sous-titres" at bounding box center [282, 505] width 98 height 24
click at [532, 462] on div "Gaby Oh [PERSON_NAME]" at bounding box center [339, 462] width 650 height 41
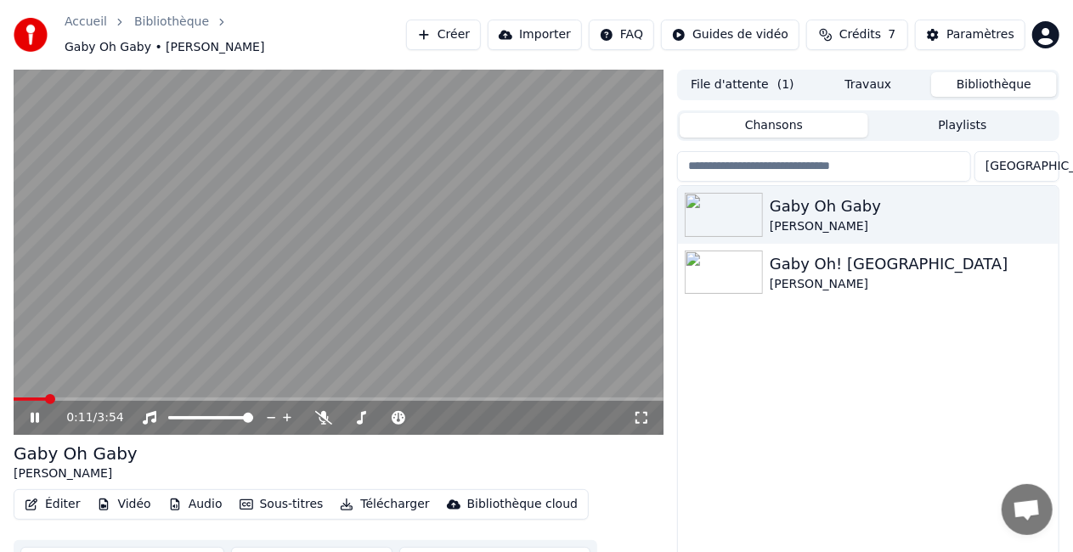
click at [468, 178] on video at bounding box center [339, 252] width 650 height 365
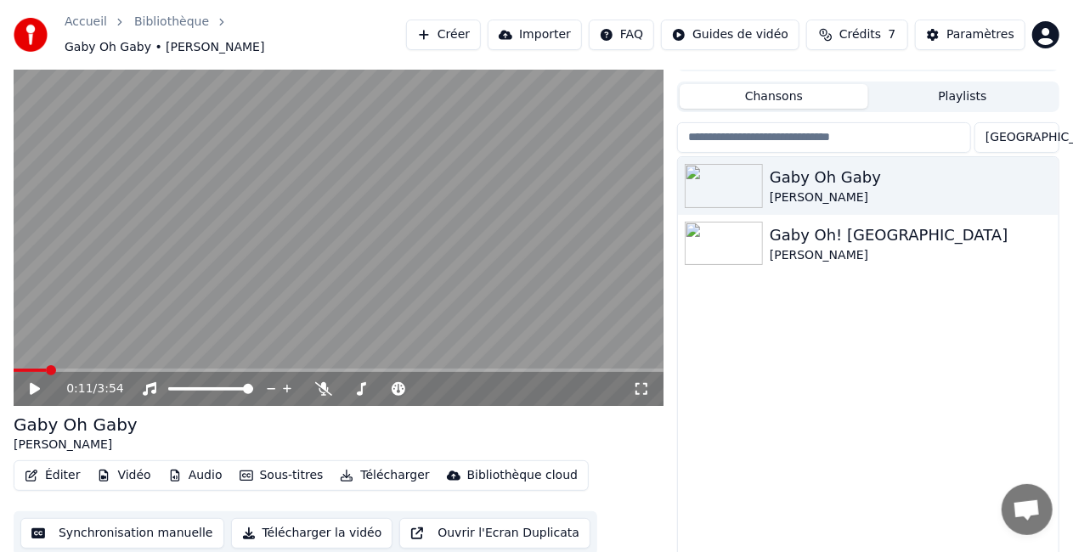
scroll to position [29, 0]
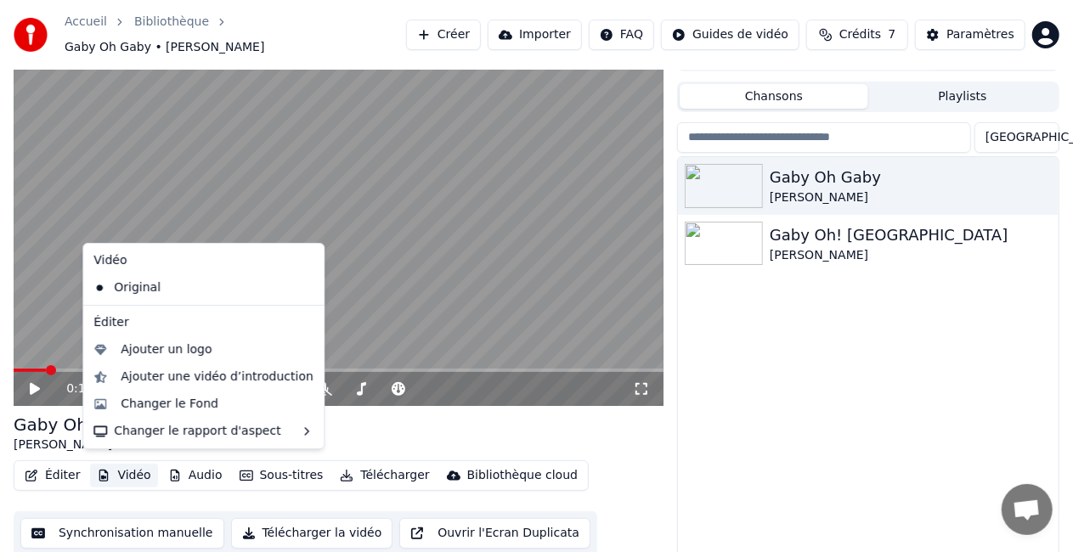
click at [117, 474] on button "Vidéo" at bounding box center [123, 476] width 67 height 24
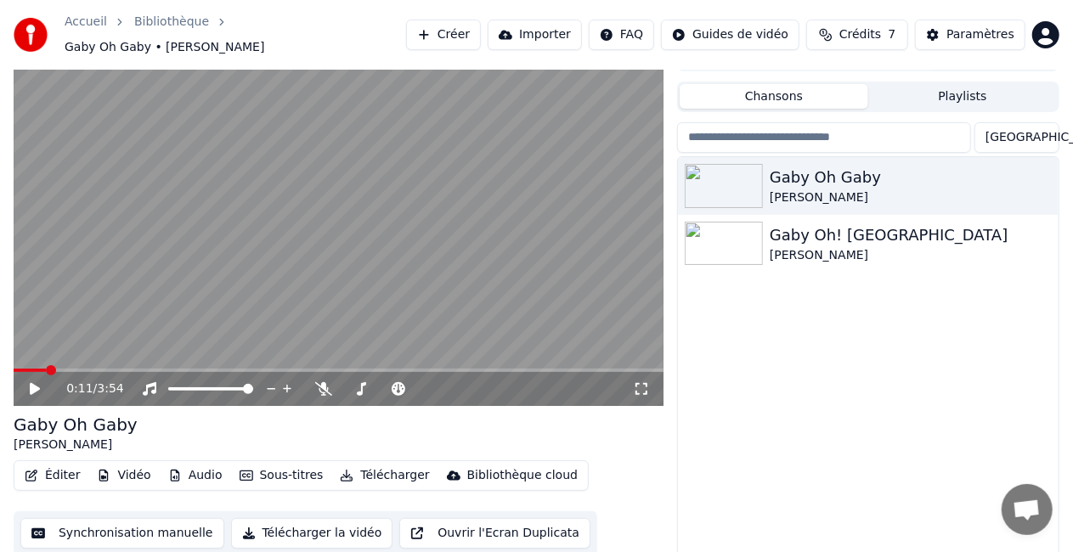
click at [222, 490] on div "Éditer Vidéo Audio Sous-titres Télécharger Bibliothèque cloud Synchronisation m…" at bounding box center [339, 507] width 650 height 95
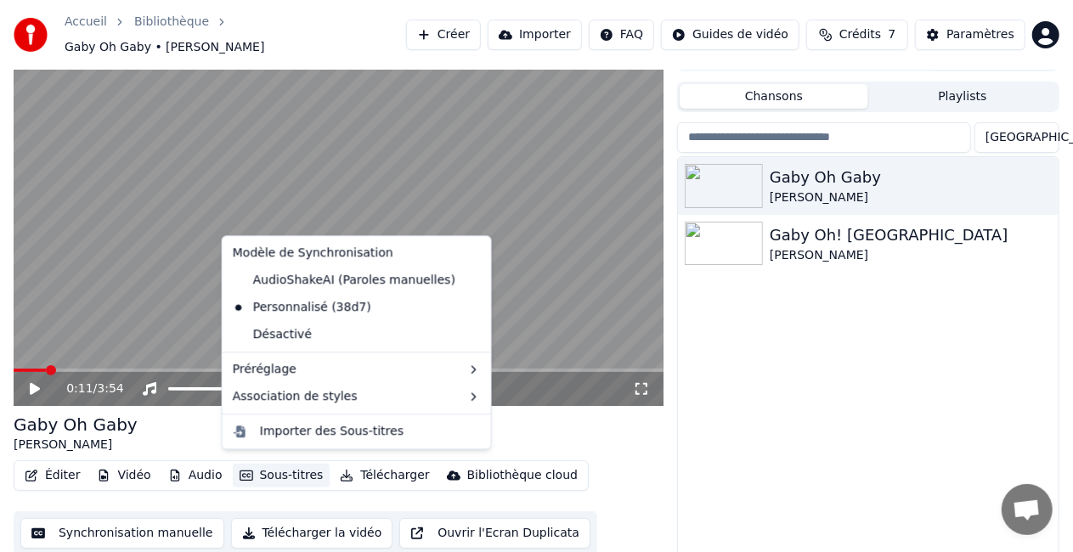
click at [268, 469] on button "Sous-titres" at bounding box center [282, 476] width 98 height 24
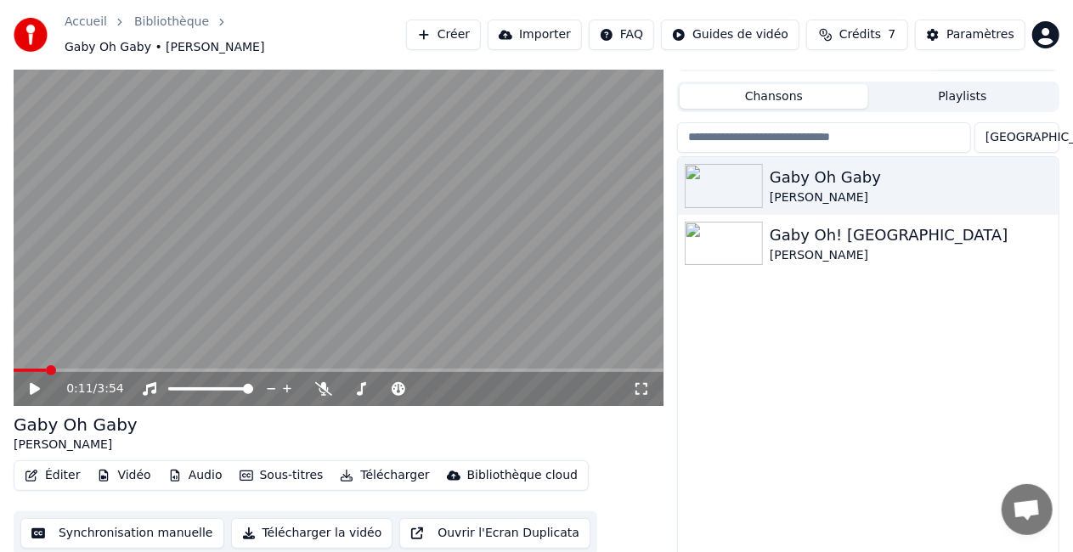
click at [635, 476] on div "Éditer Vidéo Audio Sous-titres Télécharger Bibliothèque cloud Synchronisation m…" at bounding box center [339, 507] width 650 height 95
click at [905, 96] on button "Playlists" at bounding box center [962, 96] width 189 height 25
click at [756, 84] on button "Chansons" at bounding box center [774, 96] width 189 height 25
click at [444, 255] on video at bounding box center [339, 223] width 650 height 365
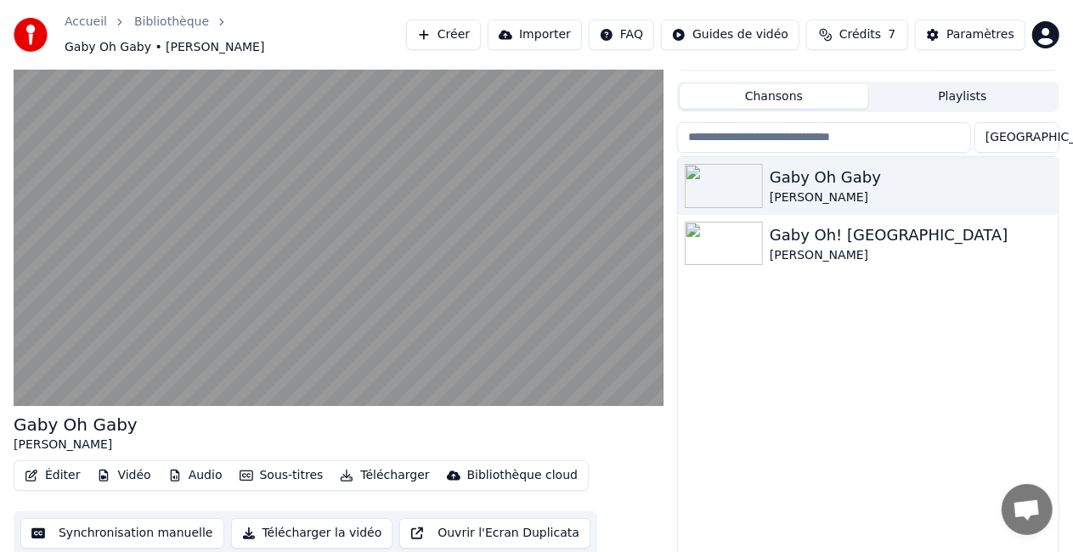
click at [60, 472] on button "Éditer" at bounding box center [52, 476] width 69 height 24
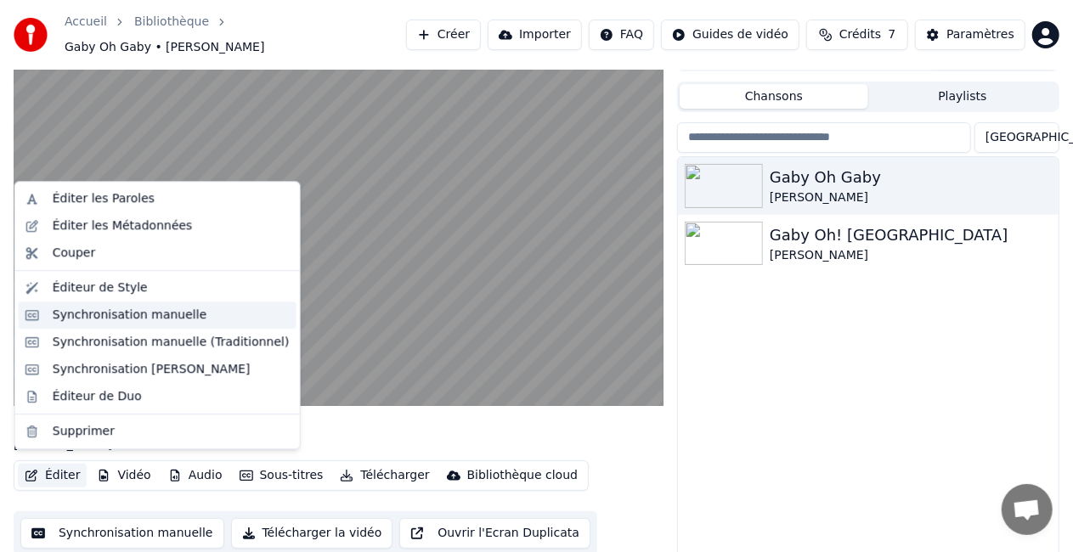
click at [144, 319] on div "Synchronisation manuelle" at bounding box center [130, 315] width 155 height 17
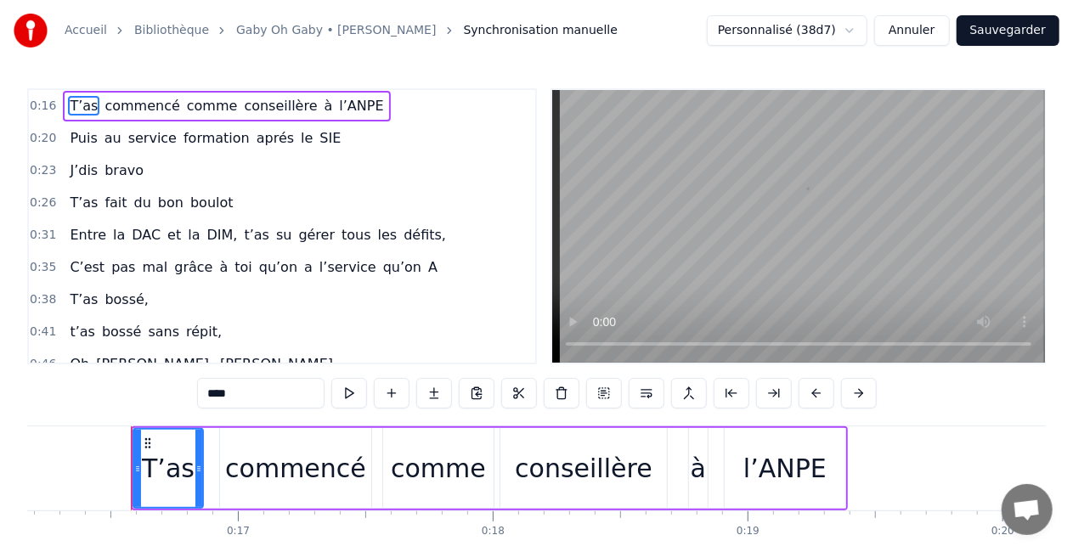
scroll to position [0, 4140]
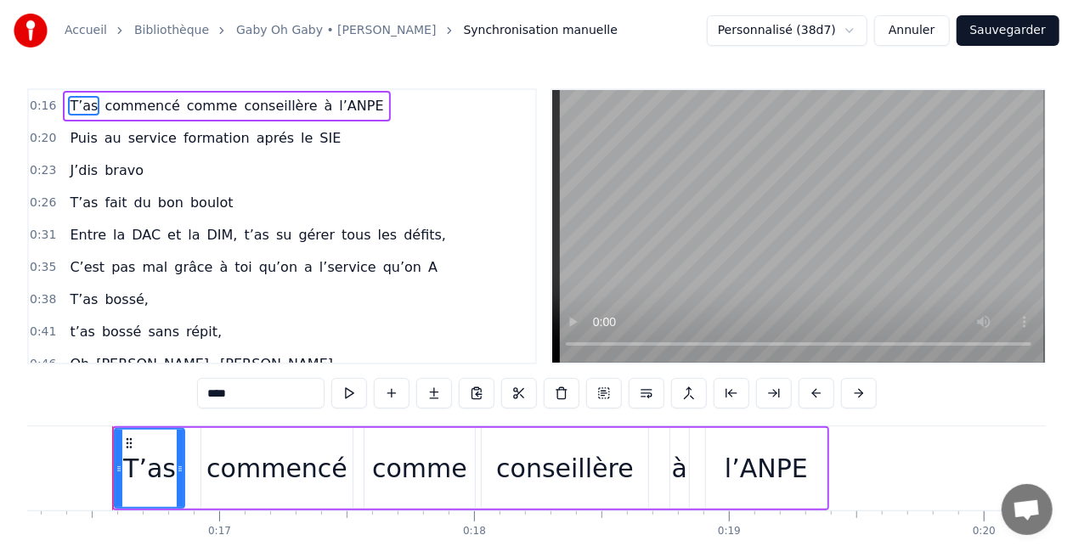
click at [985, 31] on button "Sauvegarder" at bounding box center [1007, 30] width 103 height 31
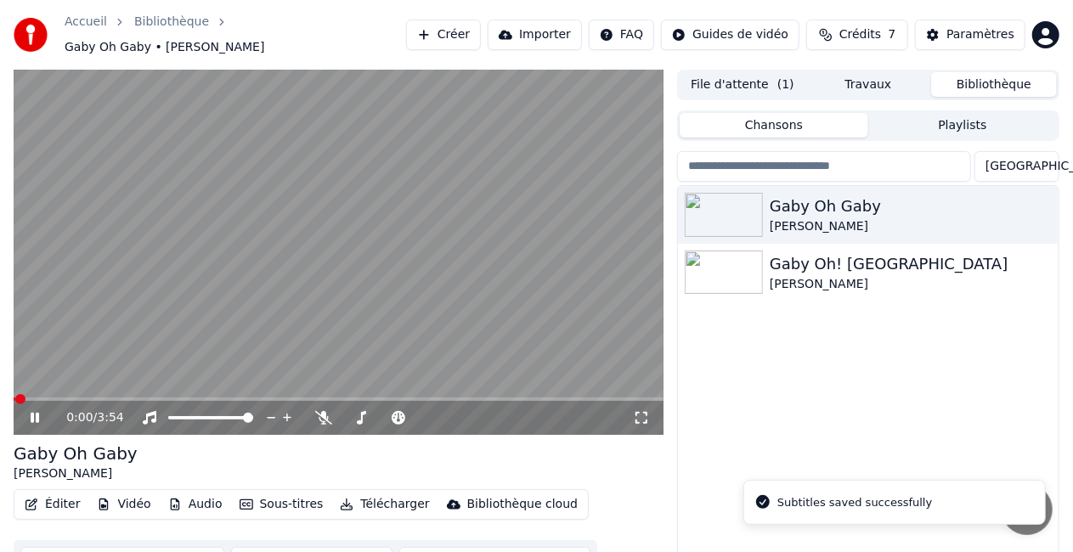
click at [56, 496] on button "Éditer" at bounding box center [52, 505] width 69 height 24
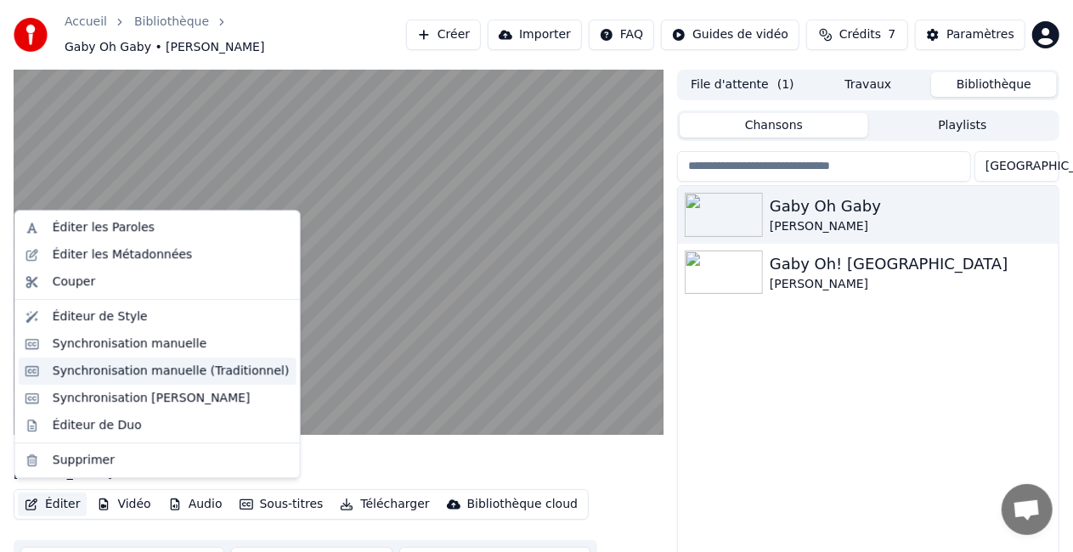
click at [143, 368] on div "Synchronisation manuelle (Traditionnel)" at bounding box center [171, 371] width 237 height 17
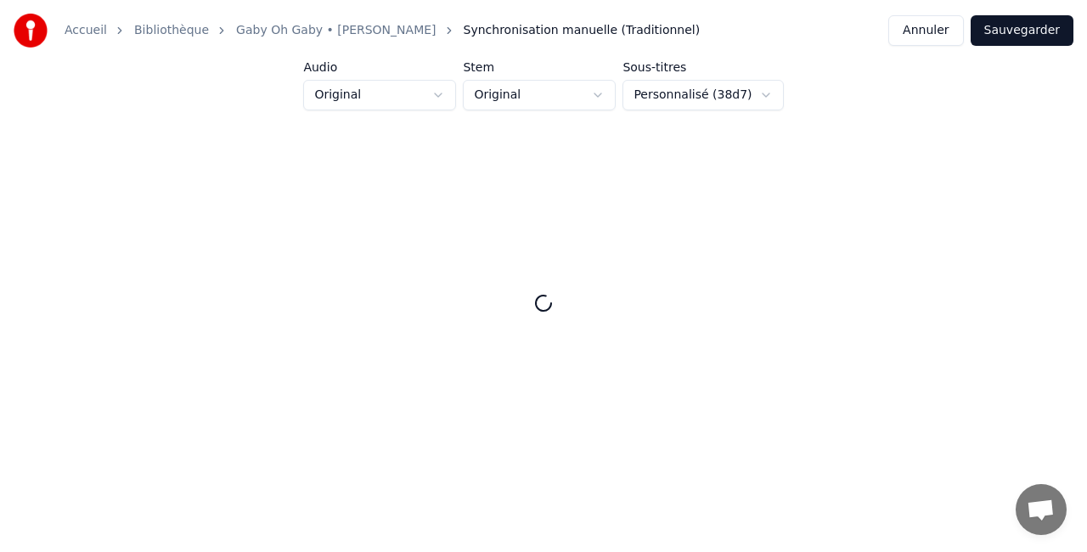
click at [994, 32] on button "Sauvegarder" at bounding box center [1022, 30] width 103 height 31
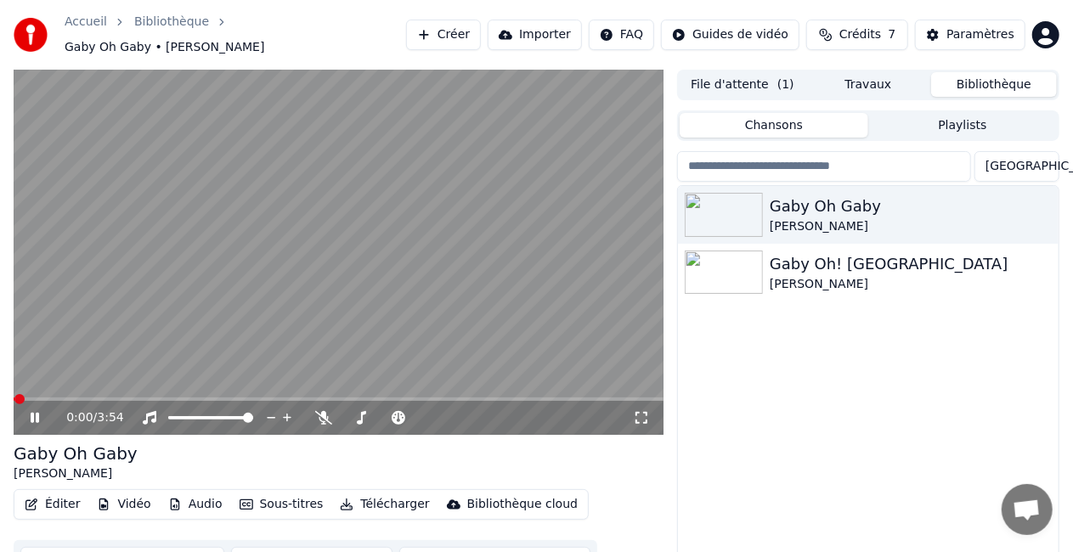
click at [61, 494] on button "Éditer" at bounding box center [52, 505] width 69 height 24
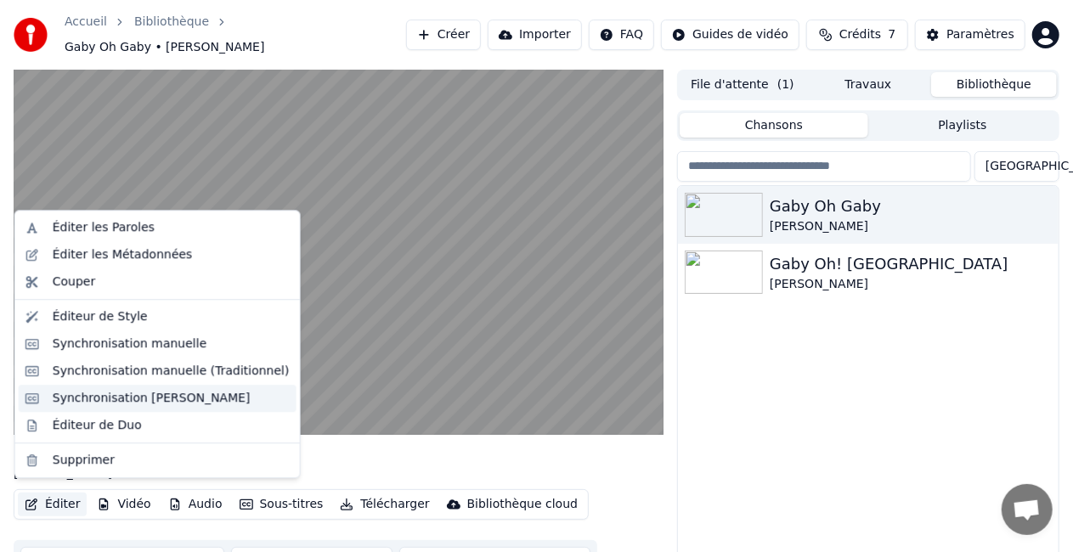
click at [133, 399] on div "Synchronisation [PERSON_NAME]" at bounding box center [152, 398] width 198 height 17
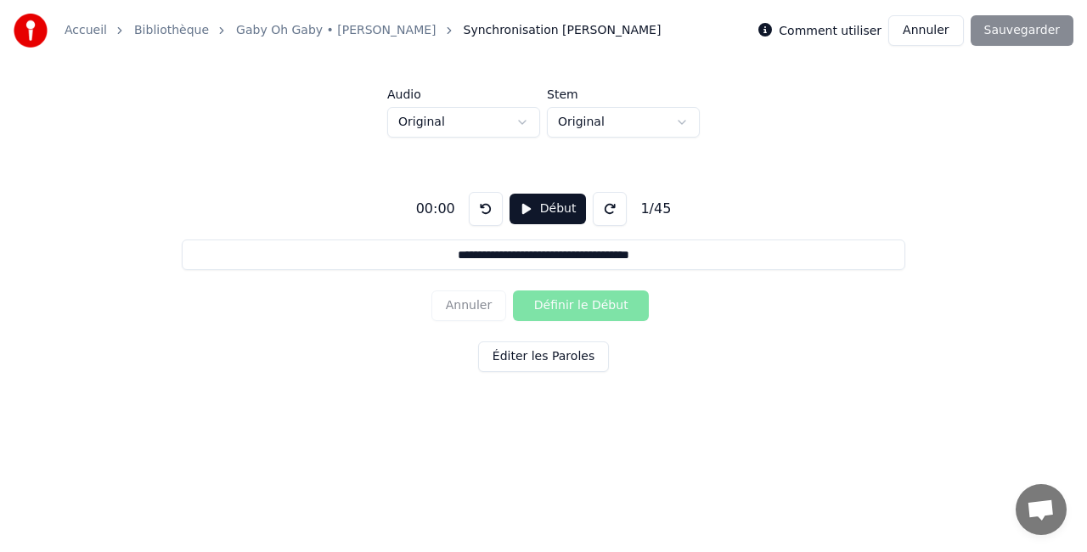
click at [532, 211] on button "Début" at bounding box center [548, 209] width 77 height 31
click at [523, 209] on button "Pause" at bounding box center [548, 209] width 76 height 31
click at [520, 216] on button "Début" at bounding box center [548, 209] width 77 height 31
click at [613, 205] on button at bounding box center [610, 209] width 34 height 34
click at [482, 211] on button at bounding box center [486, 209] width 34 height 34
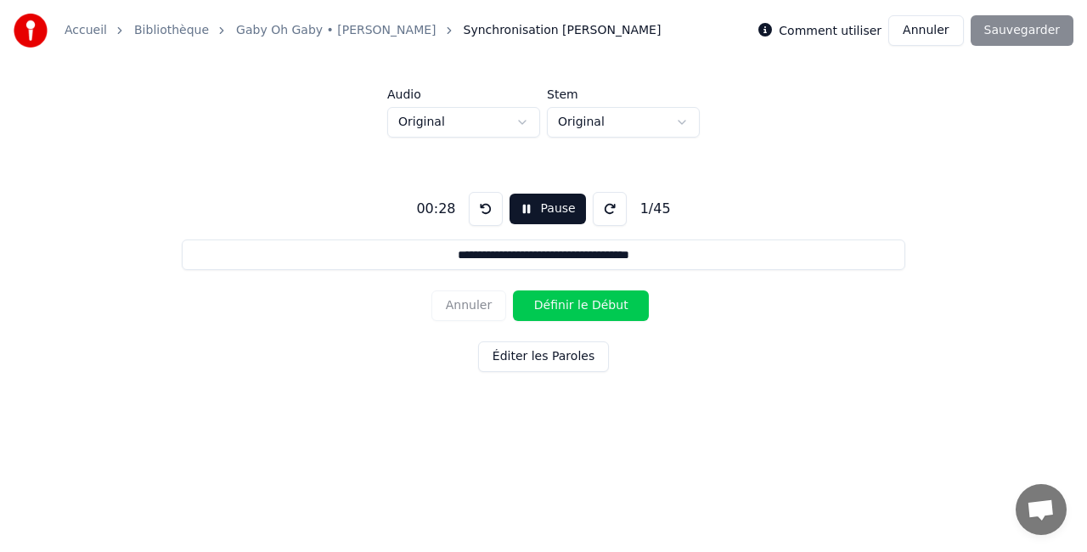
click at [945, 29] on button "Annuler" at bounding box center [925, 30] width 75 height 31
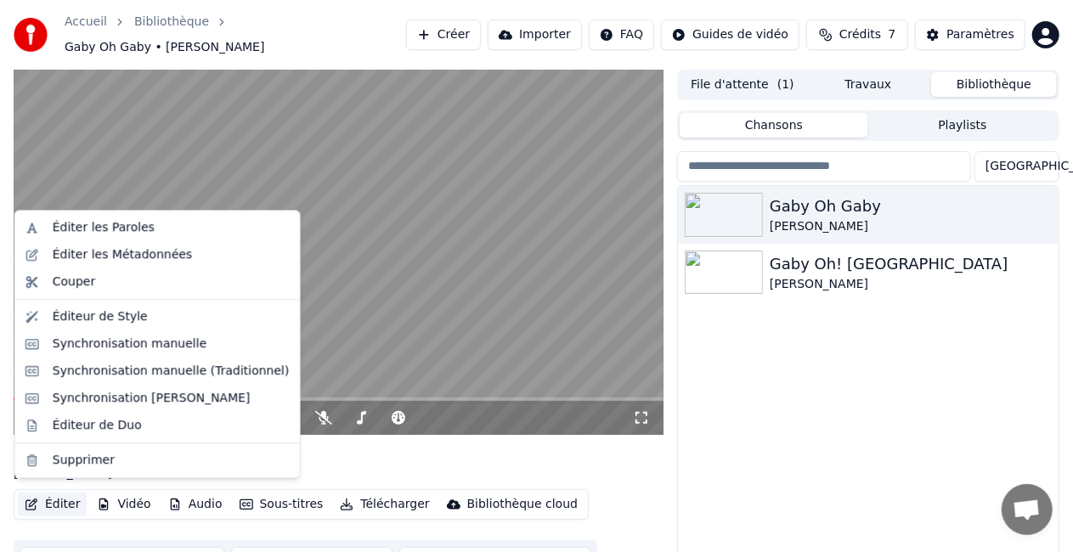
click at [58, 493] on button "Éditer" at bounding box center [52, 505] width 69 height 24
click at [109, 339] on div "Synchronisation manuelle" at bounding box center [130, 344] width 155 height 17
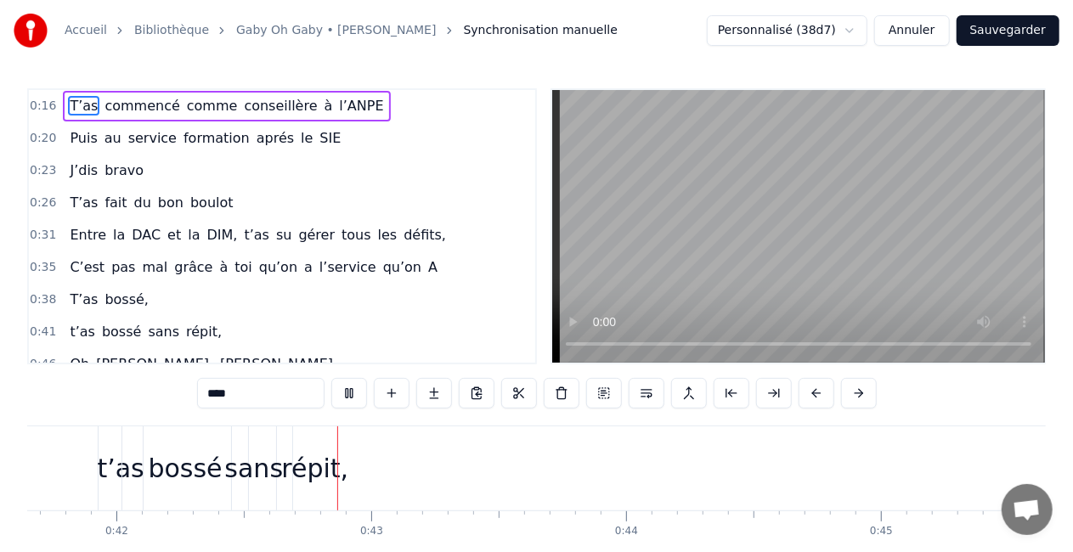
scroll to position [0, 10668]
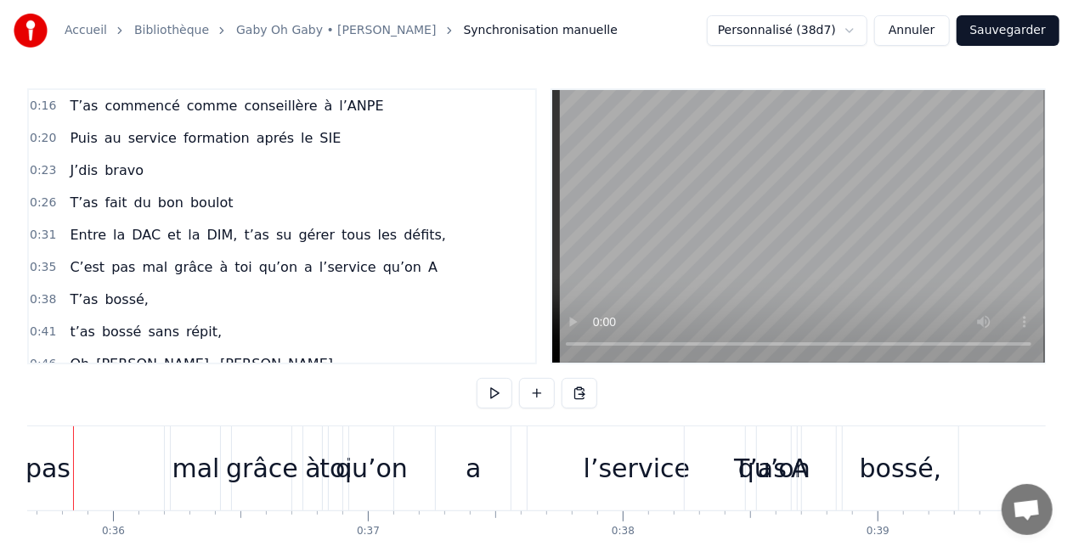
scroll to position [0, 9049]
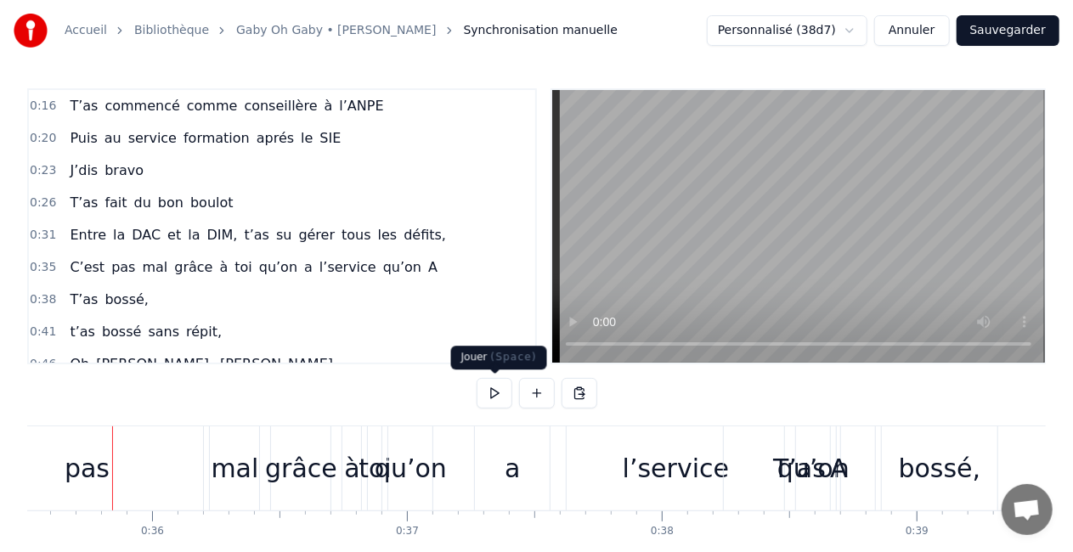
click at [495, 398] on button at bounding box center [495, 393] width 36 height 31
click at [849, 465] on div "T’as" at bounding box center [799, 468] width 151 height 84
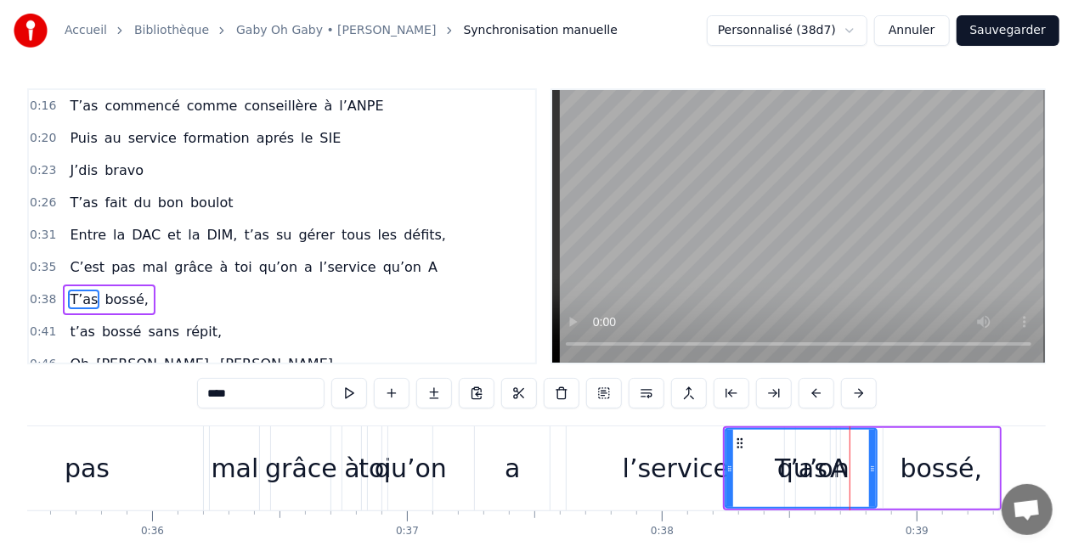
scroll to position [70, 0]
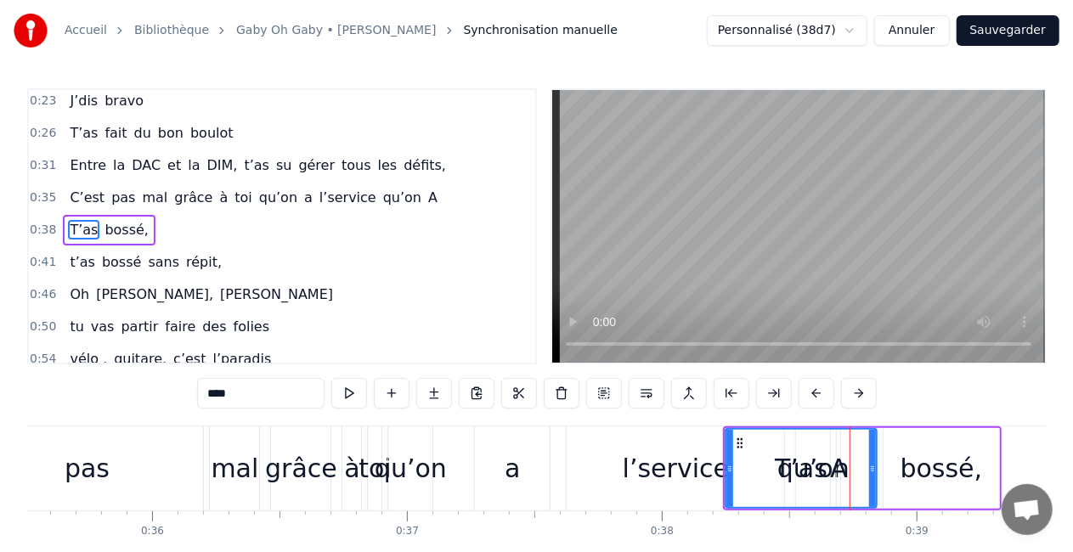
click at [676, 490] on div "l’service" at bounding box center [675, 468] width 217 height 84
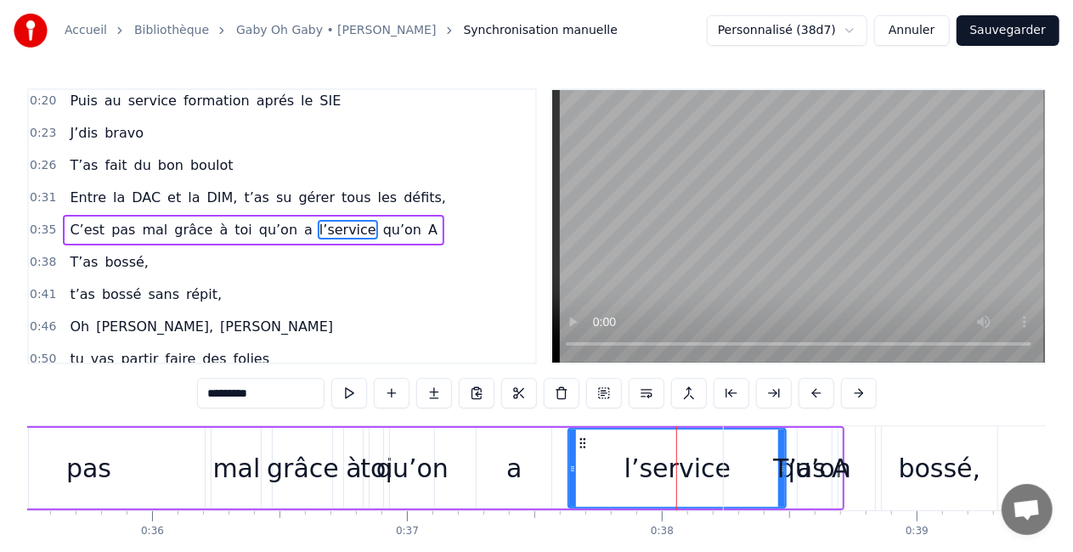
drag, startPoint x: 780, startPoint y: 468, endPoint x: 730, endPoint y: 481, distance: 50.9
click at [730, 481] on div "T’as" at bounding box center [799, 468] width 151 height 84
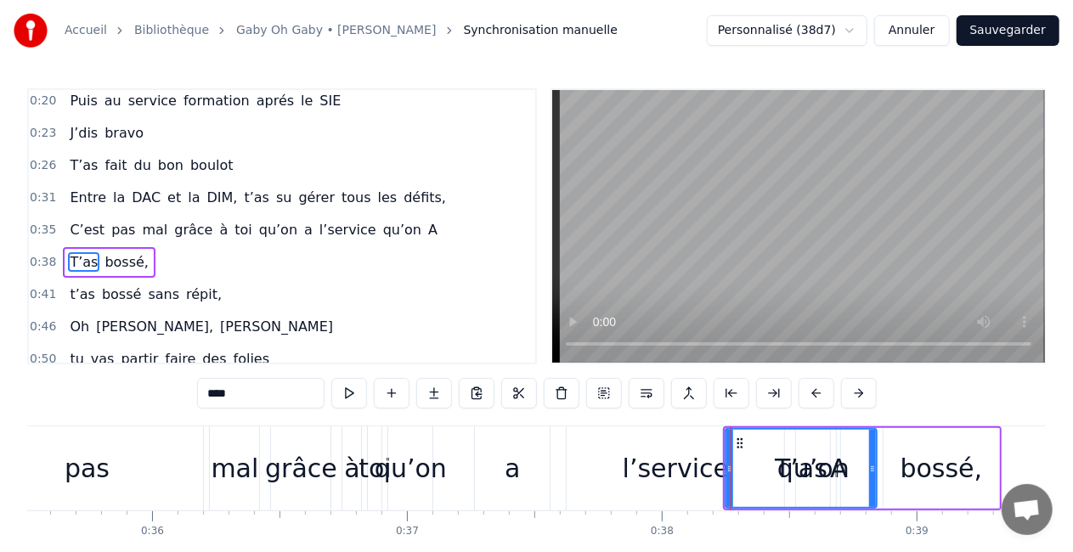
scroll to position [70, 0]
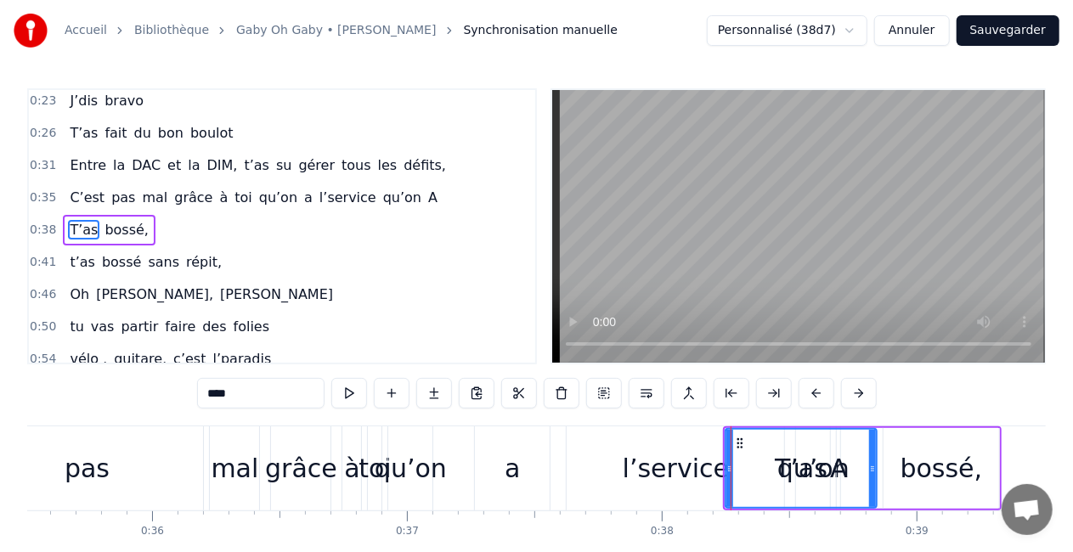
click at [776, 494] on div "T’as" at bounding box center [800, 468] width 149 height 77
click at [764, 491] on div "T’as" at bounding box center [800, 468] width 149 height 77
click at [426, 197] on span "A" at bounding box center [432, 198] width 13 height 20
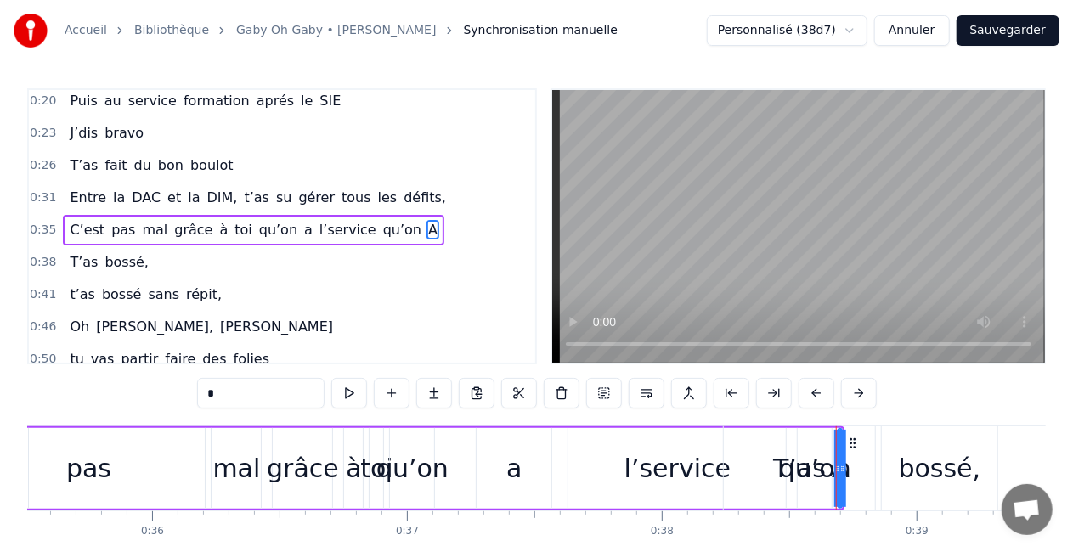
drag, startPoint x: 853, startPoint y: 440, endPoint x: 811, endPoint y: 443, distance: 41.7
click at [811, 443] on div "T’as" at bounding box center [799, 468] width 151 height 84
type input "****"
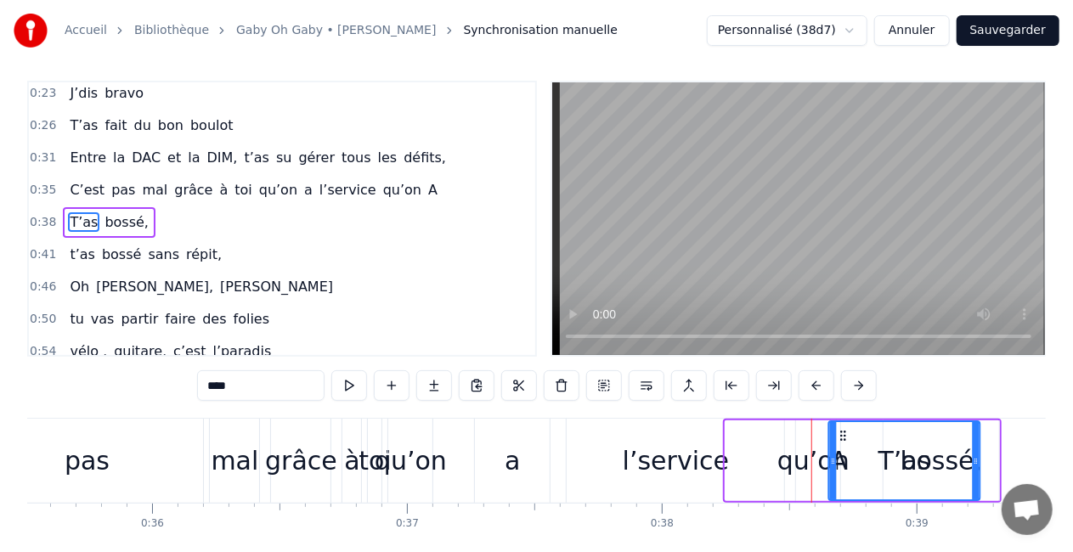
scroll to position [10, 0]
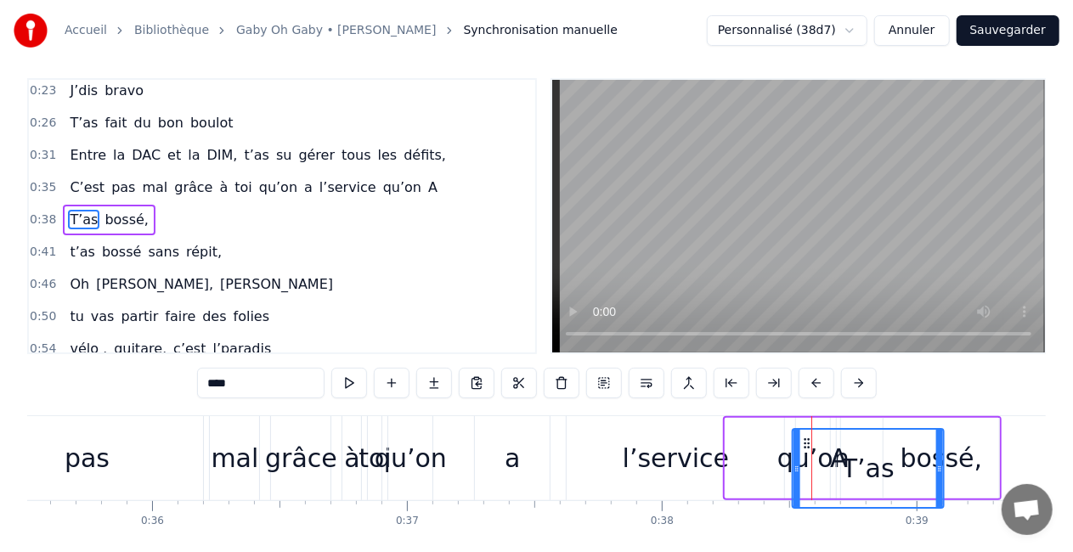
drag, startPoint x: 739, startPoint y: 440, endPoint x: 867, endPoint y: 411, distance: 131.5
click at [867, 411] on div "0:16 T’as commencé comme conseillère à l’ANPE 0:20 Puis au service formation ap…" at bounding box center [536, 332] width 1018 height 509
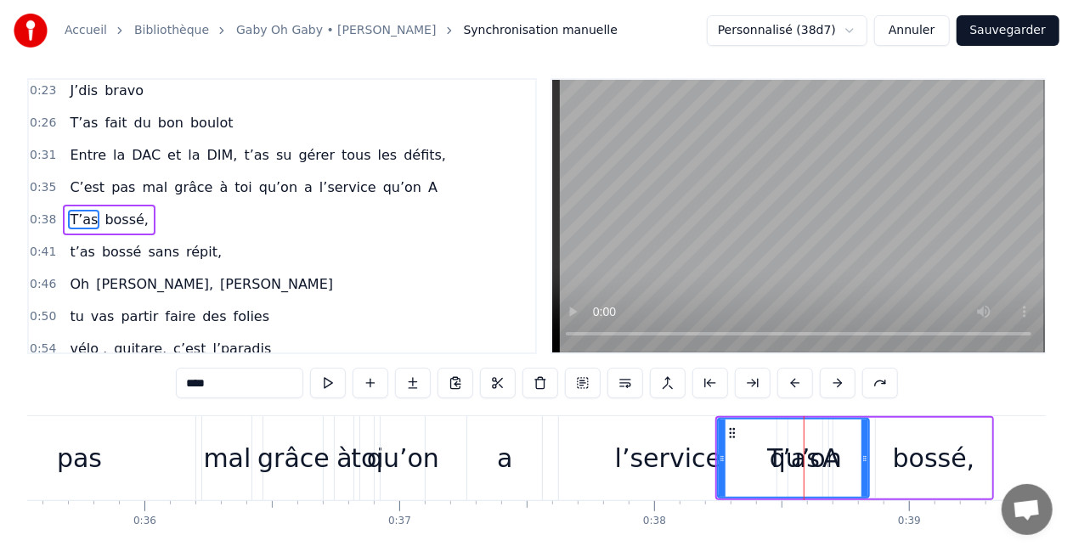
click at [871, 470] on div "T’as [PERSON_NAME]," at bounding box center [854, 458] width 279 height 84
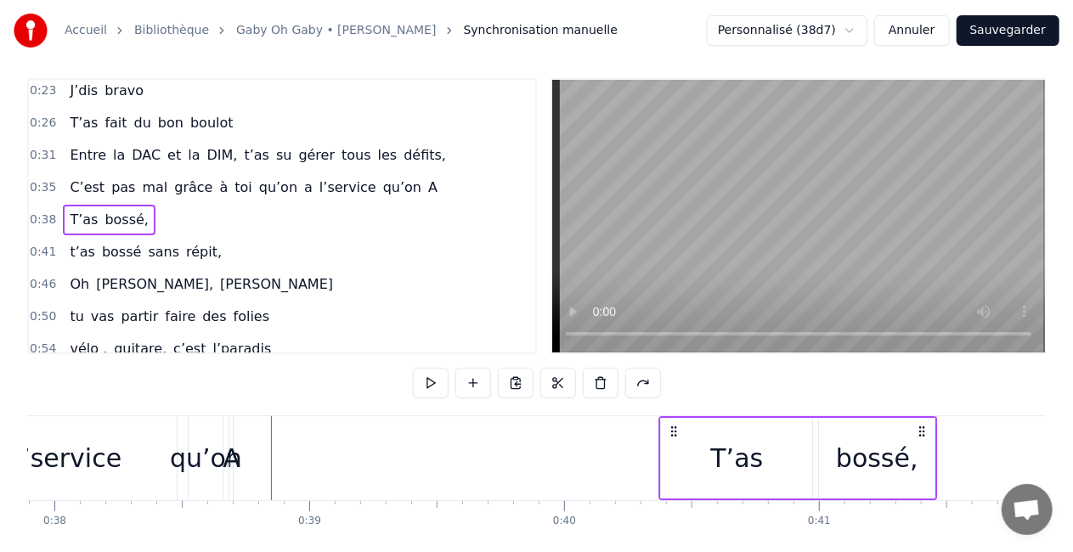
scroll to position [0, 9676]
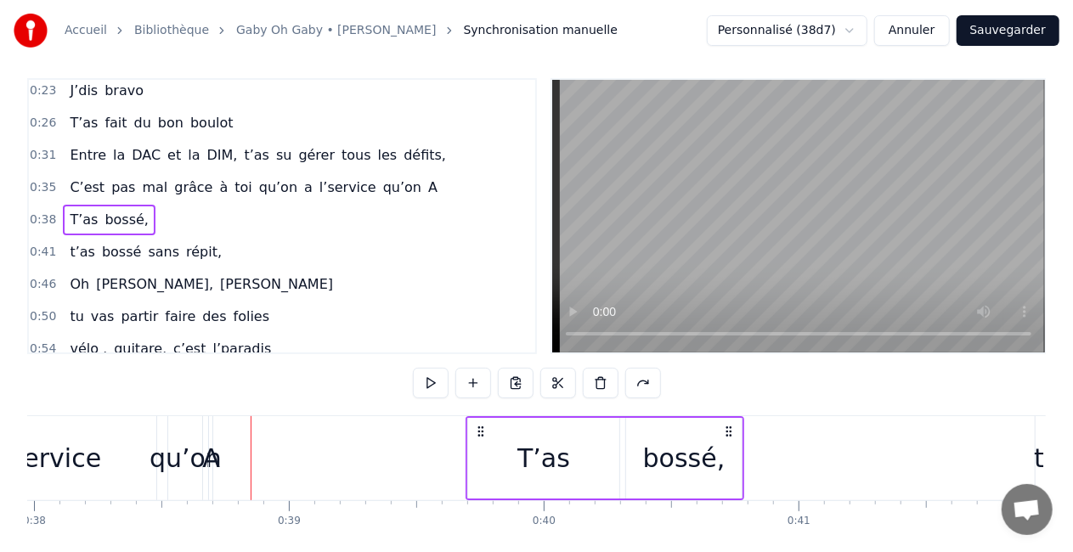
drag, startPoint x: 979, startPoint y: 428, endPoint x: 729, endPoint y: 415, distance: 250.1
click at [729, 415] on div "0:16 T’as commencé comme conseillère à l’ANPE 0:20 Puis au service formation ap…" at bounding box center [536, 332] width 1018 height 509
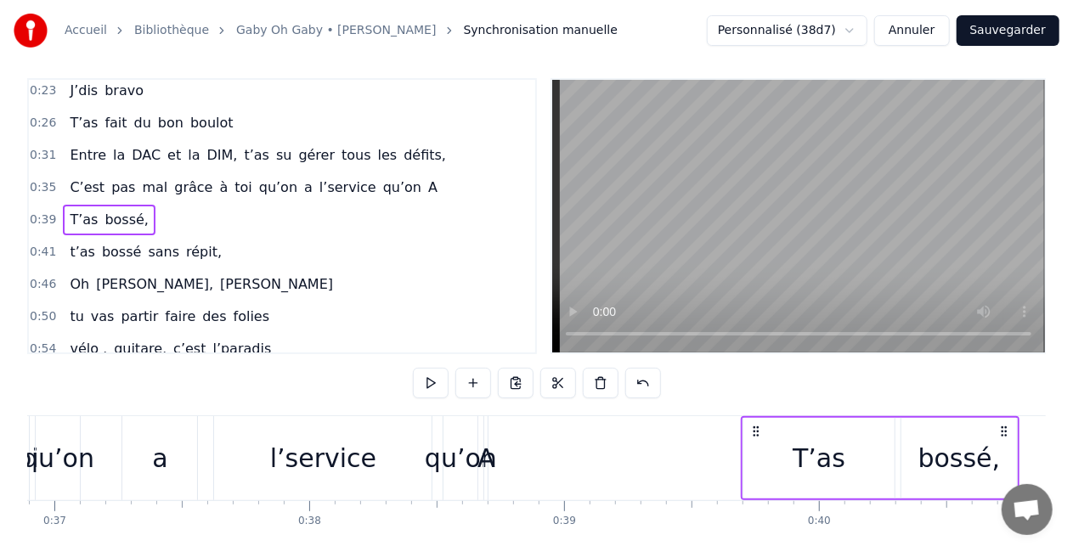
scroll to position [0, 9305]
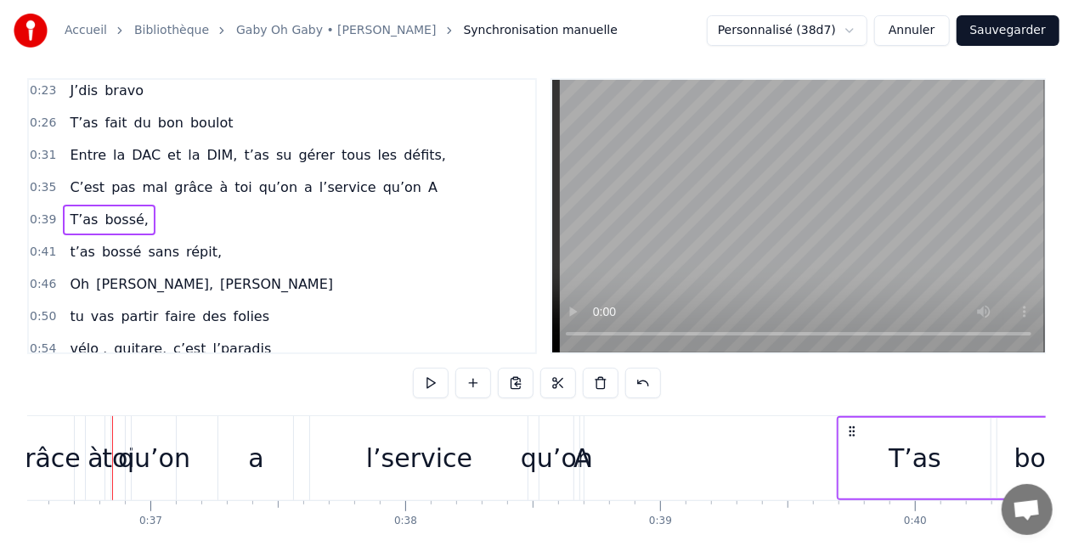
click at [423, 448] on div "l’service" at bounding box center [419, 458] width 106 height 38
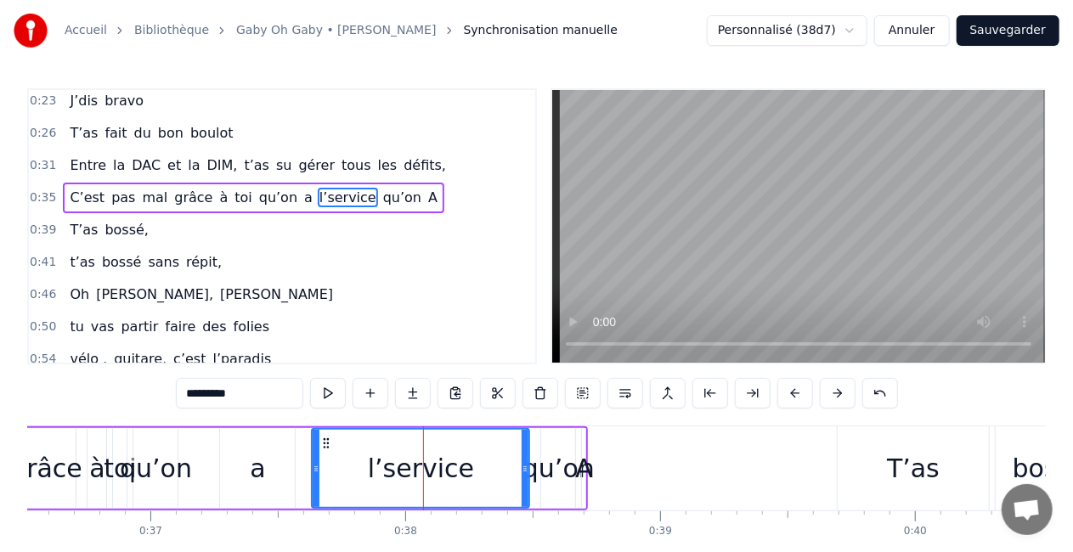
scroll to position [37, 0]
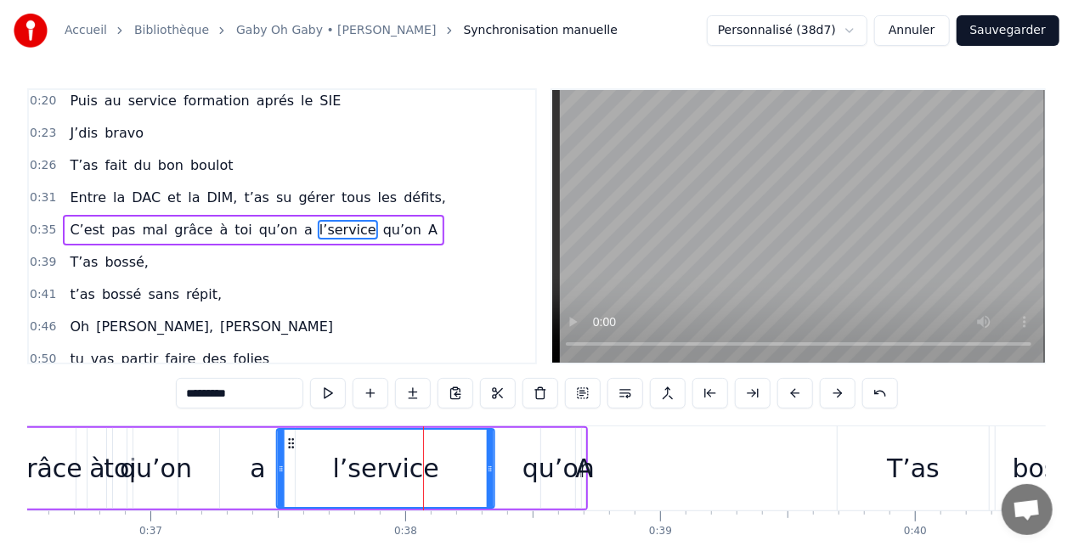
drag, startPoint x: 327, startPoint y: 440, endPoint x: 293, endPoint y: 438, distance: 34.0
click at [293, 438] on icon at bounding box center [292, 444] width 14 height 14
click at [270, 446] on div "a" at bounding box center [257, 468] width 75 height 81
type input "*"
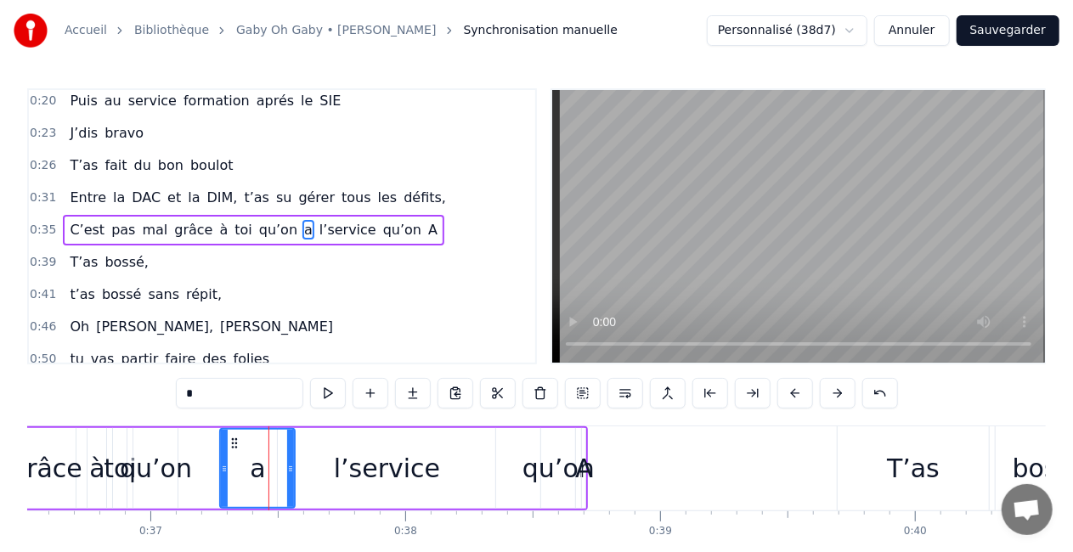
drag, startPoint x: 230, startPoint y: 435, endPoint x: 216, endPoint y: 436, distance: 14.5
click at [216, 436] on div "C’est pas mal grâce à toi qu’on a l’service qu’on A" at bounding box center [134, 468] width 910 height 84
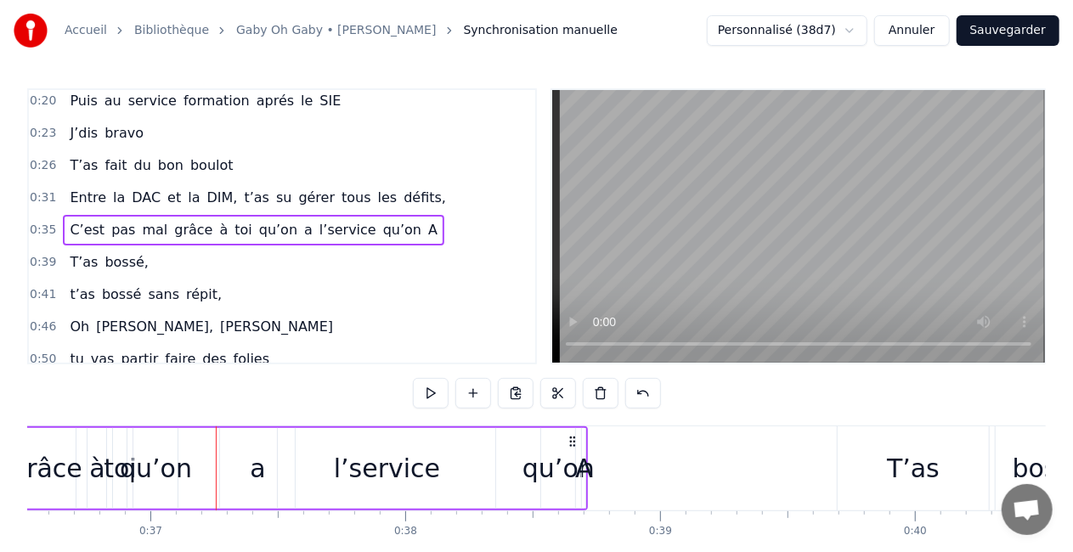
click at [234, 438] on div "a" at bounding box center [257, 468] width 75 height 81
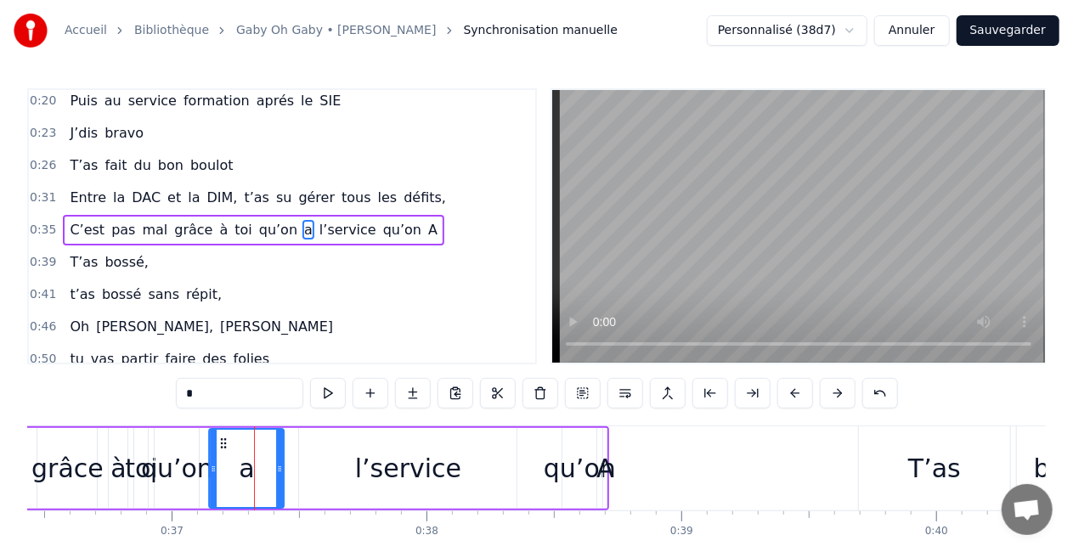
scroll to position [0, 9277]
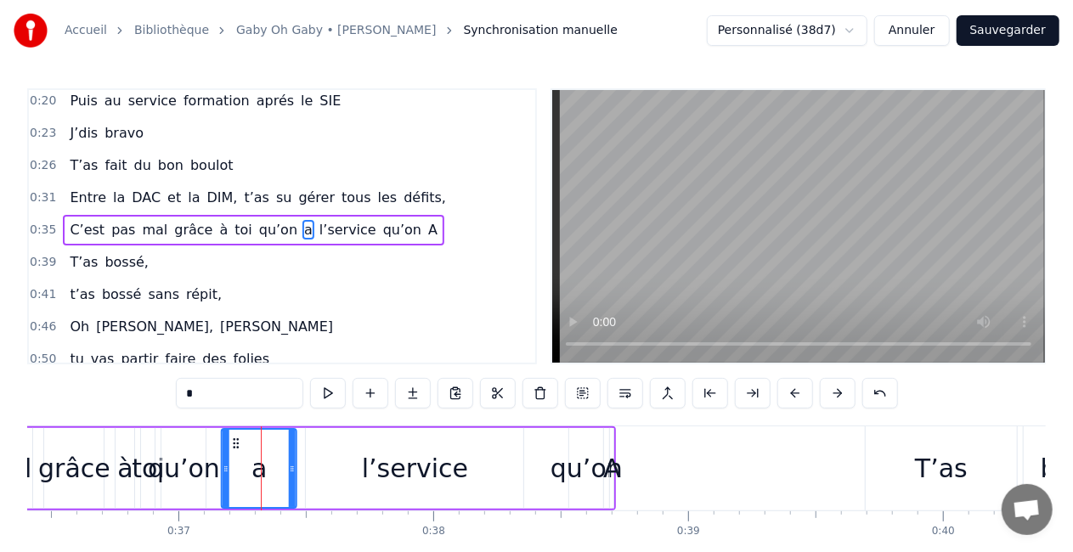
click at [238, 441] on icon at bounding box center [236, 444] width 14 height 14
click at [586, 442] on div "qu’on" at bounding box center [586, 468] width 34 height 81
type input "*****"
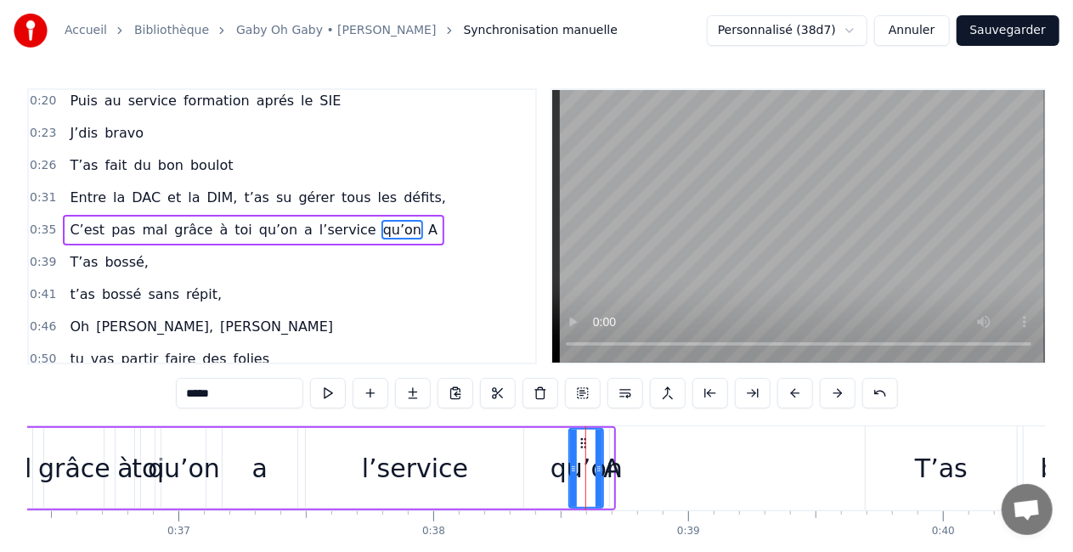
drag, startPoint x: 584, startPoint y: 438, endPoint x: 516, endPoint y: 437, distance: 68.0
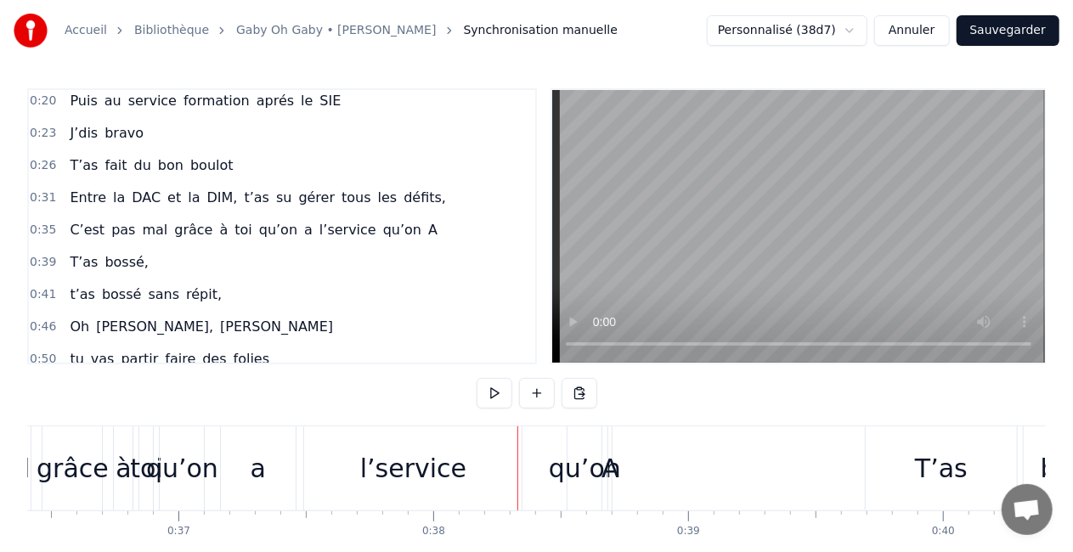
click at [579, 440] on div "qu’on" at bounding box center [584, 468] width 34 height 84
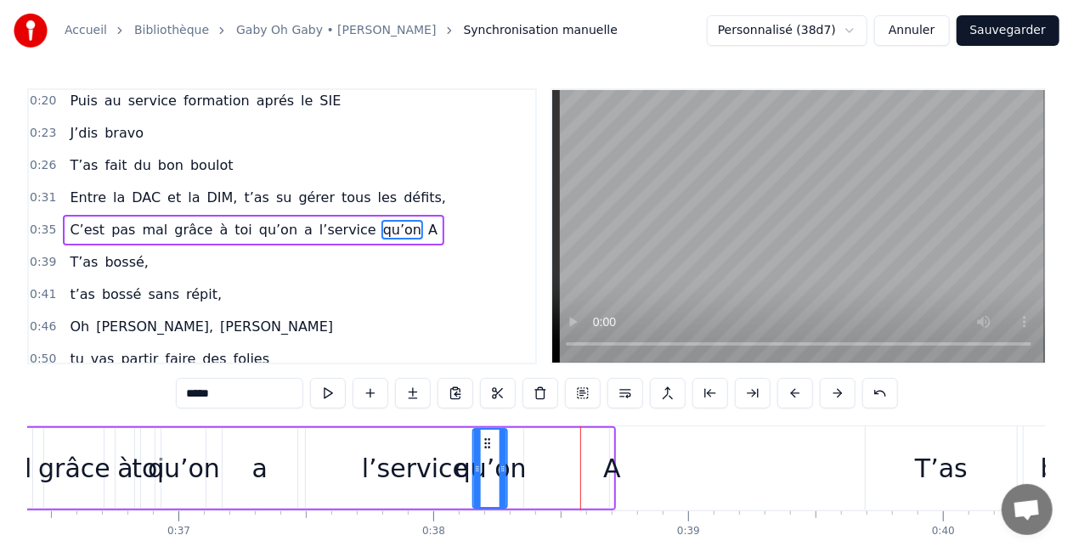
drag, startPoint x: 582, startPoint y: 439, endPoint x: 486, endPoint y: 442, distance: 96.0
click at [486, 442] on icon at bounding box center [488, 444] width 14 height 14
drag, startPoint x: 486, startPoint y: 443, endPoint x: 501, endPoint y: 442, distance: 15.3
click at [501, 442] on icon at bounding box center [500, 444] width 14 height 14
click at [606, 442] on div "C’est pas mal grâce à toi qu’on a l’service qu’on A" at bounding box center [162, 468] width 910 height 84
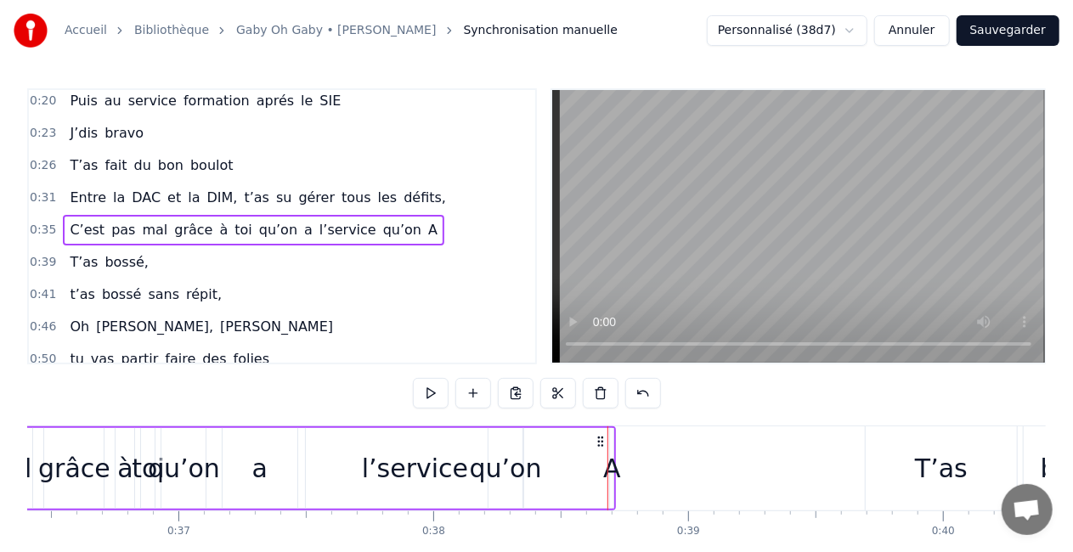
click at [609, 442] on div "A" at bounding box center [611, 468] width 5 height 81
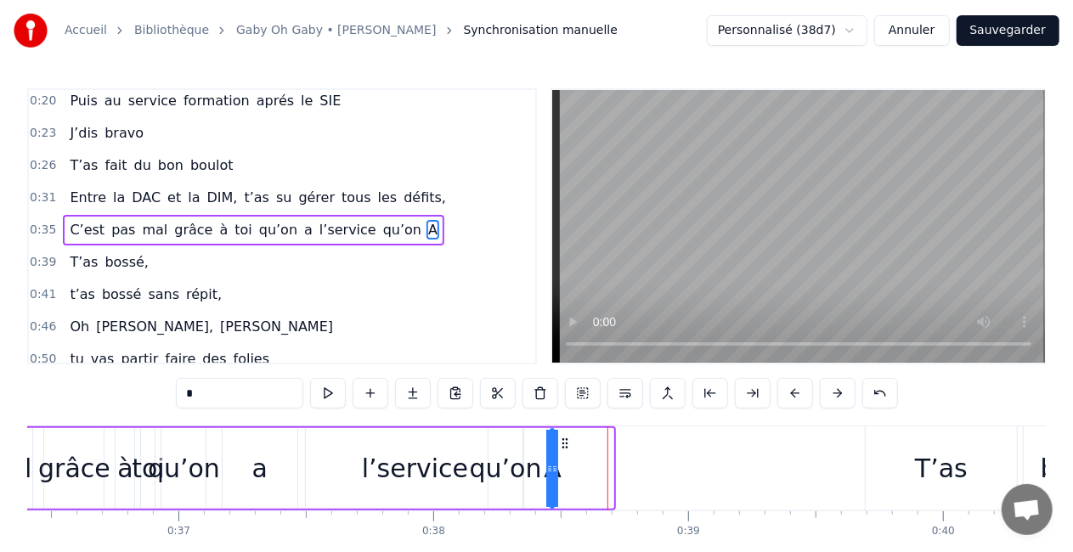
drag, startPoint x: 624, startPoint y: 443, endPoint x: 564, endPoint y: 443, distance: 60.3
click at [564, 443] on icon at bounding box center [565, 444] width 14 height 14
click at [345, 456] on div "l’service" at bounding box center [414, 468] width 217 height 81
type input "*********"
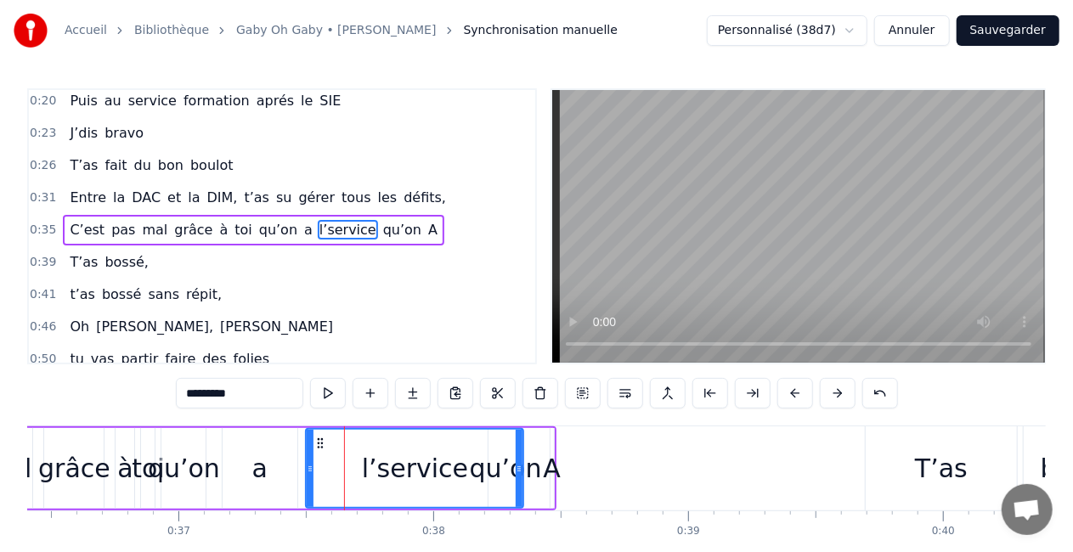
click at [301, 443] on div "C’est pas mal grâce à toi qu’on a l’service qu’on A" at bounding box center [131, 468] width 849 height 84
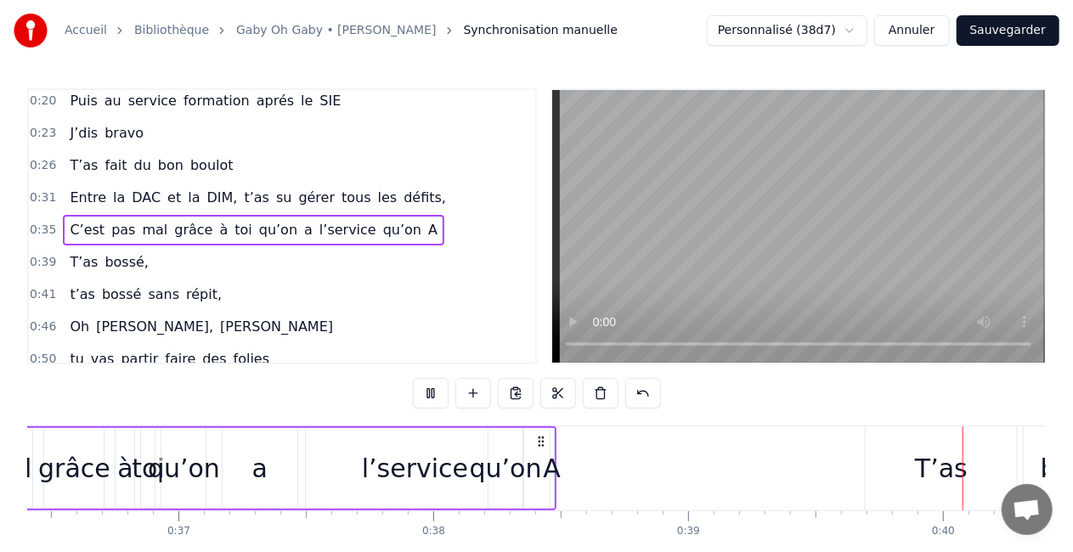
click at [301, 440] on div "C’est pas mal grâce à toi qu’on a l’service qu’on A" at bounding box center [131, 468] width 849 height 84
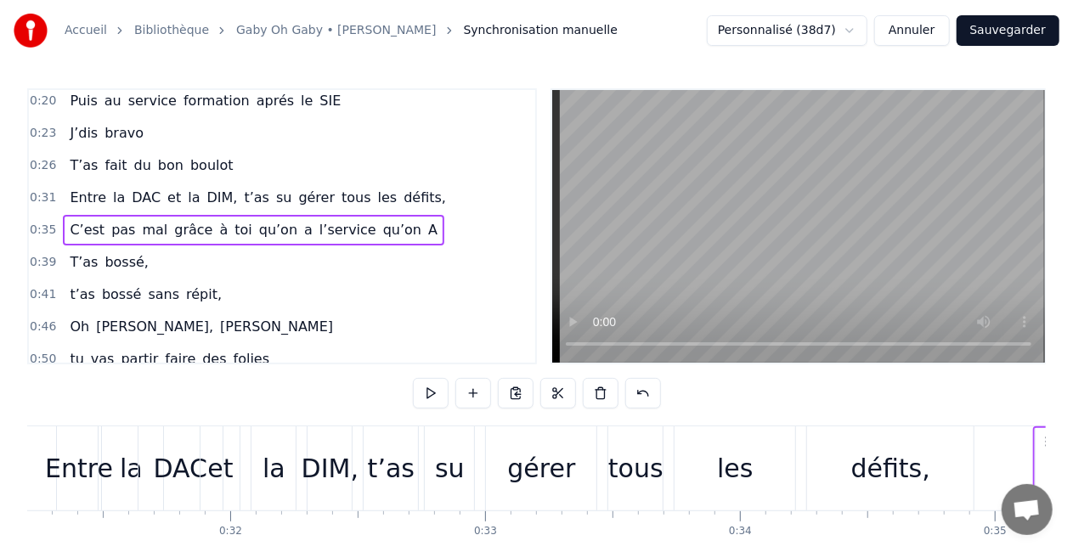
scroll to position [0, 7853]
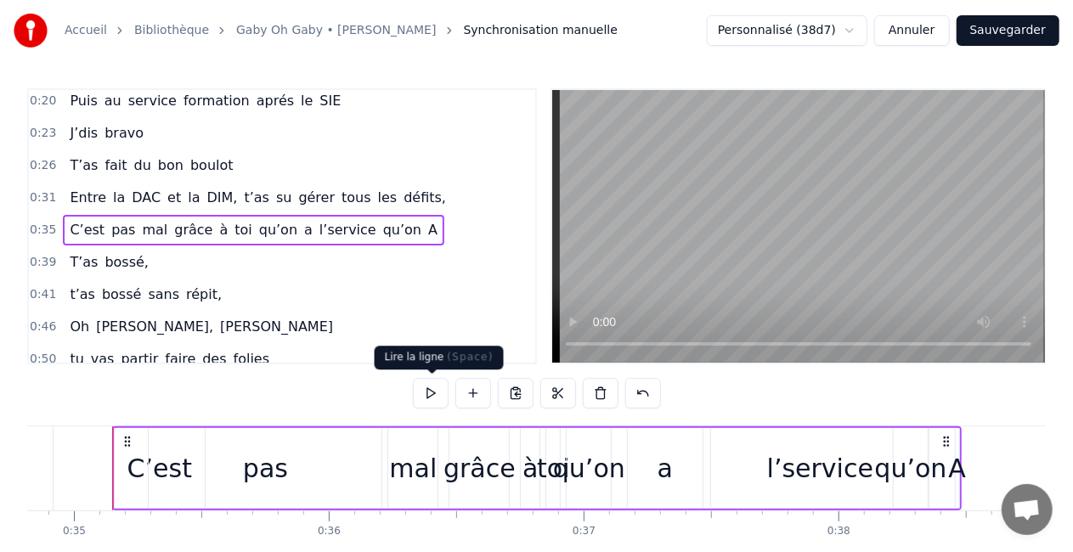
click at [424, 387] on button at bounding box center [431, 393] width 36 height 31
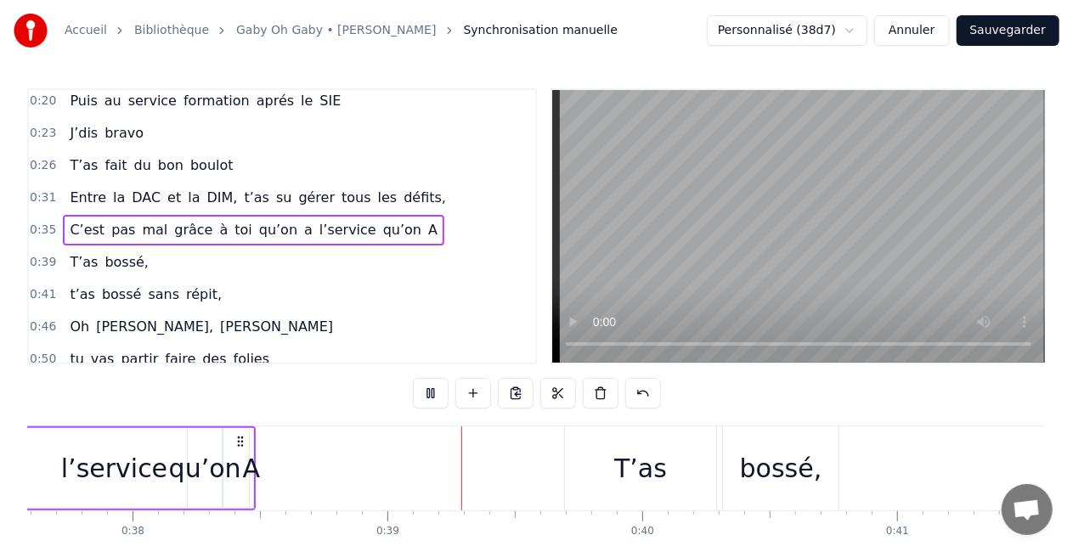
scroll to position [0, 9779]
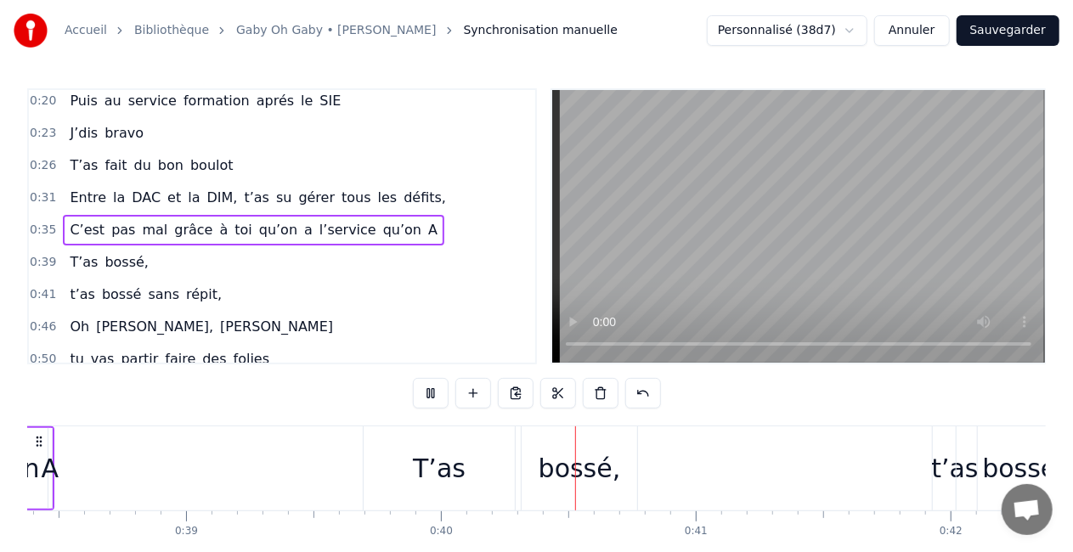
click at [42, 442] on icon at bounding box center [39, 442] width 14 height 14
click at [51, 443] on div "A" at bounding box center [50, 468] width 5 height 81
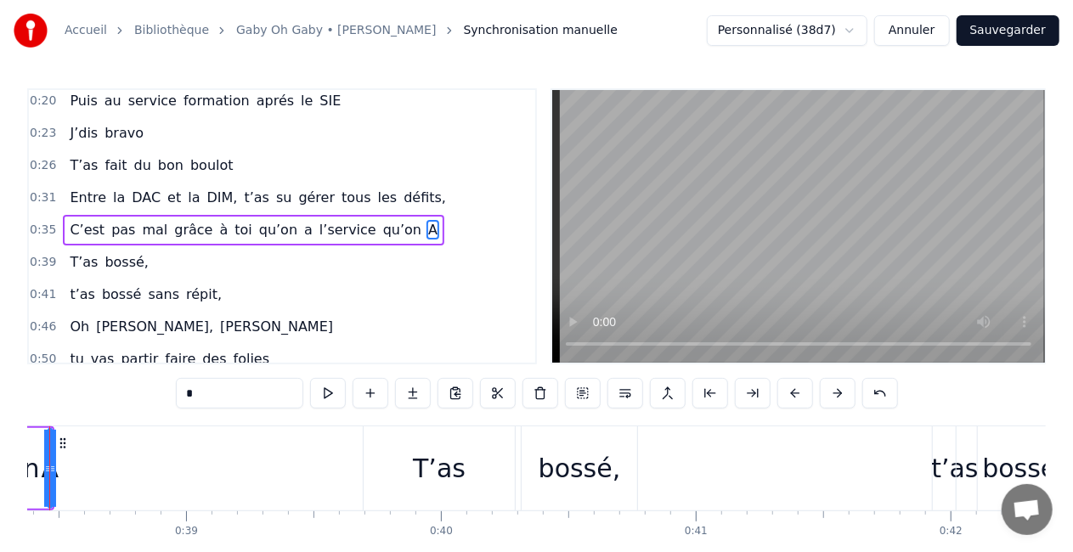
scroll to position [0, 9716]
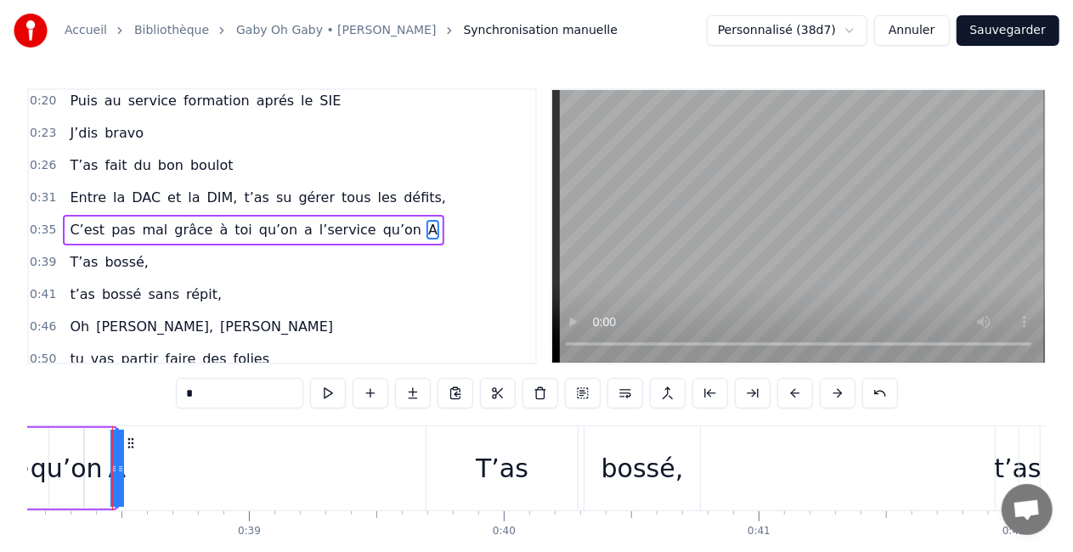
drag, startPoint x: 116, startPoint y: 468, endPoint x: 146, endPoint y: 462, distance: 30.3
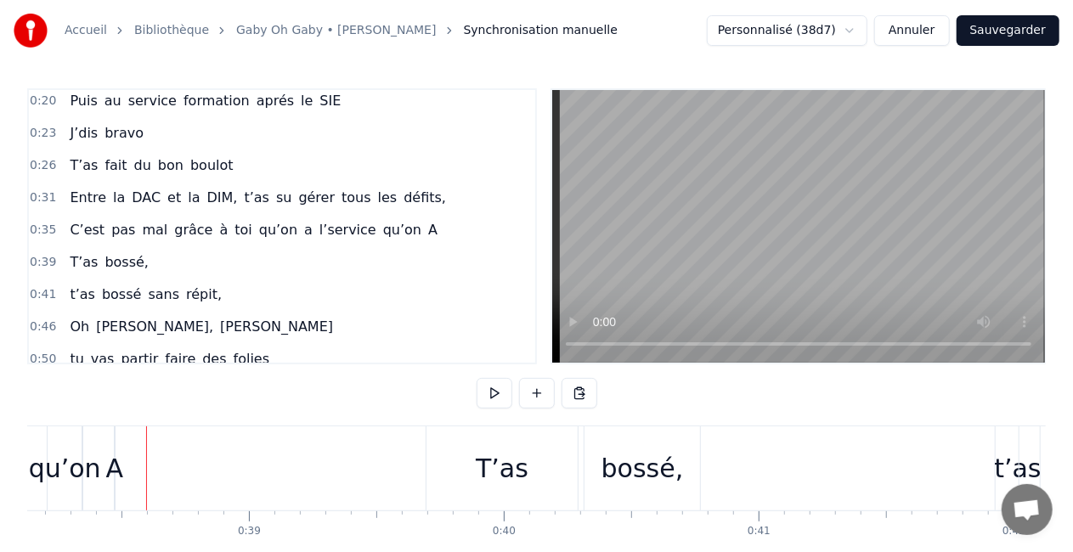
click at [116, 464] on div "A" at bounding box center [115, 468] width 18 height 38
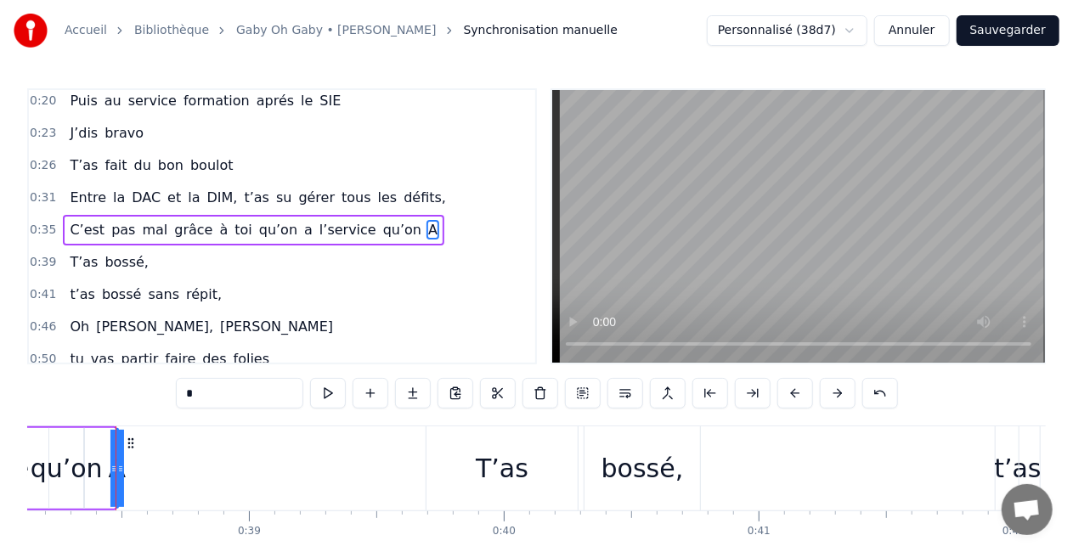
drag, startPoint x: 121, startPoint y: 469, endPoint x: 140, endPoint y: 467, distance: 19.6
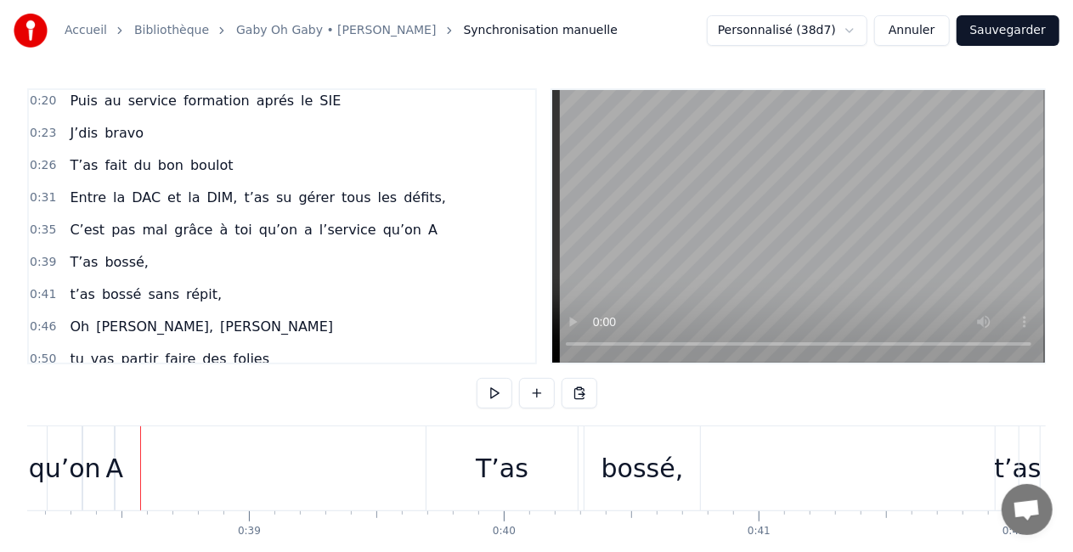
click at [117, 471] on div "A" at bounding box center [115, 468] width 18 height 38
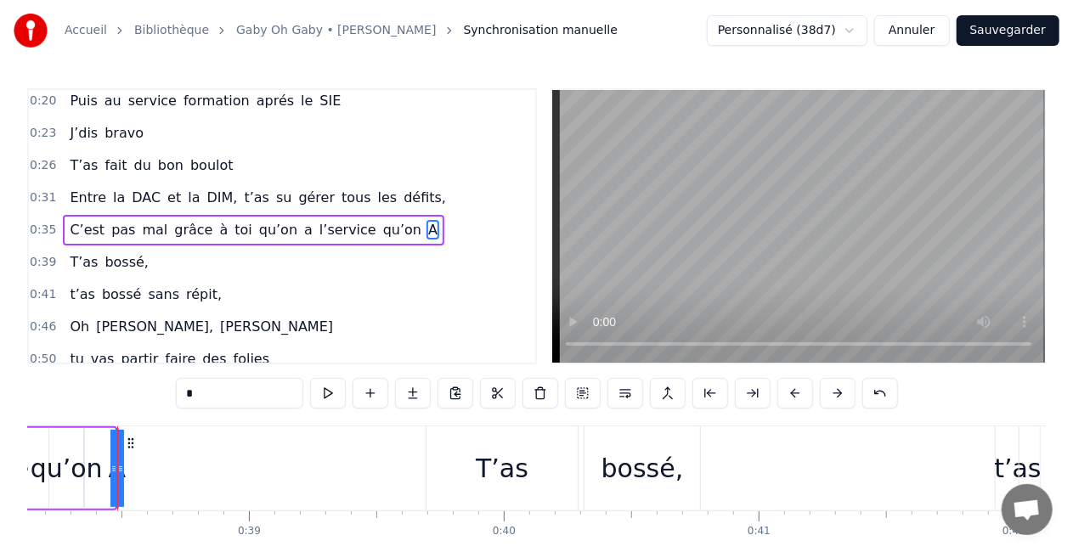
drag, startPoint x: 121, startPoint y: 469, endPoint x: 161, endPoint y: 465, distance: 41.0
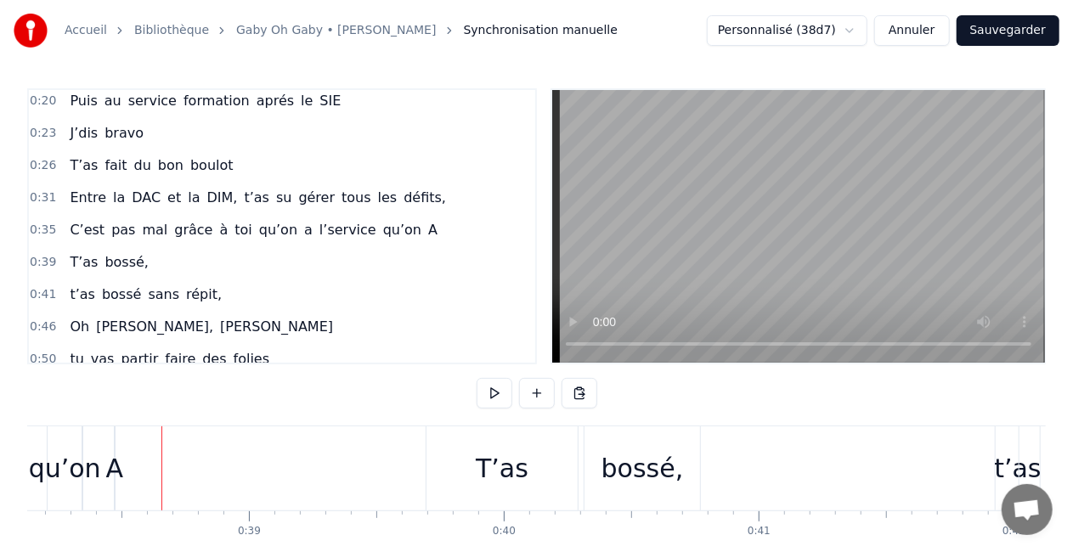
click at [112, 469] on div "A" at bounding box center [115, 468] width 18 height 38
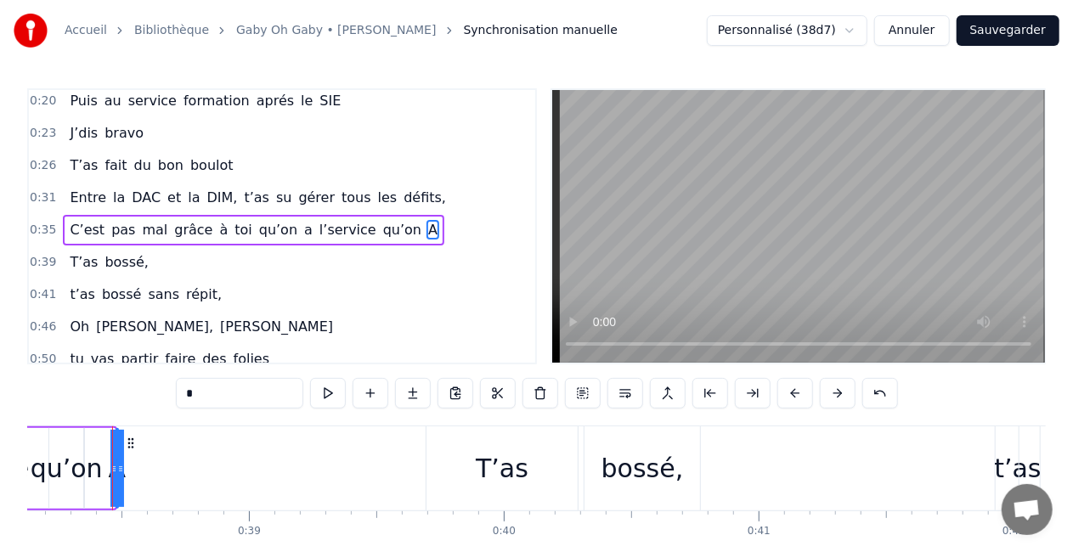
drag, startPoint x: 119, startPoint y: 468, endPoint x: 133, endPoint y: 467, distance: 14.5
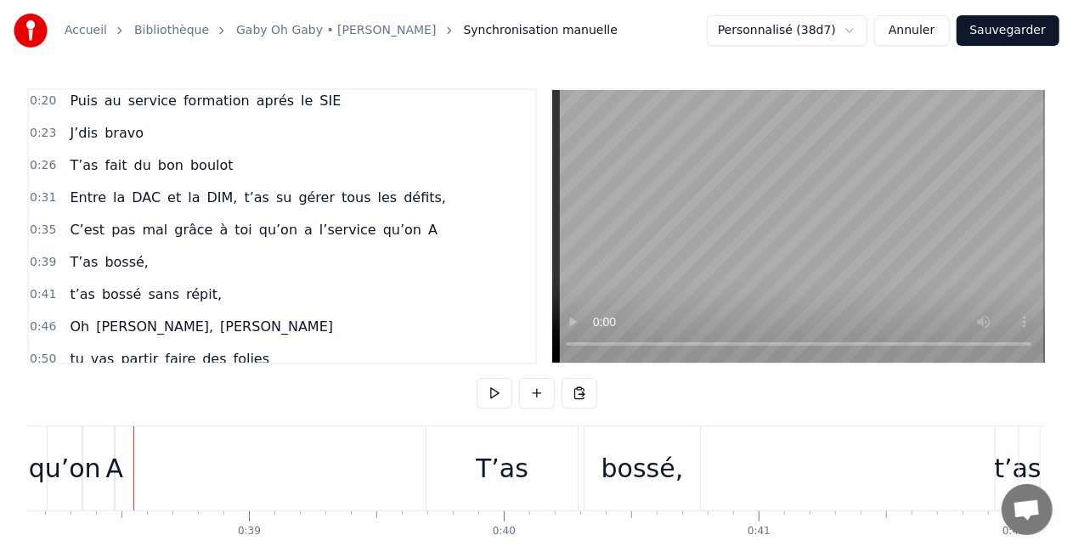
click at [103, 421] on div "0:16 T’as commencé comme conseillère à l’ANPE 0:20 Puis au service formation ap…" at bounding box center [536, 342] width 1018 height 509
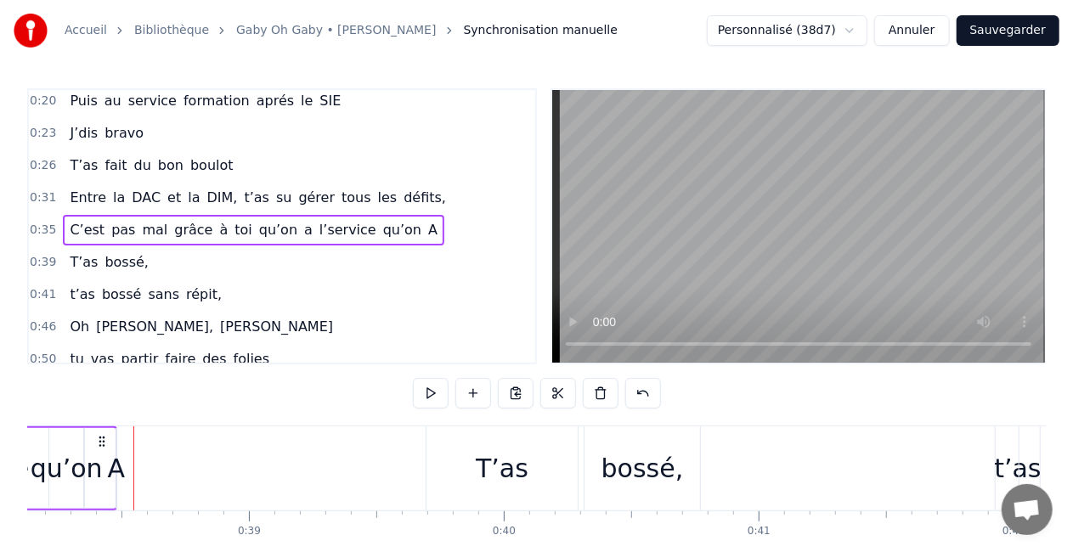
scroll to position [0, 9708]
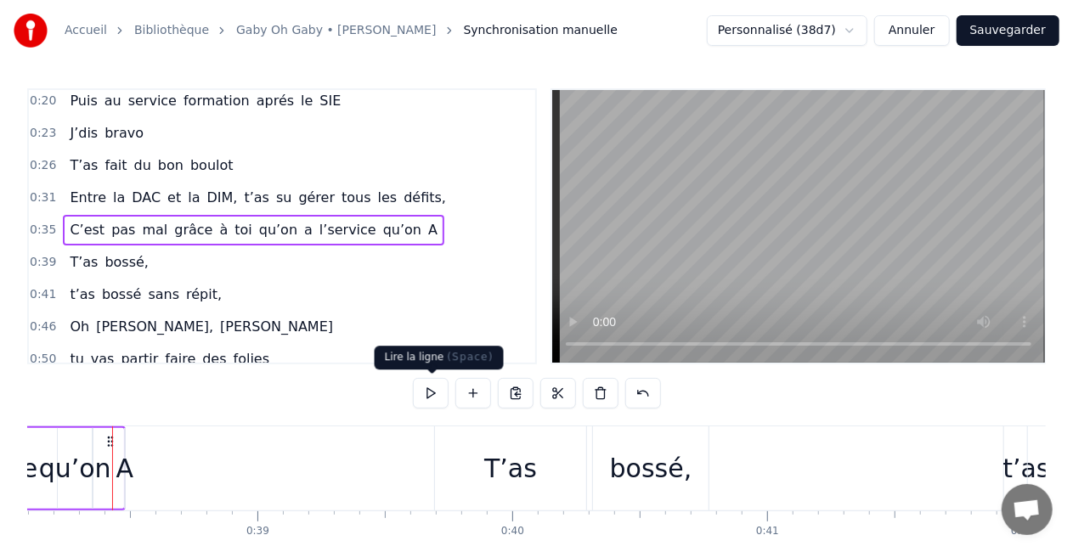
click at [431, 393] on button at bounding box center [431, 393] width 36 height 31
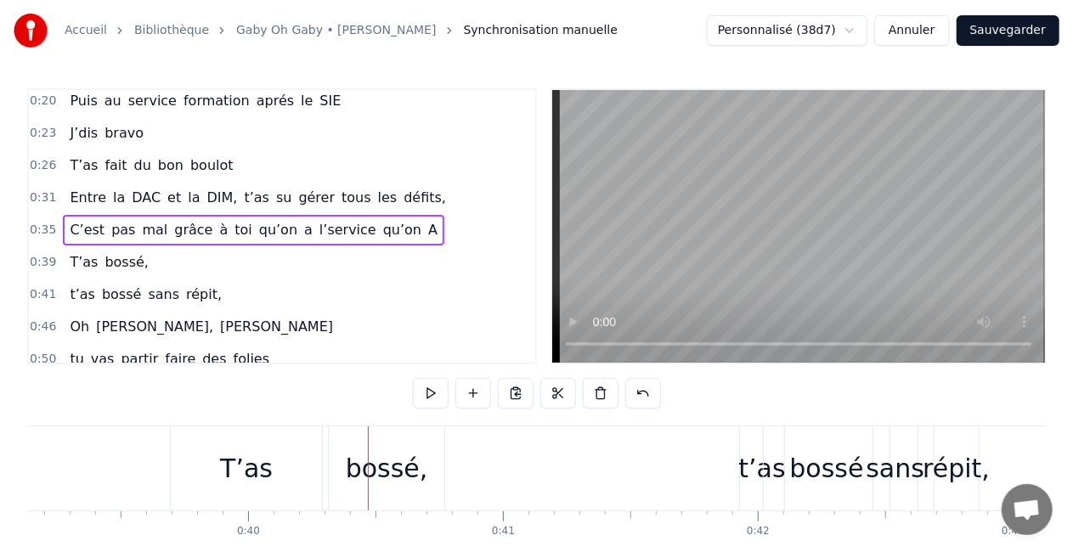
scroll to position [0, 9972]
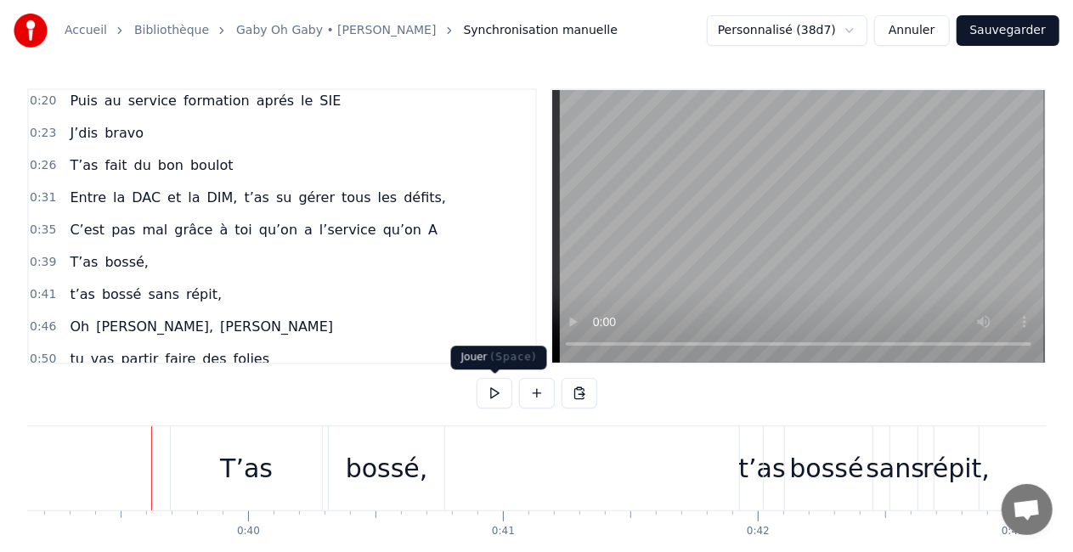
click at [498, 405] on button at bounding box center [495, 393] width 36 height 31
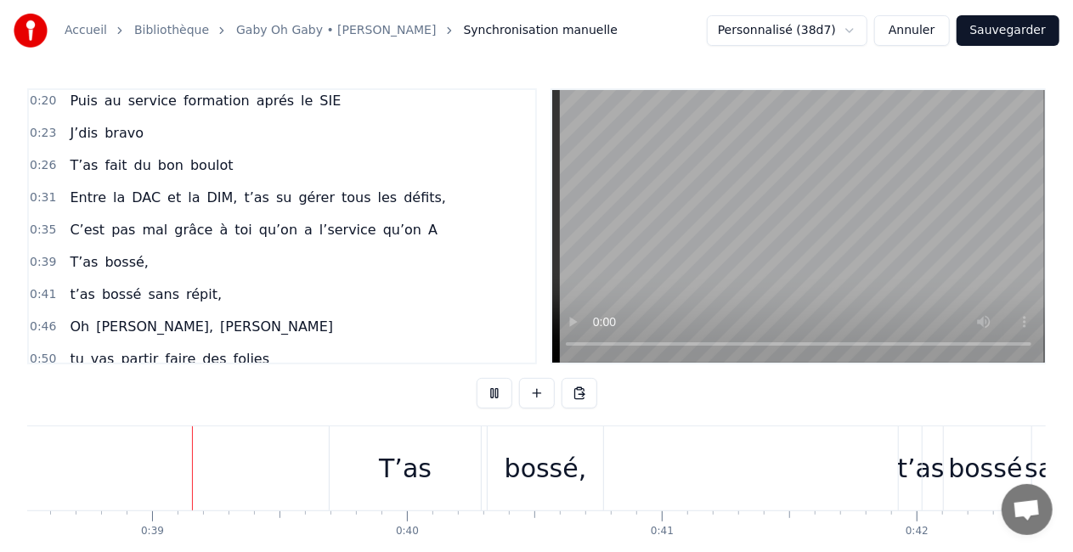
scroll to position [0, 9807]
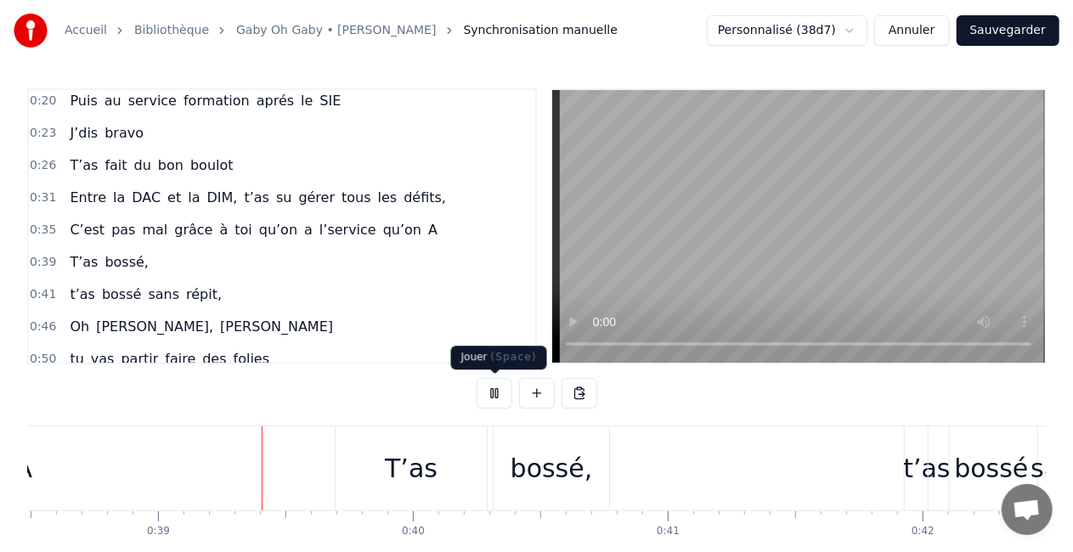
click at [494, 389] on button at bounding box center [495, 393] width 36 height 31
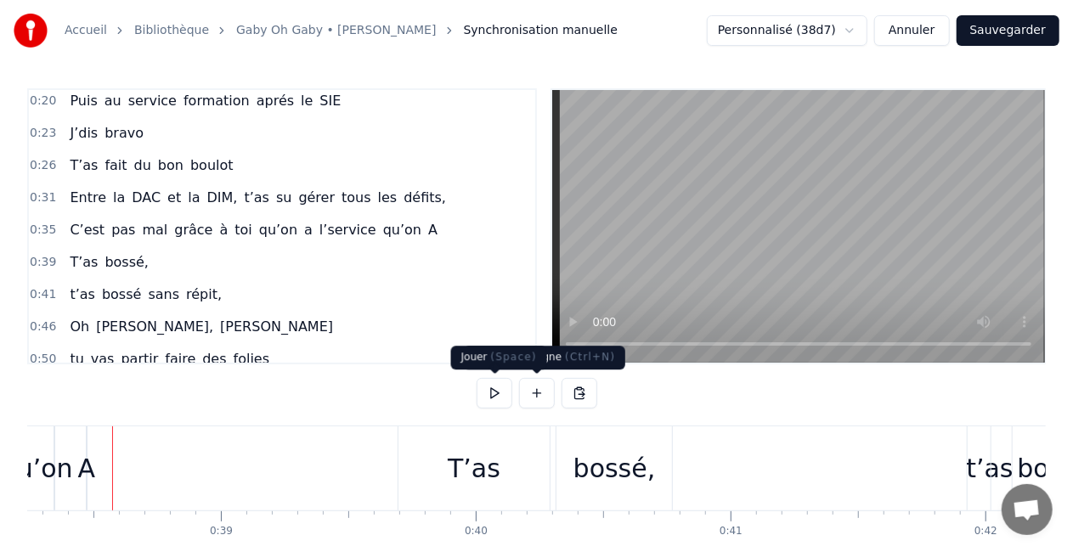
click at [500, 389] on button at bounding box center [495, 393] width 36 height 31
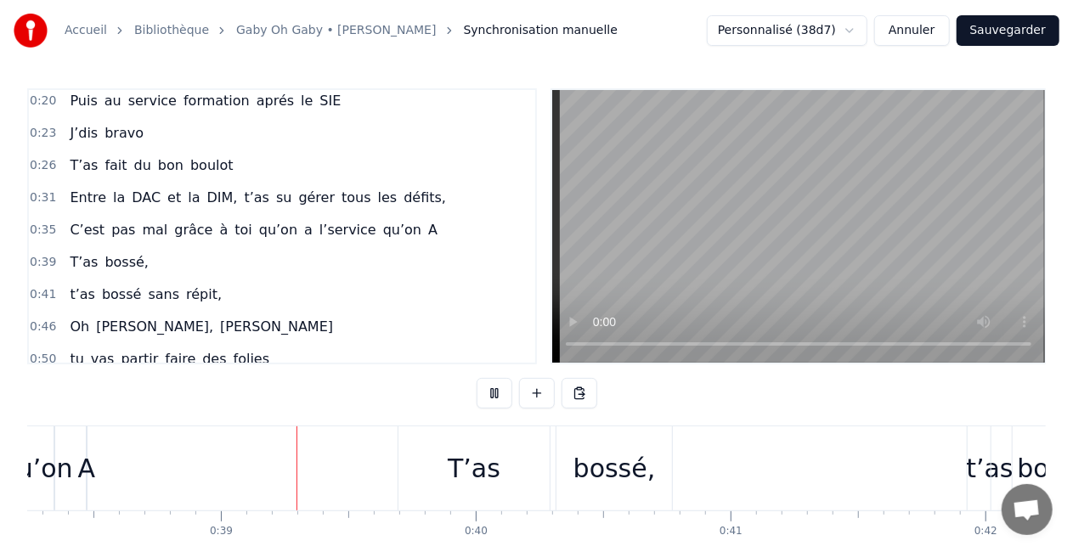
click at [500, 389] on button at bounding box center [495, 393] width 36 height 31
click at [465, 455] on div "T’as" at bounding box center [474, 468] width 53 height 38
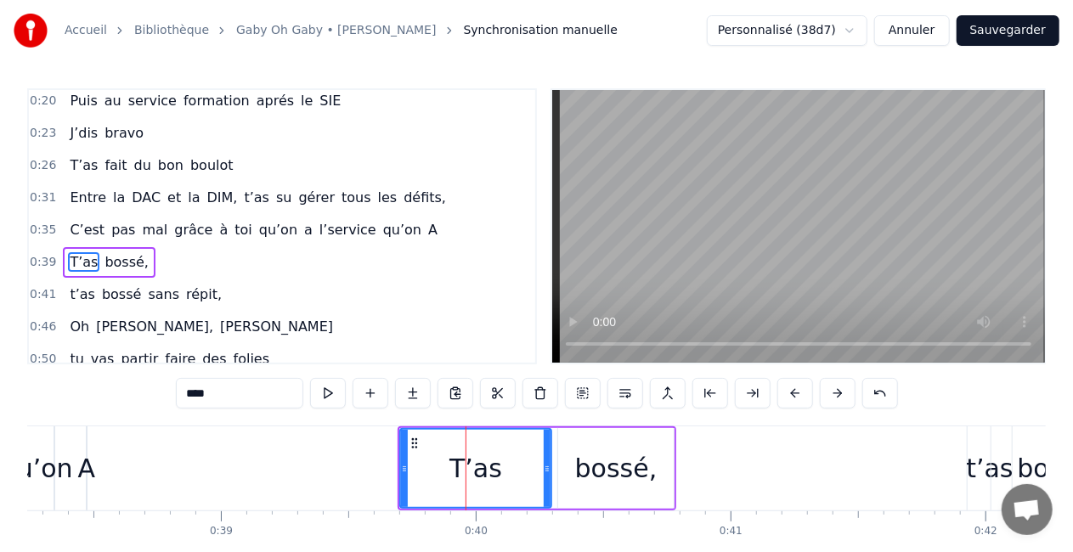
scroll to position [70, 0]
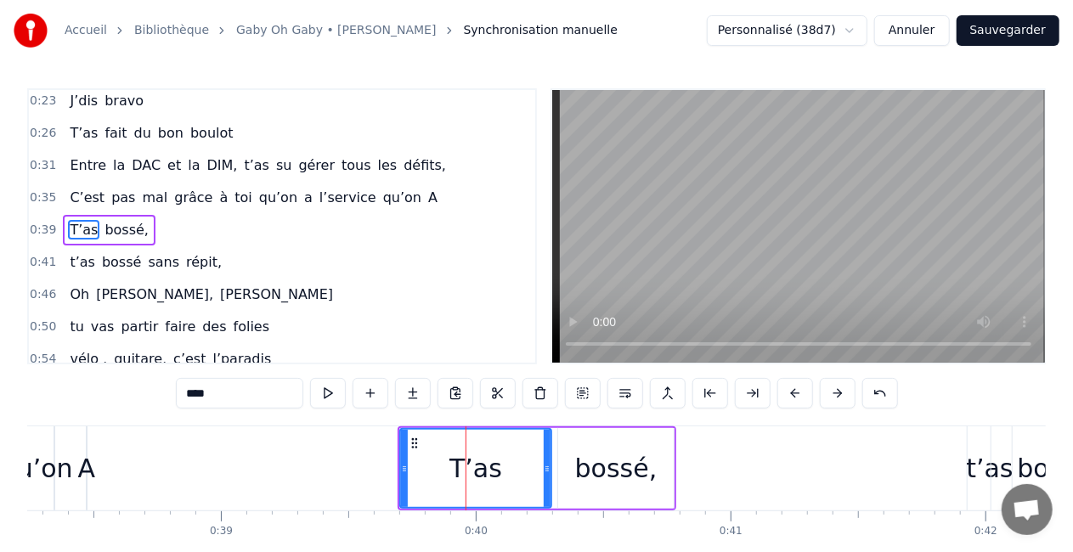
click at [554, 456] on div "T’as [PERSON_NAME]," at bounding box center [537, 468] width 279 height 84
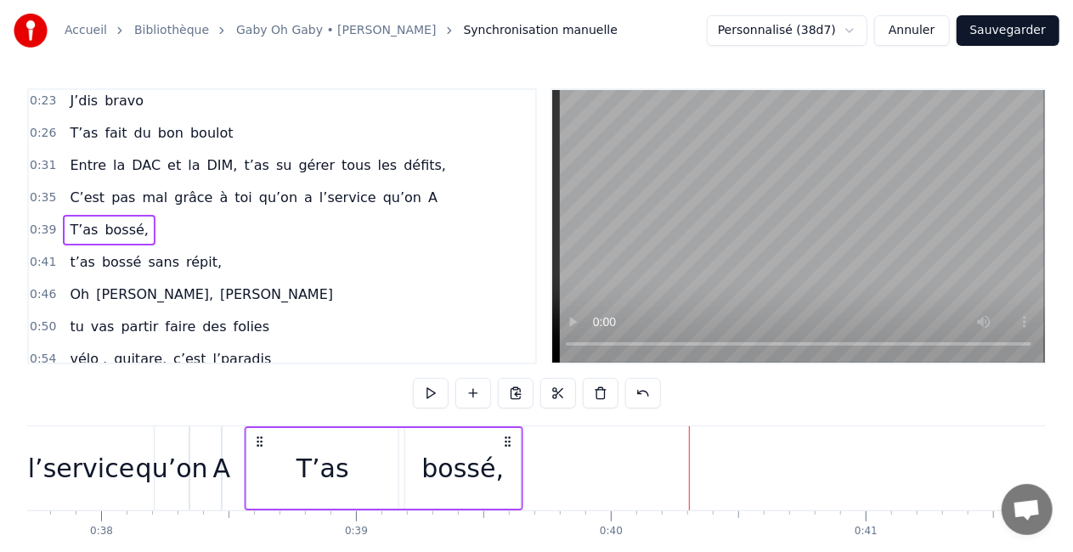
scroll to position [0, 9602]
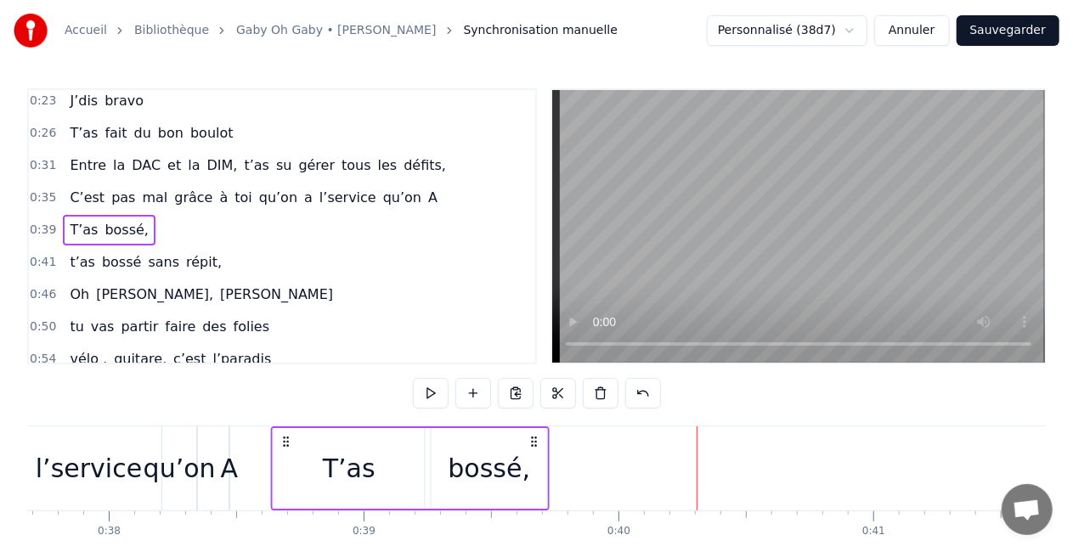
drag, startPoint x: 409, startPoint y: 440, endPoint x: 283, endPoint y: 423, distance: 127.7
click at [283, 423] on div "0:16 T’as commencé comme conseillère à l’ANPE 0:20 Puis au service formation ap…" at bounding box center [536, 342] width 1018 height 509
click at [433, 392] on button at bounding box center [431, 393] width 36 height 31
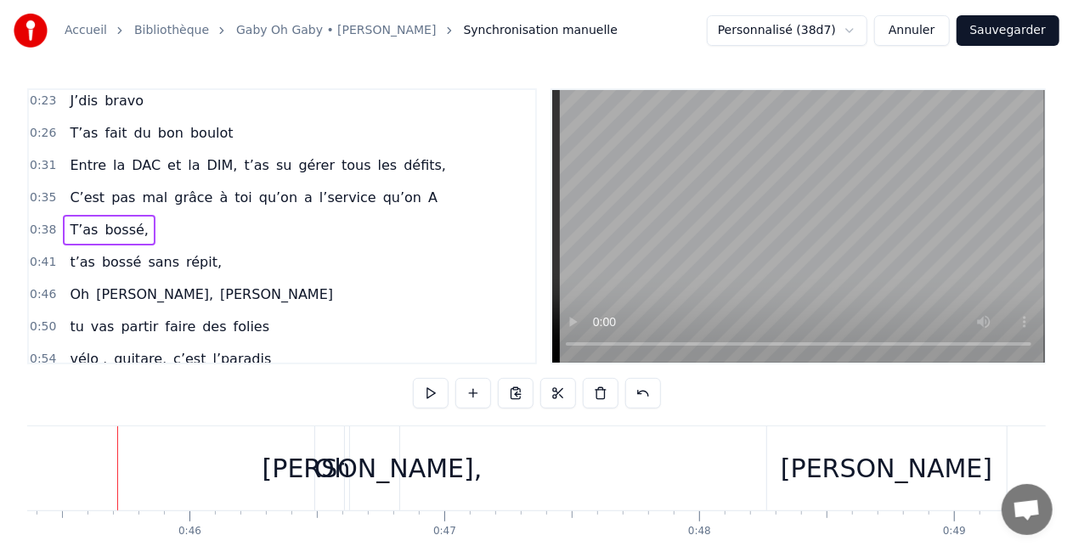
scroll to position [0, 11564]
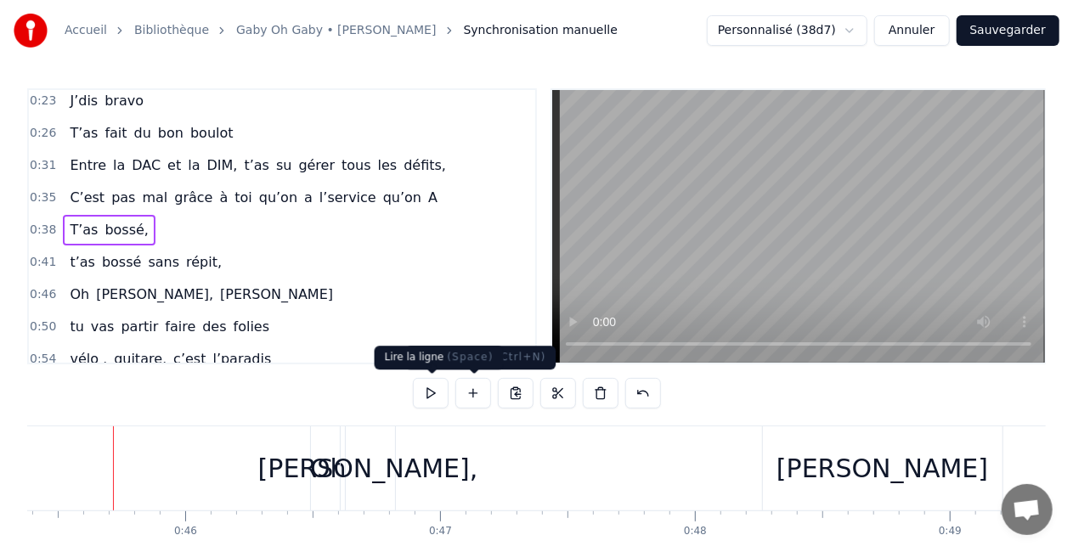
click at [443, 397] on button at bounding box center [431, 393] width 36 height 31
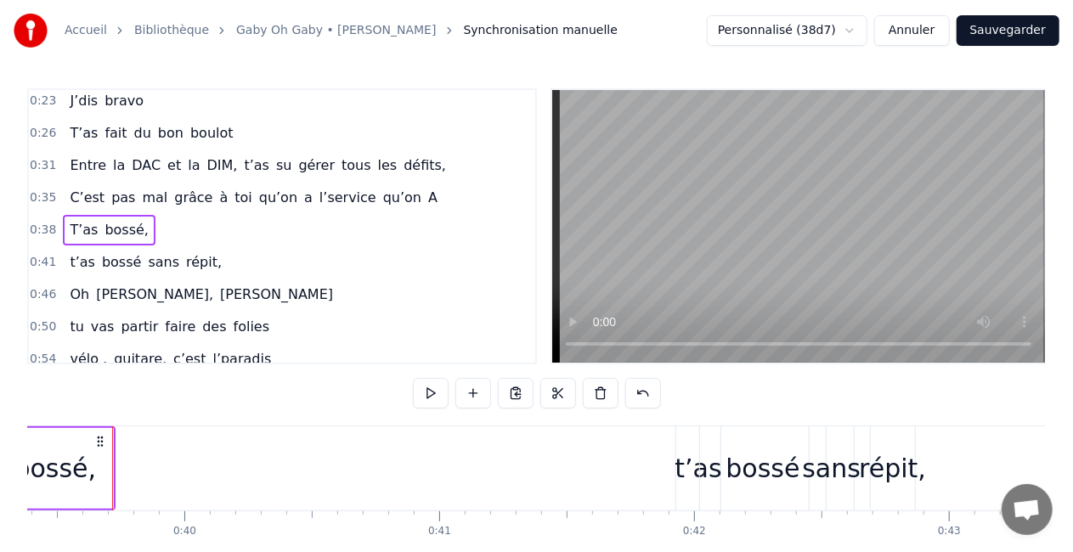
scroll to position [0, 10035]
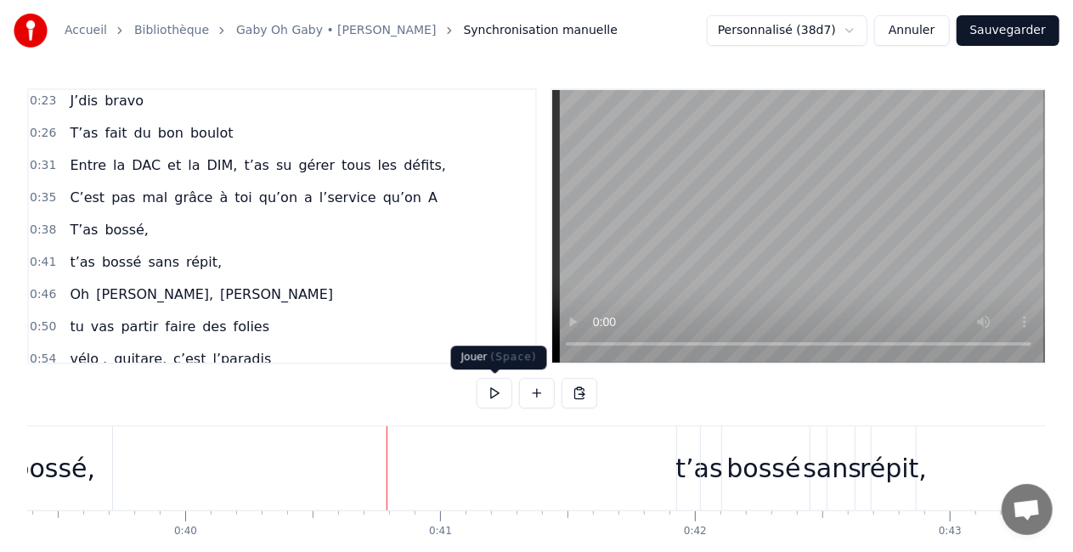
click at [482, 398] on button at bounding box center [495, 393] width 36 height 31
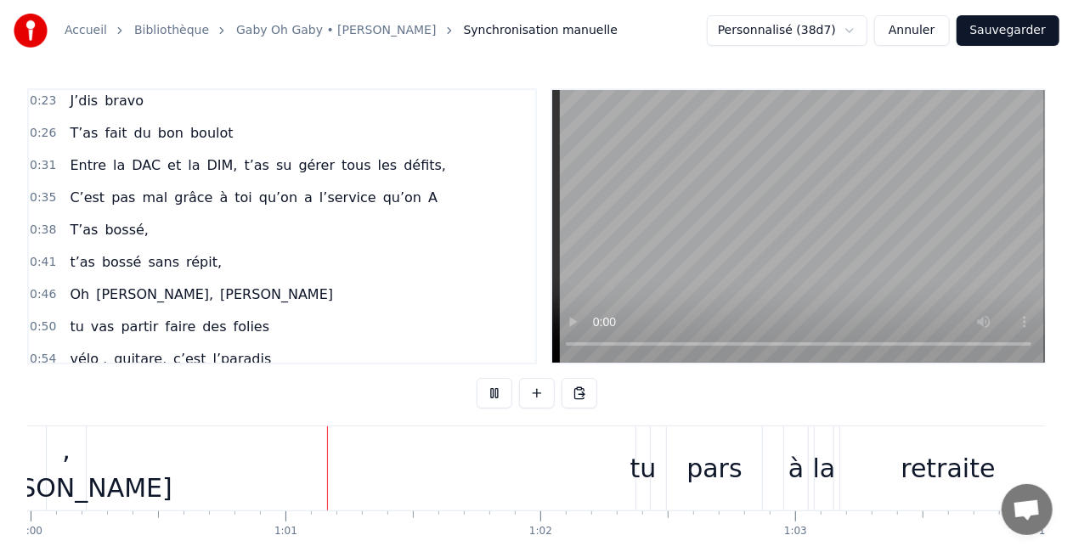
scroll to position [0, 15335]
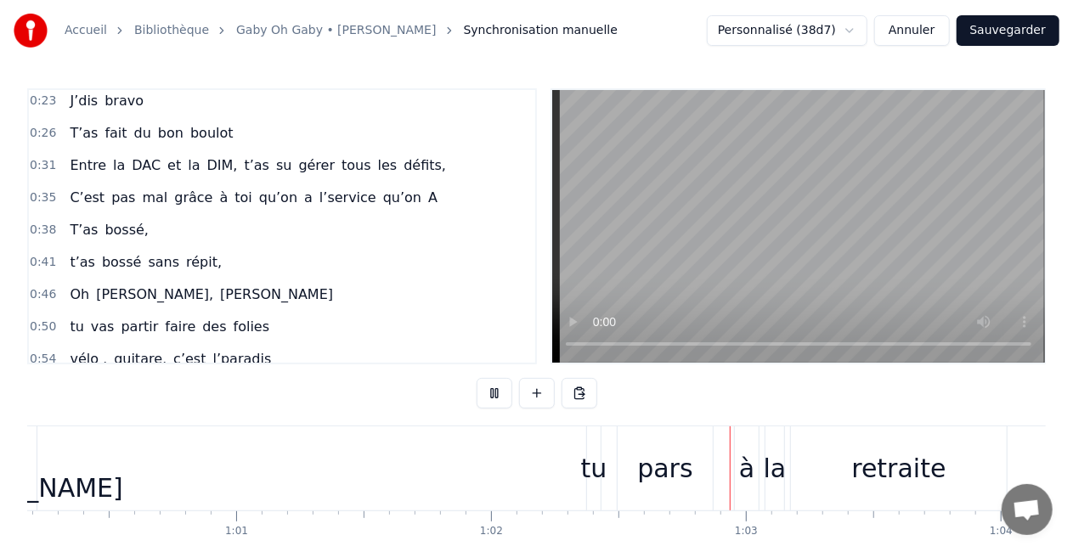
click at [484, 396] on button at bounding box center [495, 393] width 36 height 31
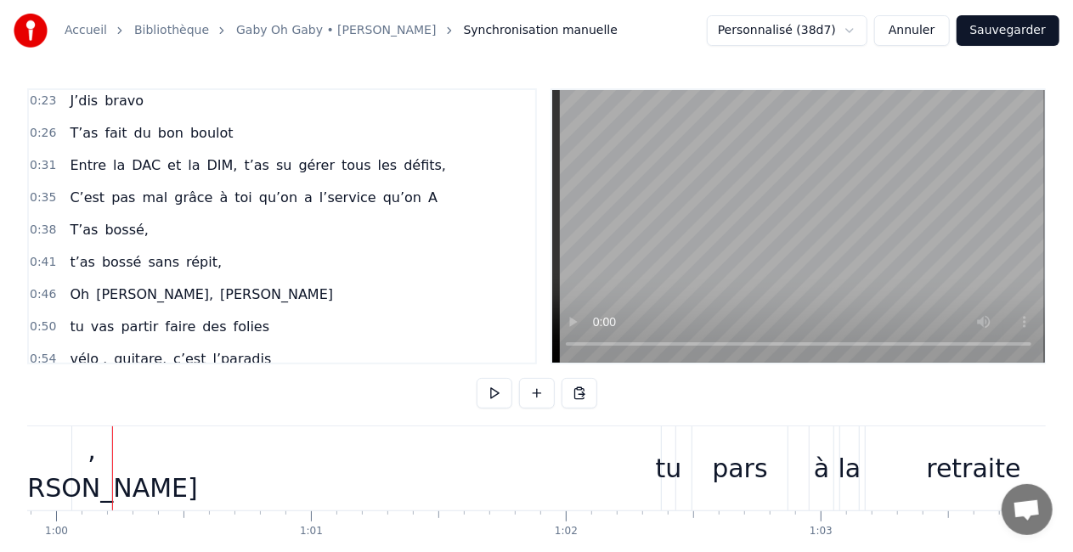
click at [80, 471] on div ",[PERSON_NAME]" at bounding box center [92, 469] width 212 height 76
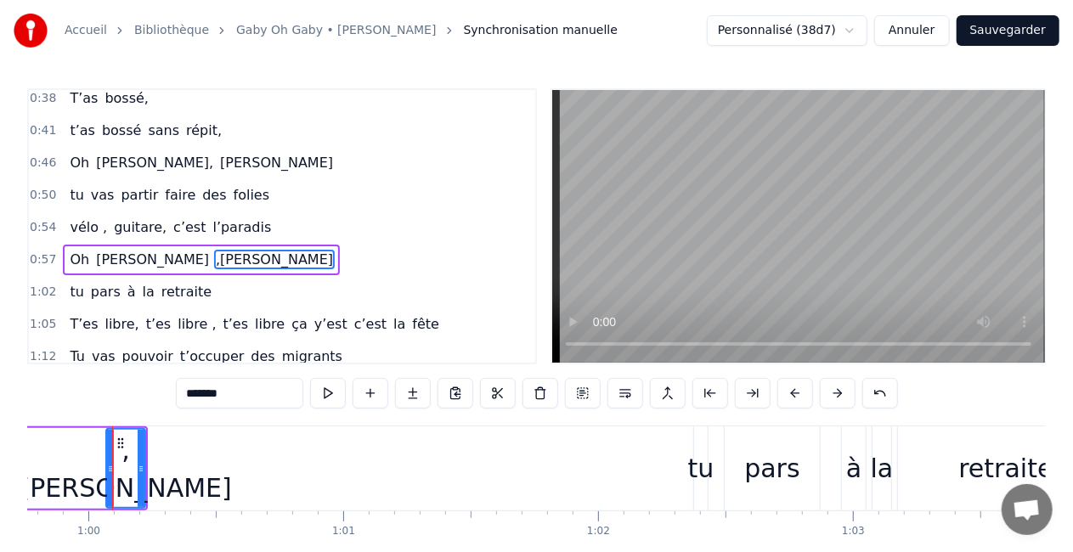
scroll to position [0, 15228]
click at [138, 469] on div ",[PERSON_NAME]" at bounding box center [125, 468] width 37 height 77
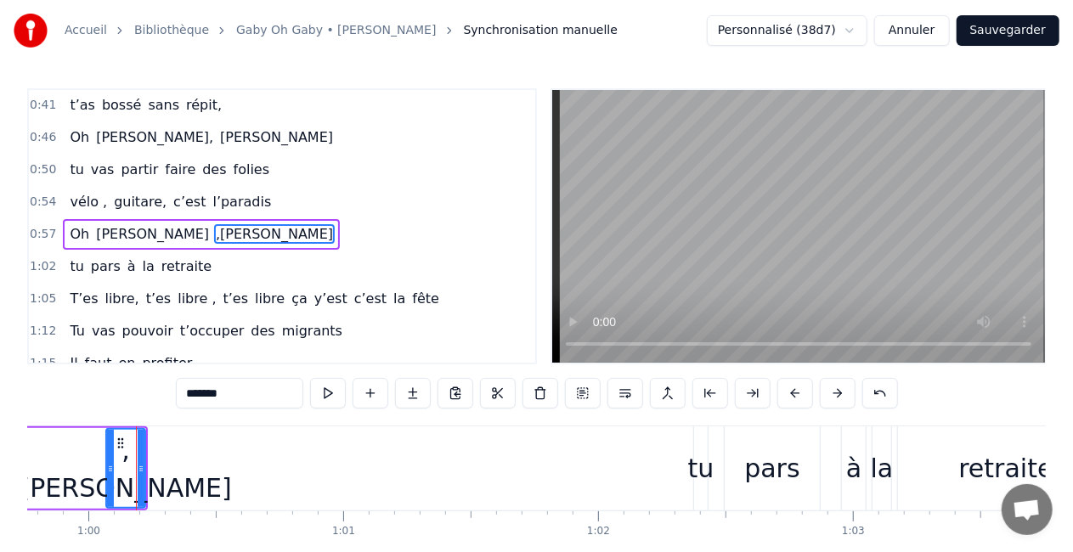
scroll to position [228, 0]
drag, startPoint x: 139, startPoint y: 467, endPoint x: 131, endPoint y: 468, distance: 8.5
click at [131, 468] on icon at bounding box center [132, 469] width 7 height 14
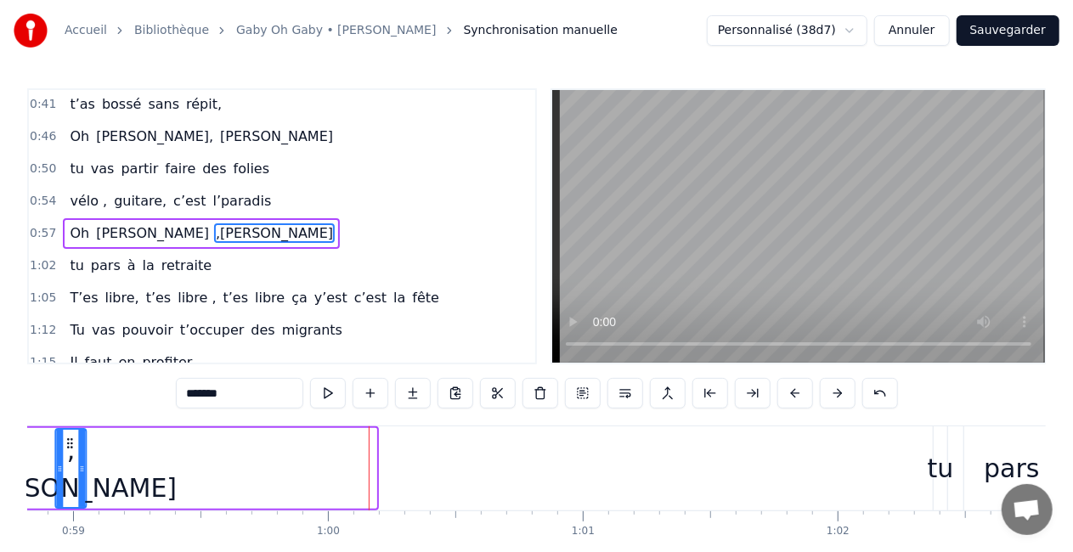
scroll to position [0, 14938]
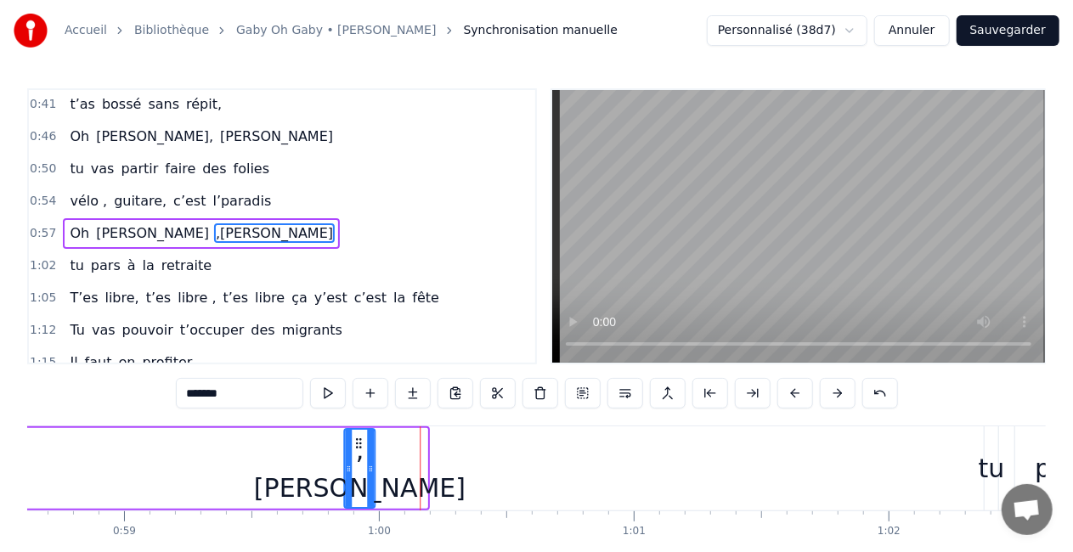
drag, startPoint x: 120, startPoint y: 442, endPoint x: 358, endPoint y: 438, distance: 237.9
click at [358, 438] on icon at bounding box center [359, 444] width 14 height 14
click at [240, 437] on div "Oh [PERSON_NAME]" at bounding box center [55, 468] width 645 height 84
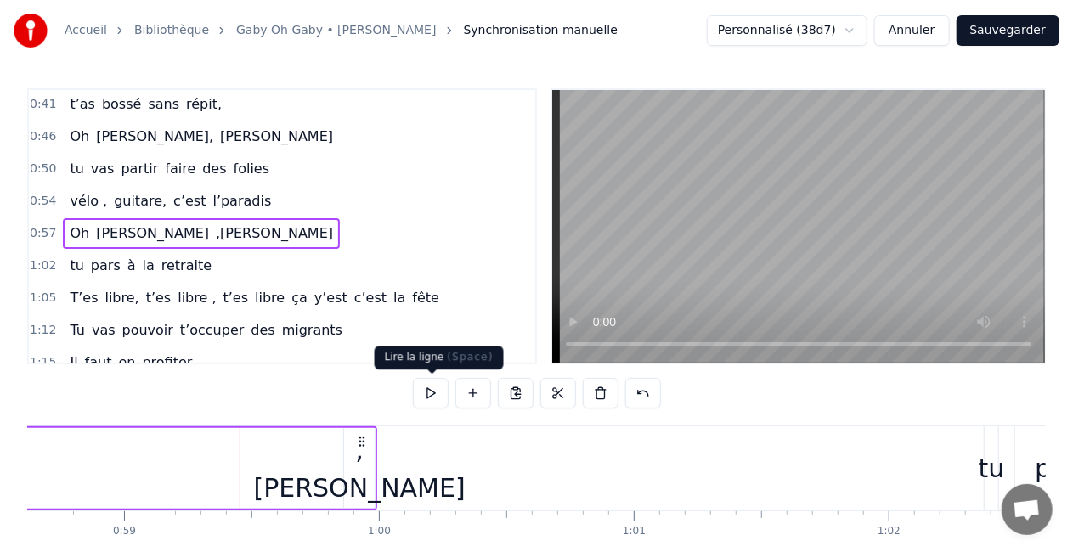
click at [426, 394] on button at bounding box center [431, 393] width 36 height 31
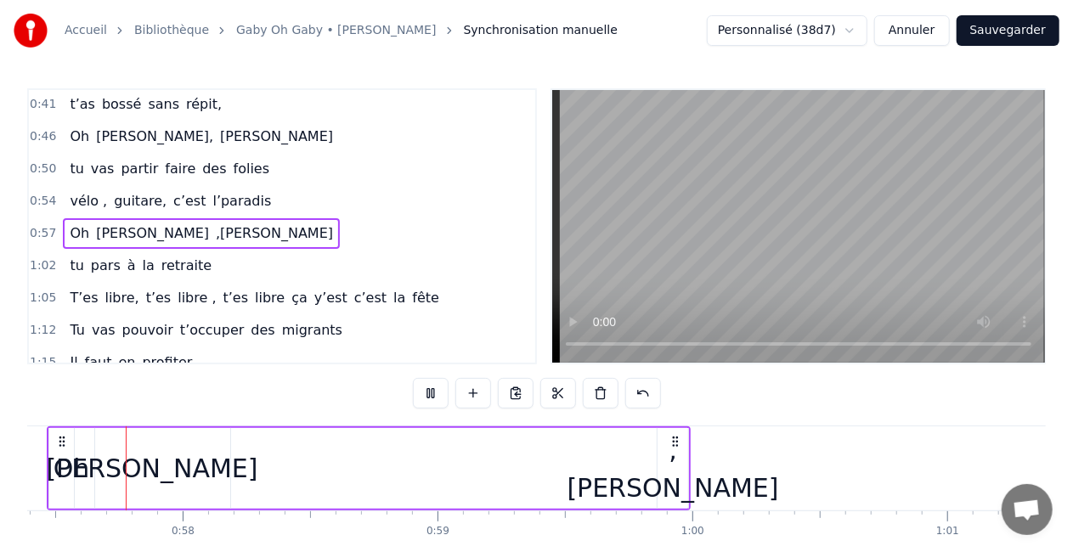
scroll to position [0, 14596]
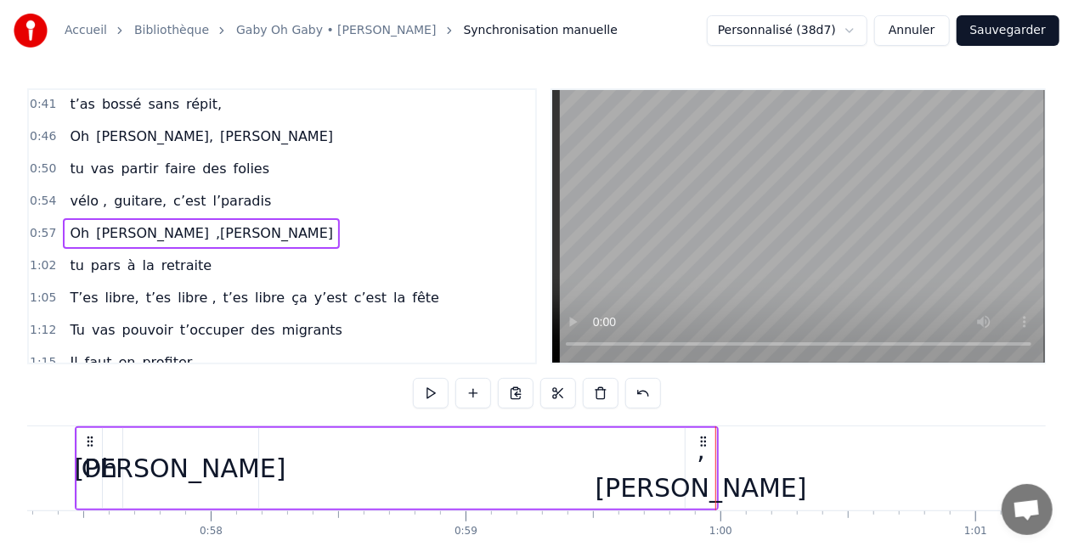
click at [707, 465] on div ",[PERSON_NAME]" at bounding box center [701, 469] width 212 height 76
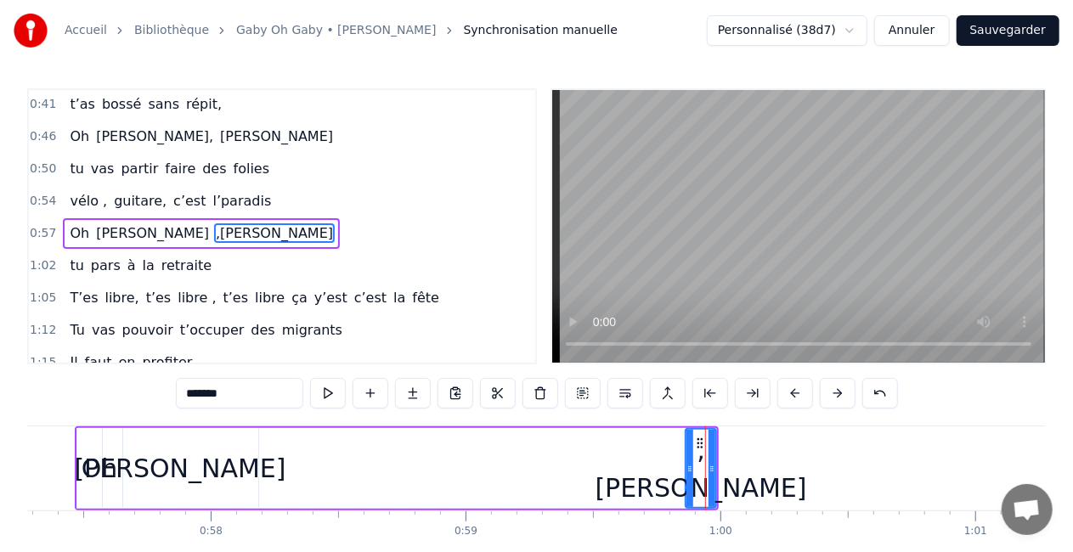
click at [715, 469] on div ",[PERSON_NAME]" at bounding box center [701, 469] width 212 height 76
drag, startPoint x: 712, startPoint y: 467, endPoint x: 751, endPoint y: 464, distance: 39.2
click at [751, 464] on icon at bounding box center [750, 469] width 7 height 14
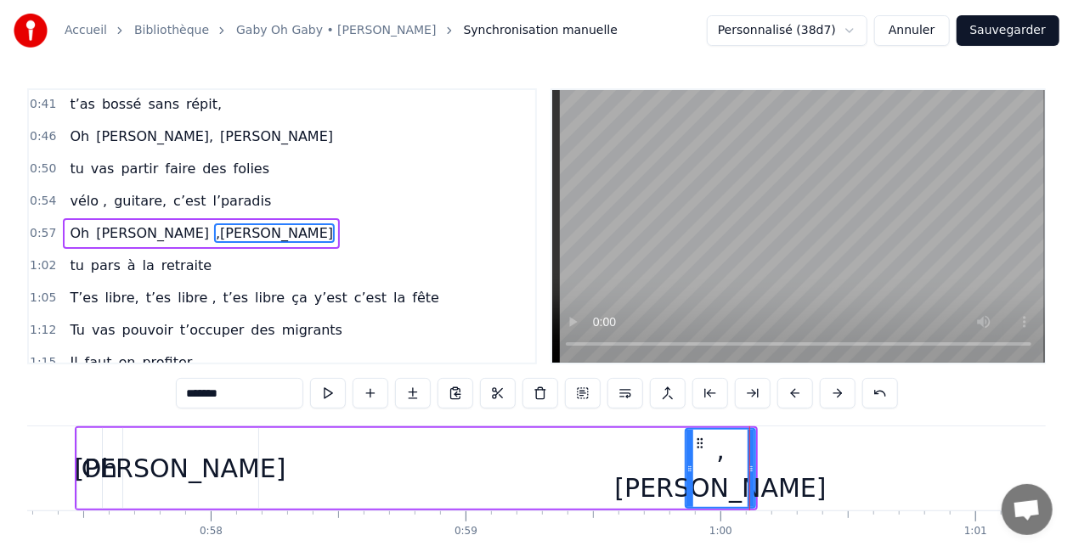
click at [308, 477] on div "Oh [PERSON_NAME]" at bounding box center [417, 468] width 684 height 84
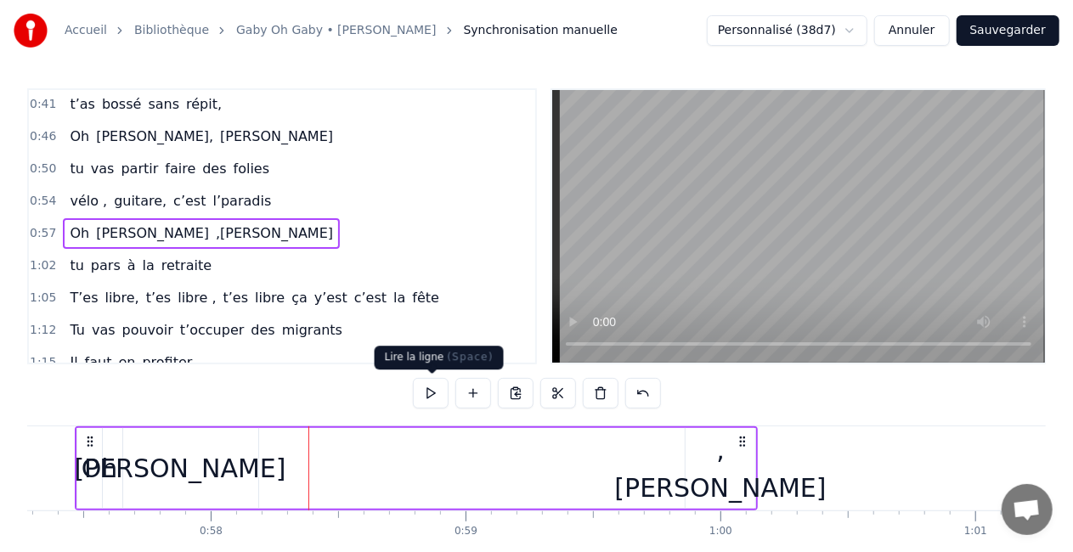
click at [431, 398] on button at bounding box center [431, 393] width 36 height 31
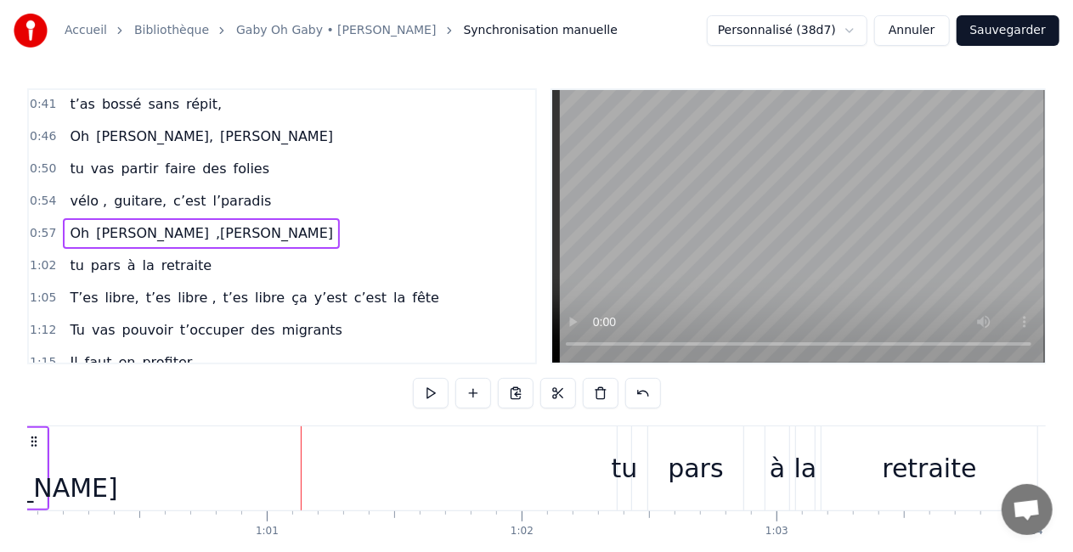
scroll to position [0, 15493]
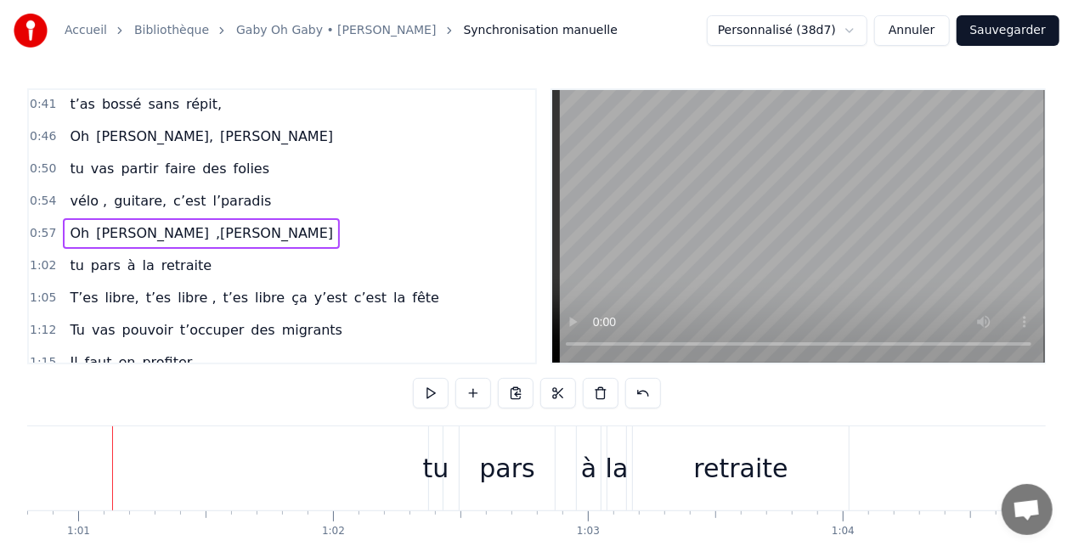
click at [431, 398] on button at bounding box center [431, 393] width 36 height 31
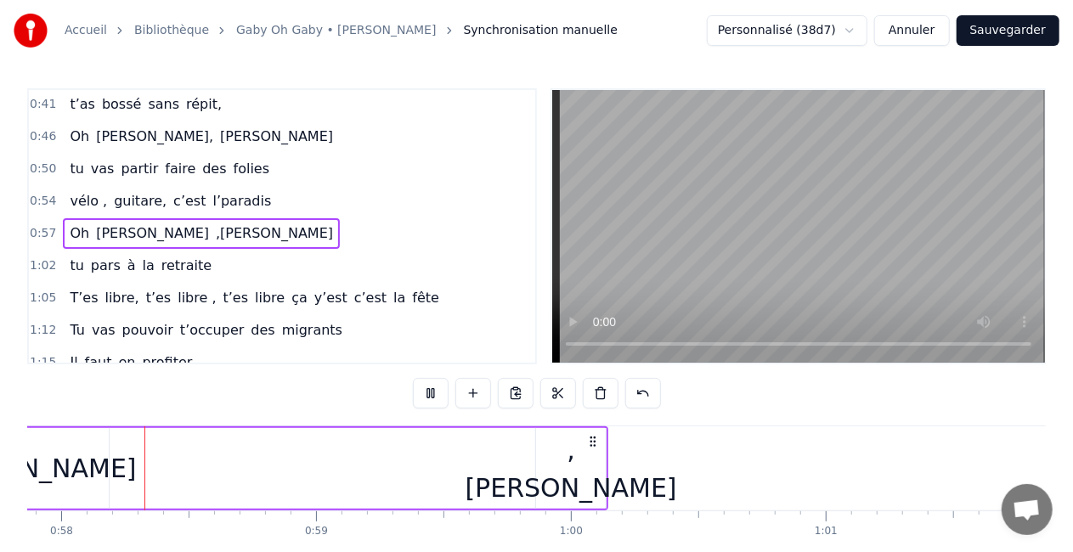
scroll to position [0, 14747]
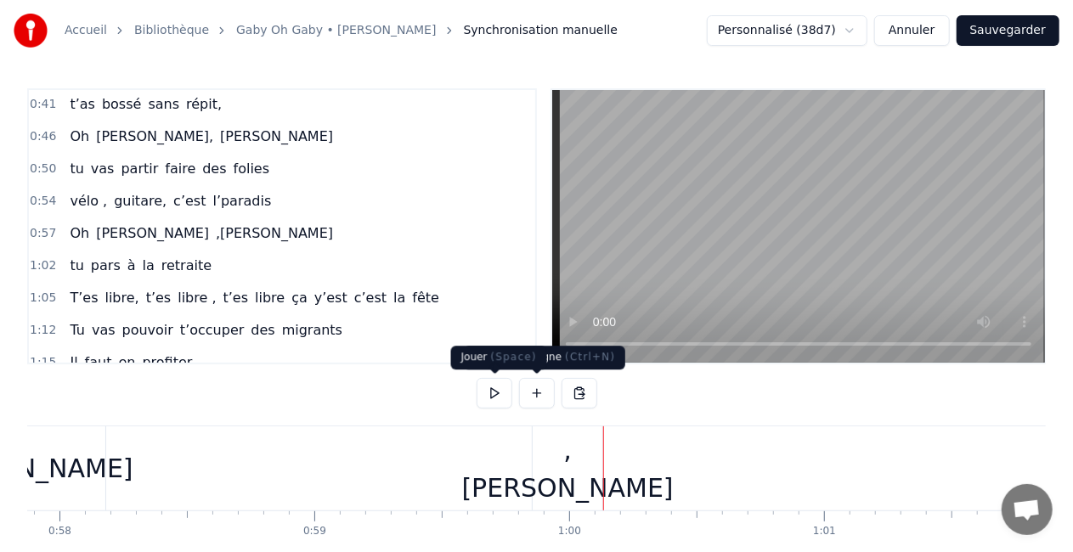
click at [499, 392] on button at bounding box center [495, 393] width 36 height 31
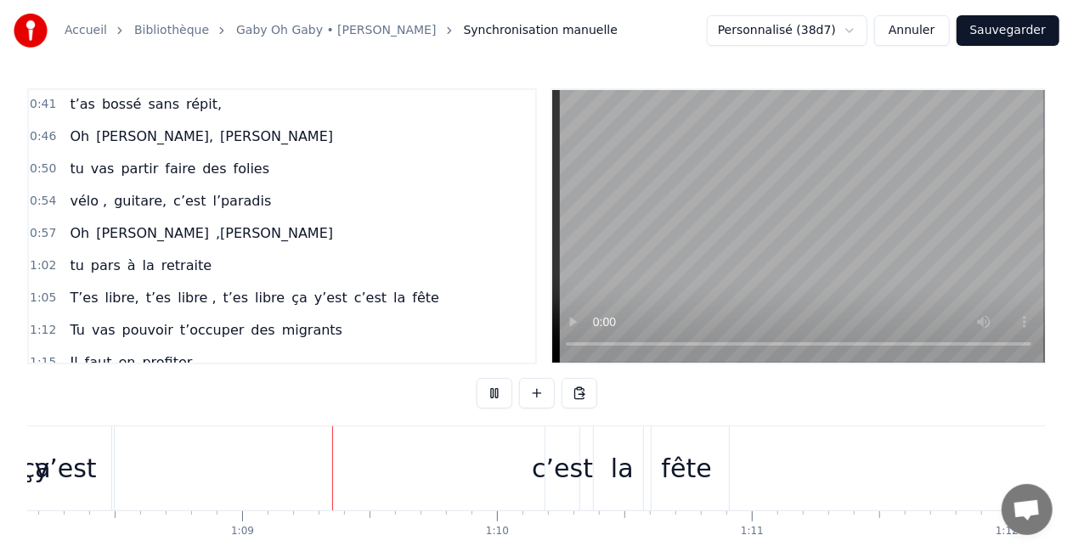
scroll to position [0, 17419]
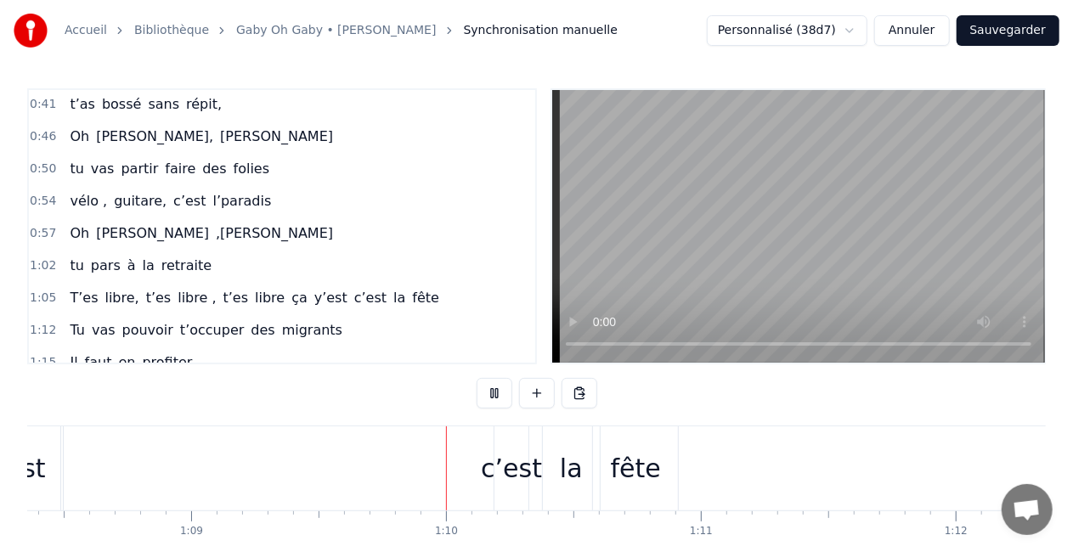
click at [499, 392] on button at bounding box center [495, 393] width 36 height 31
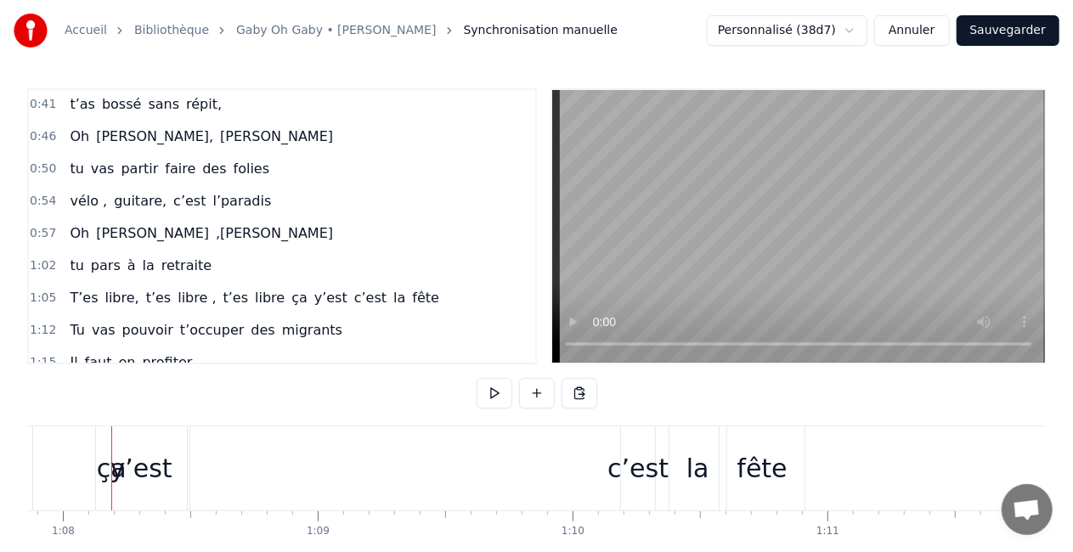
scroll to position [0, 17291]
click at [153, 472] on div "y’est" at bounding box center [141, 468] width 62 height 38
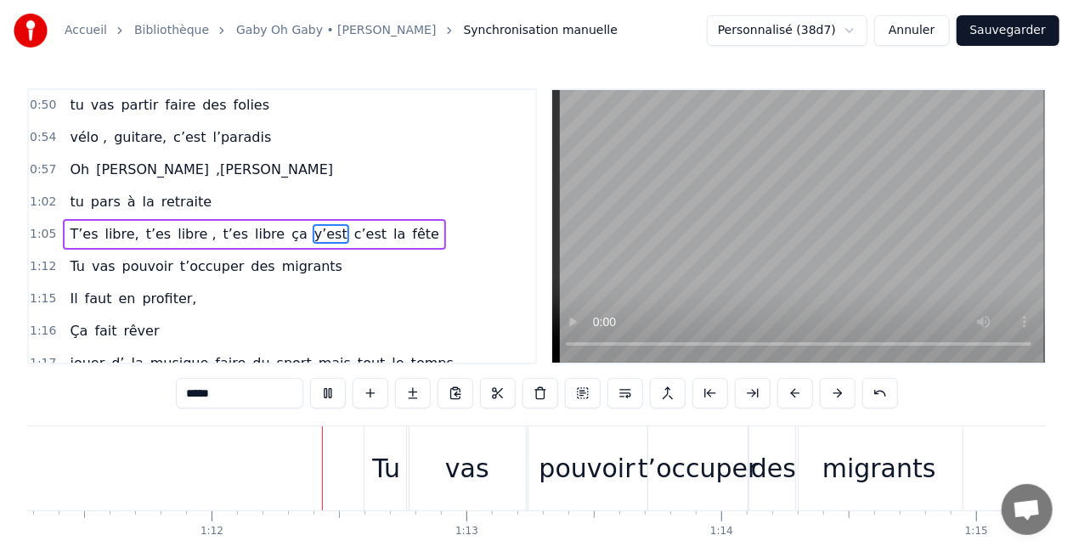
scroll to position [0, 18206]
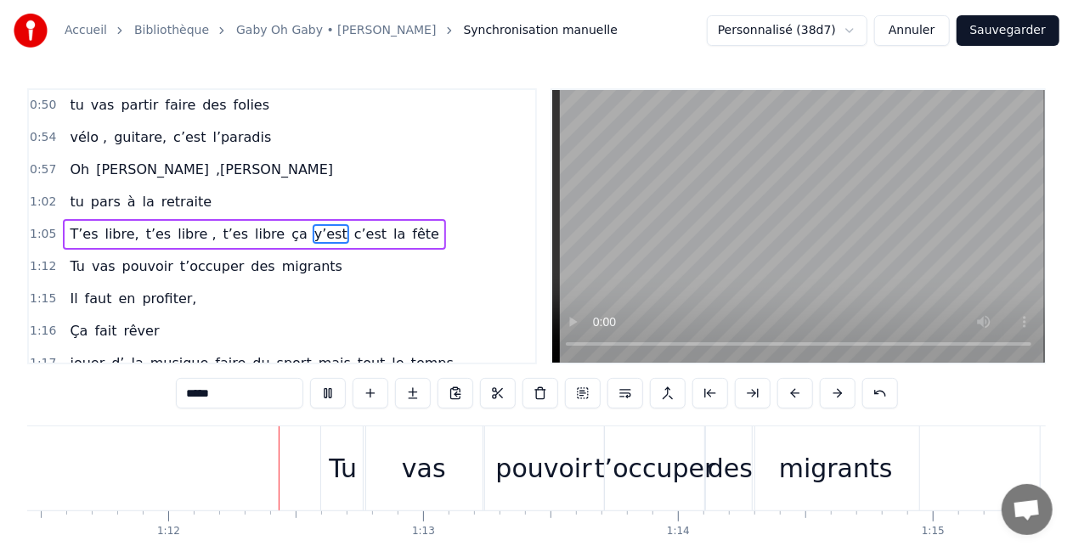
click at [270, 493] on div "0:16 T’as commencé comme conseillère à l’ANPE 0:20 Puis au service formation ap…" at bounding box center [536, 342] width 1018 height 509
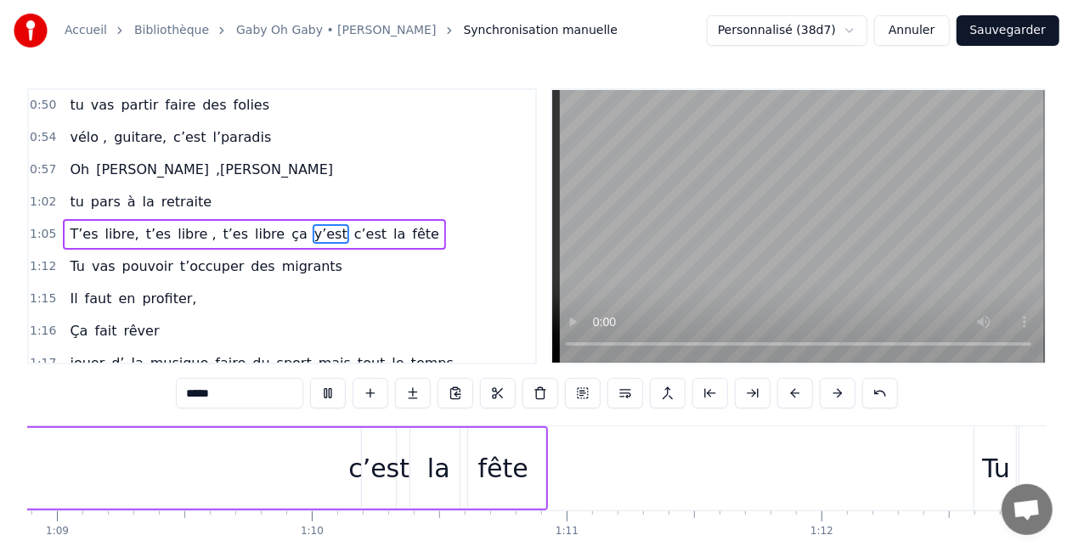
scroll to position [0, 17390]
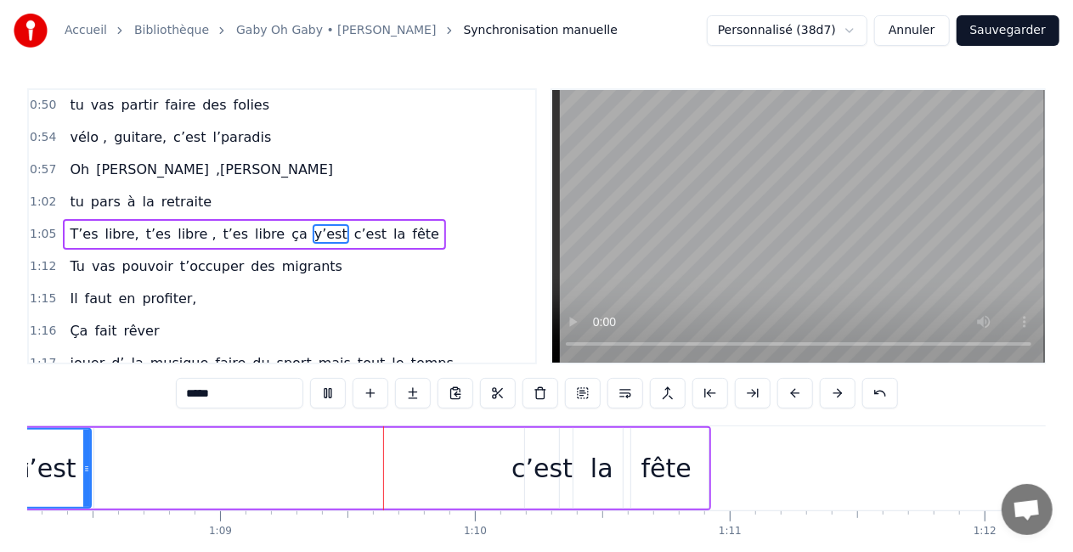
click at [54, 465] on div "y’est" at bounding box center [45, 468] width 62 height 38
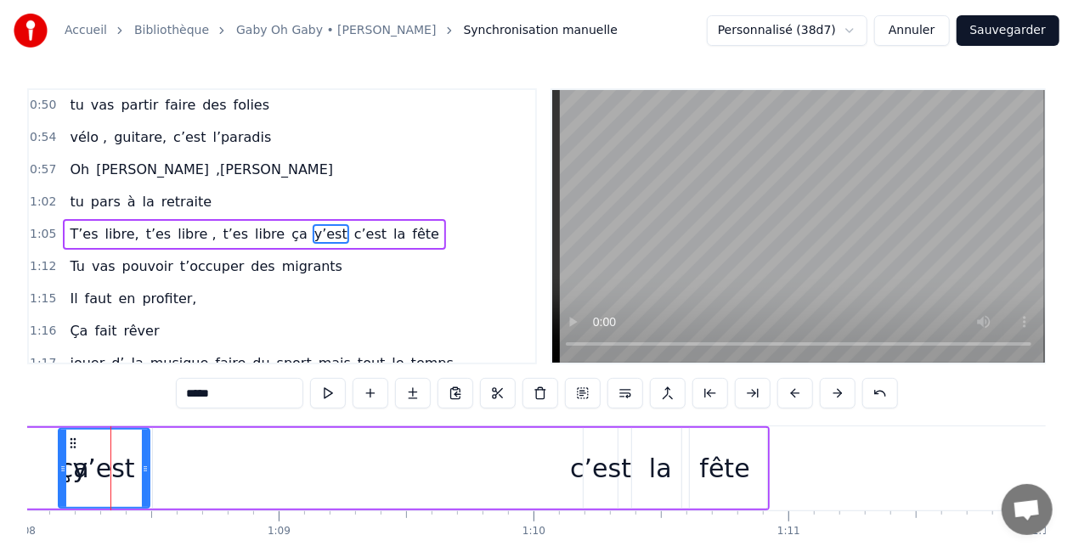
scroll to position [0, 17329]
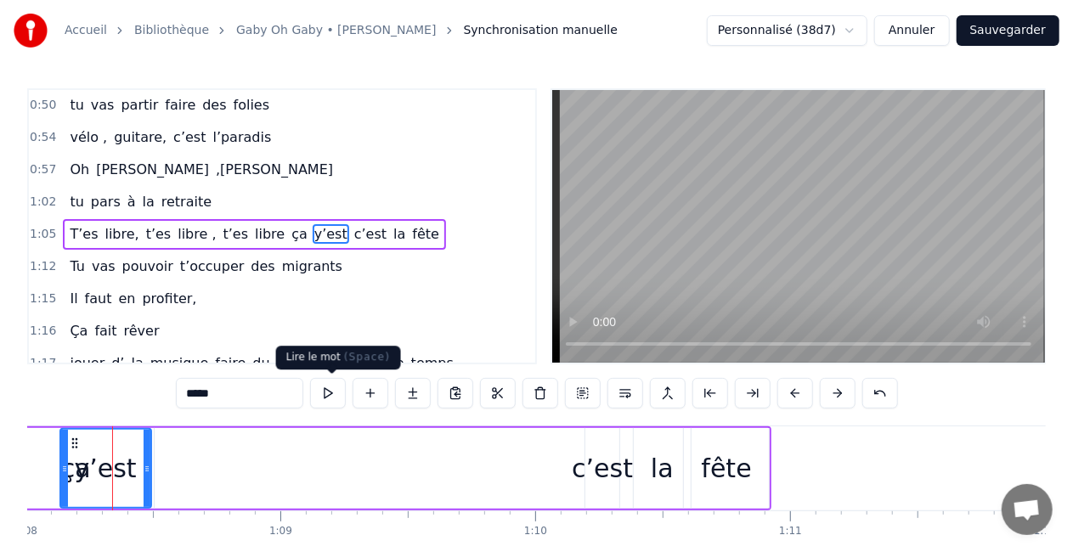
click at [323, 391] on button at bounding box center [328, 393] width 36 height 31
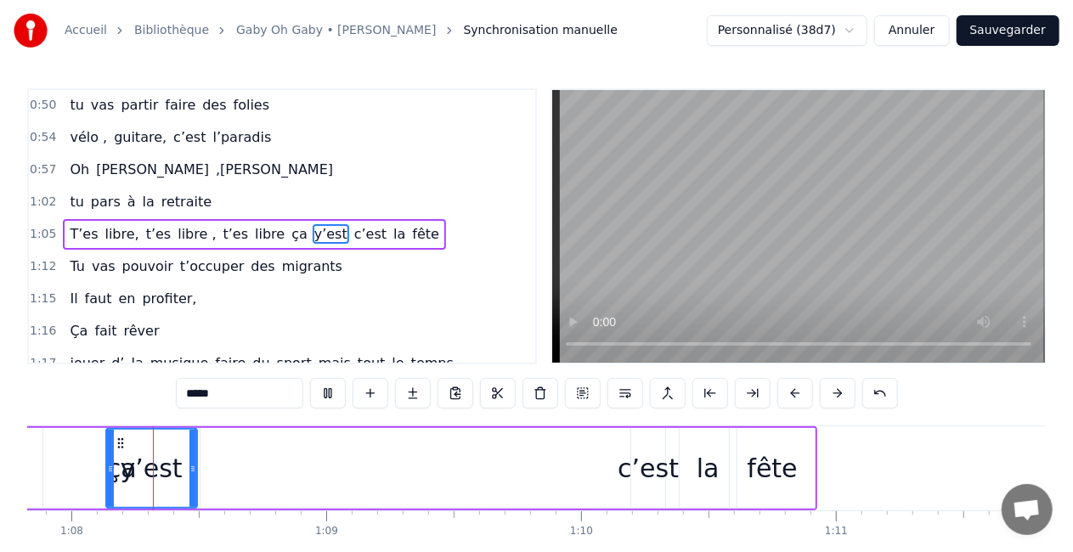
scroll to position [0, 17274]
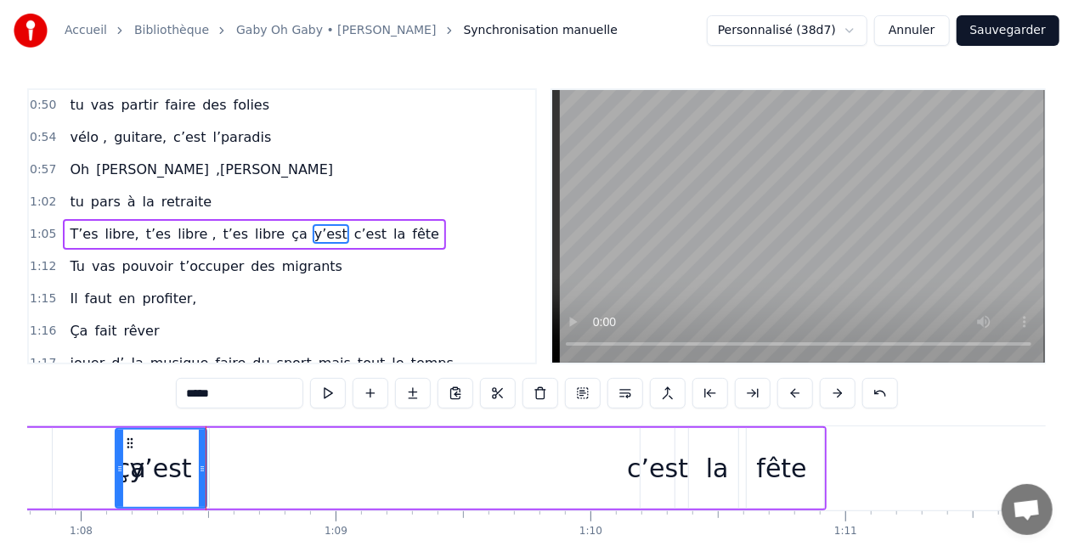
click at [323, 391] on button at bounding box center [328, 393] width 36 height 31
drag, startPoint x: 202, startPoint y: 464, endPoint x: 183, endPoint y: 467, distance: 19.8
click at [183, 467] on icon at bounding box center [181, 469] width 7 height 14
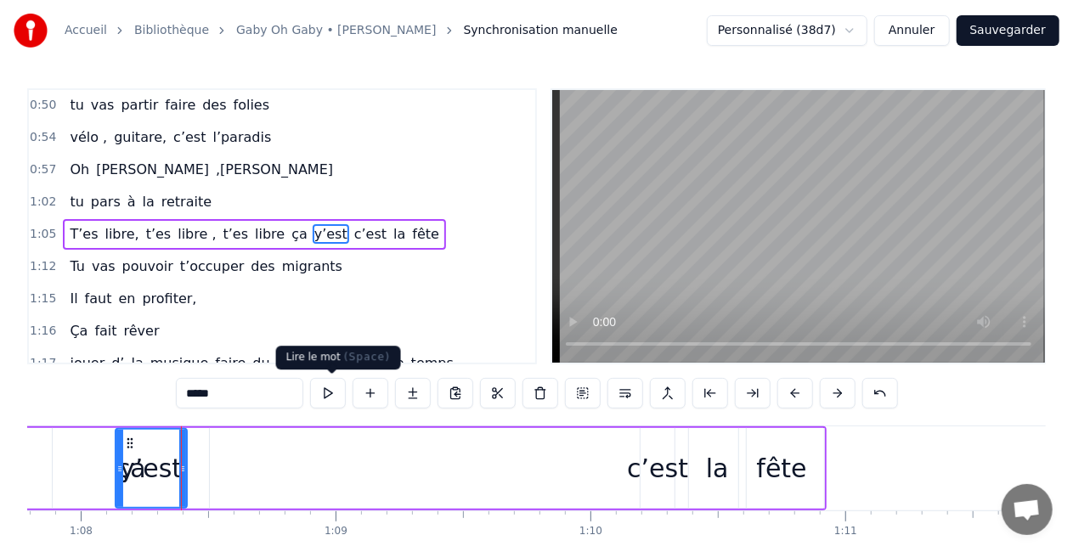
click at [327, 390] on button at bounding box center [328, 393] width 36 height 31
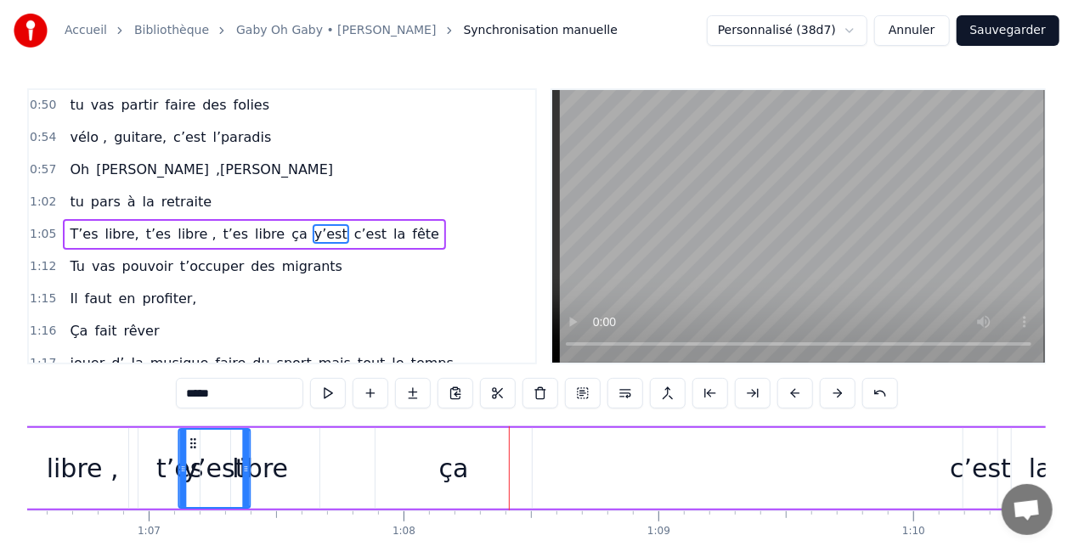
scroll to position [0, 16946]
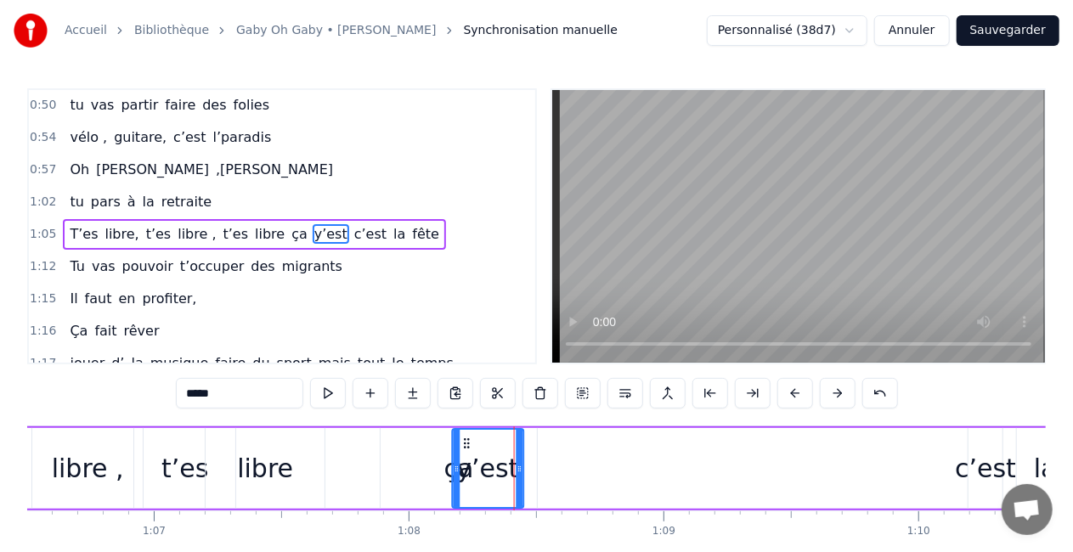
drag, startPoint x: 127, startPoint y: 437, endPoint x: 464, endPoint y: 426, distance: 337.4
click at [464, 426] on div "T’es libre, t’es libre , t’es libre ça y’est c’est la fête" at bounding box center [508, 468] width 1293 height 84
click at [447, 476] on div "ça" at bounding box center [459, 468] width 30 height 38
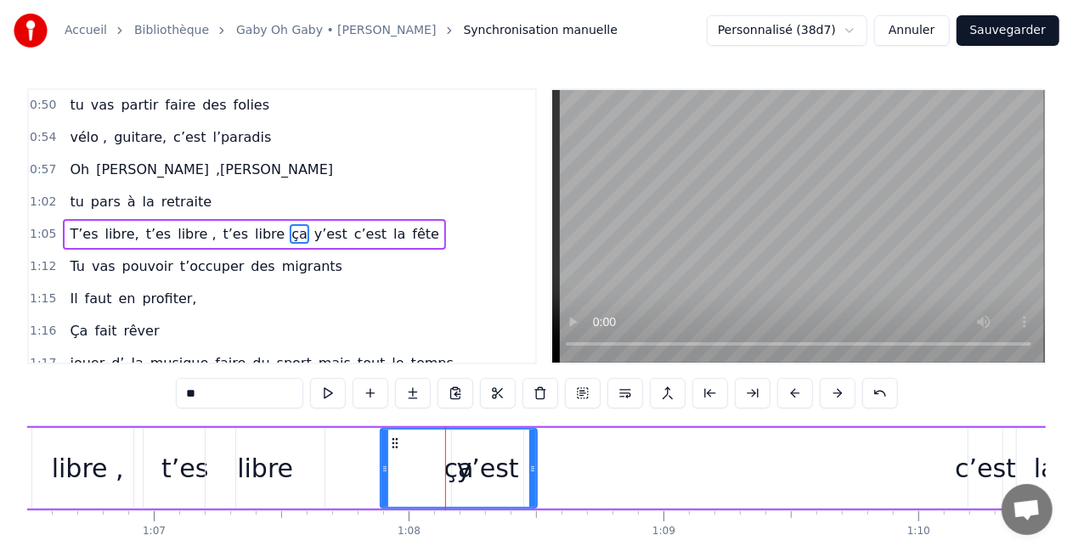
click at [453, 476] on div "ça" at bounding box center [459, 468] width 30 height 38
click at [340, 398] on button at bounding box center [328, 393] width 36 height 31
drag, startPoint x: 383, startPoint y: 466, endPoint x: 426, endPoint y: 467, distance: 43.3
click at [426, 467] on icon at bounding box center [429, 469] width 7 height 14
drag, startPoint x: 488, startPoint y: 471, endPoint x: 458, endPoint y: 473, distance: 30.7
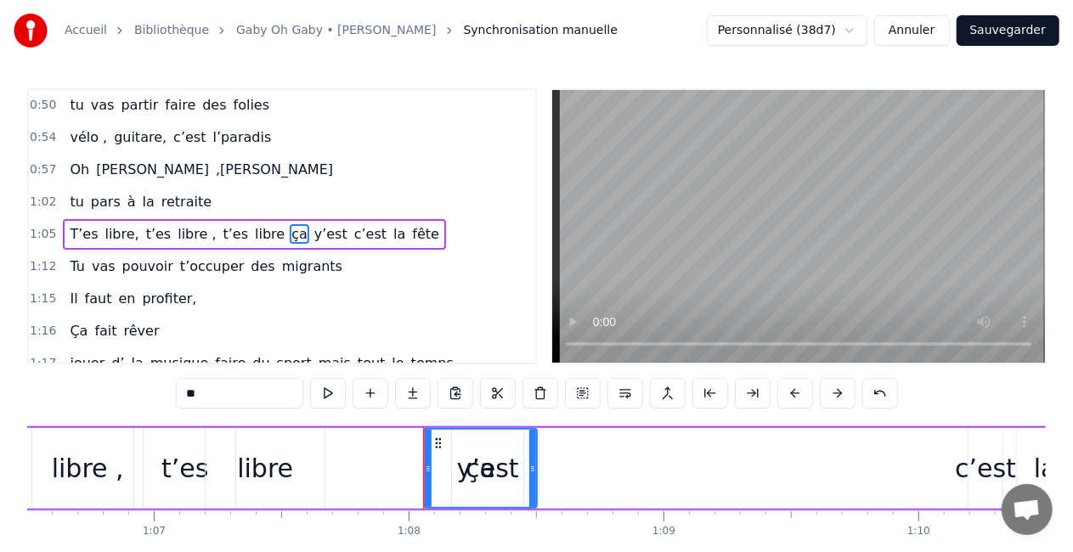
click at [458, 473] on div "ça" at bounding box center [480, 468] width 111 height 77
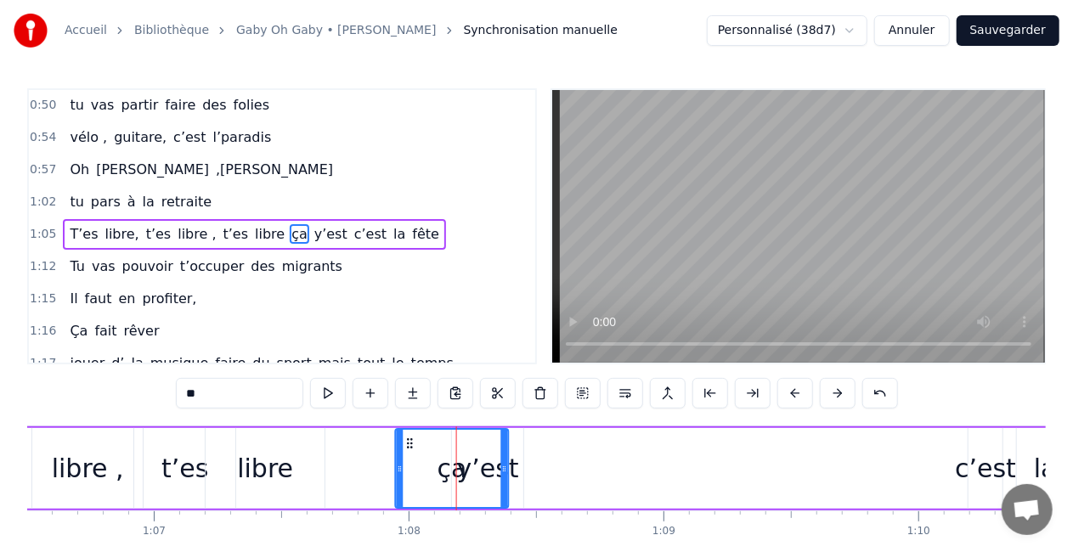
drag, startPoint x: 437, startPoint y: 438, endPoint x: 408, endPoint y: 442, distance: 29.1
click at [408, 442] on icon at bounding box center [410, 444] width 14 height 14
click at [515, 476] on div "y’est" at bounding box center [487, 468] width 71 height 81
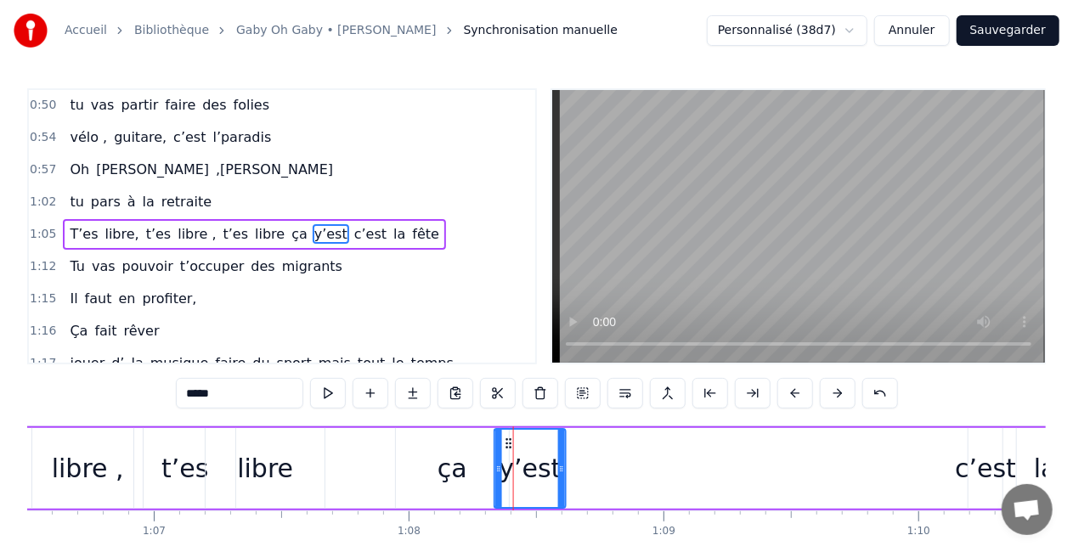
drag, startPoint x: 463, startPoint y: 436, endPoint x: 506, endPoint y: 445, distance: 44.3
click at [506, 445] on icon at bounding box center [509, 444] width 14 height 14
click at [458, 464] on div "ça" at bounding box center [452, 468] width 30 height 38
type input "**"
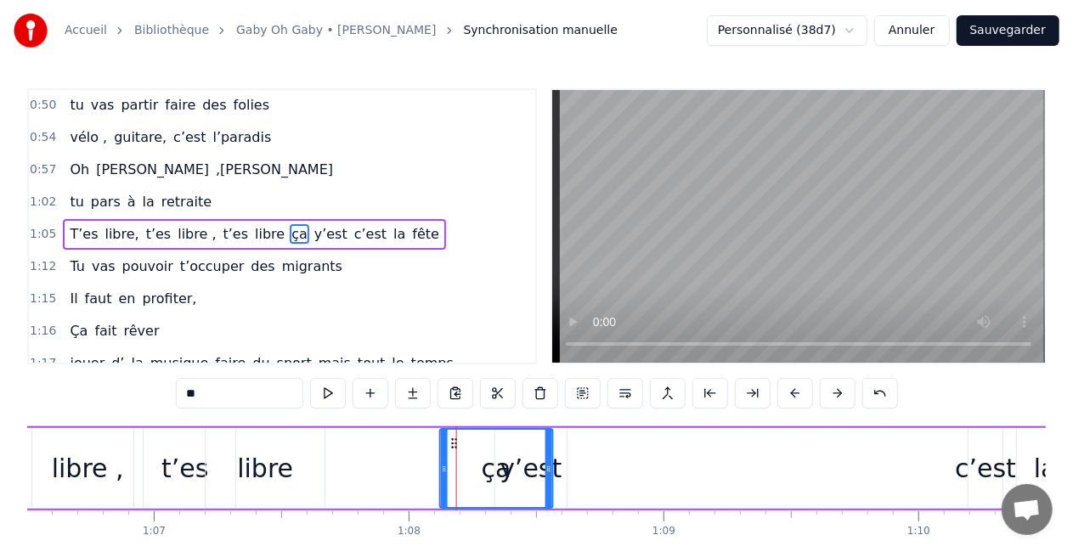
drag, startPoint x: 408, startPoint y: 441, endPoint x: 451, endPoint y: 443, distance: 43.4
click at [451, 443] on icon at bounding box center [455, 444] width 14 height 14
drag, startPoint x: 547, startPoint y: 474, endPoint x: 522, endPoint y: 472, distance: 24.7
click at [522, 472] on icon at bounding box center [523, 469] width 7 height 14
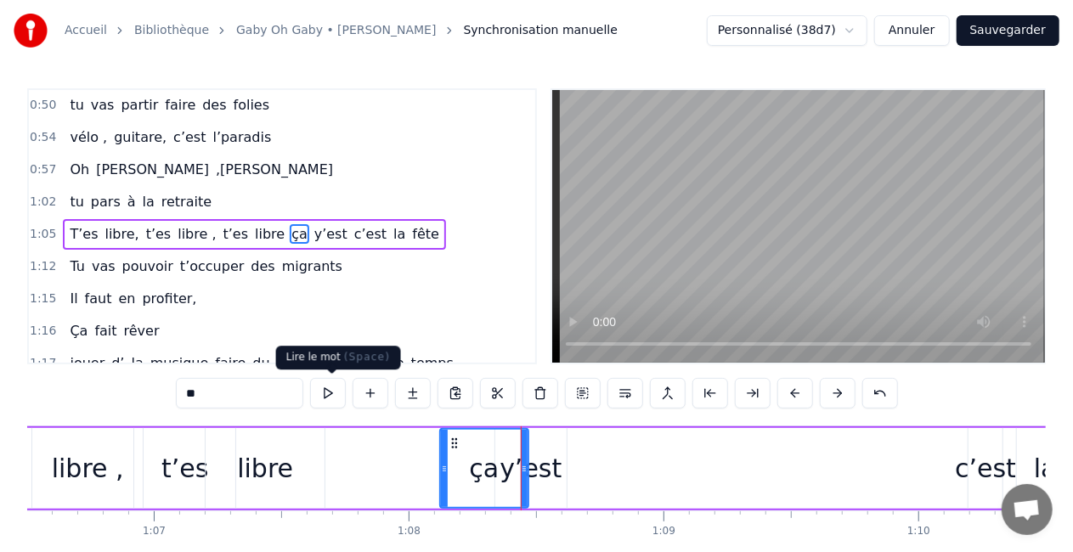
click at [339, 391] on button at bounding box center [328, 393] width 36 height 31
click at [393, 486] on div "T’es libre, t’es libre , t’es libre ça y’est c’est la fête" at bounding box center [508, 468] width 1293 height 84
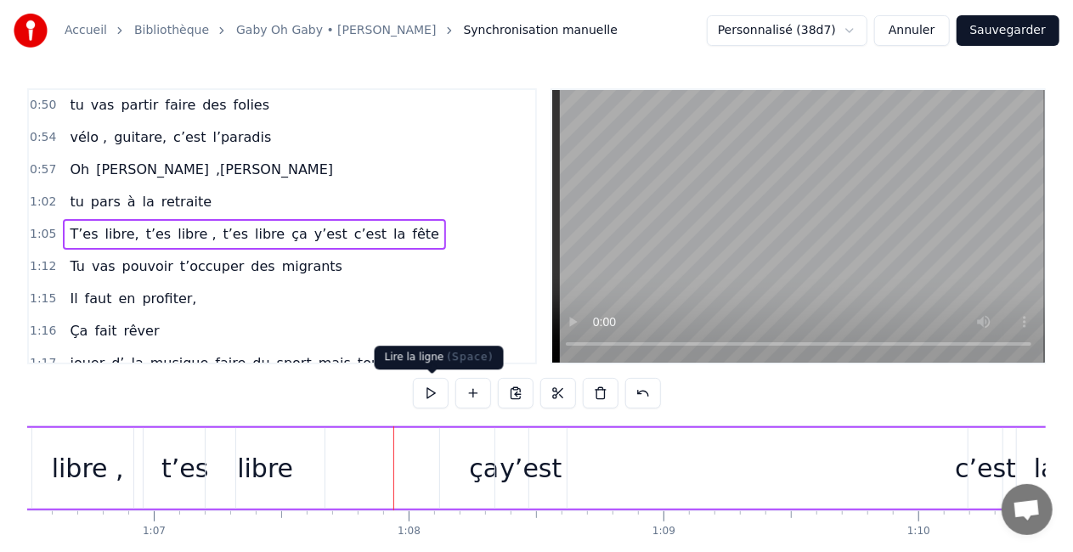
click at [437, 399] on button at bounding box center [431, 393] width 36 height 31
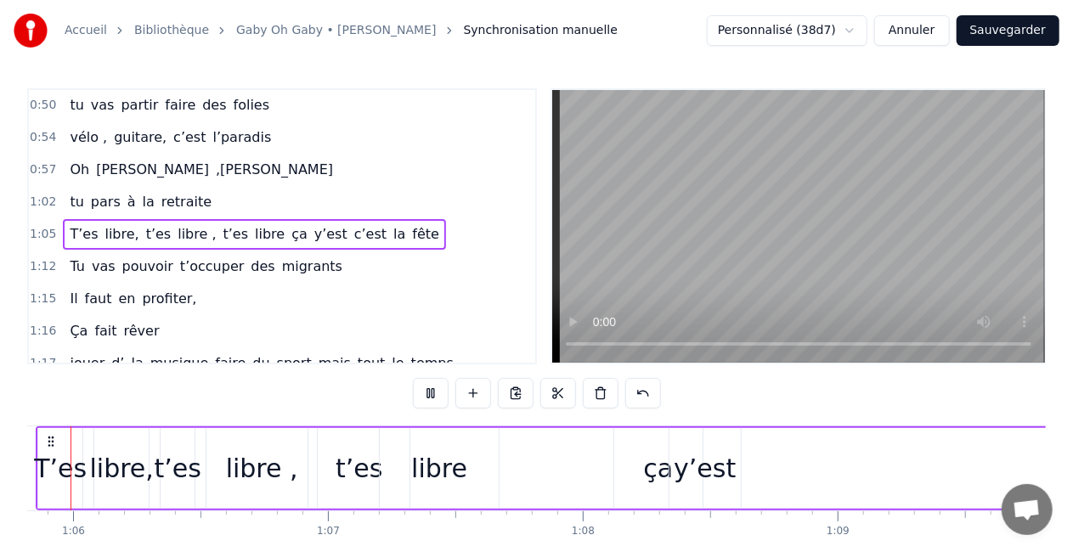
scroll to position [0, 16748]
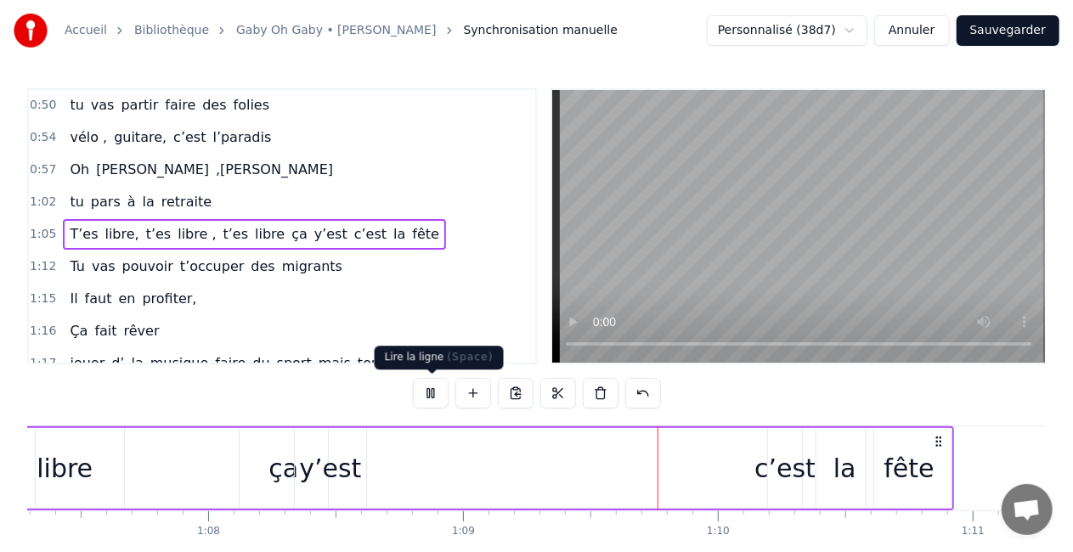
click at [431, 394] on button at bounding box center [431, 393] width 36 height 31
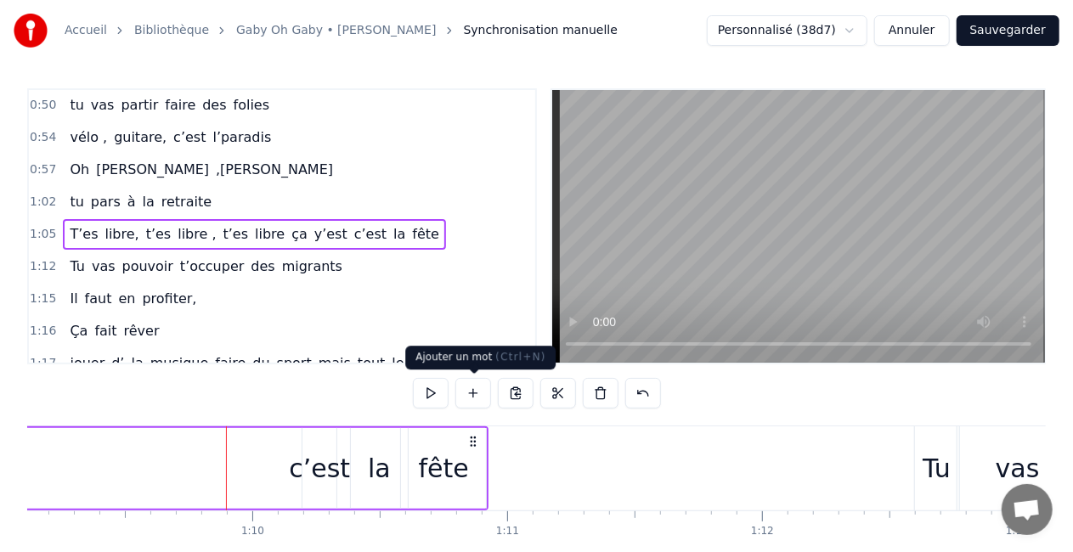
scroll to position [0, 17636]
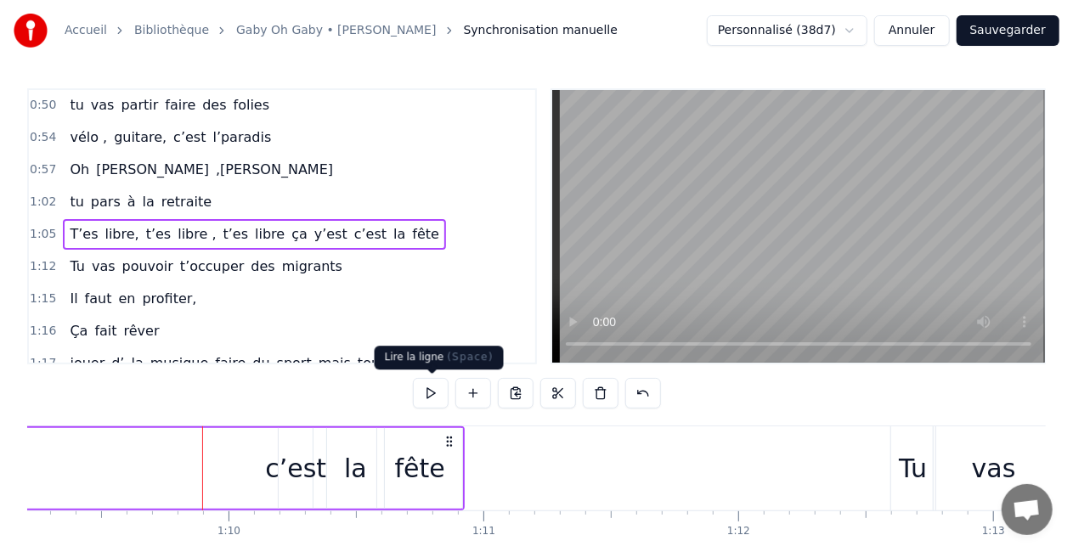
click at [432, 382] on button at bounding box center [431, 393] width 36 height 31
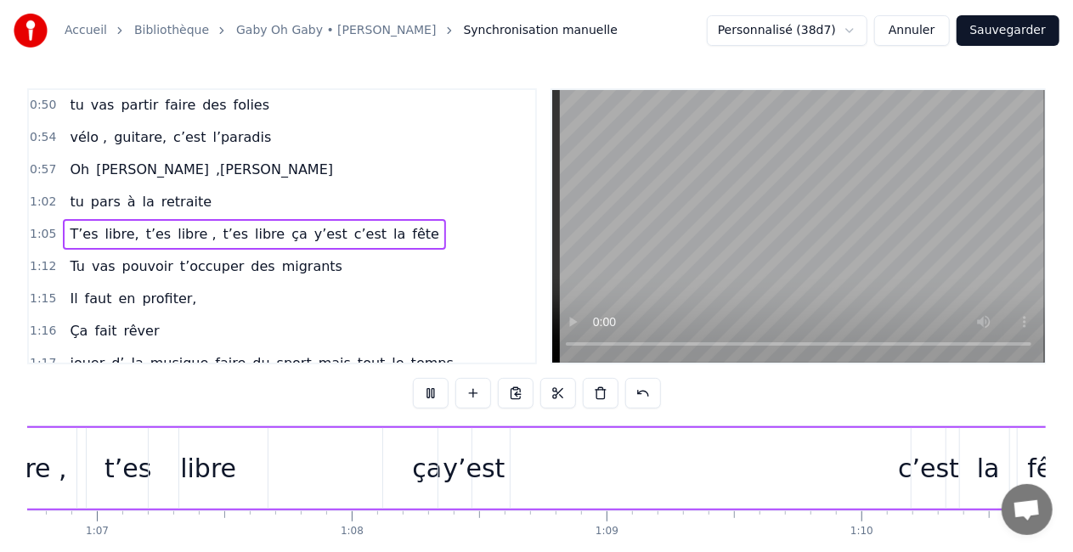
scroll to position [0, 16885]
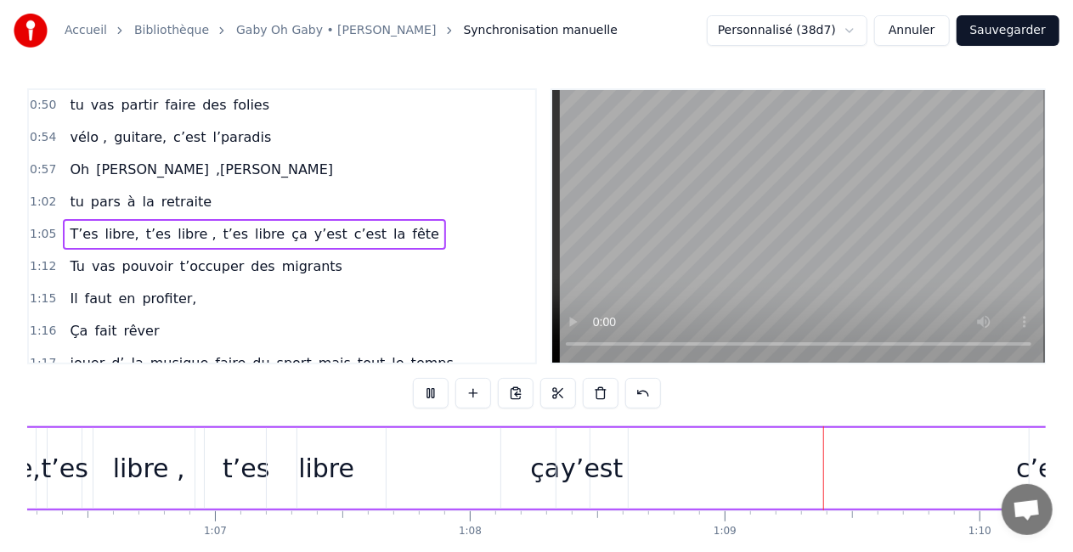
click at [434, 381] on button at bounding box center [431, 393] width 36 height 31
click at [525, 449] on div "ça" at bounding box center [545, 468] width 88 height 81
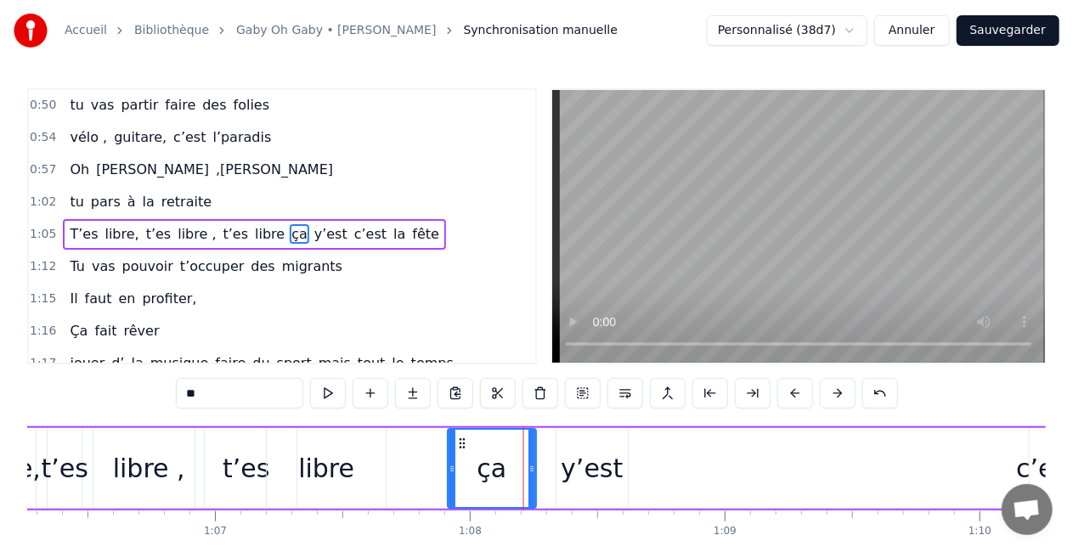
drag, startPoint x: 514, startPoint y: 439, endPoint x: 460, endPoint y: 441, distance: 54.4
click at [460, 441] on icon at bounding box center [462, 444] width 14 height 14
click at [458, 443] on circle at bounding box center [457, 443] width 1 height 1
click at [572, 452] on div "y’est" at bounding box center [592, 468] width 62 height 38
type input "*****"
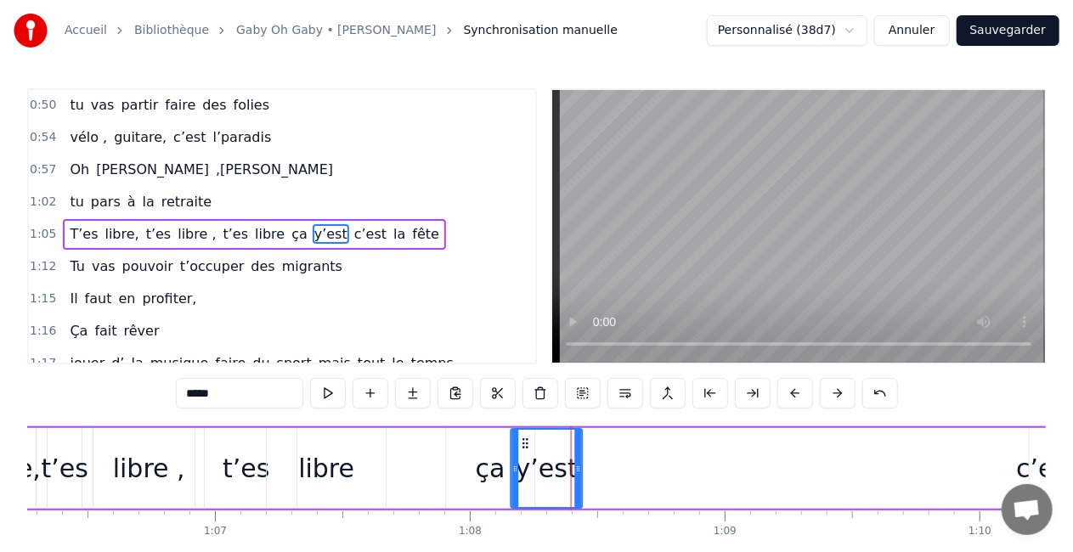
drag, startPoint x: 570, startPoint y: 438, endPoint x: 527, endPoint y: 442, distance: 43.5
click at [527, 442] on icon at bounding box center [526, 444] width 14 height 14
click at [396, 459] on div "T’es libre, t’es libre , t’es libre ça y’est c’est la fête" at bounding box center [569, 468] width 1293 height 84
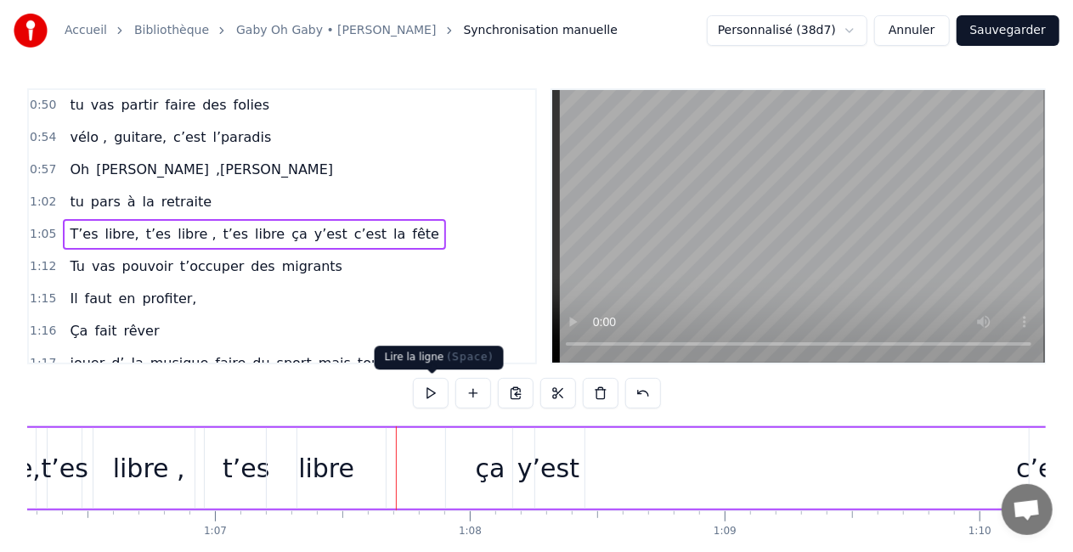
click at [442, 398] on button at bounding box center [431, 393] width 36 height 31
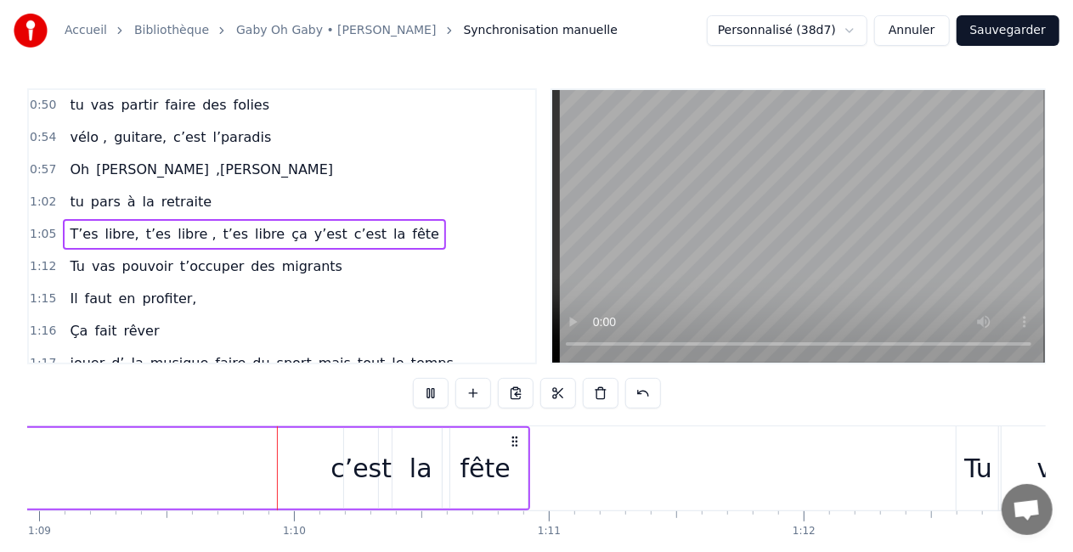
scroll to position [0, 17571]
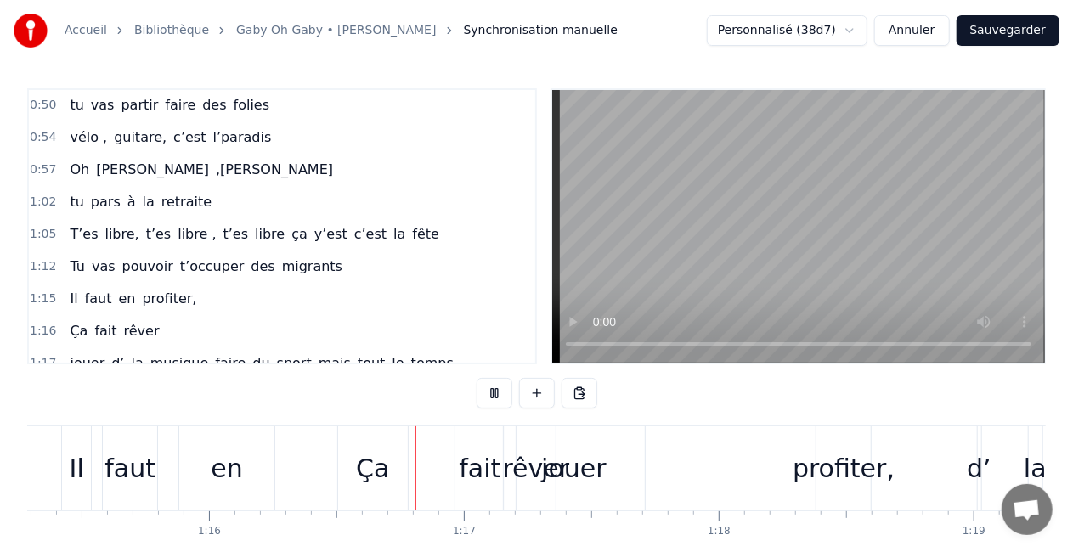
scroll to position [0, 19341]
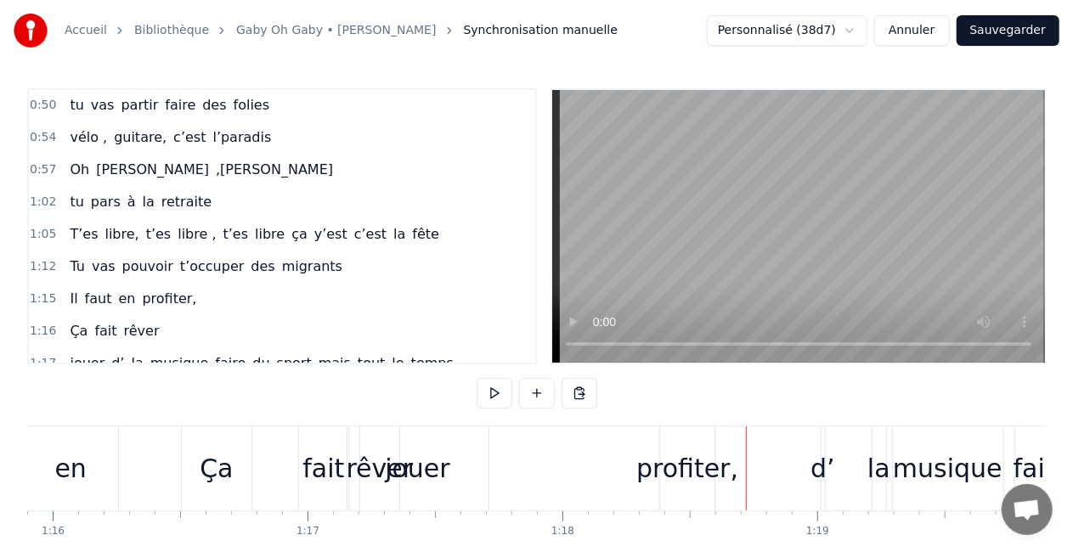
click at [902, 460] on div "musique" at bounding box center [948, 468] width 110 height 38
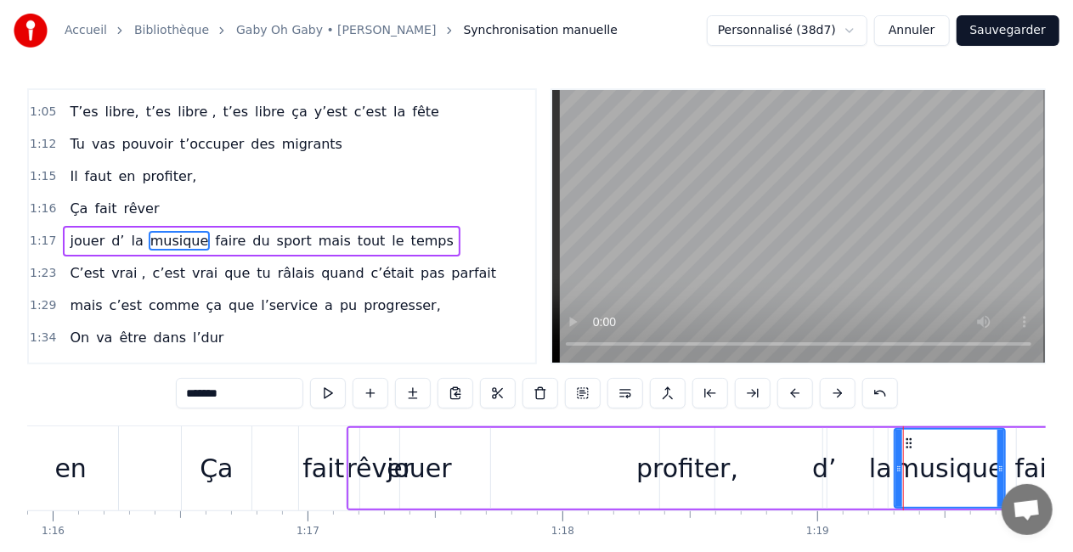
scroll to position [418, 0]
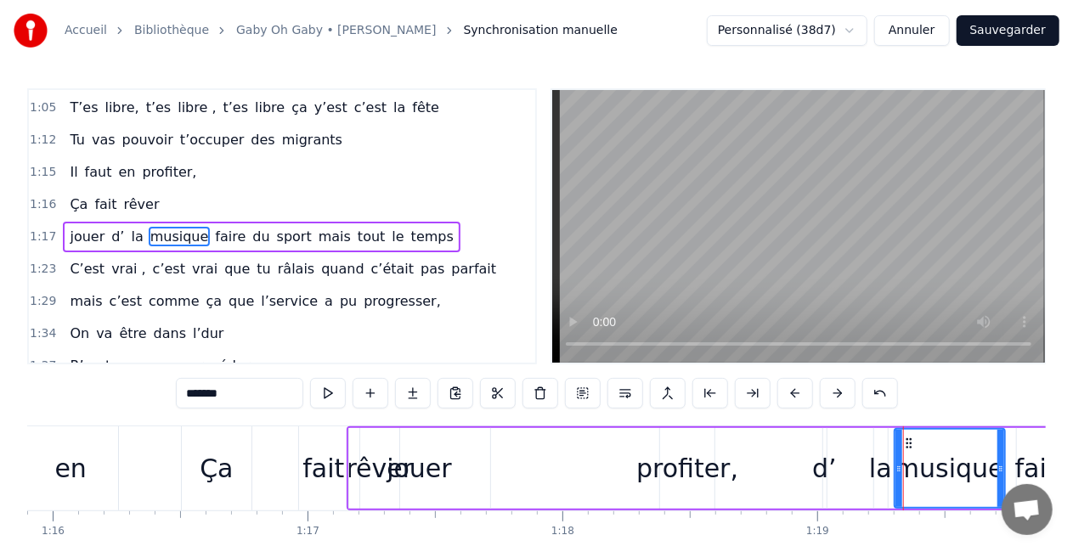
click at [535, 475] on div "jouer d’ la musique faire du sport mais tout le temps" at bounding box center [914, 468] width 1135 height 84
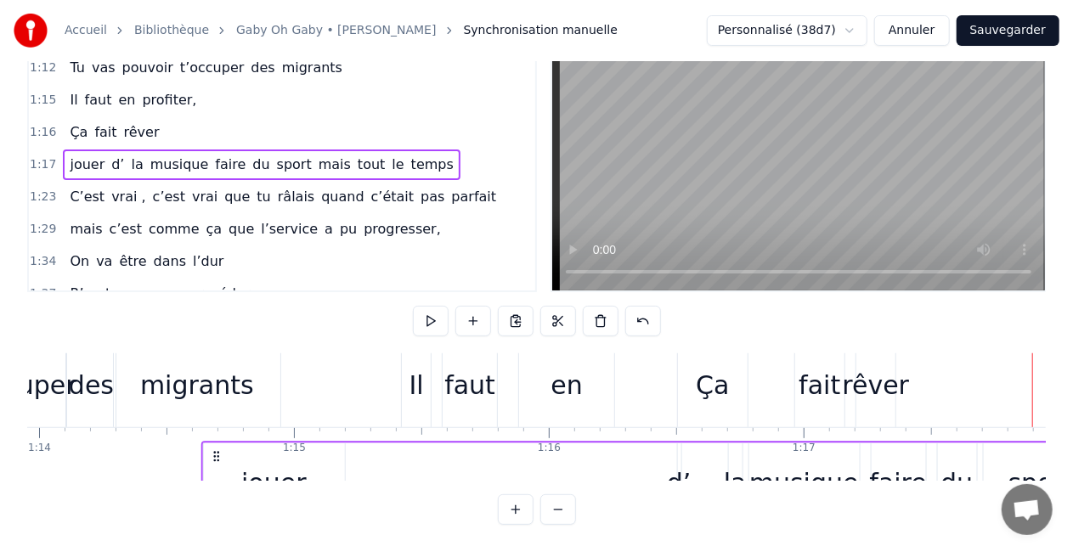
scroll to position [11, 18839]
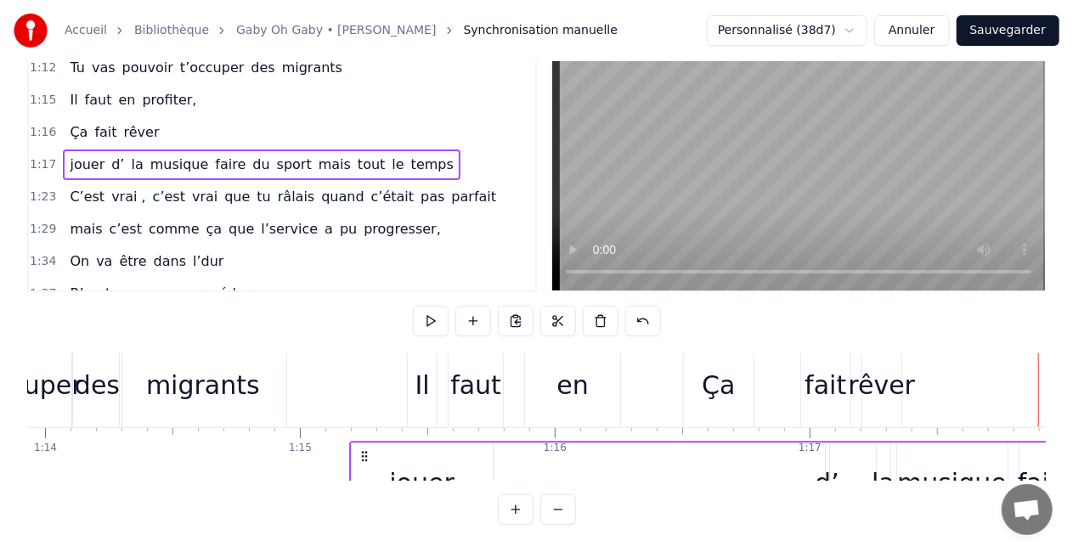
drag, startPoint x: 362, startPoint y: 436, endPoint x: 364, endPoint y: 383, distance: 52.7
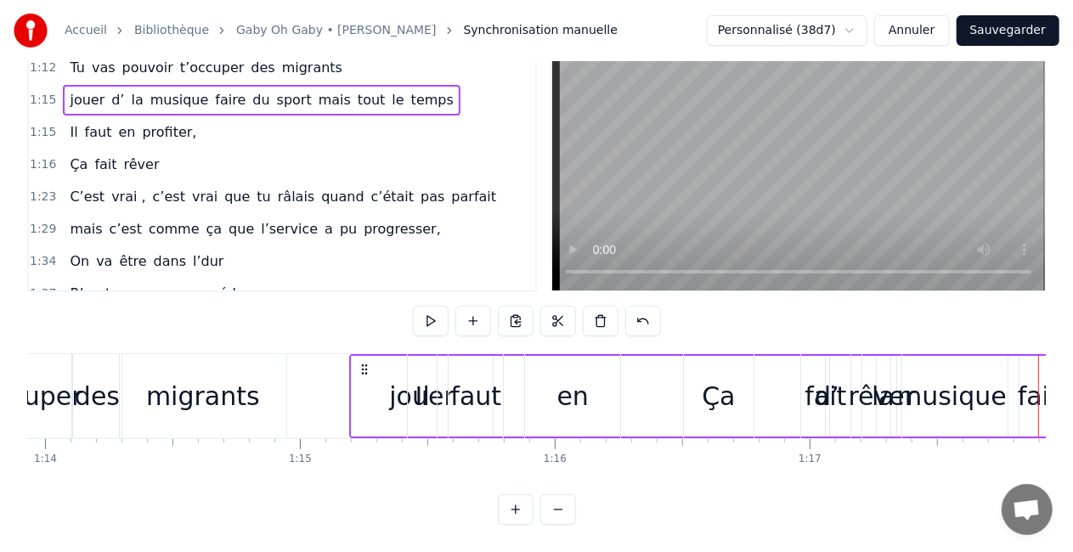
drag, startPoint x: 361, startPoint y: 352, endPoint x: 360, endPoint y: 417, distance: 65.4
click at [360, 417] on div "jouer d’ la musique faire du sport mais tout le temps" at bounding box center [916, 396] width 1135 height 84
click at [518, 403] on div "Il faut en profiter," at bounding box center [814, 396] width 814 height 84
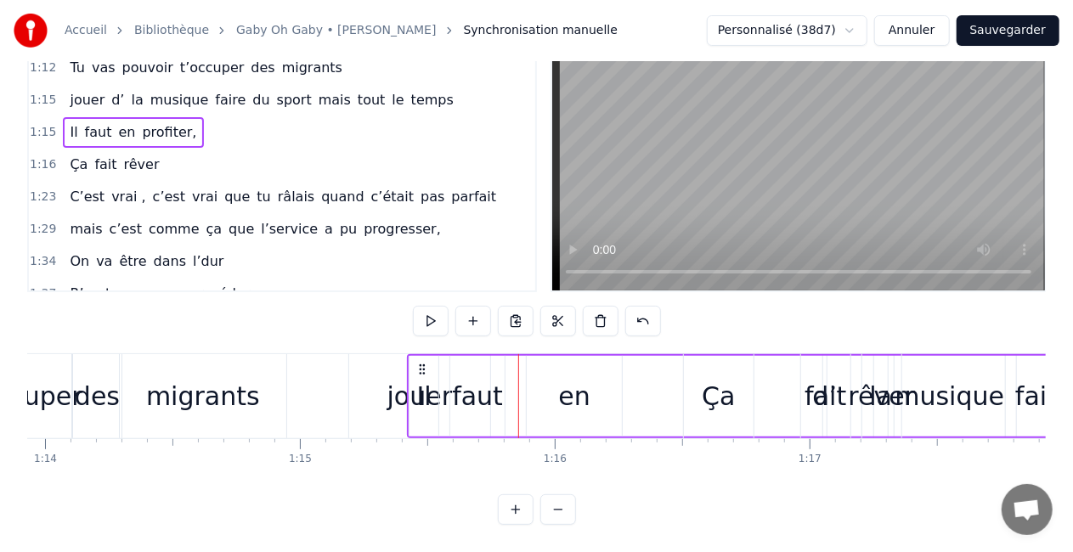
click at [391, 401] on div "jouer" at bounding box center [419, 396] width 141 height 84
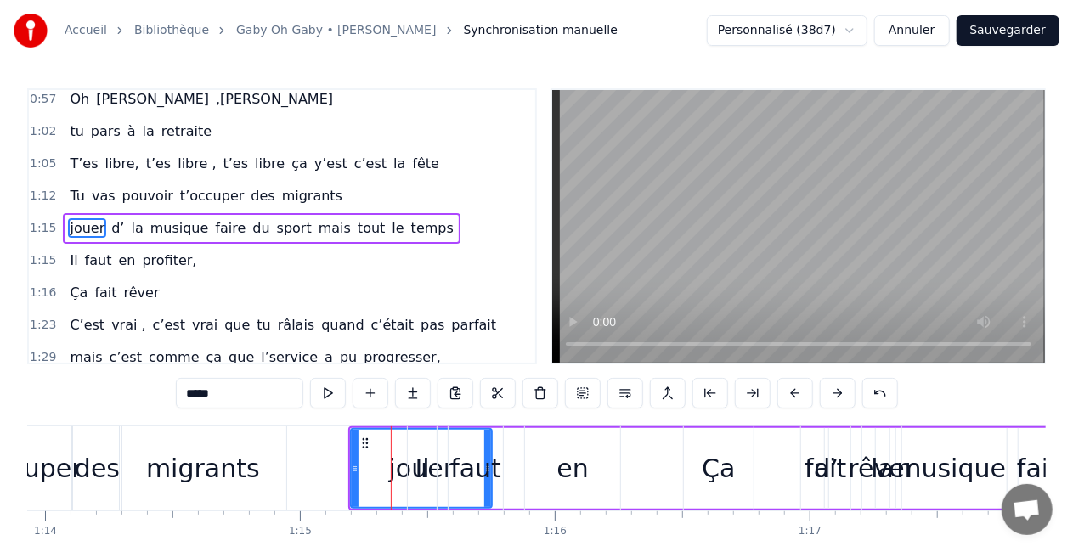
scroll to position [355, 0]
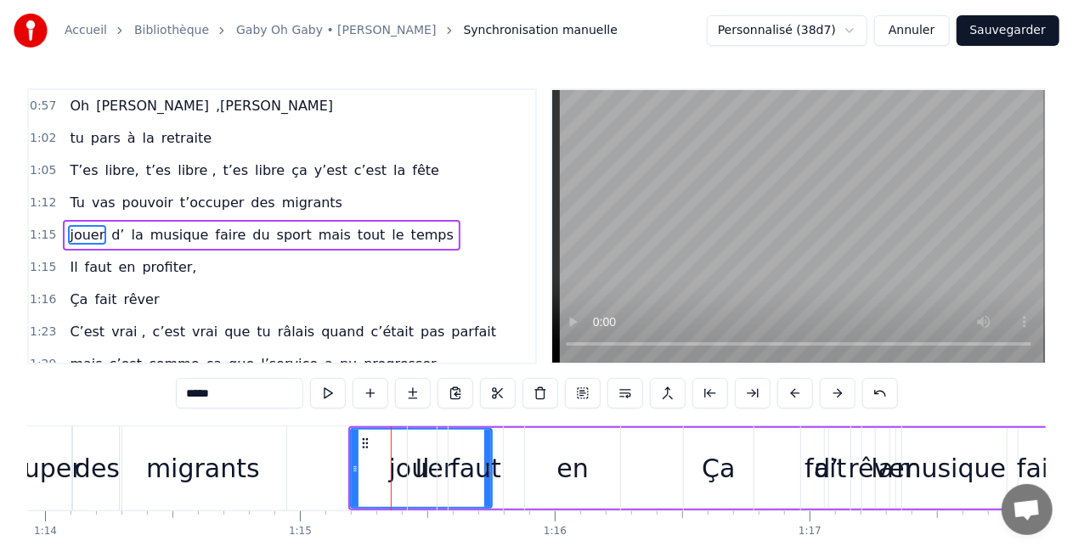
click at [513, 452] on div "Il faut en profiter," at bounding box center [814, 468] width 814 height 84
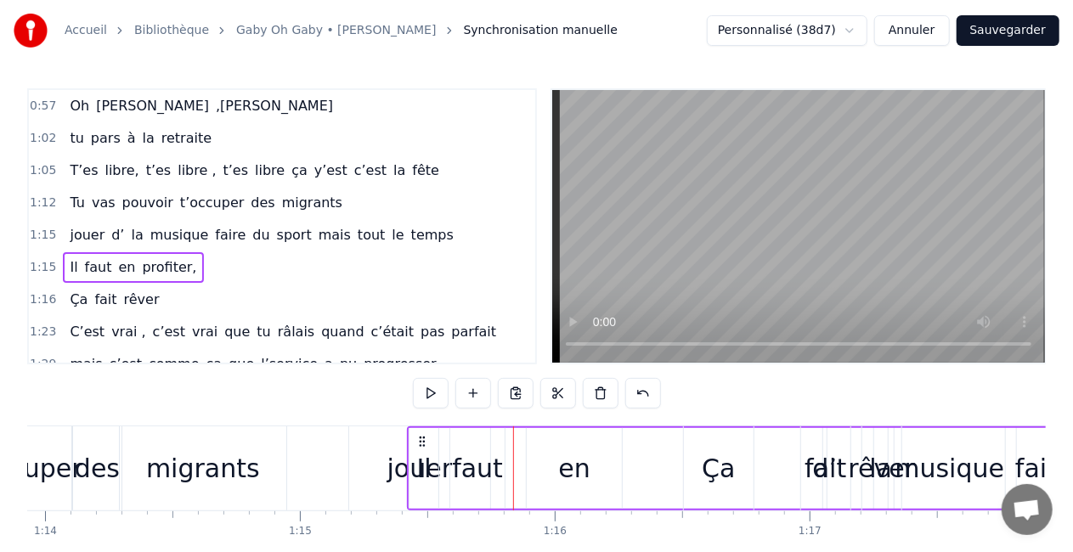
drag, startPoint x: 417, startPoint y: 431, endPoint x: 435, endPoint y: 431, distance: 17.9
click at [435, 431] on div "Il" at bounding box center [423, 468] width 29 height 81
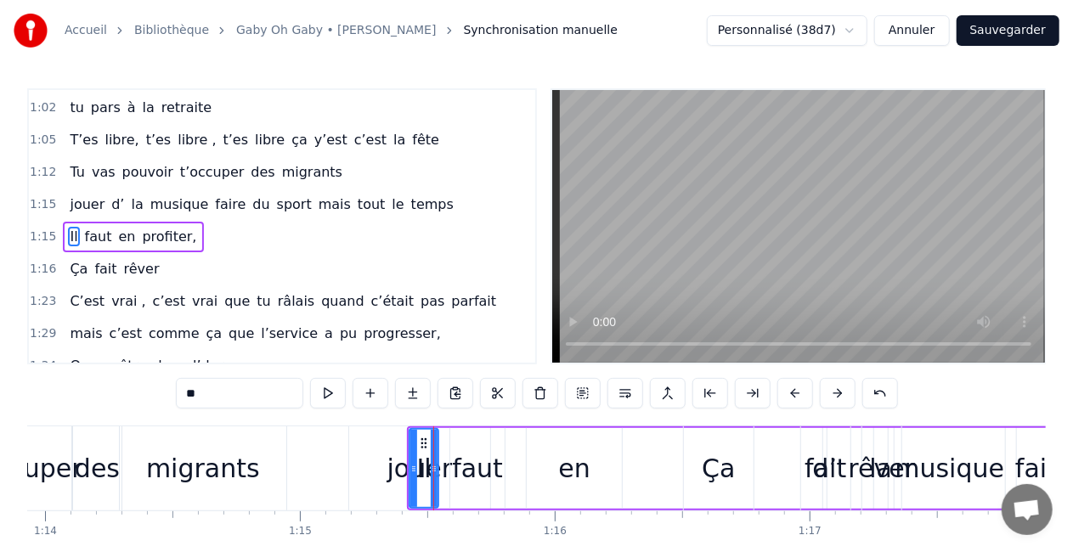
scroll to position [386, 0]
click at [445, 449] on div "Il faut en profiter," at bounding box center [814, 468] width 814 height 84
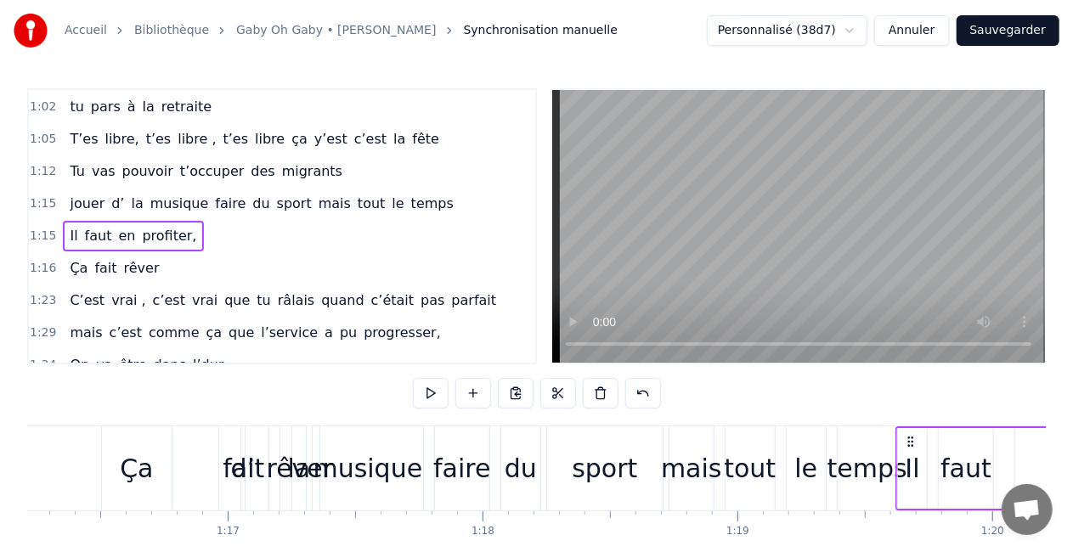
drag, startPoint x: 422, startPoint y: 439, endPoint x: 922, endPoint y: 403, distance: 501.6
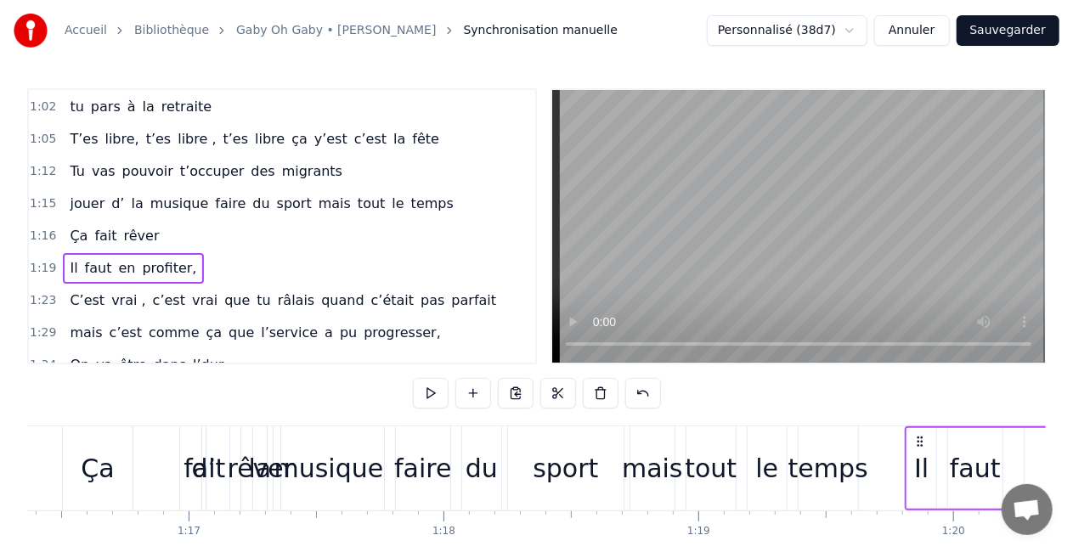
click at [129, 470] on div "Ça" at bounding box center [98, 468] width 70 height 84
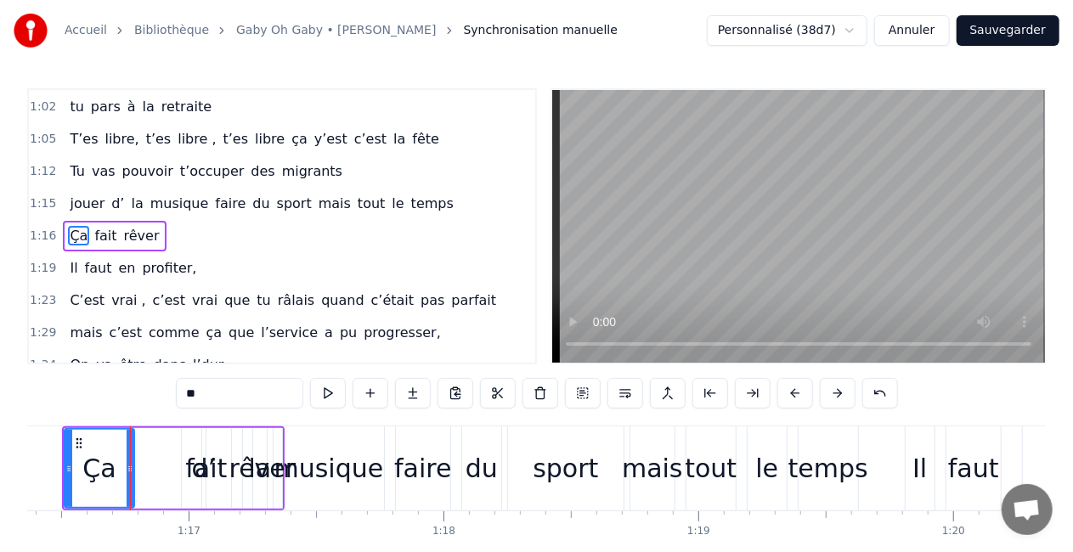
click at [148, 445] on div "Ça fait rêver" at bounding box center [173, 468] width 223 height 84
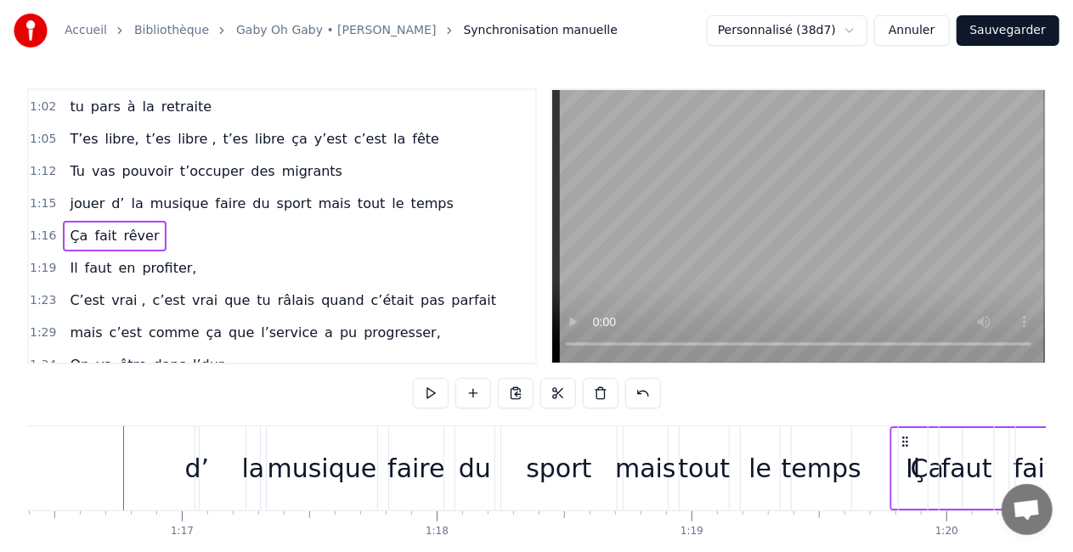
drag, startPoint x: 73, startPoint y: 437, endPoint x: 892, endPoint y: 423, distance: 818.9
click at [892, 423] on div "0:16 T’as commencé comme conseillère à l’ANPE 0:20 Puis au service formation ap…" at bounding box center [536, 342] width 1018 height 509
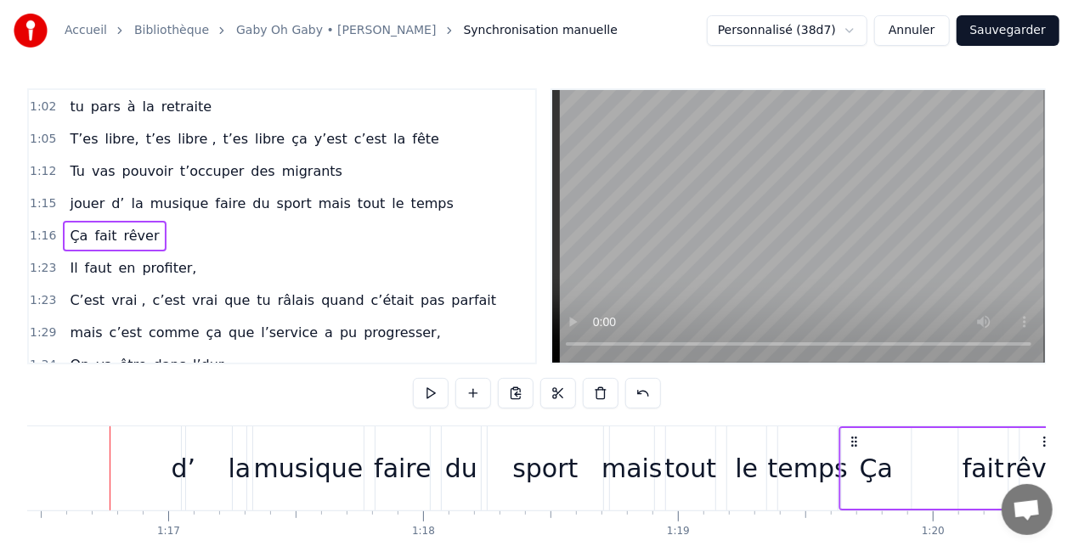
drag, startPoint x: 56, startPoint y: 440, endPoint x: 853, endPoint y: 402, distance: 797.7
click at [853, 402] on div "0:16 T’as commencé comme conseillère à l’ANPE 0:20 Puis au service formation ap…" at bounding box center [536, 342] width 1018 height 509
click at [150, 488] on div "jouer d’ la musique faire du sport mais tout le temps" at bounding box center [274, 468] width 1135 height 84
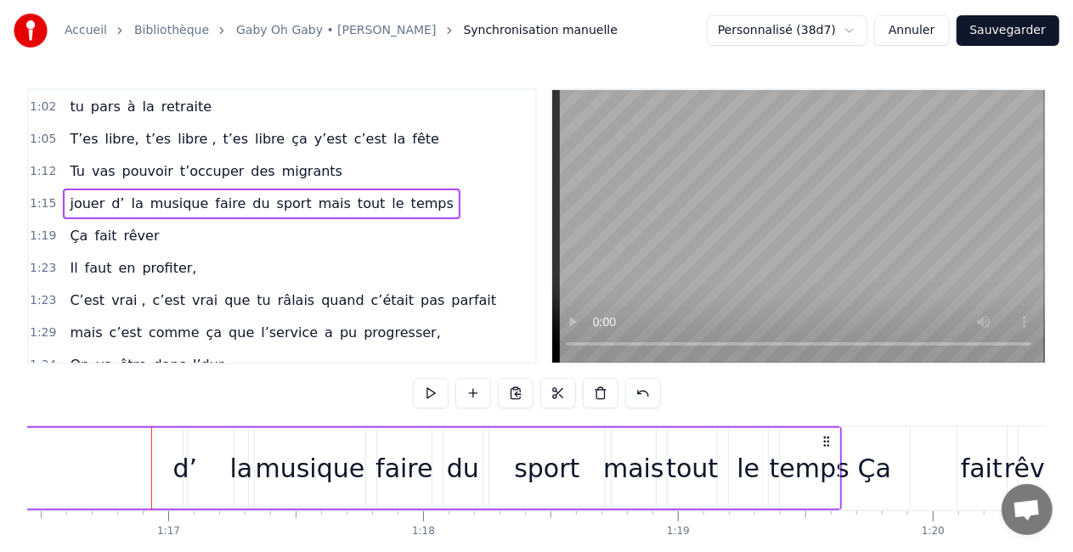
click at [129, 481] on div "jouer d’ la musique faire du sport mais tout le temps" at bounding box center [274, 468] width 1135 height 84
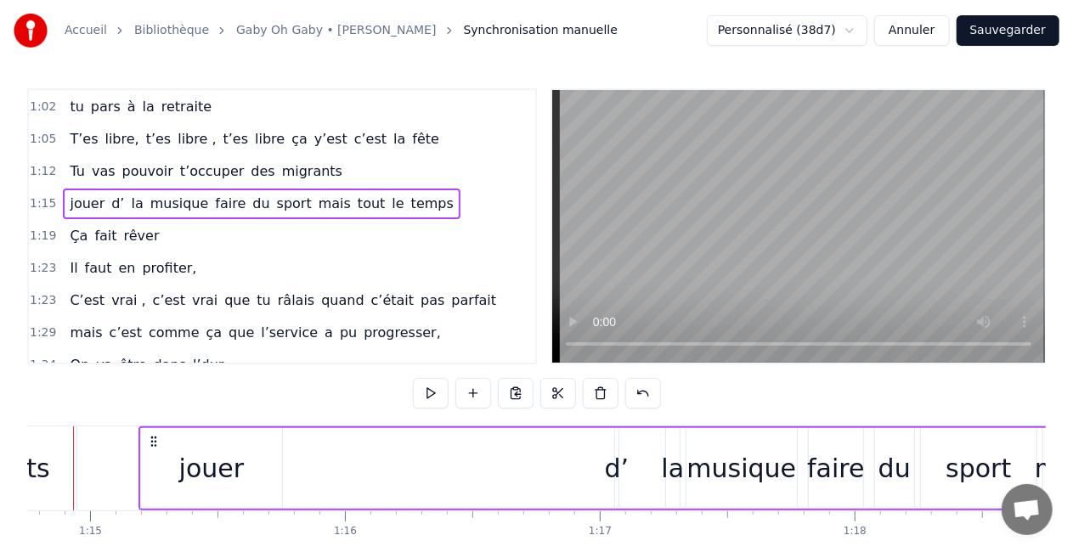
scroll to position [0, 19010]
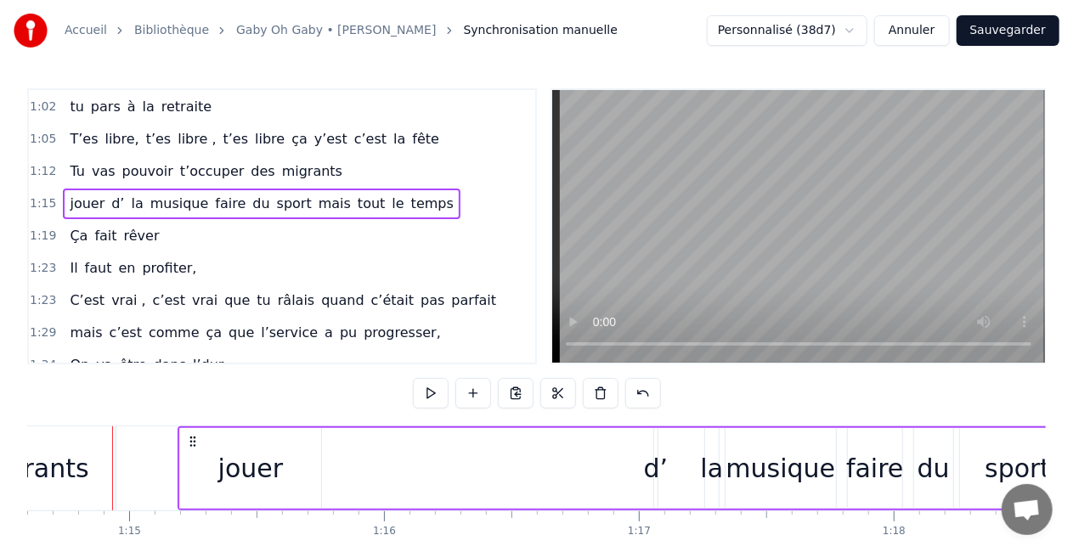
click at [227, 476] on div "jouer" at bounding box center [250, 468] width 65 height 38
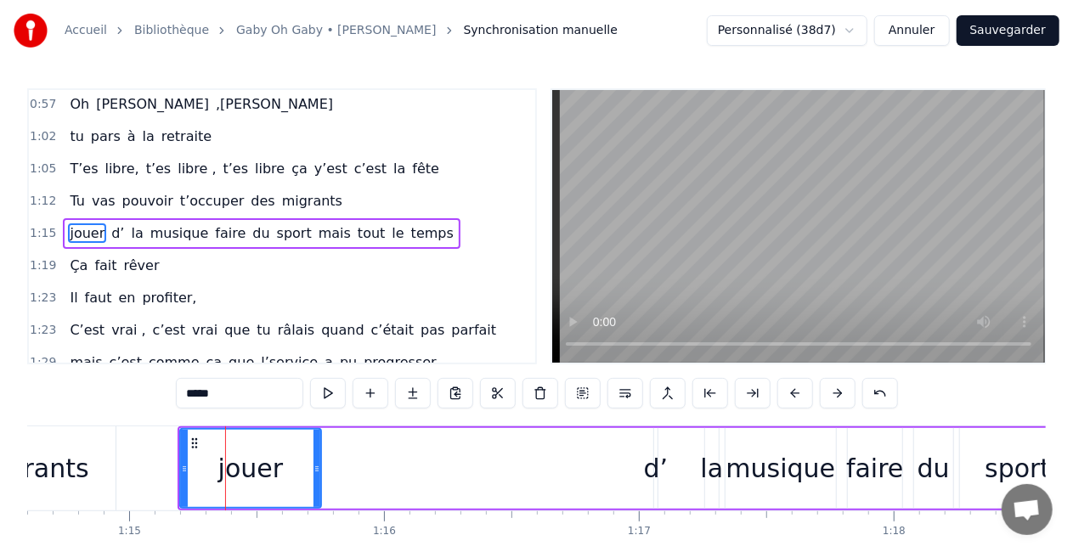
scroll to position [355, 0]
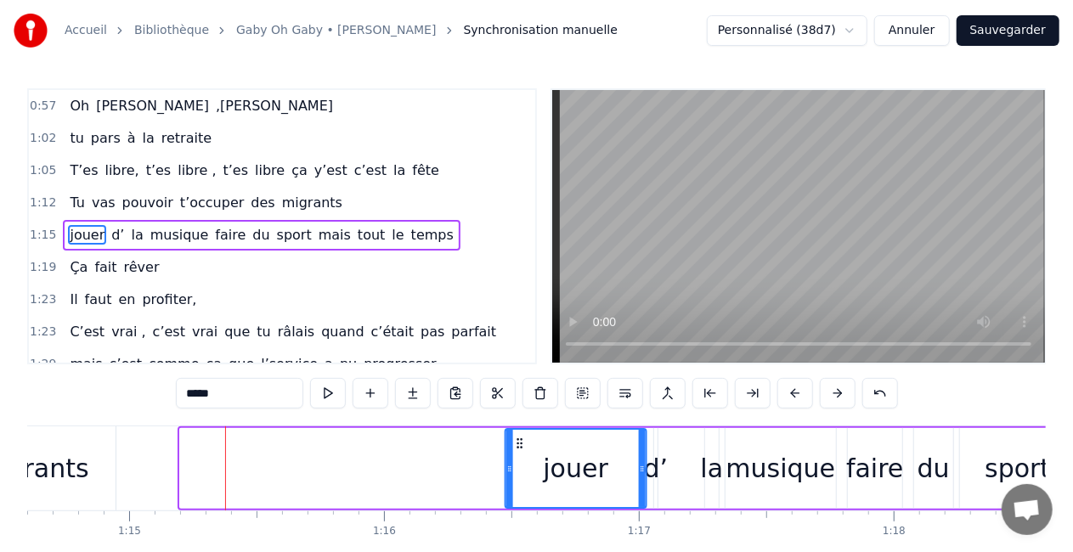
drag, startPoint x: 194, startPoint y: 438, endPoint x: 518, endPoint y: 433, distance: 324.5
click at [518, 433] on div "jouer" at bounding box center [575, 468] width 139 height 77
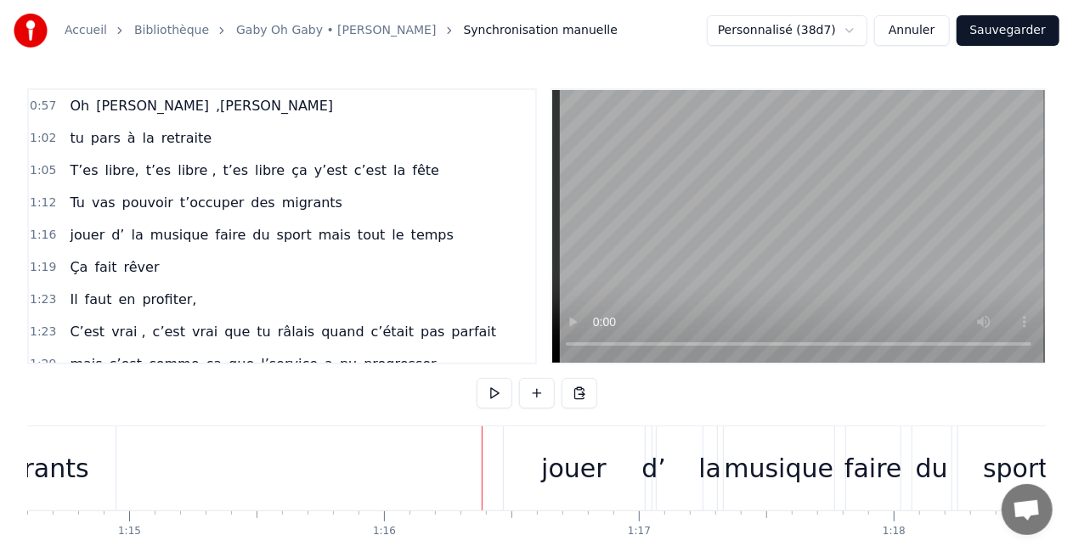
click at [556, 459] on div "jouer" at bounding box center [573, 468] width 65 height 38
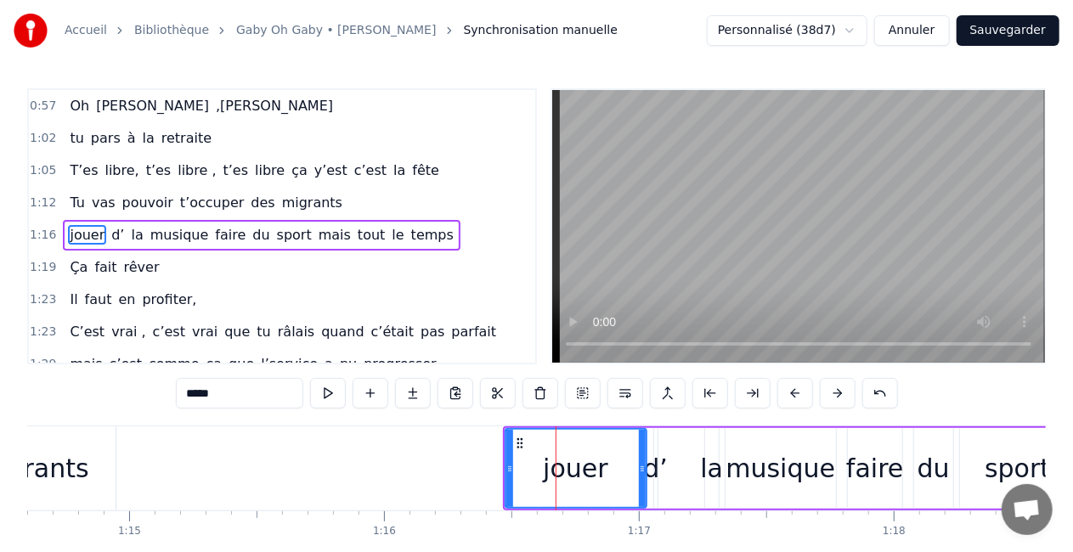
click at [651, 452] on div "d’" at bounding box center [656, 468] width 25 height 38
type input "**"
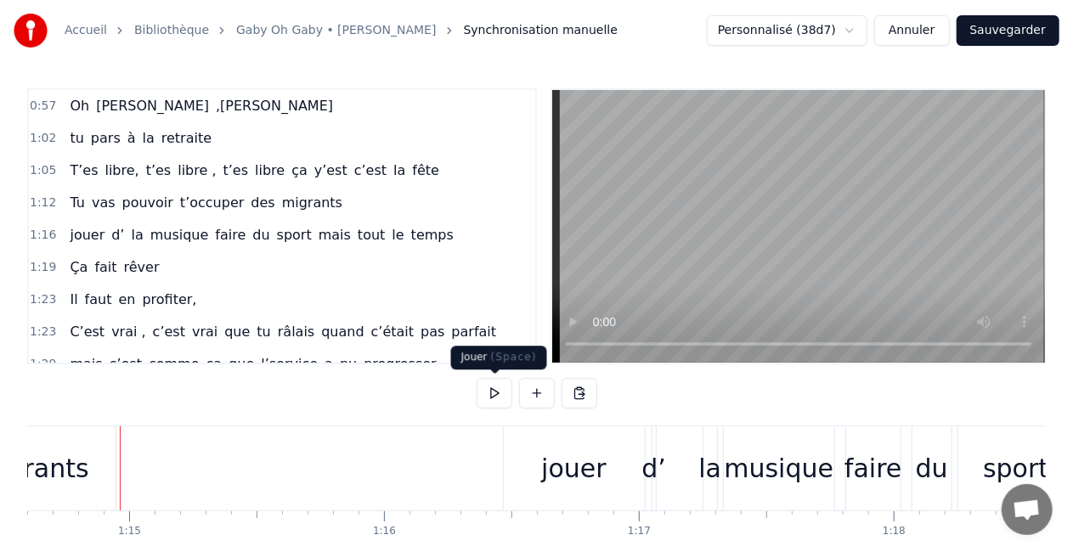
click at [490, 384] on button at bounding box center [495, 393] width 36 height 31
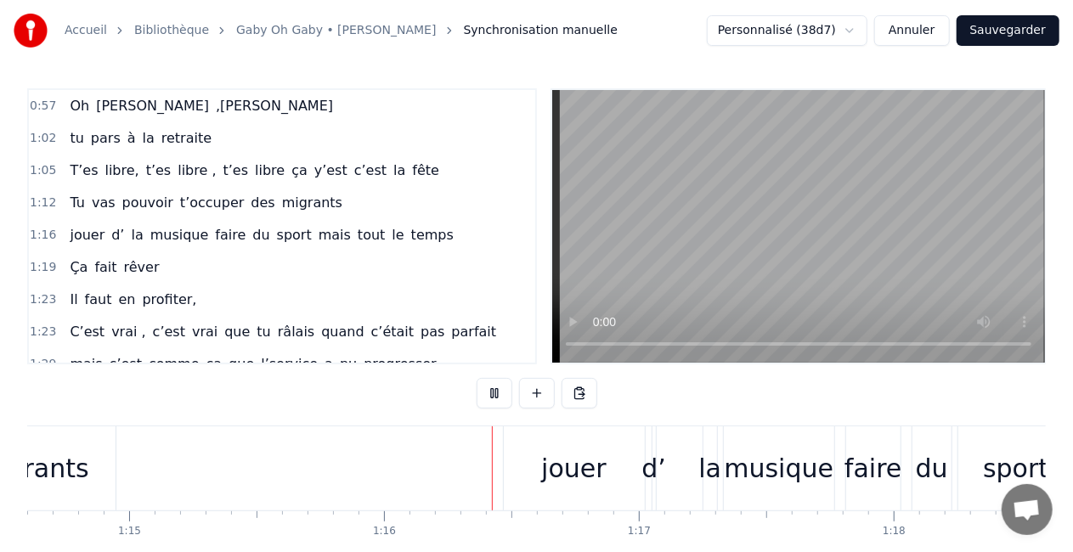
click at [490, 384] on button at bounding box center [495, 393] width 36 height 31
click at [615, 454] on div "jouer" at bounding box center [574, 468] width 141 height 84
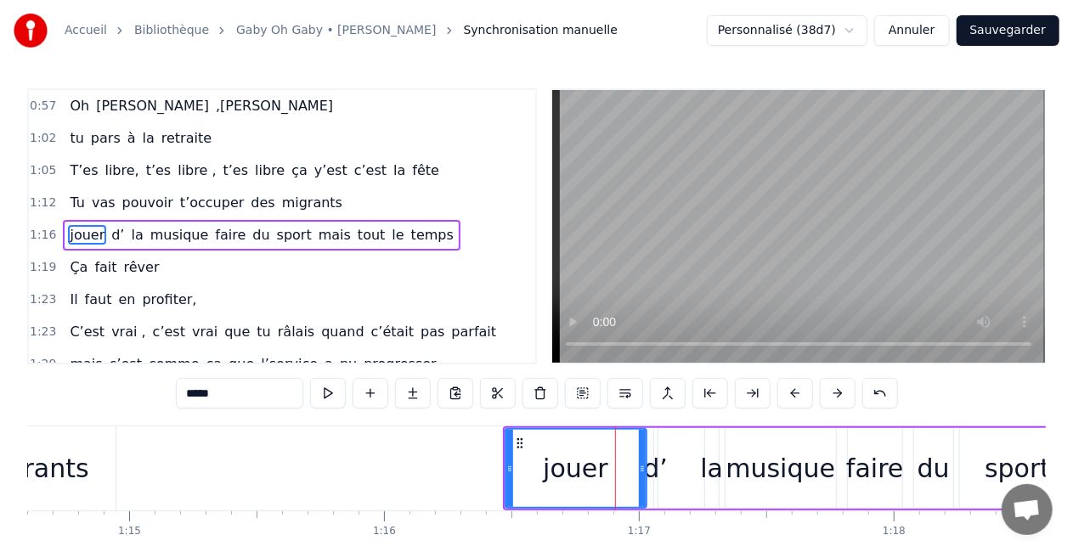
click at [650, 445] on div "jouer d’ la musique faire du sport mais tout le temps" at bounding box center [907, 468] width 809 height 84
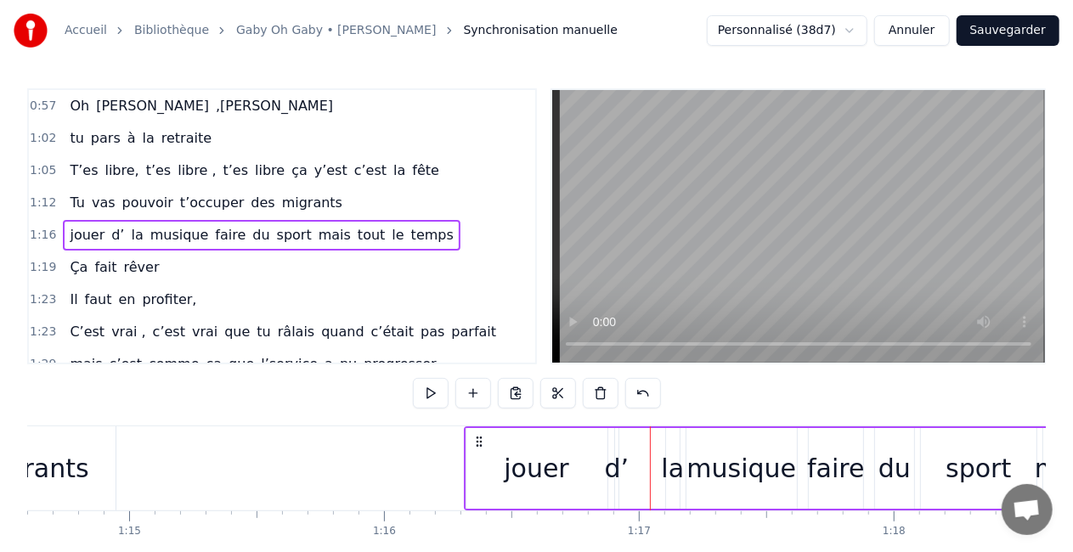
drag, startPoint x: 514, startPoint y: 436, endPoint x: 475, endPoint y: 436, distance: 39.1
click at [475, 436] on icon at bounding box center [479, 442] width 14 height 14
click at [445, 392] on button at bounding box center [431, 393] width 36 height 31
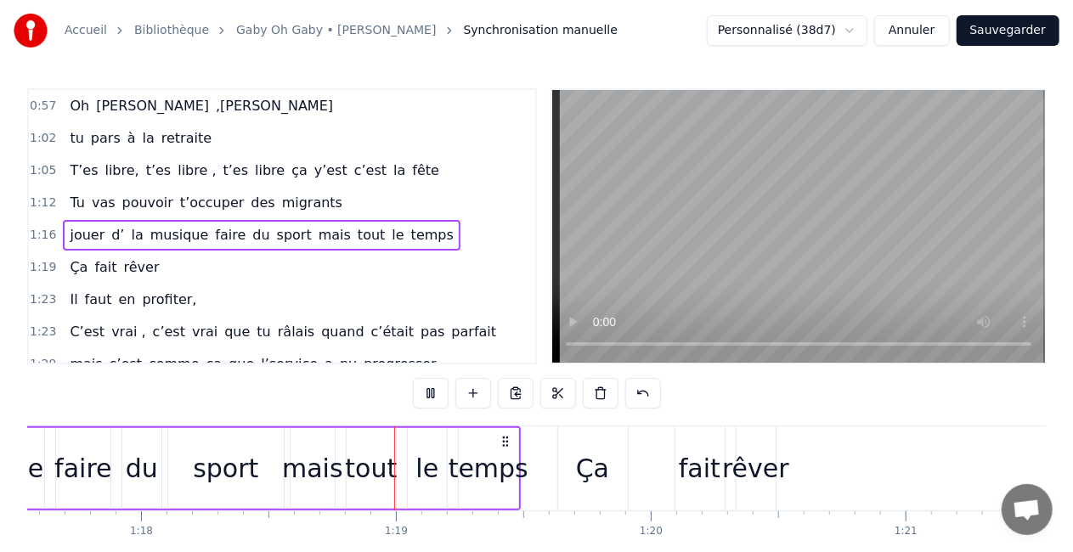
scroll to position [0, 19891]
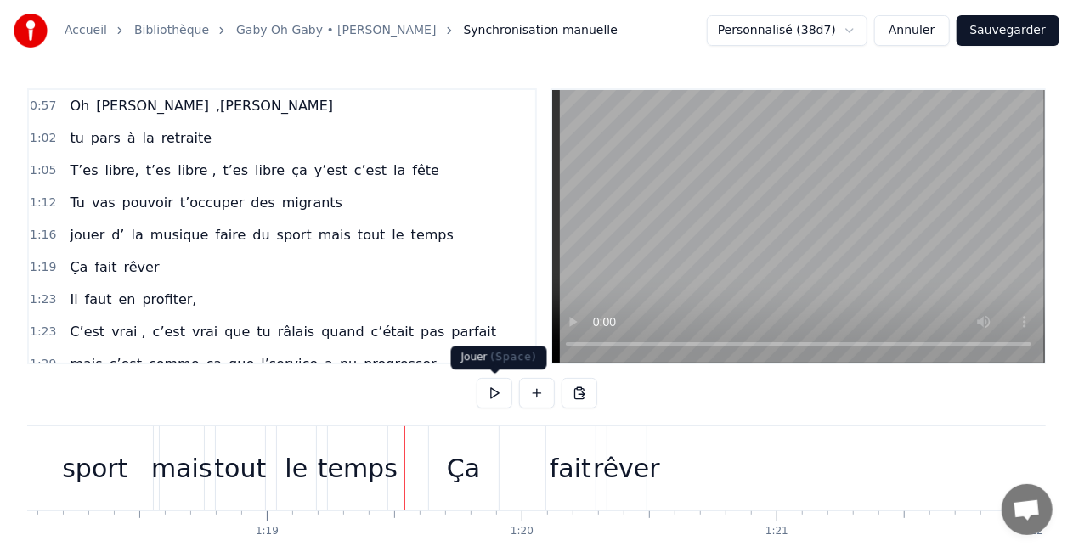
click at [488, 391] on button at bounding box center [495, 393] width 36 height 31
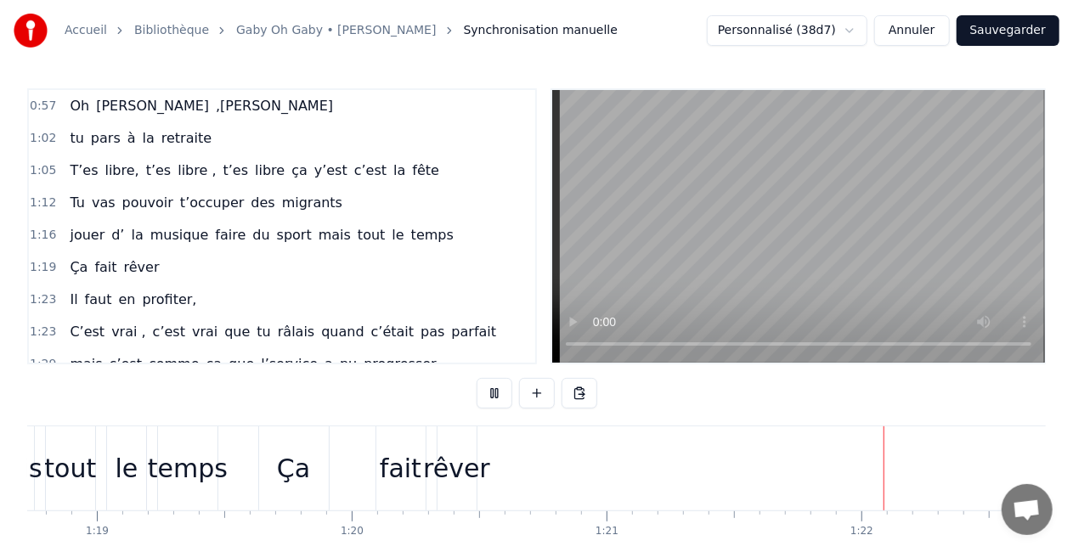
click at [415, 445] on div "Ça fait rêver" at bounding box center [369, 468] width 223 height 84
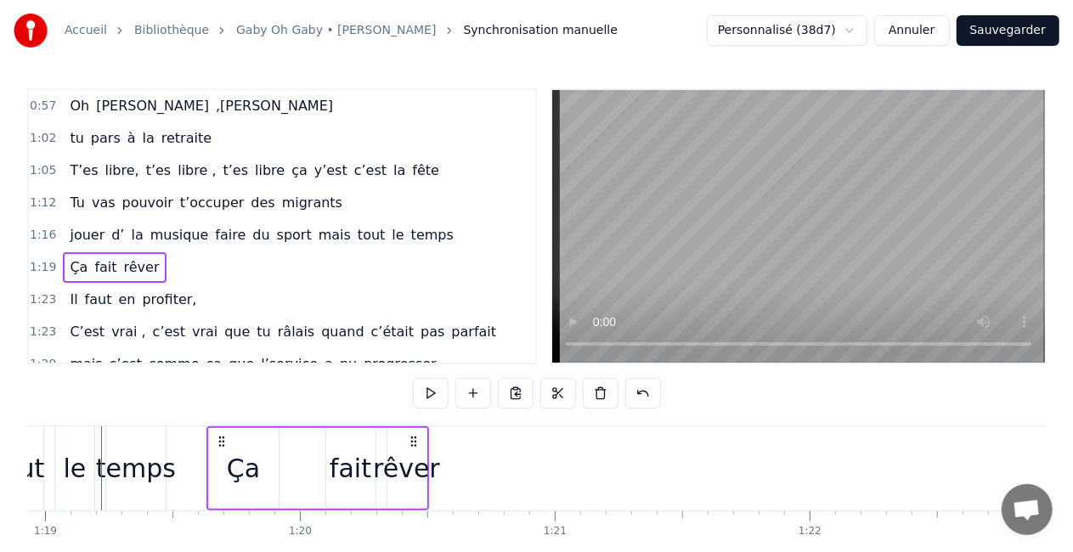
scroll to position [0, 20102]
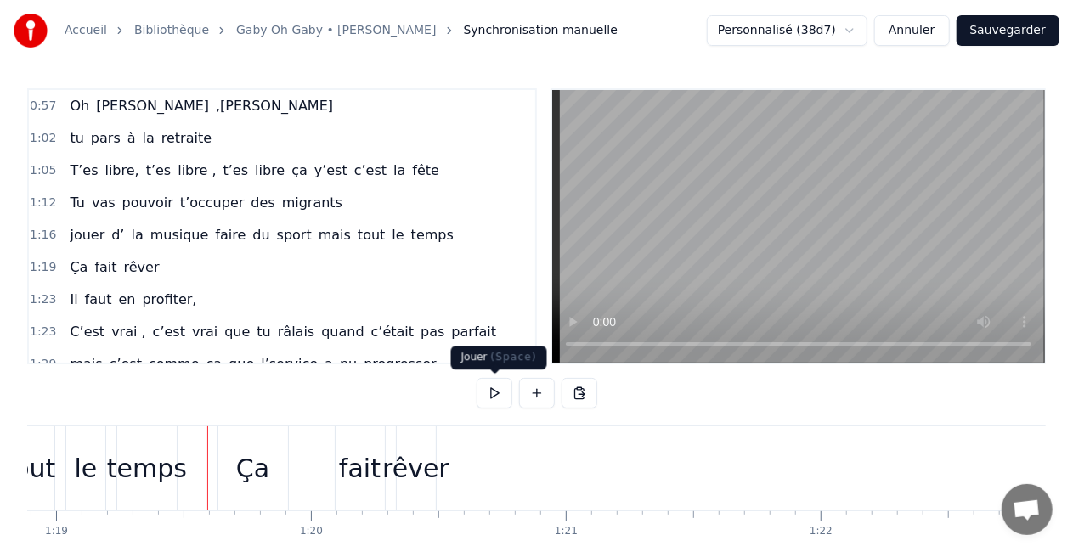
click at [484, 386] on button at bounding box center [495, 393] width 36 height 31
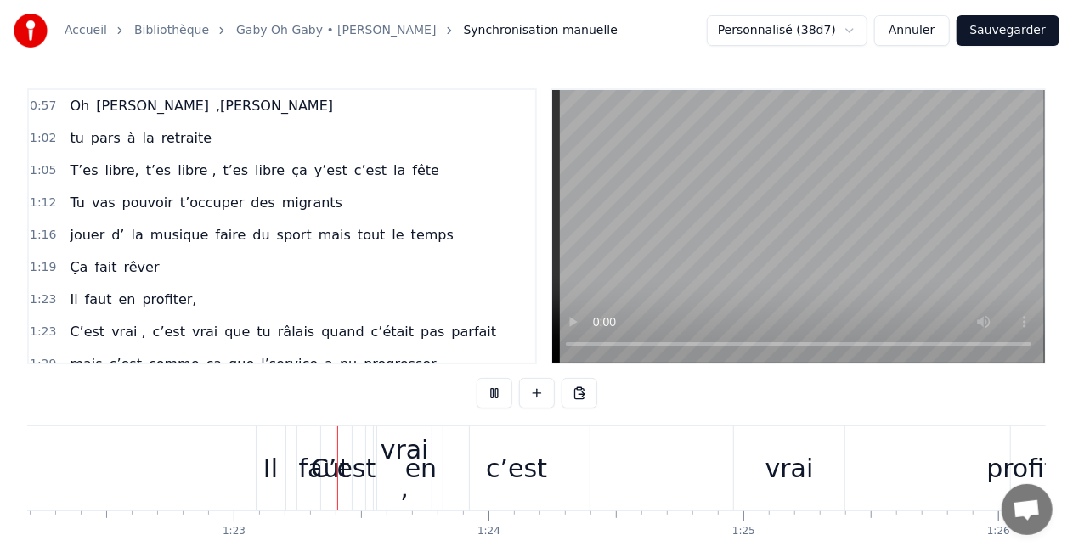
scroll to position [0, 20995]
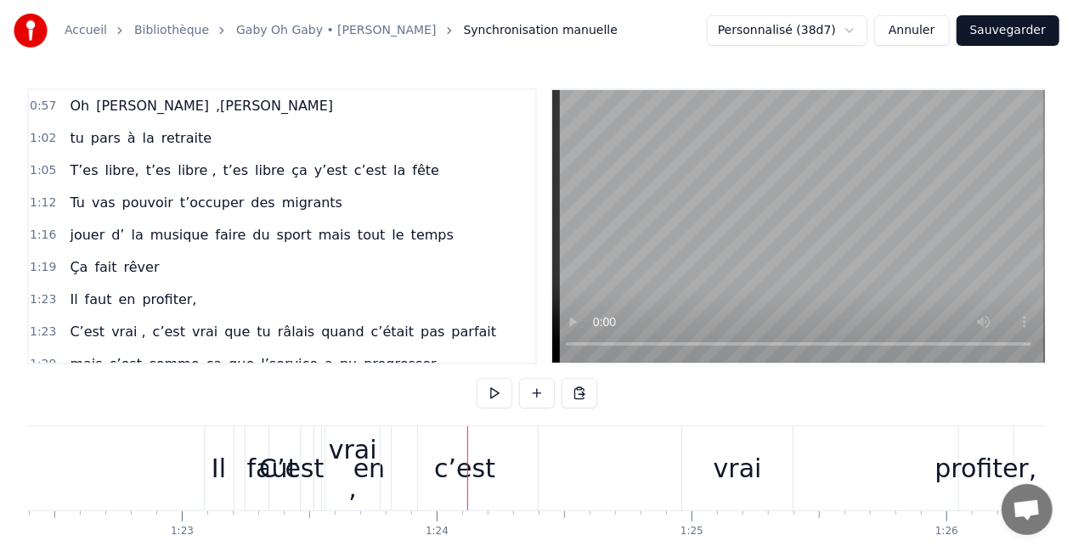
click at [942, 481] on div "C’est vrai , c’est vrai que tu râlais quand c’était pas parfait" at bounding box center [1014, 468] width 1492 height 84
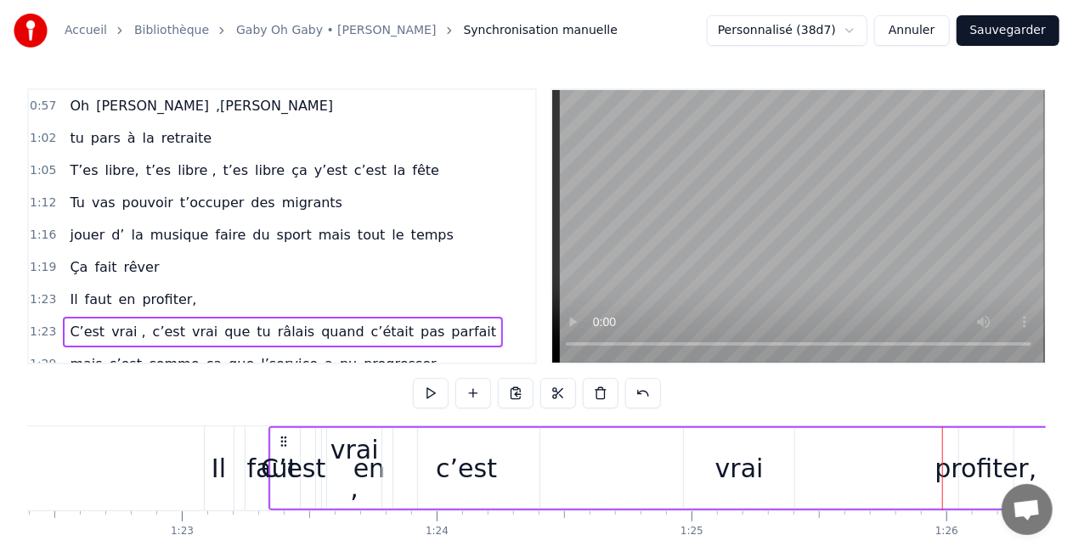
click at [990, 465] on div "C’est vrai , c’est vrai que tu râlais quand c’était pas parfait" at bounding box center [1014, 468] width 1492 height 84
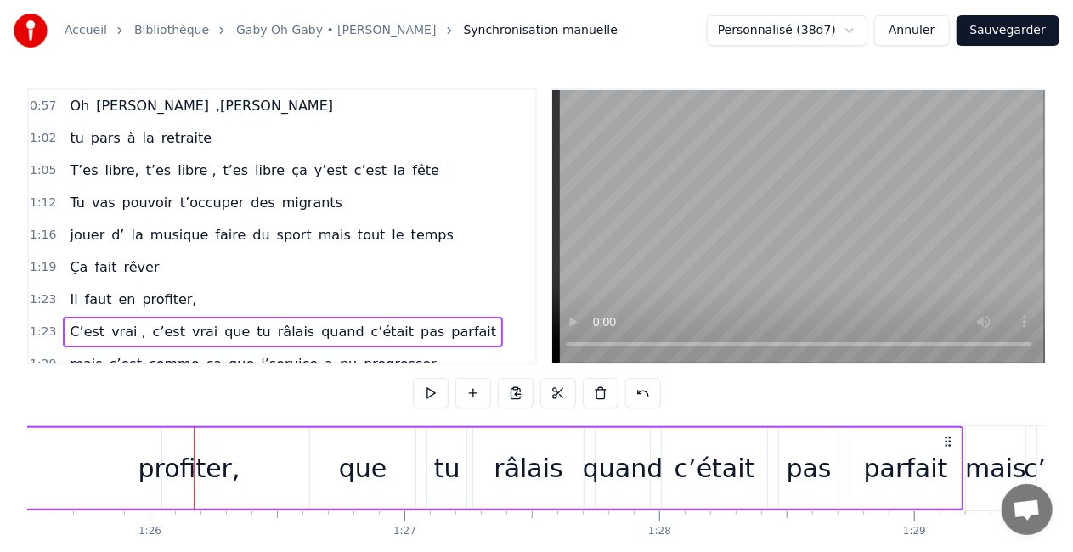
scroll to position [0, 21874]
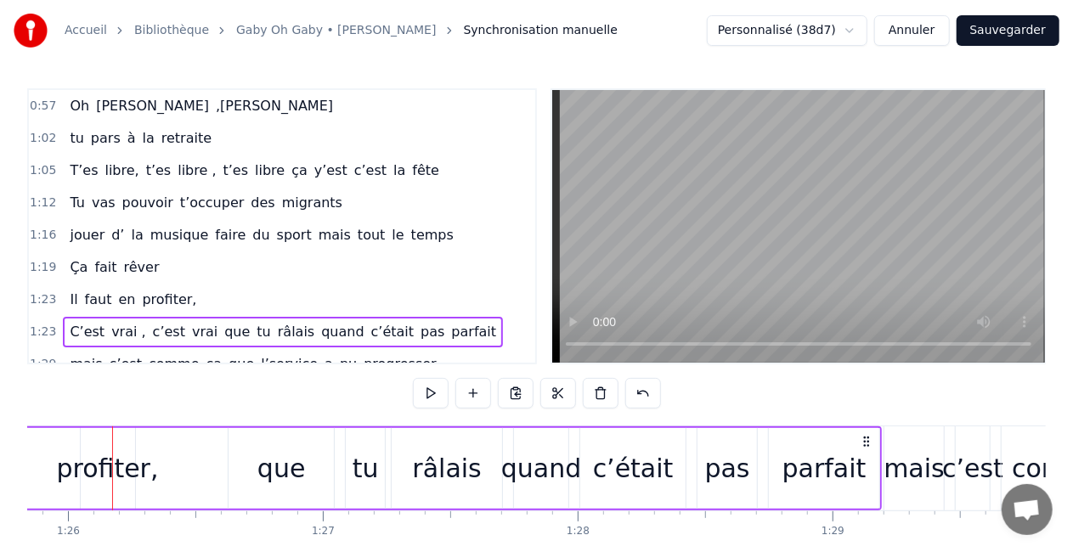
click at [127, 447] on div "C’est vrai , c’est vrai que tu râlais quand c’était pas parfait" at bounding box center [136, 468] width 1492 height 84
click at [116, 467] on div "C’est vrai , c’est vrai que tu râlais quand c’était pas parfait" at bounding box center [136, 468] width 1492 height 84
click at [140, 297] on span "profiter," at bounding box center [169, 300] width 58 height 20
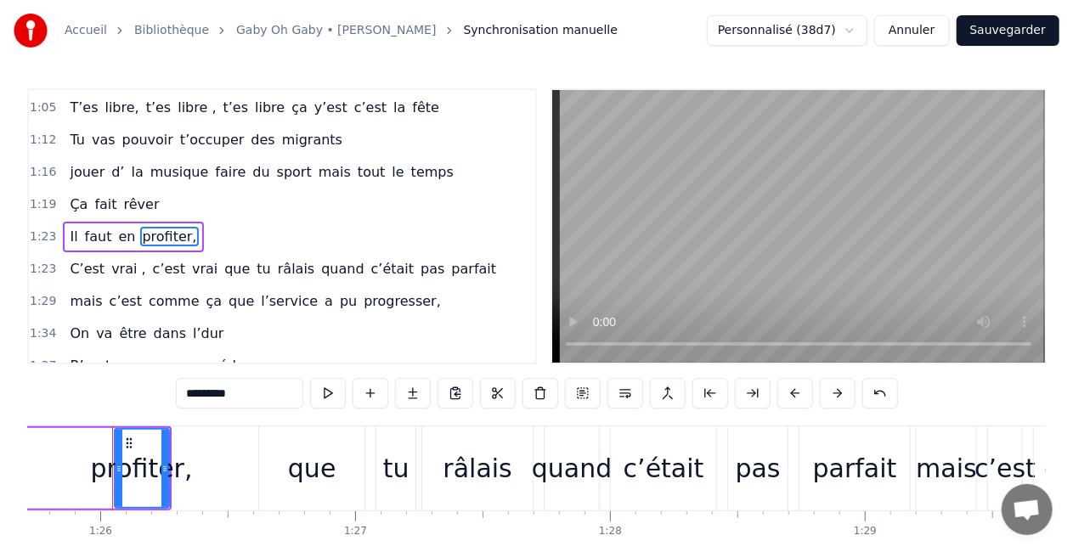
scroll to position [0, 21841]
drag, startPoint x: 126, startPoint y: 438, endPoint x: 54, endPoint y: 460, distance: 74.4
click at [54, 460] on div "C’est vrai , c’est vrai que tu râlais quand c’était pas parfait" at bounding box center [169, 468] width 1492 height 84
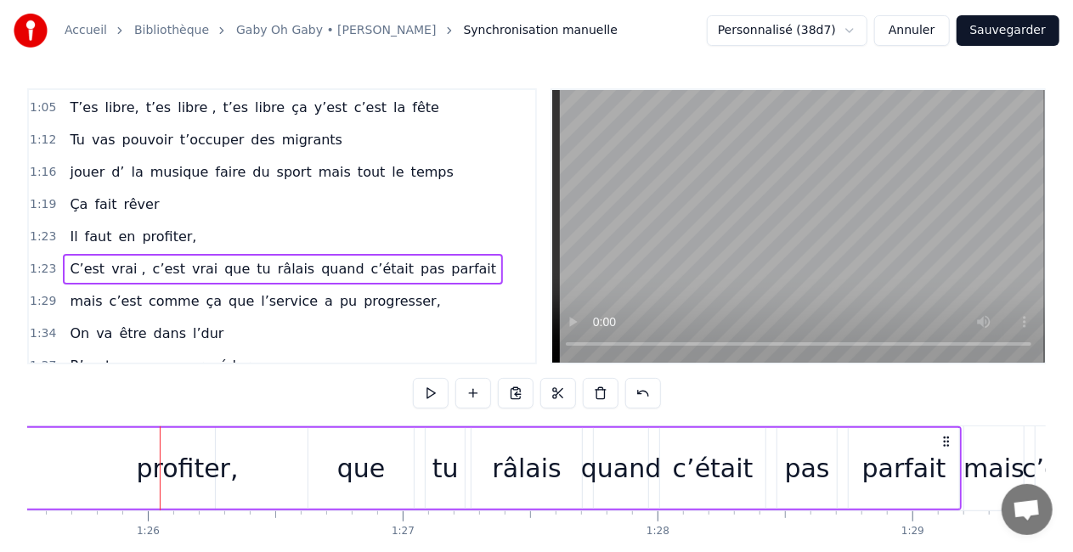
scroll to position [0, 21783]
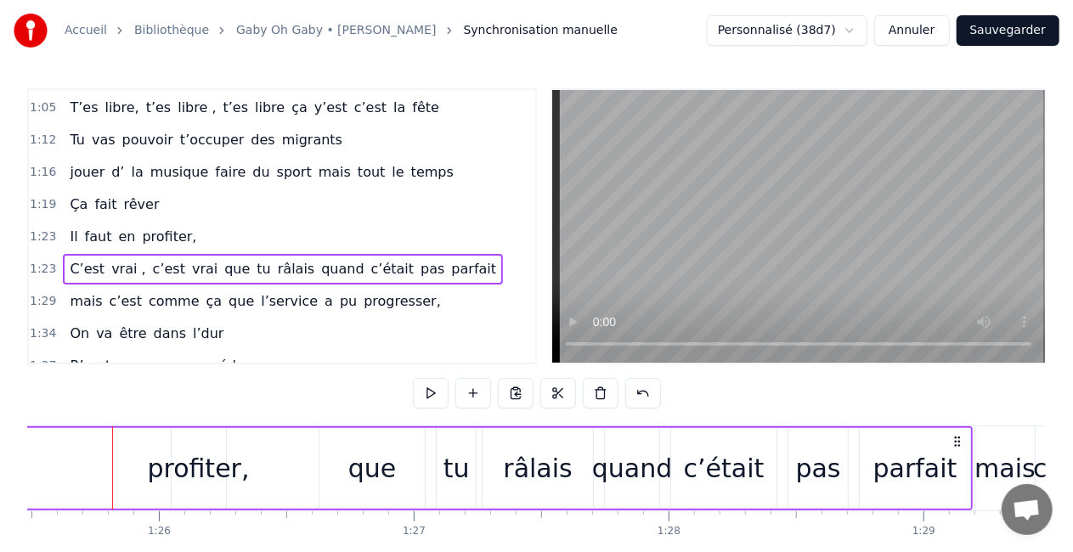
click at [226, 453] on div "C’est vrai , c’est vrai que tu râlais quand c’était pas parfait" at bounding box center [227, 468] width 1492 height 84
click at [202, 475] on div "C’est vrai , c’est vrai que tu râlais quand c’était pas parfait" at bounding box center [227, 468] width 1492 height 84
click at [280, 433] on div "C’est vrai , c’est vrai que tu râlais quand c’était pas parfait" at bounding box center [227, 468] width 1492 height 84
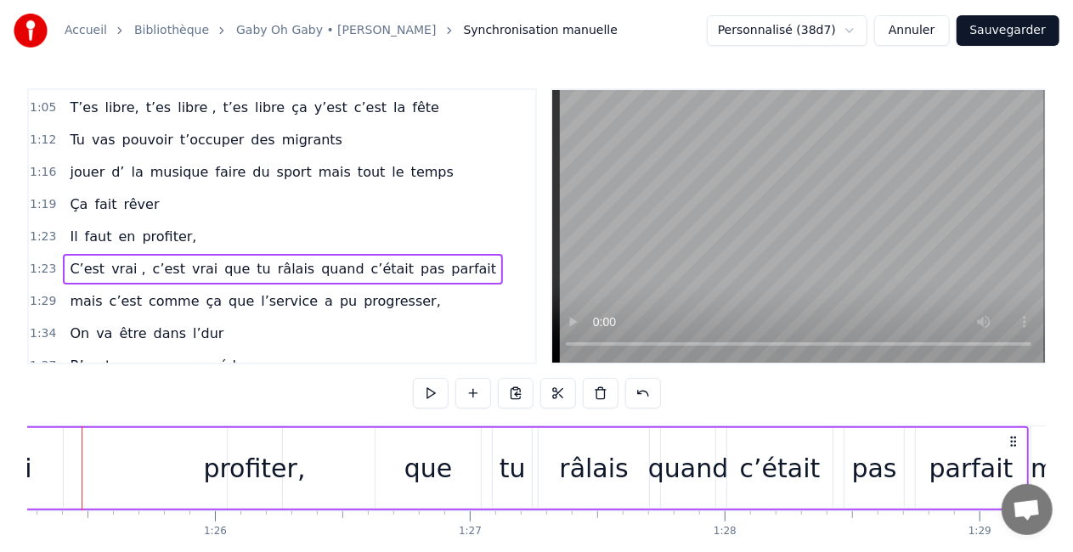
scroll to position [0, 21730]
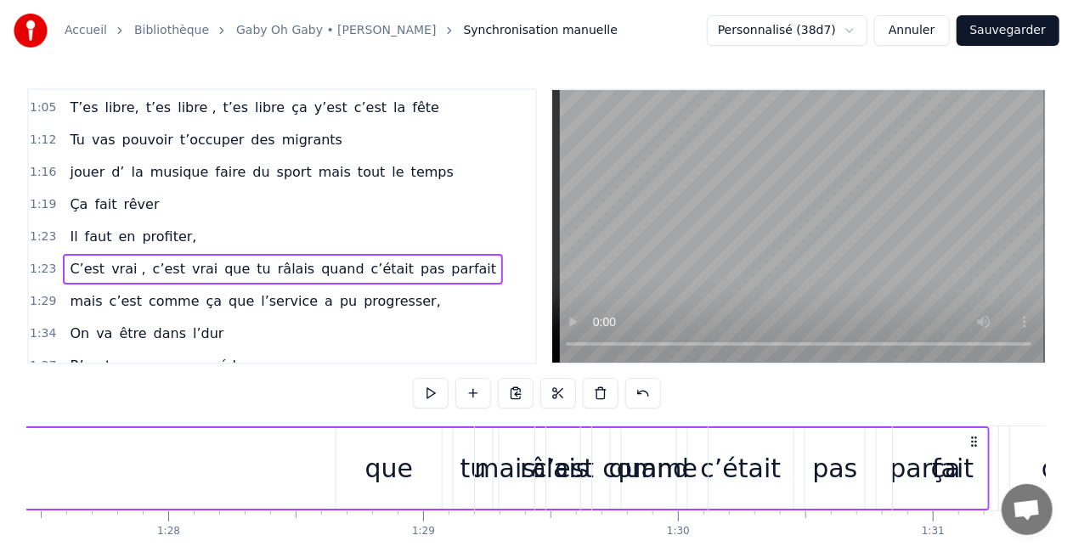
drag, startPoint x: 1007, startPoint y: 437, endPoint x: 1060, endPoint y: 435, distance: 52.7
click at [1060, 435] on div "Accueil Bibliothèque [PERSON_NAME] • [PERSON_NAME] Synchronisation manuelle Per…" at bounding box center [536, 298] width 1073 height 597
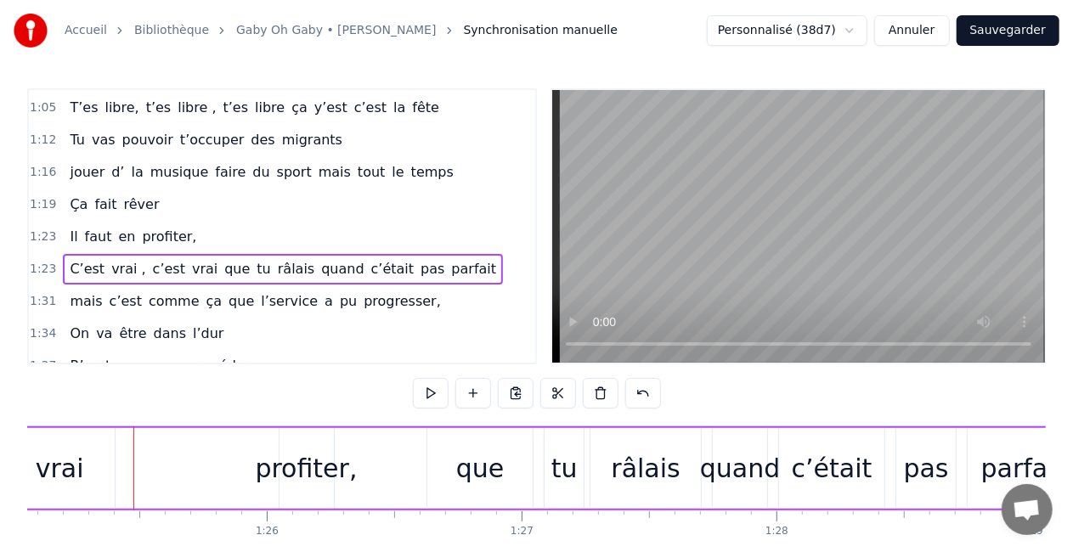
scroll to position [0, 21696]
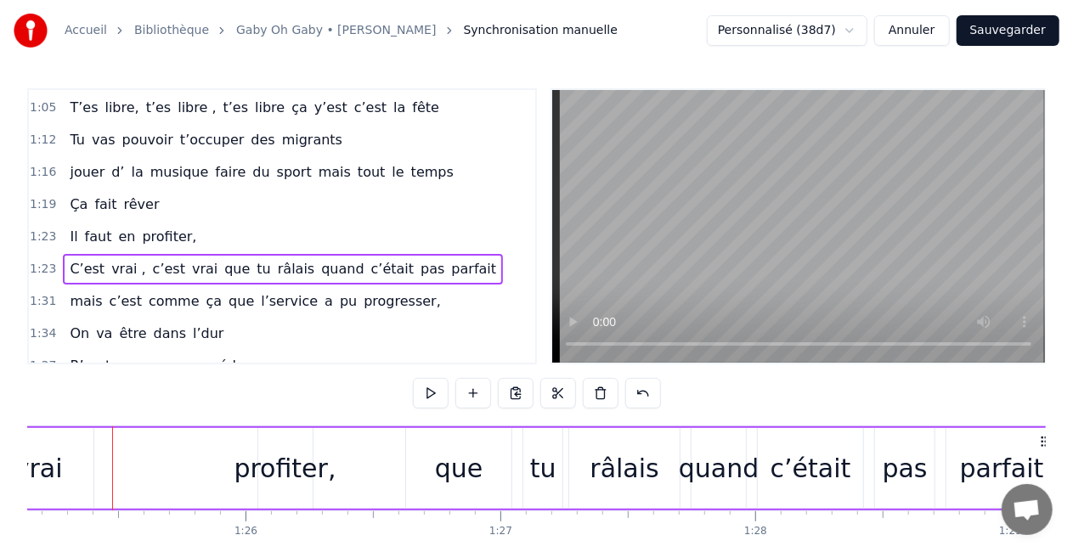
click at [268, 474] on div "C’est vrai , c’est vrai que tu râlais quand c’était pas parfait" at bounding box center [314, 468] width 1492 height 84
click at [274, 470] on div "C’est vrai , c’est vrai que tu râlais quand c’était pas parfait" at bounding box center [314, 468] width 1492 height 84
drag, startPoint x: 302, startPoint y: 469, endPoint x: 363, endPoint y: 471, distance: 60.3
click at [363, 471] on div "C’est vrai , c’est vrai que tu râlais quand c’était pas parfait" at bounding box center [314, 468] width 1492 height 84
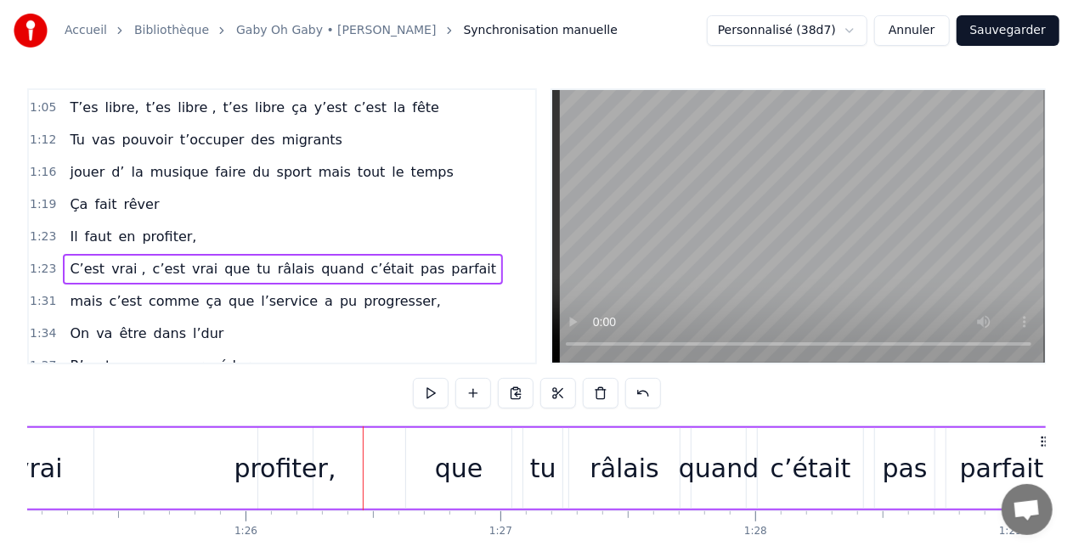
click at [302, 474] on div "C’est vrai , c’est vrai que tu râlais quand c’était pas parfait" at bounding box center [314, 468] width 1492 height 84
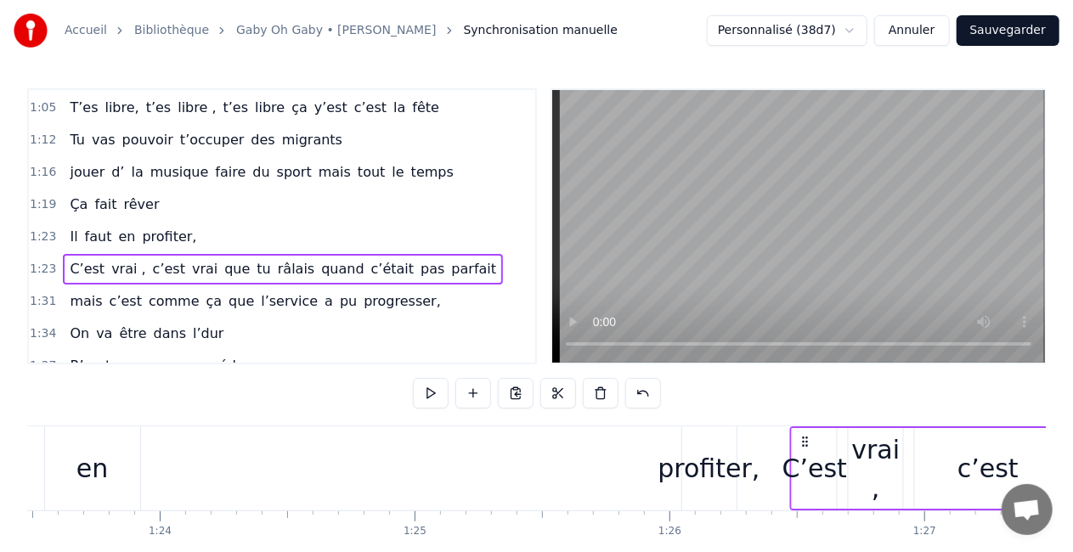
scroll to position [0, 21272]
drag, startPoint x: 156, startPoint y: 439, endPoint x: 787, endPoint y: 415, distance: 631.6
click at [787, 415] on div "0:16 T’as commencé comme conseillère à l’ANPE 0:20 Puis au service formation ap…" at bounding box center [536, 342] width 1018 height 509
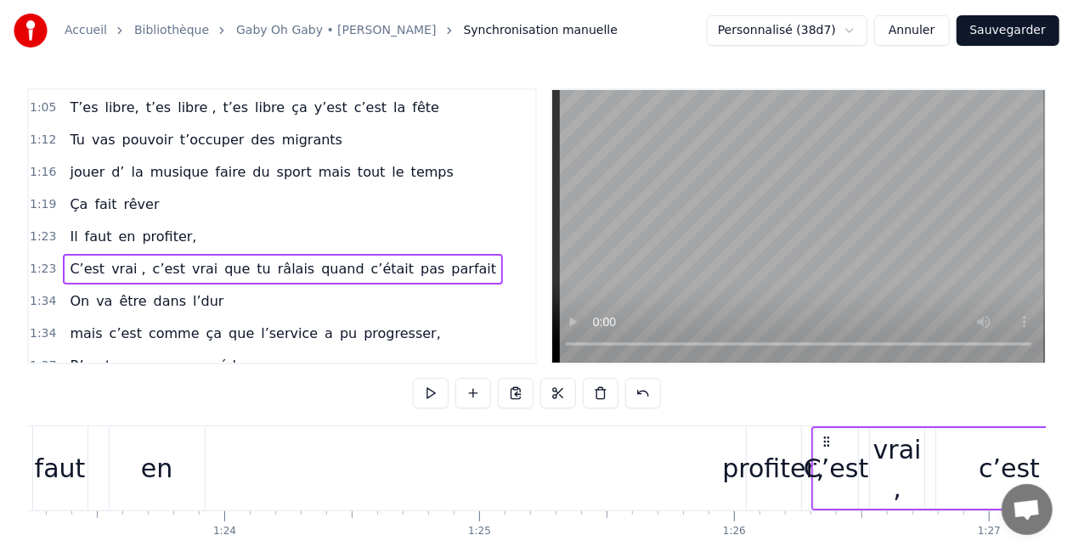
scroll to position [0, 21213]
drag, startPoint x: 412, startPoint y: 440, endPoint x: 829, endPoint y: 440, distance: 417.1
click at [829, 440] on icon at bounding box center [828, 442] width 14 height 14
click at [787, 467] on div "profiter," at bounding box center [768, 468] width 102 height 38
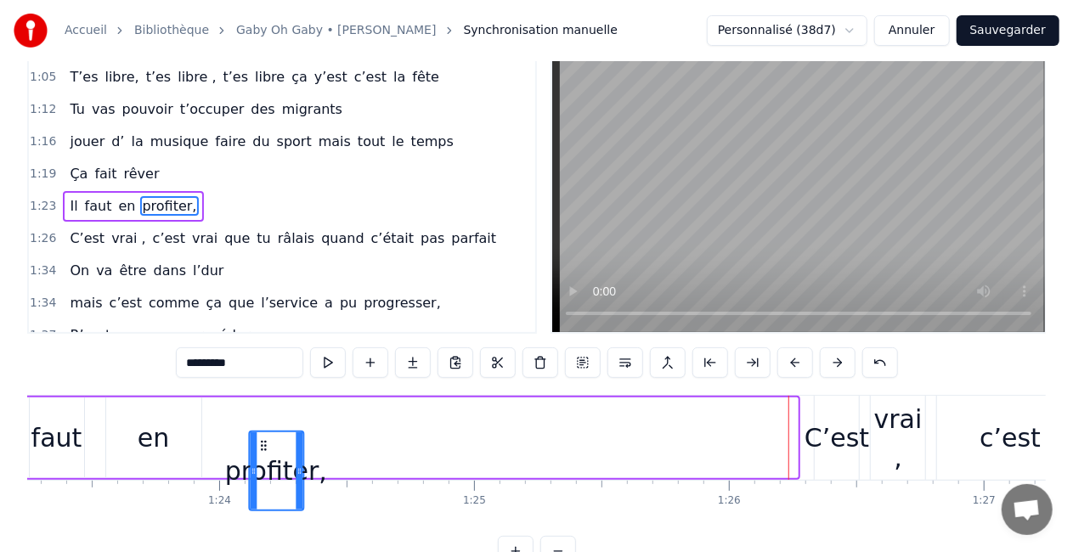
scroll to position [32, 0]
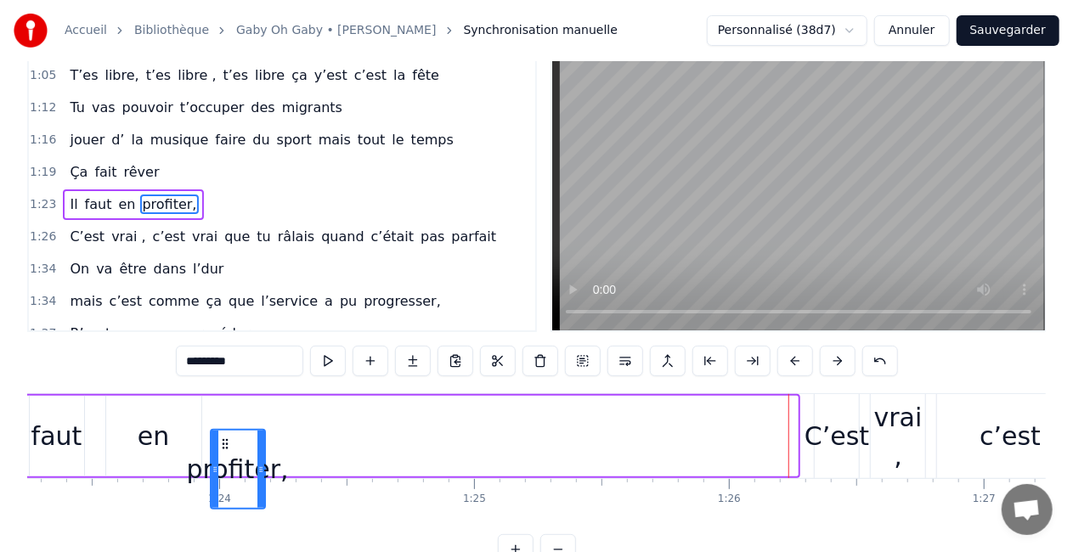
drag, startPoint x: 758, startPoint y: 442, endPoint x: 224, endPoint y: 447, distance: 533.4
click at [224, 447] on icon at bounding box center [224, 444] width 14 height 14
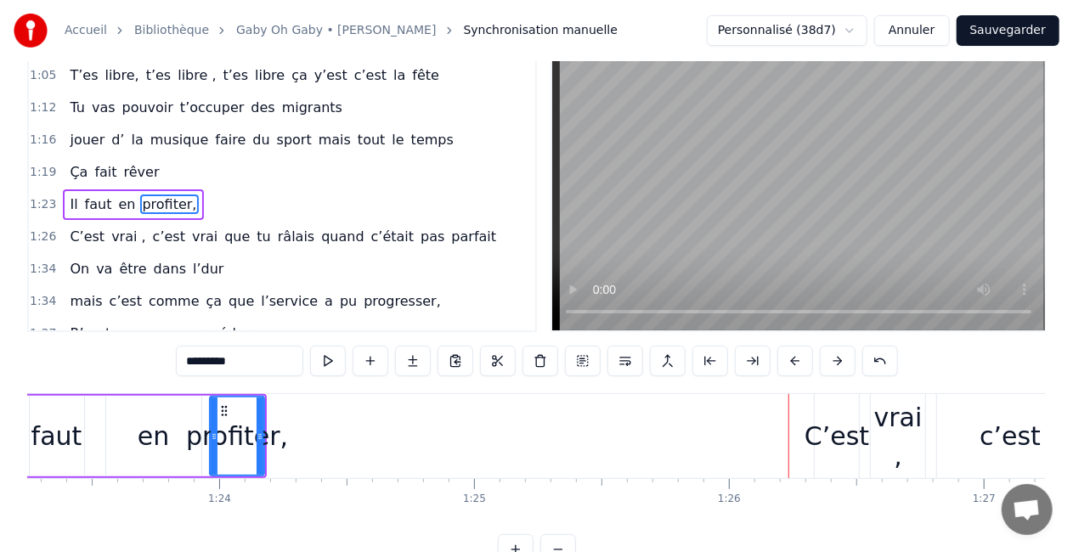
click at [88, 421] on div "Il faut en profiter," at bounding box center [126, 436] width 281 height 84
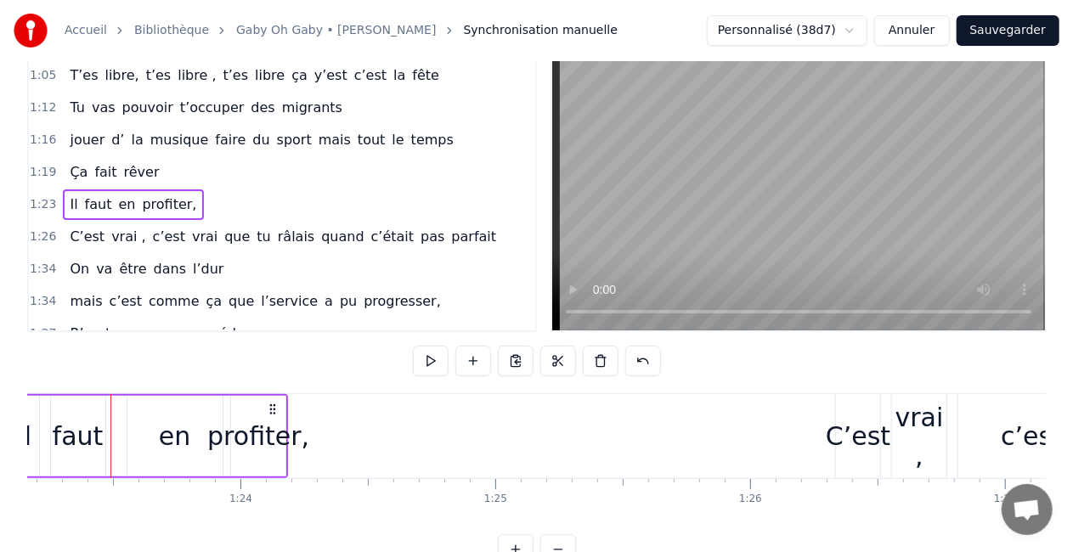
scroll to position [0, 21189]
click at [403, 368] on div "0:16 T’as commencé comme conseillère à l’ANPE 0:20 Puis au service formation ap…" at bounding box center [536, 310] width 1018 height 509
click at [423, 358] on button at bounding box center [431, 361] width 36 height 31
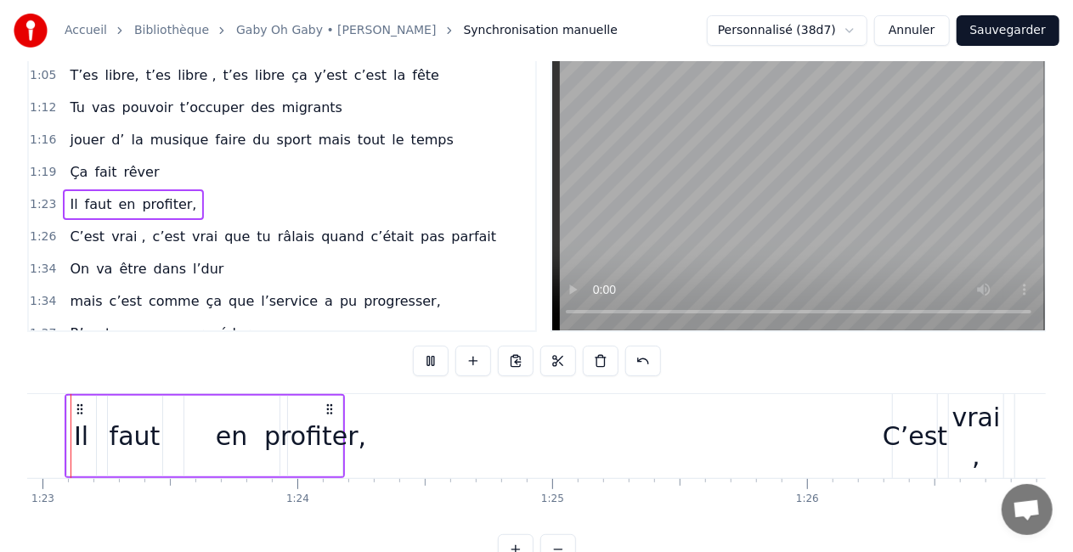
scroll to position [0, 21087]
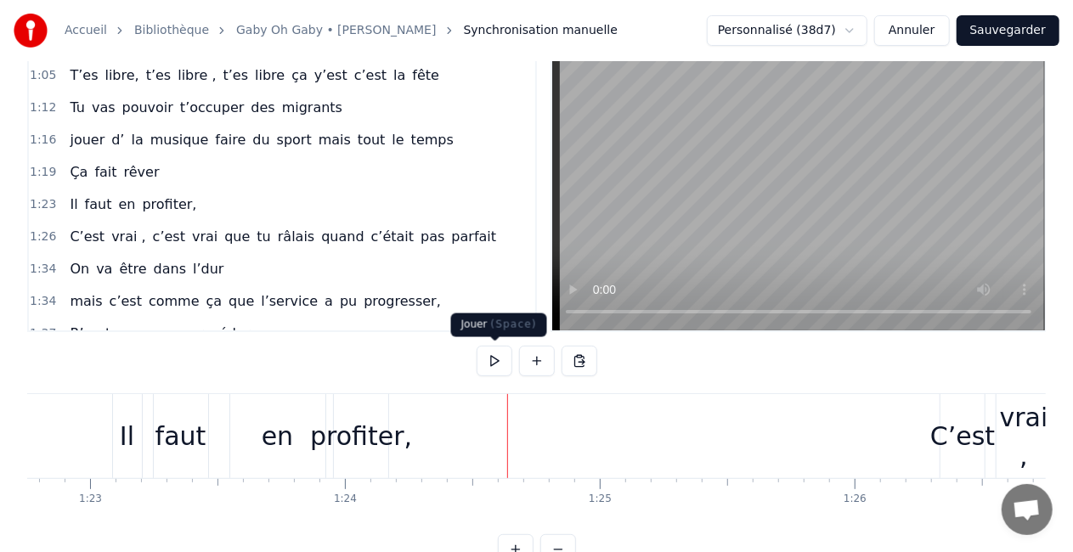
click at [488, 360] on button at bounding box center [495, 361] width 36 height 31
click at [489, 360] on button at bounding box center [495, 361] width 36 height 31
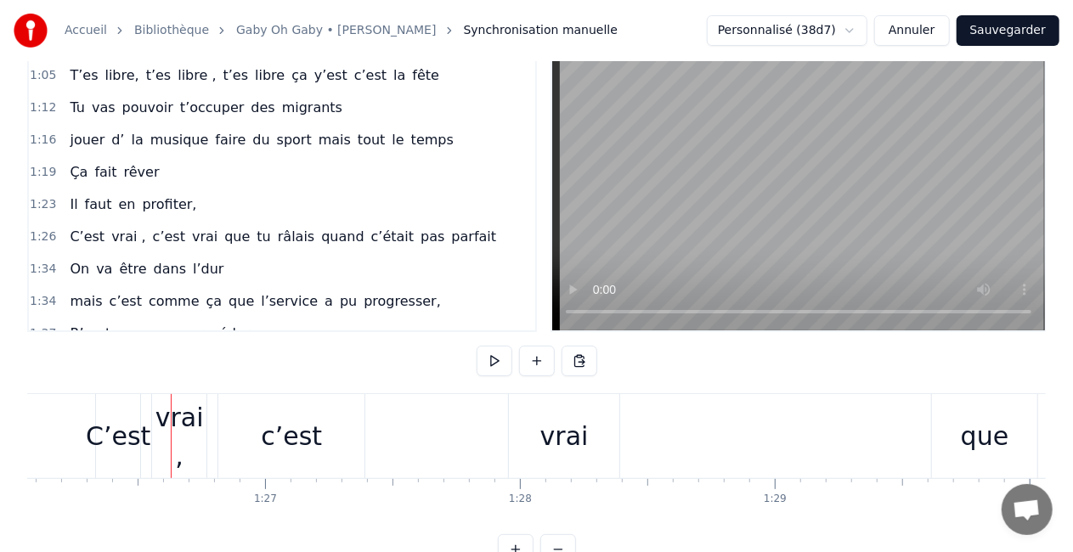
scroll to position [0, 21949]
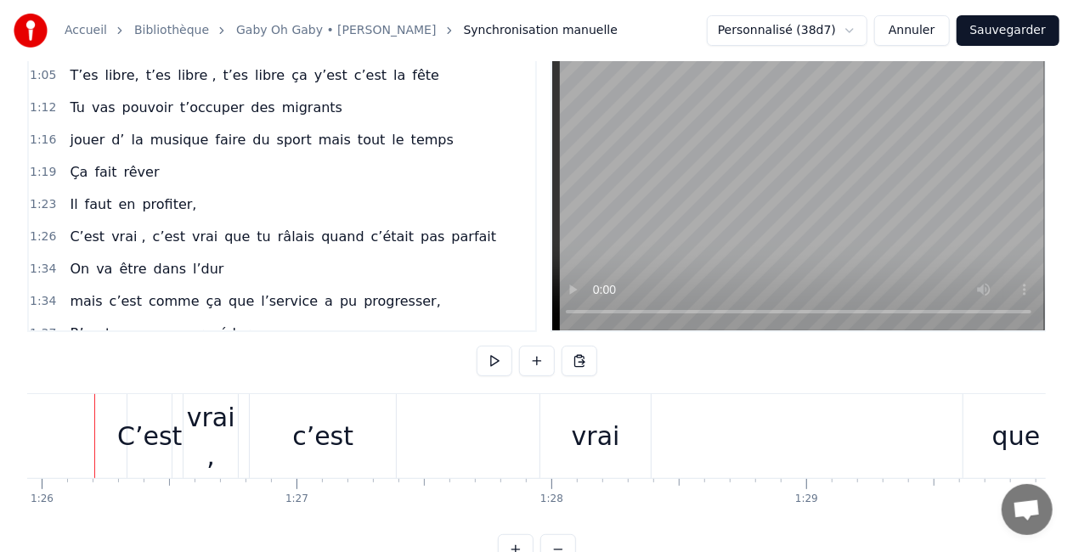
scroll to position [0, 21882]
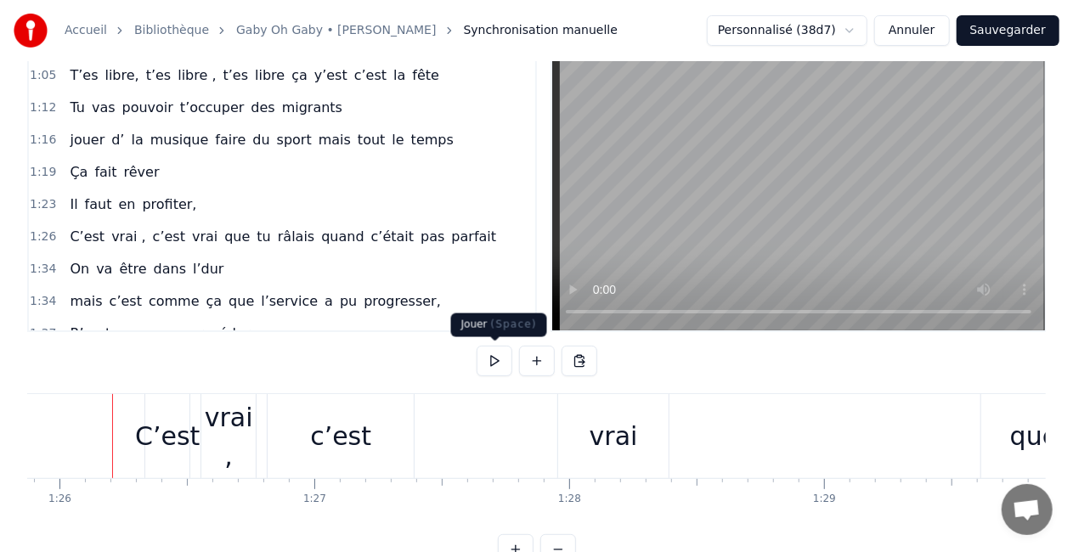
click at [489, 353] on button at bounding box center [495, 361] width 36 height 31
click at [139, 426] on div "C’est" at bounding box center [167, 436] width 65 height 38
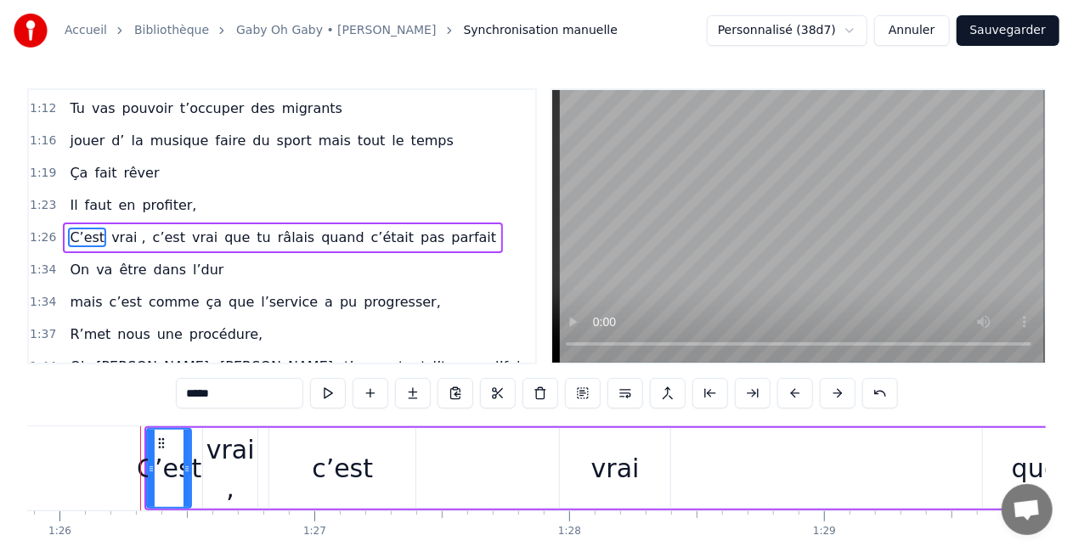
scroll to position [450, 0]
click at [195, 440] on div "C’est vrai , c’est vrai que tu râlais quand c’était pas parfait" at bounding box center [890, 468] width 1492 height 84
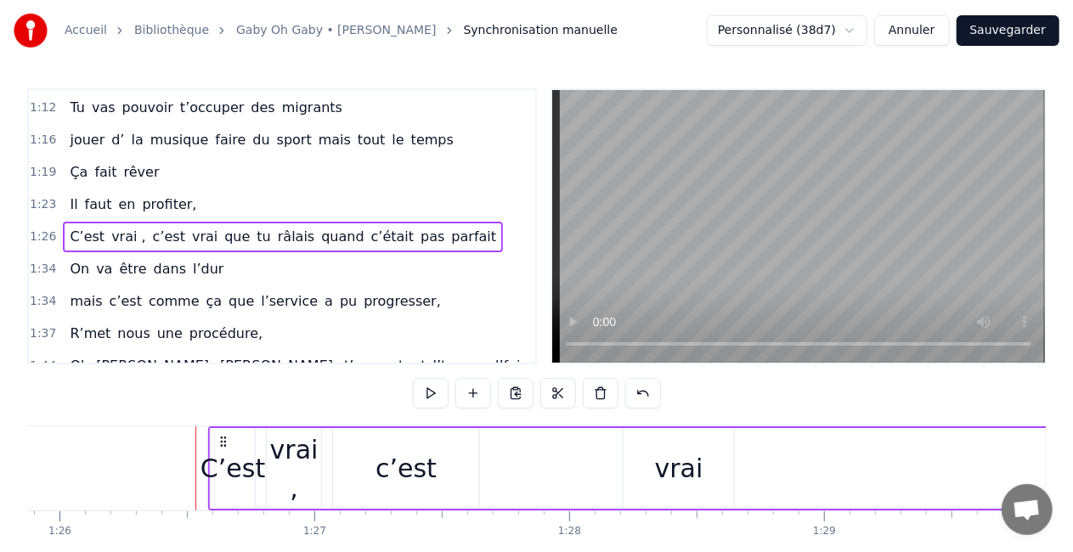
drag, startPoint x: 156, startPoint y: 437, endPoint x: 220, endPoint y: 432, distance: 63.9
click at [220, 432] on div "C’est vrai , c’est vrai que tu râlais quand c’était pas parfait" at bounding box center [954, 468] width 1492 height 84
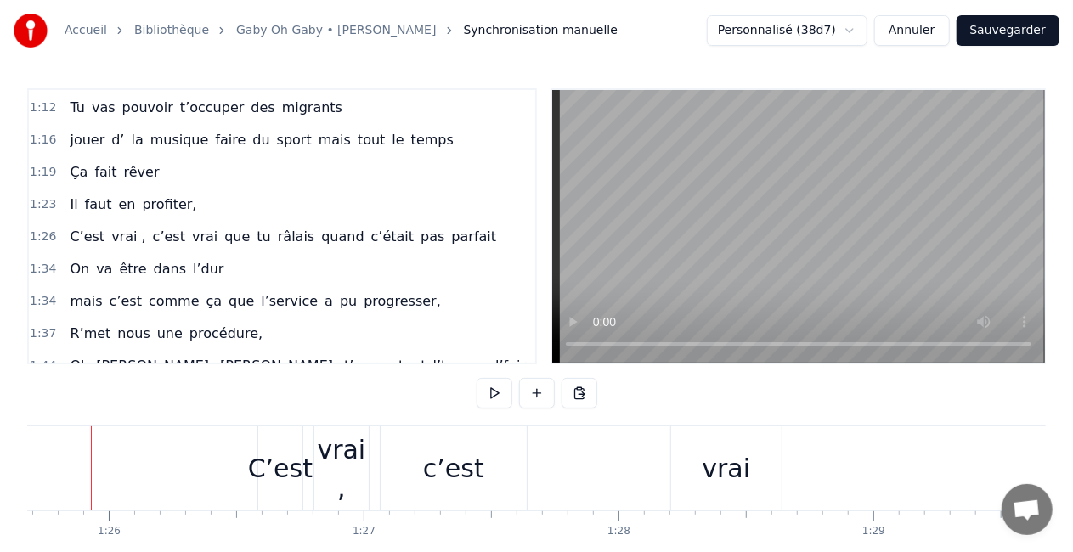
scroll to position [0, 21811]
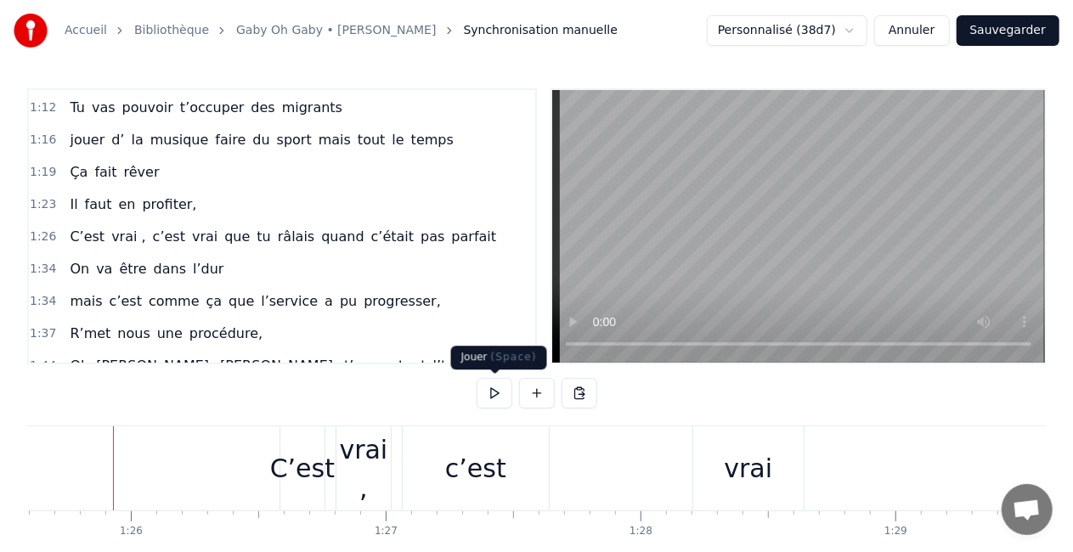
click at [499, 385] on button at bounding box center [495, 393] width 36 height 31
click at [795, 488] on div "vrai" at bounding box center [748, 468] width 110 height 84
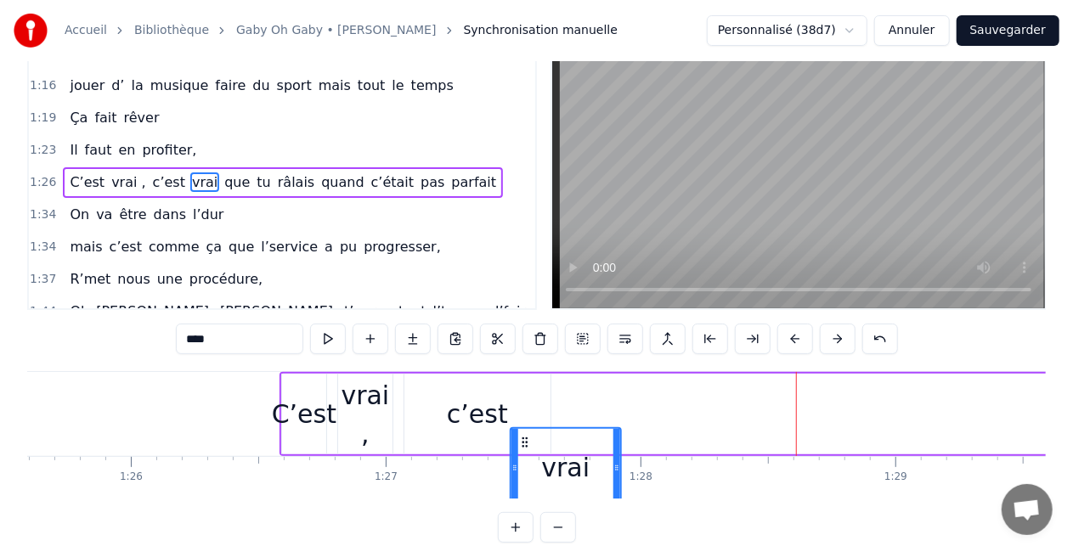
scroll to position [60, 0]
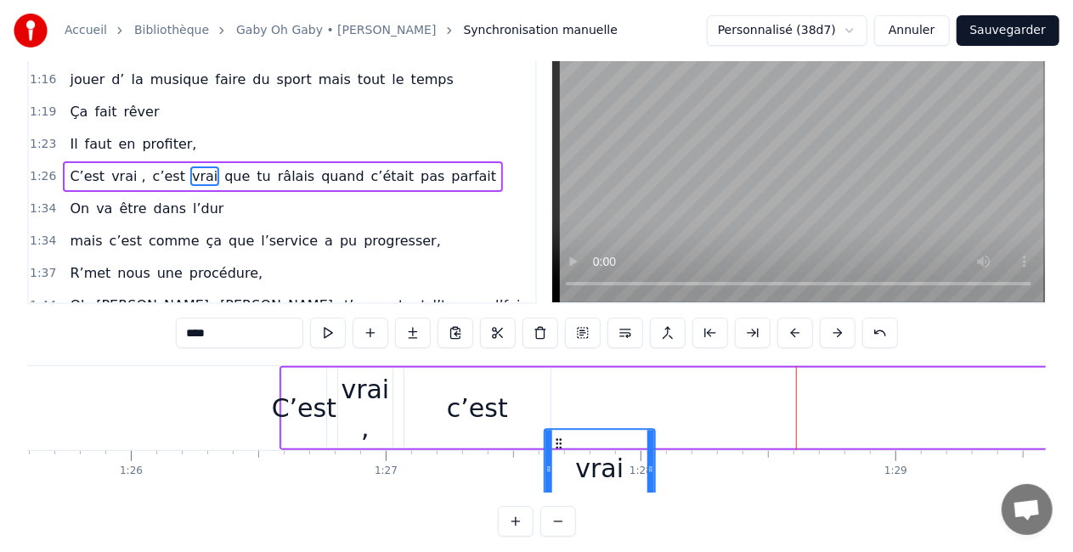
drag, startPoint x: 703, startPoint y: 443, endPoint x: 550, endPoint y: 431, distance: 154.3
click at [550, 431] on div "vrai" at bounding box center [599, 468] width 109 height 77
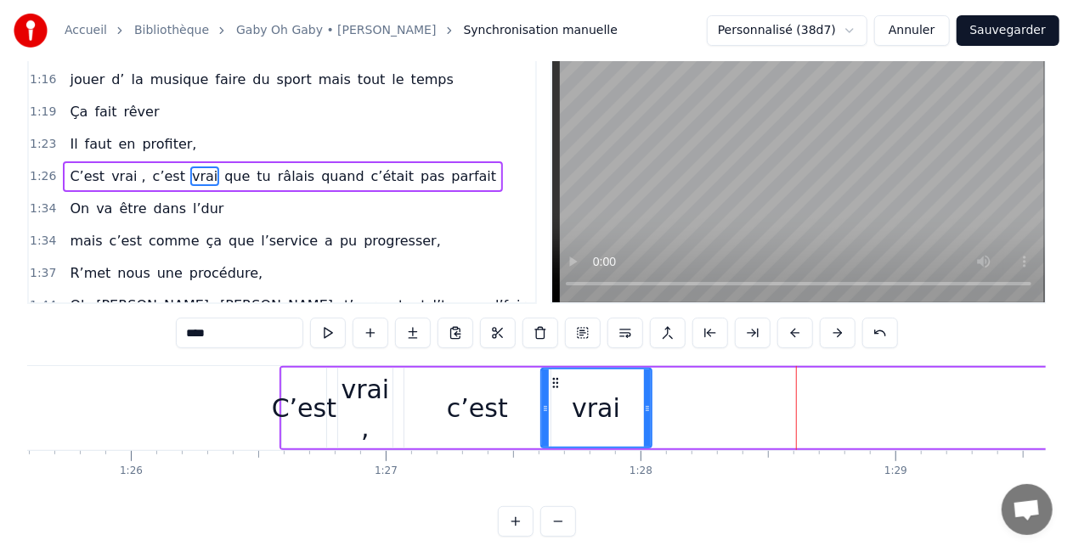
click at [821, 398] on div "C’est vrai , c’est vrai que tu râlais quand c’était pas parfait" at bounding box center [1025, 408] width 1492 height 84
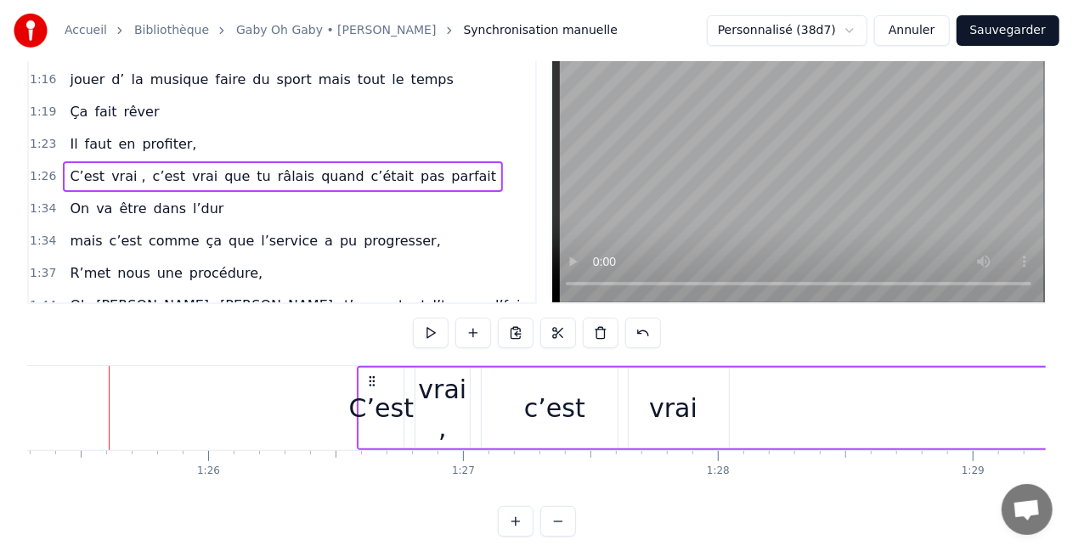
scroll to position [0, 21729]
click at [702, 391] on div "vrai" at bounding box center [678, 408] width 110 height 81
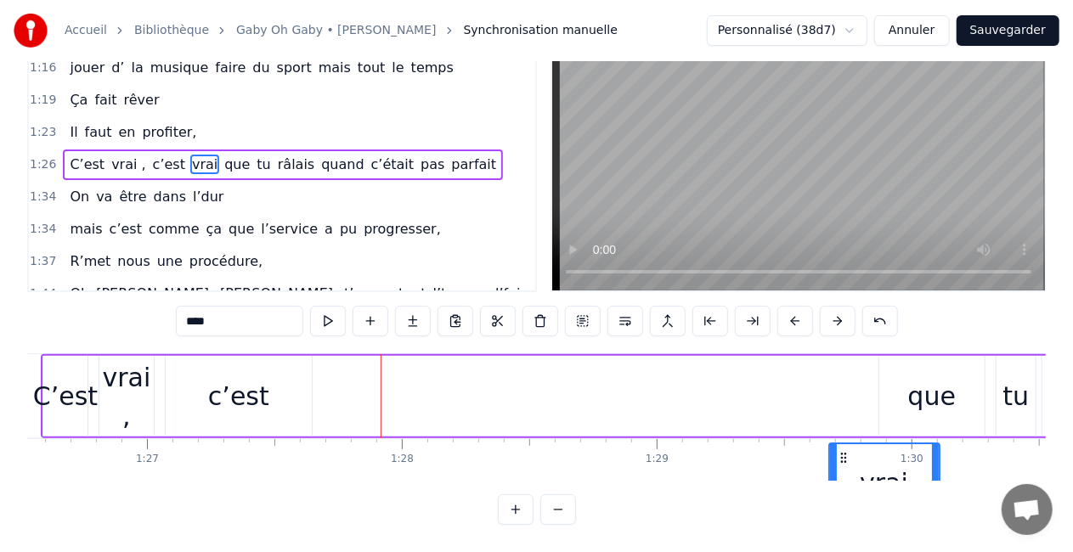
scroll to position [0, 22056]
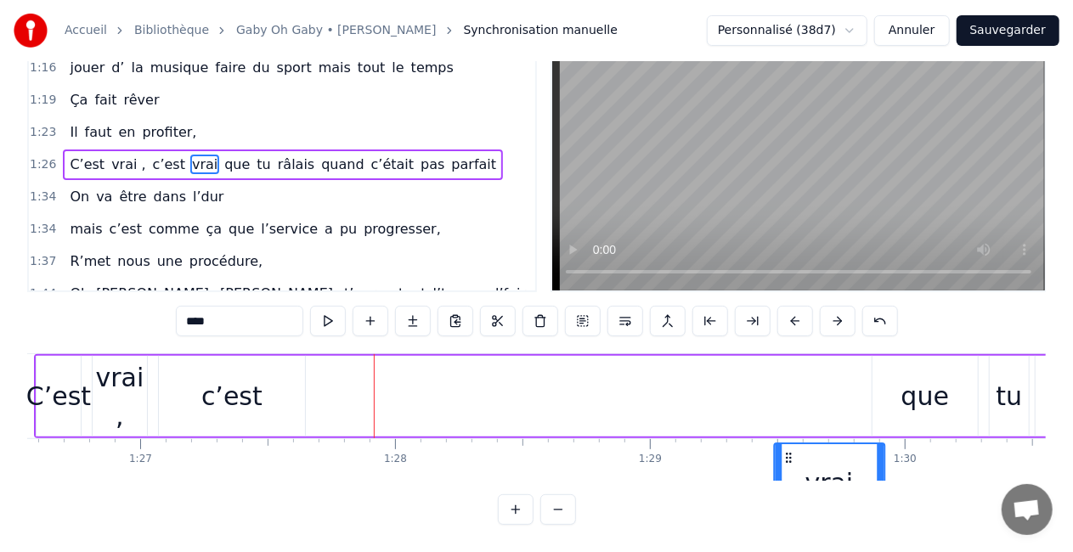
drag, startPoint x: 634, startPoint y: 442, endPoint x: 783, endPoint y: 340, distance: 180.9
click at [783, 354] on div "C’est vrai , c’est vrai que tu râlais quand c’était pas parfait" at bounding box center [780, 396] width 1492 height 84
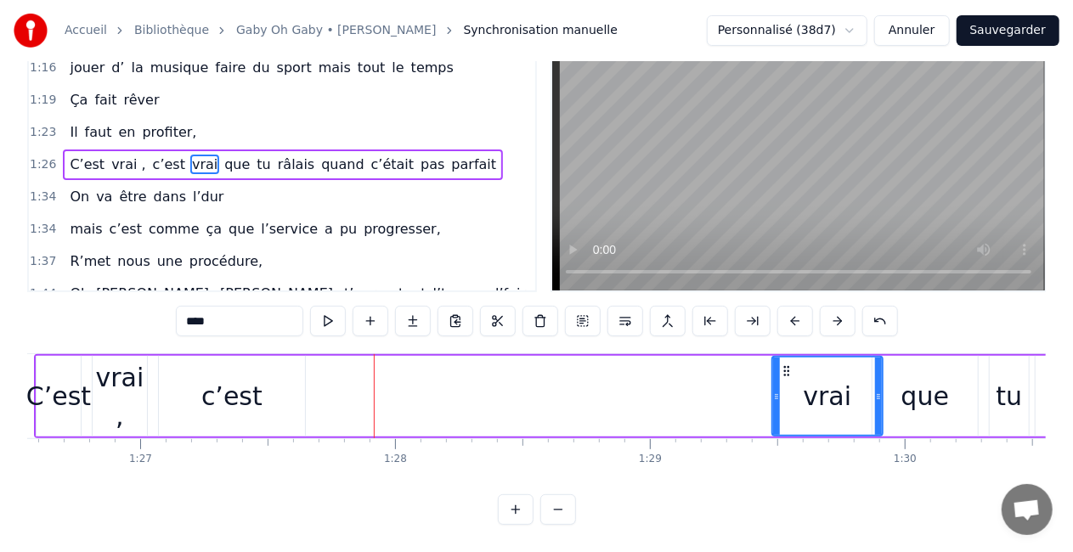
click at [280, 356] on div "c’est" at bounding box center [232, 396] width 146 height 81
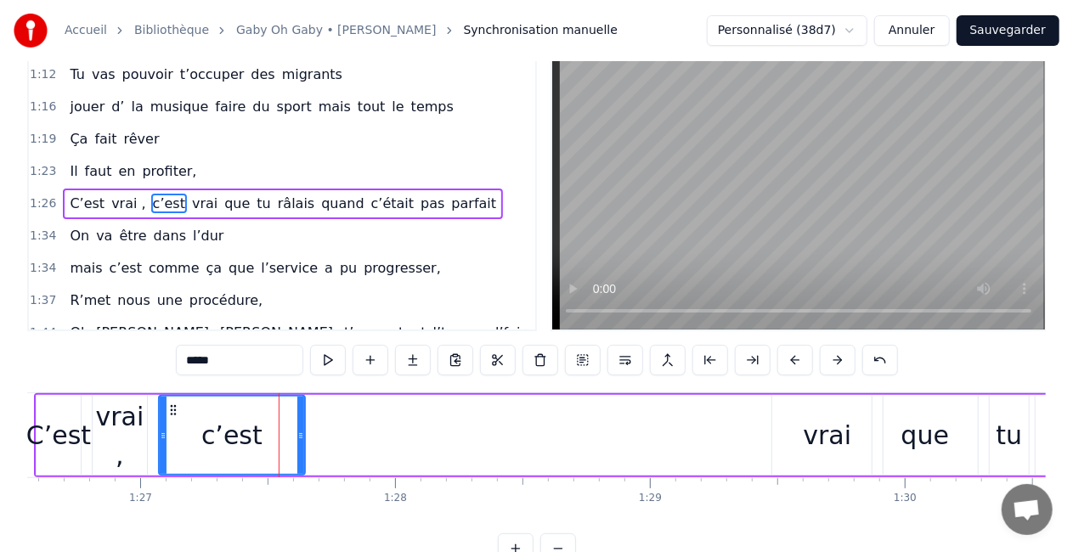
scroll to position [0, 0]
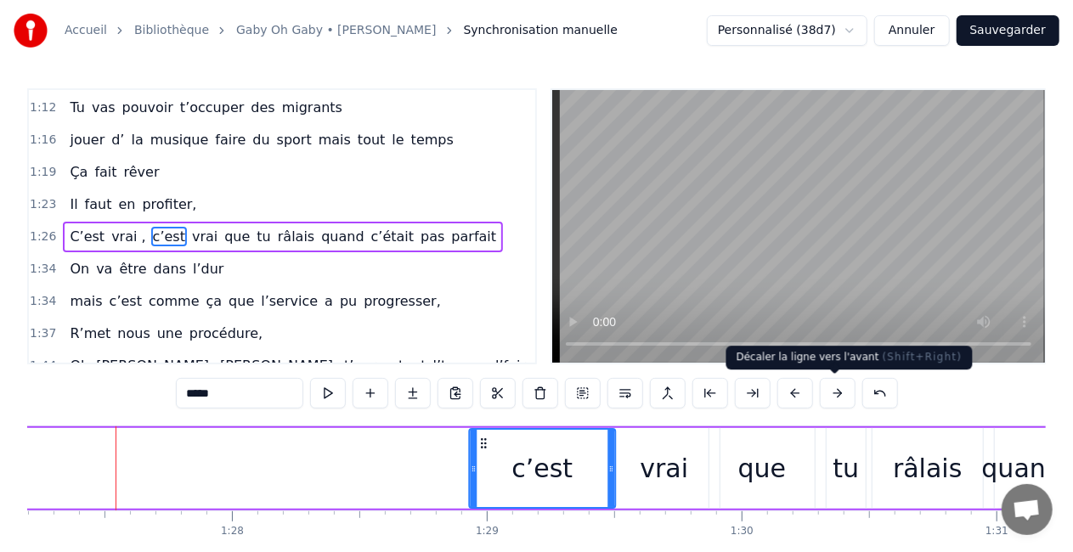
drag, startPoint x: 172, startPoint y: 443, endPoint x: 856, endPoint y: 393, distance: 685.6
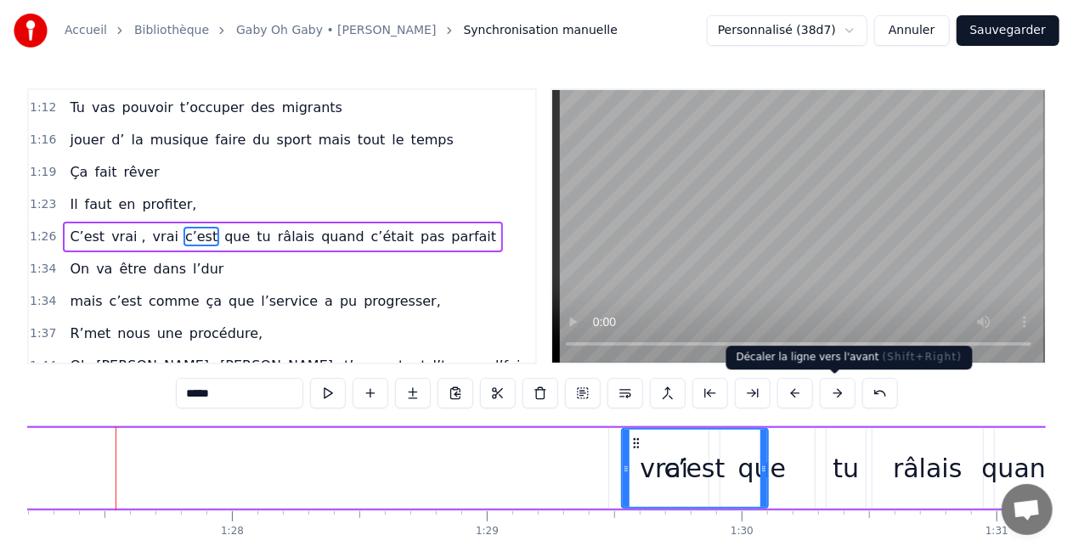
scroll to position [0, 22221]
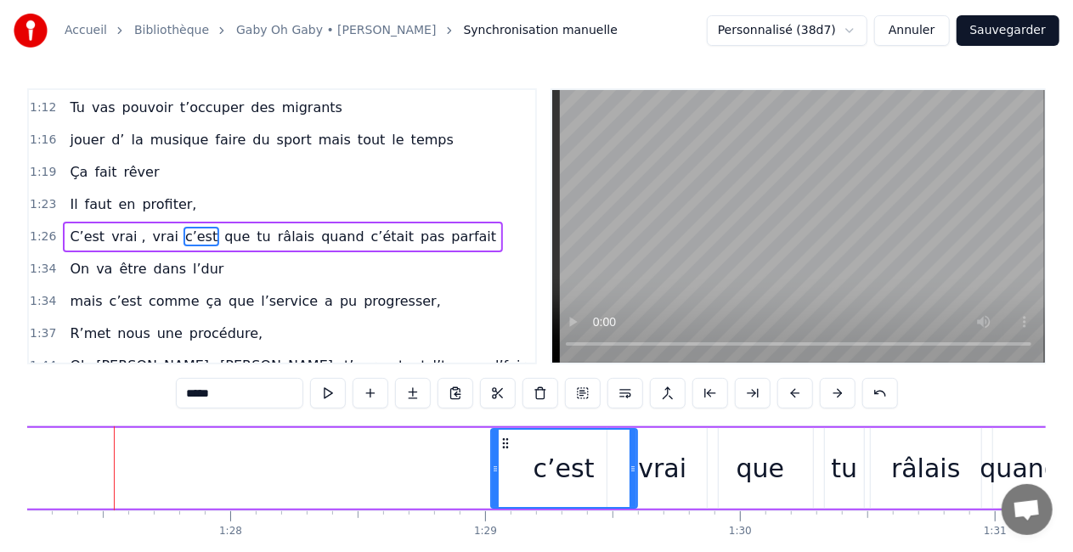
drag, startPoint x: 634, startPoint y: 443, endPoint x: 507, endPoint y: 443, distance: 126.6
click at [507, 443] on icon at bounding box center [506, 444] width 14 height 14
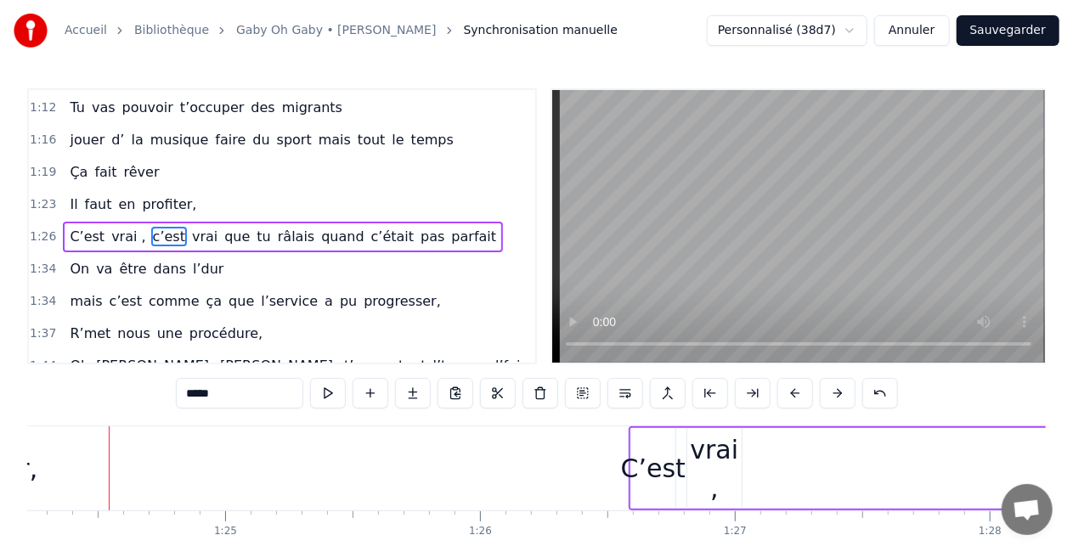
scroll to position [0, 21458]
click at [732, 435] on div "vrai ," at bounding box center [718, 469] width 54 height 76
type input "*******"
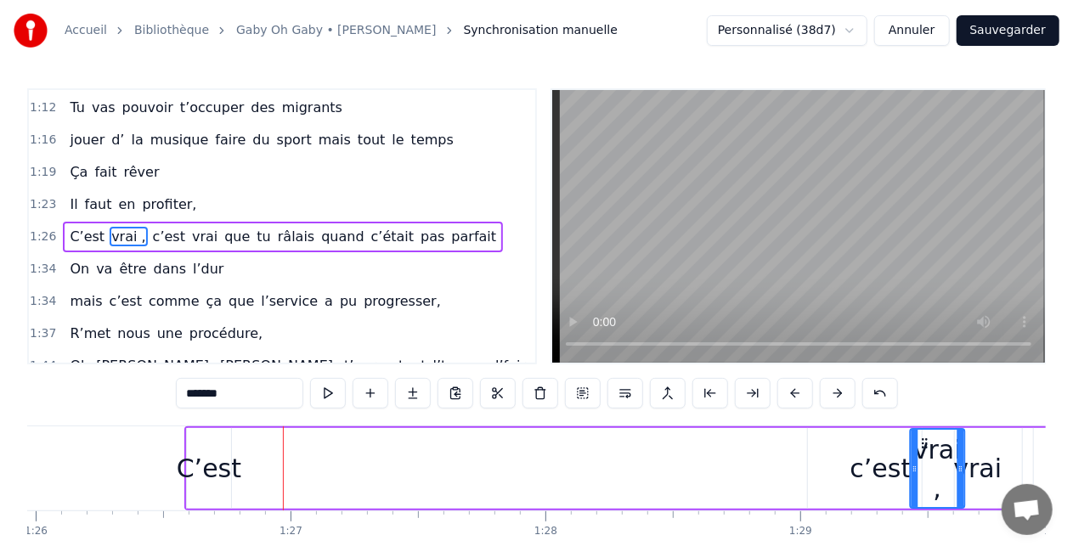
scroll to position [0, 21909]
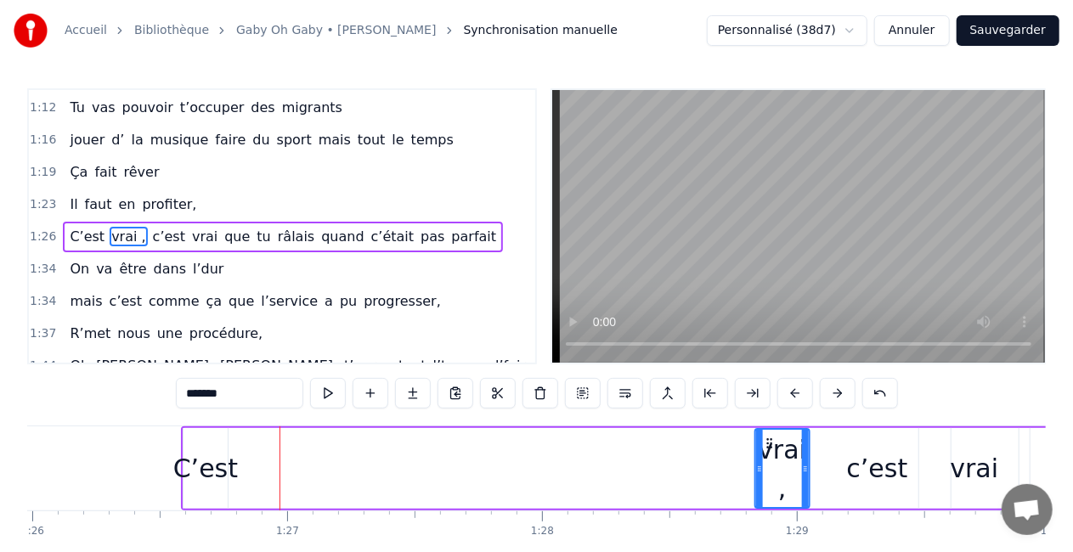
drag, startPoint x: 704, startPoint y: 437, endPoint x: 770, endPoint y: 445, distance: 66.0
click at [770, 445] on icon at bounding box center [770, 444] width 14 height 14
click at [240, 452] on div "C’est vrai , c’est vrai que tu râlais quand c’était pas parfait" at bounding box center [927, 468] width 1492 height 84
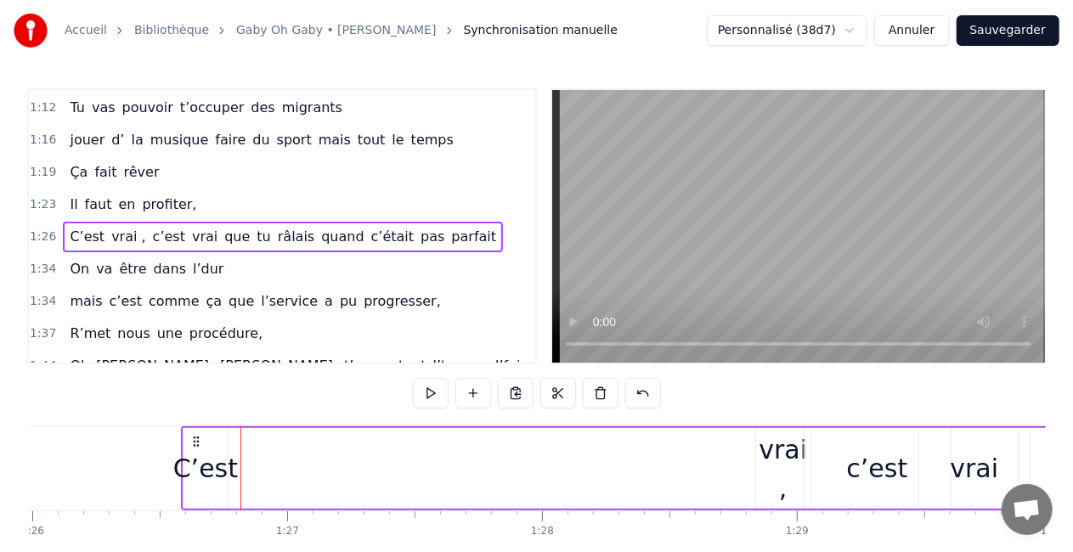
click at [208, 456] on div "C’est" at bounding box center [205, 468] width 65 height 38
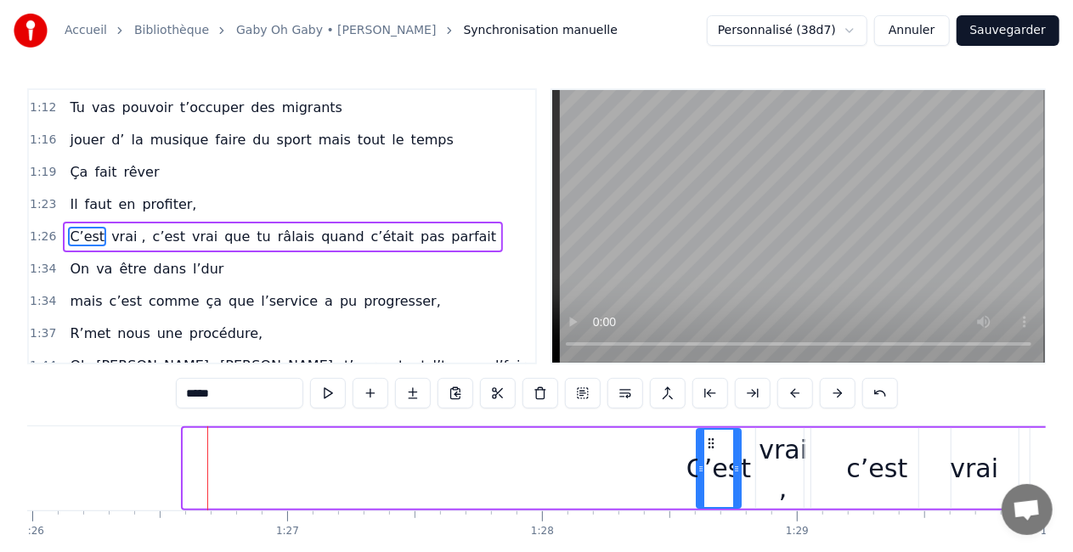
drag, startPoint x: 199, startPoint y: 441, endPoint x: 810, endPoint y: 431, distance: 611.6
click at [810, 431] on div "C’est vrai , c’est vrai que tu râlais quand c’était pas parfait" at bounding box center [927, 468] width 1492 height 84
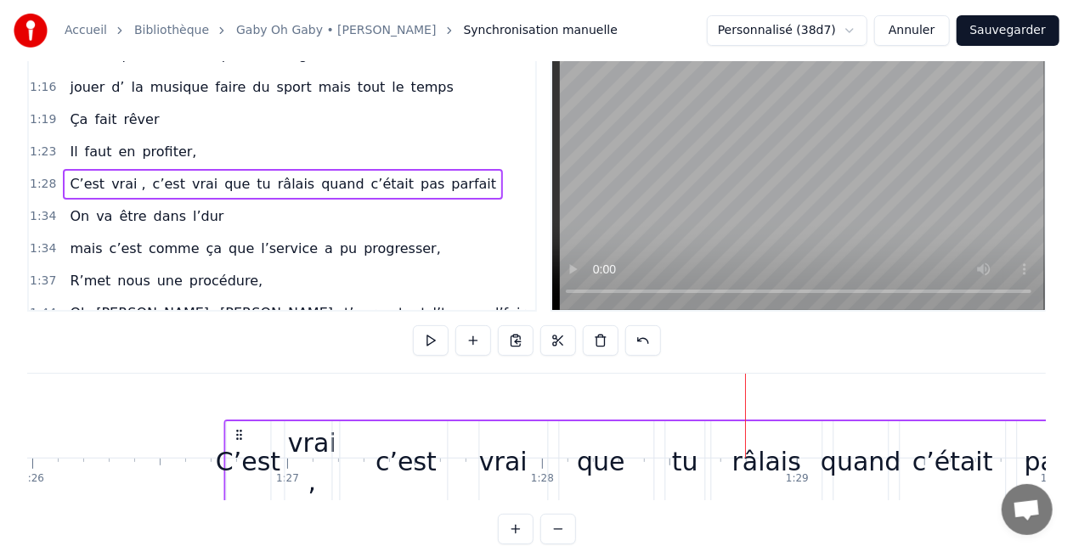
drag, startPoint x: 704, startPoint y: 442, endPoint x: 230, endPoint y: 452, distance: 474.1
click at [230, 452] on div "C’est vrai , c’est vrai que tu râlais quand c’était pas parfait" at bounding box center [712, 462] width 978 height 84
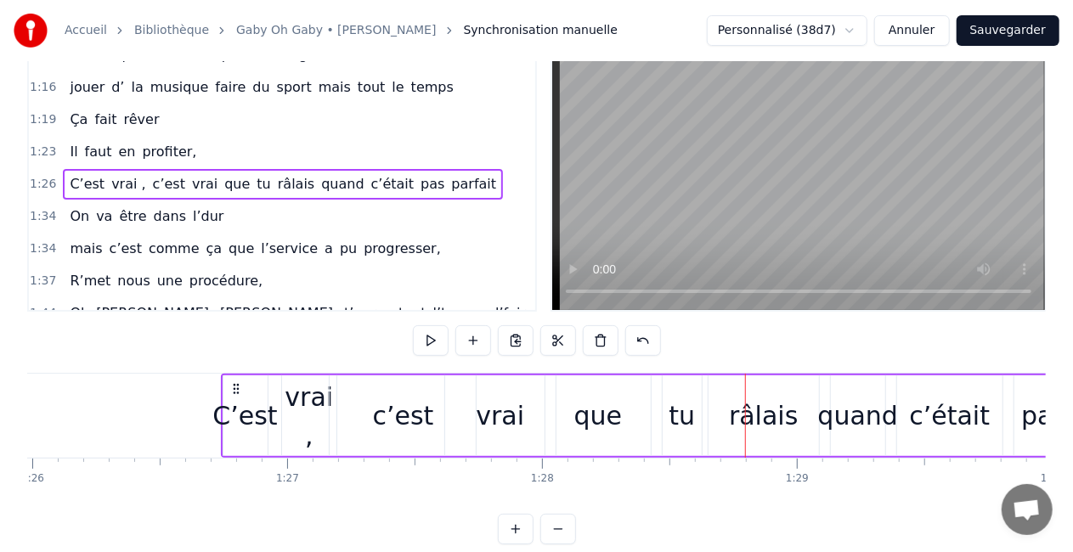
scroll to position [57, 0]
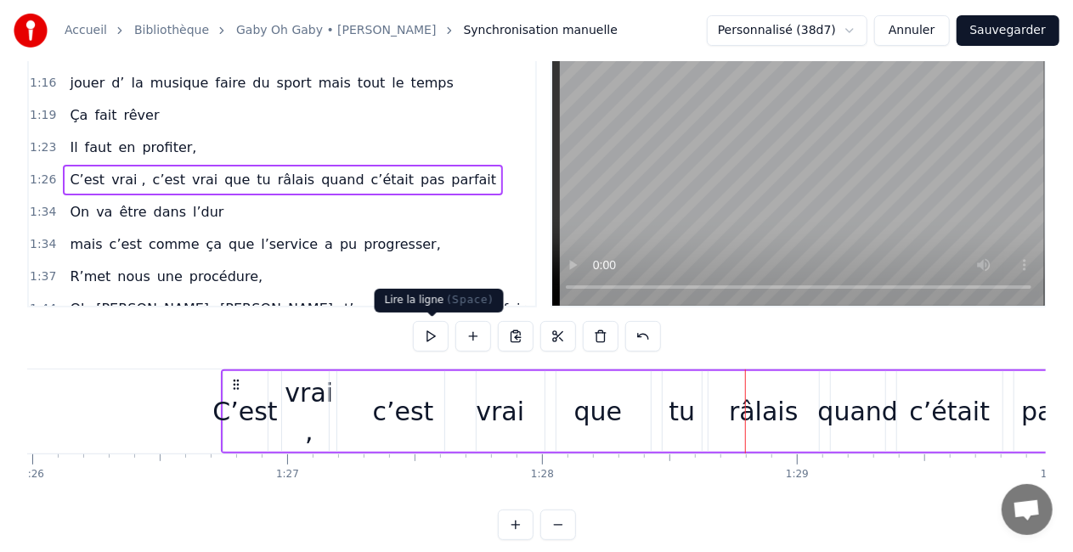
click at [434, 333] on button at bounding box center [431, 336] width 36 height 31
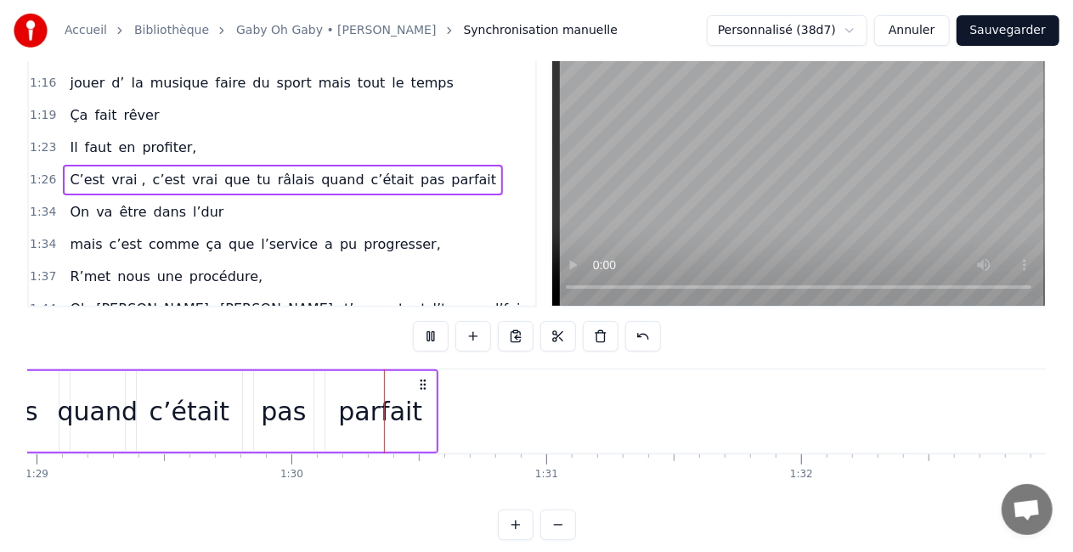
scroll to position [0, 22806]
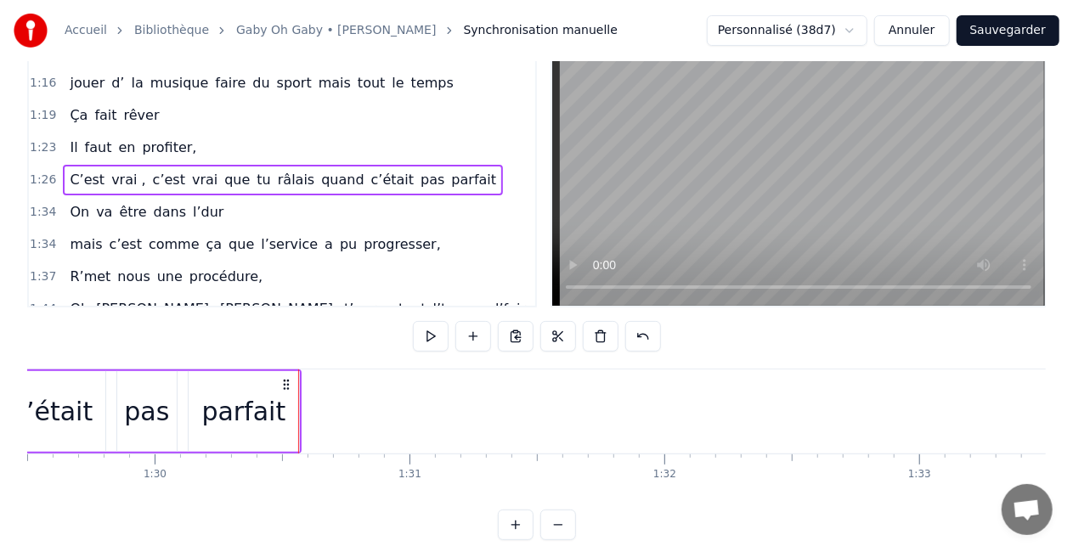
click at [423, 332] on button at bounding box center [431, 336] width 36 height 31
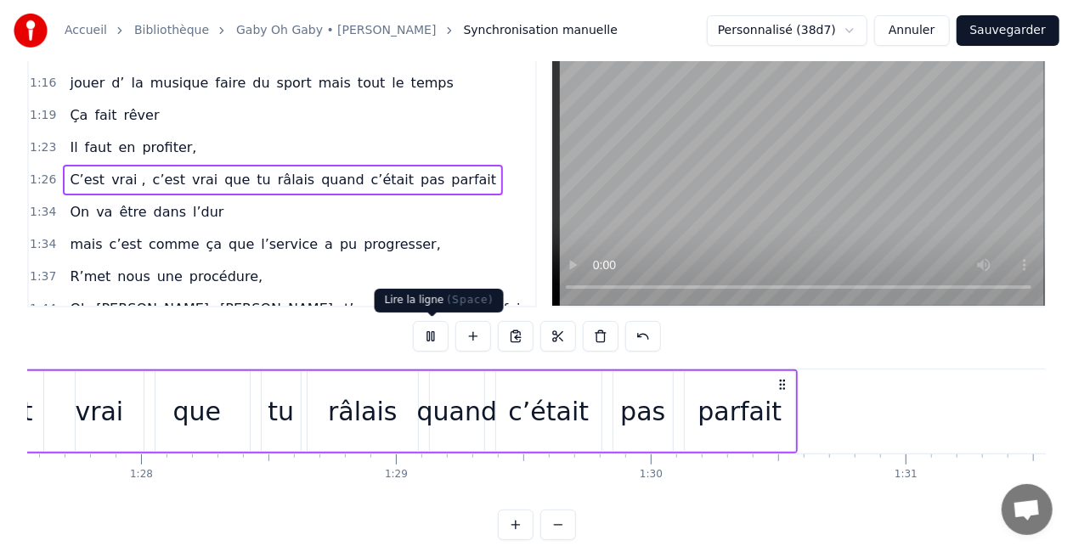
scroll to position [0, 22137]
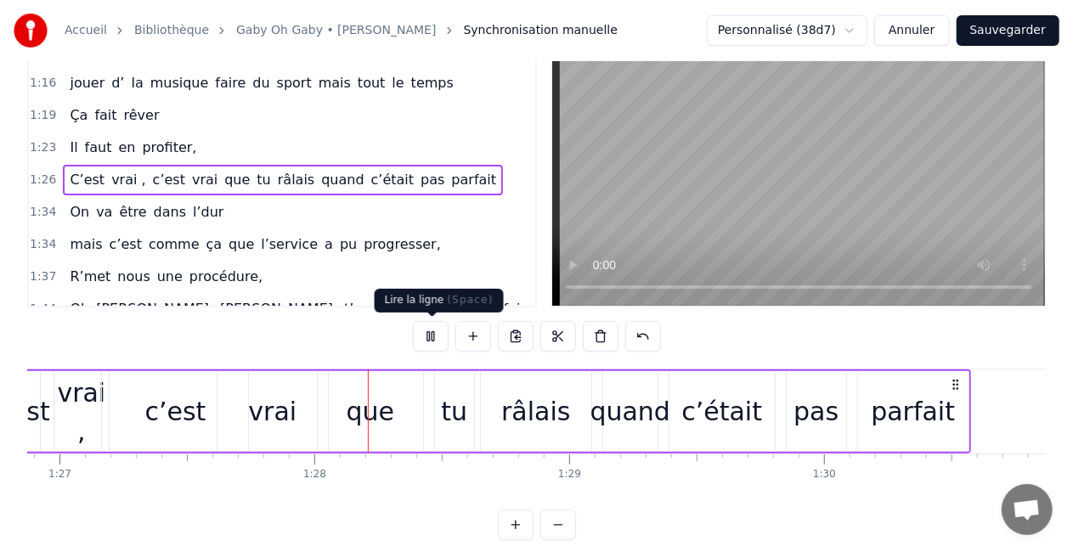
click at [431, 326] on button at bounding box center [431, 336] width 36 height 31
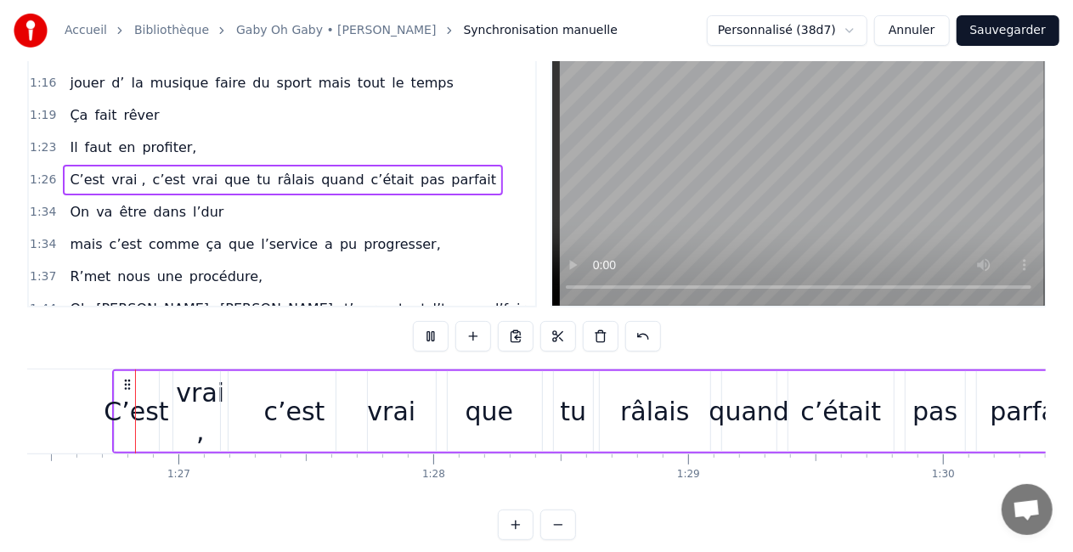
scroll to position [0, 22017]
click at [430, 327] on button at bounding box center [431, 336] width 36 height 31
click at [465, 409] on div "que" at bounding box center [489, 411] width 105 height 81
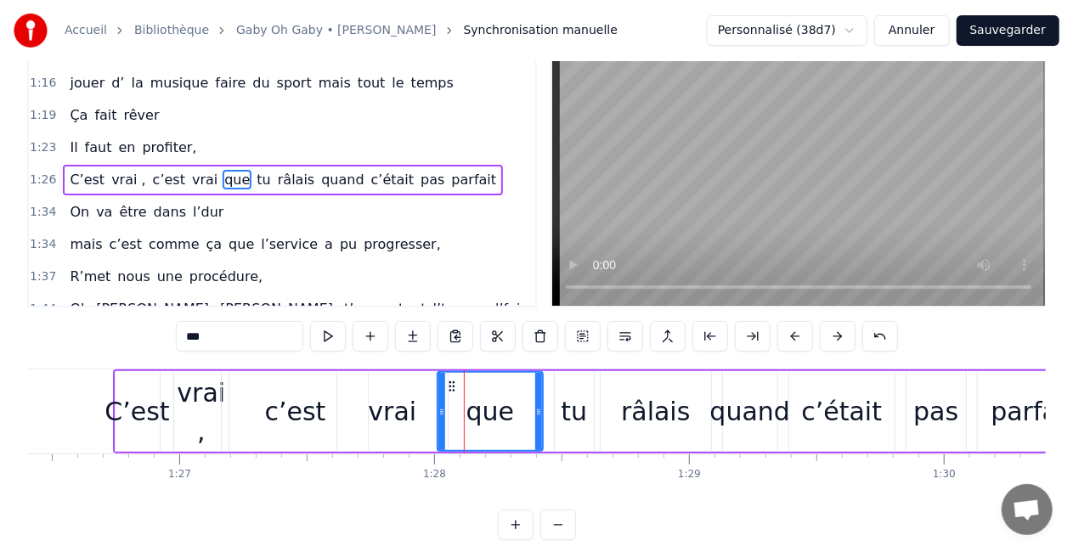
scroll to position [0, 0]
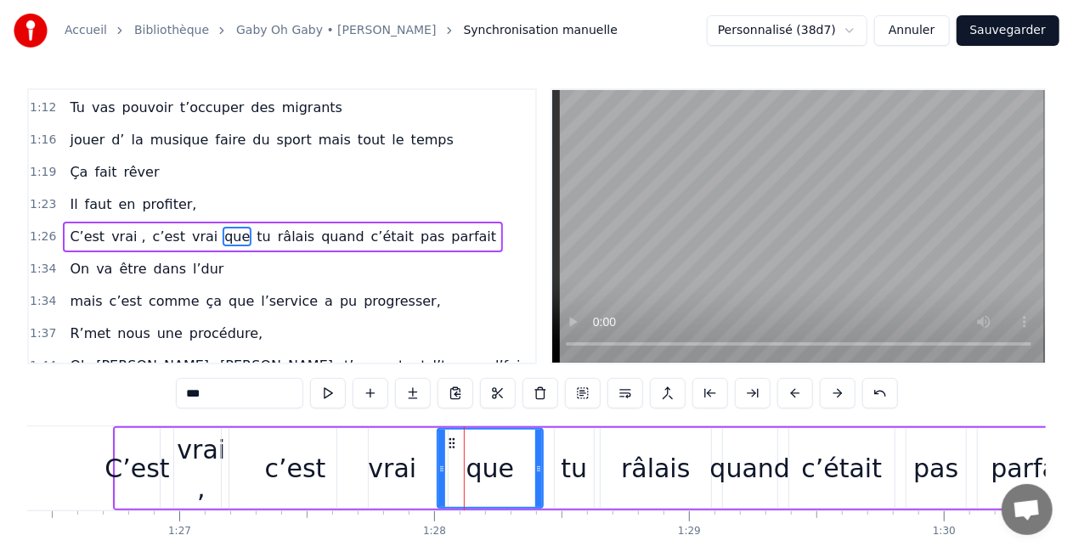
click at [394, 466] on div "vrai" at bounding box center [392, 468] width 48 height 38
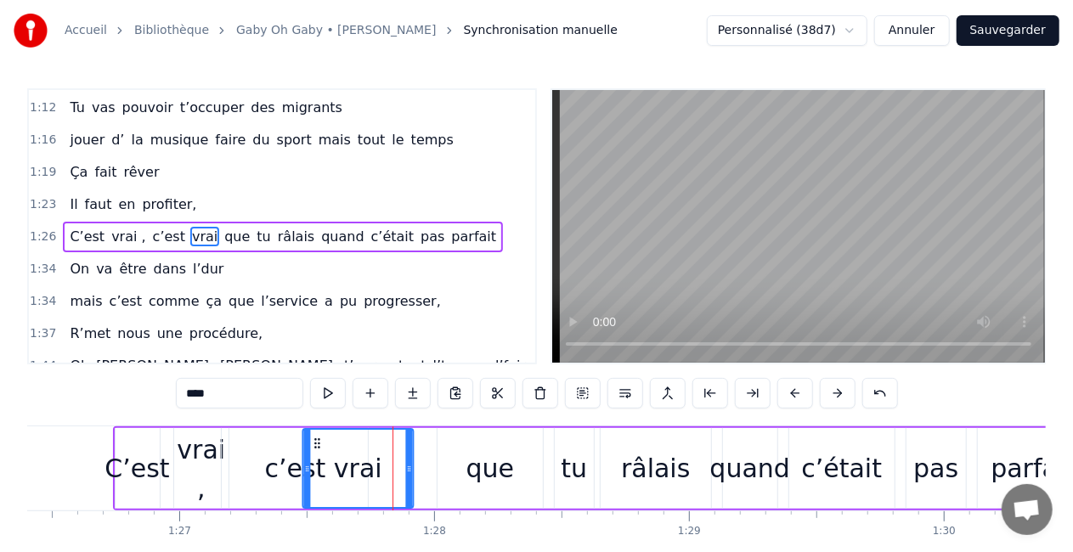
drag, startPoint x: 353, startPoint y: 441, endPoint x: 319, endPoint y: 448, distance: 34.6
click at [319, 448] on icon at bounding box center [317, 444] width 14 height 14
click at [490, 442] on div "que" at bounding box center [489, 468] width 105 height 81
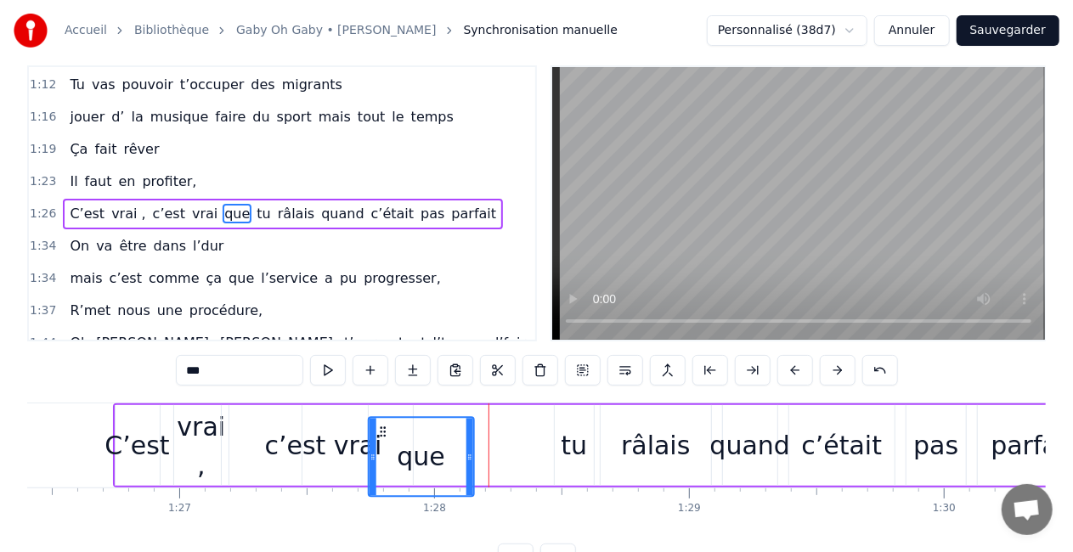
drag, startPoint x: 450, startPoint y: 440, endPoint x: 382, endPoint y: 451, distance: 68.8
click at [382, 451] on div "que" at bounding box center [421, 456] width 104 height 77
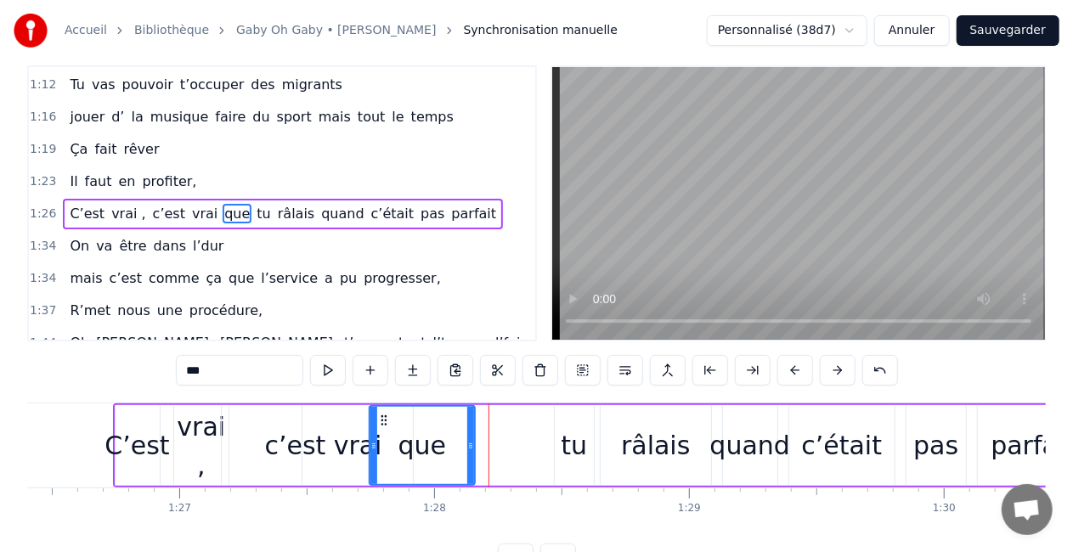
scroll to position [28, 0]
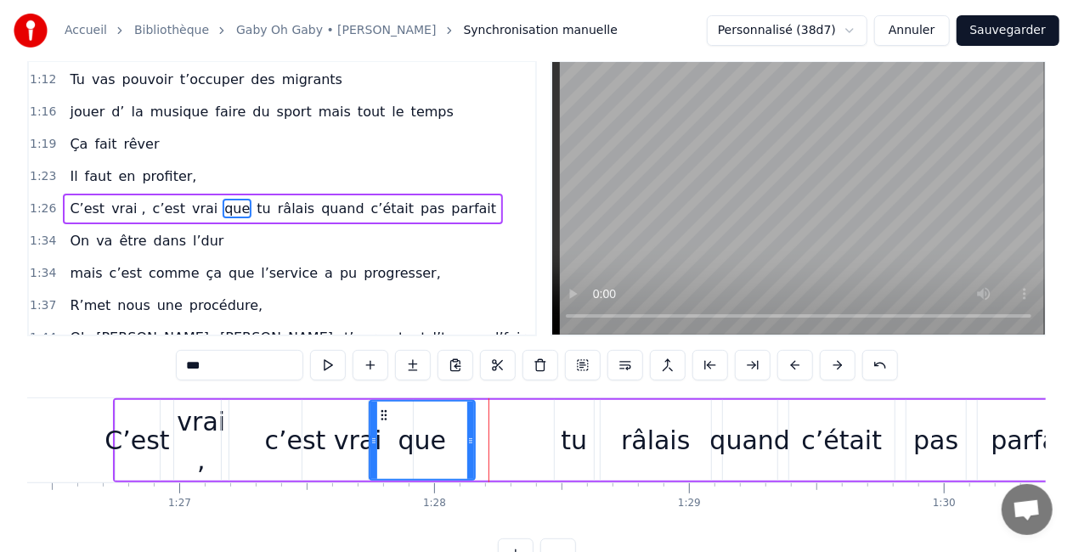
click at [571, 416] on div "tu" at bounding box center [574, 440] width 39 height 81
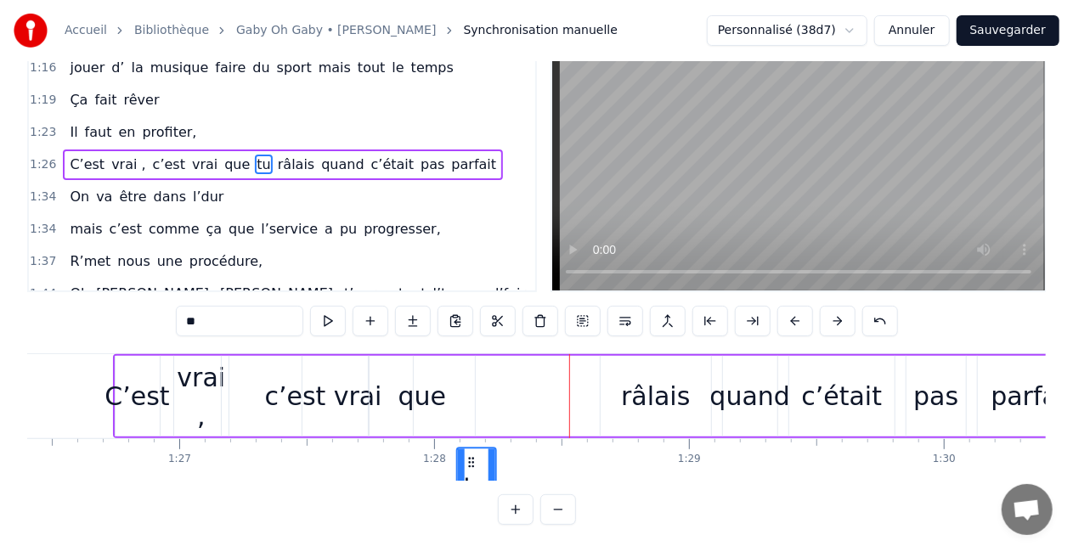
scroll to position [27, 22017]
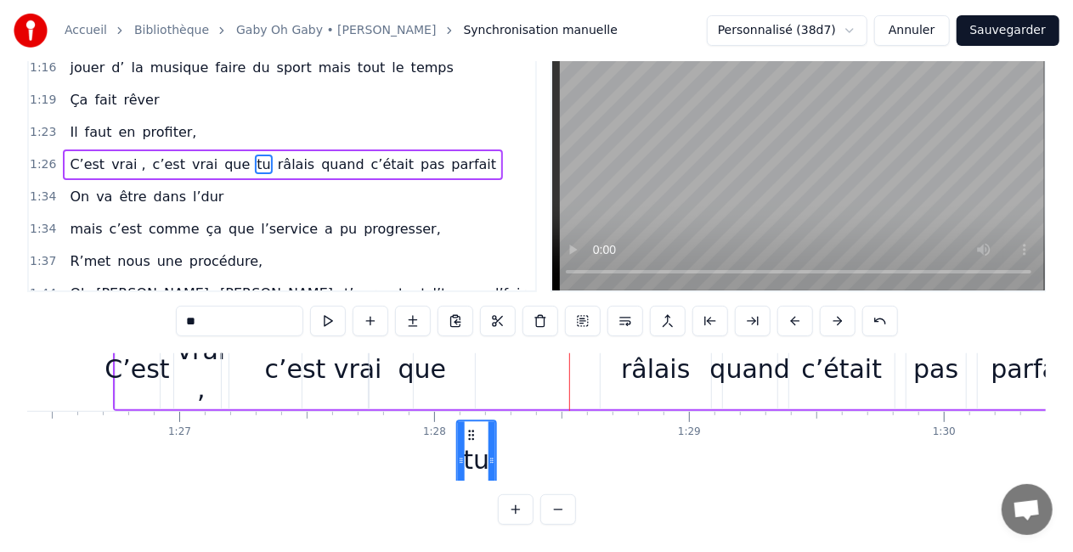
drag, startPoint x: 567, startPoint y: 443, endPoint x: 472, endPoint y: 460, distance: 96.0
click at [472, 460] on div "tu" at bounding box center [475, 459] width 37 height 77
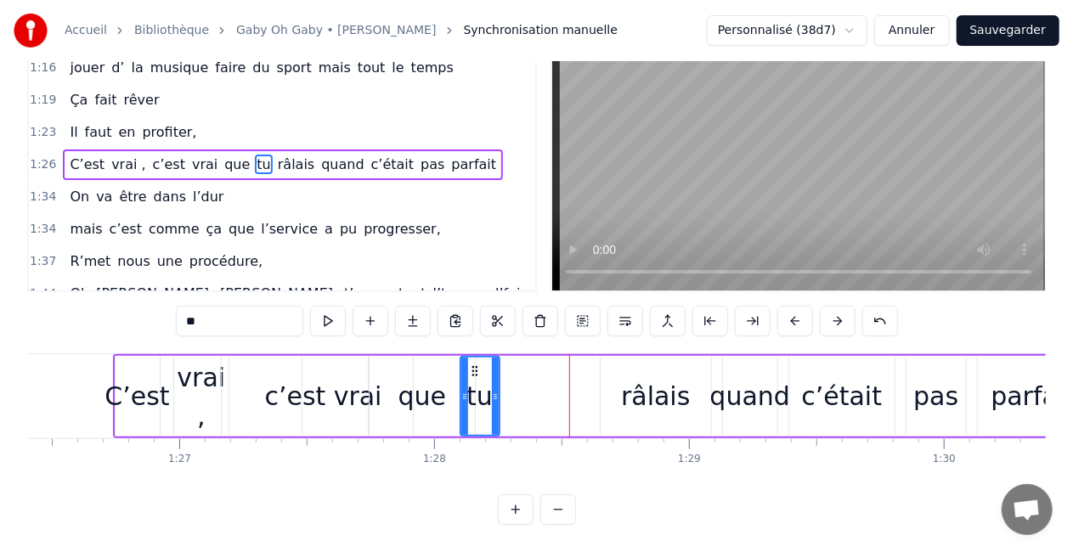
scroll to position [0, 22017]
click at [634, 356] on div "râlais" at bounding box center [656, 396] width 110 height 81
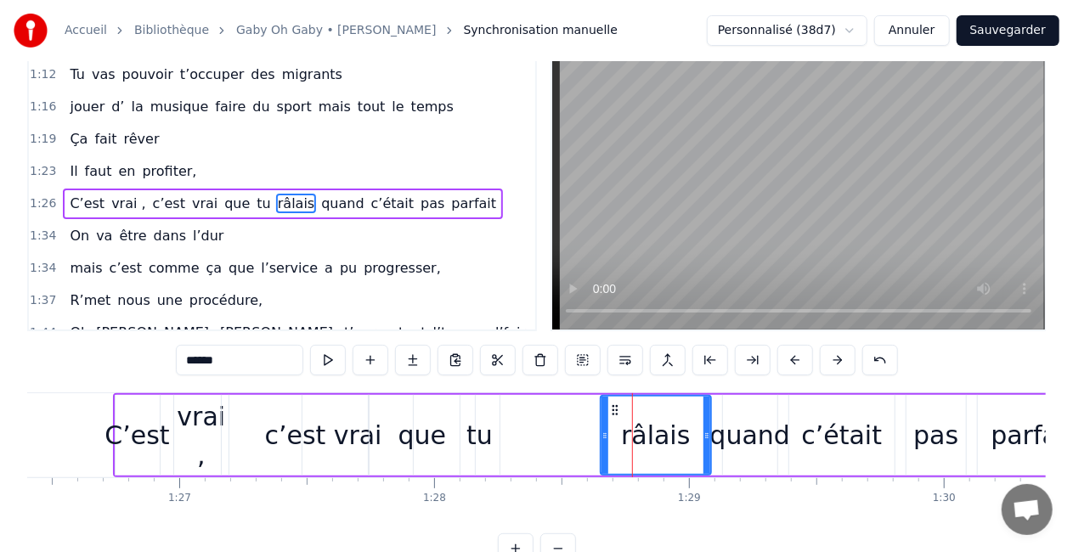
scroll to position [0, 0]
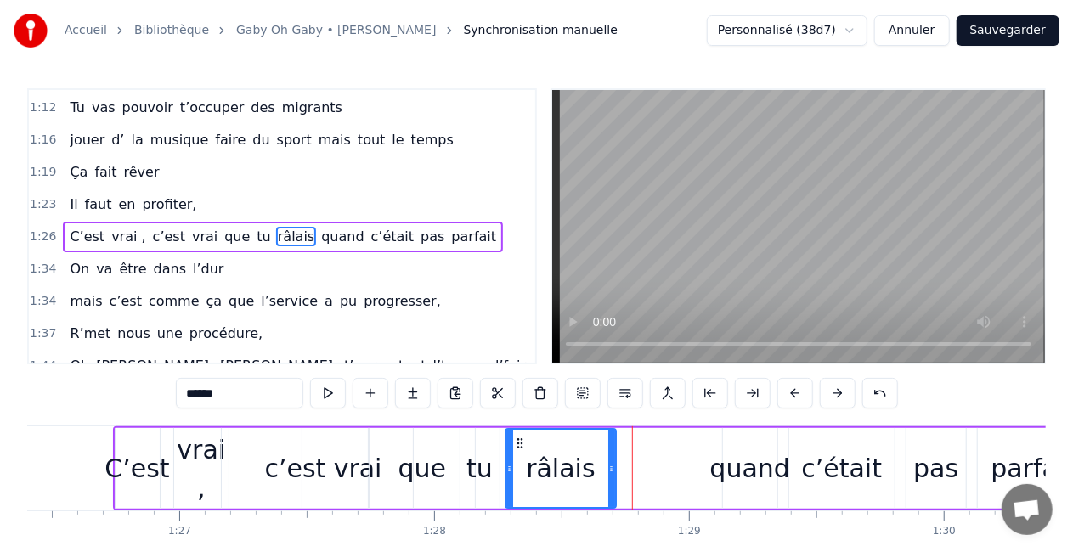
drag, startPoint x: 609, startPoint y: 440, endPoint x: 509, endPoint y: 441, distance: 100.2
click at [513, 441] on icon at bounding box center [520, 444] width 14 height 14
click at [750, 439] on div "quand" at bounding box center [750, 468] width 54 height 81
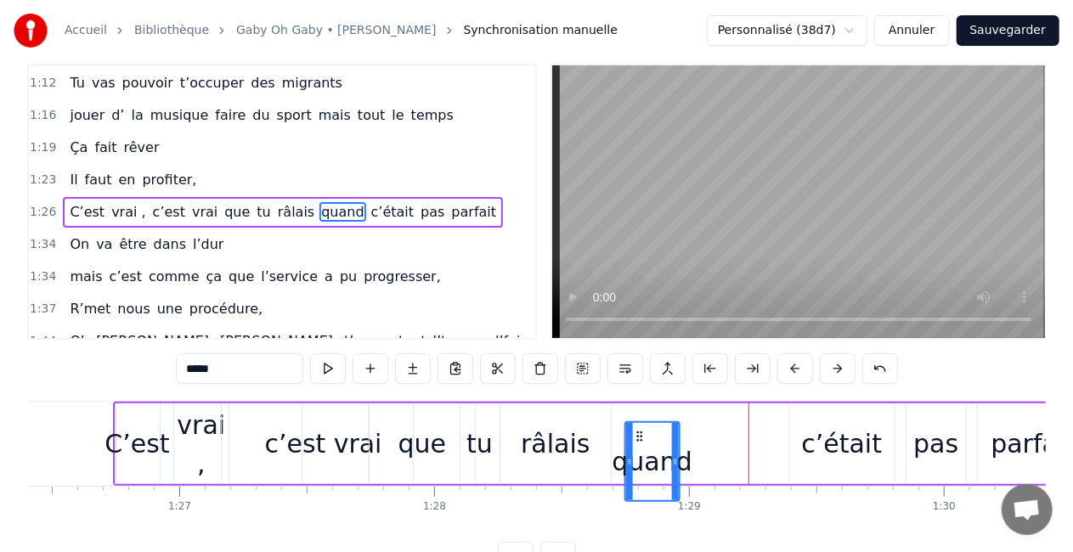
scroll to position [29, 0]
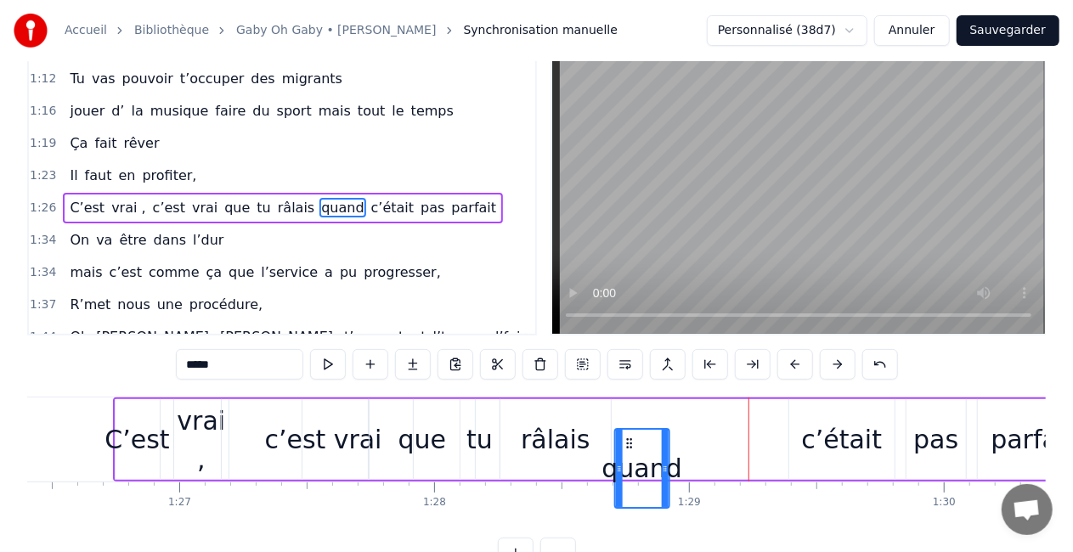
drag, startPoint x: 736, startPoint y: 440, endPoint x: 629, endPoint y: 446, distance: 108.0
click at [629, 446] on icon at bounding box center [630, 444] width 14 height 14
click at [815, 420] on div "c’était" at bounding box center [841, 439] width 81 height 38
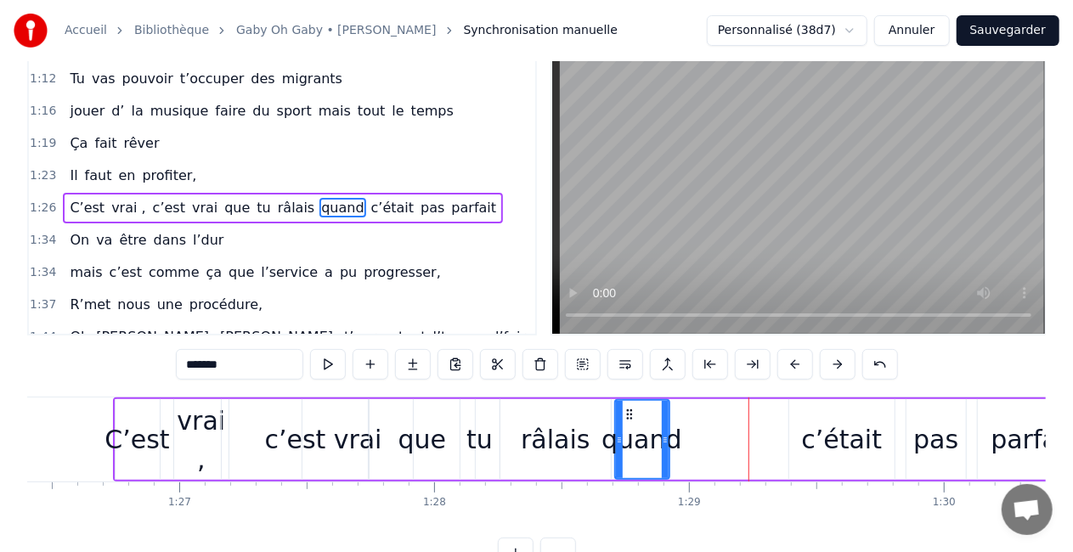
scroll to position [0, 0]
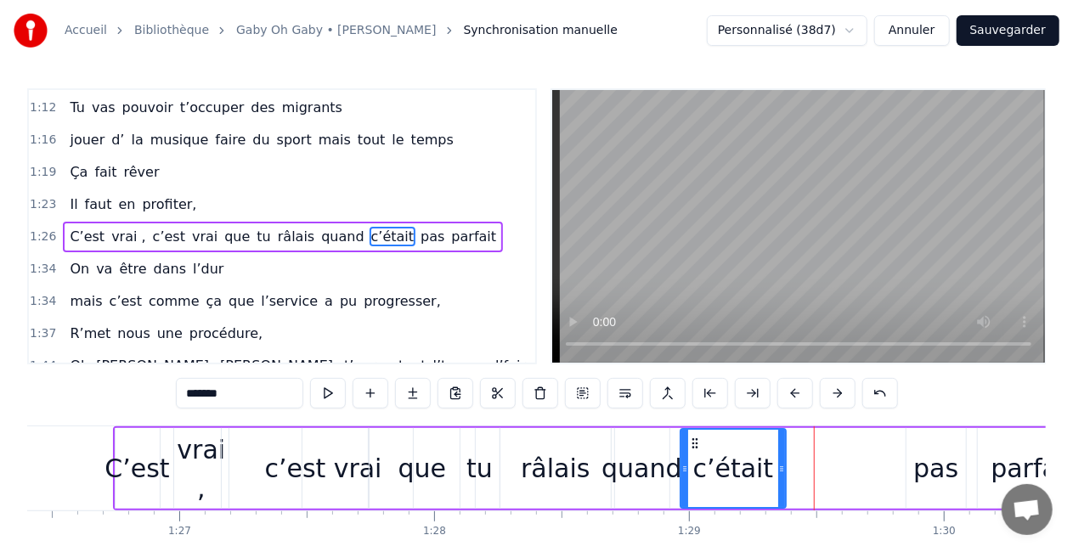
drag, startPoint x: 801, startPoint y: 438, endPoint x: 691, endPoint y: 435, distance: 109.6
click at [691, 435] on div "c’était" at bounding box center [733, 468] width 104 height 77
click at [911, 438] on div "pas" at bounding box center [935, 468] width 59 height 81
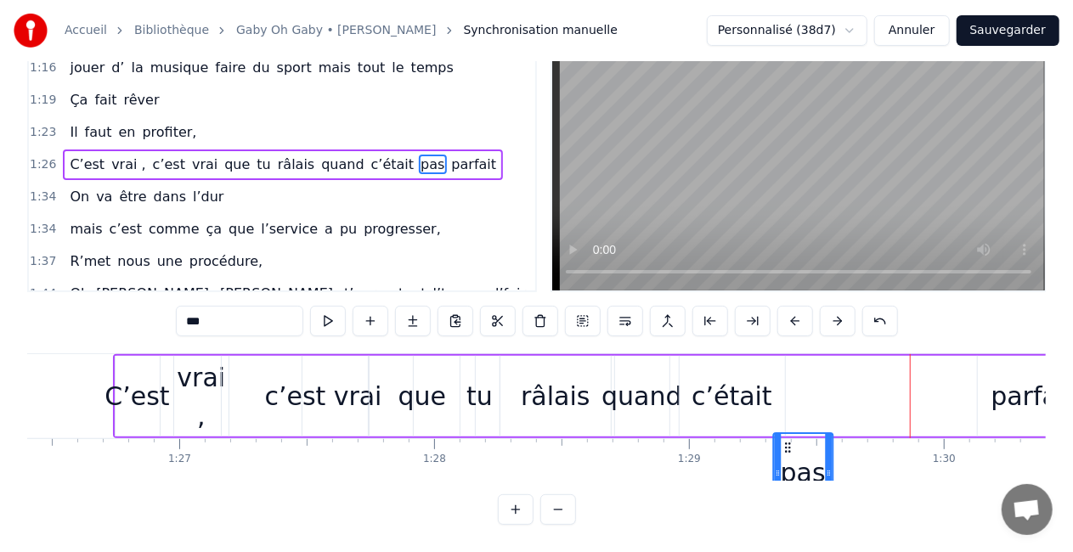
scroll to position [76, 0]
drag, startPoint x: 922, startPoint y: 443, endPoint x: 790, endPoint y: 447, distance: 132.5
click at [790, 447] on icon at bounding box center [788, 448] width 14 height 14
click at [995, 377] on div "parfait" at bounding box center [1033, 396] width 110 height 81
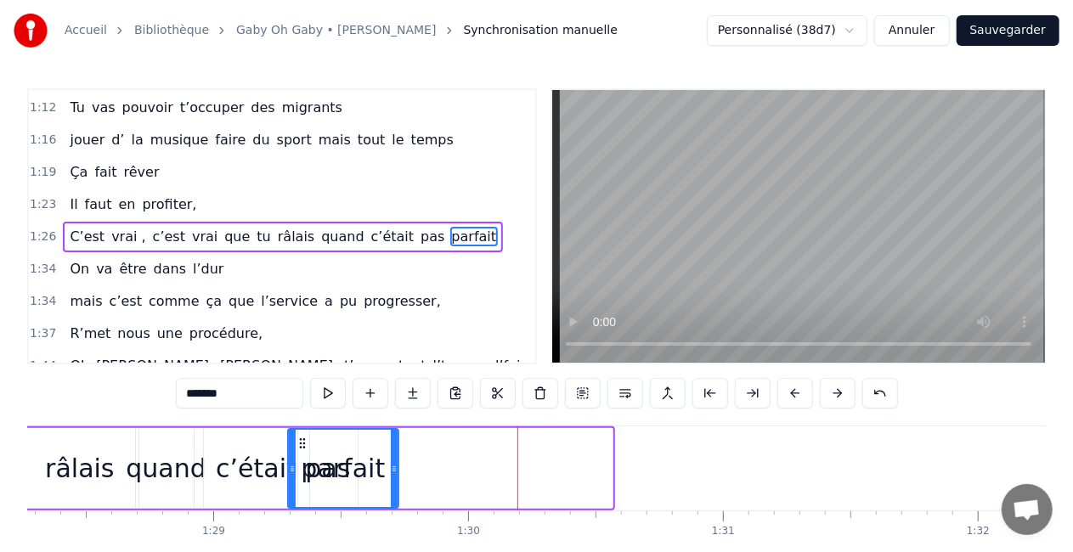
scroll to position [0, 22492]
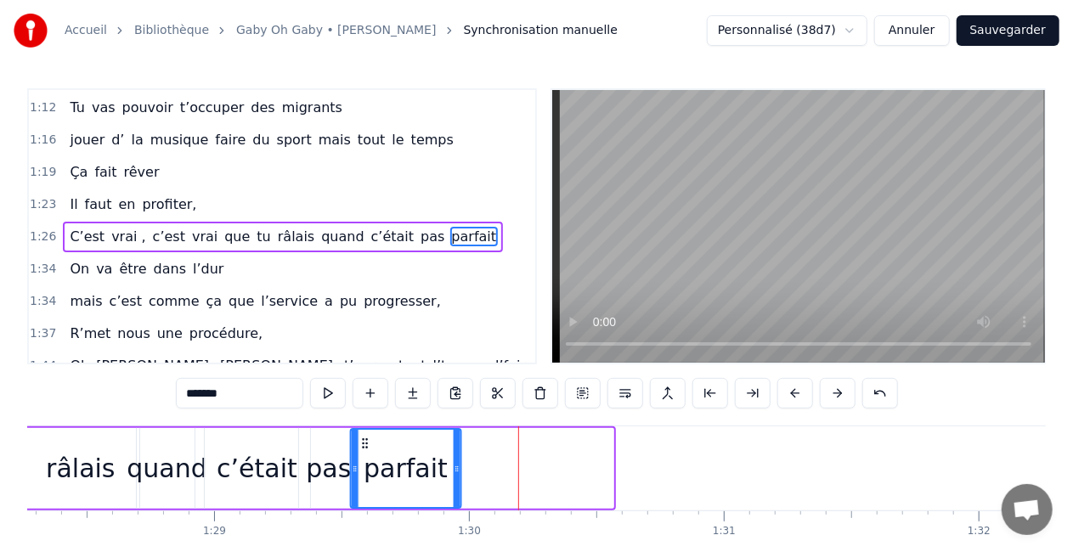
drag, startPoint x: 110, startPoint y: 443, endPoint x: 364, endPoint y: 426, distance: 254.5
click at [364, 426] on div "C’est vrai , c’est vrai que tu râlais quand c’était pas parfait" at bounding box center [127, 468] width 978 height 84
click at [304, 450] on div "pas" at bounding box center [328, 468] width 59 height 81
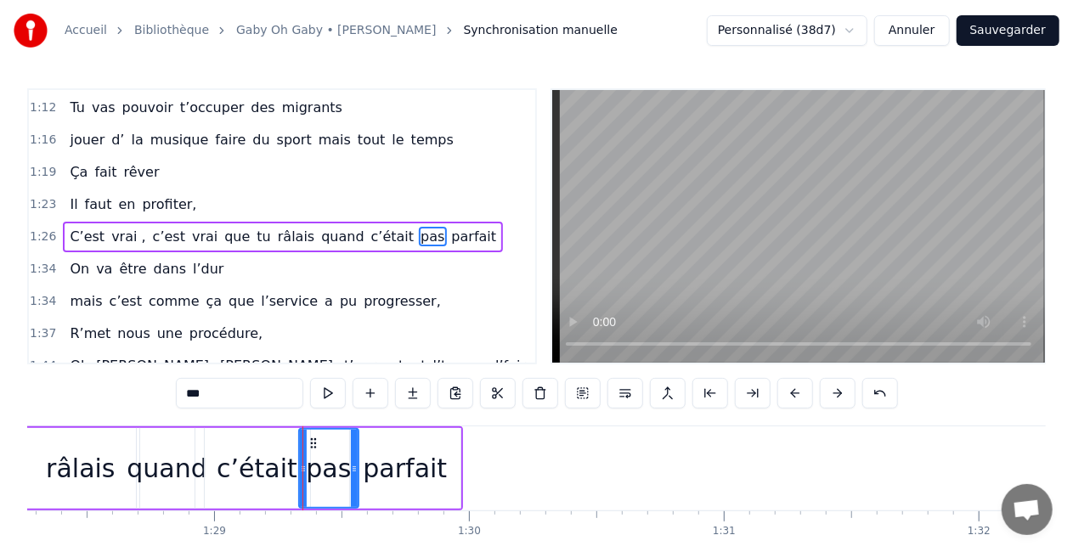
click at [200, 449] on div "quand" at bounding box center [167, 468] width 81 height 38
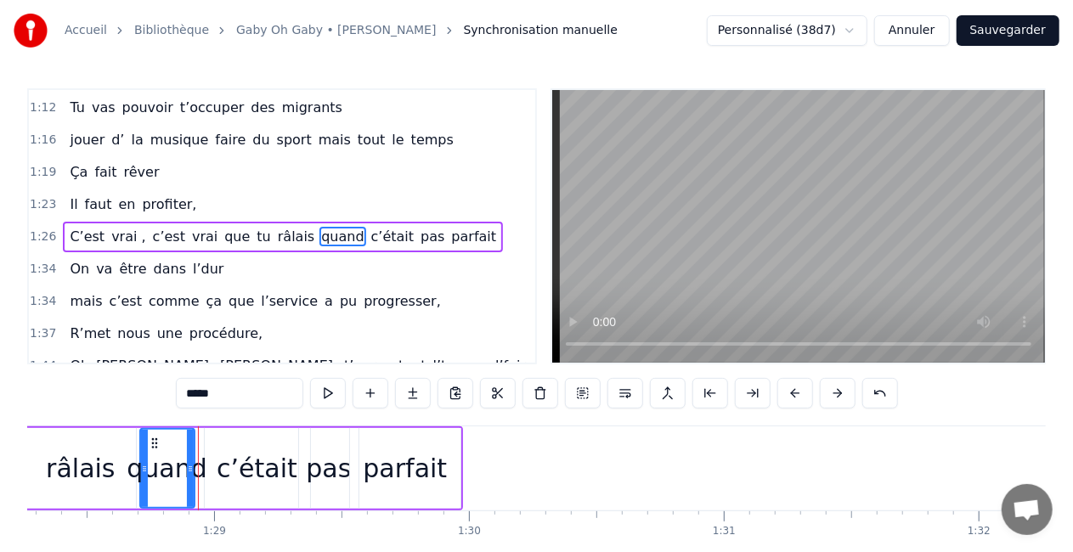
click at [243, 447] on div "c’était" at bounding box center [257, 468] width 105 height 81
type input "*******"
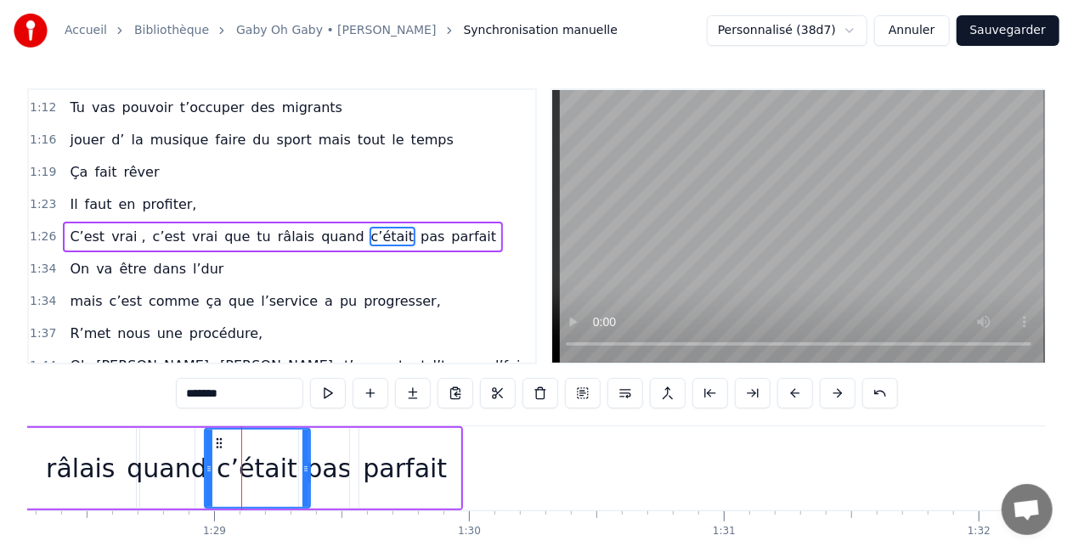
click at [230, 450] on div "c’était" at bounding box center [257, 468] width 81 height 38
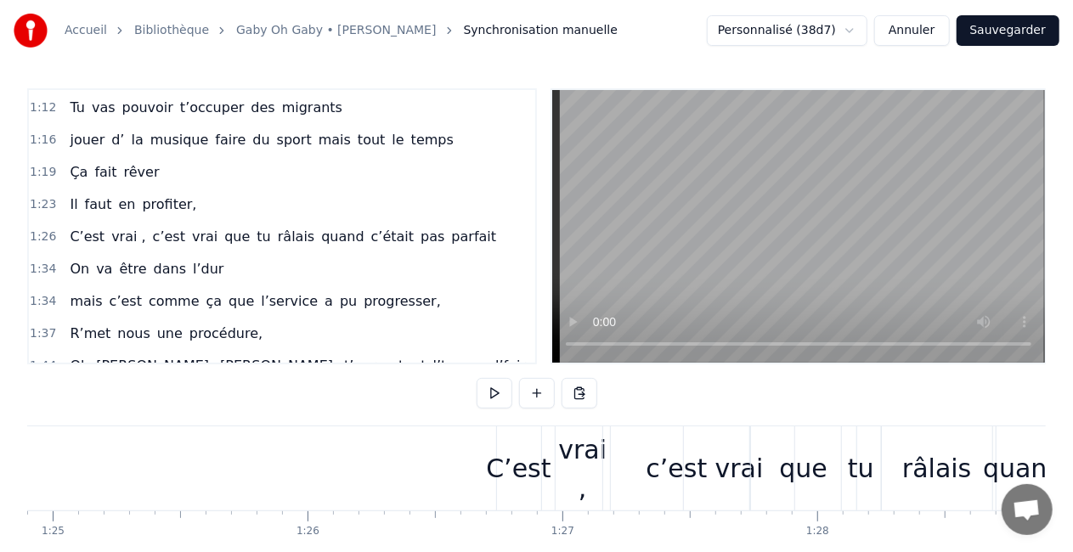
scroll to position [0, 21496]
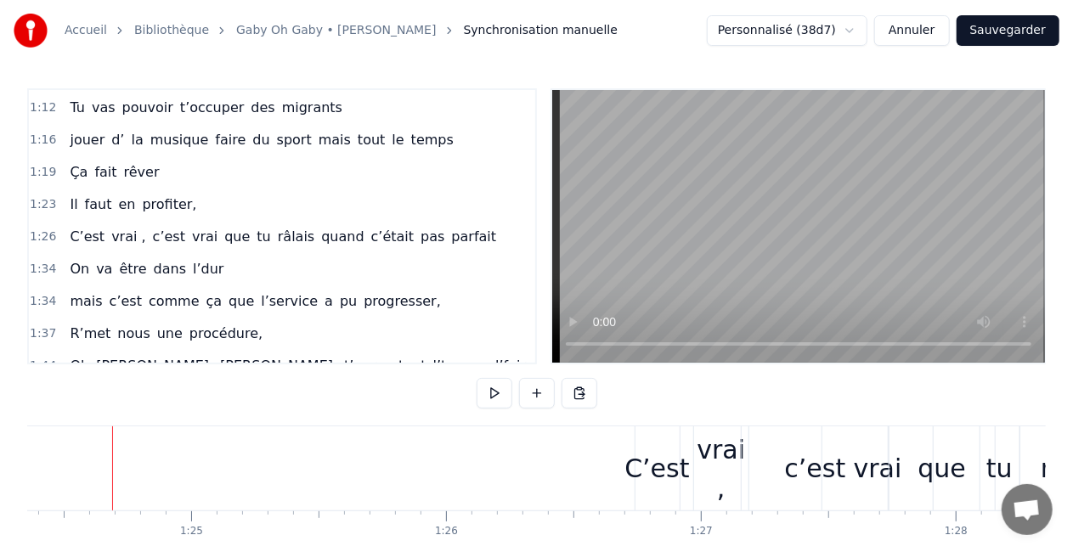
click at [496, 393] on button at bounding box center [495, 393] width 36 height 31
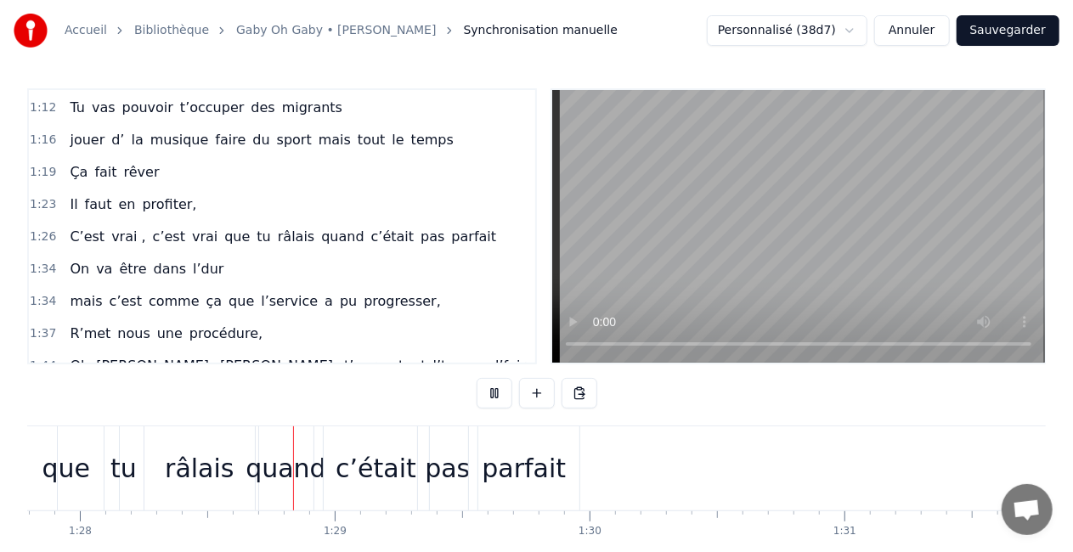
scroll to position [0, 22387]
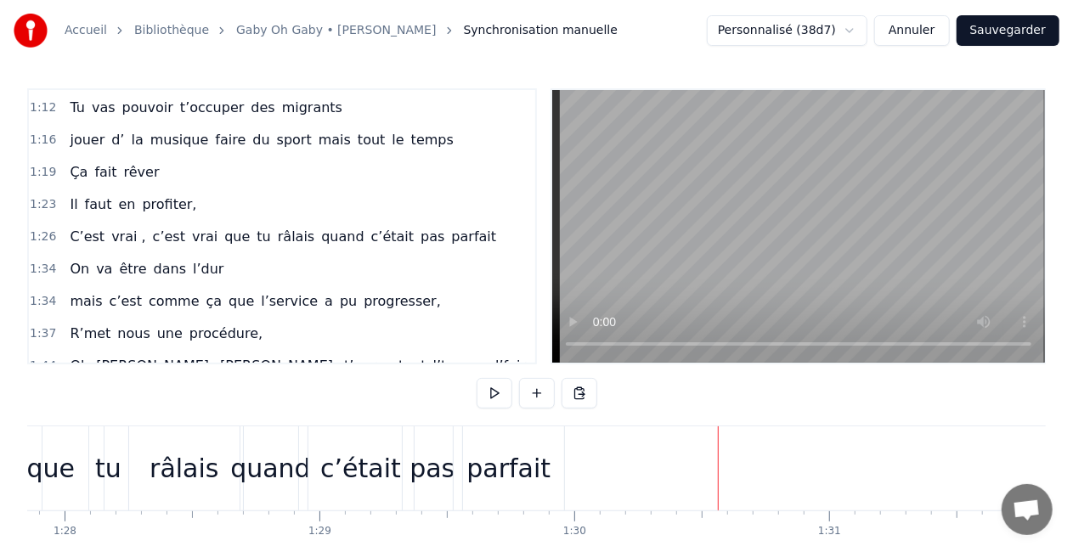
click at [496, 393] on button at bounding box center [495, 393] width 36 height 31
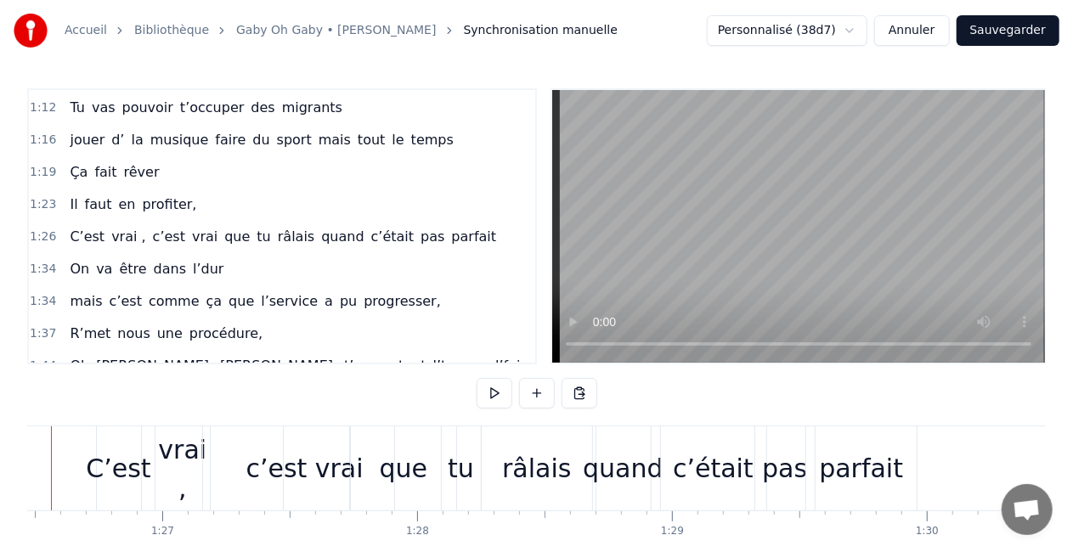
scroll to position [0, 21972]
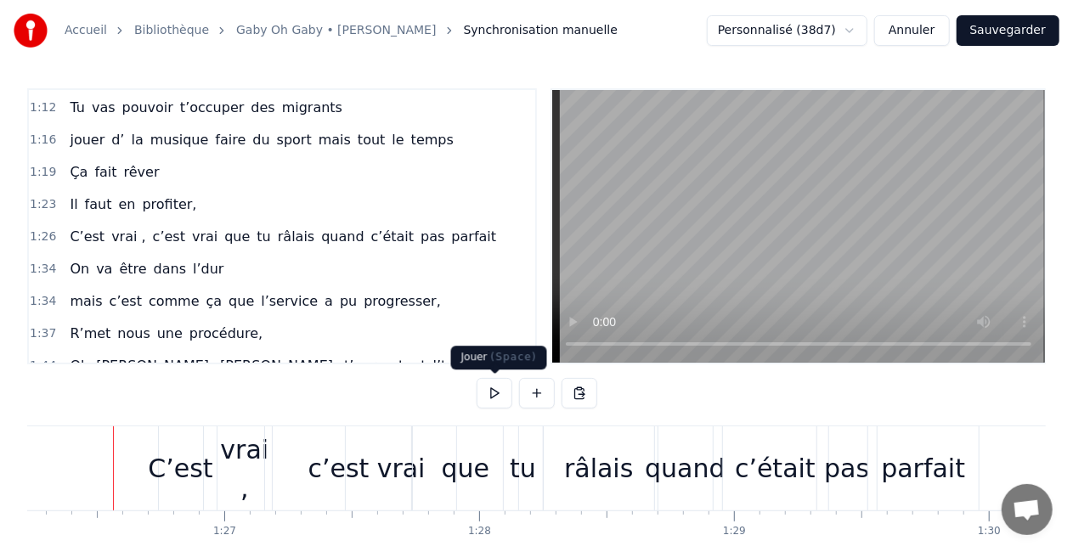
click at [483, 391] on button at bounding box center [495, 393] width 36 height 31
click at [387, 477] on div "vrai" at bounding box center [401, 468] width 48 height 38
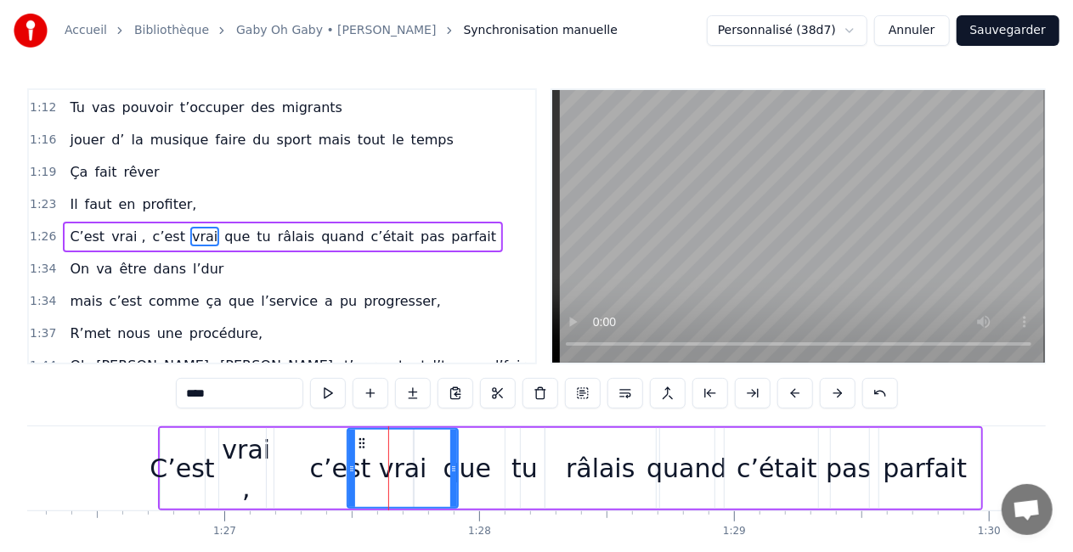
click at [285, 459] on div "c’est" at bounding box center [340, 468] width 146 height 81
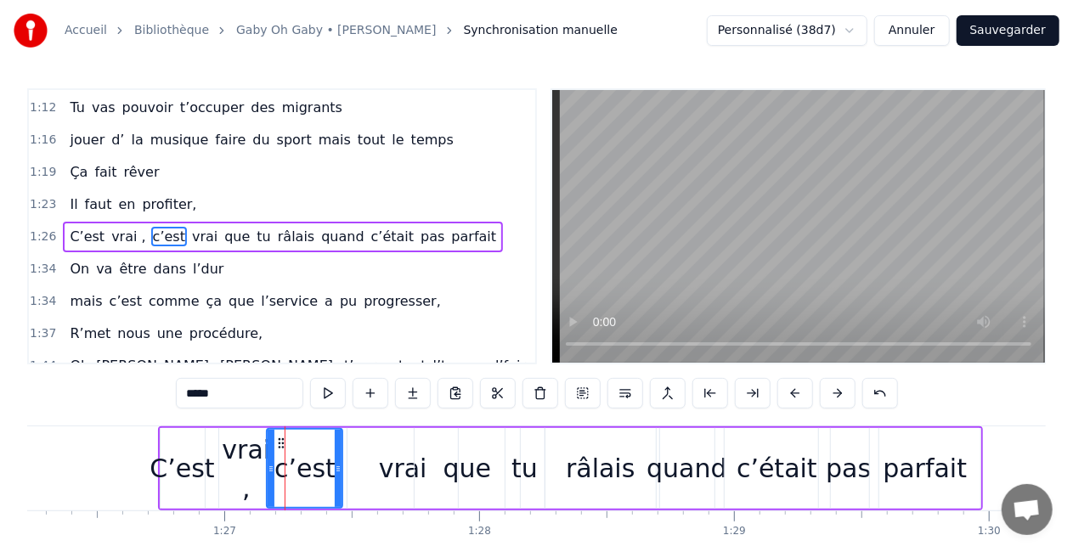
drag, startPoint x: 407, startPoint y: 465, endPoint x: 337, endPoint y: 474, distance: 70.2
click at [337, 474] on icon at bounding box center [338, 469] width 7 height 14
click at [404, 460] on div "vrai" at bounding box center [403, 468] width 48 height 38
type input "****"
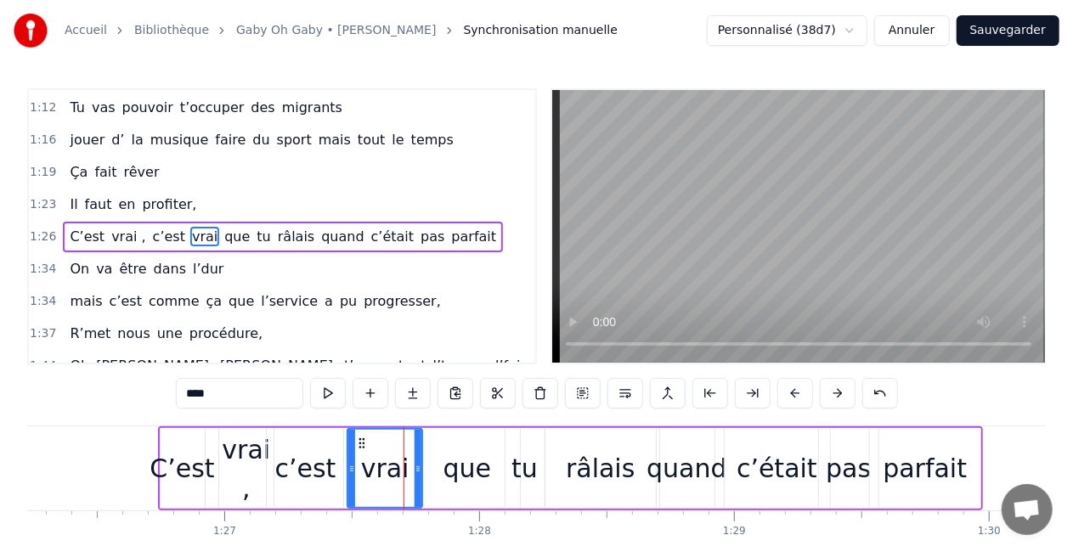
drag, startPoint x: 450, startPoint y: 462, endPoint x: 416, endPoint y: 464, distance: 34.0
click at [416, 464] on icon at bounding box center [418, 469] width 7 height 14
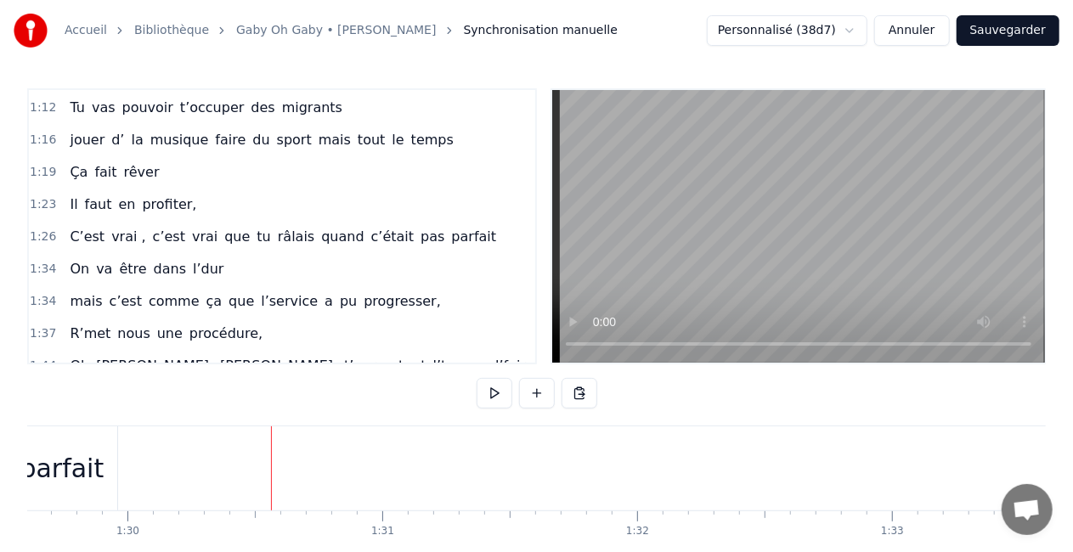
scroll to position [0, 22857]
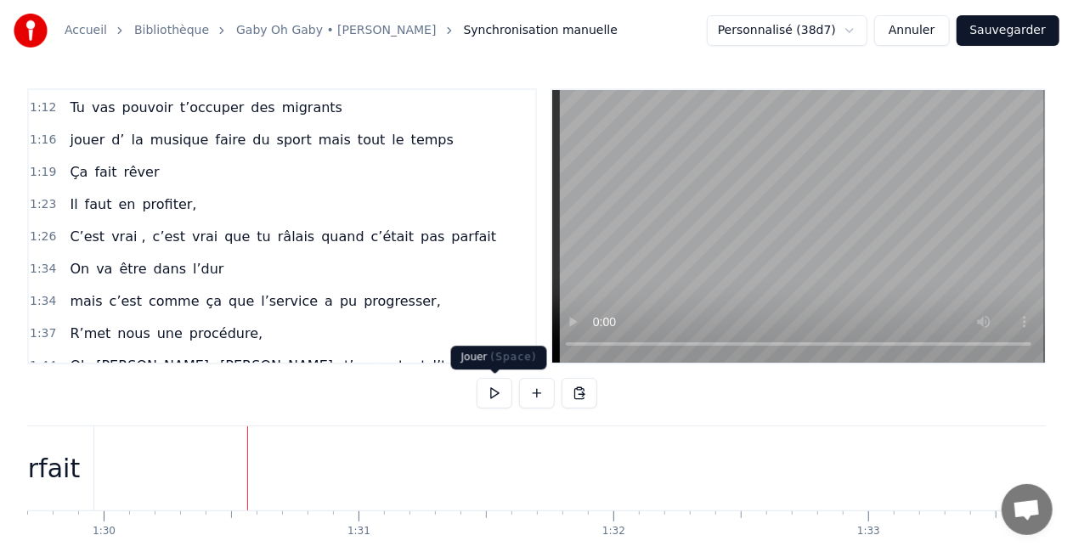
click at [485, 384] on button at bounding box center [495, 393] width 36 height 31
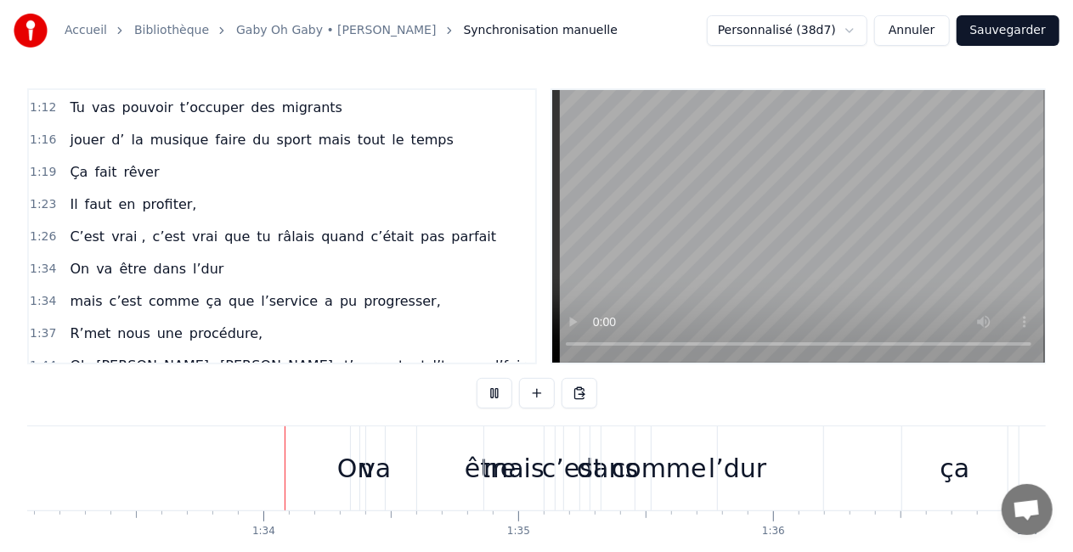
scroll to position [0, 23729]
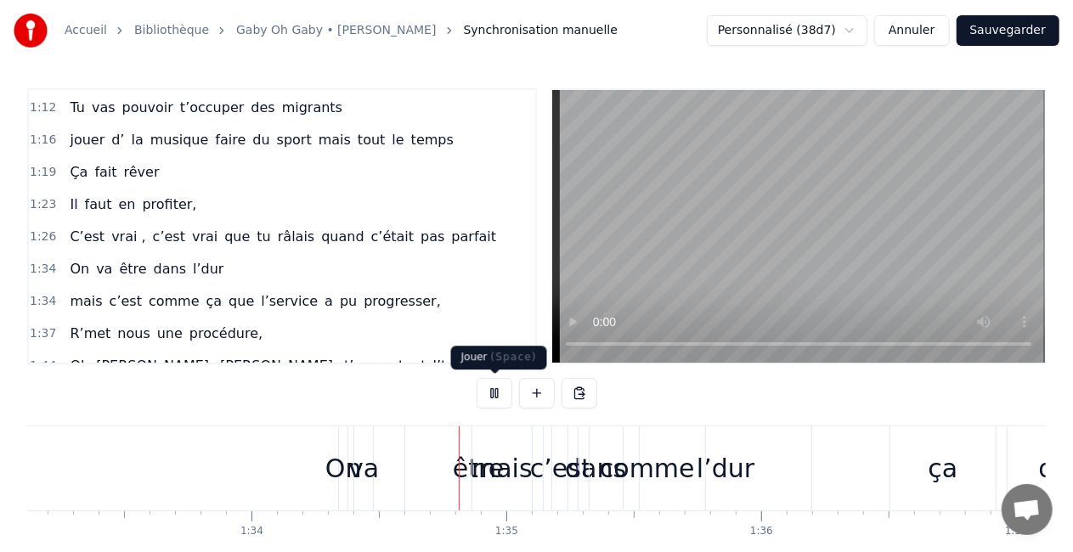
click at [484, 398] on button at bounding box center [495, 393] width 36 height 31
click at [147, 291] on span "comme" at bounding box center [174, 301] width 54 height 20
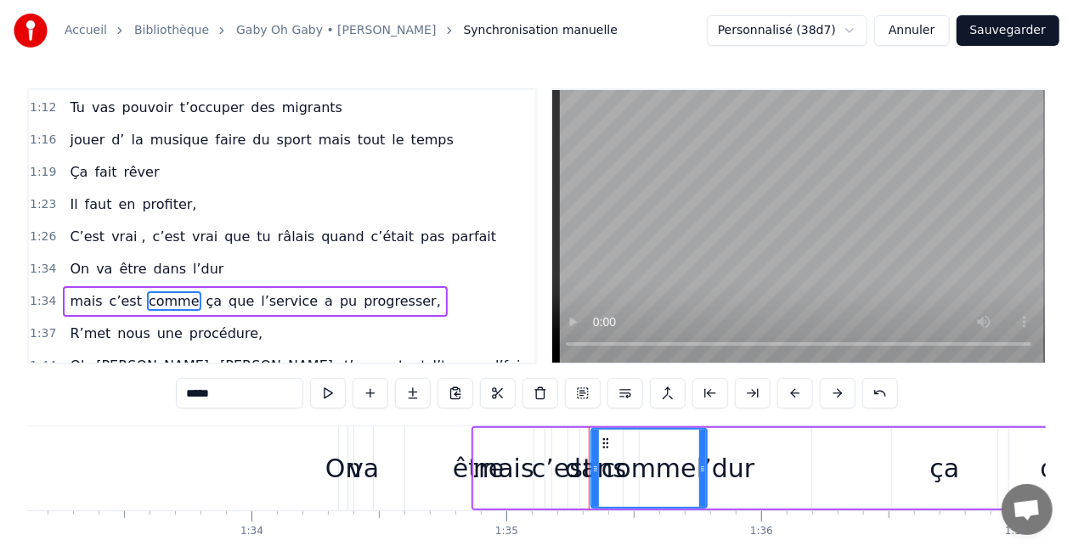
scroll to position [513, 0]
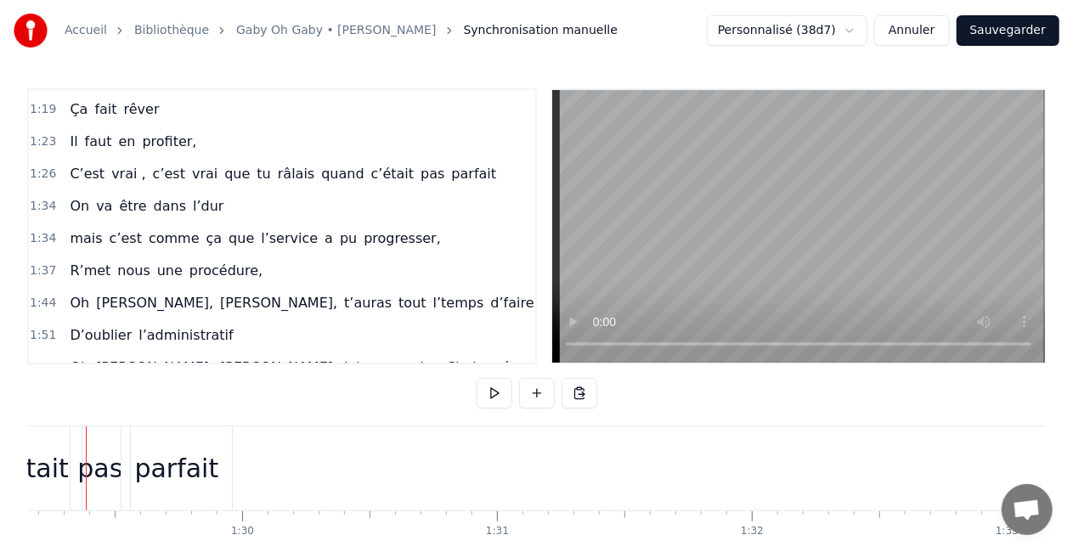
scroll to position [0, 22693]
click at [323, 234] on span "a" at bounding box center [329, 238] width 12 height 20
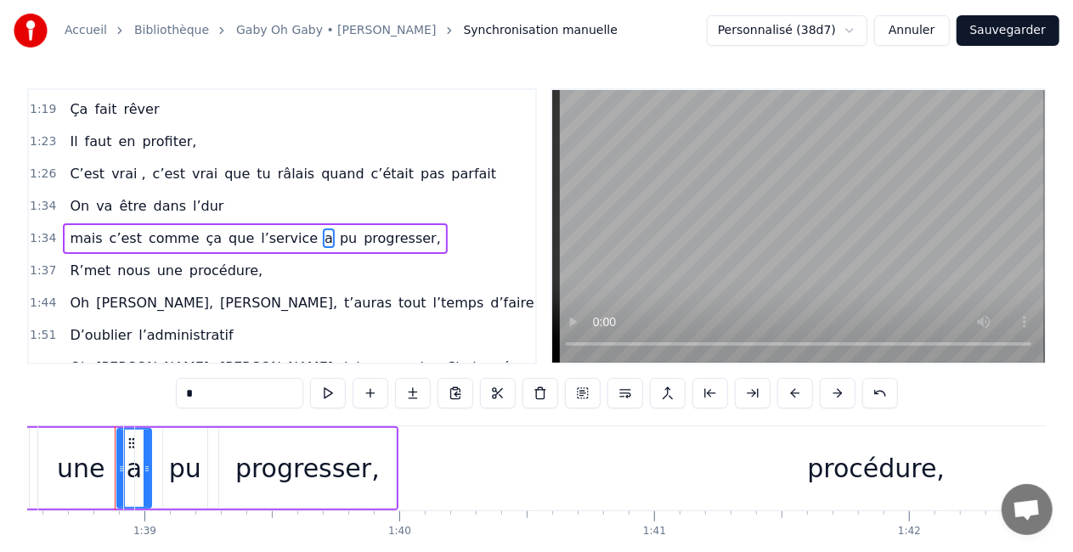
scroll to position [0, 25112]
